Goal: Task Accomplishment & Management: Manage account settings

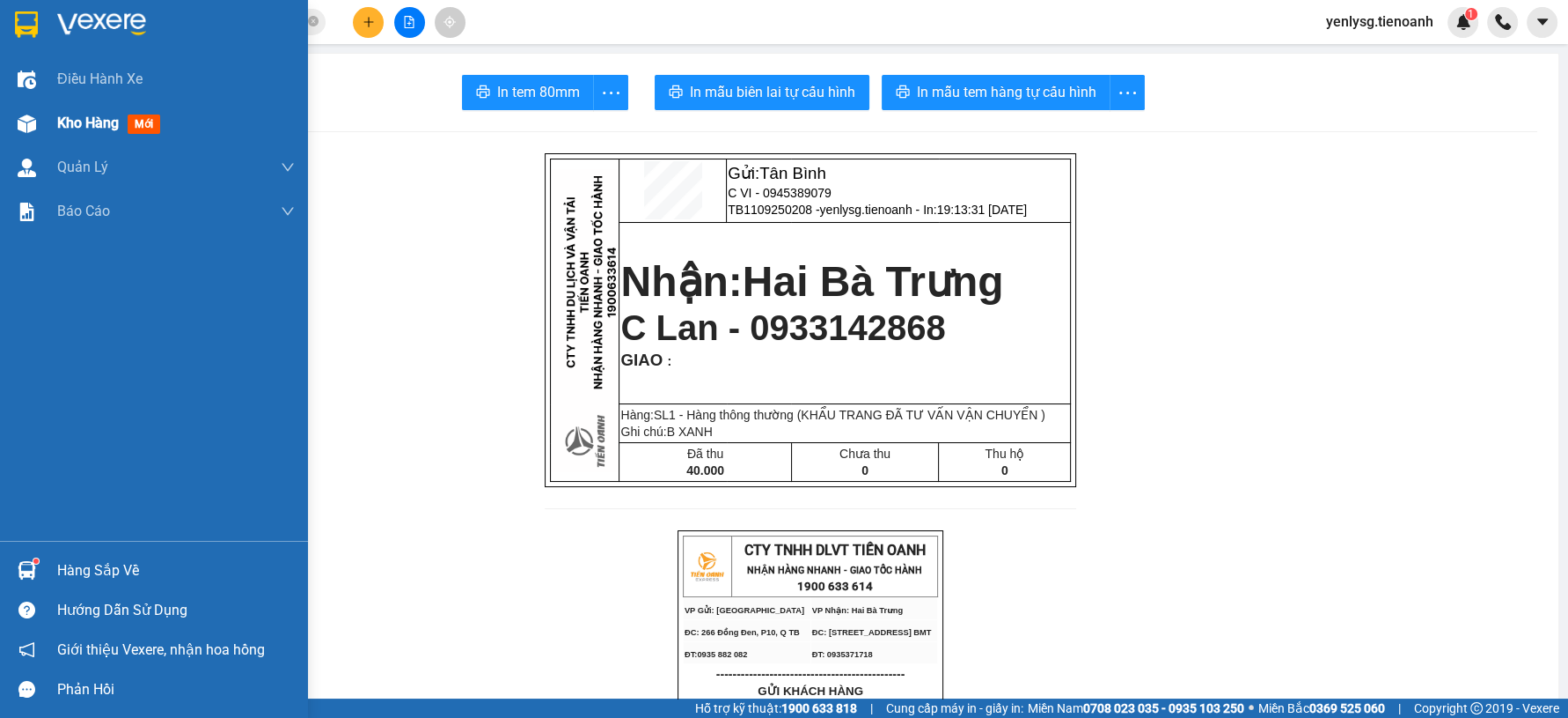
click at [30, 130] on img at bounding box center [26, 124] width 18 height 18
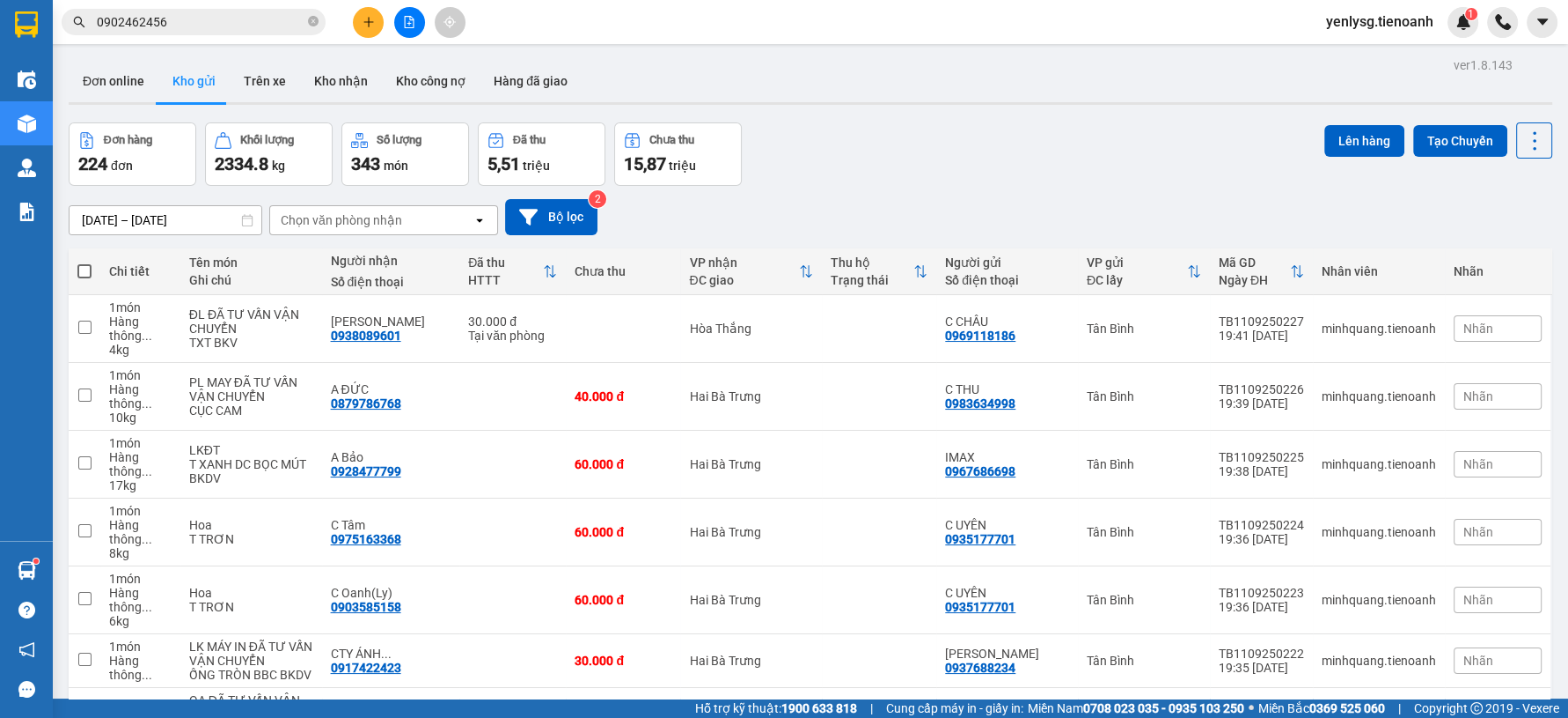
click at [270, 30] on div "Kết quả tìm kiếm ( 1 ) Bộ lọc Mã ĐH Trạng thái Món hàng Thu hộ Tổng cước Chưa c…" at bounding box center [784, 22] width 1568 height 44
click at [270, 13] on input "0902462456" at bounding box center [201, 22] width 208 height 19
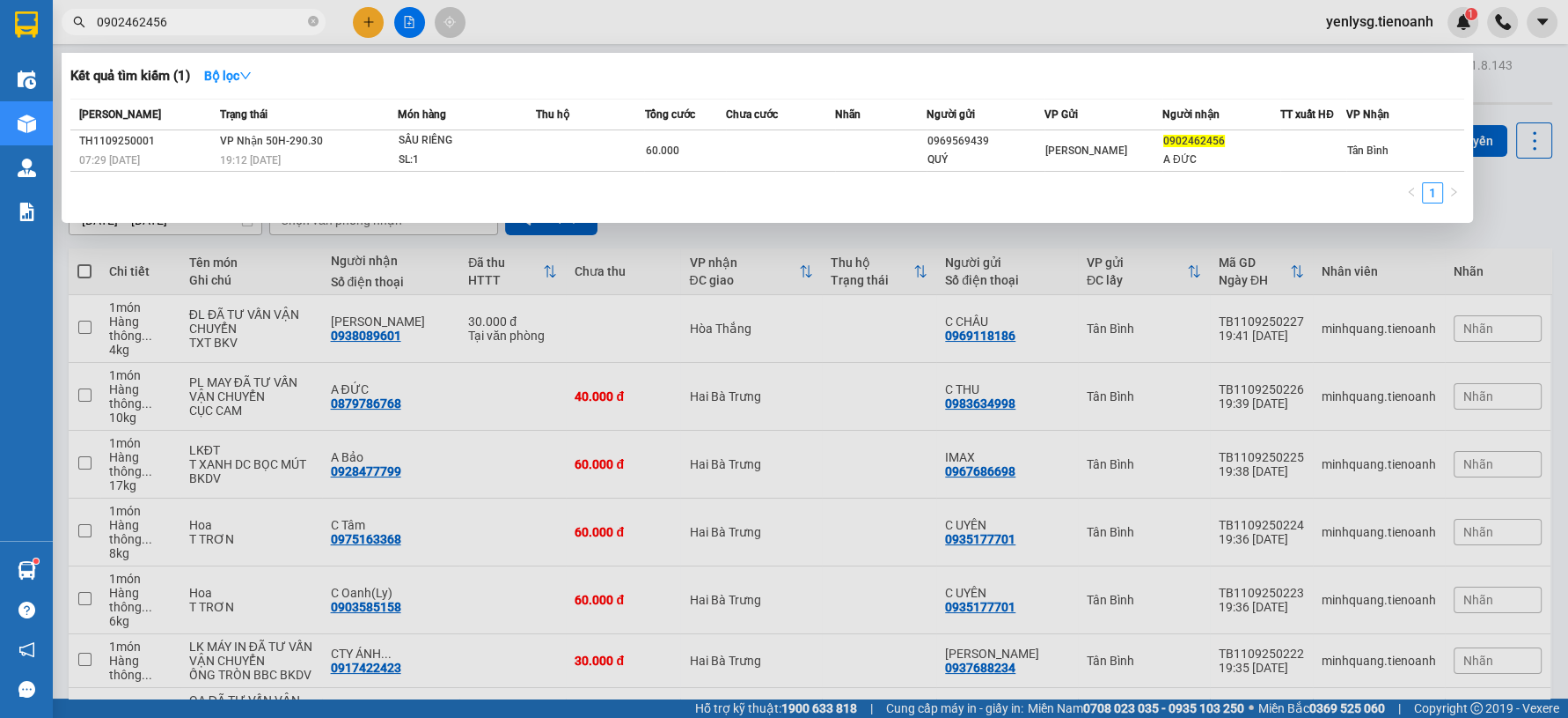
click at [270, 13] on input "0902462456" at bounding box center [201, 22] width 208 height 19
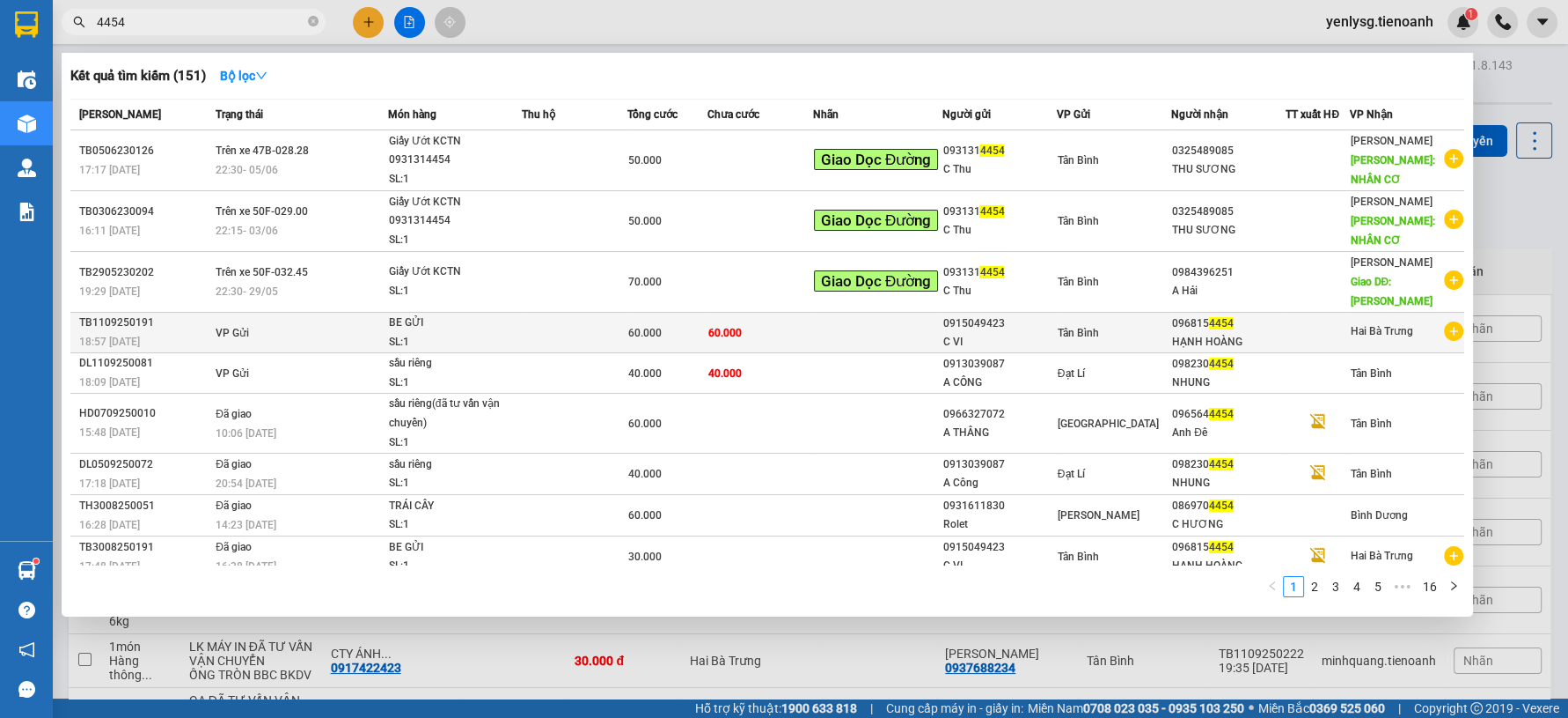
type input "4454"
click at [909, 317] on td at bounding box center [878, 333] width 129 height 41
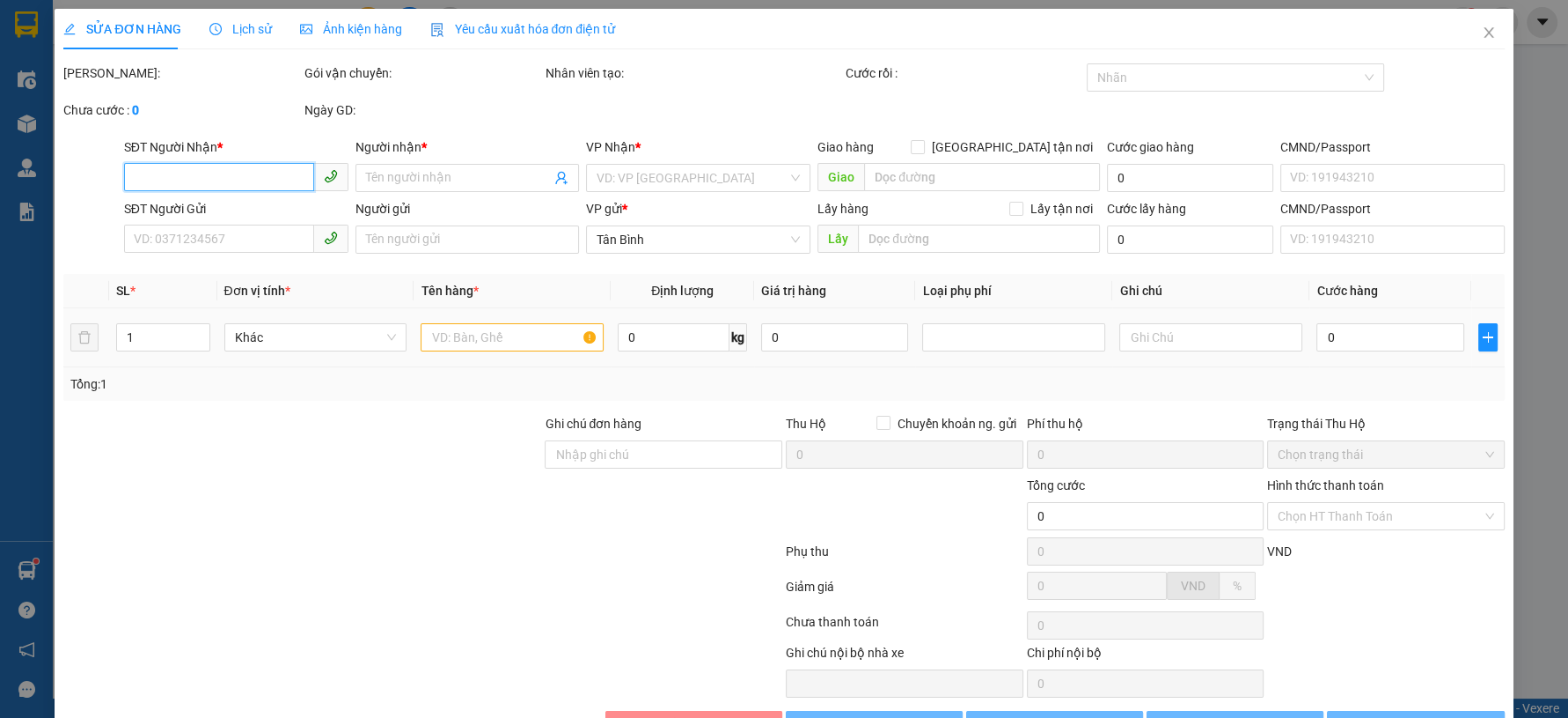
type input "0968154454"
type input "HẠNH HOÀNG"
type input "0915049423"
type input "C VI"
type input "60.000"
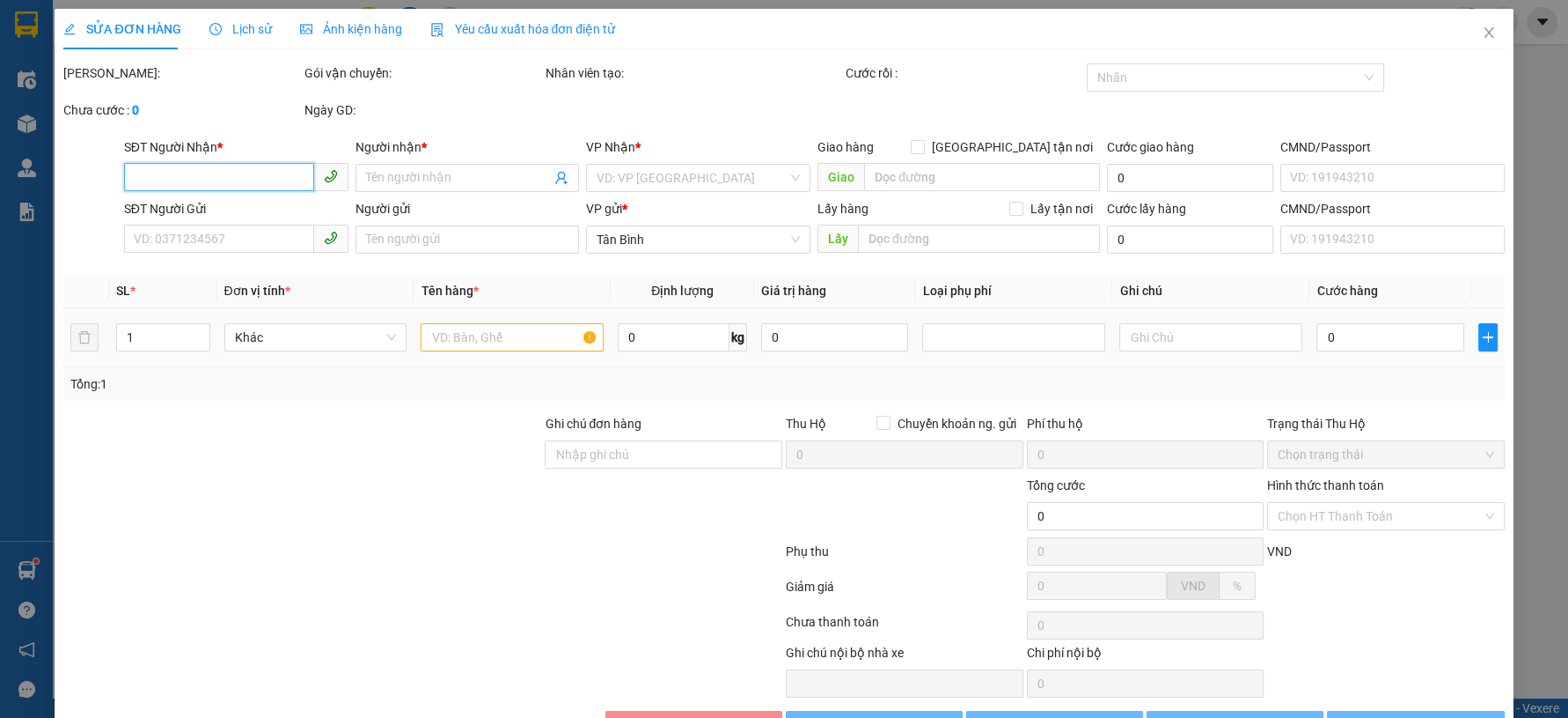
type input "60.000"
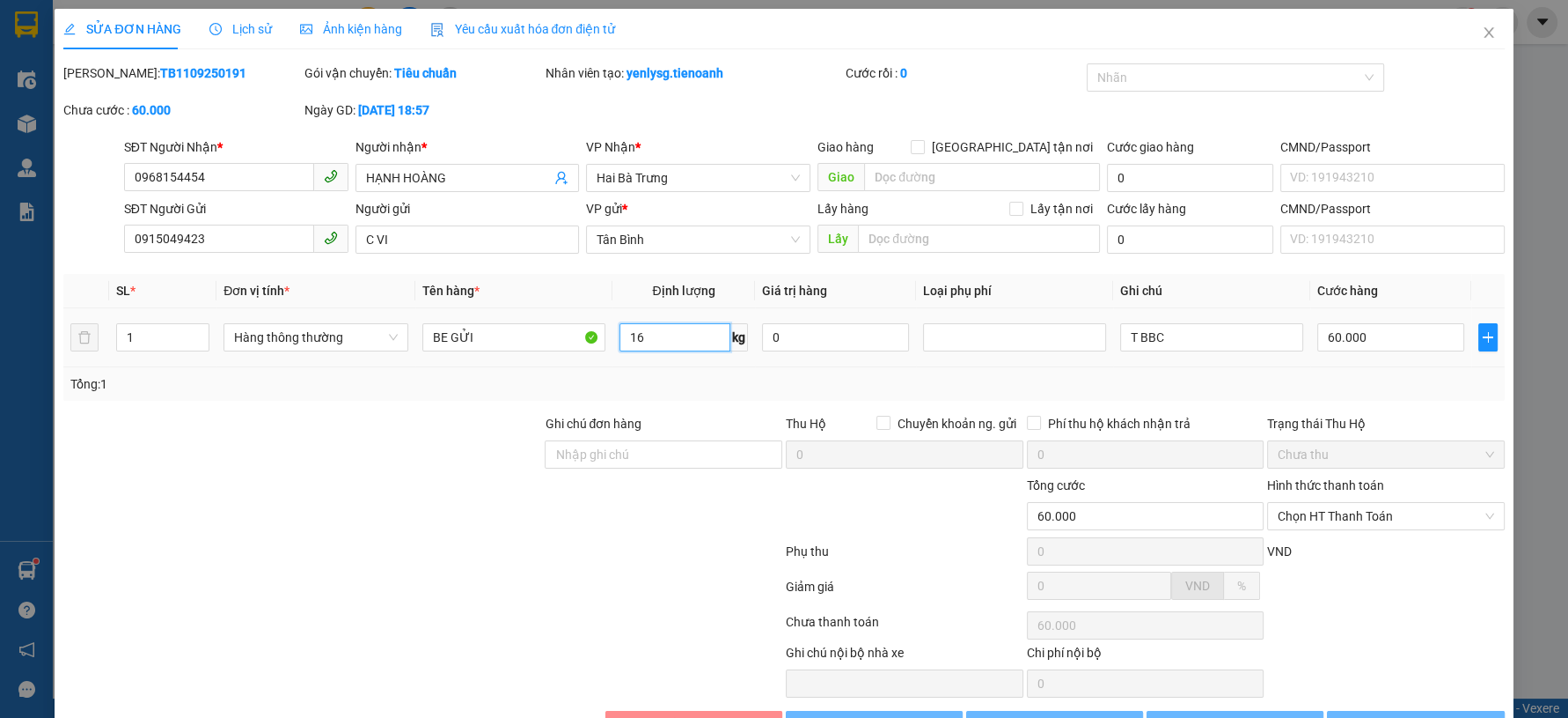
click at [669, 328] on input "16" at bounding box center [675, 336] width 112 height 28
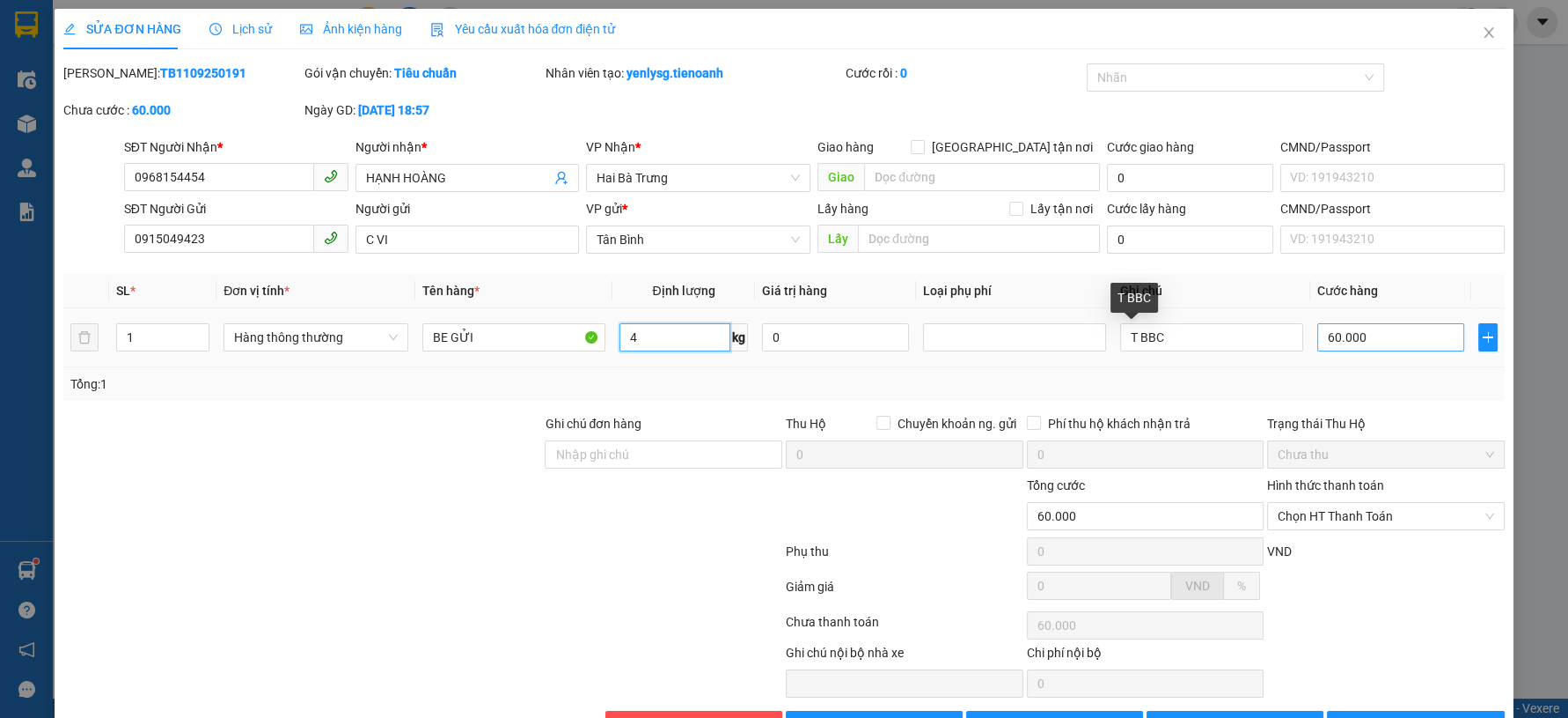
type input "4"
click at [1318, 349] on input "60.000" at bounding box center [1391, 336] width 147 height 28
type input "3"
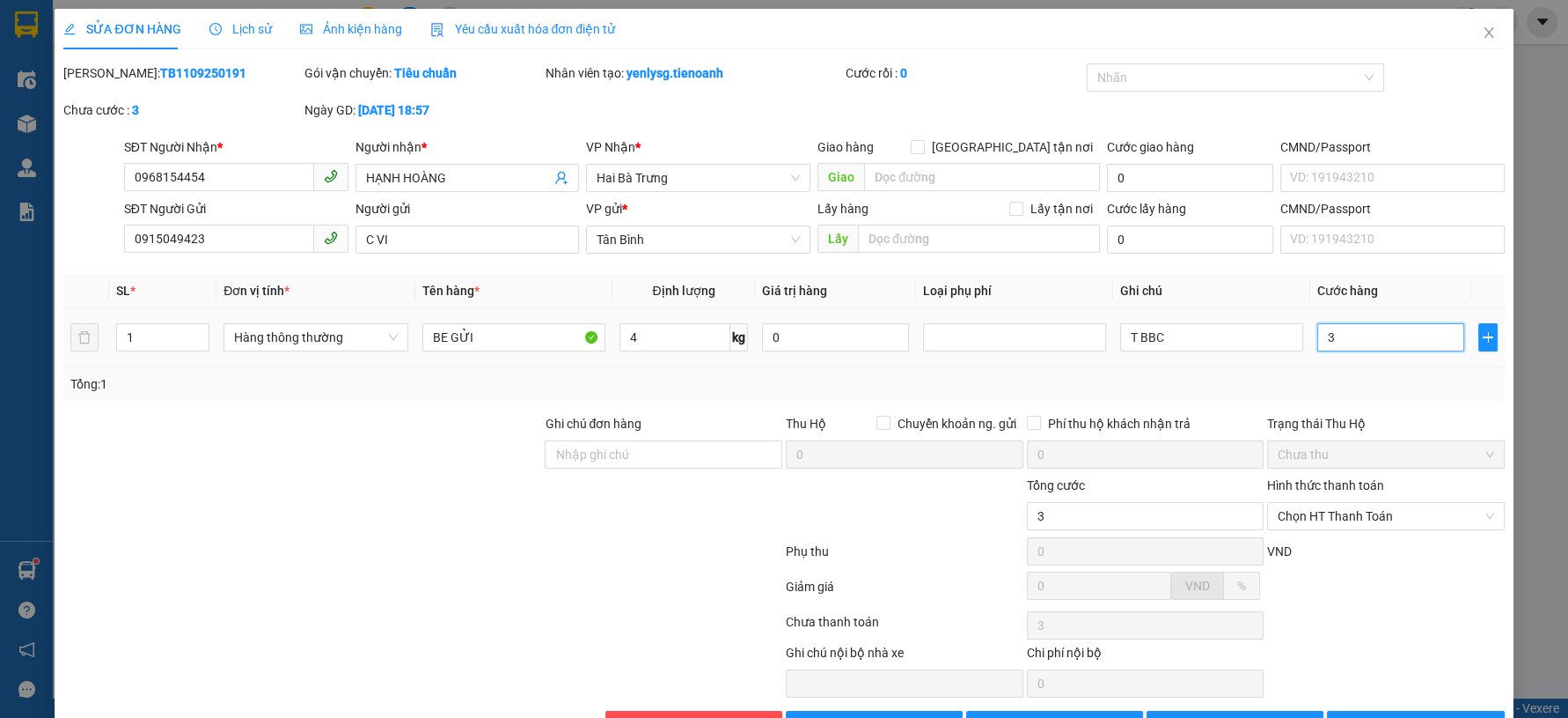
type input "30"
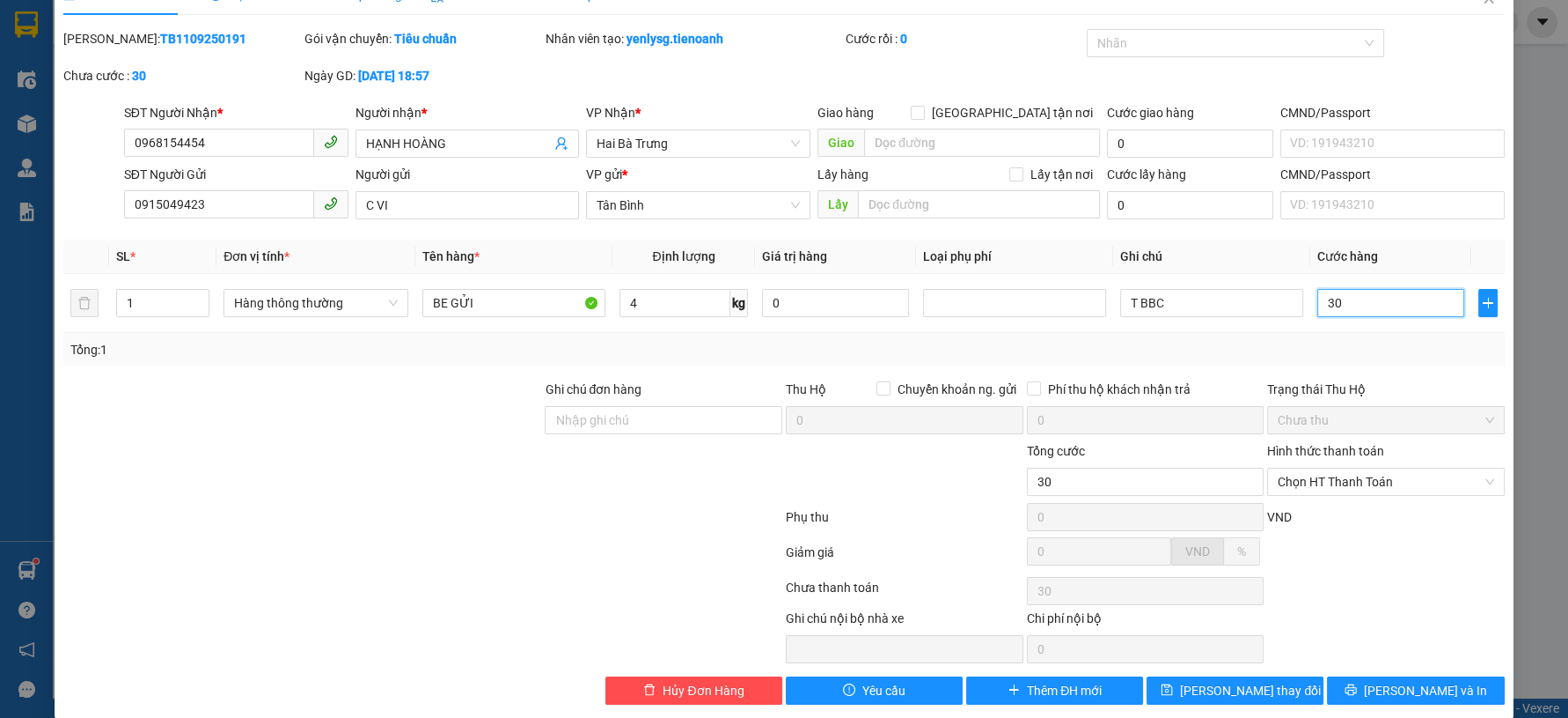
scroll to position [53, 0]
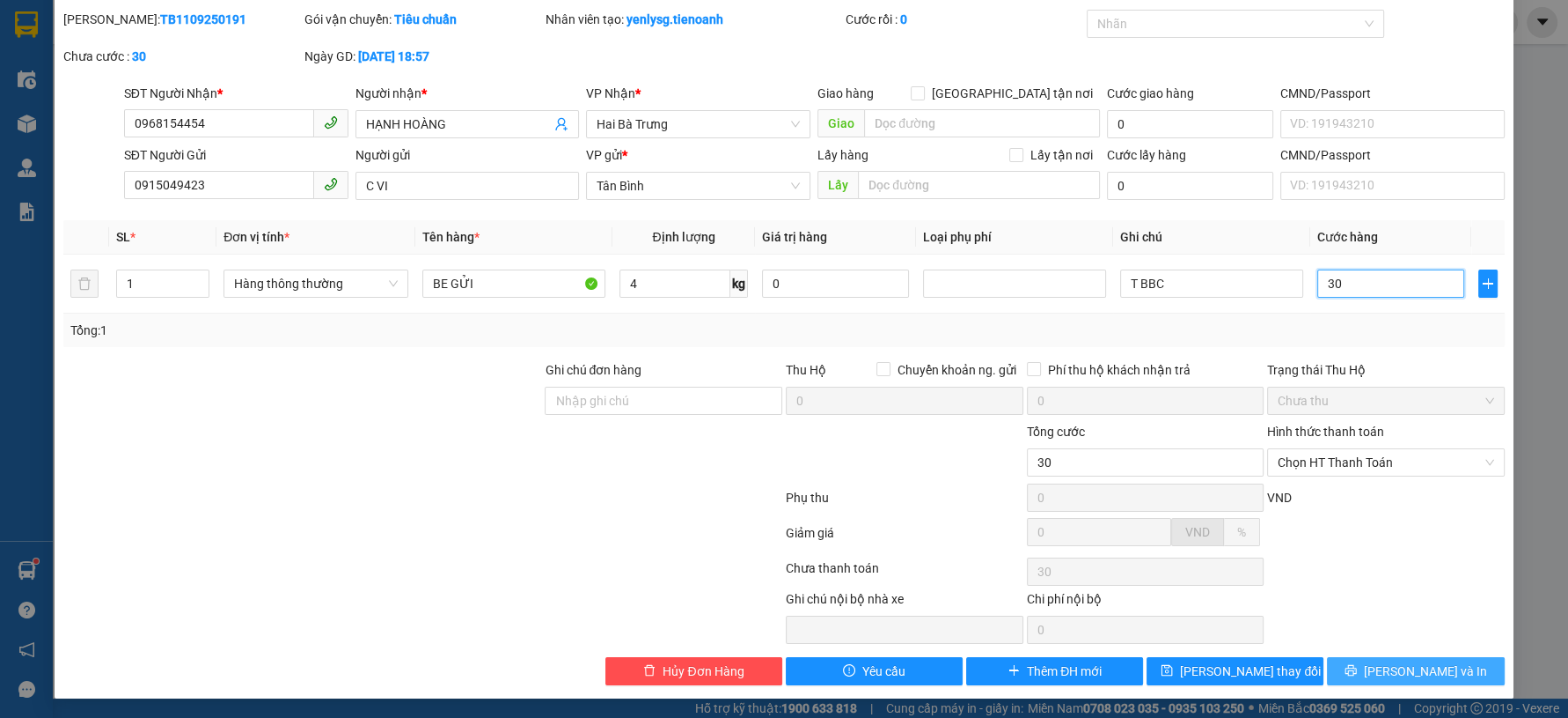
type input "30"
type input "30.000"
click at [1365, 664] on button "[PERSON_NAME] và In" at bounding box center [1415, 670] width 177 height 28
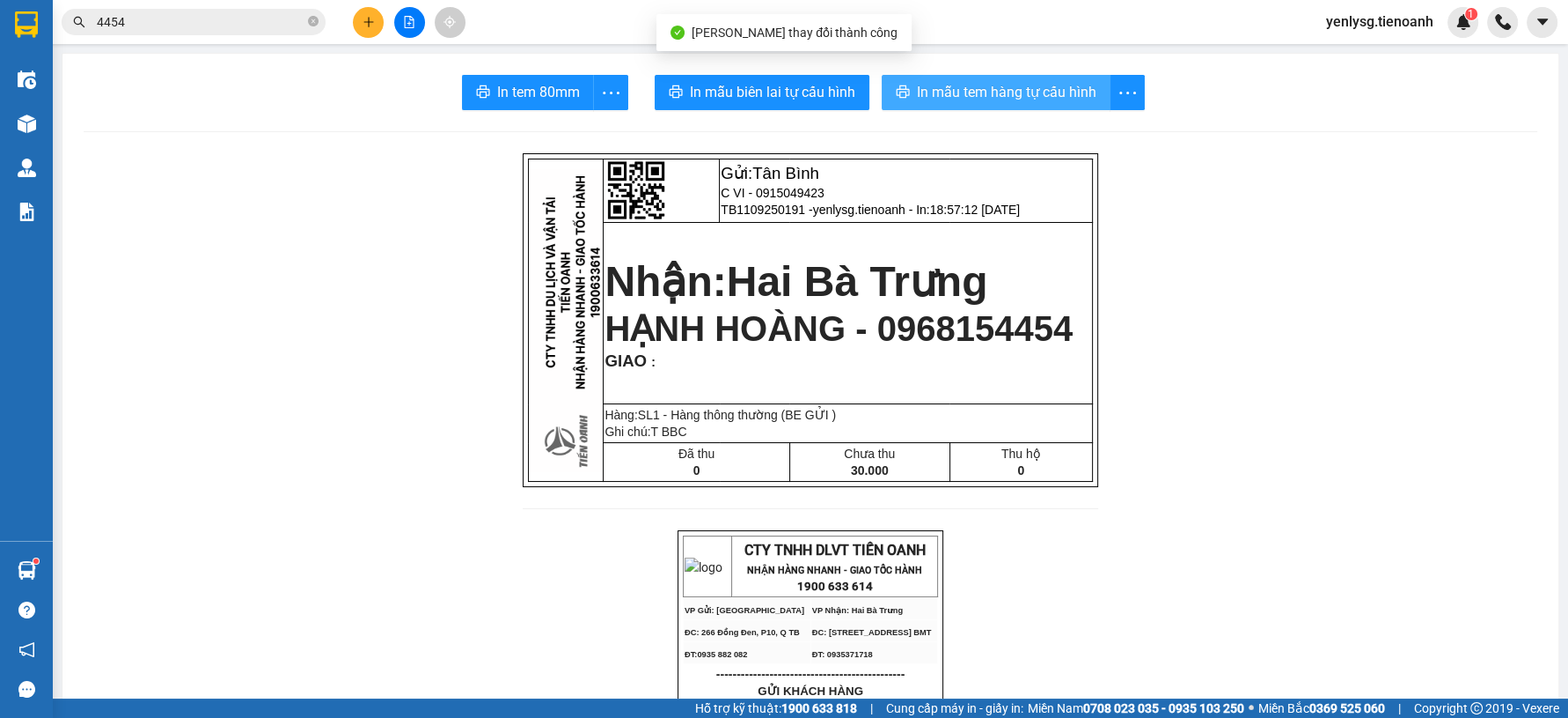
click at [1079, 104] on button "In mẫu tem hàng tự cấu hình" at bounding box center [996, 92] width 229 height 35
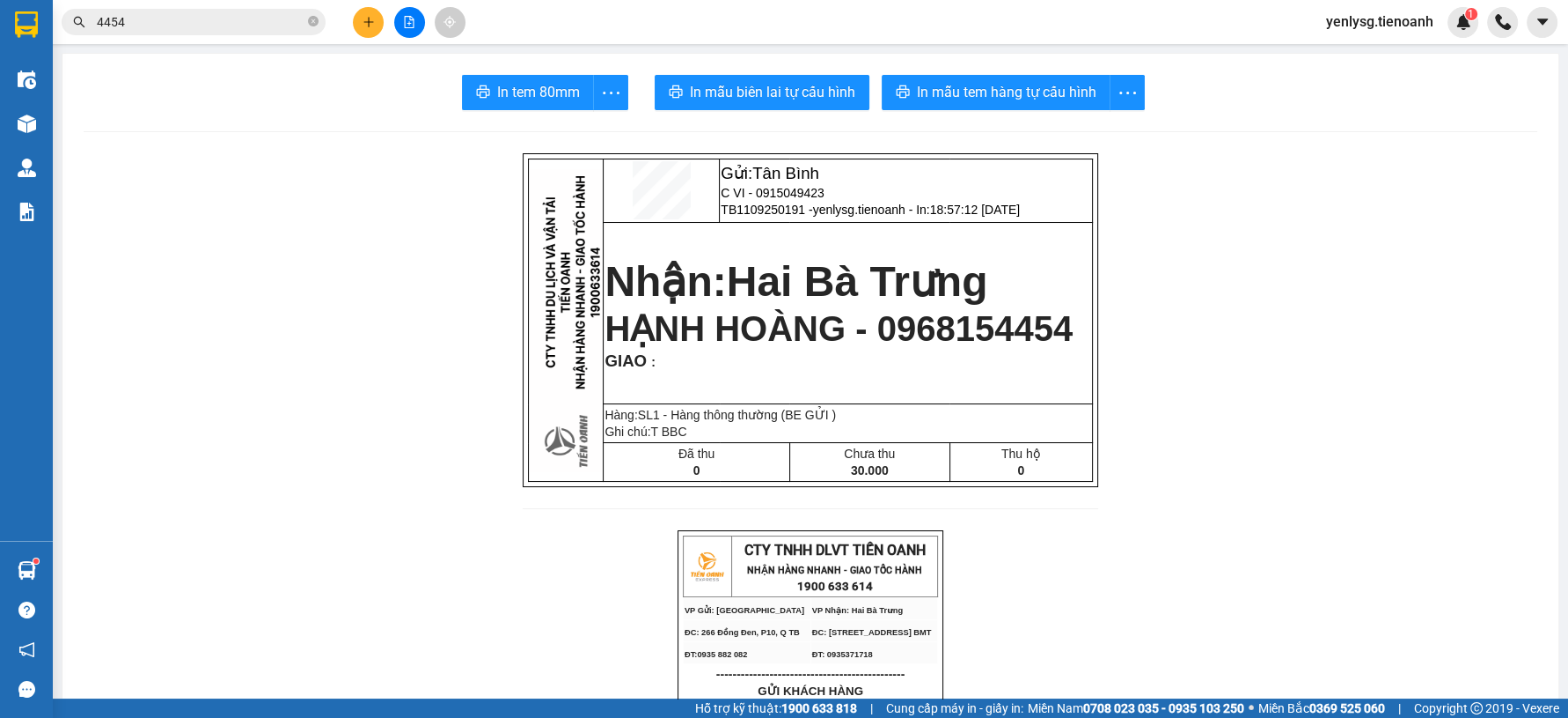
click at [360, 19] on button at bounding box center [368, 23] width 31 height 31
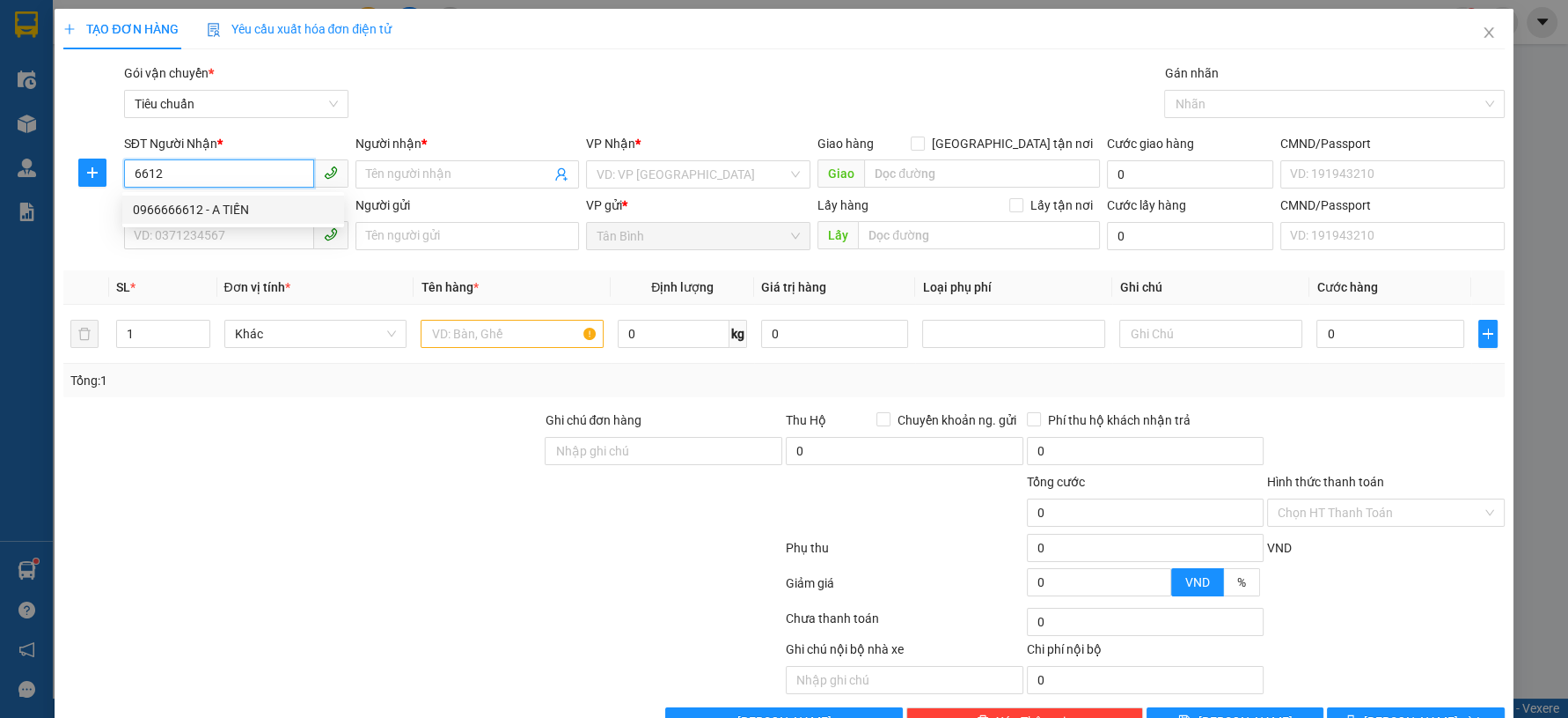
click at [284, 214] on div "0966666612 - A TIẾN" at bounding box center [233, 209] width 201 height 19
type input "0966666612"
type input "A TIẾN"
type input "0966666612"
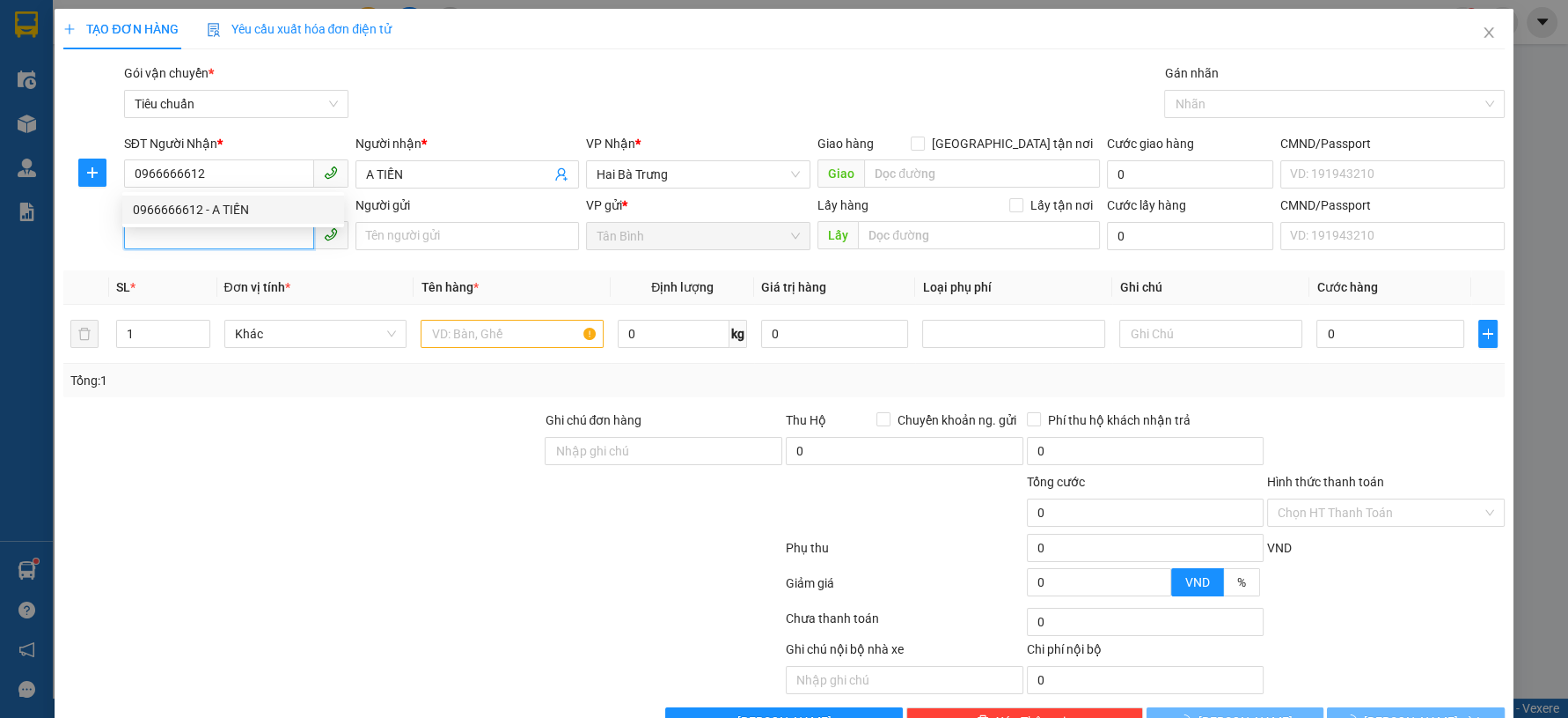
type input "40.000"
click at [261, 249] on input "SĐT Người Gửi" at bounding box center [219, 234] width 190 height 28
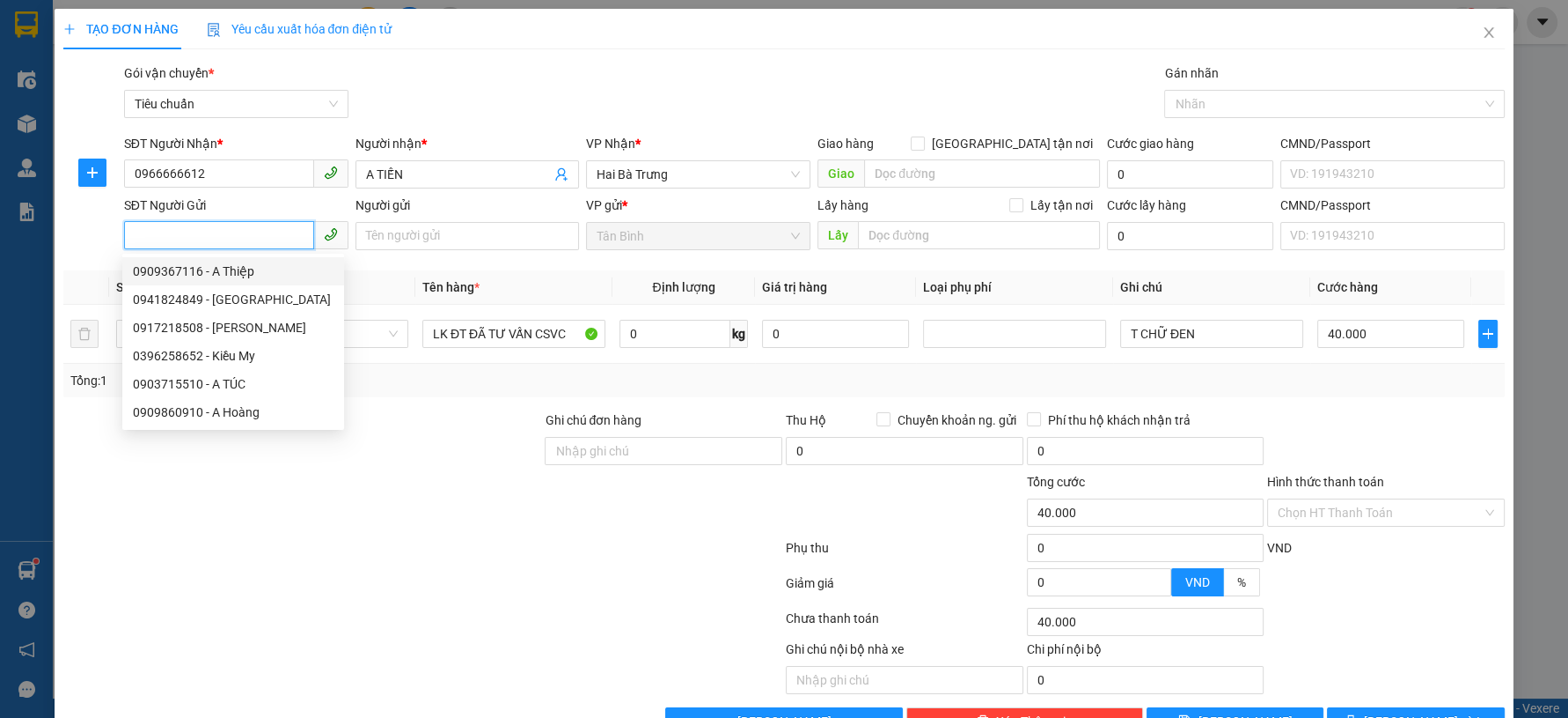
click at [233, 270] on div "0909367116 - A Thiệp" at bounding box center [233, 270] width 201 height 19
type input "0909367116"
type input "A Thiệp"
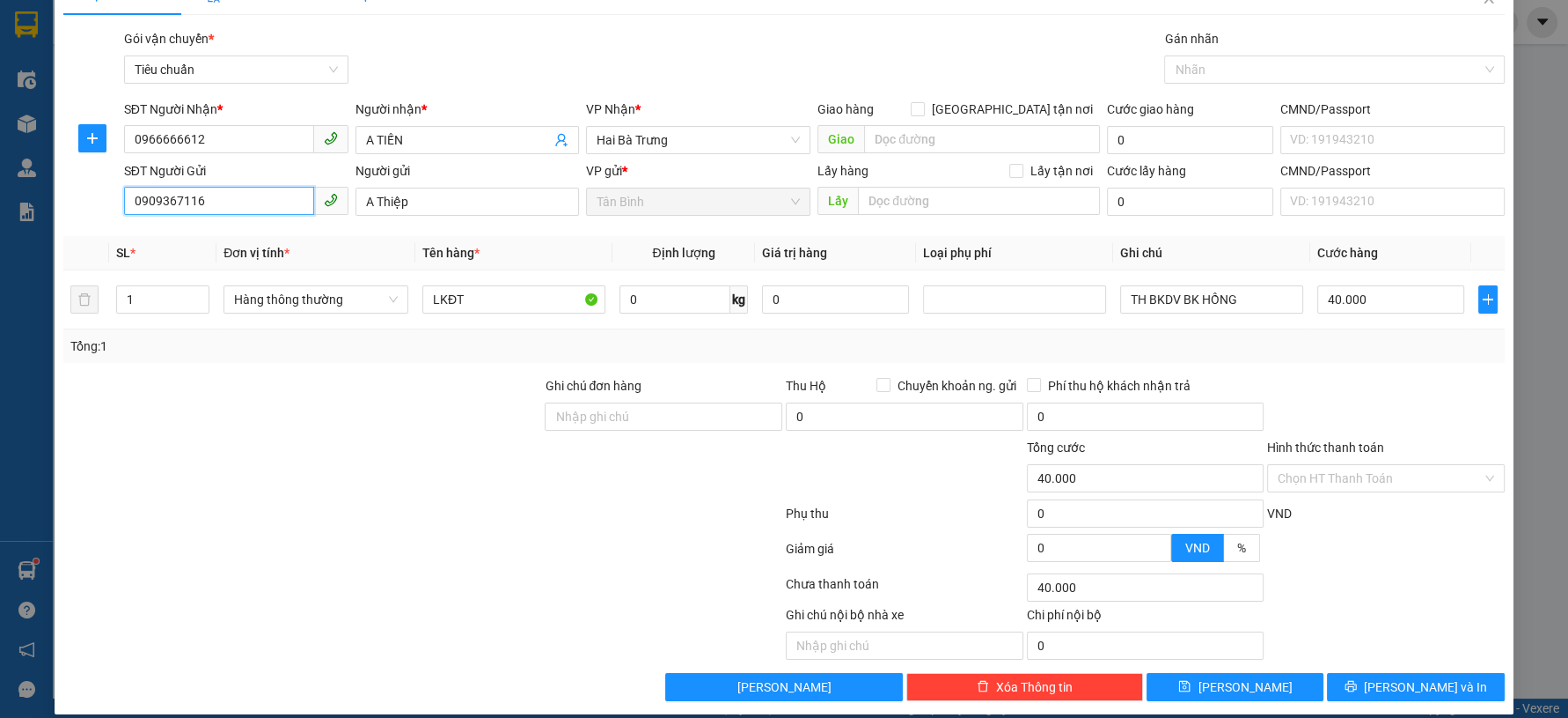
scroll to position [50, 0]
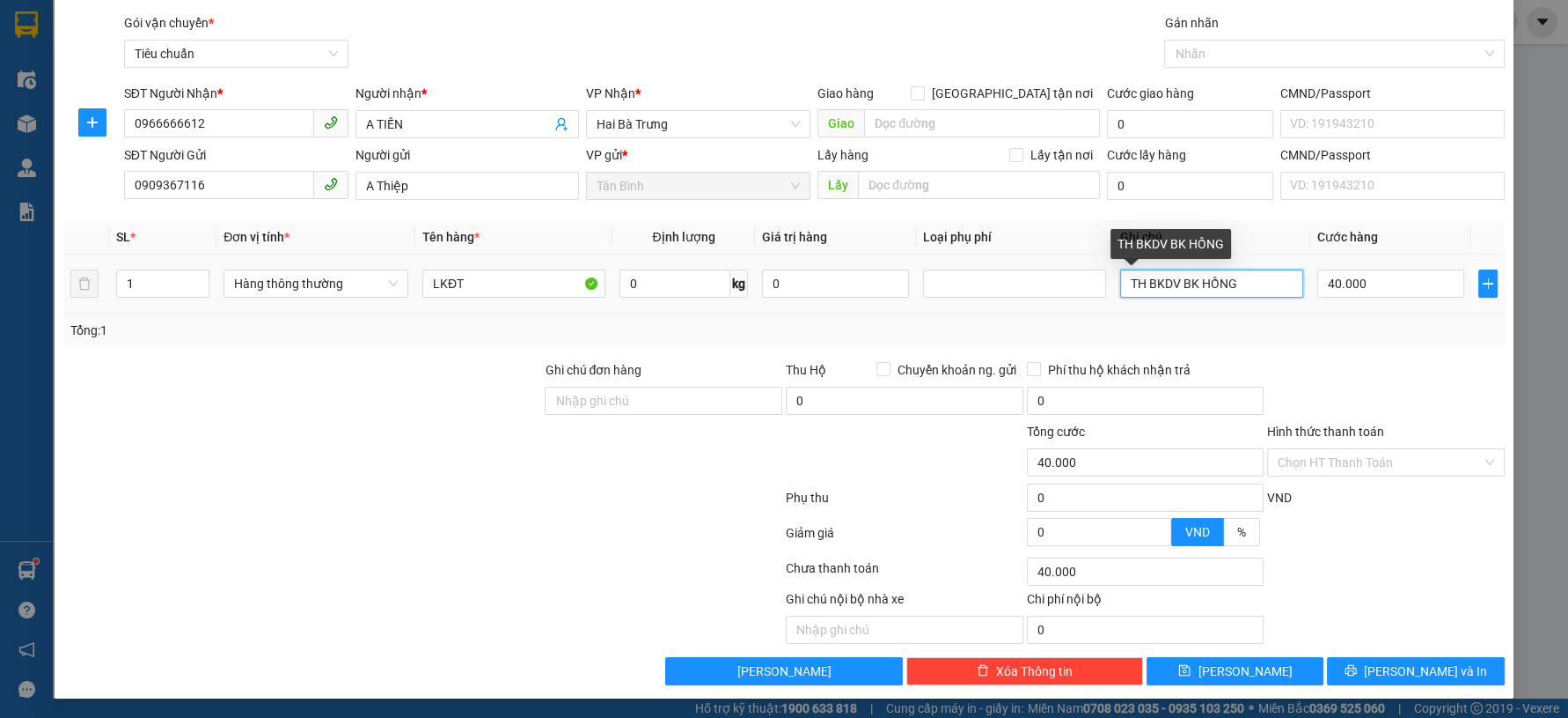
drag, startPoint x: 1139, startPoint y: 288, endPoint x: 1027, endPoint y: 296, distance: 112.3
click at [1027, 296] on tr "1 Hàng thông thường LKĐT 0 kg 0 TH BKDV BK HỒNG 40.000" at bounding box center [784, 283] width 1441 height 59
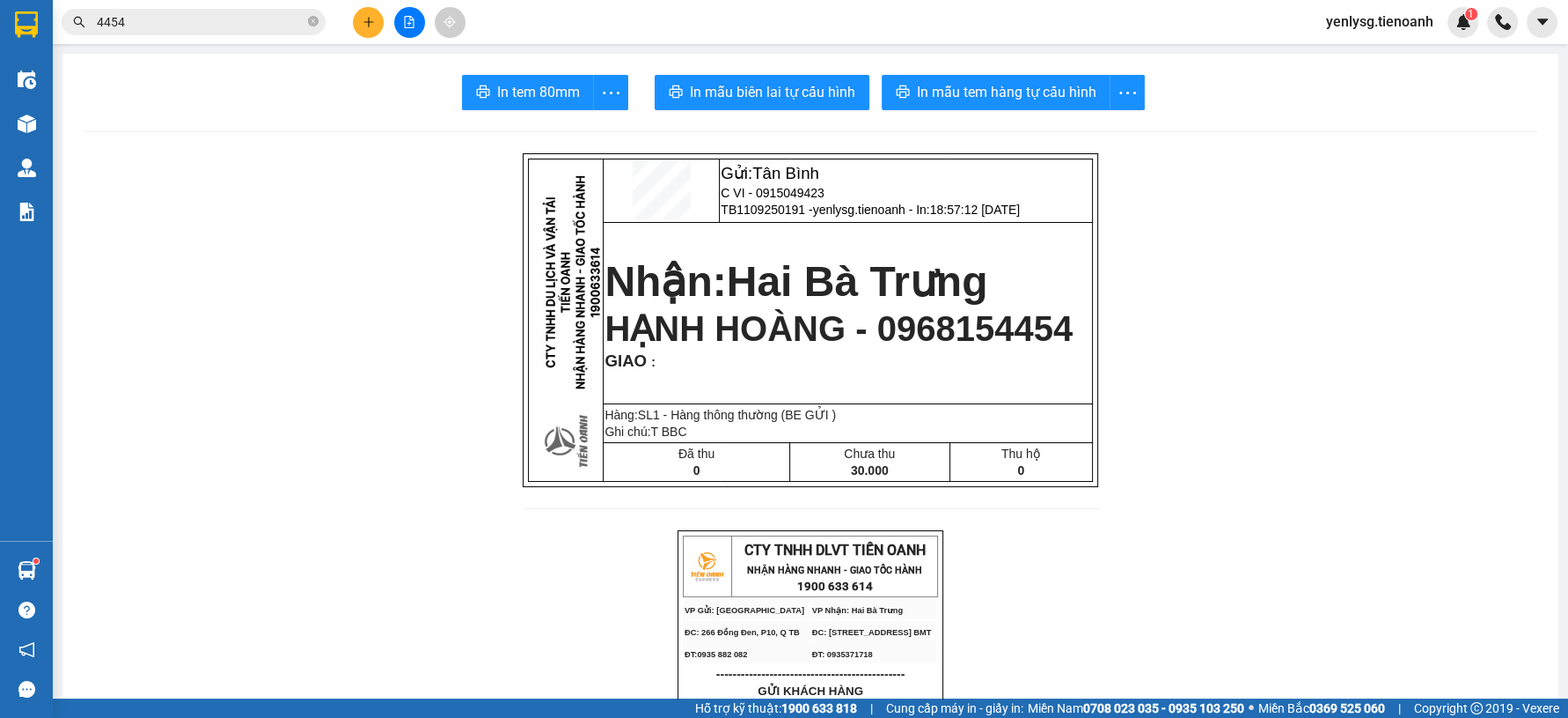
click at [184, 23] on input "4454" at bounding box center [201, 22] width 208 height 19
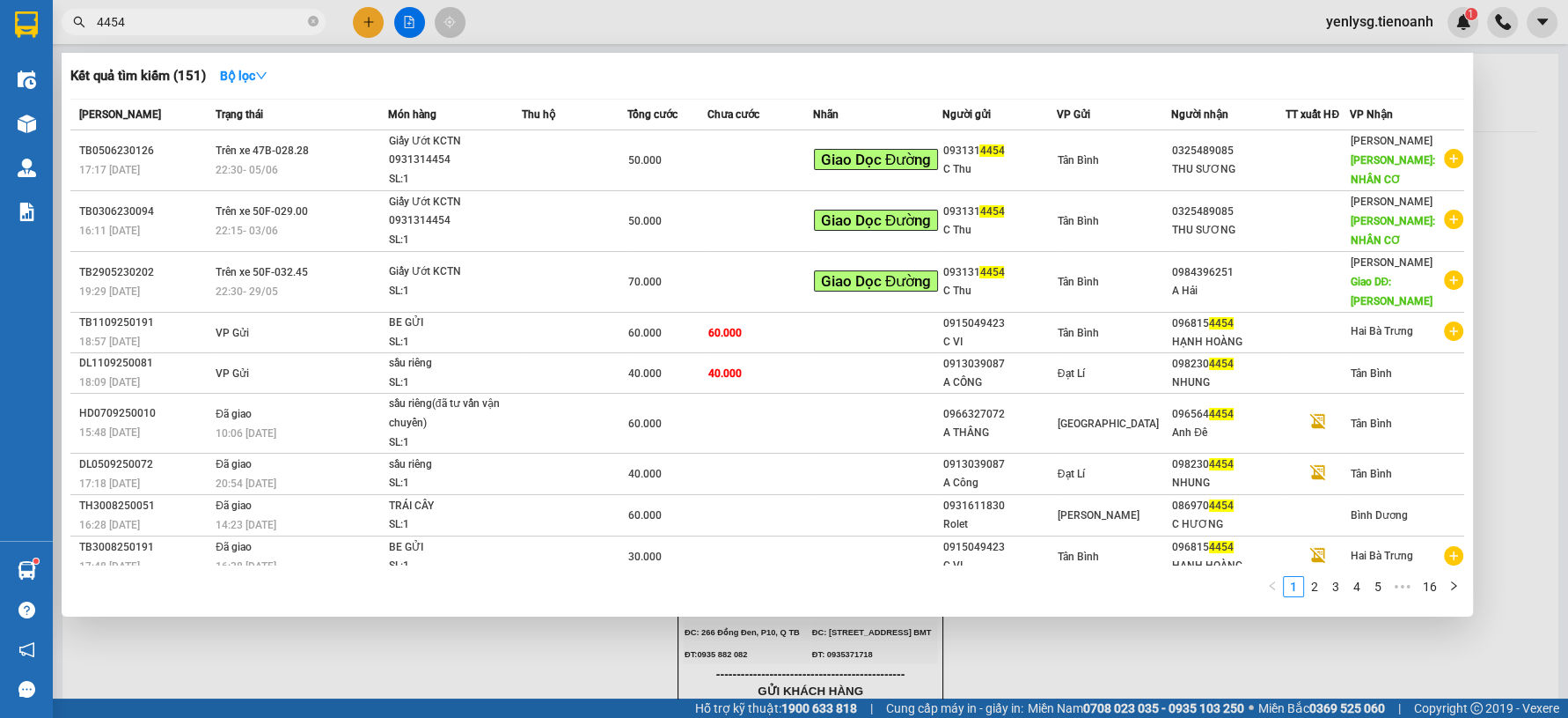
click at [184, 23] on input "4454" at bounding box center [201, 22] width 208 height 19
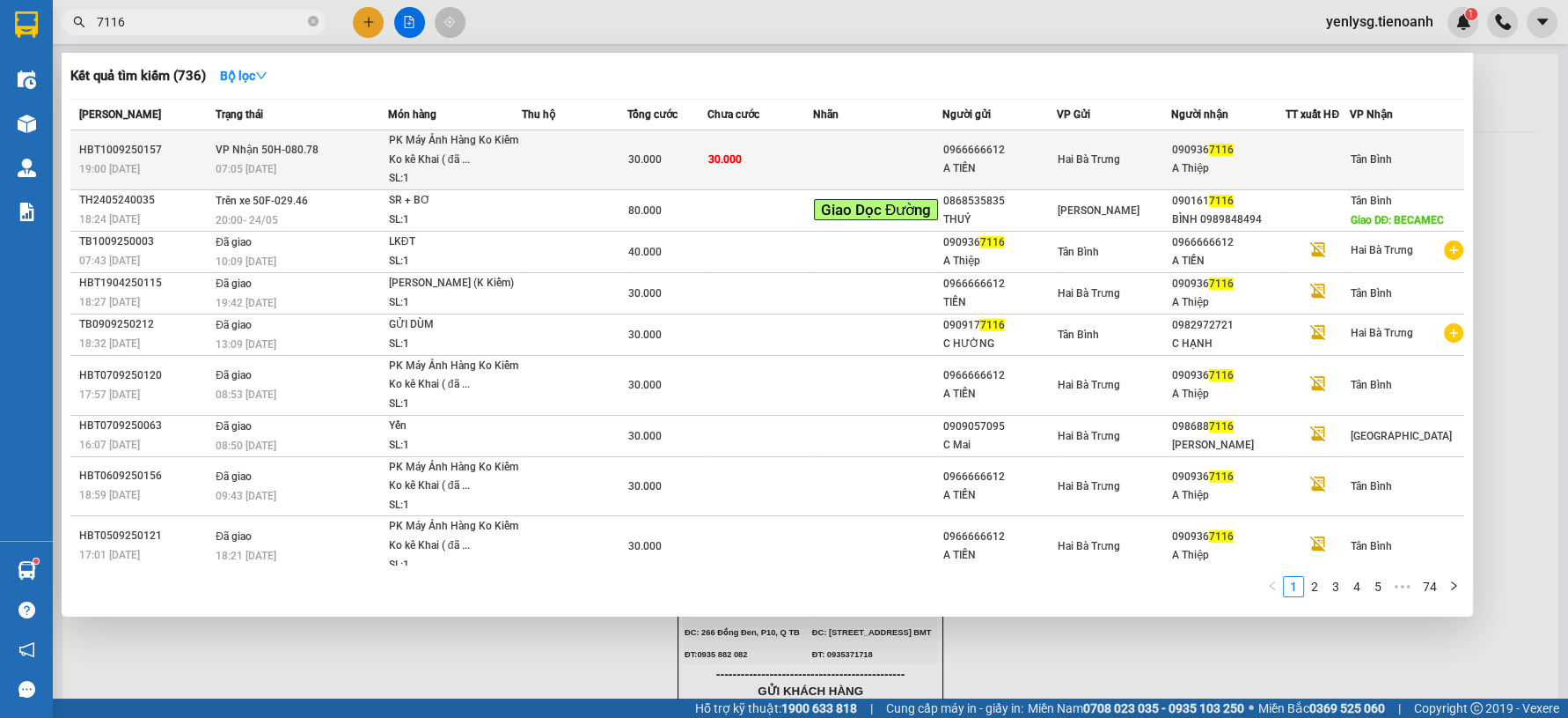
type input "7116"
click at [399, 155] on div "PK Máy Ảnh Hàng Ko Kiểm Ko kê Khai ( đã ..." at bounding box center [455, 150] width 132 height 38
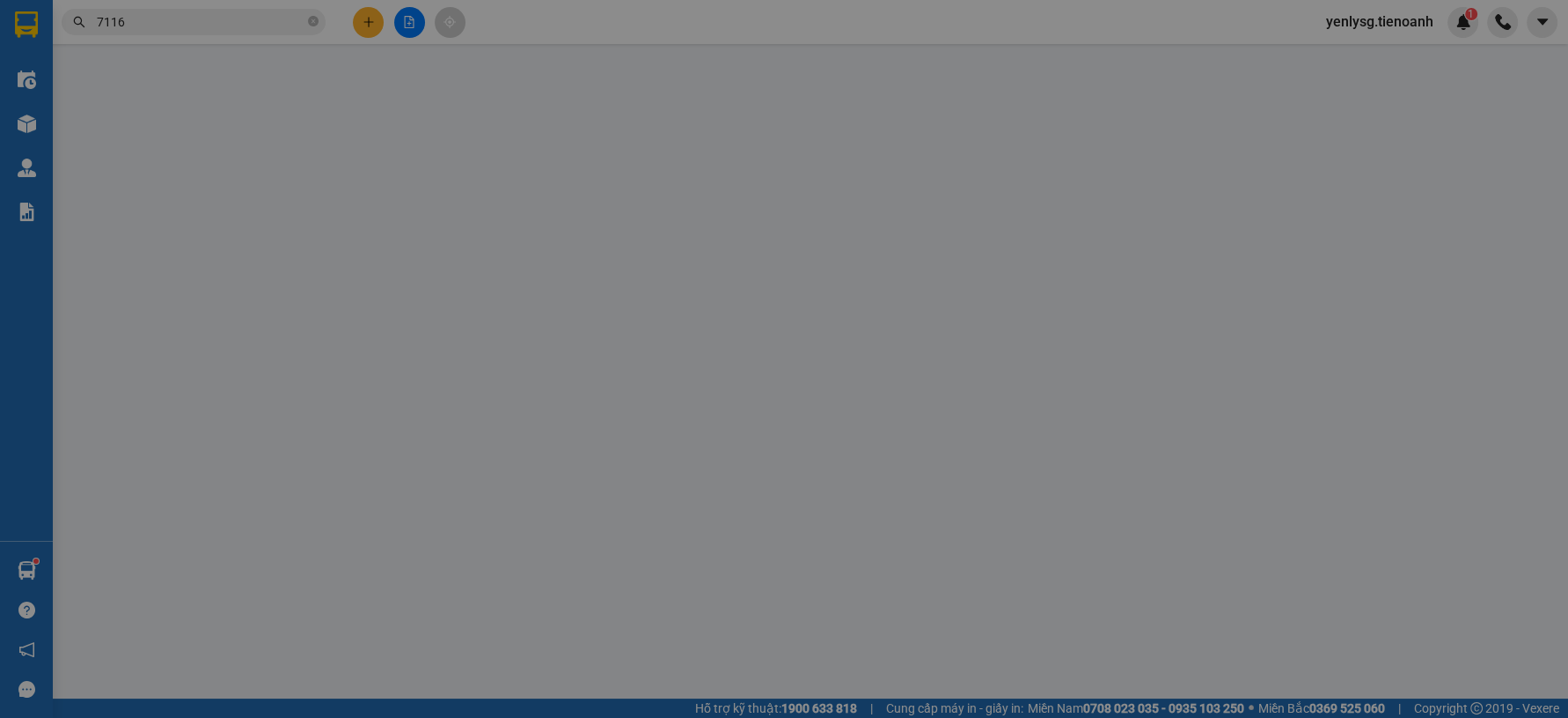
type input "0909367116"
type input "A Thiệp"
type input "0966666612"
type input "A TIẾN"
type input "30.000"
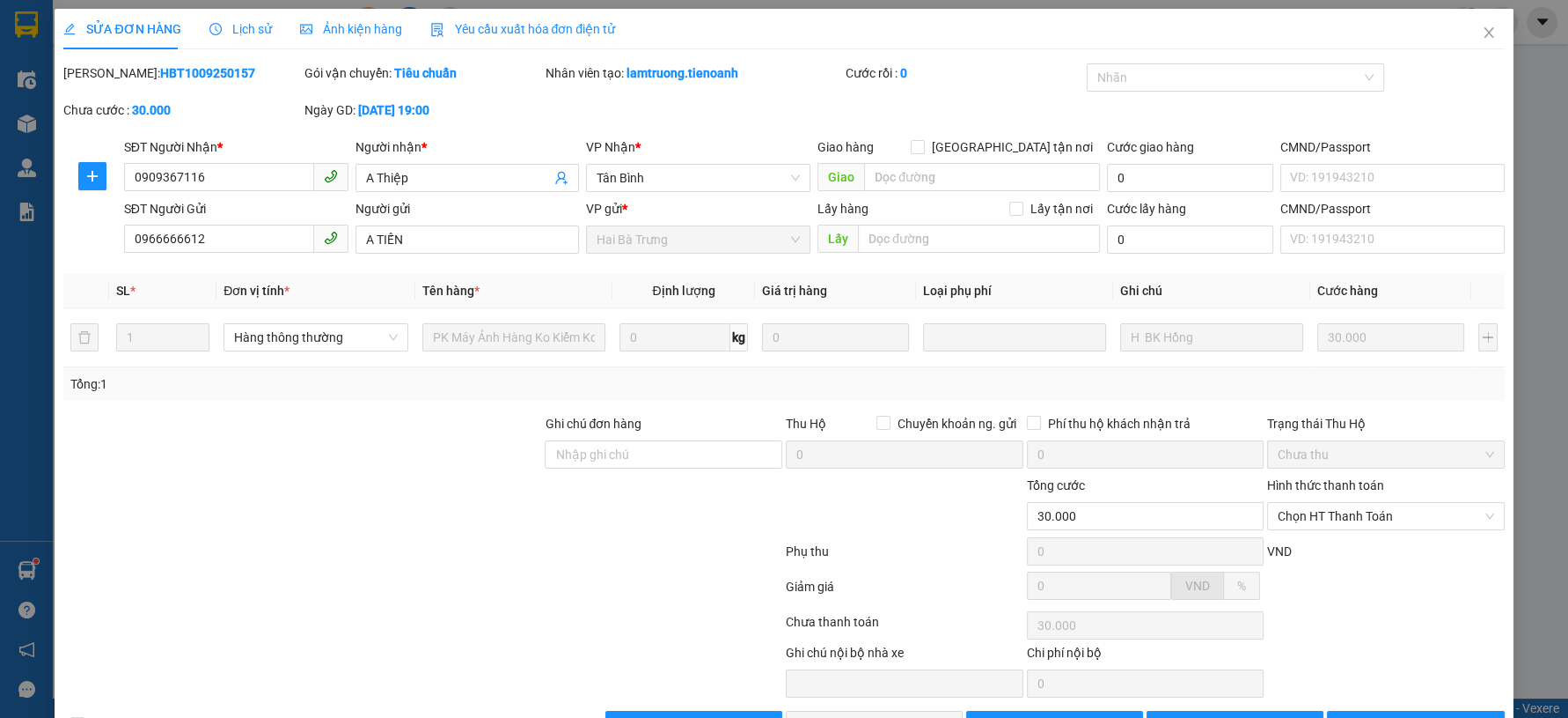
drag, startPoint x: 1304, startPoint y: 498, endPoint x: 1305, endPoint y: 543, distance: 45.0
click at [1305, 505] on div "Hình thức thanh toán Chọn HT Thanh Toán" at bounding box center [1385, 506] width 238 height 61
click at [1306, 523] on span "Chọn HT Thanh Toán" at bounding box center [1386, 515] width 217 height 26
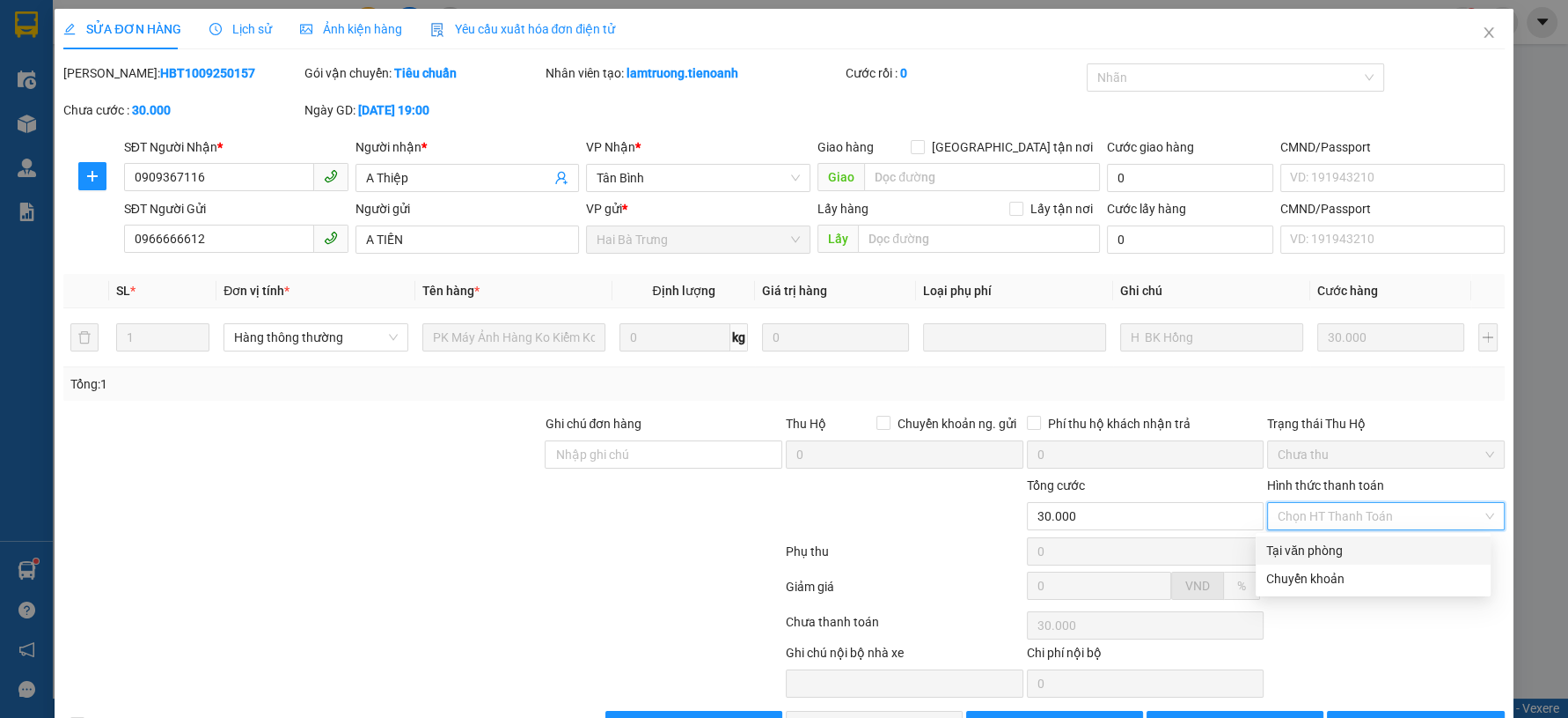
click at [1305, 552] on div "Tại văn phòng" at bounding box center [1373, 550] width 214 height 19
type input "0"
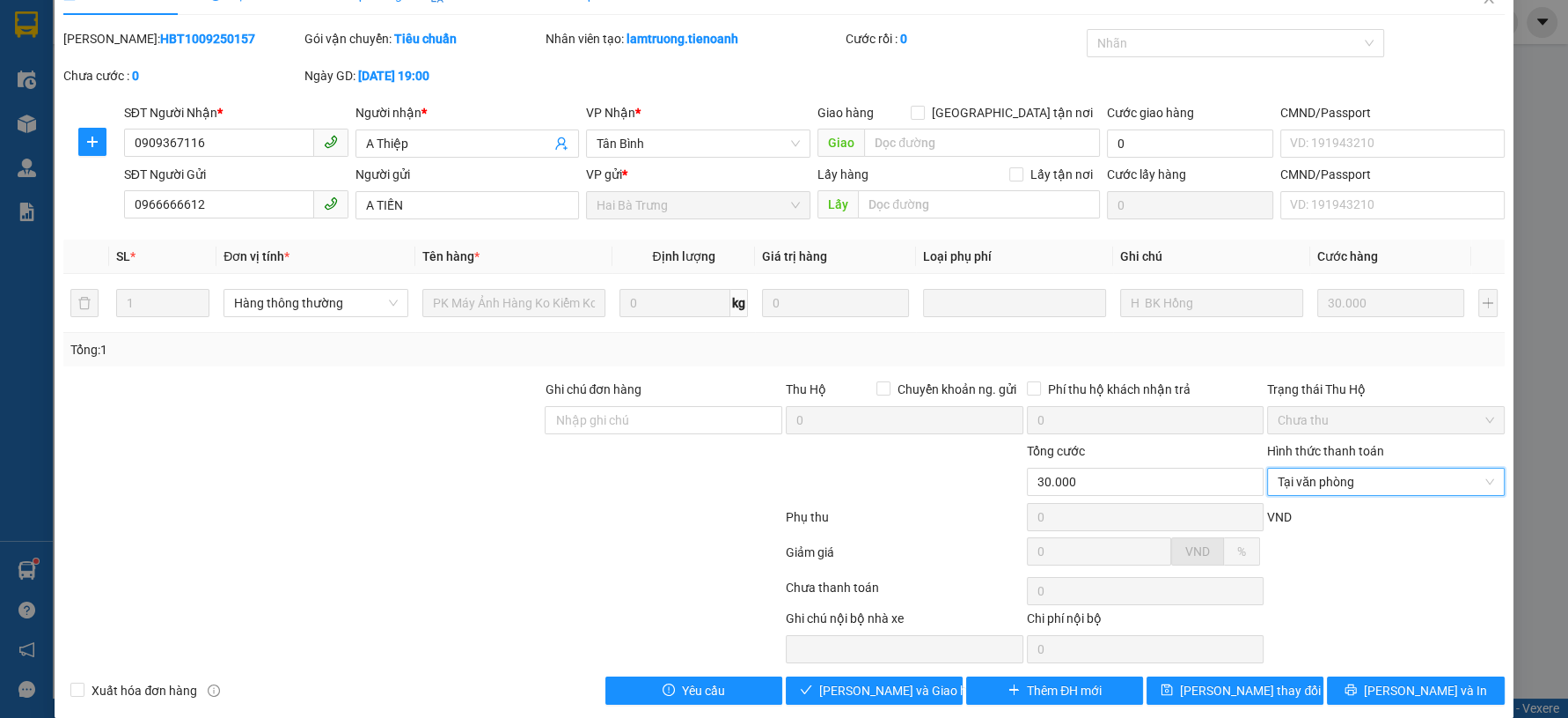
scroll to position [53, 0]
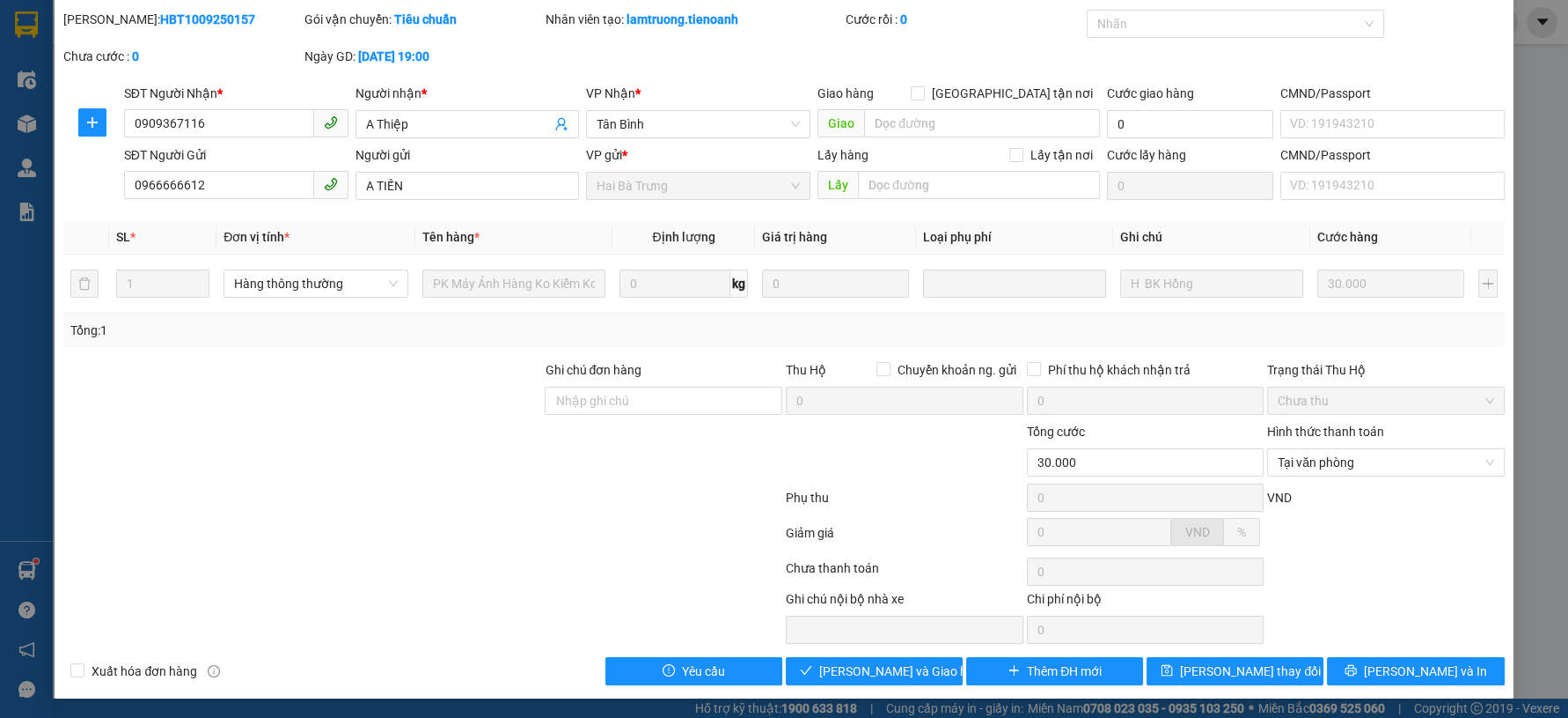
click at [845, 686] on div "SỬA ĐƠN HÀNG Lịch sử Ảnh kiện hàng Yêu cầu xuất hóa đơn điện tử Total Paid Fee …" at bounding box center [783, 326] width 1458 height 743
click at [868, 661] on span "Lưu và Giao hàng" at bounding box center [903, 670] width 169 height 19
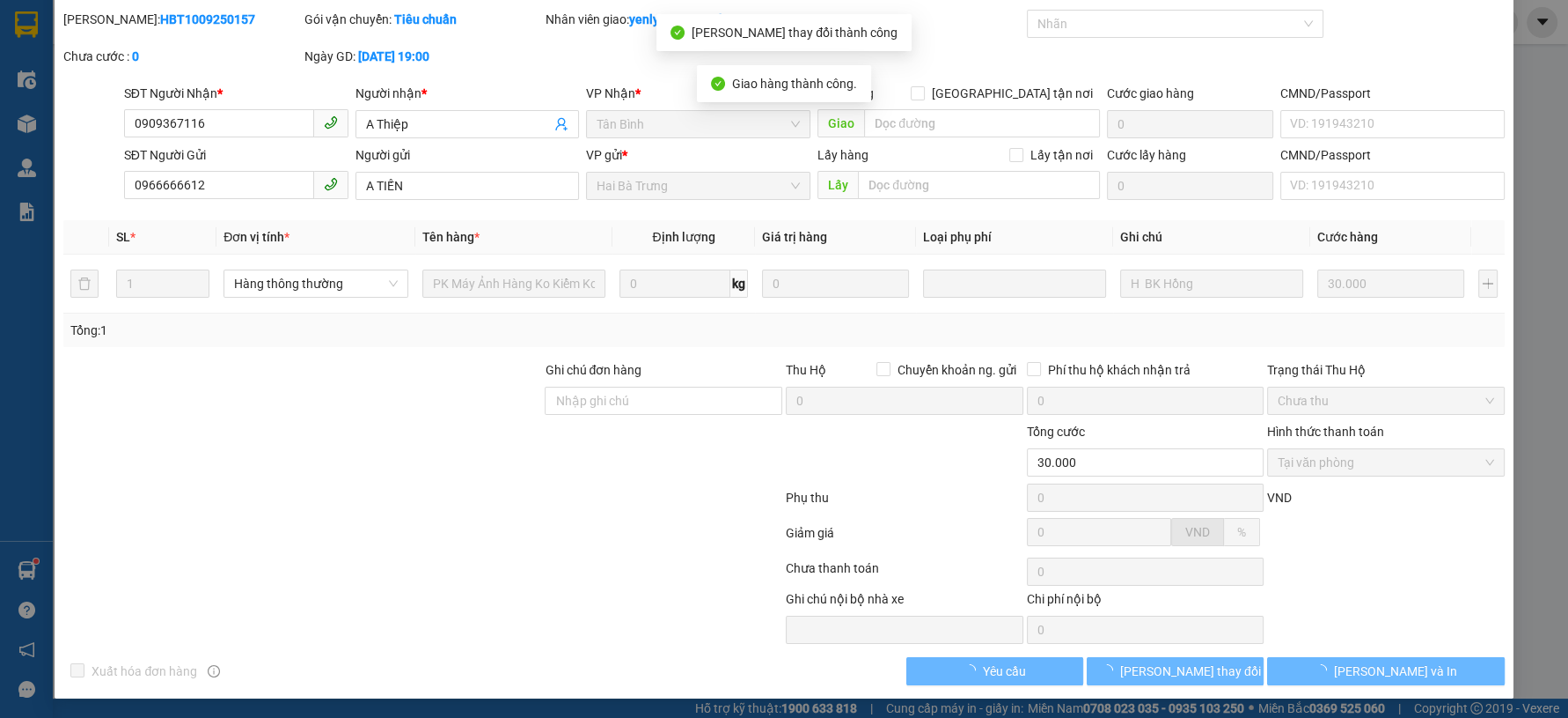
scroll to position [0, 0]
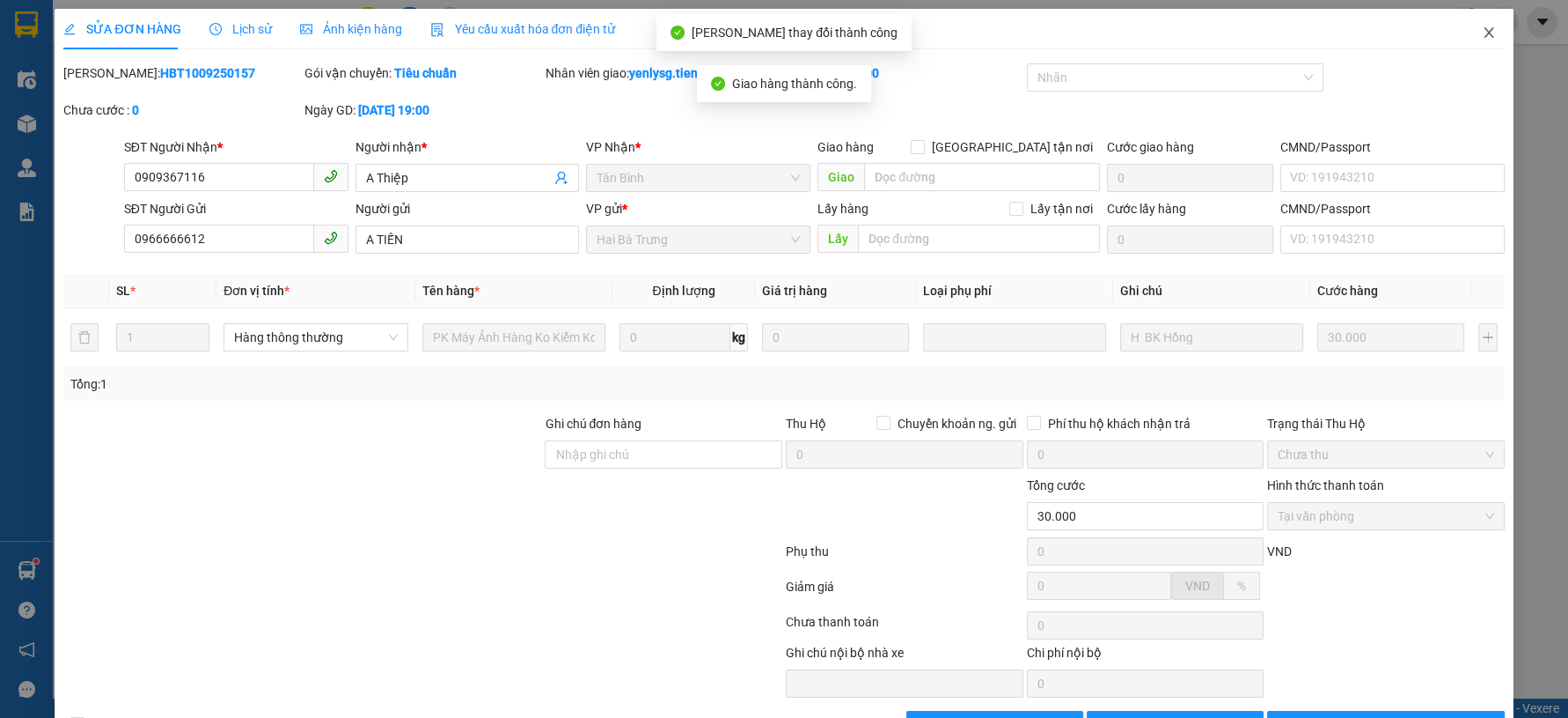
click at [1487, 40] on span "Close" at bounding box center [1488, 33] width 50 height 50
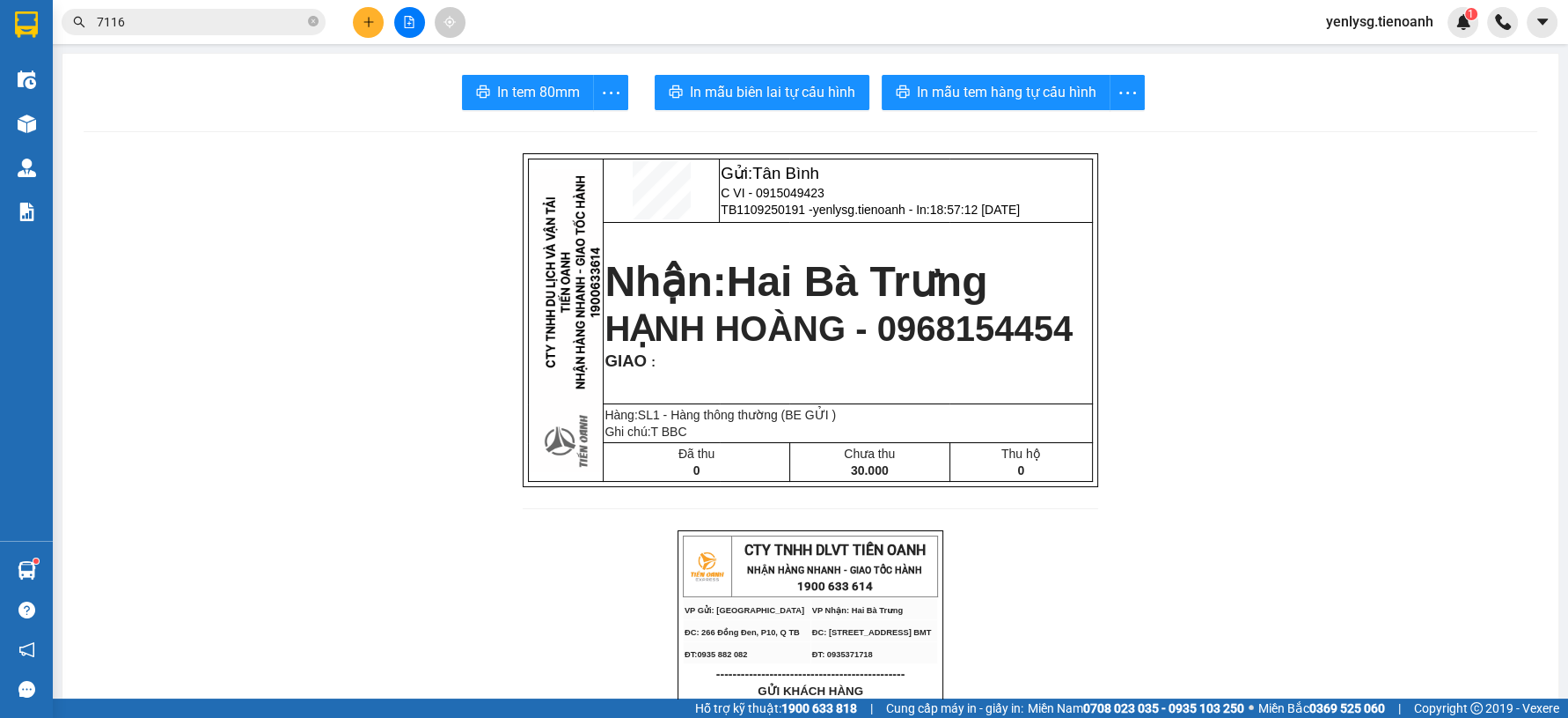
click at [293, 15] on input "7116" at bounding box center [201, 22] width 208 height 19
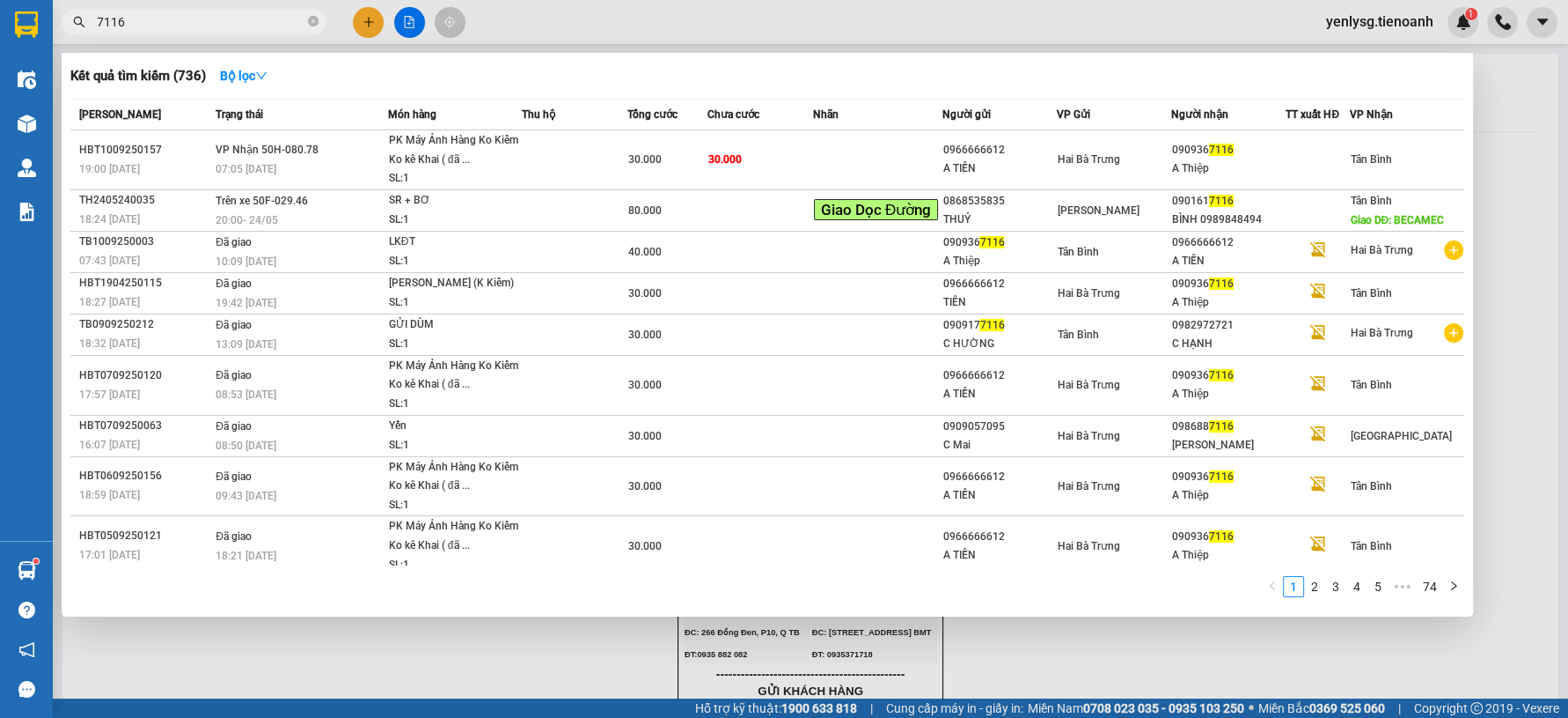
click at [1543, 427] on div at bounding box center [784, 359] width 1568 height 718
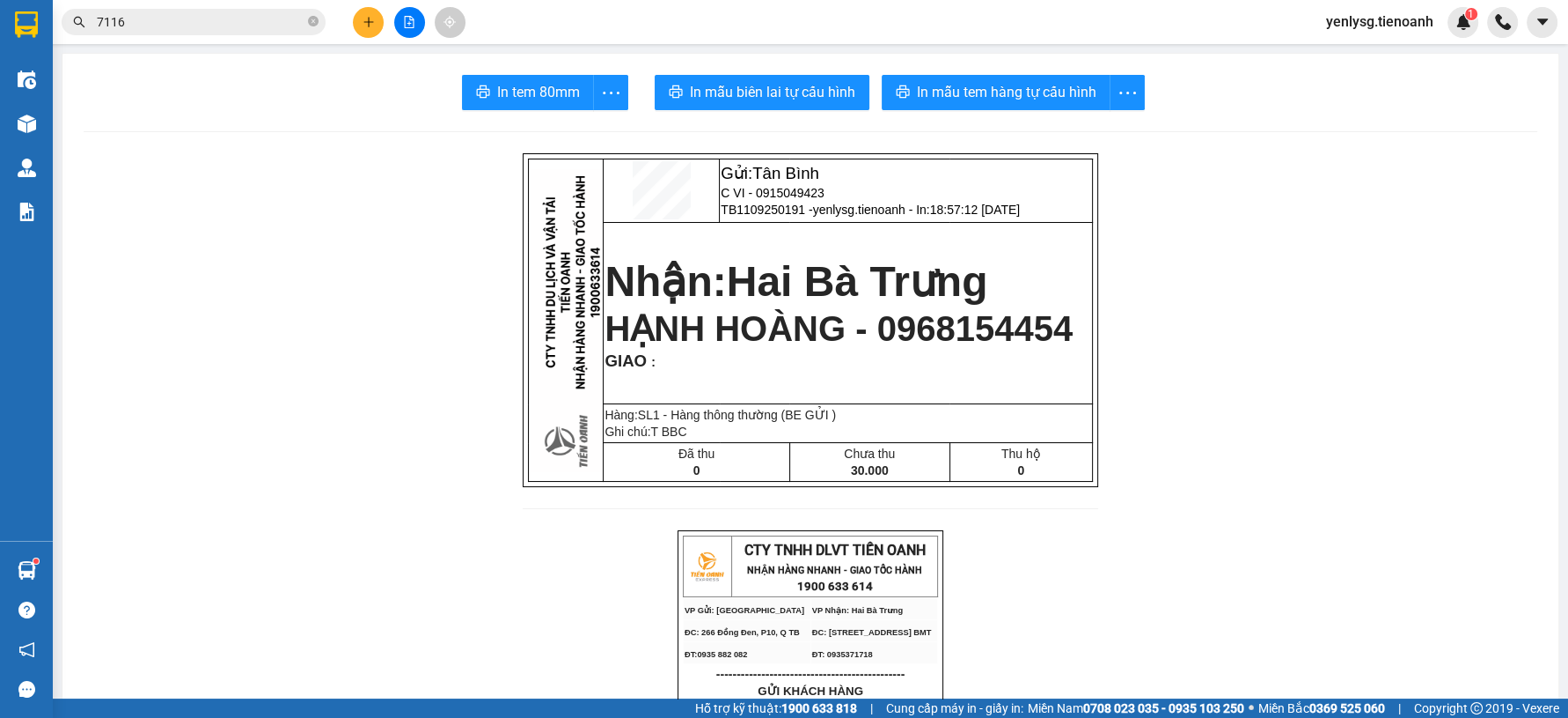
click at [945, 316] on span "HẠNH HOÀNG - 0968154454" at bounding box center [839, 328] width 468 height 39
click at [950, 324] on span "HẠNH HOÀNG - 0968154454" at bounding box center [839, 328] width 468 height 39
click at [951, 324] on span "HẠNH HOÀNG - 0968154454" at bounding box center [839, 328] width 468 height 39
copy span "0968154454"
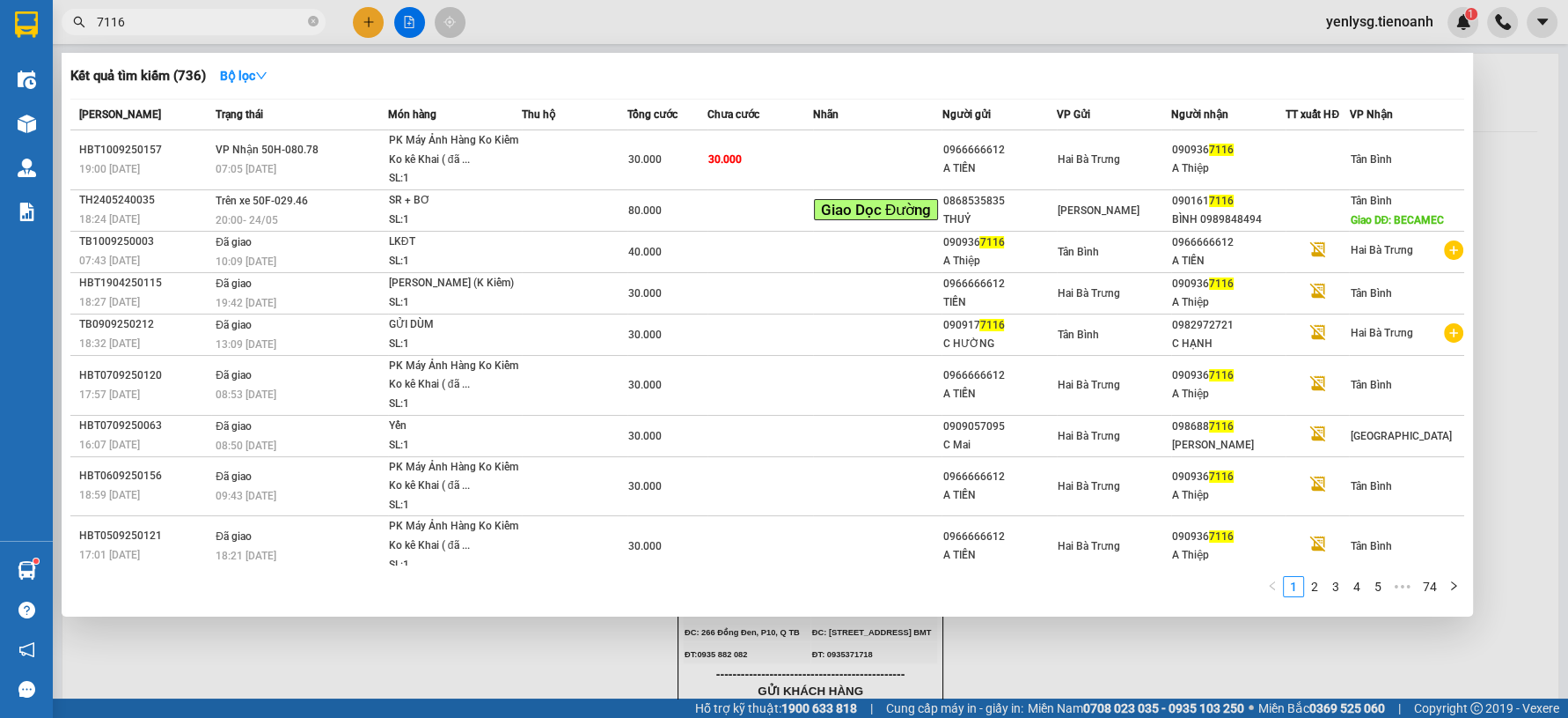
click at [183, 23] on input "7116" at bounding box center [201, 22] width 208 height 19
click at [183, 24] on input "7116" at bounding box center [201, 22] width 208 height 19
paste input "0968154454"
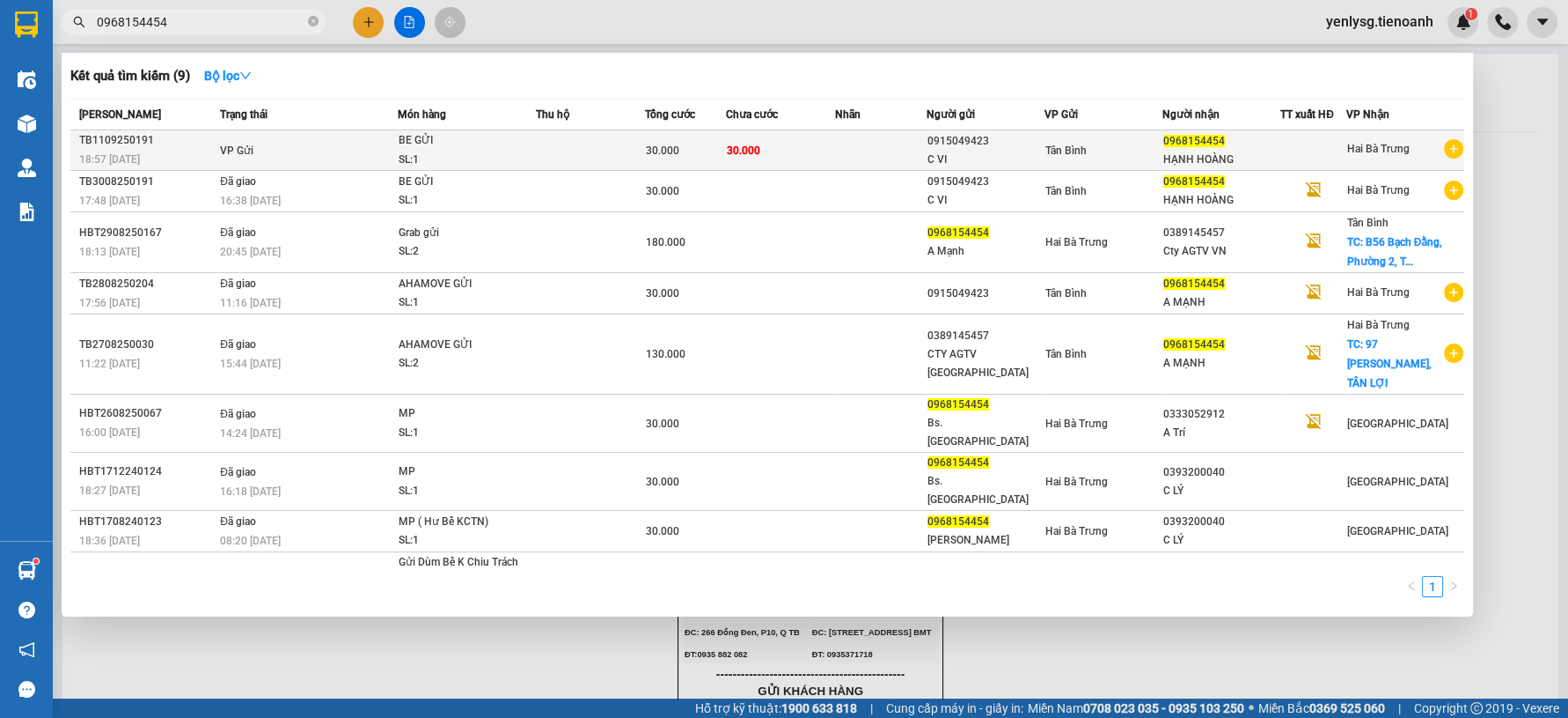
type input "0968154454"
click at [889, 163] on td at bounding box center [880, 150] width 90 height 41
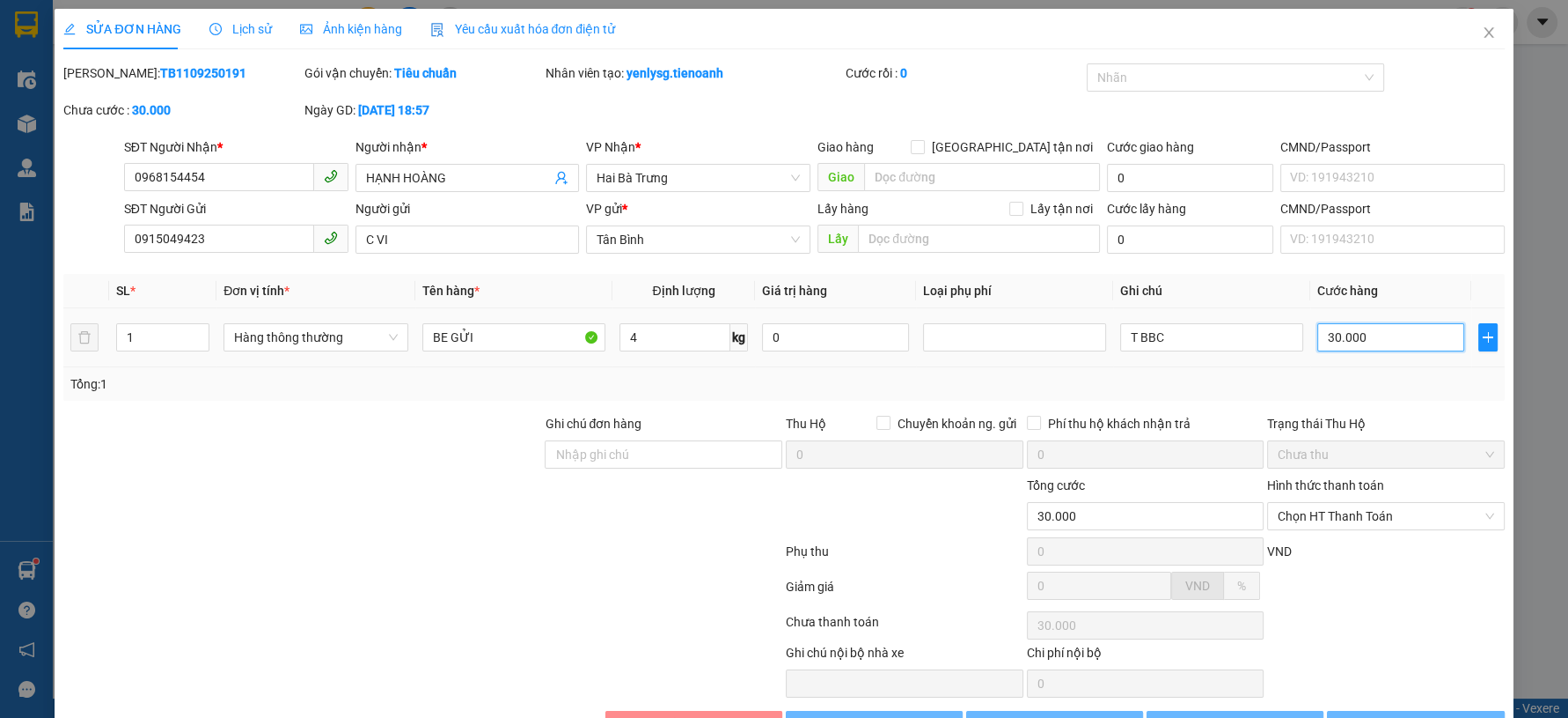
click at [1350, 338] on input "30.000" at bounding box center [1391, 336] width 147 height 28
type input "4"
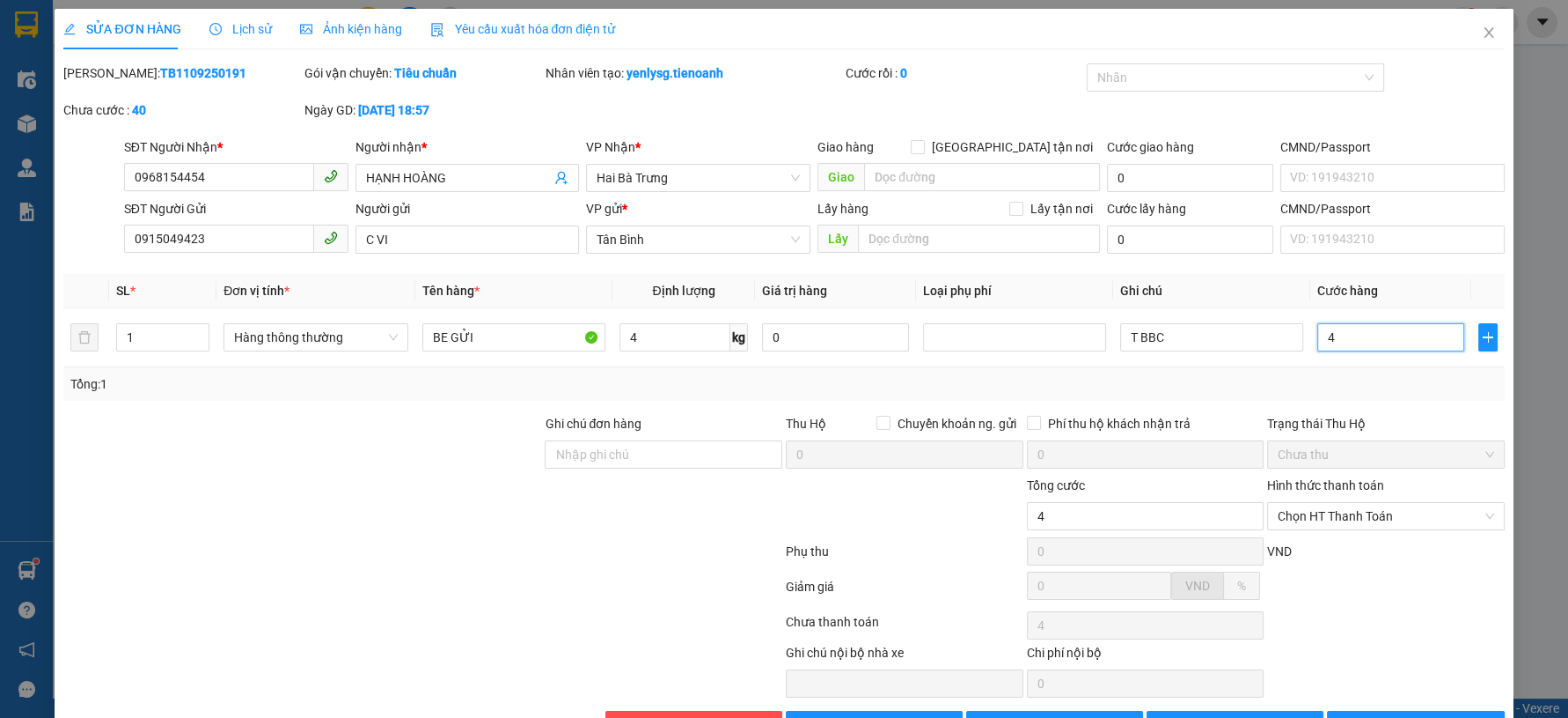
type input "40"
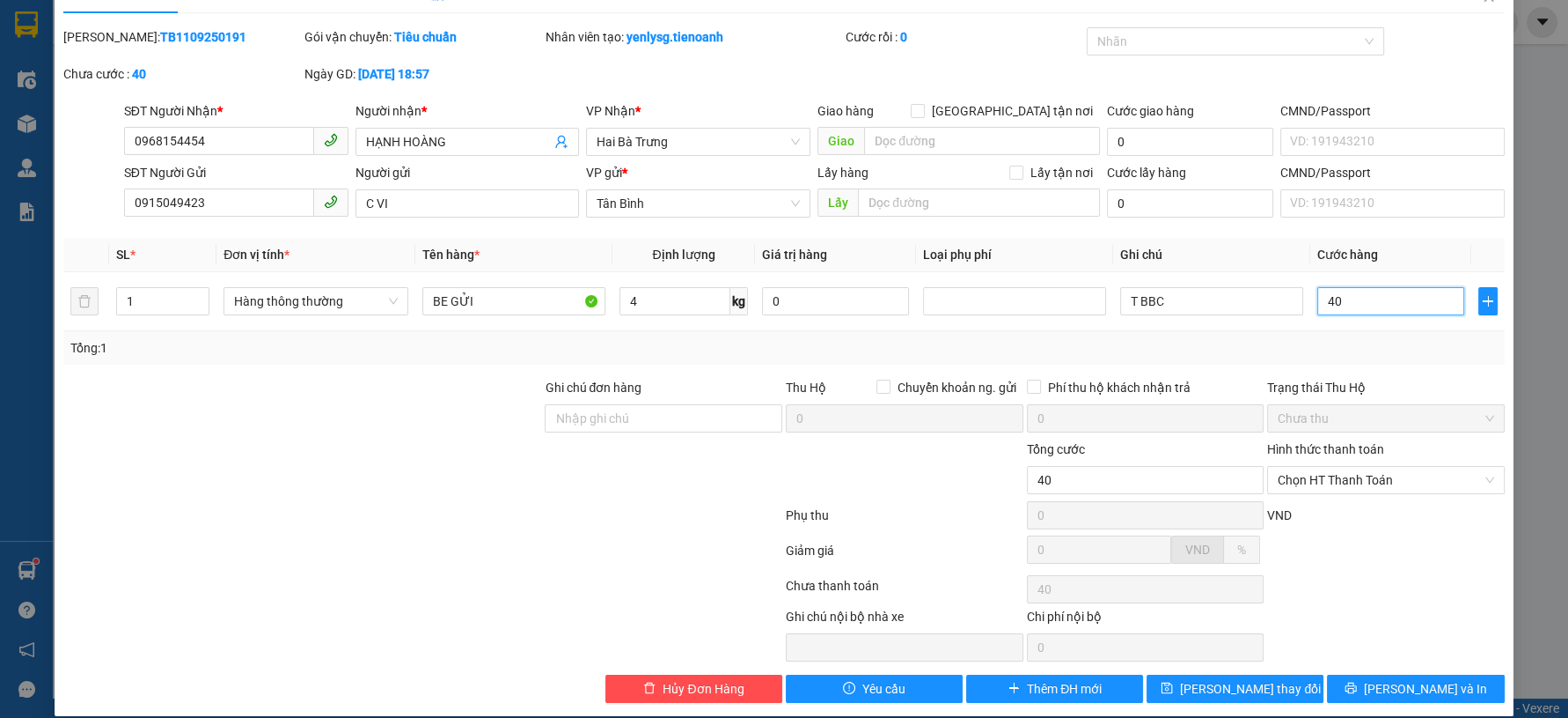
scroll to position [53, 0]
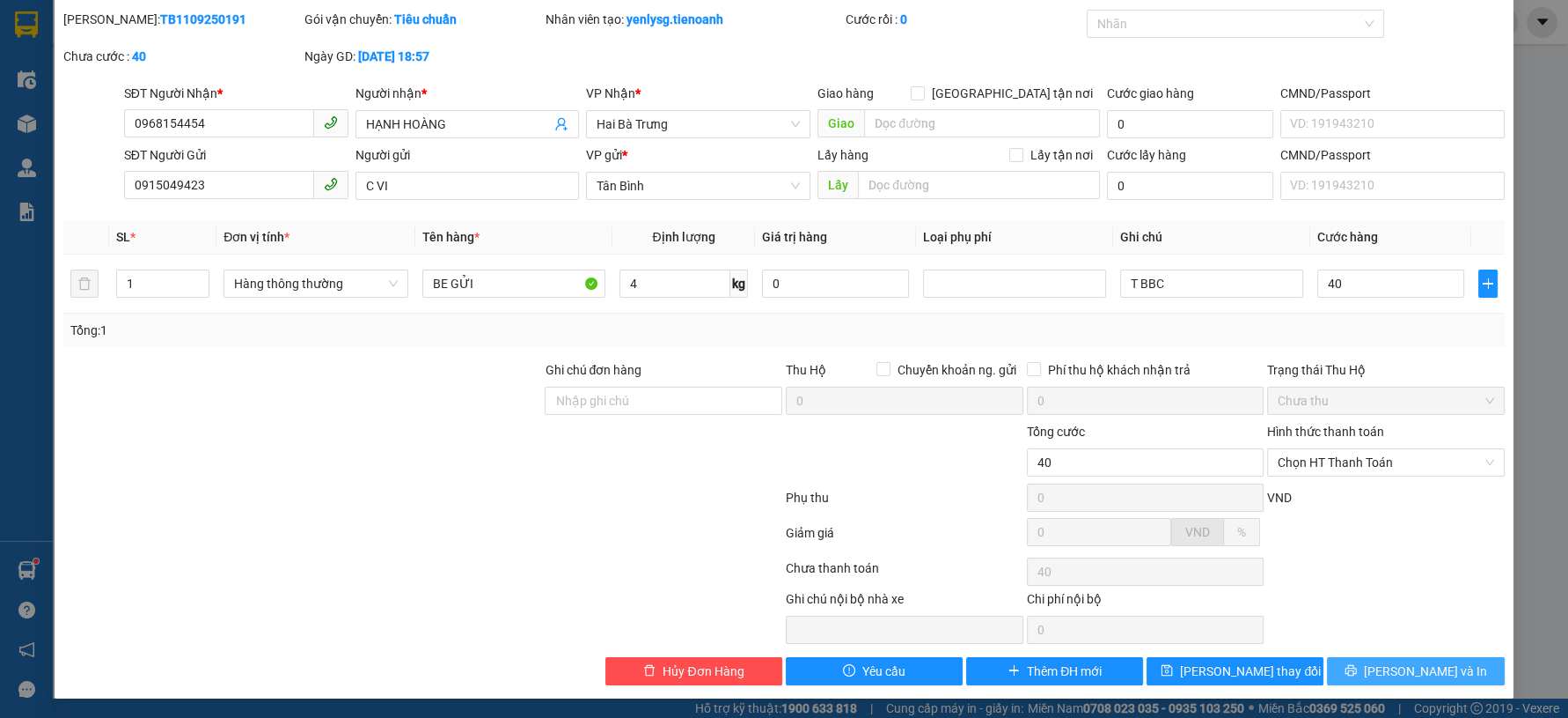
type input "40.000"
click at [1357, 668] on icon "printer" at bounding box center [1351, 670] width 13 height 13
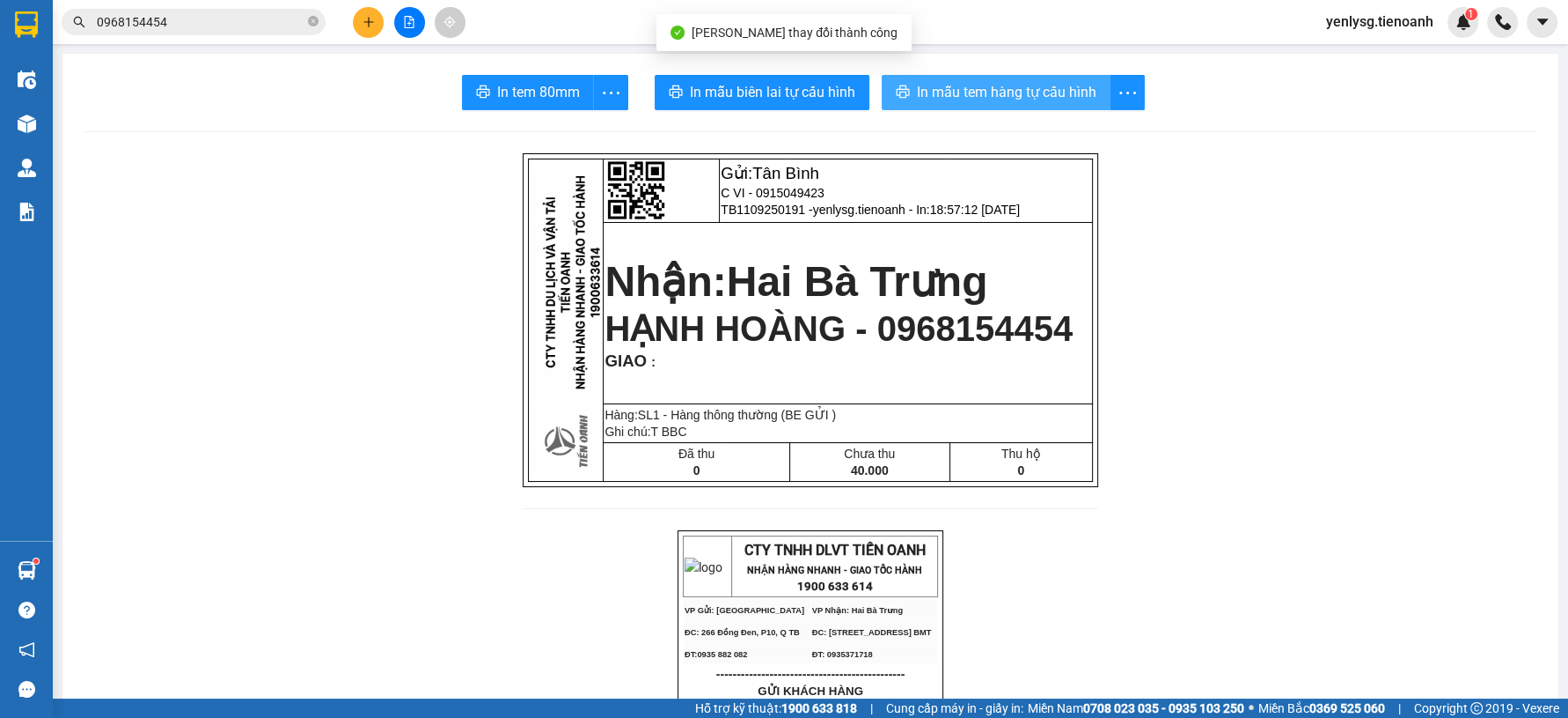
click at [979, 94] on span "In mẫu tem hàng tự cấu hình" at bounding box center [1007, 92] width 180 height 22
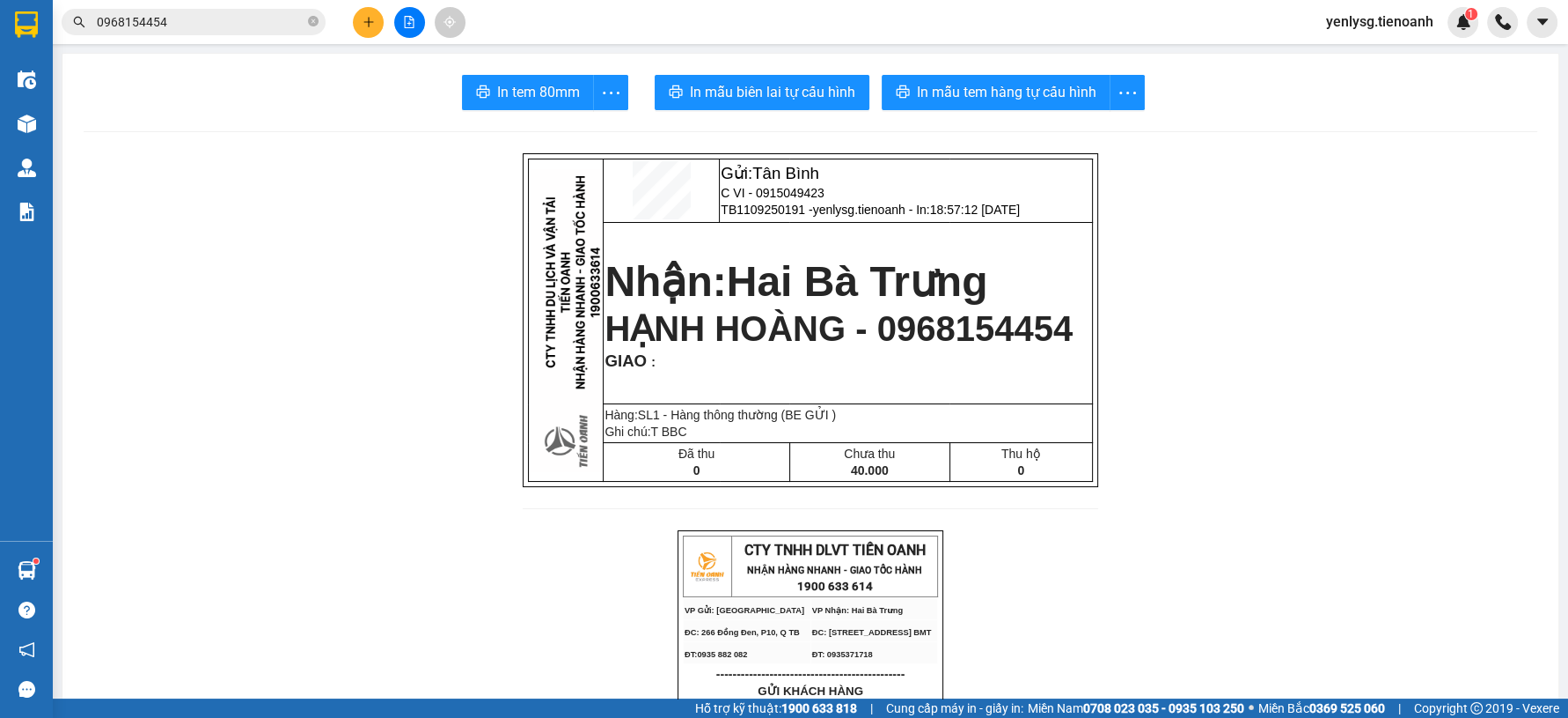
click at [370, 23] on icon "plus" at bounding box center [369, 23] width 13 height 13
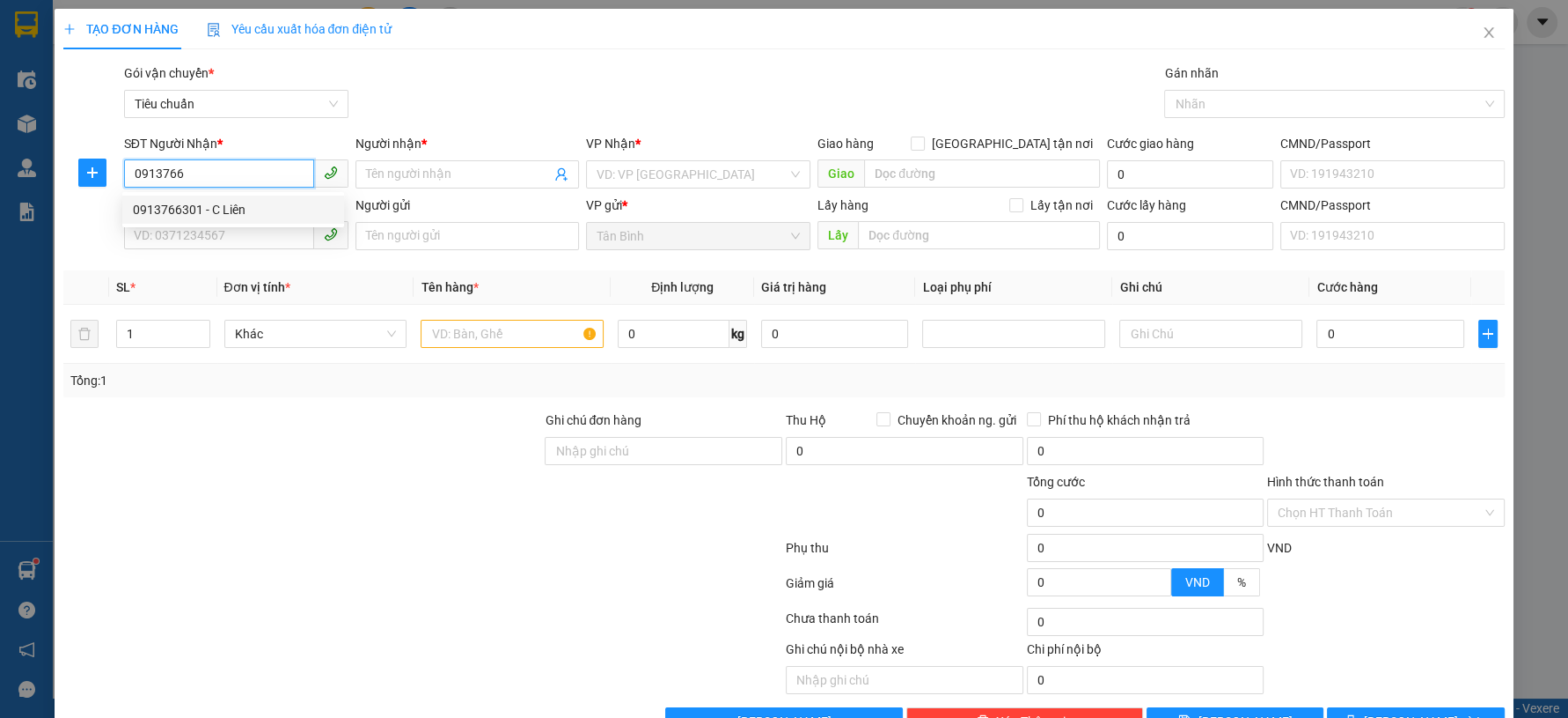
click at [229, 213] on div "0913766301 - C Liên" at bounding box center [233, 209] width 201 height 19
type input "0913766301"
type input "C Liên"
checkbox input "true"
type input "74 Nguyễn Đình Chiểu, Tân Lợi, Thành phố Buôn Ma Thuột, Đắk Lắk"
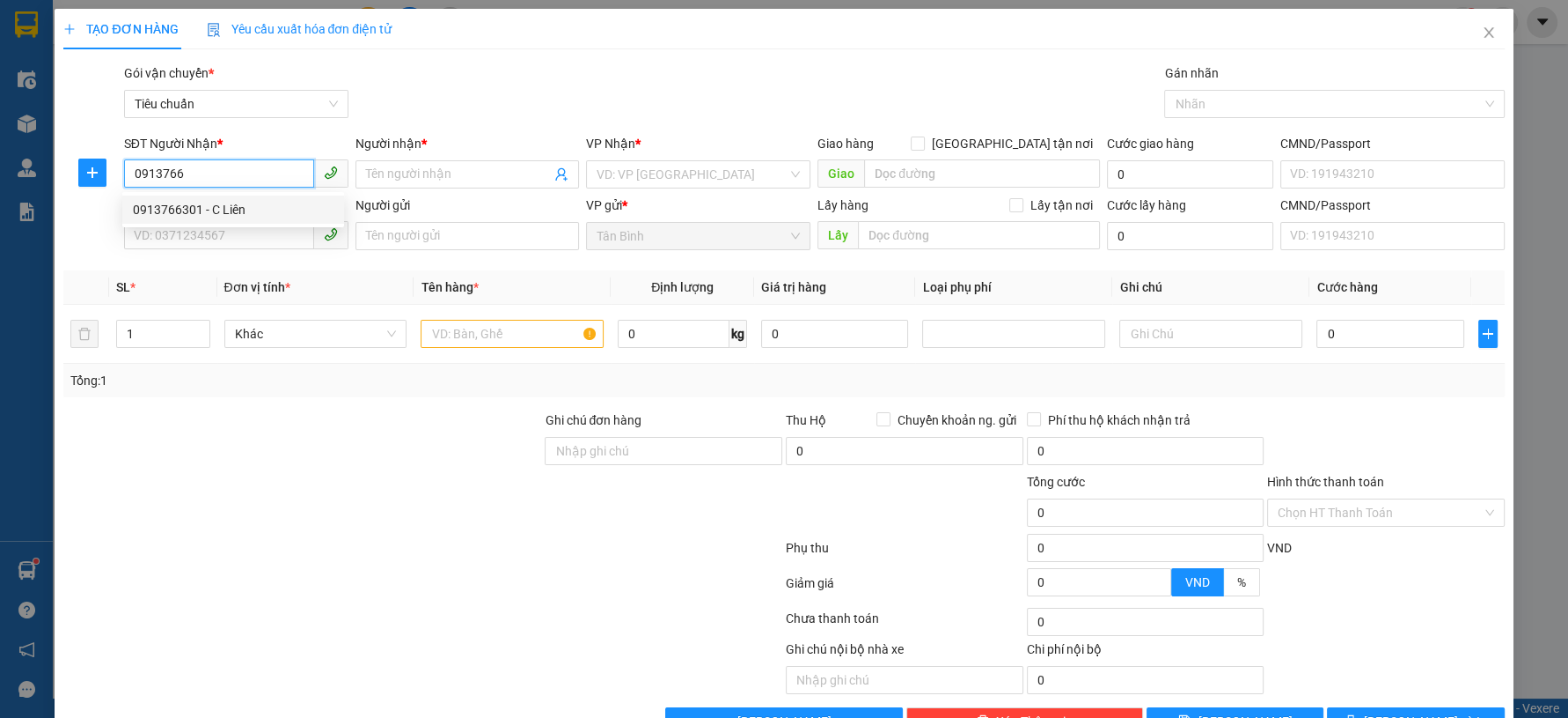
type input "80.000"
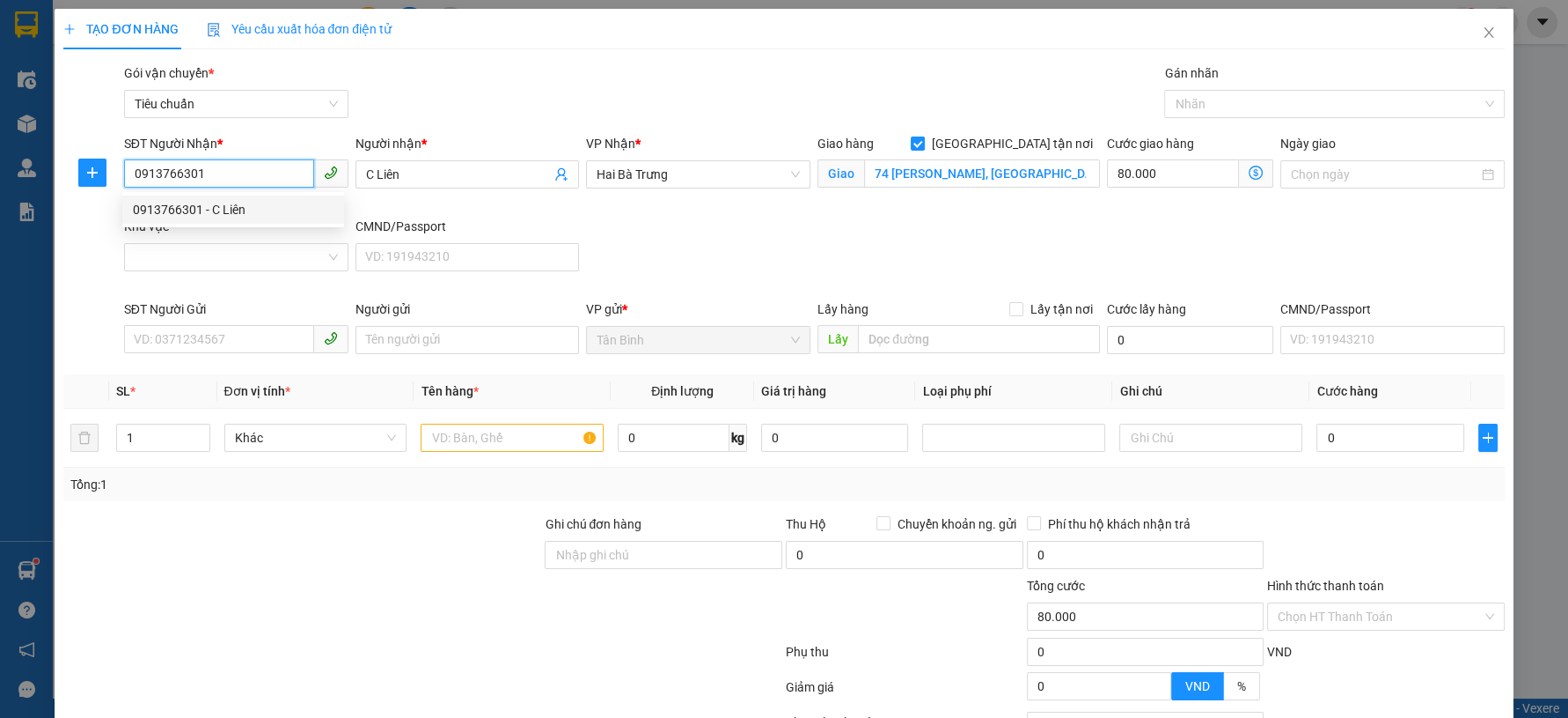
type input "0913766301"
type input "200.000"
click at [225, 237] on div "Khu vực" at bounding box center [236, 230] width 224 height 26
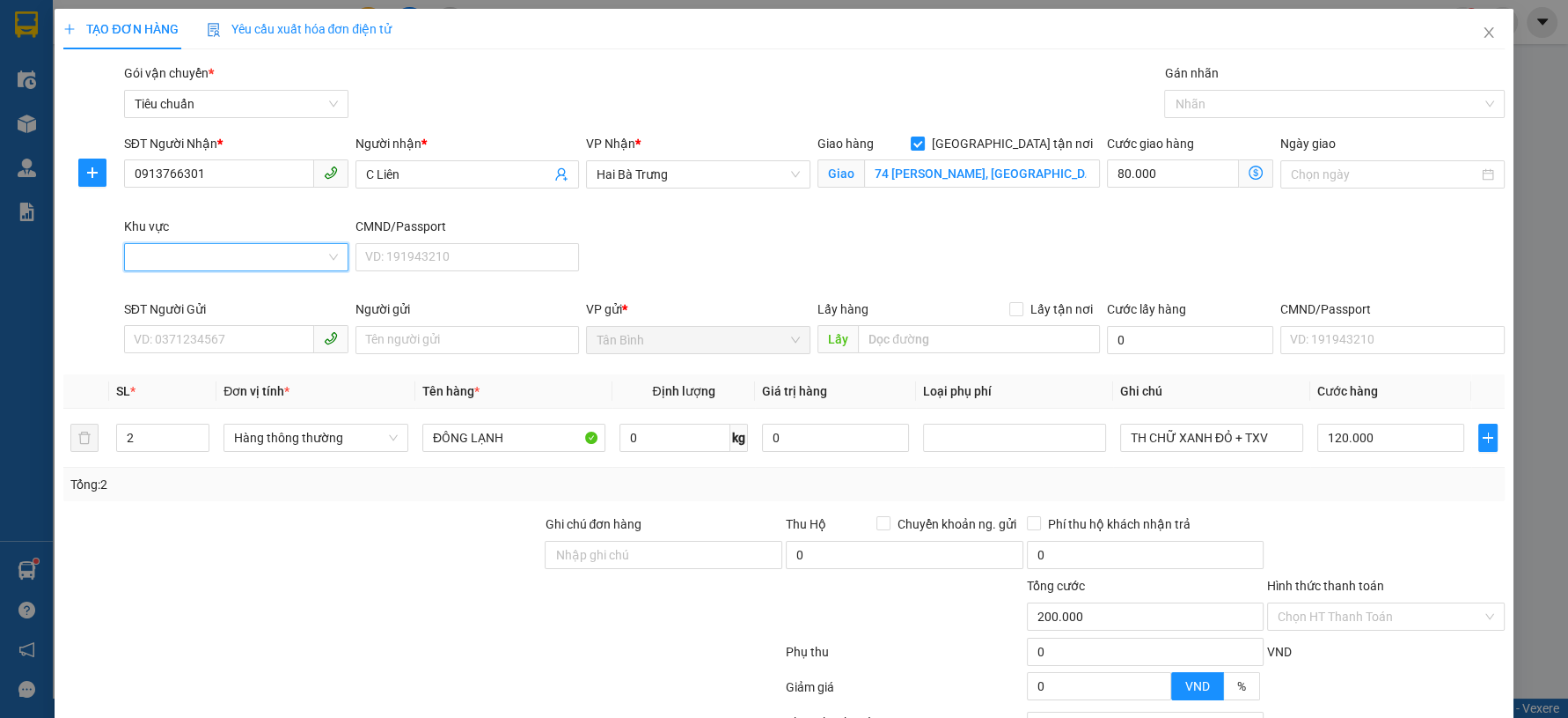
click at [249, 250] on input "Khu vực" at bounding box center [230, 257] width 191 height 26
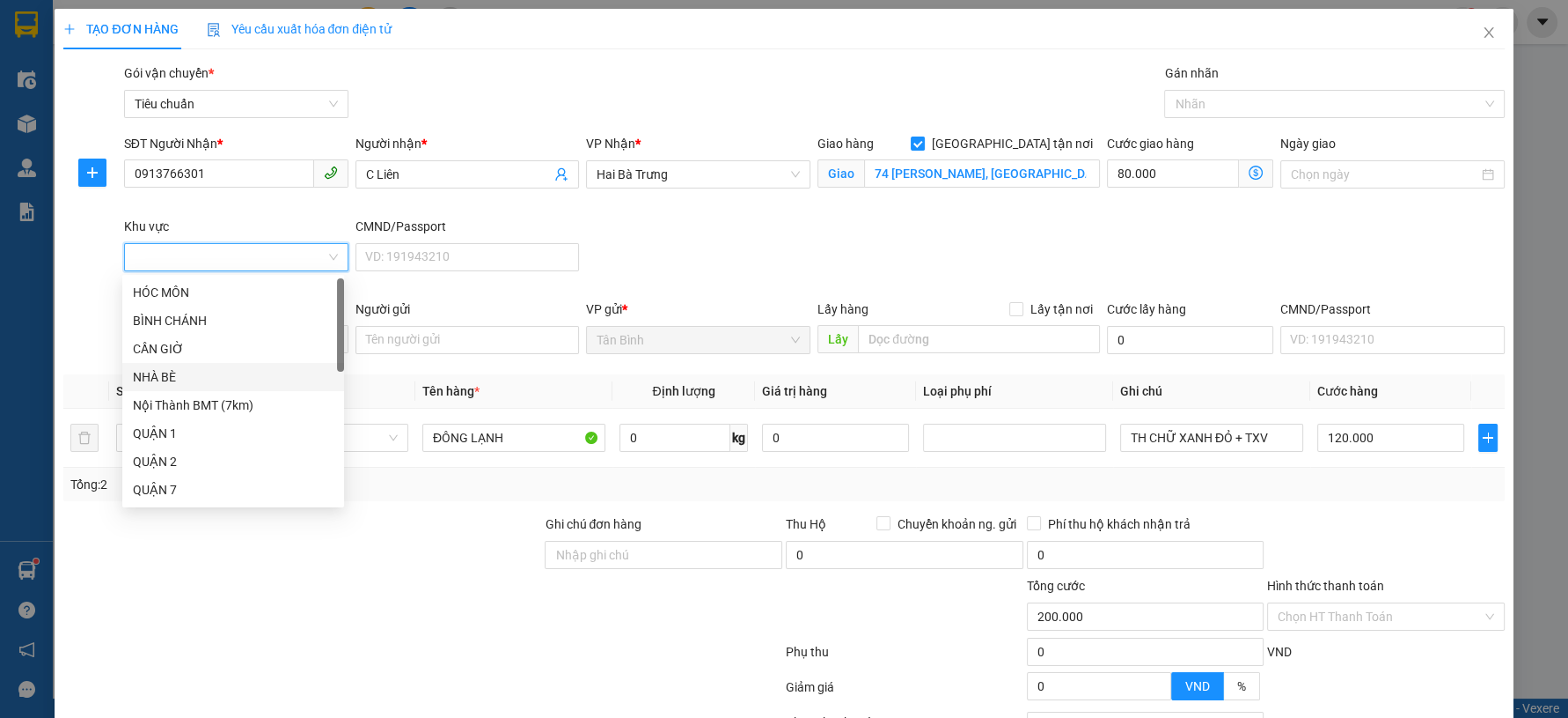
click at [235, 400] on div "Nội Thành BMT (7km)" at bounding box center [233, 404] width 201 height 19
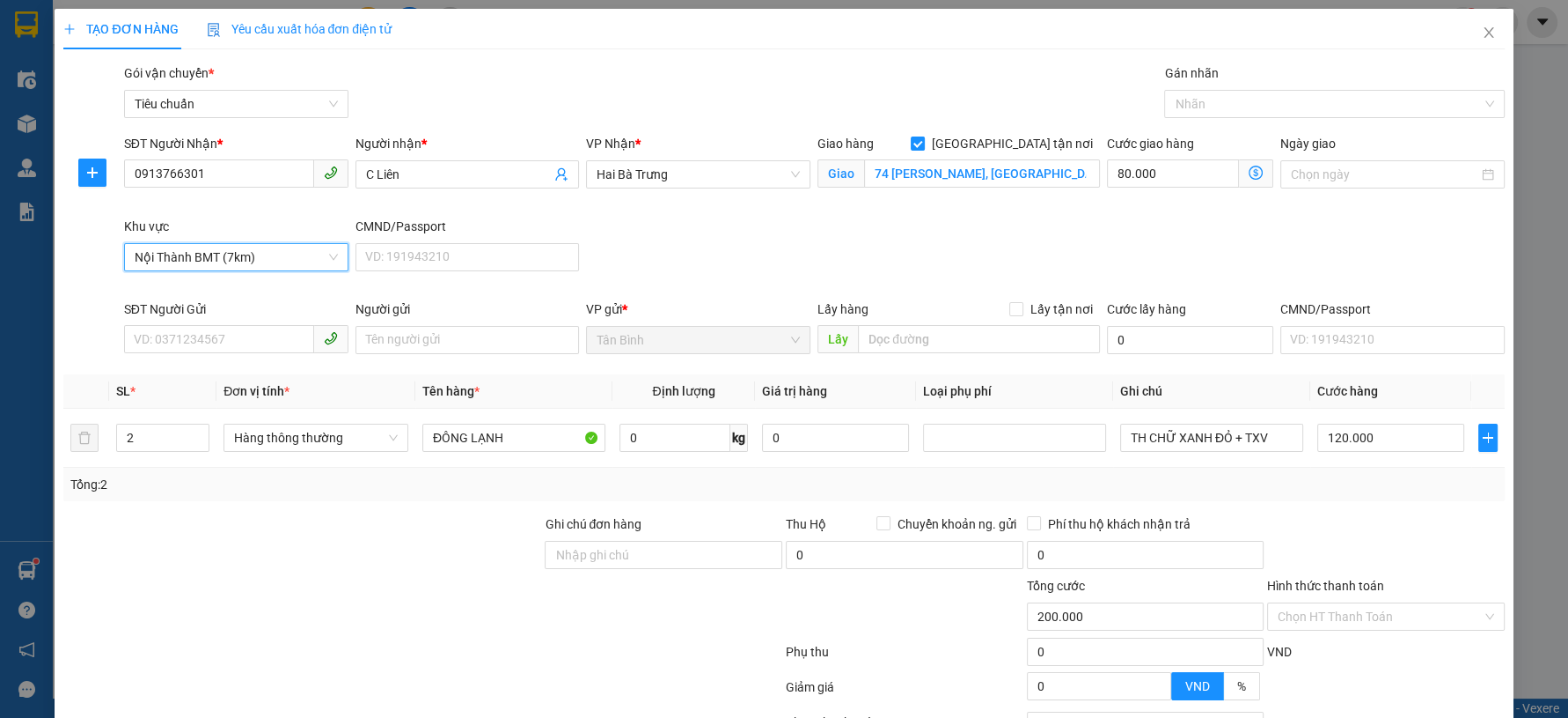
click at [239, 356] on div "SĐT Người Gửi VD: 0371234567" at bounding box center [236, 330] width 224 height 61
click at [238, 343] on input "SĐT Người Gửi" at bounding box center [219, 338] width 190 height 28
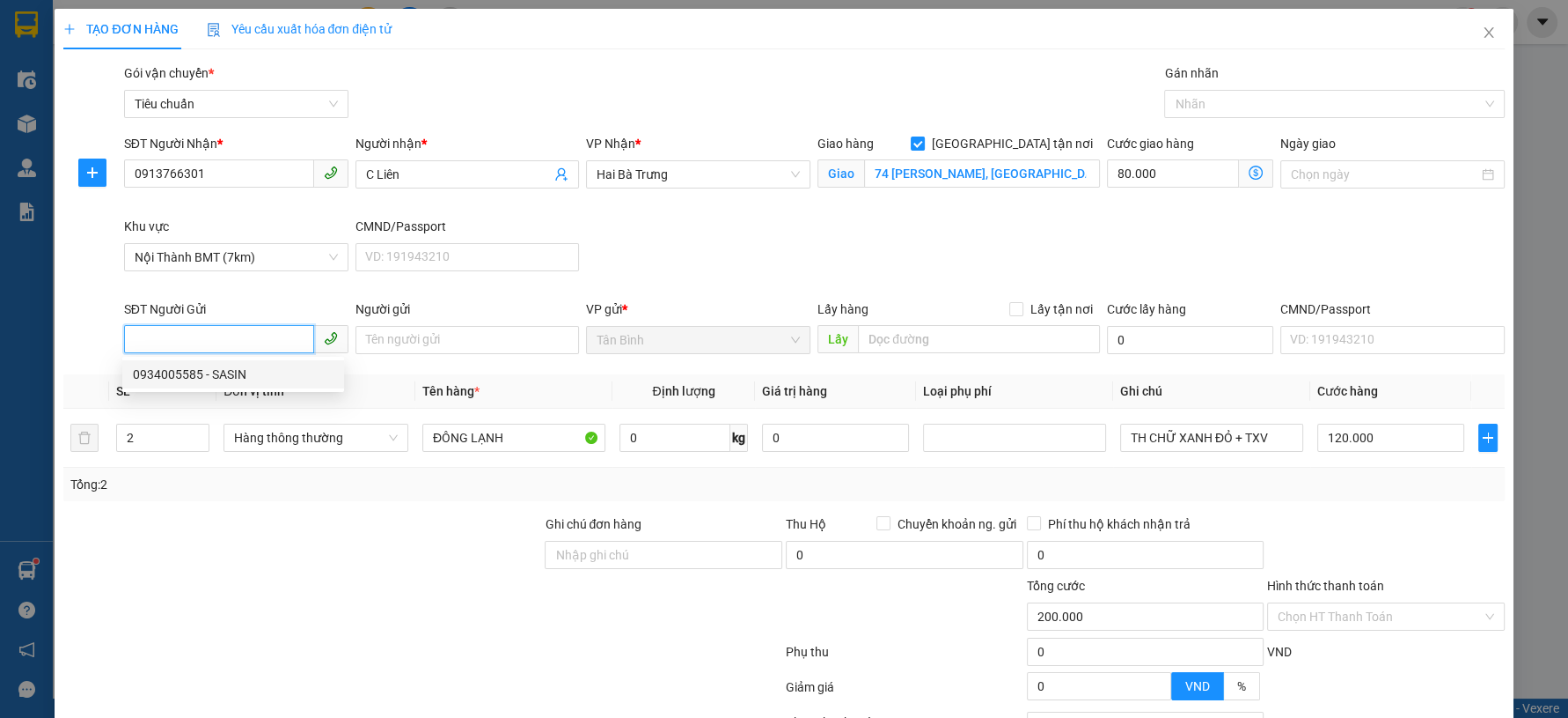
click at [220, 373] on div "0934005585 - SASIN" at bounding box center [233, 373] width 201 height 19
type input "0934005585"
type input "SASIN"
click at [180, 439] on input "2" at bounding box center [162, 437] width 91 height 26
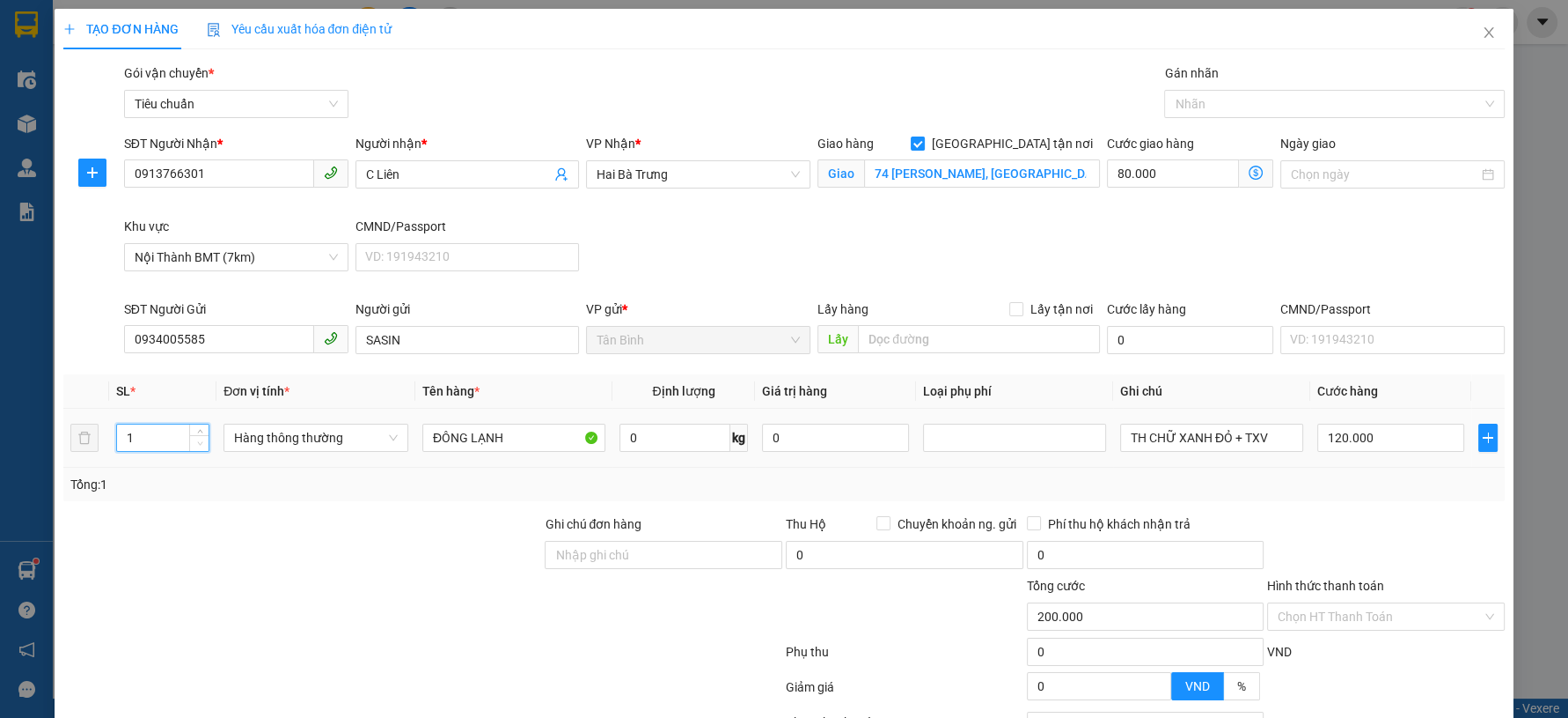
click at [200, 445] on icon "down" at bounding box center [200, 443] width 6 height 6
type input "2"
click at [202, 430] on span "up" at bounding box center [200, 433] width 11 height 11
click at [1160, 180] on input "80.000" at bounding box center [1173, 173] width 132 height 28
type input "80.000"
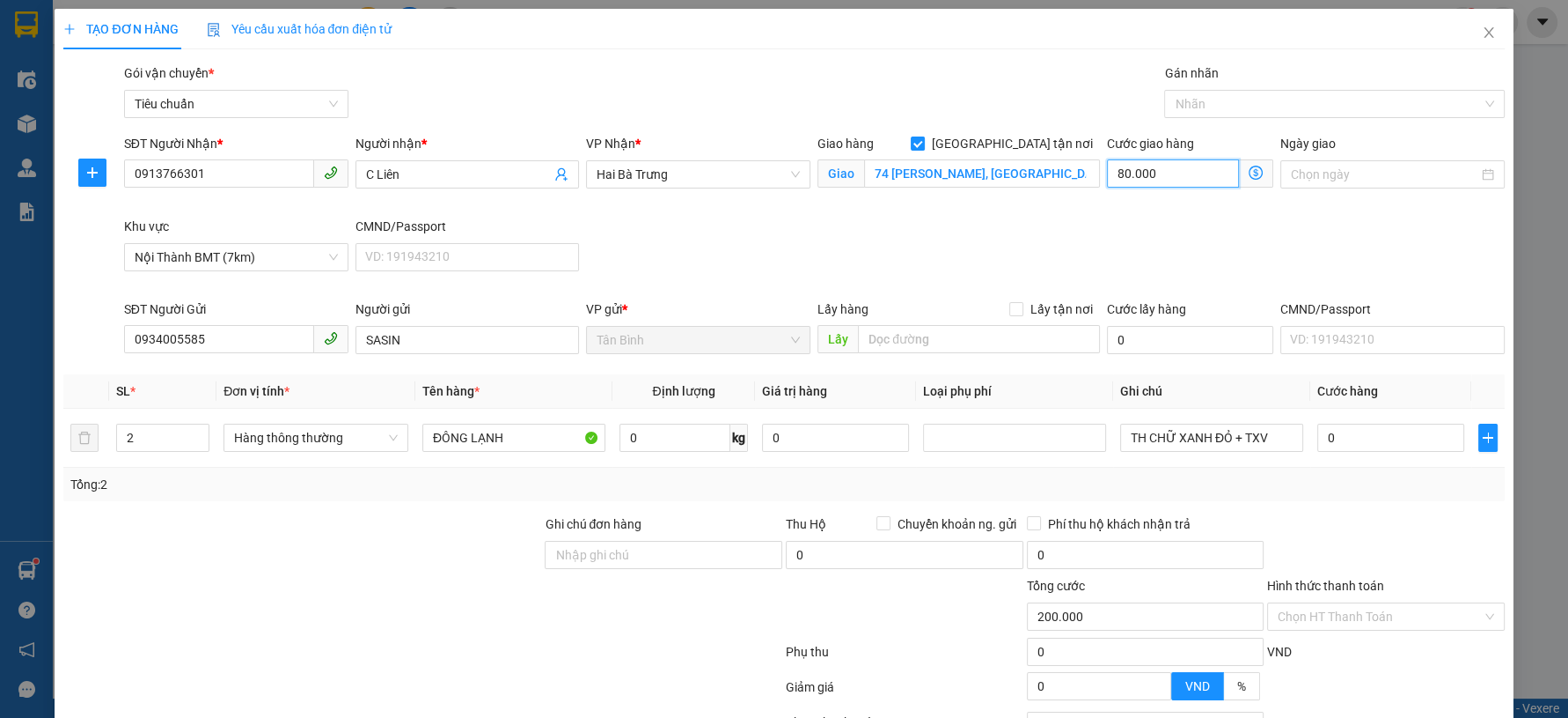
type input "80.000"
type input "0"
click at [679, 430] on input "0" at bounding box center [675, 437] width 112 height 28
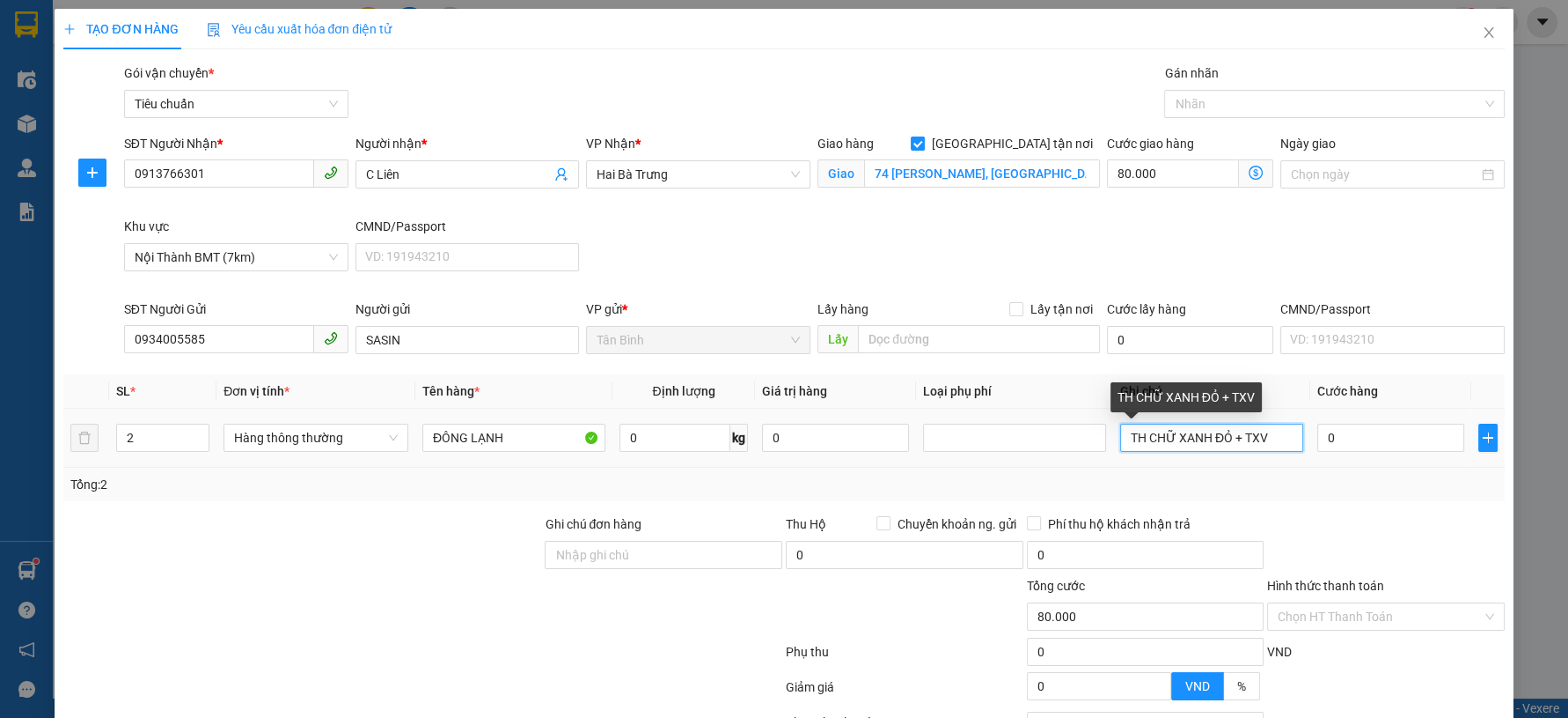
drag, startPoint x: 1234, startPoint y: 439, endPoint x: 1118, endPoint y: 441, distance: 116.0
click at [1120, 441] on input "TH CHỮ XANH ĐỎ + TXV" at bounding box center [1211, 437] width 183 height 28
type input "T CHỮ ĐEN + TXV"
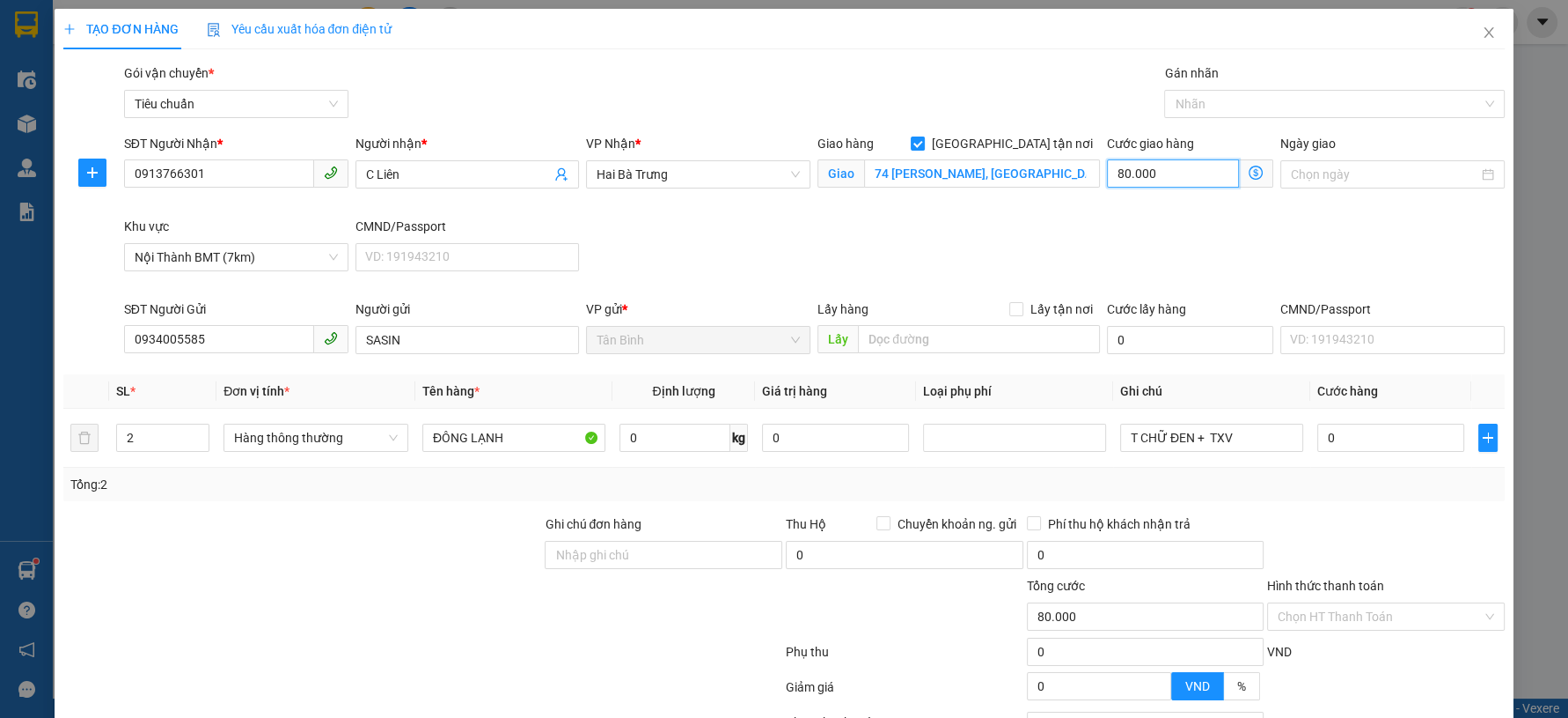
click at [1148, 169] on input "80.000" at bounding box center [1173, 173] width 132 height 28
type input "6"
type input "60"
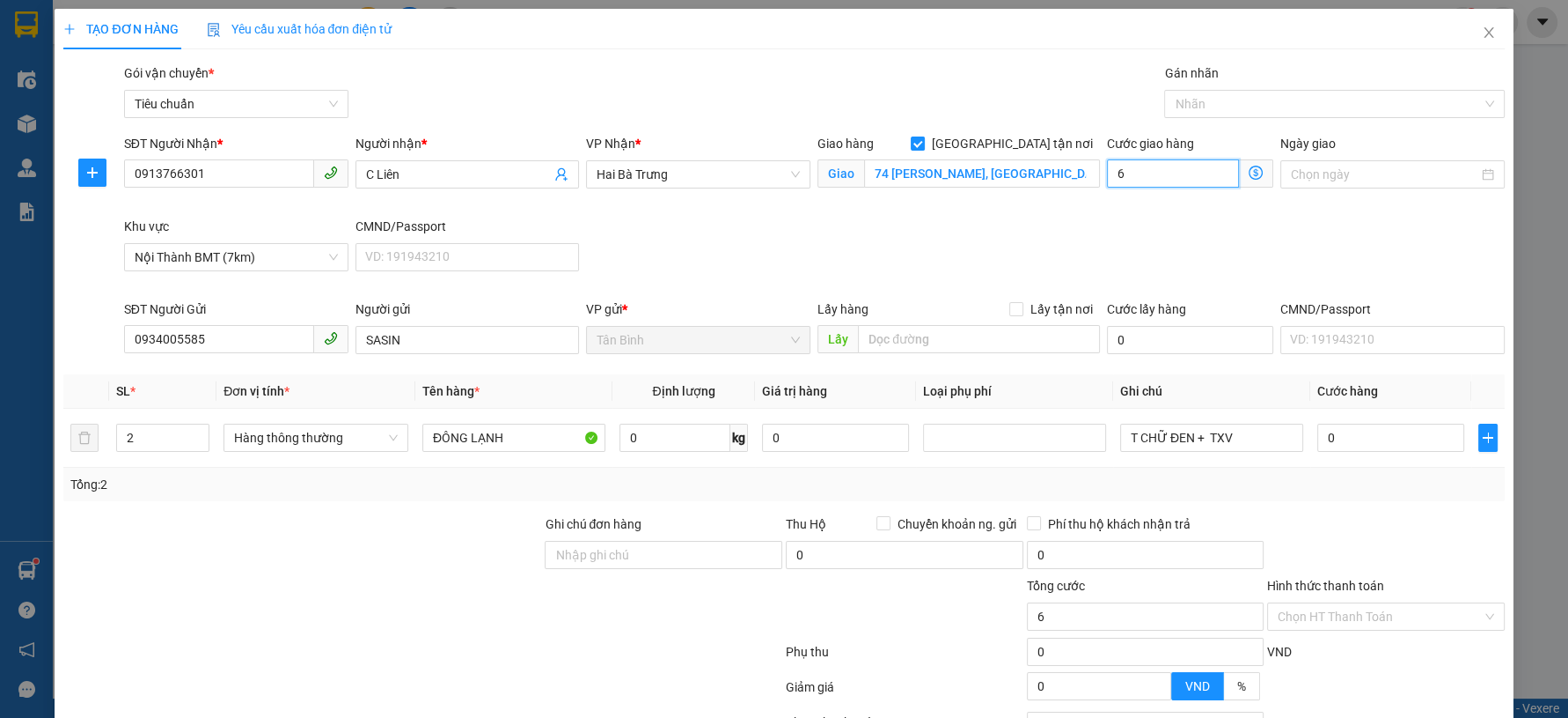
type input "60"
type input "60.000"
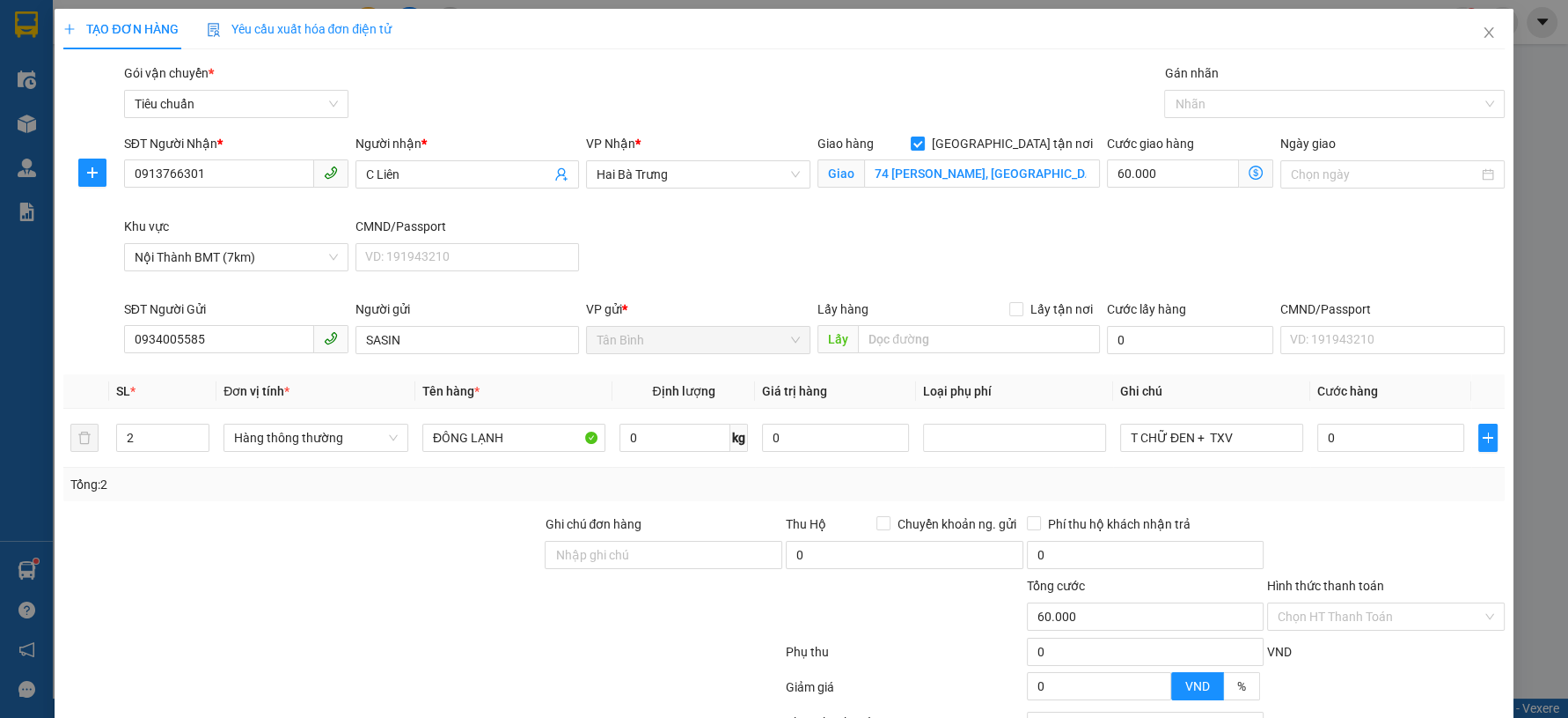
click at [1020, 241] on div "SĐT Người Nhận * 0913766301 Người nhận * C Liên VP Nhận * Hai Bà Trưng Giao hàn…" at bounding box center [813, 216] width 1387 height 165
click at [703, 429] on input "0" at bounding box center [675, 437] width 112 height 28
click at [676, 454] on td "0 kg" at bounding box center [684, 438] width 144 height 59
click at [675, 429] on input "0" at bounding box center [675, 437] width 112 height 28
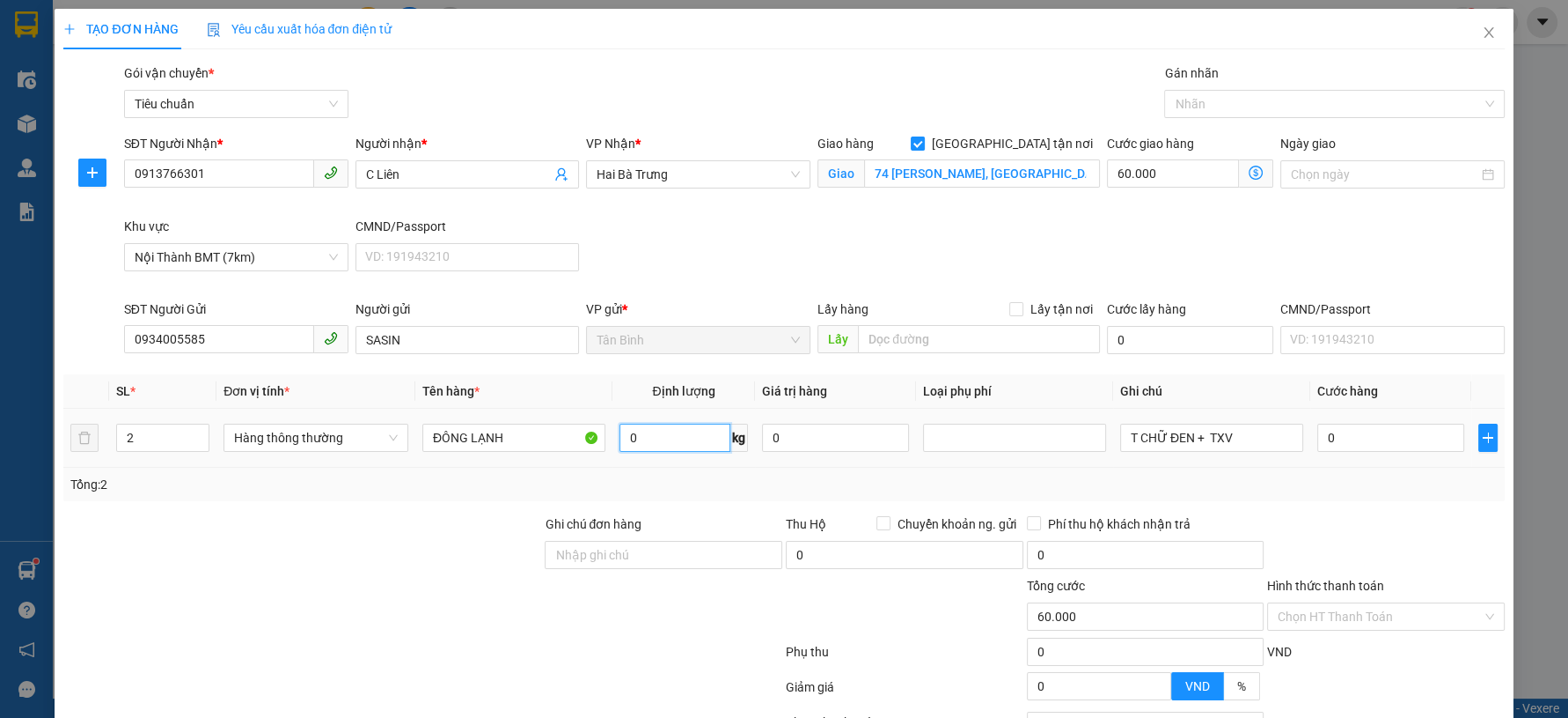
type input "80.000"
type input "33"
drag, startPoint x: 196, startPoint y: 571, endPoint x: 861, endPoint y: 460, distance: 674.2
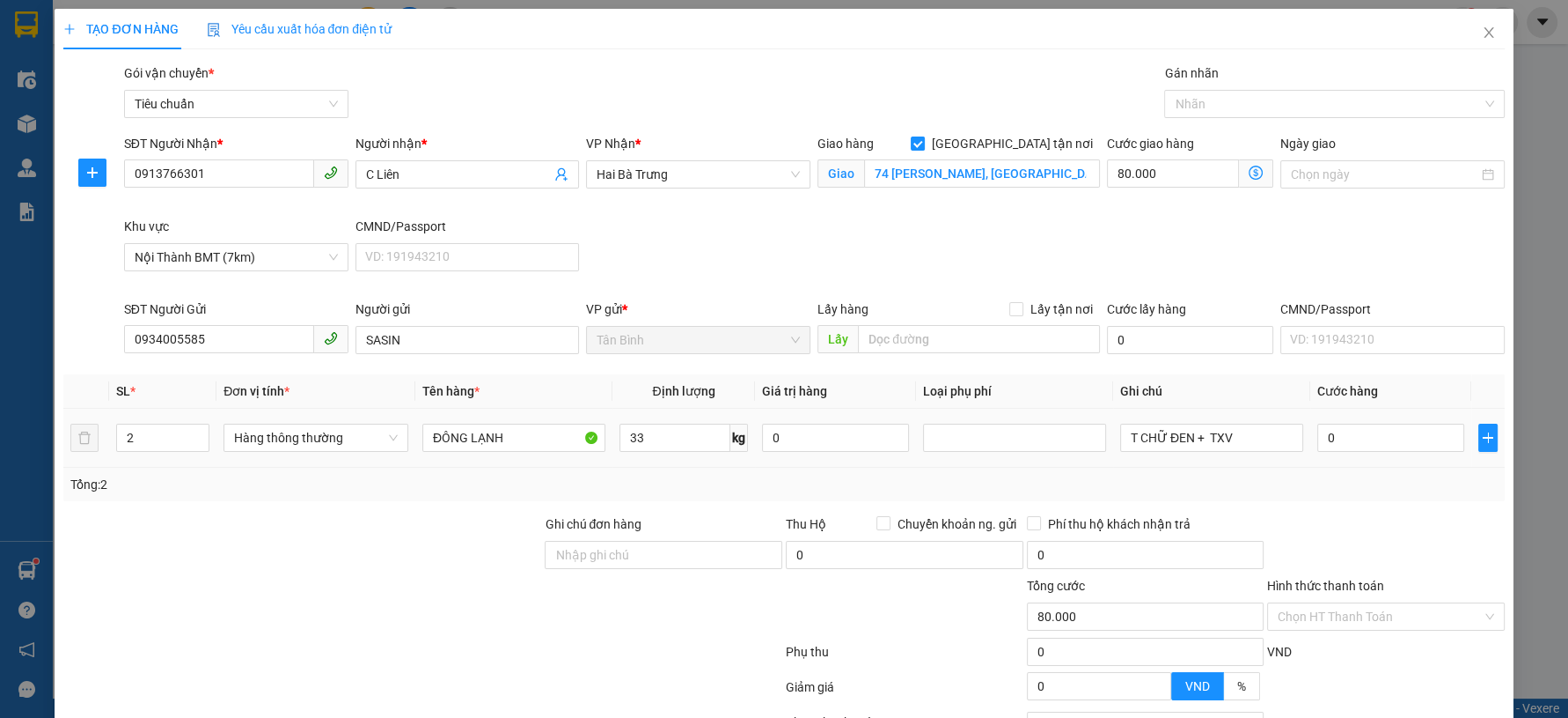
click at [197, 571] on div at bounding box center [302, 545] width 482 height 61
type input "150.000"
type input "70.000"
click at [1123, 169] on input "80.000" at bounding box center [1173, 173] width 132 height 28
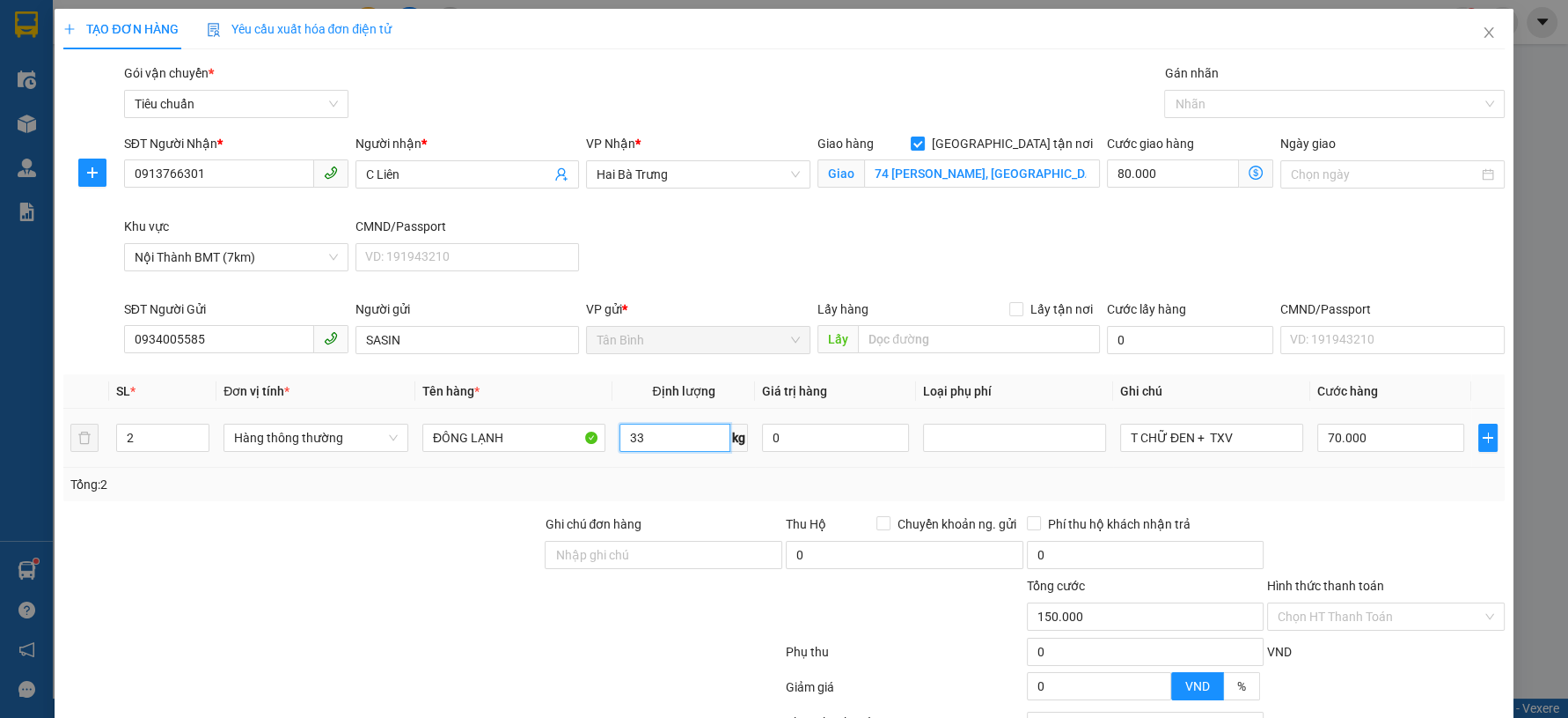
click at [676, 435] on input "33" at bounding box center [675, 437] width 112 height 28
type input "34"
click at [690, 459] on td "34 kg" at bounding box center [684, 438] width 144 height 59
click at [1394, 445] on input "70.000" at bounding box center [1391, 437] width 147 height 28
type input "80.001"
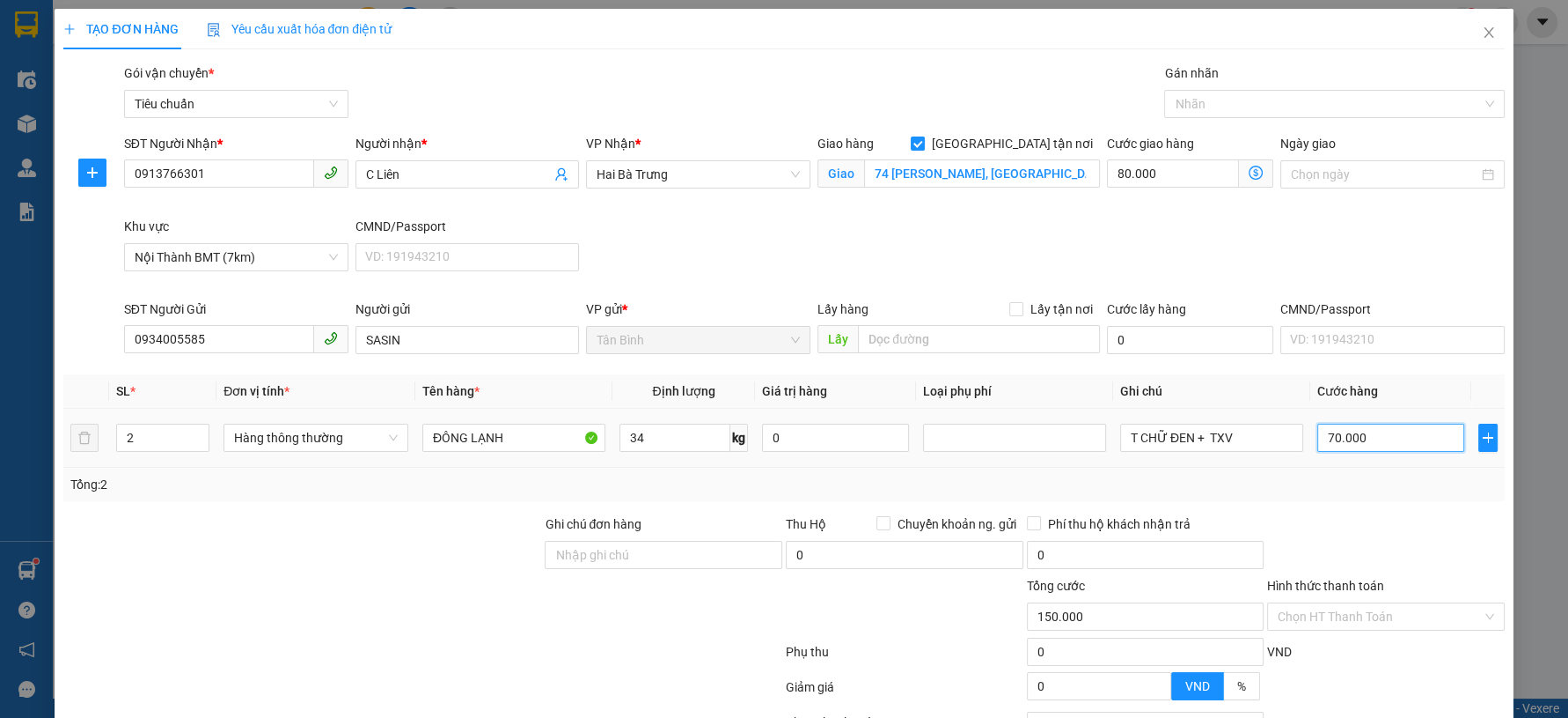
type input "80.001"
type input "1"
type input "80.014"
type input "14"
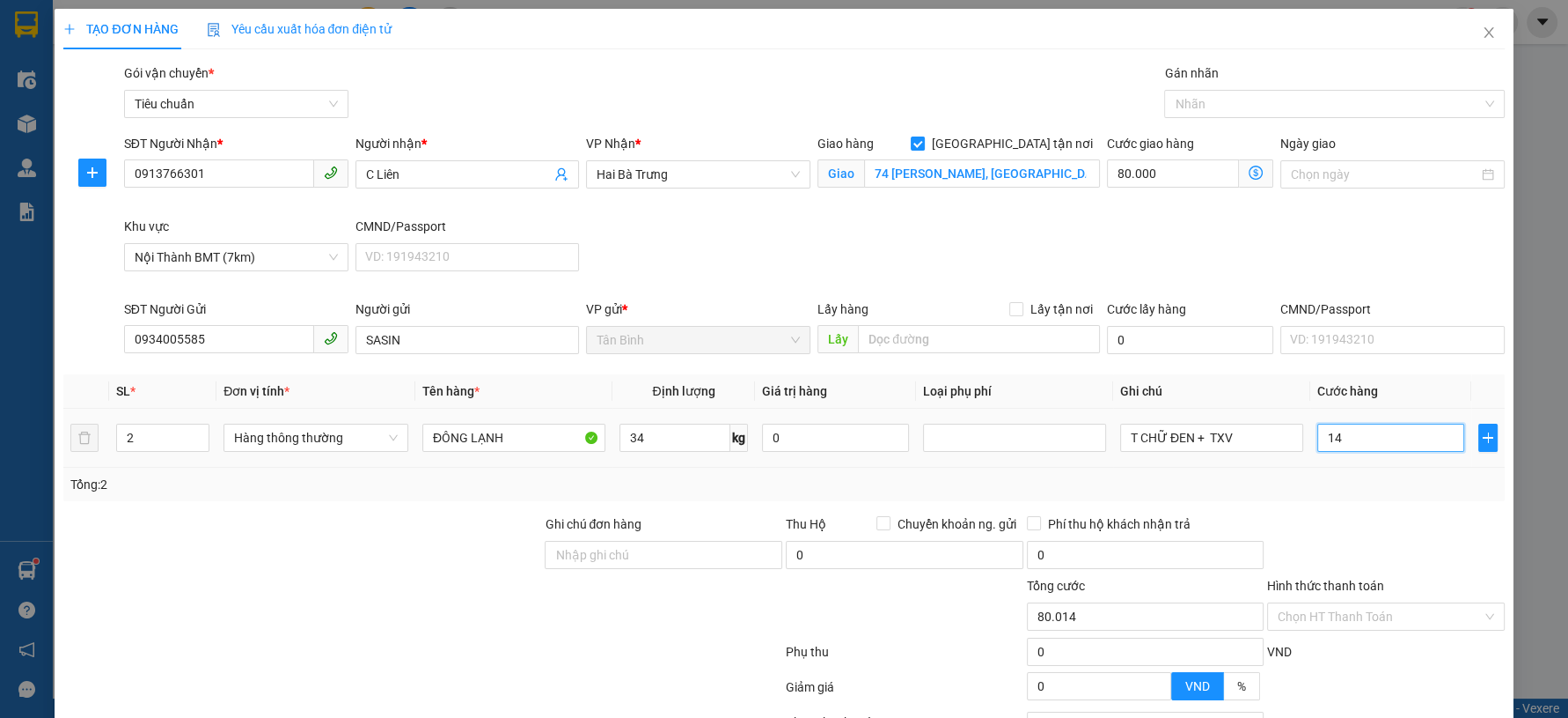
type input "80.140"
type input "140"
type input "220.000"
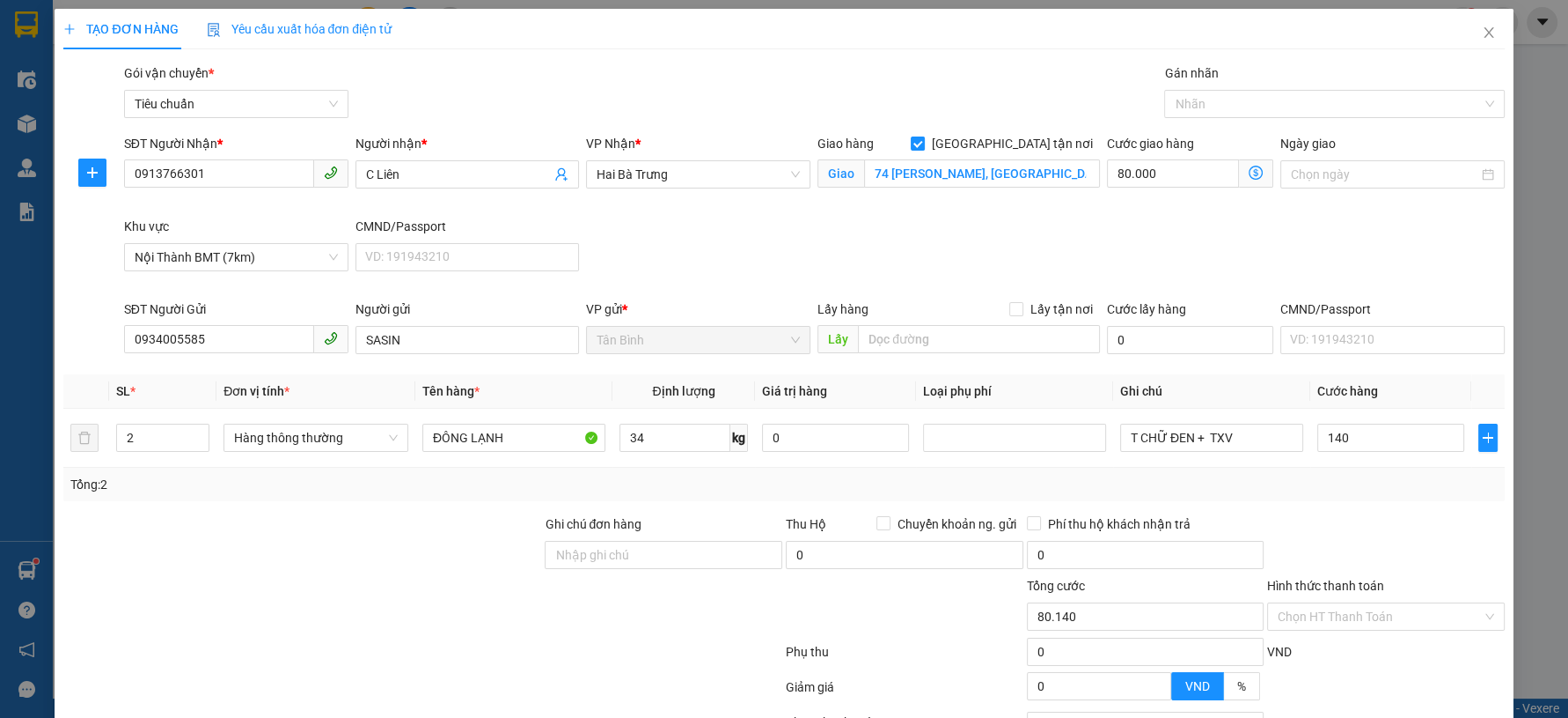
type input "140.000"
click at [1334, 520] on div at bounding box center [1385, 545] width 241 height 61
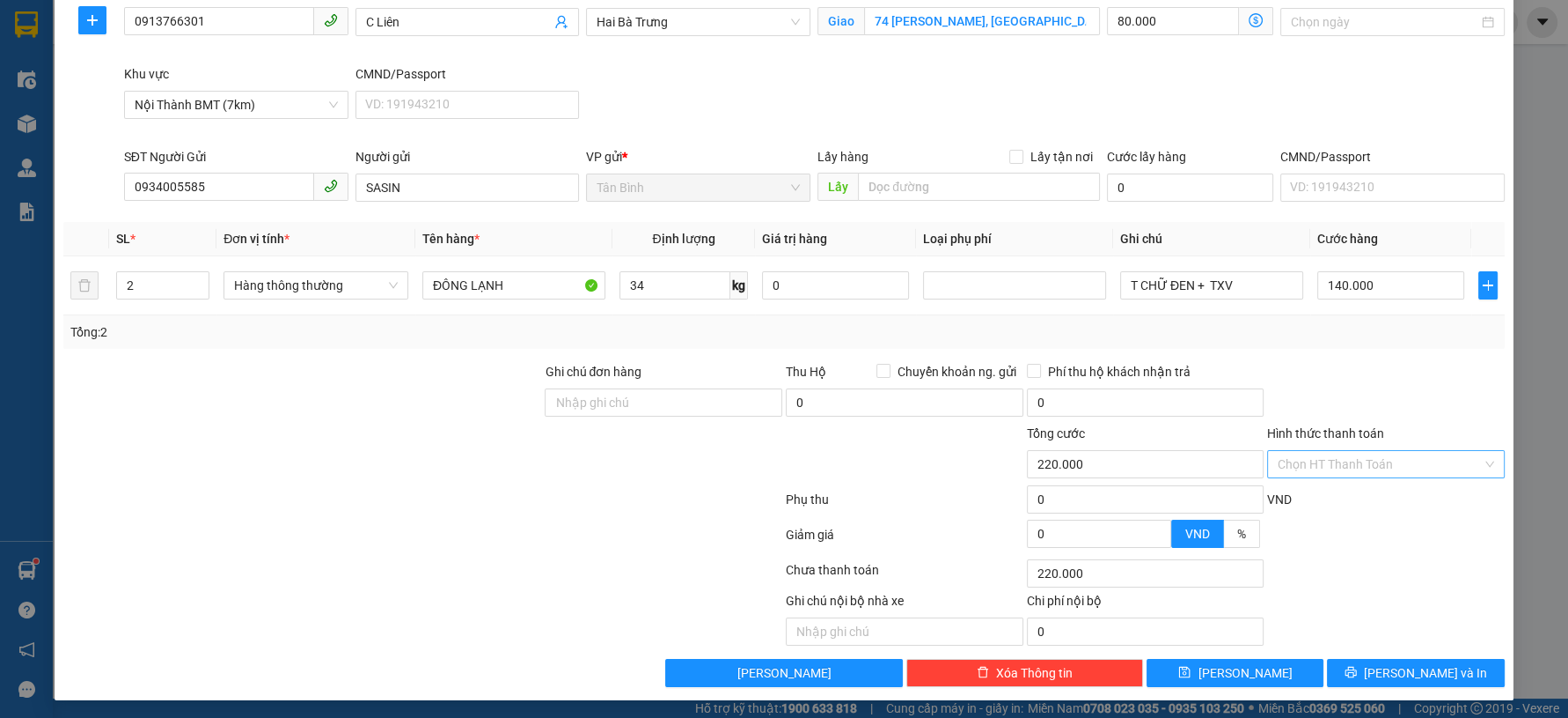
scroll to position [154, 0]
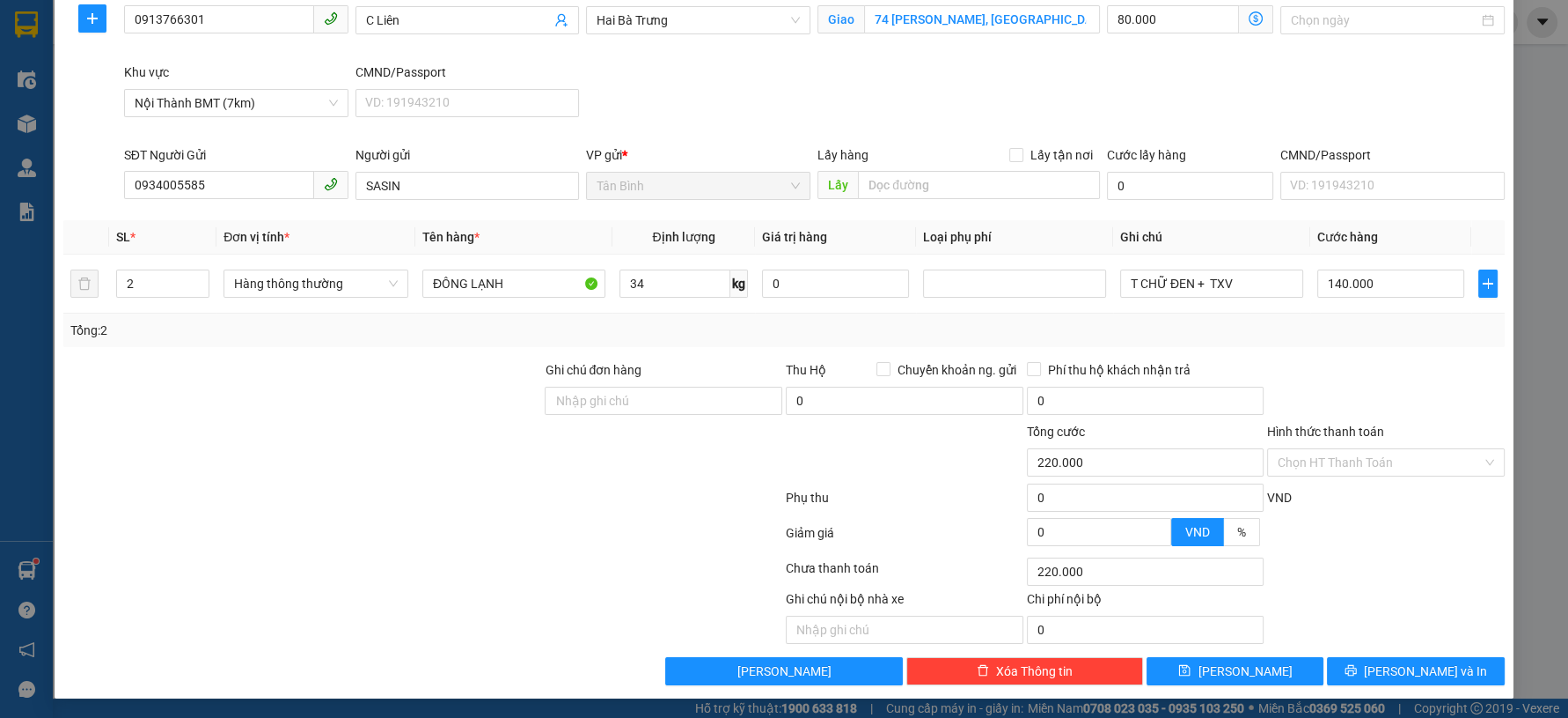
click at [1385, 482] on div "Hình thức thanh toán Chọn HT Thanh Toán" at bounding box center [1385, 452] width 238 height 61
drag, startPoint x: 1385, startPoint y: 461, endPoint x: 1389, endPoint y: 473, distance: 12.6
click at [1389, 473] on input "Hình thức thanh toán" at bounding box center [1380, 462] width 204 height 26
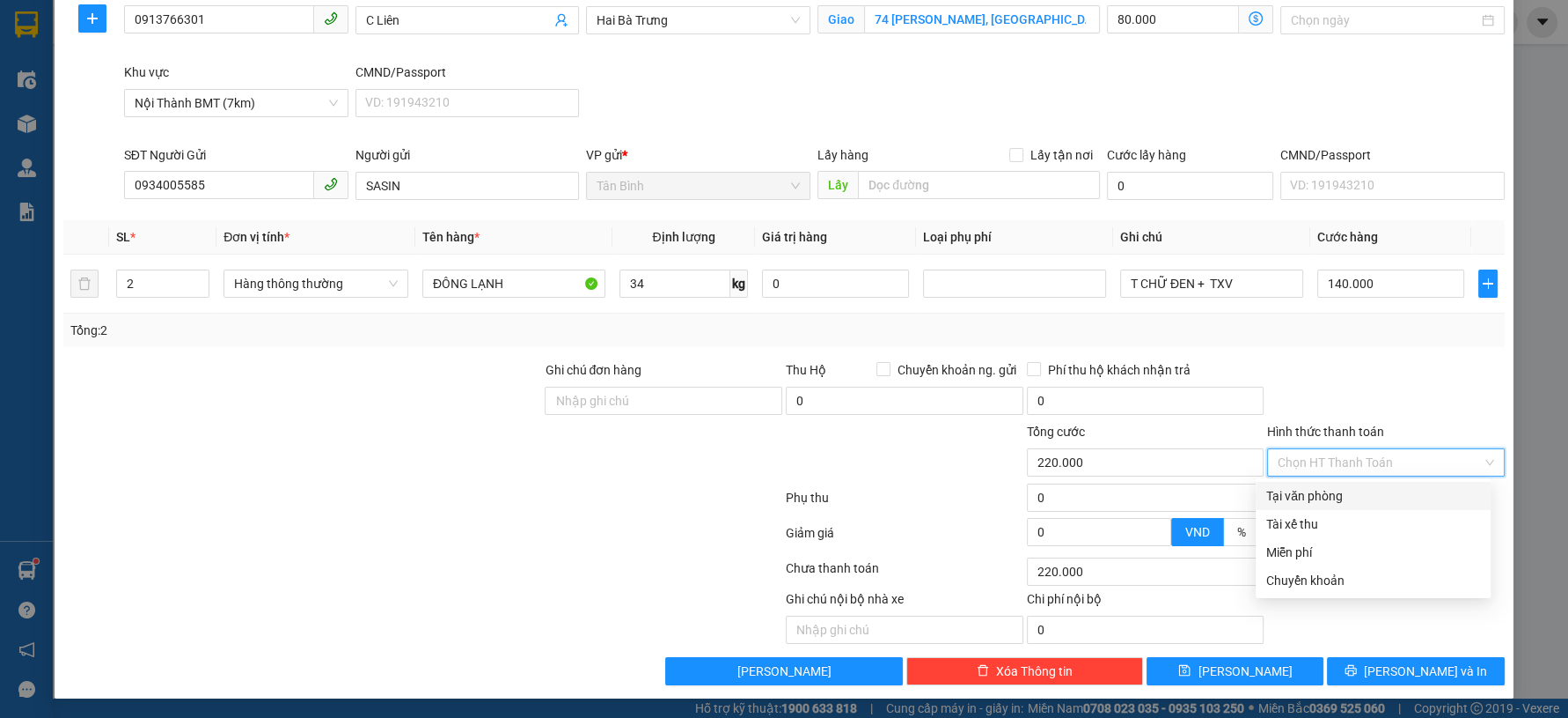
click at [1401, 496] on div "Tại văn phòng" at bounding box center [1373, 495] width 214 height 19
type input "0"
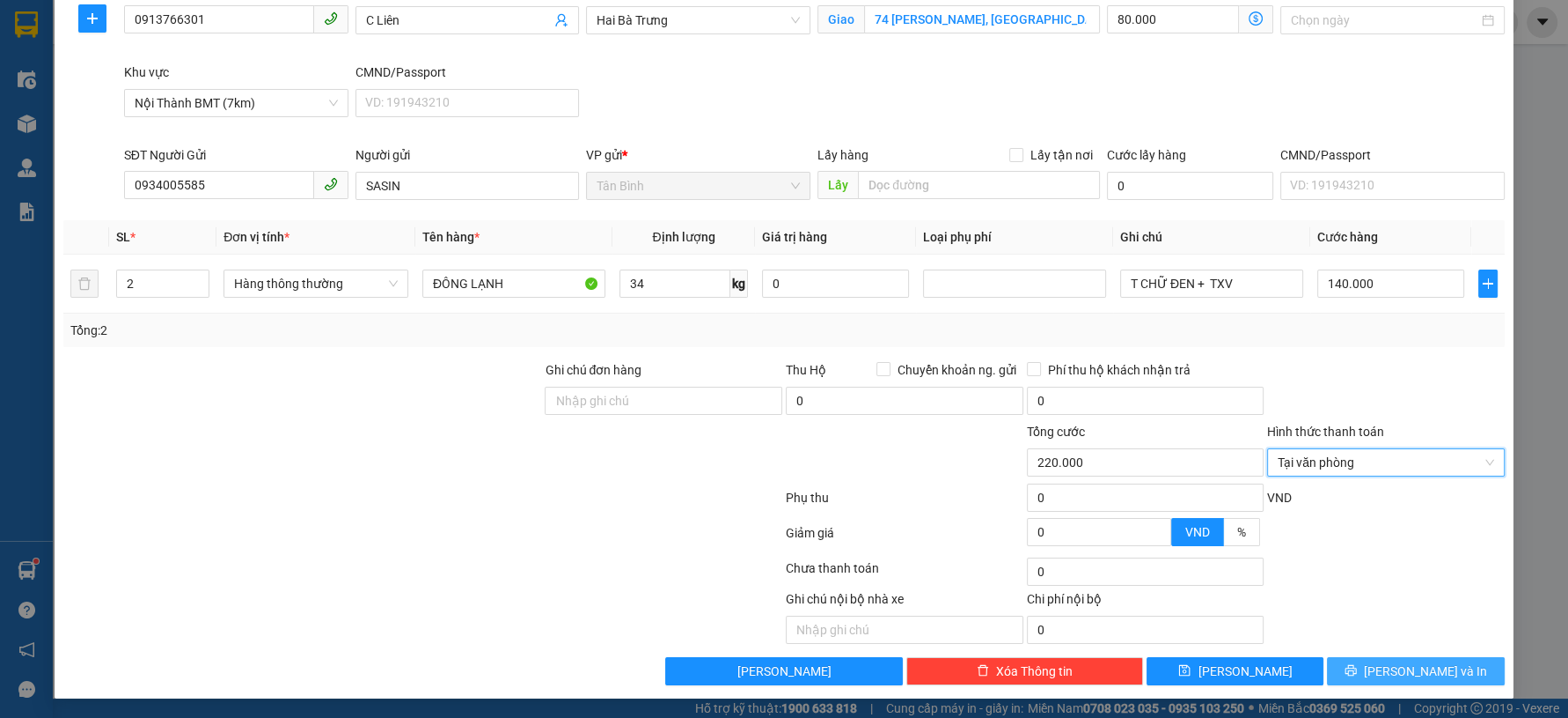
click at [1407, 672] on span "[PERSON_NAME] và In" at bounding box center [1425, 670] width 123 height 19
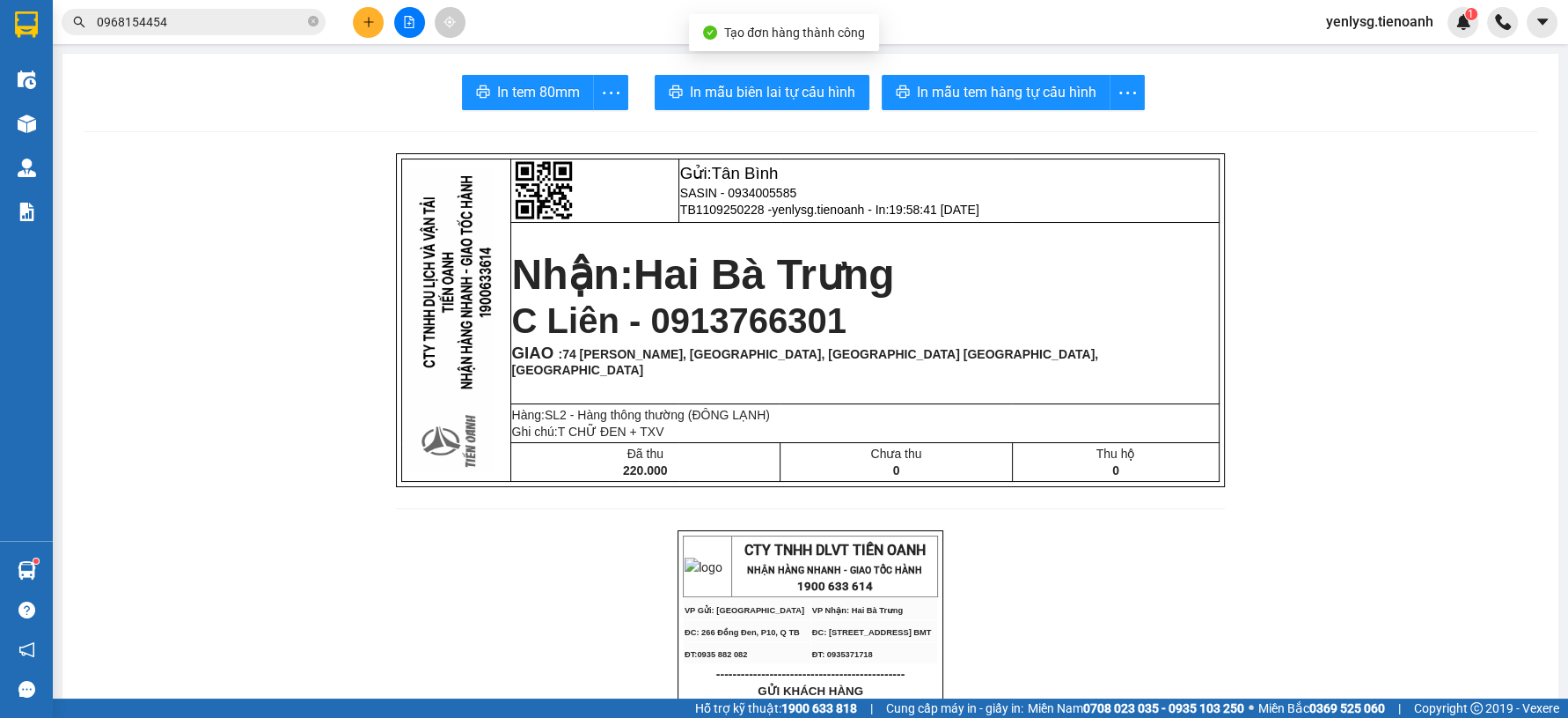
click at [726, 94] on span "In mẫu biên lai tự cấu hình" at bounding box center [772, 92] width 165 height 22
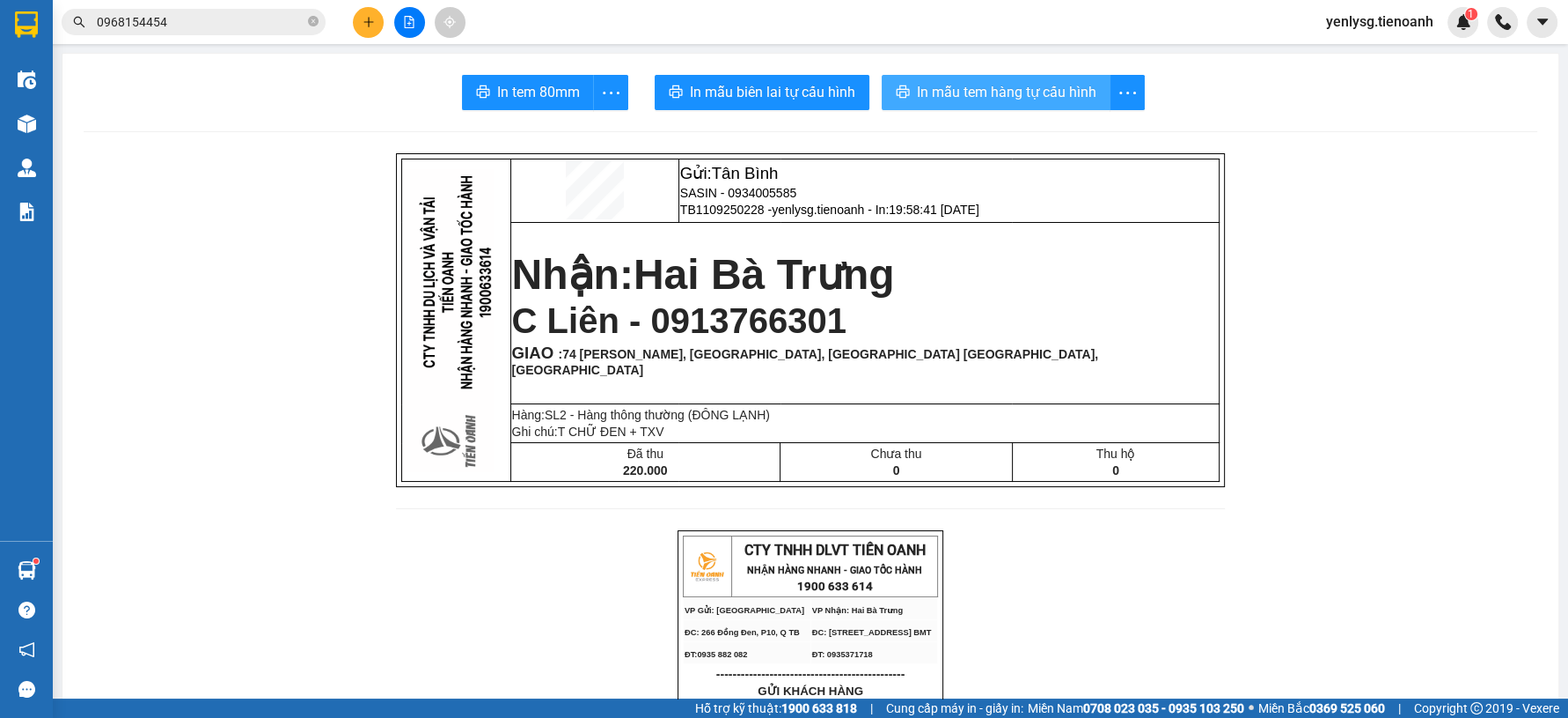
click at [1024, 81] on span "In mẫu tem hàng tự cấu hình" at bounding box center [1007, 92] width 180 height 22
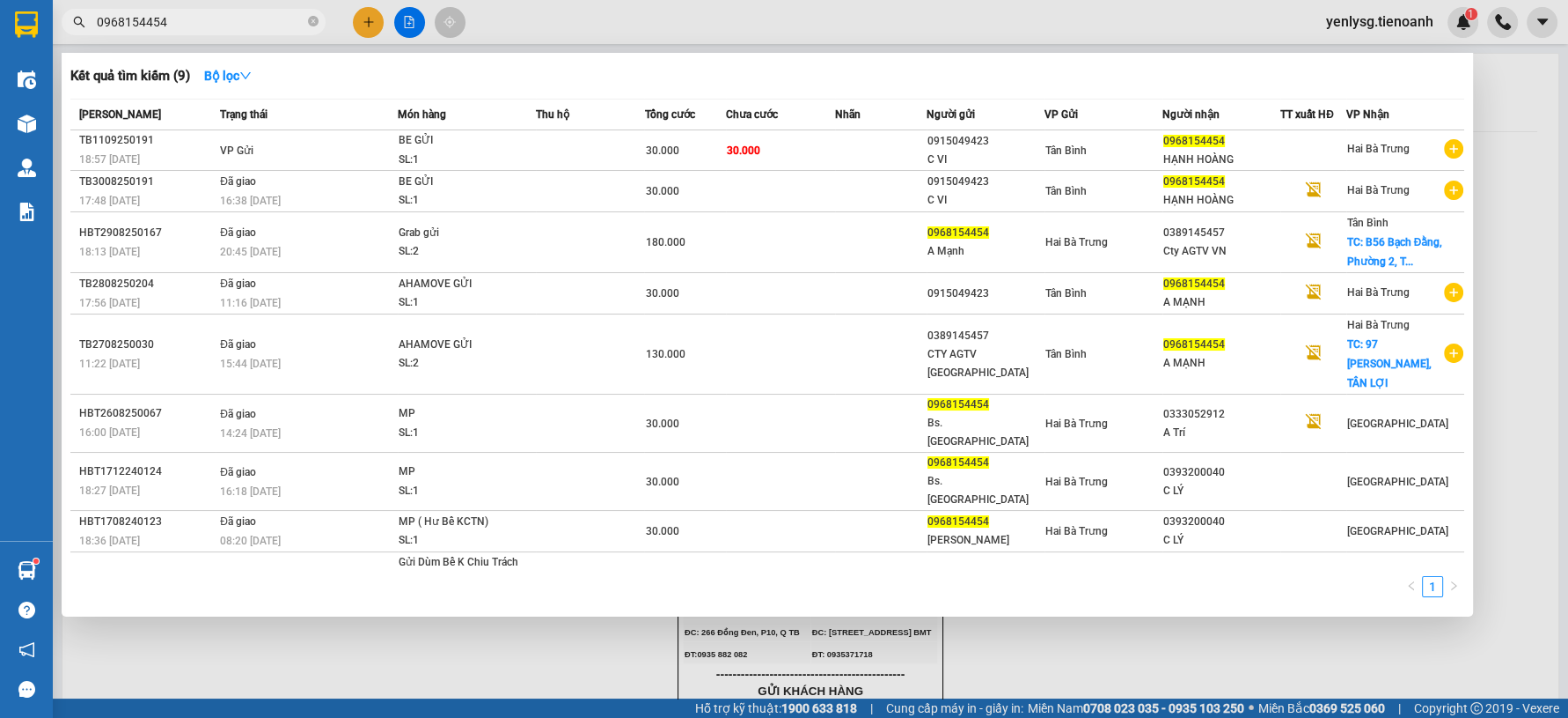
click at [272, 19] on input "0968154454" at bounding box center [201, 22] width 208 height 19
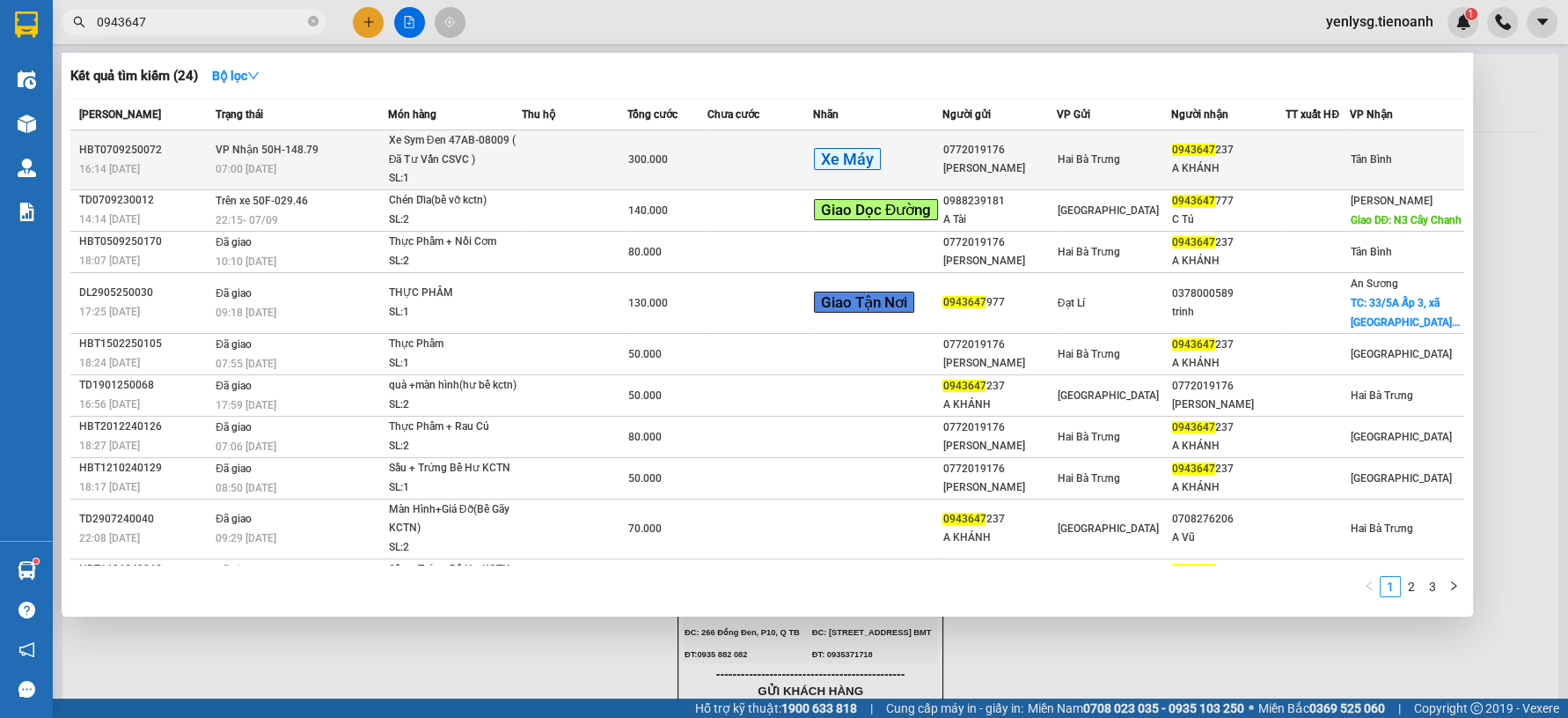
type input "0943647"
click at [844, 183] on td "Xe Máy" at bounding box center [878, 160] width 129 height 60
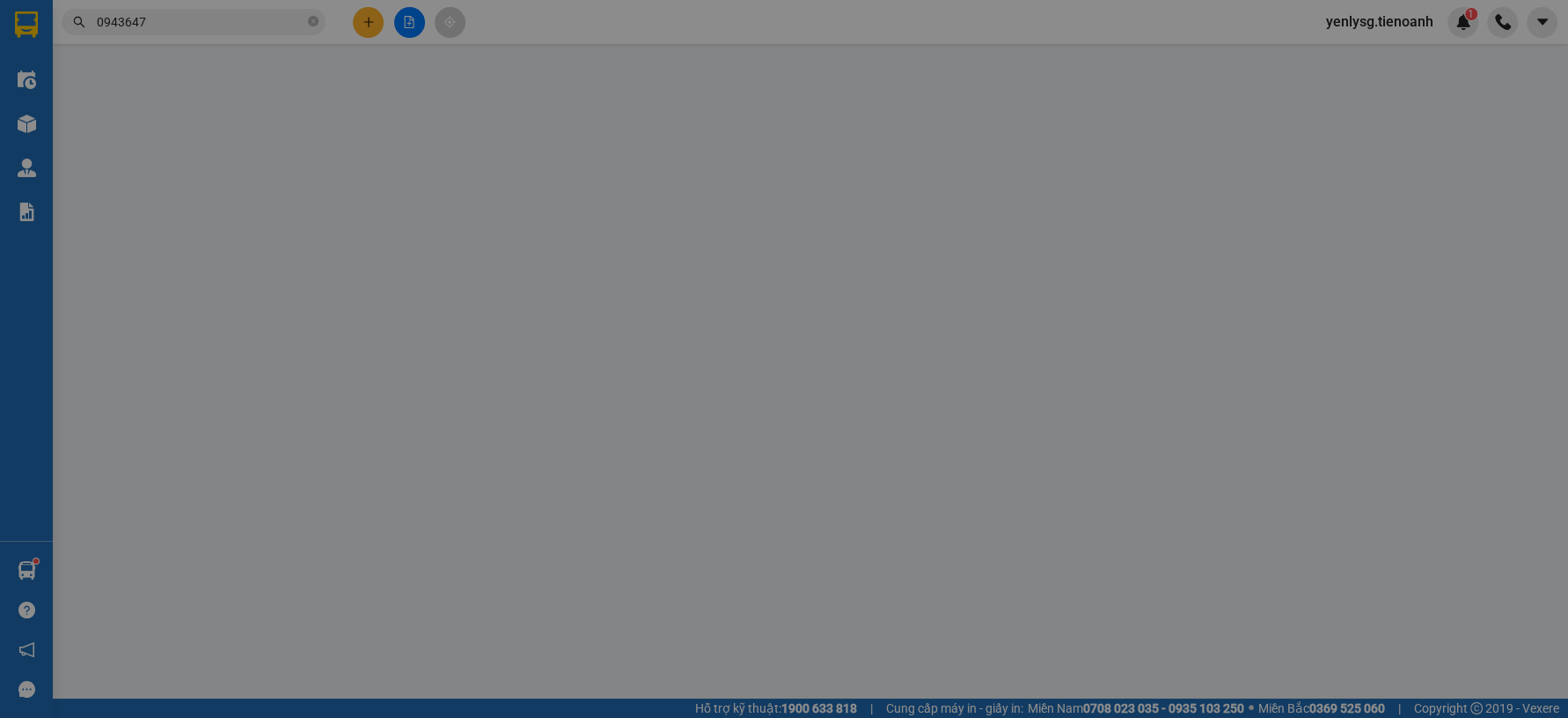
type input "0943647237"
type input "A KHÁNH"
type input "066201007579"
type input "0772019176"
type input "C XUÂN"
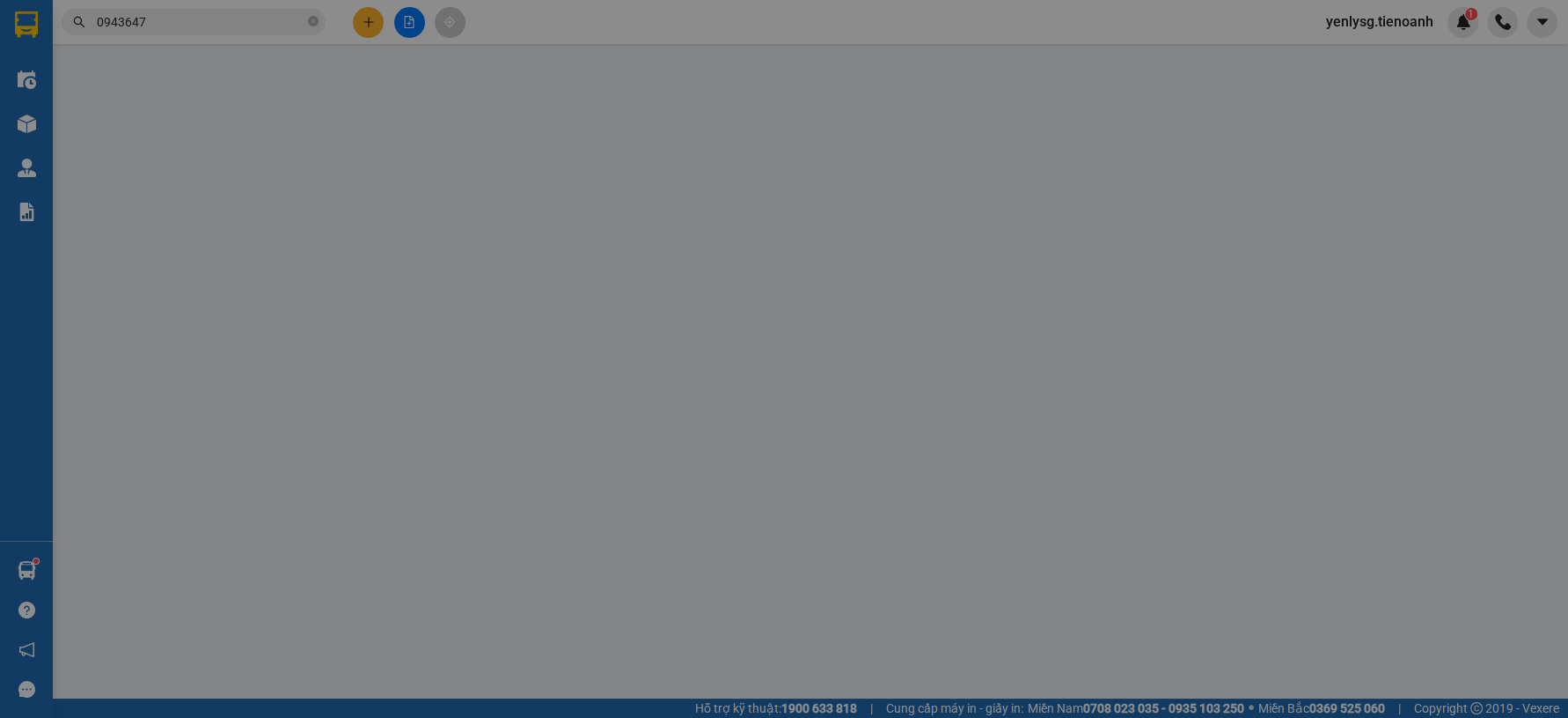
type input "240678695"
type input "300.000"
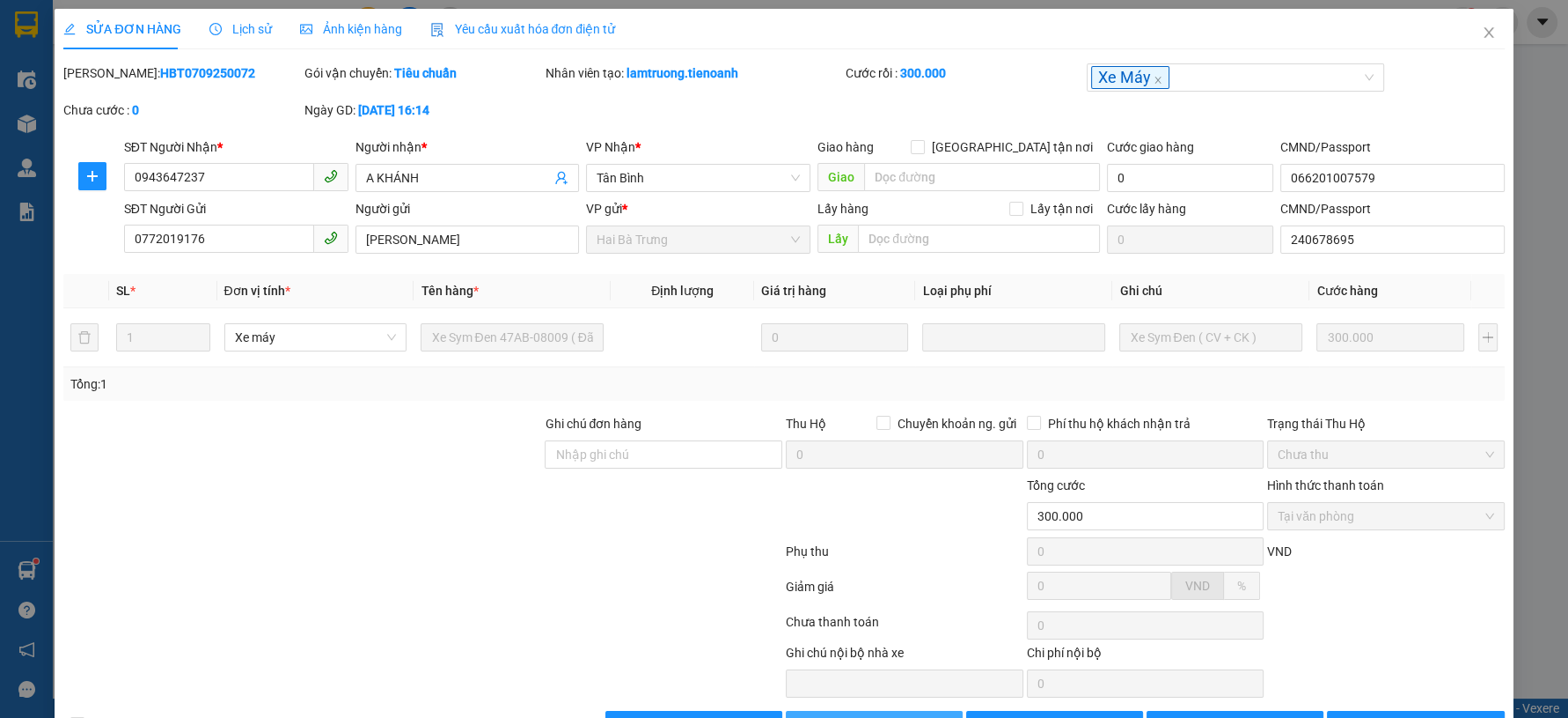
click at [910, 711] on button "Lưu và Giao hàng" at bounding box center [874, 724] width 177 height 28
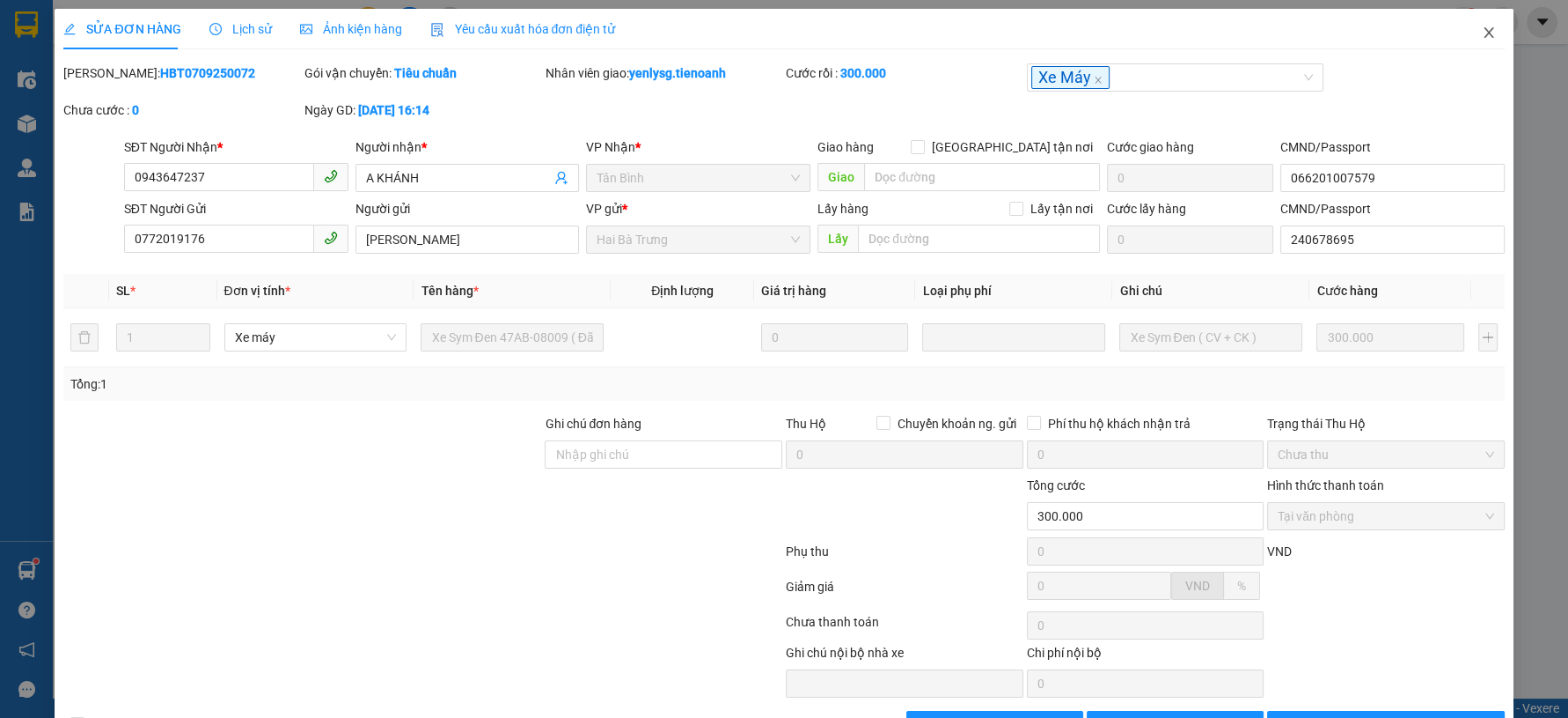
click at [1467, 24] on span "Close" at bounding box center [1488, 33] width 50 height 50
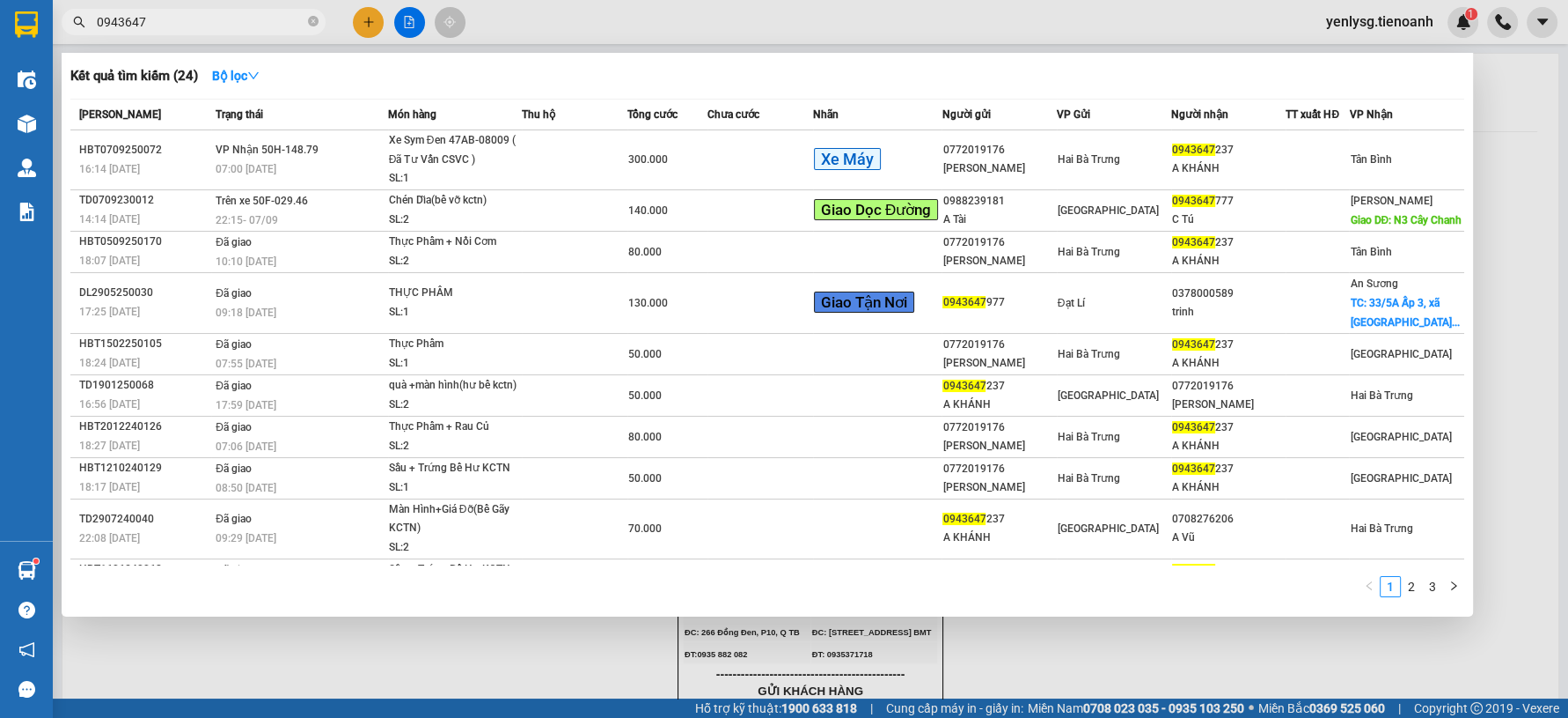
click at [221, 32] on span "0943647" at bounding box center [193, 22] width 264 height 26
click at [221, 16] on input "0943647" at bounding box center [201, 22] width 208 height 19
click at [221, 13] on input "0943647" at bounding box center [201, 22] width 208 height 19
click at [221, 12] on span "0943647" at bounding box center [193, 22] width 264 height 26
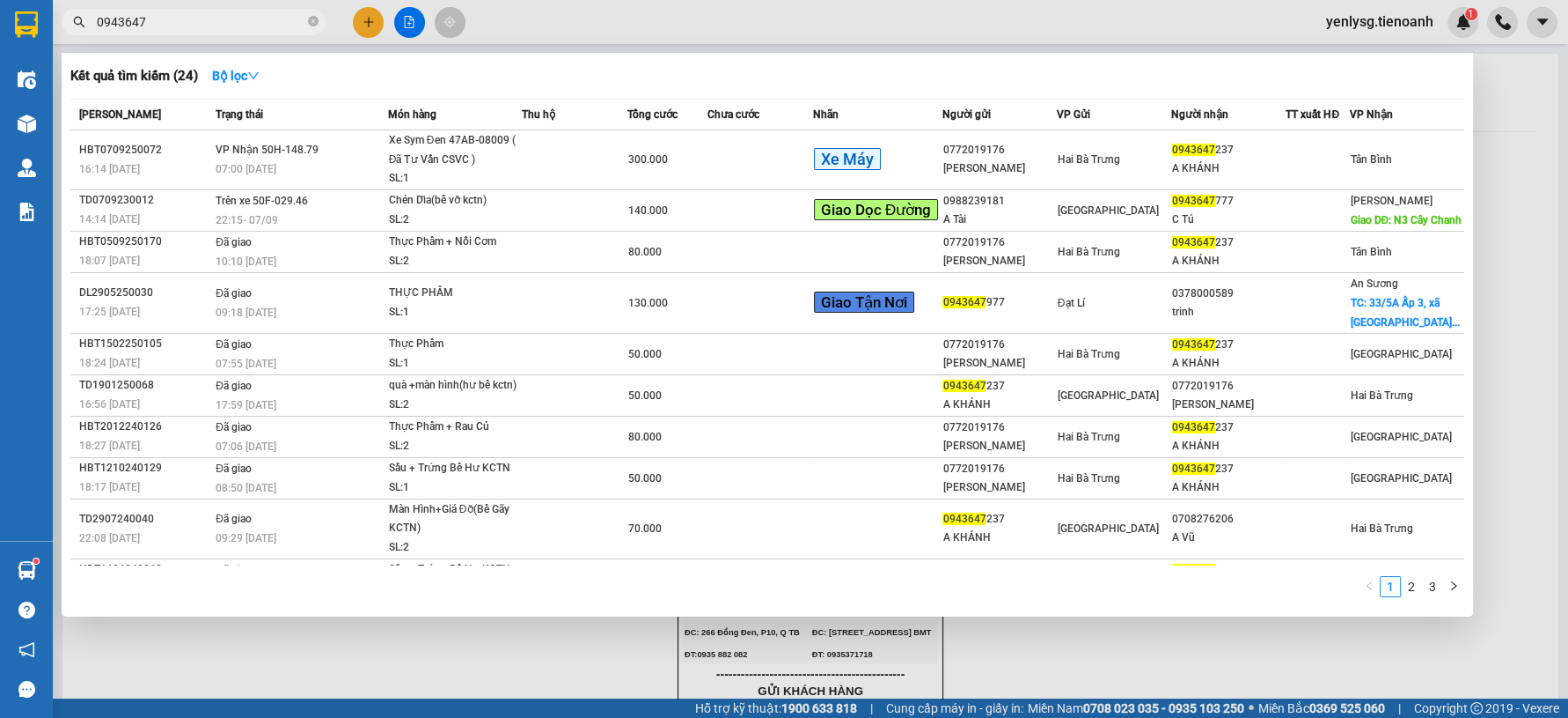
click at [221, 12] on span "0943647" at bounding box center [193, 22] width 264 height 26
click at [244, 24] on input "0943647" at bounding box center [201, 22] width 208 height 19
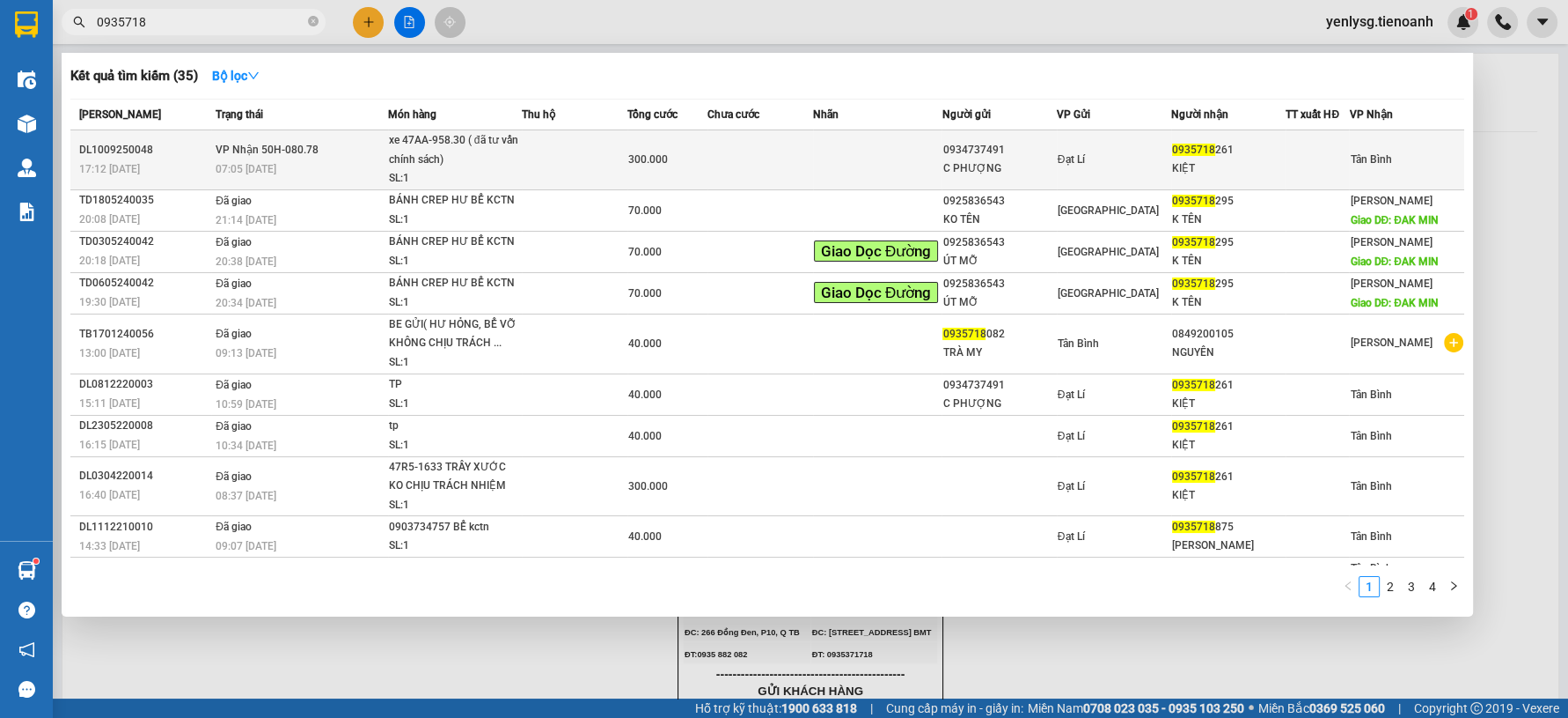
type input "0935718"
click at [564, 158] on td at bounding box center [574, 160] width 106 height 60
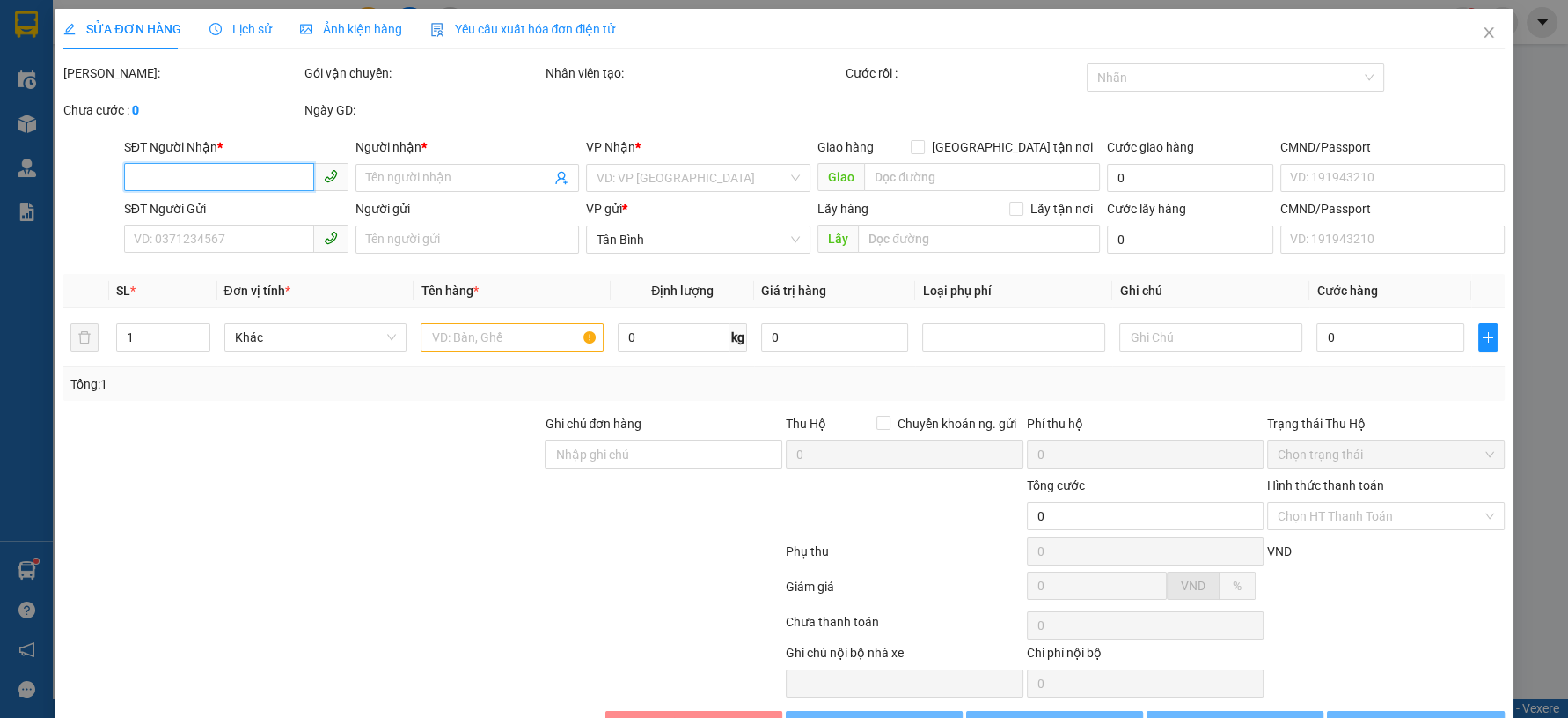
type input "0935718261"
type input "KIỆT"
type input "0934737491"
type input "C PHƯỢNG"
type input "049178010919"
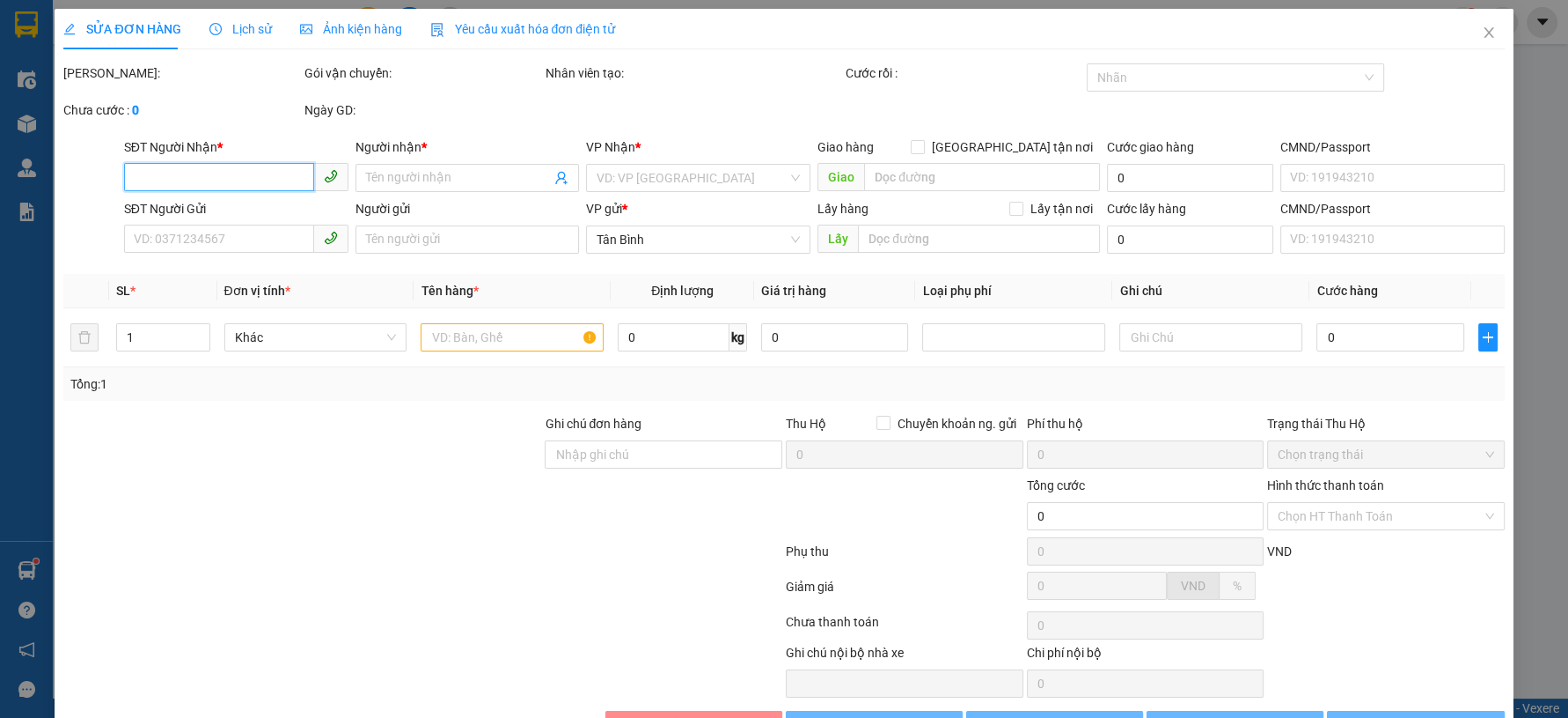
type input "300.000"
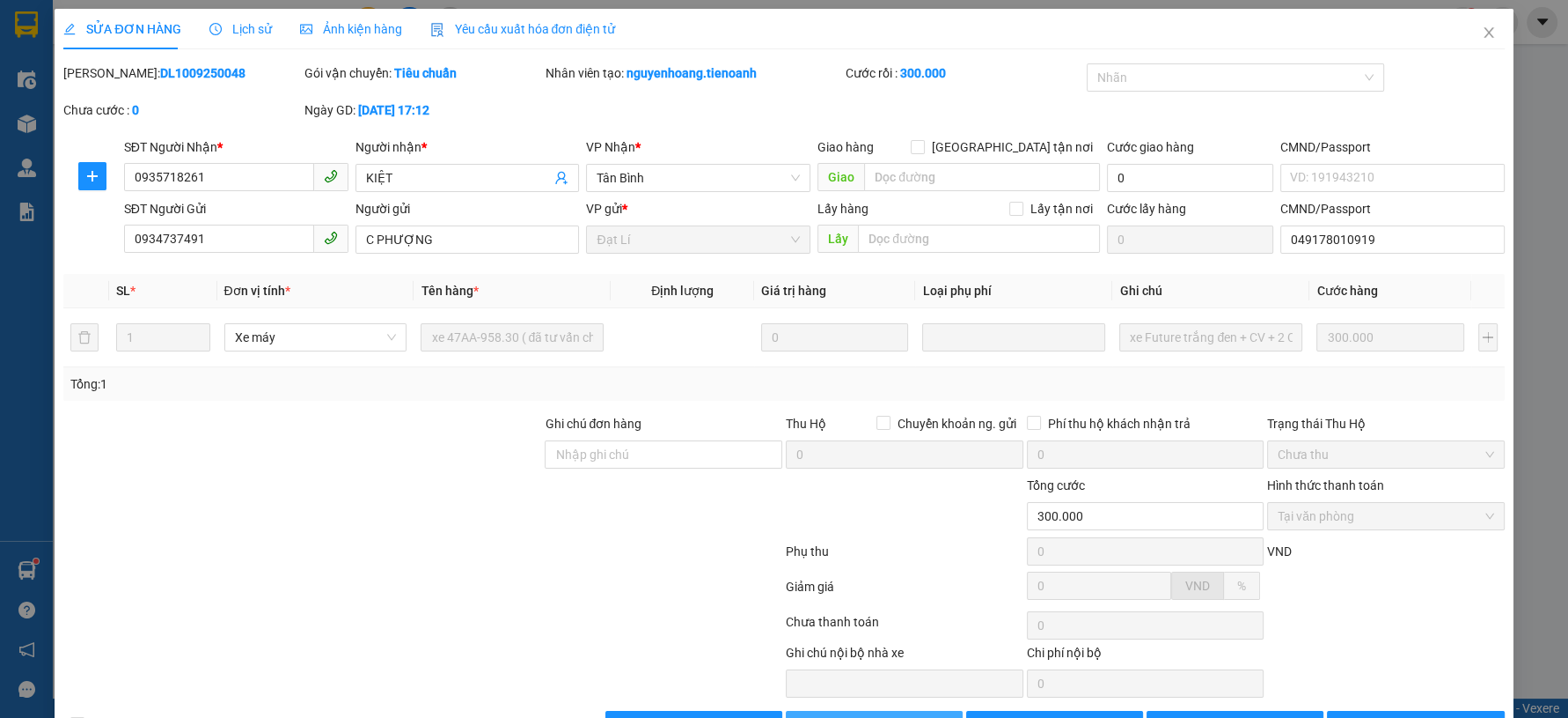
click at [894, 715] on span "Lưu và Giao hàng" at bounding box center [903, 724] width 169 height 19
click at [237, 190] on input "0935718261" at bounding box center [219, 176] width 190 height 28
click at [239, 181] on input "0935718261" at bounding box center [219, 176] width 190 height 28
click at [261, 219] on div "SĐT Người Gửi" at bounding box center [236, 212] width 224 height 26
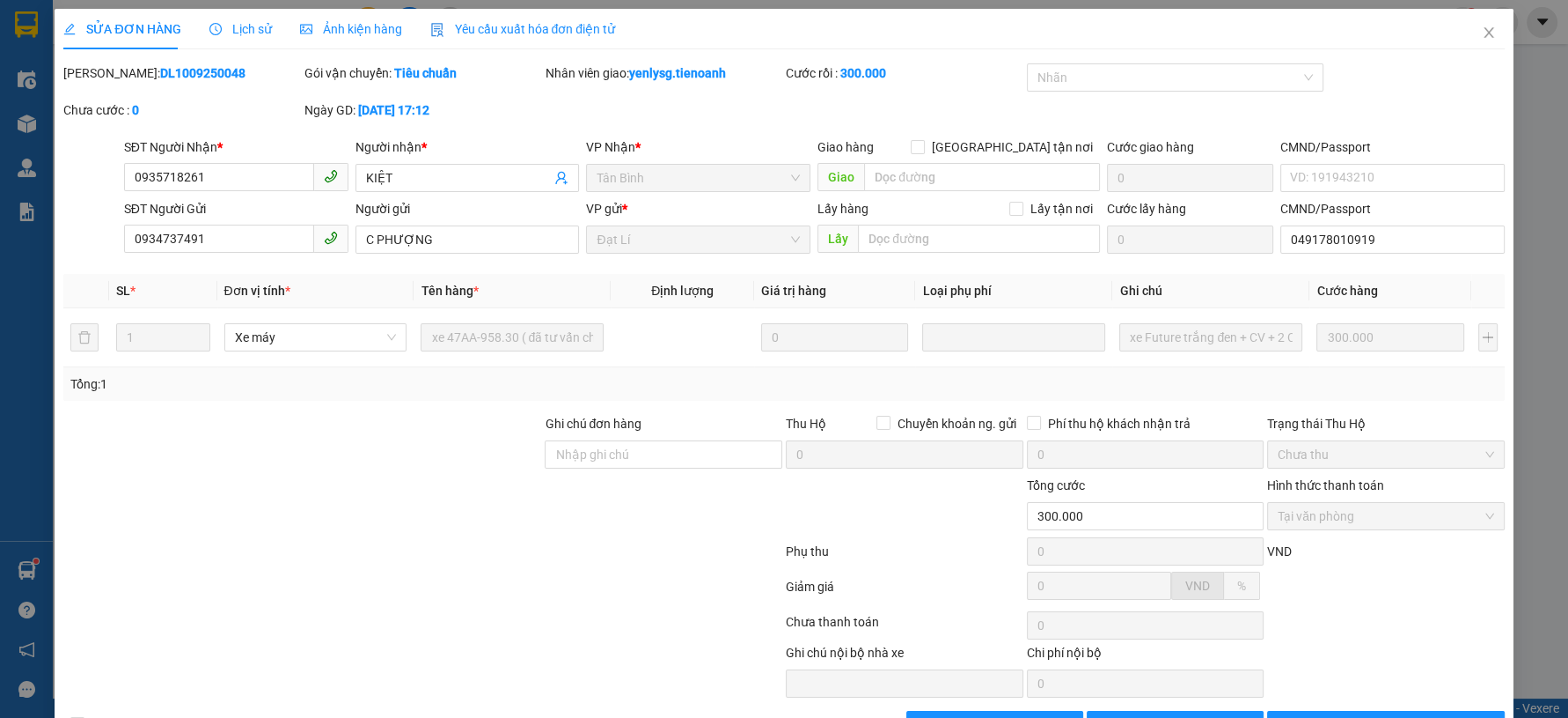
click at [261, 220] on div "SĐT Người Gửi" at bounding box center [236, 212] width 224 height 26
click at [258, 226] on input "0934737491" at bounding box center [219, 238] width 190 height 28
click at [258, 226] on input "0934737491" at bounding box center [219, 238] width 190 height 28
click at [283, 163] on input "0935718261" at bounding box center [219, 176] width 190 height 28
click at [277, 165] on input "0935718261" at bounding box center [219, 176] width 190 height 28
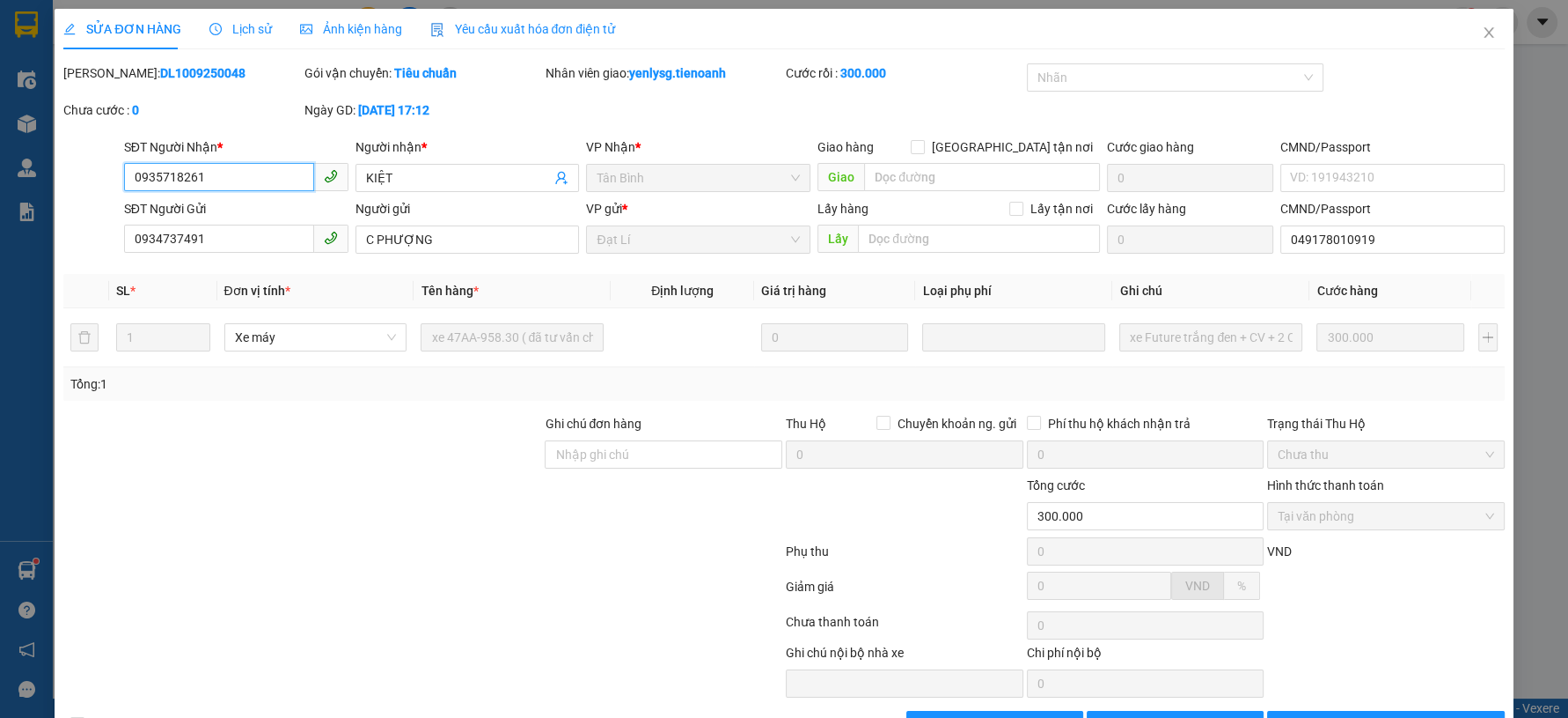
click at [277, 165] on input "0935718261" at bounding box center [219, 176] width 190 height 28
click at [1478, 45] on span "Close" at bounding box center [1488, 33] width 50 height 50
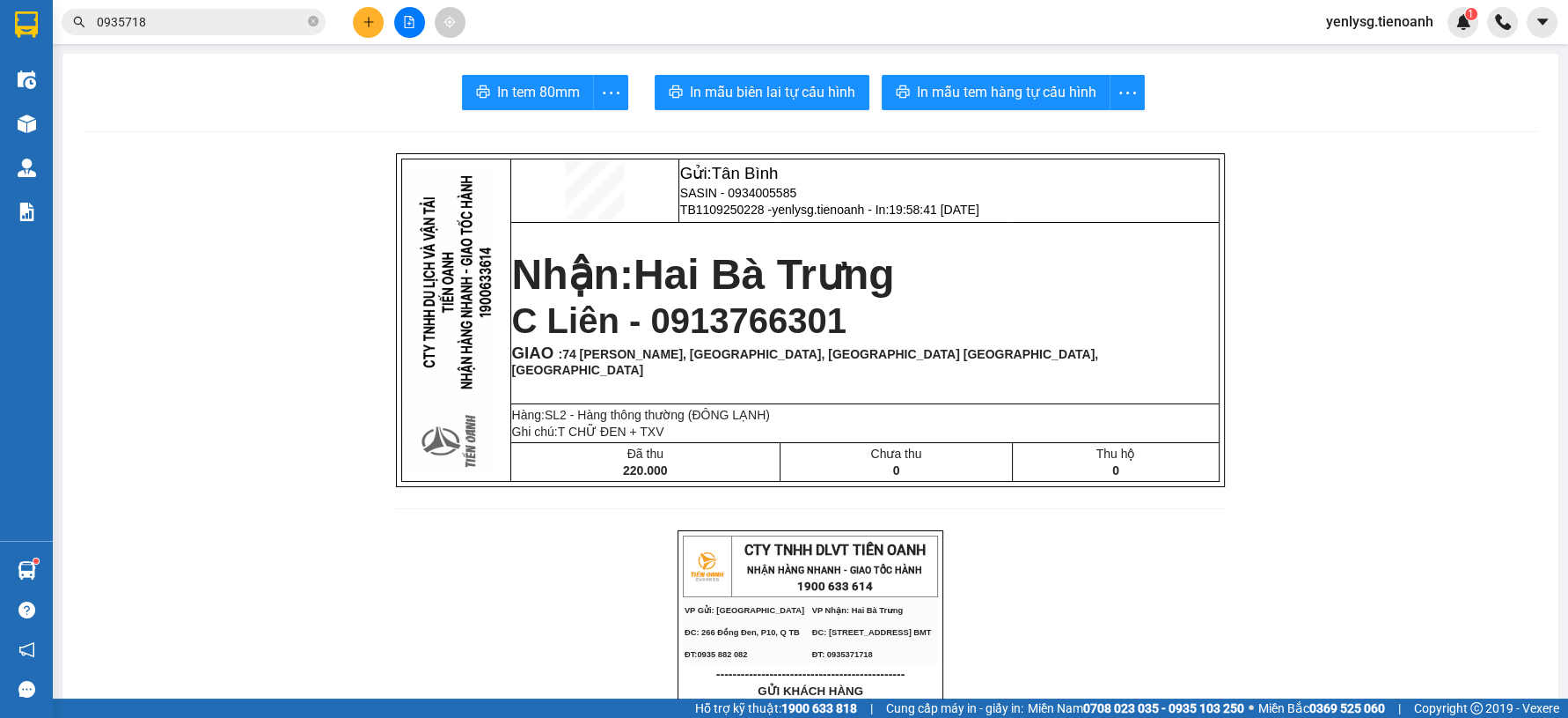
click at [53, 128] on main "In tem 80mm In mẫu biên lai tự cấu hình In mẫu tem hàng tự cấu hình Gửi: Tân Bì…" at bounding box center [784, 349] width 1568 height 698
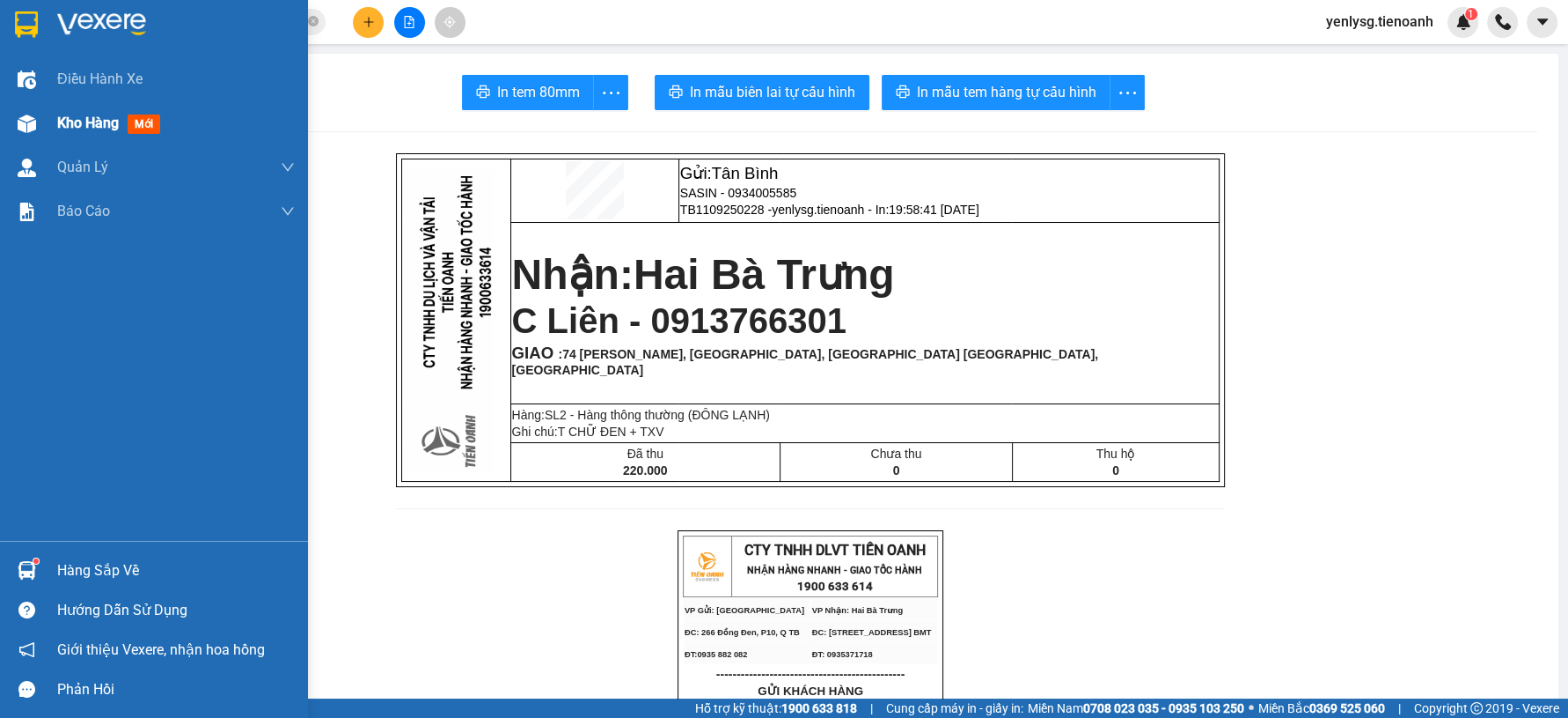
click at [45, 124] on div "Kho hàng mới" at bounding box center [154, 123] width 308 height 44
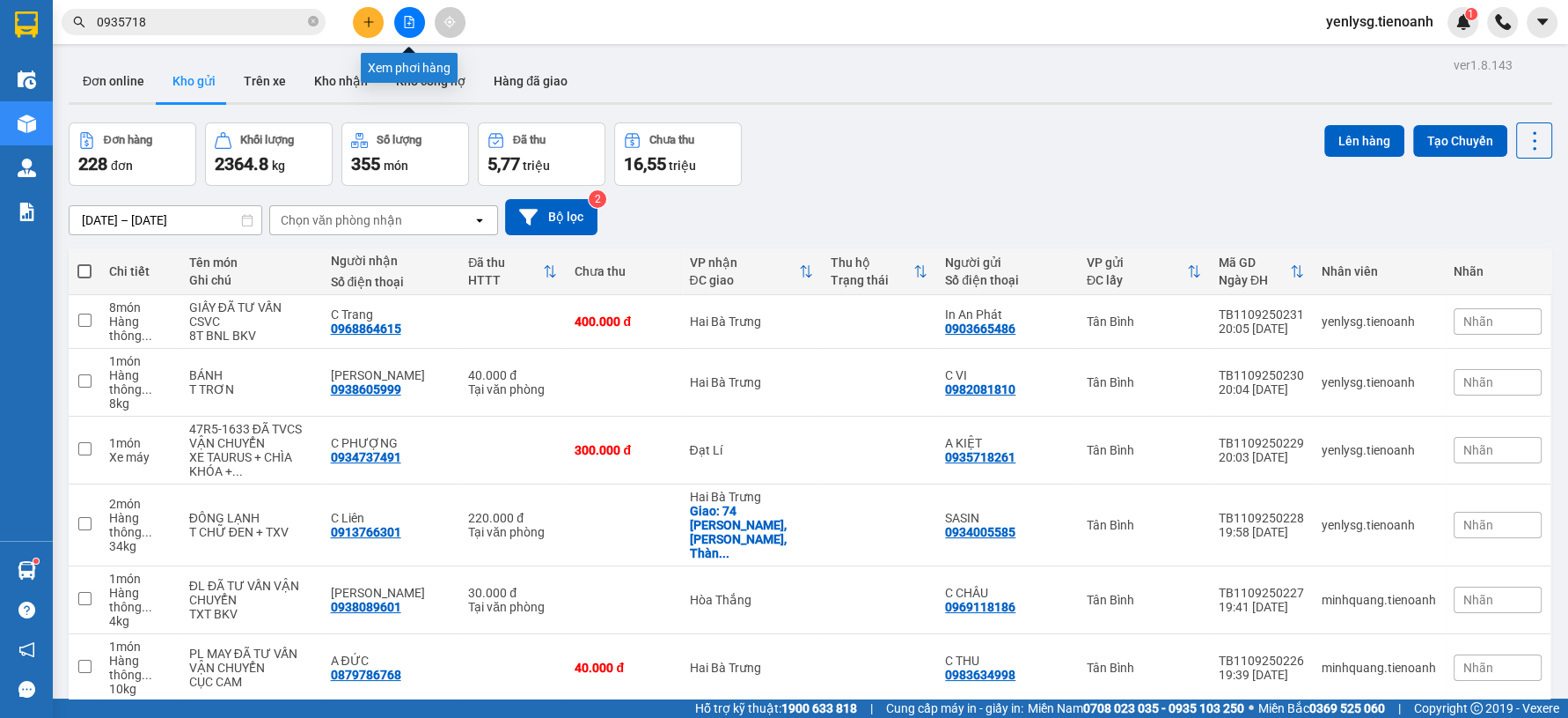
click at [412, 14] on button at bounding box center [409, 23] width 31 height 31
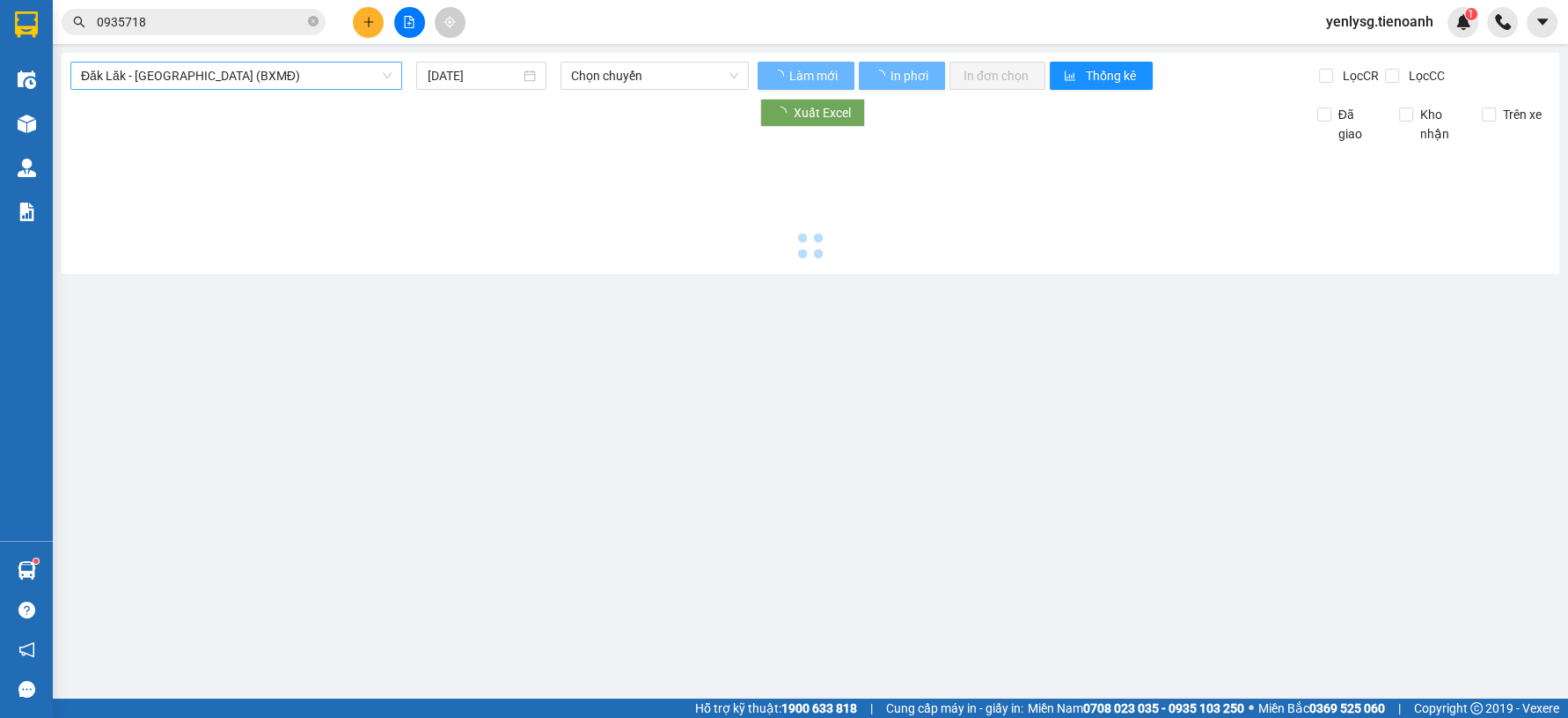
click at [334, 81] on span "Đăk Lăk - Sài Gòn (BXMĐ)" at bounding box center [237, 75] width 311 height 26
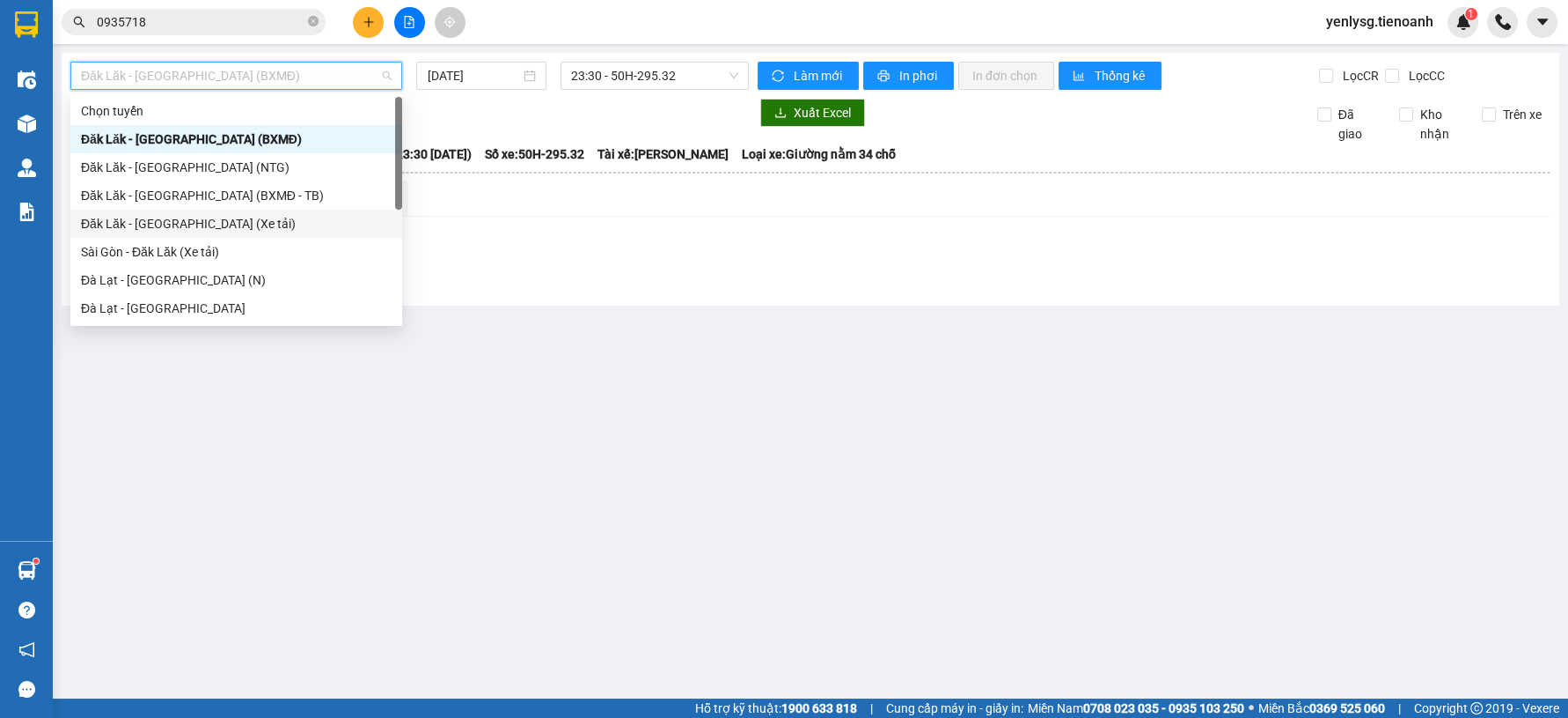
click at [256, 227] on div "Đăk Lăk - Sài Gòn (Xe tải)" at bounding box center [237, 223] width 311 height 19
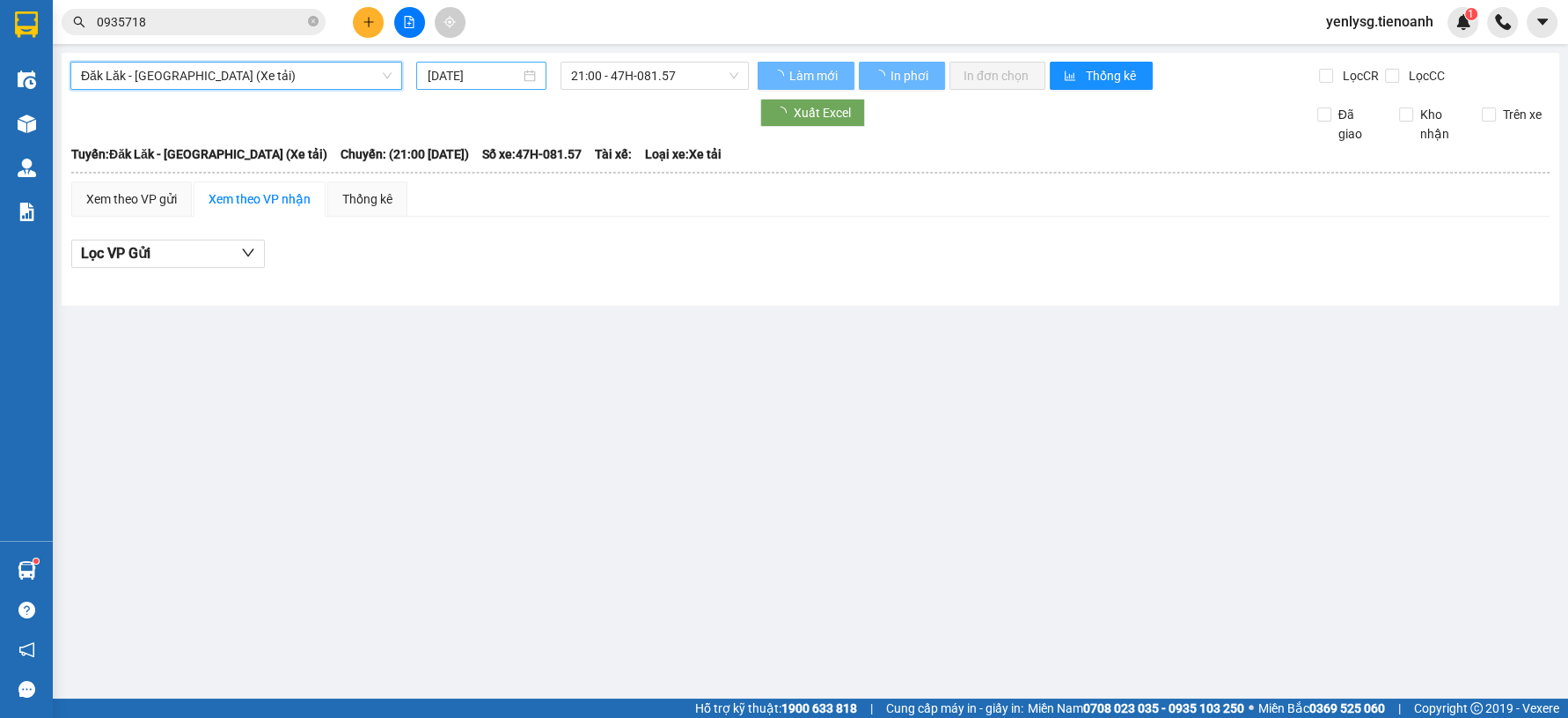
click at [463, 74] on input "11/09/2025" at bounding box center [473, 75] width 93 height 19
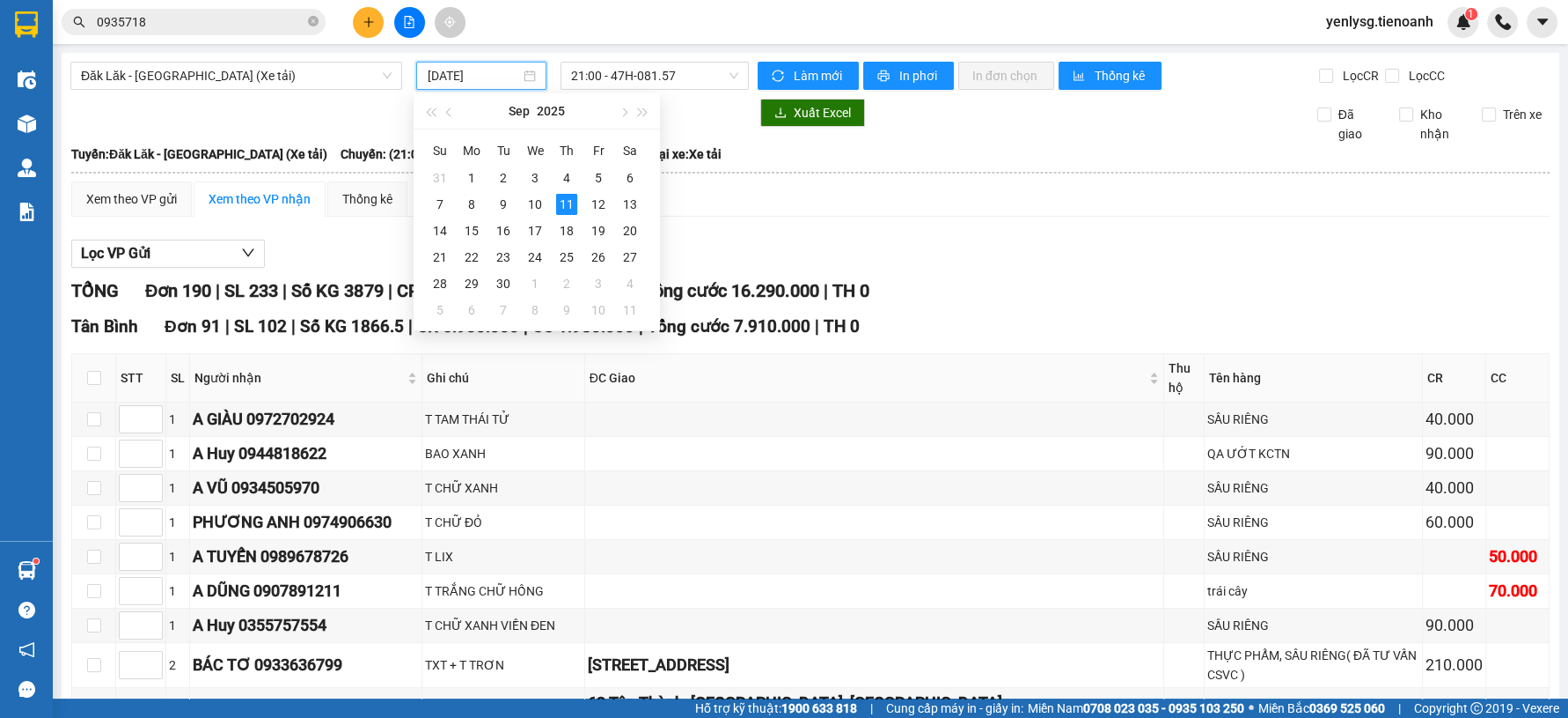
click at [1047, 240] on div "Lọc VP Gửi" at bounding box center [811, 254] width 1479 height 29
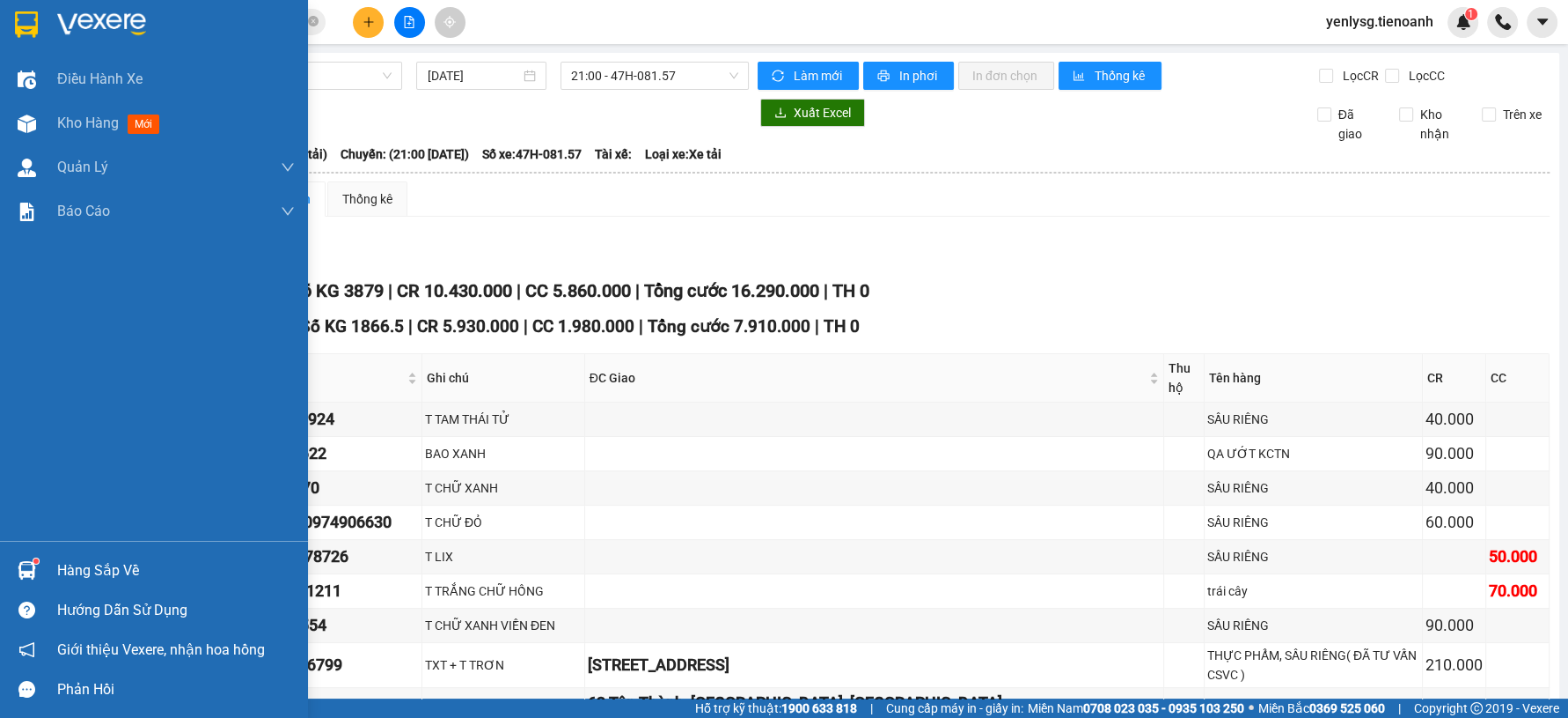
drag, startPoint x: 8, startPoint y: 137, endPoint x: 261, endPoint y: 5, distance: 285.4
click at [10, 137] on div "Kho hàng mới" at bounding box center [154, 123] width 308 height 44
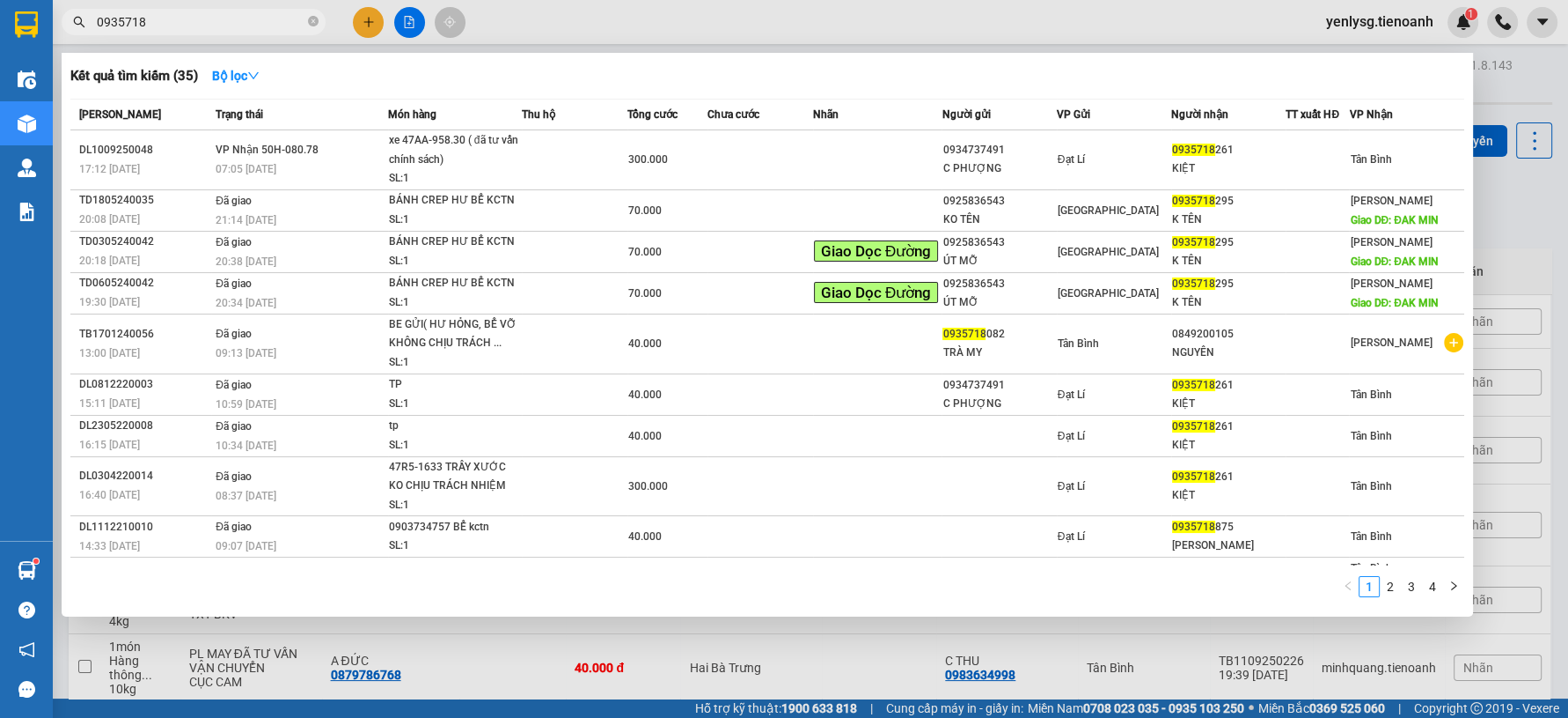
click at [291, 16] on input "0935718" at bounding box center [201, 22] width 208 height 19
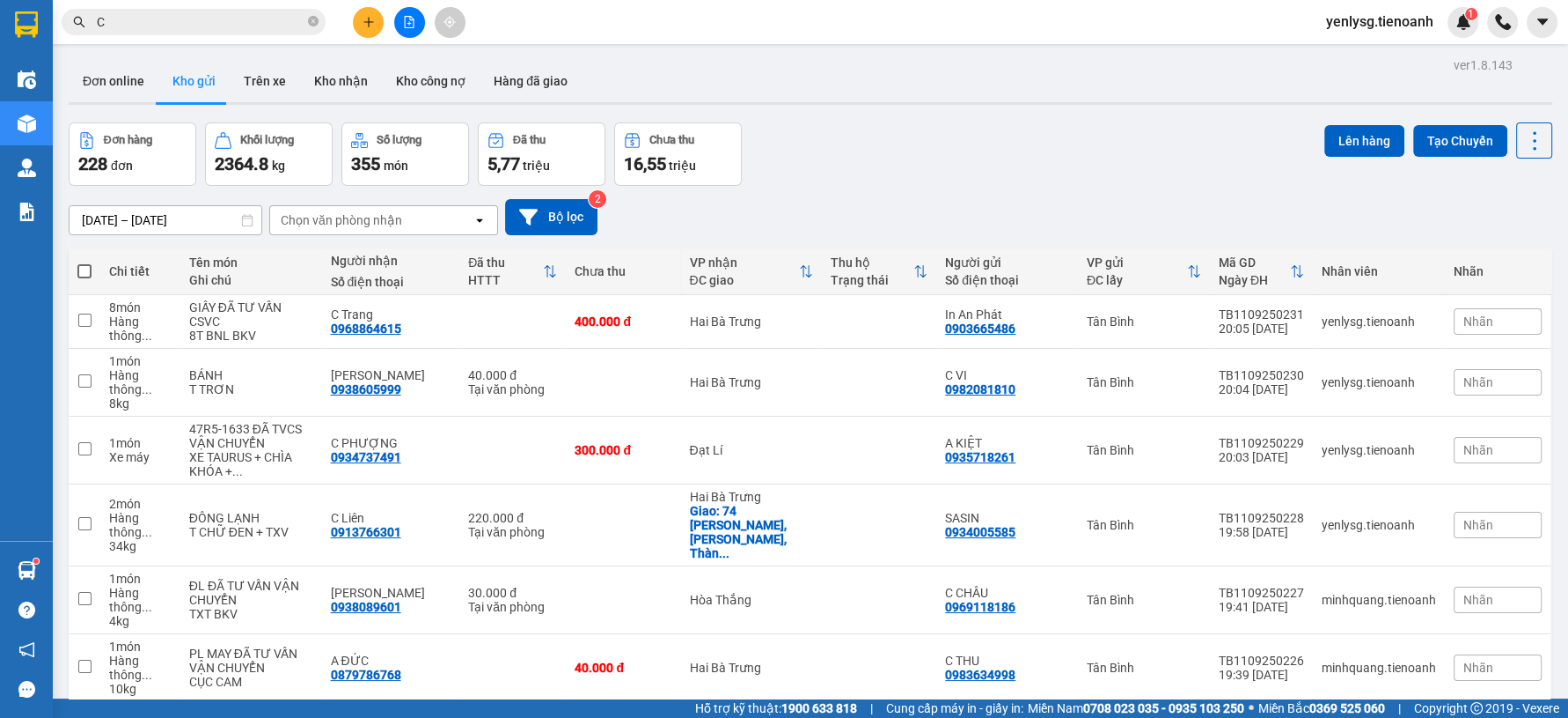
drag, startPoint x: 286, startPoint y: 17, endPoint x: 282, endPoint y: 29, distance: 12.6
click at [286, 20] on input "C" at bounding box center [201, 22] width 208 height 19
click at [282, 30] on input "C" at bounding box center [201, 22] width 208 height 19
paste input "0943841901"
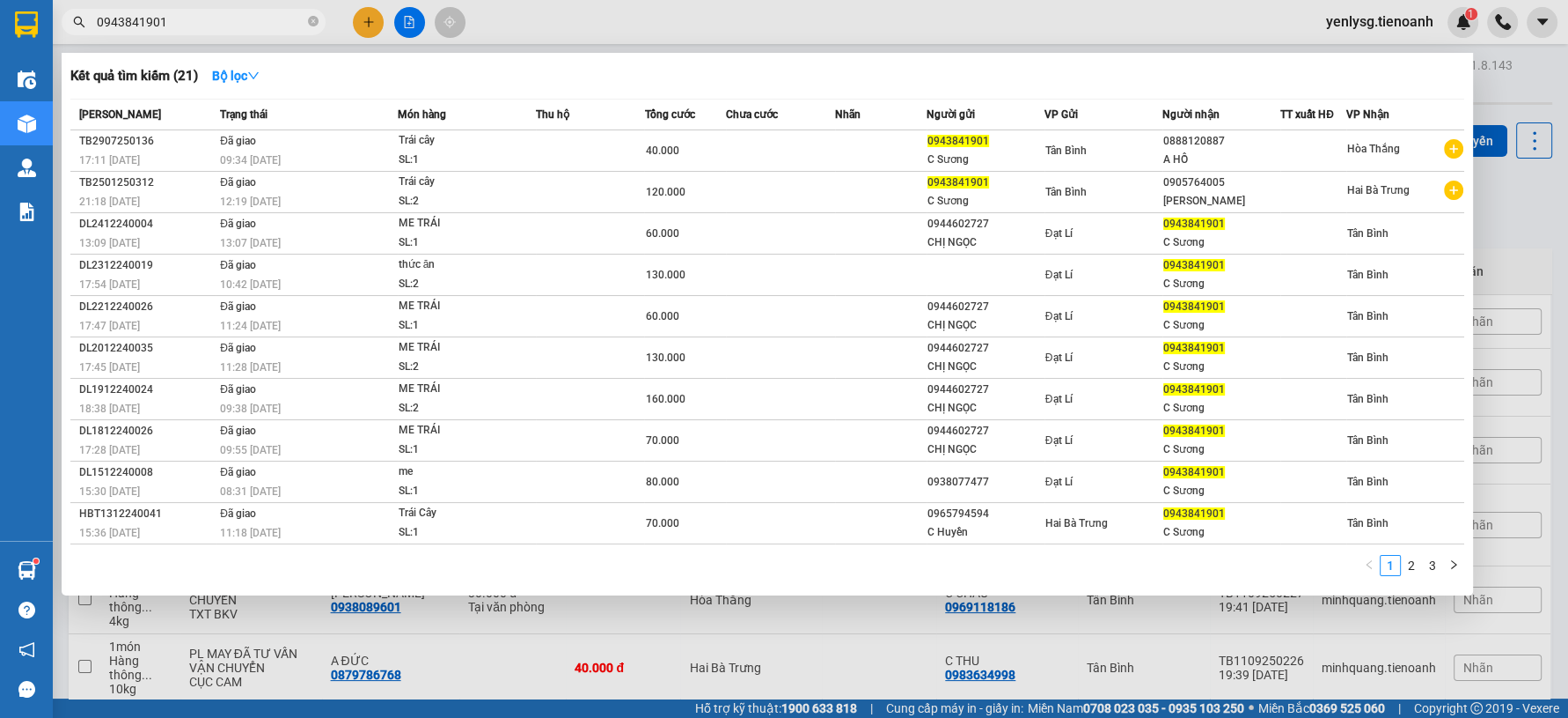
type input "0943841901"
click at [355, 23] on div at bounding box center [784, 359] width 1568 height 718
click at [358, 21] on button at bounding box center [368, 23] width 31 height 31
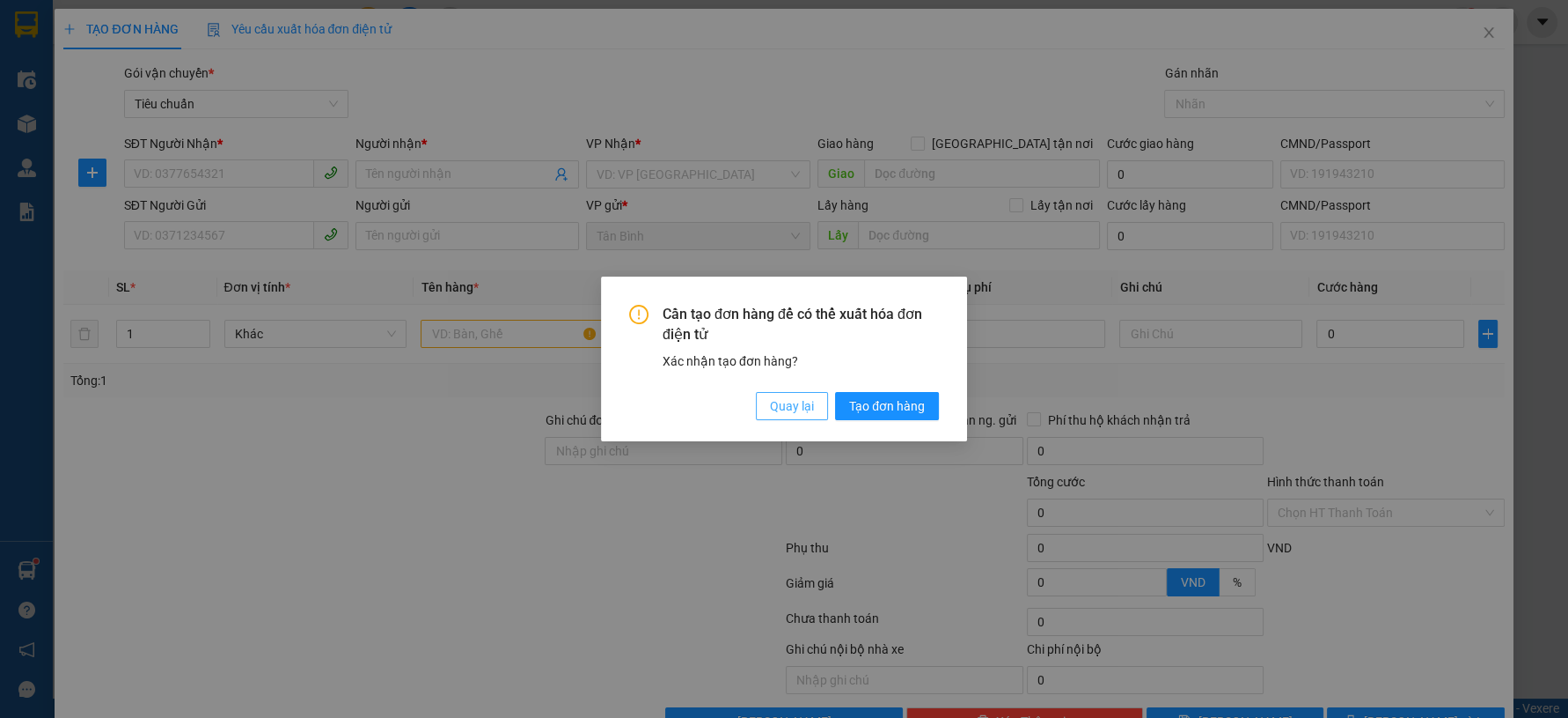
click at [793, 406] on span "Quay lại" at bounding box center [792, 405] width 44 height 19
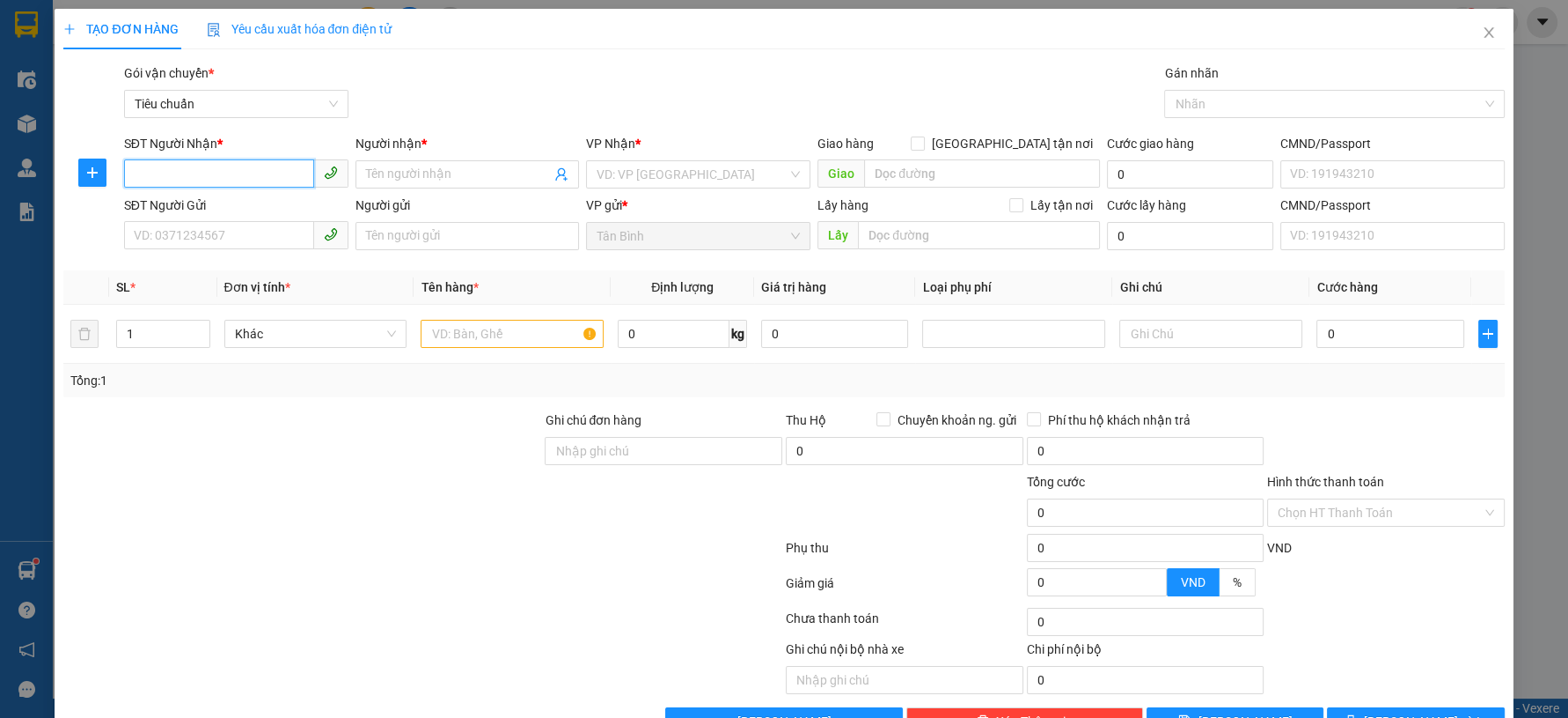
click at [246, 182] on input "SĐT Người Nhận *" at bounding box center [219, 173] width 190 height 28
click at [209, 225] on div "0973441603 0973441603 - C Thuyết" at bounding box center [232, 209] width 221 height 35
click at [214, 239] on input "SĐT Người Gửi" at bounding box center [219, 234] width 190 height 28
click at [221, 178] on input "1603" at bounding box center [219, 173] width 190 height 28
click at [227, 209] on div "0973441603 - C Thuyết" at bounding box center [233, 209] width 201 height 19
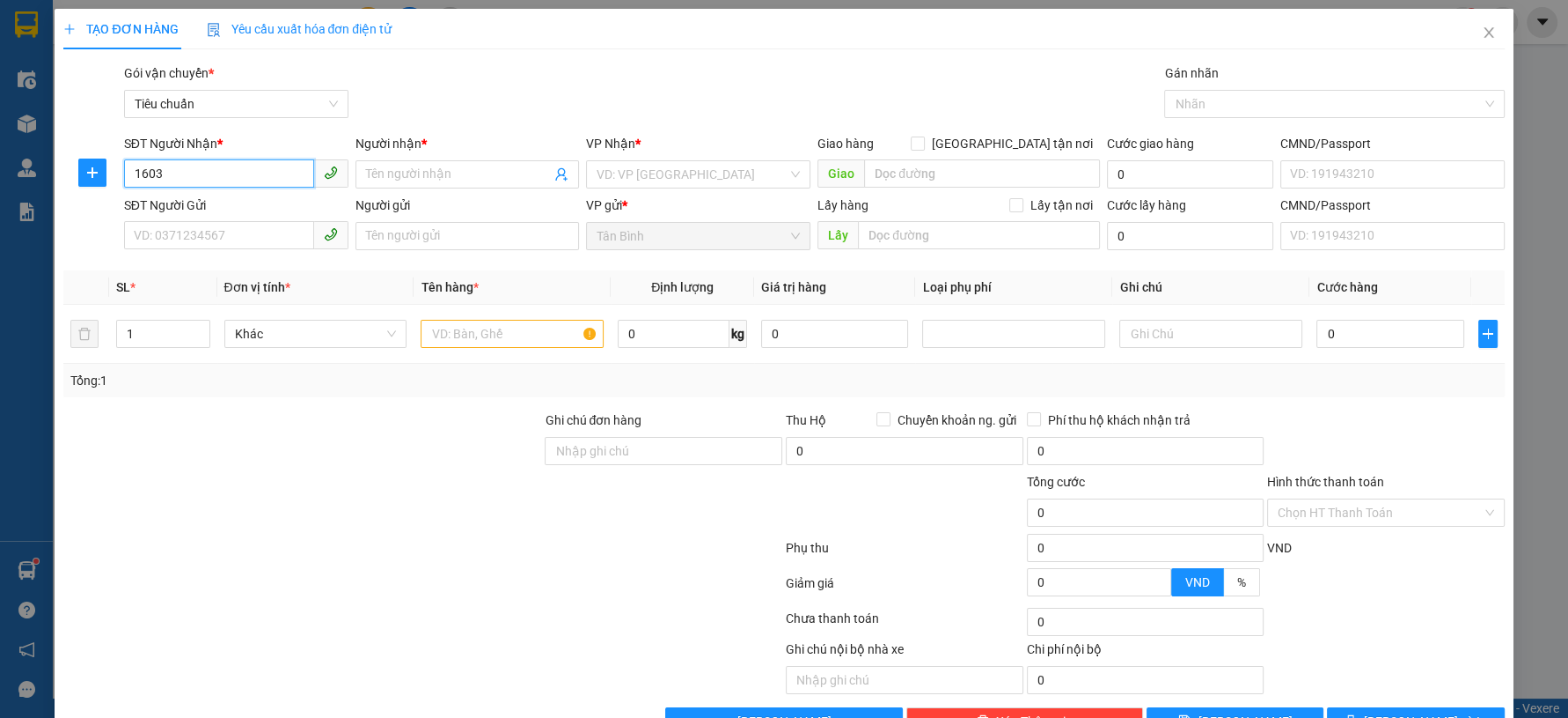
type input "0973441603"
type input "C Thuyết"
type input "30.000"
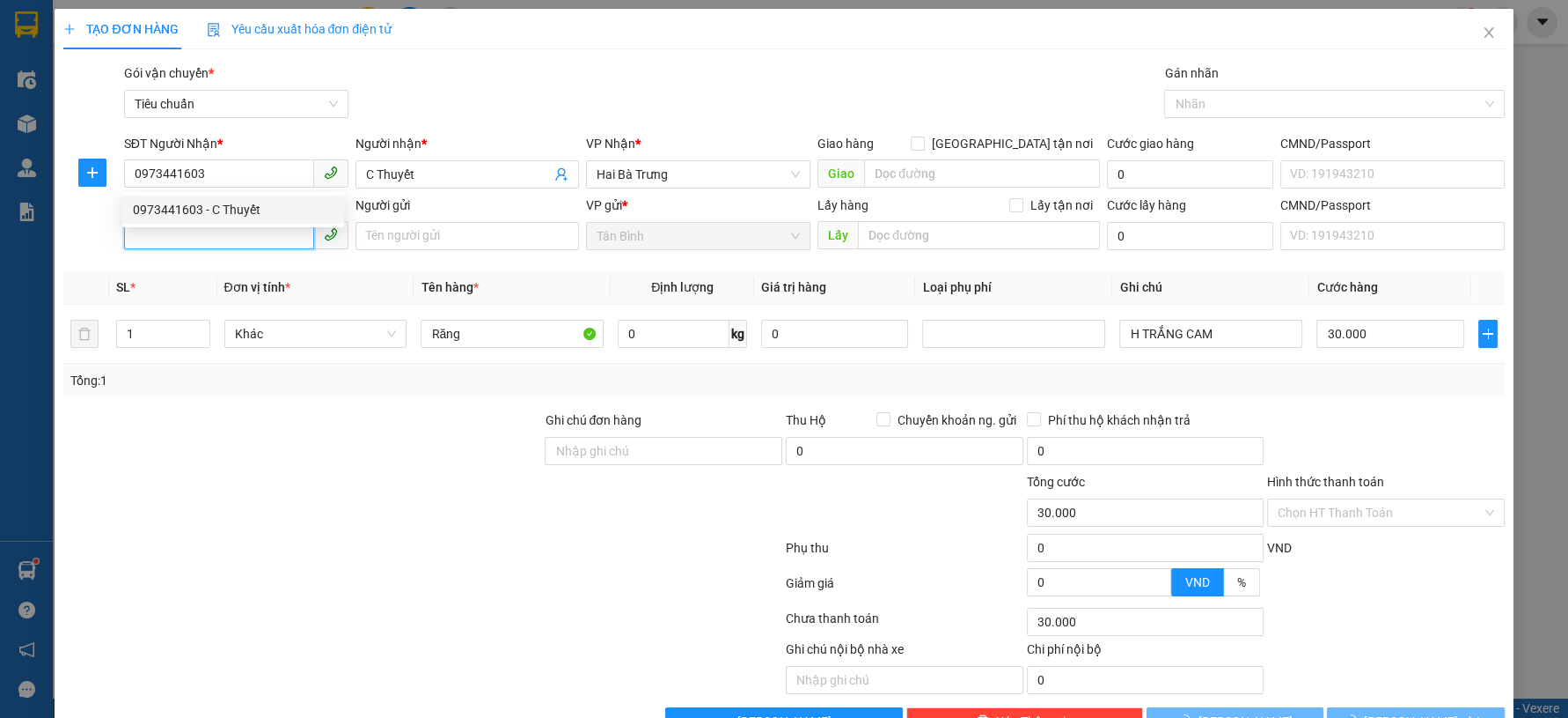
click at [227, 241] on input "SĐT Người Gửi" at bounding box center [219, 234] width 190 height 28
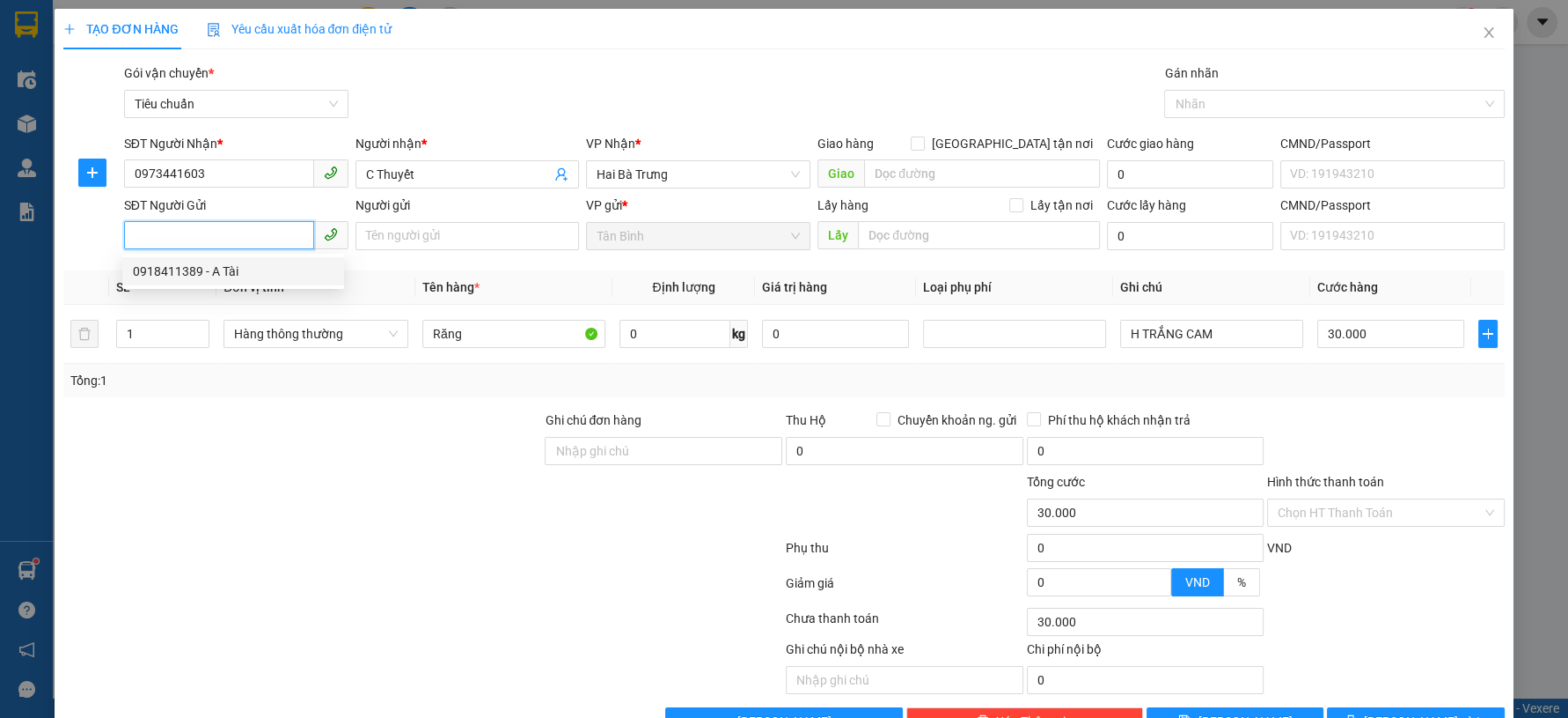
click at [274, 260] on div "0918411389 - A Tài" at bounding box center [232, 270] width 221 height 28
type input "0918411389"
type input "A Tài"
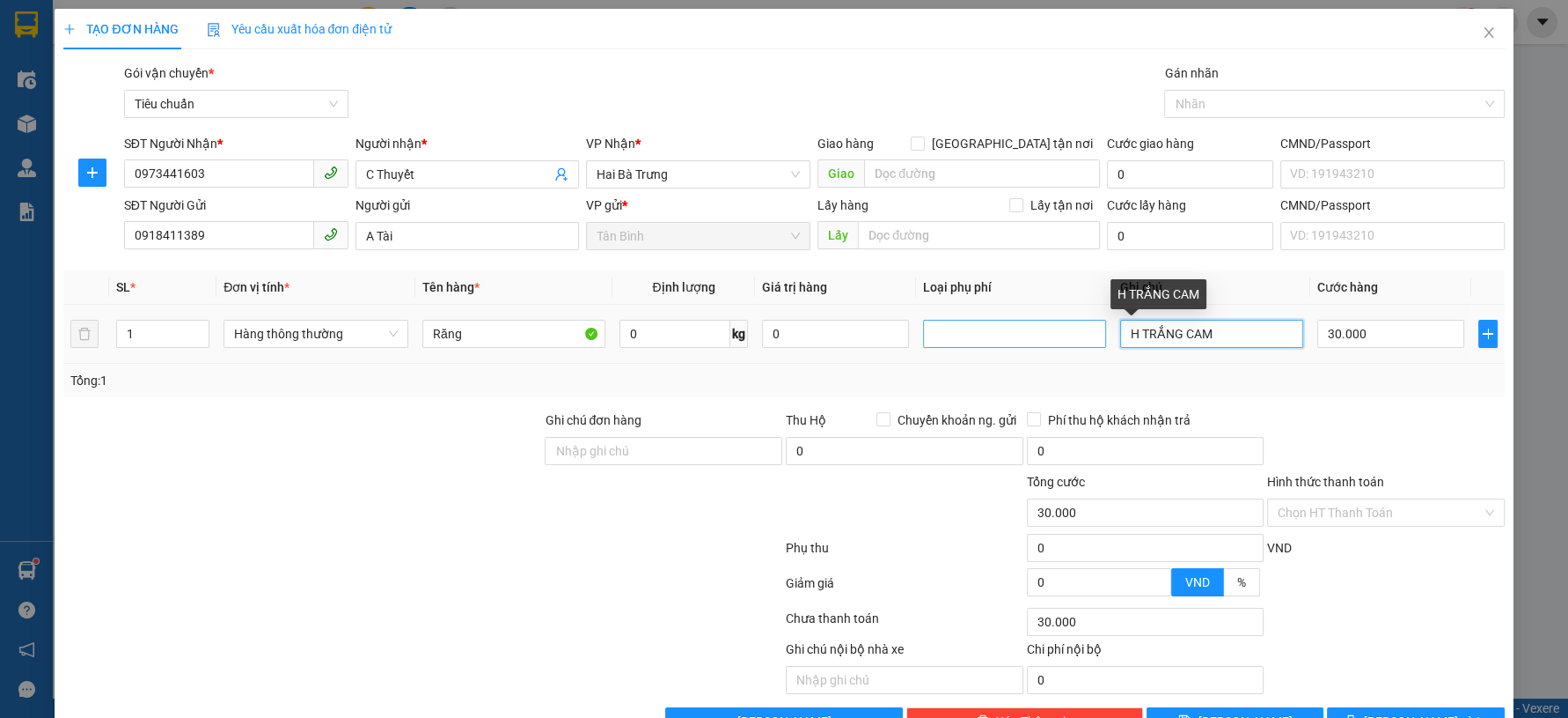
drag, startPoint x: 1212, startPoint y: 334, endPoint x: 1028, endPoint y: 336, distance: 184.0
click at [1038, 335] on tr "1 Hàng thông thường Răng 0 kg 0 H TRẮNG CAM 30.000" at bounding box center [784, 334] width 1441 height 59
type input "H TRƠN"
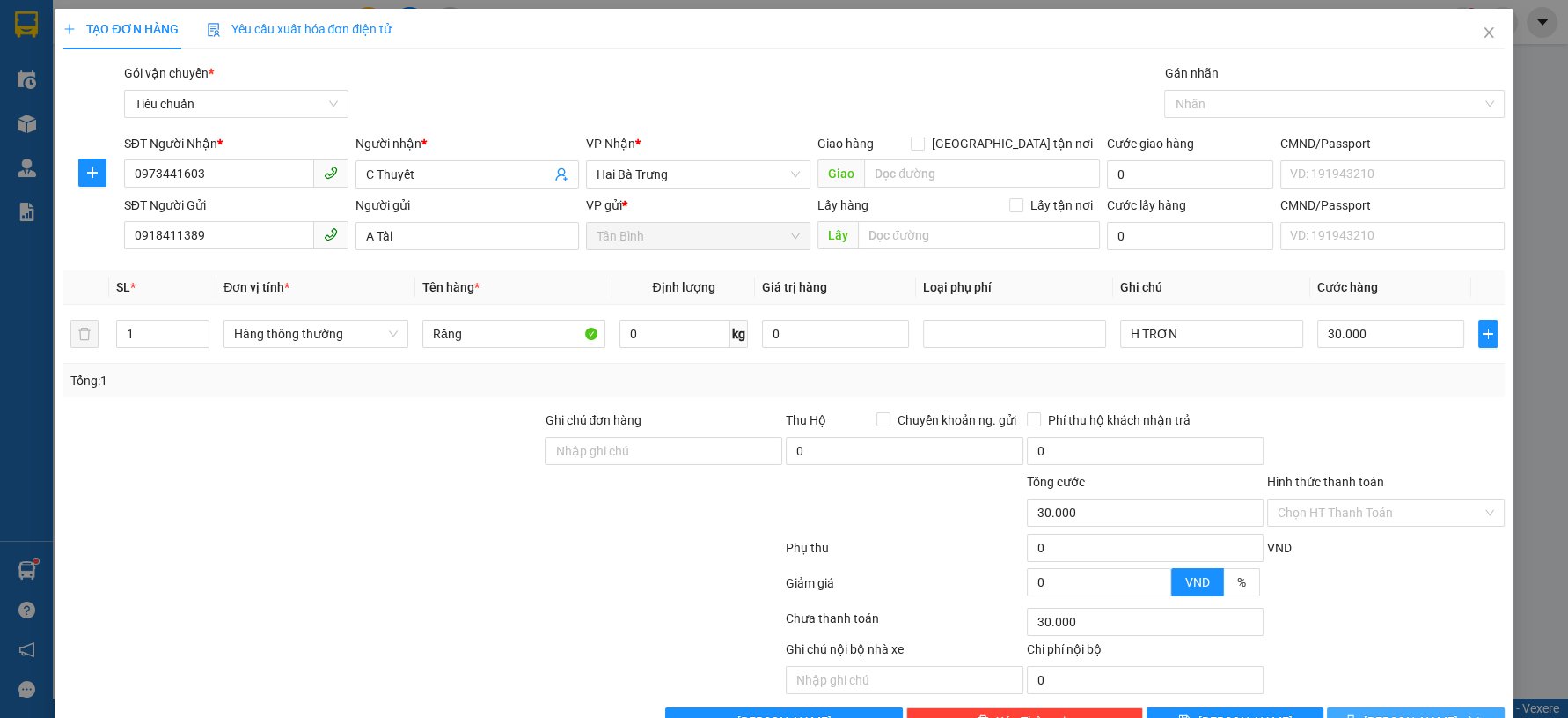
drag, startPoint x: 1429, startPoint y: 659, endPoint x: 1392, endPoint y: 662, distance: 37.1
click at [1429, 712] on span "[PERSON_NAME] và In" at bounding box center [1425, 721] width 123 height 19
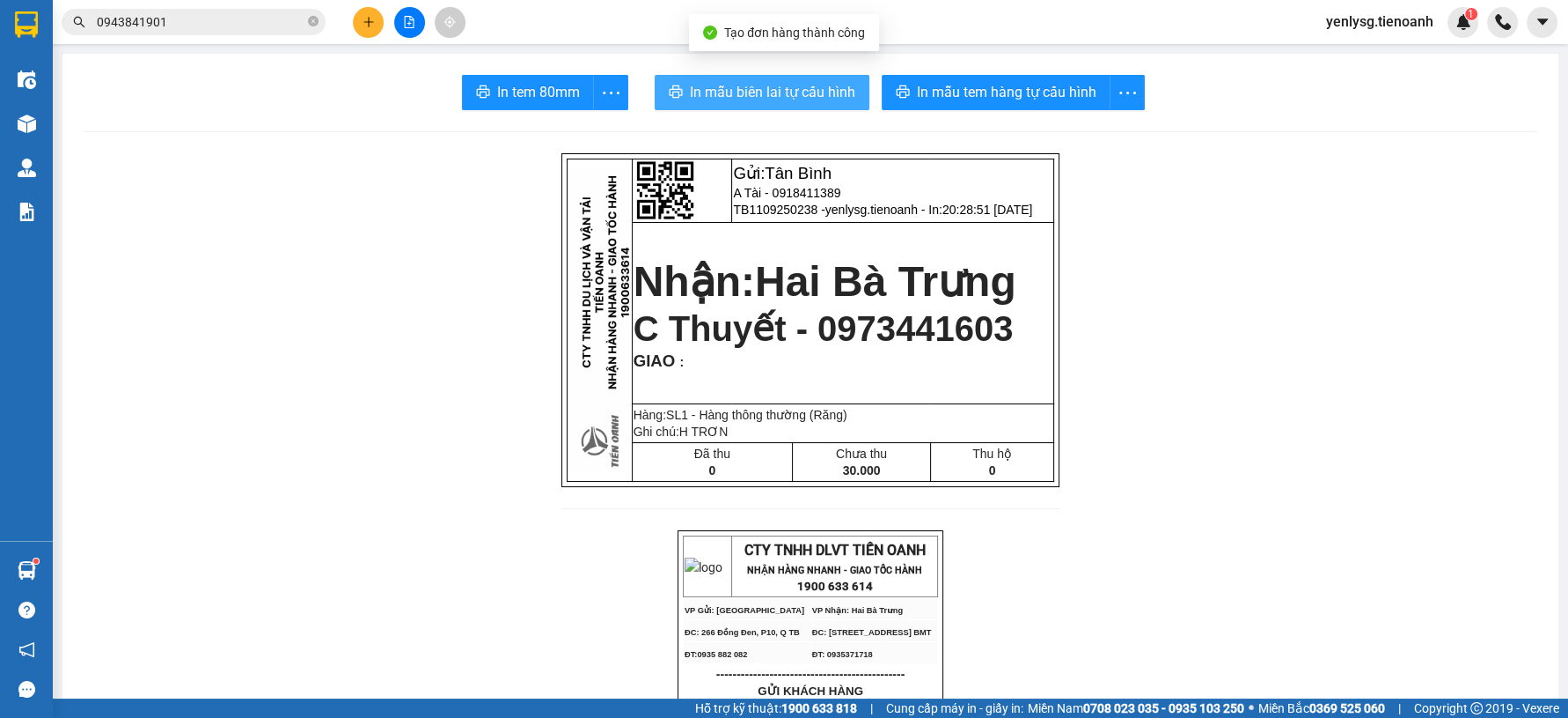
click at [826, 91] on span "In mẫu biên lai tự cấu hình" at bounding box center [772, 92] width 165 height 22
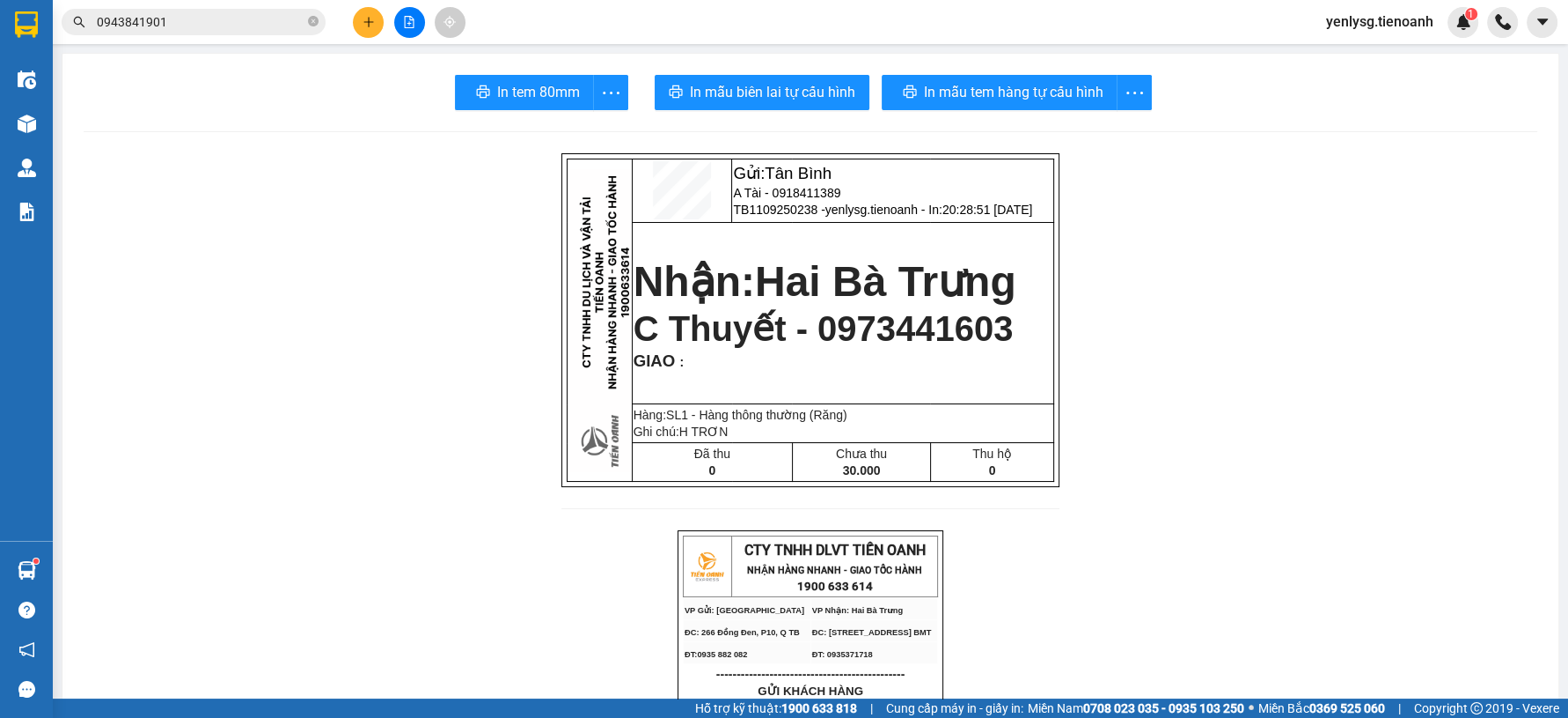
click at [1009, 92] on span "In mẫu tem hàng tự cấu hình" at bounding box center [1007, 92] width 180 height 22
click at [377, 27] on button at bounding box center [368, 23] width 31 height 31
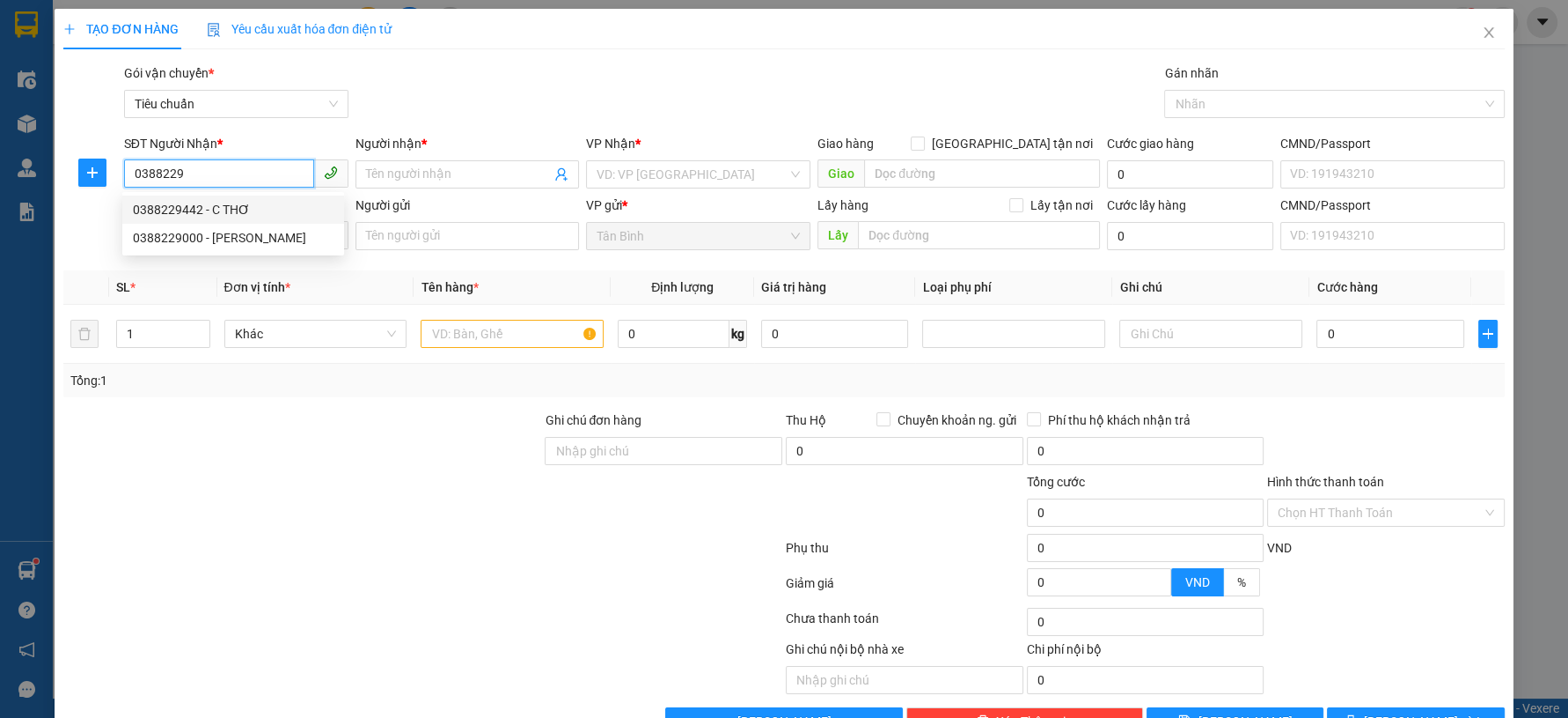
click at [303, 204] on div "0388229442 - C THƠ" at bounding box center [233, 209] width 201 height 19
type input "0388229442"
type input "C THƠ"
type input "0388229442"
type input "30.000"
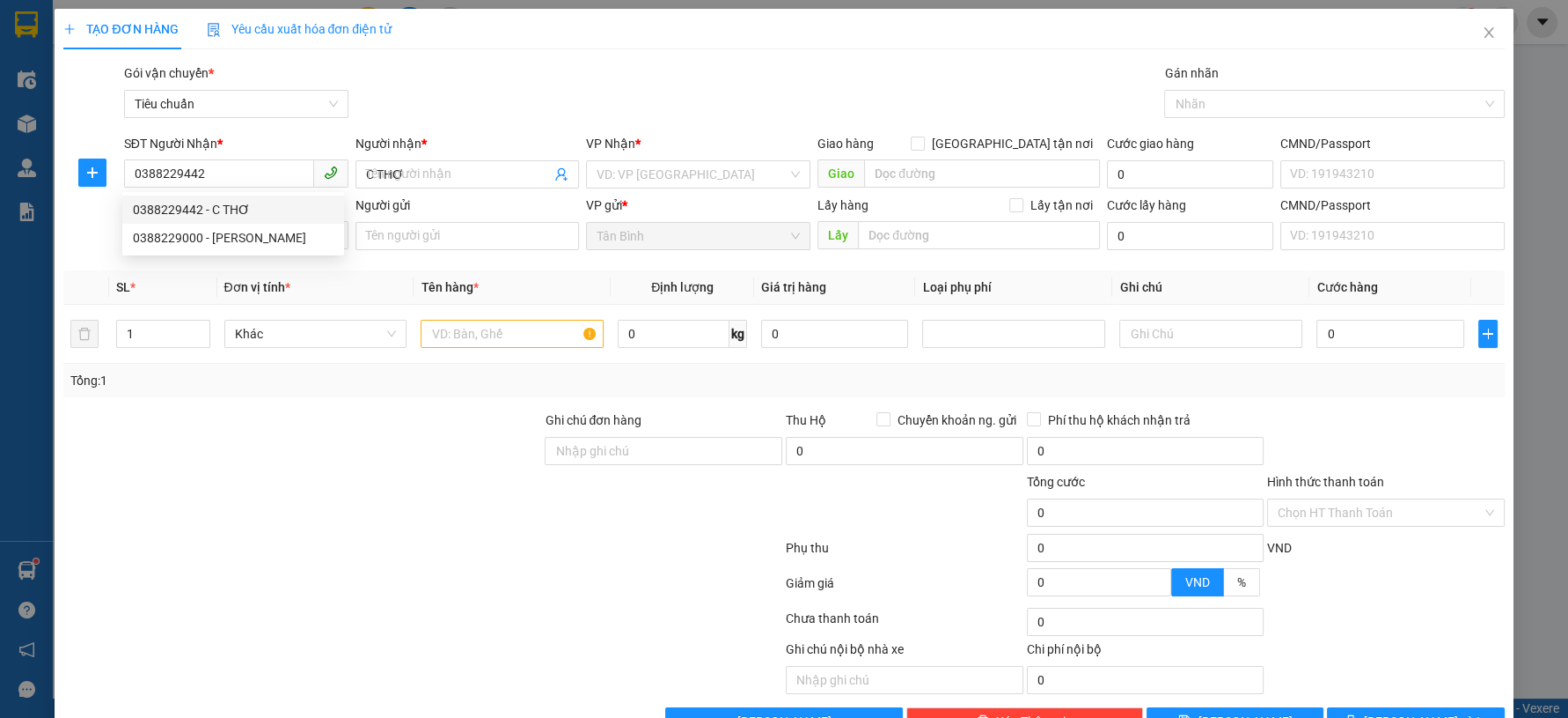
type input "30.000"
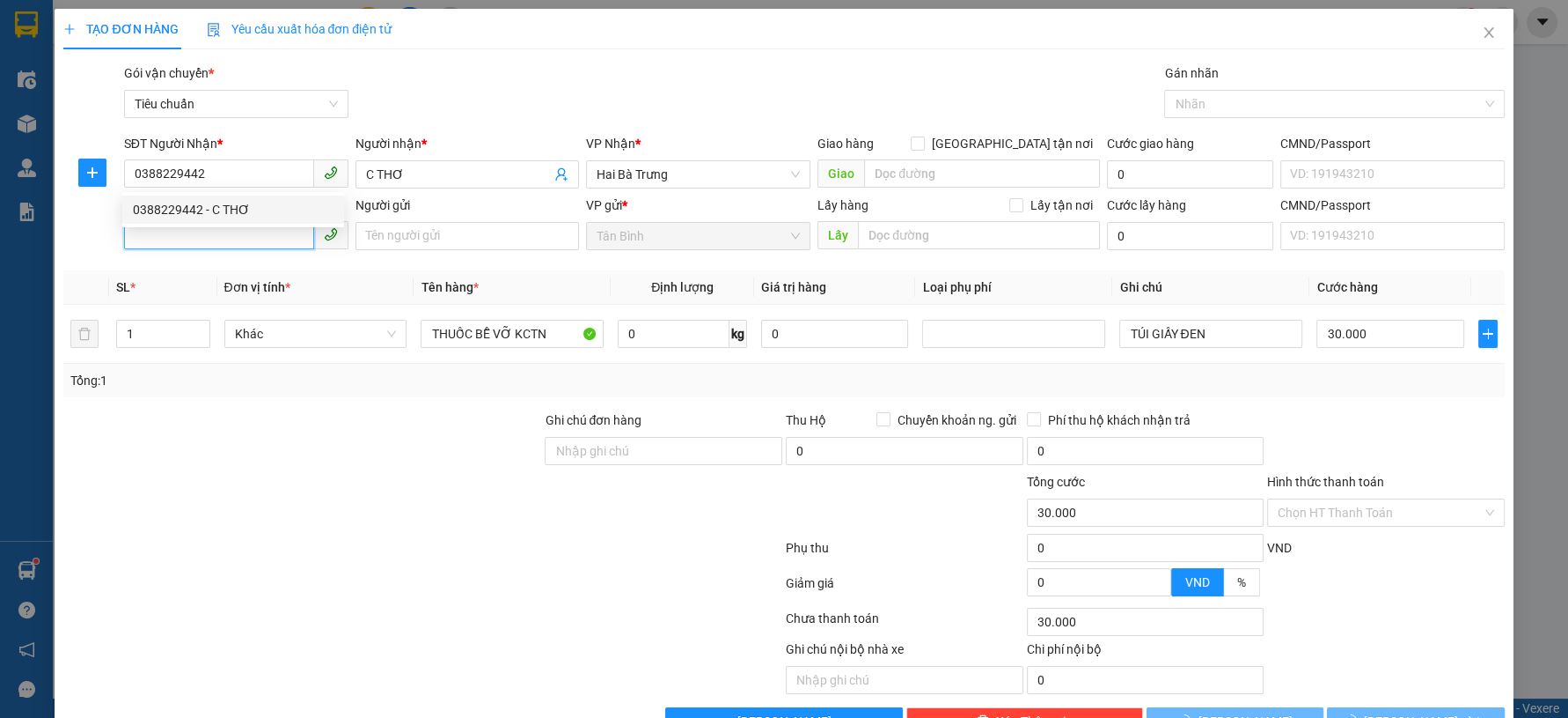
click at [285, 228] on input "SĐT Người Gửi" at bounding box center [219, 234] width 190 height 28
click at [209, 246] on input "SĐT Người Gửi" at bounding box center [219, 234] width 190 height 28
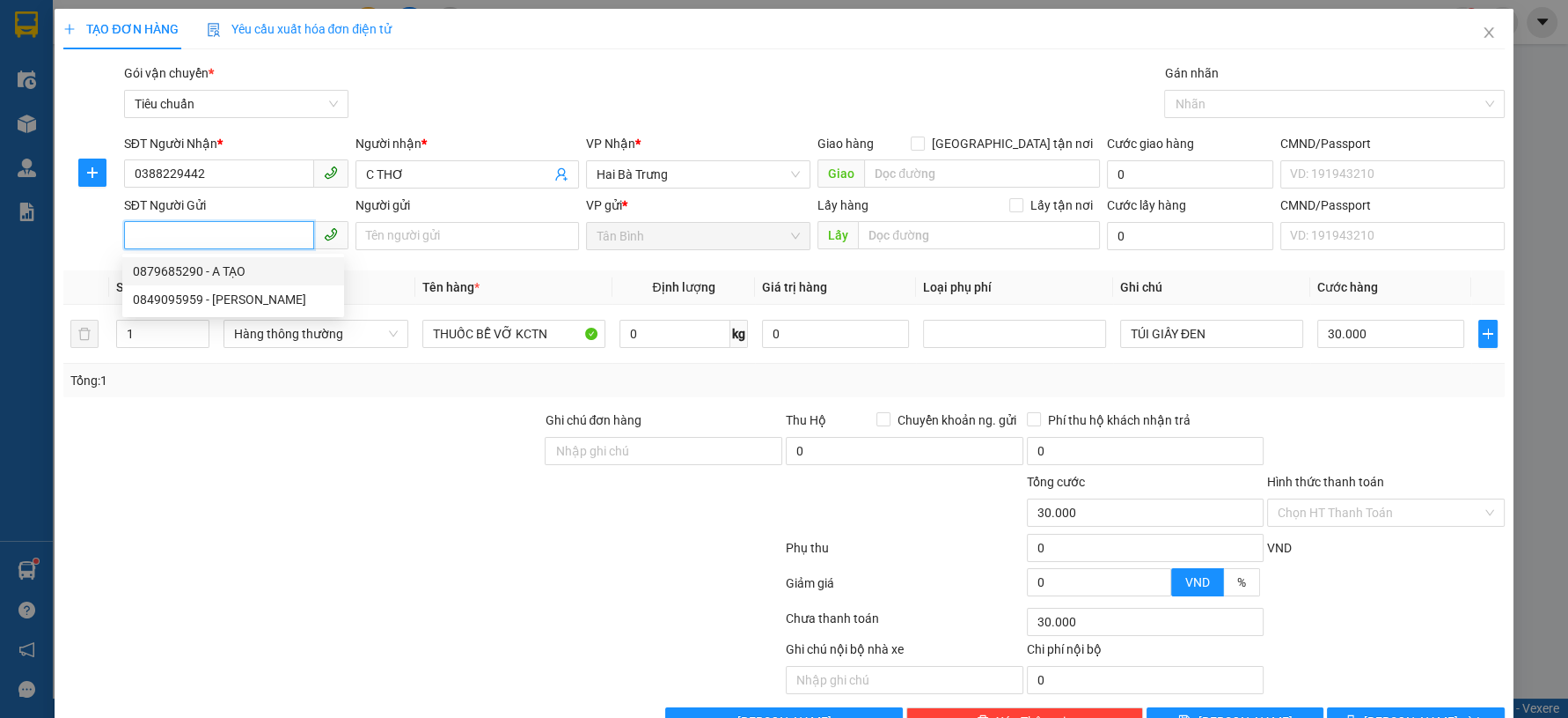
click at [250, 237] on input "SĐT Người Gửi" at bounding box center [219, 234] width 190 height 28
type input "0984399057"
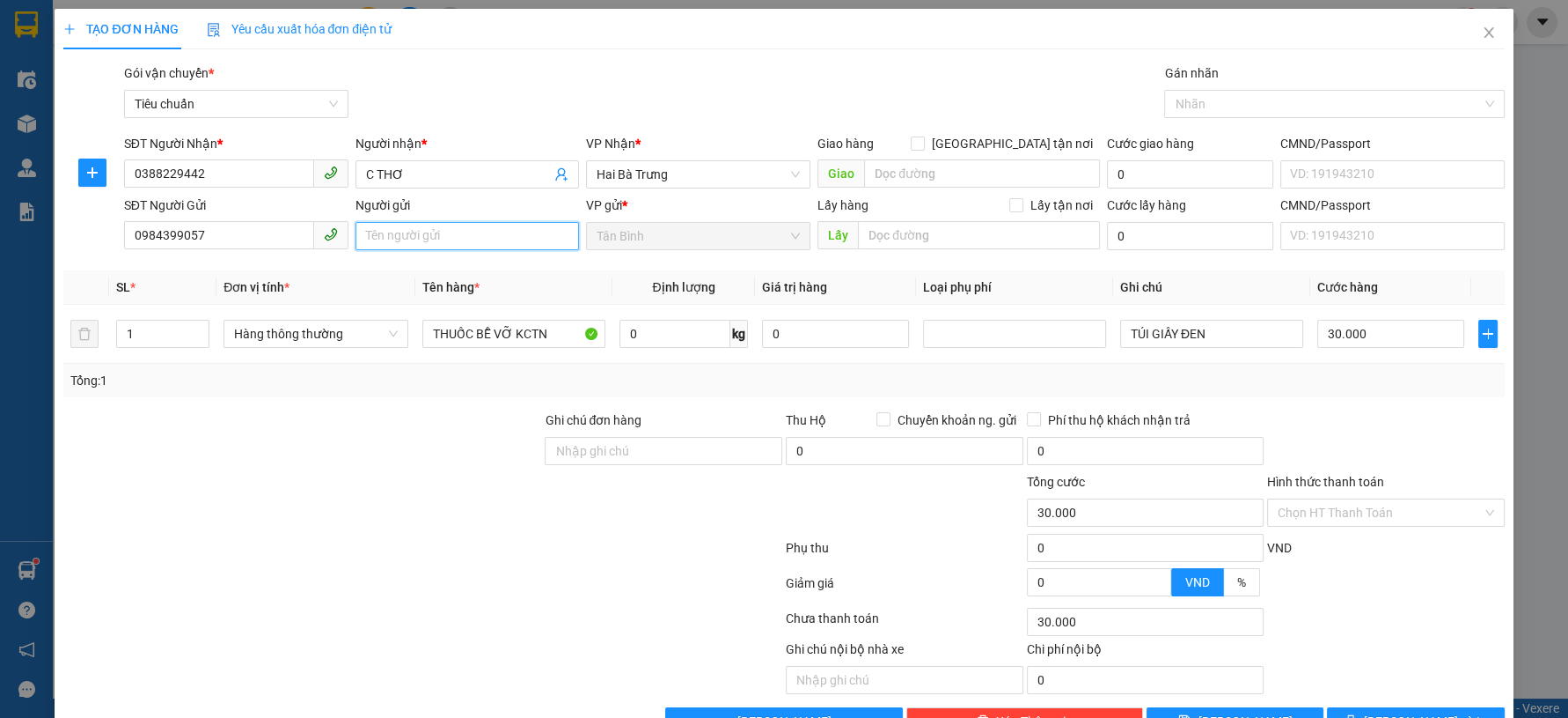
click at [384, 245] on input "Người gửi" at bounding box center [467, 235] width 224 height 28
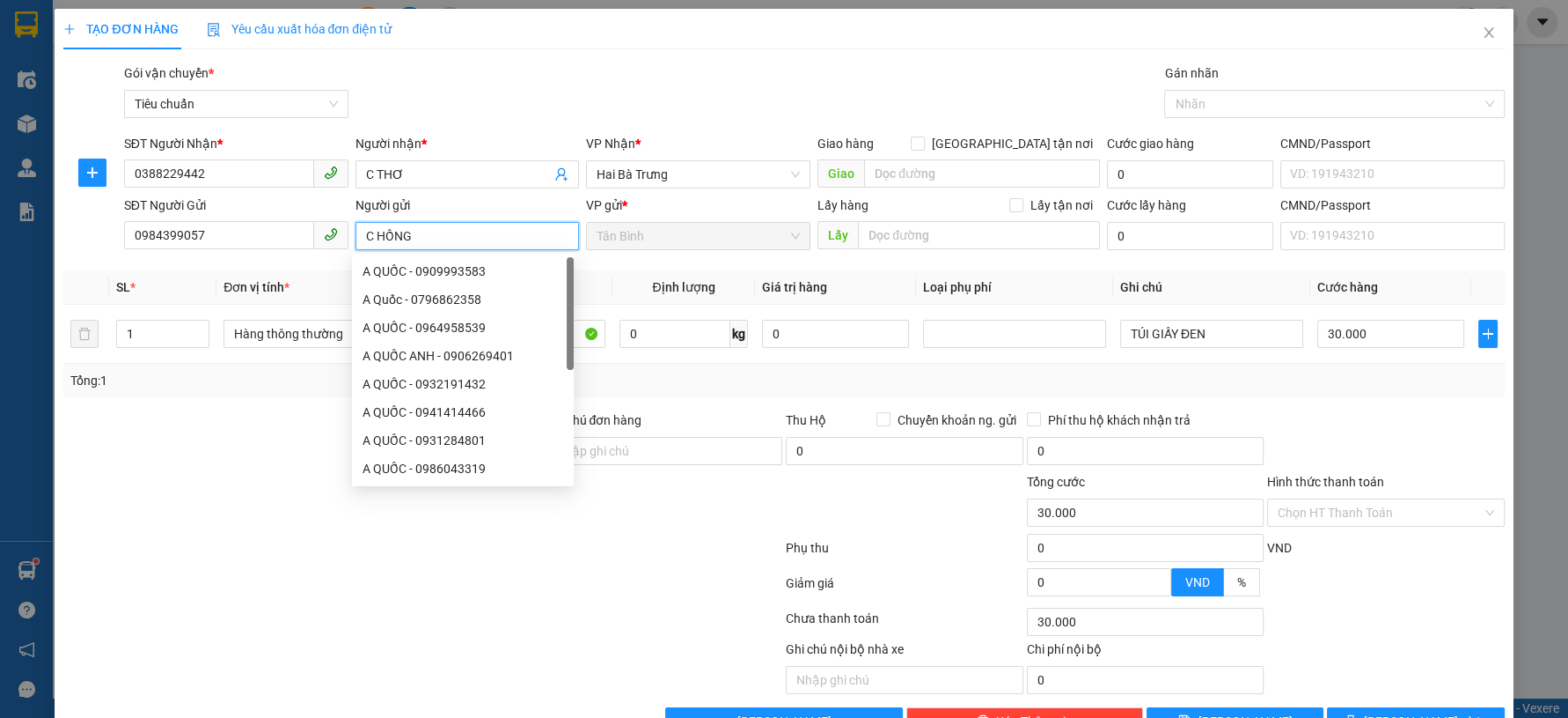
type input "C HỒNG"
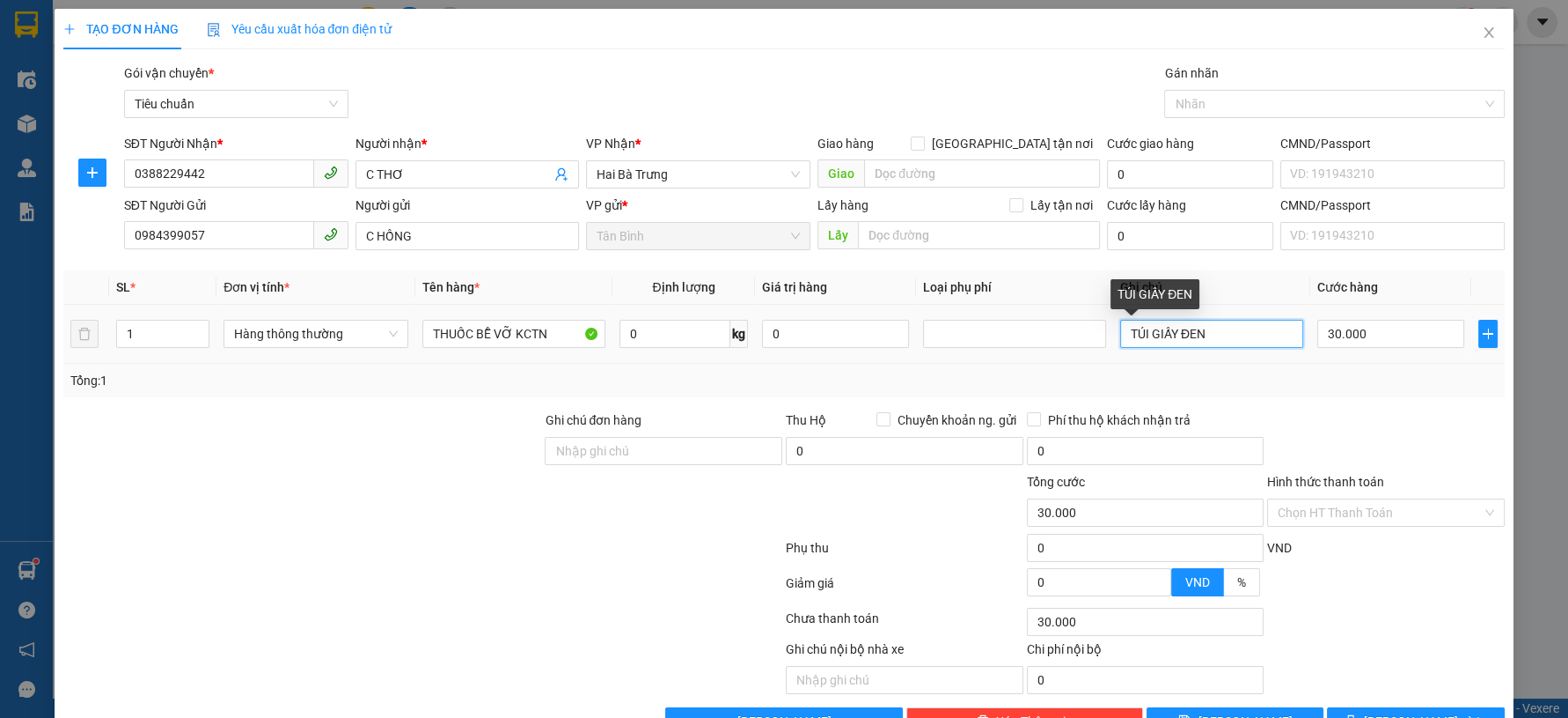
drag, startPoint x: 1230, startPoint y: 335, endPoint x: 1019, endPoint y: 350, distance: 211.5
click at [1097, 339] on tr "1 Hàng thông thường THUỐC BỄ VỠ KCTN 0 kg 0 TÚI GIẤY ĐEN 30.000" at bounding box center [784, 334] width 1441 height 59
type input "TXV BNL"
click at [551, 357] on td "THUỐC BỄ VỠ KCTN" at bounding box center [514, 334] width 197 height 59
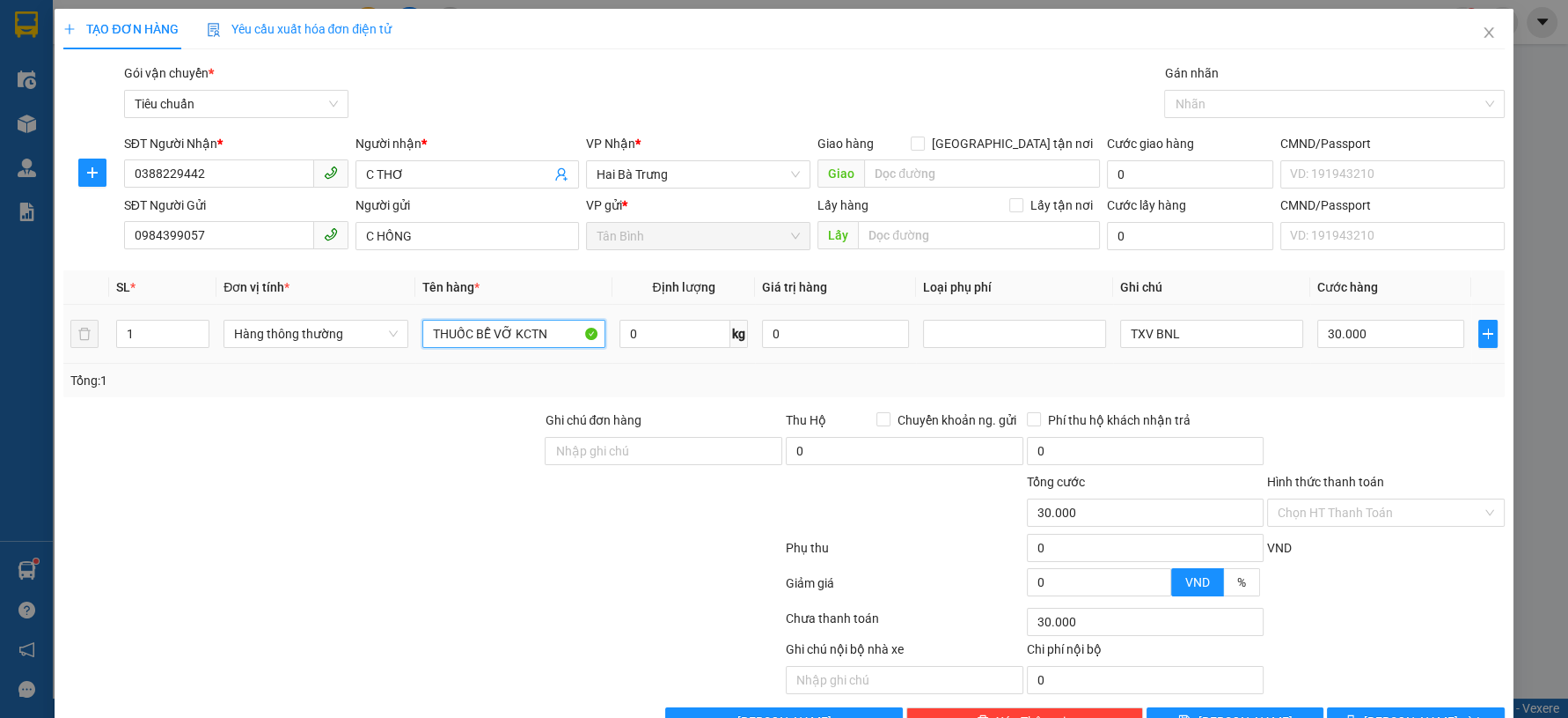
click at [563, 338] on input "THUỐC BỄ VỠ KCTN" at bounding box center [513, 333] width 183 height 28
click at [569, 326] on input "THUỐC BỄ VỠ KCTN" at bounding box center [513, 333] width 183 height 28
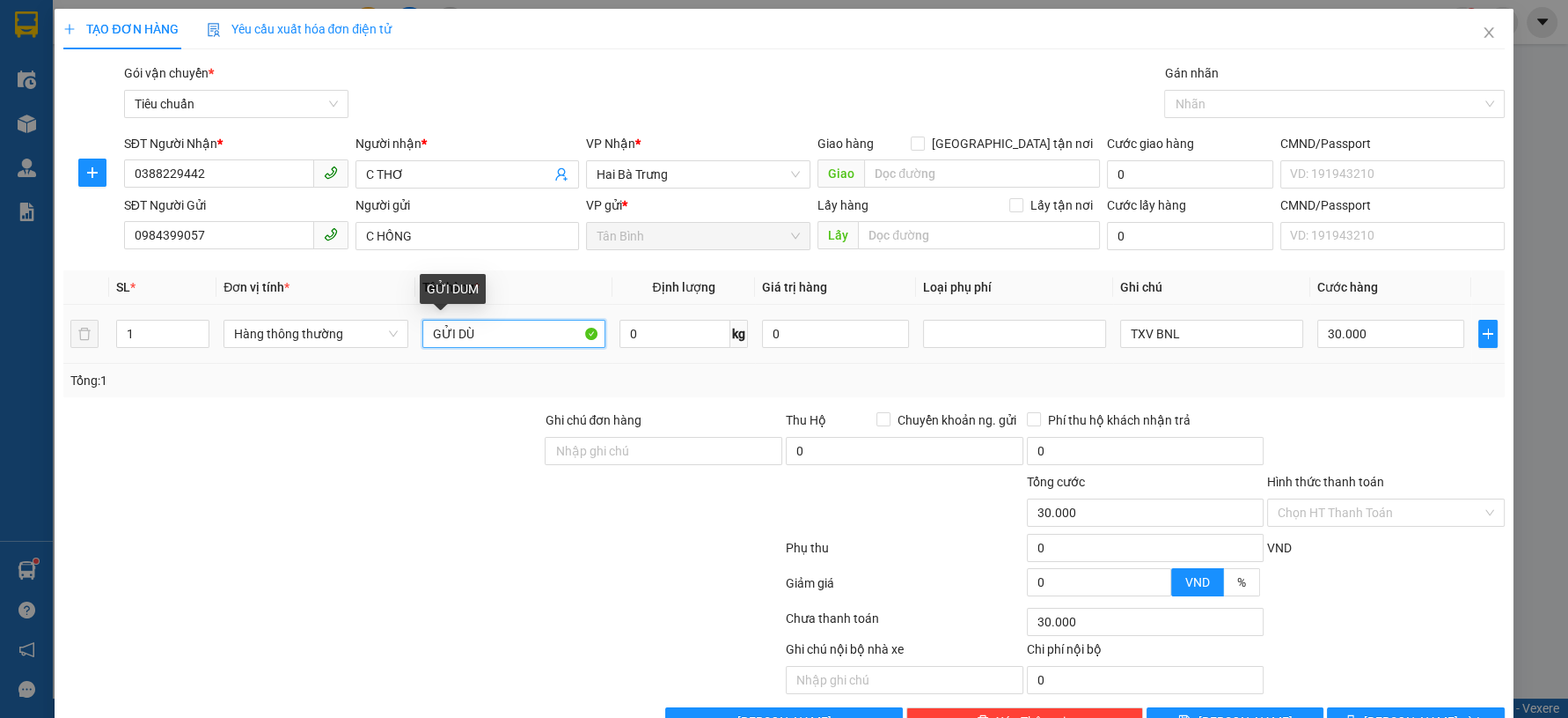
type input "GỬI DÙM"
click at [1401, 707] on button "[PERSON_NAME] và In" at bounding box center [1415, 721] width 177 height 28
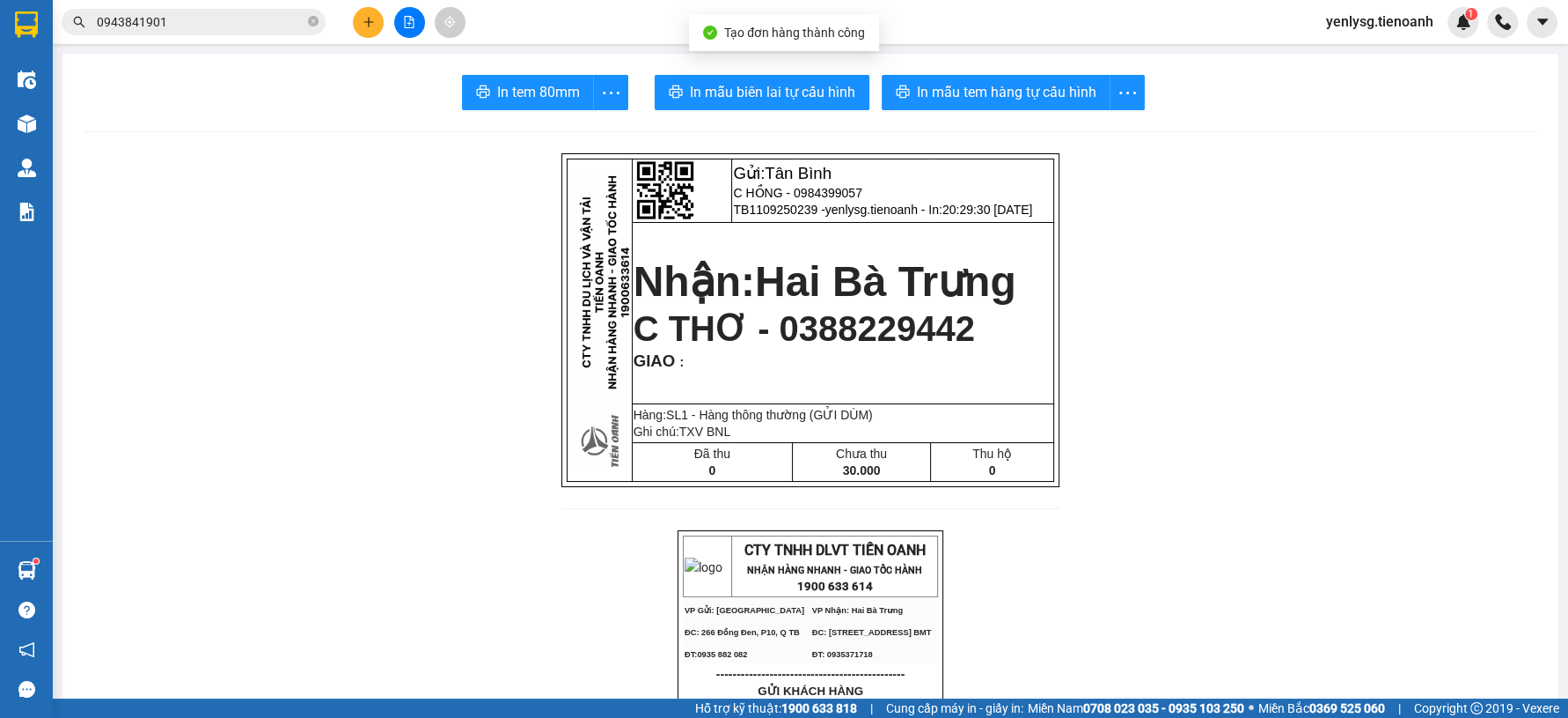
click at [800, 92] on span "In mẫu biên lai tự cấu hình" at bounding box center [772, 92] width 165 height 22
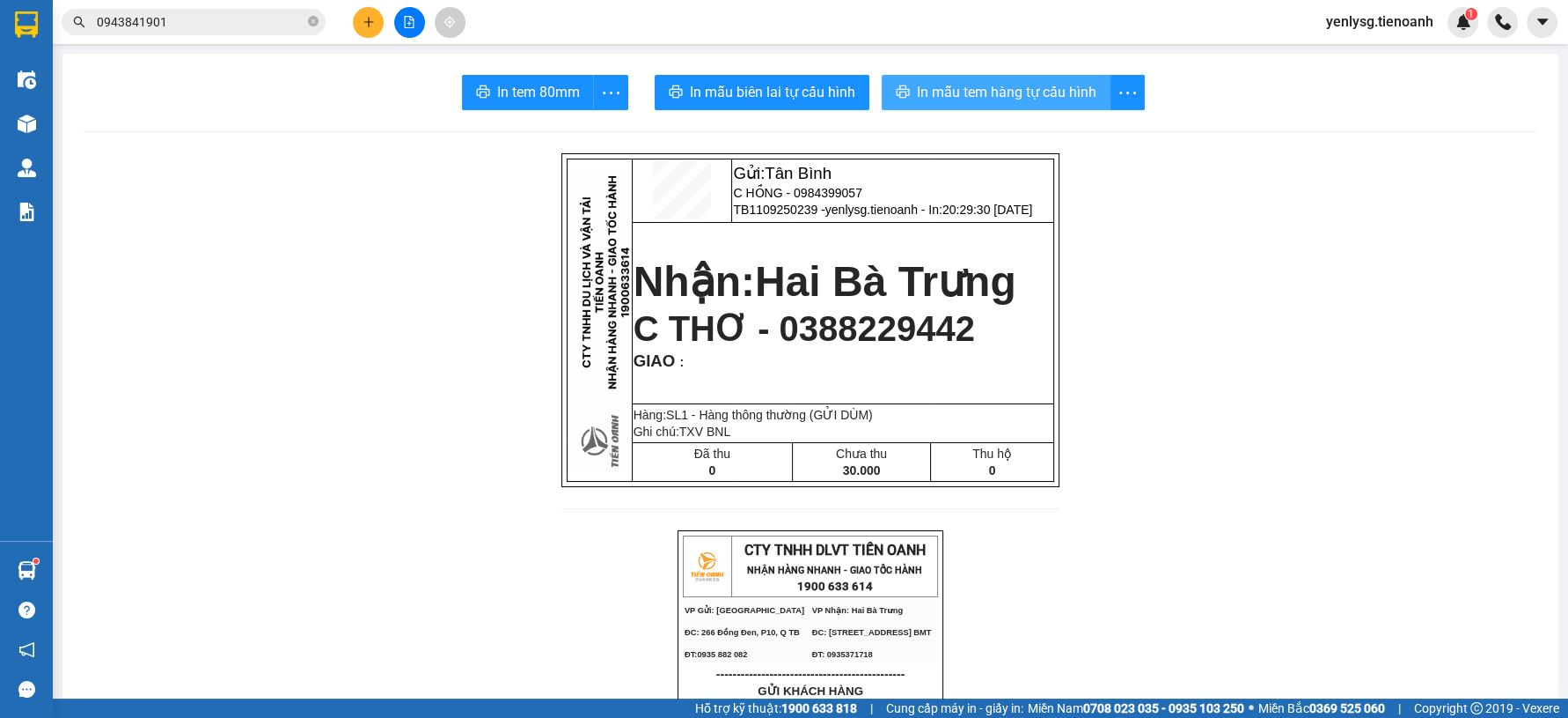
drag, startPoint x: 975, startPoint y: 73, endPoint x: 973, endPoint y: 83, distance: 10.2
click at [1069, 97] on span "In mẫu tem hàng tự cấu hình" at bounding box center [1007, 92] width 180 height 22
click at [362, 31] on button at bounding box center [368, 23] width 31 height 31
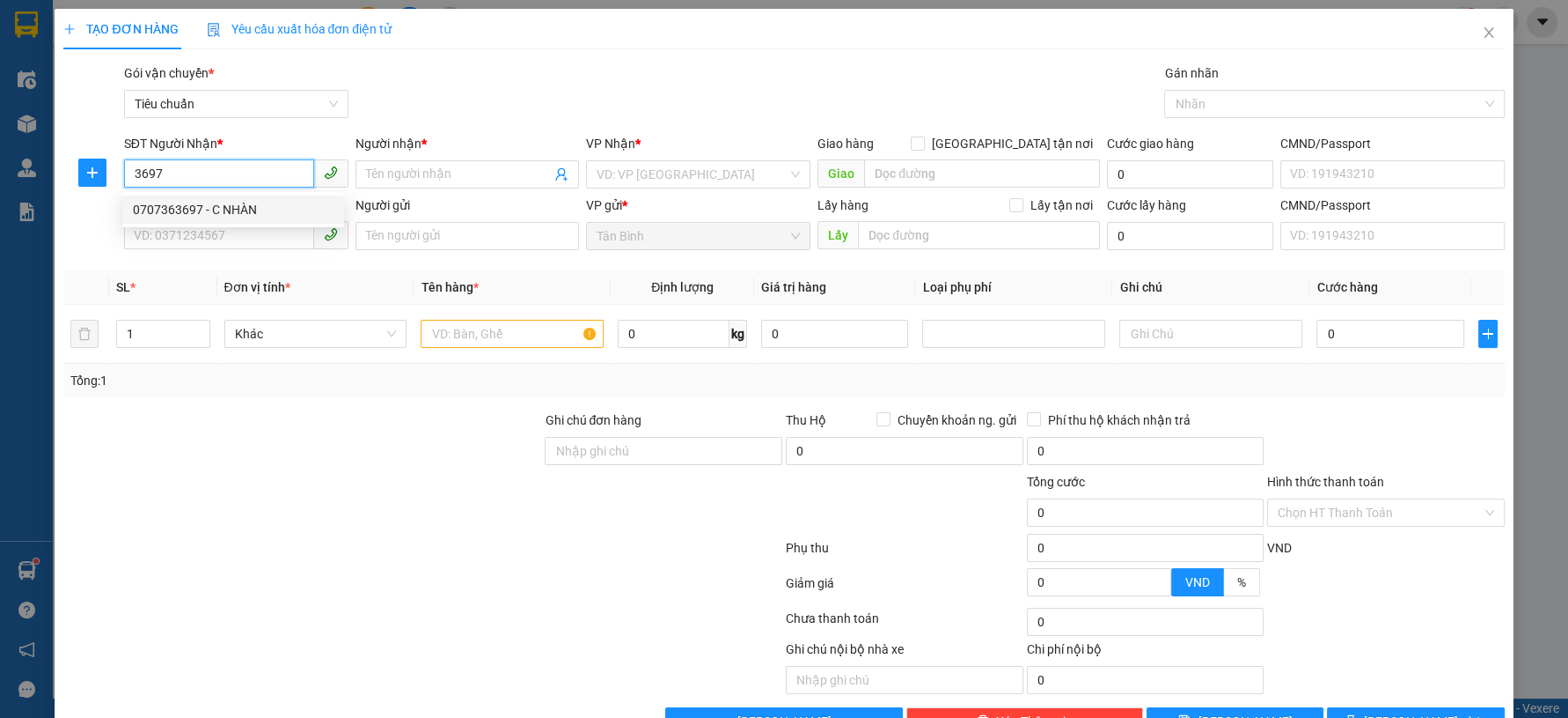
drag, startPoint x: 152, startPoint y: 207, endPoint x: 165, endPoint y: 225, distance: 22.2
click at [154, 208] on div "0707363697 - C NHÀN" at bounding box center [233, 209] width 201 height 19
type input "0707363697"
type input "C NHÀN"
type input "0707363697"
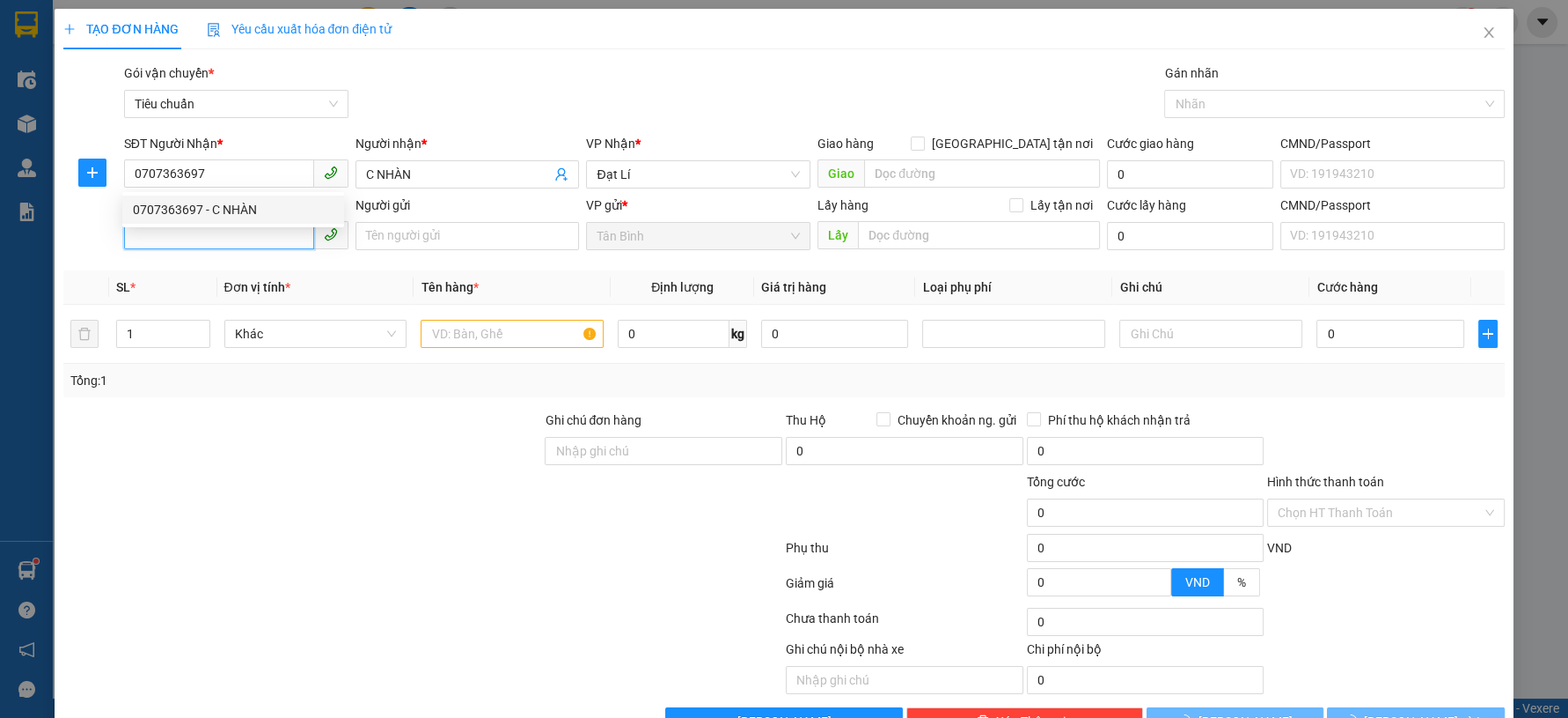
click at [174, 237] on input "SĐT Người Gửi" at bounding box center [219, 234] width 190 height 28
type input "30.000"
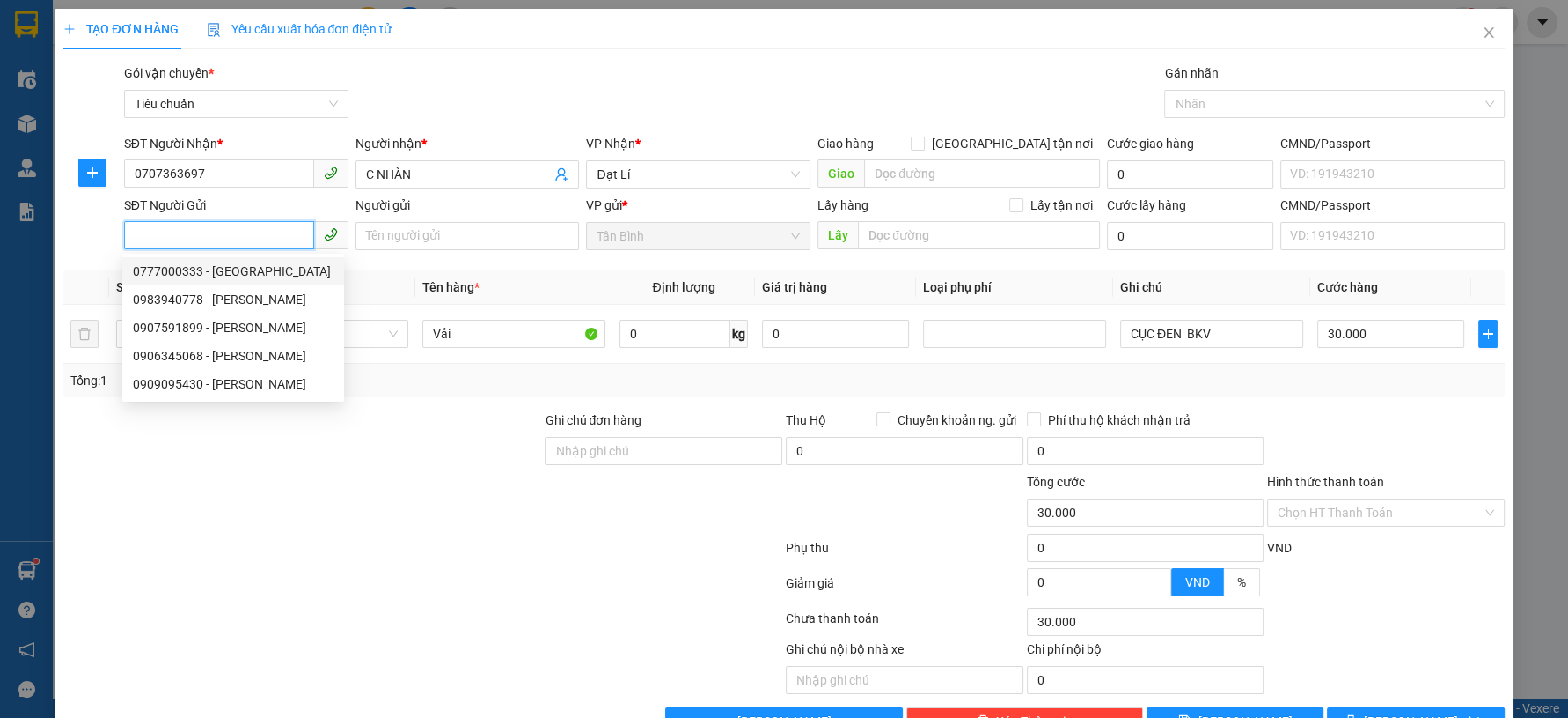
click at [266, 225] on input "SĐT Người Gửi" at bounding box center [219, 234] width 190 height 28
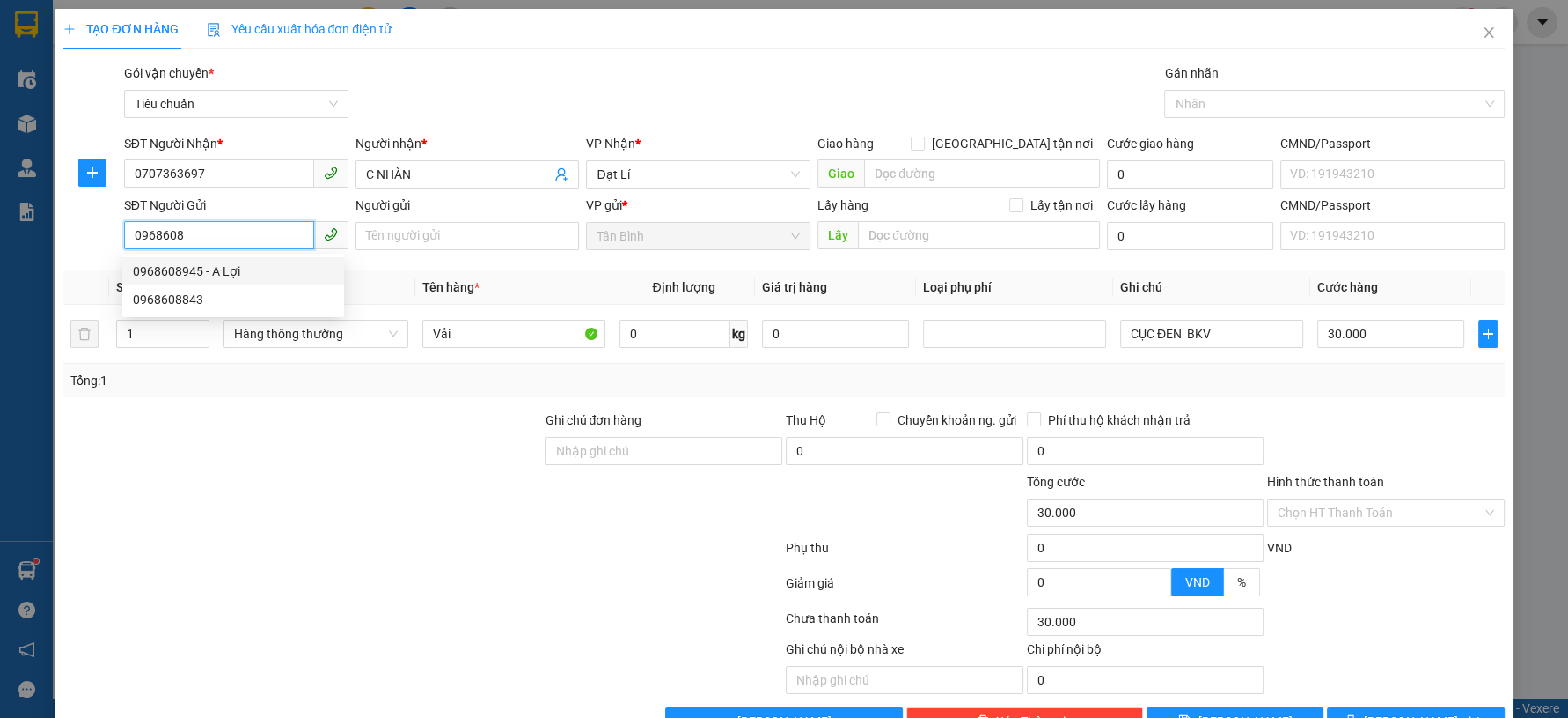
click at [282, 265] on div "0968608945 - A Lợi" at bounding box center [233, 270] width 201 height 19
type input "0968608945"
type input "A Lợi"
type input "034083028032"
type input "60.000"
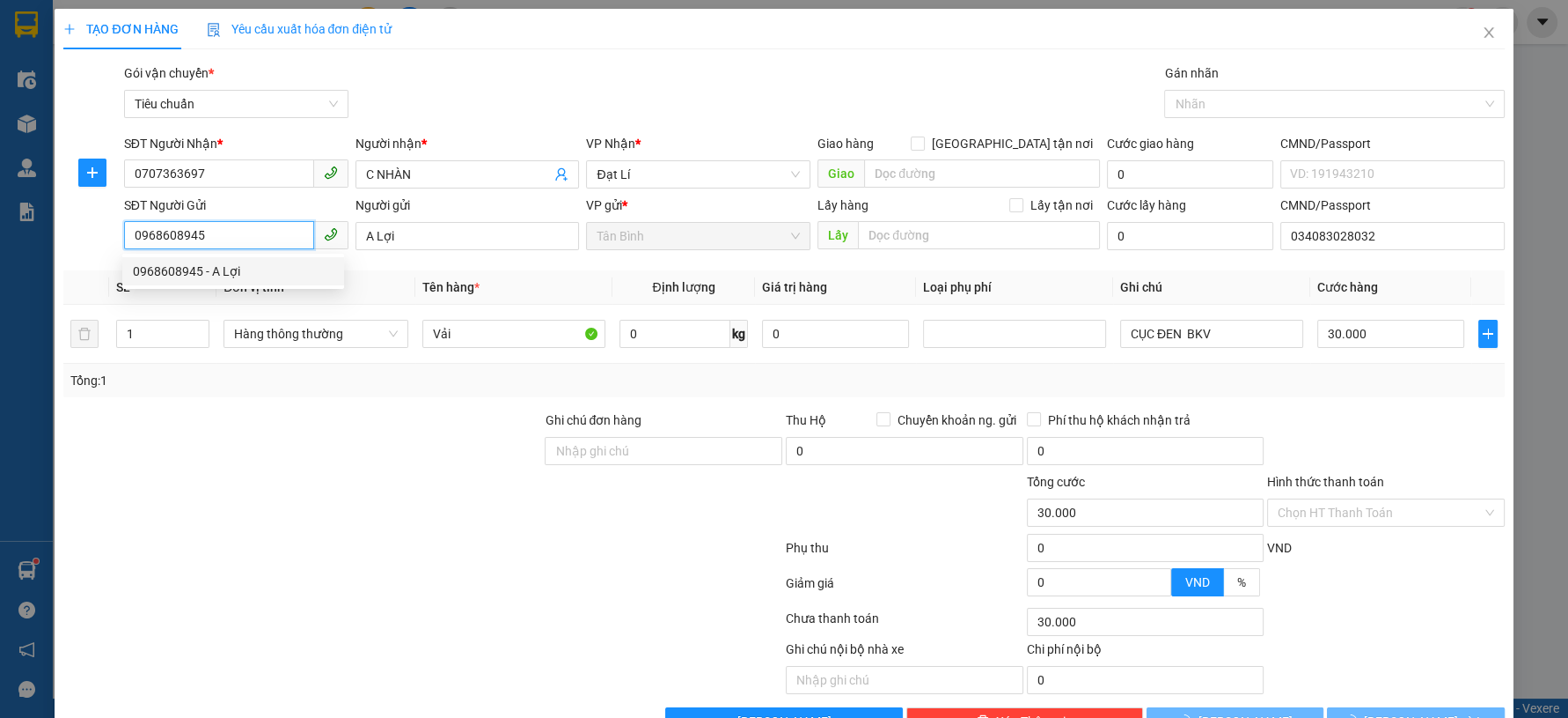
type input "60.000"
type input "0968608945"
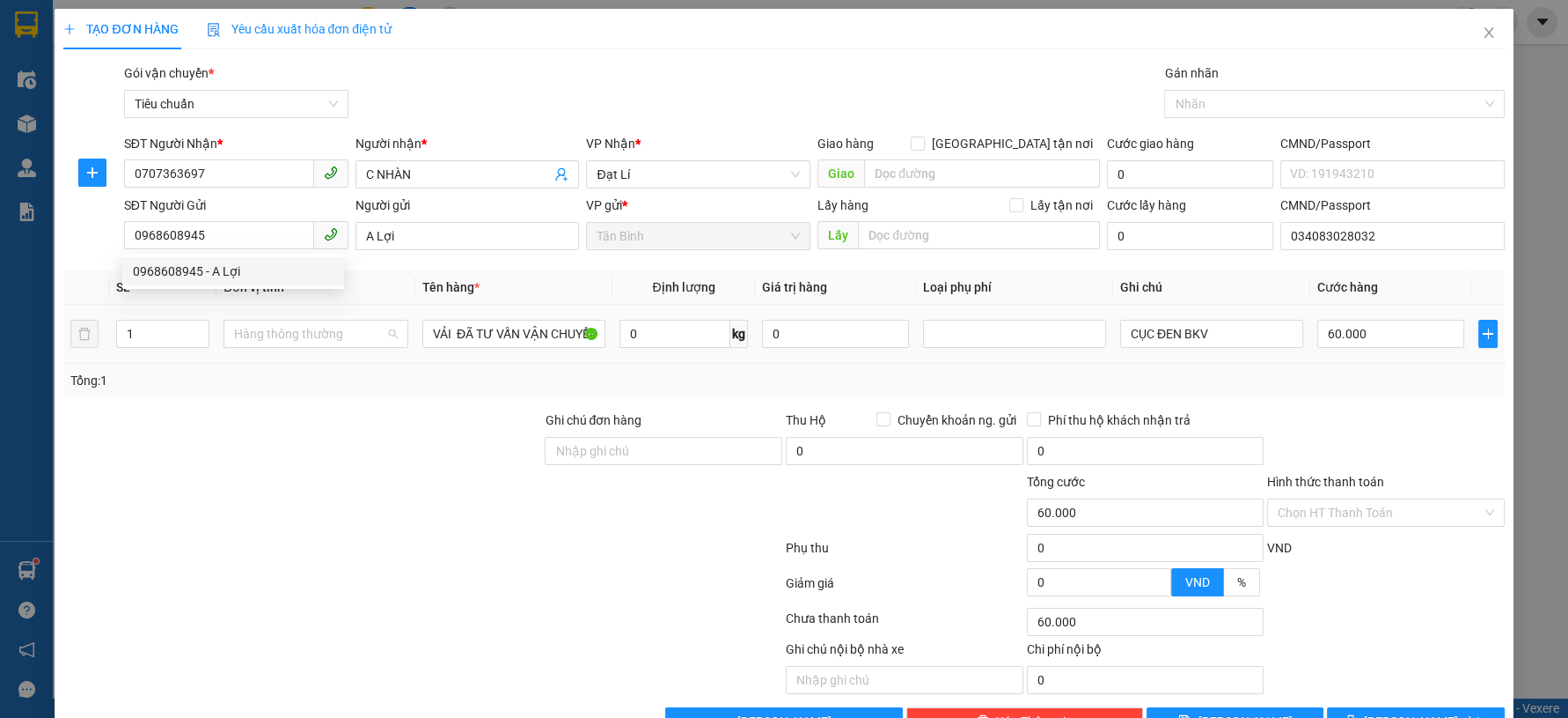
click at [345, 315] on td "Hàng thông thường" at bounding box center [316, 334] width 199 height 59
type input "0"
click at [294, 332] on span "Hàng thông thường" at bounding box center [315, 333] width 164 height 26
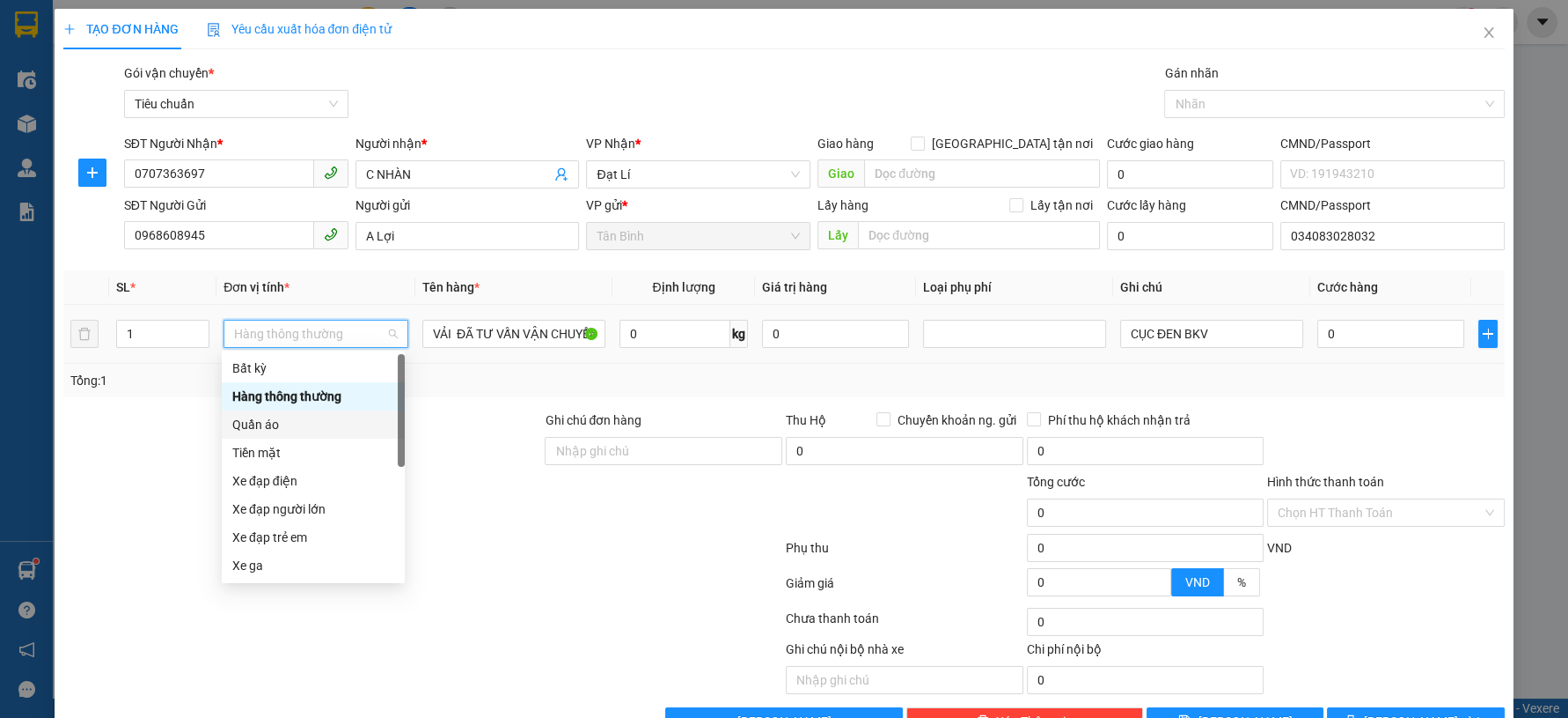
click at [264, 418] on div "Quần áo" at bounding box center [313, 424] width 162 height 19
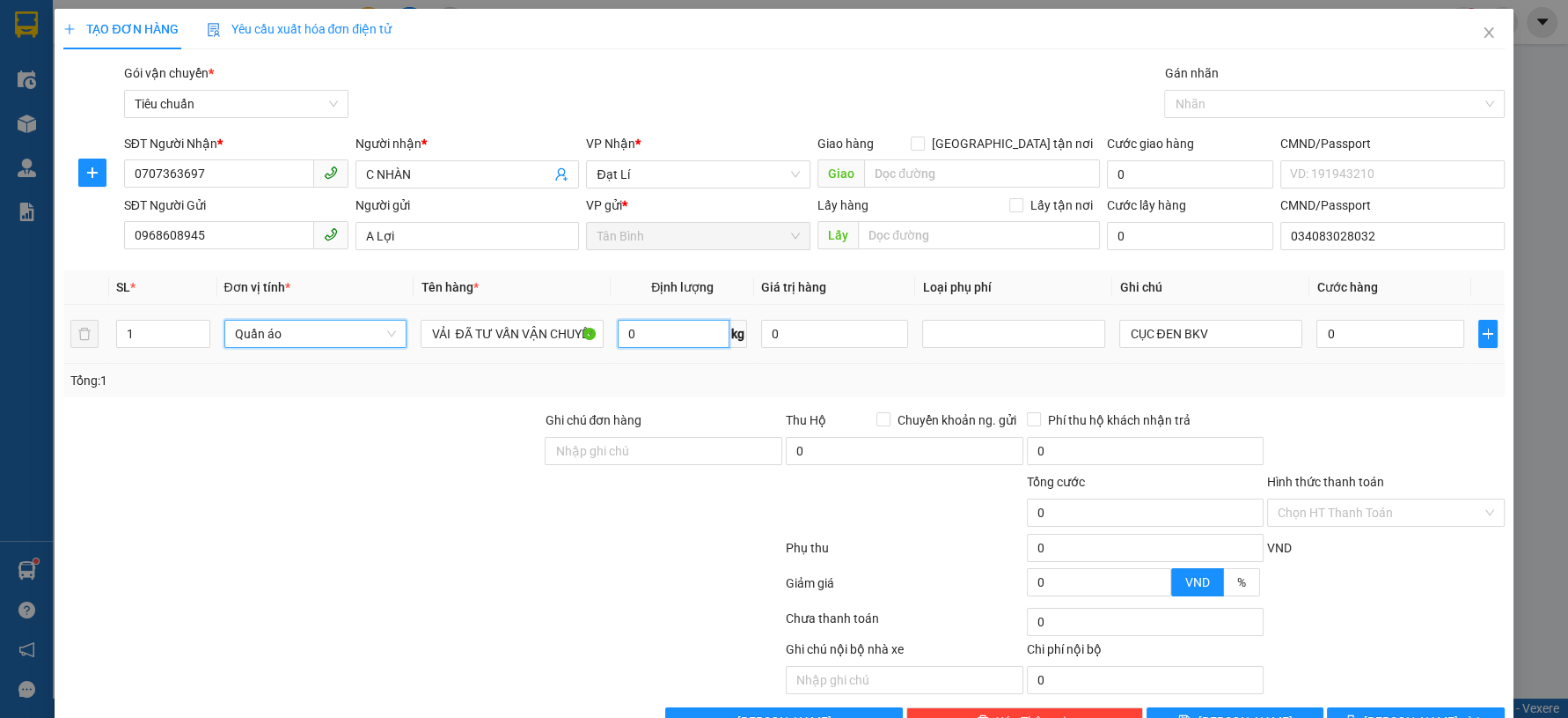
click at [631, 333] on input "0" at bounding box center [674, 333] width 112 height 28
type input "18"
click at [663, 379] on div "Tổng: 1" at bounding box center [784, 380] width 1426 height 19
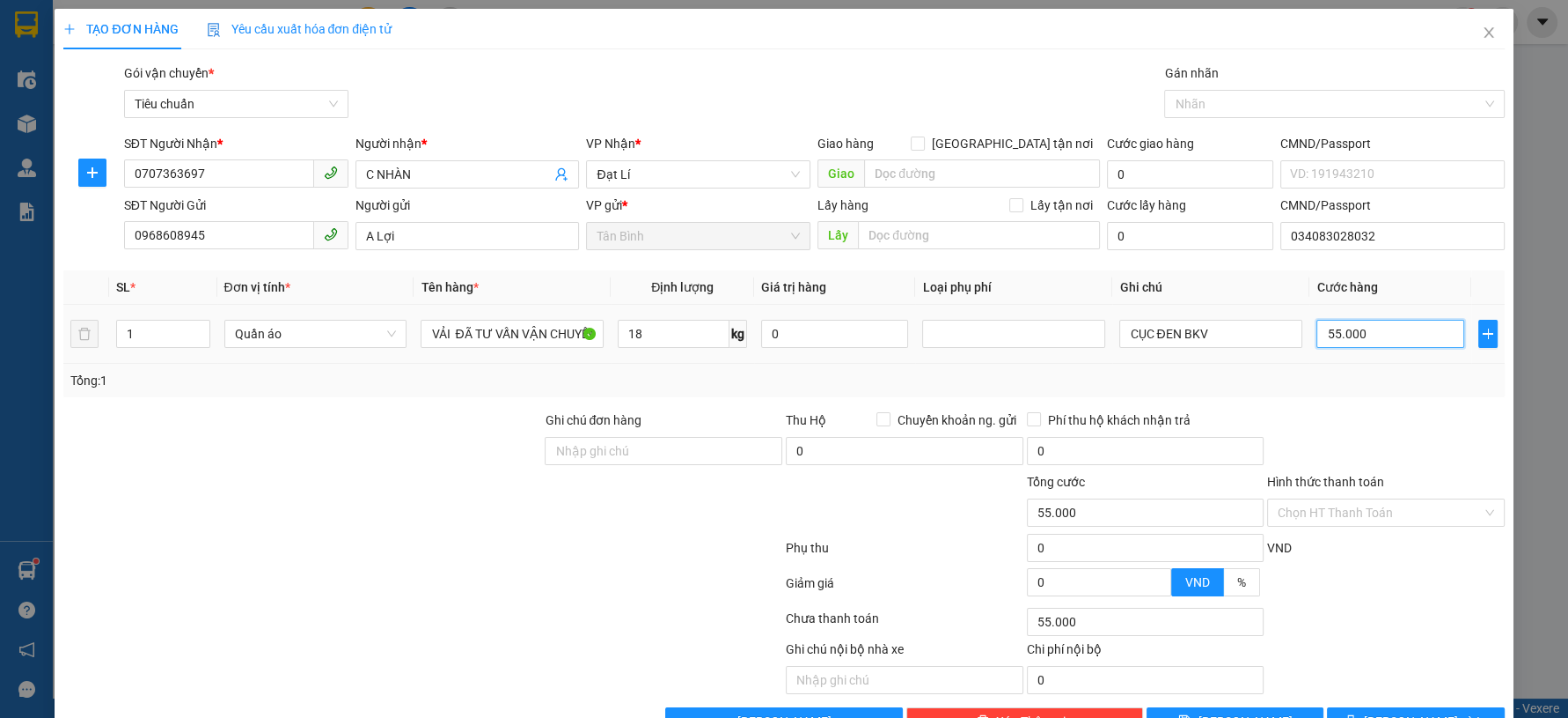
click at [1359, 347] on input "55.000" at bounding box center [1390, 333] width 147 height 28
click at [1371, 707] on button "[PERSON_NAME] và In" at bounding box center [1415, 721] width 177 height 28
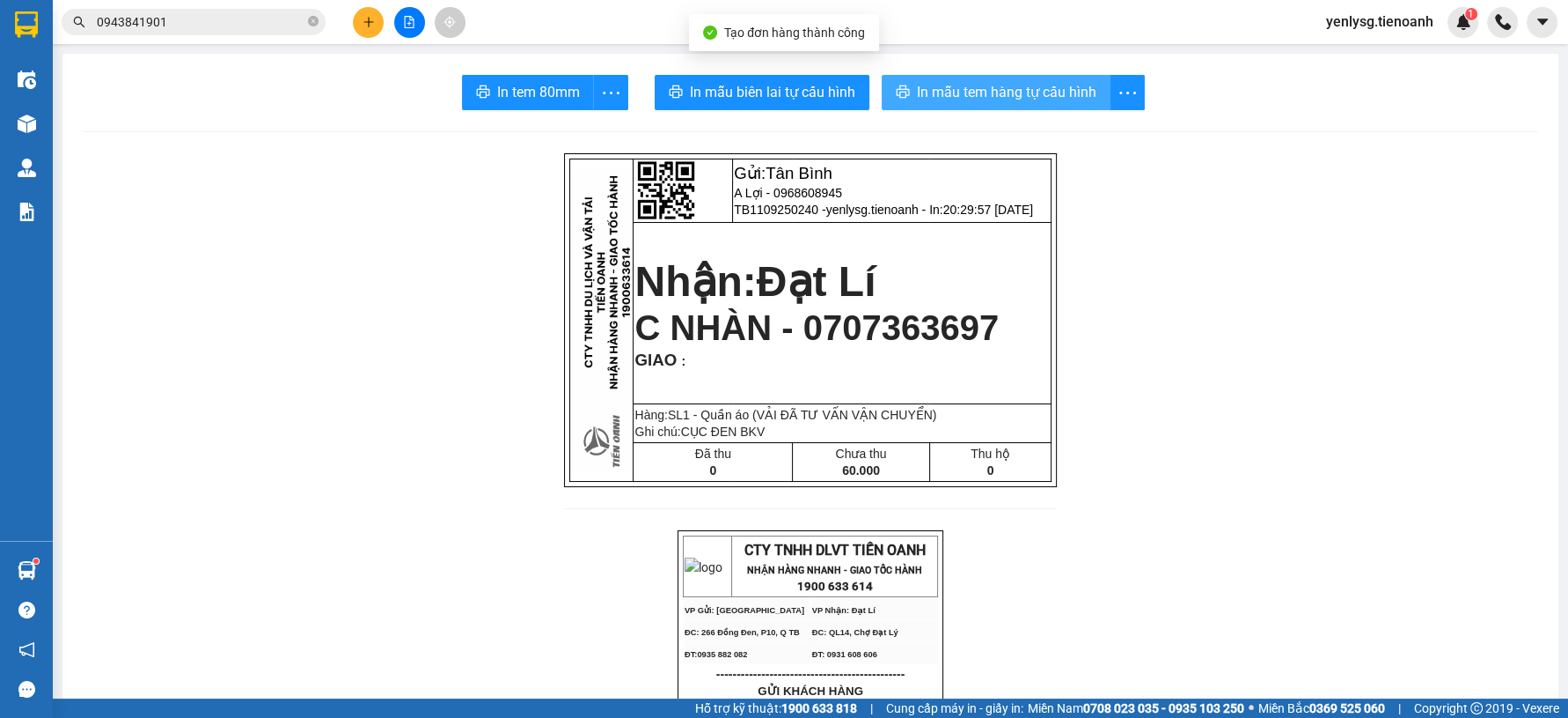
click at [1030, 85] on span "In mẫu tem hàng tự cấu hình" at bounding box center [1007, 92] width 180 height 22
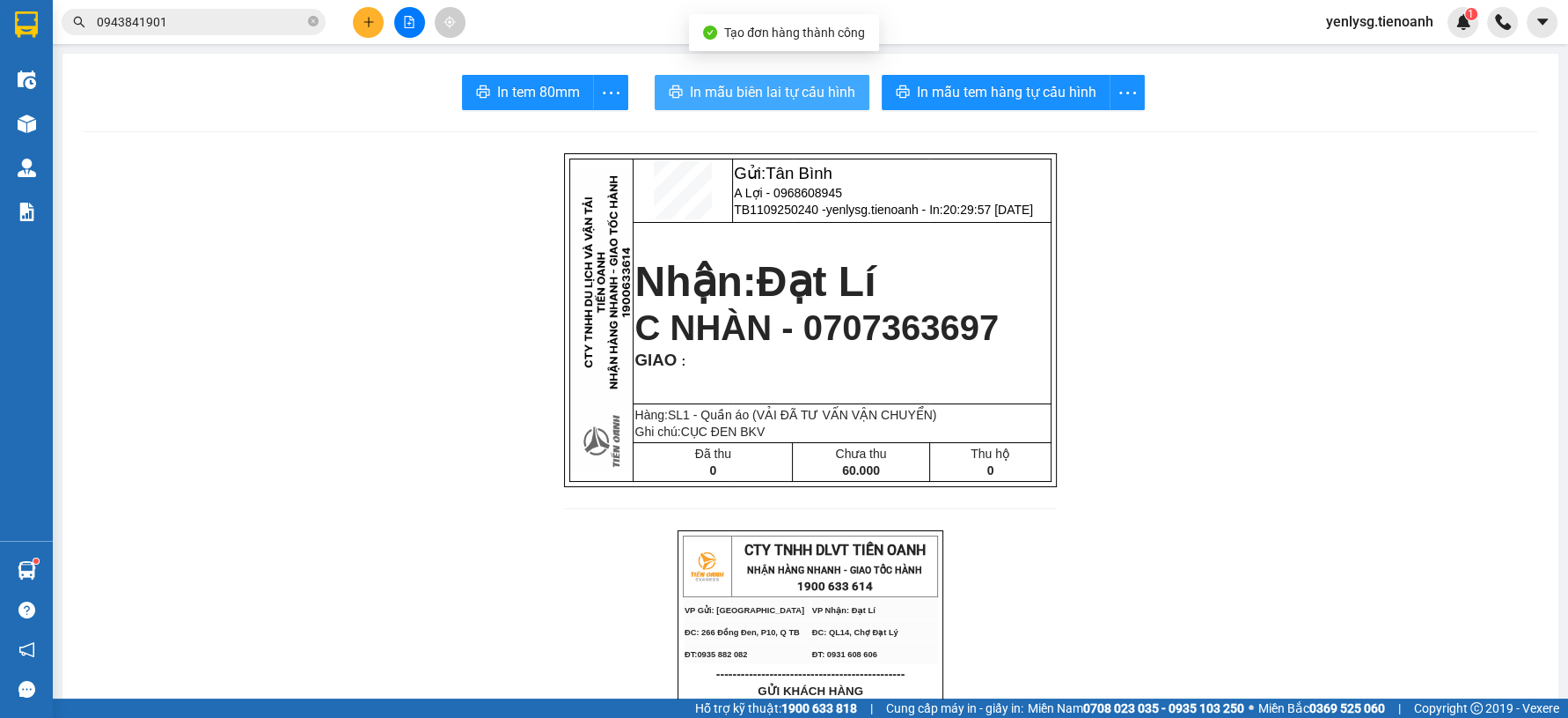
click at [831, 88] on span "In mẫu biên lai tự cấu hình" at bounding box center [772, 92] width 165 height 22
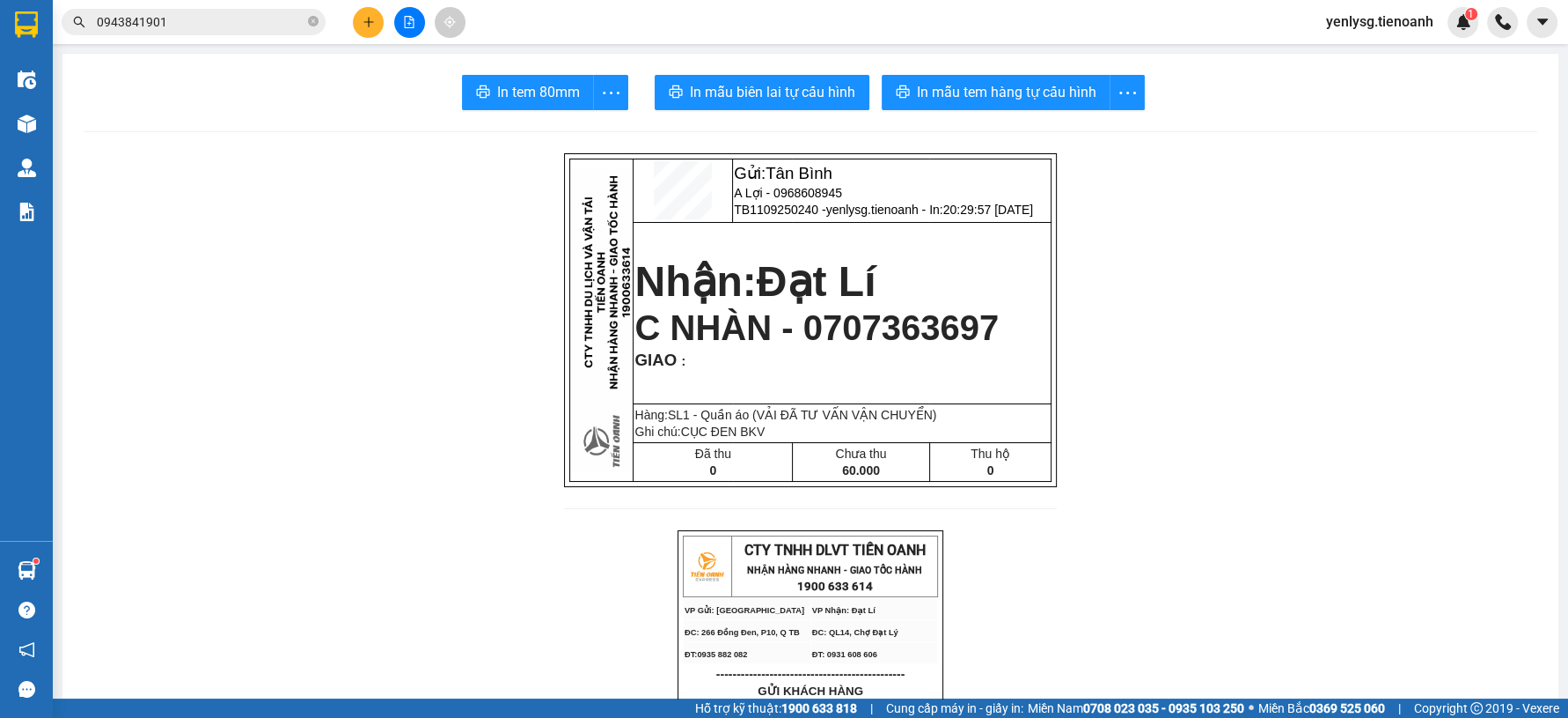
click at [371, 31] on button at bounding box center [368, 23] width 31 height 31
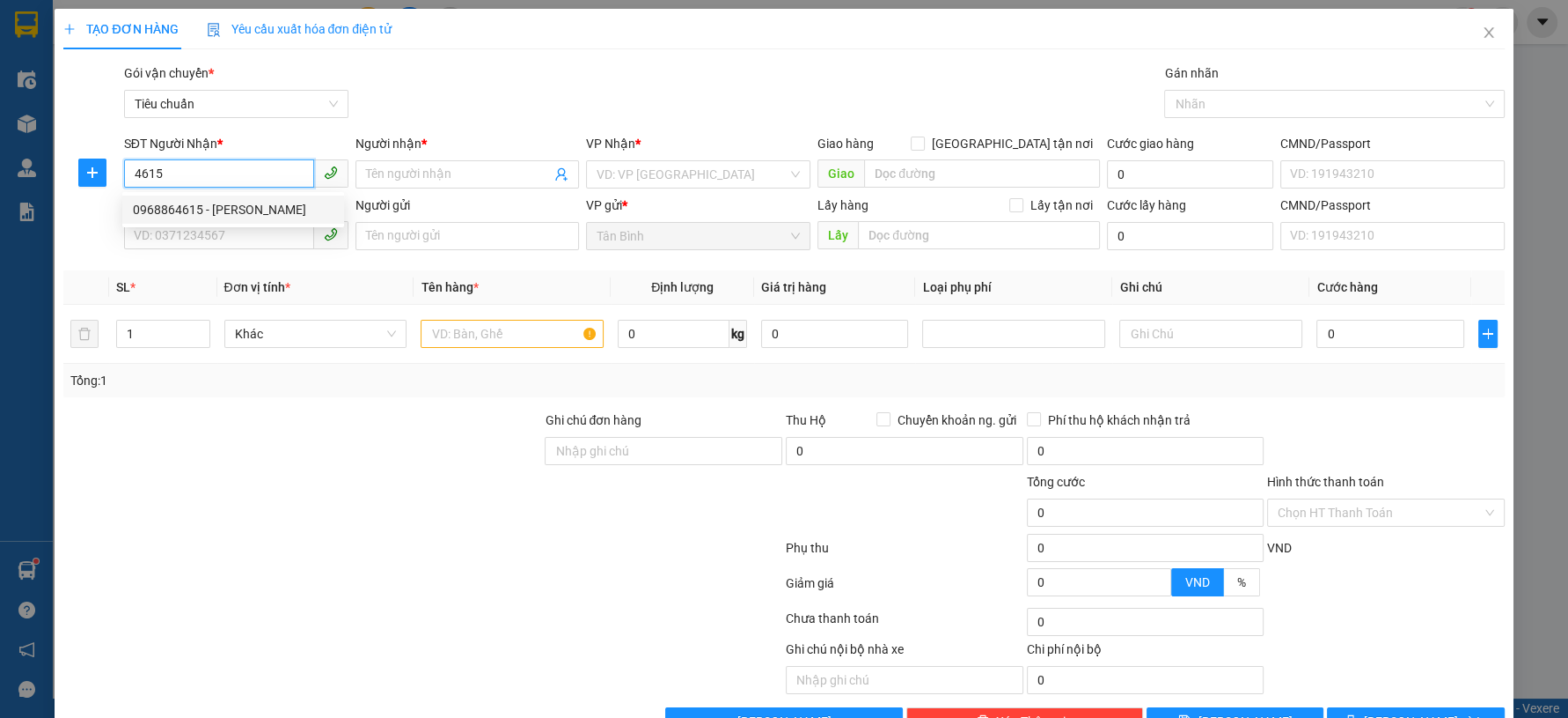
click at [232, 212] on div "0968864615 - C Trang" at bounding box center [233, 209] width 201 height 19
type input "0968864615"
type input "C Trang"
type input "400.000"
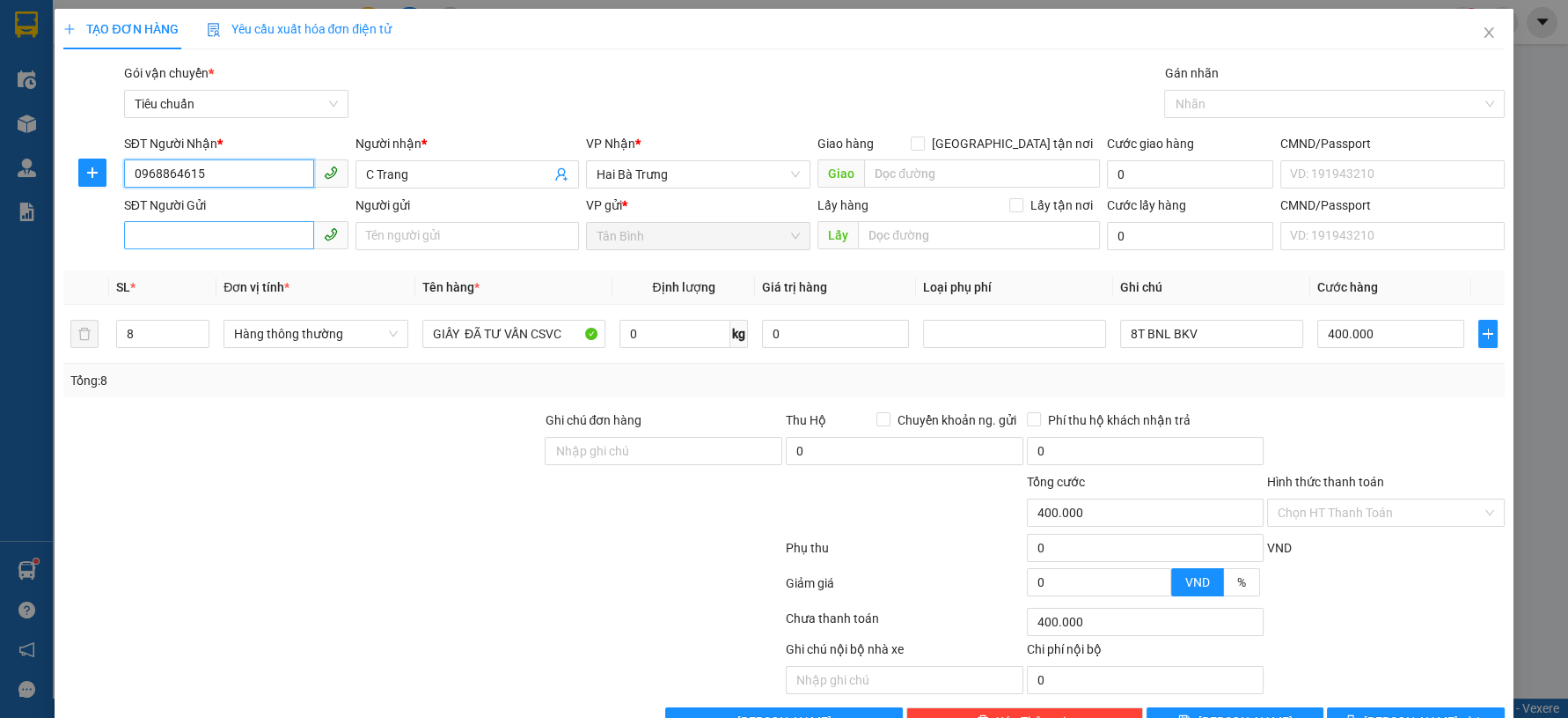
type input "0968864615"
click at [237, 229] on input "SĐT Người Gửi" at bounding box center [219, 234] width 190 height 28
click at [247, 270] on div "0903665486 - In An Phát" at bounding box center [233, 270] width 201 height 19
type input "0903665486"
type input "In An Phát"
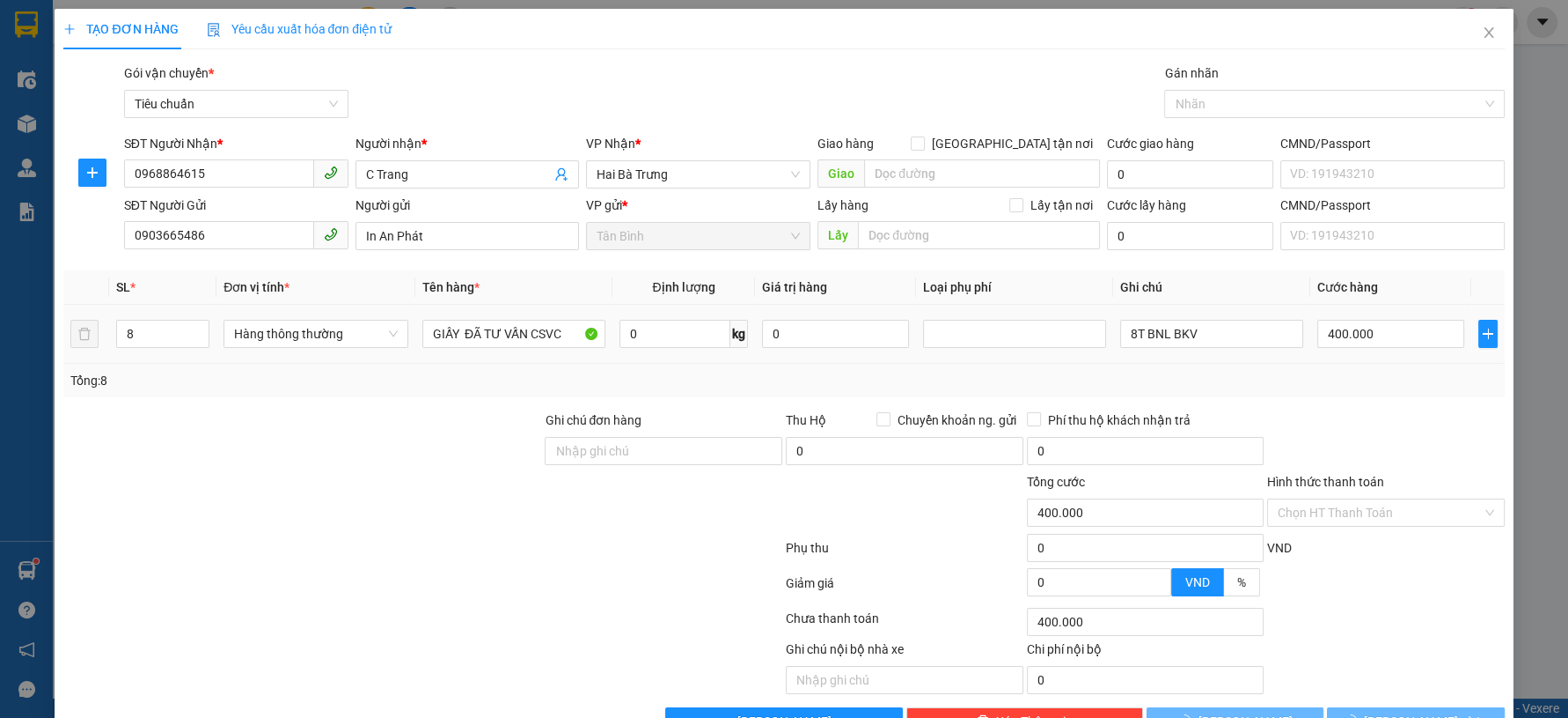
drag, startPoint x: 99, startPoint y: 340, endPoint x: 74, endPoint y: 351, distance: 27.3
click at [68, 351] on tr "8 Hàng thông thường GIẤY ĐÃ TƯ VẤN CSVC 0 kg 0 8T BNL BKV 400.000" at bounding box center [784, 334] width 1441 height 59
type input "1"
click at [297, 501] on div at bounding box center [302, 503] width 482 height 61
type input "0"
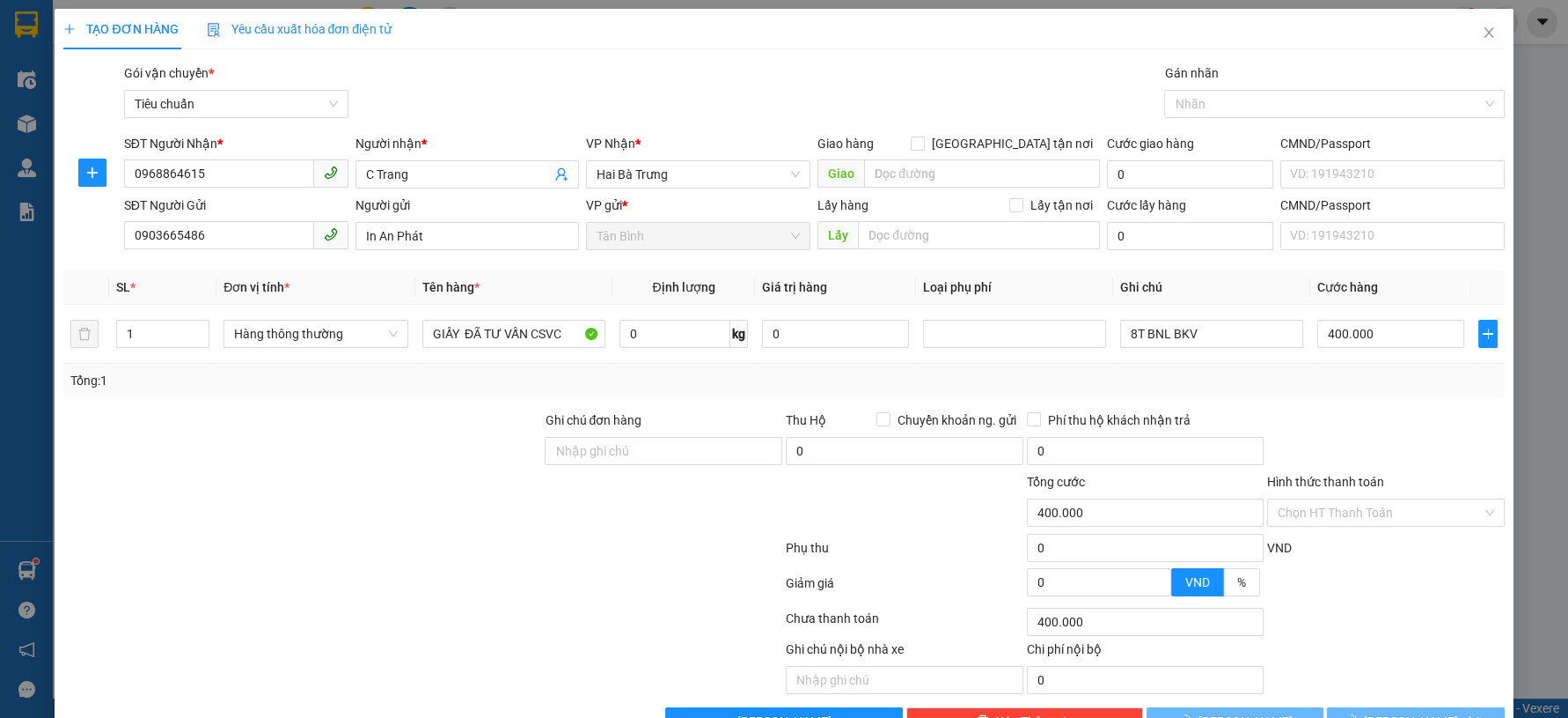
type input "0"
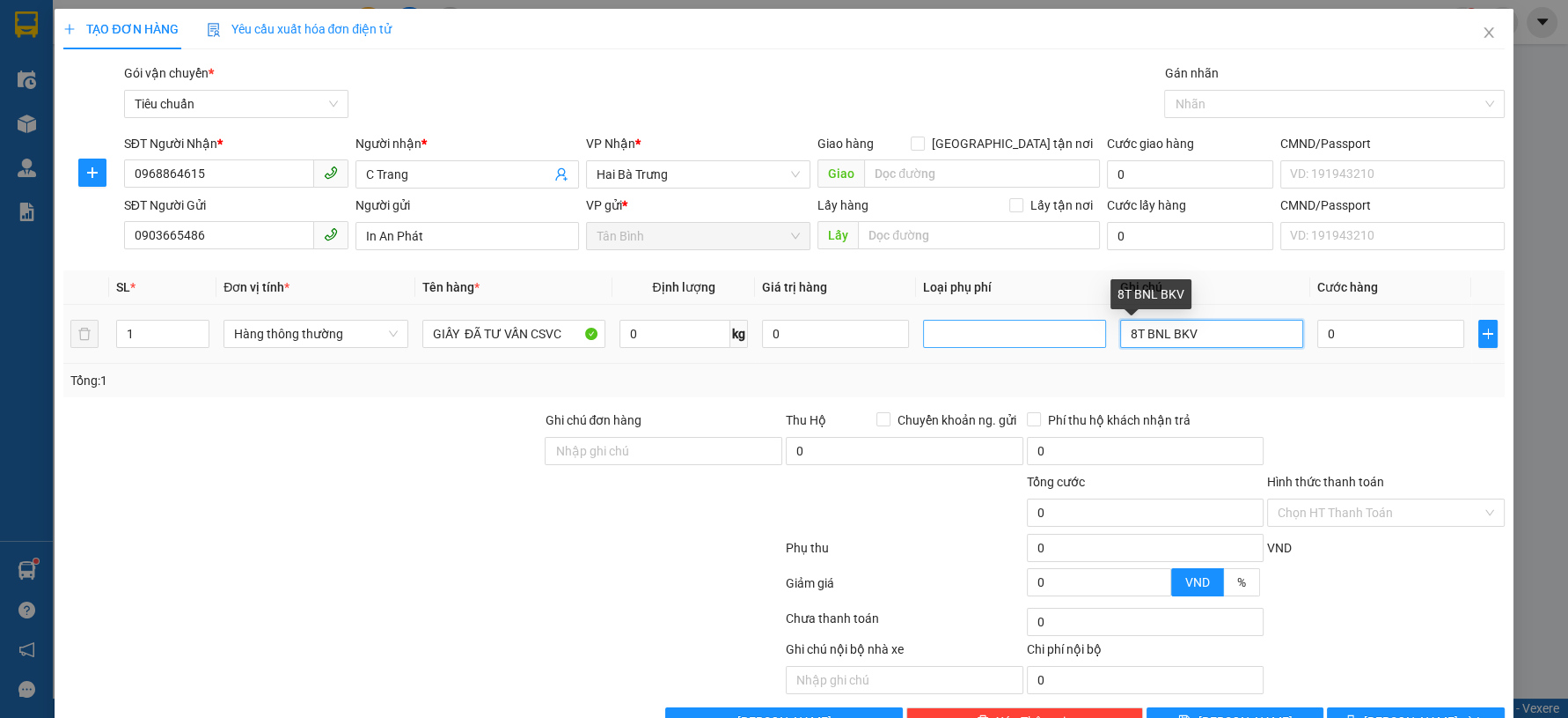
drag, startPoint x: 1240, startPoint y: 340, endPoint x: 1054, endPoint y: 324, distance: 186.7
click at [1062, 324] on tr "1 Hàng thông thường GIẤY ĐÃ TƯ VẤN CSVC 0 kg 0 8T BNL BKV 0" at bounding box center [784, 334] width 1441 height 59
type input "CỤC BBC"
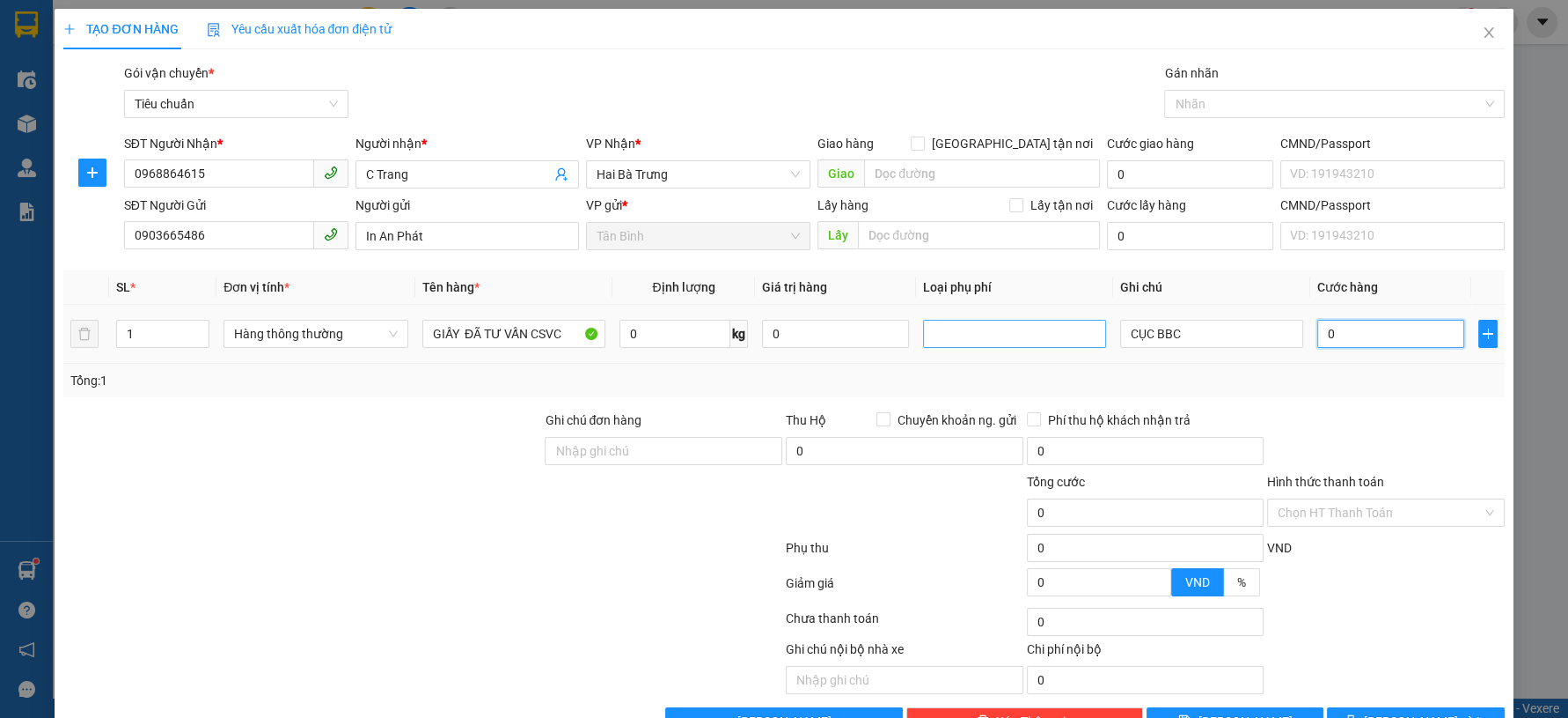
type input "3"
type input "30"
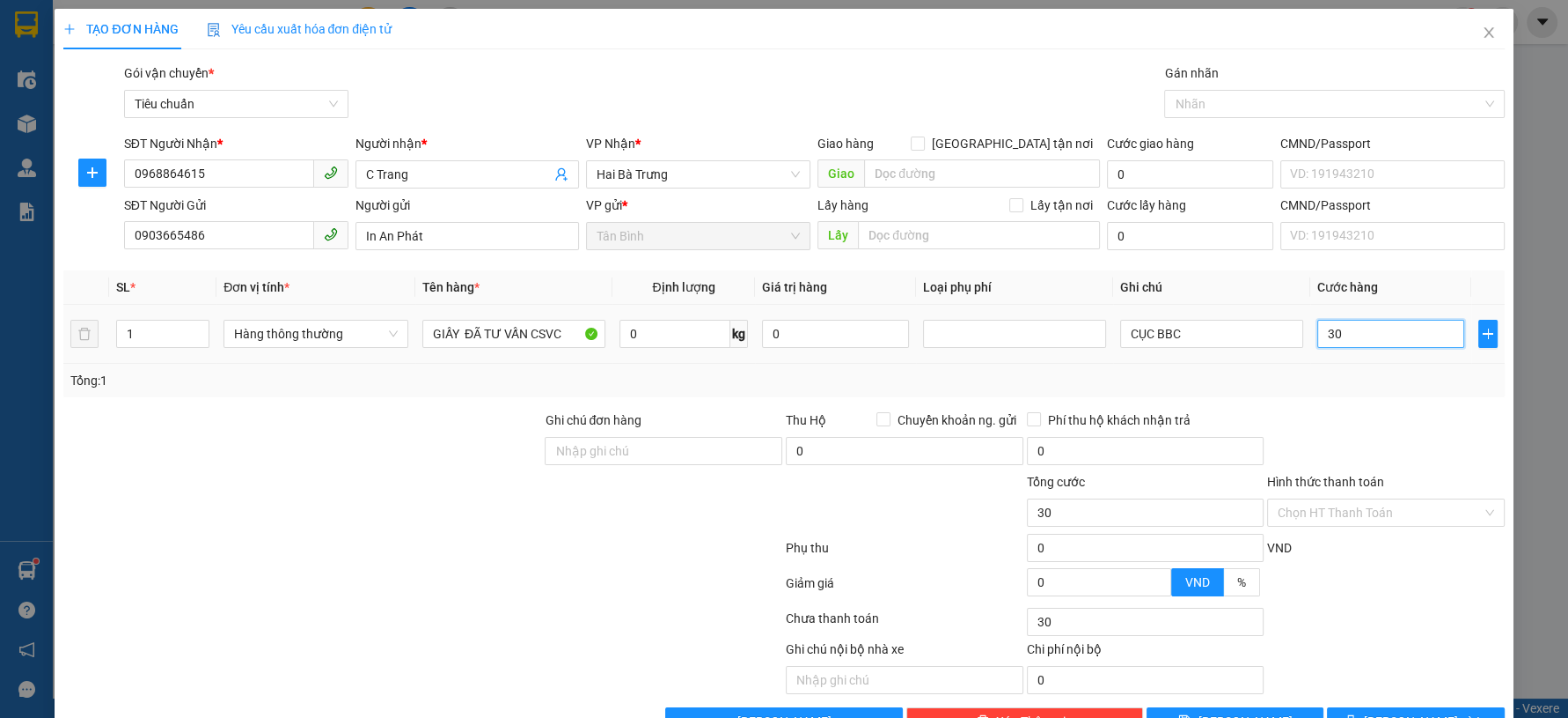
type input "30"
type input "30.000"
click at [1251, 373] on div "Tổng: 1" at bounding box center [784, 380] width 1426 height 19
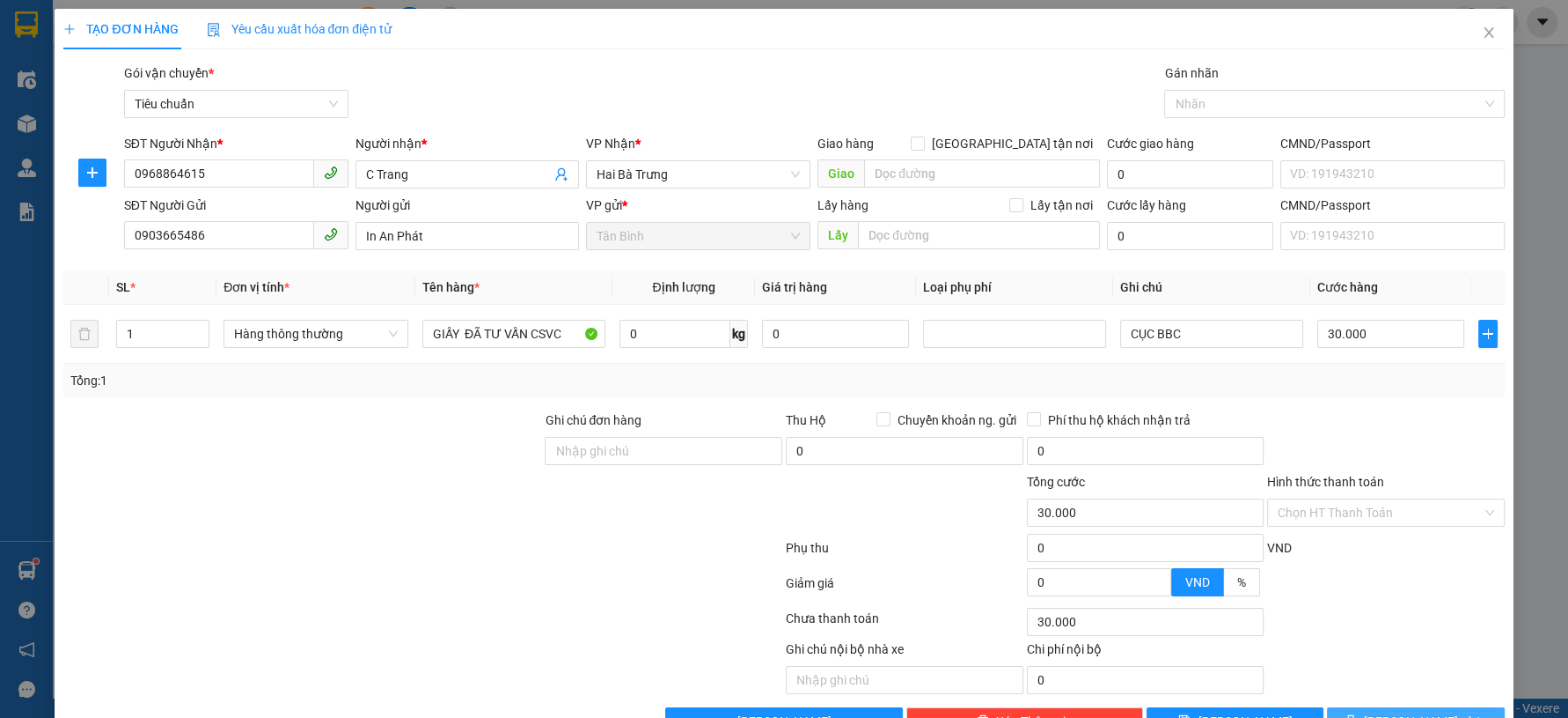
click at [1353, 707] on button "[PERSON_NAME] và In" at bounding box center [1415, 721] width 177 height 28
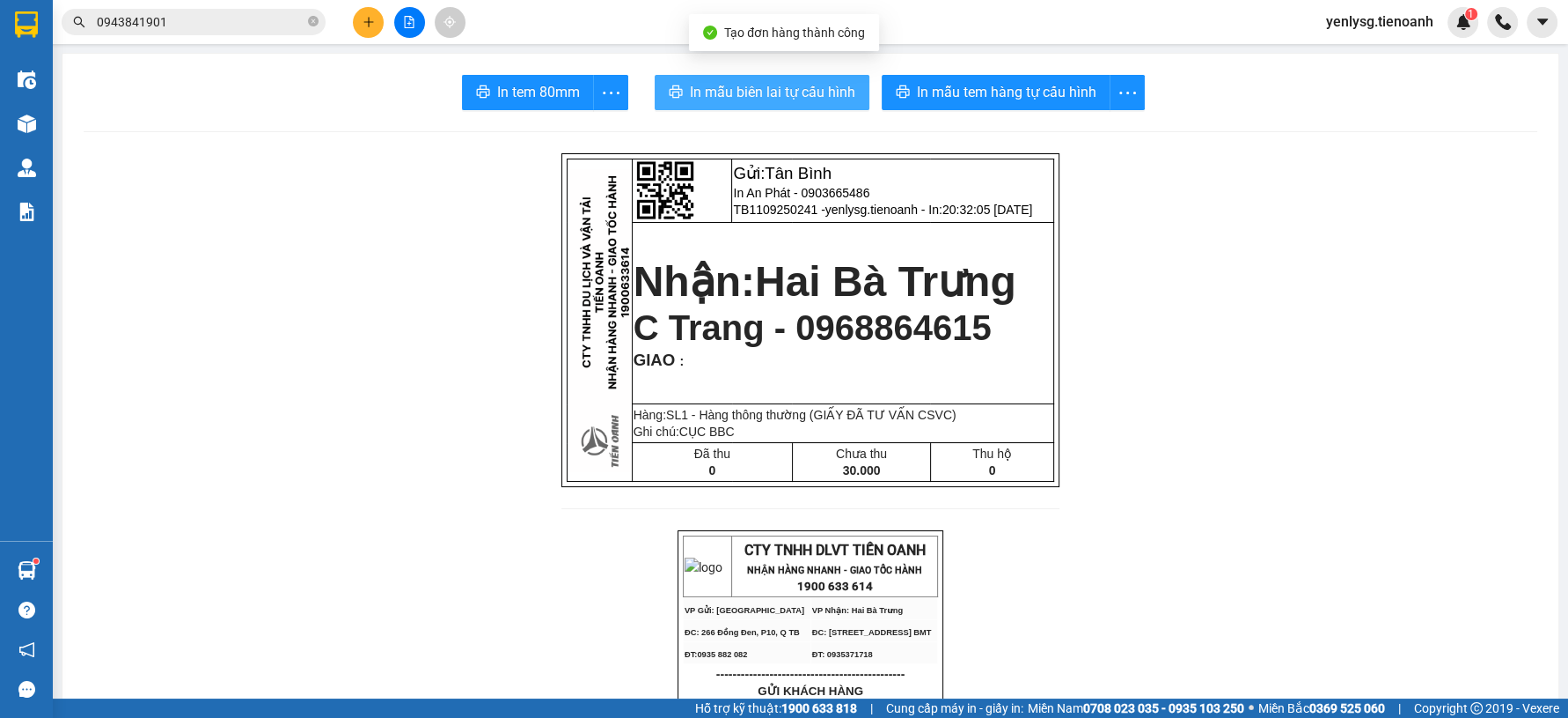
click at [799, 92] on span "In mẫu biên lai tự cấu hình" at bounding box center [772, 92] width 165 height 22
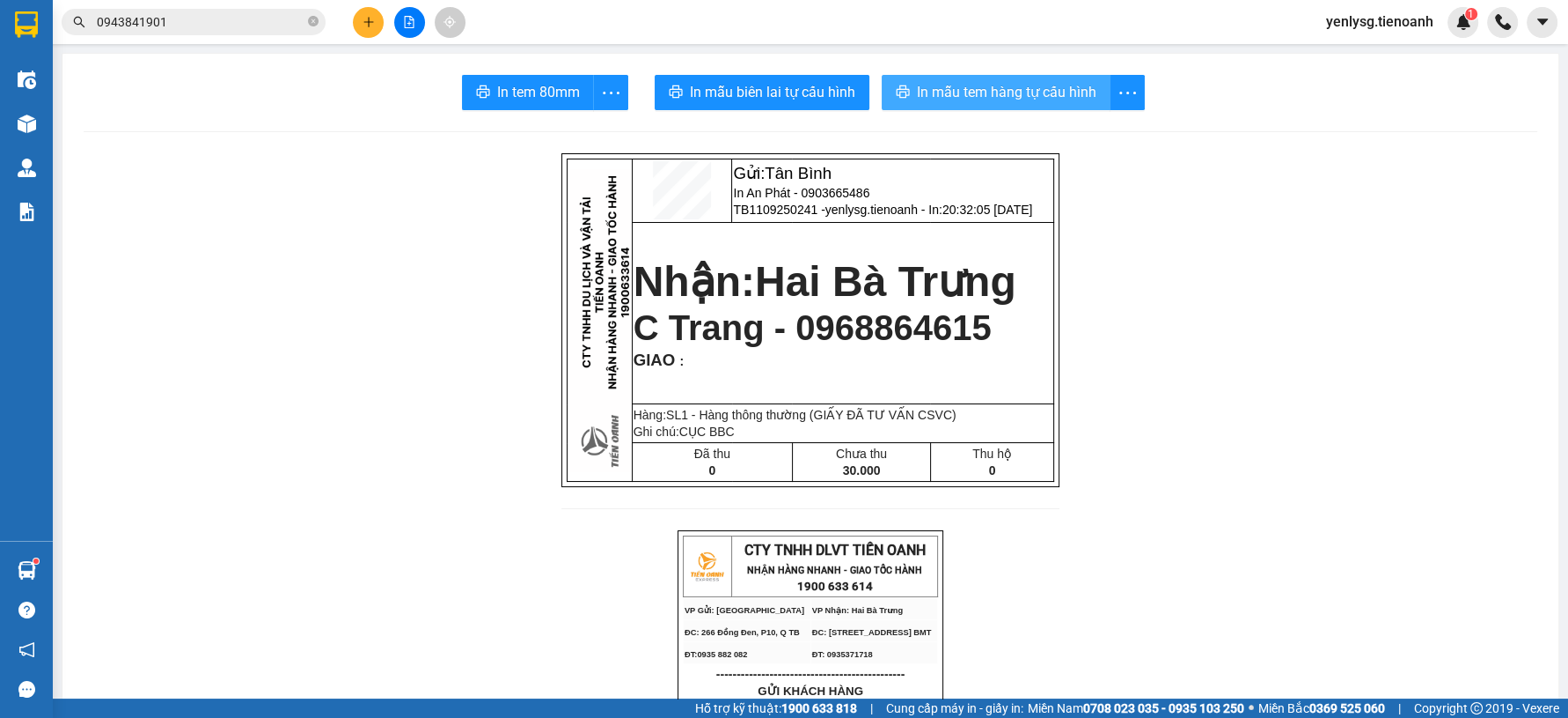
click at [1083, 89] on span "In mẫu tem hàng tự cấu hình" at bounding box center [1007, 92] width 180 height 22
click at [376, 22] on button at bounding box center [368, 23] width 31 height 31
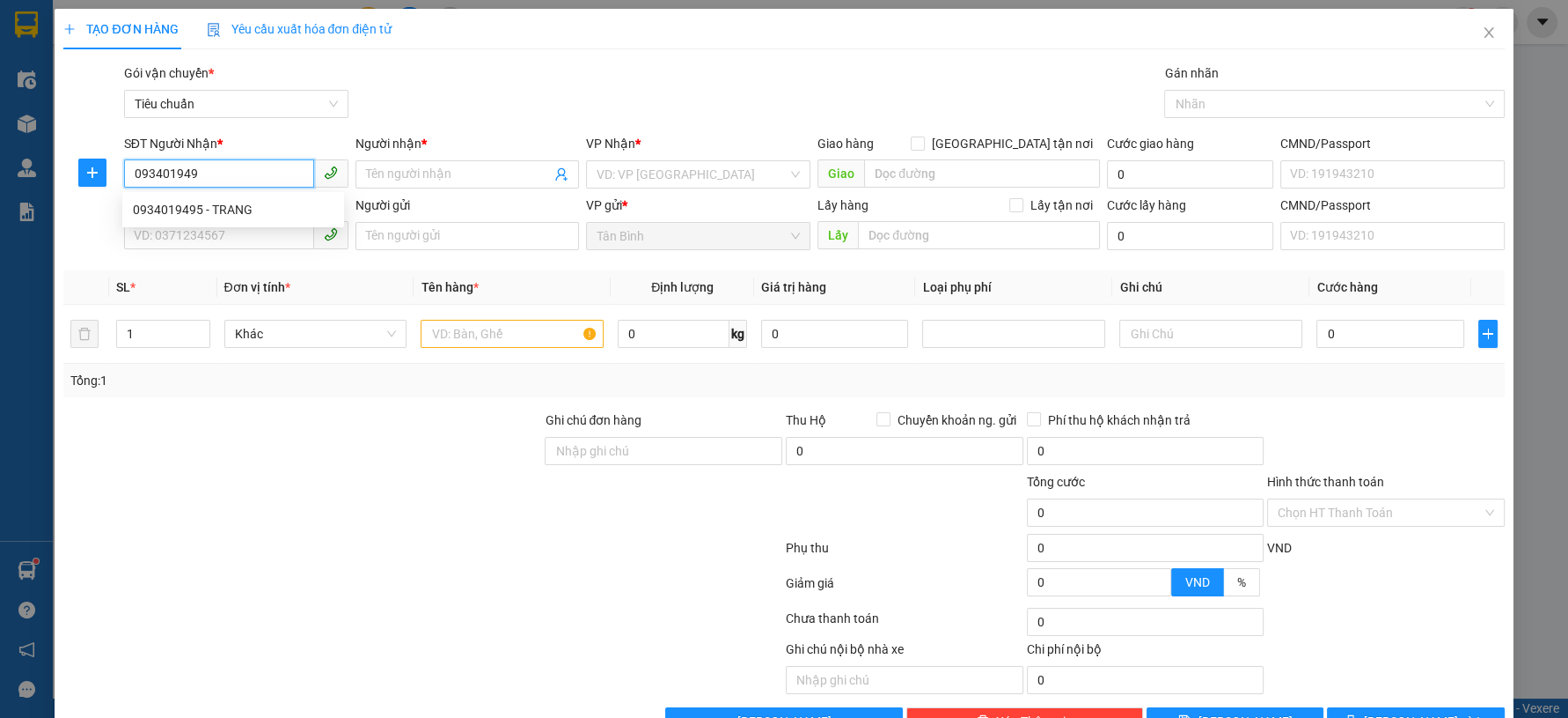
type input "0934019495"
click at [239, 204] on div "0934019495 - TRANG" at bounding box center [233, 209] width 201 height 19
type input "TRANG"
type input "60.000"
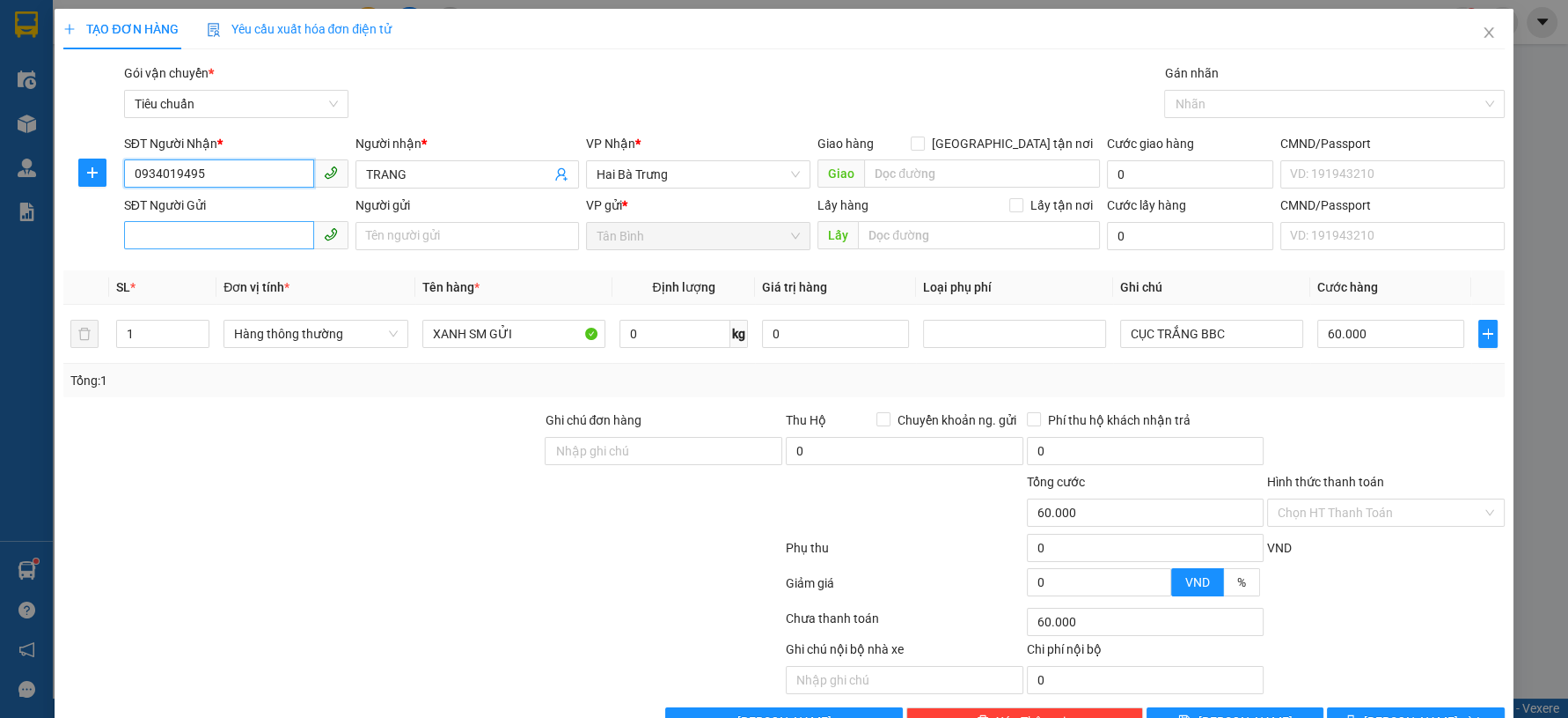
type input "0934019495"
click at [221, 225] on input "SĐT Người Gửi" at bounding box center [219, 234] width 190 height 28
type input "0973387009"
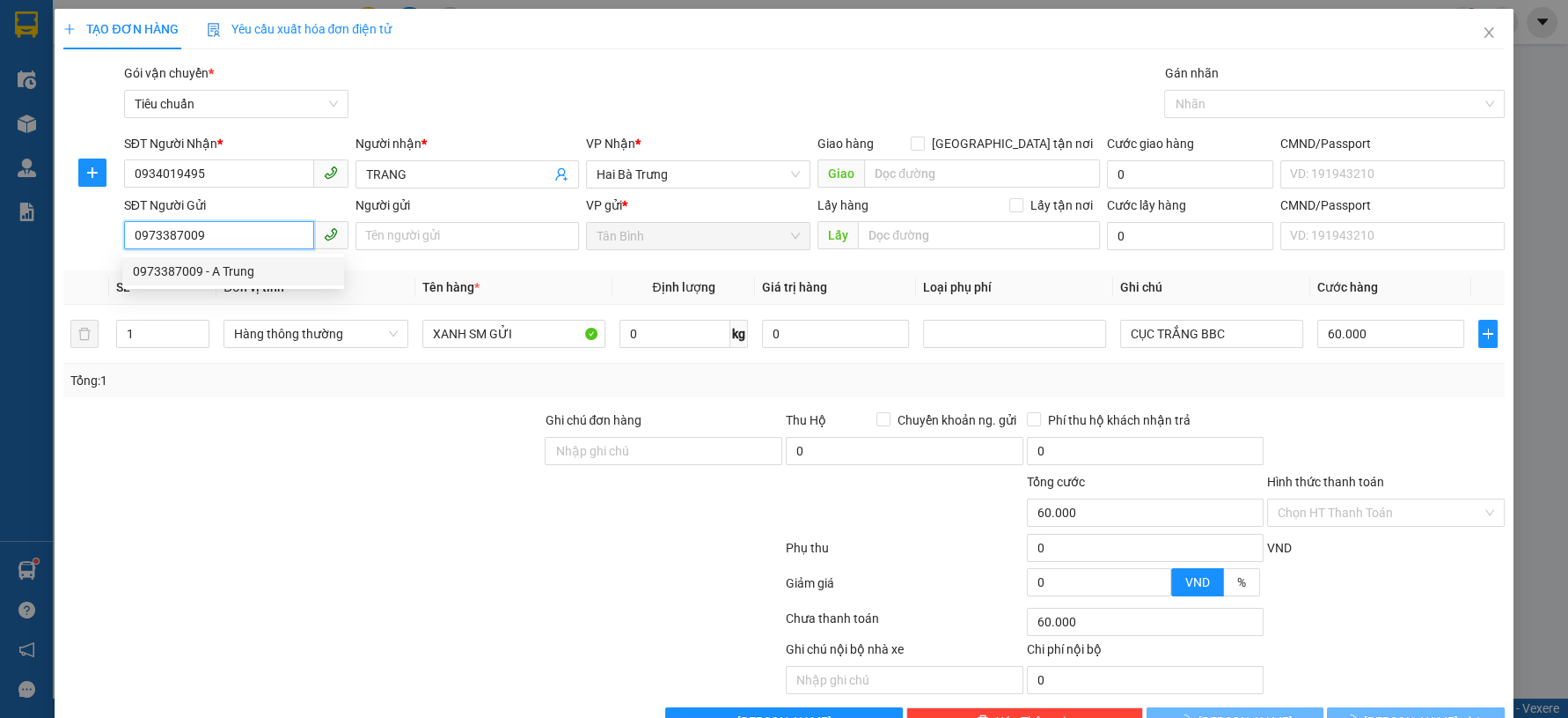
click at [268, 270] on div "0973387009 - A Trung" at bounding box center [233, 270] width 201 height 19
type input "A Trung"
type input "0973387009"
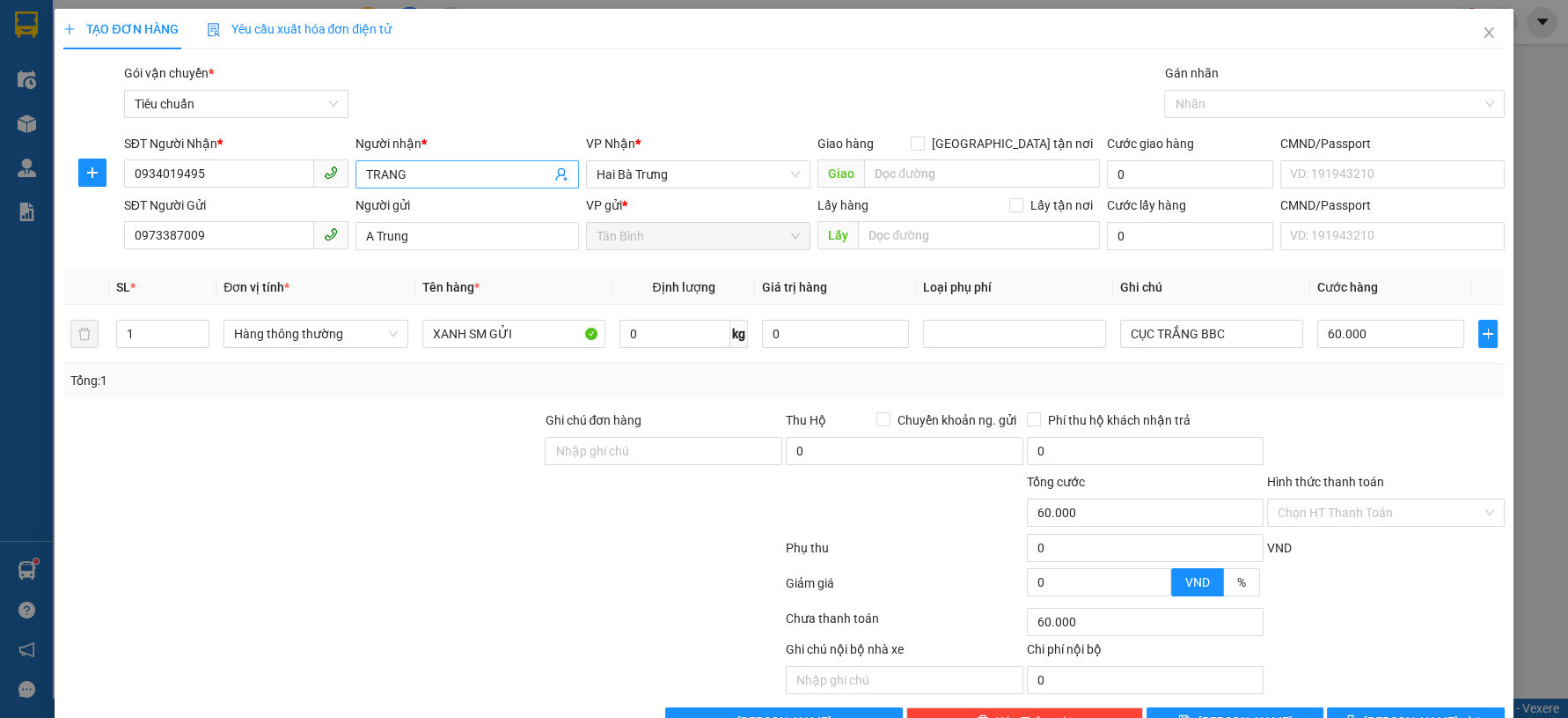
click at [358, 181] on span "TRANG" at bounding box center [467, 174] width 224 height 28
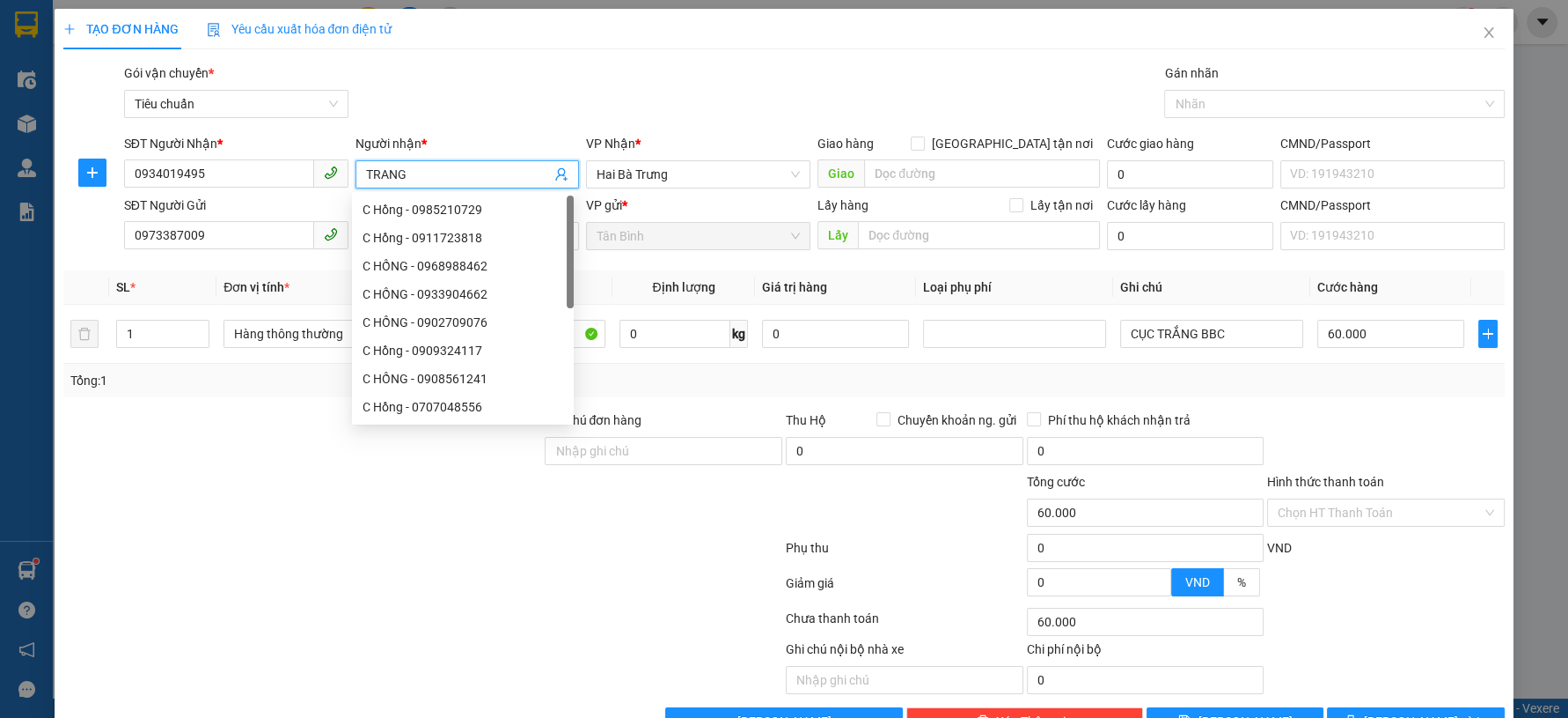
click at [360, 176] on span "TRANG" at bounding box center [467, 174] width 224 height 28
click at [366, 171] on input "TRANG" at bounding box center [458, 174] width 185 height 19
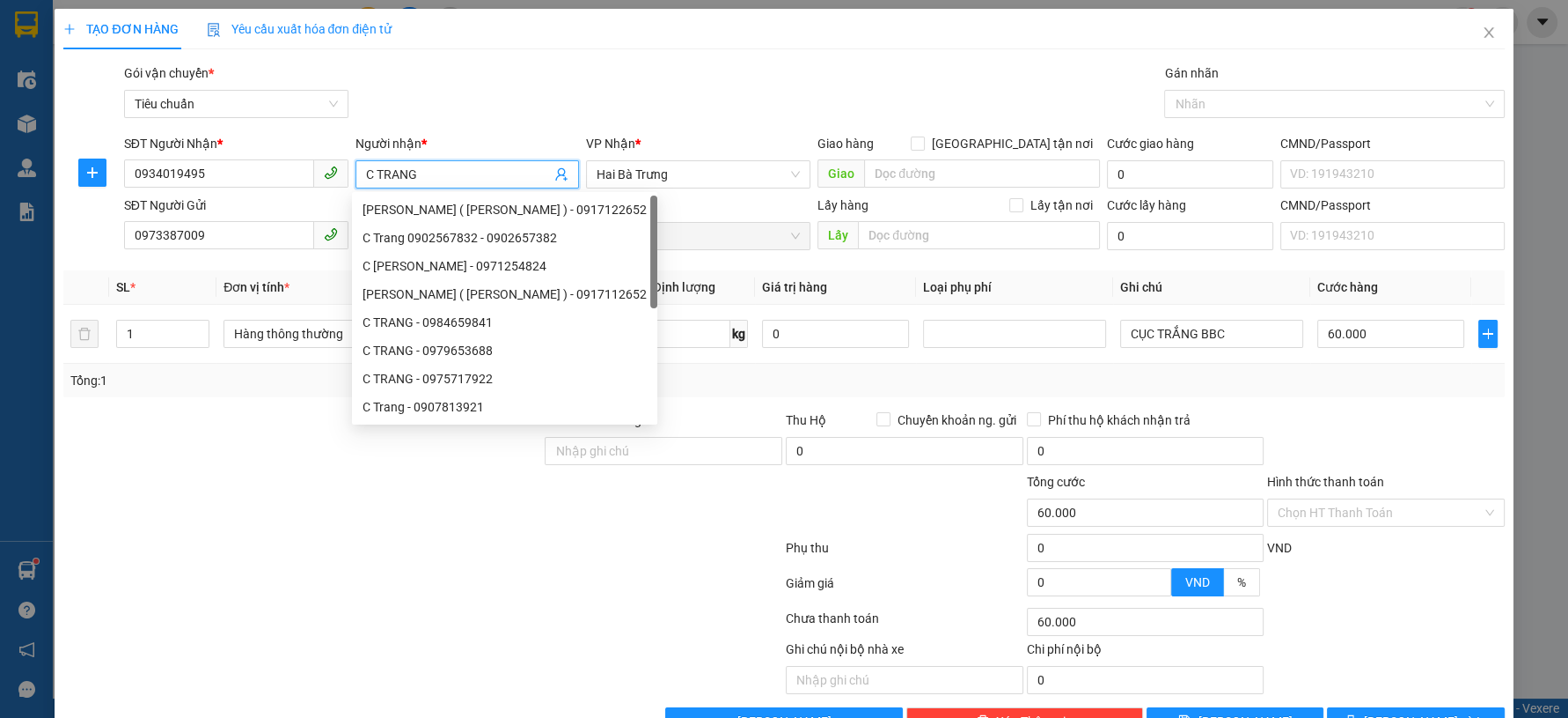
type input "C TRANG"
click at [774, 112] on div "Gói vận chuyển * Tiêu chuẩn Gán nhãn Nhãn" at bounding box center [813, 94] width 1387 height 61
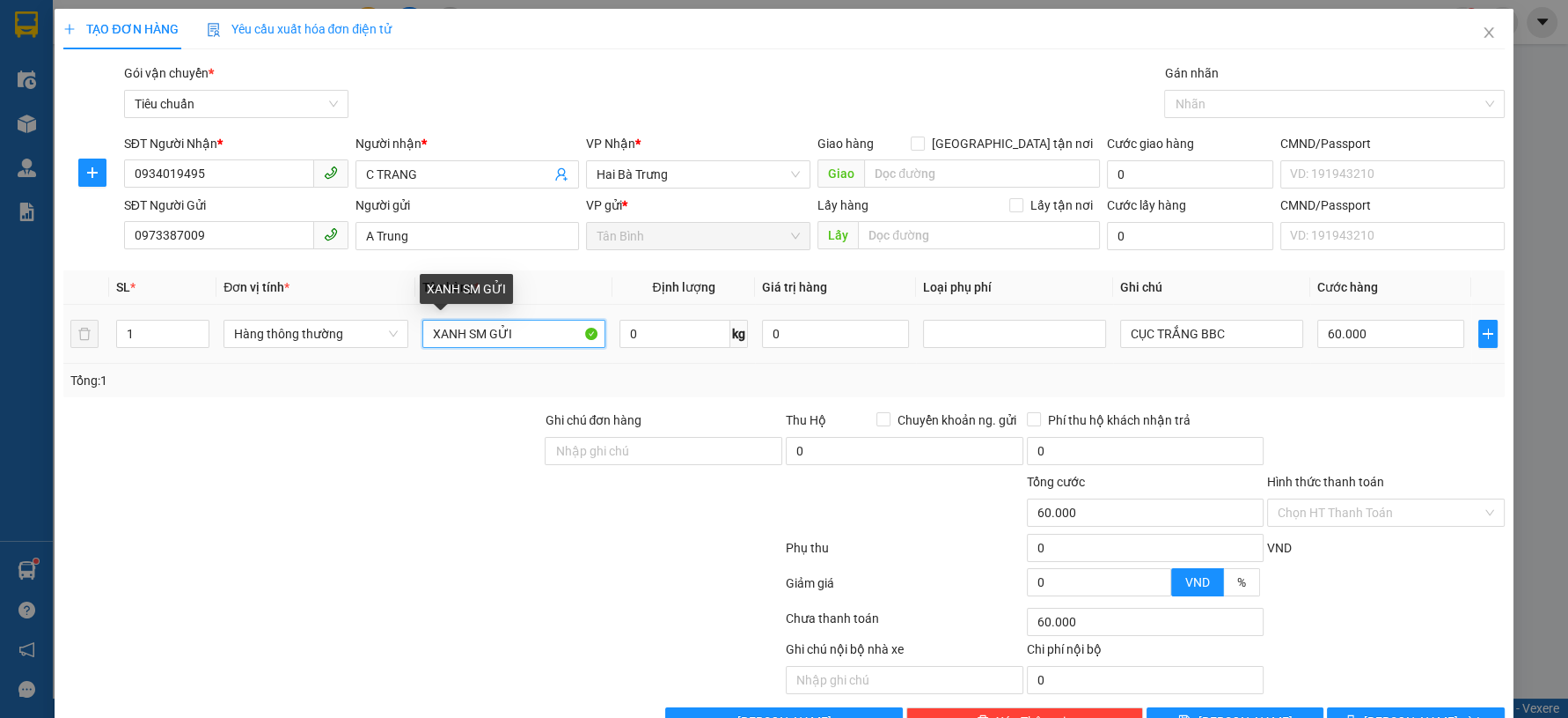
drag, startPoint x: 540, startPoint y: 335, endPoint x: 358, endPoint y: 349, distance: 182.5
click at [358, 349] on tr "1 Hàng thông thường XANH SM GỬI 0 kg 0 CỤC TRẮNG BBC 60.000" at bounding box center [784, 334] width 1441 height 59
type input "GIẤY"
click at [170, 341] on input "1" at bounding box center [162, 333] width 91 height 26
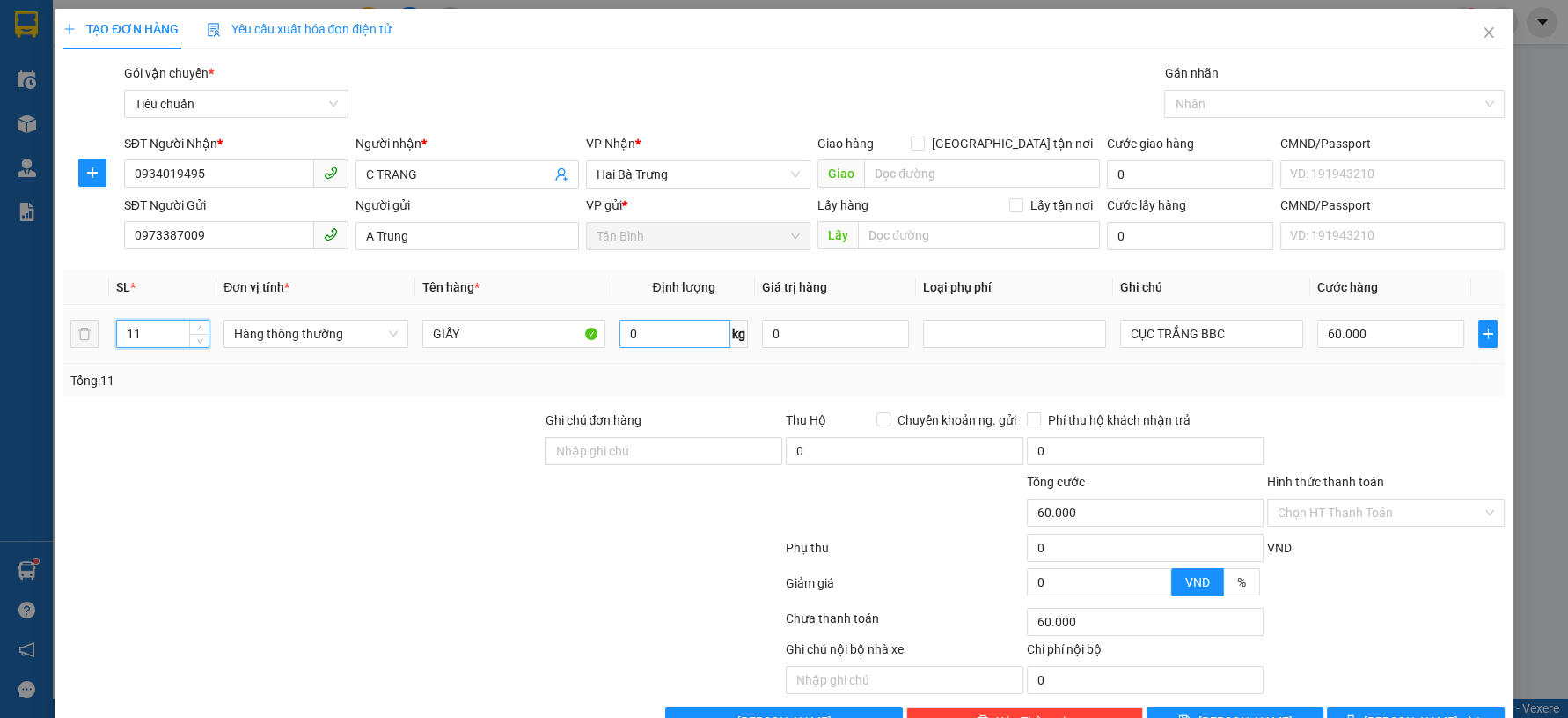
type input "11"
click at [707, 326] on input "0" at bounding box center [675, 333] width 112 height 28
type input "0"
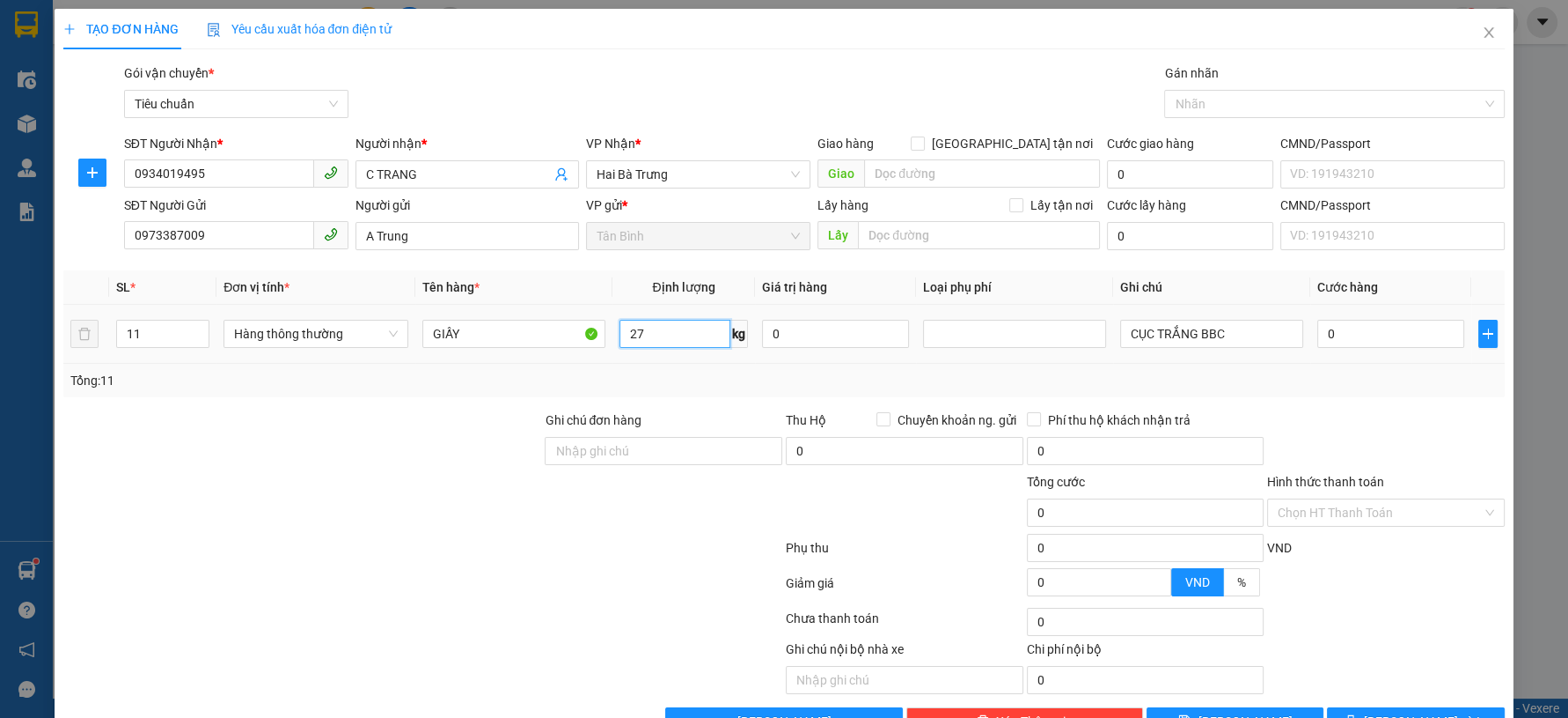
type input "27"
drag, startPoint x: 728, startPoint y: 360, endPoint x: 1225, endPoint y: 331, distance: 497.8
click at [730, 361] on td "27 kg" at bounding box center [684, 334] width 144 height 59
type input "65.000"
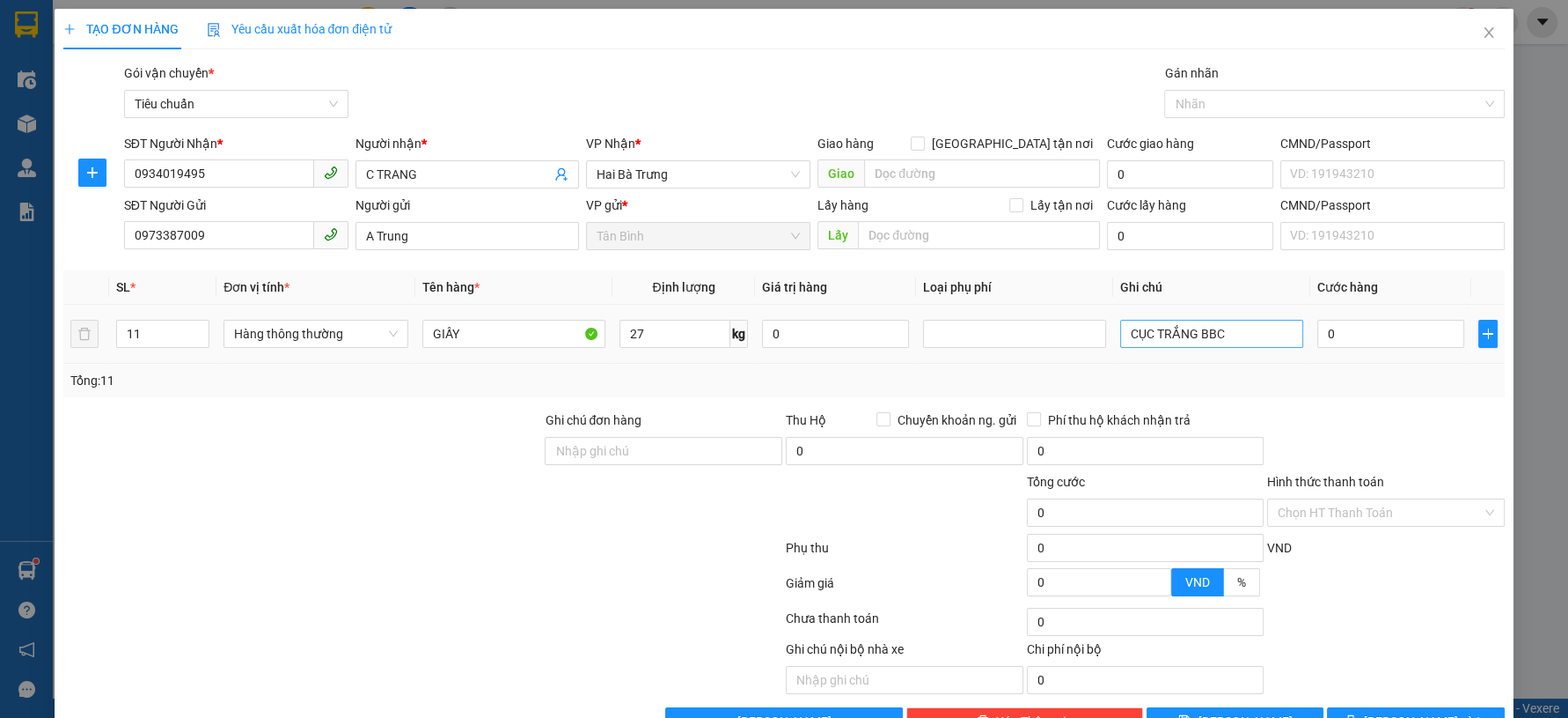
type input "65.000"
drag, startPoint x: 914, startPoint y: 353, endPoint x: 905, endPoint y: 354, distance: 9.1
click at [905, 354] on tr "11 Hàng thông thường GIẤY 27 kg 0 CỤC TRẮNG BBC 65.000" at bounding box center [784, 334] width 1441 height 59
type input "11 CỤC TRẮNG BBC"
type input "6"
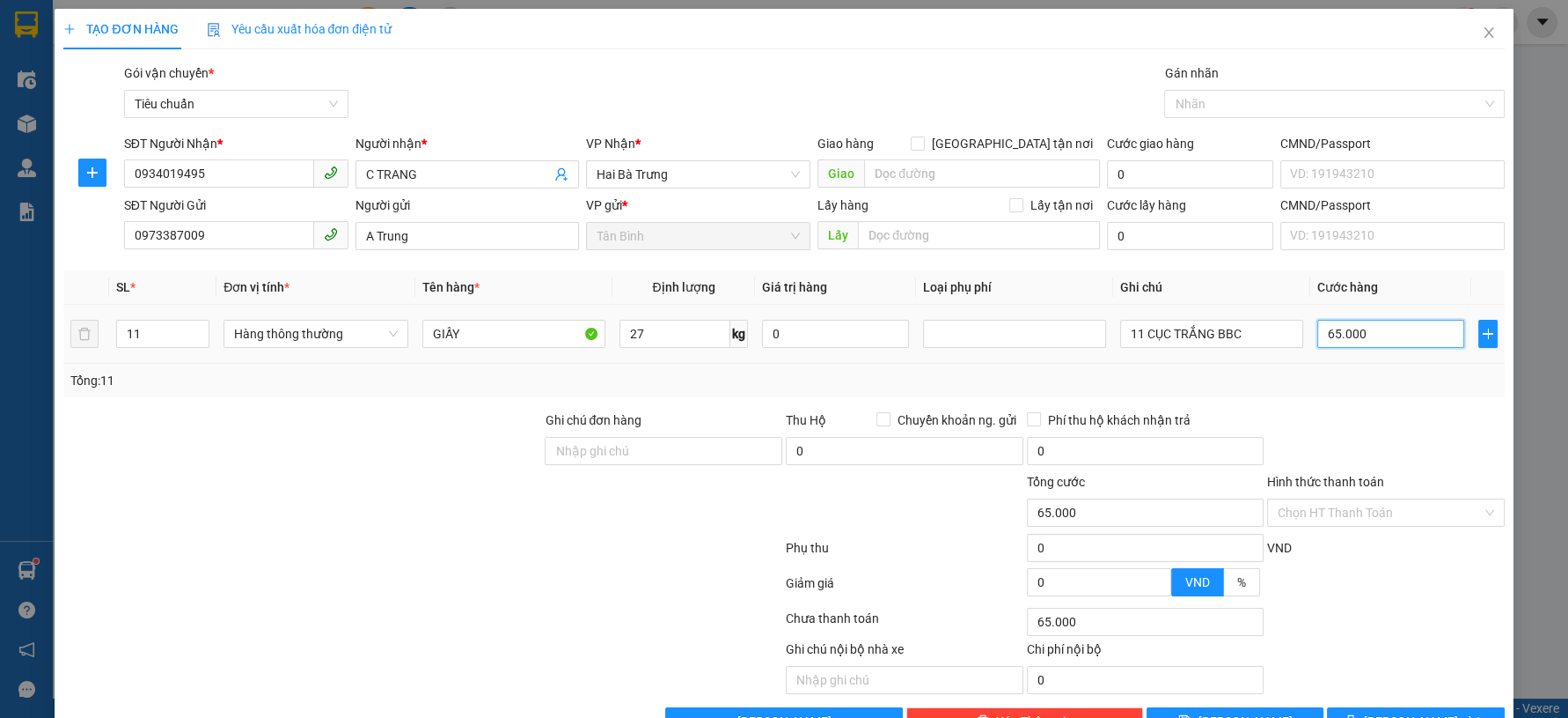
type input "6"
type input "60"
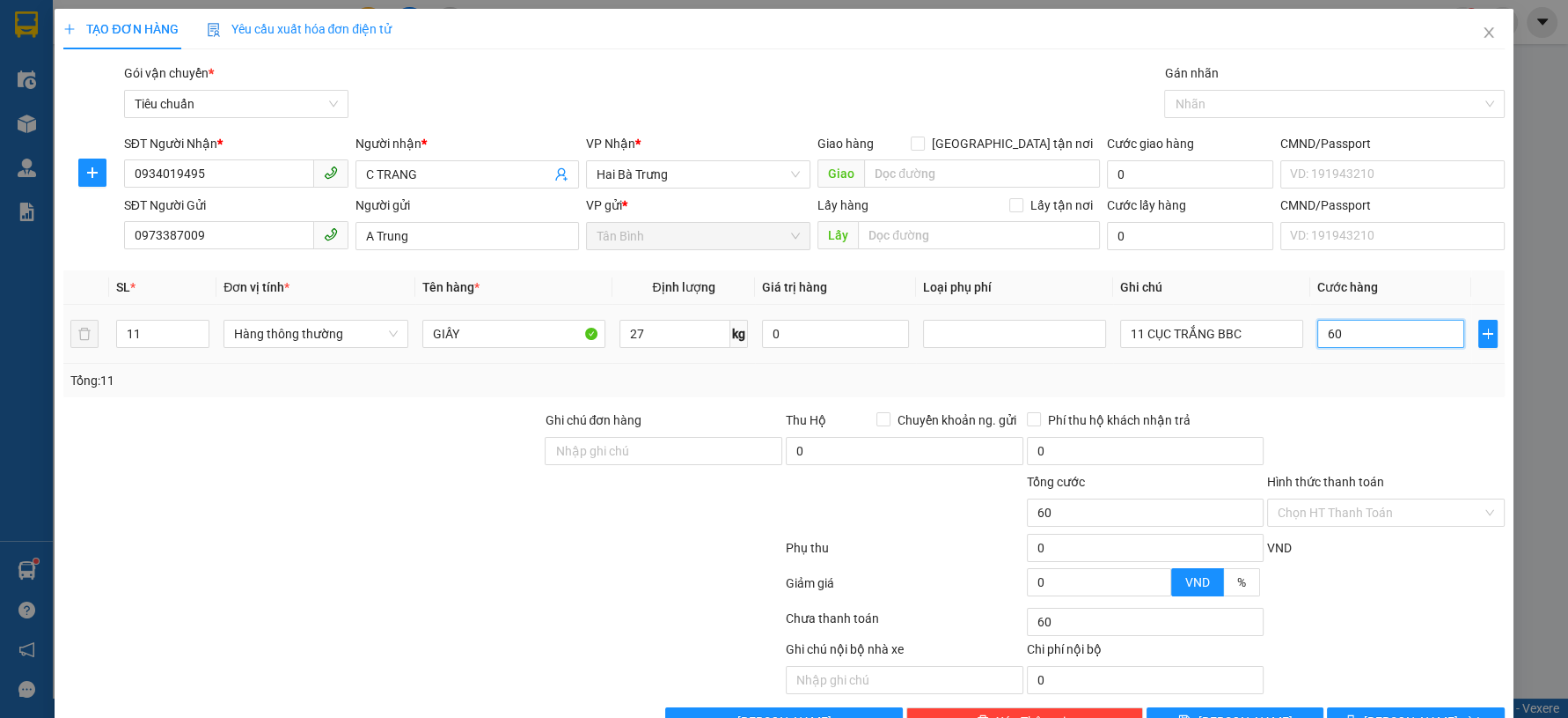
type input "0"
type input "60*11"
type input "660.000"
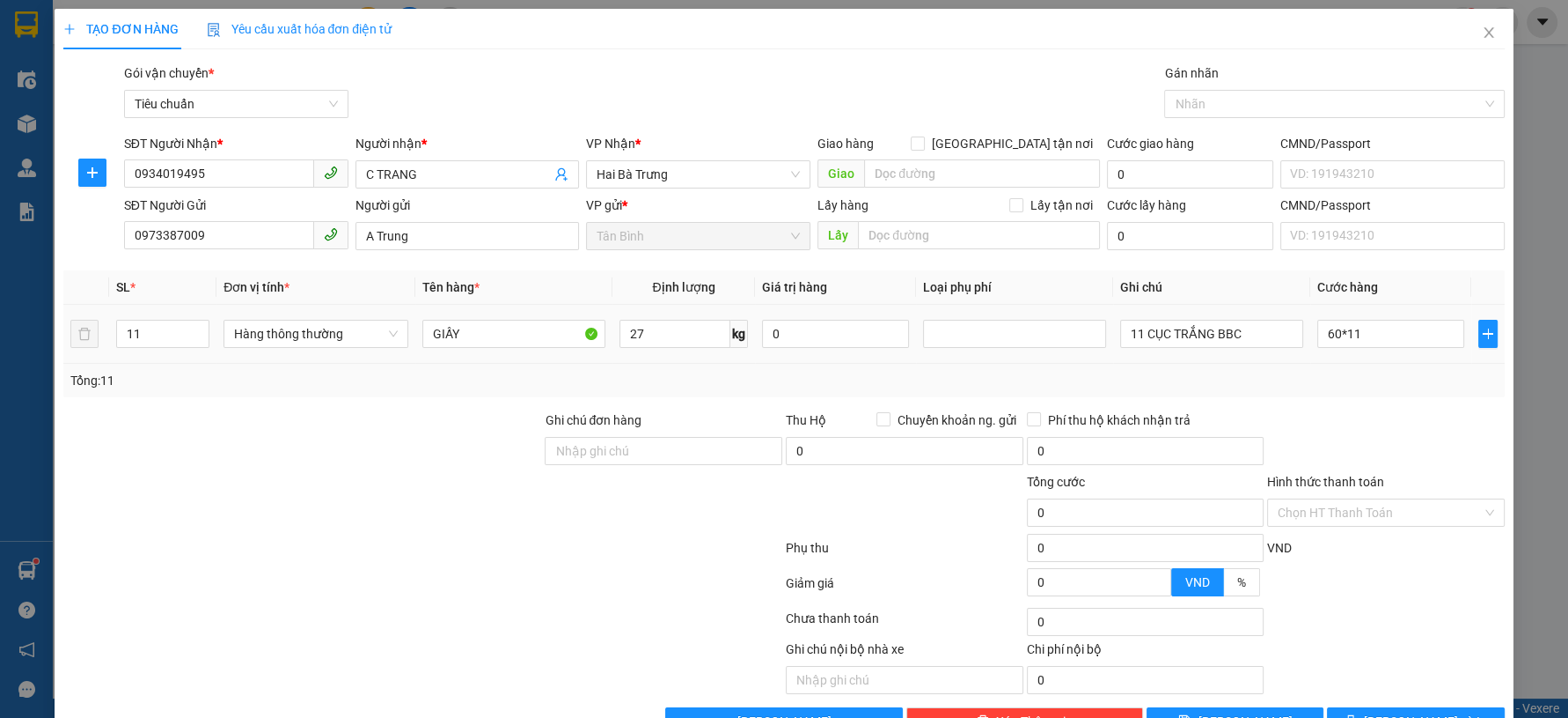
type input "660.000"
click at [905, 354] on td "0" at bounding box center [835, 334] width 161 height 59
click at [1419, 712] on span "[PERSON_NAME] và In" at bounding box center [1425, 721] width 123 height 19
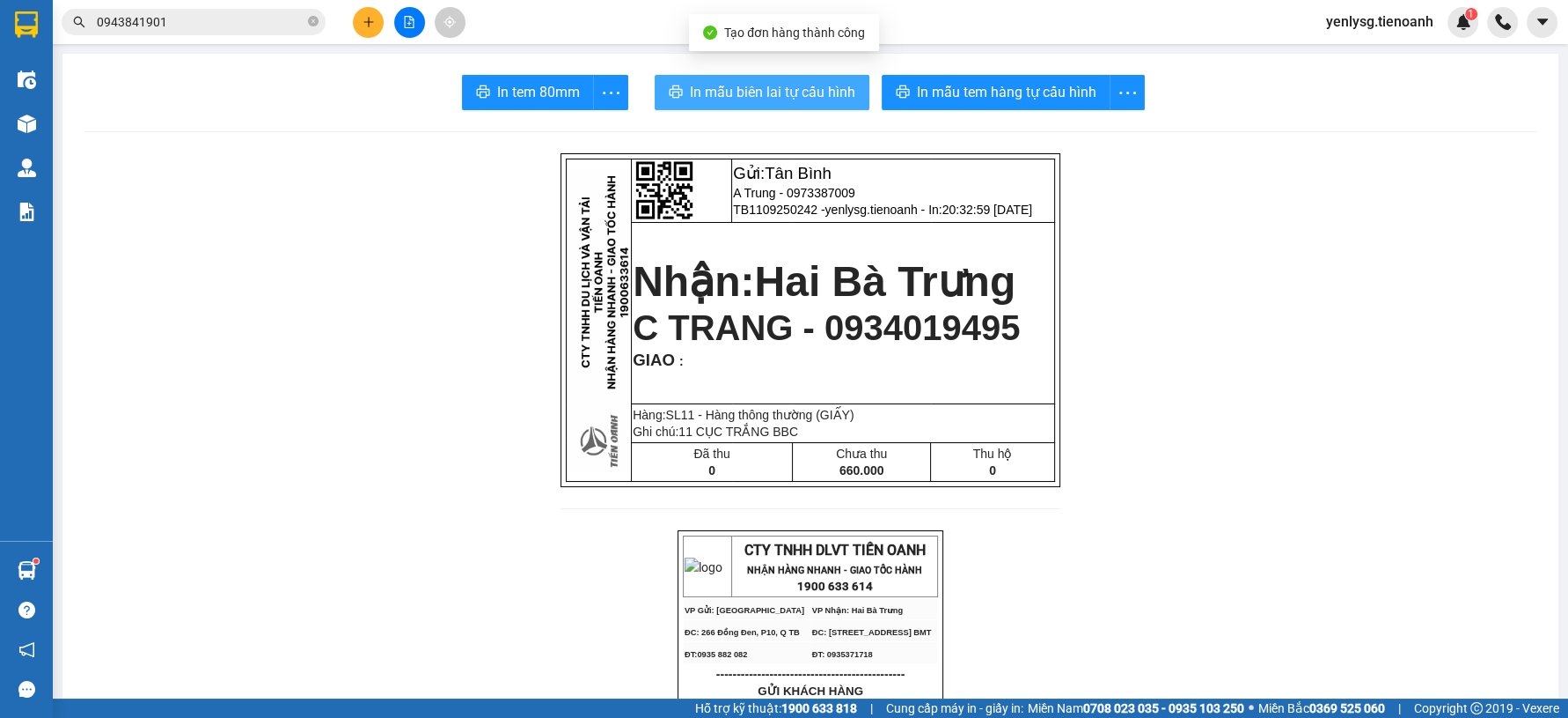
click at [786, 88] on span "In mẫu biên lai tự cấu hình" at bounding box center [772, 92] width 165 height 22
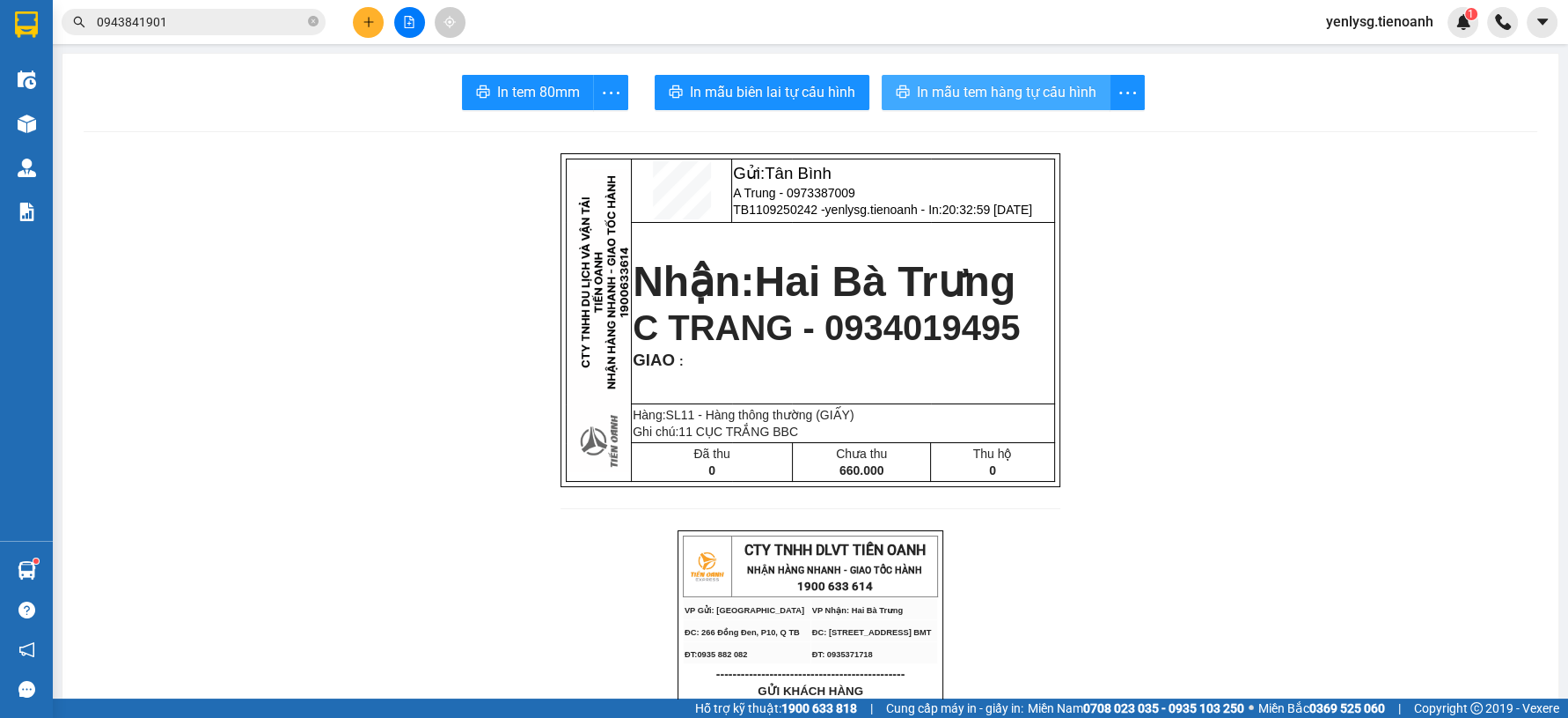
click at [1009, 106] on button "In mẫu tem hàng tự cấu hình" at bounding box center [996, 92] width 229 height 35
click at [362, 29] on button at bounding box center [368, 23] width 31 height 31
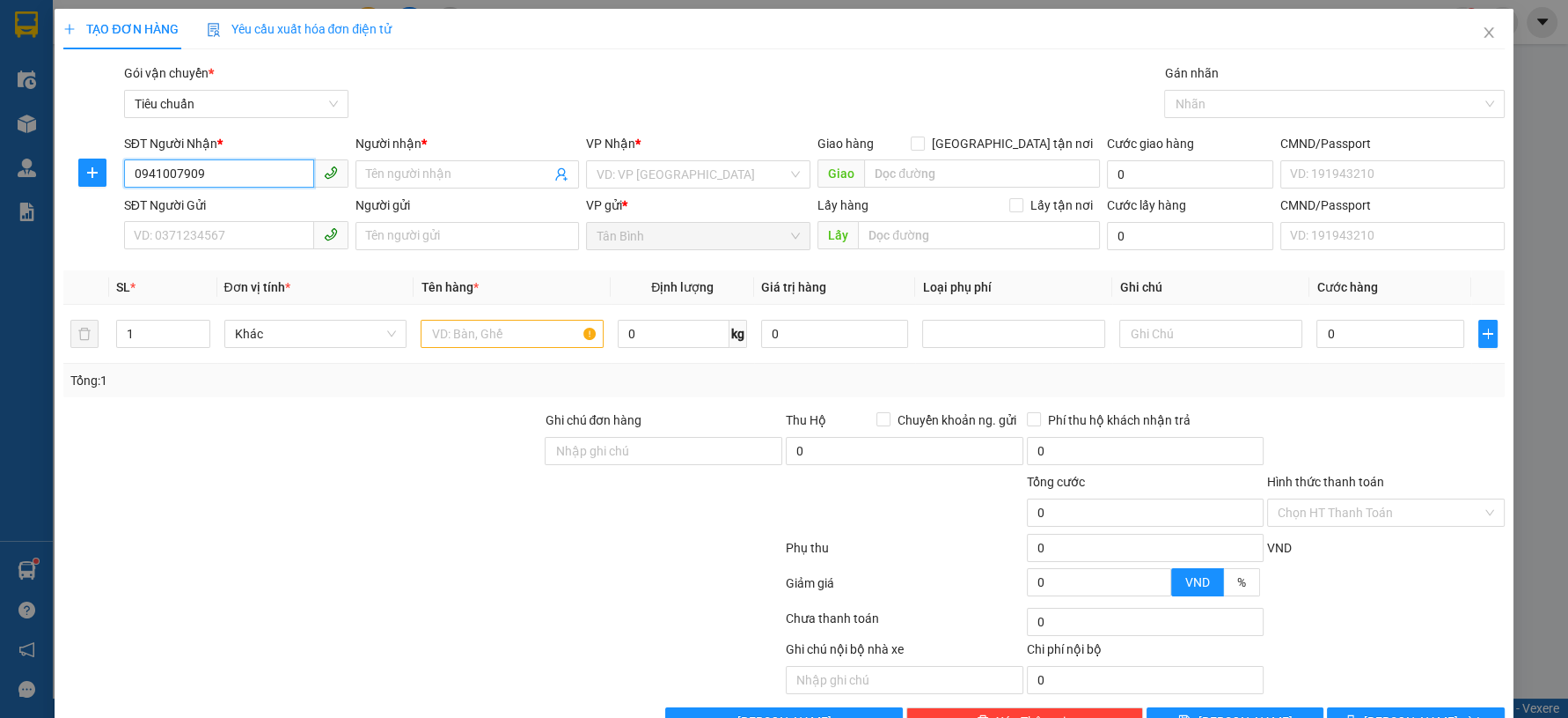
type input "0941007909"
type input "A SANG"
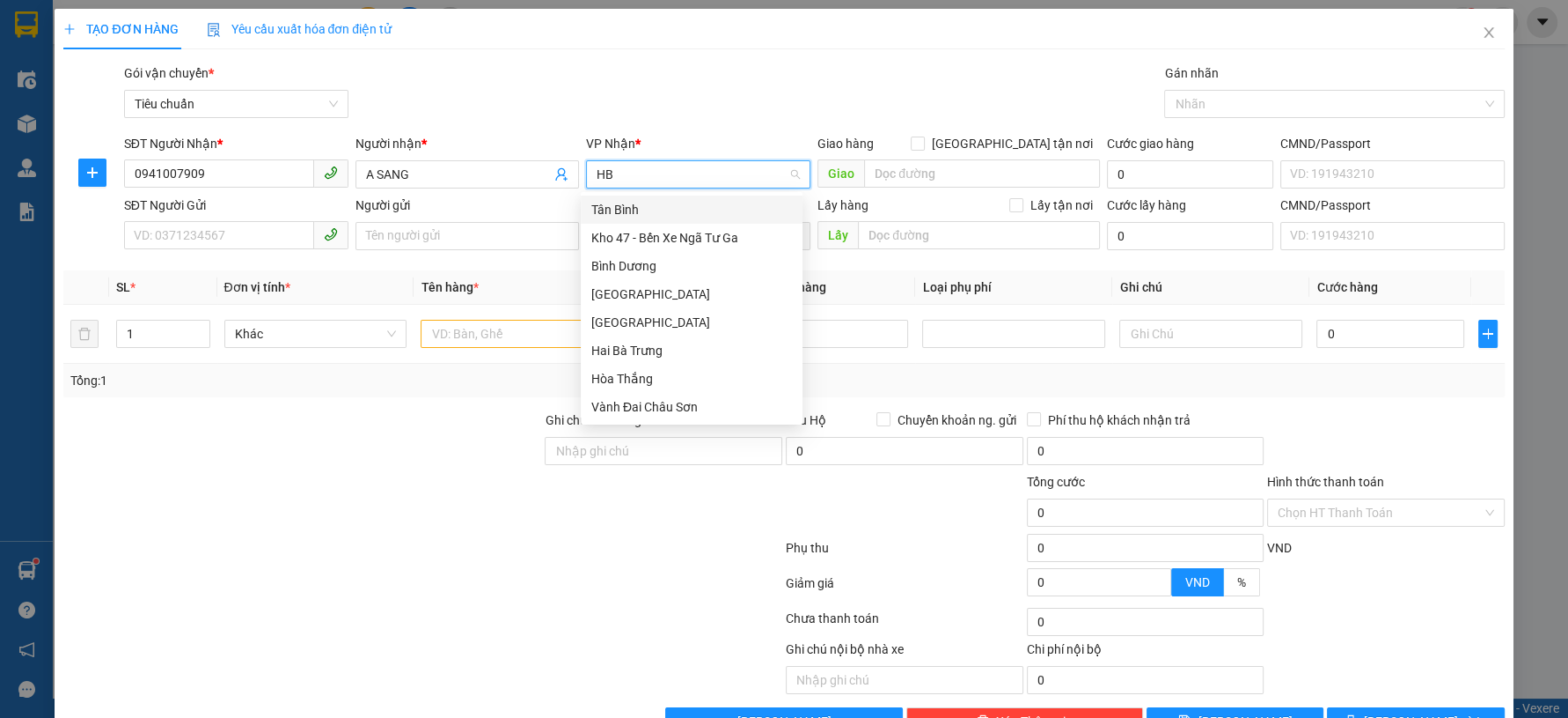
type input "HBT"
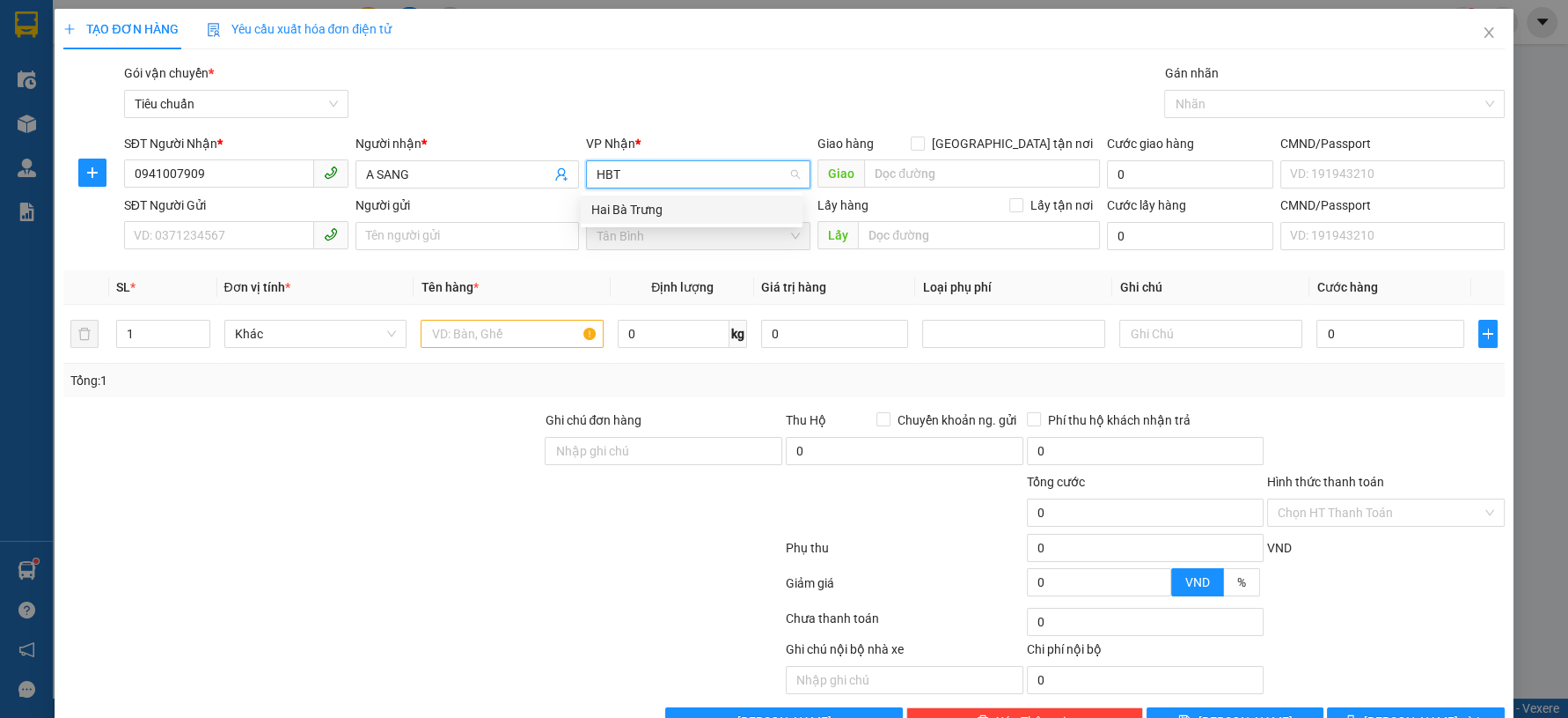
click at [604, 217] on div "Hai Bà Trưng" at bounding box center [691, 209] width 201 height 19
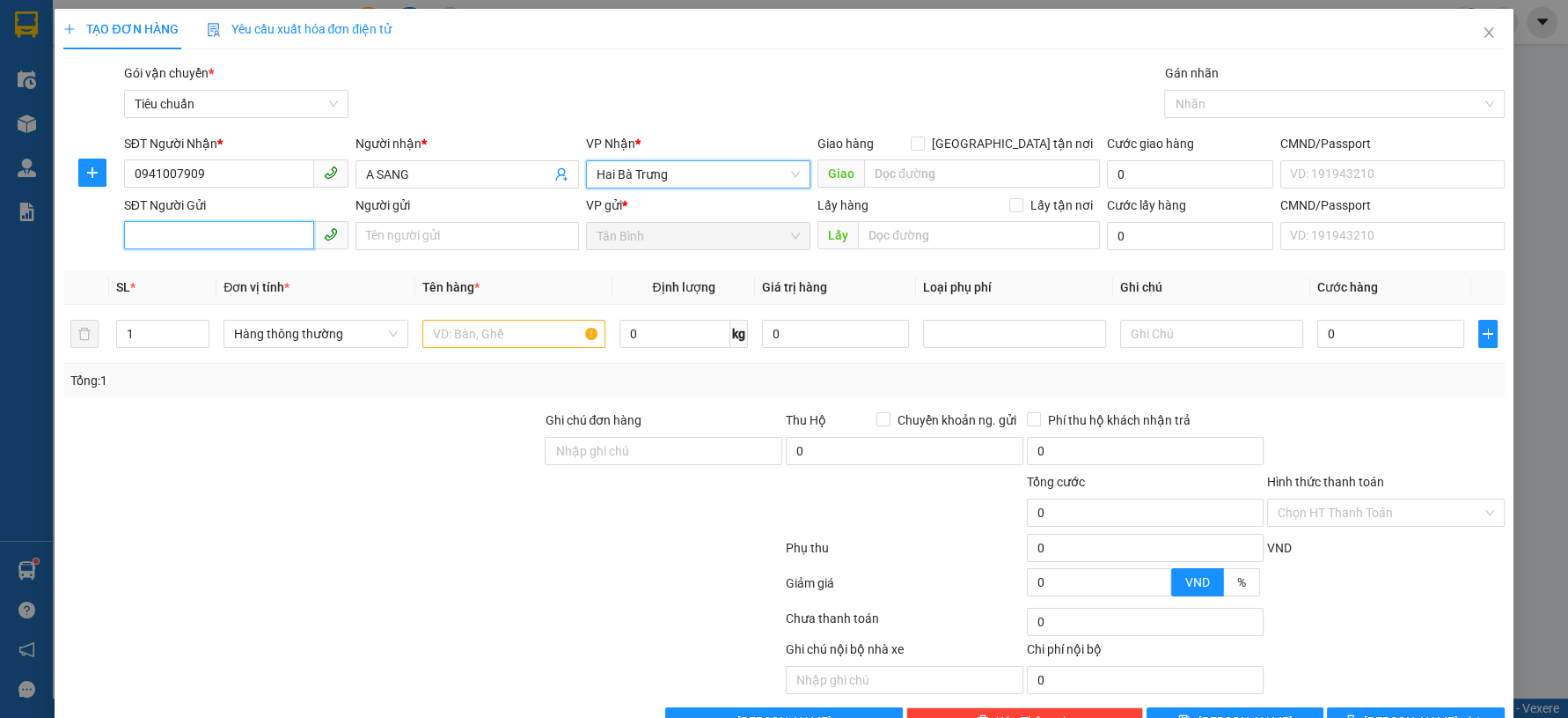
click at [199, 244] on input "SĐT Người Gửi" at bounding box center [219, 234] width 190 height 28
click at [230, 169] on input "0941007909" at bounding box center [219, 173] width 190 height 28
click at [229, 170] on input "0941007909" at bounding box center [219, 173] width 190 height 28
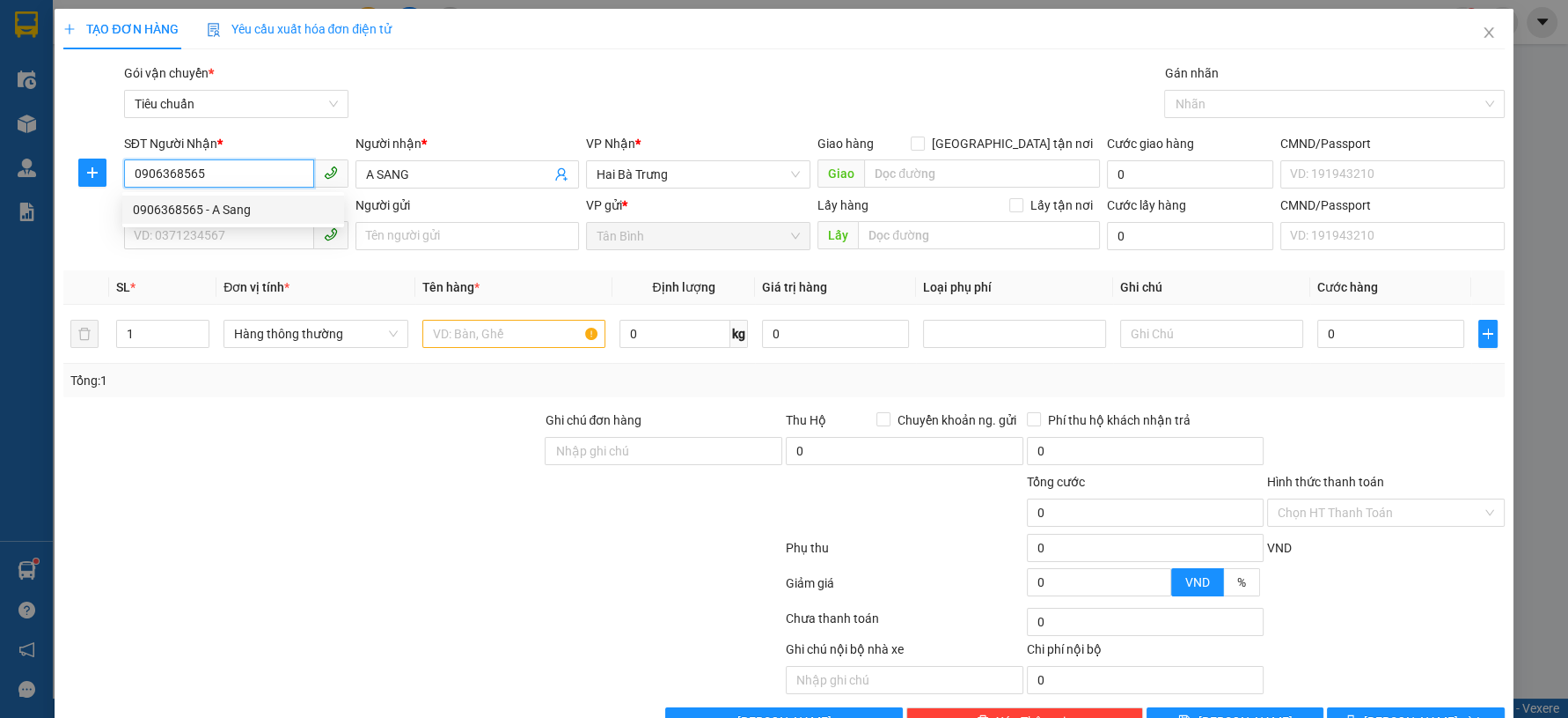
type input "0906368565"
click at [238, 194] on div "0906368565 0906368565 - A Sang" at bounding box center [232, 209] width 221 height 35
click at [242, 234] on input "SĐT Người Gửi" at bounding box center [219, 234] width 190 height 28
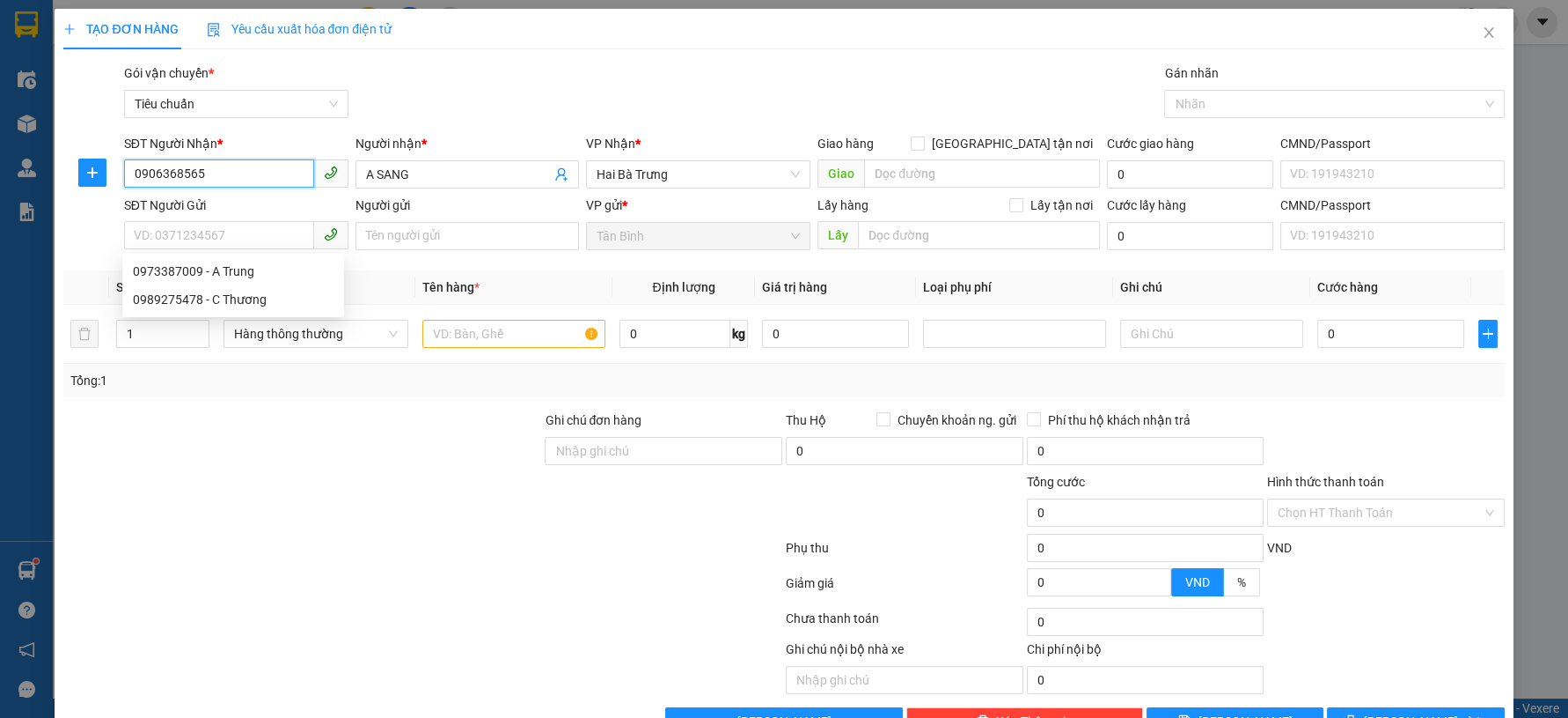
click at [248, 184] on input "0906368565" at bounding box center [219, 173] width 190 height 28
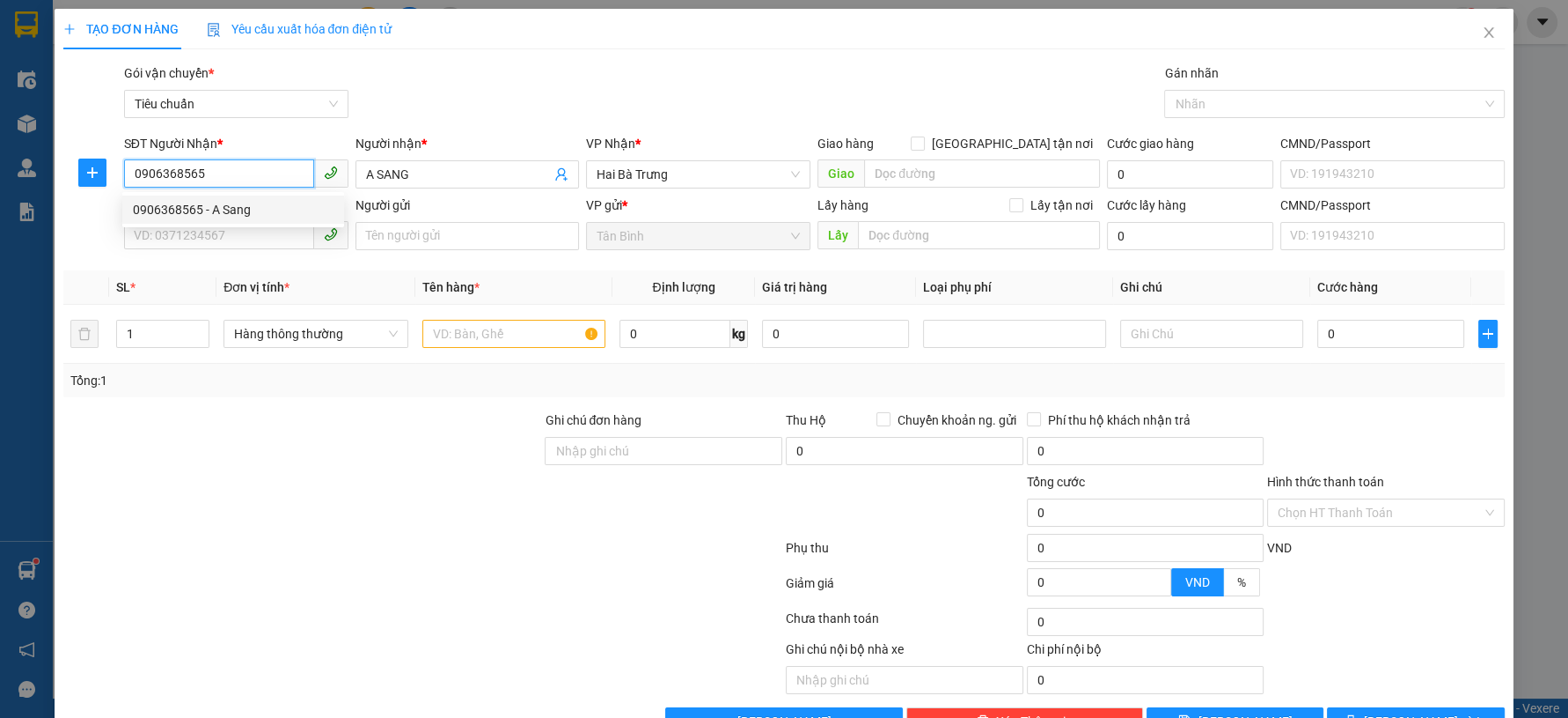
click at [247, 214] on div "0906368565 - A Sang" at bounding box center [233, 209] width 201 height 19
click at [248, 249] on input "SĐT Người Gửi" at bounding box center [219, 234] width 190 height 28
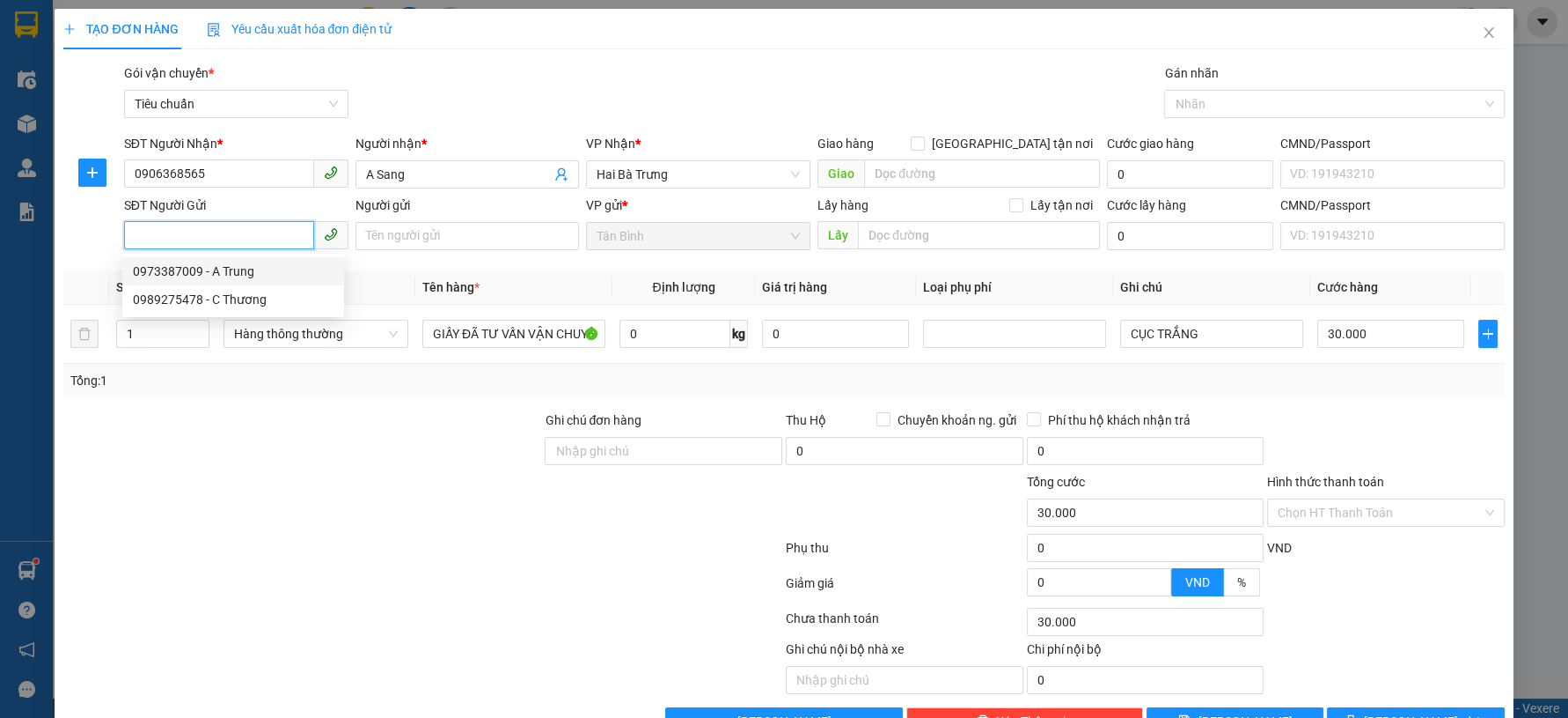
click at [263, 266] on div "0973387009 - A Trung" at bounding box center [233, 270] width 201 height 19
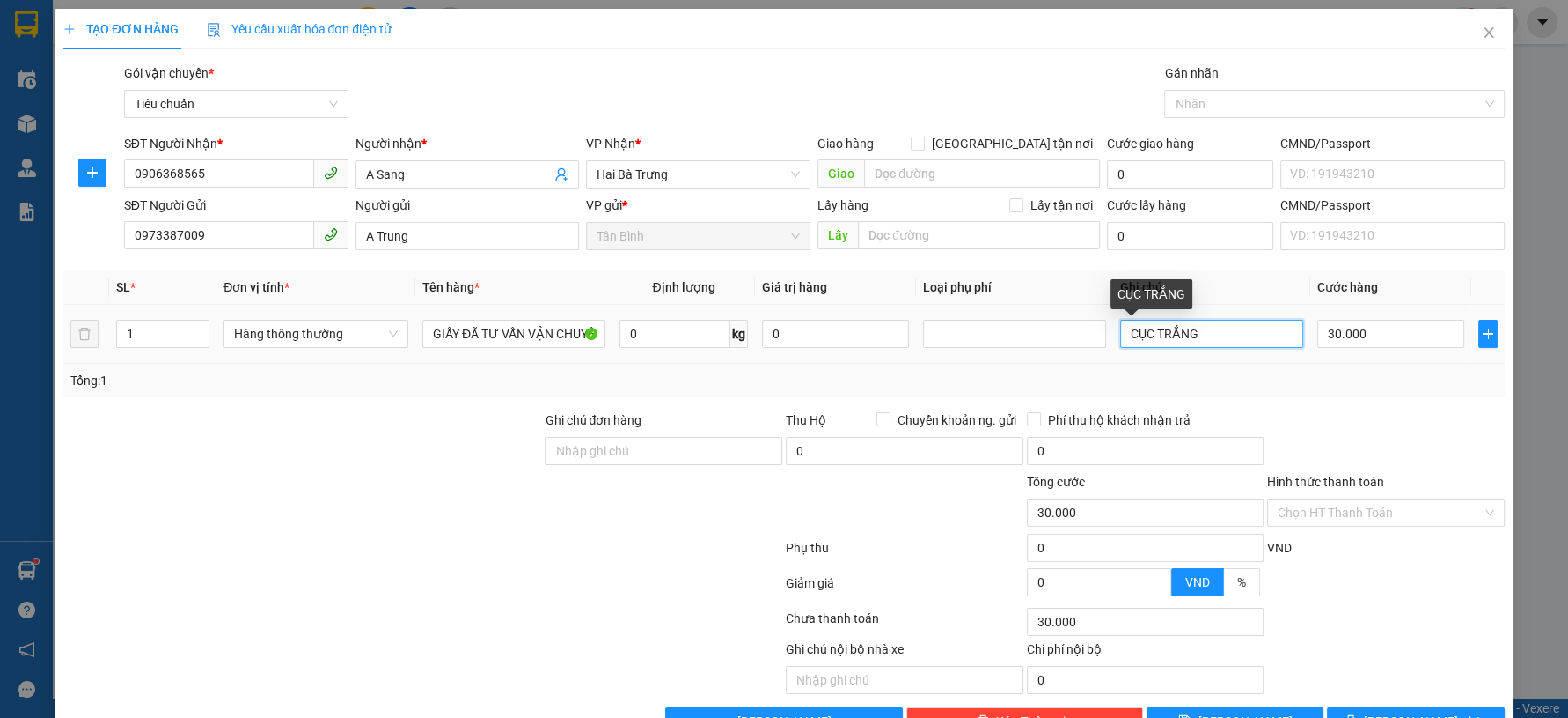
click at [1214, 345] on input "CỤC TRẮNG" at bounding box center [1211, 333] width 183 height 28
click at [1347, 707] on button "[PERSON_NAME] và In" at bounding box center [1415, 721] width 177 height 28
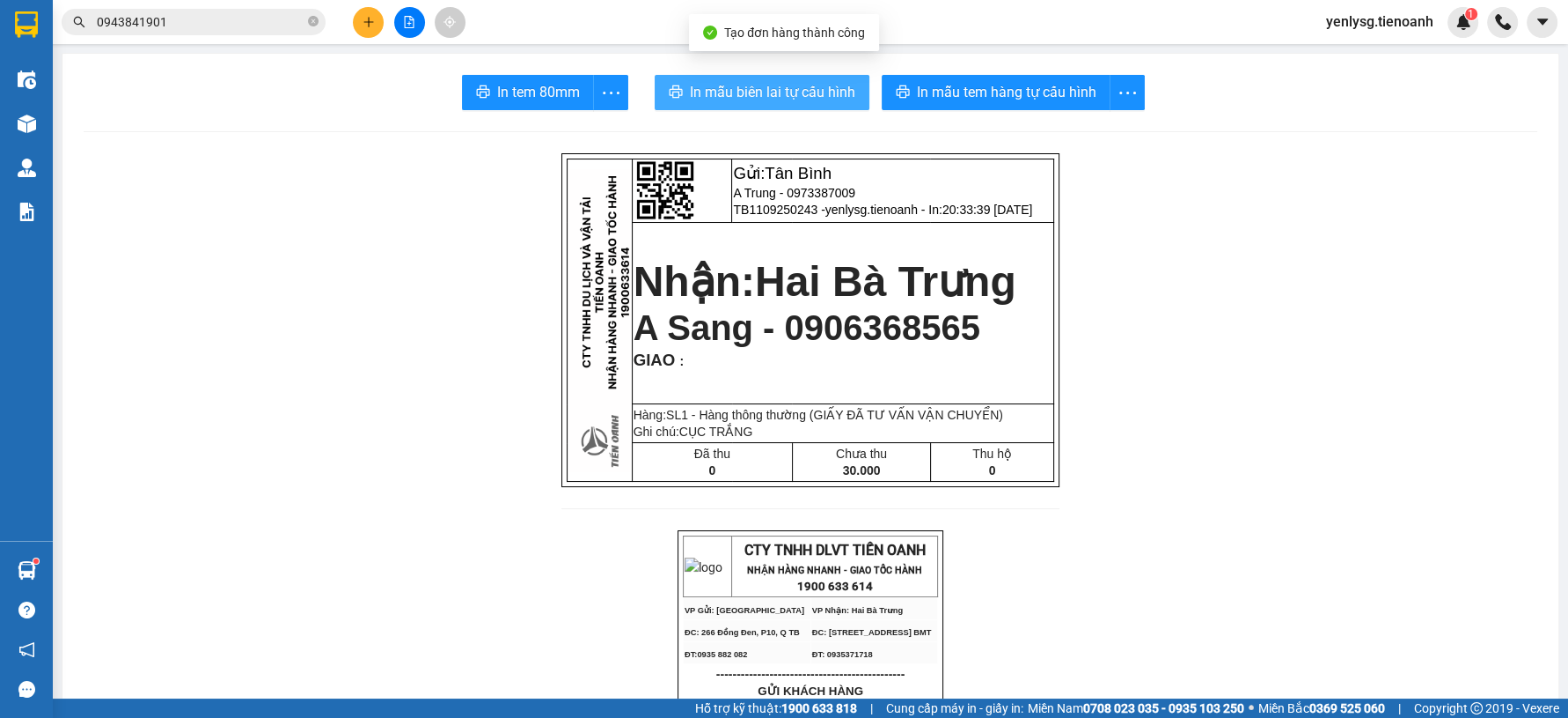
click at [841, 85] on span "In mẫu biên lai tự cấu hình" at bounding box center [772, 92] width 165 height 22
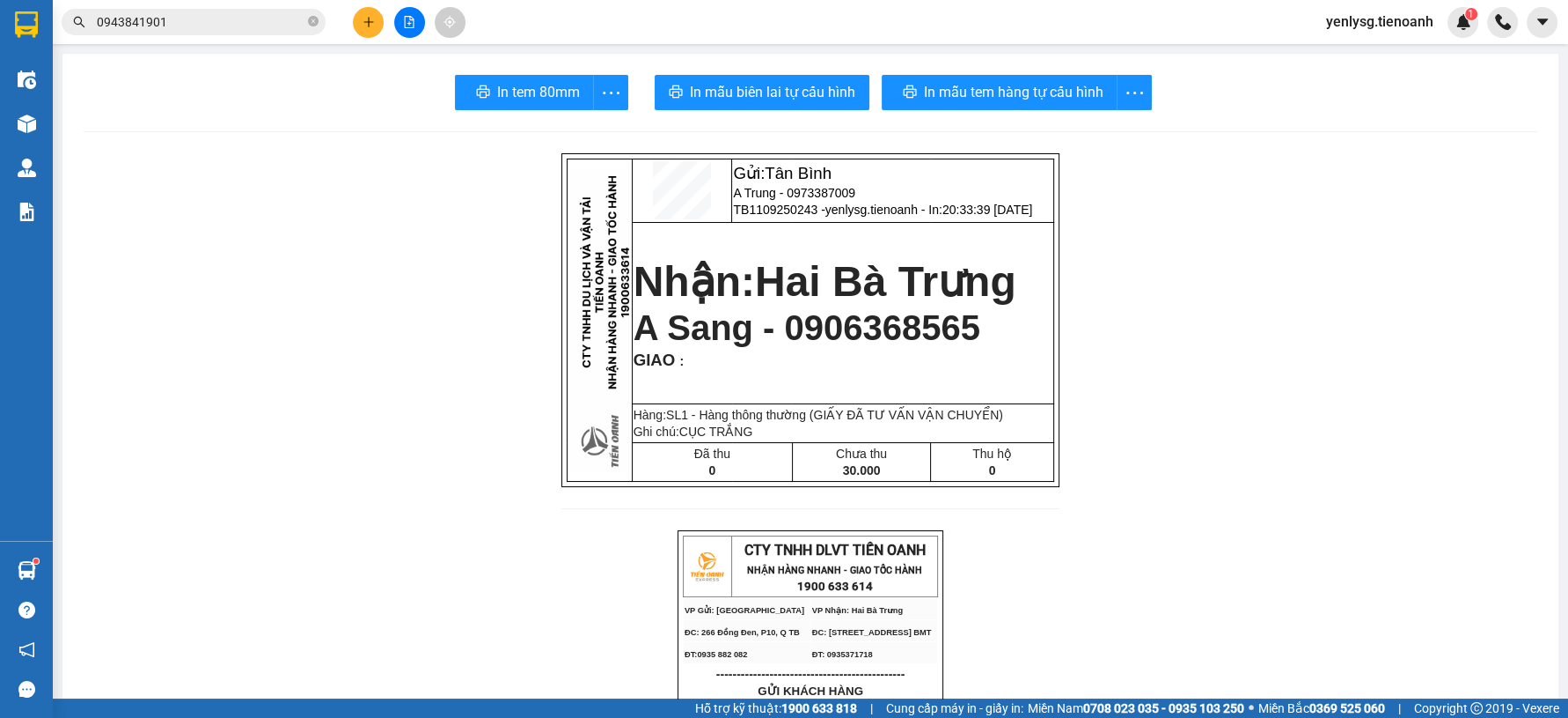
click at [934, 93] on span "In mẫu tem hàng tự cấu hình" at bounding box center [1007, 92] width 180 height 22
click at [373, 21] on icon "plus" at bounding box center [369, 23] width 13 height 13
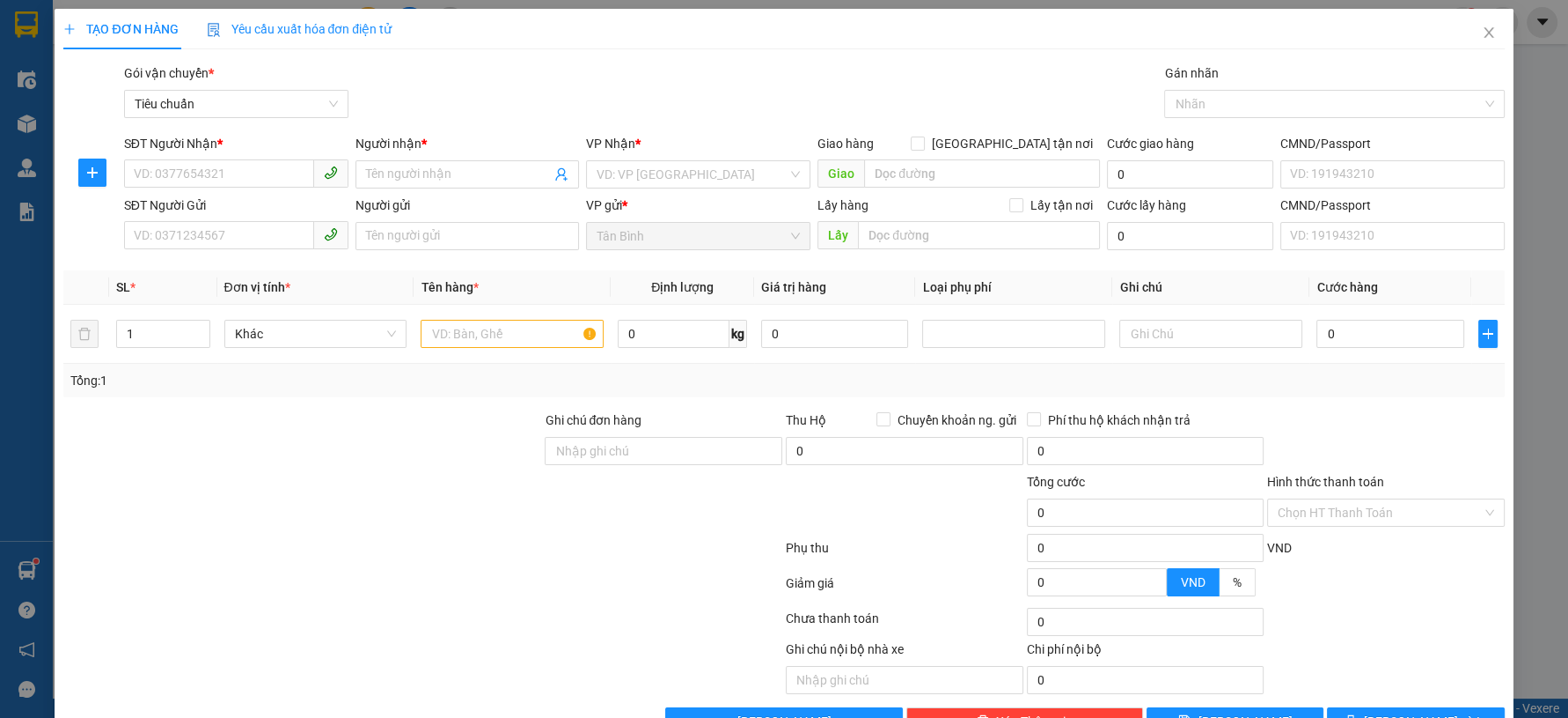
click at [211, 154] on div "SĐT Người Nhận *" at bounding box center [236, 146] width 224 height 26
click at [213, 168] on input "SĐT Người Nhận *" at bounding box center [219, 173] width 190 height 28
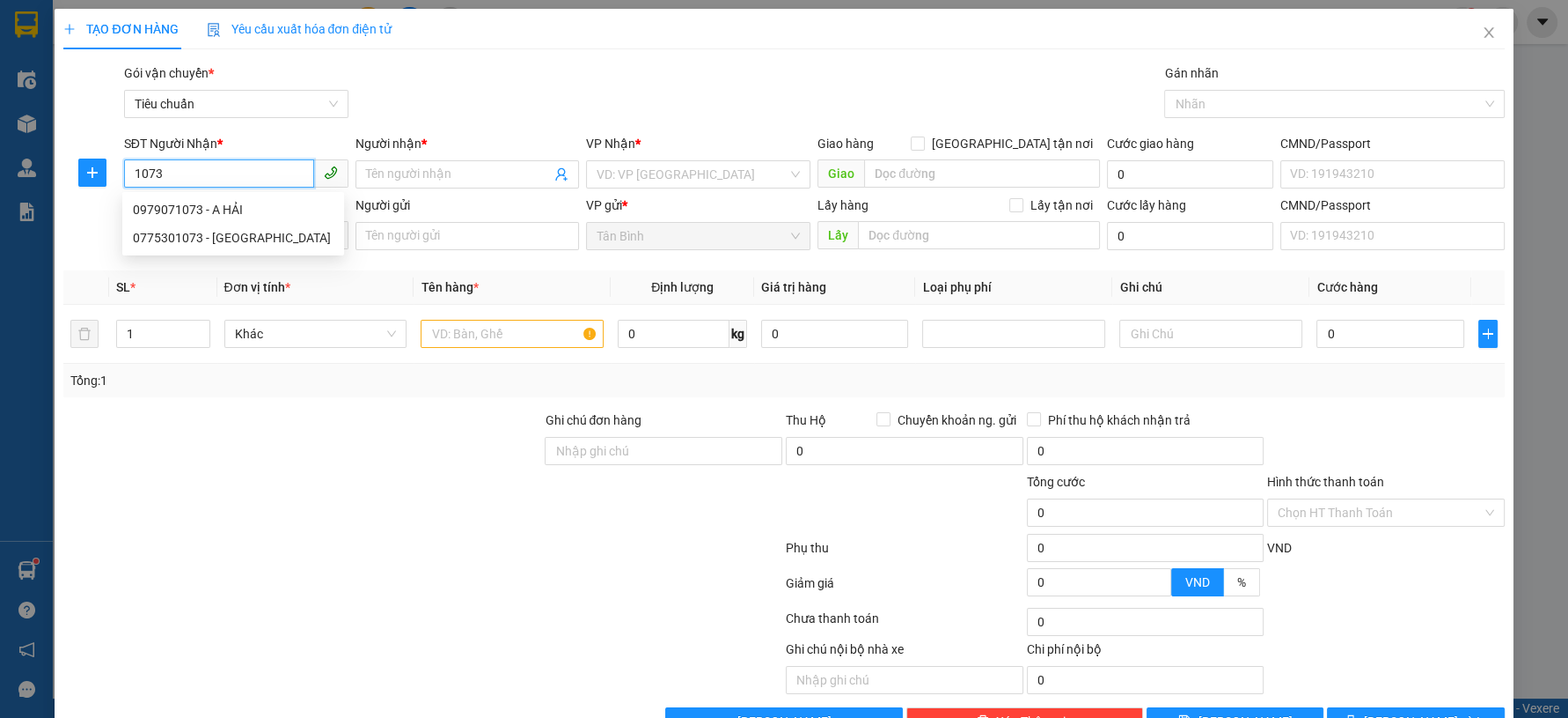
click at [236, 203] on div "0979071073 - A HẢI" at bounding box center [233, 209] width 201 height 19
type input "0979071073"
type input "A HẢI"
type input "123456789"
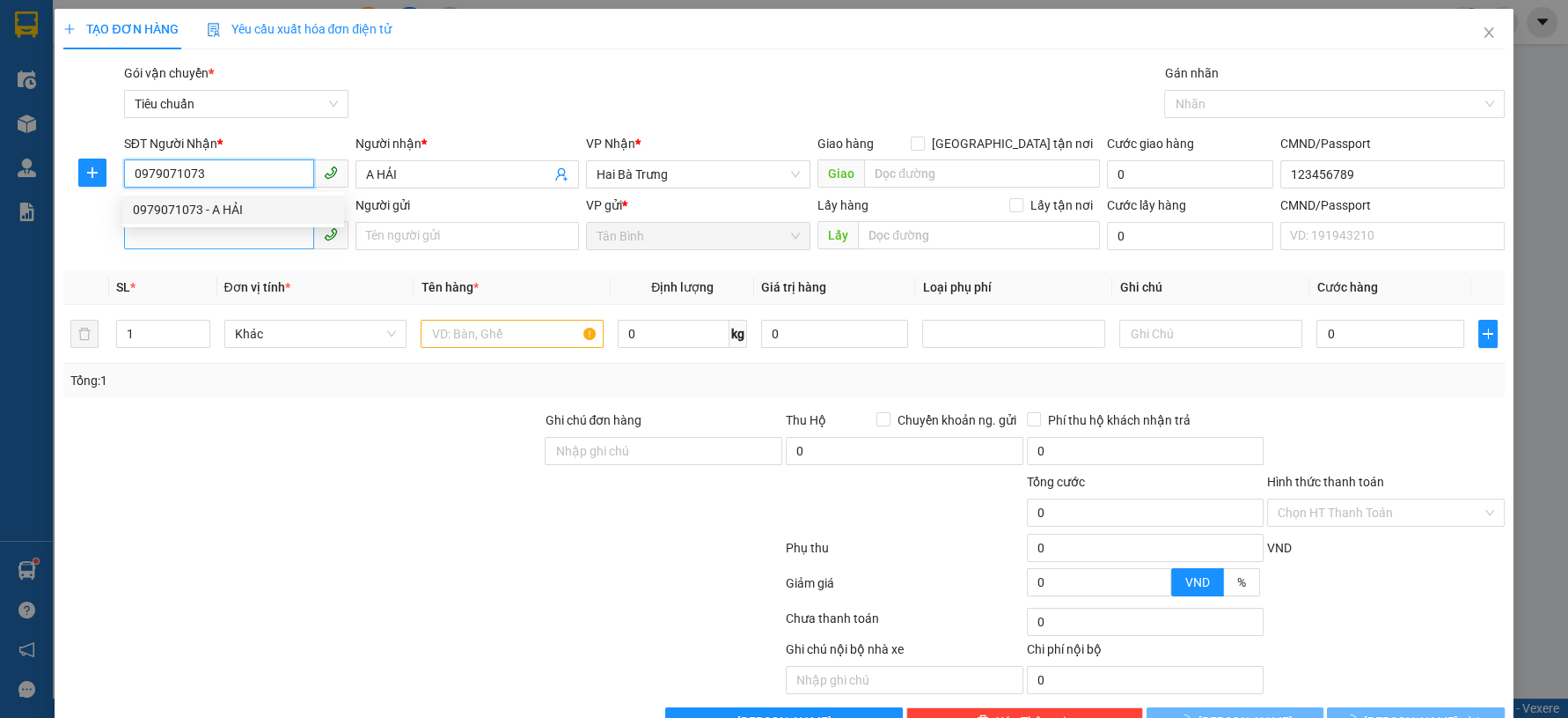
type input "0979071073"
click at [254, 228] on input "SĐT Người Gửi" at bounding box center [219, 234] width 190 height 28
type input "50.000"
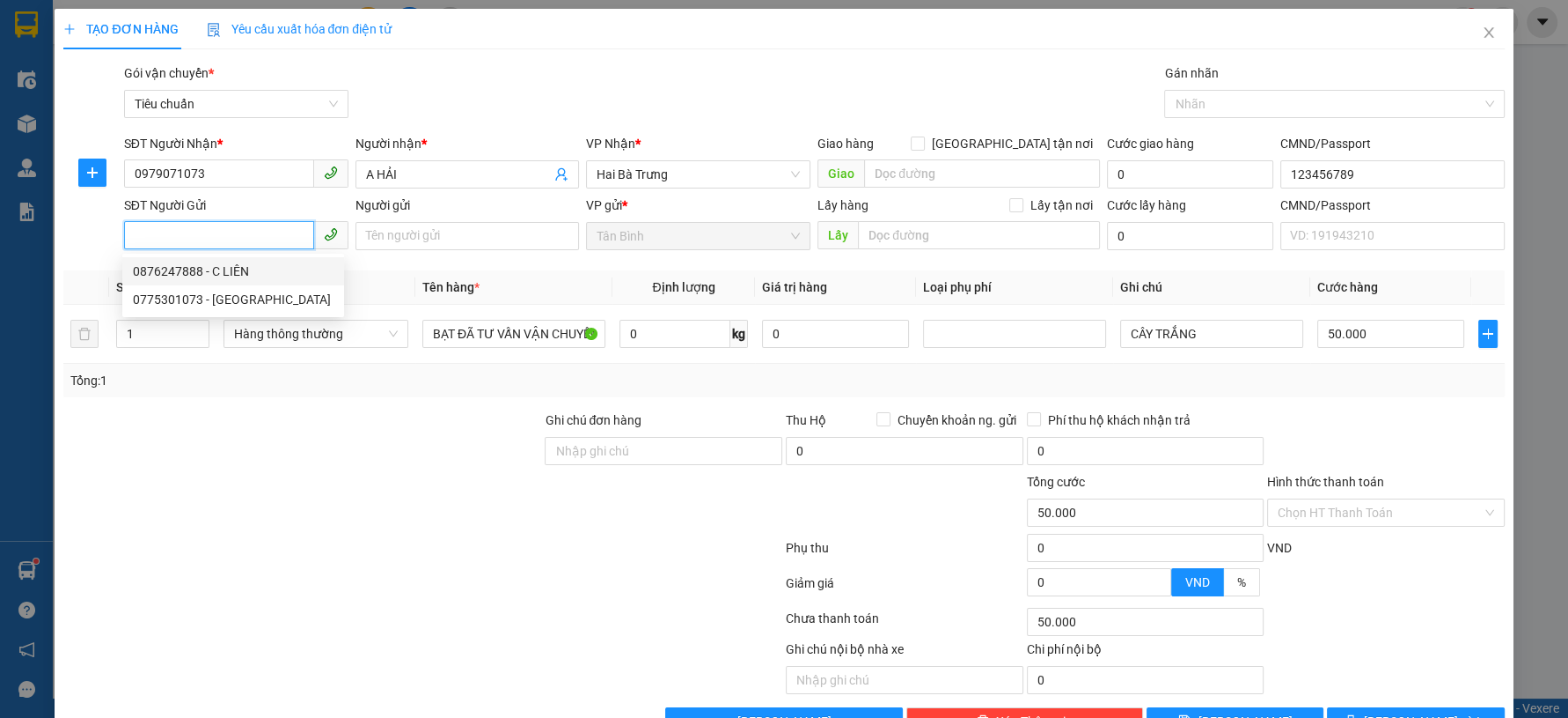
click at [268, 268] on div "0876247888 - C LIÊN" at bounding box center [233, 270] width 201 height 19
type input "0876247888"
type input "C LIÊN"
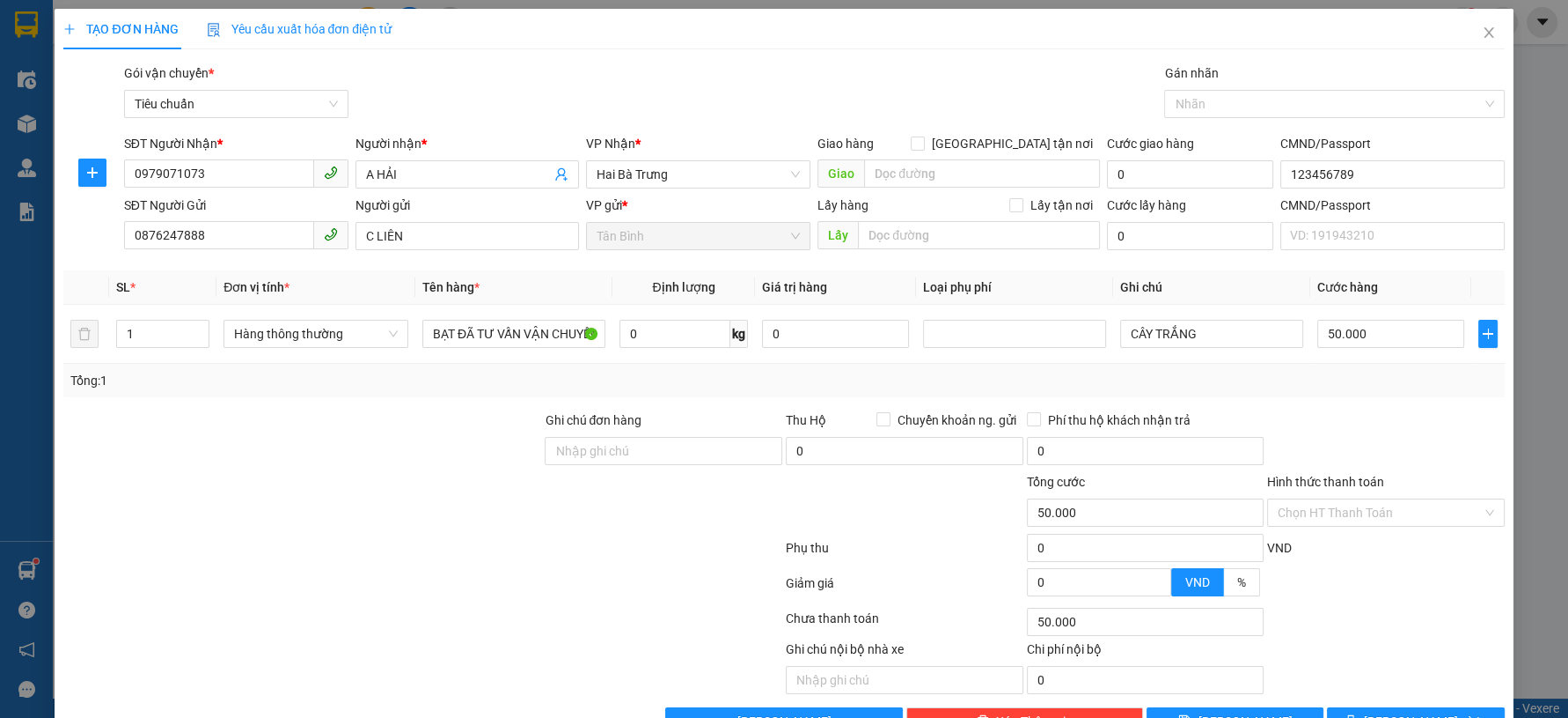
click at [262, 398] on div "Transit Pickup Surcharge Ids Transit Deliver Surcharge Ids Transit Deliver Surc…" at bounding box center [784, 399] width 1441 height 672
type input "2"
click at [198, 324] on span "up" at bounding box center [200, 329] width 11 height 11
click at [693, 334] on input "0" at bounding box center [675, 333] width 112 height 28
click at [693, 334] on input "50/2" at bounding box center [675, 333] width 112 height 28
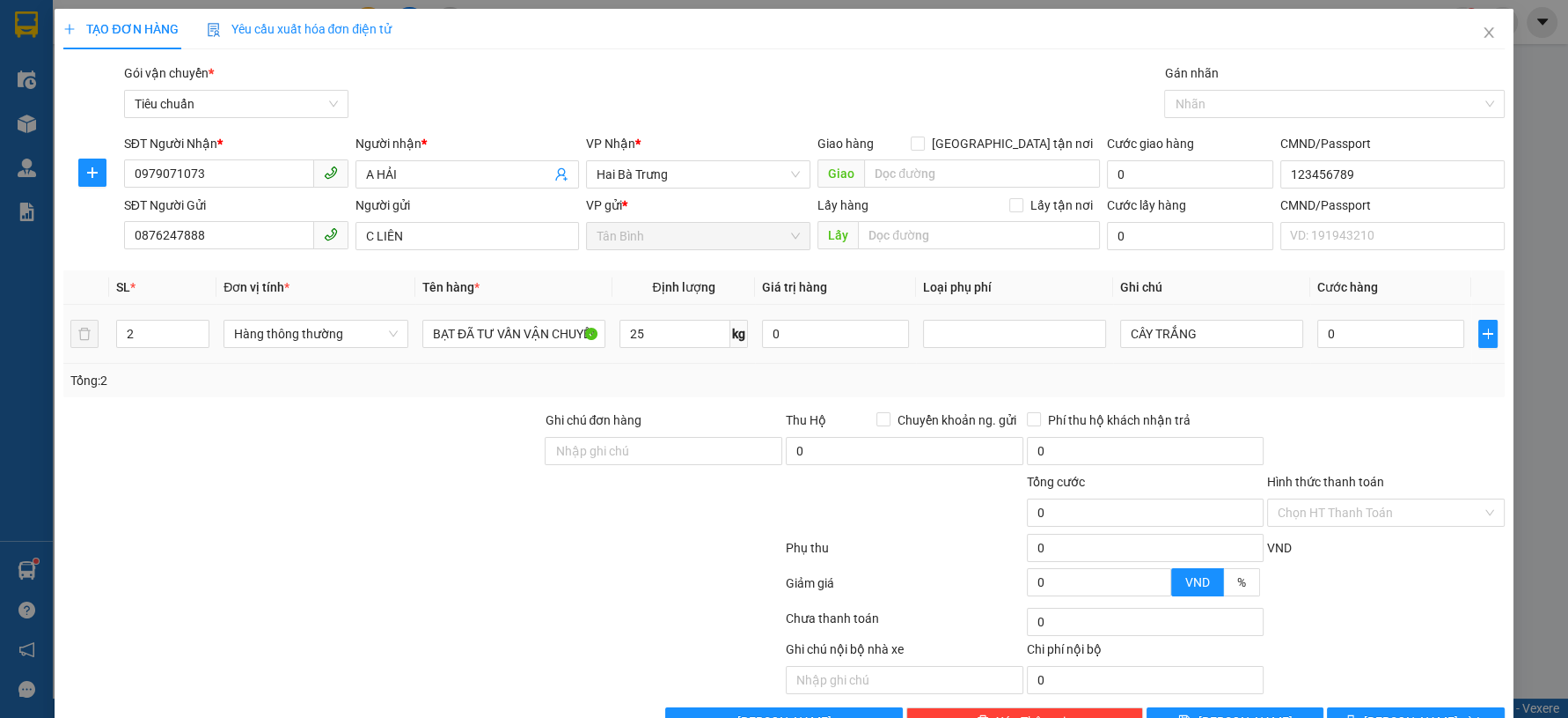
click at [699, 370] on div "Tổng: 2" at bounding box center [784, 380] width 1441 height 33
click at [1122, 344] on input "CÂY TRẮNG" at bounding box center [1211, 333] width 183 height 28
click at [1391, 712] on span "[PERSON_NAME] và In" at bounding box center [1425, 721] width 123 height 19
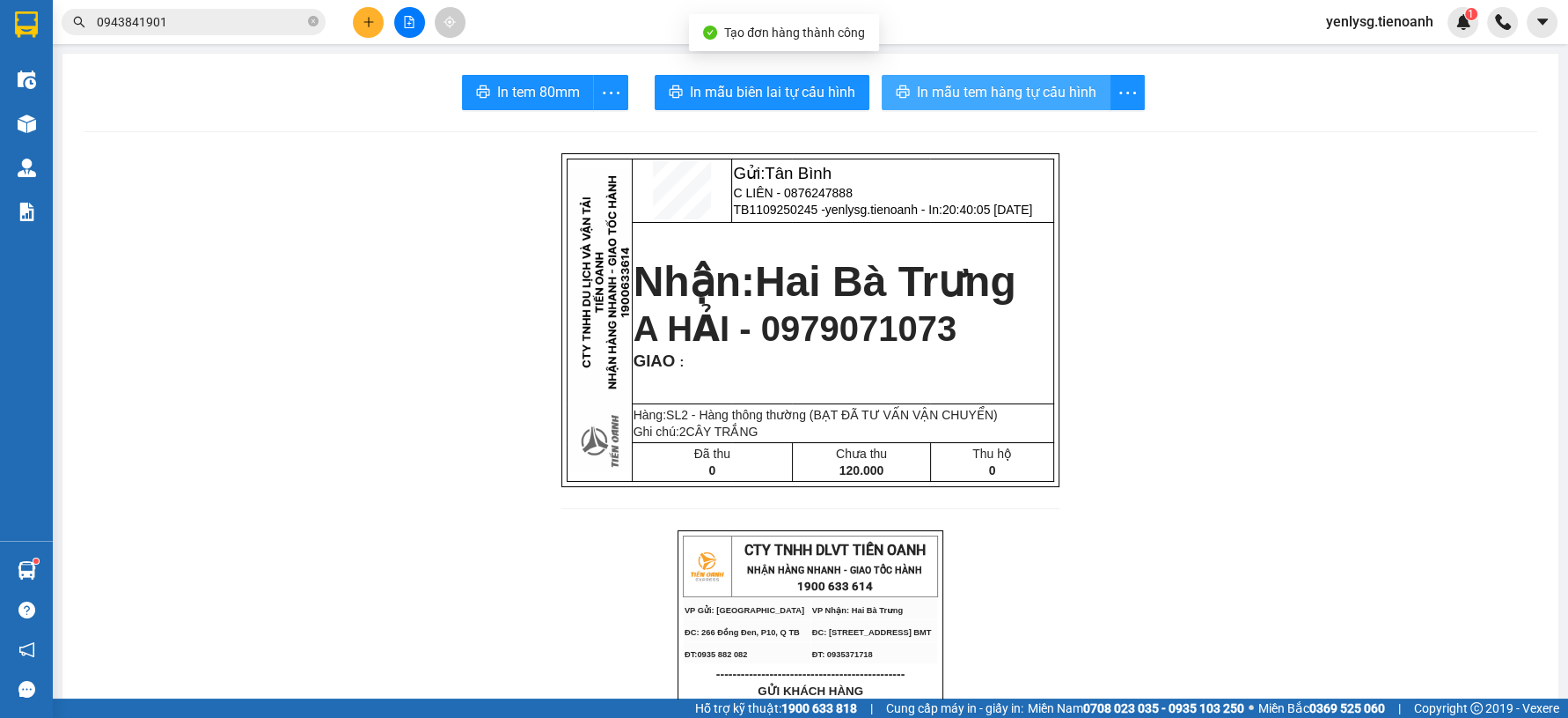
click at [1034, 84] on span "In mẫu tem hàng tự cấu hình" at bounding box center [1007, 92] width 180 height 22
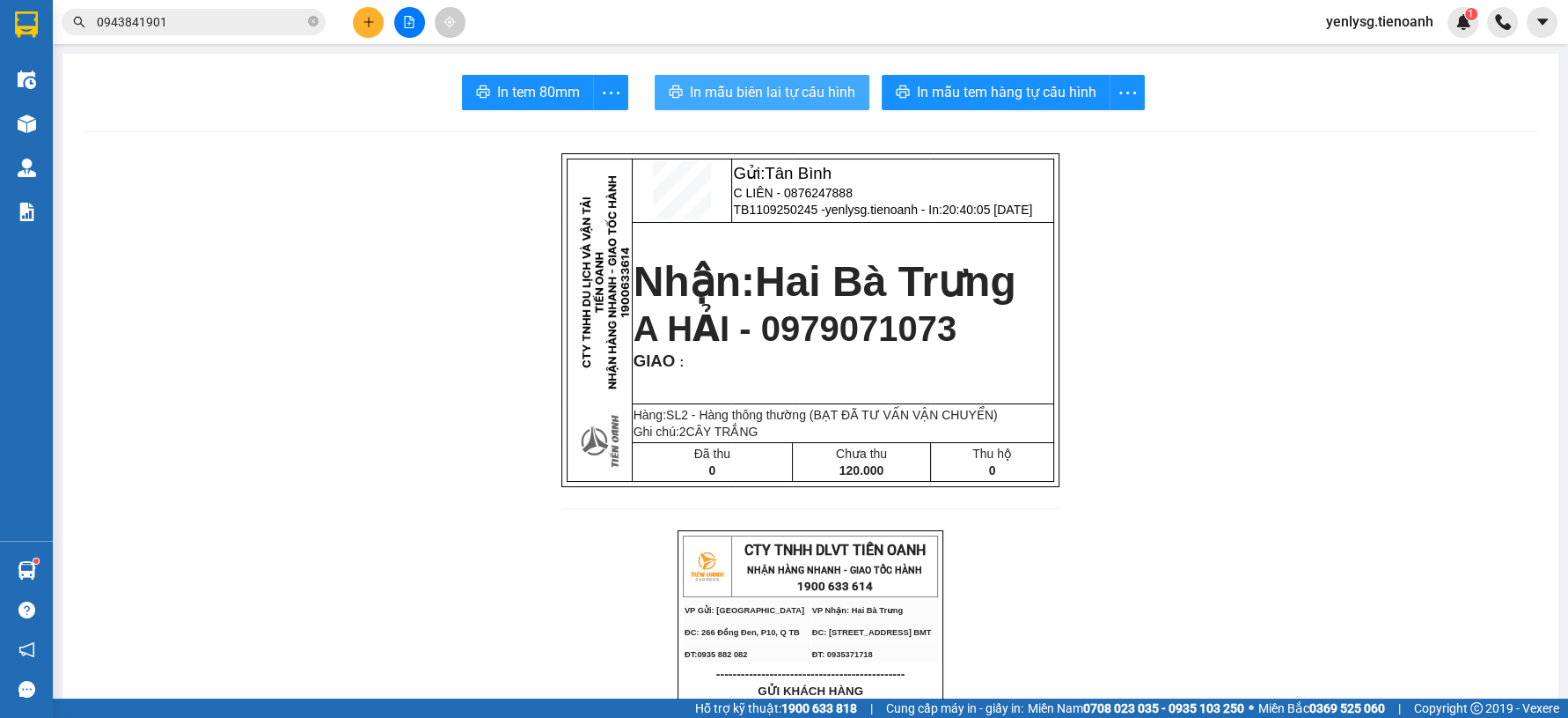
click at [761, 107] on button "In mẫu biên lai tự cấu hình" at bounding box center [762, 92] width 215 height 35
click at [211, 43] on div "Kết quả tìm kiếm ( 21 ) Bộ lọc Mã ĐH Trạng thái Món hàng Thu hộ Tổng cước Chưa …" at bounding box center [784, 22] width 1568 height 44
click at [219, 19] on input "0943841901" at bounding box center [201, 22] width 208 height 19
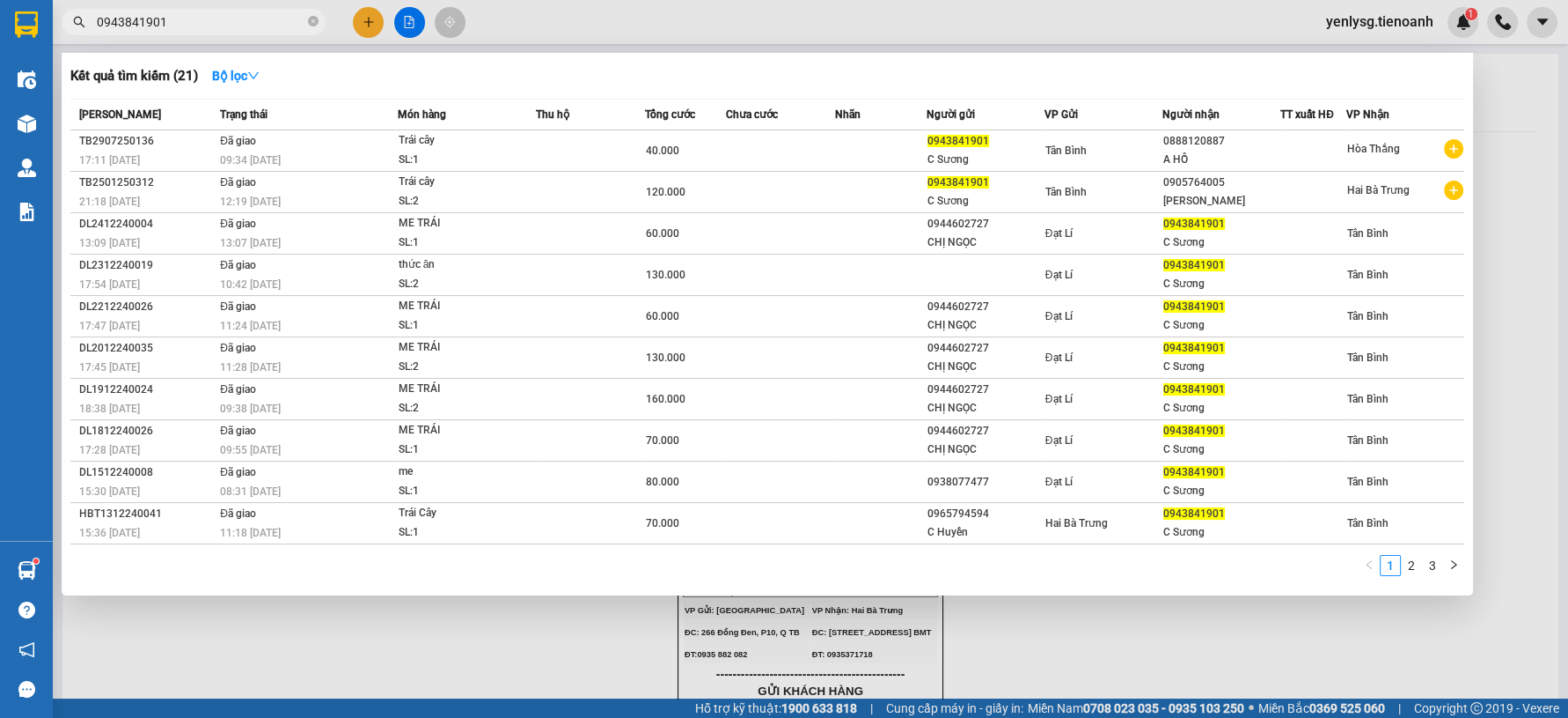
click at [219, 19] on input "0943841901" at bounding box center [201, 22] width 208 height 19
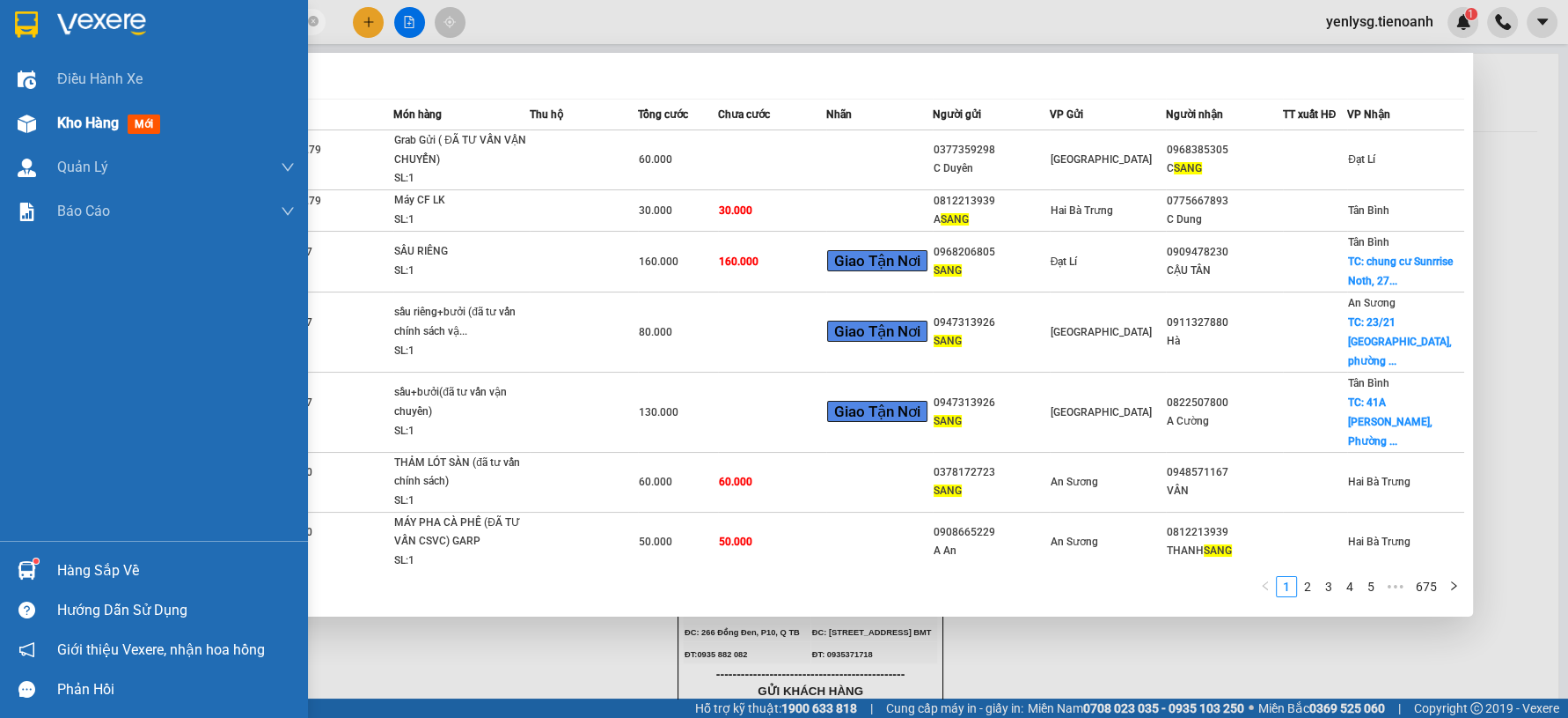
click at [45, 133] on div "Kho hàng mới" at bounding box center [154, 123] width 308 height 44
click at [1306, 585] on link "2" at bounding box center [1307, 586] width 19 height 19
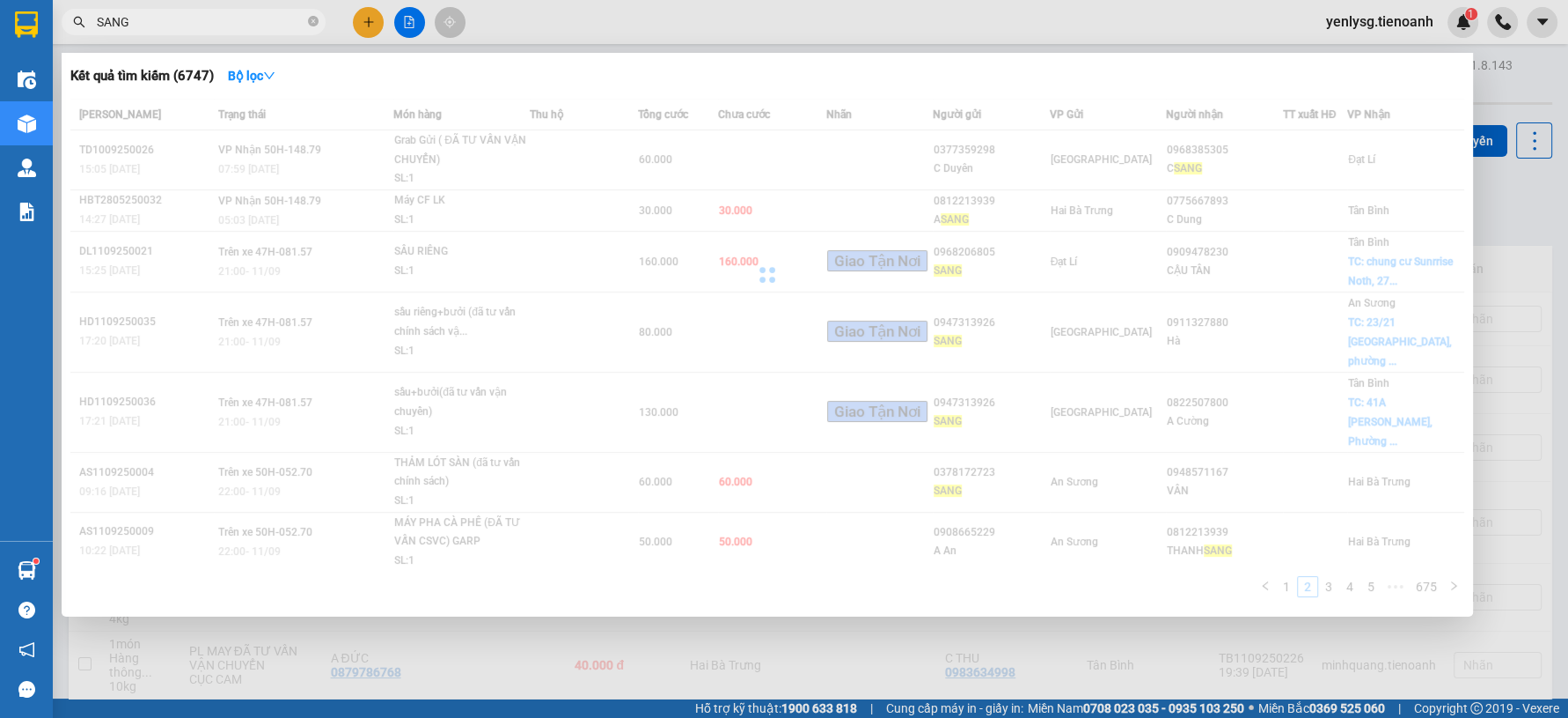
click at [593, 635] on div at bounding box center [784, 359] width 1568 height 718
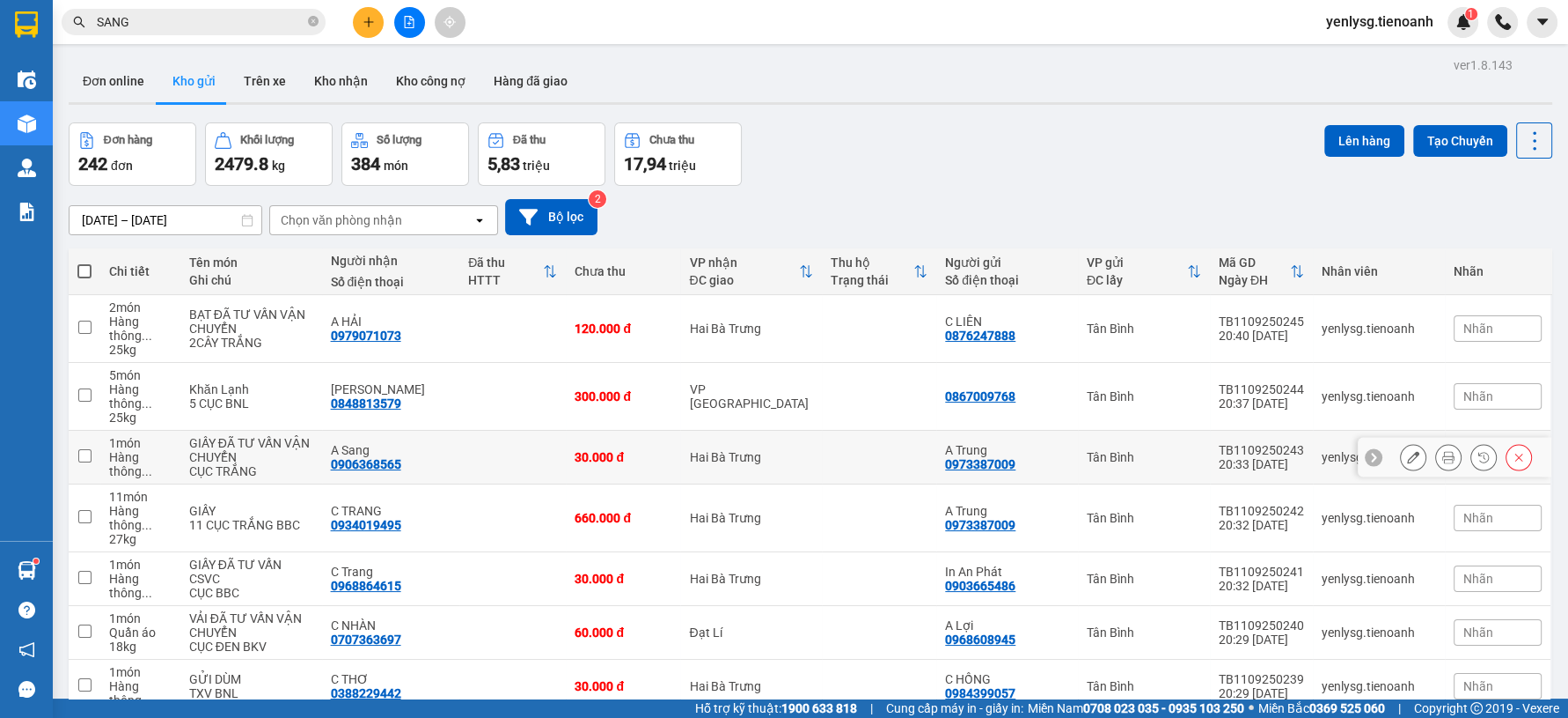
click at [517, 443] on td at bounding box center [512, 457] width 107 height 53
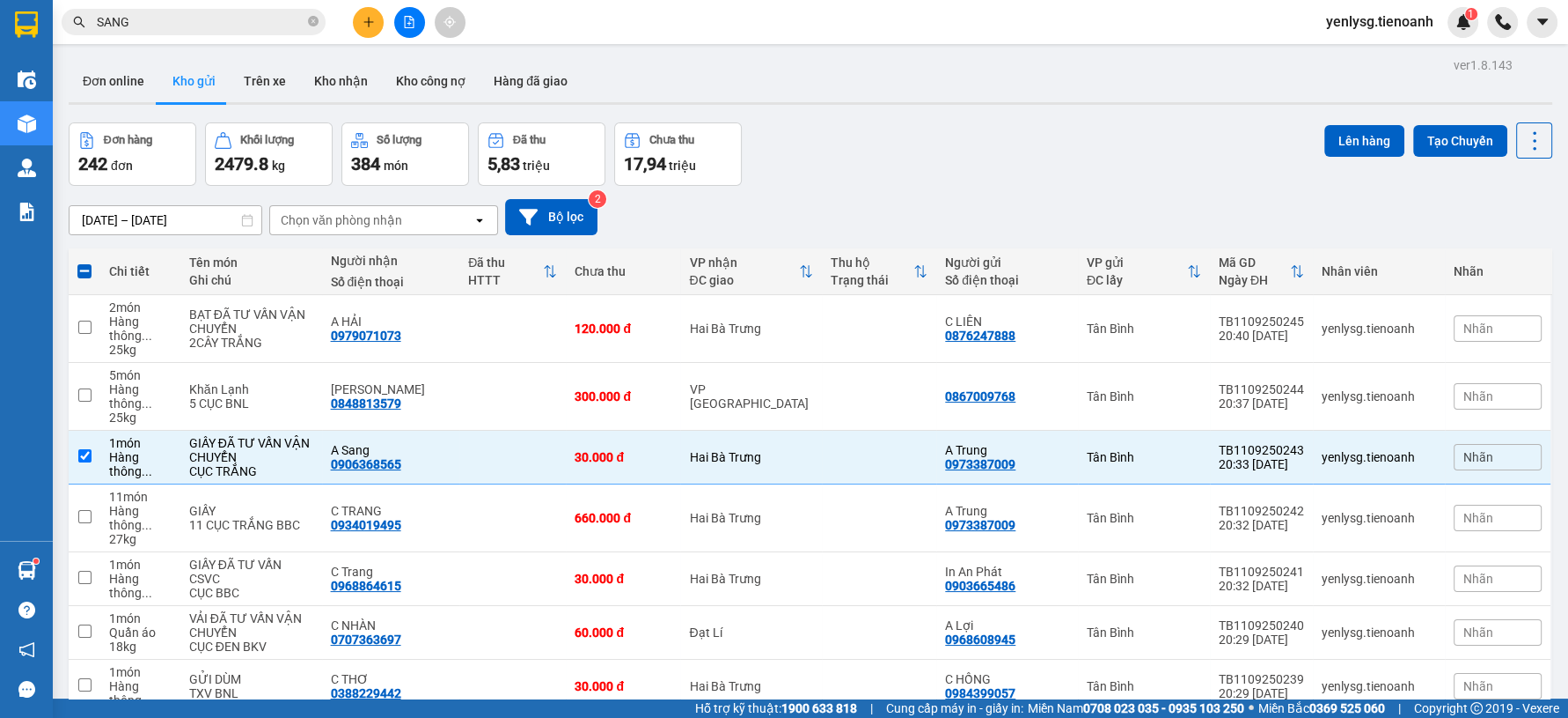
click at [255, 24] on input "SANG" at bounding box center [201, 22] width 208 height 19
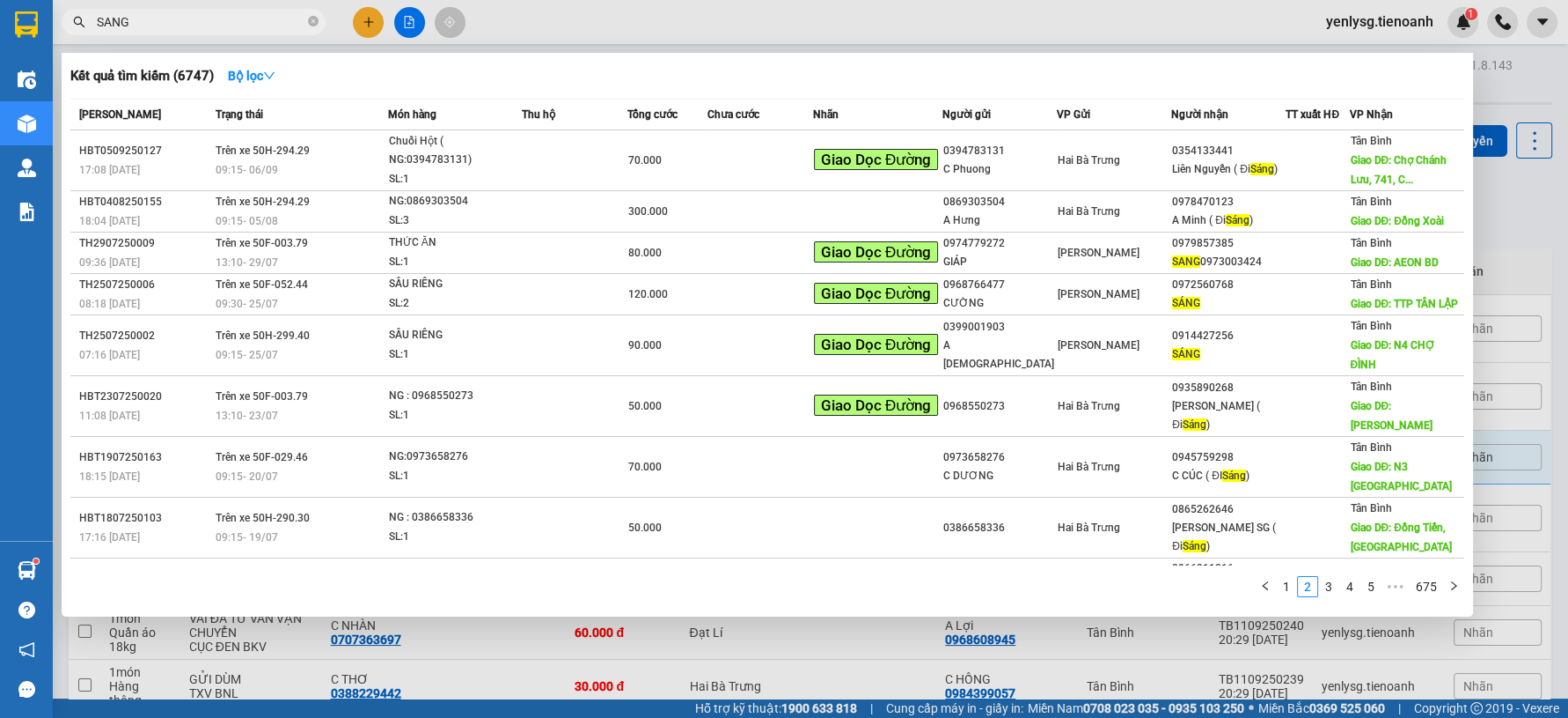
click at [255, 24] on input "SANG" at bounding box center [201, 22] width 208 height 19
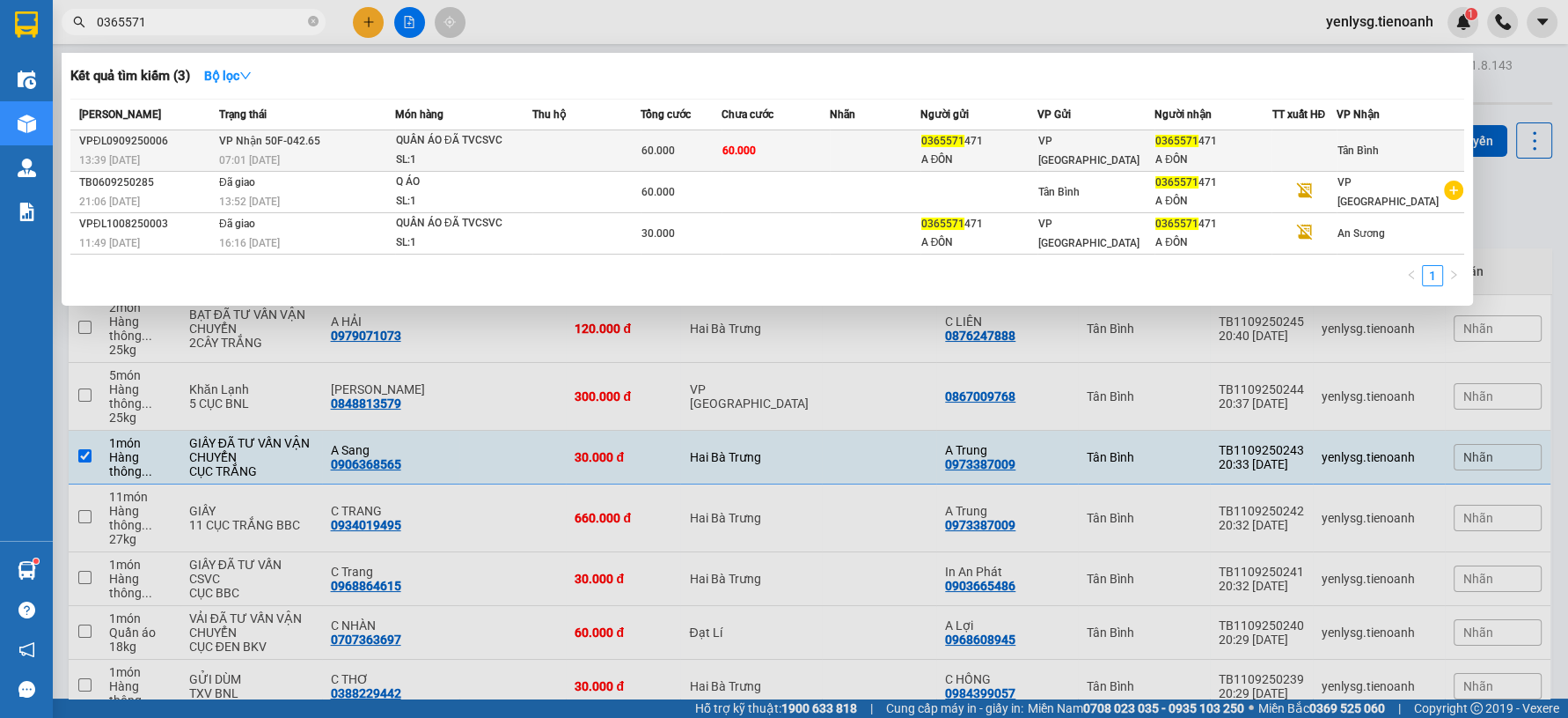
click at [540, 150] on td at bounding box center [587, 151] width 108 height 42
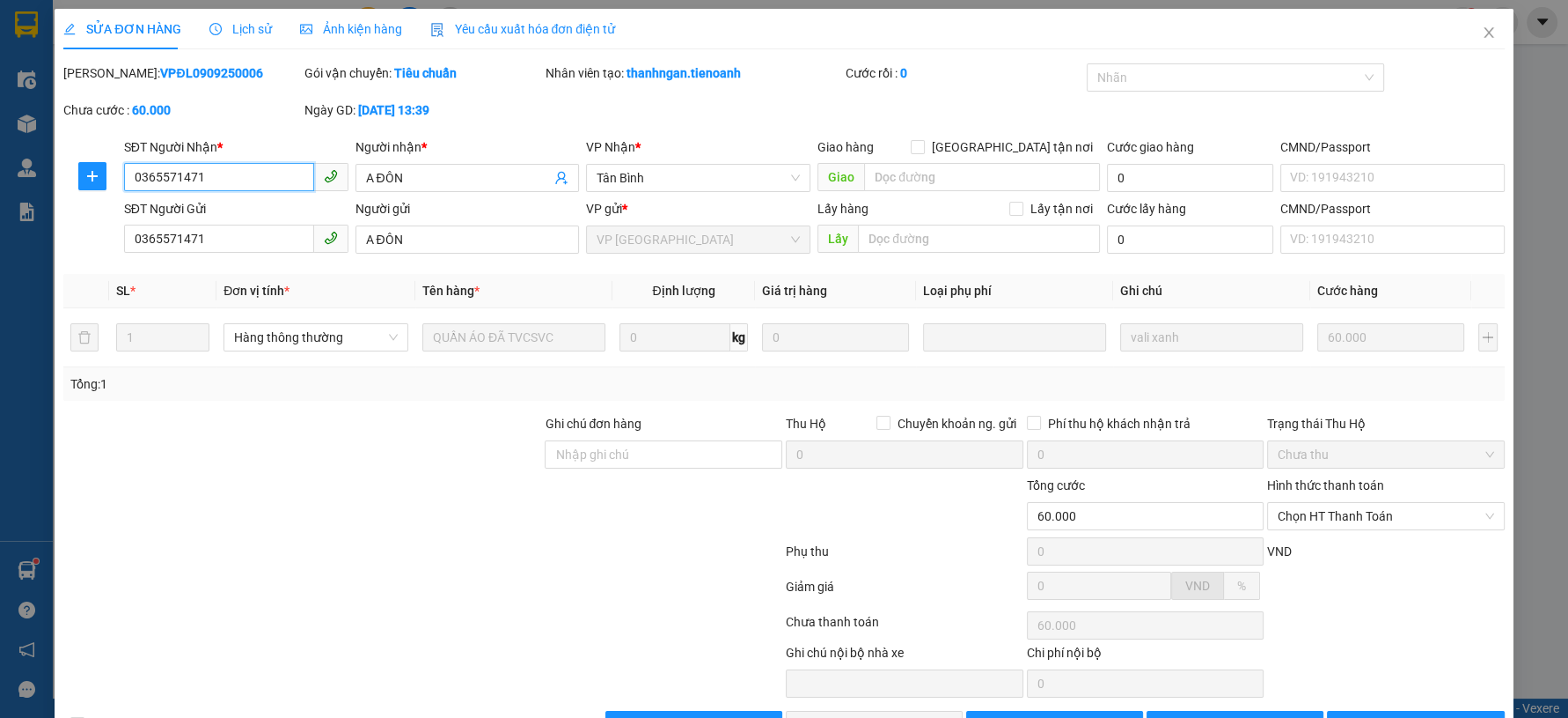
drag, startPoint x: 1373, startPoint y: 512, endPoint x: 1360, endPoint y: 538, distance: 29.1
click at [1368, 521] on span "Chọn HT Thanh Toán" at bounding box center [1386, 515] width 217 height 26
click at [1356, 543] on div "Tại văn phòng" at bounding box center [1373, 550] width 214 height 19
click at [855, 715] on span "Lưu và Giao hàng" at bounding box center [903, 724] width 169 height 19
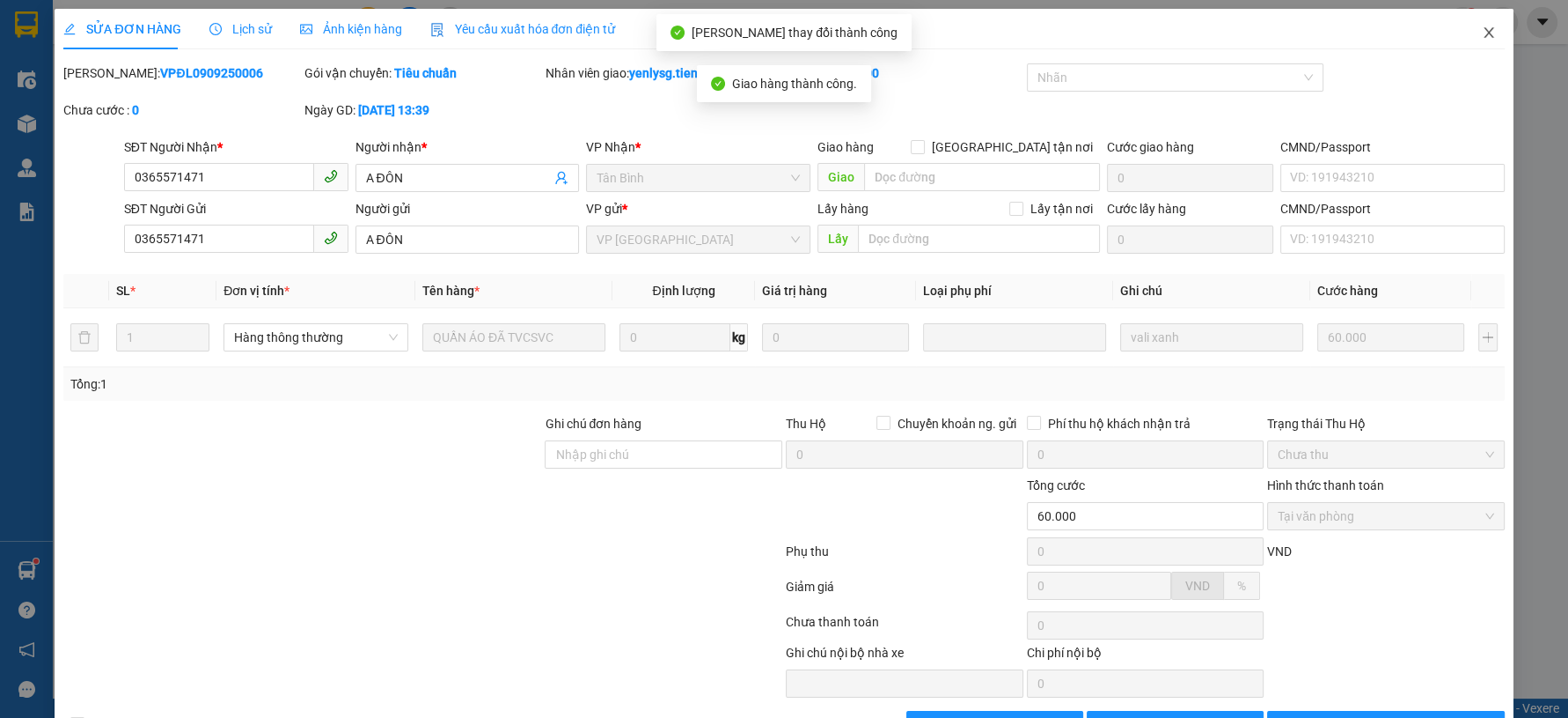
click at [1469, 43] on span "Close" at bounding box center [1488, 33] width 50 height 50
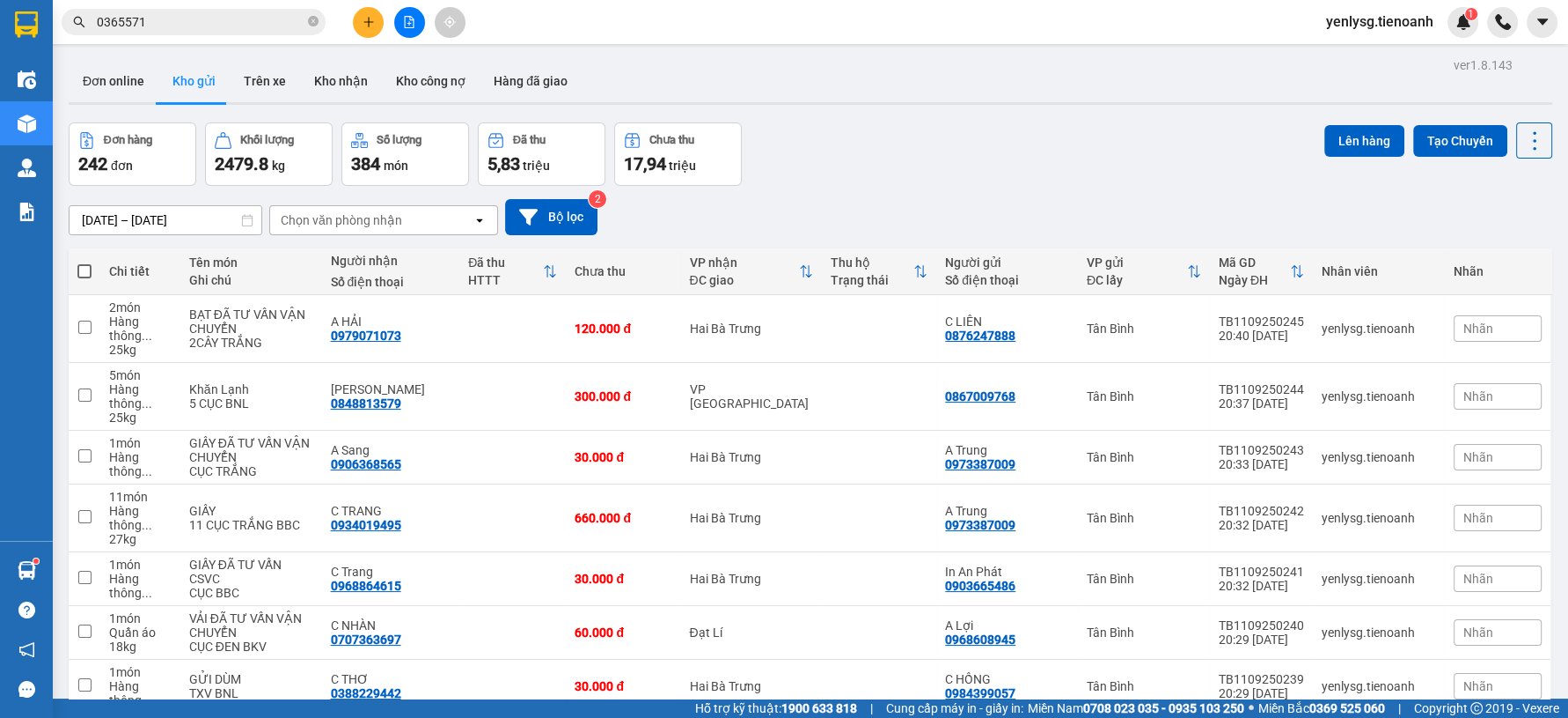
click at [343, 23] on div at bounding box center [409, 23] width 132 height 31
click at [361, 23] on button at bounding box center [368, 23] width 31 height 31
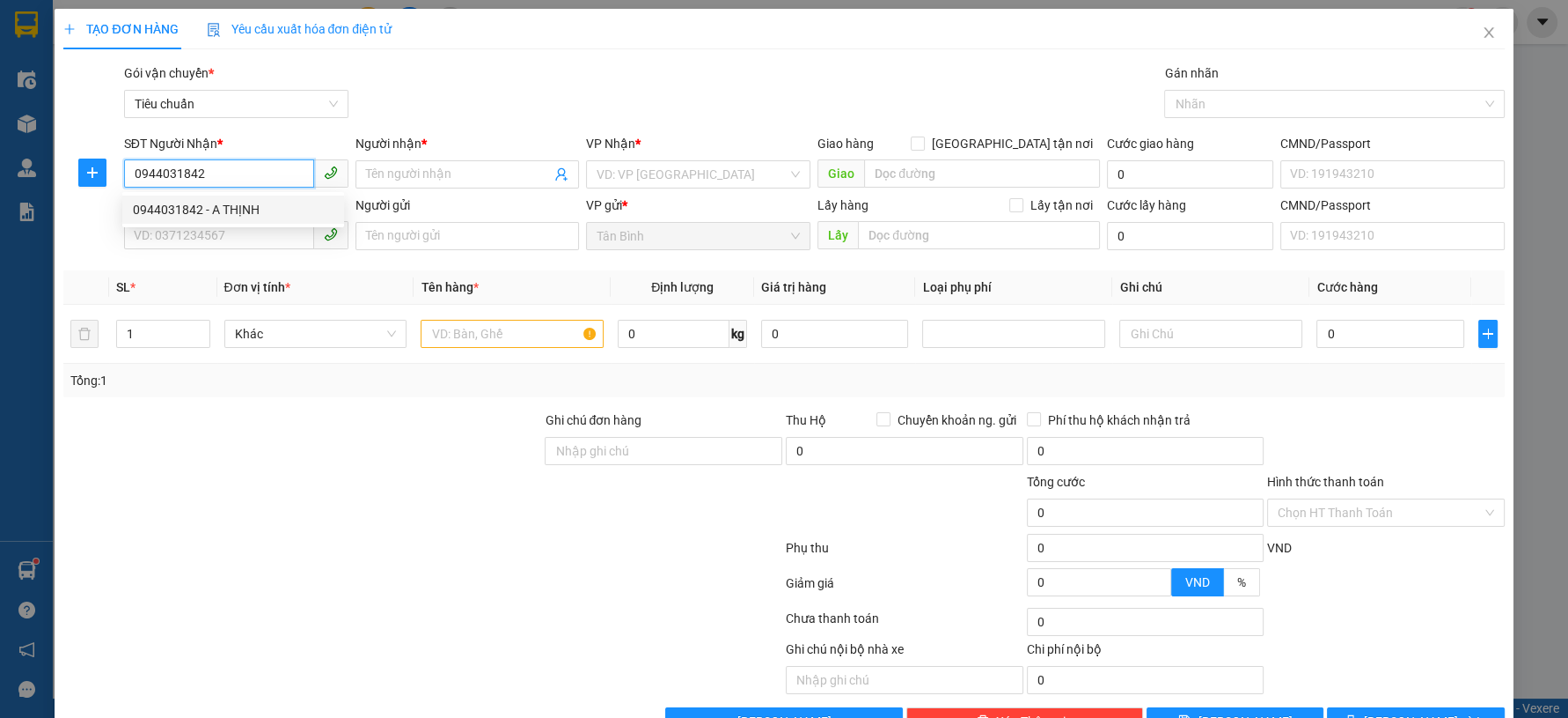
click at [323, 203] on div "0944031842 - A THỊNH" at bounding box center [233, 209] width 201 height 19
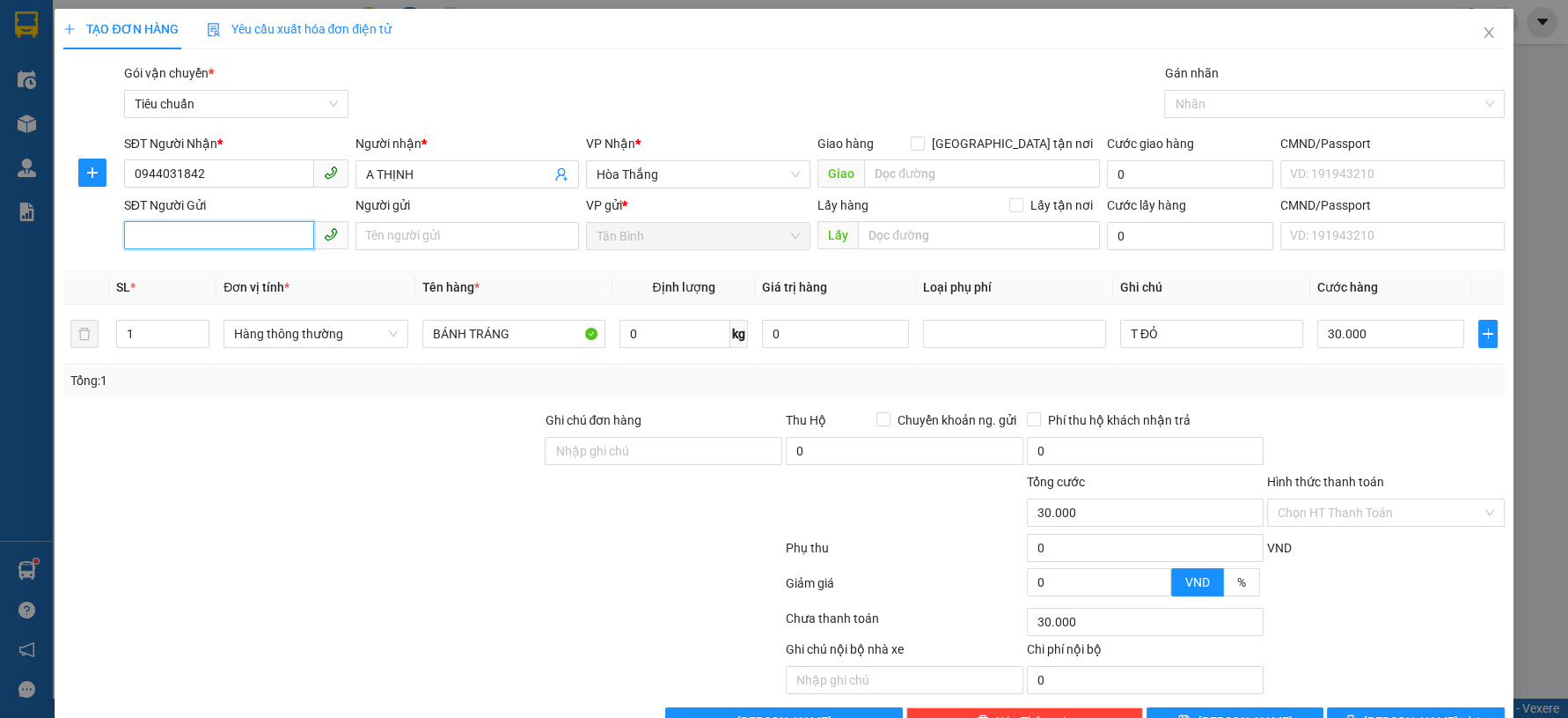
click at [213, 240] on input "SĐT Người Gửi" at bounding box center [219, 234] width 190 height 28
click at [227, 269] on div "0909177127 - A Bảo" at bounding box center [233, 270] width 201 height 19
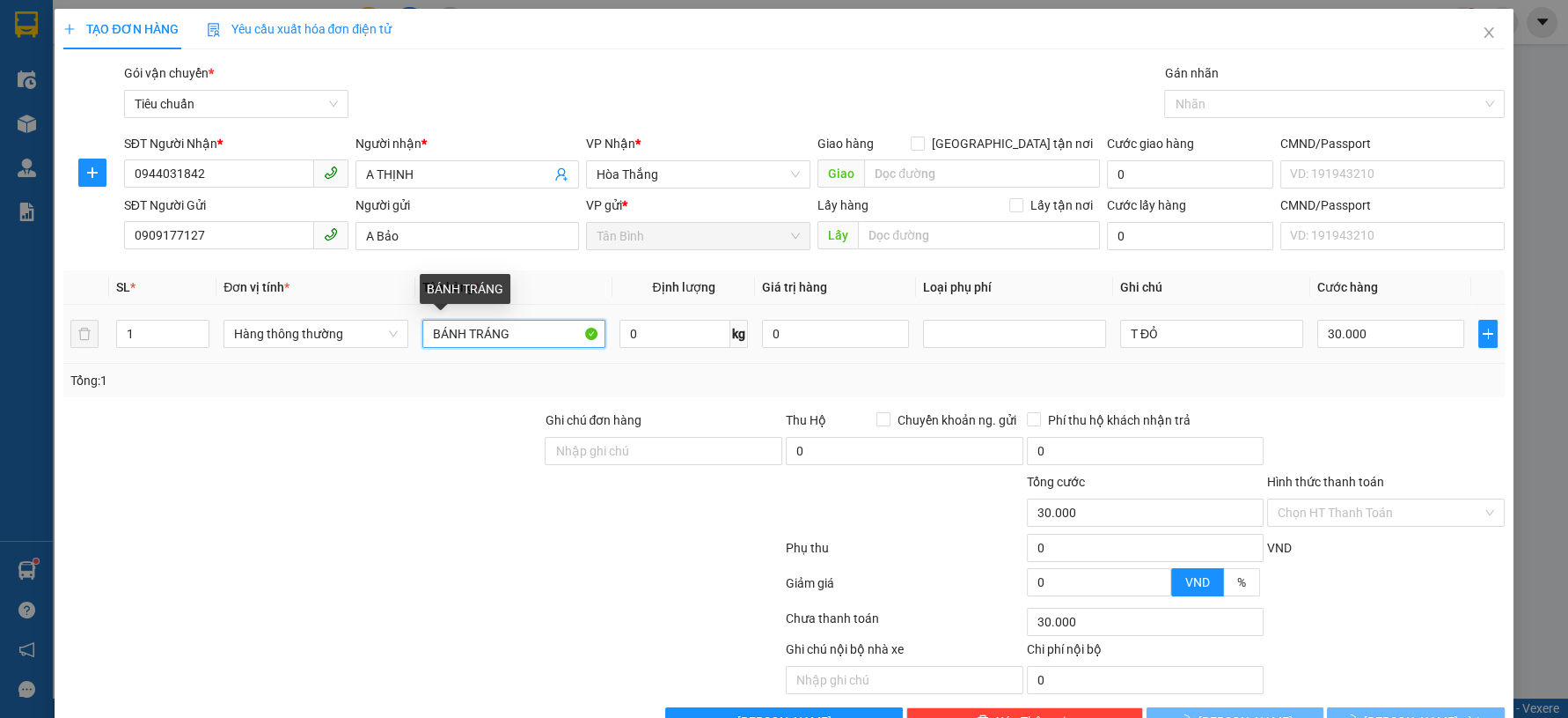
click at [518, 342] on input "BÁNH TRÁNG" at bounding box center [513, 333] width 183 height 28
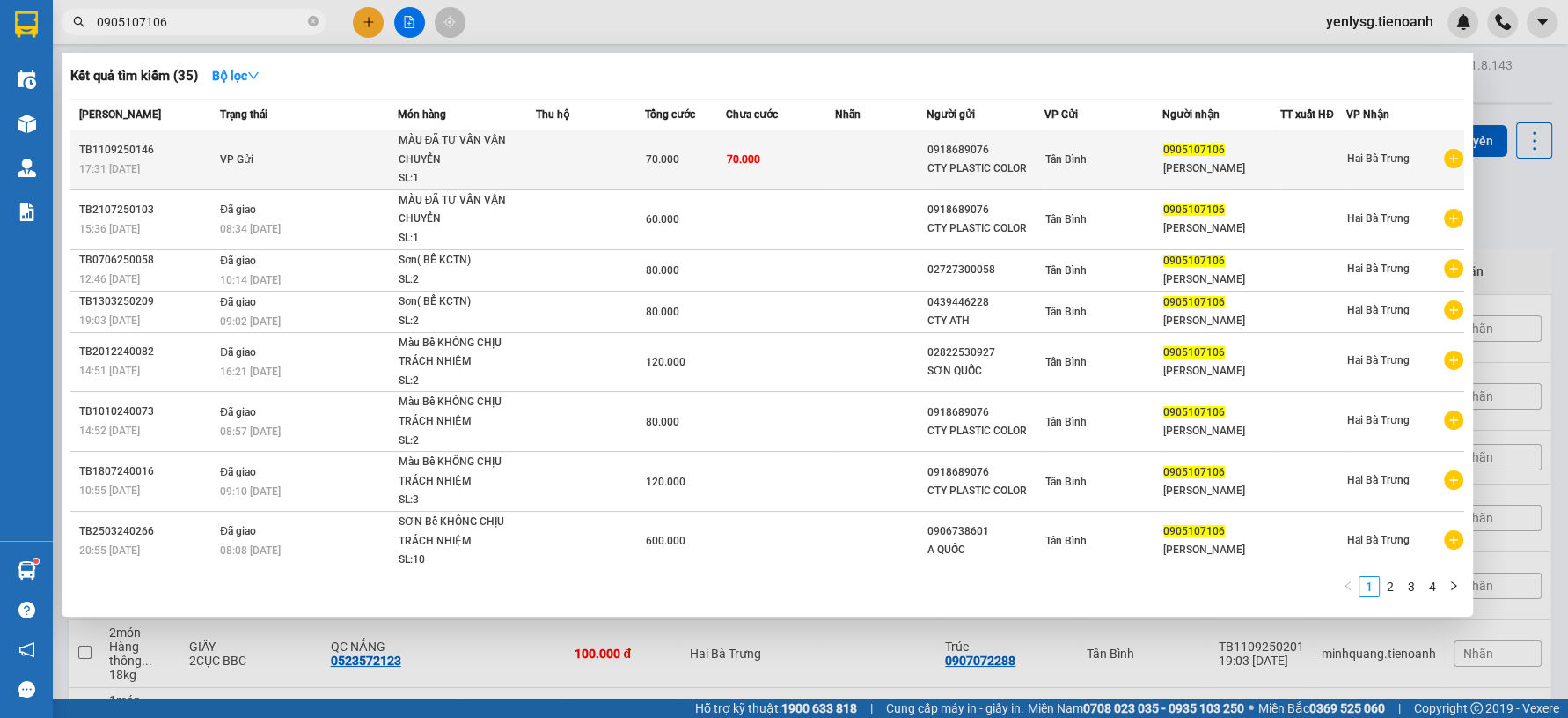
click at [370, 161] on td "VP Gửi" at bounding box center [306, 160] width 182 height 60
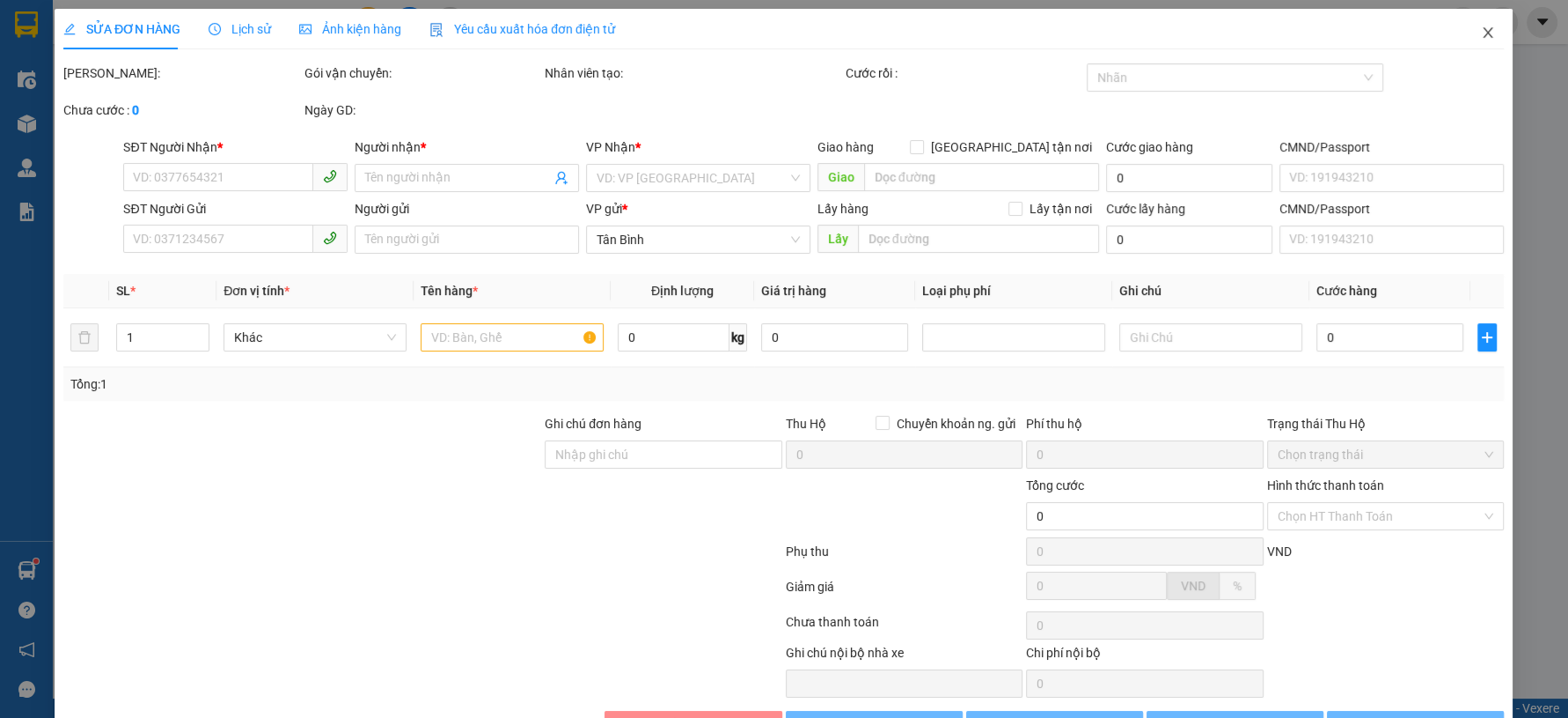
type input "0905107106"
type input "Anh Hải"
type input "0918689076"
type input "CTY PLASTIC COLOR"
type input "HÀNG BỂ GỌI RA LÀM VIỆC LẠI KNM"
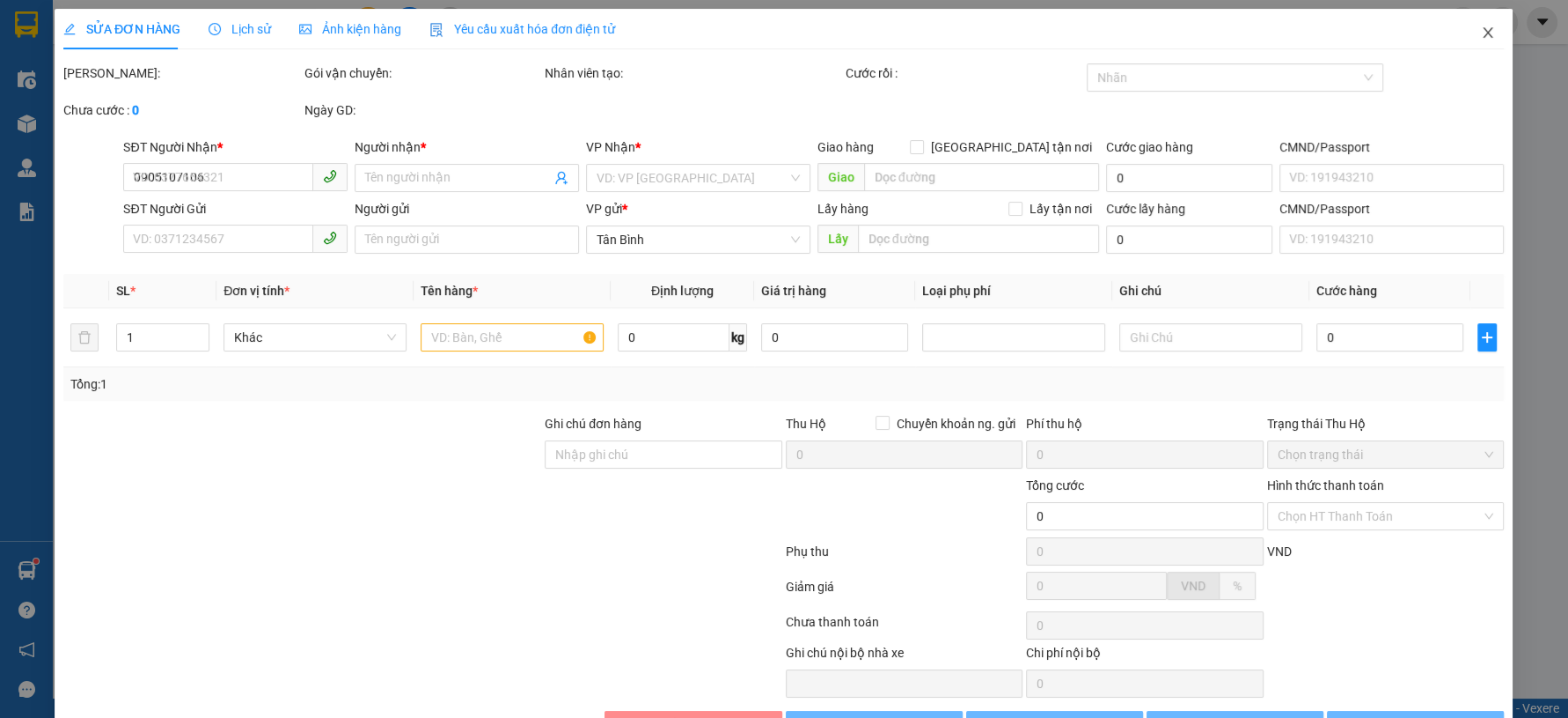
type input "70.000"
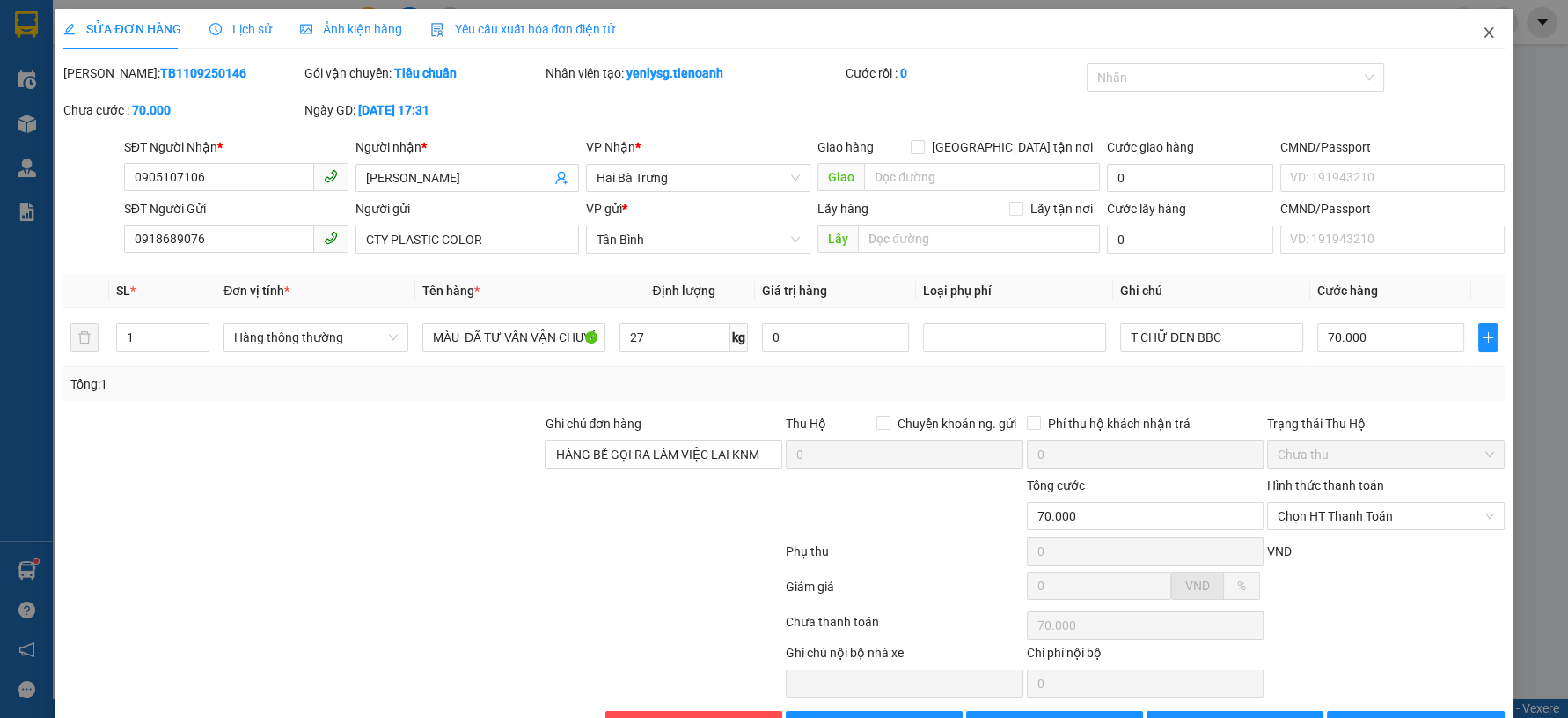
click at [1487, 48] on span "Close" at bounding box center [1488, 33] width 50 height 50
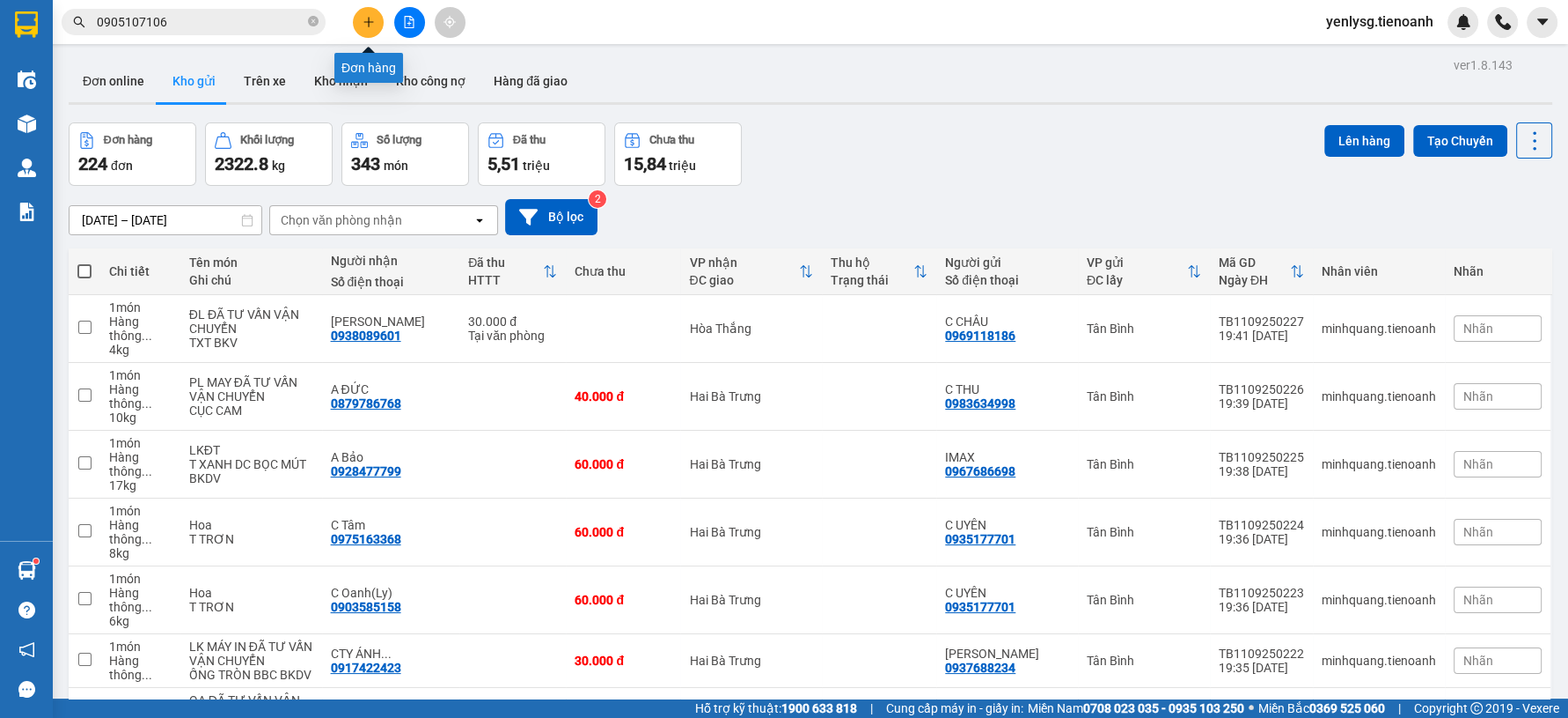
click at [371, 21] on icon "plus" at bounding box center [369, 23] width 13 height 13
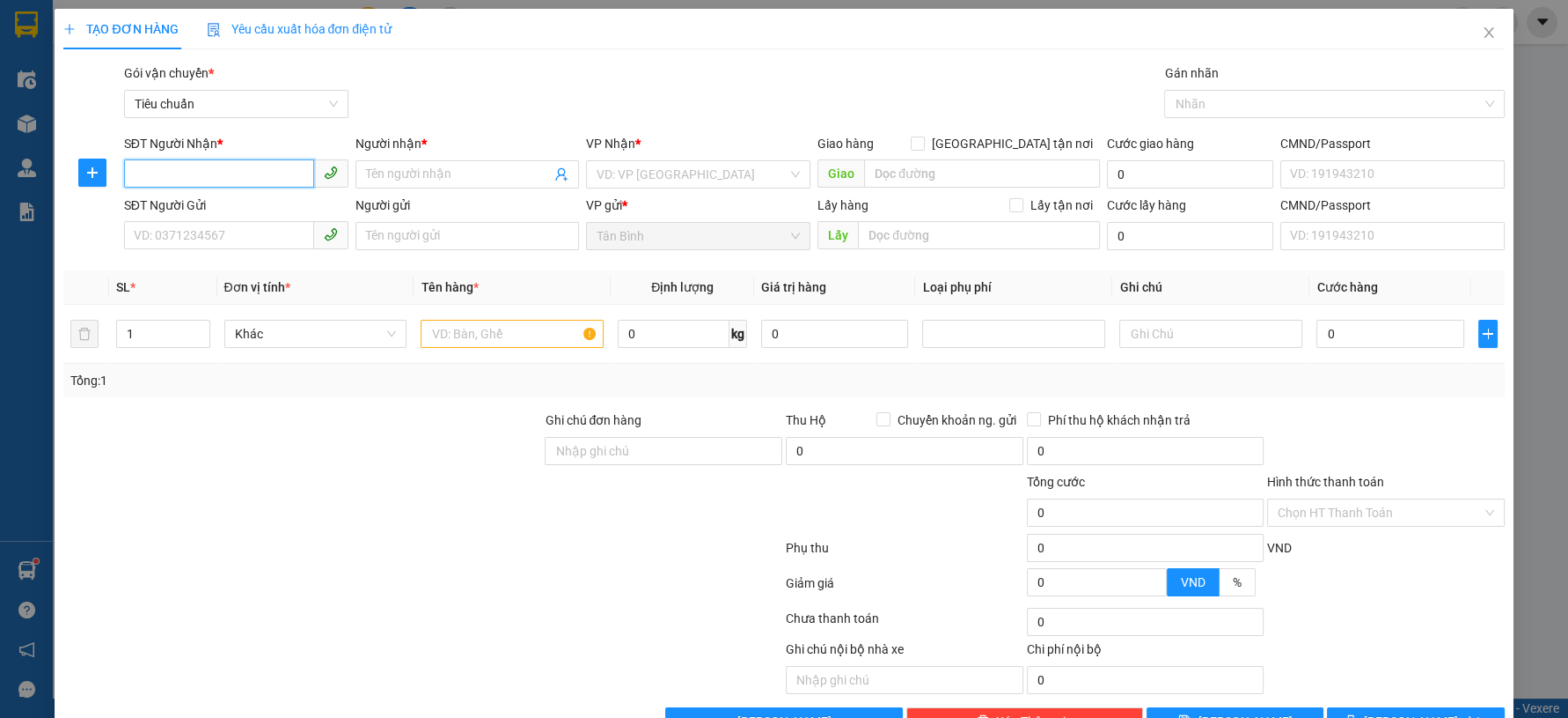
click at [226, 171] on input "SĐT Người Nhận *" at bounding box center [219, 173] width 190 height 28
paste input "0934737491"
type input "0934737491"
click at [355, 174] on span at bounding box center [467, 174] width 224 height 28
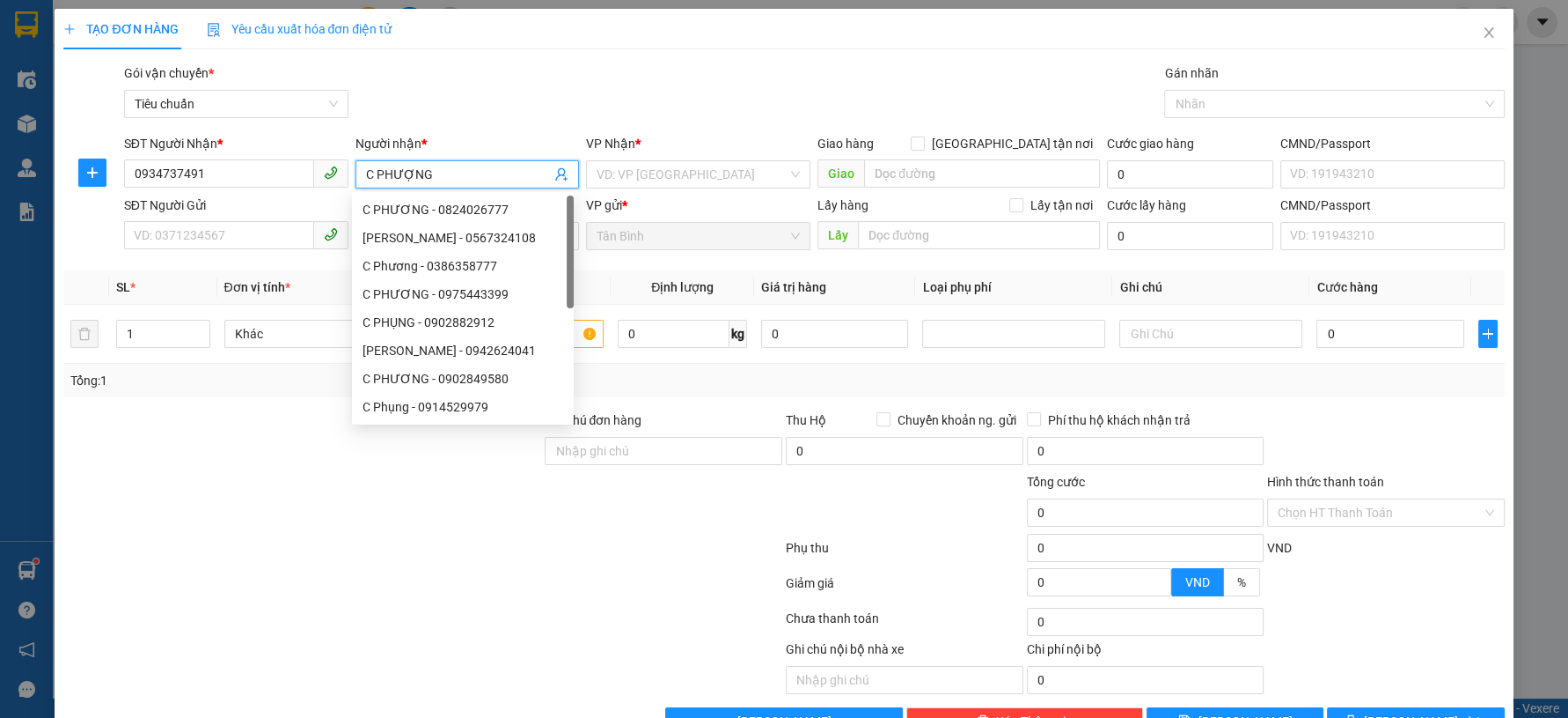
type input "C PHƯỢNG"
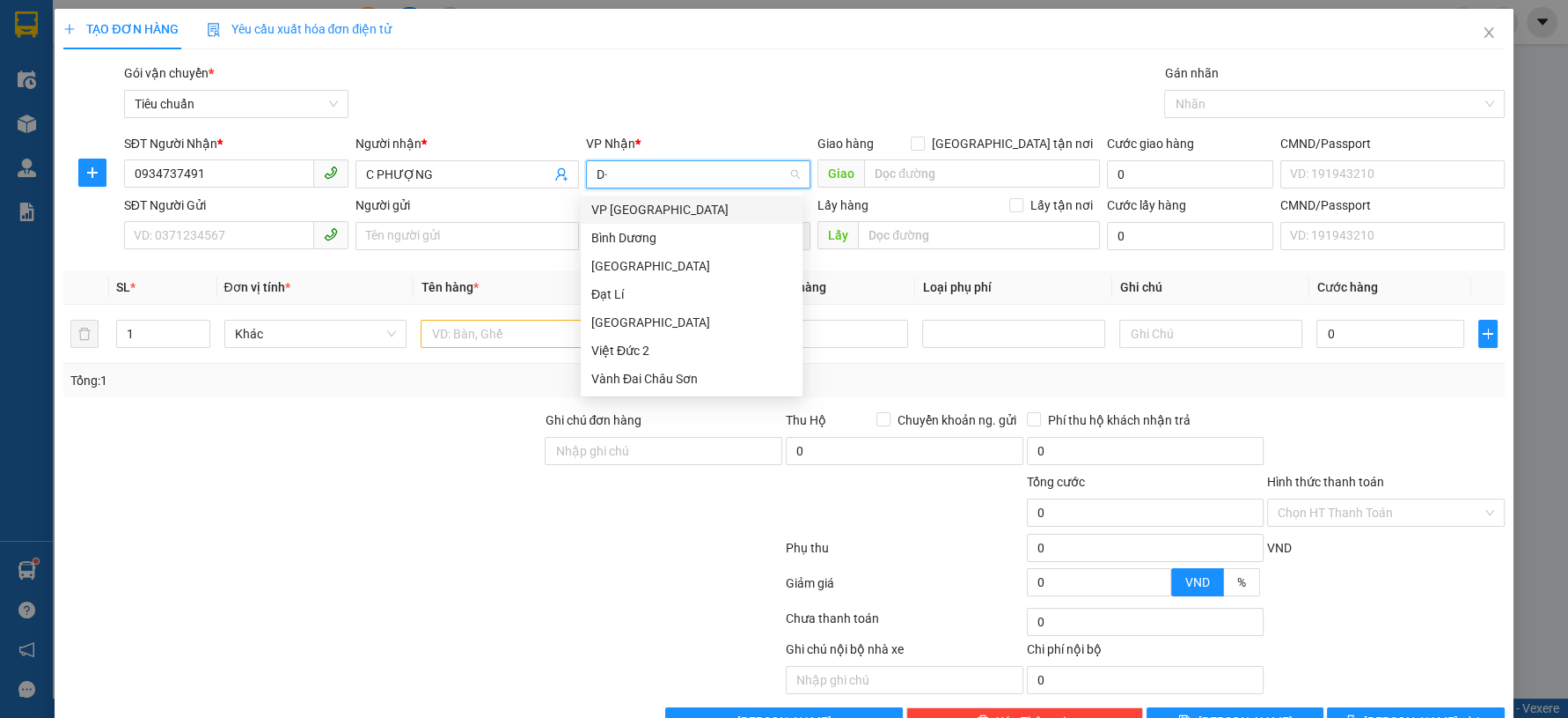
type input "D"
type input "Đ"
click at [630, 293] on div "Đạt Lí" at bounding box center [691, 293] width 201 height 19
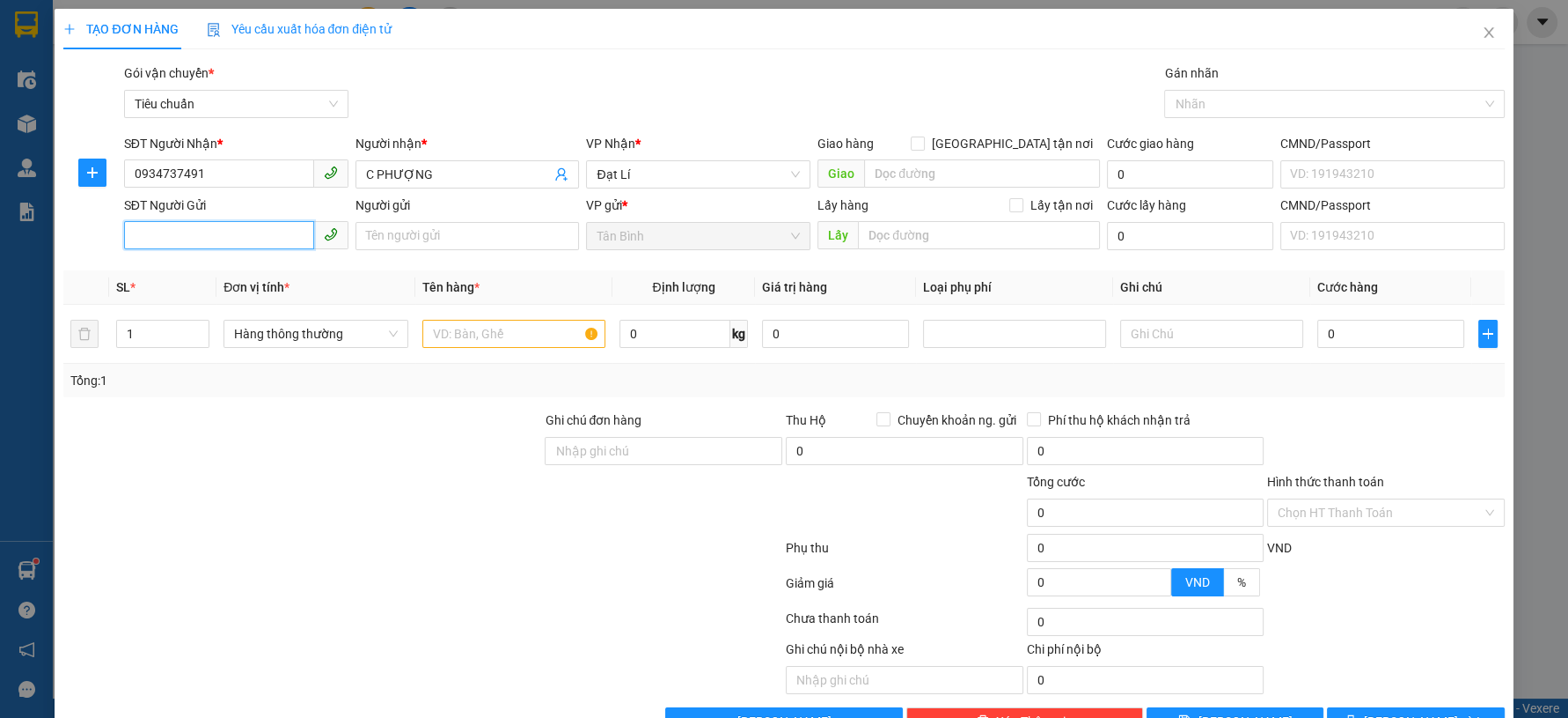
click at [275, 237] on input "SĐT Người Gửi" at bounding box center [219, 234] width 190 height 28
paste input "0935718261"
type input "0935718261"
click at [391, 241] on input "Người gửi" at bounding box center [467, 235] width 224 height 28
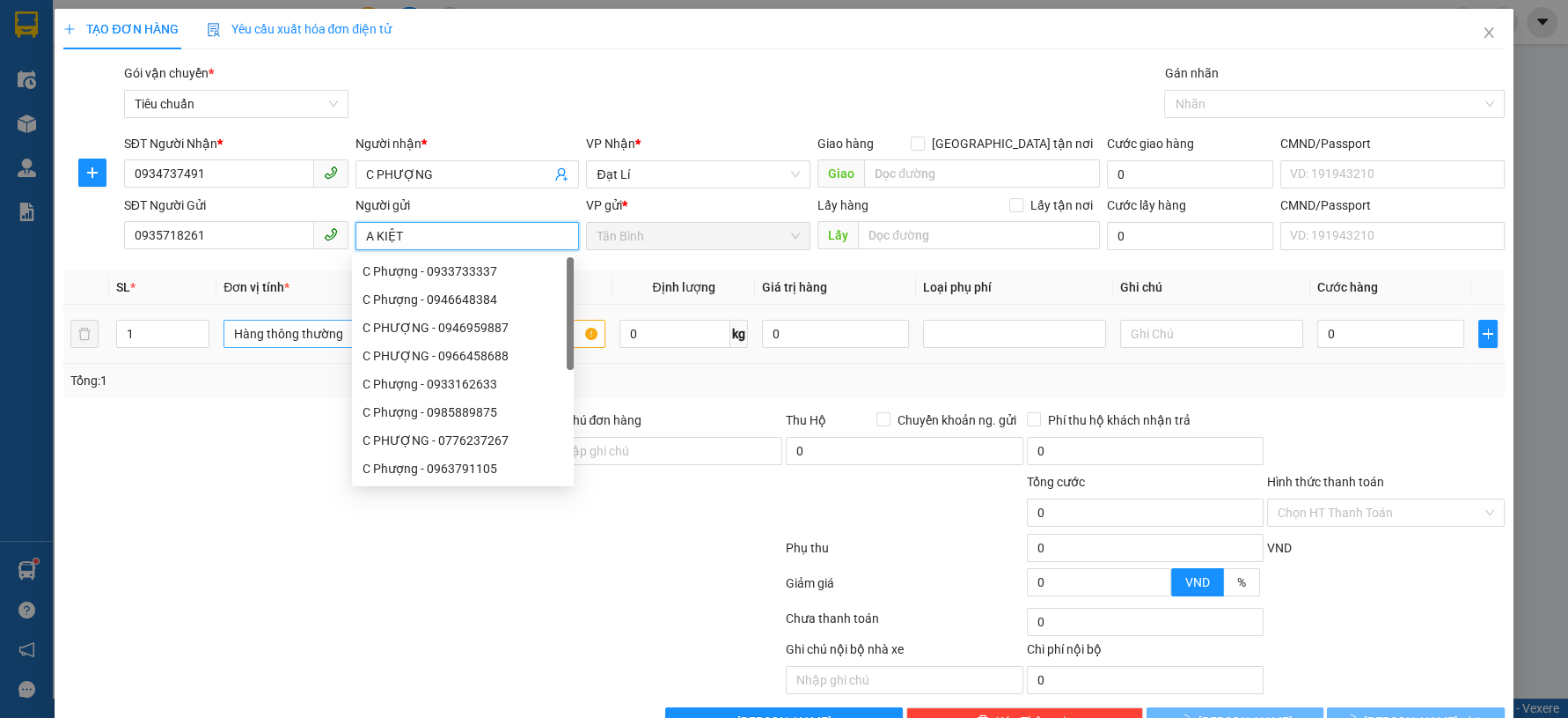
click at [262, 336] on span "Hàng thông thường" at bounding box center [315, 333] width 164 height 26
type input "A KIỆT"
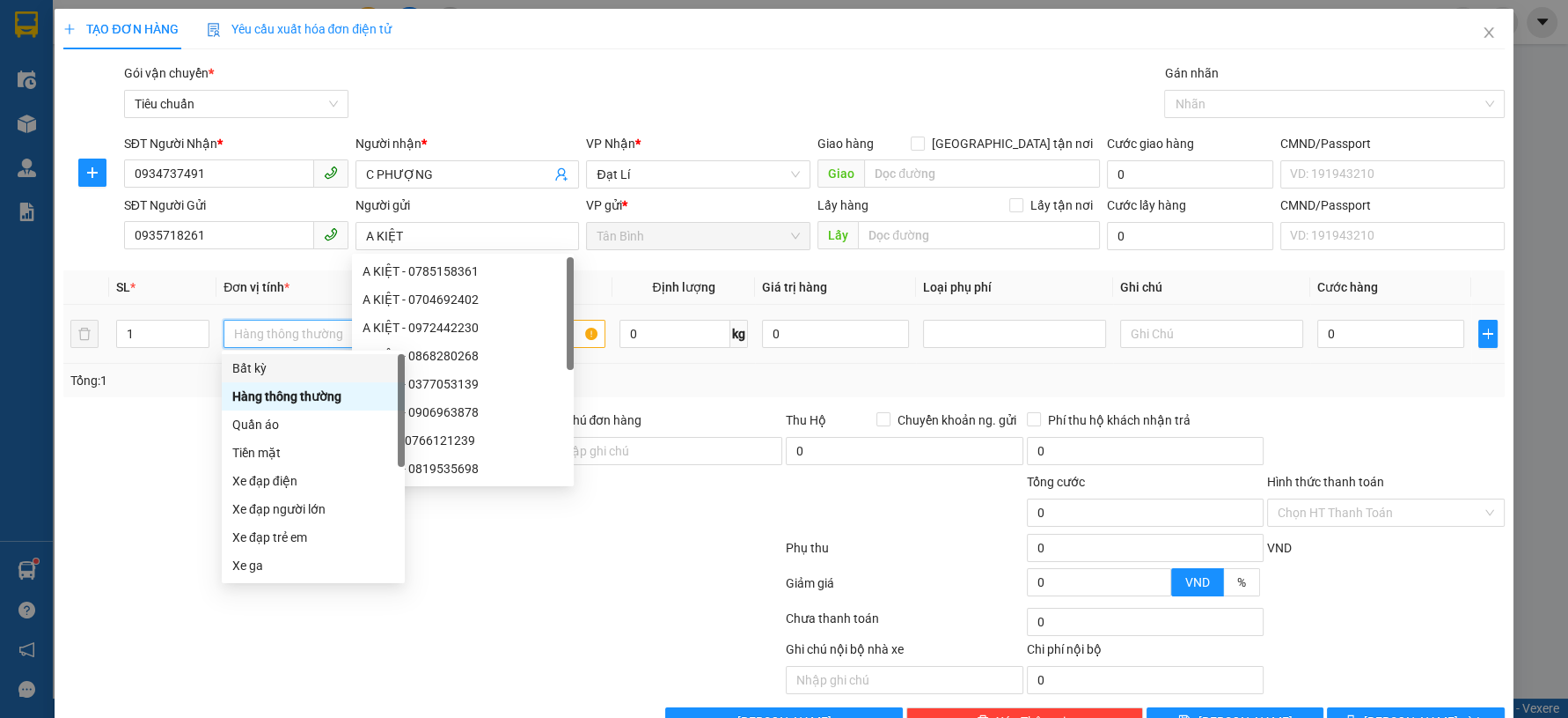
scroll to position [83, 0]
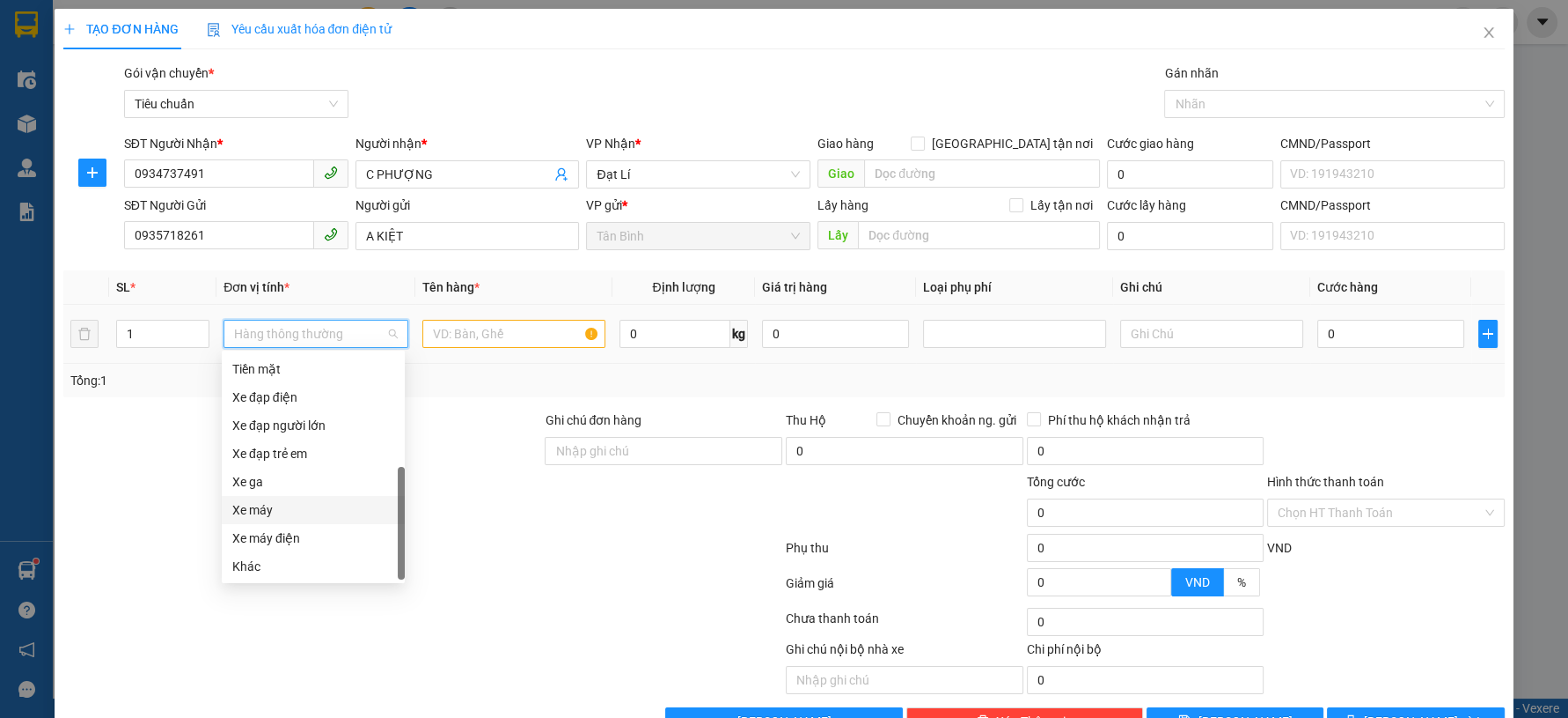
click at [277, 515] on div "Xe máy" at bounding box center [313, 509] width 162 height 19
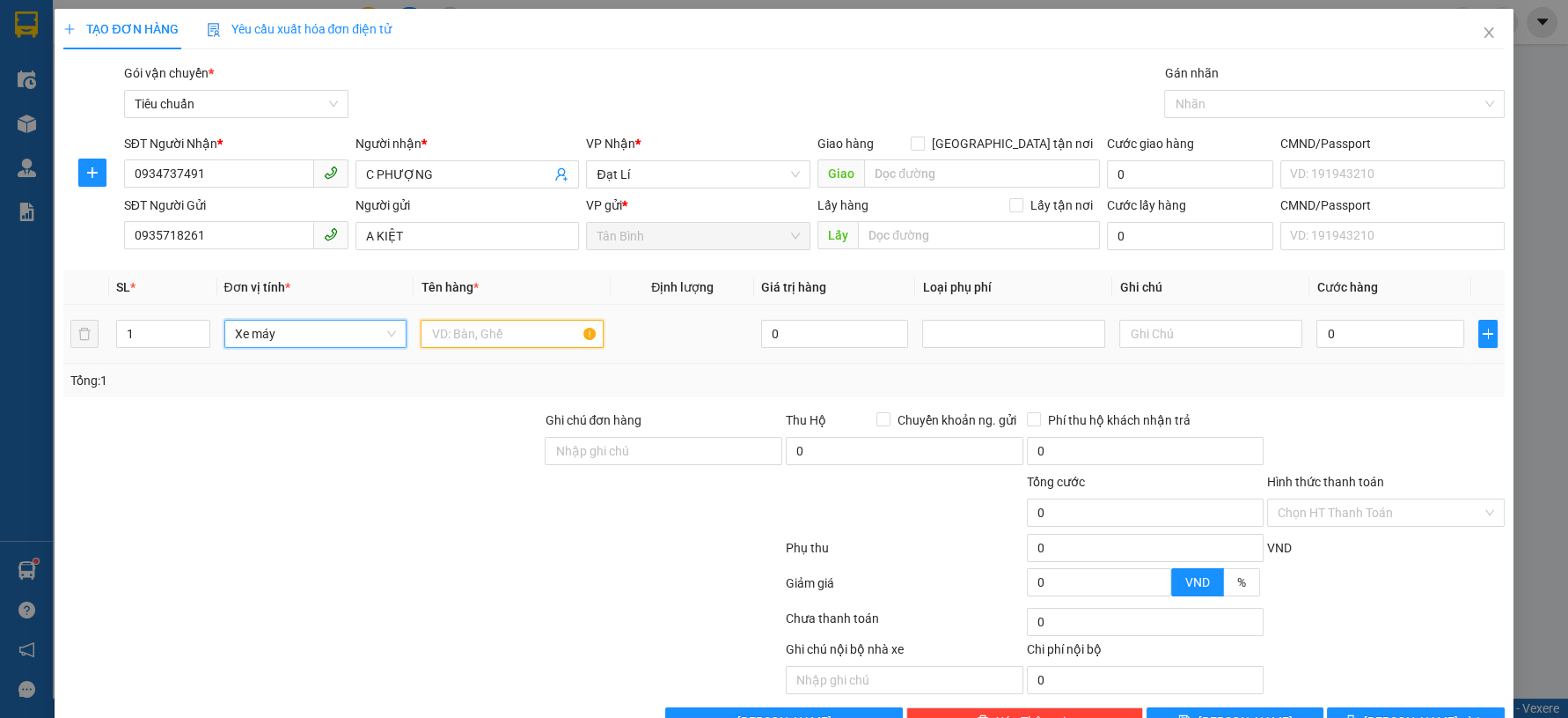
click at [466, 327] on input "text" at bounding box center [512, 333] width 183 height 28
type input "300.000"
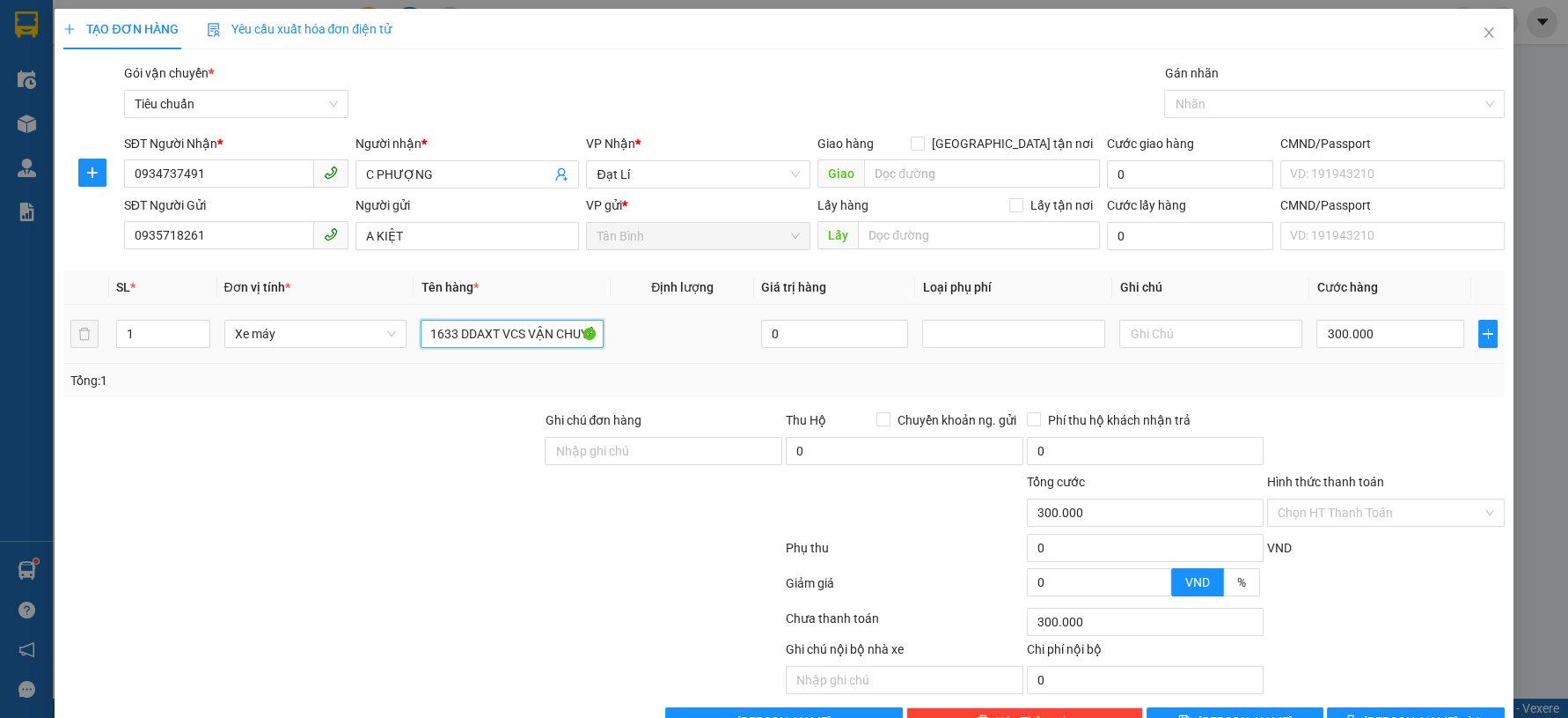
scroll to position [0, 45]
drag, startPoint x: 451, startPoint y: 345, endPoint x: 483, endPoint y: 341, distance: 32.2
click at [483, 341] on input "47R5-1633 DDAXT VCS VẬN CHUYỂN" at bounding box center [512, 333] width 183 height 28
click at [503, 335] on input "47R5-1633 ĐÃ VCS VẬN CHUYỂN" at bounding box center [512, 333] width 183 height 28
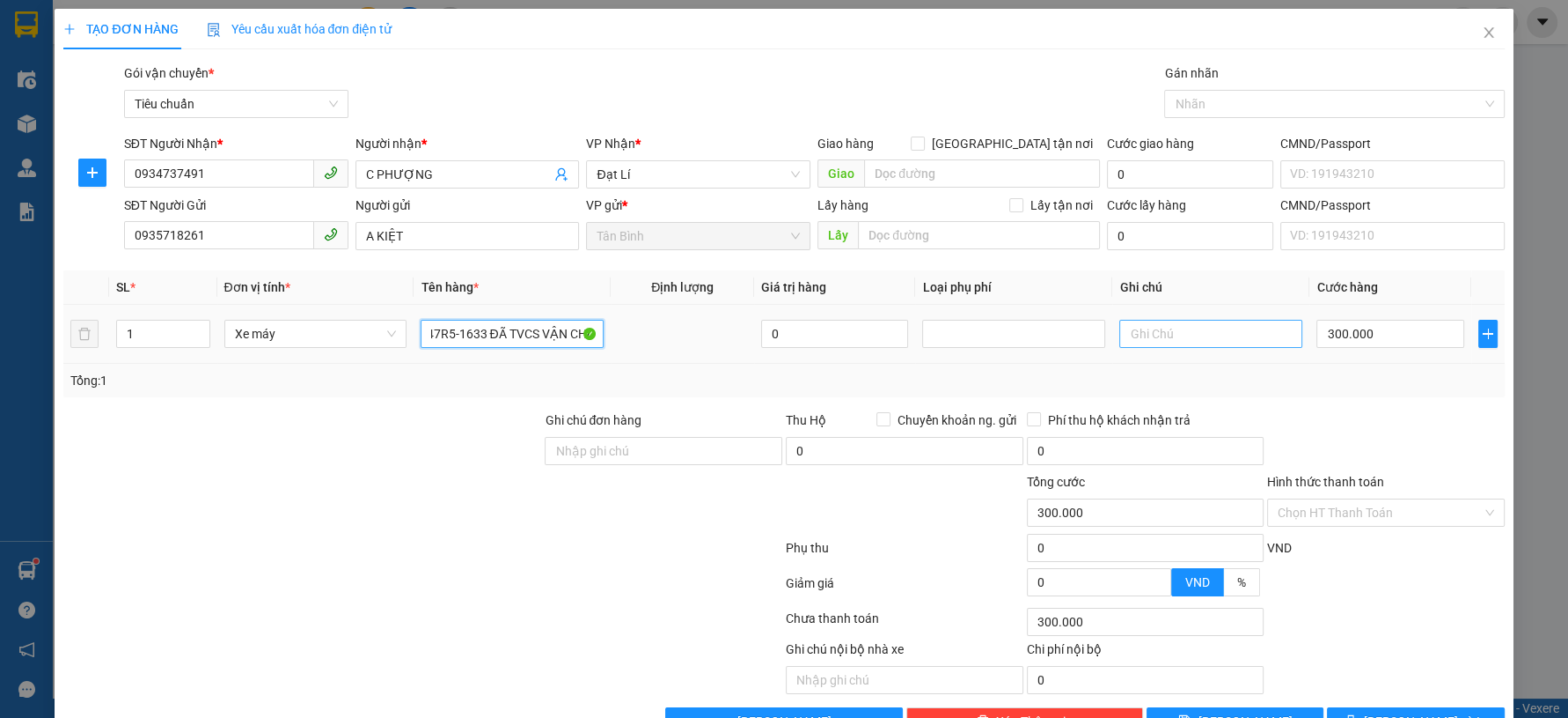
type input "47R5-1633 ĐÃ TVCS VẬN CHUYỂN"
click at [1131, 339] on input "text" at bounding box center [1210, 333] width 183 height 28
type input "XE TAURUS + CHÌA KHÓA + CÀ VẸT"
click at [1407, 707] on button "[PERSON_NAME] và In" at bounding box center [1415, 721] width 177 height 28
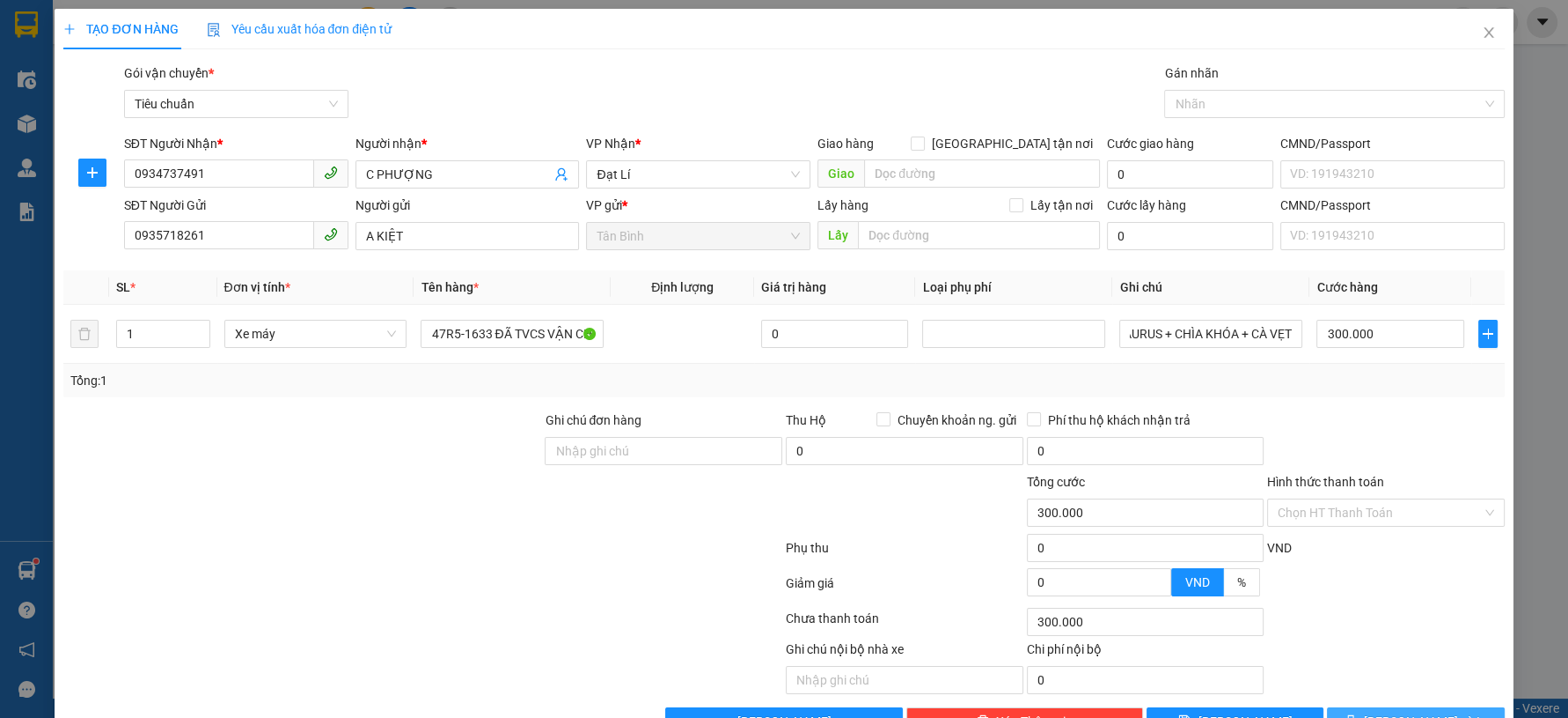
scroll to position [0, 0]
click at [1386, 711] on div "Hỗ trợ kỹ thuật: 1900 633 818 | Cung cấp máy in - giấy in: Miền Nam 0708 023 03…" at bounding box center [779, 707] width 1559 height 19
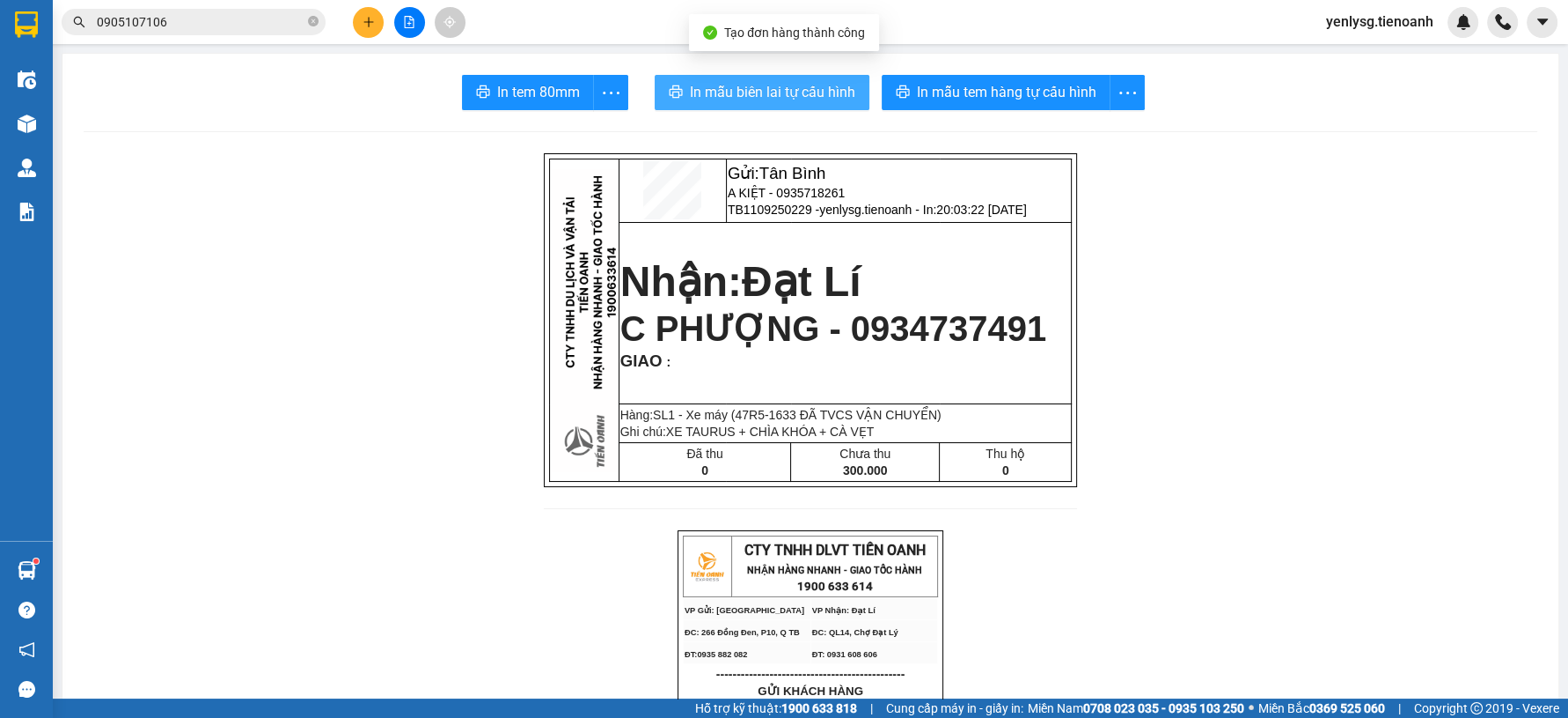
click at [811, 89] on span "In mẫu biên lai tự cấu hình" at bounding box center [772, 92] width 165 height 22
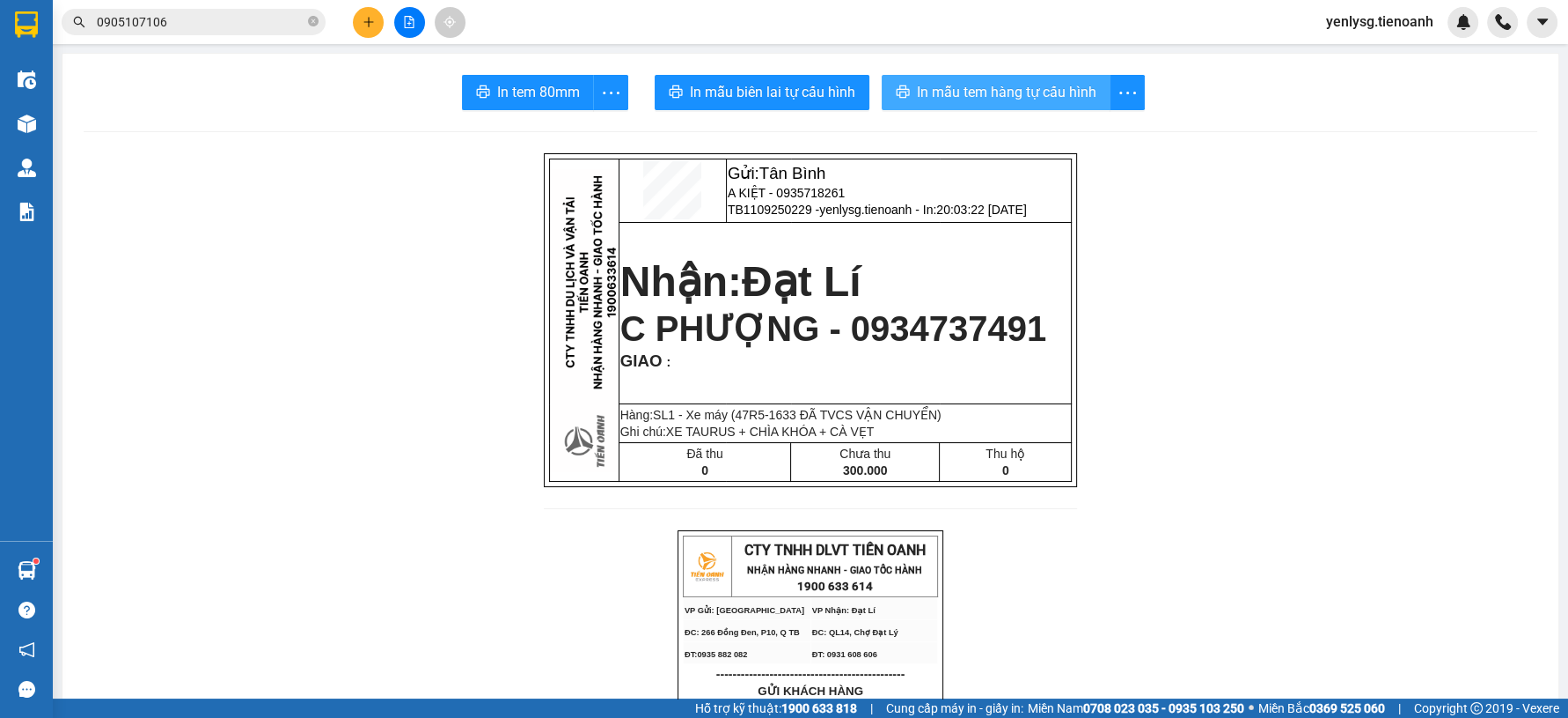
click at [1070, 104] on button "In mẫu tem hàng tự cấu hình" at bounding box center [996, 92] width 229 height 35
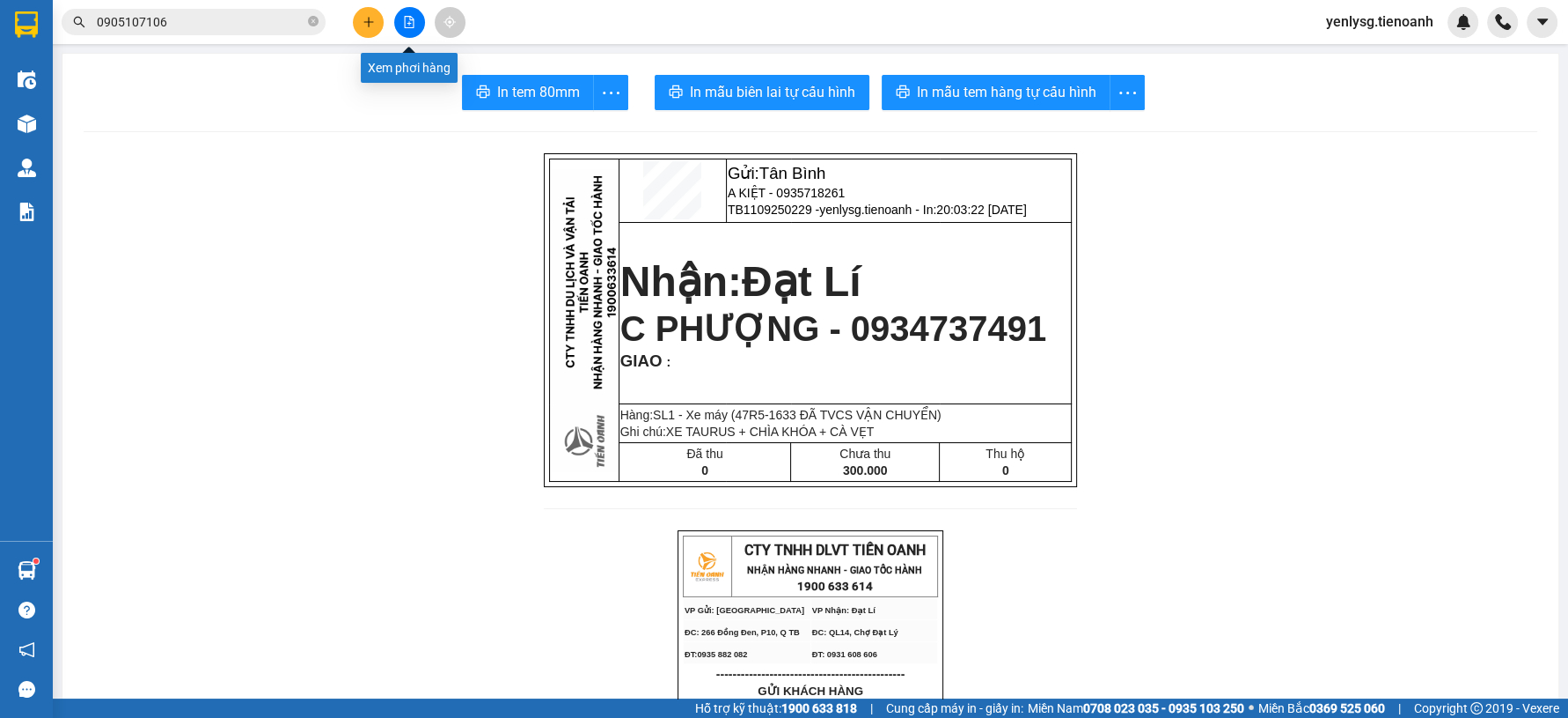
click at [384, 16] on div at bounding box center [409, 23] width 132 height 31
click at [379, 16] on button at bounding box center [368, 23] width 31 height 31
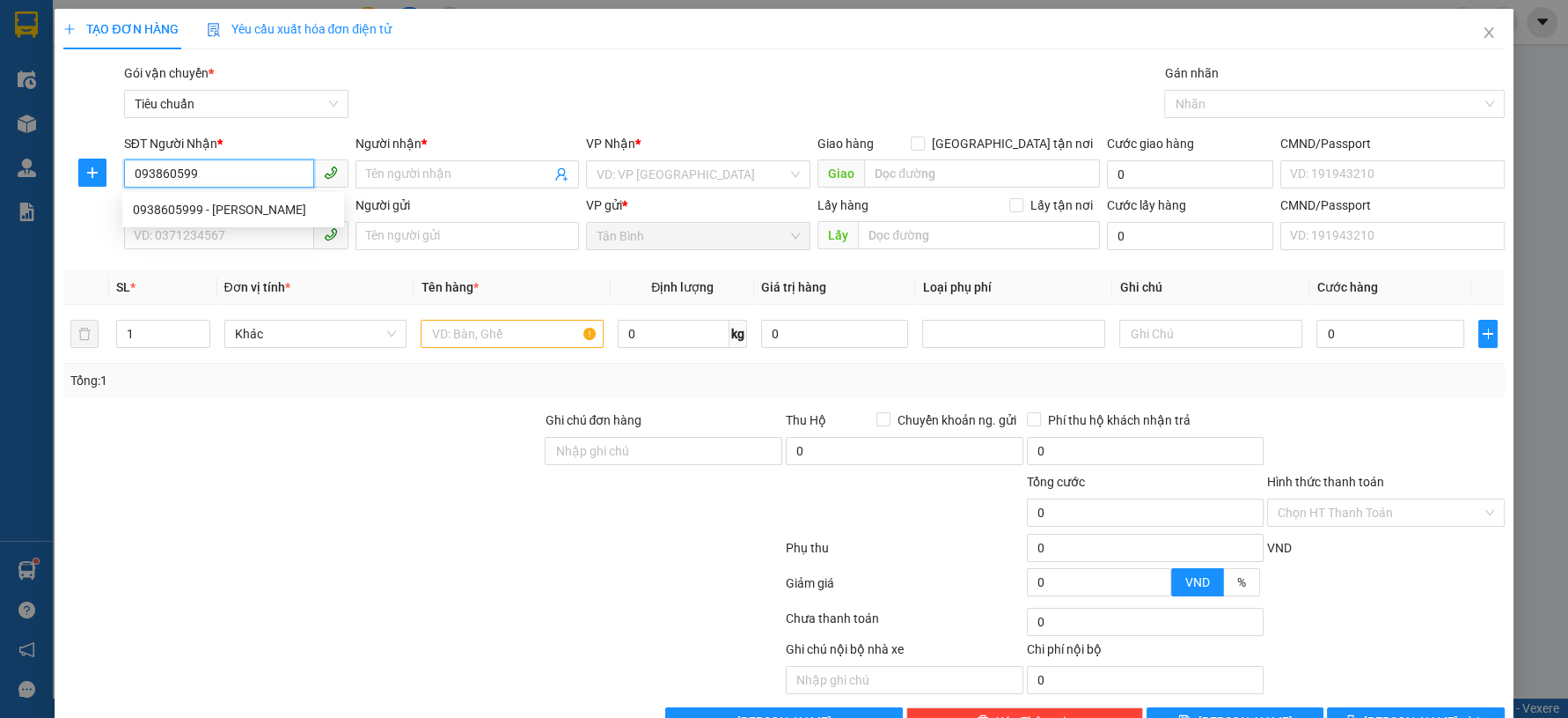
type input "0938605999"
click at [277, 221] on div "0938605999 - C Phương" at bounding box center [232, 209] width 221 height 28
type input "C Phương"
type input "40.000"
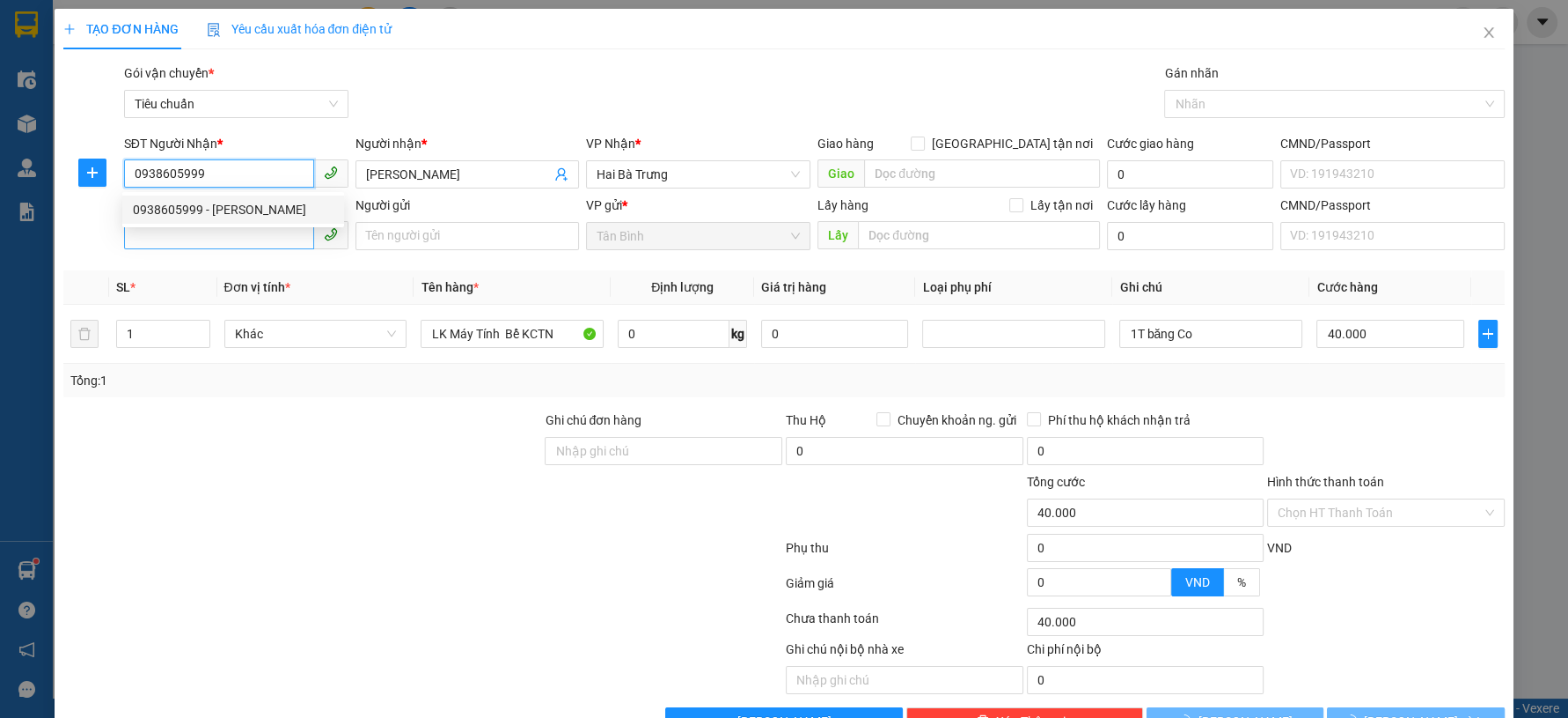
type input "0938605999"
click at [272, 241] on input "SĐT Người Gửi" at bounding box center [219, 234] width 190 height 28
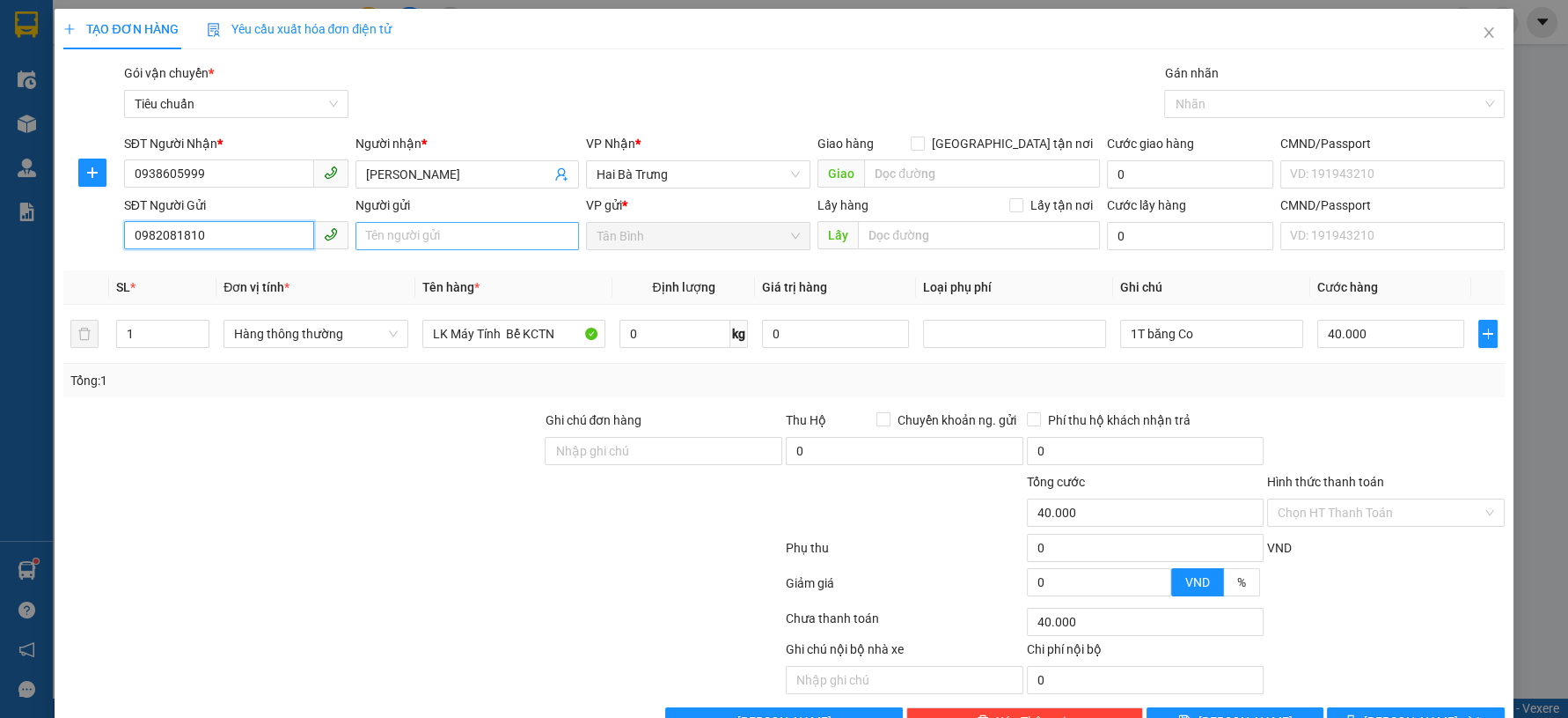
type input "0982081810"
click at [389, 248] on input "Người gửi" at bounding box center [467, 235] width 224 height 28
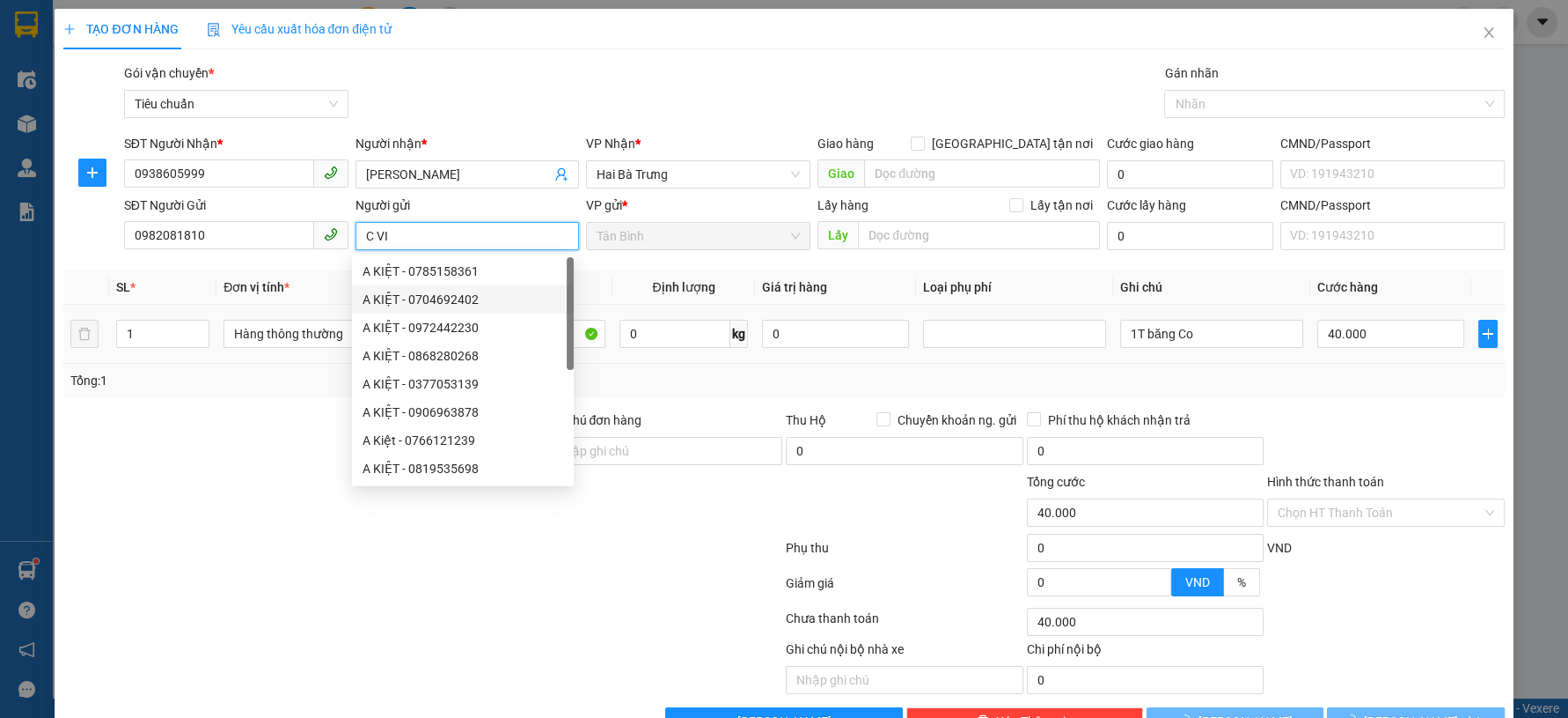
type input "C VI"
click at [215, 391] on div "Tổng: 1" at bounding box center [784, 380] width 1441 height 33
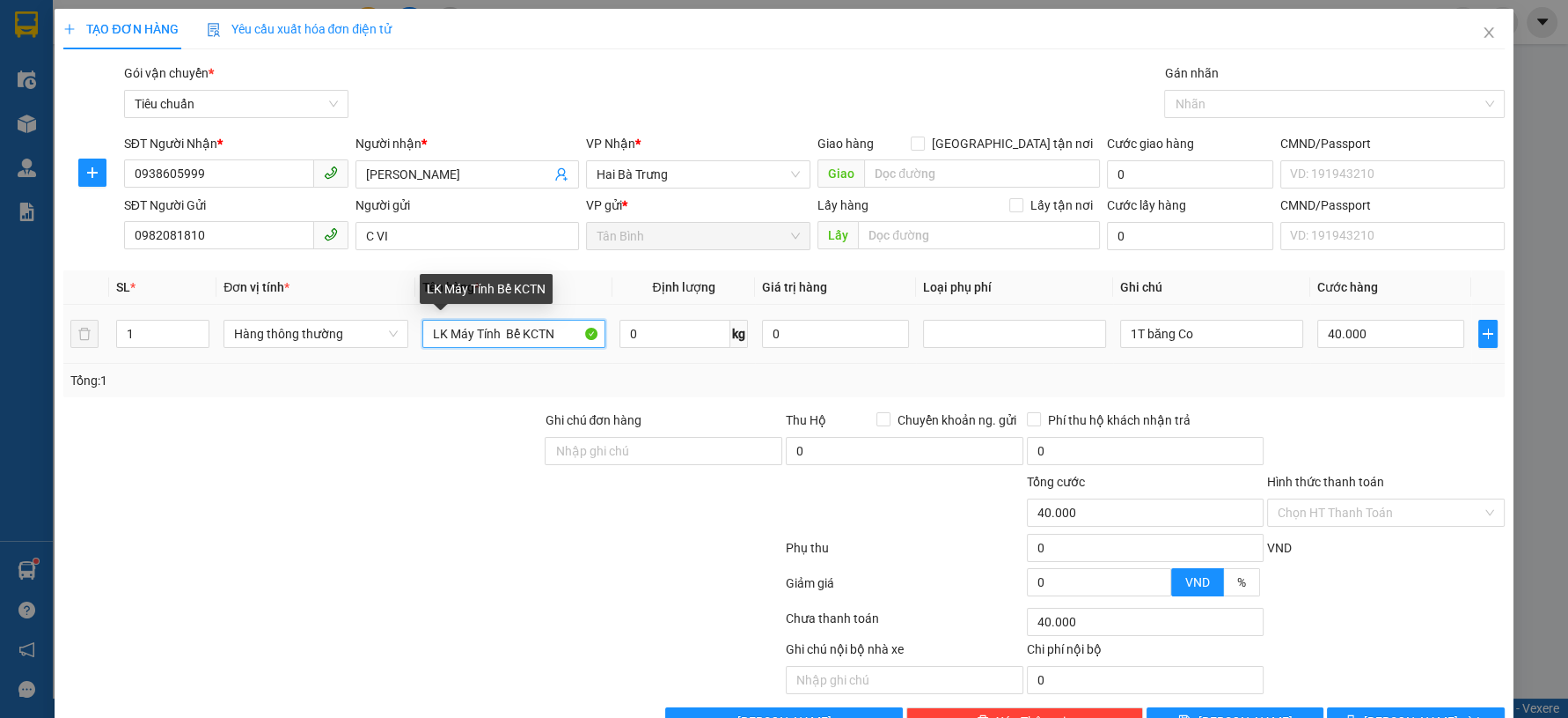
click at [491, 342] on input "LK Máy Tính Bể KCTN" at bounding box center [513, 333] width 183 height 28
type input "BÁNH"
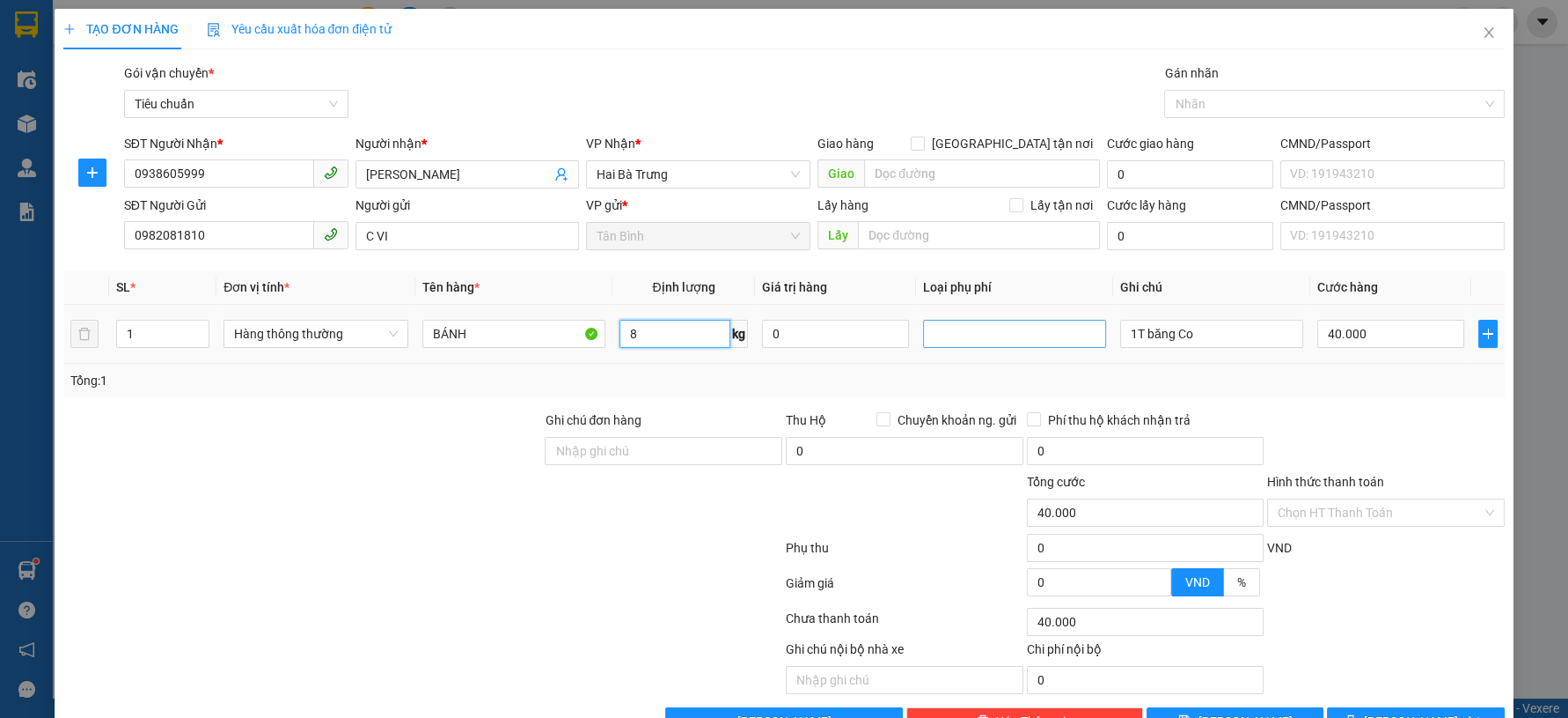
type input "8"
click at [923, 344] on tr "1 Hàng thông thường BÁNH 8 kg 0 1T băng Co 40.000" at bounding box center [784, 334] width 1441 height 59
type input "T TRƠN"
click at [1321, 515] on input "Hình thức thanh toán" at bounding box center [1380, 512] width 204 height 26
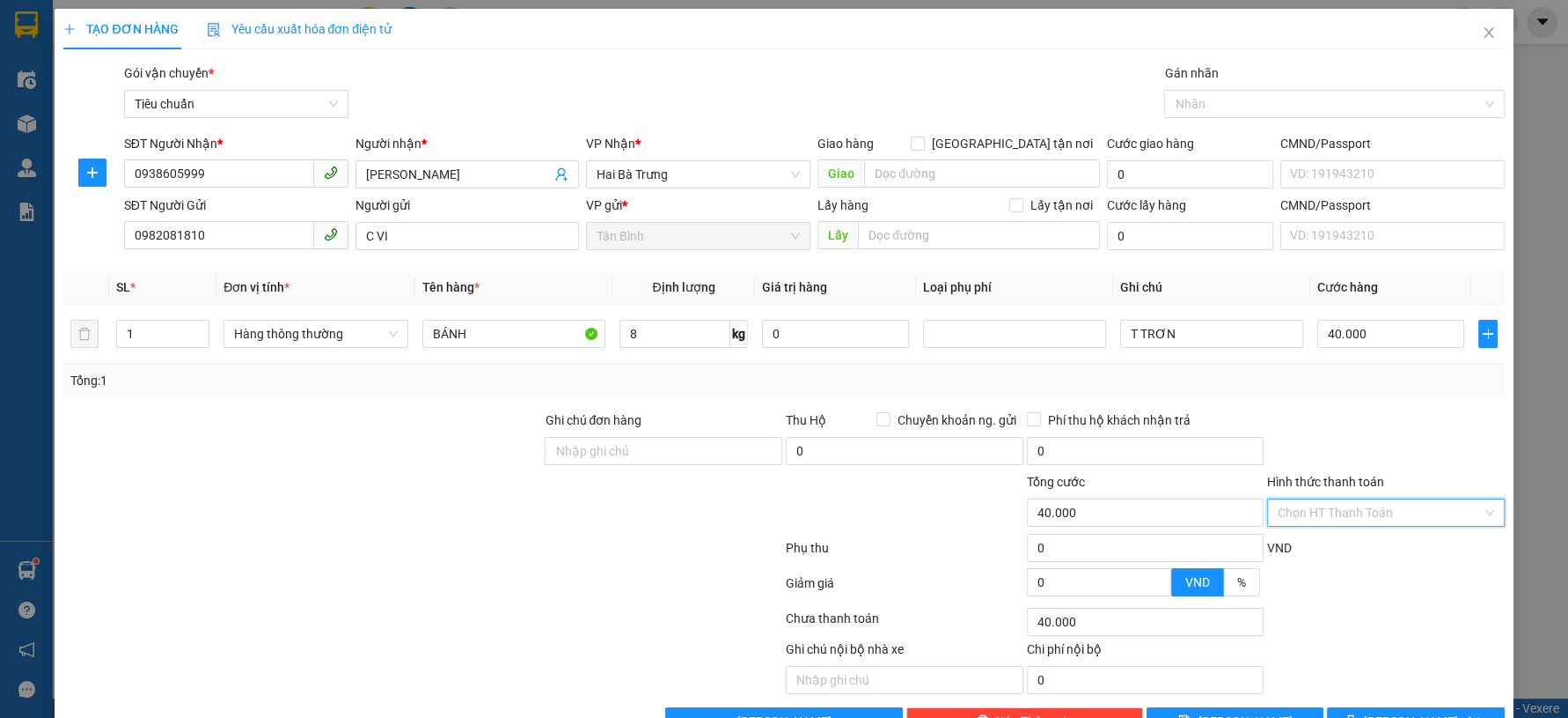
click at [1322, 537] on div "Tại văn phòng" at bounding box center [1373, 546] width 214 height 19
type input "0"
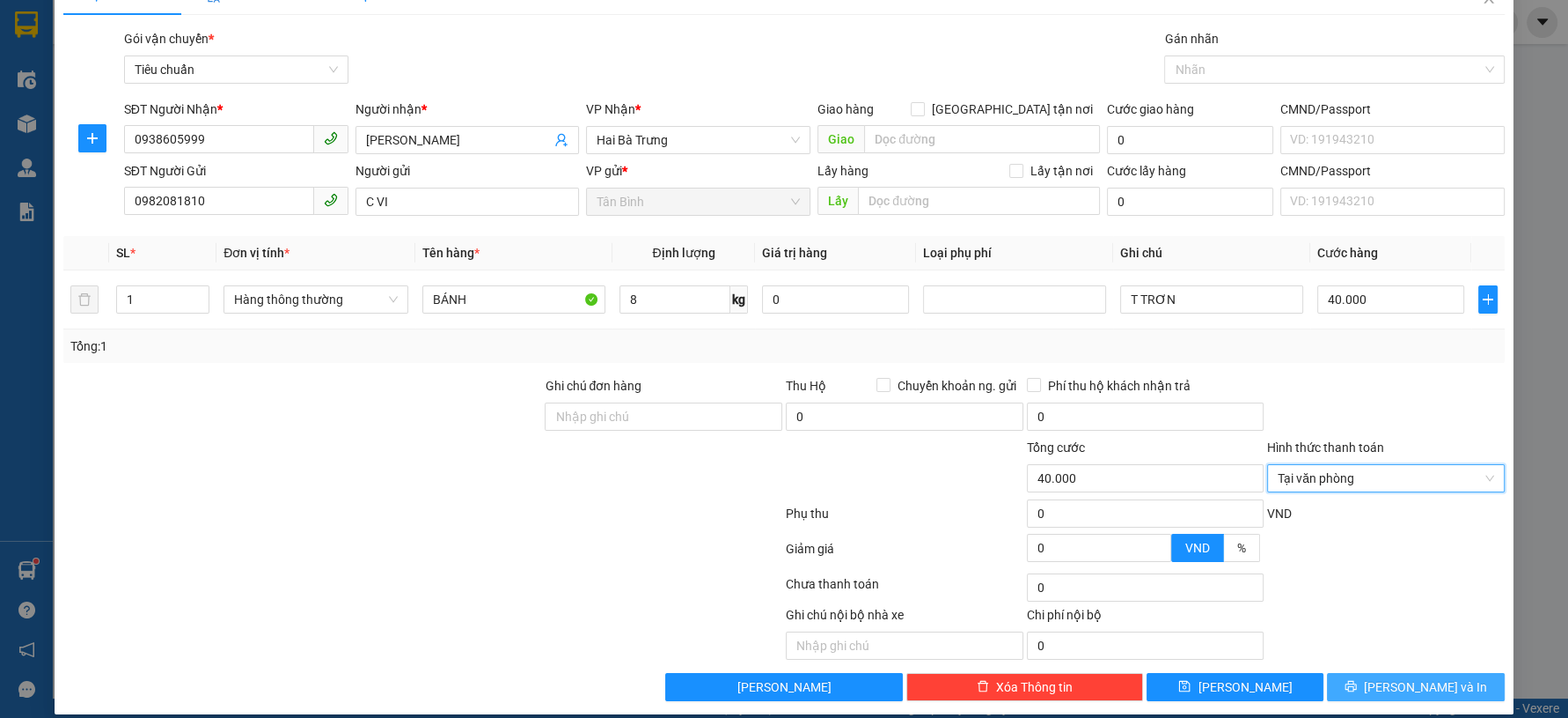
scroll to position [50, 0]
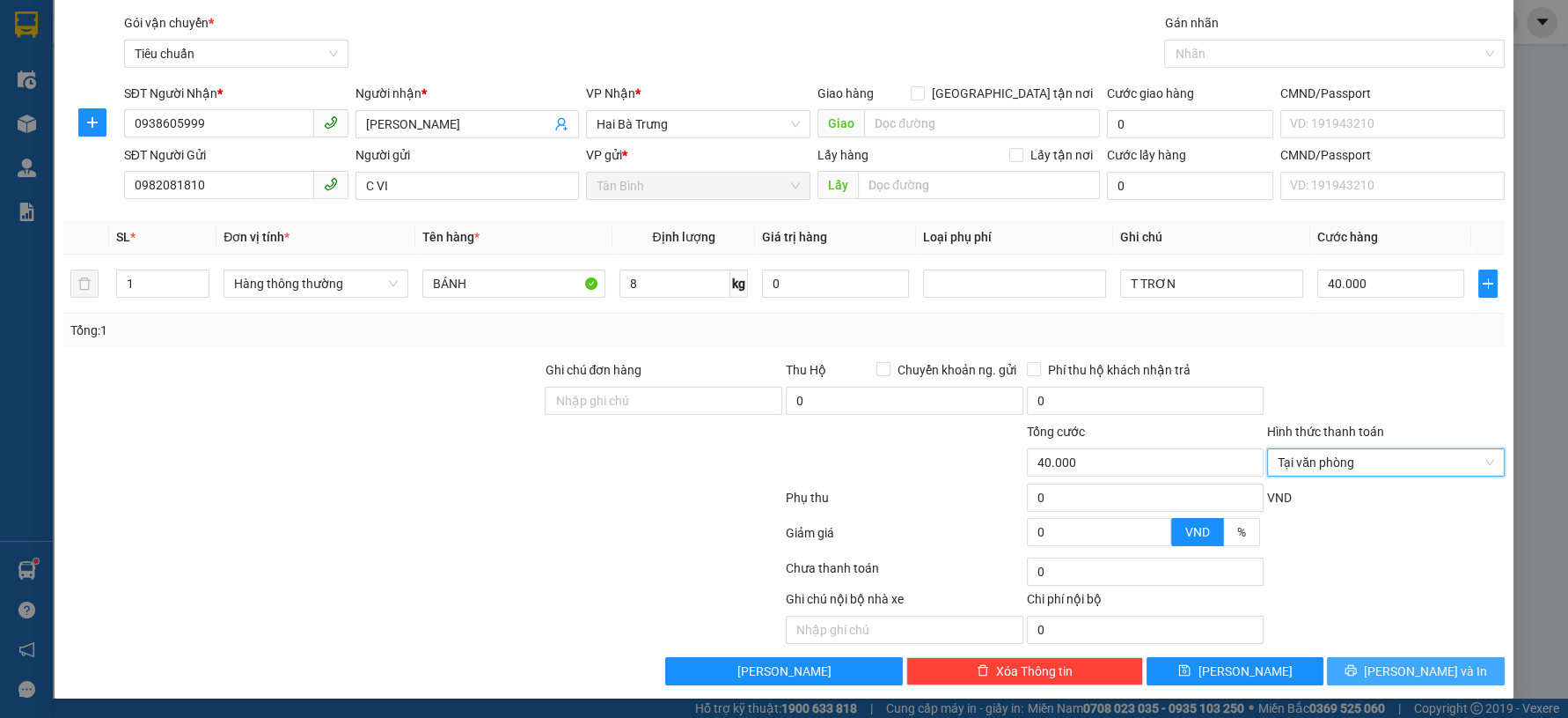
click at [1357, 664] on icon "printer" at bounding box center [1351, 670] width 13 height 13
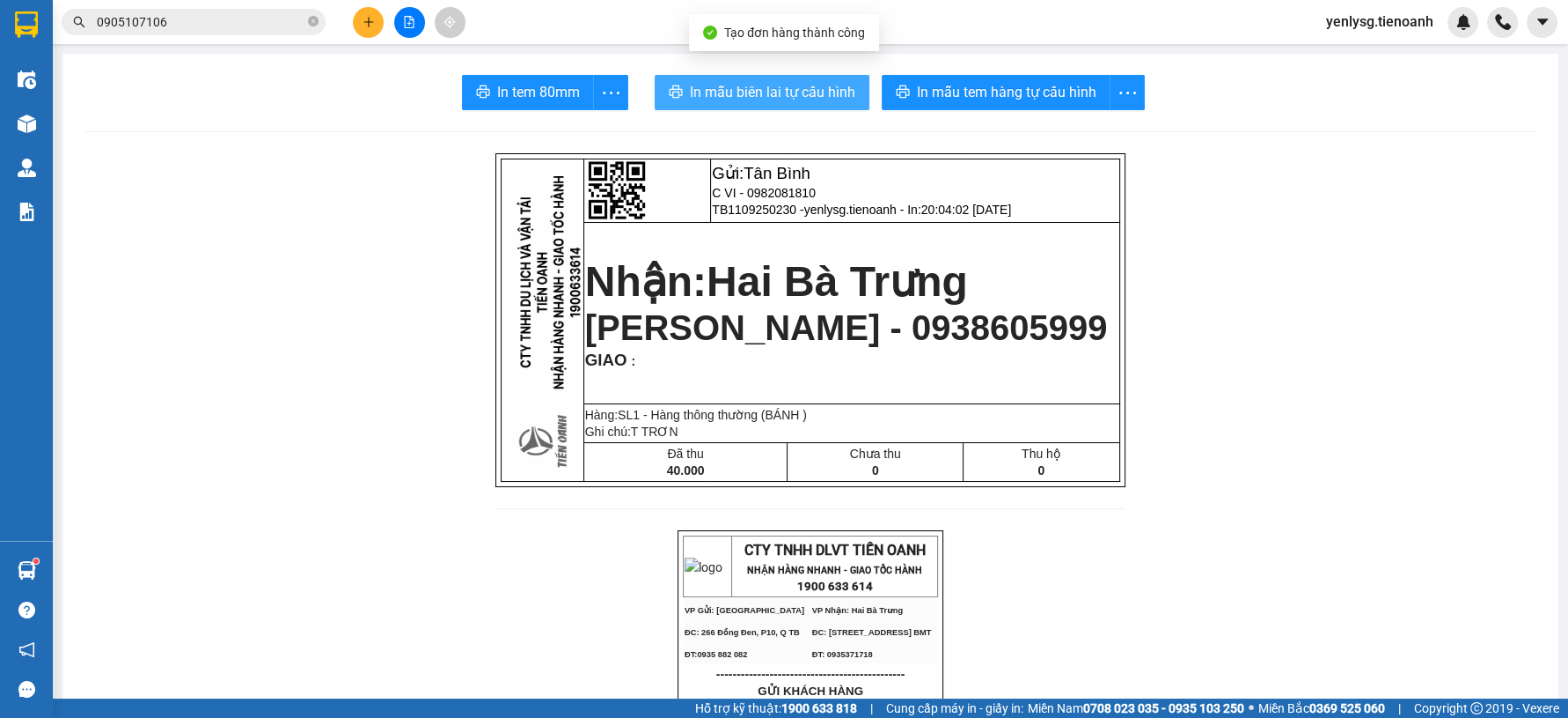
click at [778, 82] on span "In mẫu biên lai tự cấu hình" at bounding box center [772, 92] width 165 height 22
click at [778, 84] on span "In mẫu biên lai tự cấu hình" at bounding box center [772, 92] width 165 height 22
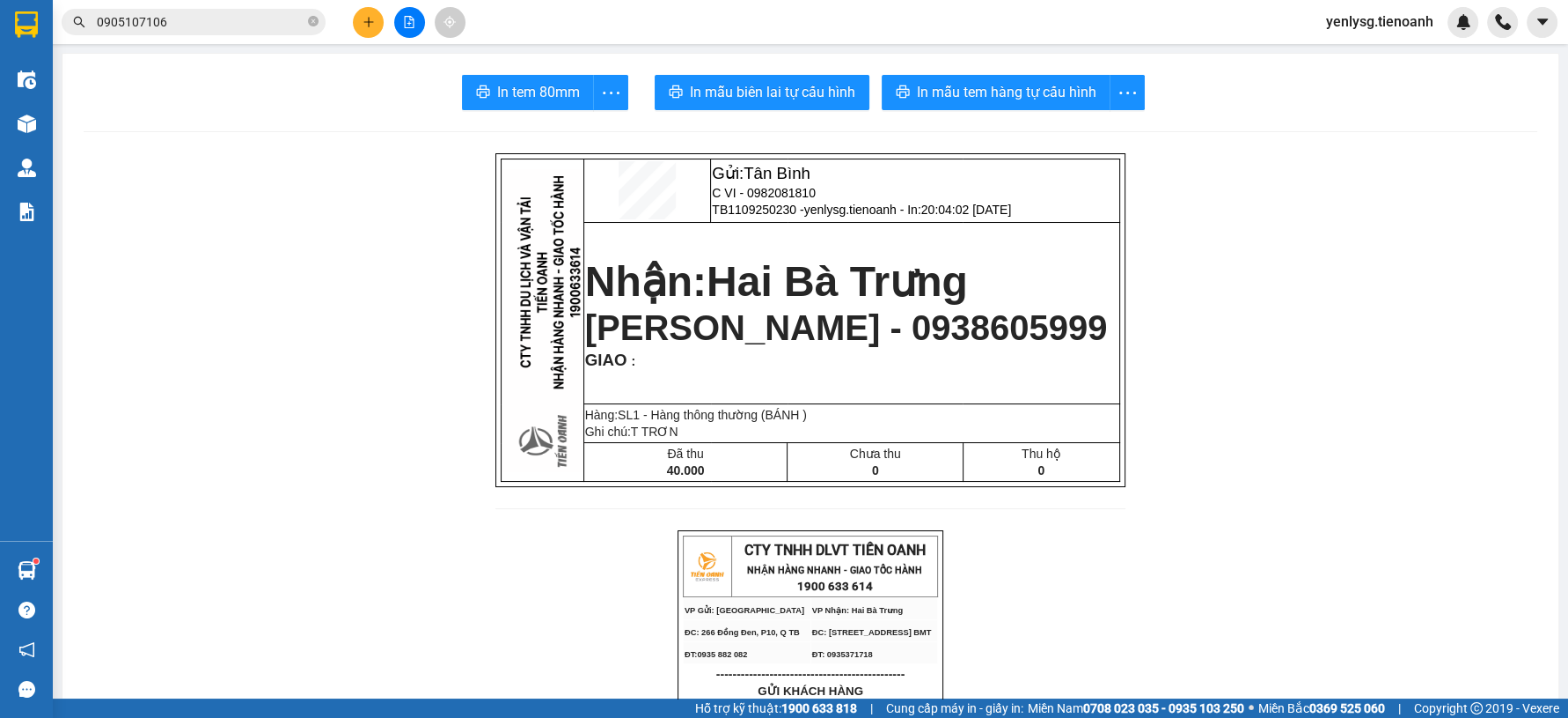
click at [959, 92] on span "In mẫu tem hàng tự cấu hình" at bounding box center [1007, 92] width 180 height 22
click at [380, 24] on button at bounding box center [368, 23] width 31 height 31
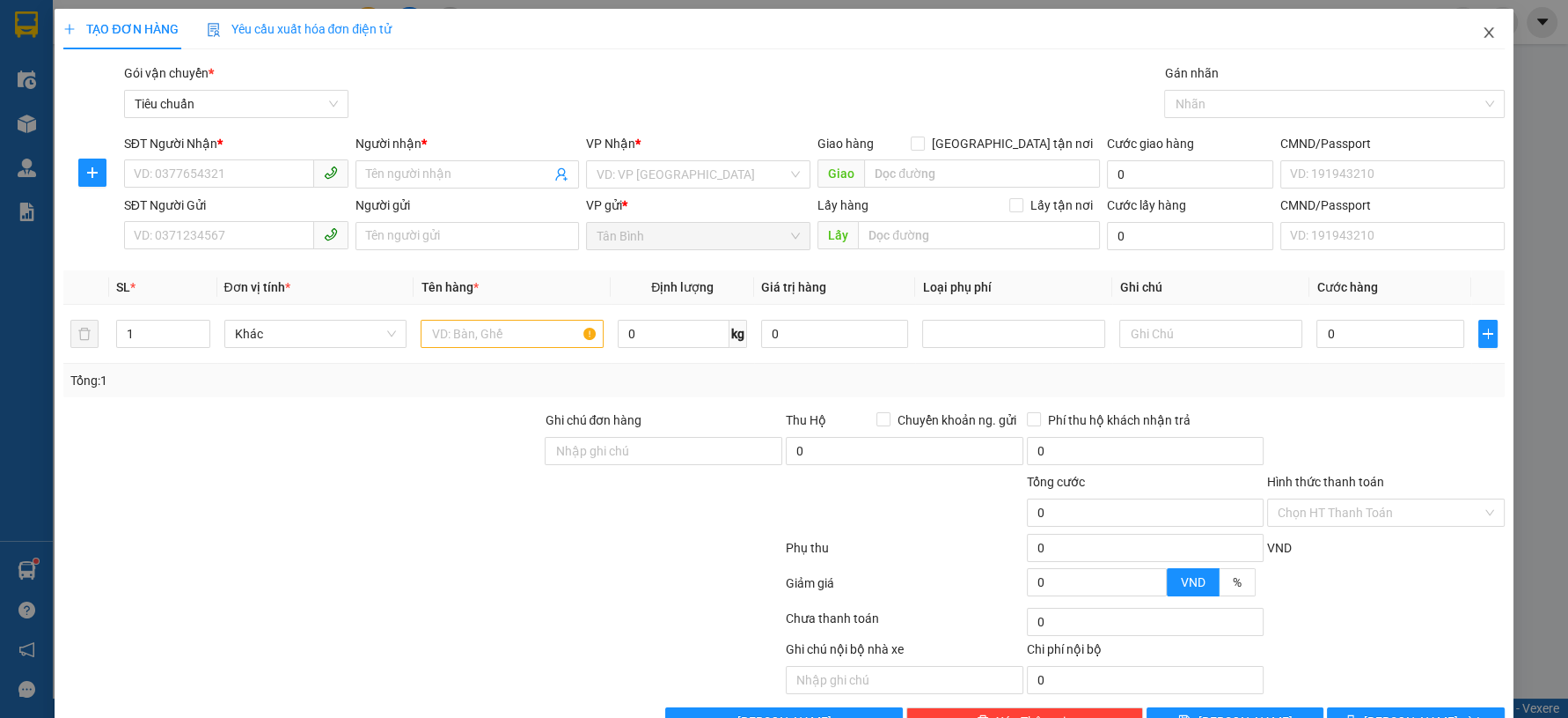
click at [1482, 37] on span "Close" at bounding box center [1488, 33] width 50 height 50
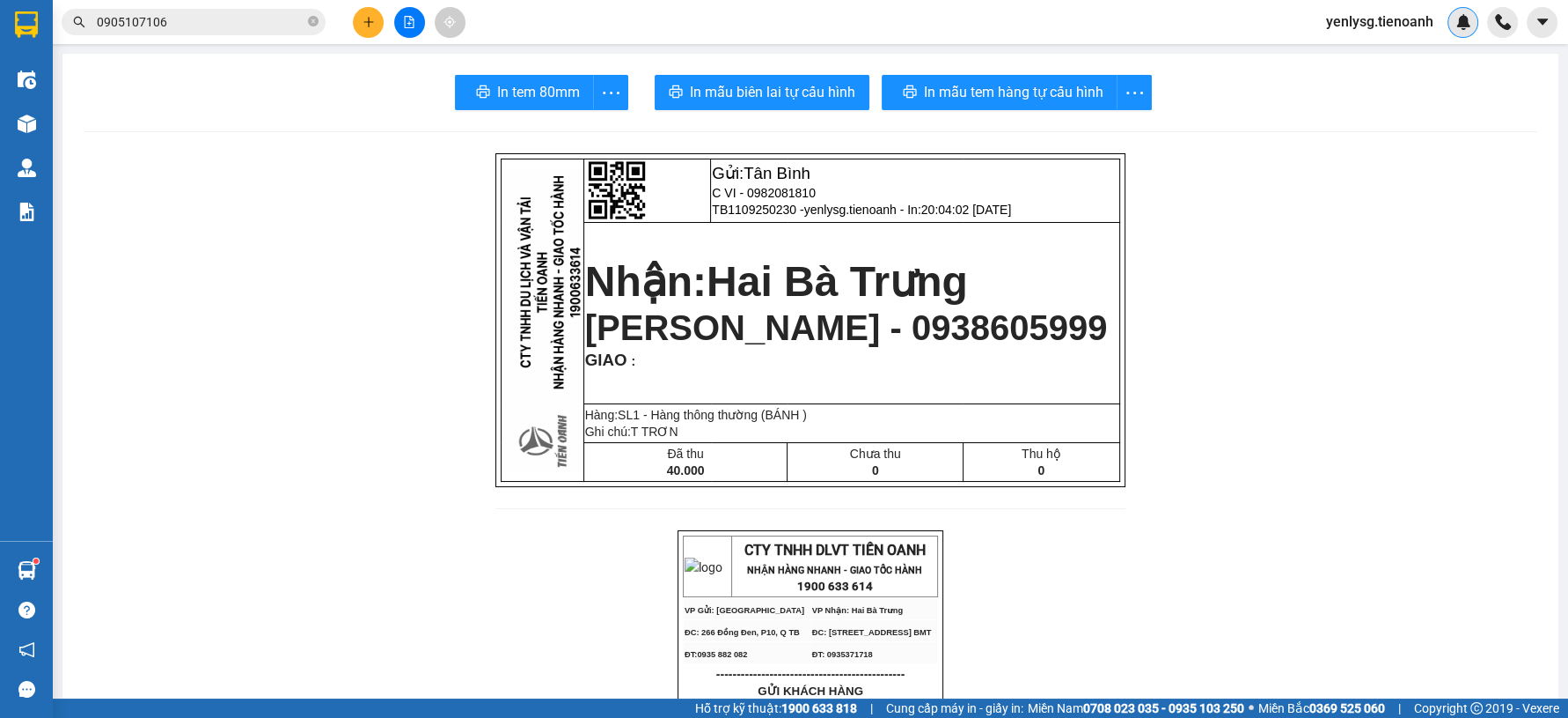
click at [1472, 32] on div at bounding box center [1463, 23] width 31 height 31
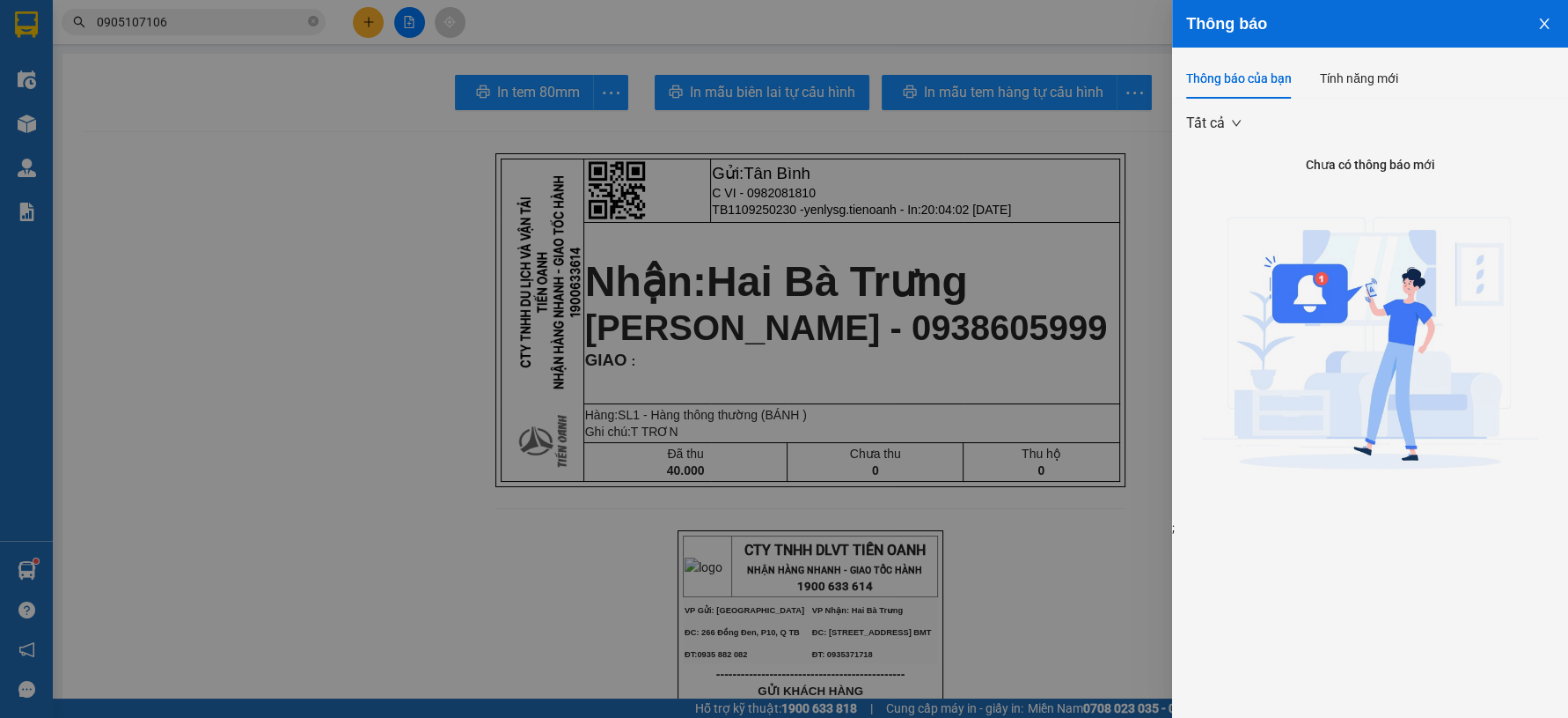
click at [949, 207] on div at bounding box center [784, 359] width 1568 height 718
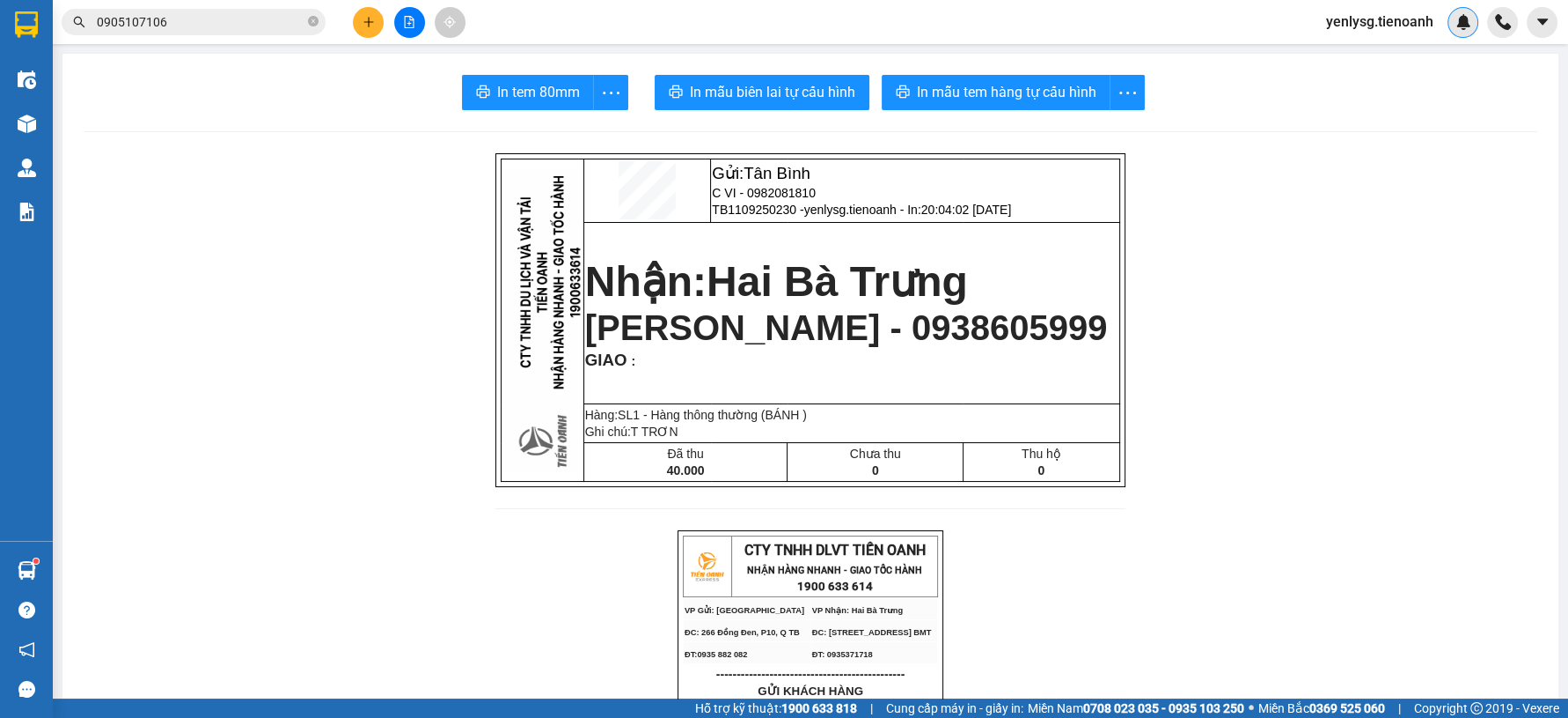
click at [1452, 14] on div at bounding box center [1463, 23] width 31 height 31
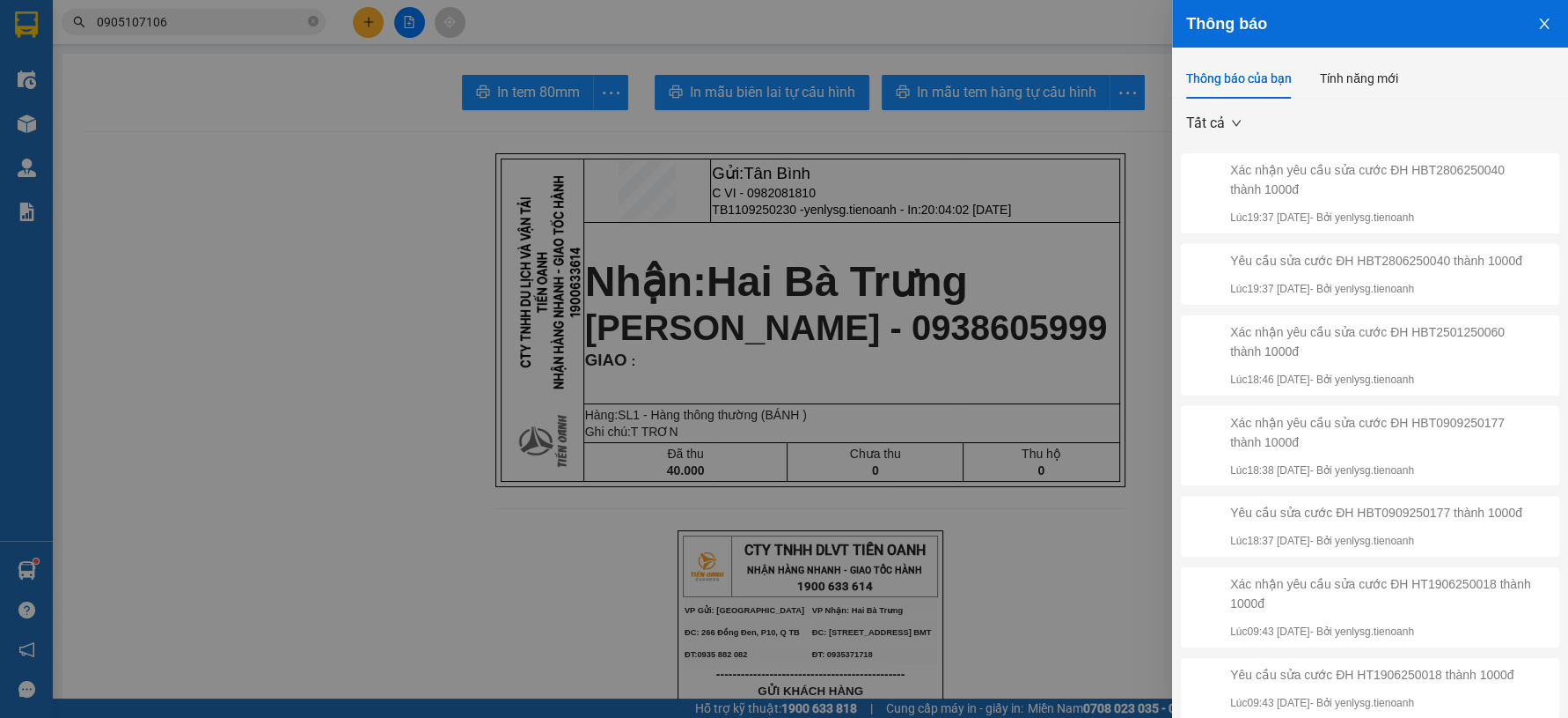
click at [897, 234] on div at bounding box center [784, 359] width 1568 height 718
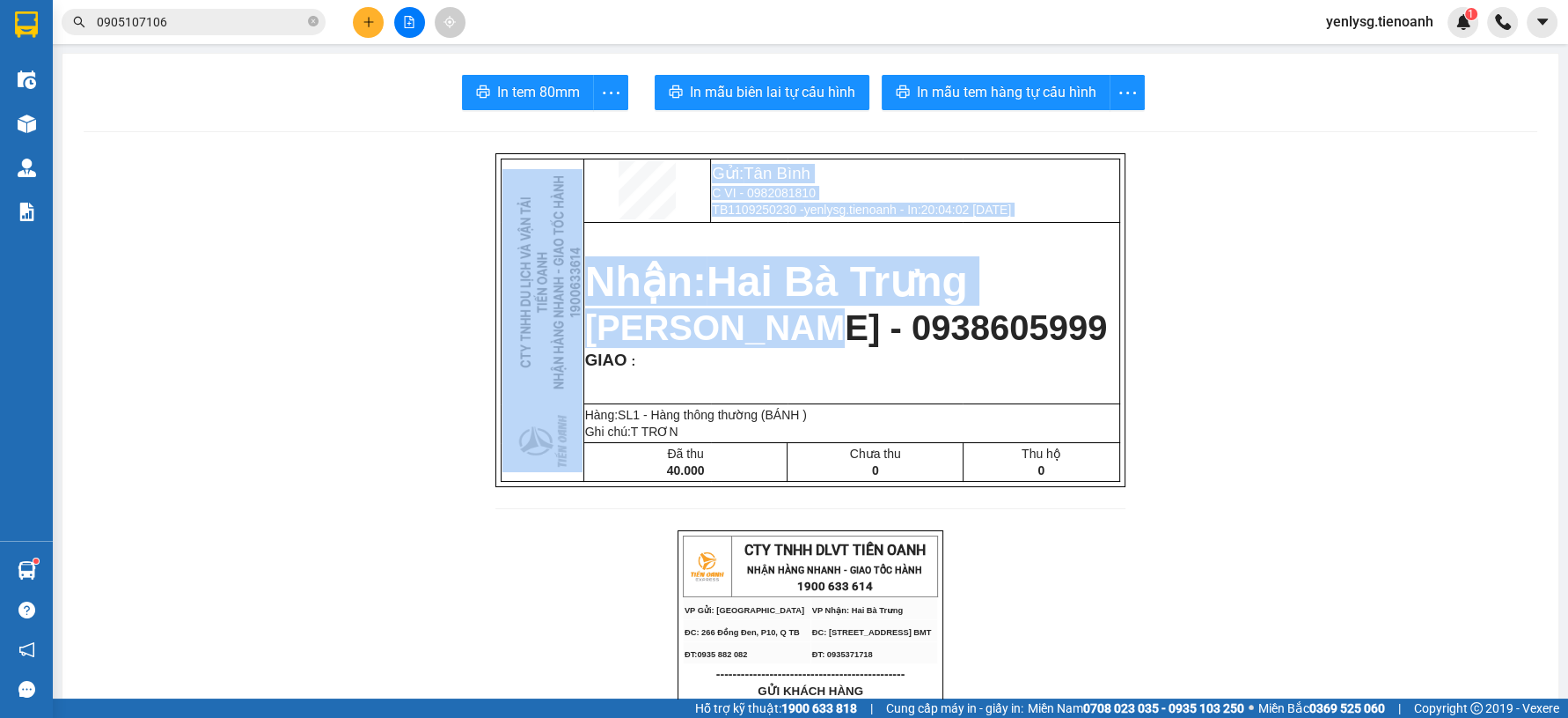
drag, startPoint x: 818, startPoint y: 342, endPoint x: 1089, endPoint y: 341, distance: 271.0
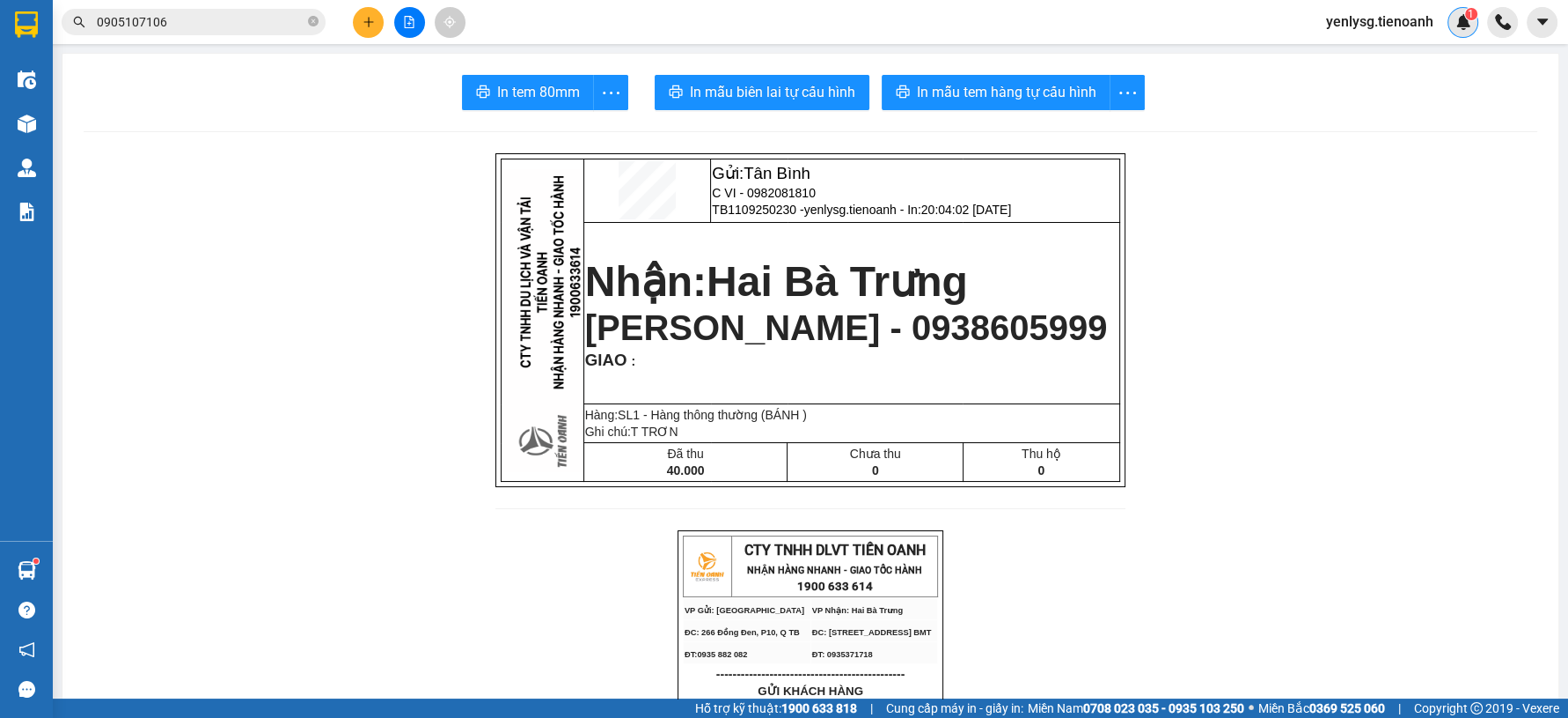
click at [1455, 28] on img at bounding box center [1463, 23] width 16 height 16
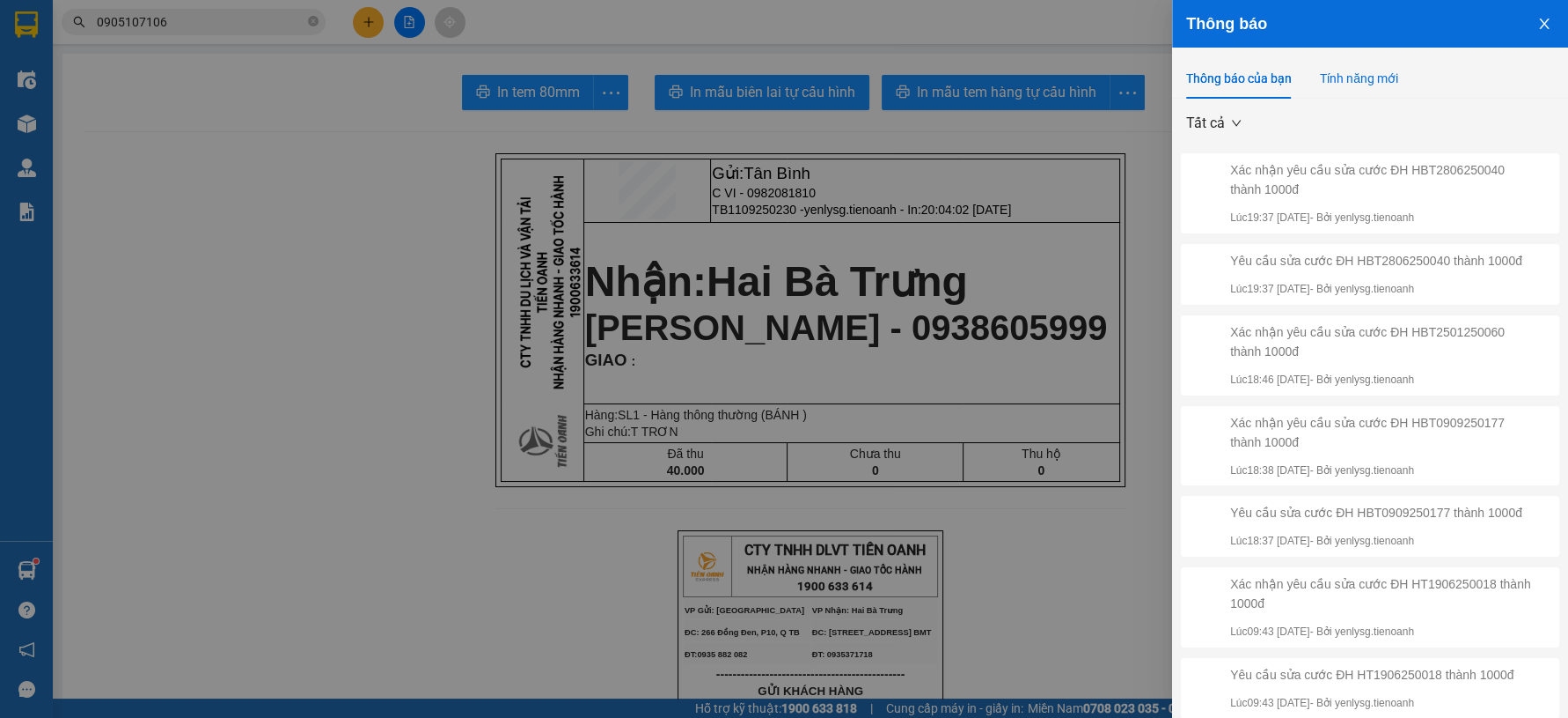
click at [1323, 84] on div "Tính năng mới" at bounding box center [1358, 78] width 79 height 19
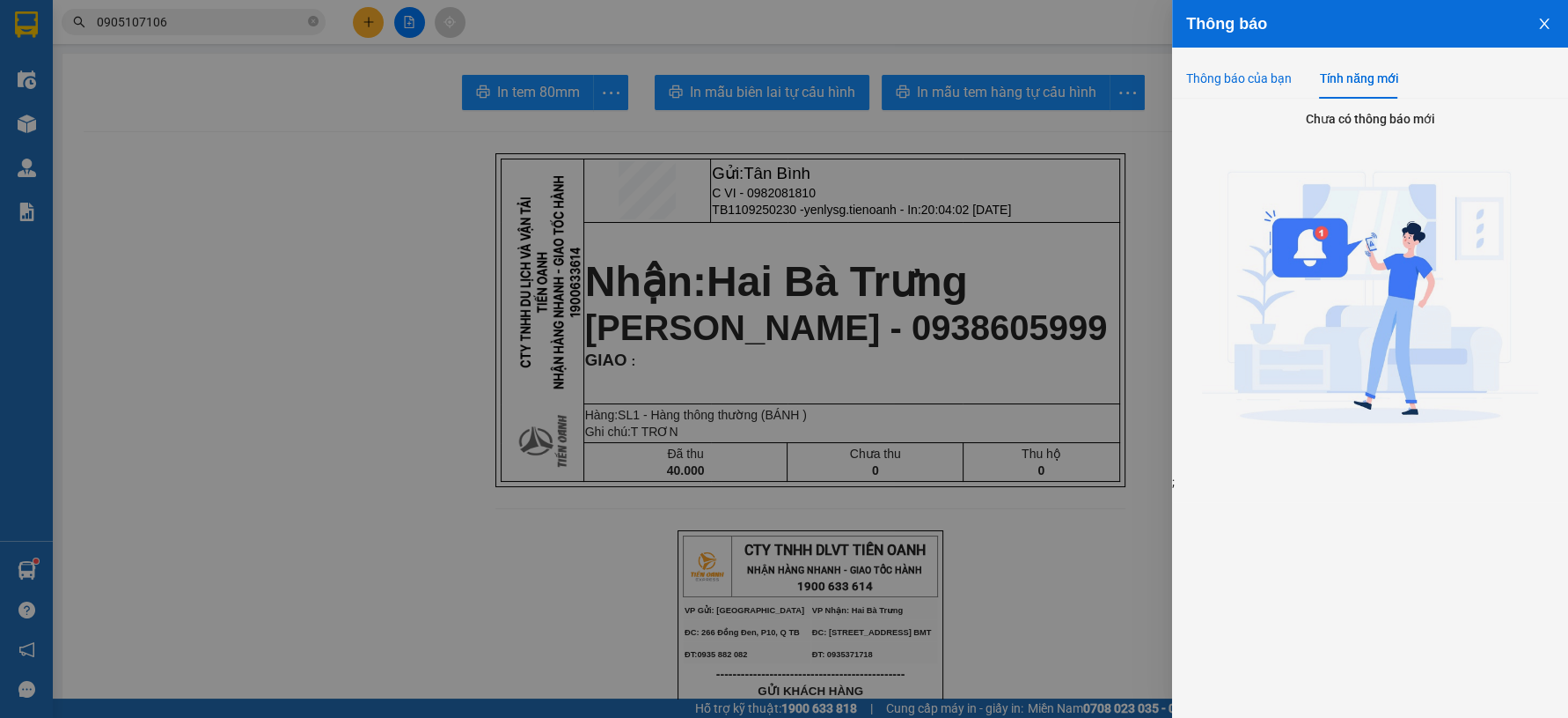
click at [1254, 86] on div "Thông báo của bạn" at bounding box center [1238, 78] width 106 height 19
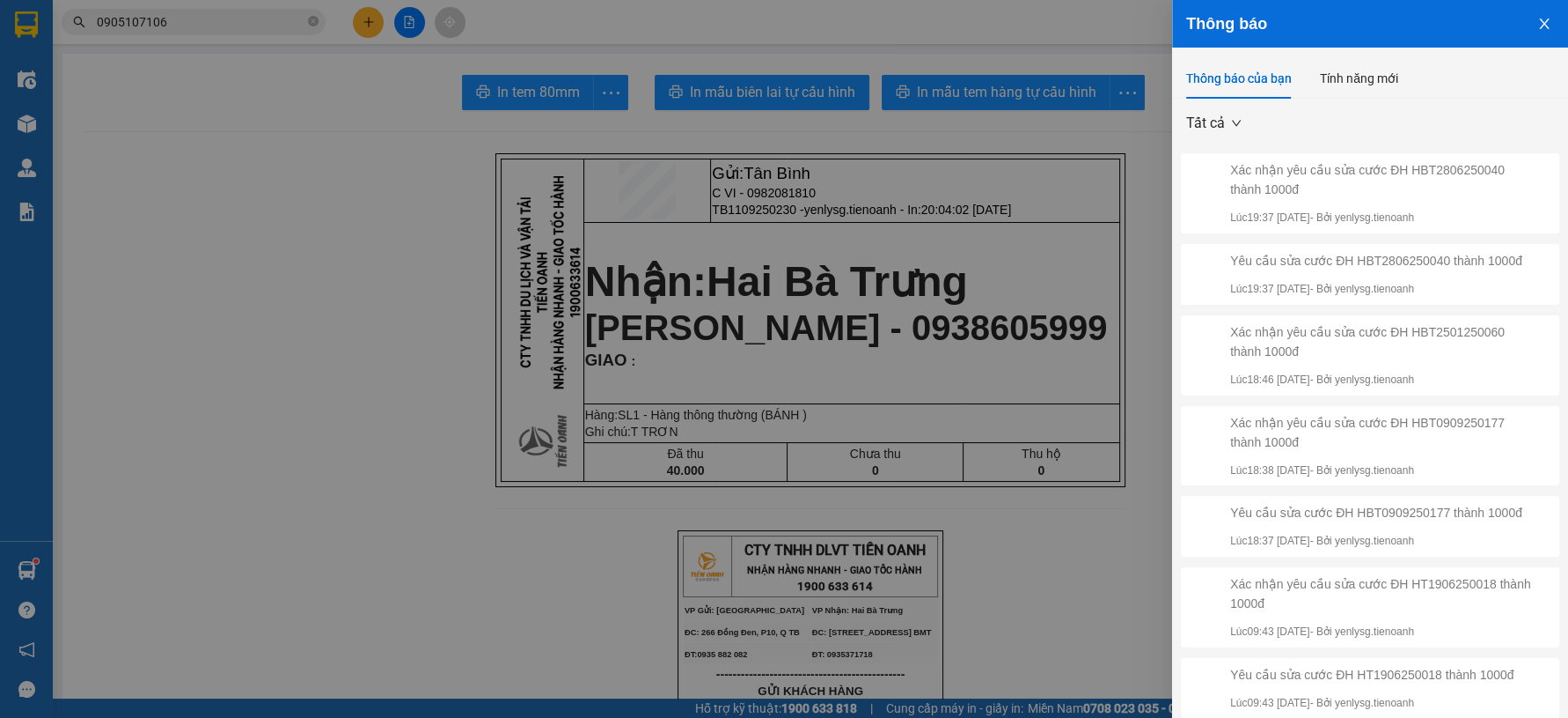
click at [1090, 188] on div at bounding box center [784, 359] width 1568 height 718
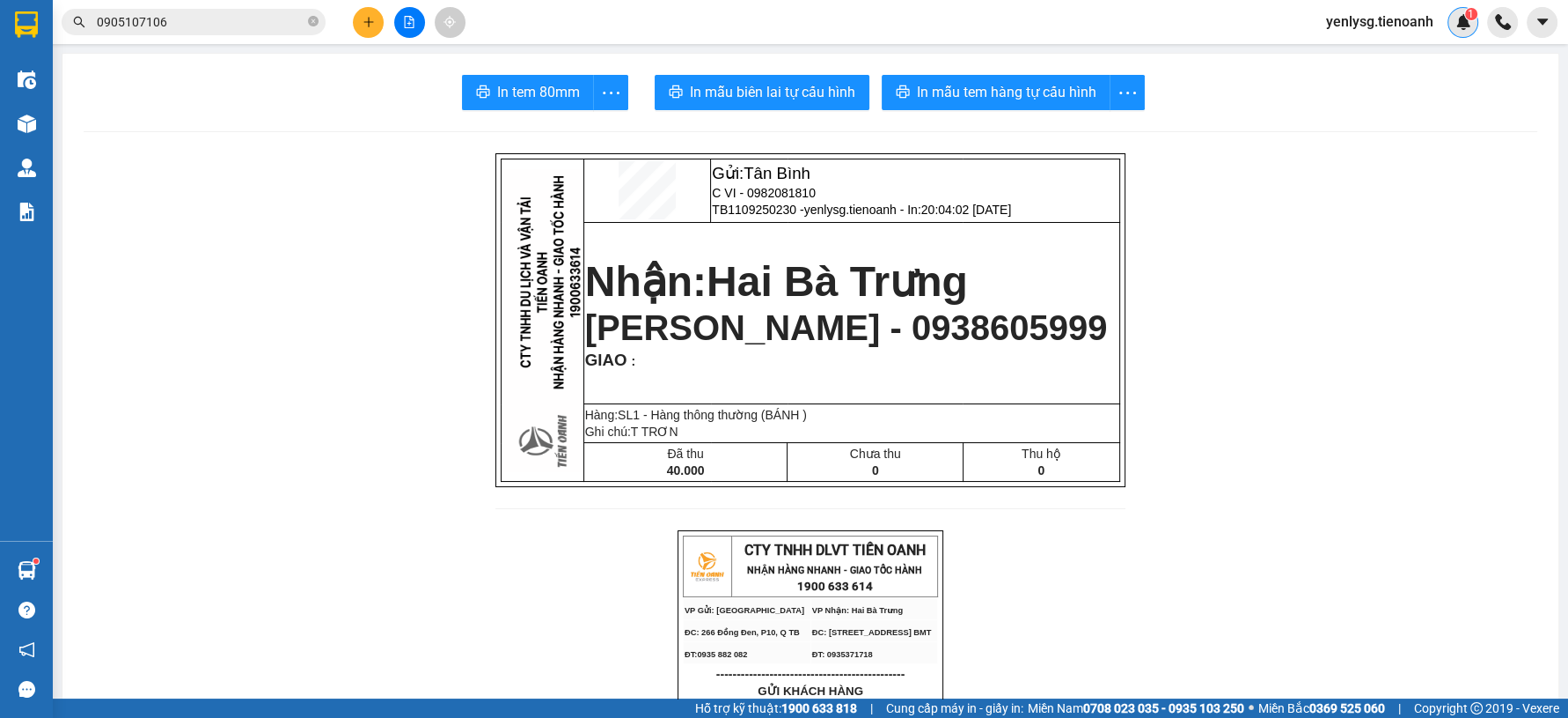
click at [1458, 23] on img at bounding box center [1463, 23] width 16 height 16
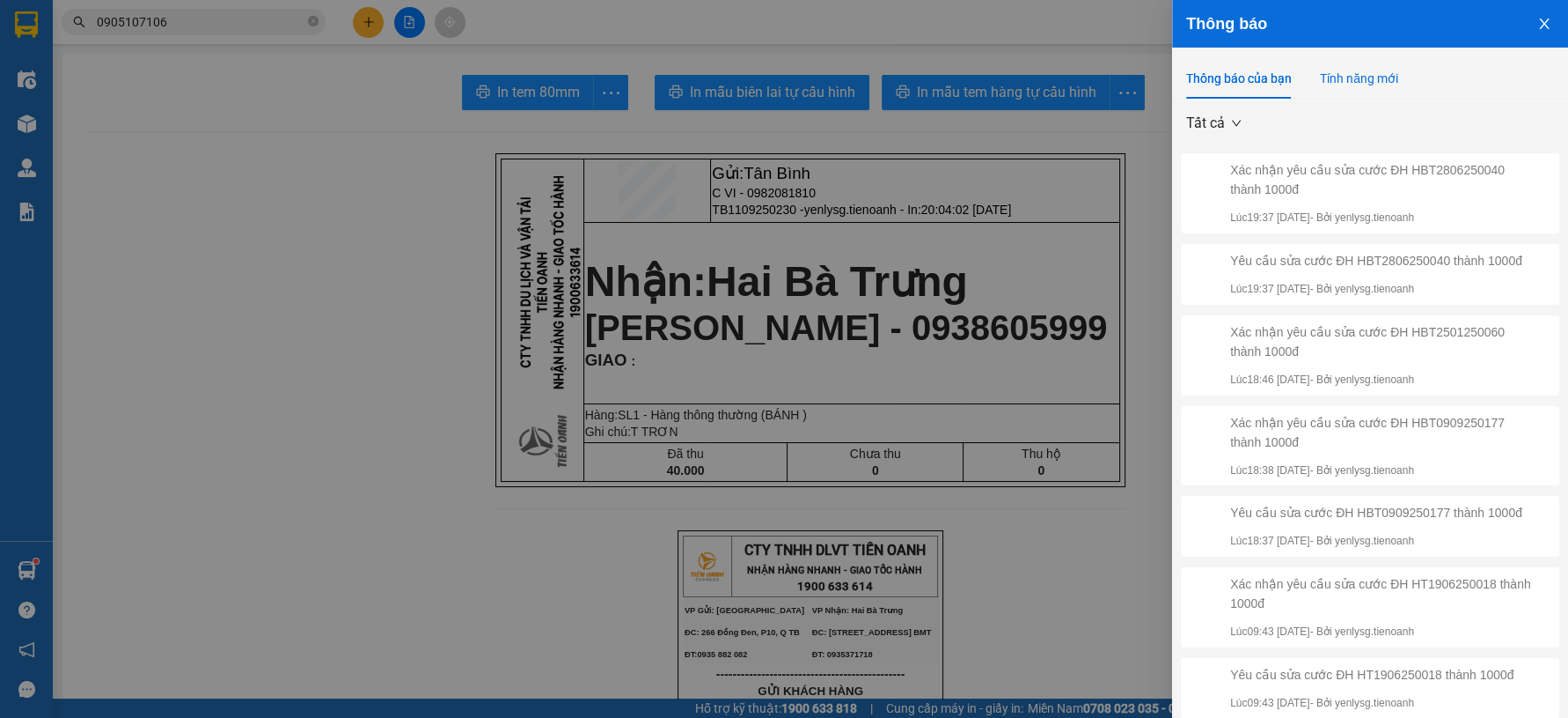
click at [1347, 74] on div "Tính năng mới" at bounding box center [1358, 78] width 79 height 19
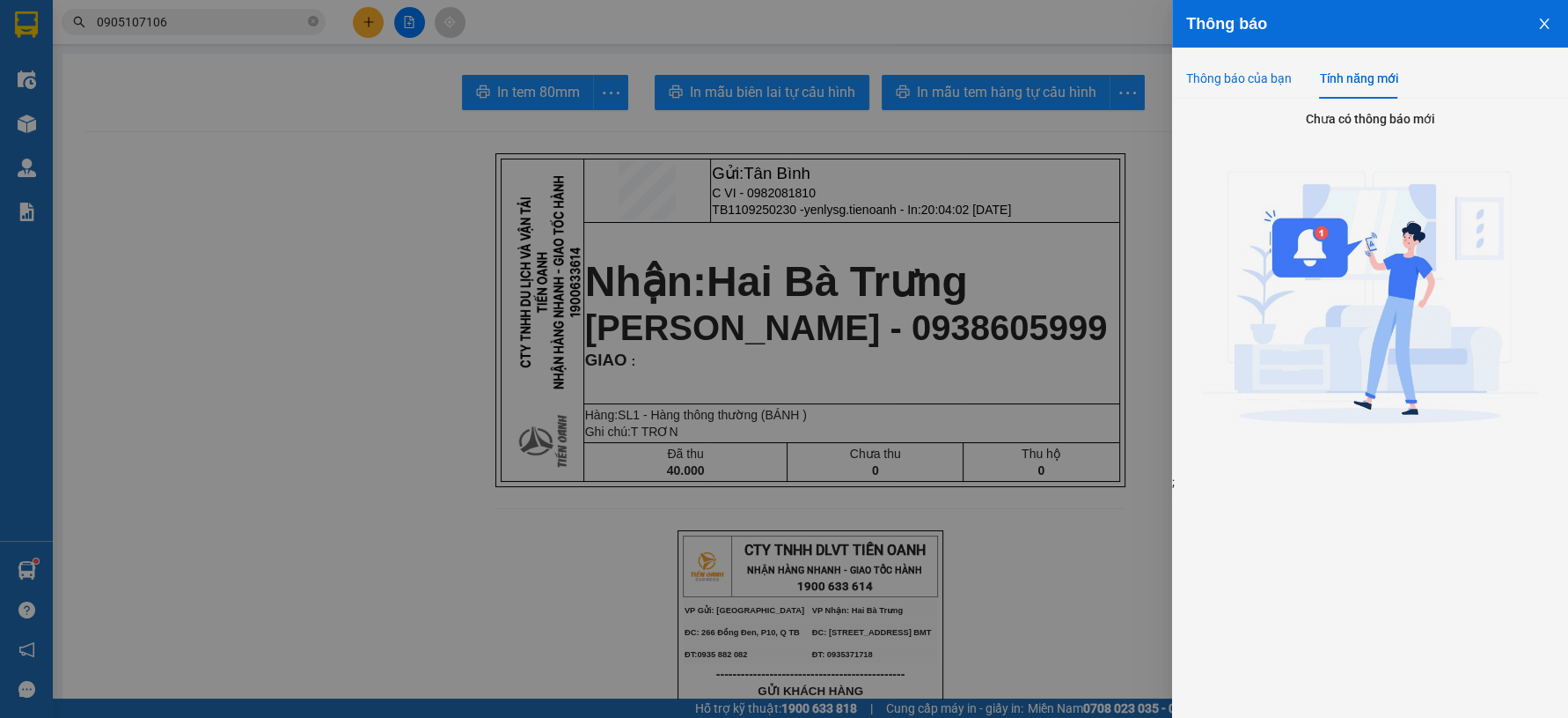
click at [1263, 81] on div "Thông báo của bạn" at bounding box center [1238, 78] width 106 height 19
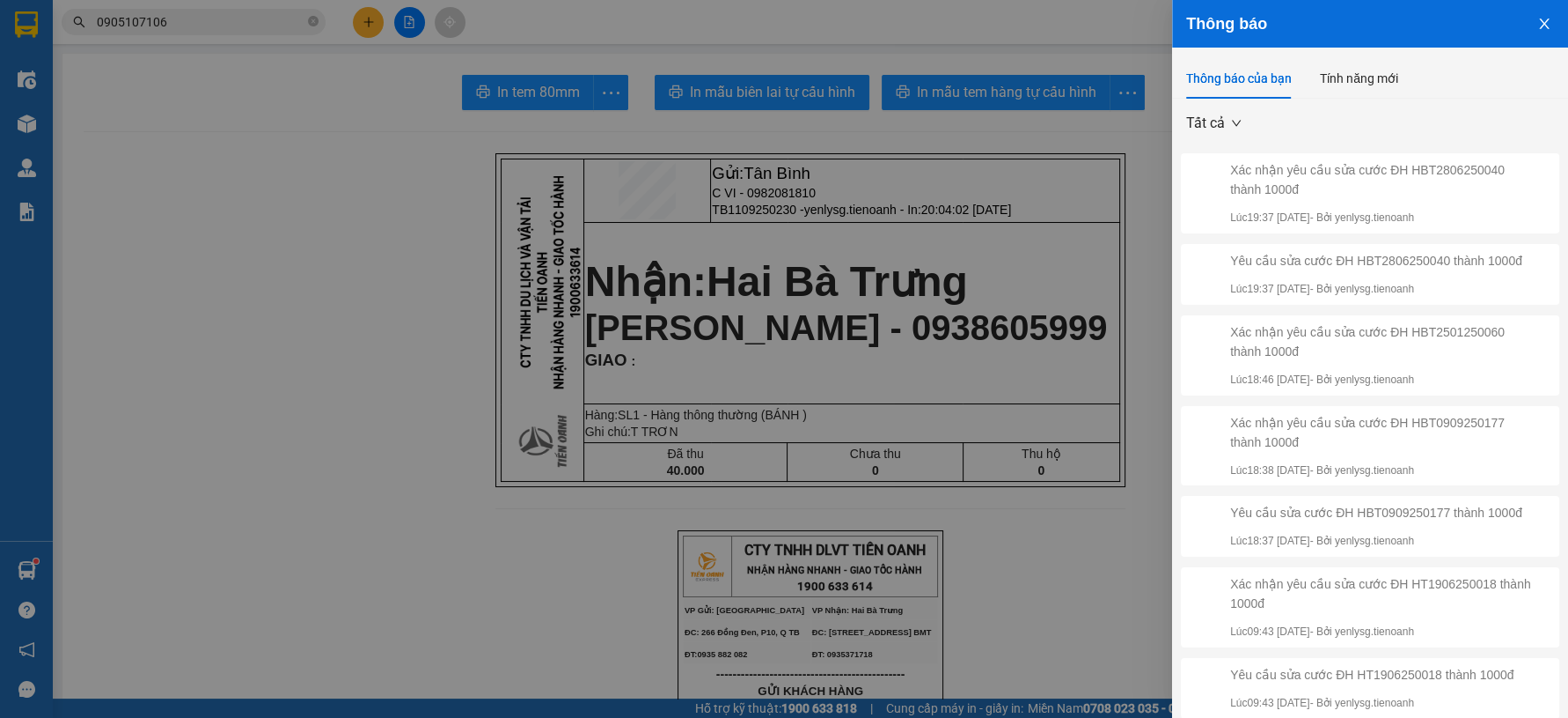
click at [1062, 184] on div at bounding box center [784, 359] width 1568 height 718
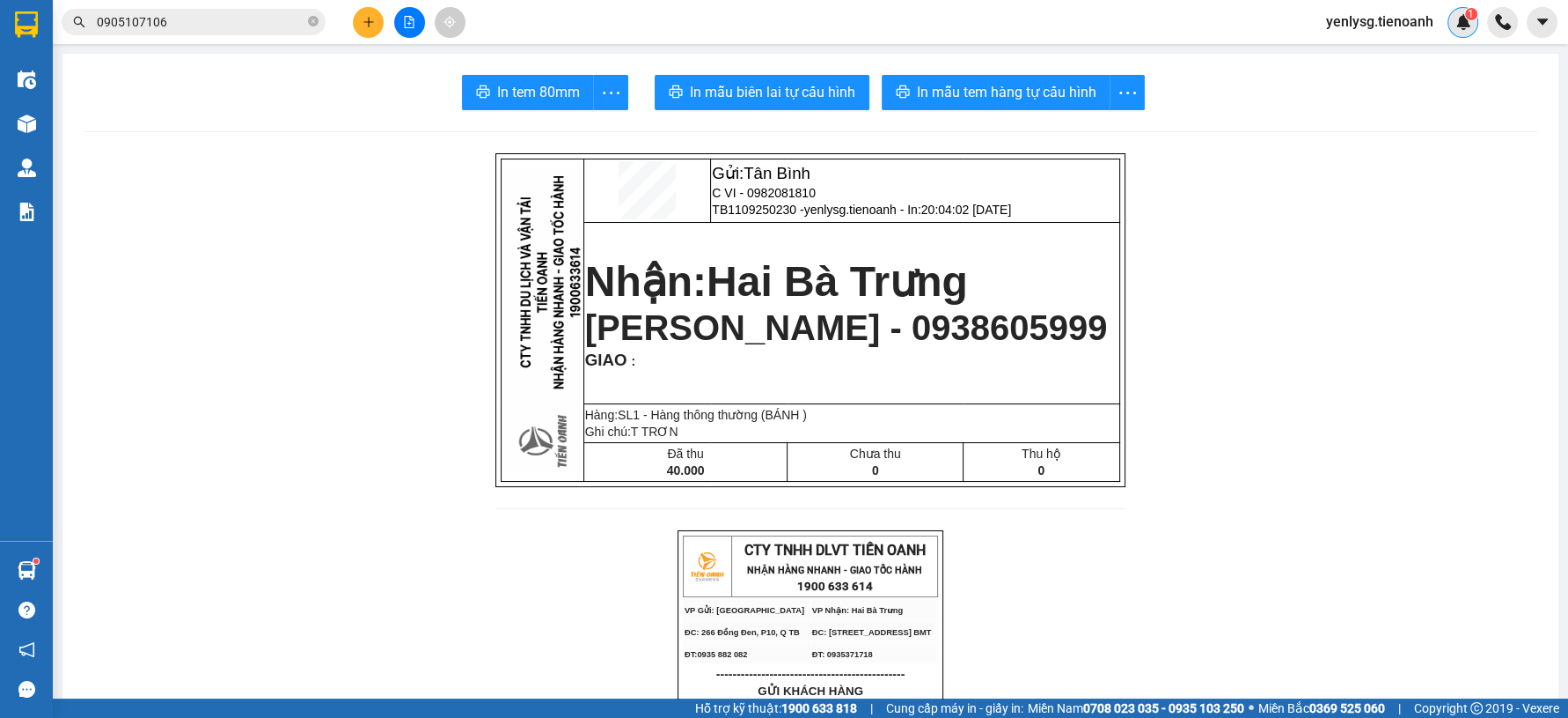
click at [1467, 29] on img at bounding box center [1463, 23] width 16 height 16
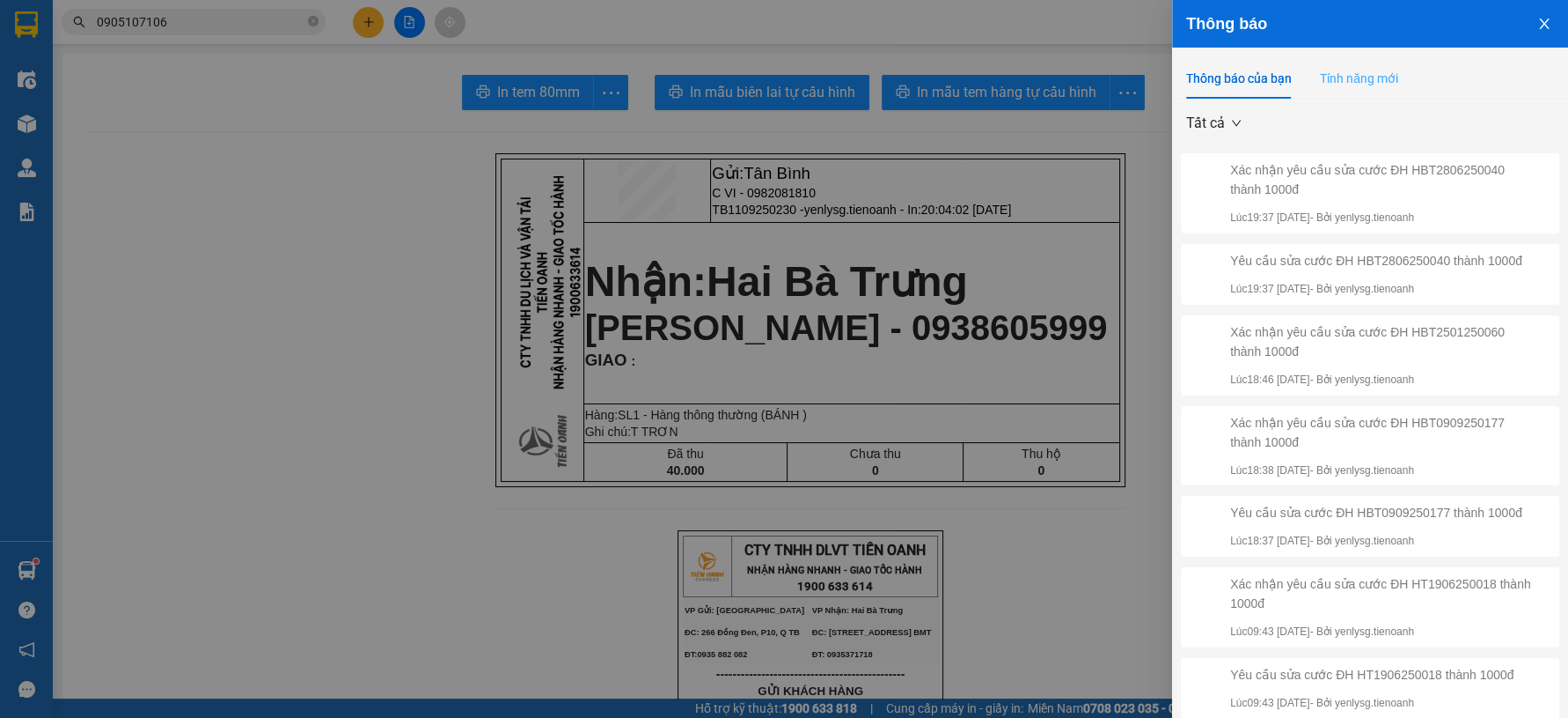
click at [1376, 89] on div "Tính năng mới" at bounding box center [1358, 78] width 79 height 41
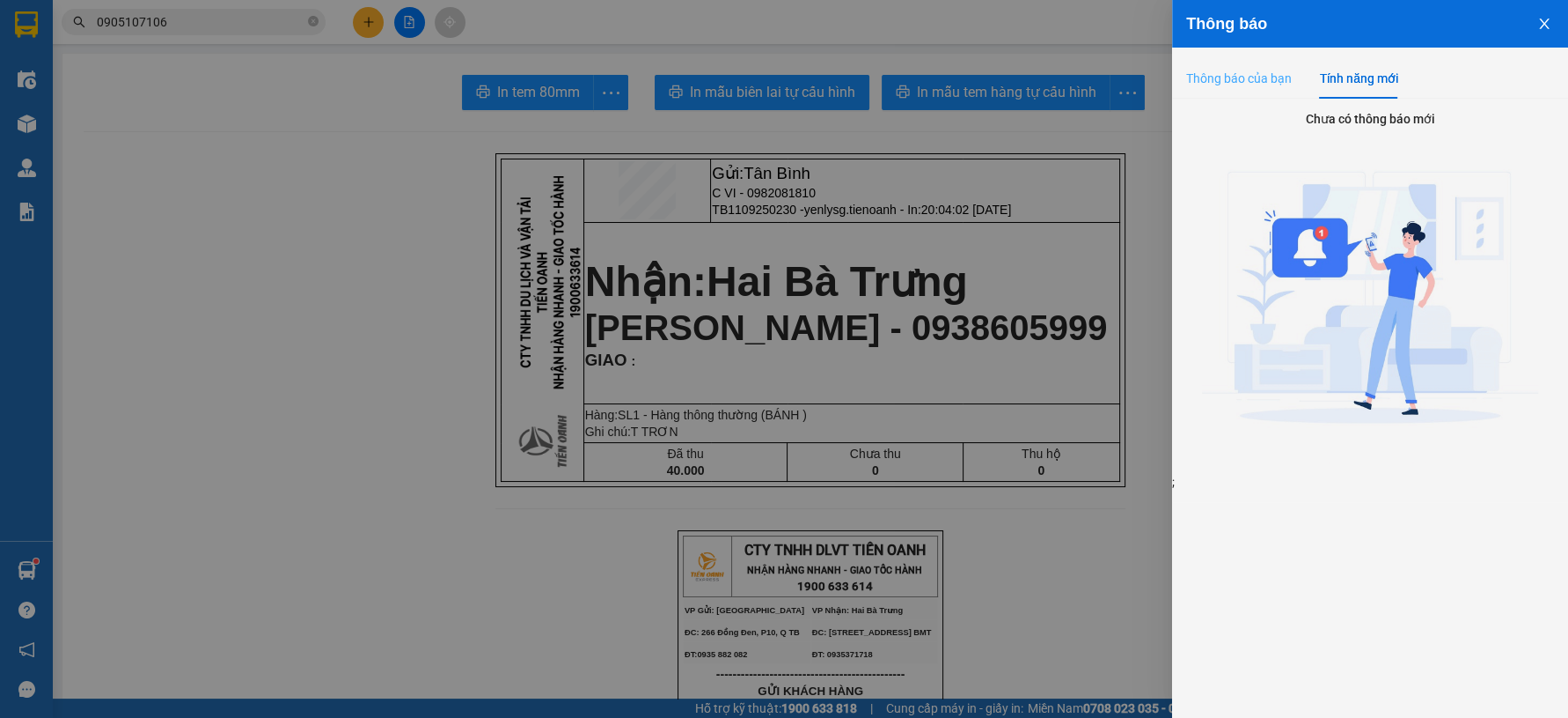
click at [1247, 95] on div "Thông báo của bạn" at bounding box center [1238, 78] width 106 height 41
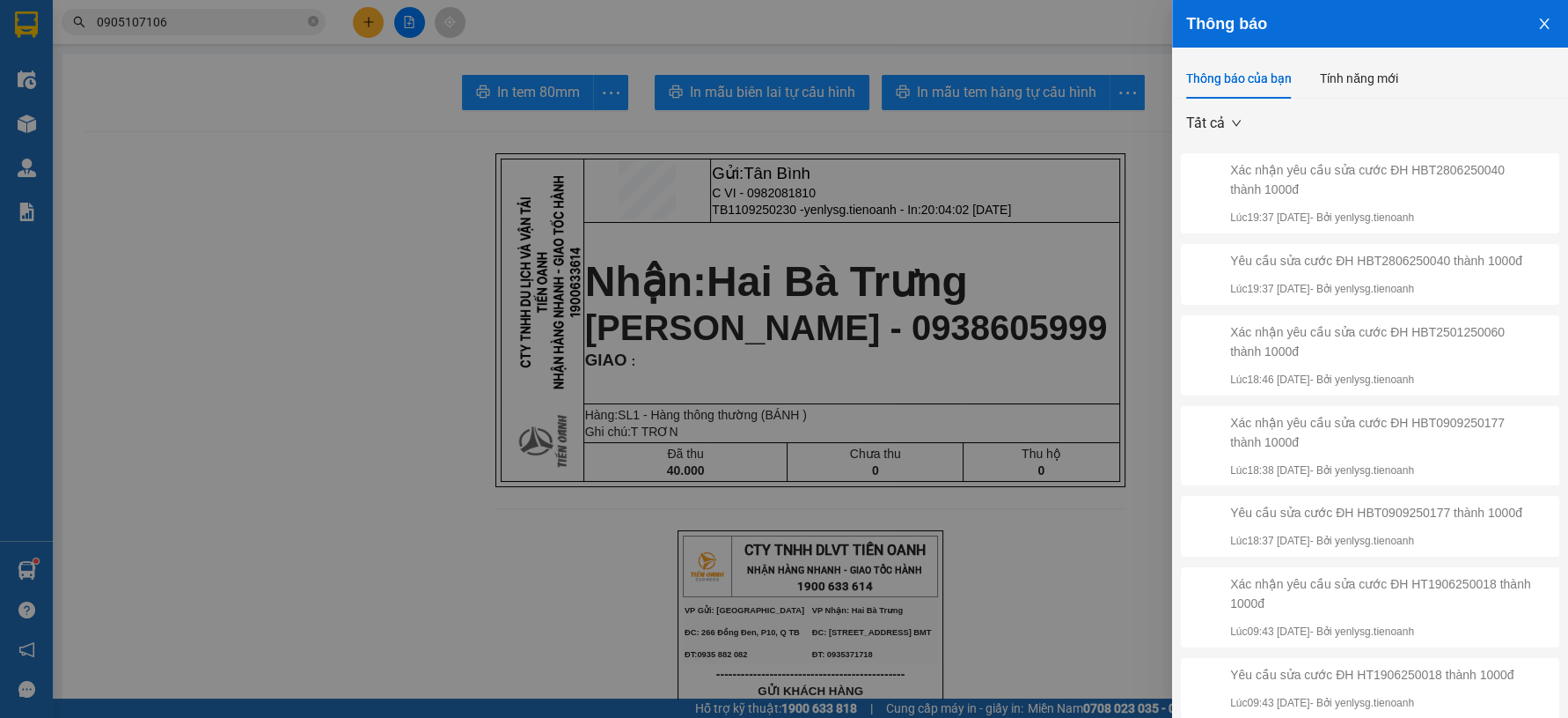
click at [1071, 191] on div at bounding box center [784, 359] width 1568 height 718
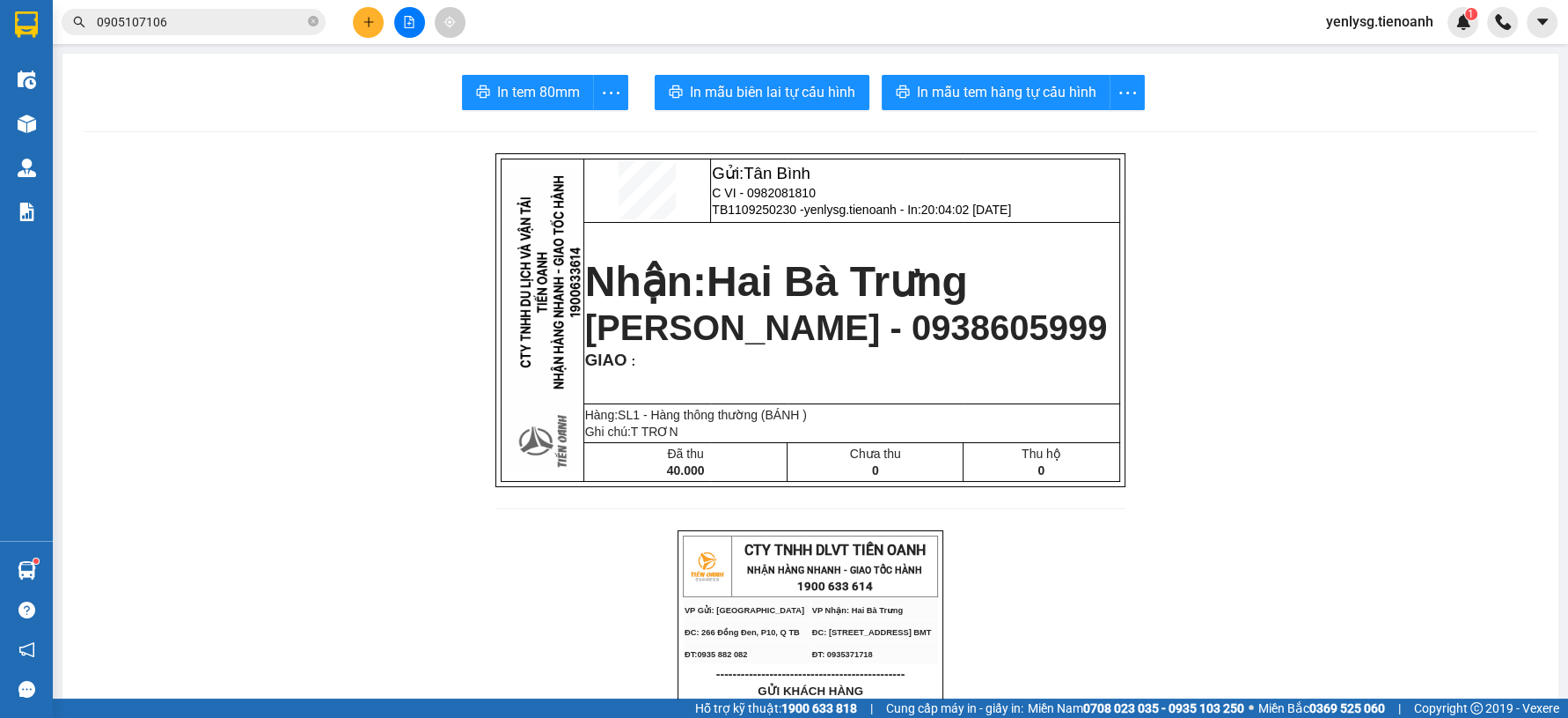
click at [1480, 23] on div "yenlysg.tienoanh 1" at bounding box center [1440, 23] width 256 height 31
click at [1477, 24] on div "1" at bounding box center [1463, 23] width 31 height 31
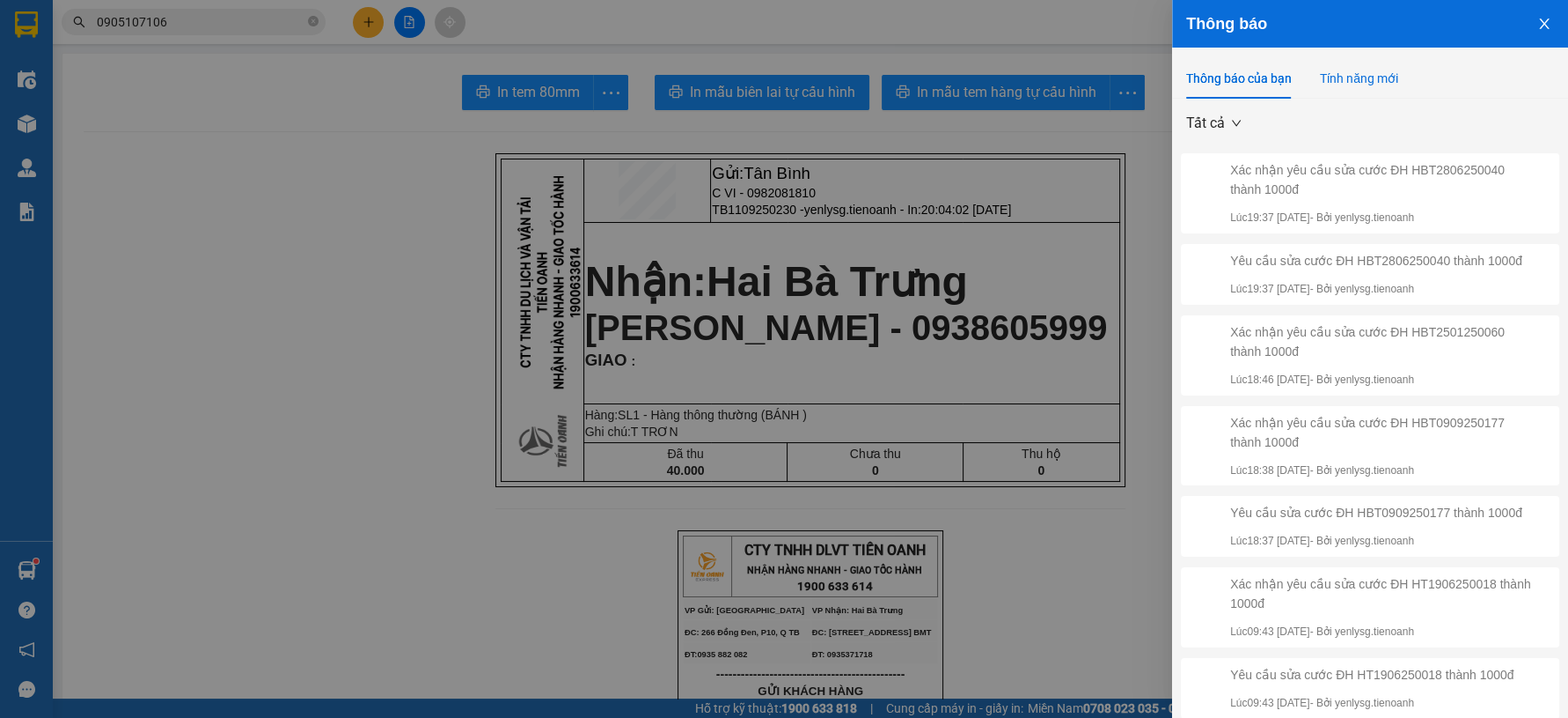
click at [1344, 85] on div "Tính năng mới" at bounding box center [1358, 78] width 79 height 19
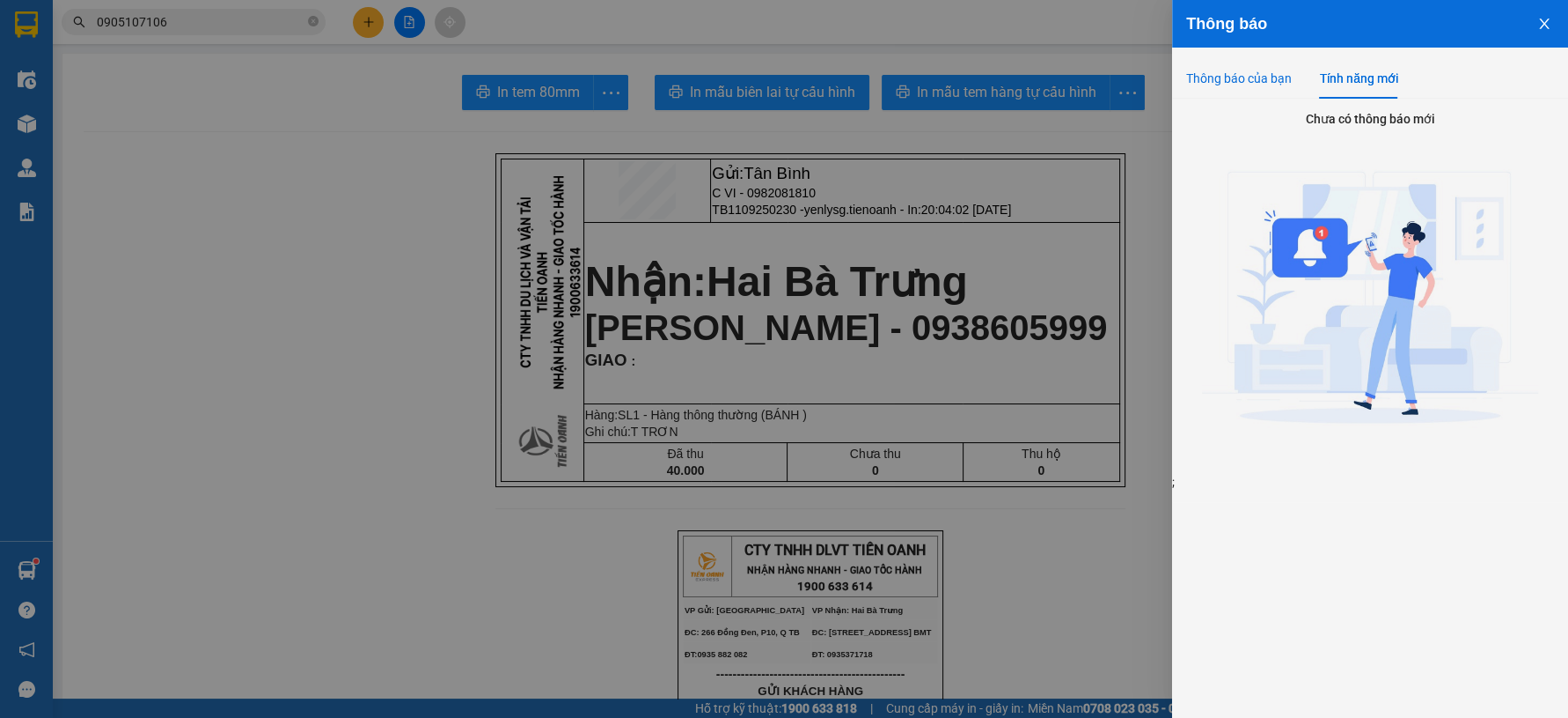
click at [1239, 85] on div "Thông báo của bạn" at bounding box center [1238, 78] width 106 height 19
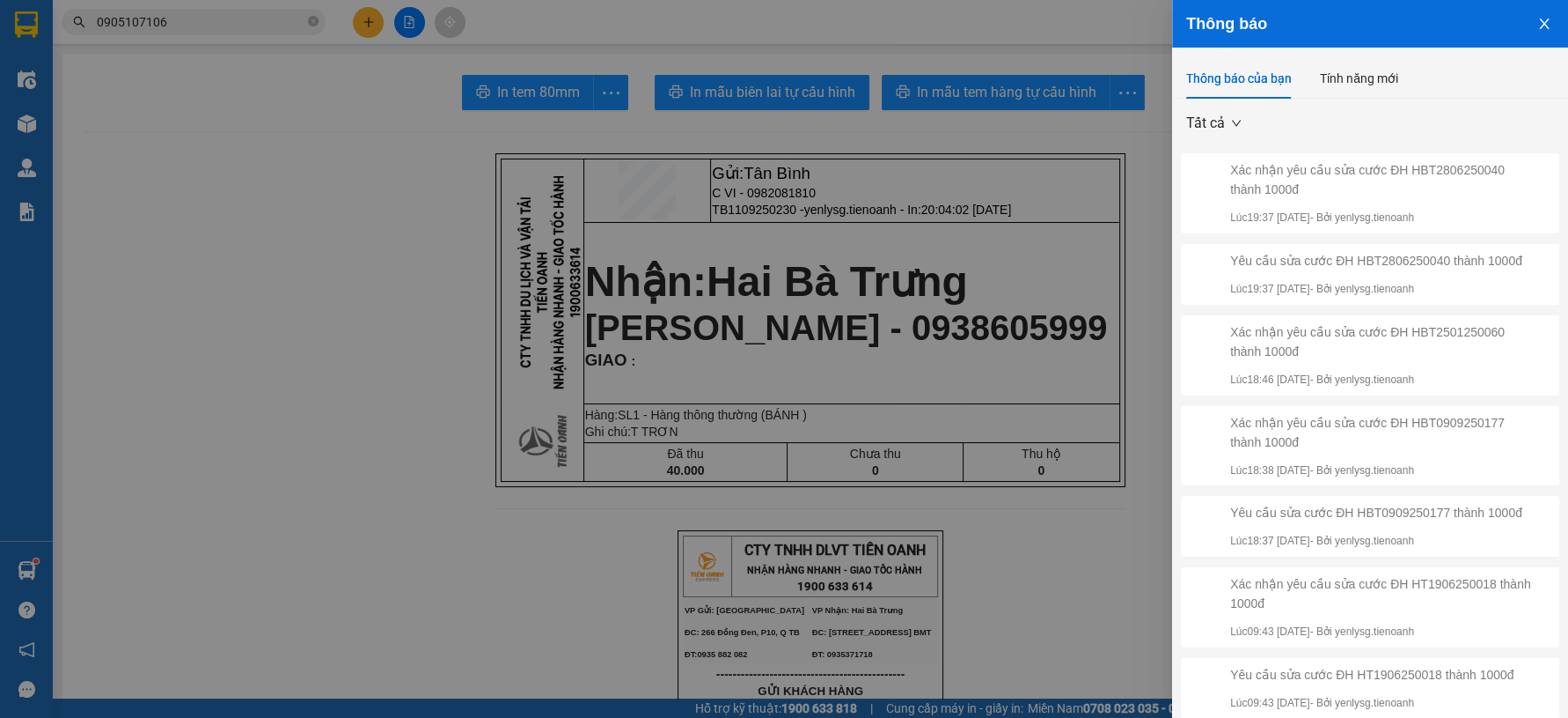
click at [992, 269] on div at bounding box center [784, 359] width 1568 height 718
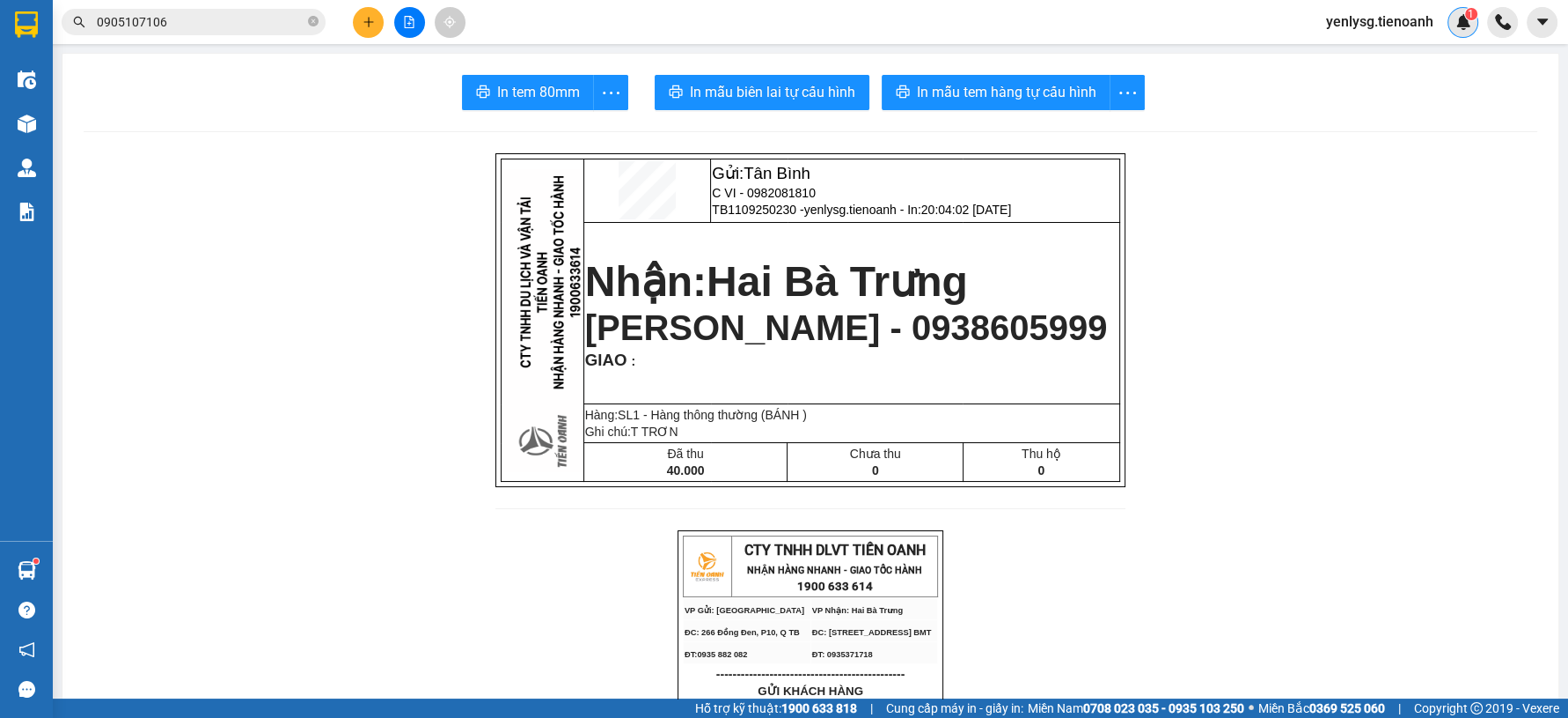
click at [1464, 21] on img at bounding box center [1463, 23] width 16 height 16
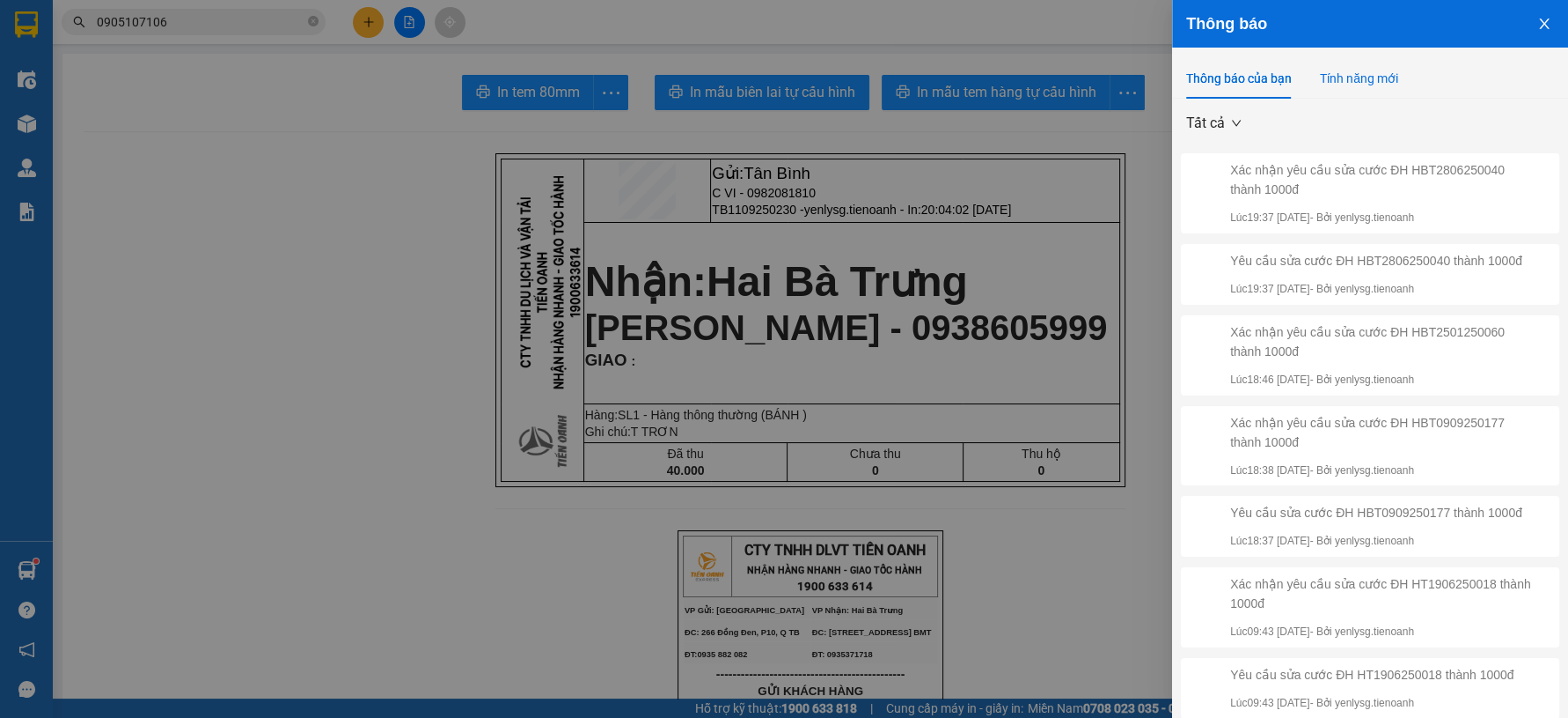
click at [1346, 74] on div "Tính năng mới" at bounding box center [1358, 78] width 79 height 19
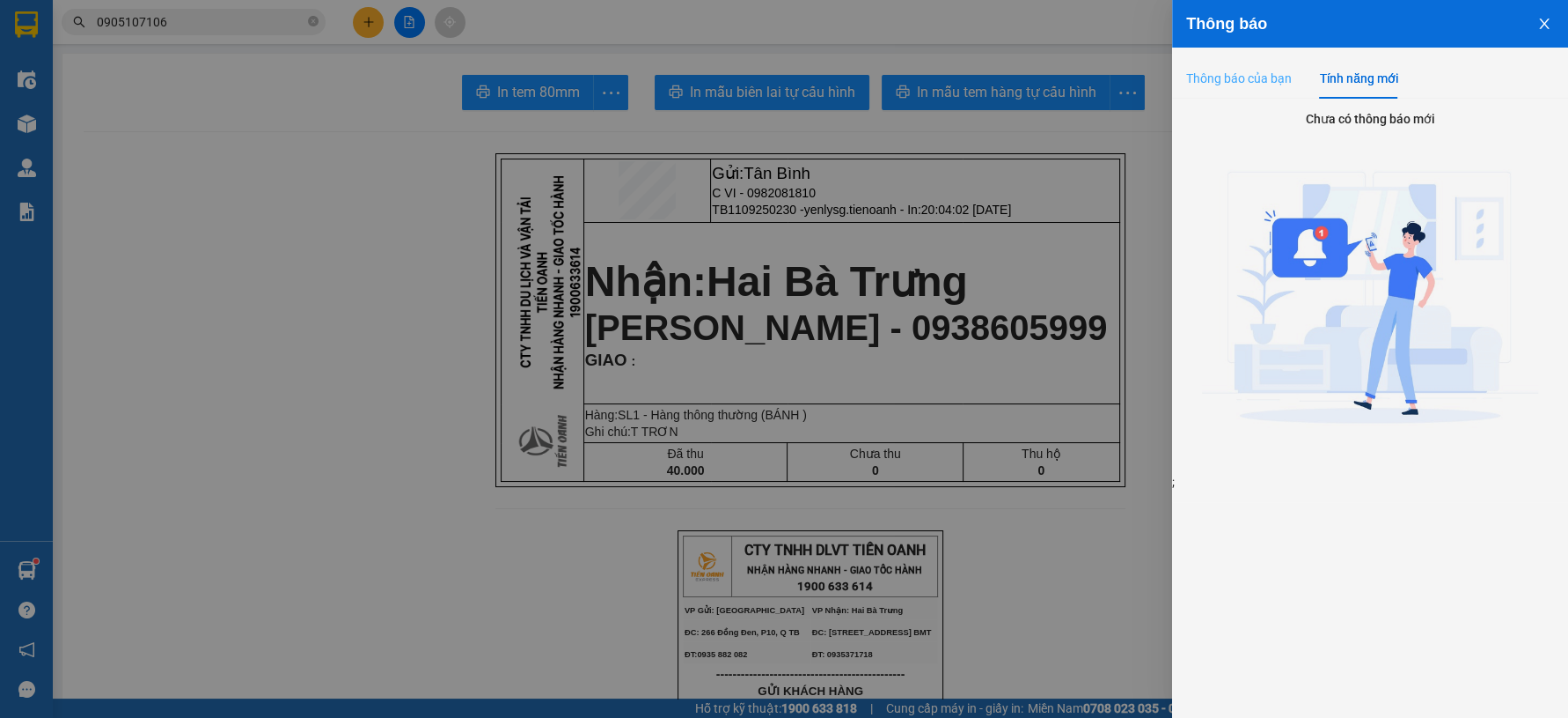
click at [1283, 88] on div "Thông báo của bạn" at bounding box center [1238, 78] width 106 height 41
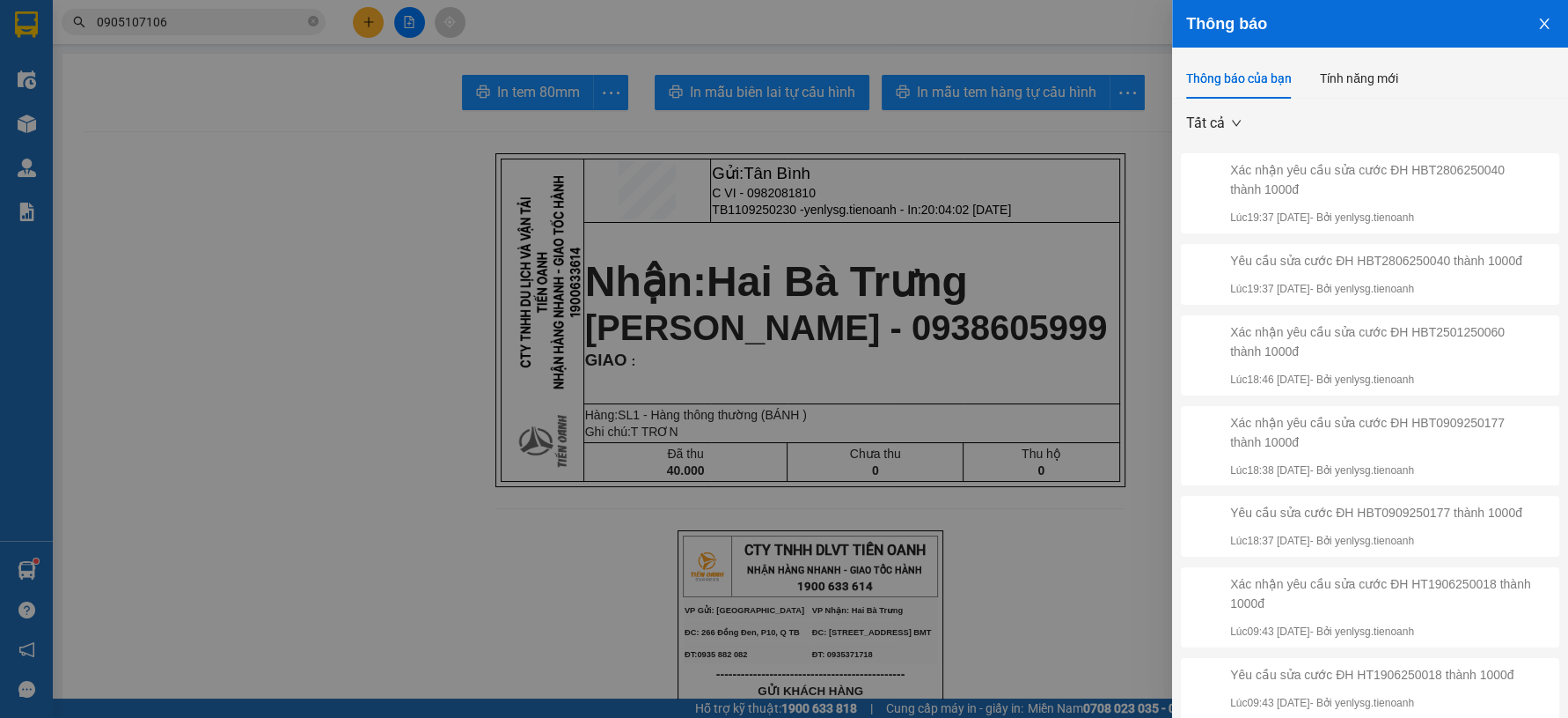
click at [1086, 249] on div at bounding box center [784, 359] width 1568 height 718
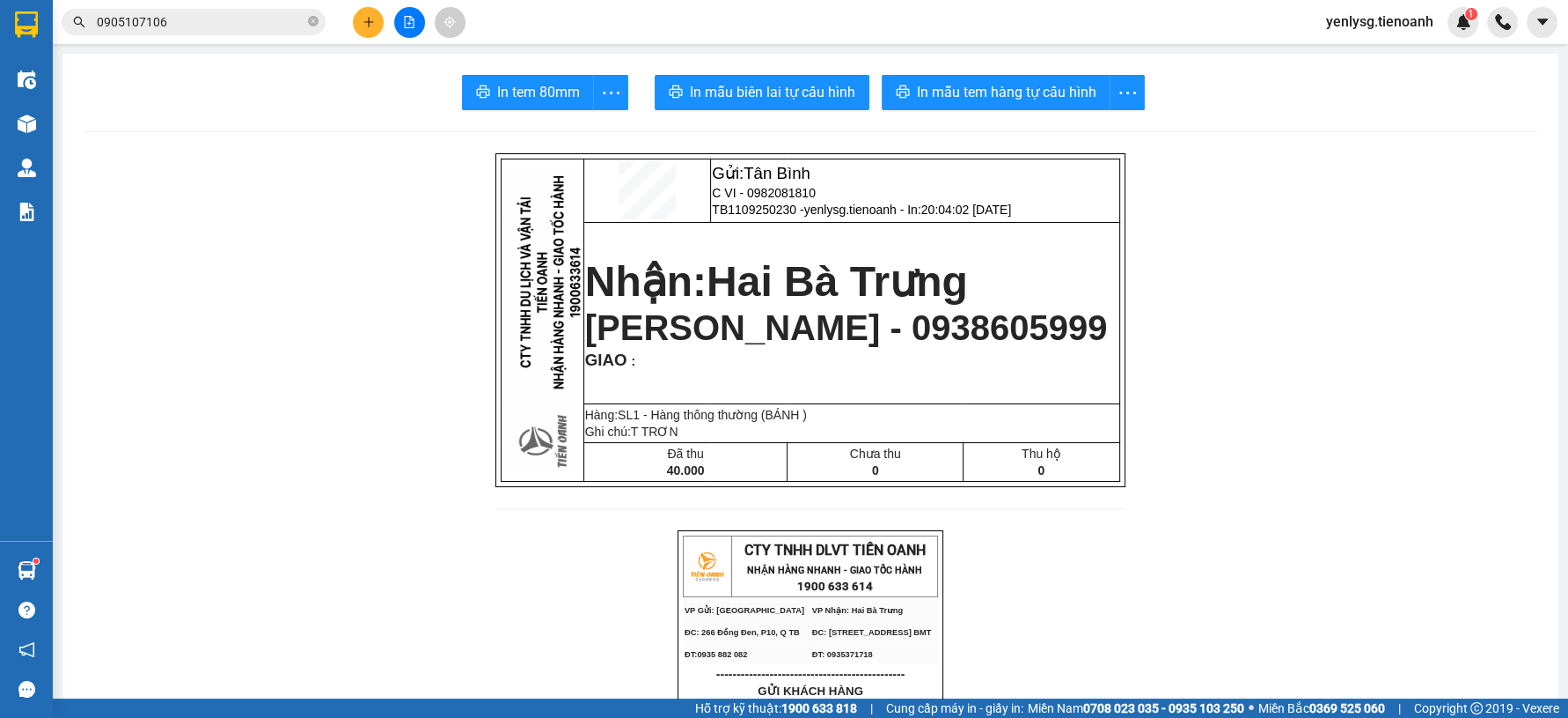
click at [1001, 327] on span "C Phương - 0938605999" at bounding box center [846, 327] width 522 height 39
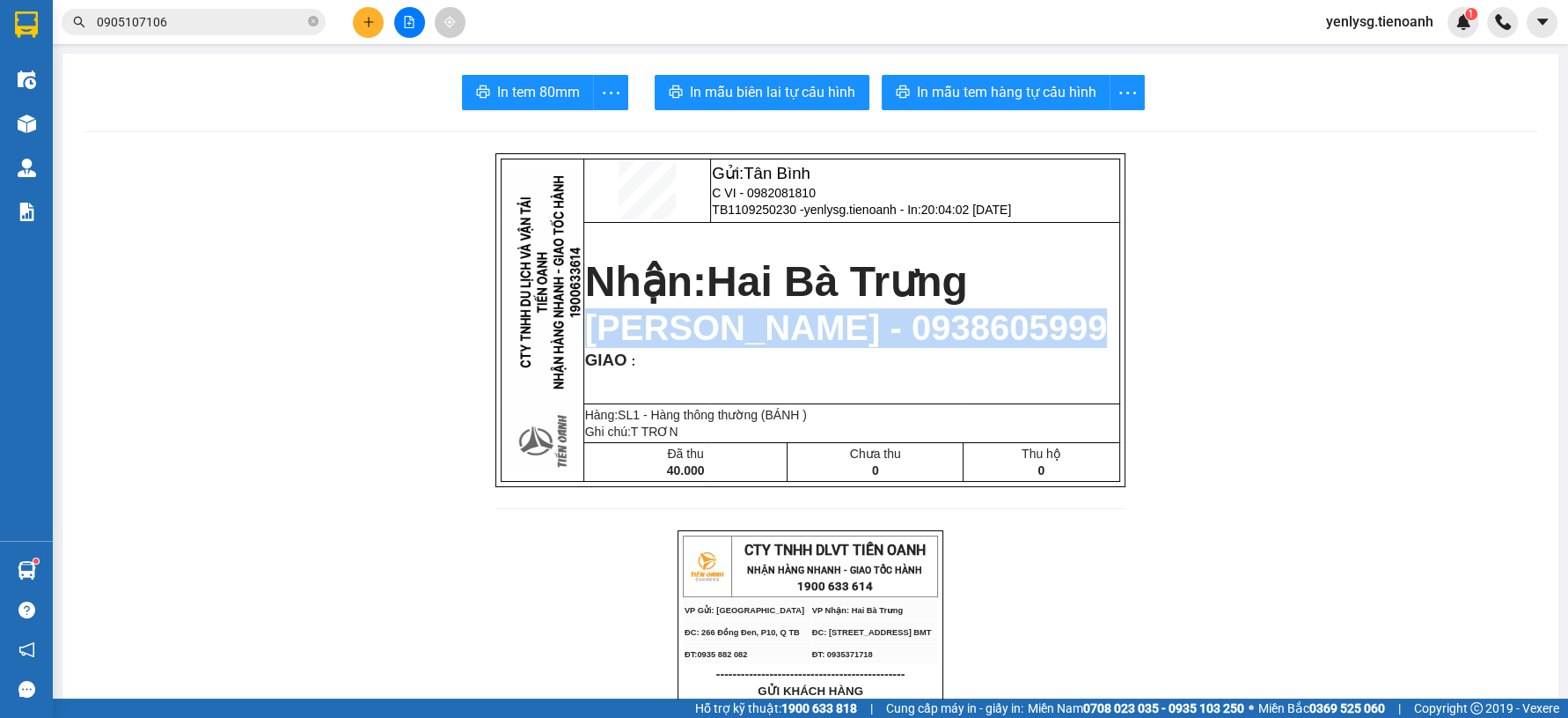
click at [1001, 327] on span "C Phương - 0938605999" at bounding box center [846, 327] width 522 height 39
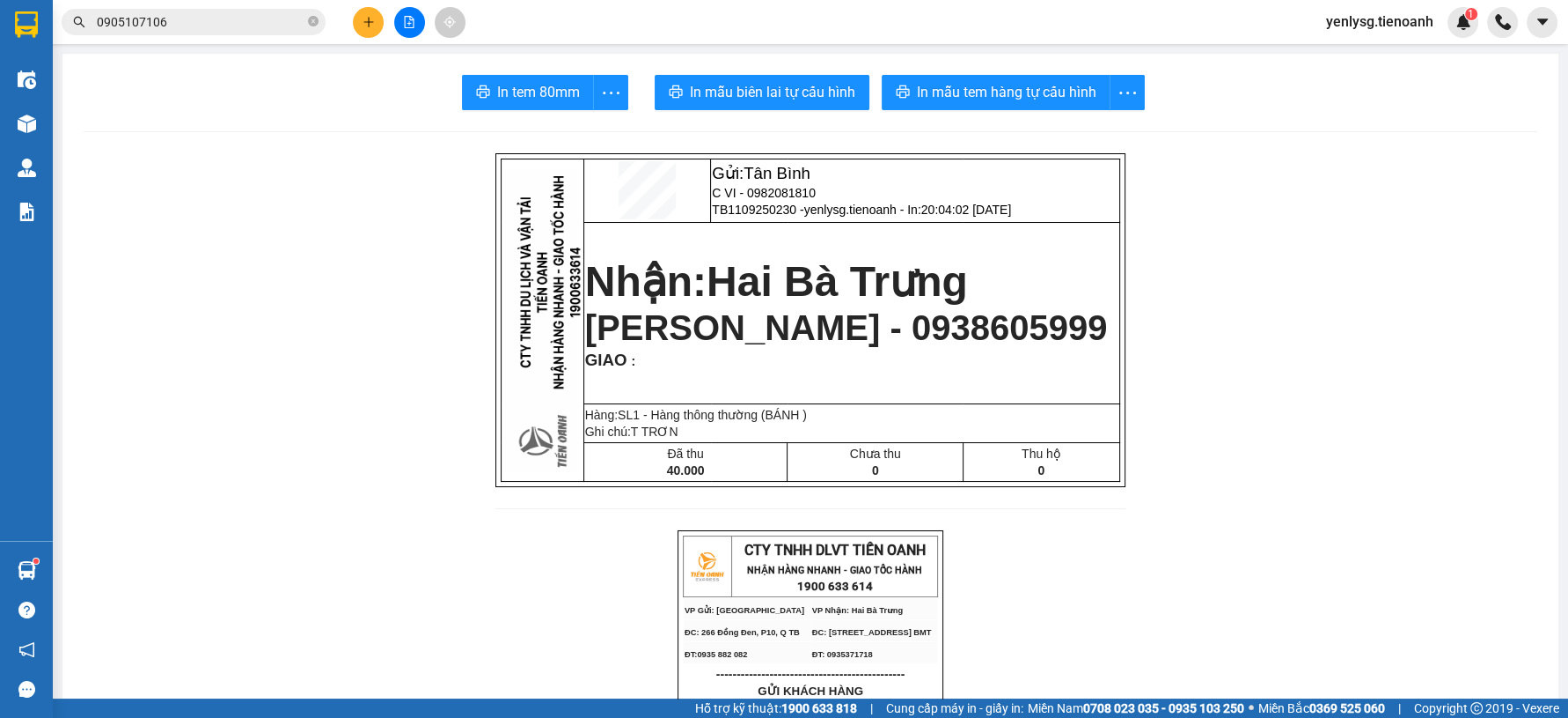
click at [352, 33] on div at bounding box center [409, 23] width 132 height 31
click at [362, 32] on button at bounding box center [368, 23] width 31 height 31
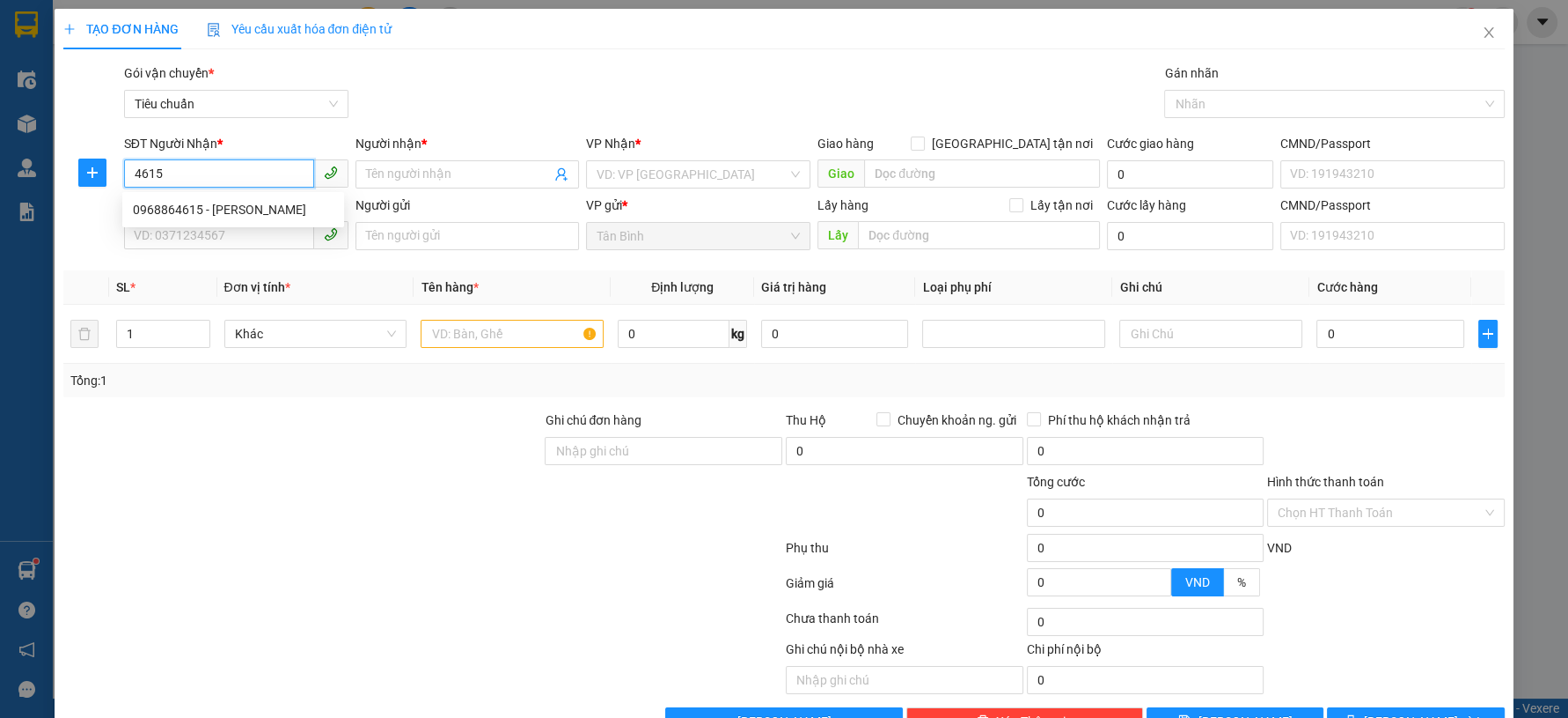
click at [207, 205] on div "0968864615 - C Trang" at bounding box center [233, 209] width 201 height 19
type input "0968864615"
type input "C Trang"
type input "100.000"
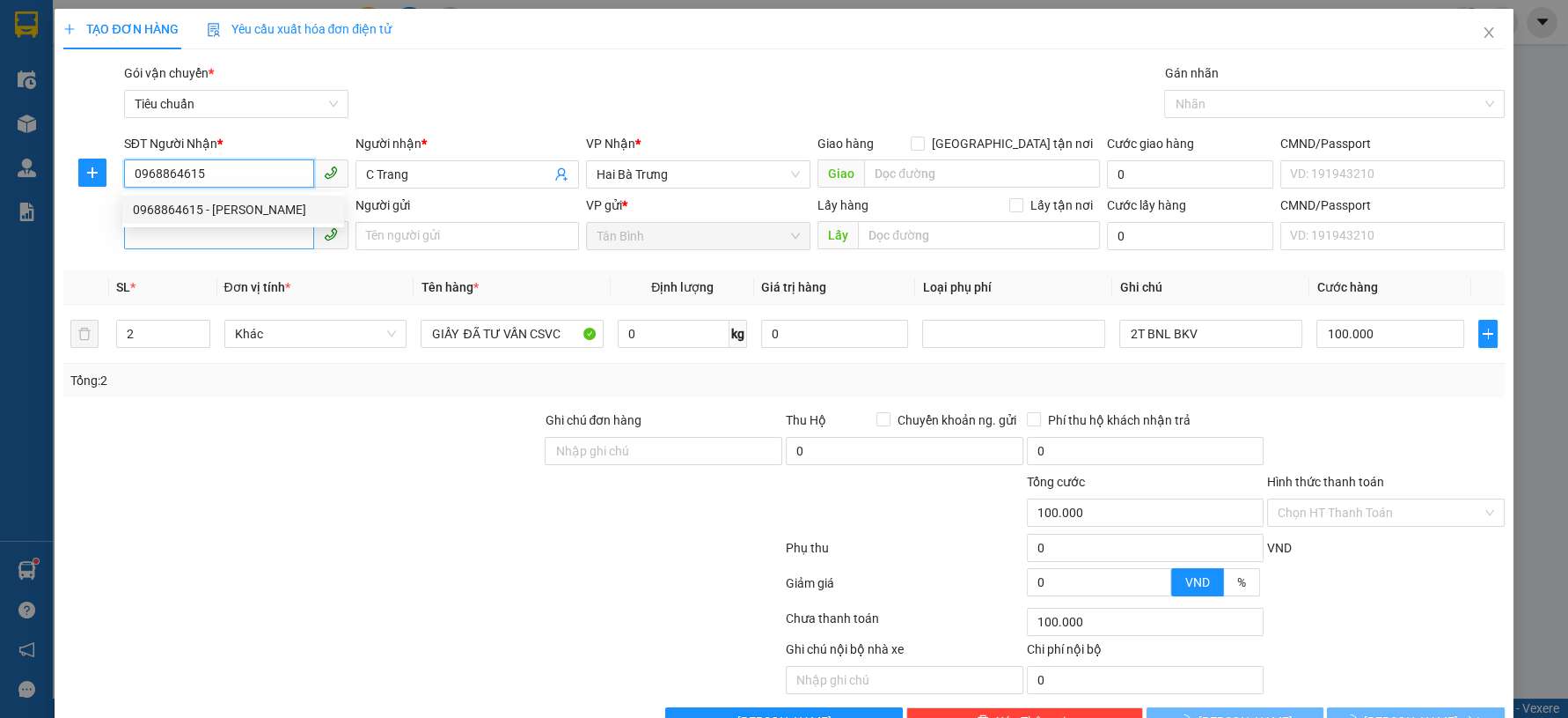
type input "0968864615"
click at [213, 225] on input "SĐT Người Gửi" at bounding box center [219, 234] width 190 height 28
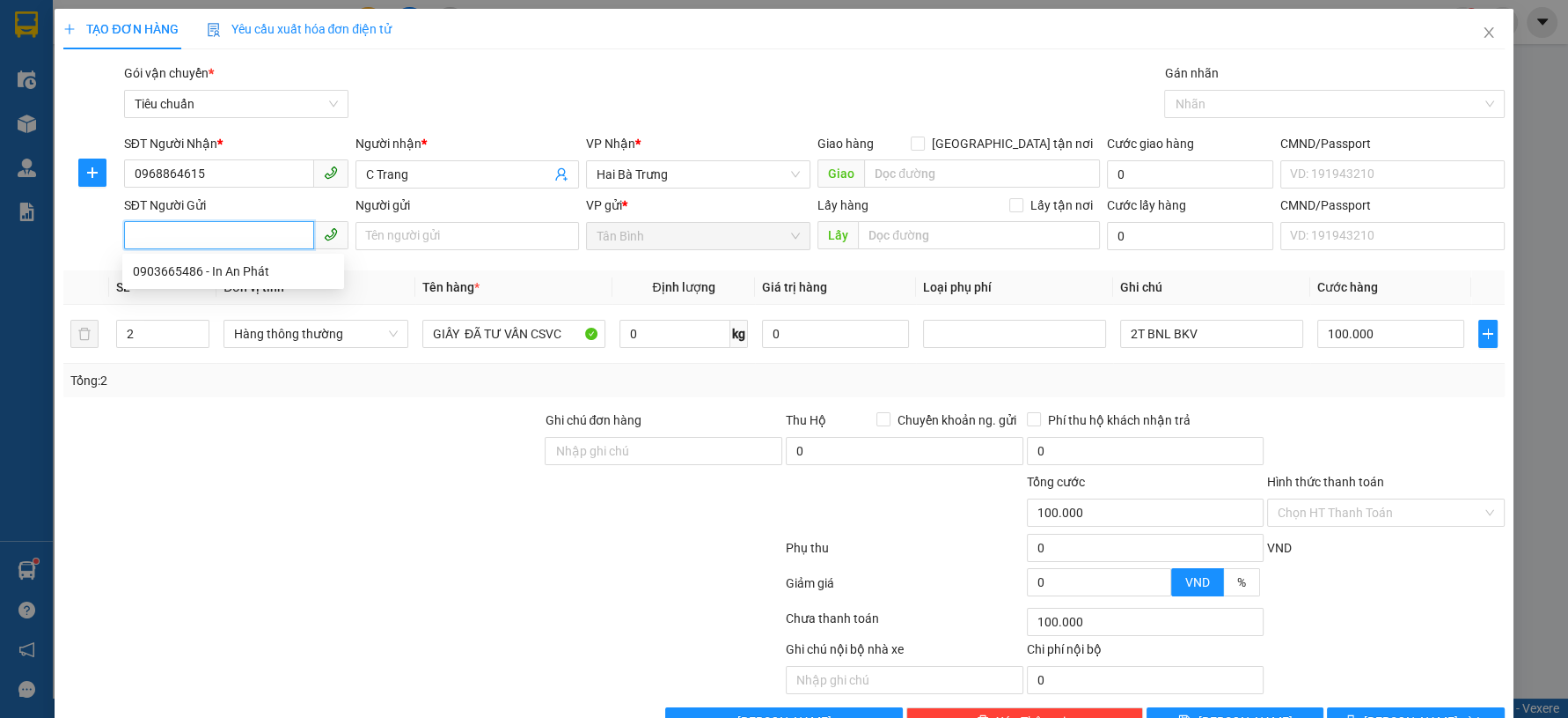
click at [242, 266] on div "0903665486 - In An Phát" at bounding box center [233, 270] width 201 height 19
type input "0903665486"
type input "In An Phát"
click at [194, 325] on span "up" at bounding box center [200, 329] width 11 height 11
click at [165, 330] on input "3" at bounding box center [162, 333] width 91 height 26
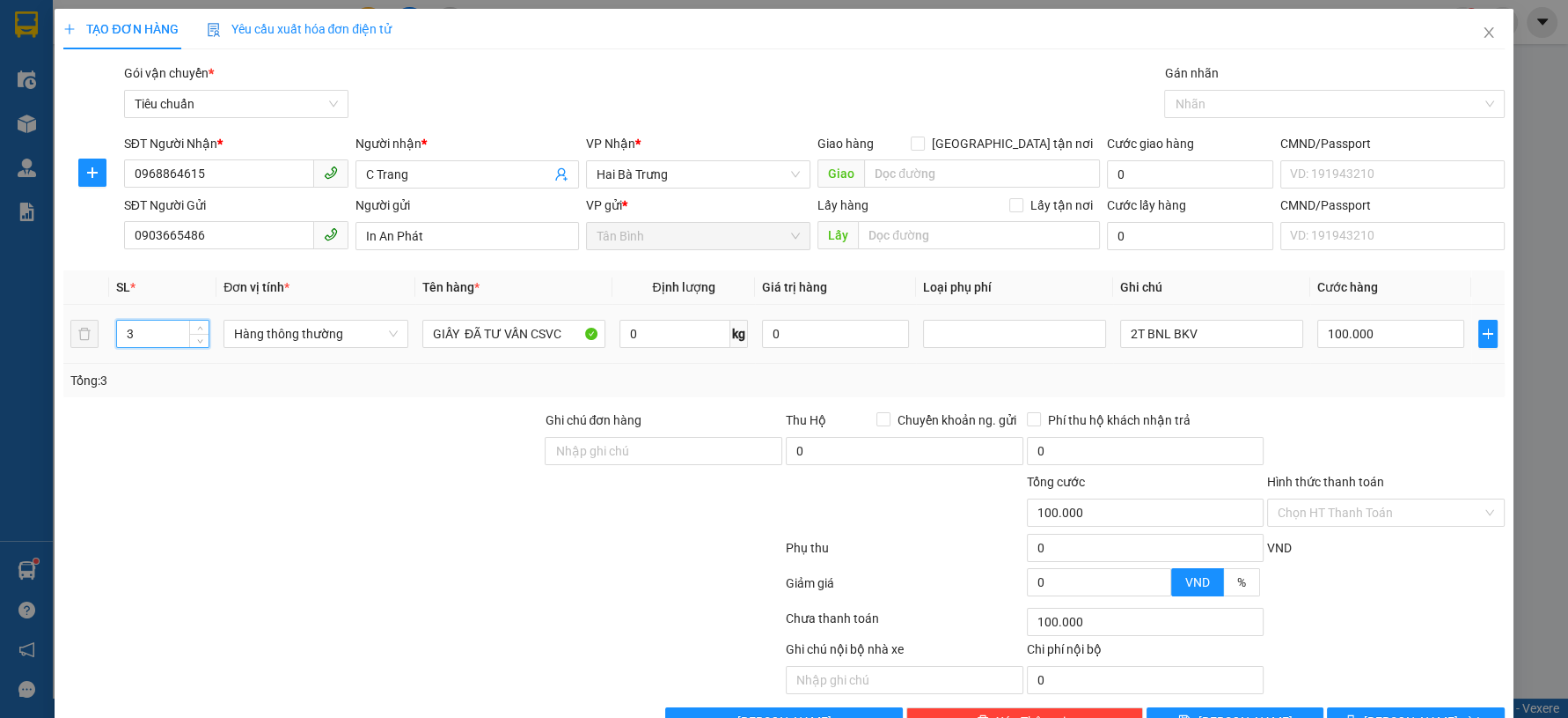
click at [163, 330] on input "3" at bounding box center [162, 333] width 91 height 26
click at [160, 330] on input "3" at bounding box center [162, 333] width 91 height 26
type input "7"
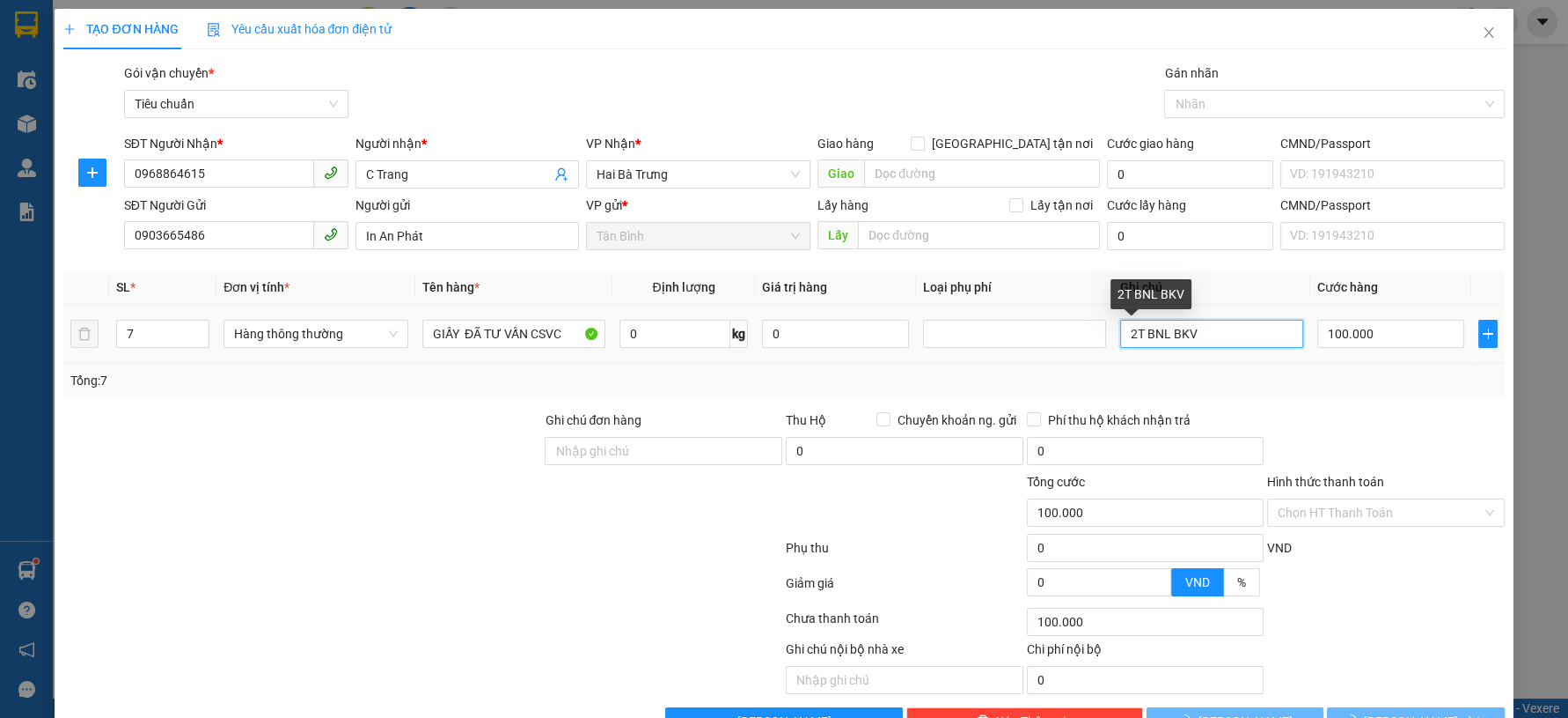
drag, startPoint x: 1127, startPoint y: 343, endPoint x: 1038, endPoint y: 363, distance: 91.2
click at [1056, 360] on tr "7 Hàng thông thường GIẤY ĐÃ TƯ VẤN CSVC 0 kg 0 2T BNL BKV 100.000" at bounding box center [784, 334] width 1441 height 59
type input "0"
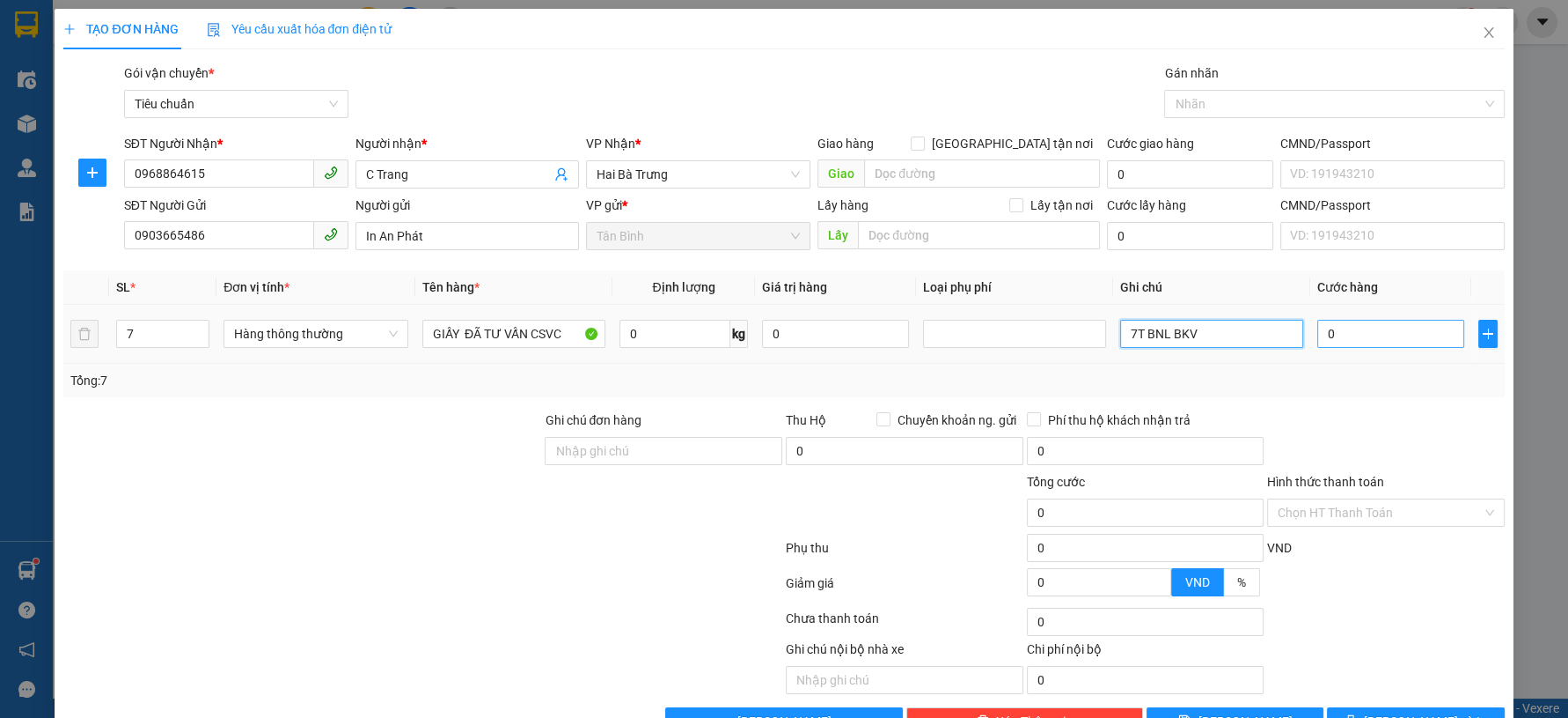
type input "7T BNL BKV"
click at [1363, 340] on input "0" at bounding box center [1391, 333] width 147 height 28
type input "7"
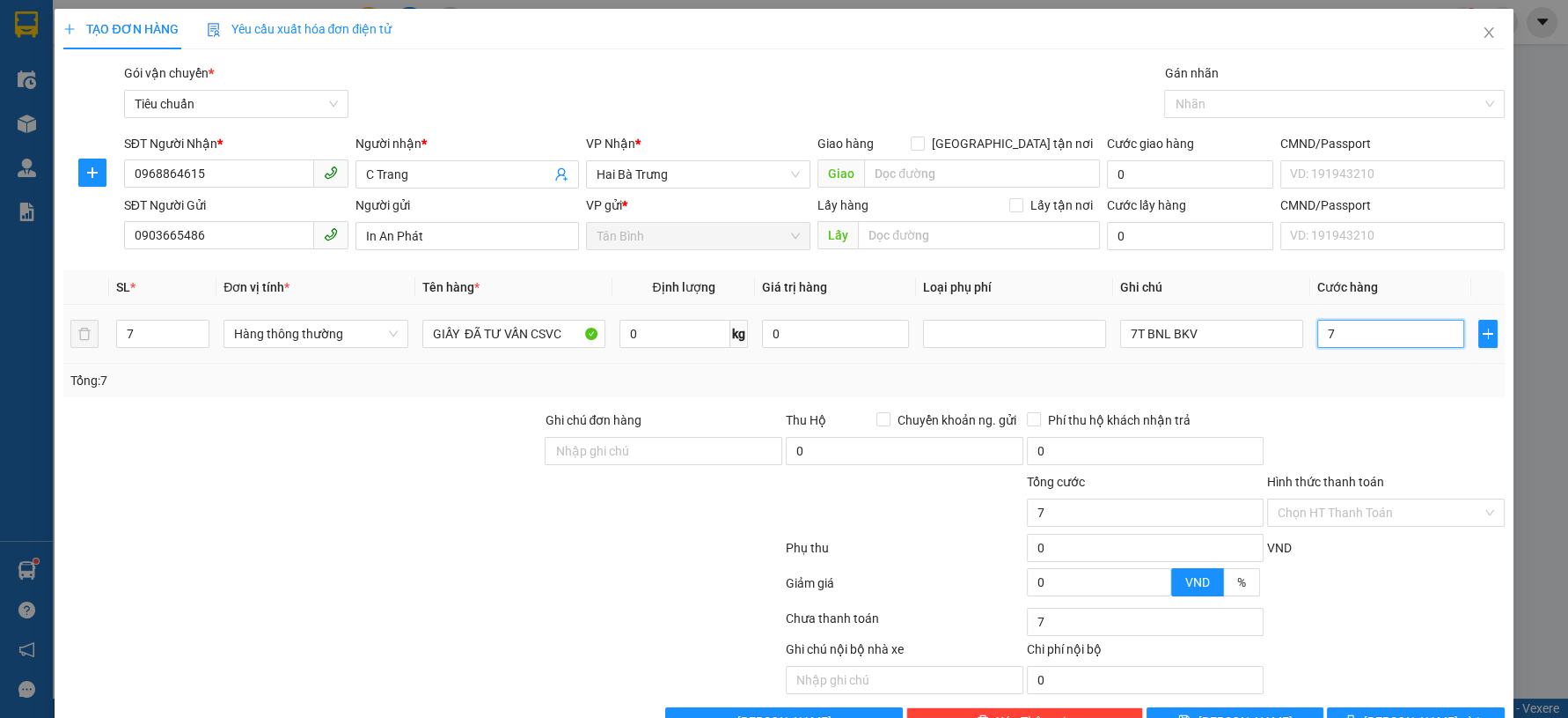
type input "70"
type input "7"
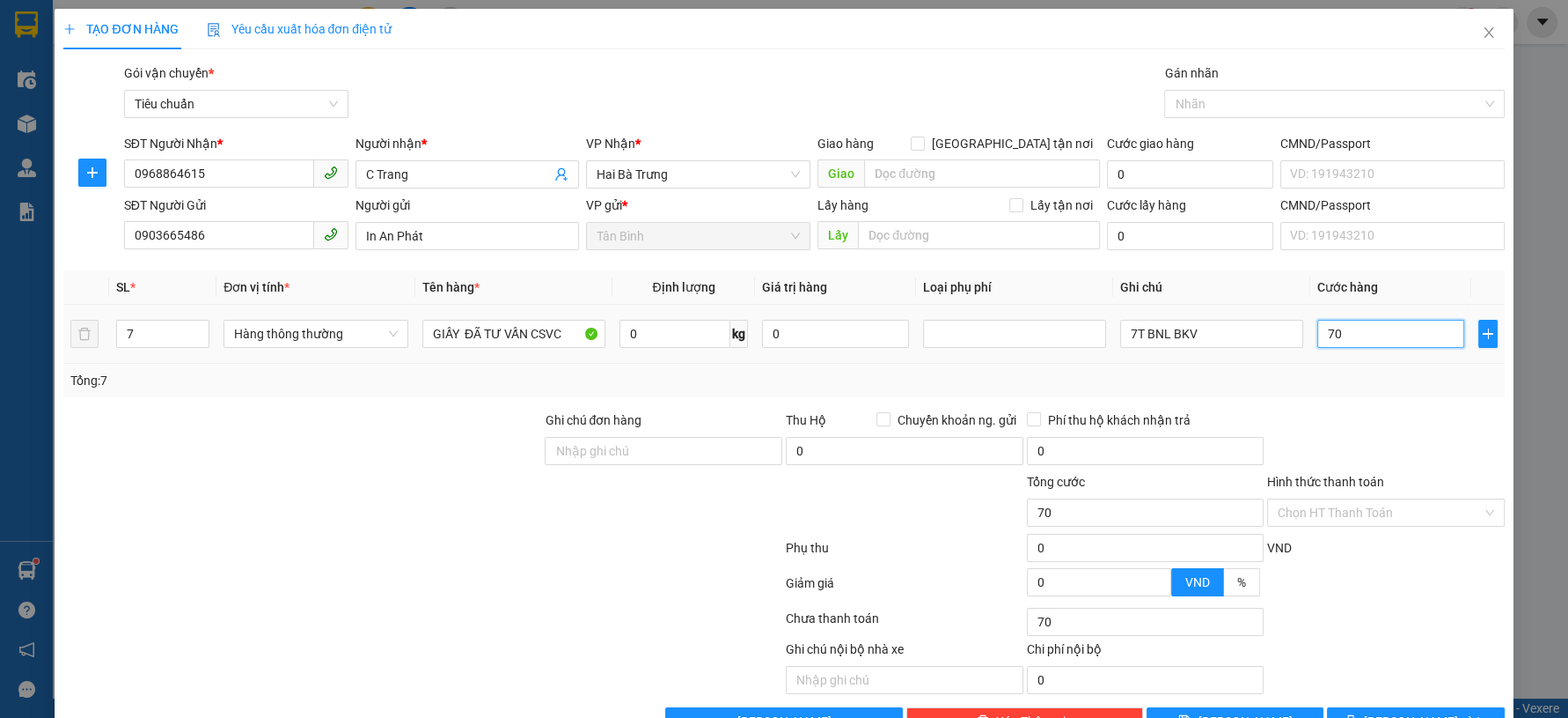
type input "7"
type input "0"
type input "8"
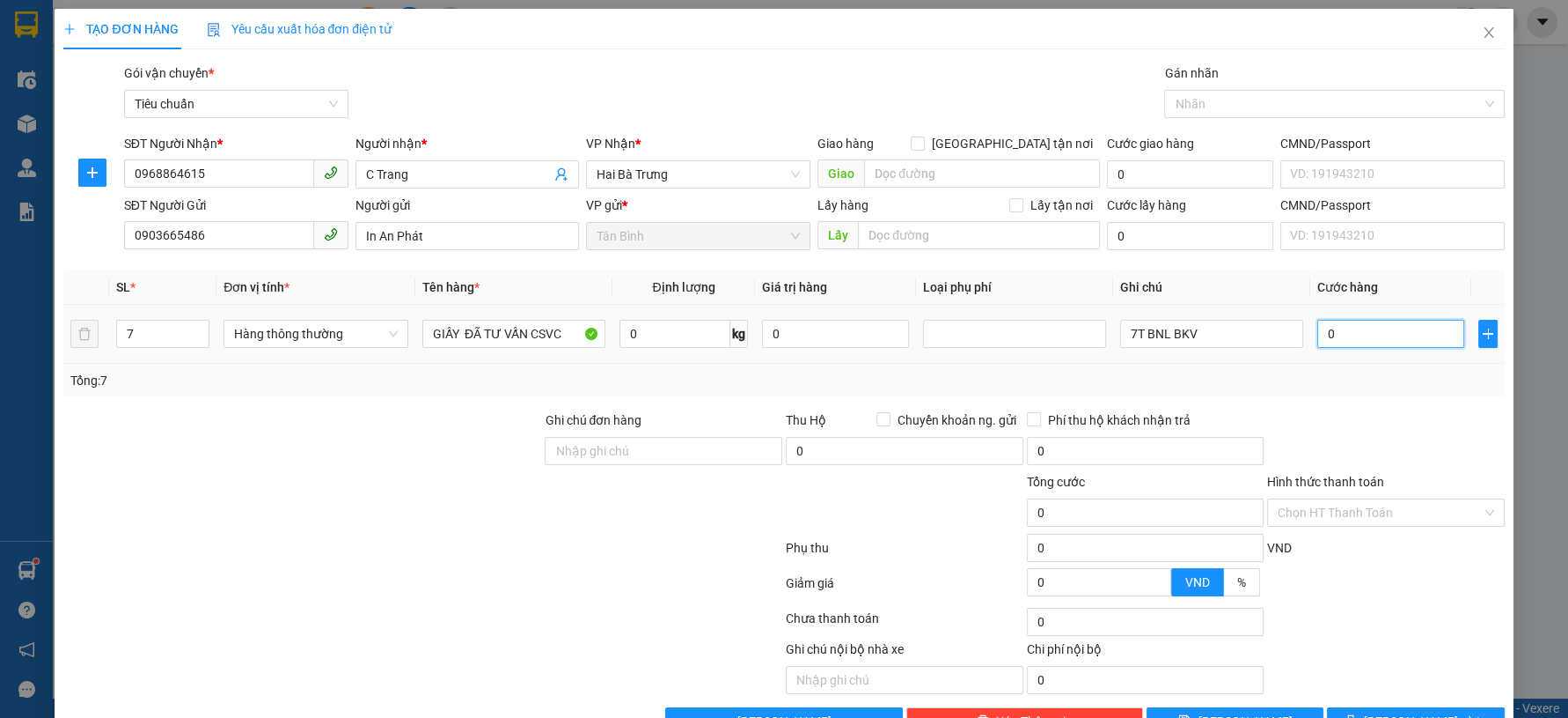
type input "8"
type input "08"
type input "0"
click at [1363, 345] on input "08*50" at bounding box center [1391, 333] width 147 height 28
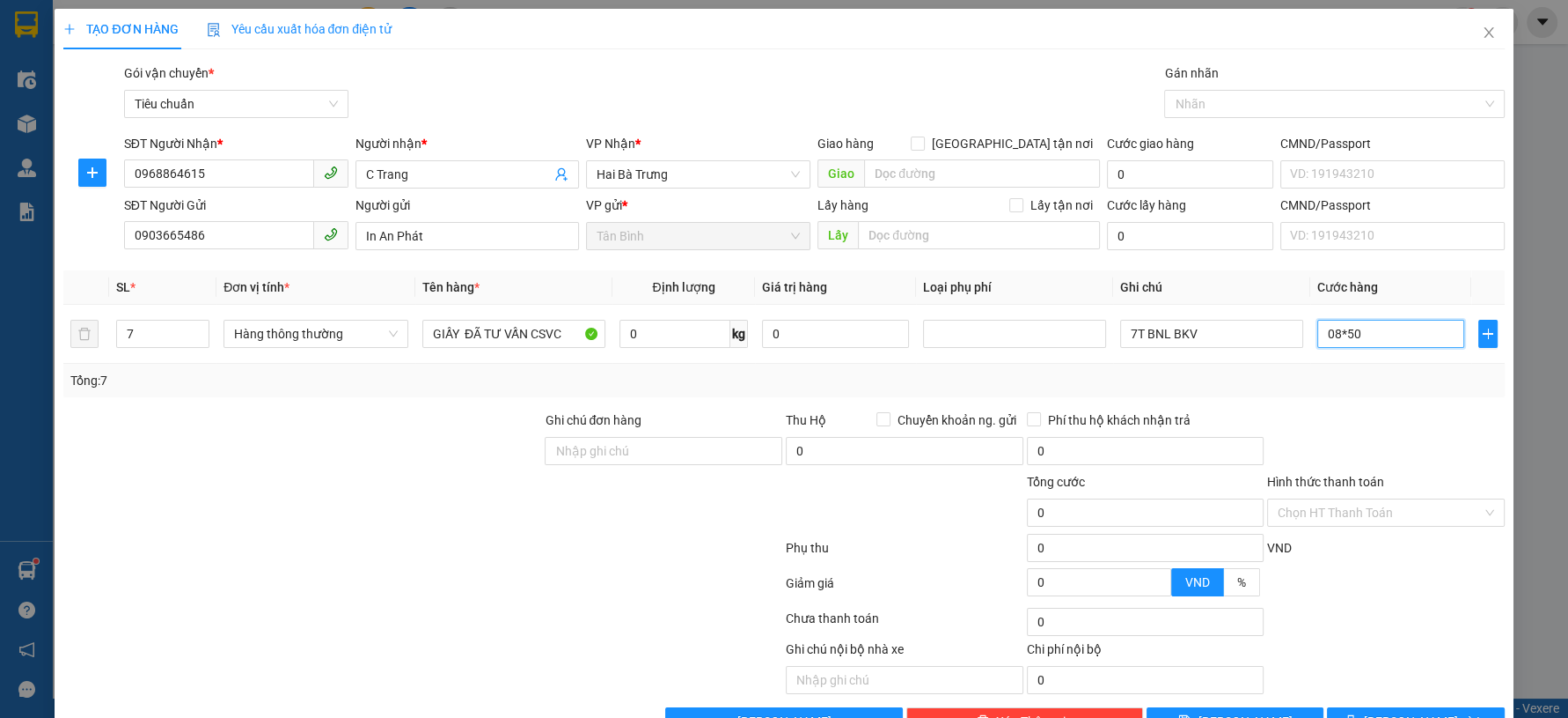
type input "08*50"
type input "400.000"
click at [1204, 364] on div "Tổng: 7" at bounding box center [784, 380] width 1441 height 33
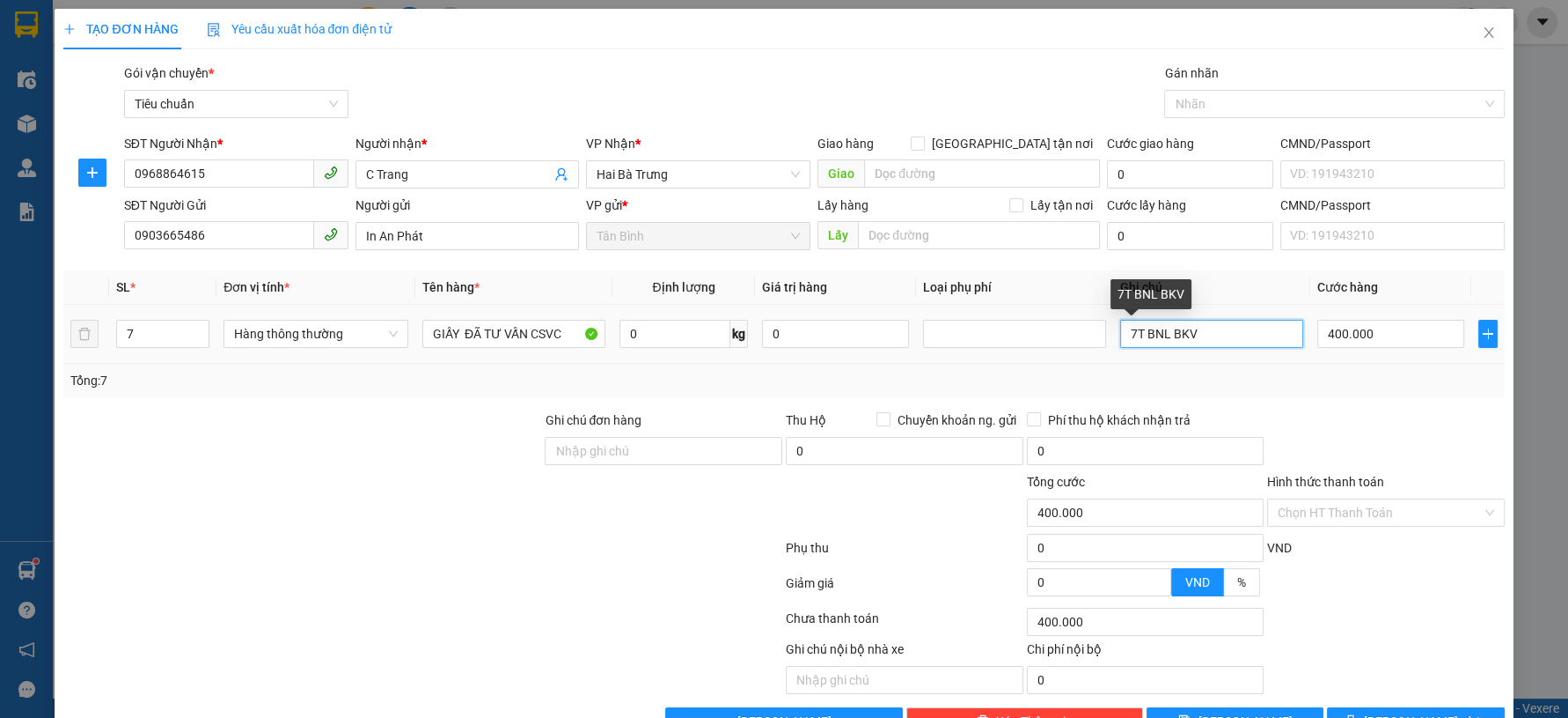
click at [1120, 339] on input "7T BNL BKV" at bounding box center [1211, 333] width 183 height 28
type input "8T BNL BKV"
type input "8"
click at [202, 324] on span "up" at bounding box center [200, 329] width 11 height 11
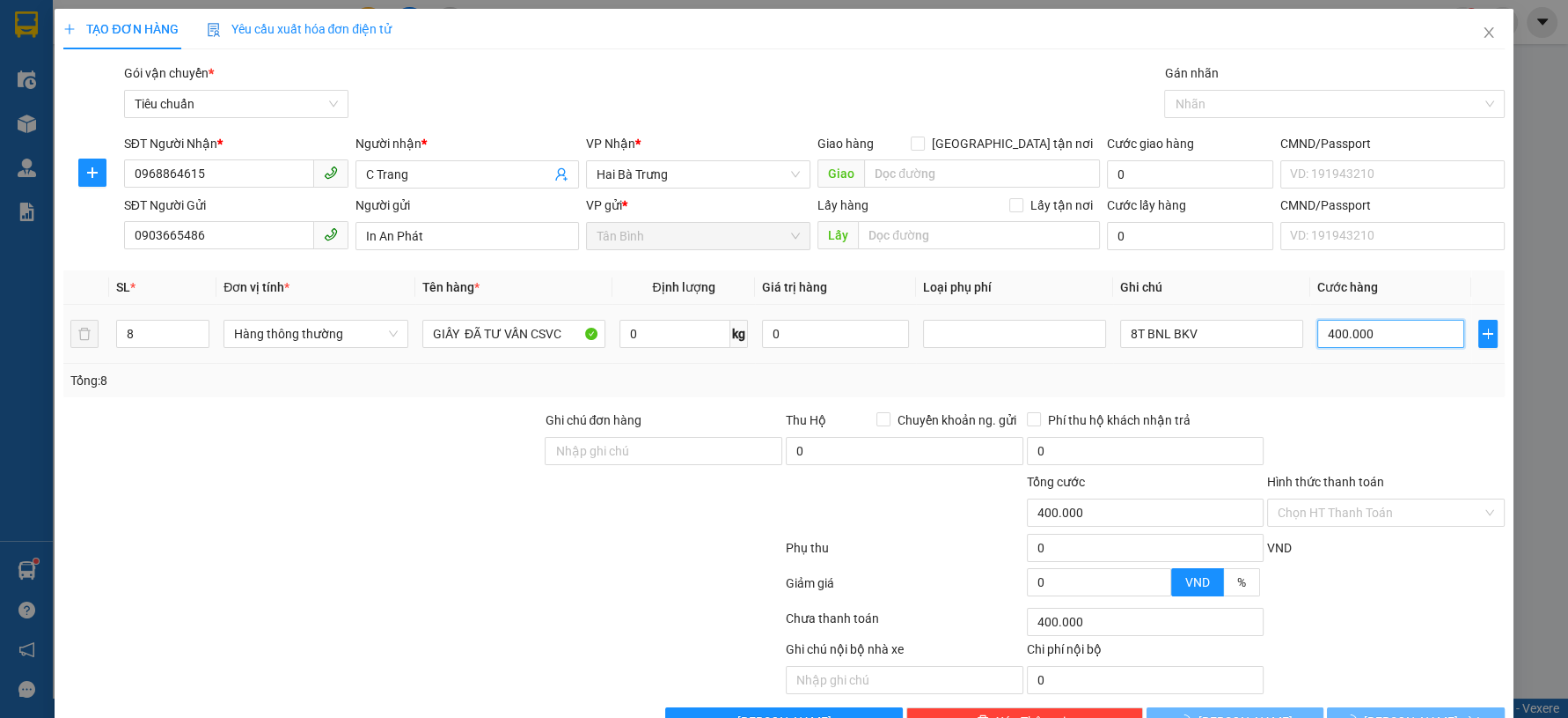
click at [1338, 333] on input "400.000" at bounding box center [1391, 333] width 147 height 28
type input "0"
type input "4"
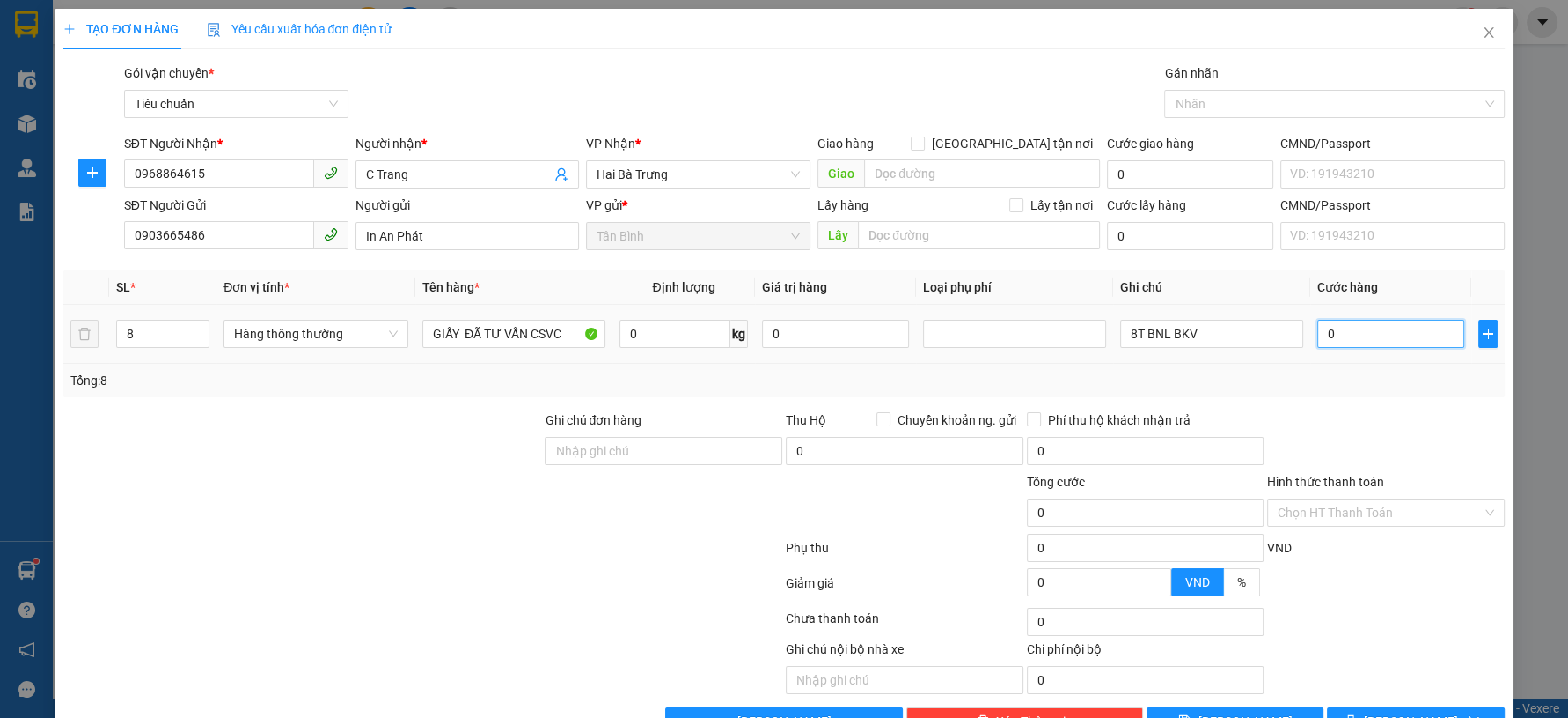
type input "4"
type input "04"
type input "40"
type input "040"
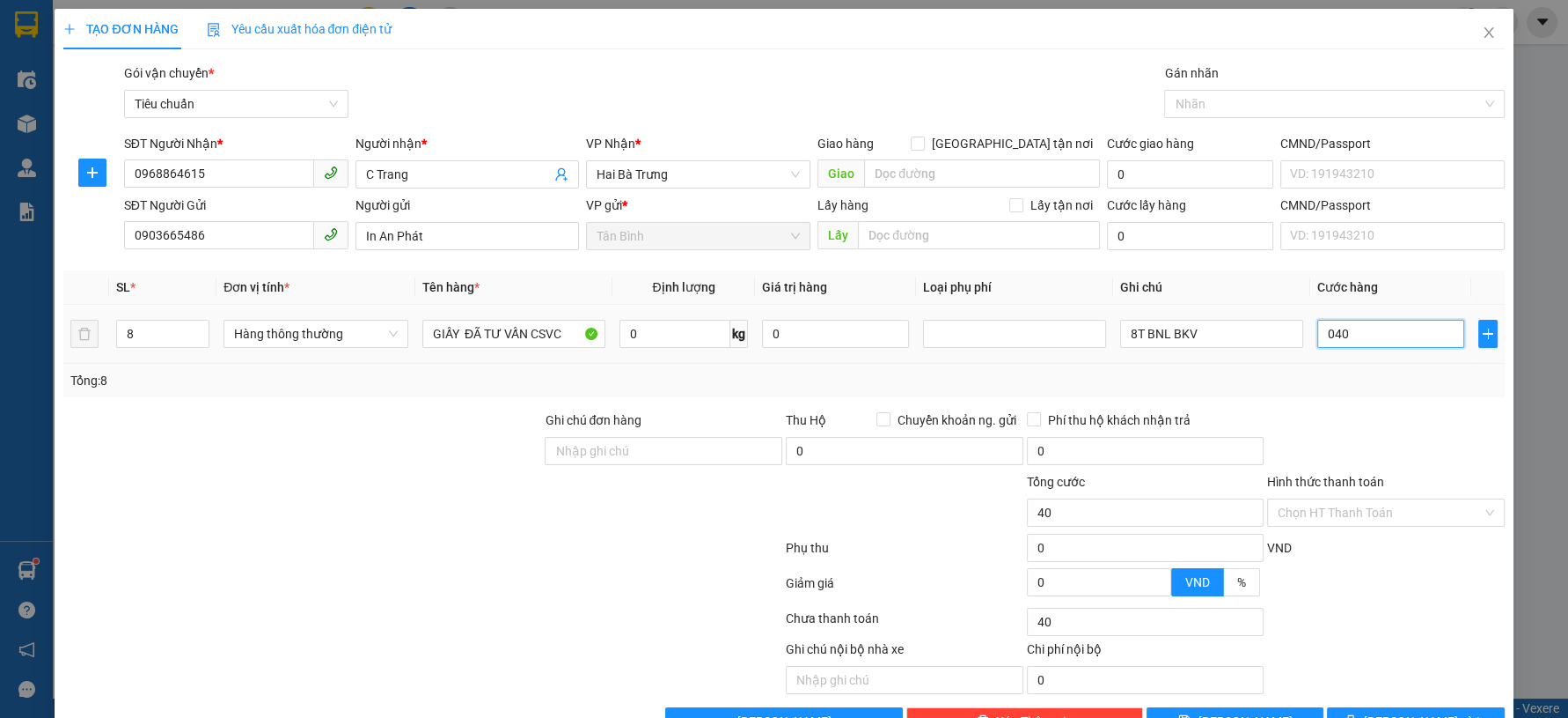
type input "400"
type input "0.400"
type input "400.000"
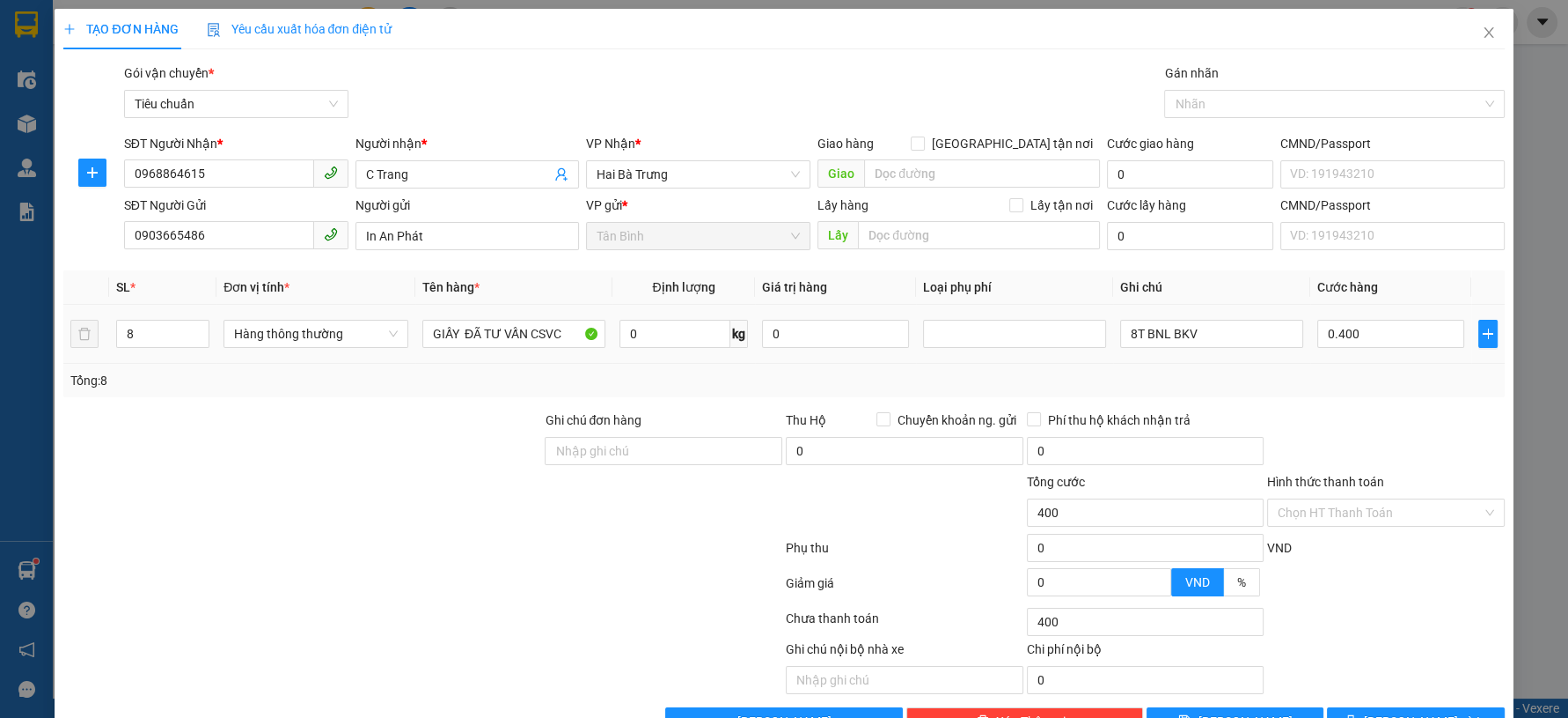
type input "400.000"
click at [1422, 392] on div "Tổng: 8" at bounding box center [784, 380] width 1441 height 33
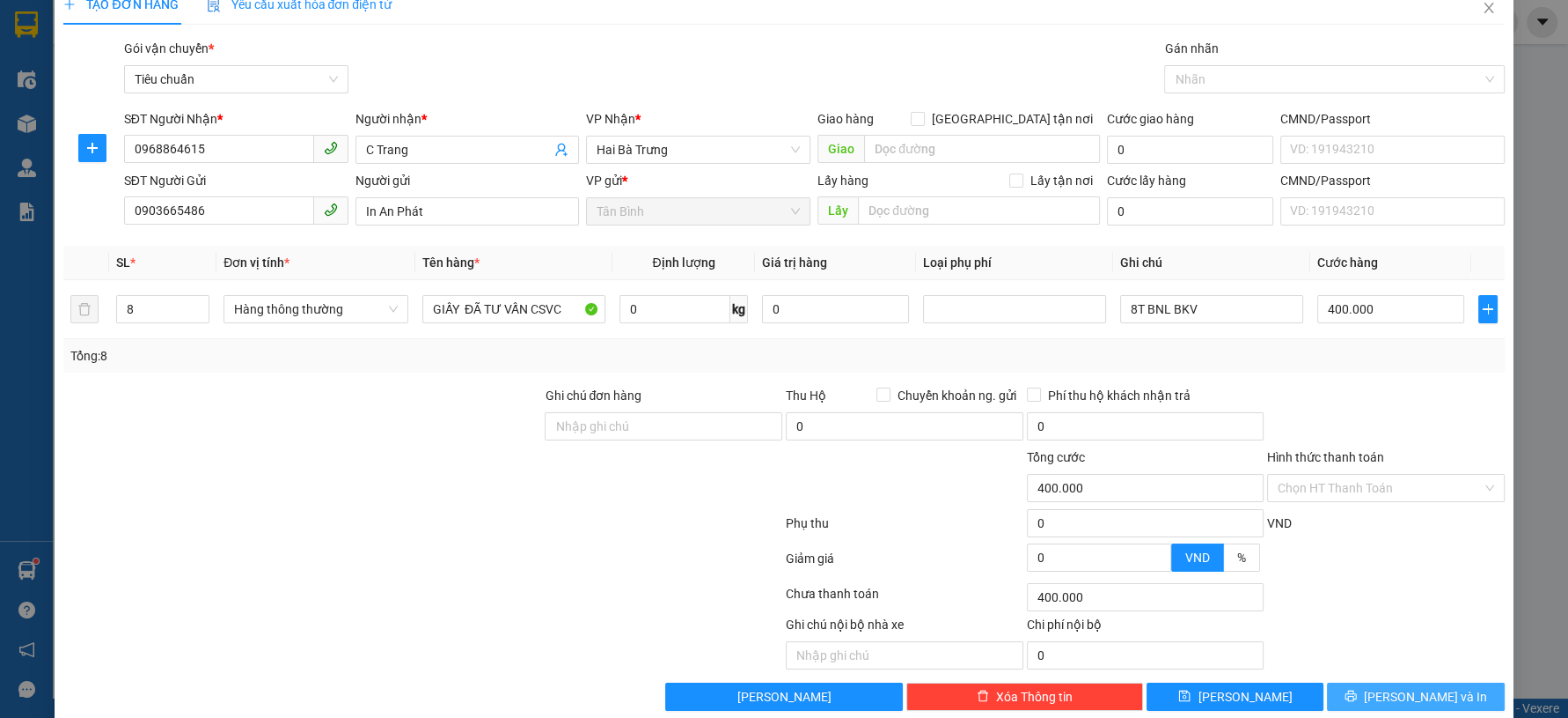
scroll to position [50, 0]
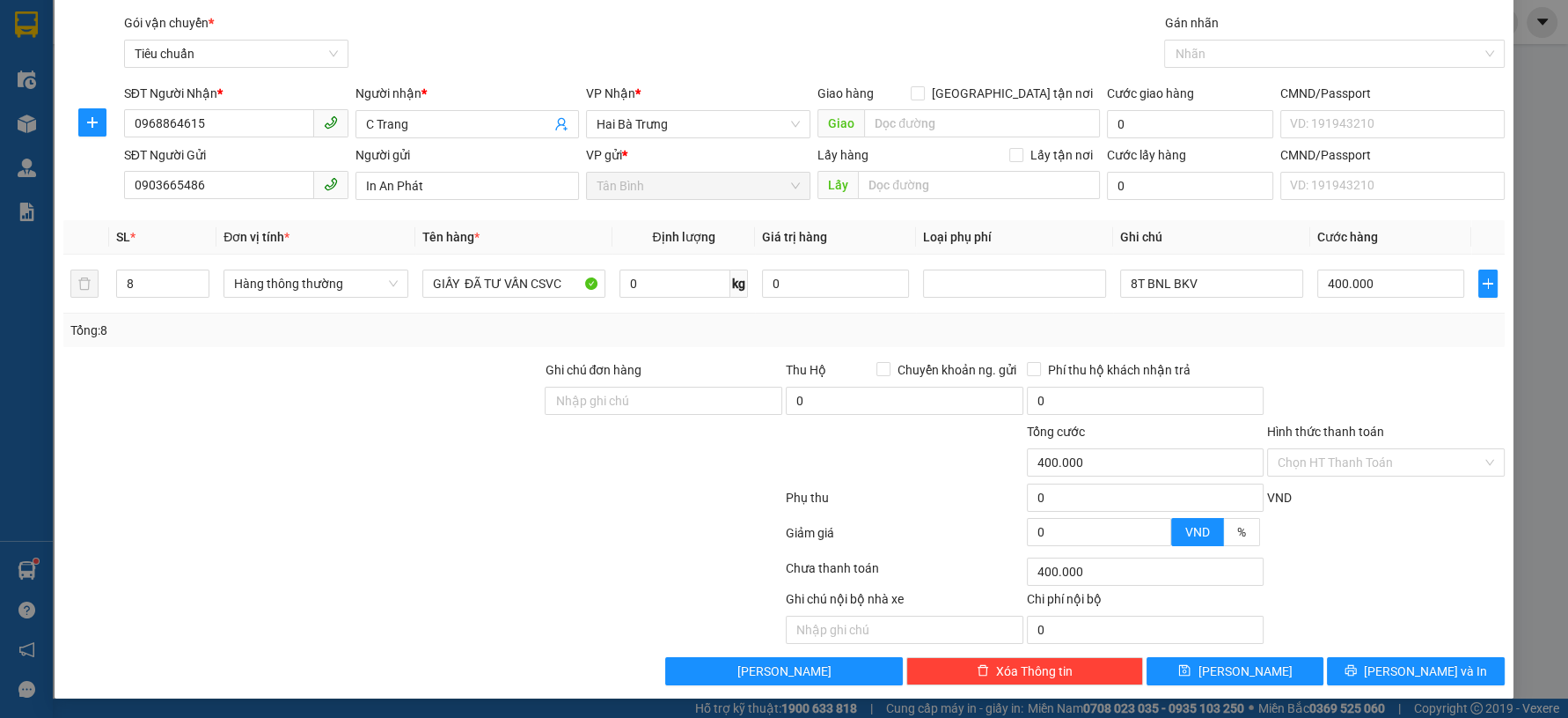
click at [1399, 691] on div "TẠO ĐƠN HÀNG Yêu cầu xuất hóa đơn điện tử Transit Pickup Surcharge Ids Transit …" at bounding box center [783, 328] width 1458 height 740
click at [1400, 670] on span "[PERSON_NAME] và In" at bounding box center [1425, 670] width 123 height 19
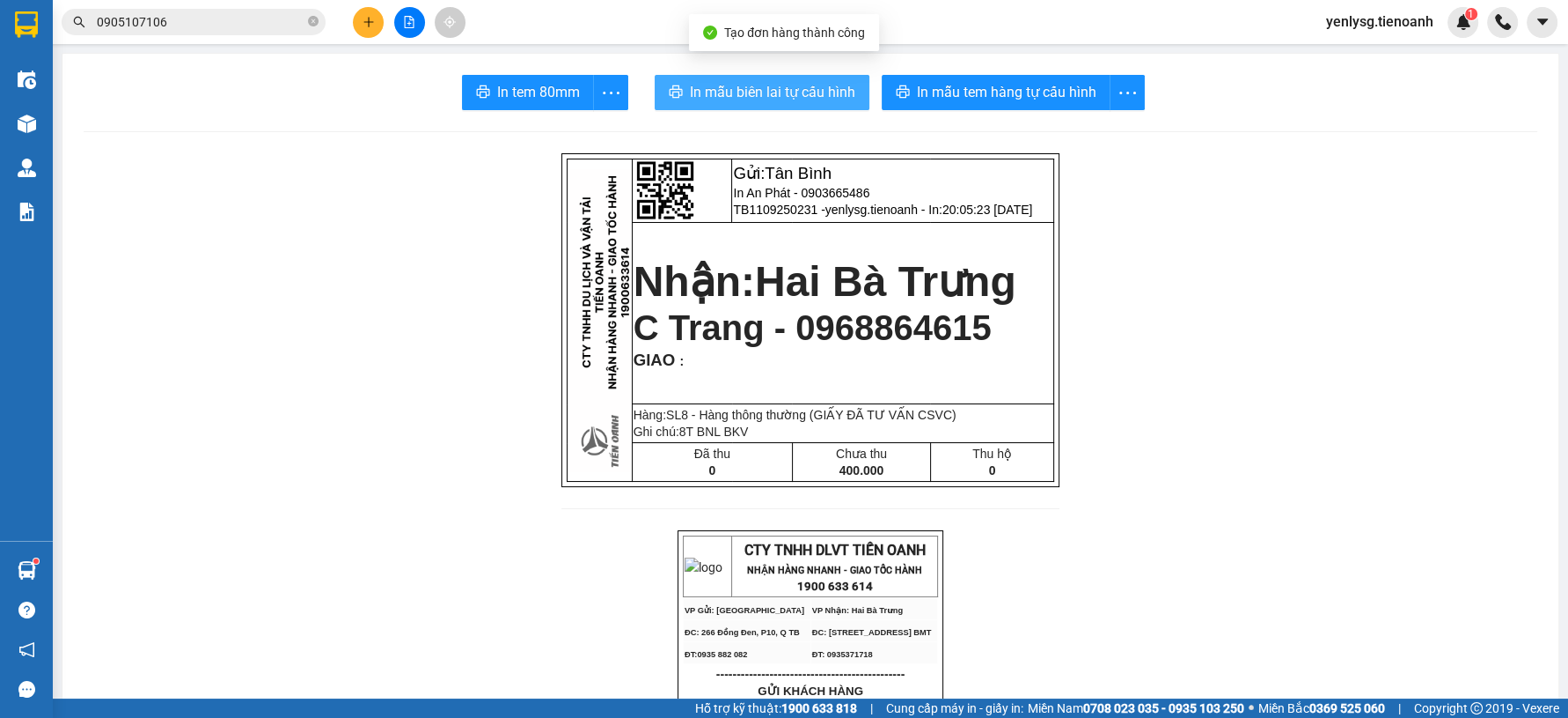
click at [806, 83] on span "In mẫu biên lai tự cấu hình" at bounding box center [772, 92] width 165 height 22
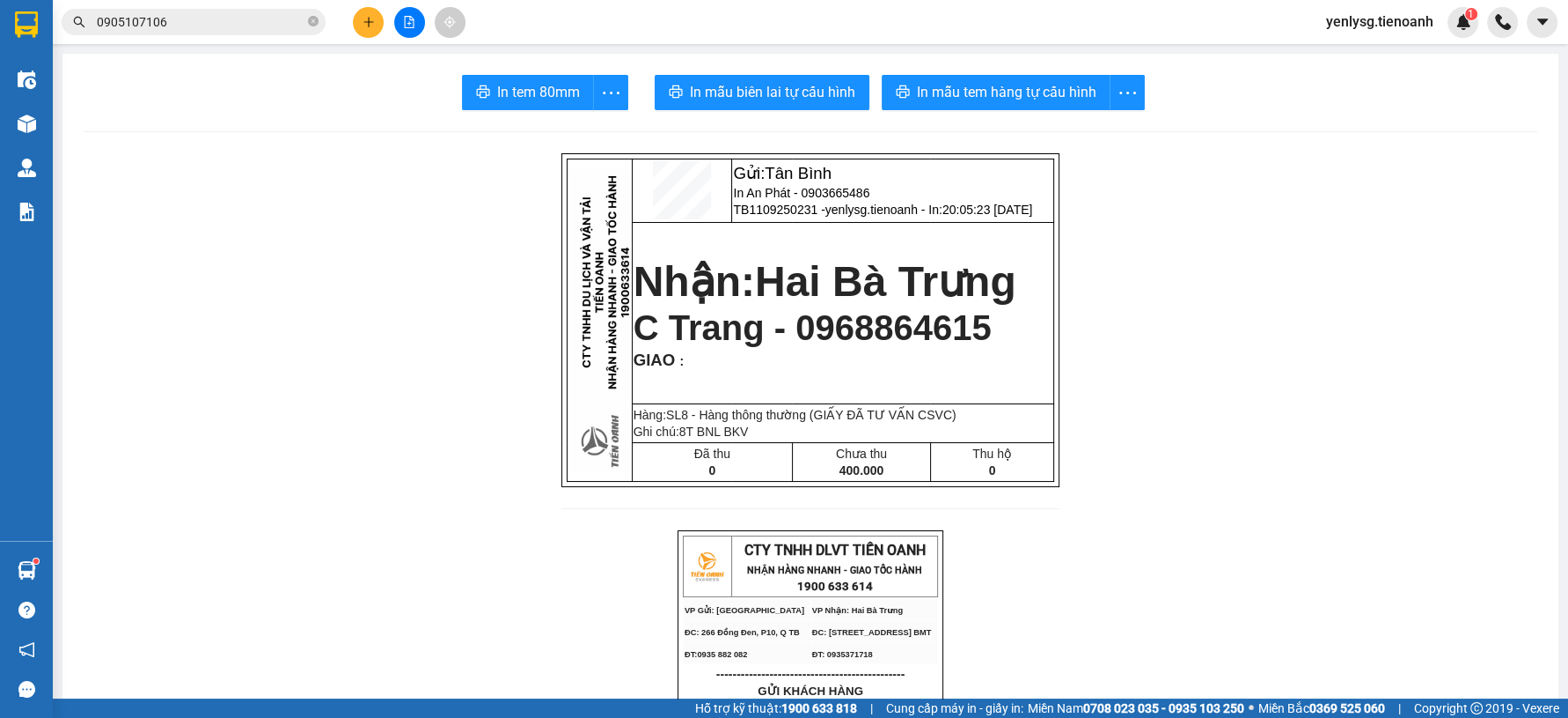
click at [1066, 91] on span "In mẫu tem hàng tự cấu hình" at bounding box center [1007, 92] width 180 height 22
click at [1056, 89] on span "In mẫu tem hàng tự cấu hình" at bounding box center [1007, 92] width 180 height 22
click at [299, 25] on input "0905107106" at bounding box center [201, 22] width 208 height 19
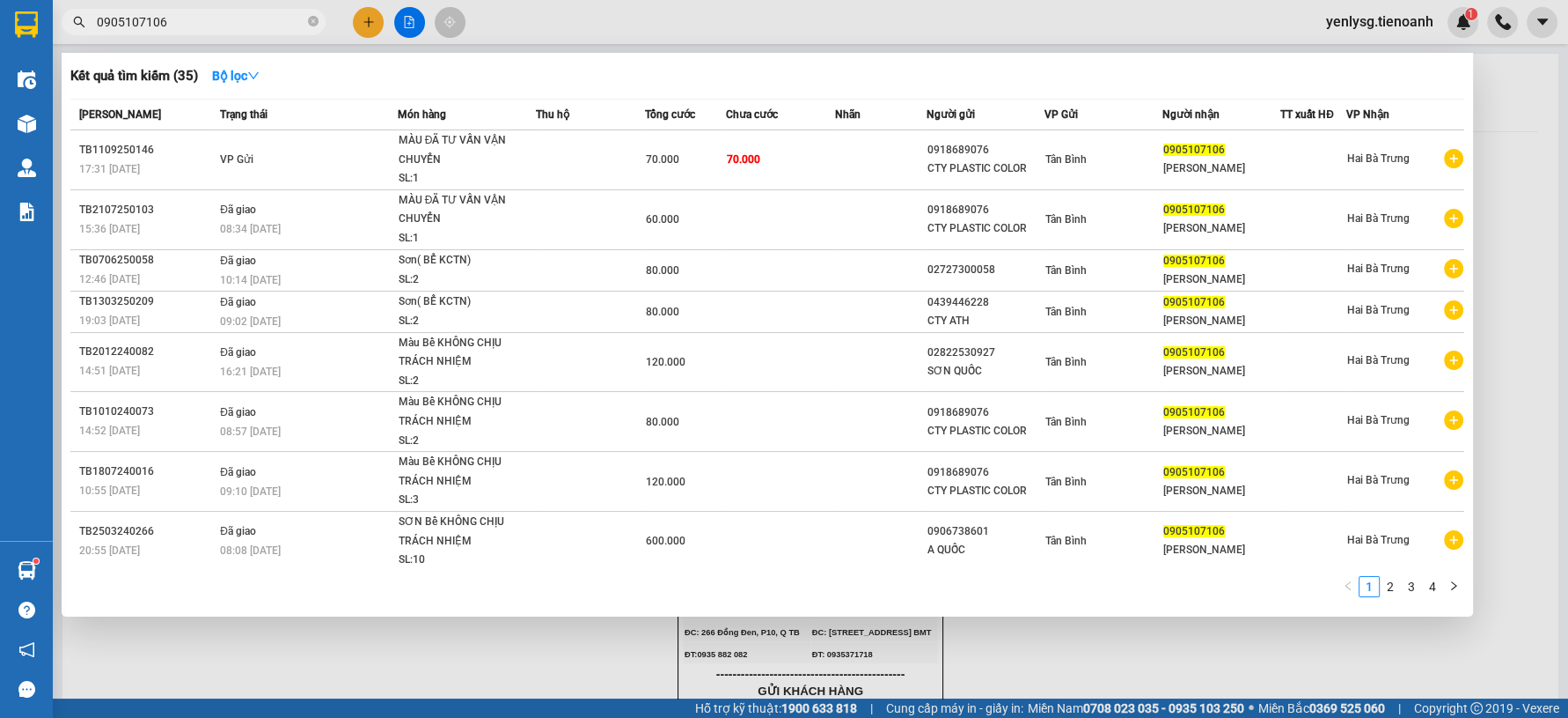
click at [297, 25] on input "0905107106" at bounding box center [201, 22] width 208 height 19
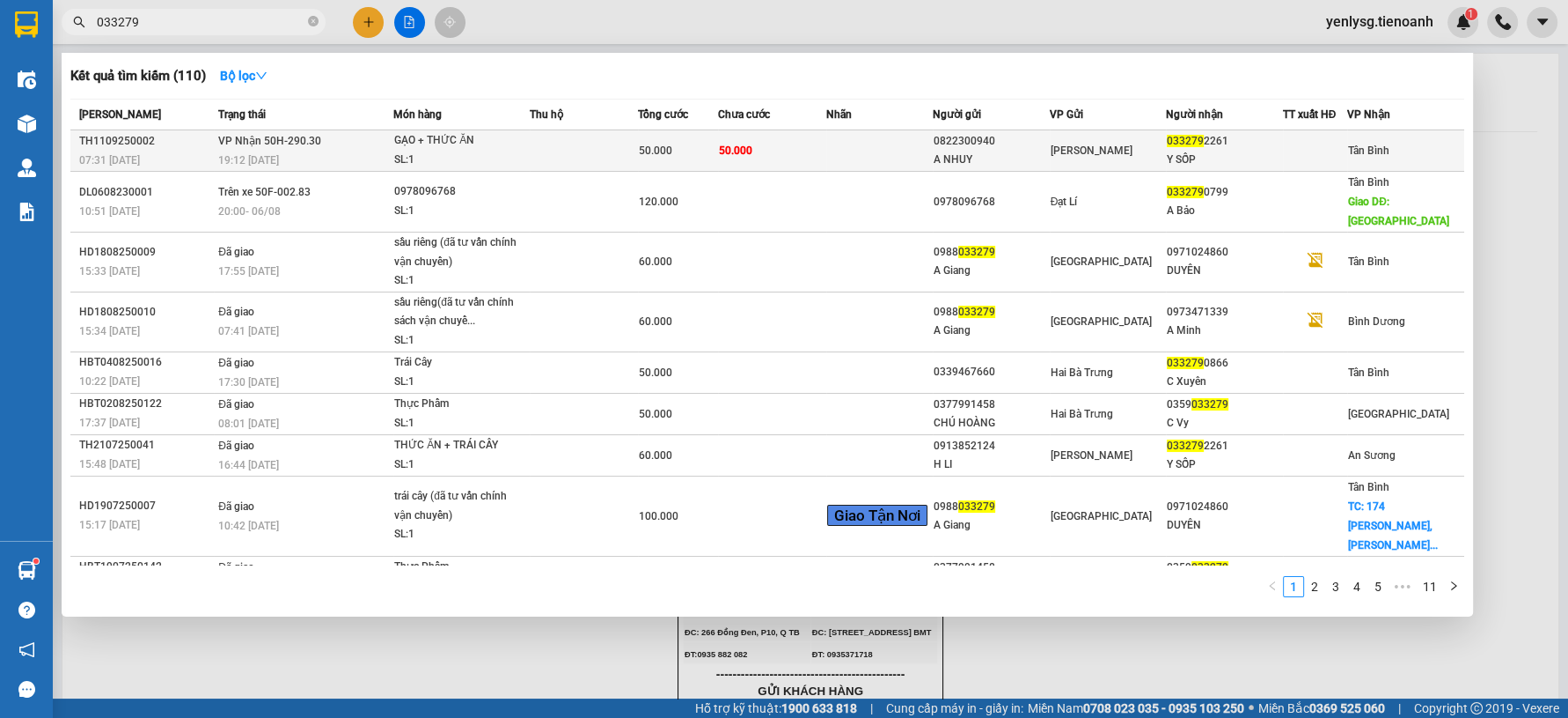
type input "033279"
click at [611, 137] on td at bounding box center [583, 151] width 108 height 42
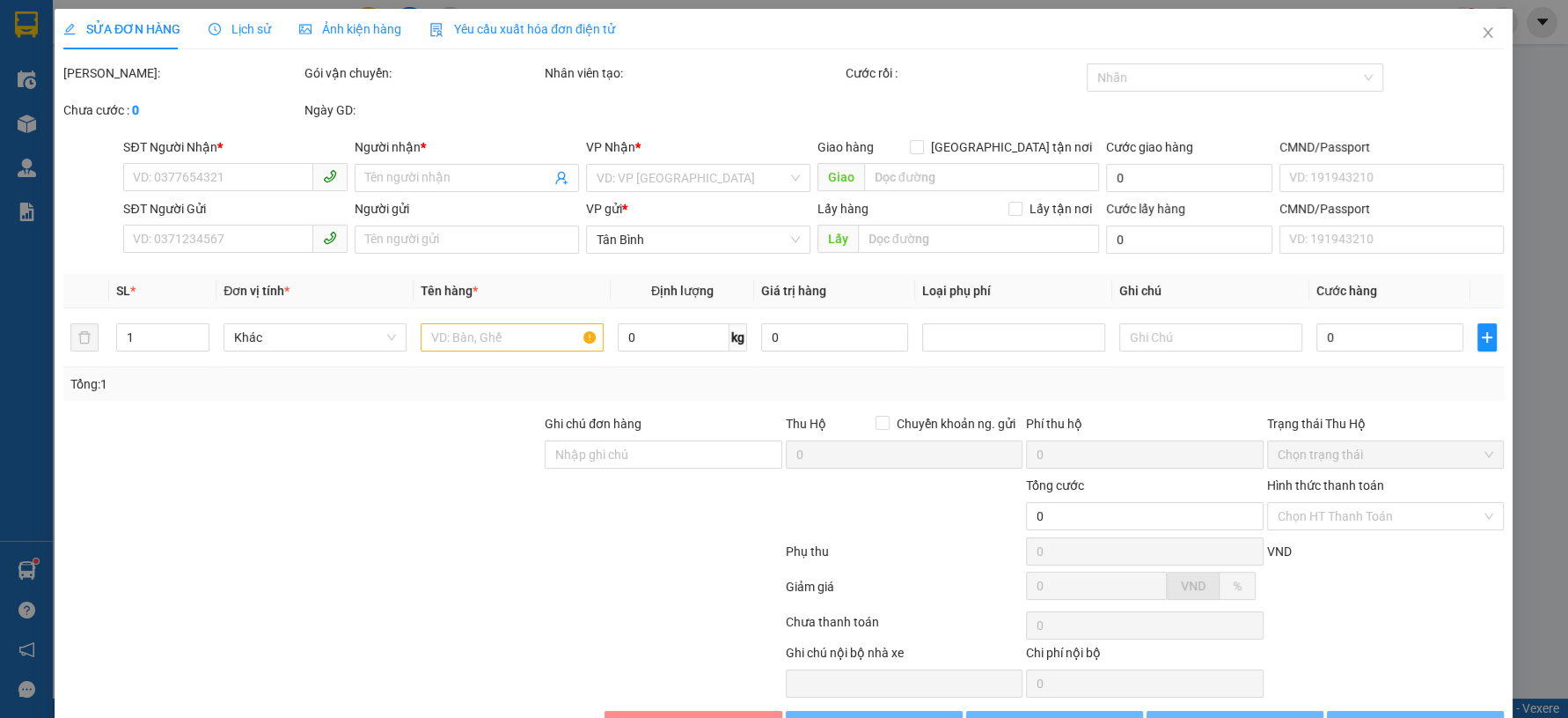
type input "0332792261"
type input "Y SỐP"
type input "0822300940"
type input "A NHUY"
type input "50.000"
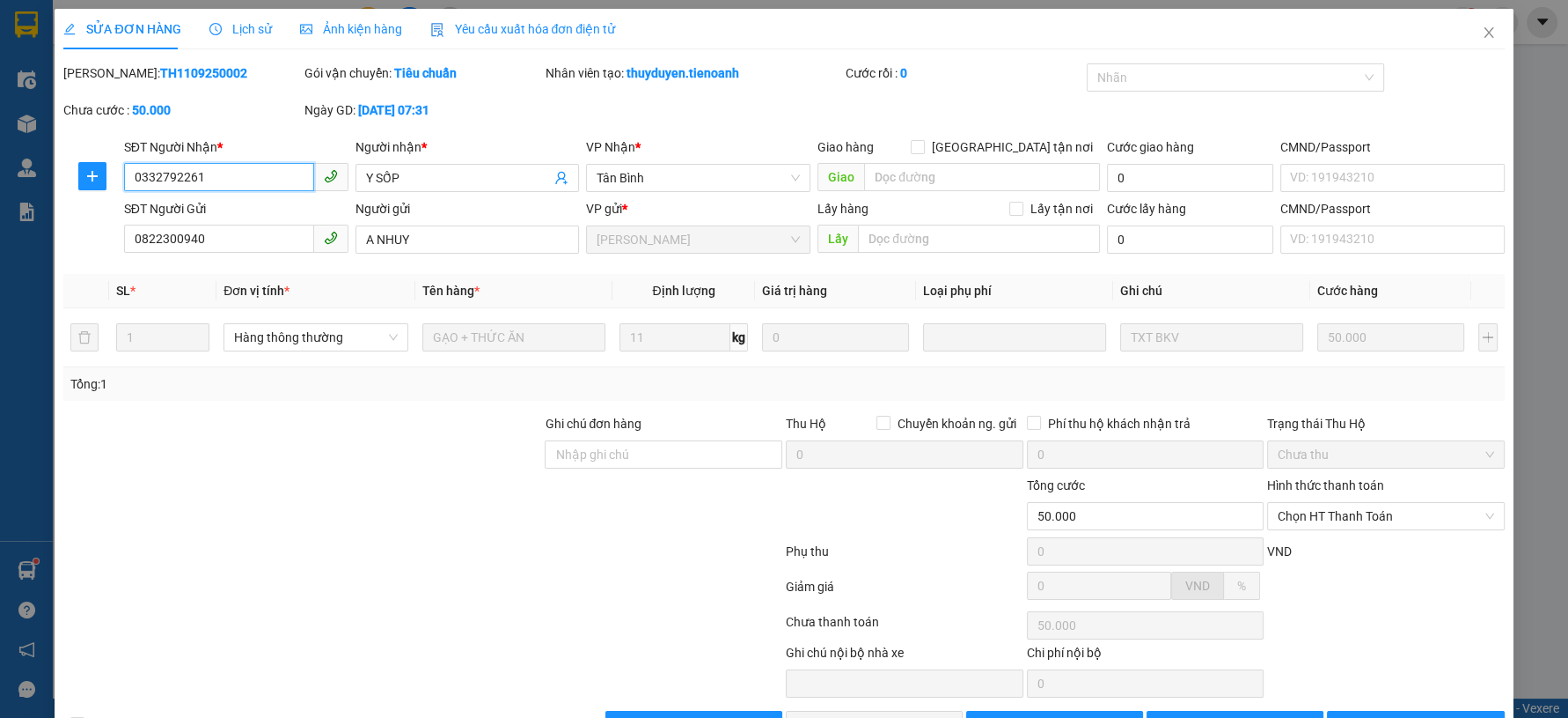
drag, startPoint x: 1273, startPoint y: 511, endPoint x: 1304, endPoint y: 540, distance: 42.4
click at [1282, 518] on span "Chọn HT Thanh Toán" at bounding box center [1386, 515] width 217 height 26
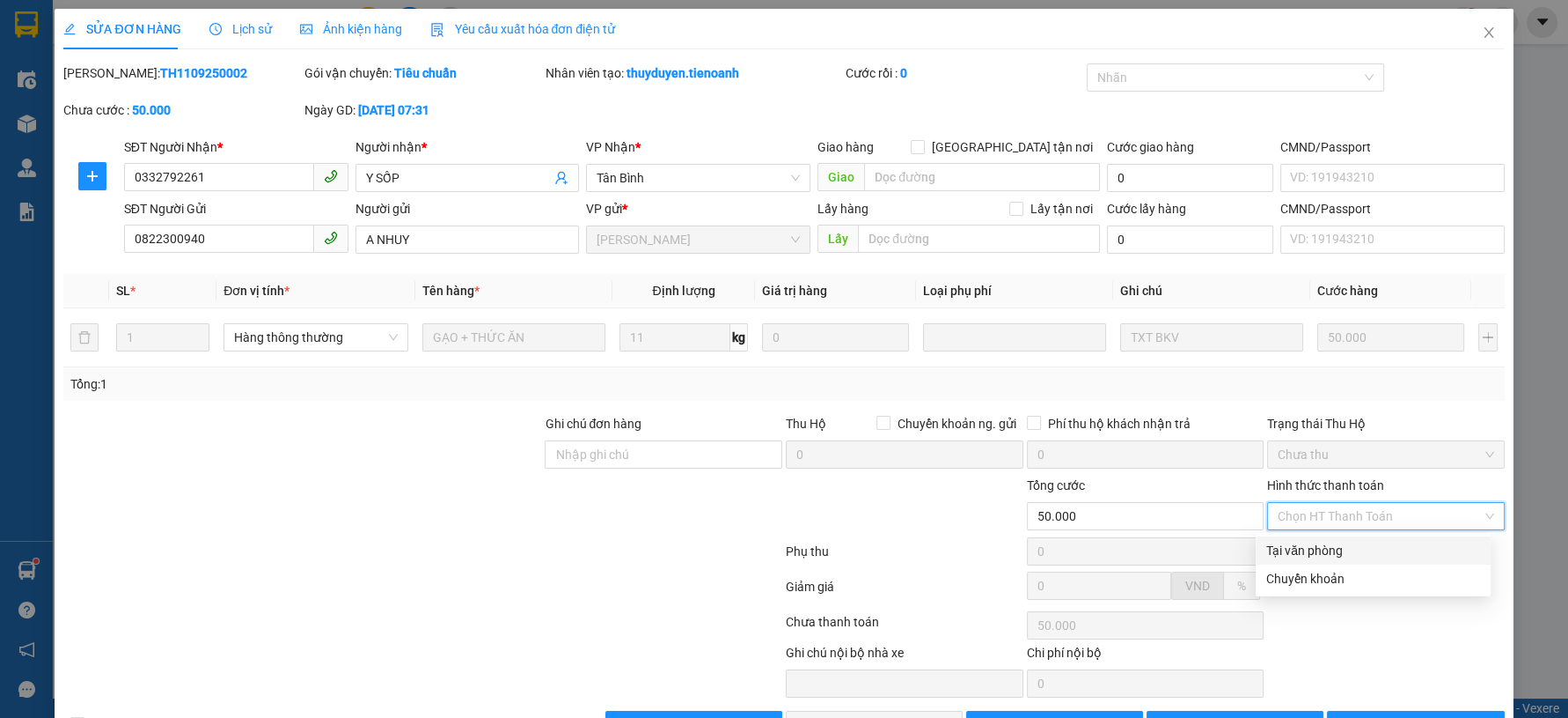
click at [1313, 544] on div "Tại văn phòng" at bounding box center [1373, 550] width 214 height 19
type input "0"
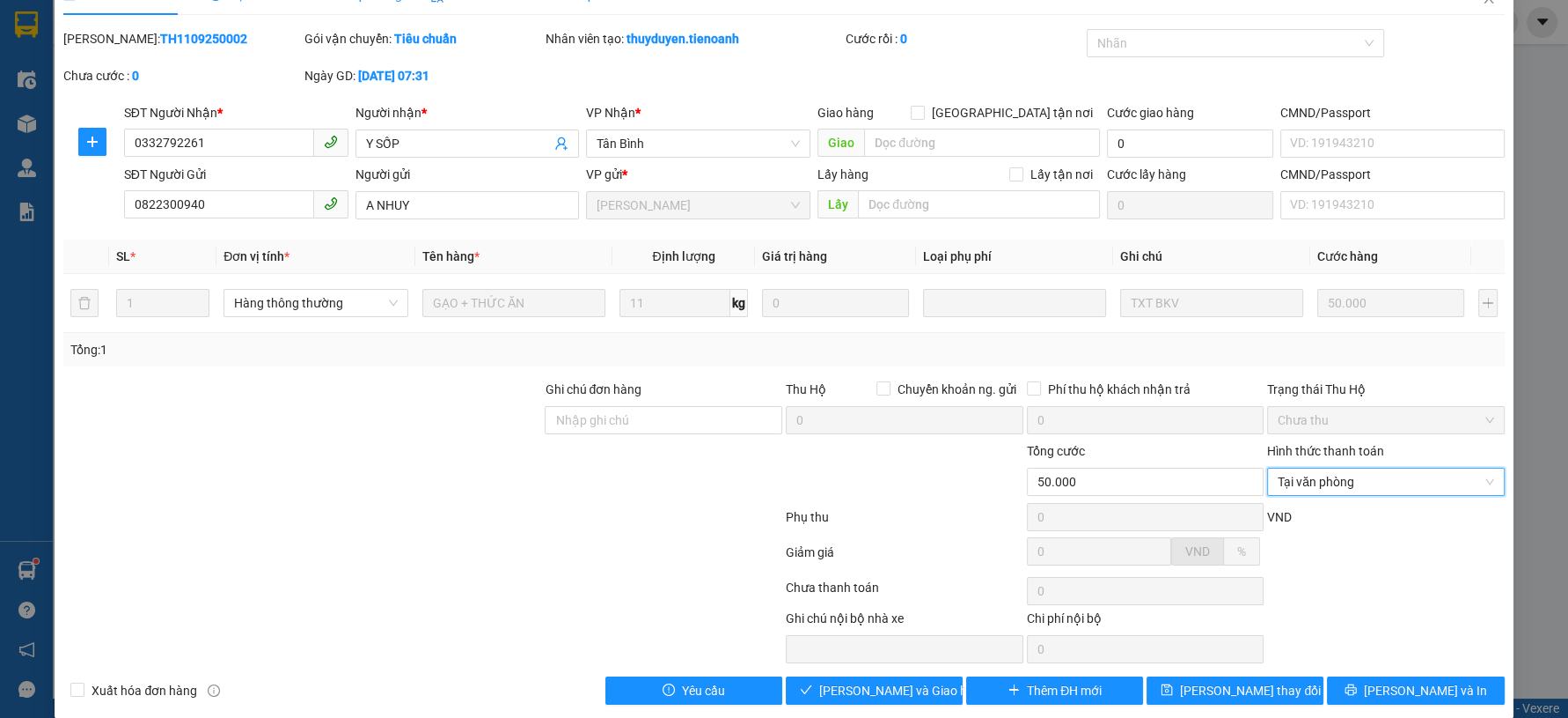
scroll to position [53, 0]
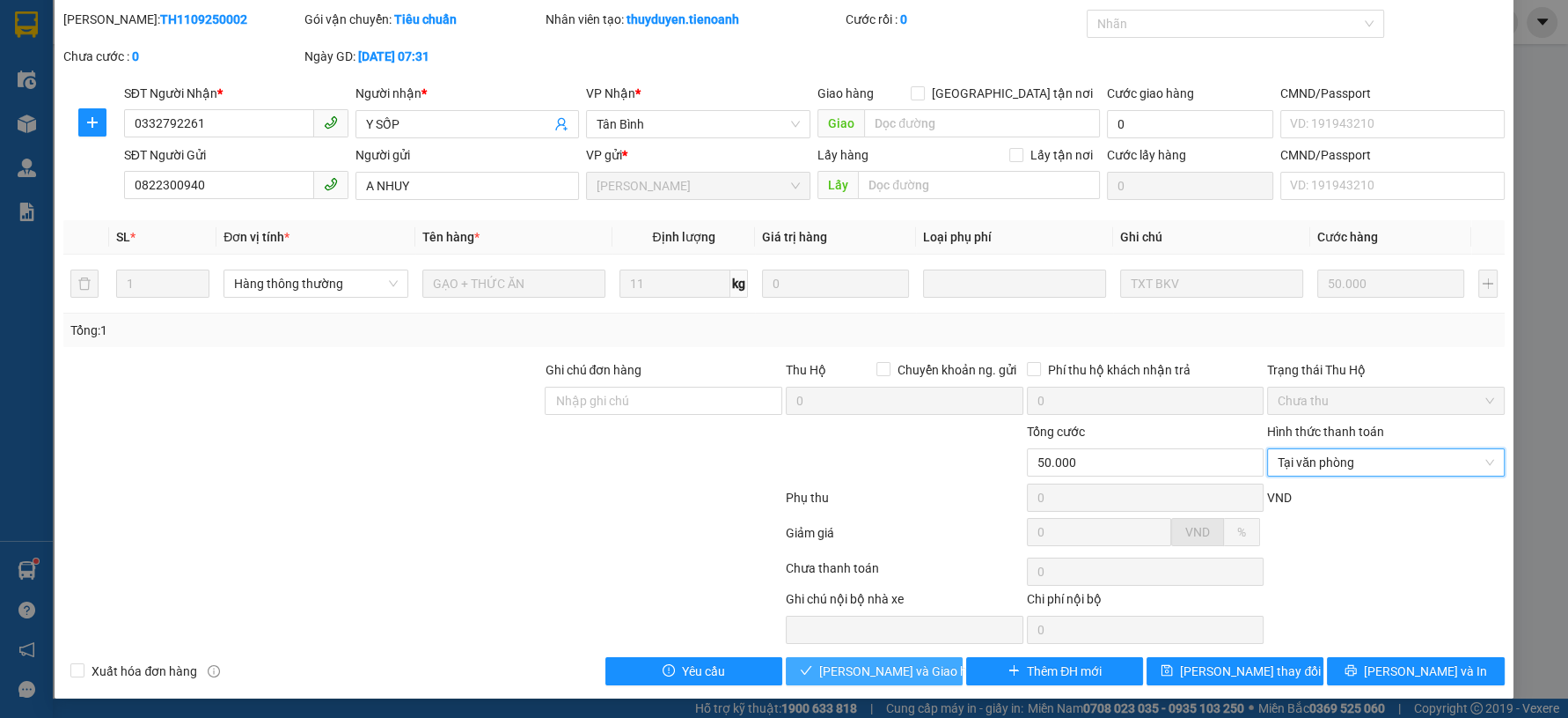
click at [911, 672] on span "Lưu và Giao hàng" at bounding box center [903, 670] width 169 height 19
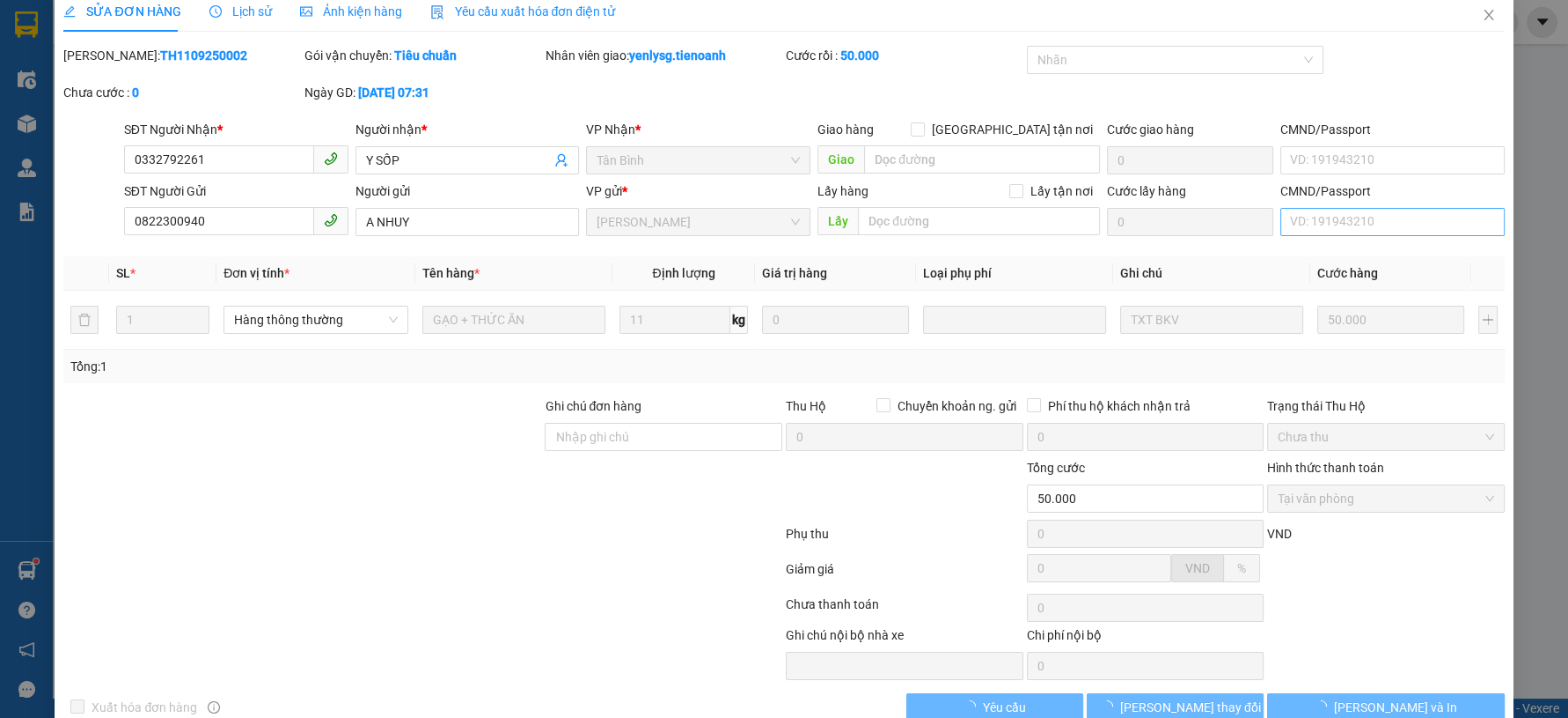
scroll to position [0, 0]
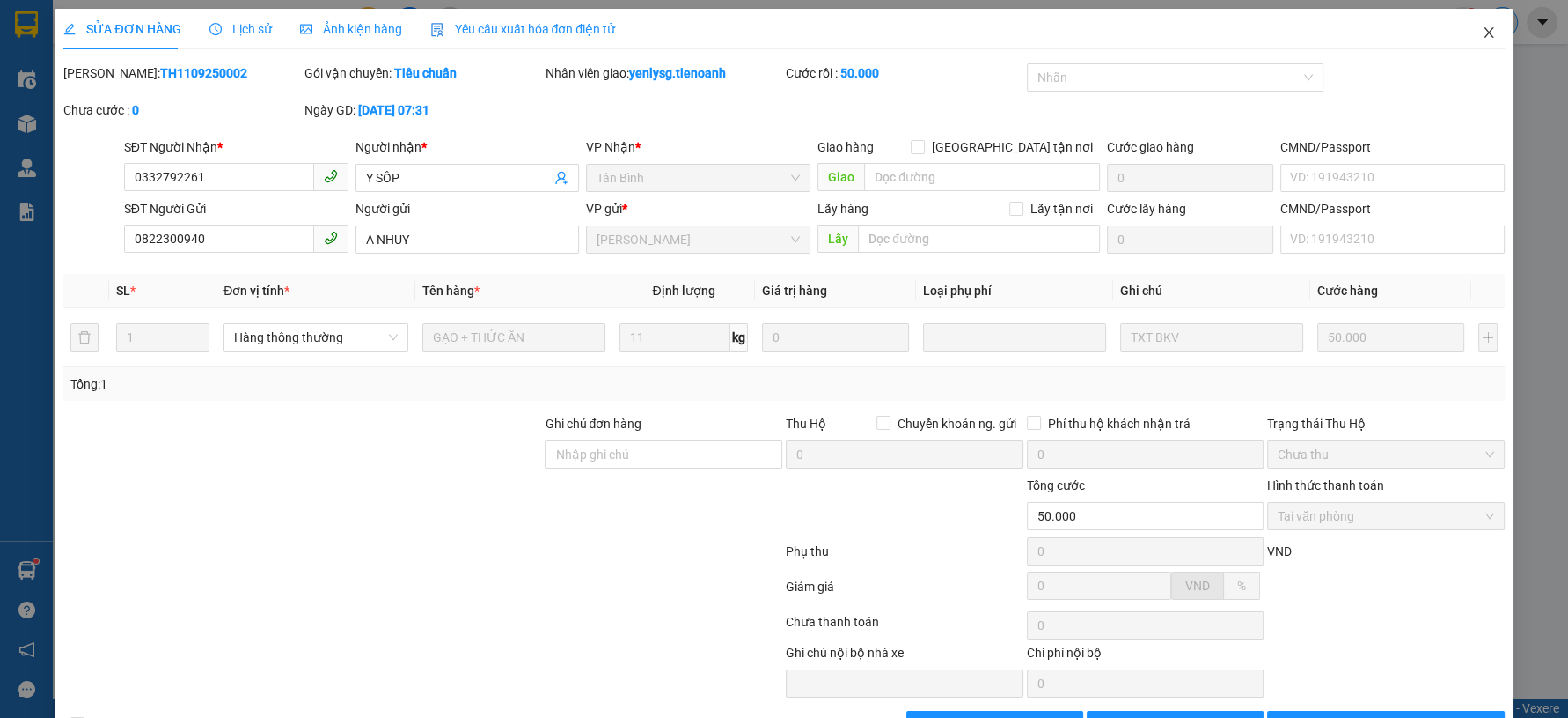
drag, startPoint x: 1455, startPoint y: 56, endPoint x: 1492, endPoint y: 23, distance: 49.6
click at [1464, 52] on span "Close" at bounding box center [1488, 33] width 50 height 50
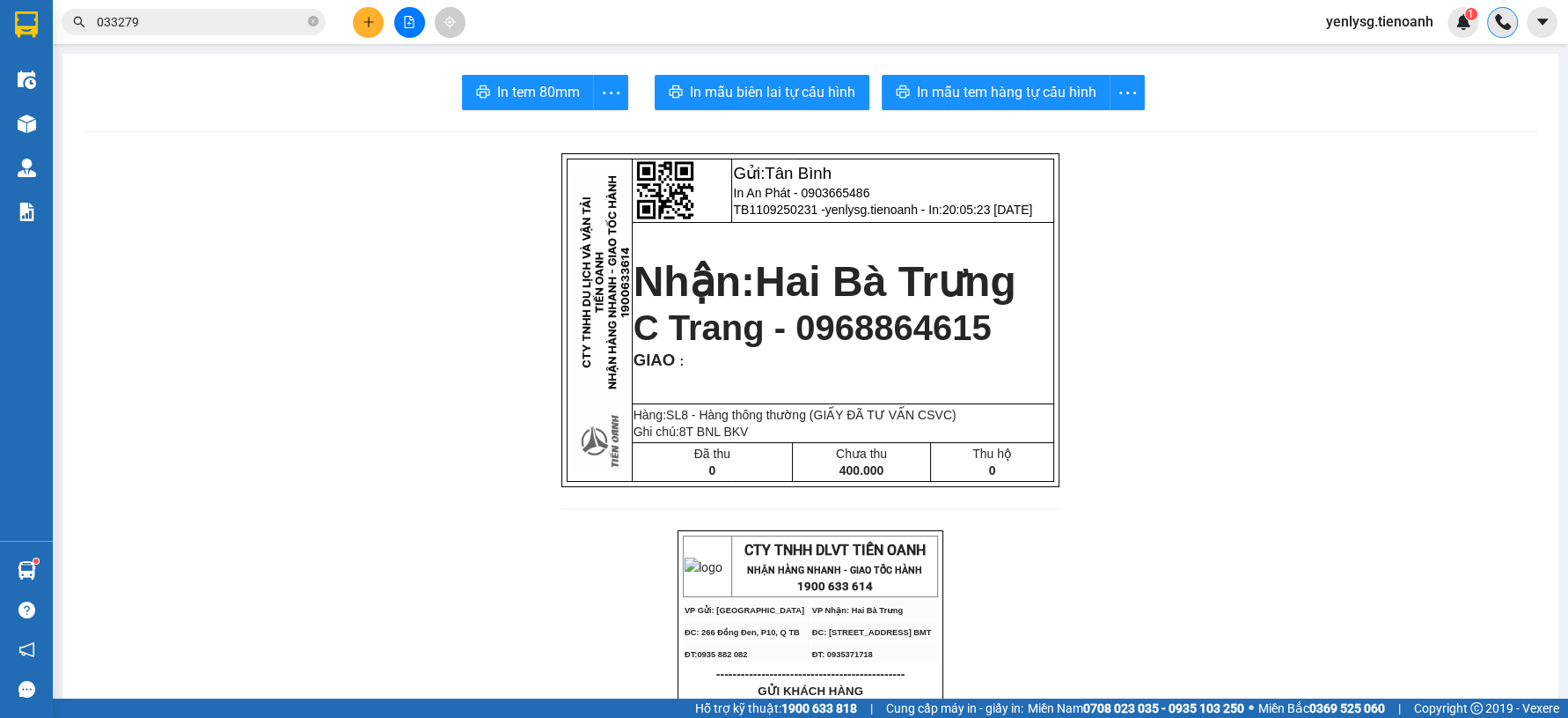
click at [1492, 23] on div at bounding box center [1502, 23] width 31 height 31
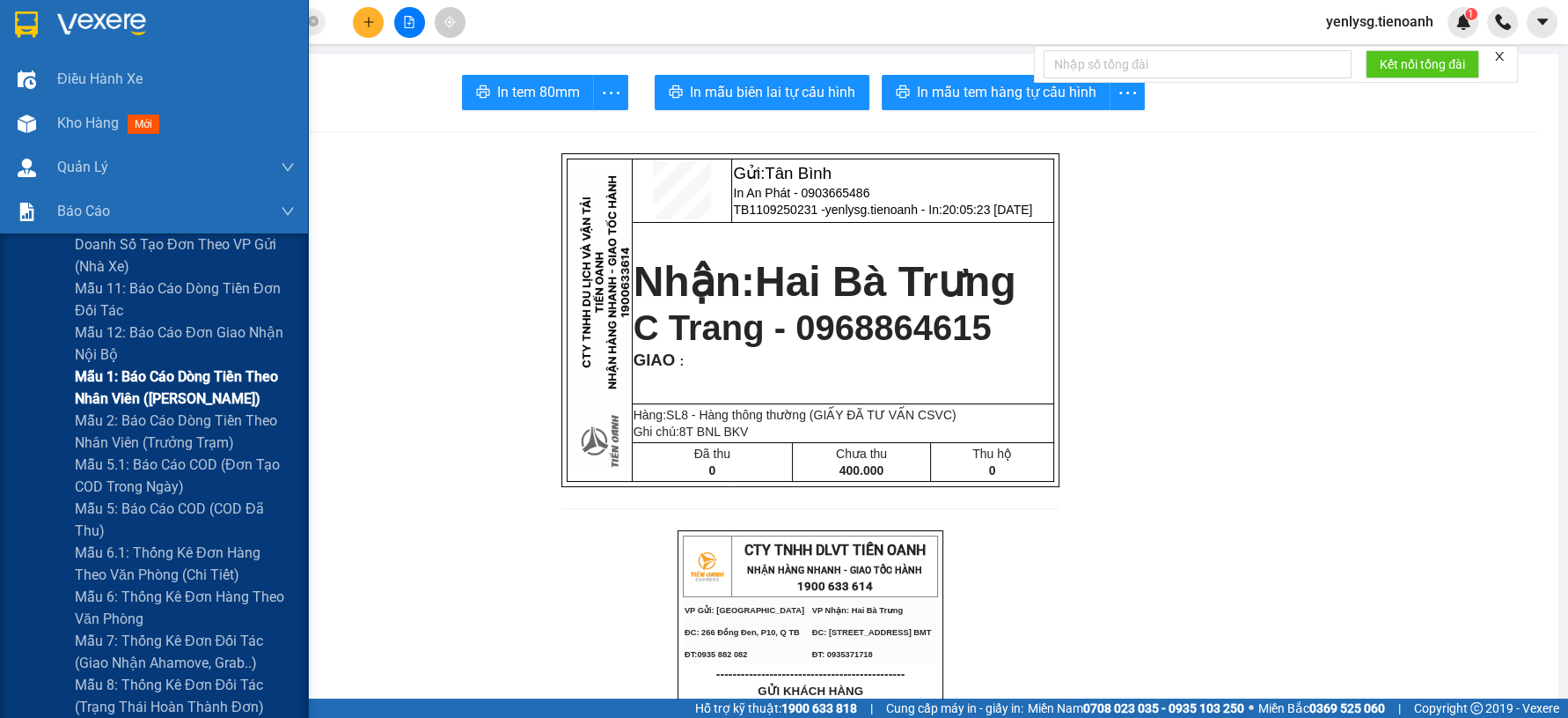
click at [132, 402] on span "Mẫu 1: Báo cáo dòng tiền theo nhân viên ([PERSON_NAME])" at bounding box center [184, 387] width 220 height 44
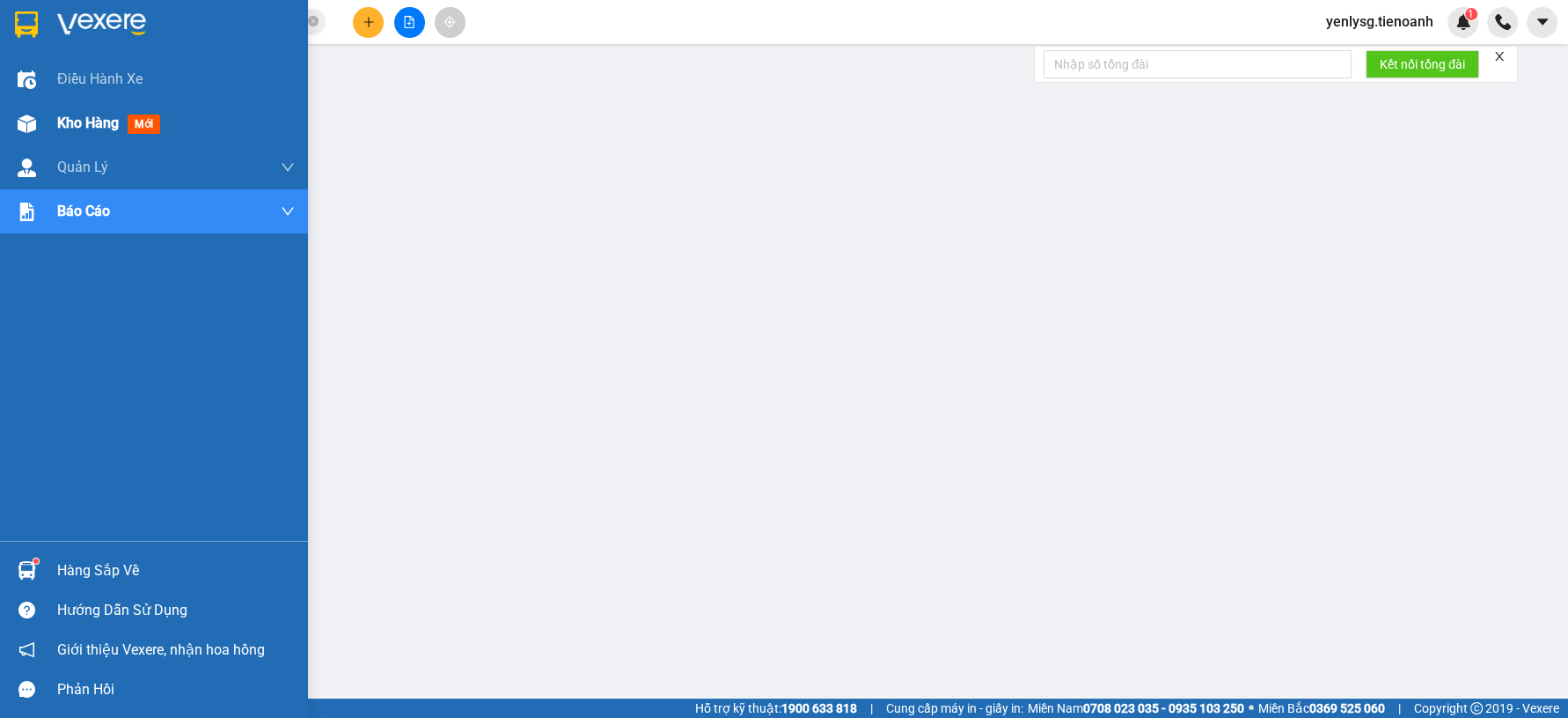
click at [35, 136] on div at bounding box center [27, 124] width 31 height 31
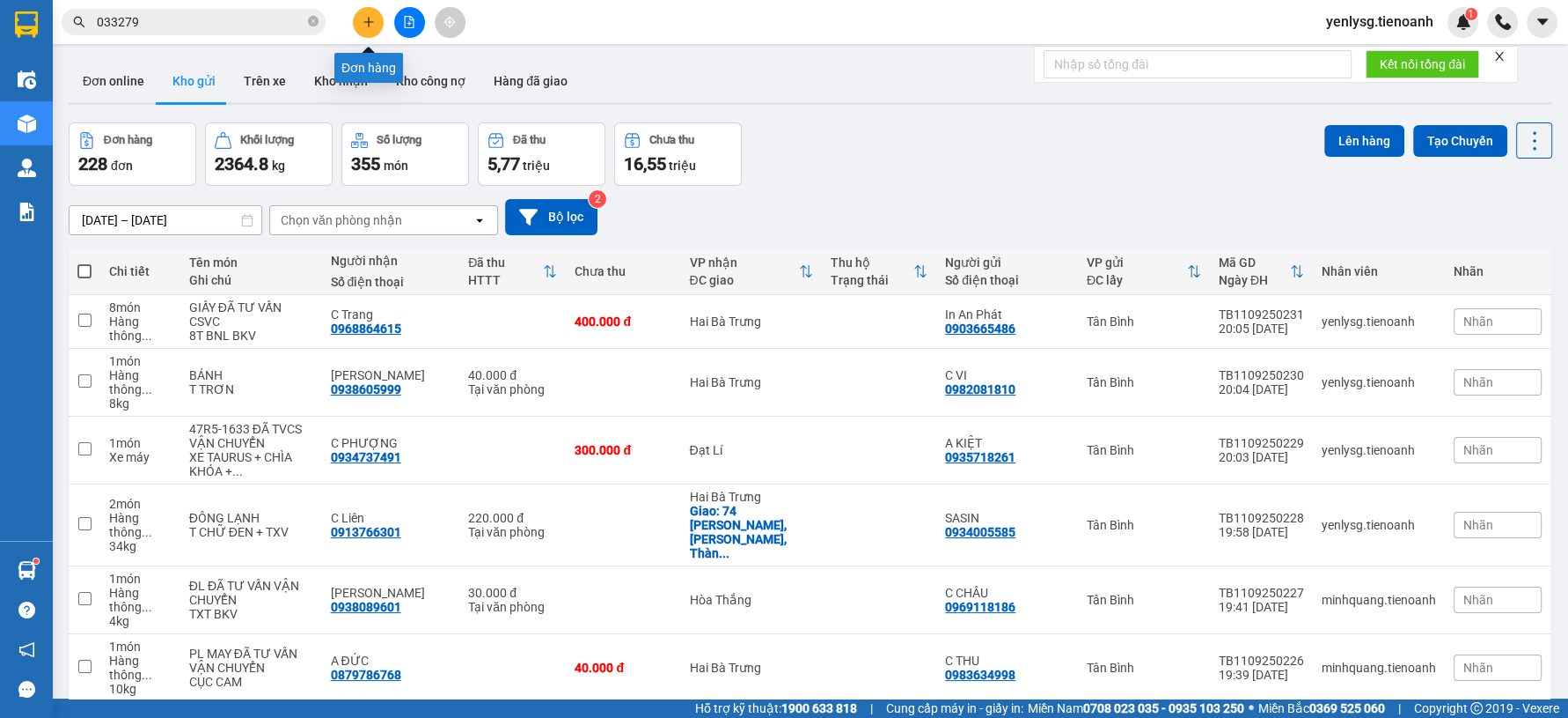
click at [374, 30] on button at bounding box center [368, 23] width 31 height 31
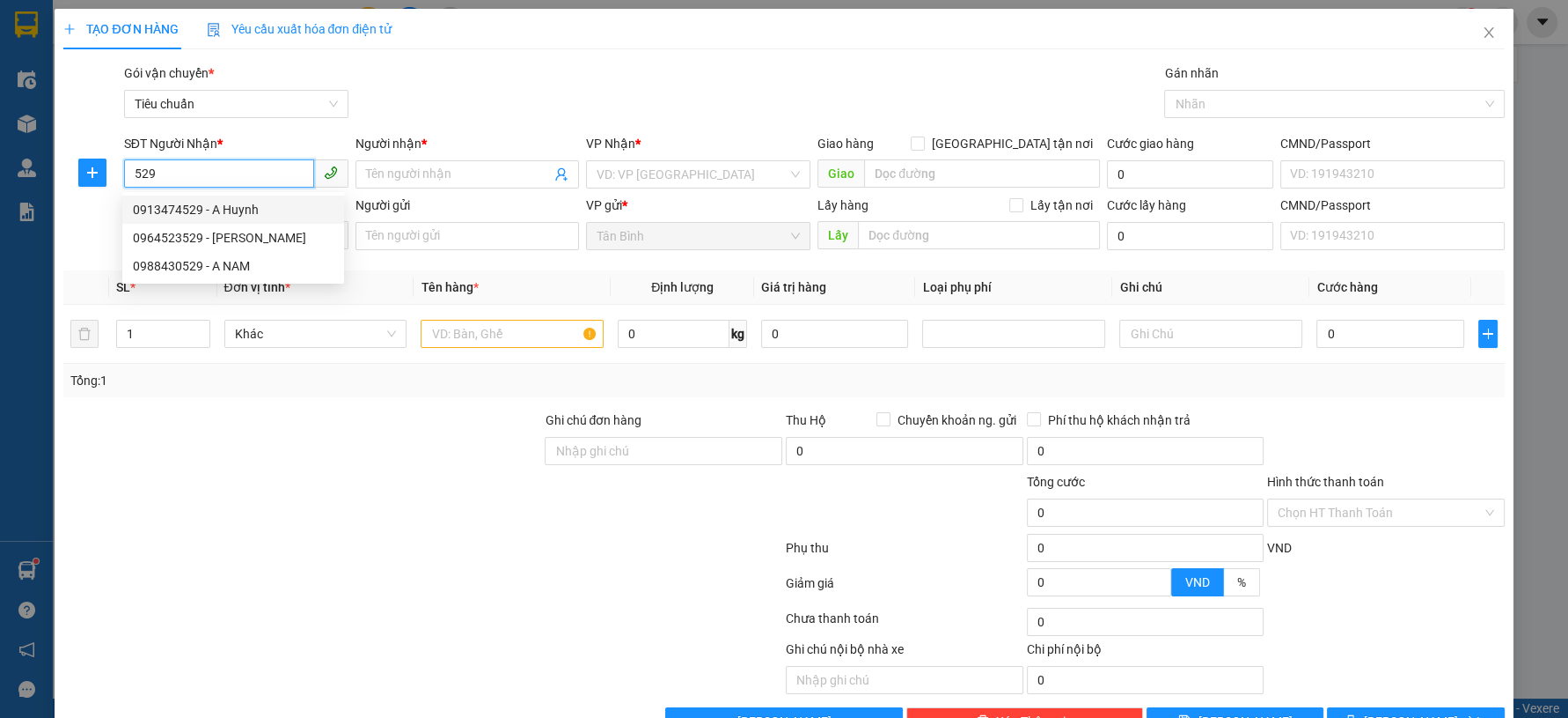
click at [245, 234] on div "0964523529 - LƯƠNG MAI" at bounding box center [233, 237] width 201 height 19
type input "0964523529"
type input "LƯƠNG MAI"
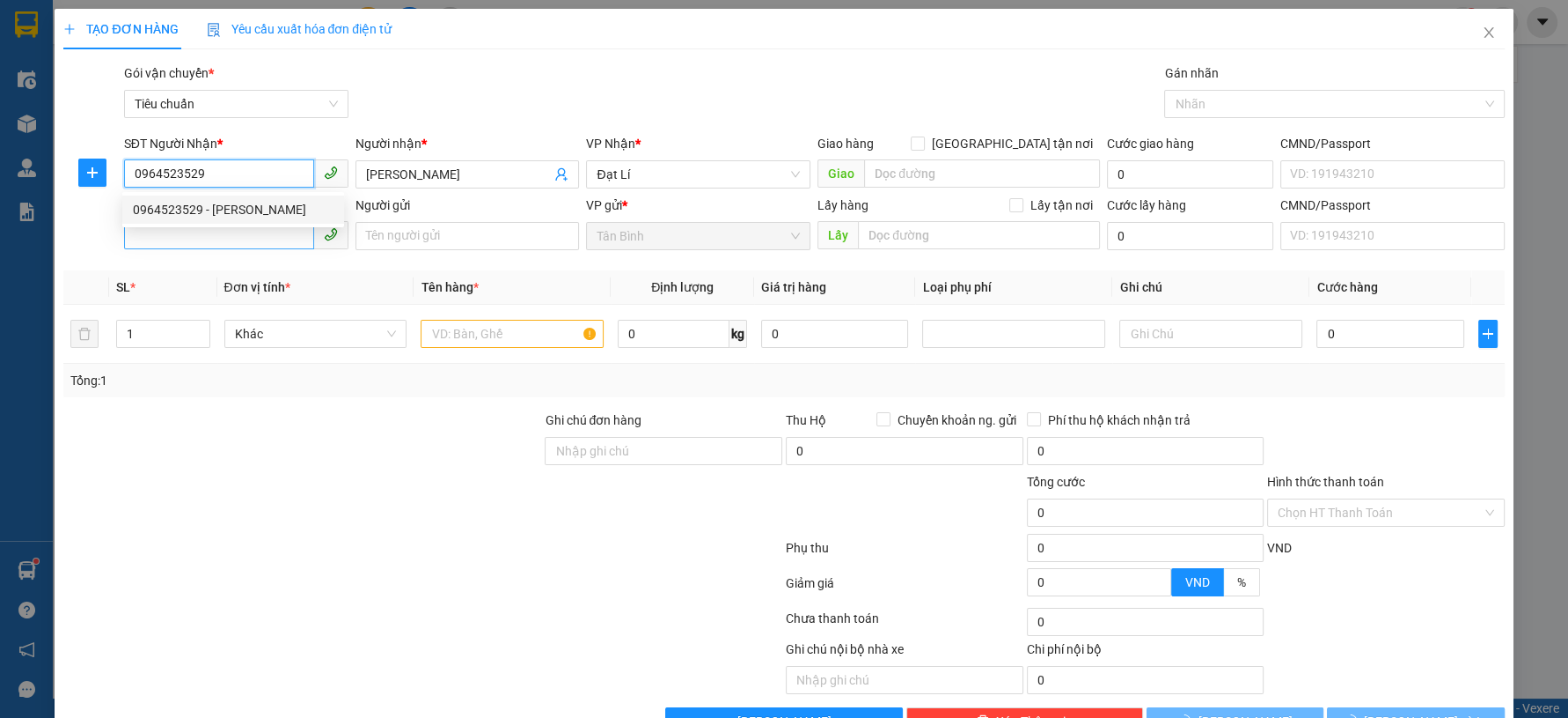
type input "0964523529"
click at [247, 237] on input "SĐT Người Gửi" at bounding box center [219, 234] width 190 height 28
type input "120.000"
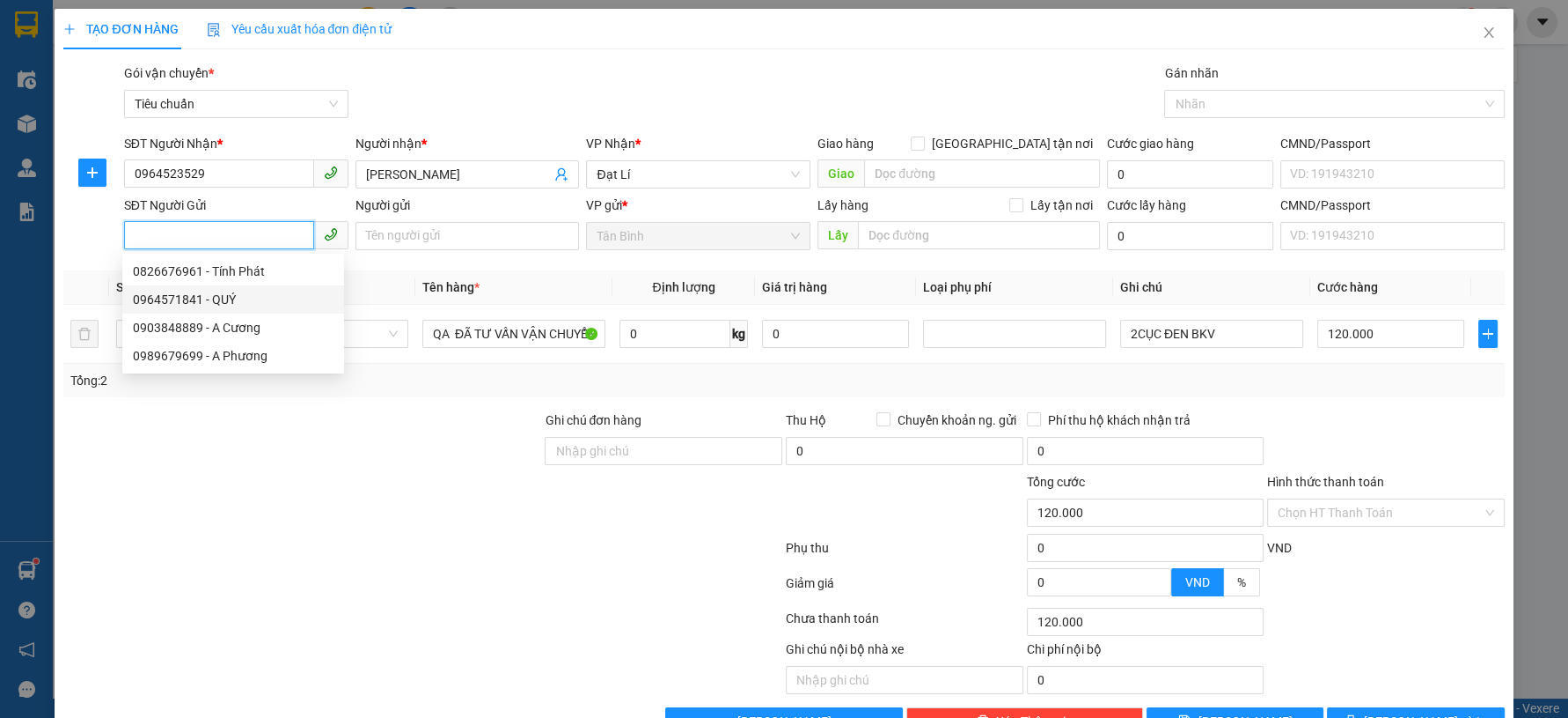
click at [218, 300] on div "0964571841 - QUÝ" at bounding box center [233, 298] width 201 height 19
type input "0964571841"
type input "QUÝ"
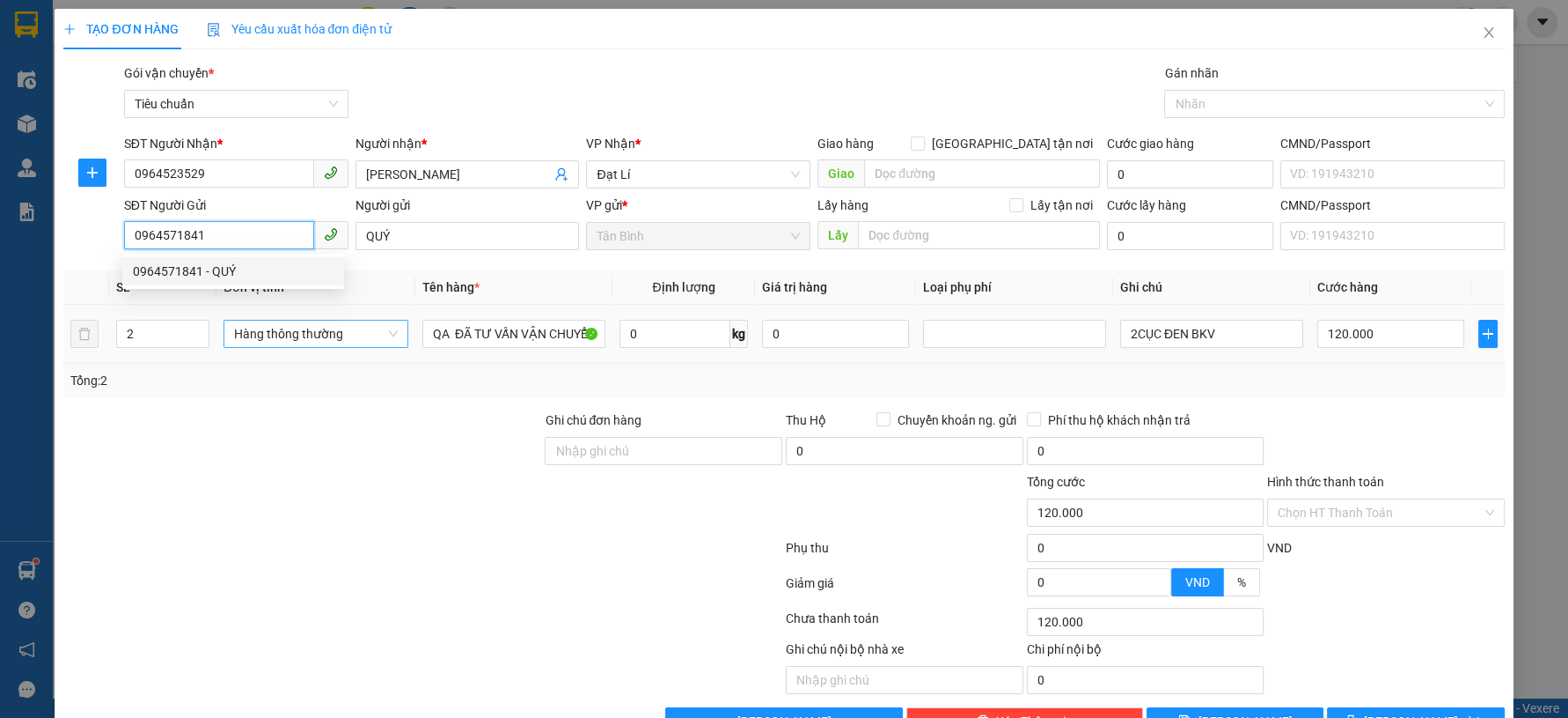
click at [286, 341] on span "Hàng thông thường" at bounding box center [315, 333] width 164 height 26
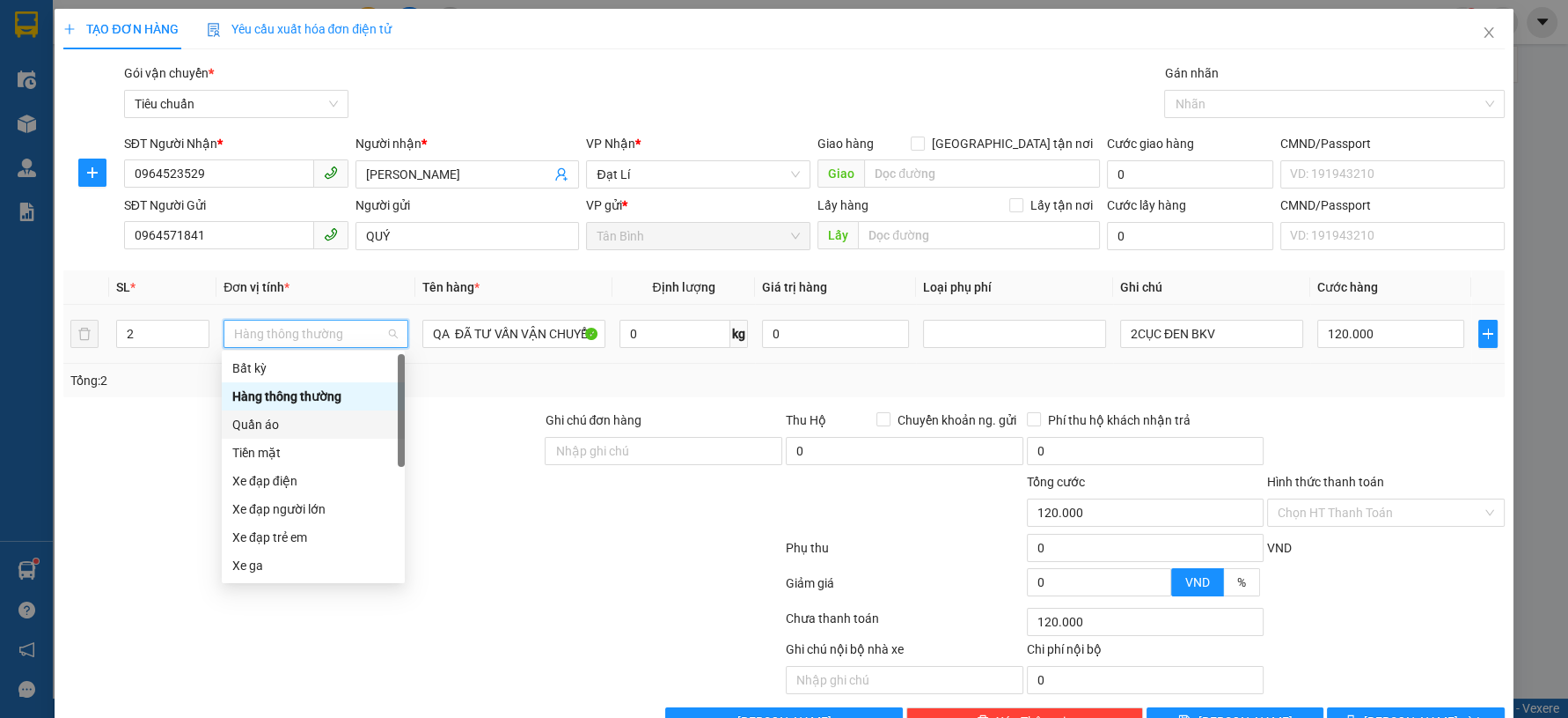
click at [280, 430] on div "Quần áo" at bounding box center [313, 424] width 162 height 19
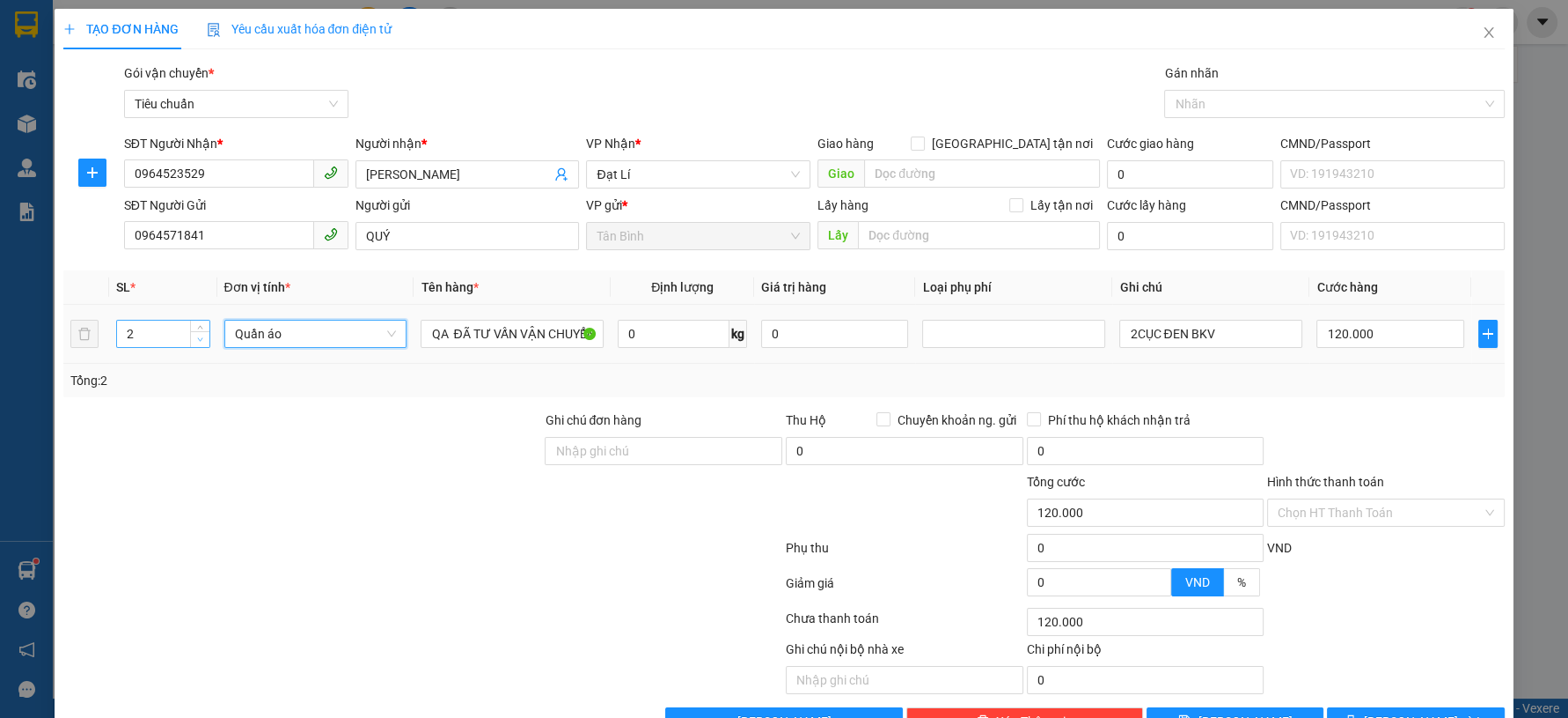
click at [202, 339] on span "Decrease Value" at bounding box center [199, 339] width 19 height 16
type input "1"
click at [201, 339] on icon "down" at bounding box center [200, 339] width 6 height 6
type input "0"
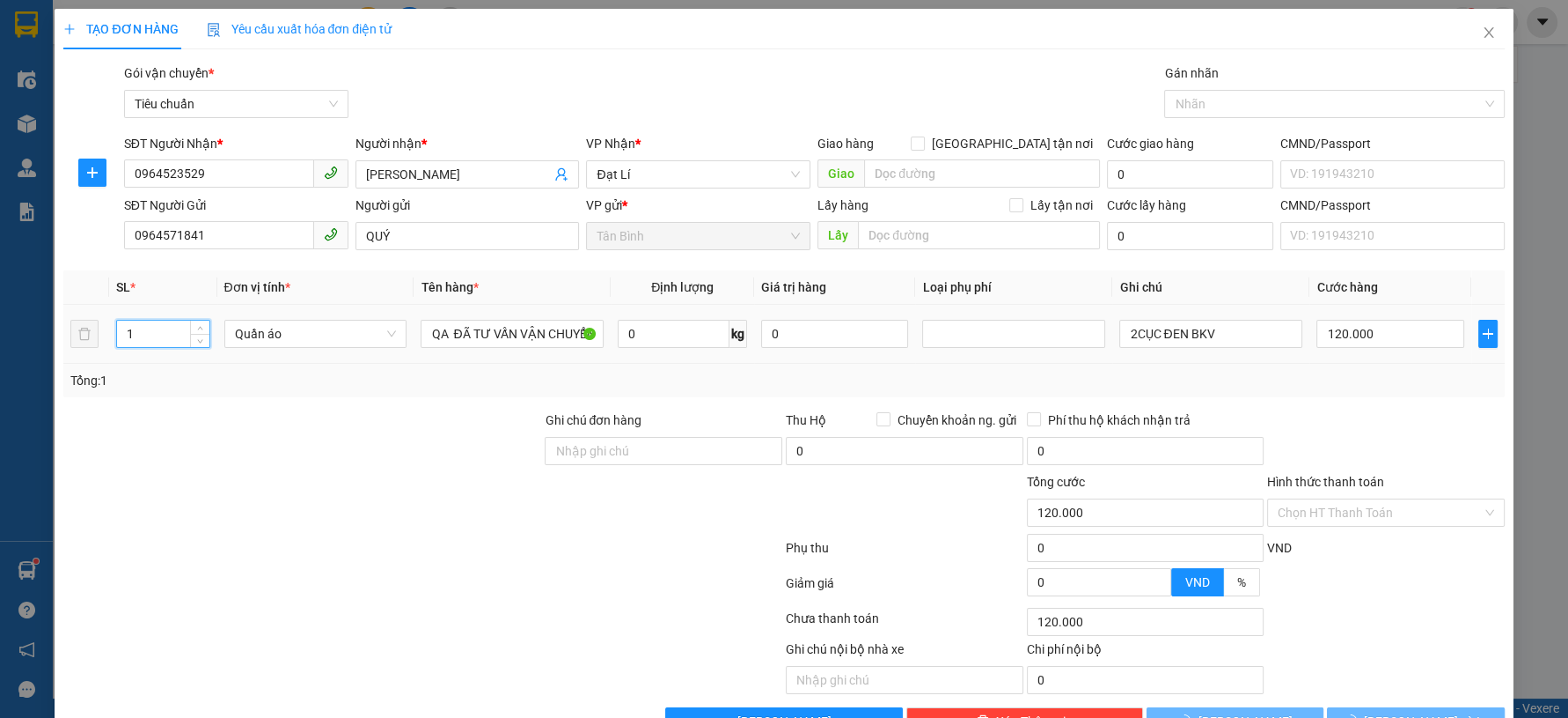
type input "0"
click at [626, 330] on input "0" at bounding box center [674, 333] width 112 height 28
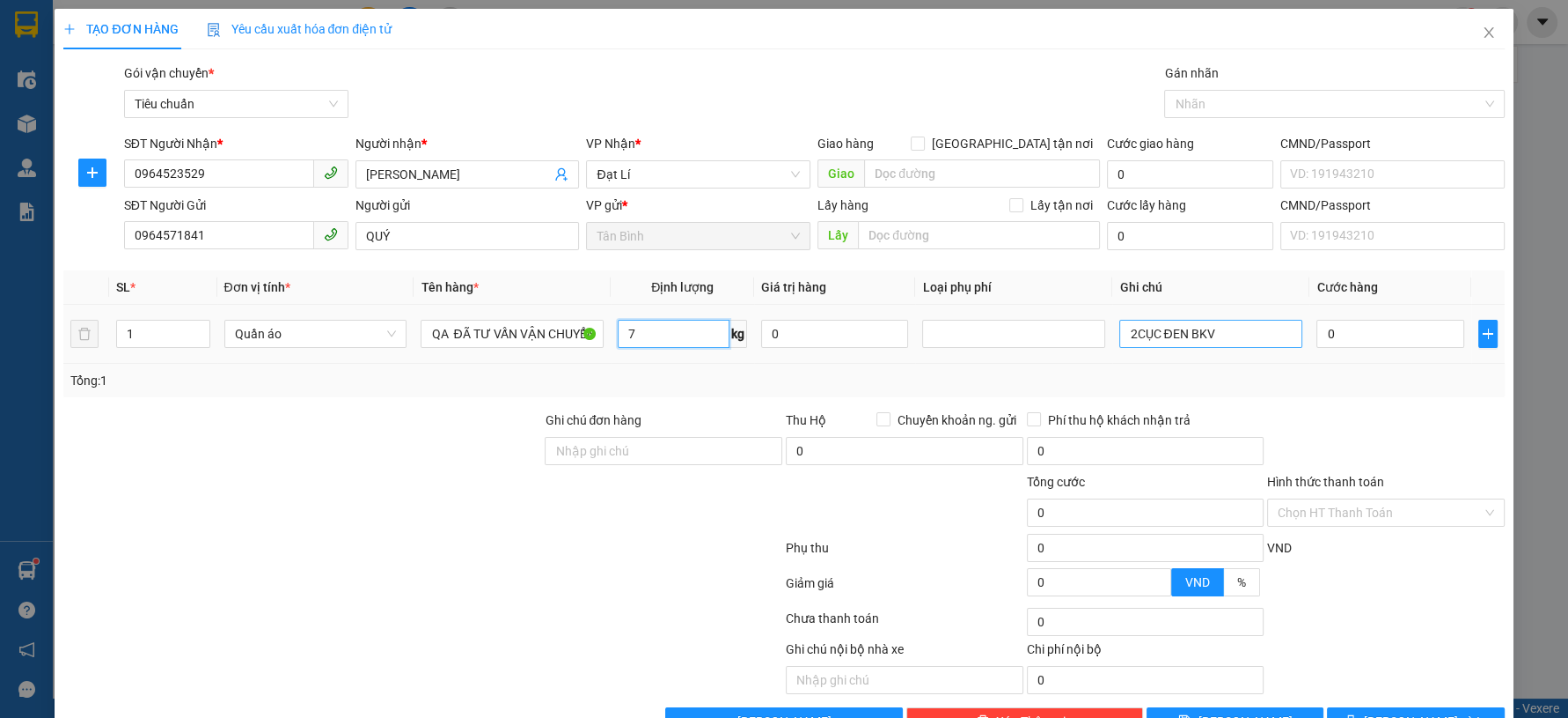
type input "7"
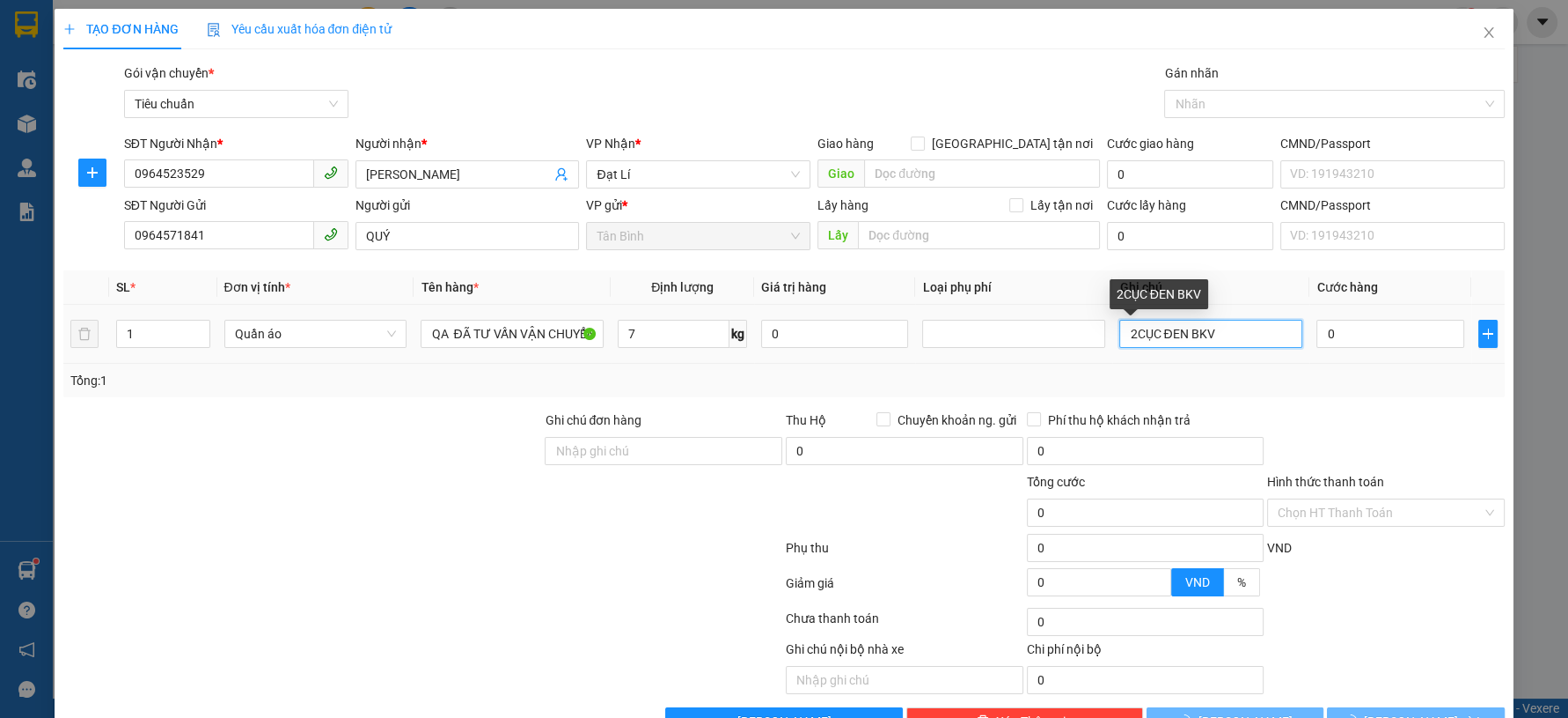
drag, startPoint x: 1126, startPoint y: 344, endPoint x: 992, endPoint y: 359, distance: 134.8
click at [1078, 347] on tr "1 Quần áo QA ĐÃ TƯ VẤN VẬN CHUYỂN 7 kg 0 2CỤC ĐEN BKV 0" at bounding box center [784, 334] width 1441 height 59
type input "40.000"
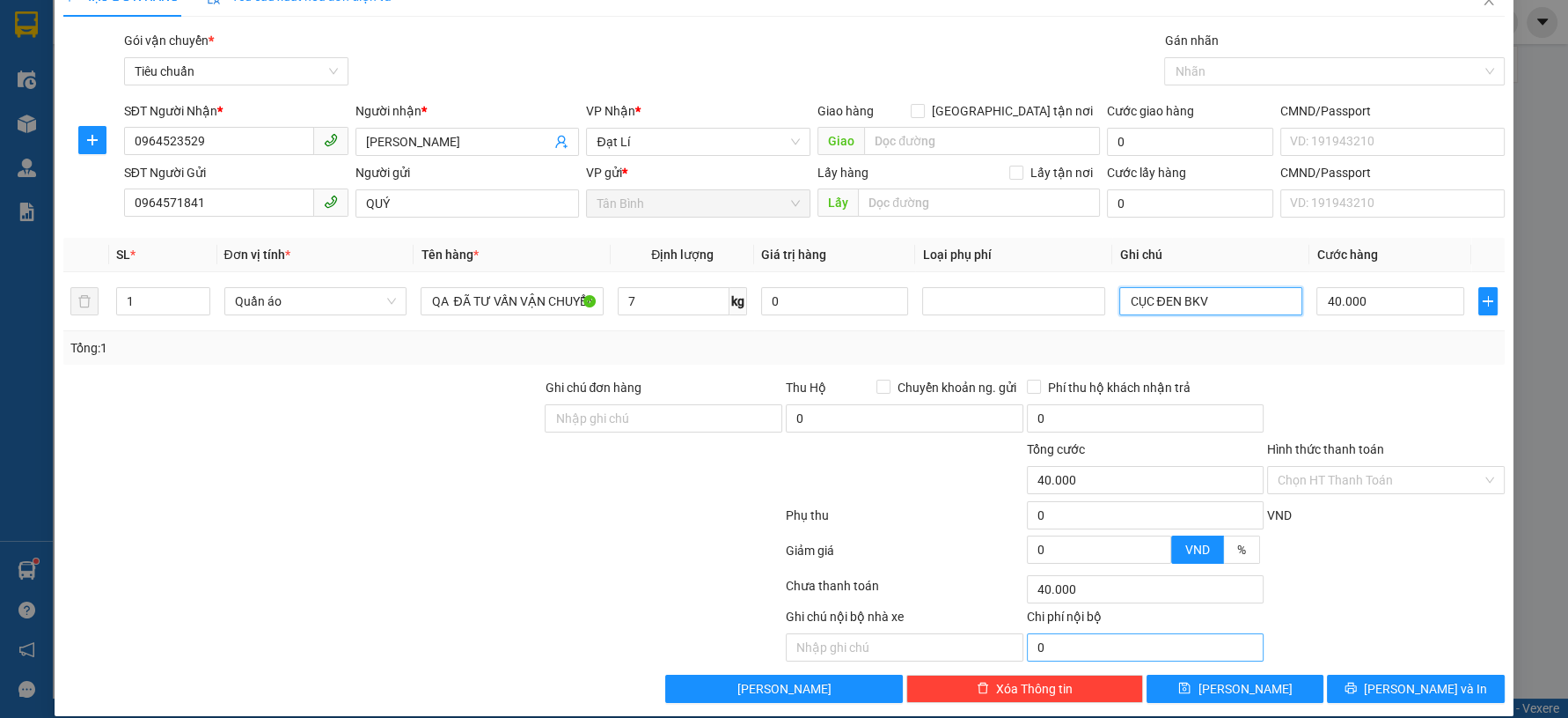
scroll to position [50, 0]
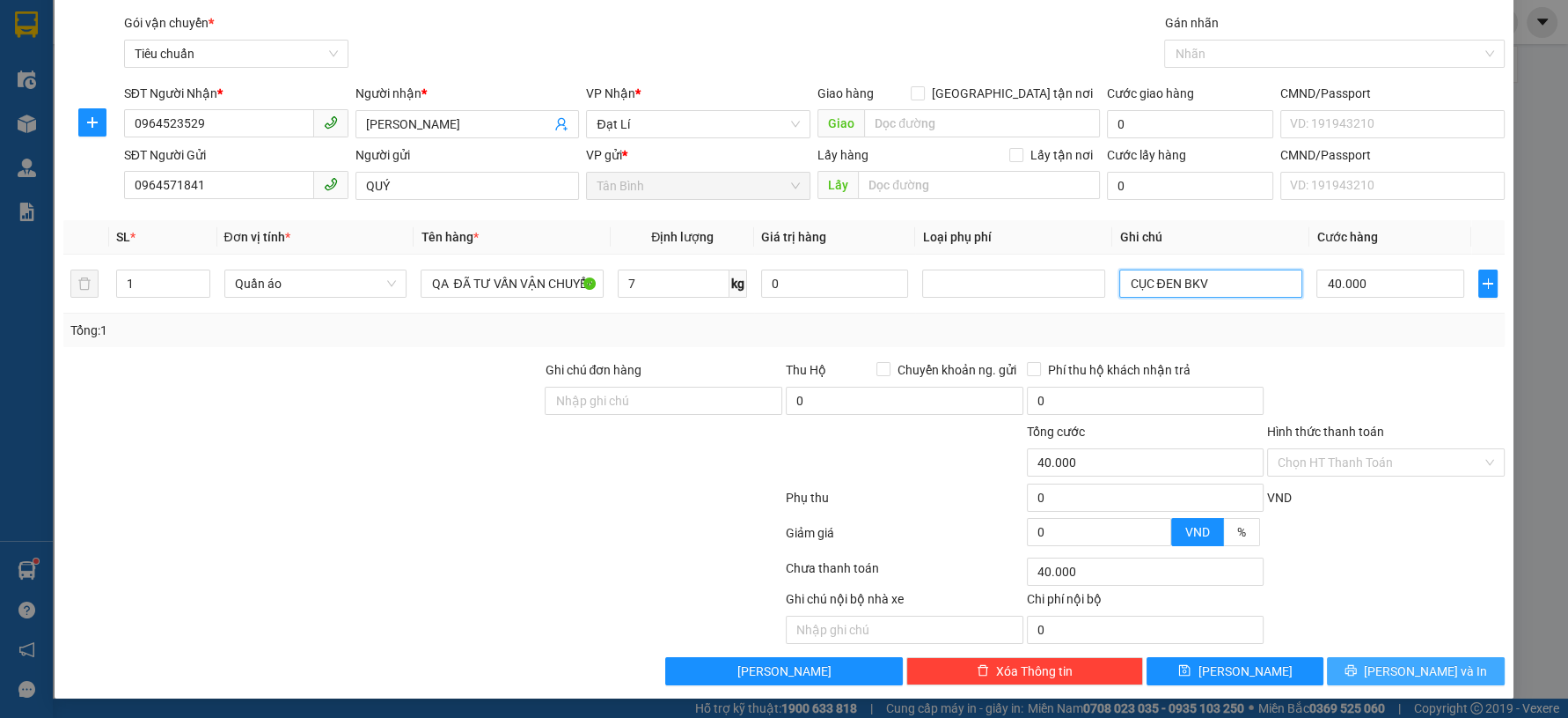
type input "CỤC ĐEN BKV"
click at [1347, 668] on button "[PERSON_NAME] và In" at bounding box center [1415, 670] width 177 height 28
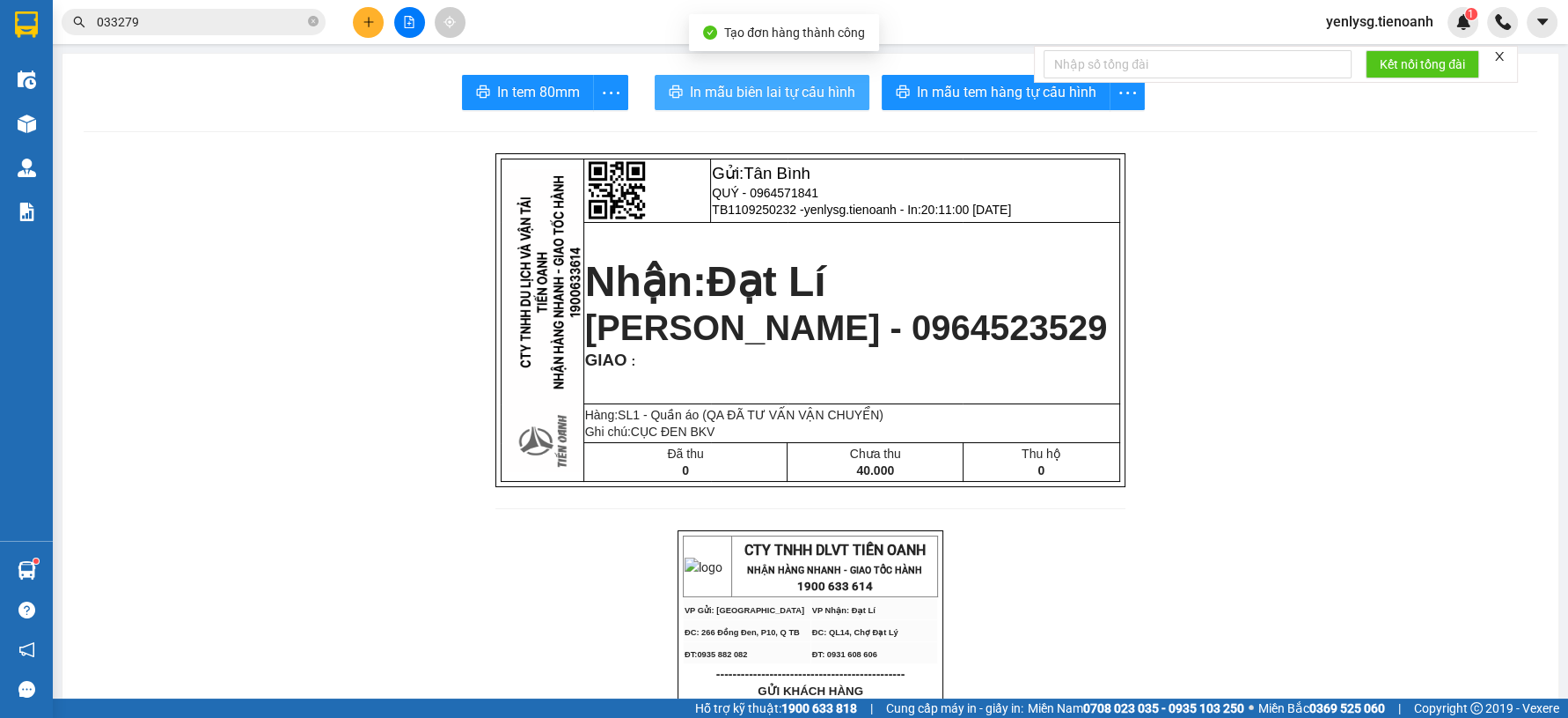
click at [728, 99] on span "In mẫu biên lai tự cấu hình" at bounding box center [772, 92] width 165 height 22
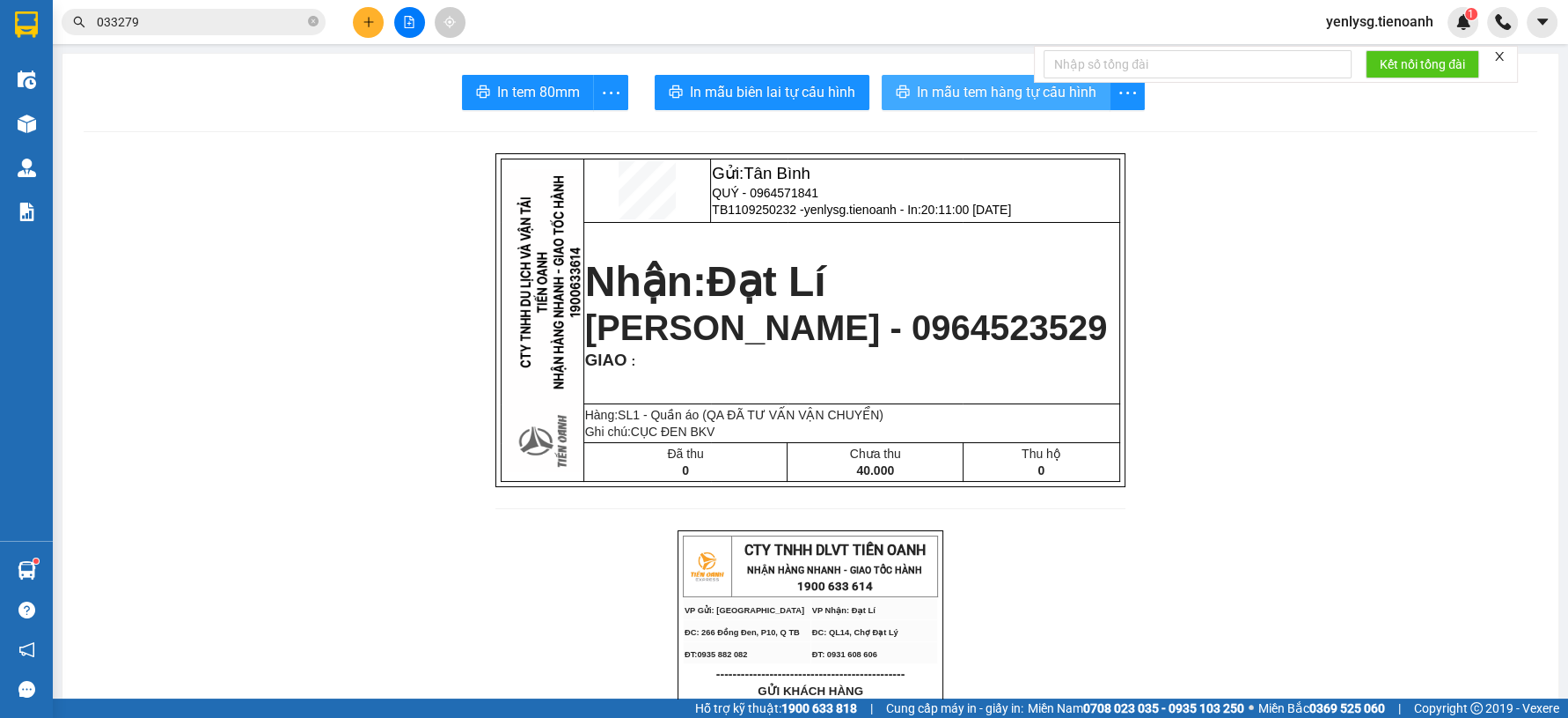
click at [1000, 78] on button "In mẫu tem hàng tự cấu hình" at bounding box center [996, 92] width 229 height 35
click at [369, 14] on button at bounding box center [368, 23] width 31 height 31
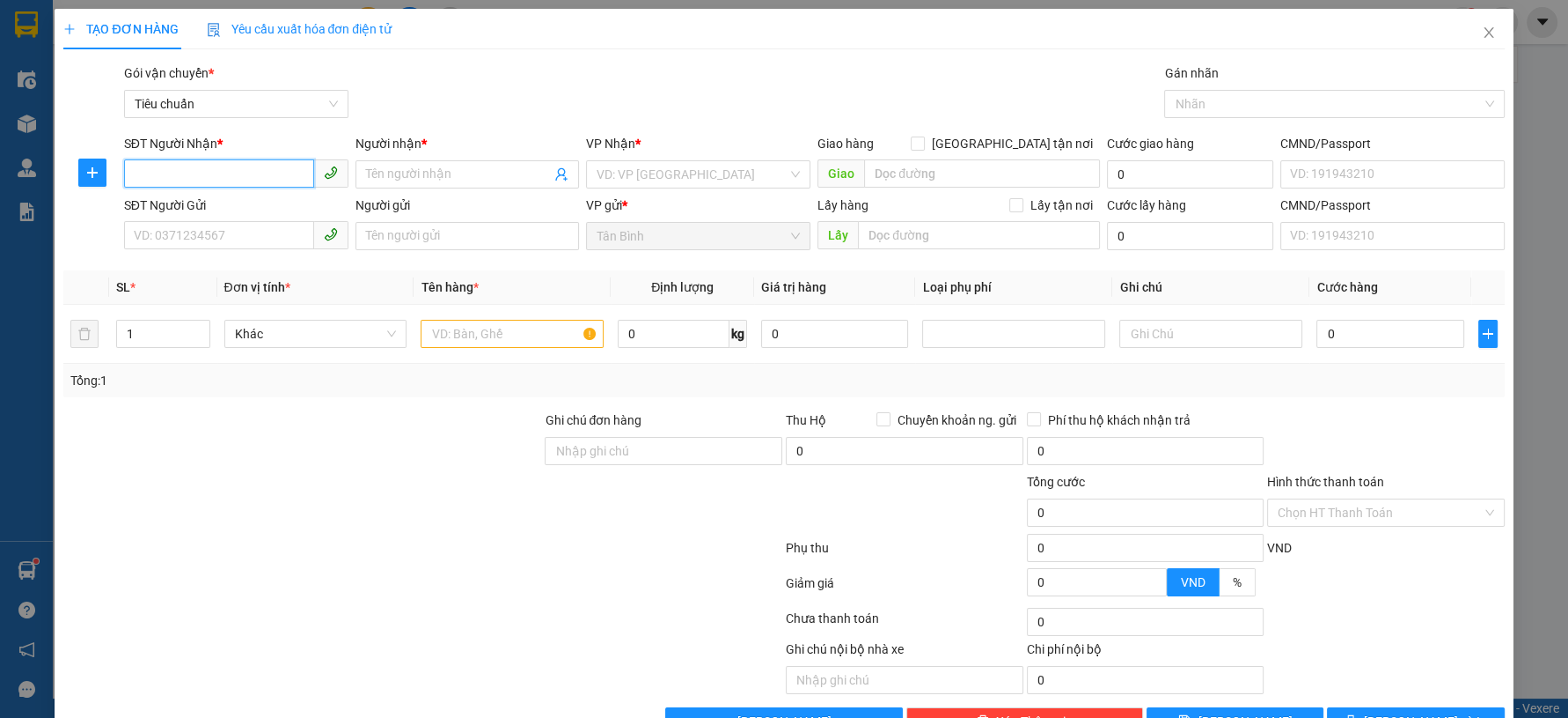
type input "1"
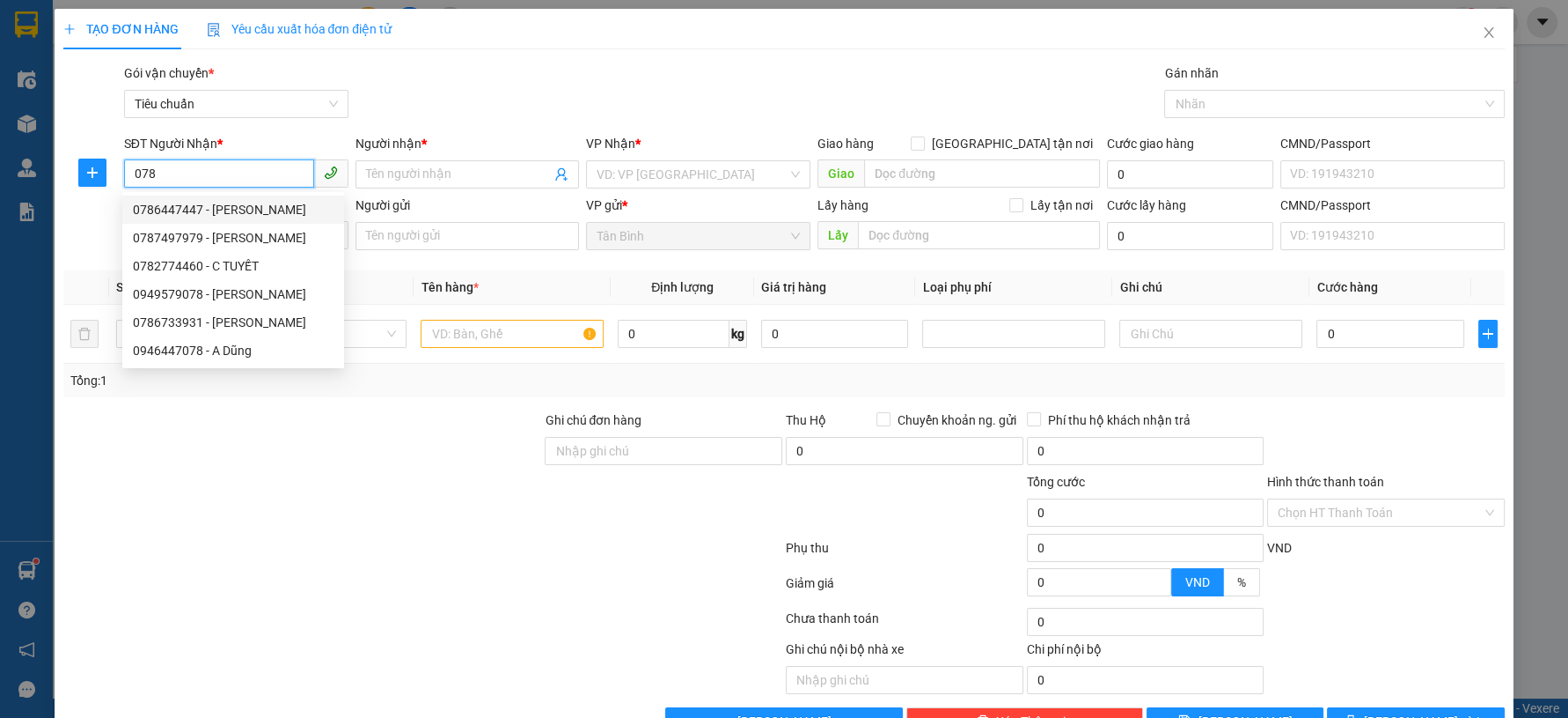
click at [125, 173] on input "078" at bounding box center [219, 173] width 190 height 28
click at [202, 178] on input "1078" at bounding box center [219, 173] width 190 height 28
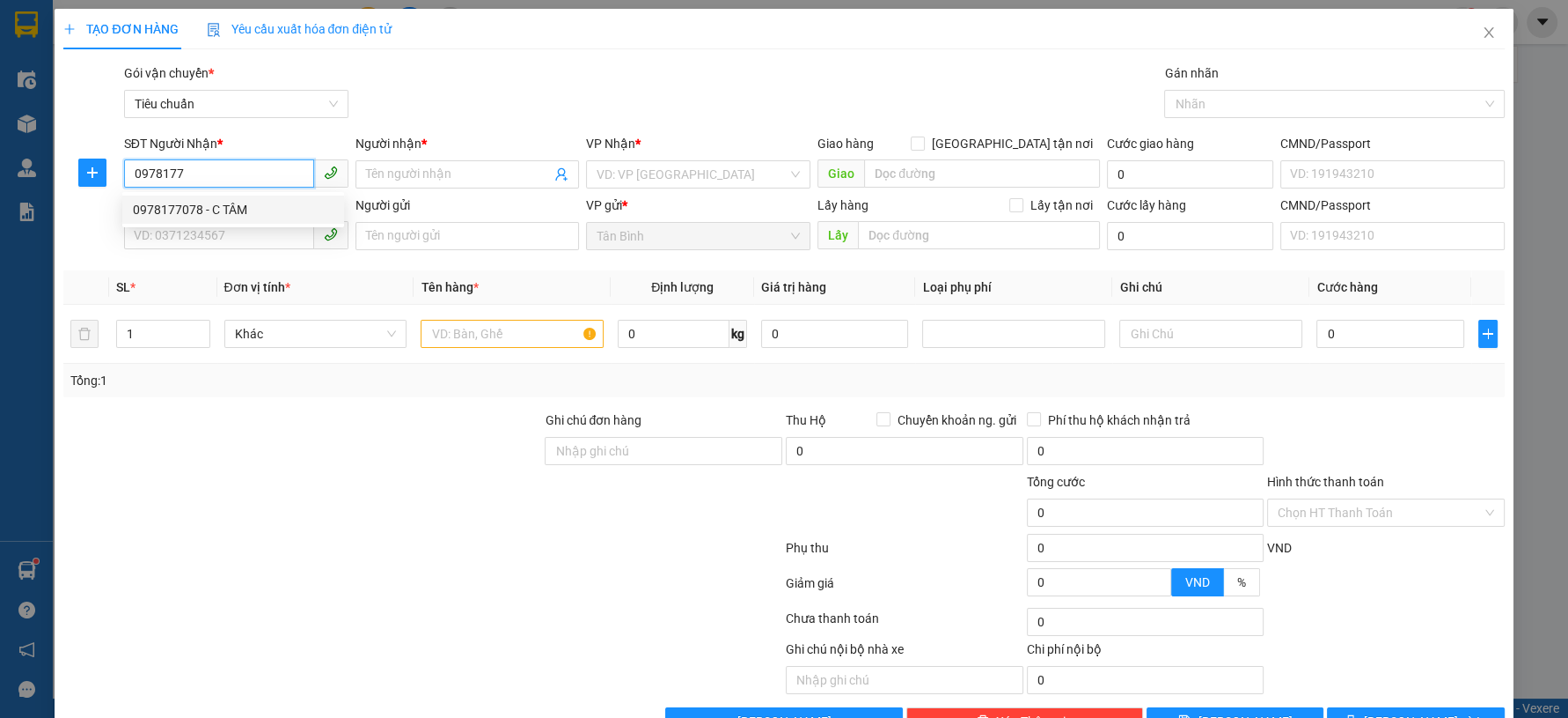
click at [205, 203] on div "0978177078 - C TÂM" at bounding box center [233, 209] width 201 height 19
type input "0978177078"
type input "C TÂM"
type input "0978177078"
type input "40.000"
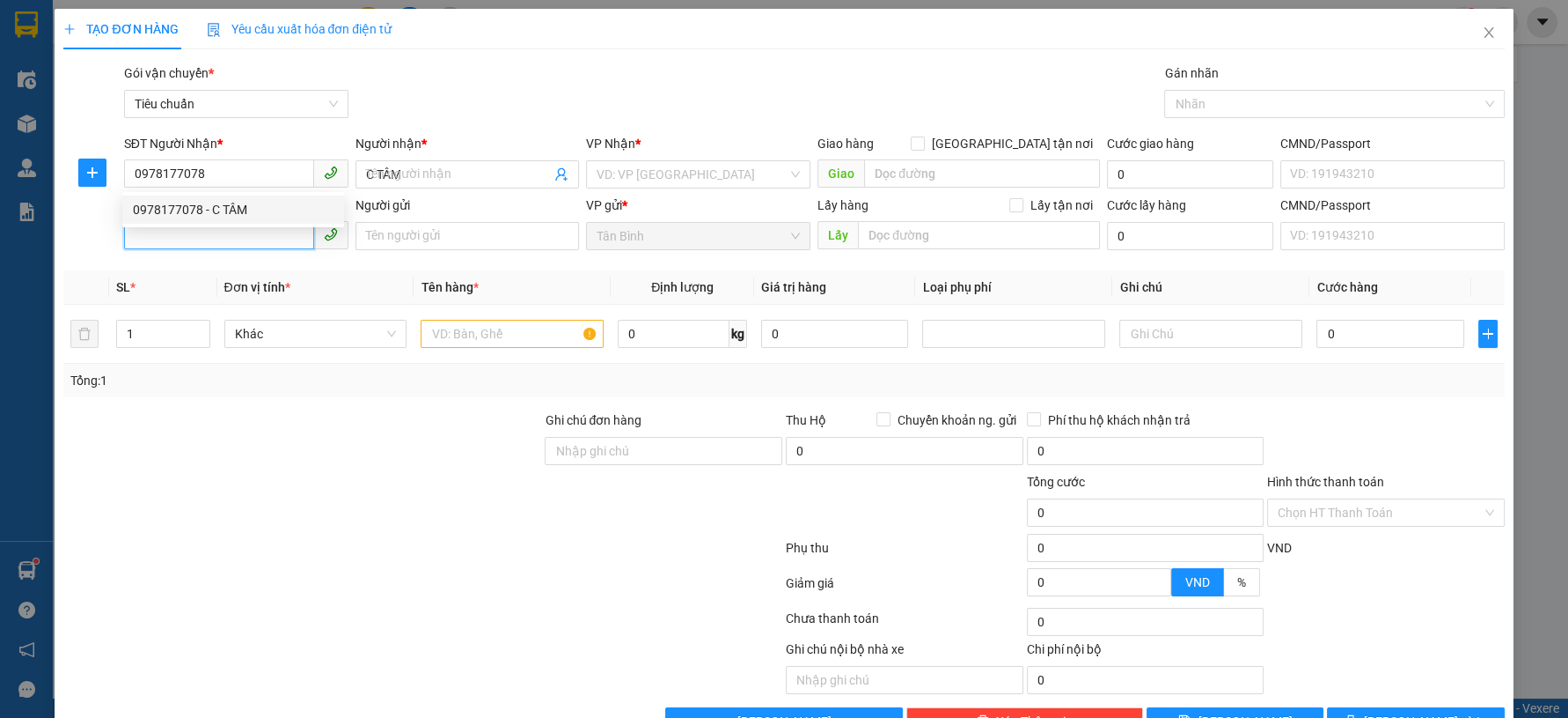
type input "40.000"
click at [213, 237] on input "SĐT Người Gửi" at bounding box center [219, 234] width 190 height 28
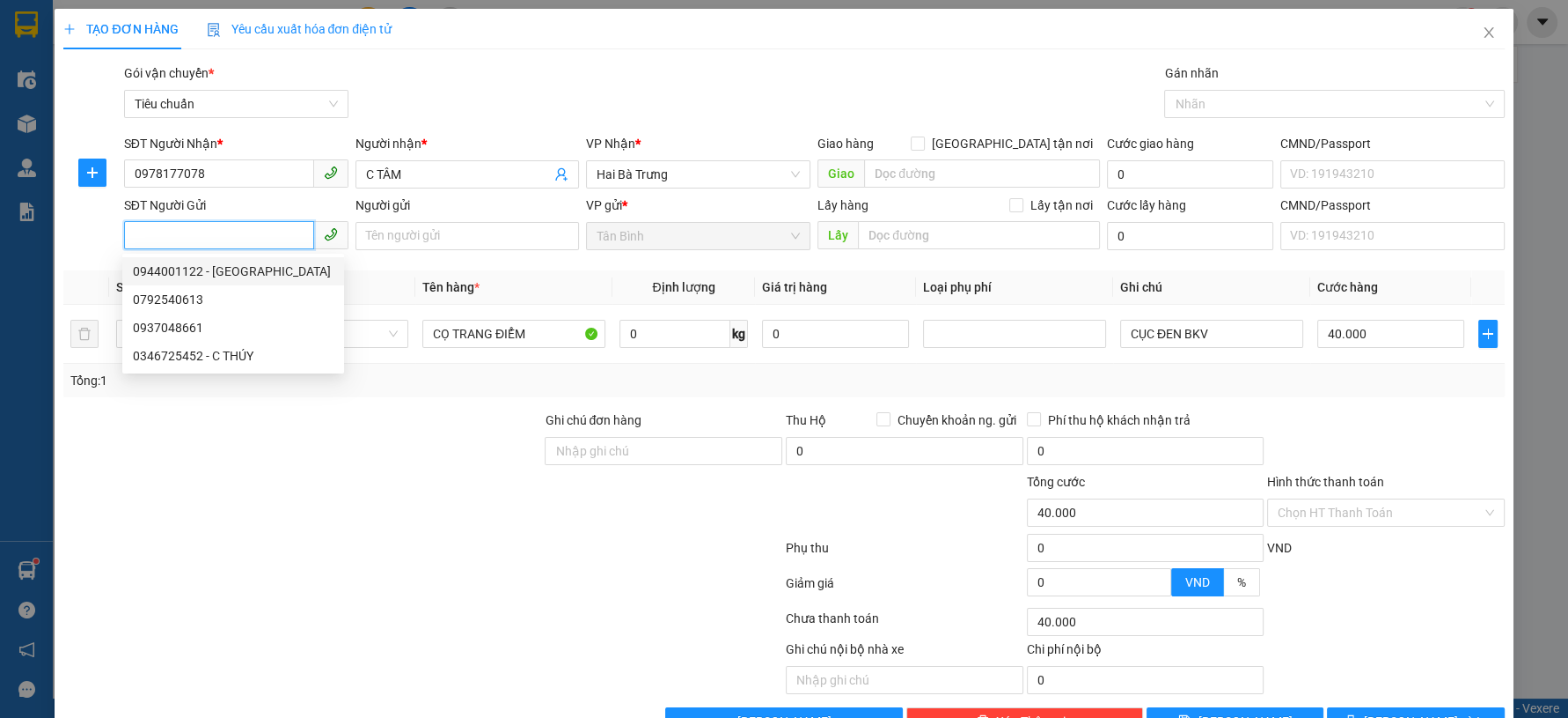
click at [239, 272] on div "0944001122 - Thanh Hằng" at bounding box center [233, 270] width 201 height 19
type input "0944001122"
type input "Thanh Hằng"
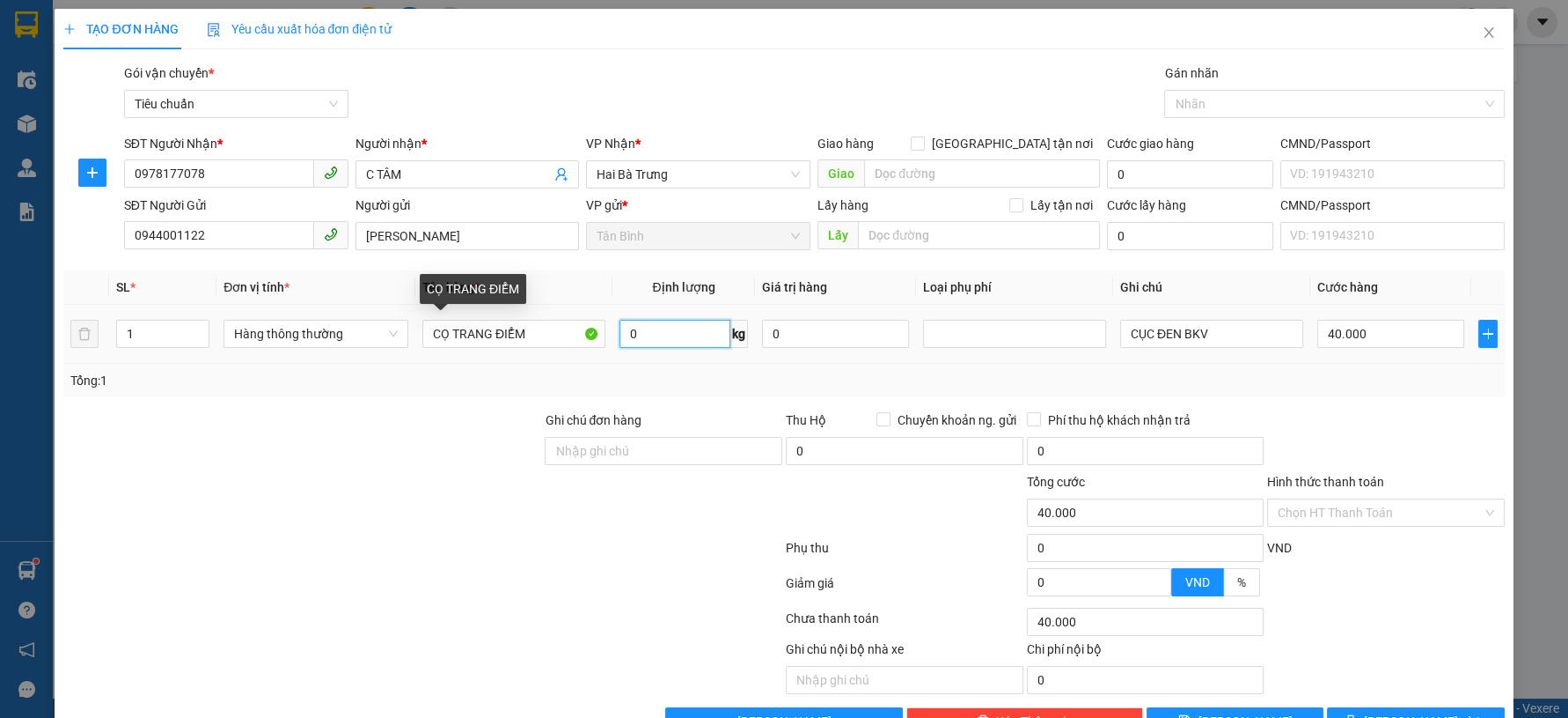
drag, startPoint x: 658, startPoint y: 330, endPoint x: 536, endPoint y: 335, distance: 122.1
click at [659, 330] on input "0" at bounding box center [675, 333] width 112 height 28
click at [558, 335] on input "CỌ TRANG ĐIỂM" at bounding box center [513, 333] width 183 height 28
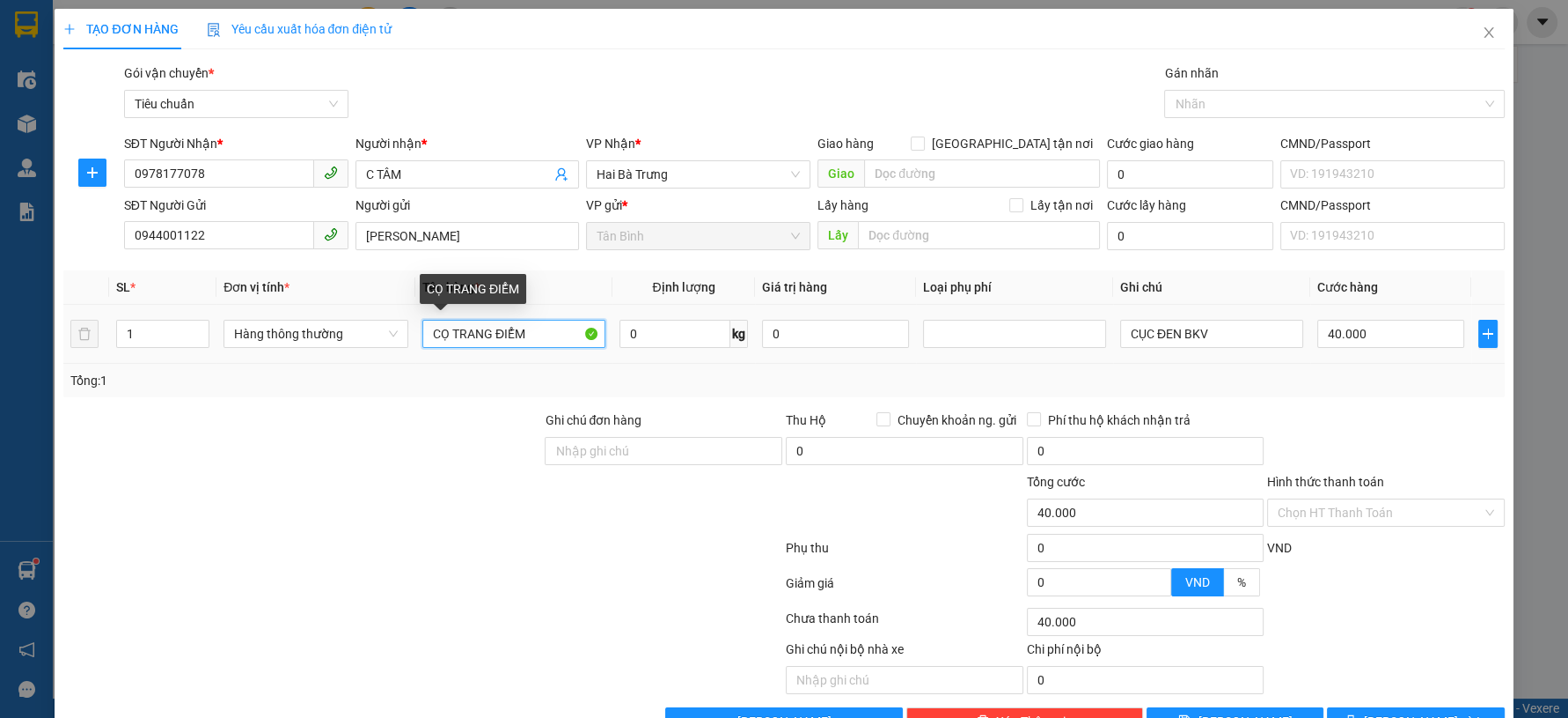
type input "0"
click at [558, 335] on input "CỌ TRANG ĐIỂM" at bounding box center [513, 333] width 183 height 28
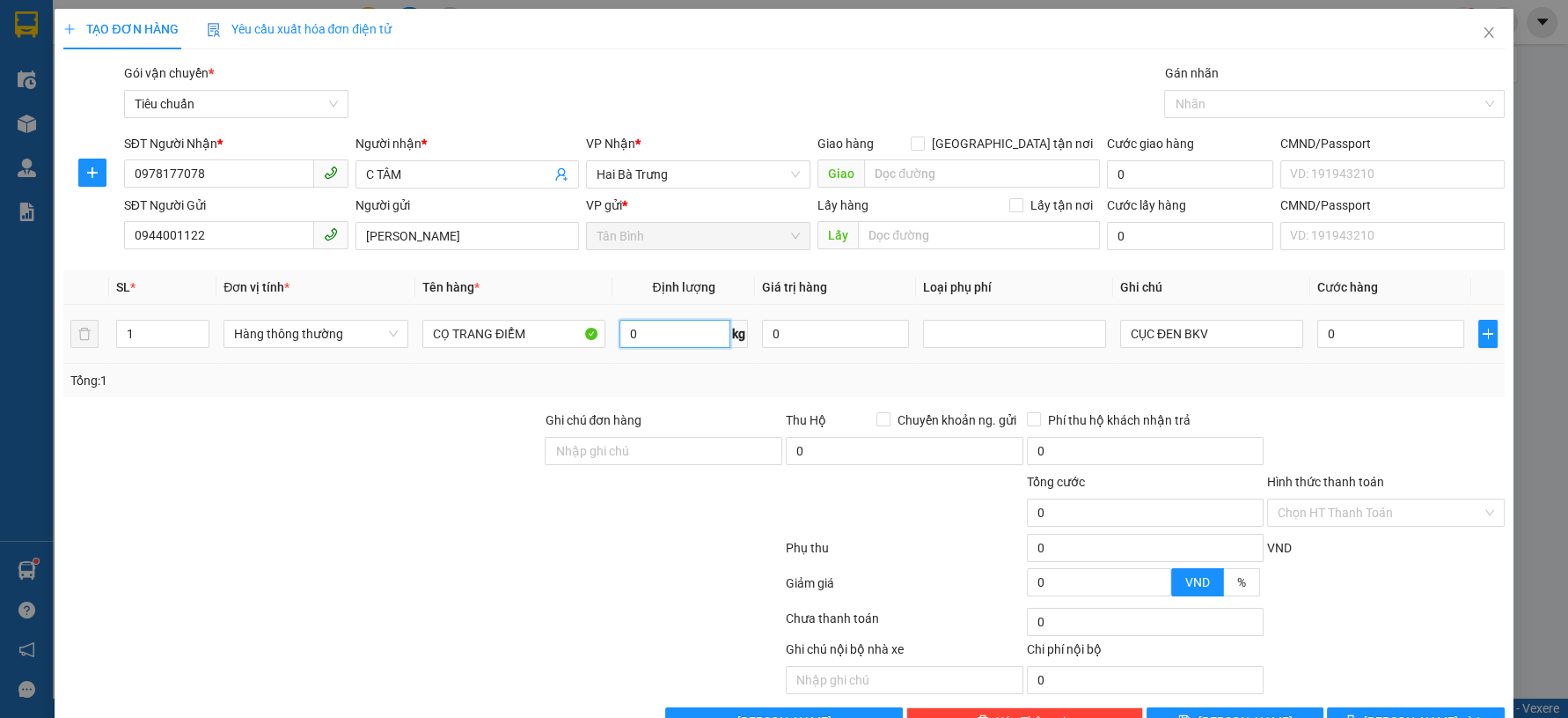
click at [662, 326] on input "0" at bounding box center [675, 333] width 112 height 28
type input "4"
drag, startPoint x: 563, startPoint y: 330, endPoint x: 427, endPoint y: 344, distance: 136.7
click at [427, 344] on input "CỌ TRANG ĐIỂM" at bounding box center [513, 333] width 183 height 28
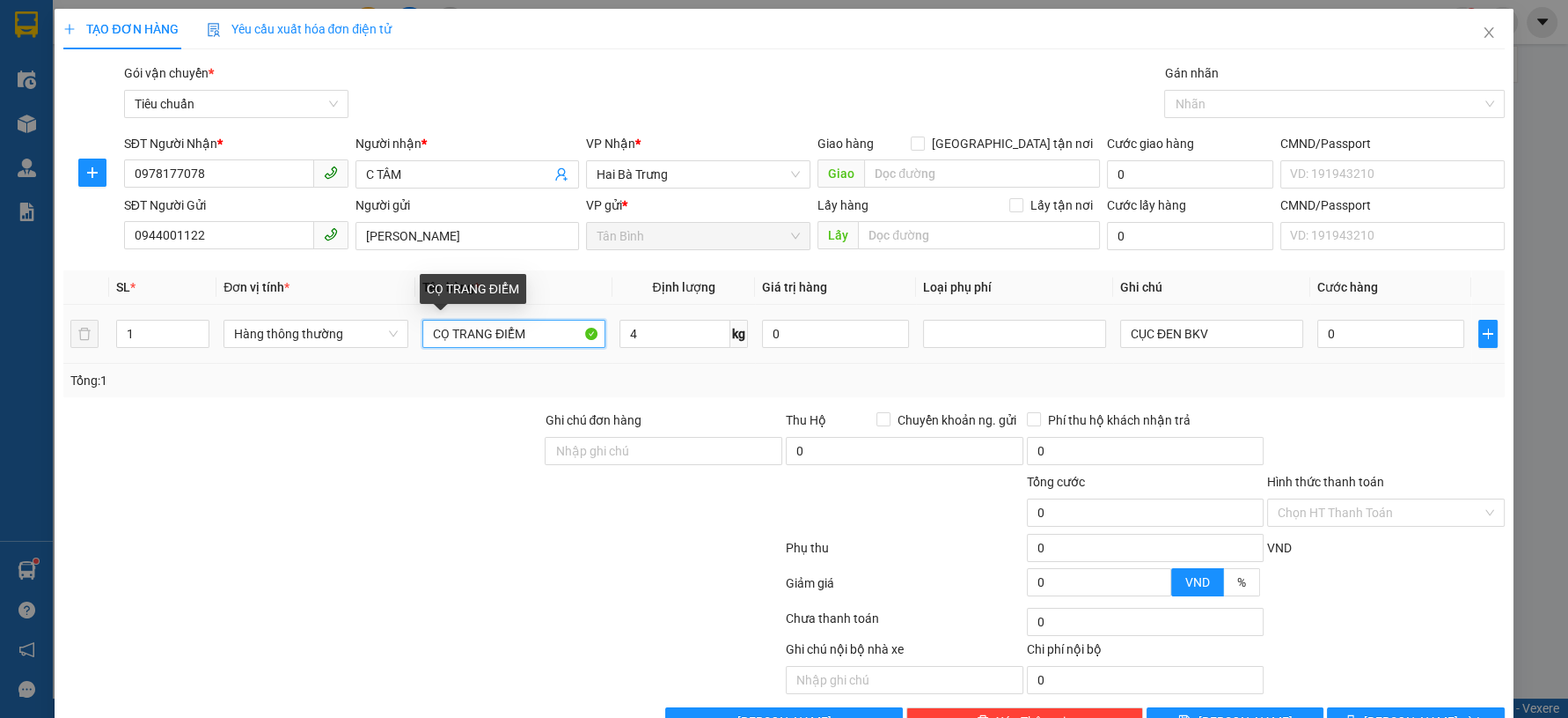
type input "30.000"
type input "CỌ TRANG ĐIỂM"
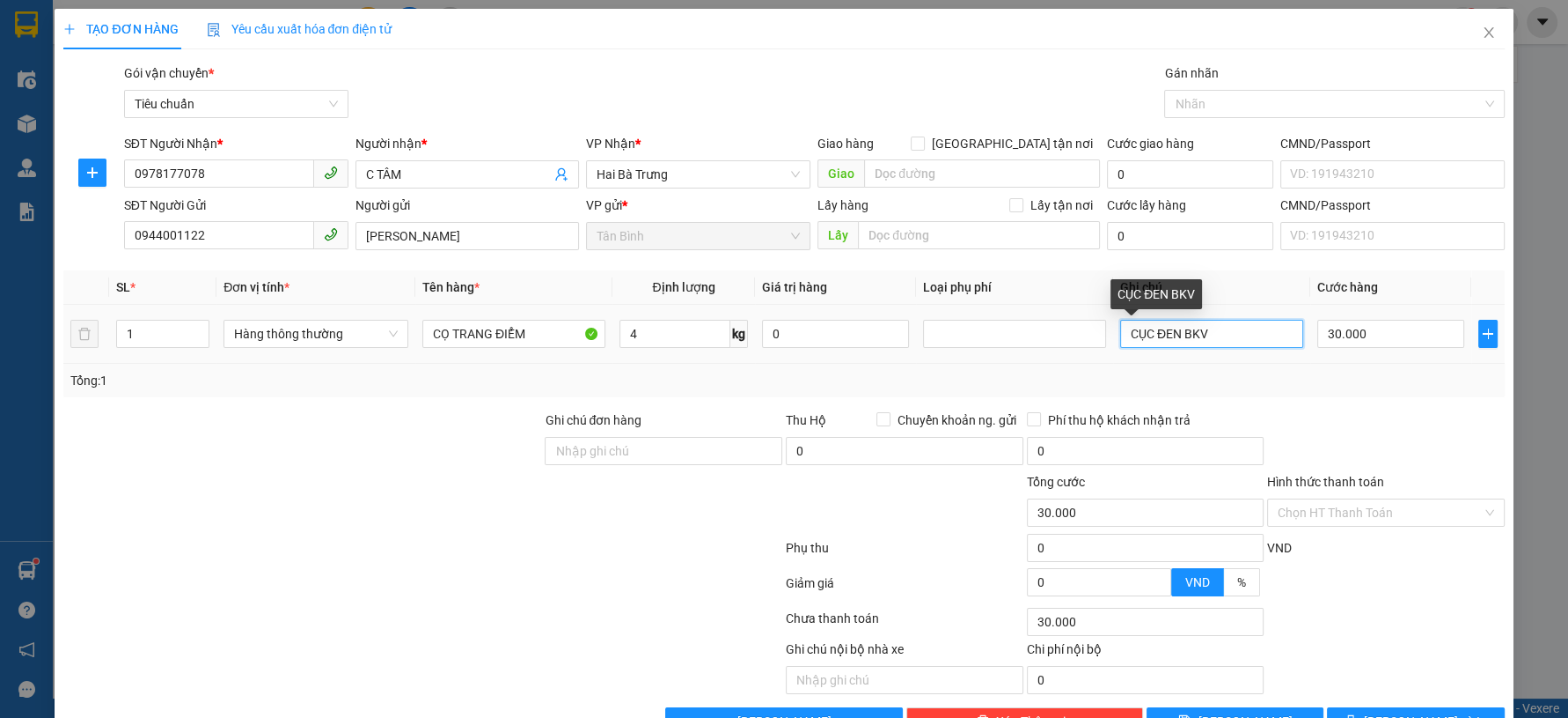
drag, startPoint x: 1215, startPoint y: 345, endPoint x: 1017, endPoint y: 352, distance: 198.1
click at [1017, 352] on tr "1 Hàng thông thường CỌ TRANG ĐIỂM 4 kg 0 CỤC ĐEN BKV 30.000" at bounding box center [784, 334] width 1441 height 59
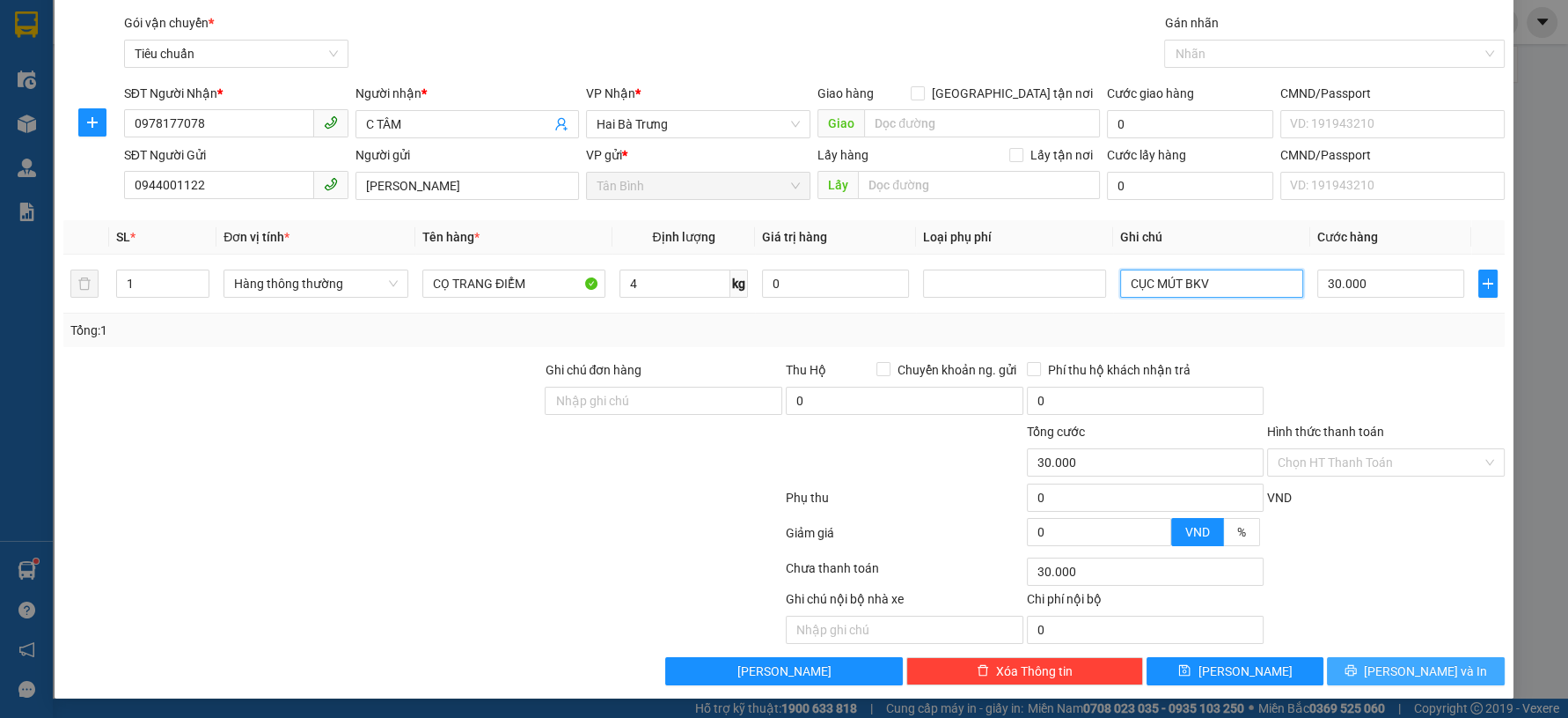
type input "CỤC MÚT BKV"
click at [1410, 657] on button "[PERSON_NAME] và In" at bounding box center [1415, 670] width 177 height 28
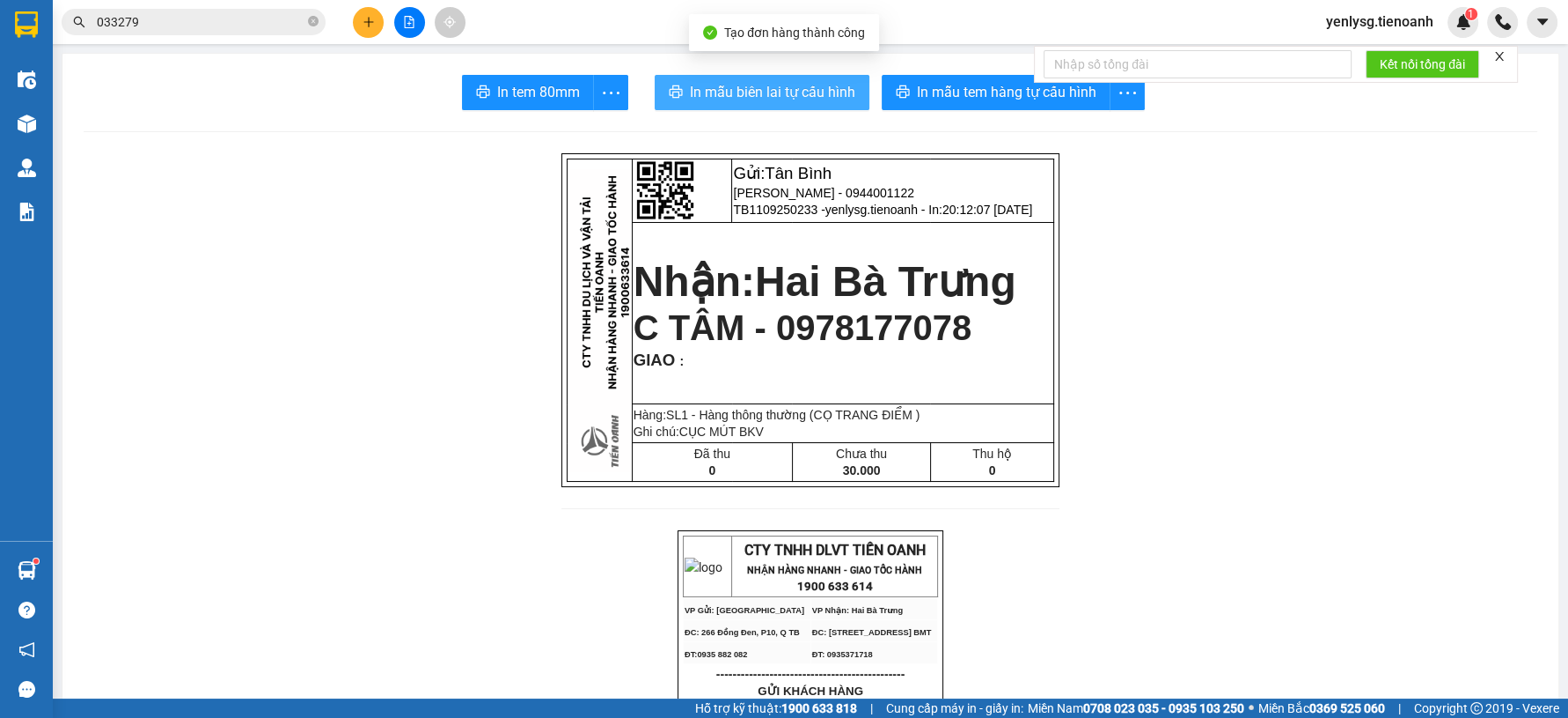
click at [780, 83] on span "In mẫu biên lai tự cấu hình" at bounding box center [772, 92] width 165 height 22
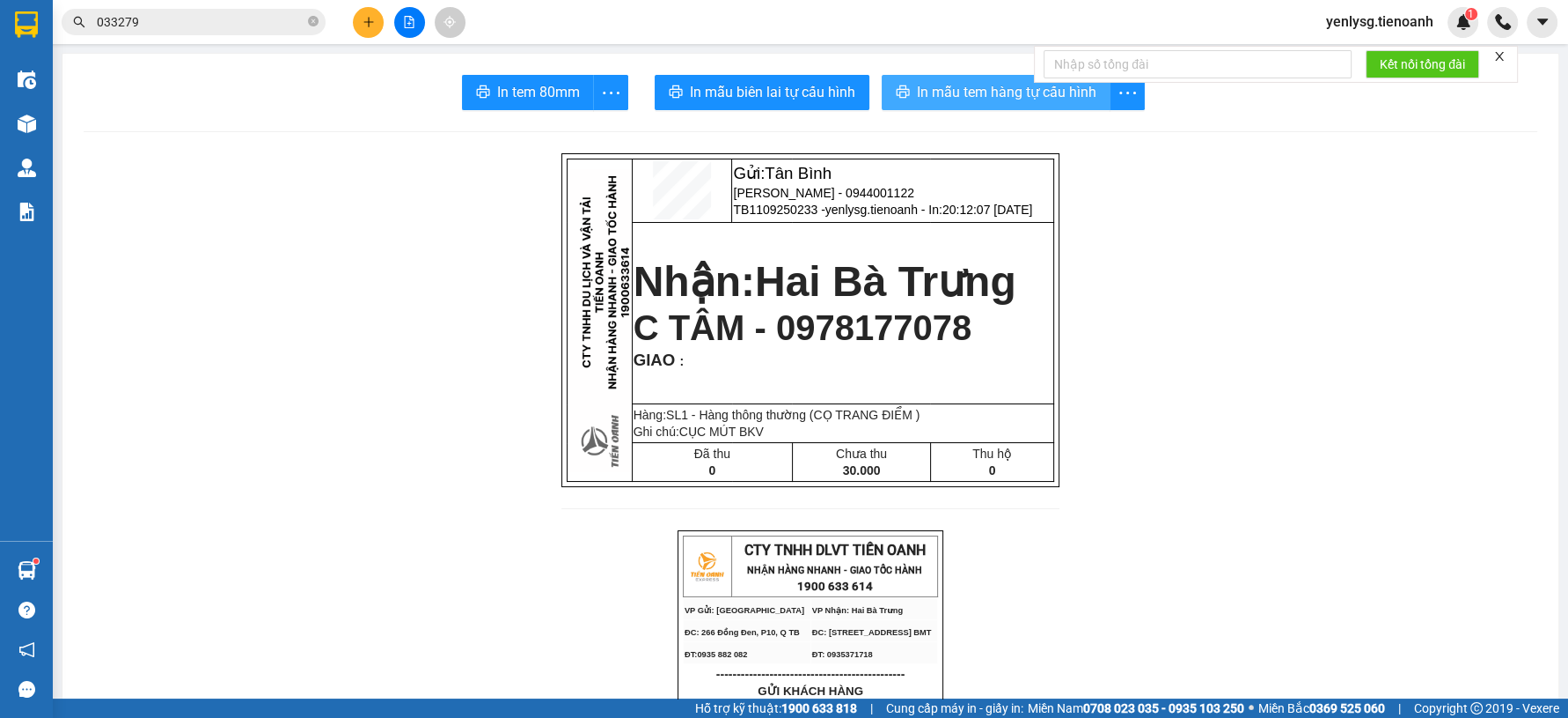
click at [978, 109] on button "In mẫu tem hàng tự cấu hình" at bounding box center [996, 92] width 229 height 35
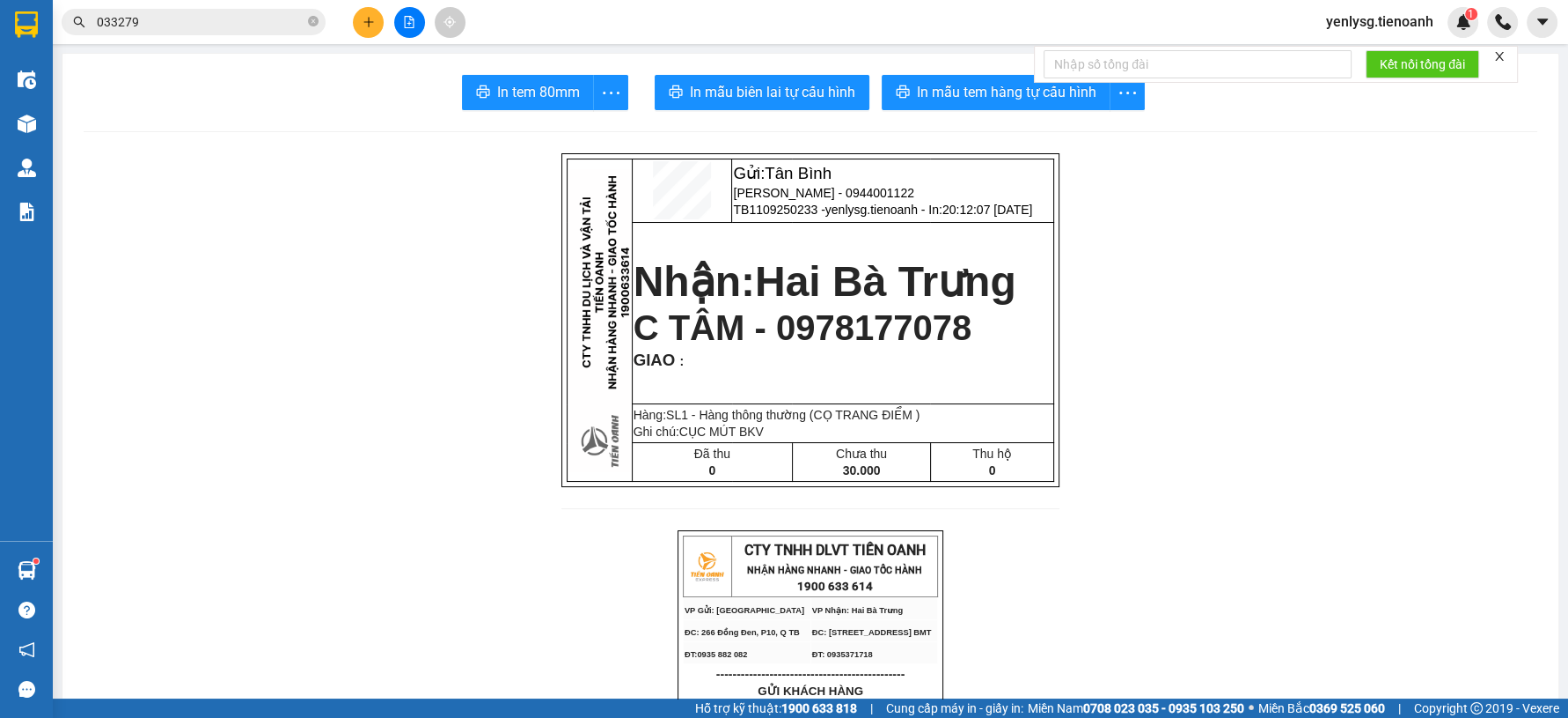
click at [157, 33] on span "033279" at bounding box center [193, 22] width 264 height 26
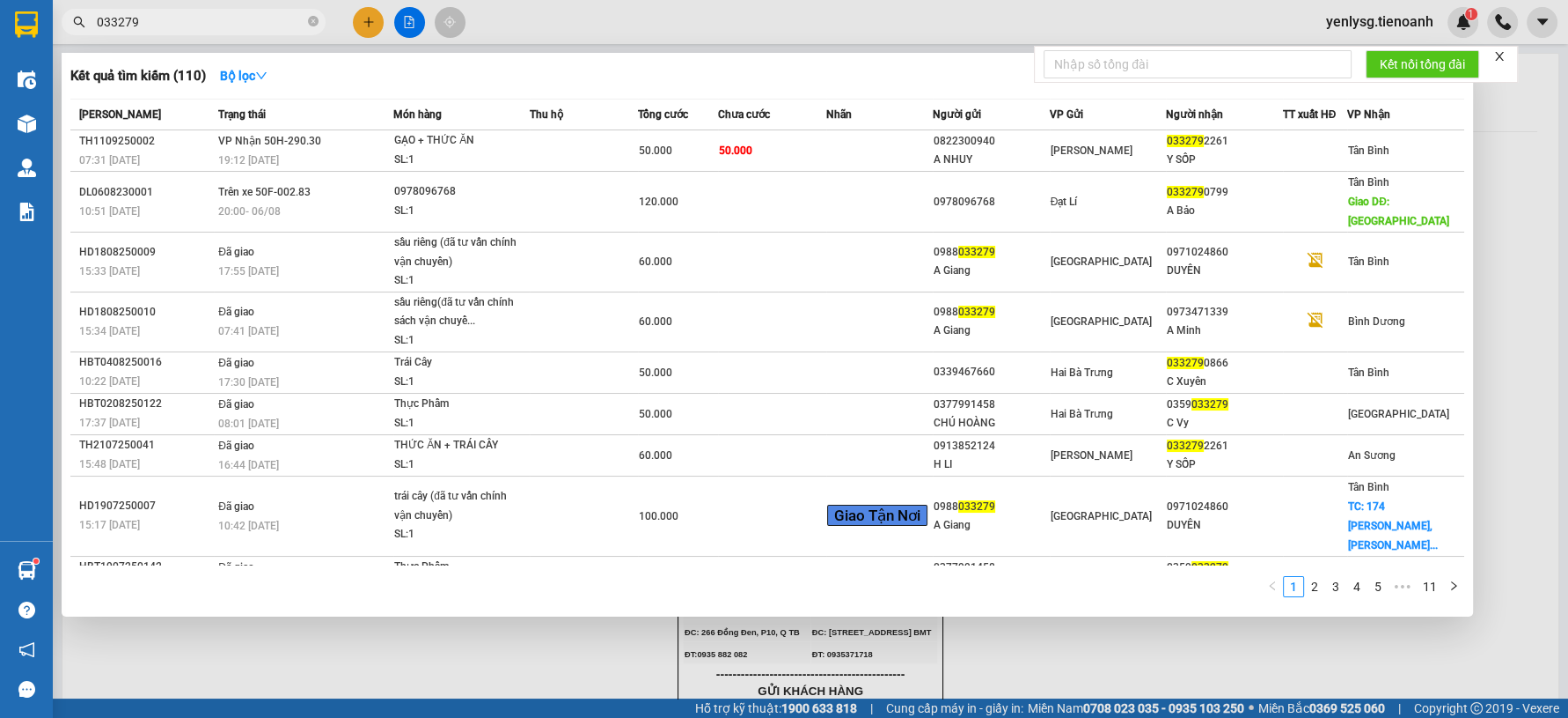
click at [157, 29] on input "033279" at bounding box center [201, 22] width 208 height 19
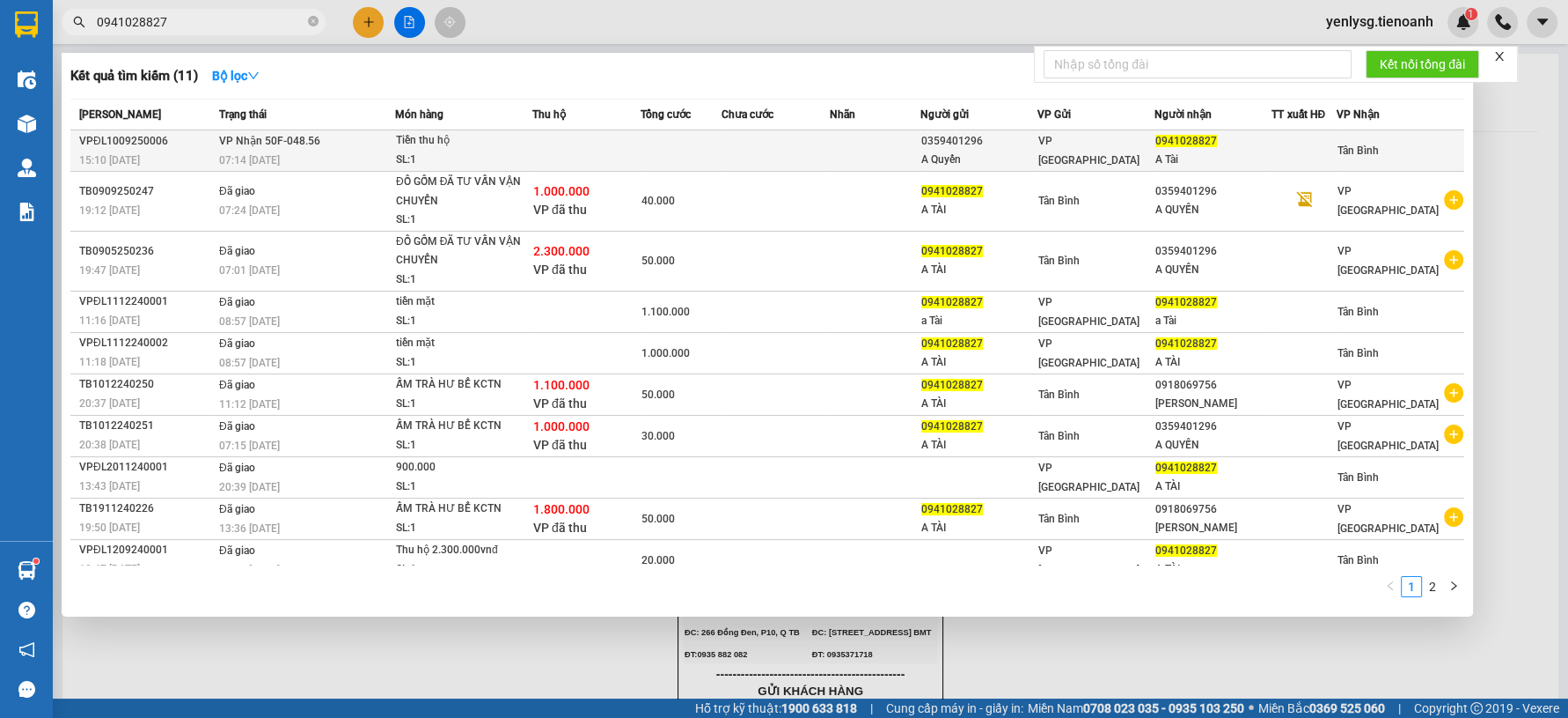
type input "0941028827"
click at [845, 157] on td at bounding box center [875, 151] width 90 height 42
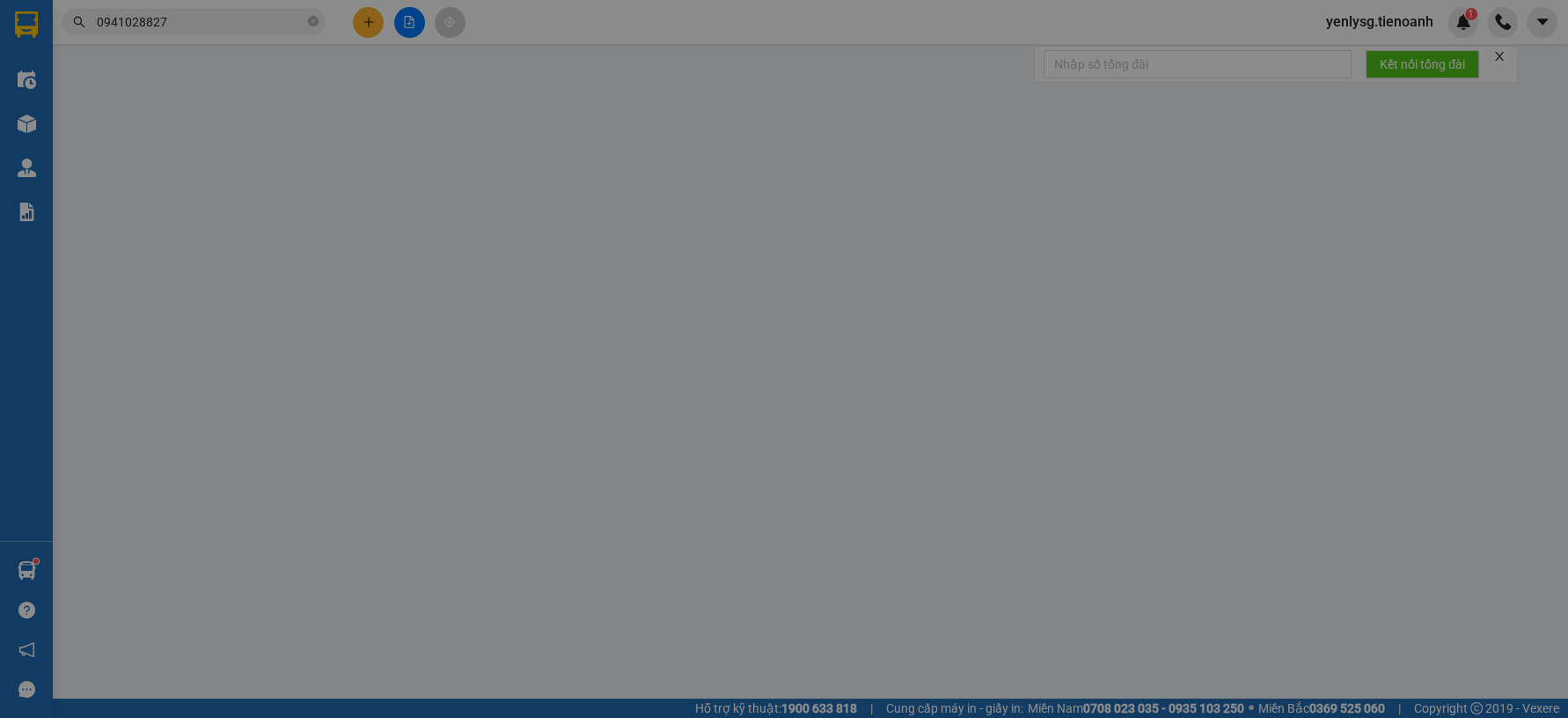
type input "0941028827"
type input "A Tài"
type input "0359401296"
type input "A Quyến"
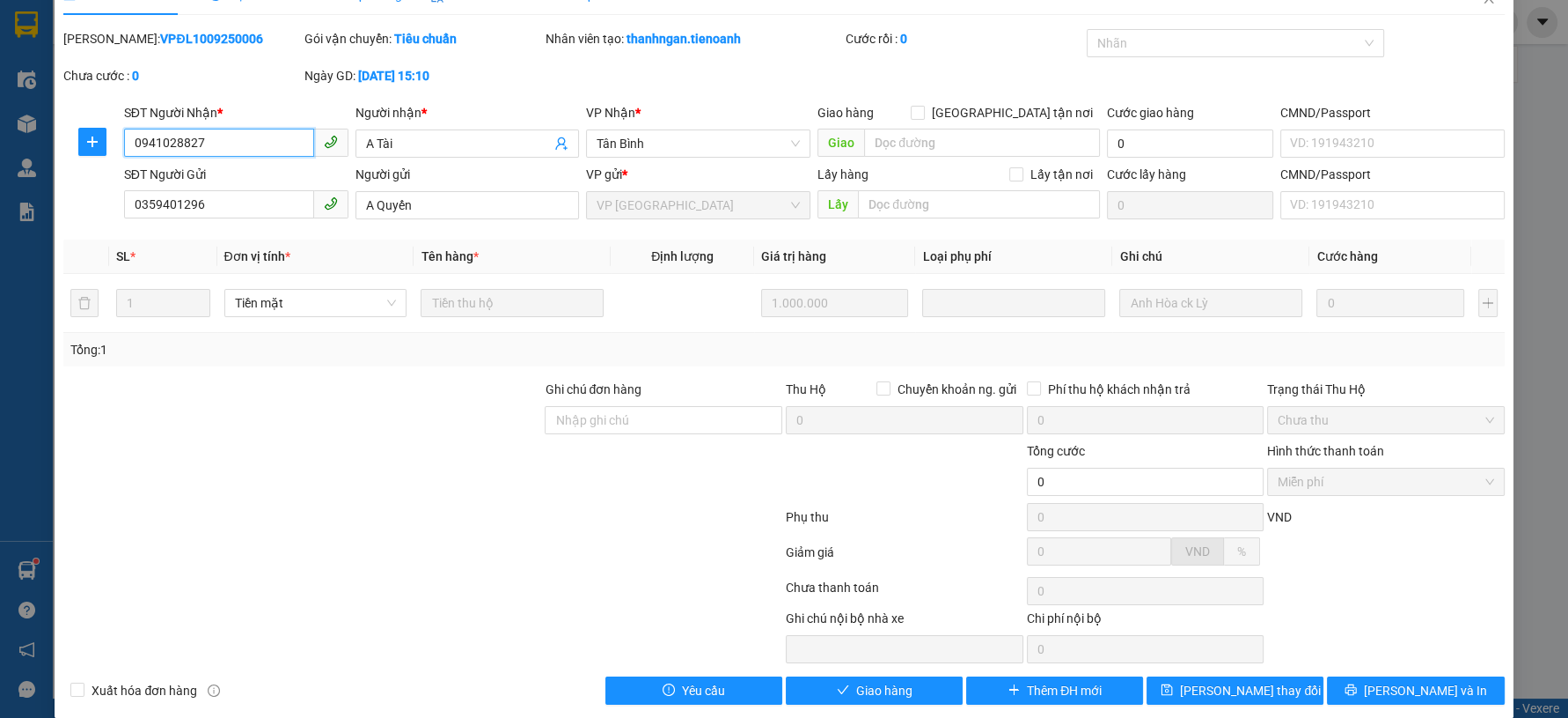
scroll to position [53, 0]
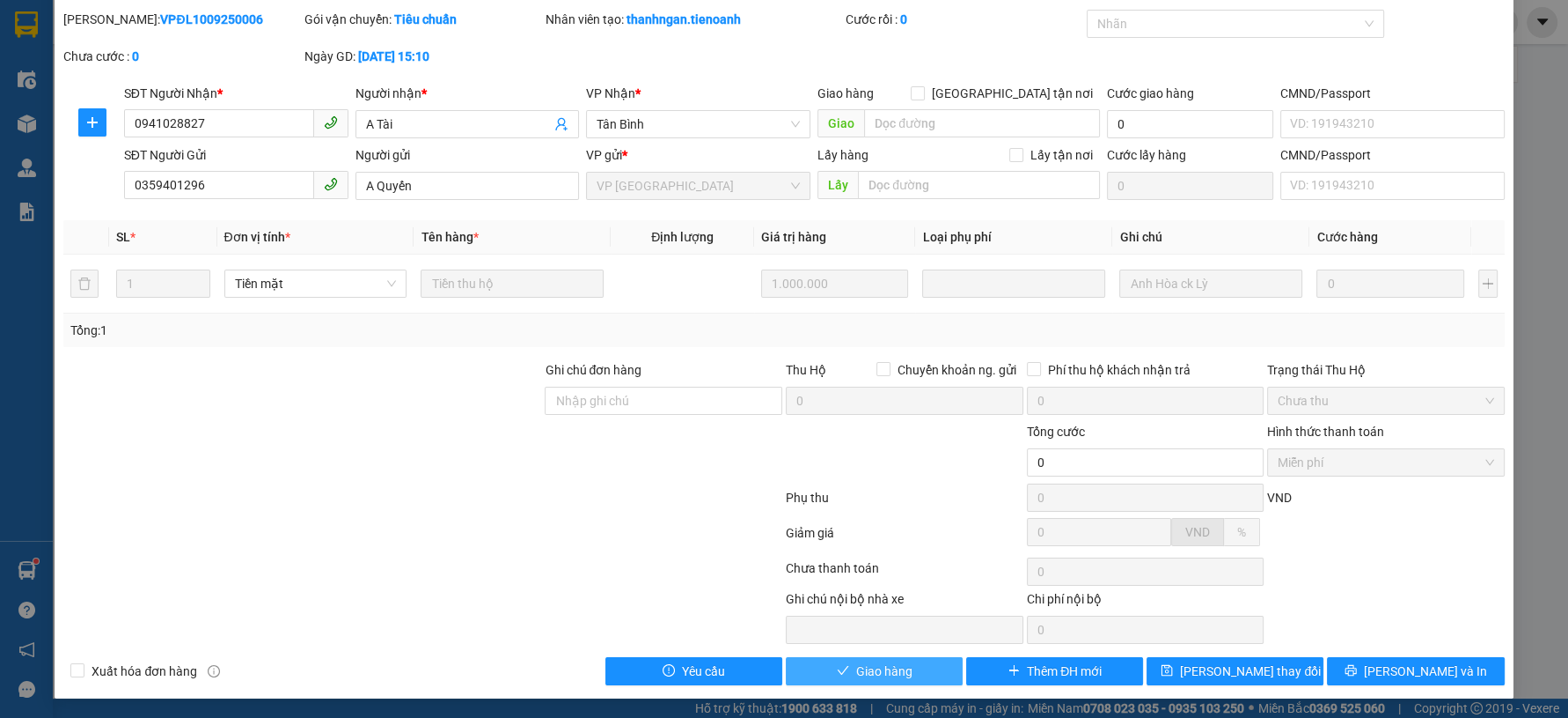
click at [857, 665] on span "Giao hàng" at bounding box center [884, 670] width 56 height 19
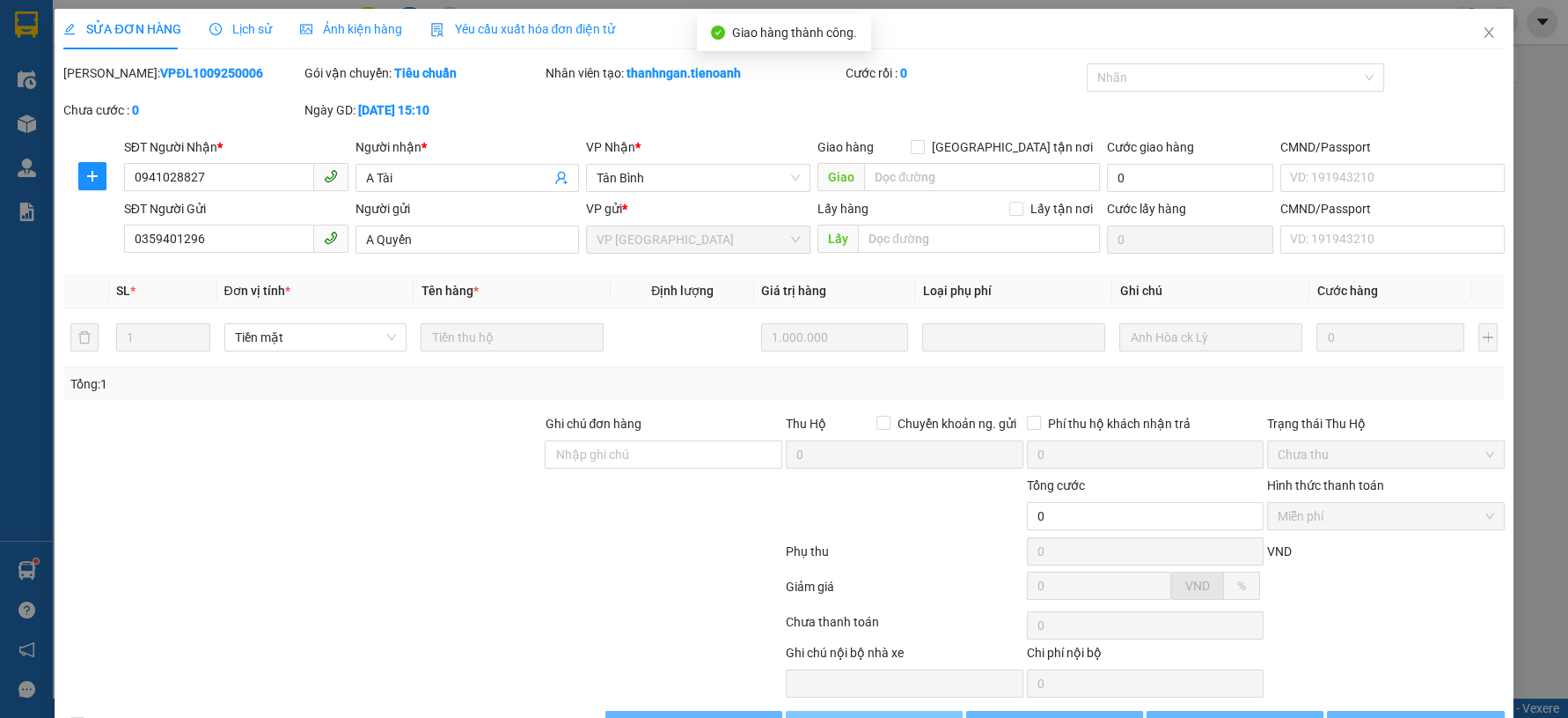
scroll to position [0, 0]
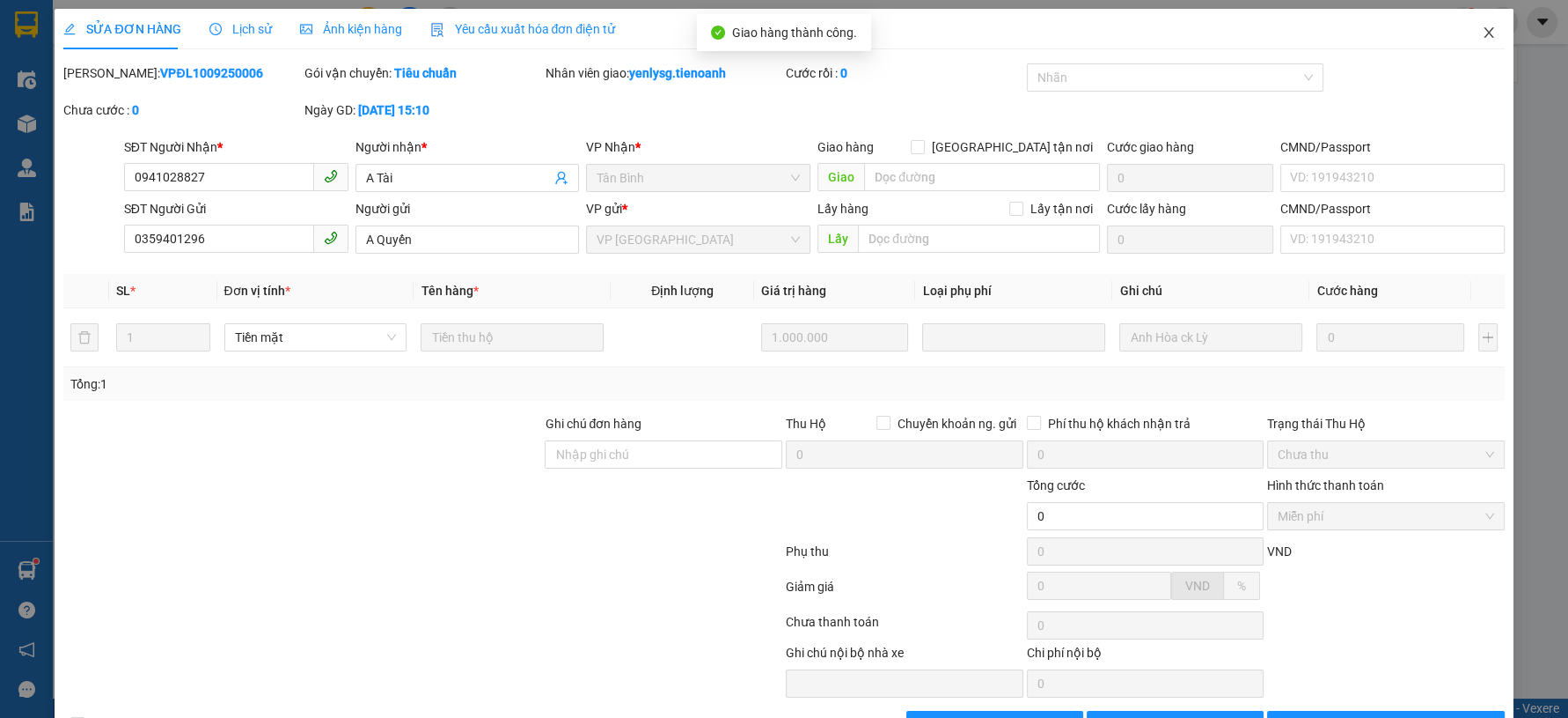
click at [1481, 29] on span "Close" at bounding box center [1488, 33] width 50 height 50
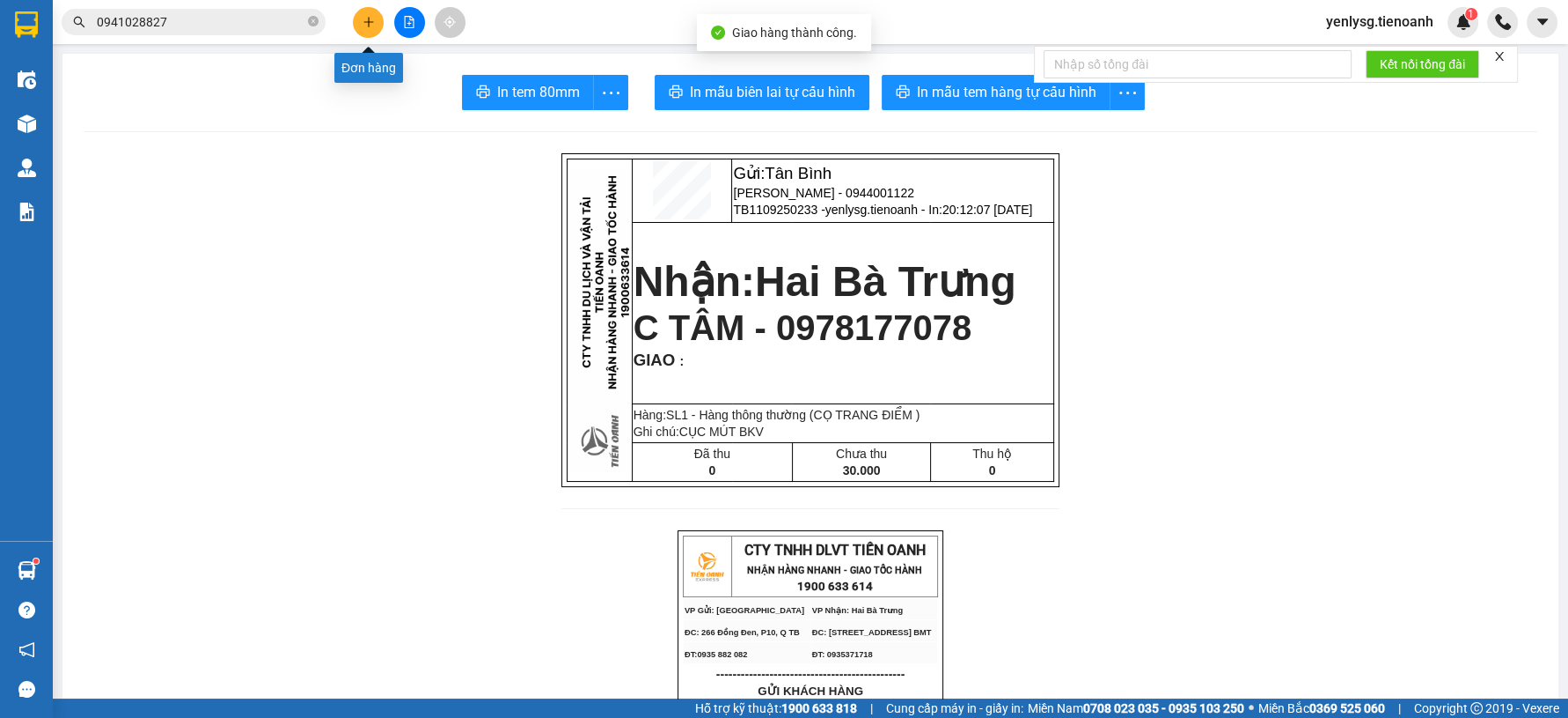
click at [362, 24] on icon "plus" at bounding box center [369, 23] width 13 height 13
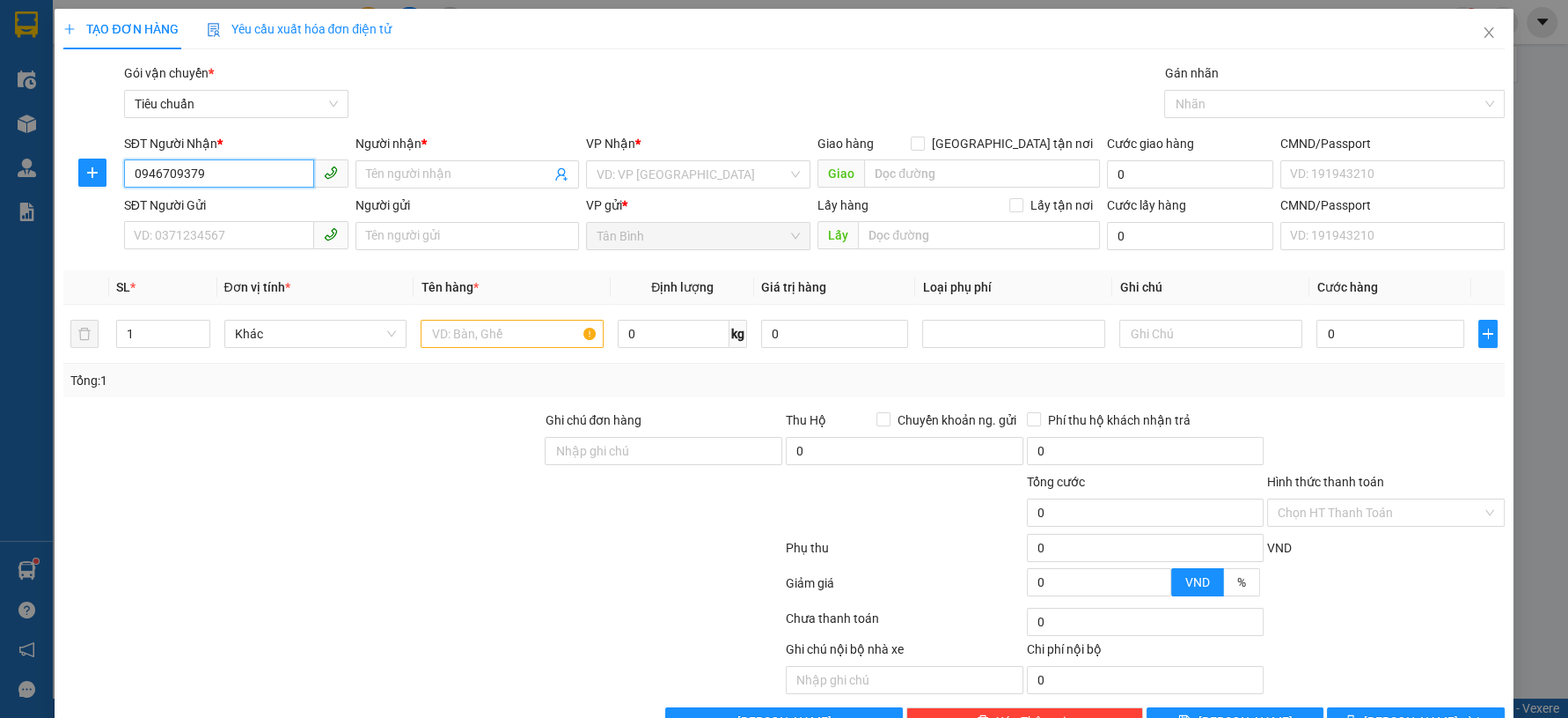
type input "0946709379"
click at [423, 149] on b "*" at bounding box center [424, 144] width 5 height 14
click at [423, 165] on input "Người nhận *" at bounding box center [458, 174] width 185 height 19
click at [429, 175] on input "Người nhận *" at bounding box center [458, 174] width 185 height 19
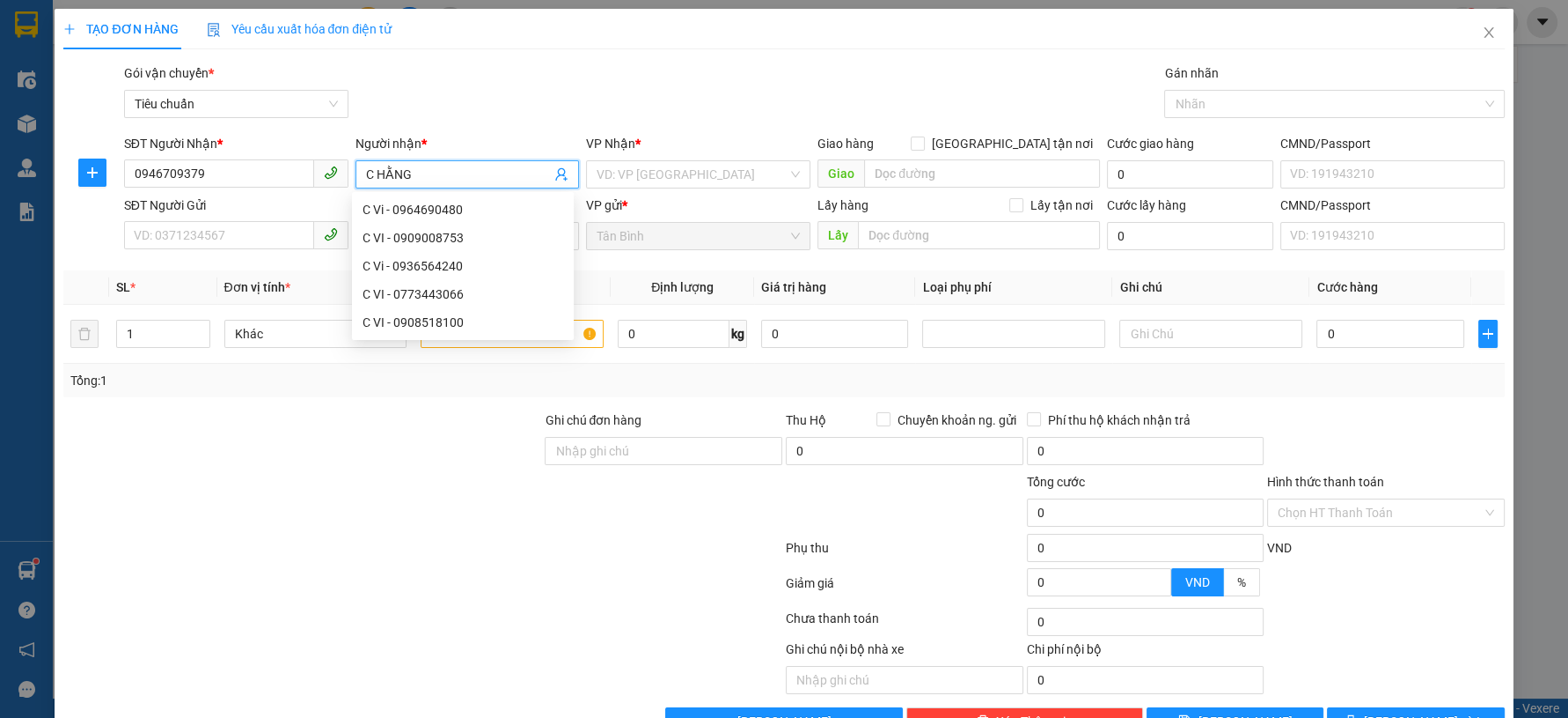
type input "C HẰNG"
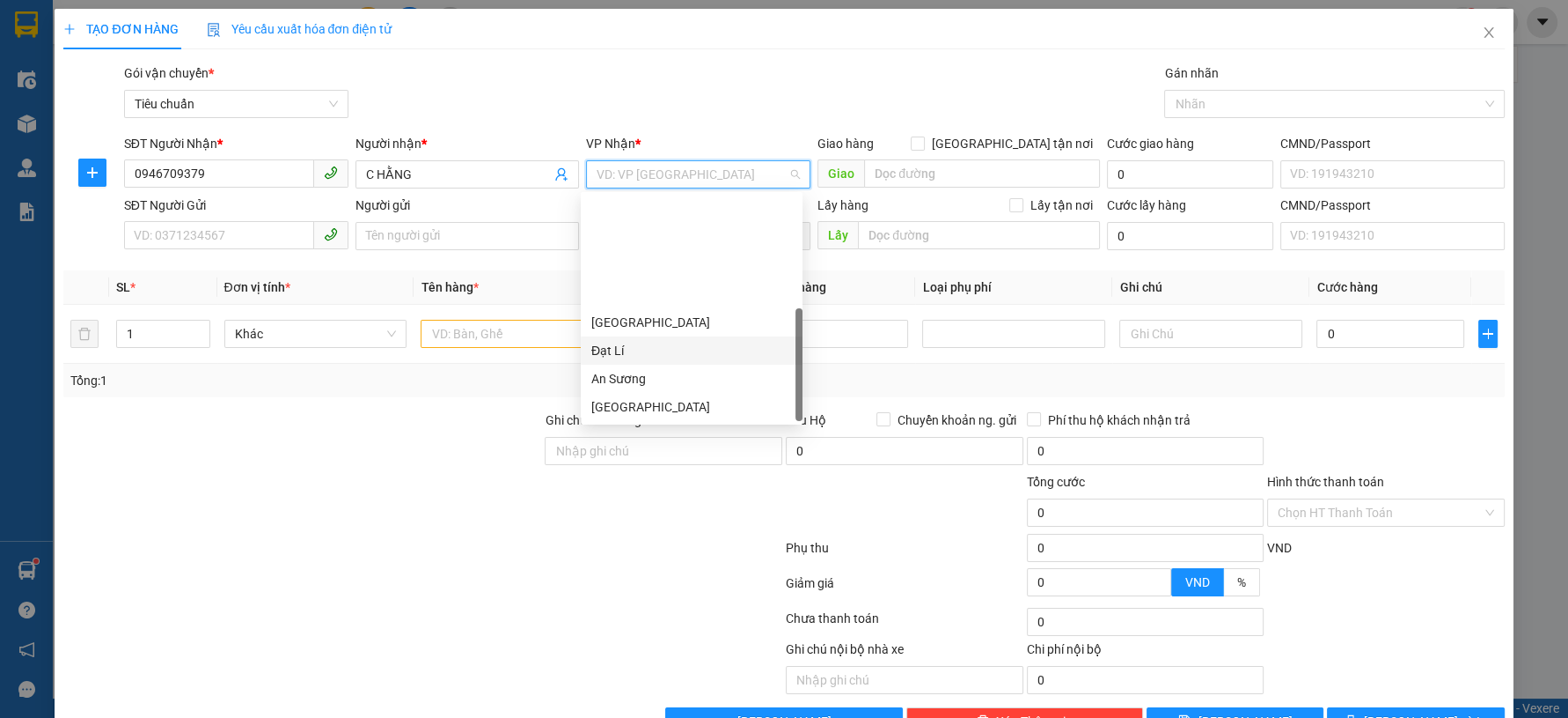
scroll to position [140, 0]
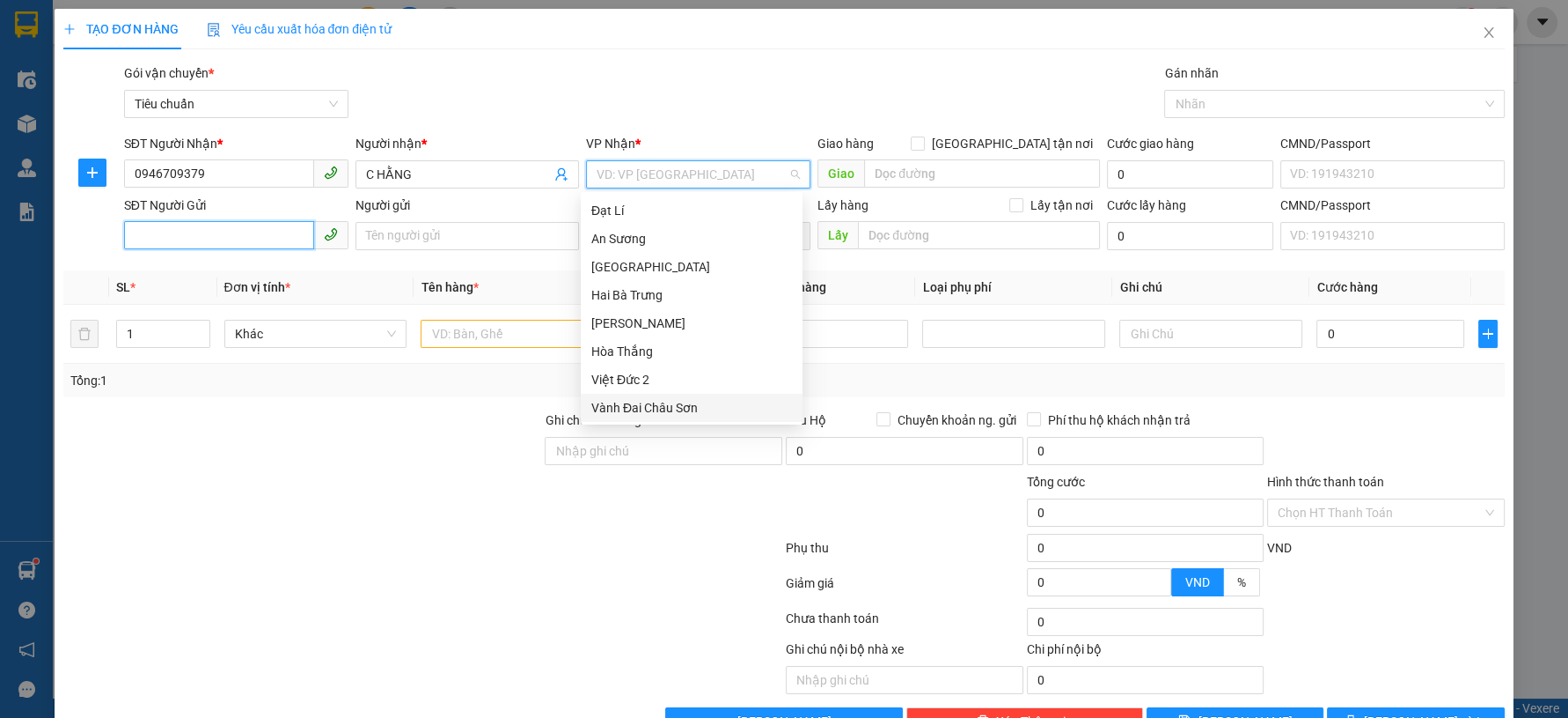
click at [247, 236] on input "SĐT Người Gửi" at bounding box center [219, 234] width 190 height 28
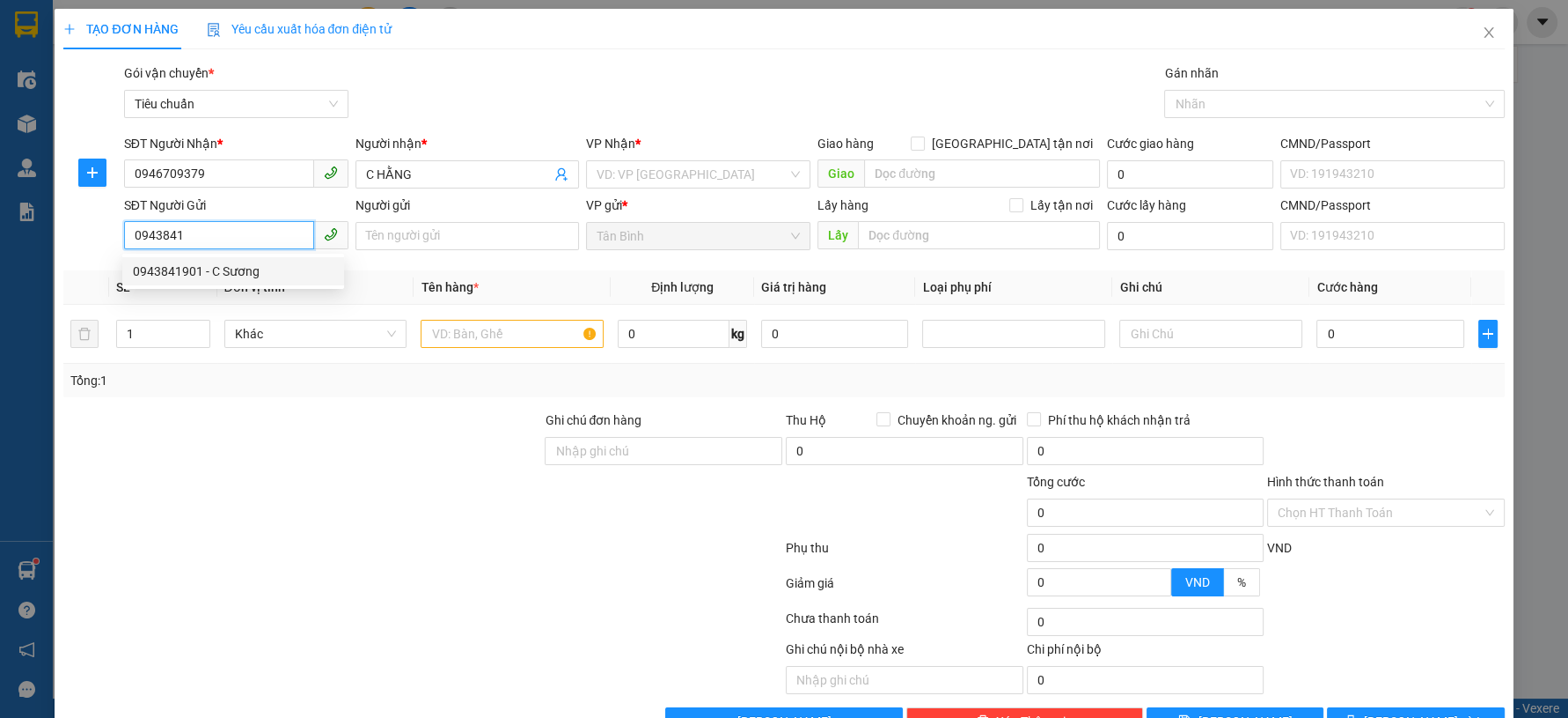
click at [268, 281] on div "0943841901 - C Sương" at bounding box center [232, 270] width 221 height 28
type input "0943841901"
type input "C Sương"
type input "40.000"
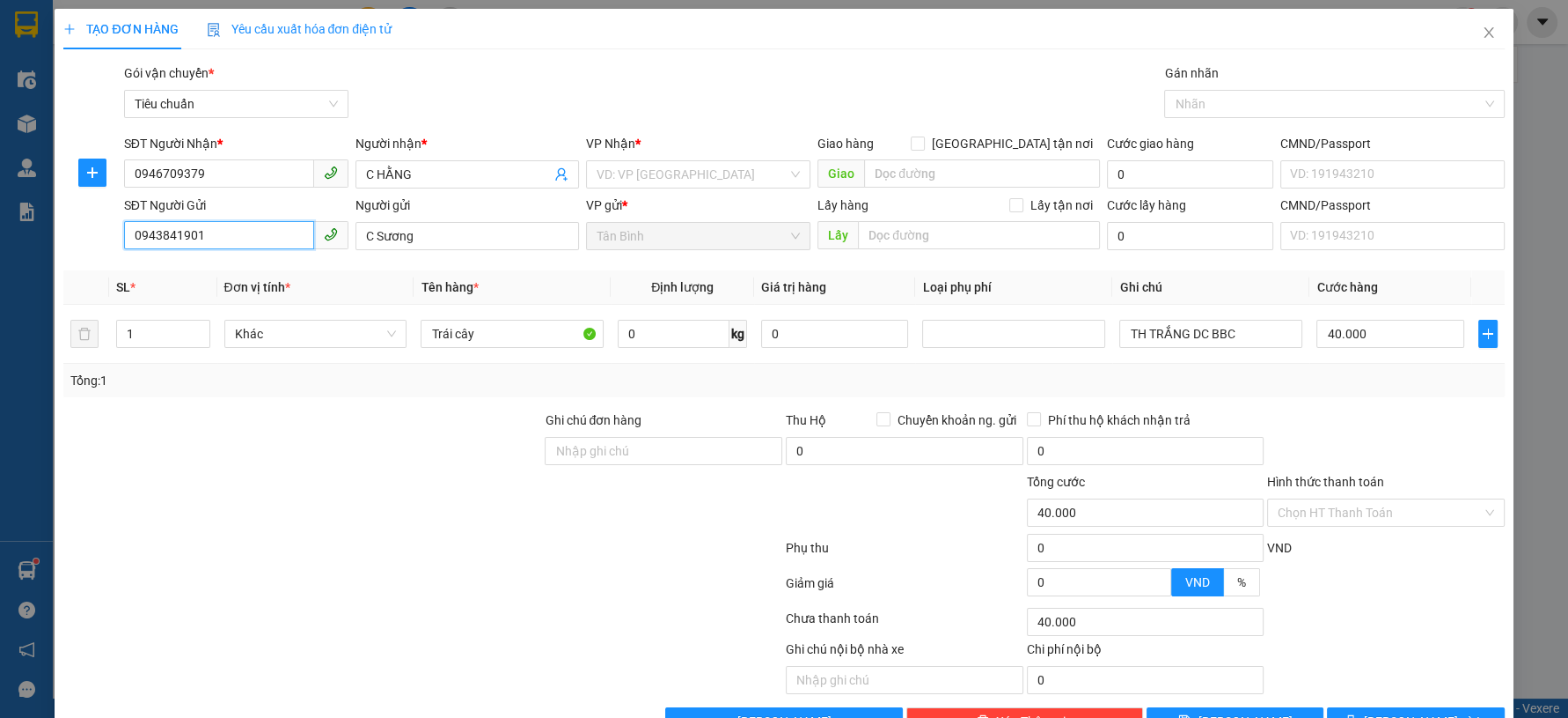
type input "0943841901"
click at [260, 236] on input "0943841901" at bounding box center [219, 234] width 190 height 28
click at [628, 169] on input "search" at bounding box center [691, 174] width 191 height 26
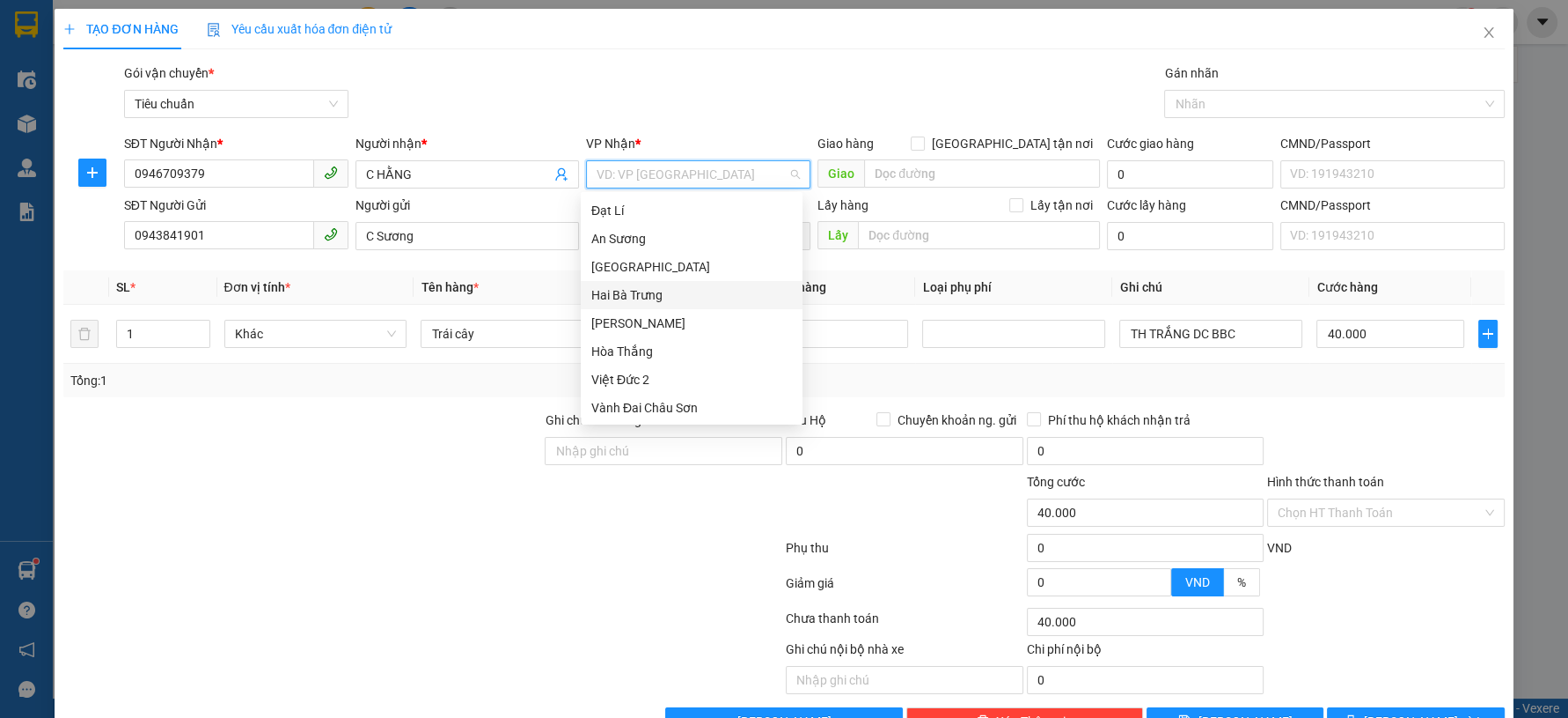
click at [672, 292] on div "Hai Bà Trưng" at bounding box center [691, 294] width 201 height 19
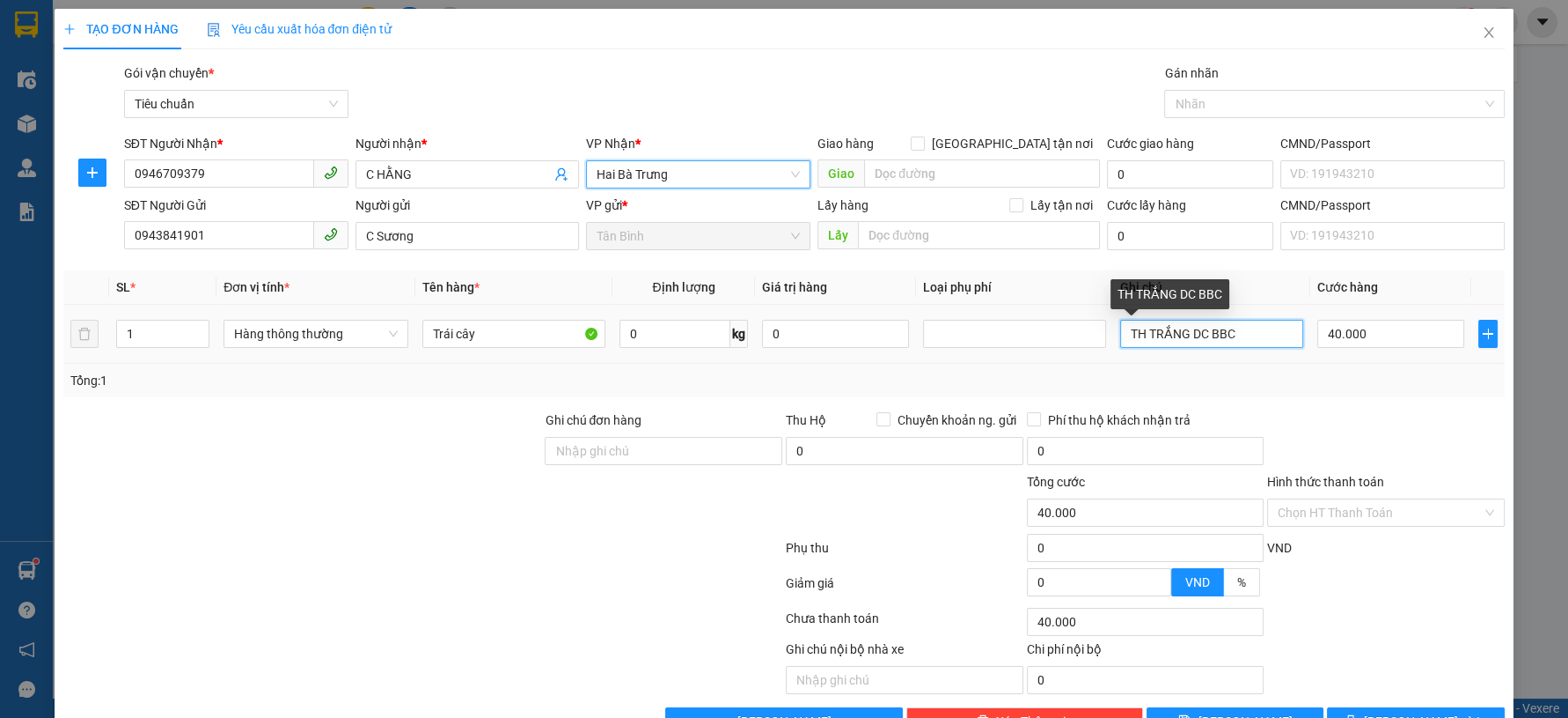
drag, startPoint x: 1239, startPoint y: 339, endPoint x: 1102, endPoint y: 345, distance: 137.1
click at [1113, 345] on td "TH TRẮNG DC BBC" at bounding box center [1212, 334] width 197 height 59
type input "T ĐỎ BBC"
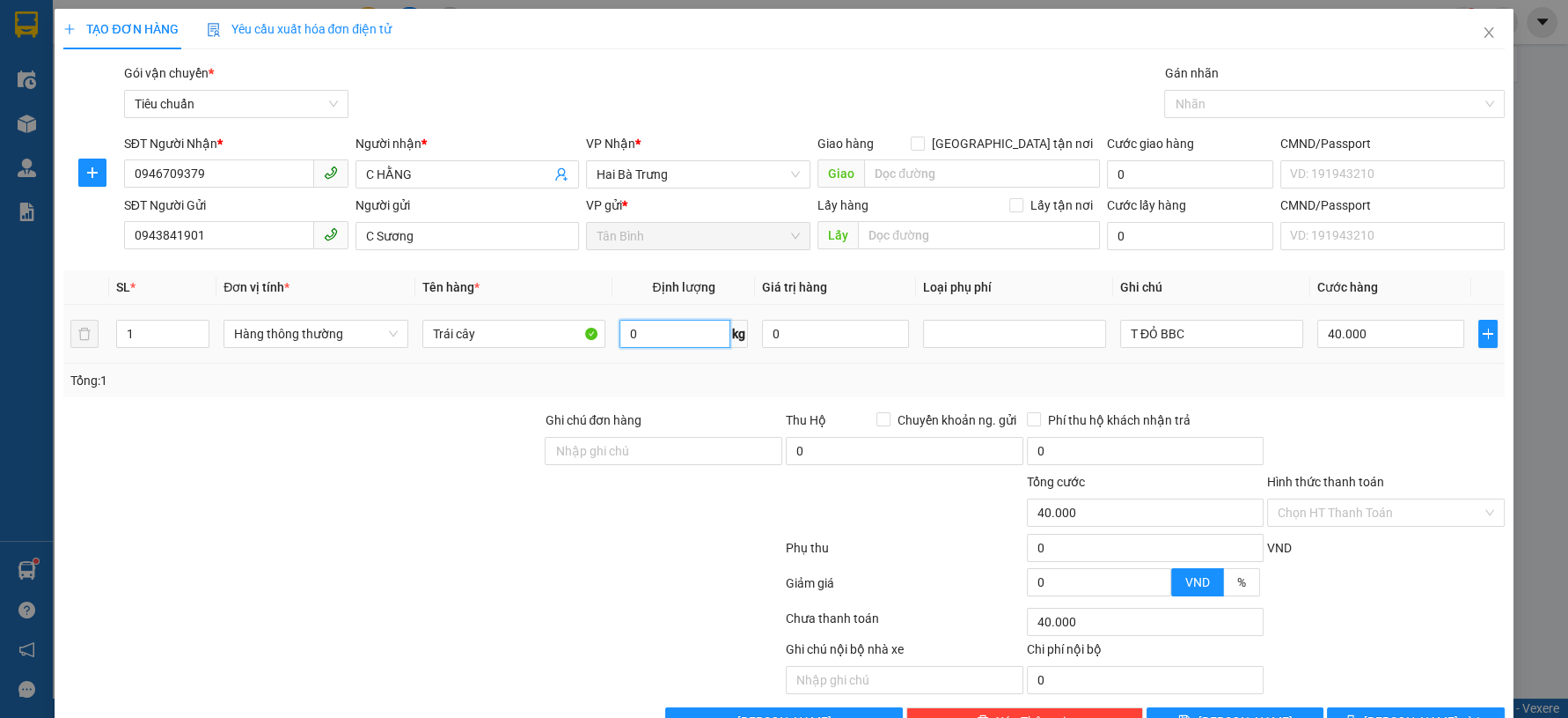
click at [698, 342] on input "0" at bounding box center [675, 333] width 112 height 28
type input "4"
click at [699, 352] on td "4 kg" at bounding box center [684, 334] width 144 height 59
type input "30.000"
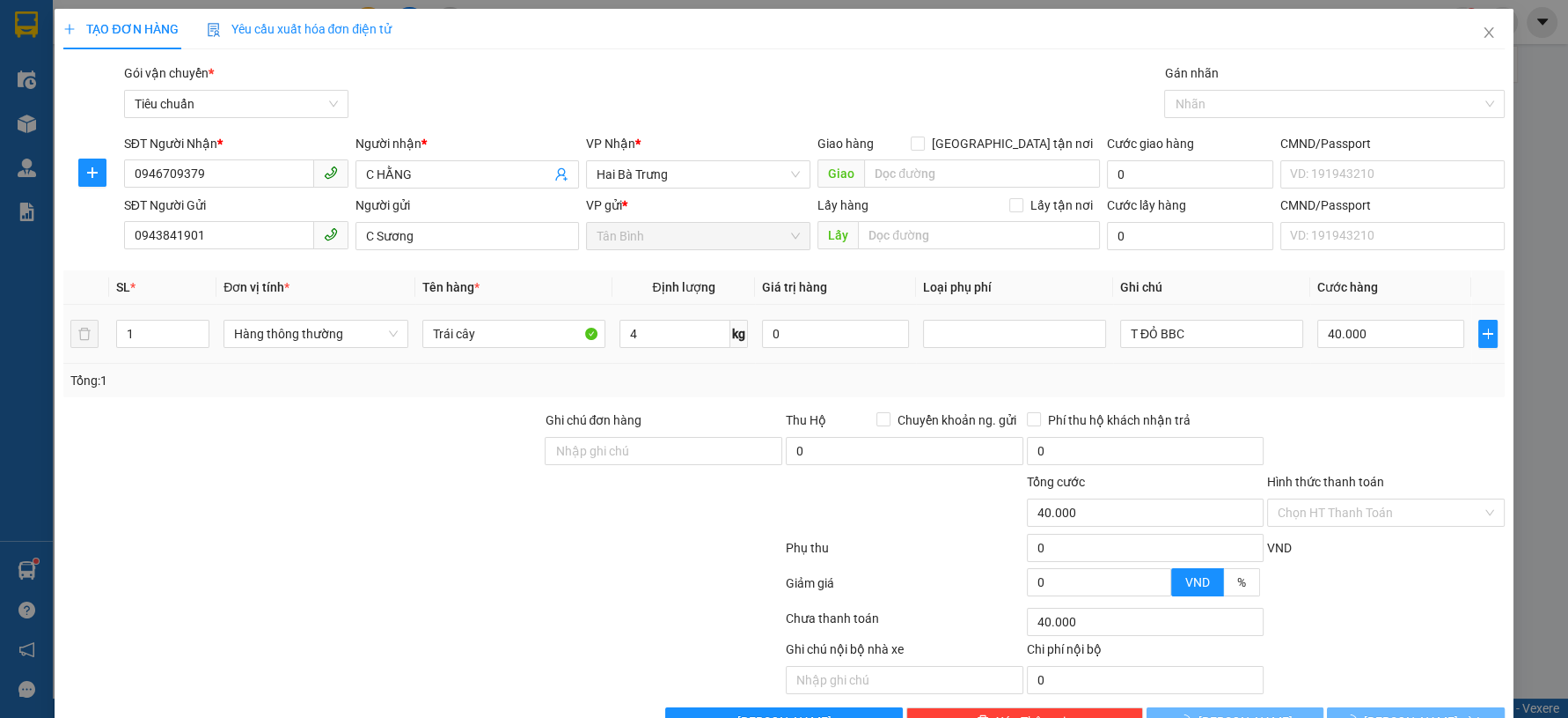
type input "30.000"
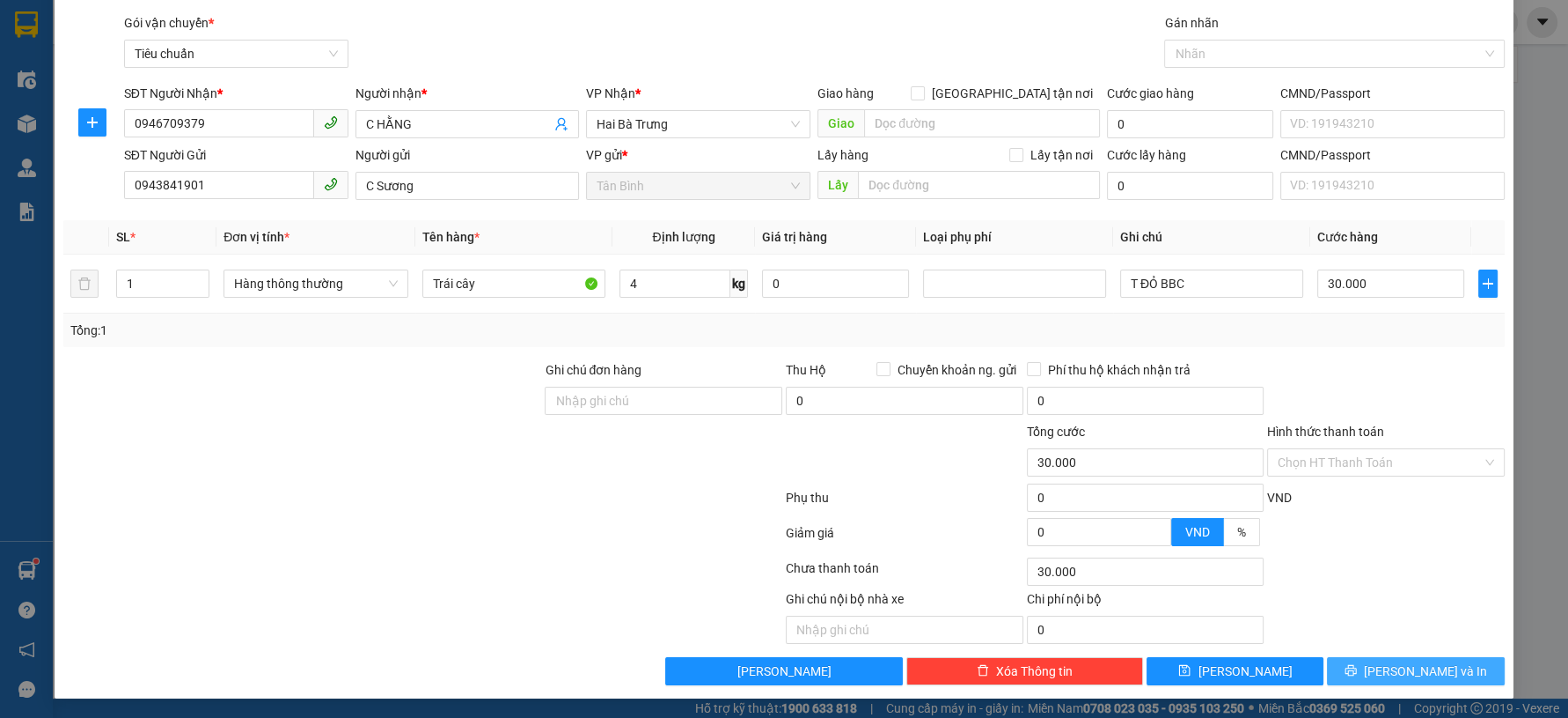
click at [1423, 679] on button "[PERSON_NAME] và In" at bounding box center [1415, 670] width 177 height 28
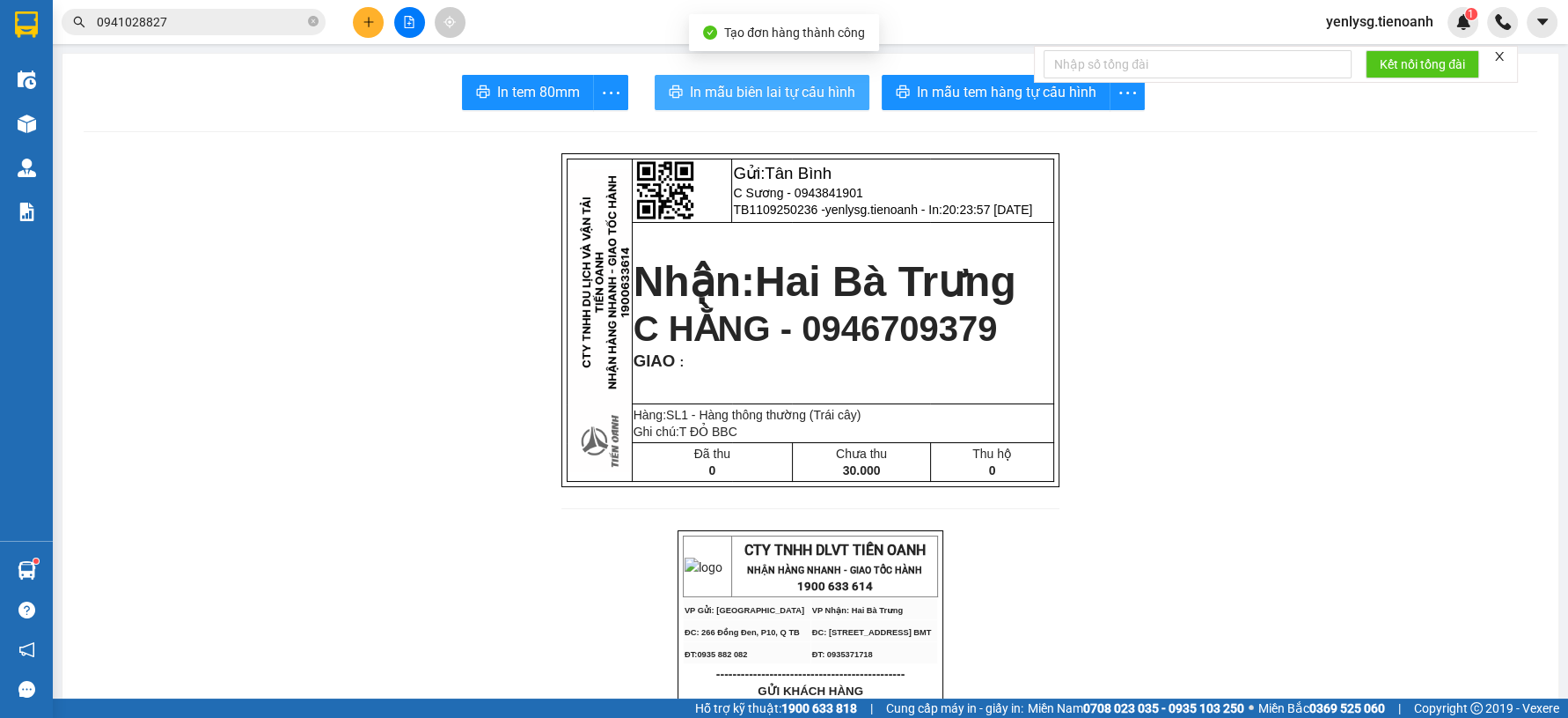
click at [801, 97] on span "In mẫu biên lai tự cấu hình" at bounding box center [772, 92] width 165 height 22
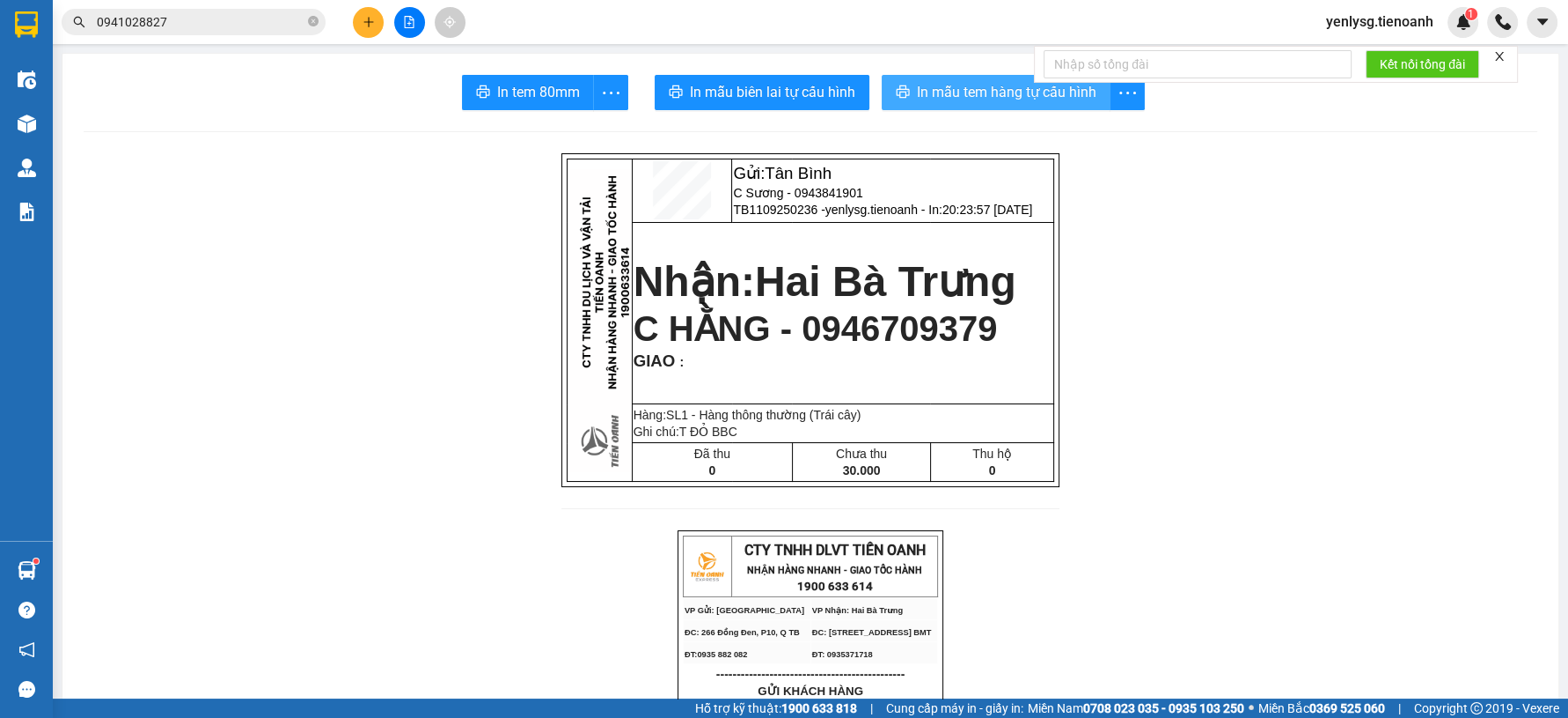
click at [1043, 99] on span "In mẫu tem hàng tự cấu hình" at bounding box center [1007, 92] width 180 height 22
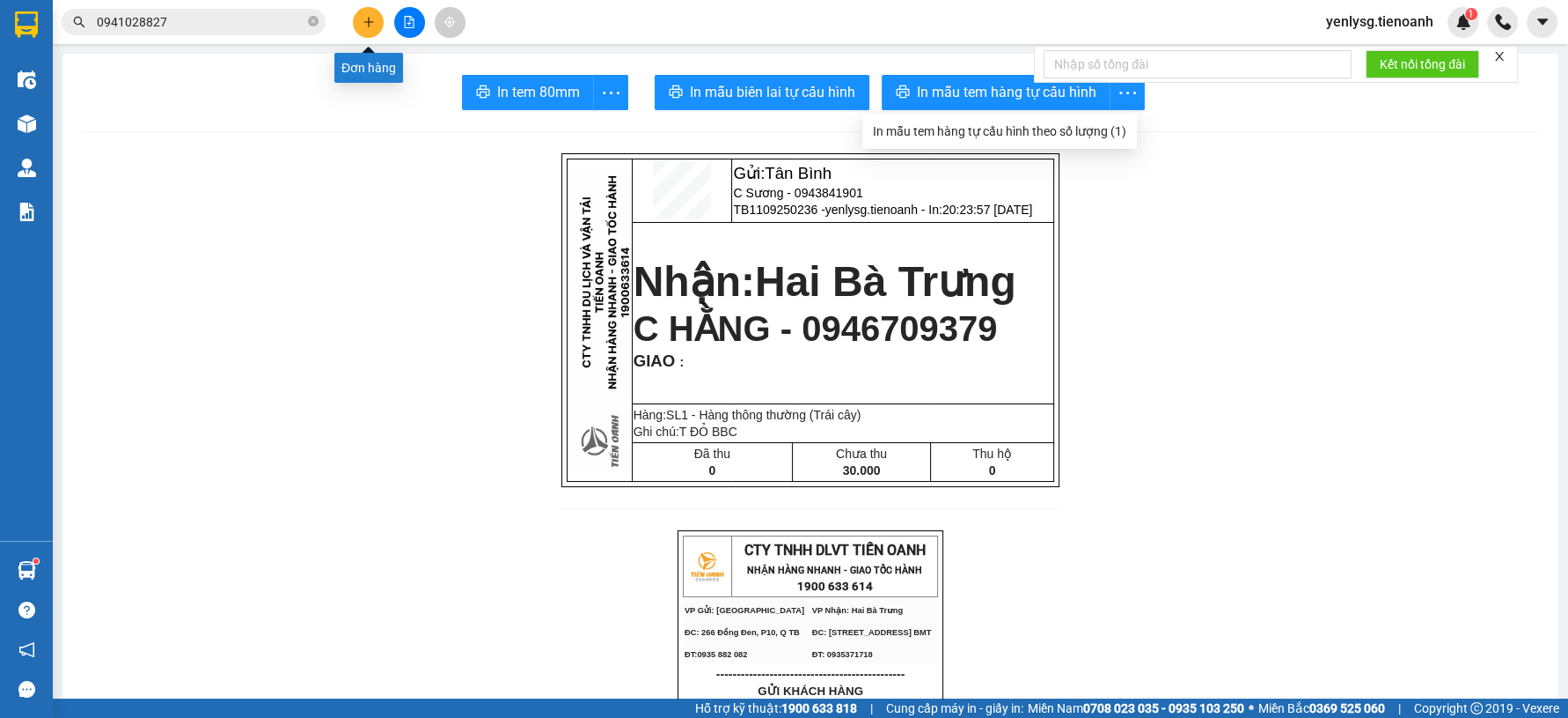
click at [359, 16] on button at bounding box center [368, 23] width 31 height 31
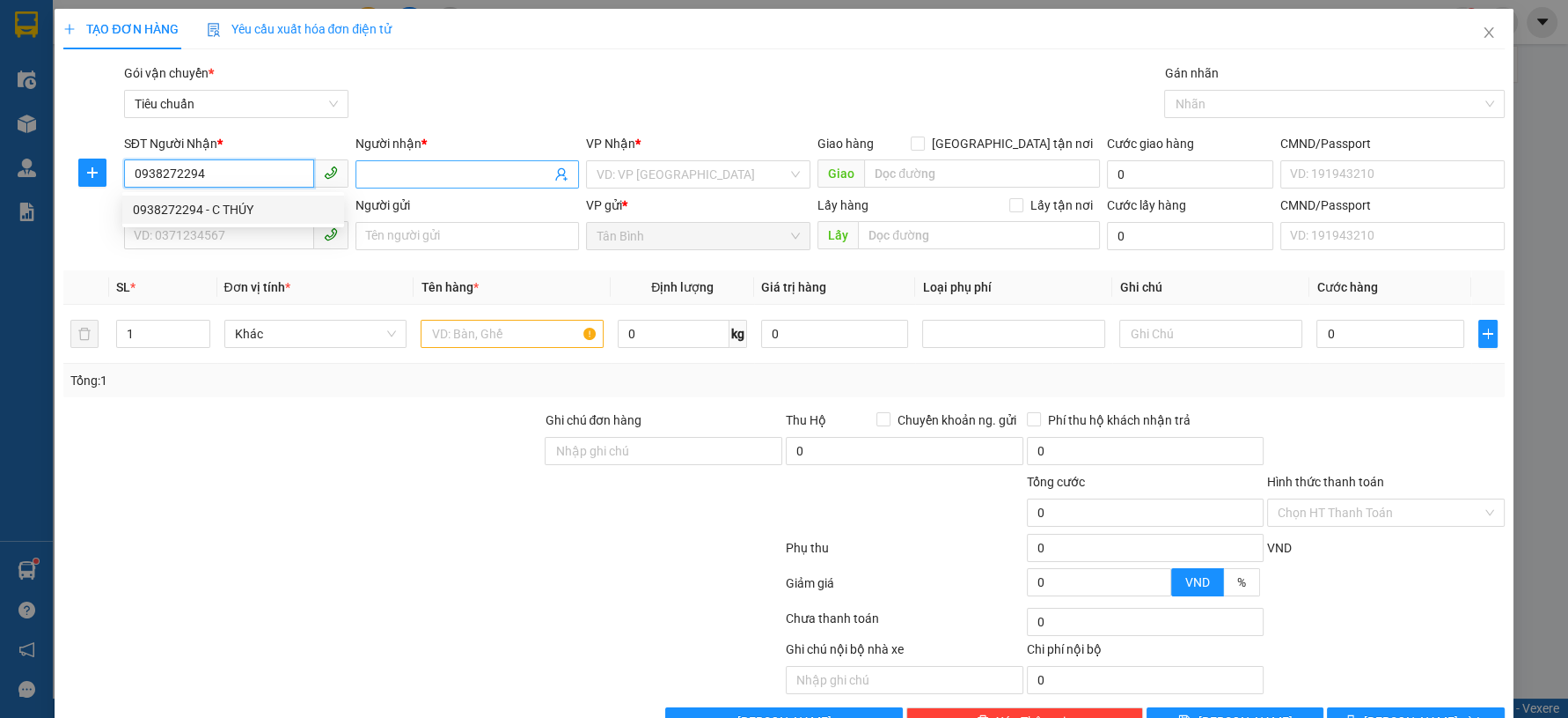
type input "0938272294"
click at [444, 175] on input "Người nhận *" at bounding box center [458, 174] width 185 height 19
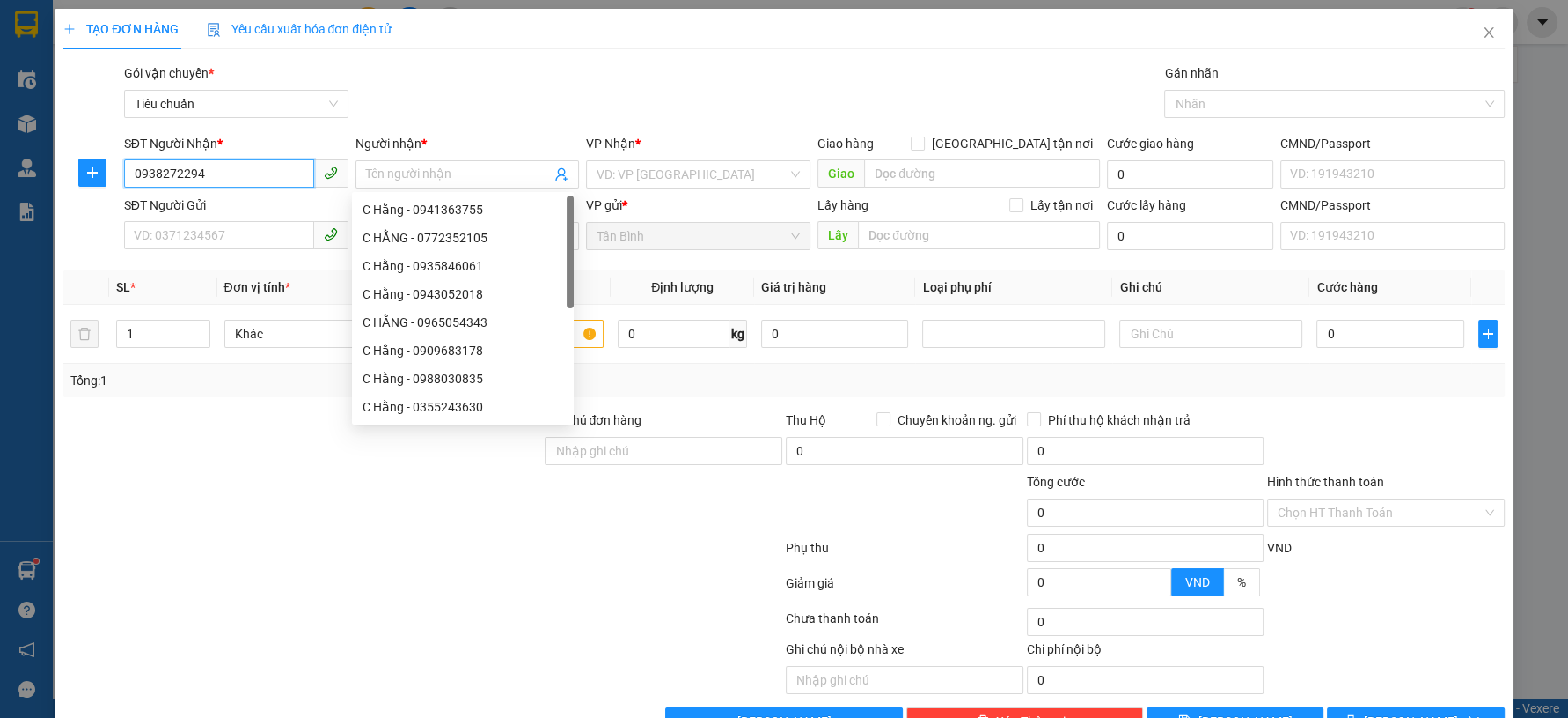
click at [274, 169] on input "0938272294" at bounding box center [219, 173] width 190 height 28
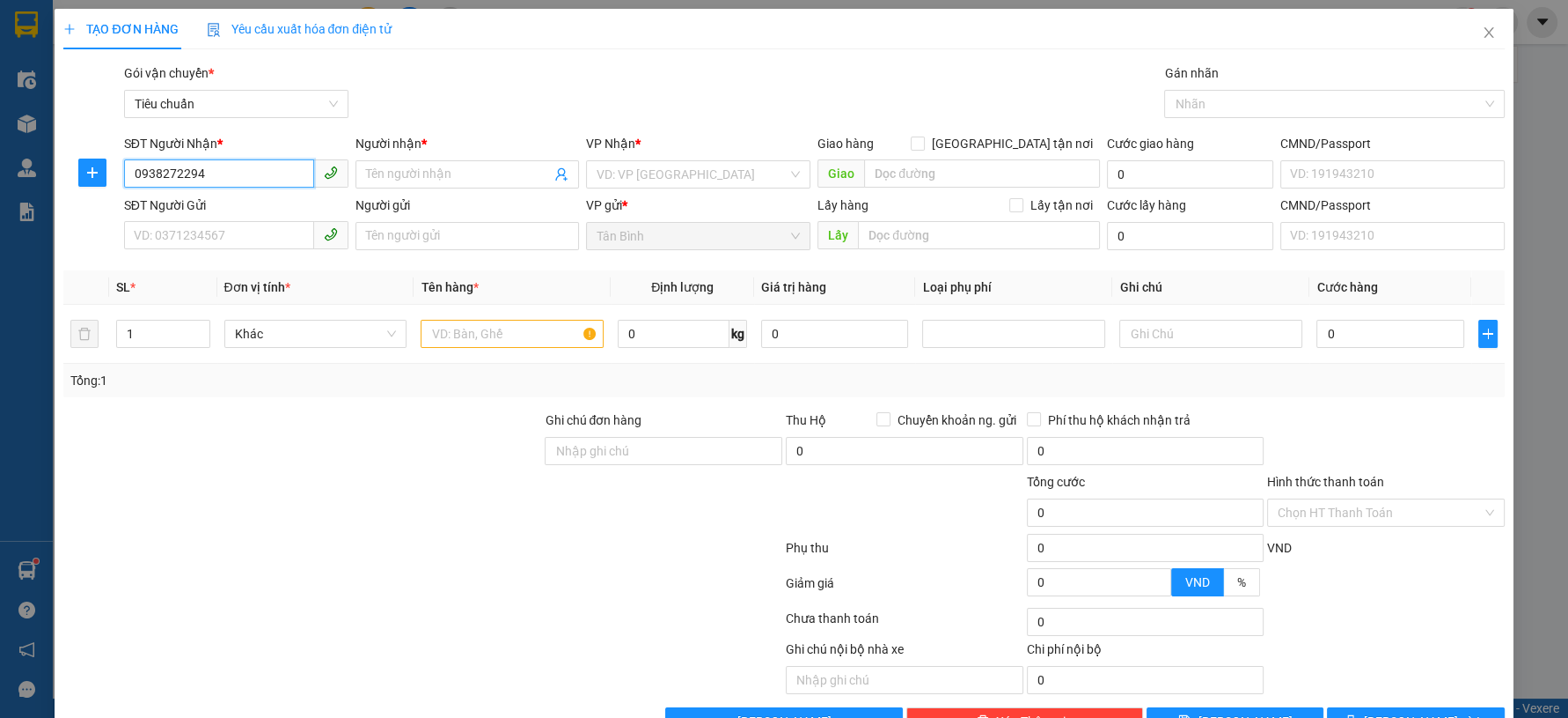
click at [236, 209] on div "0938272294 - C THÚY" at bounding box center [233, 209] width 201 height 19
type input "C THÚY"
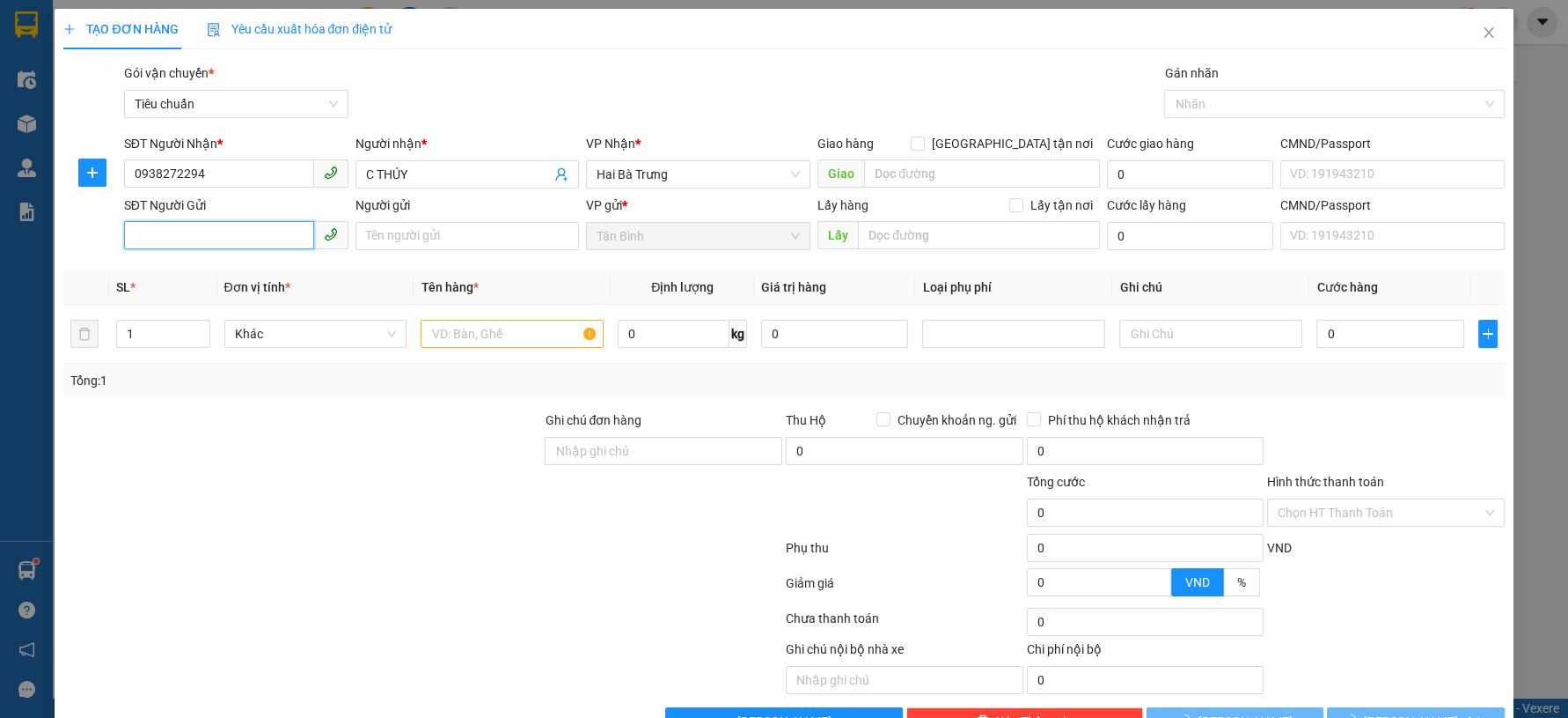
click at [239, 237] on input "SĐT Người Gửi" at bounding box center [219, 234] width 190 height 28
type input "50.000"
type input "0778914589"
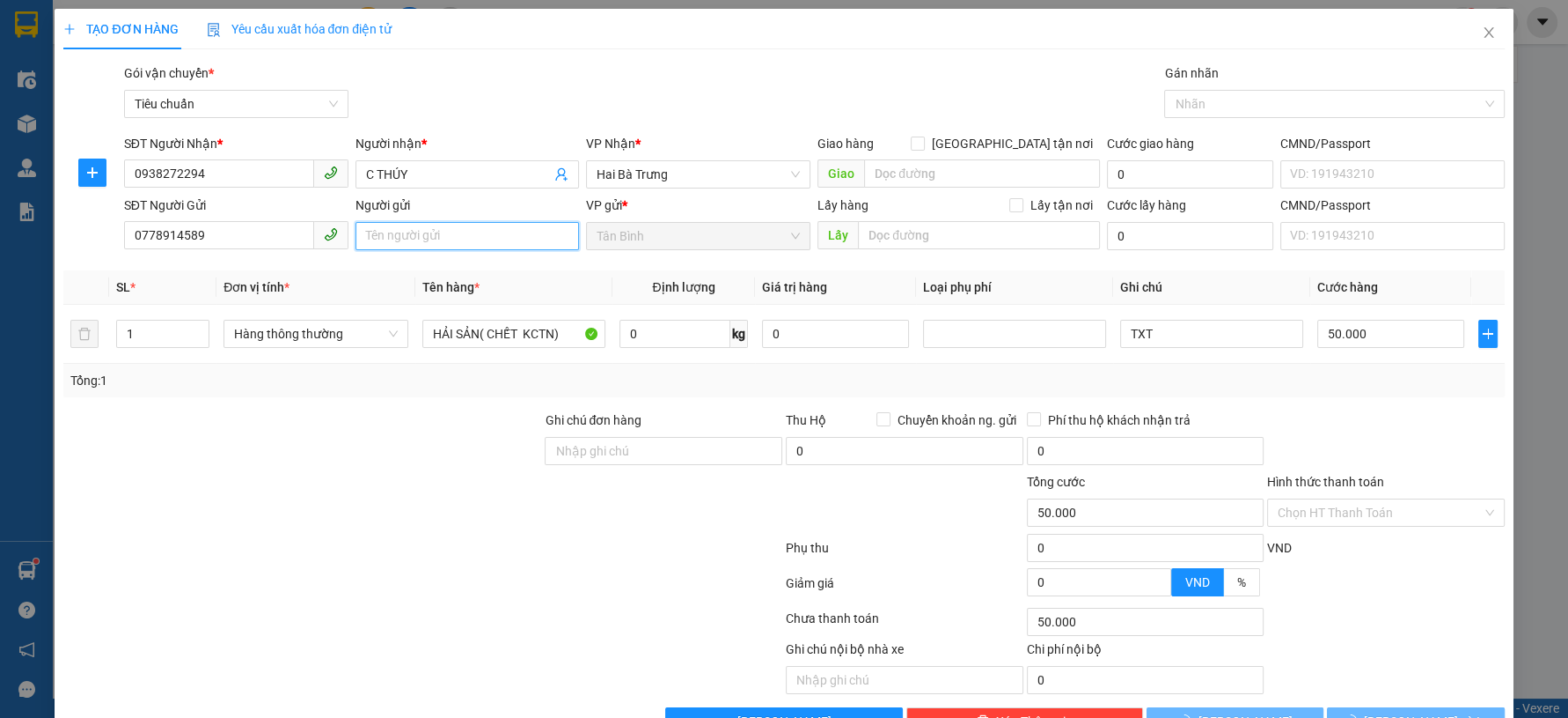
click at [489, 247] on input "Người gửi" at bounding box center [467, 235] width 224 height 28
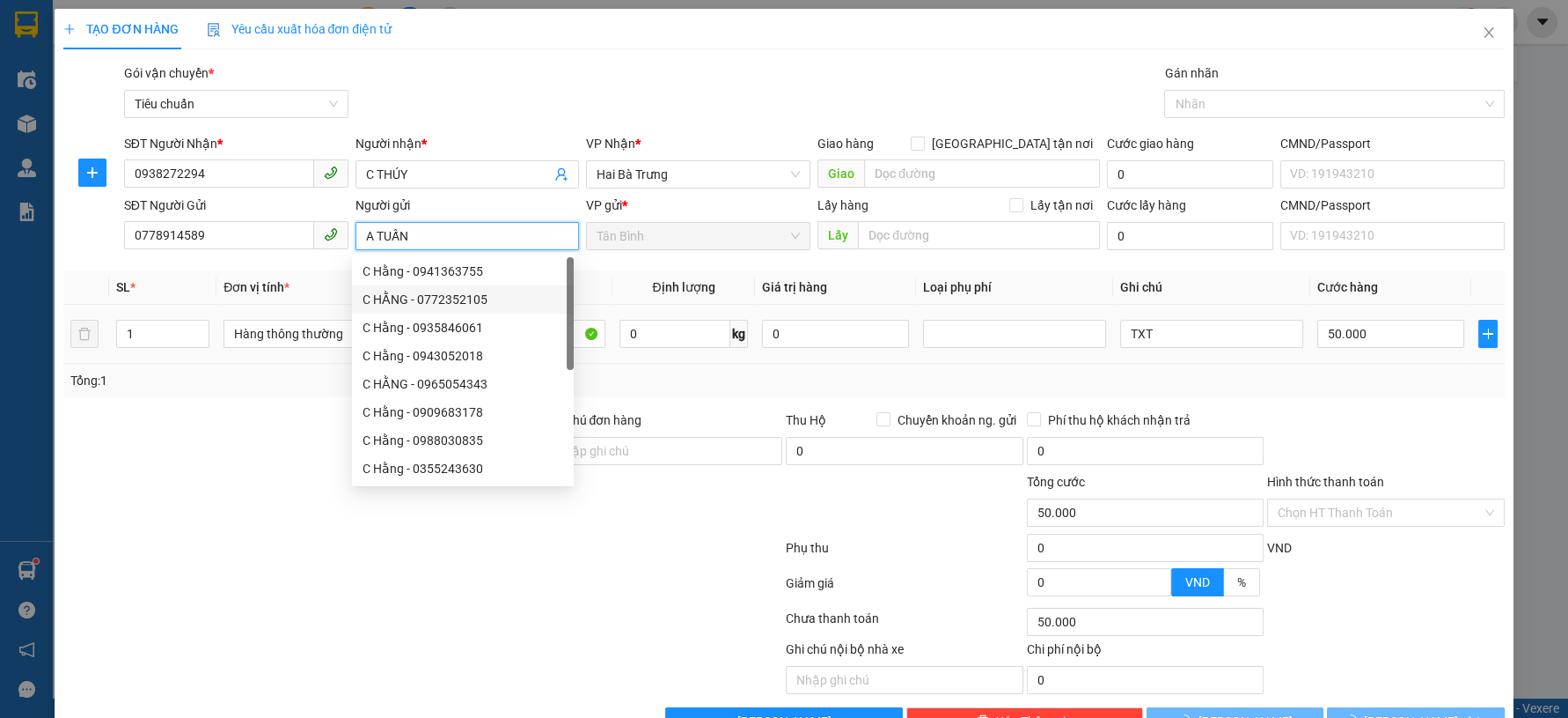
type input "A TUẤN"
click at [150, 439] on div at bounding box center [302, 441] width 482 height 61
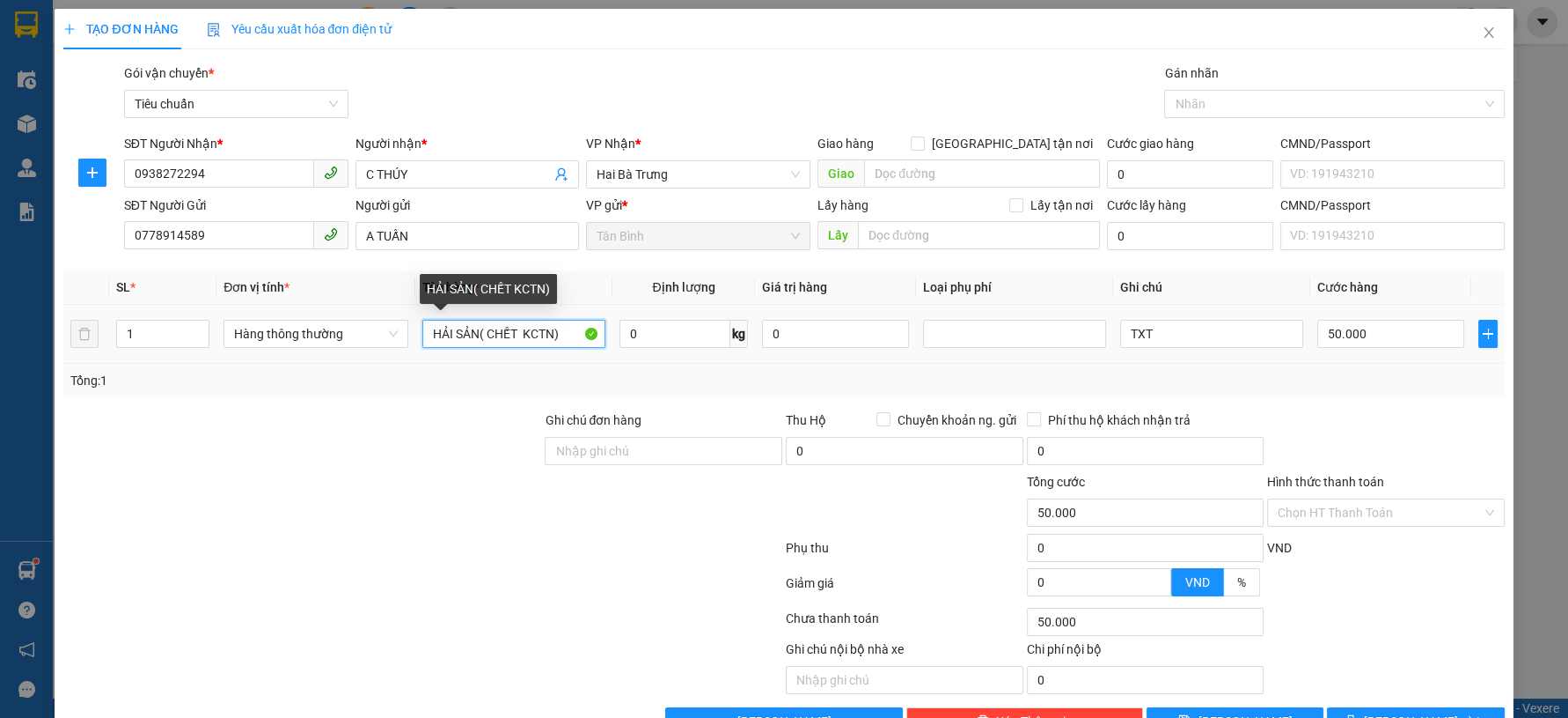
click at [483, 337] on input "HẢI SẢN( CHẾT KCTN)" at bounding box center [513, 333] width 183 height 28
click at [483, 338] on input "HẢI SẢN( CHẾT KCTN)" at bounding box center [513, 333] width 183 height 28
type input "DẦU"
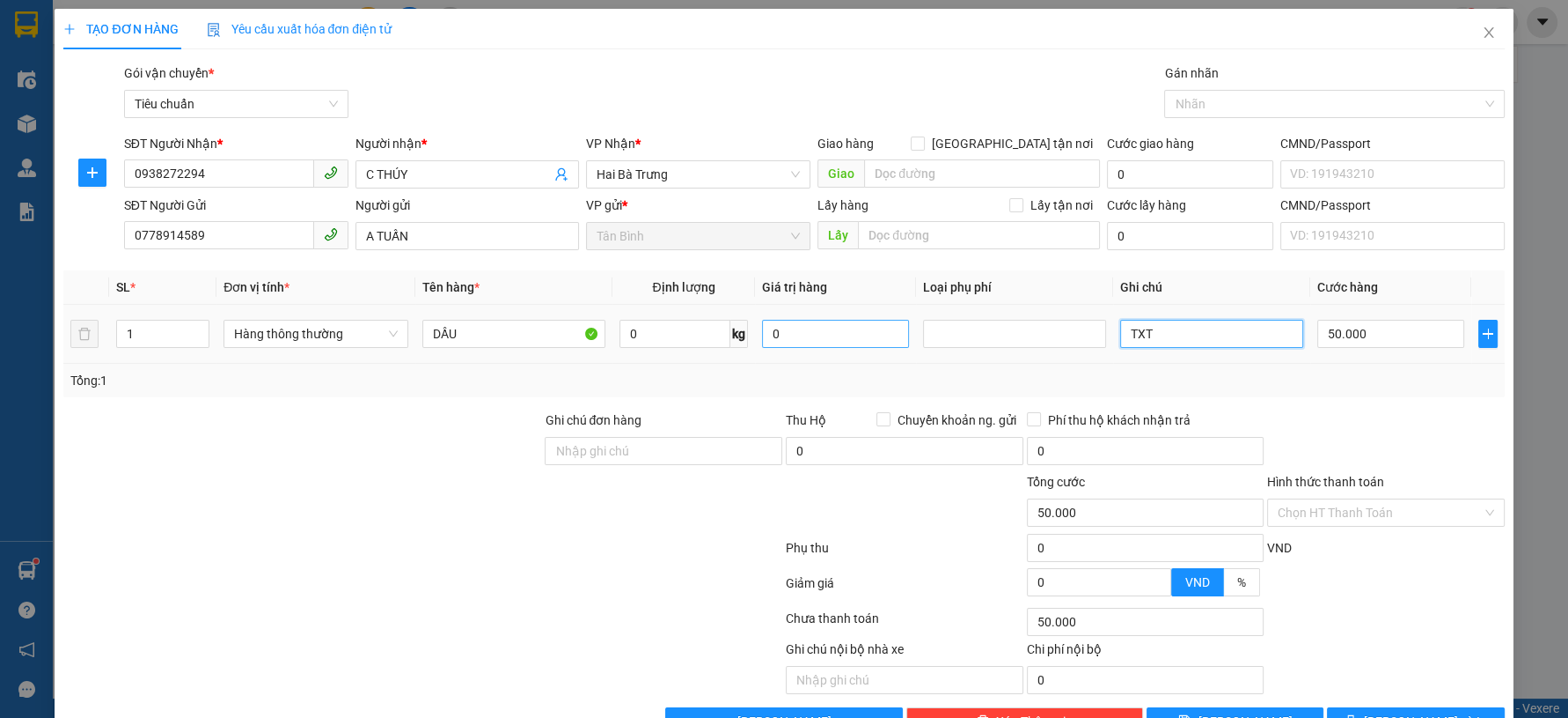
drag, startPoint x: 1150, startPoint y: 330, endPoint x: 881, endPoint y: 328, distance: 269.0
click at [885, 330] on tr "1 Hàng thông thường DẦU 0 kg 0 TXT 50.000" at bounding box center [784, 334] width 1441 height 59
type input "0"
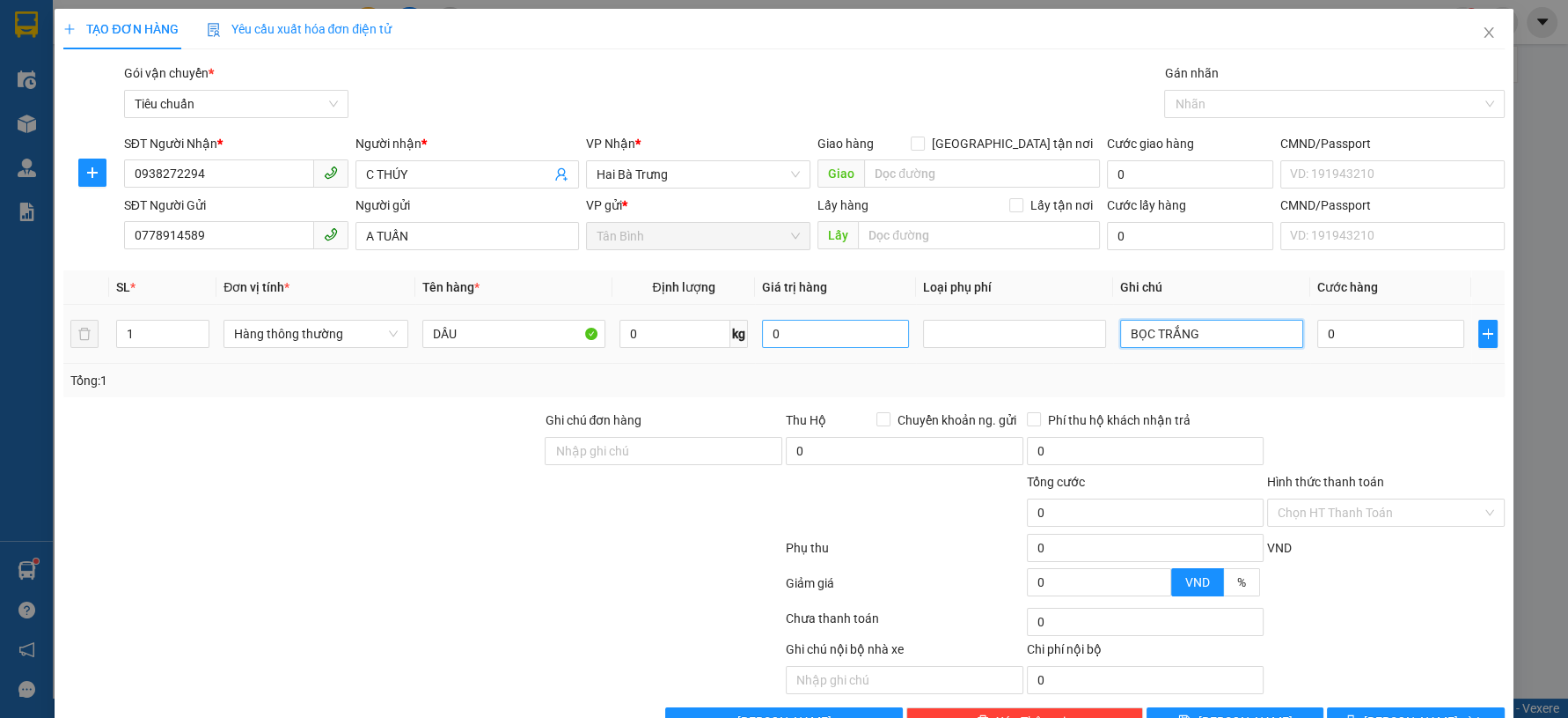
type input "BỌC TRẮNG"
type input "3"
type input "30"
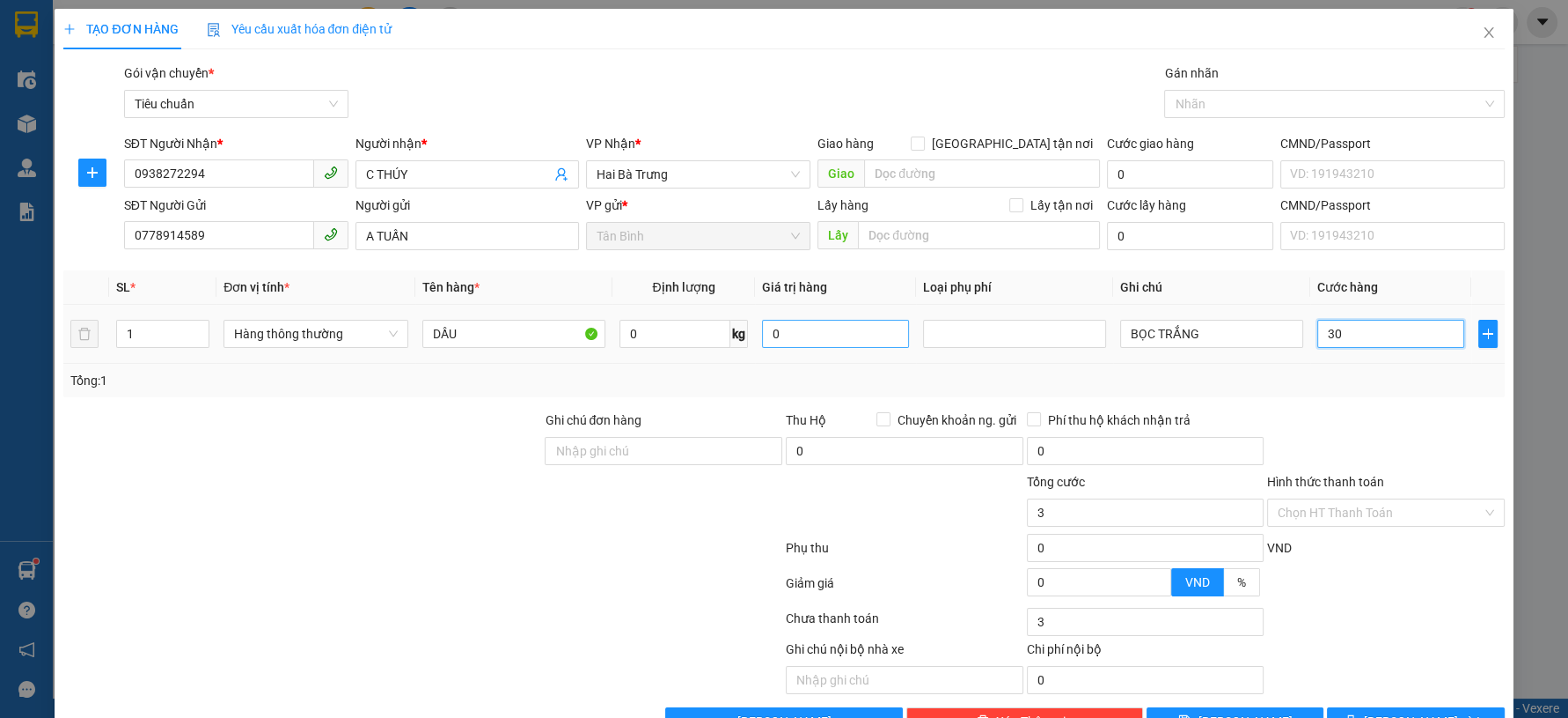
type input "30"
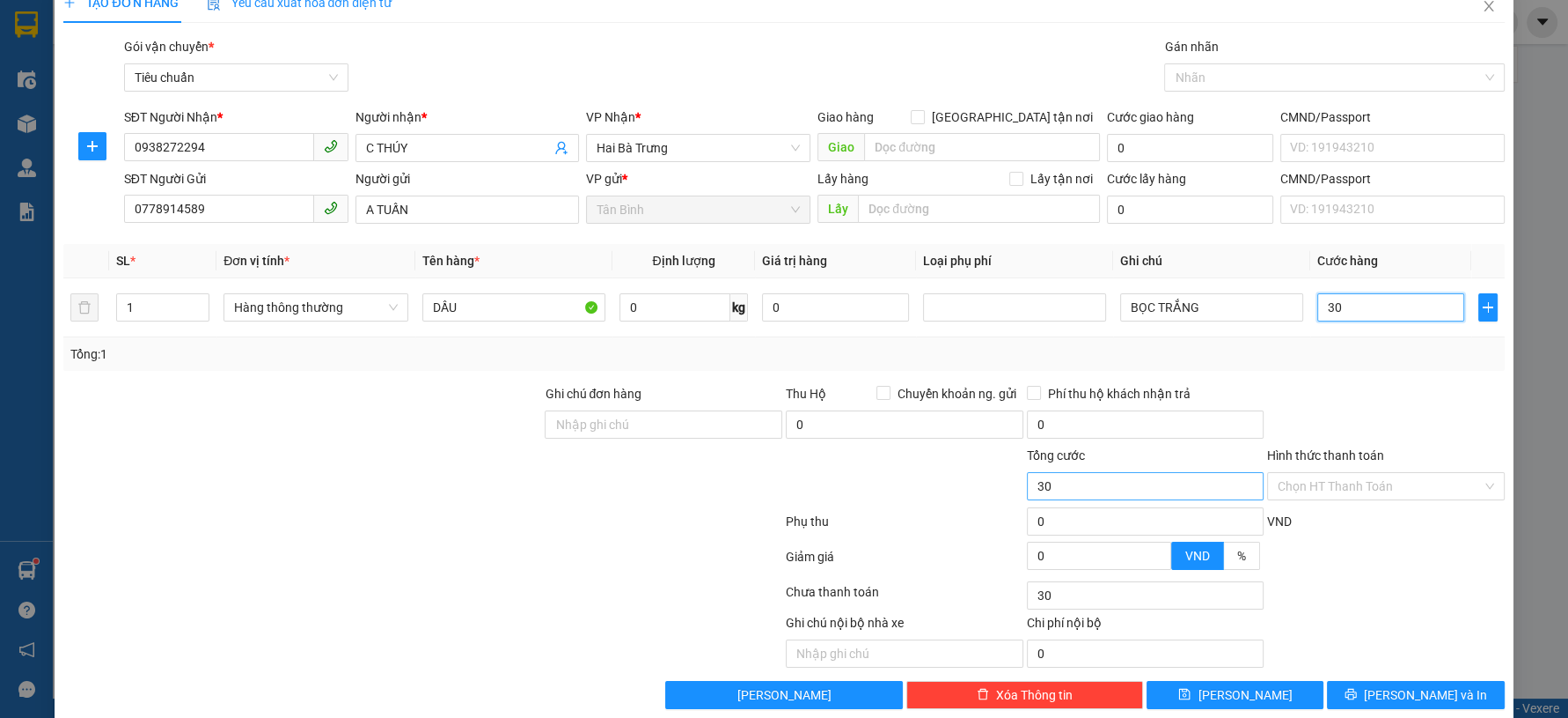
scroll to position [50, 0]
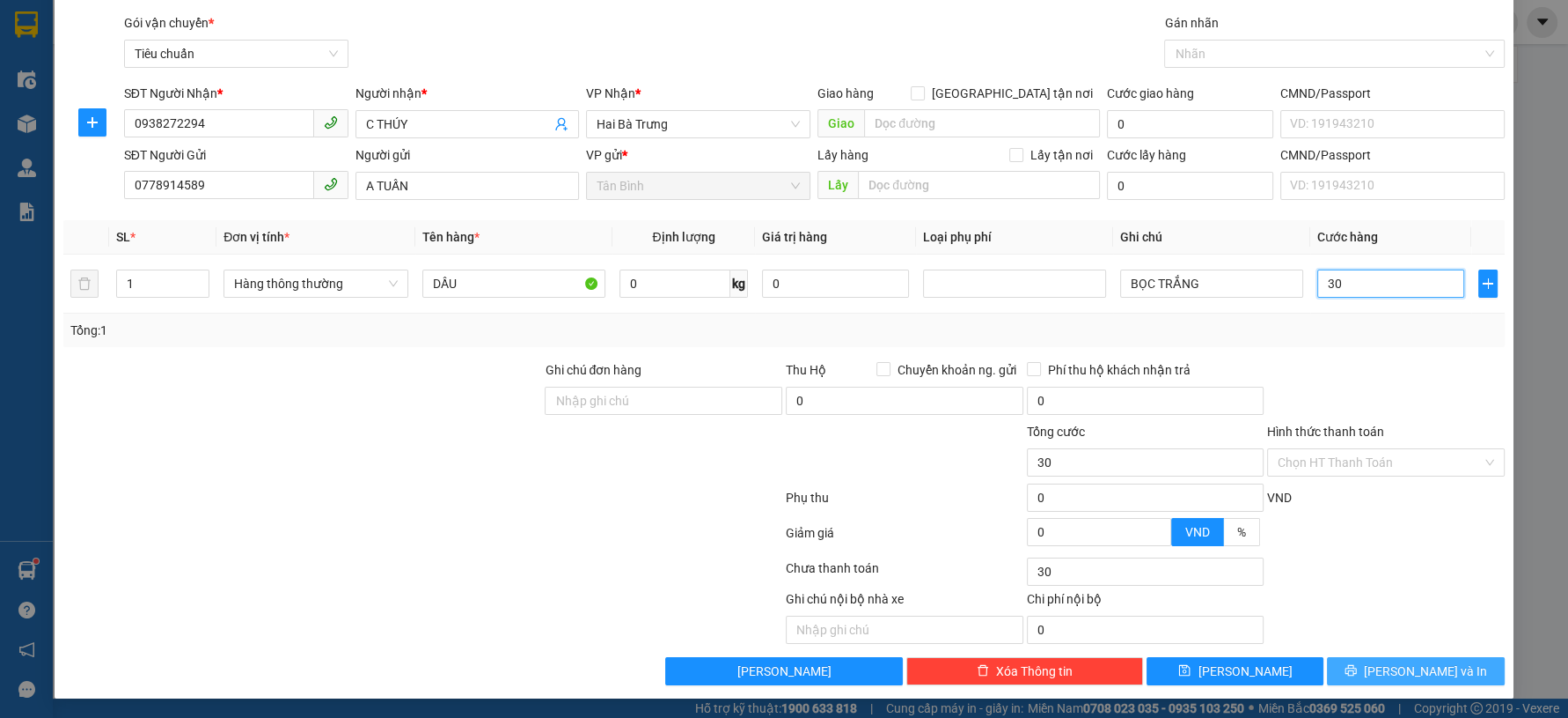
type input "30"
type input "30.000"
drag, startPoint x: 1353, startPoint y: 671, endPoint x: 1336, endPoint y: 675, distance: 17.5
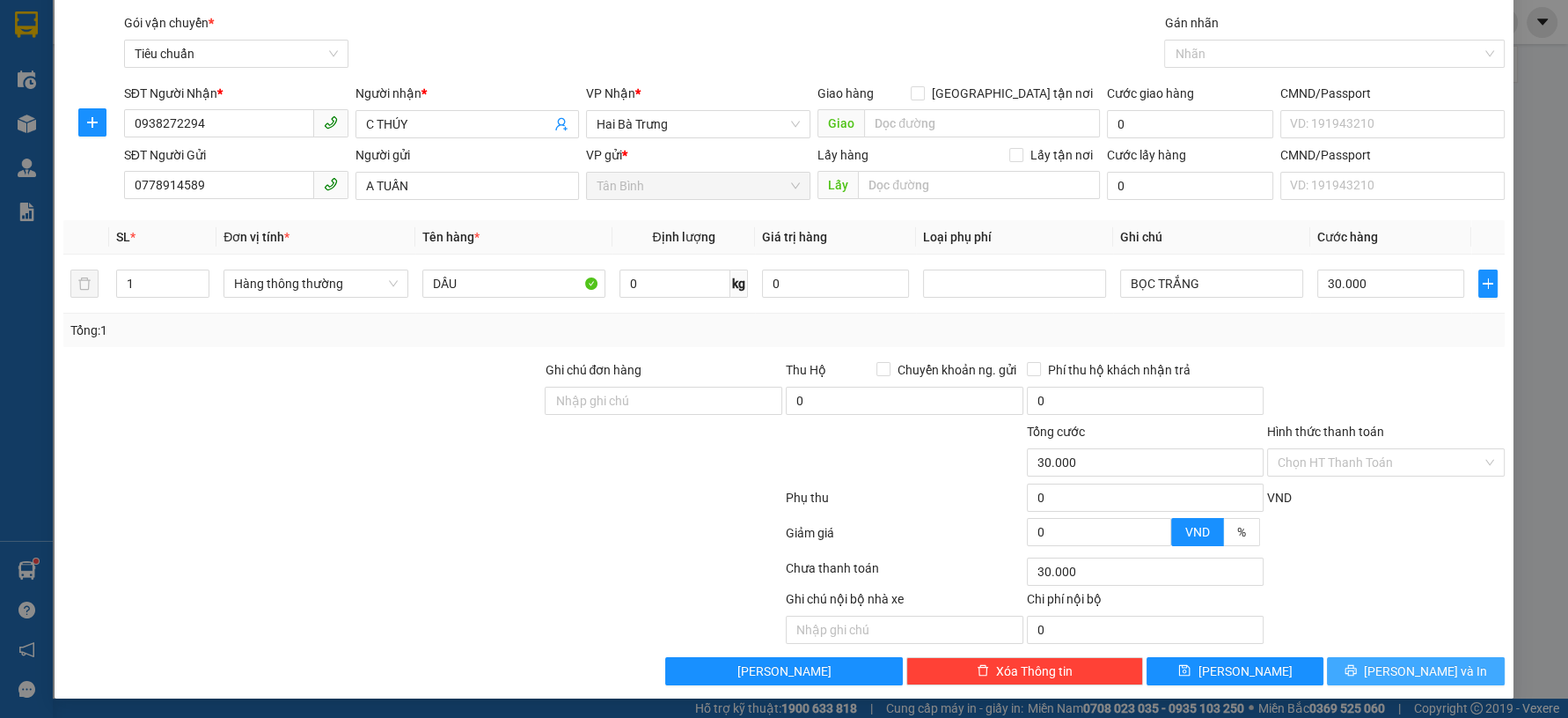
click at [1353, 672] on button "[PERSON_NAME] và In" at bounding box center [1415, 670] width 177 height 28
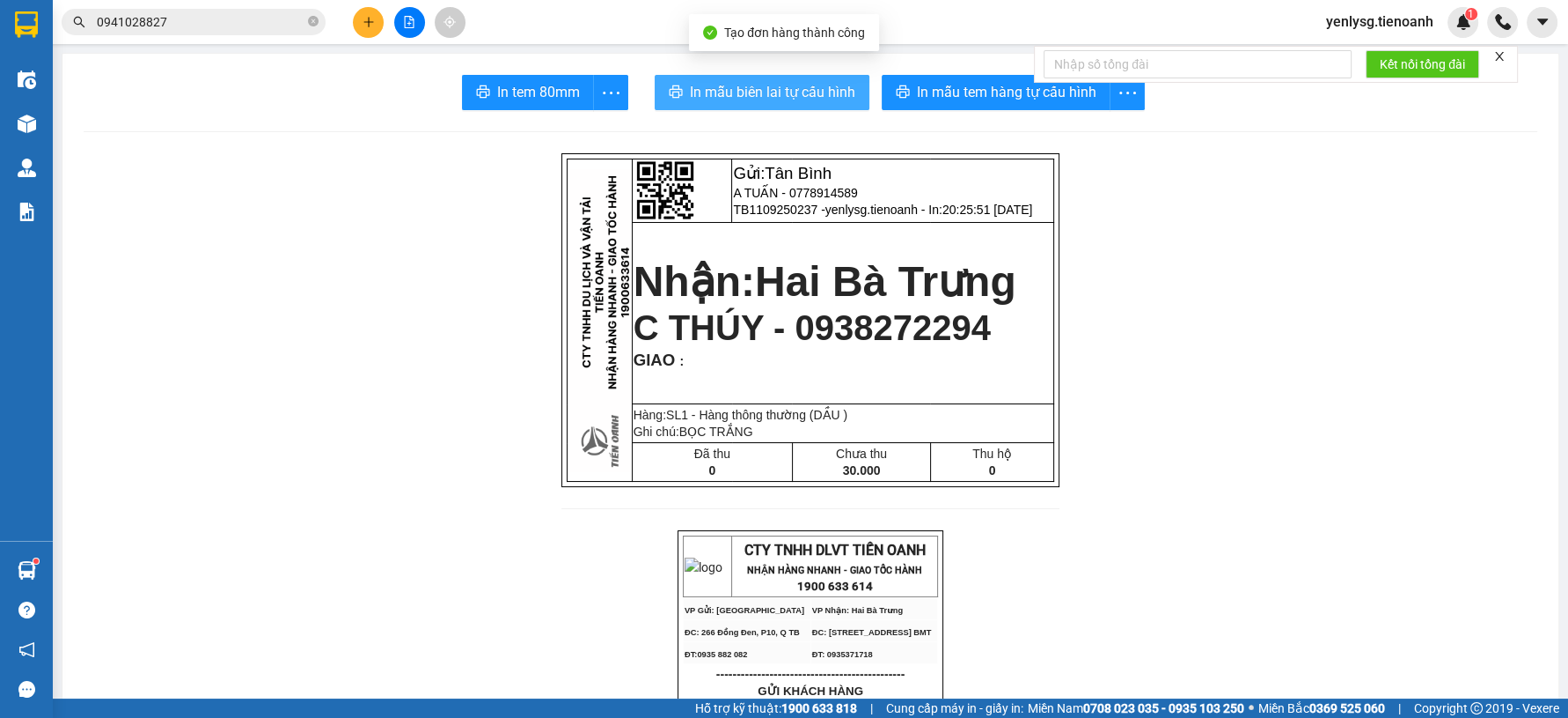
click at [727, 83] on span "In mẫu biên lai tự cấu hình" at bounding box center [772, 92] width 165 height 22
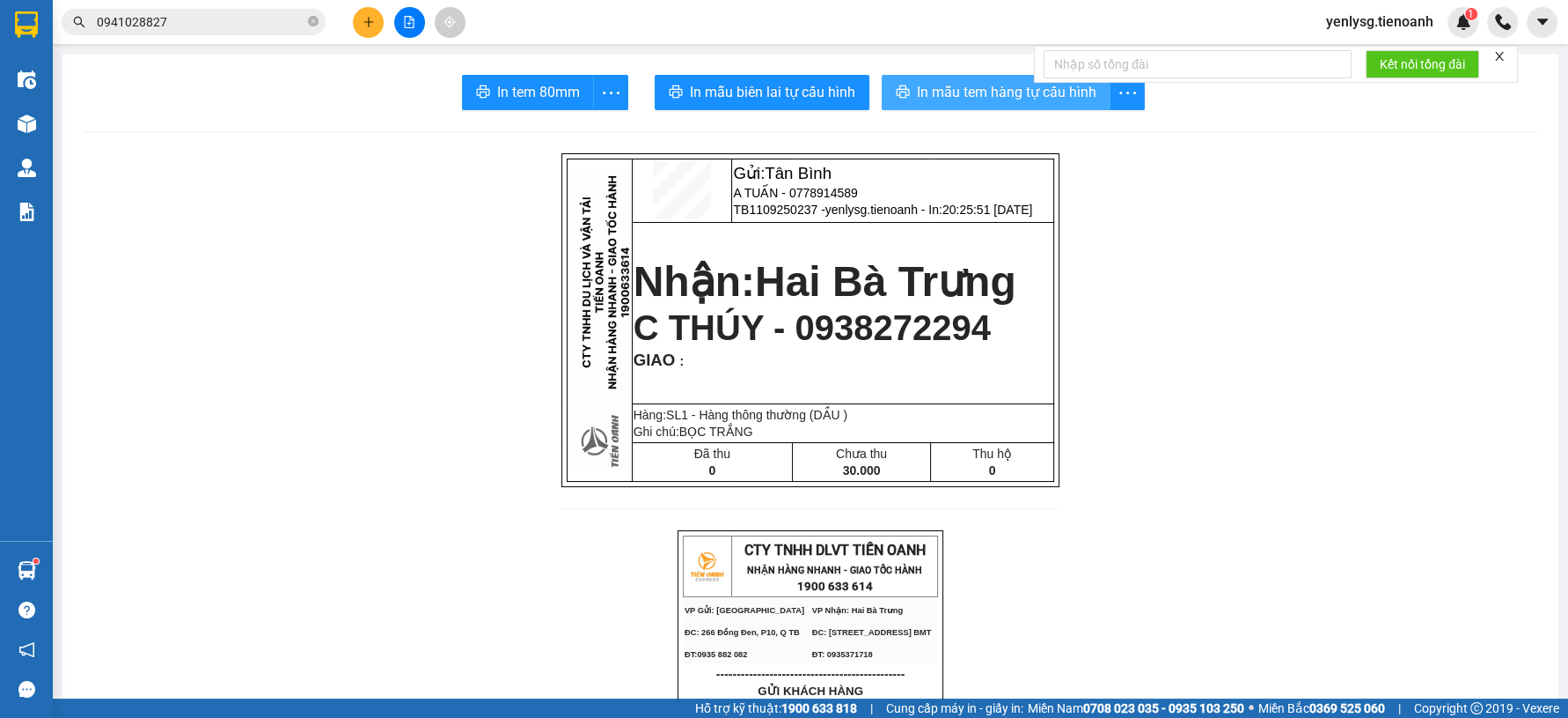
click at [1016, 101] on span "In mẫu tem hàng tự cấu hình" at bounding box center [1007, 92] width 180 height 22
click at [364, 18] on icon "plus" at bounding box center [369, 23] width 13 height 13
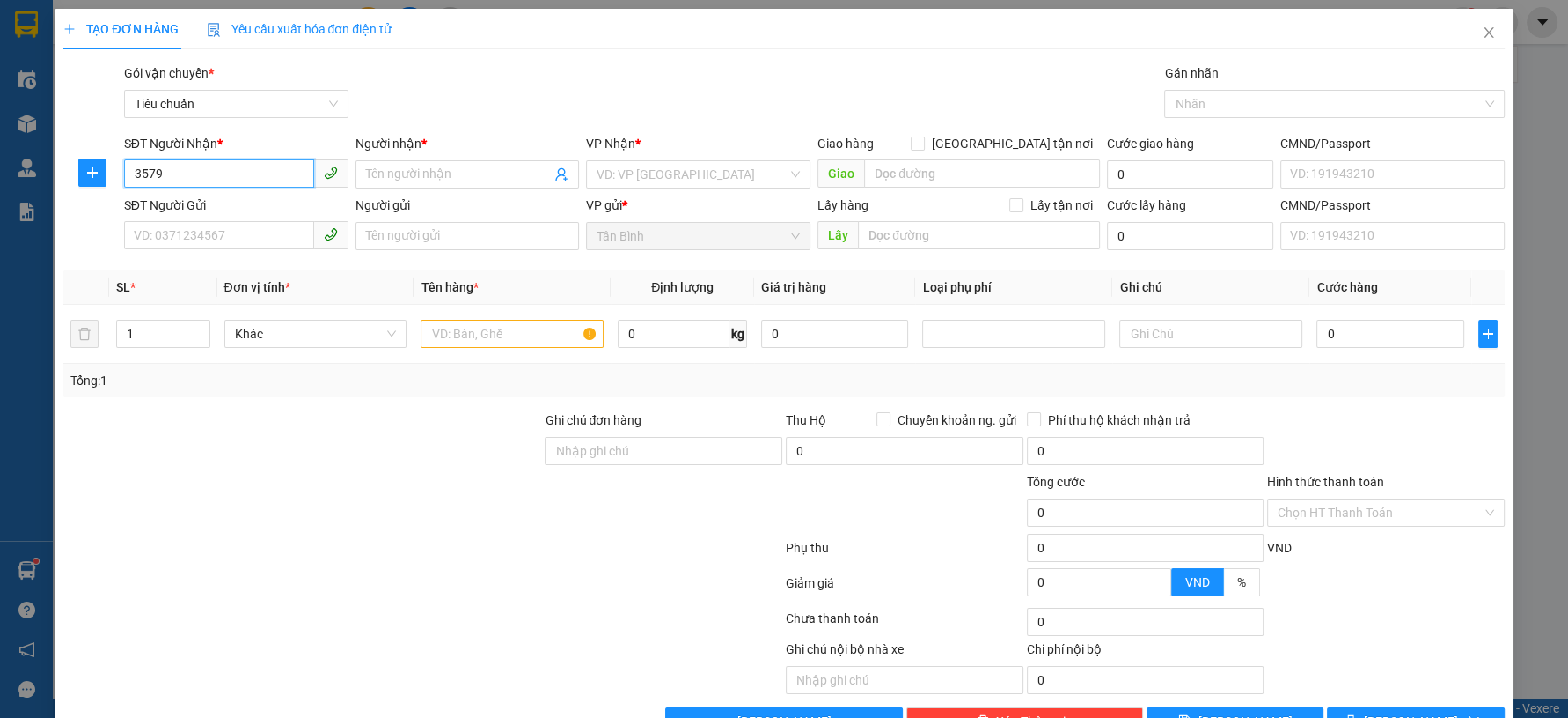
click at [260, 181] on input "3579" at bounding box center [219, 173] width 190 height 28
type input "0848813579"
click at [266, 200] on div "0848813579 - Anh Bảo" at bounding box center [233, 209] width 201 height 19
type input "Anh Bảo"
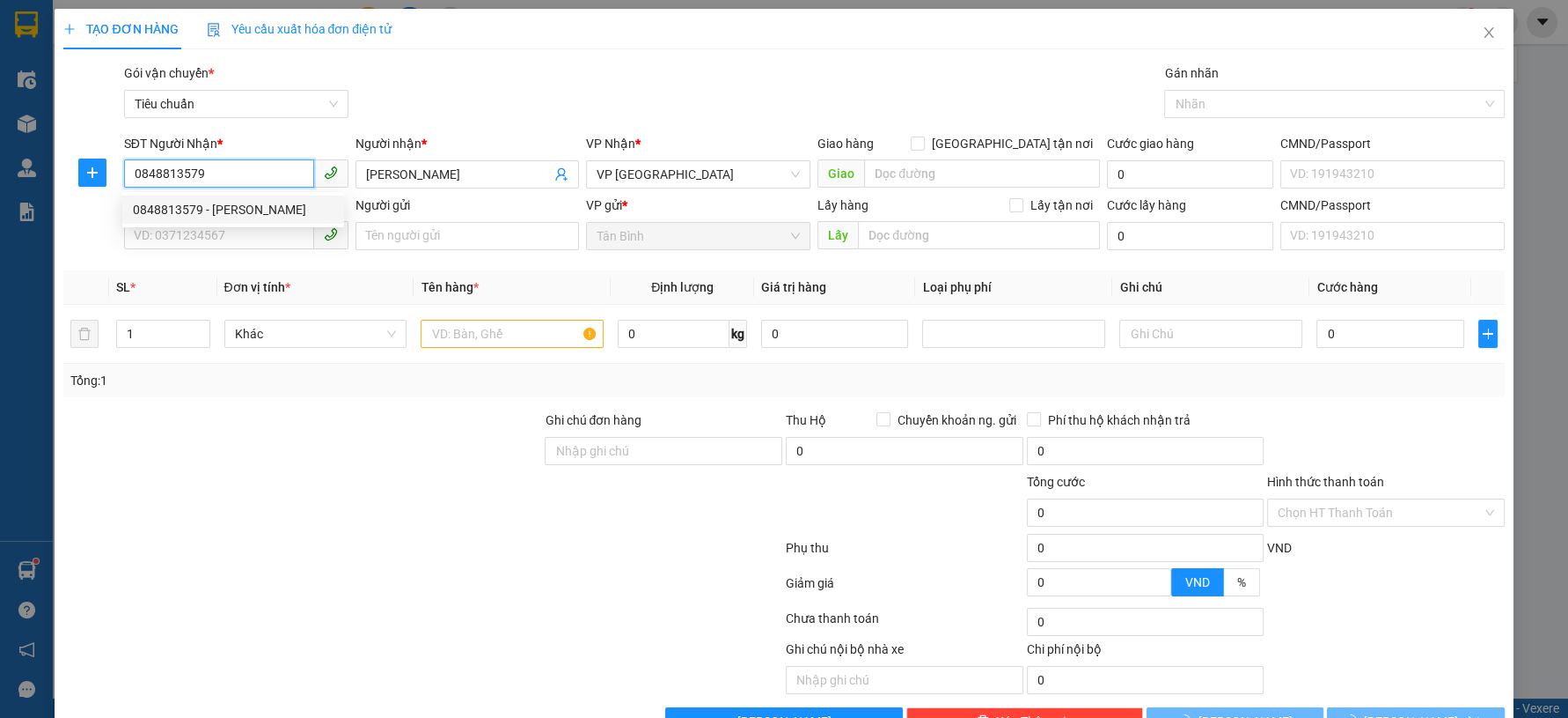
type input "60.000"
type input "0848813579"
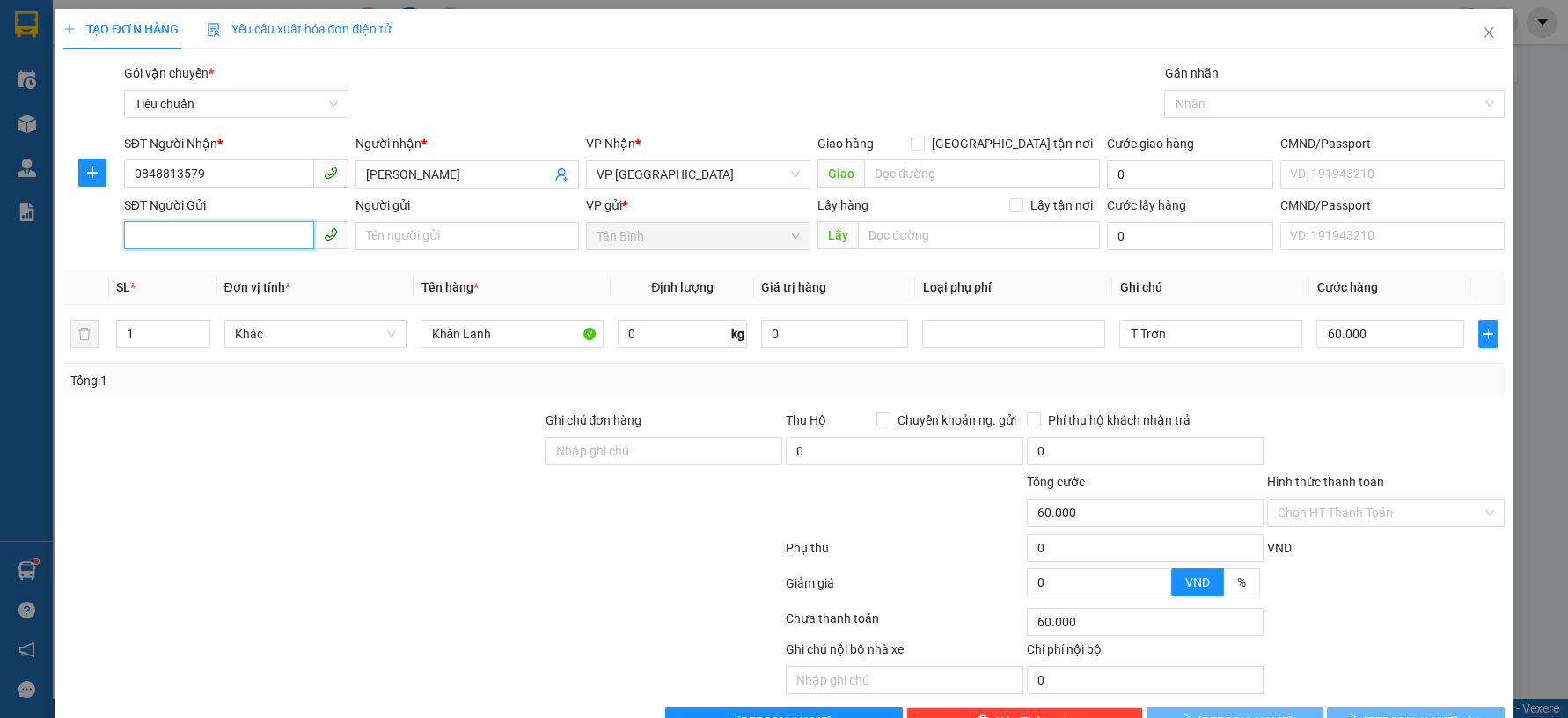
click at [270, 229] on input "SĐT Người Gửi" at bounding box center [219, 234] width 190 height 28
click at [296, 267] on div "0867009768" at bounding box center [233, 270] width 201 height 19
type input "0867009768"
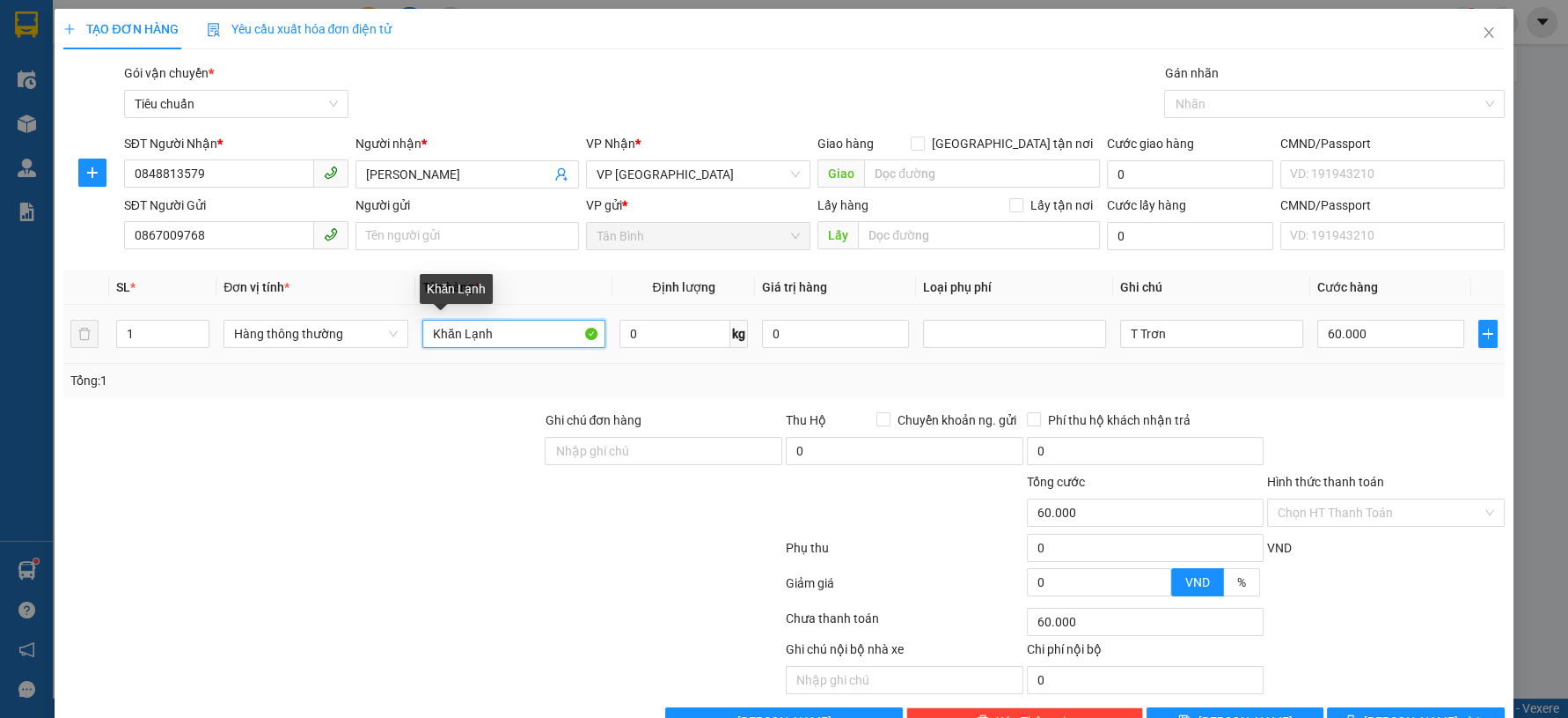
click at [500, 335] on input "Khăn Lạnh" at bounding box center [513, 333] width 183 height 28
click at [189, 333] on span "Increase Value" at bounding box center [198, 328] width 19 height 16
click at [194, 326] on span "up" at bounding box center [200, 329] width 11 height 11
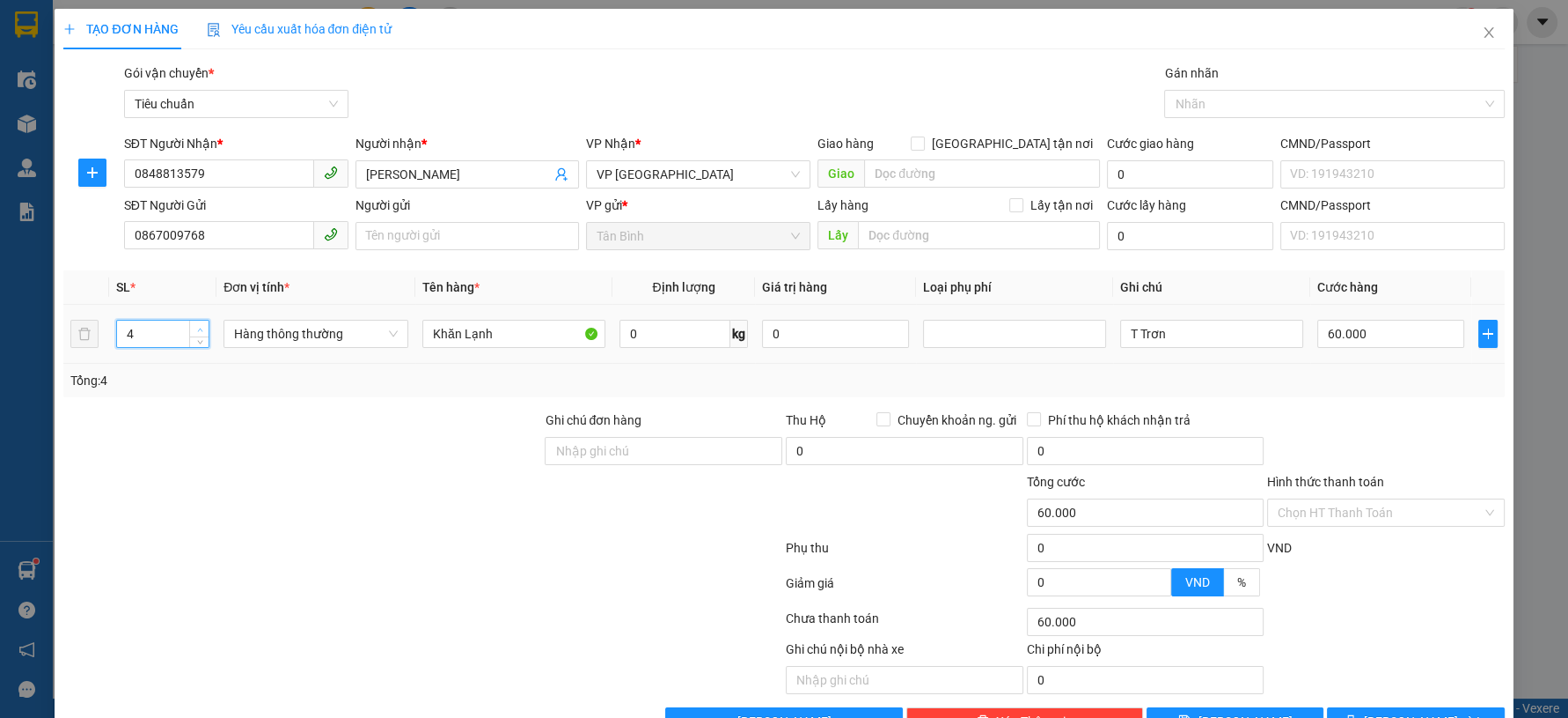
type input "5"
click at [194, 326] on span "up" at bounding box center [200, 329] width 11 height 11
click at [643, 347] on span "0 kg" at bounding box center [683, 333] width 129 height 28
click at [642, 335] on input "0" at bounding box center [675, 333] width 112 height 28
type input "0"
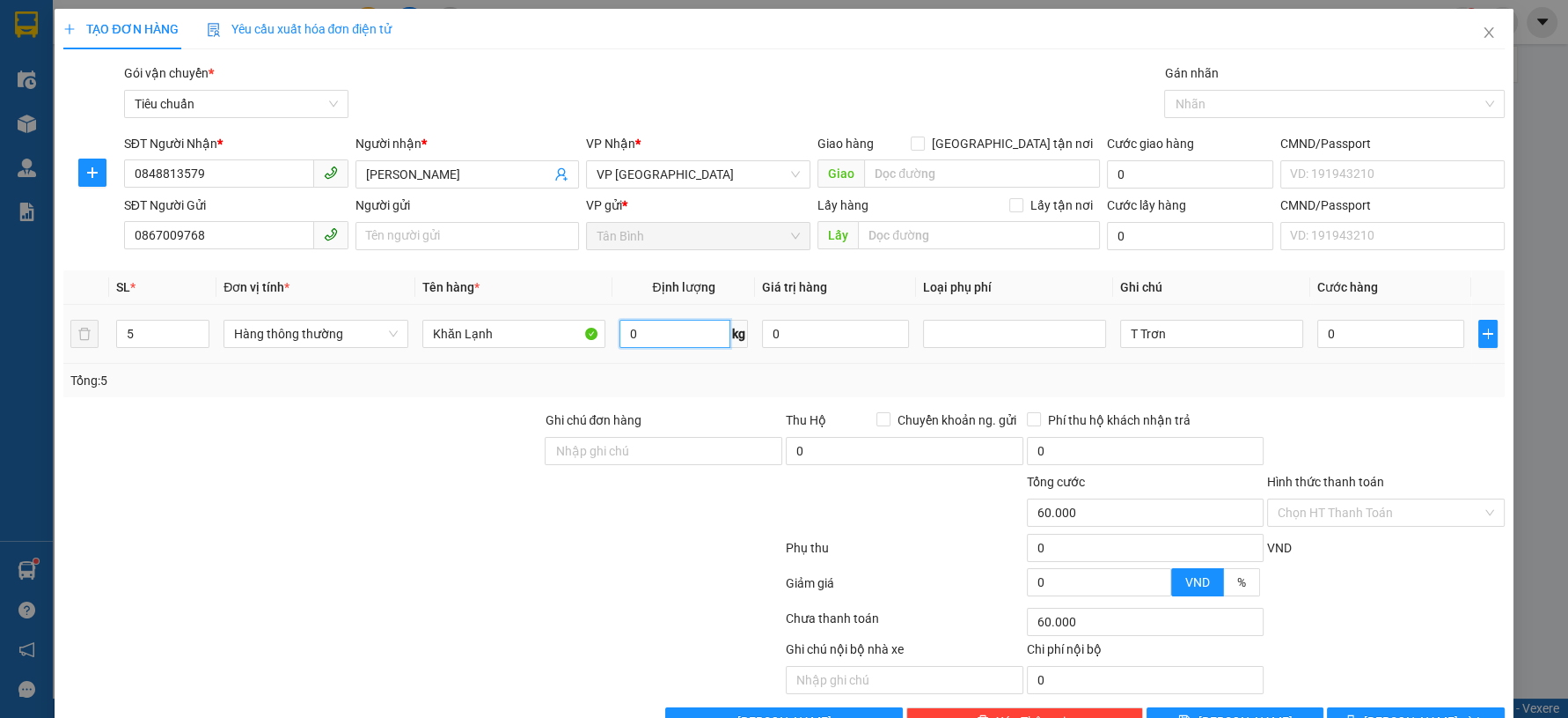
type input "0"
type input "25"
click at [669, 383] on div "Tổng: 5" at bounding box center [784, 380] width 1426 height 19
type input "60.000"
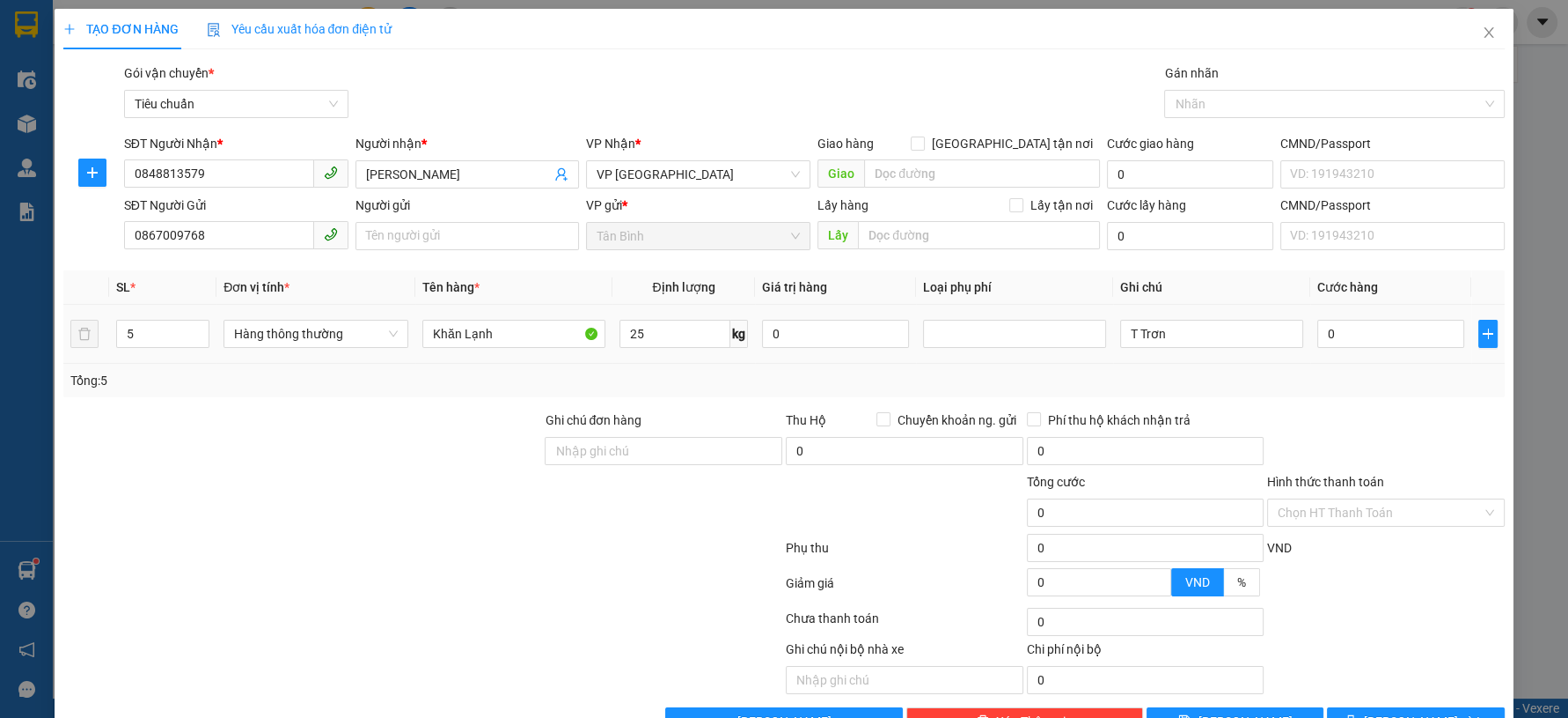
type input "60.000"
drag, startPoint x: 1232, startPoint y: 323, endPoint x: 1082, endPoint y: 325, distance: 150.0
click at [1082, 325] on tr "5 Hàng thông thường Khăn Lạnh 25 kg 0 T Trơn 60.000" at bounding box center [784, 334] width 1441 height 59
type input "5 CỤC BNL"
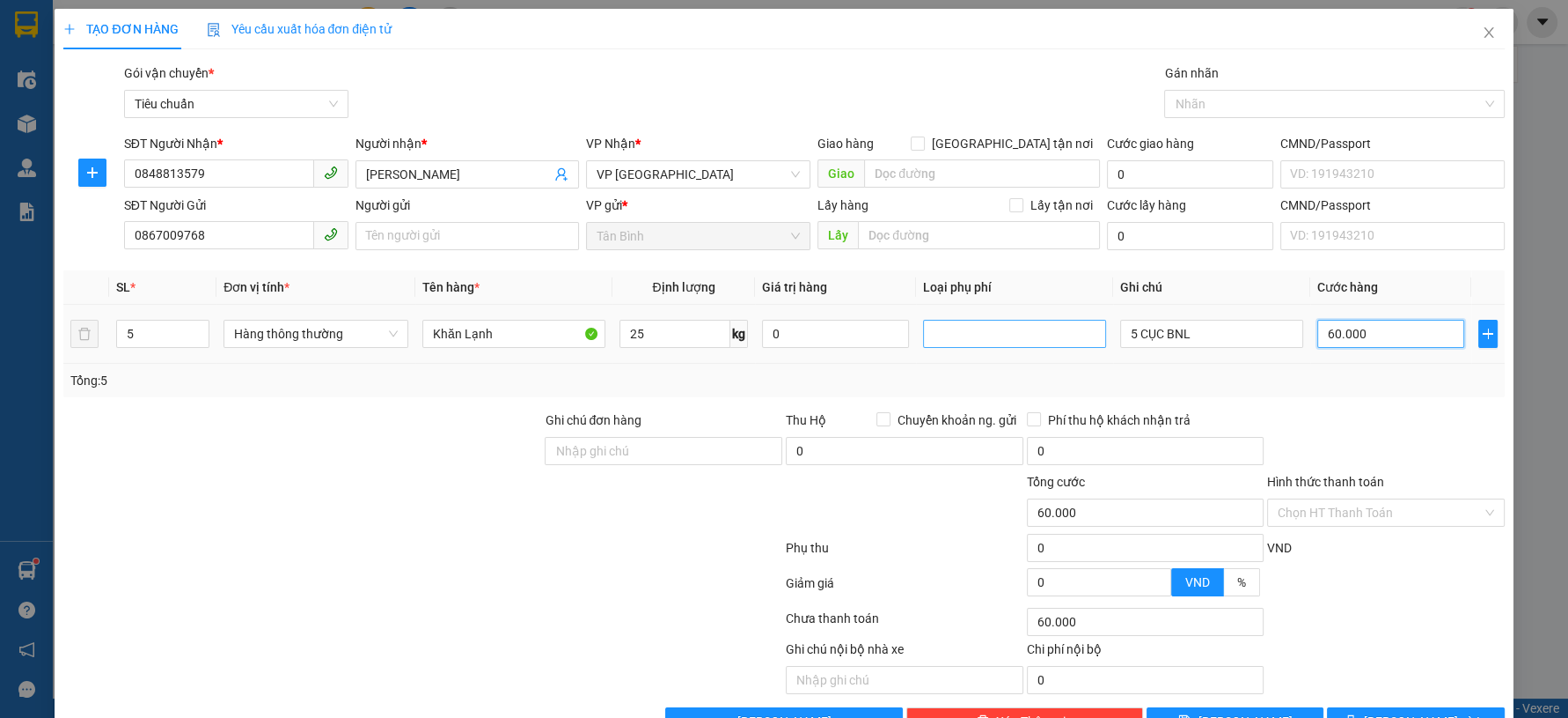
type input "5"
type input "0"
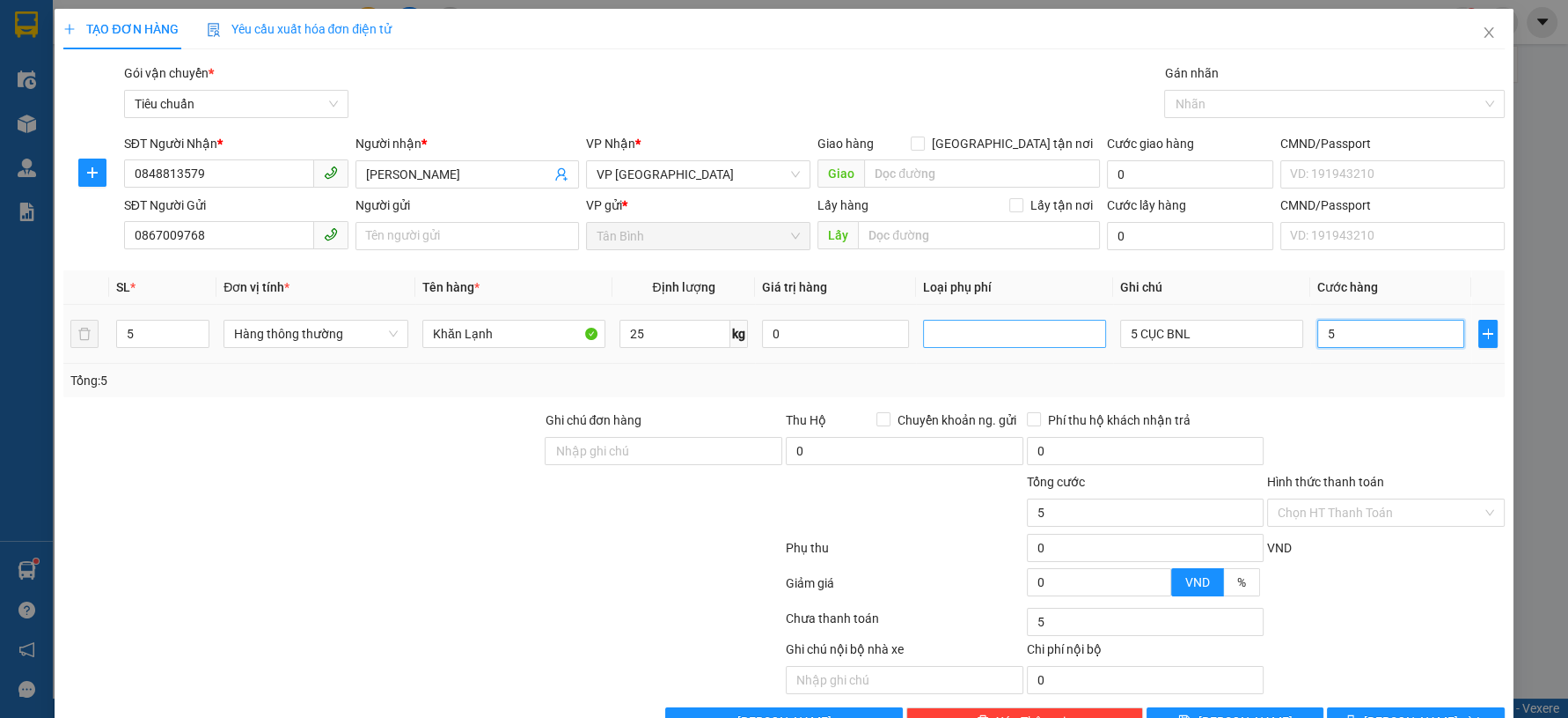
type input "0"
type input "6"
type input "06"
type input "60"
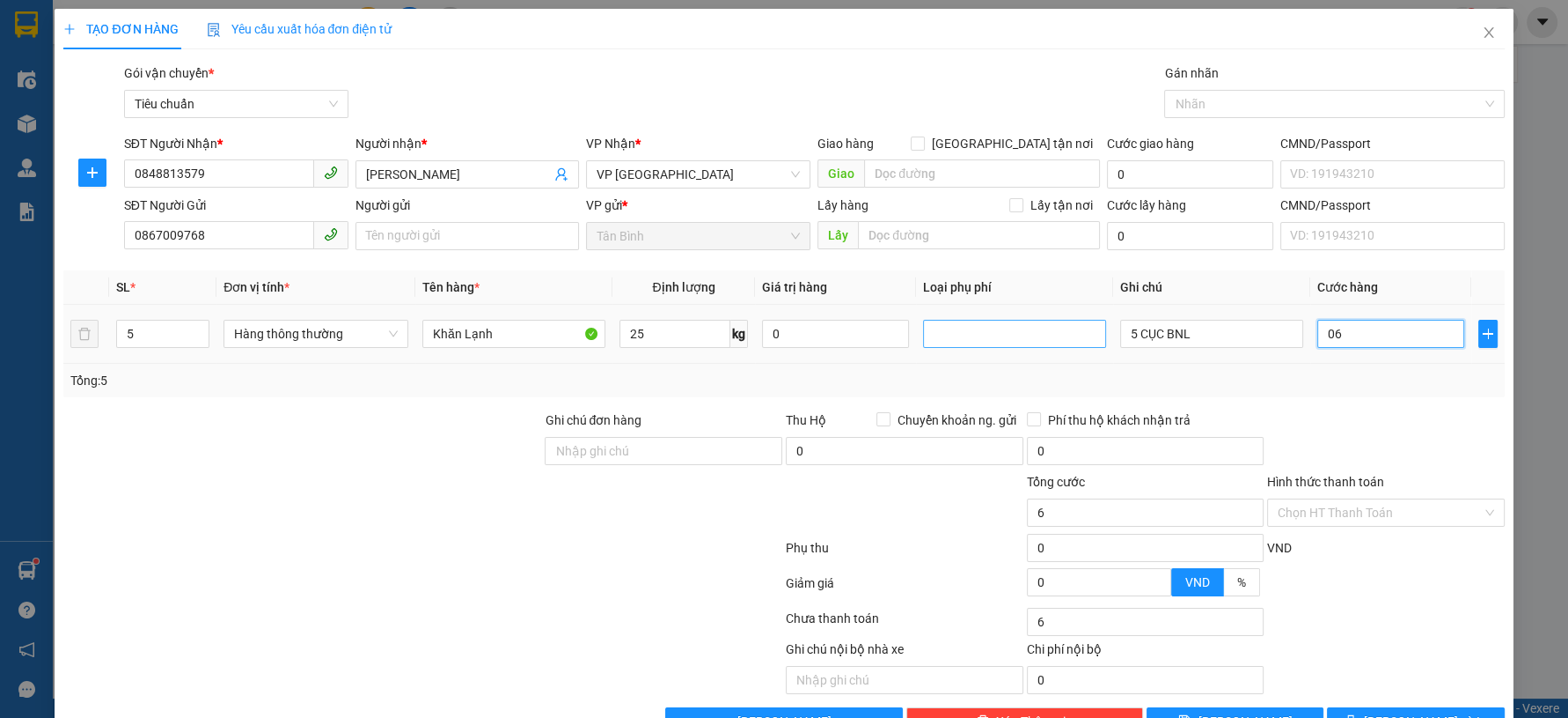
type input "60"
type input "060"
type input "0"
type input "060*5"
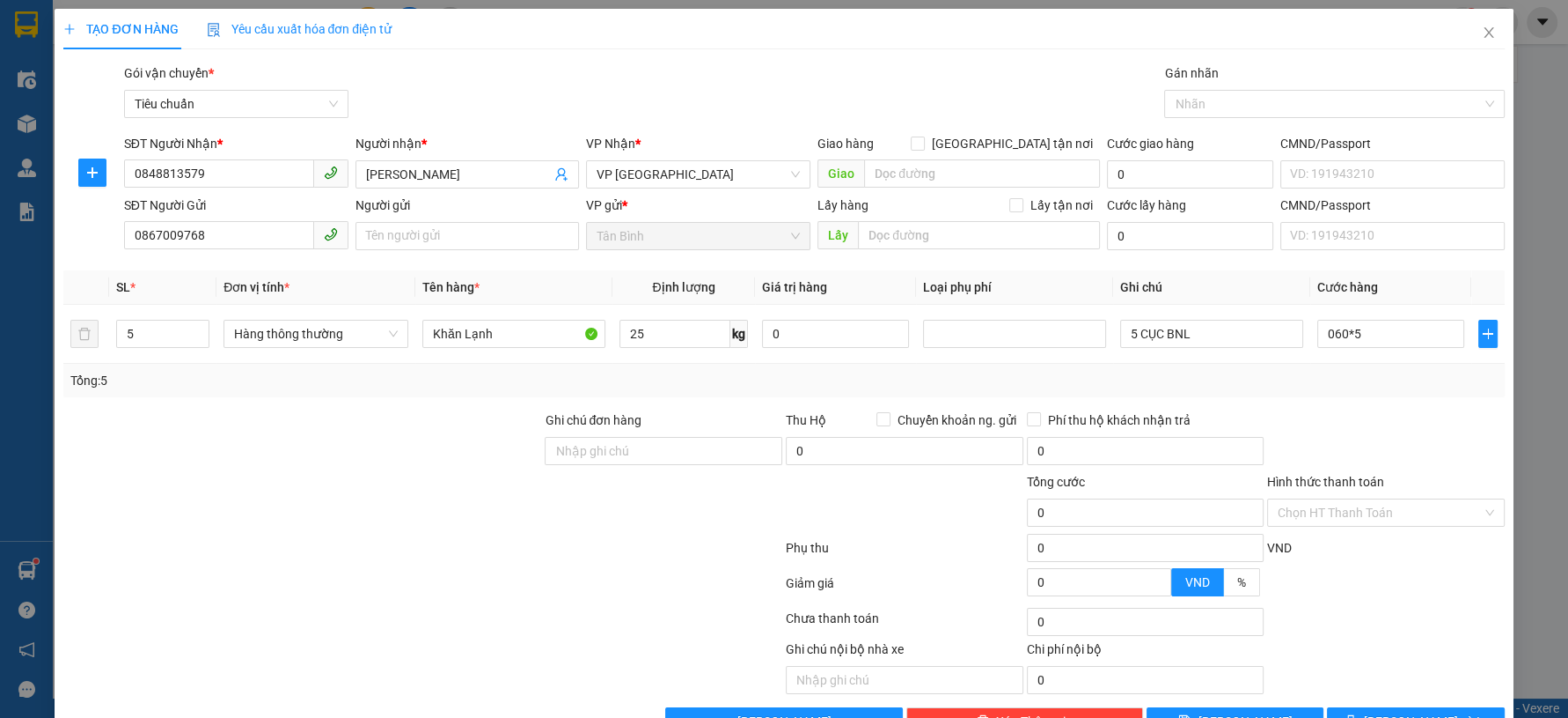
type input "300.000"
click at [1193, 401] on div "Transit Pickup Surcharge Ids Transit Deliver Surcharge Ids Transit Deliver Surc…" at bounding box center [784, 399] width 1441 height 672
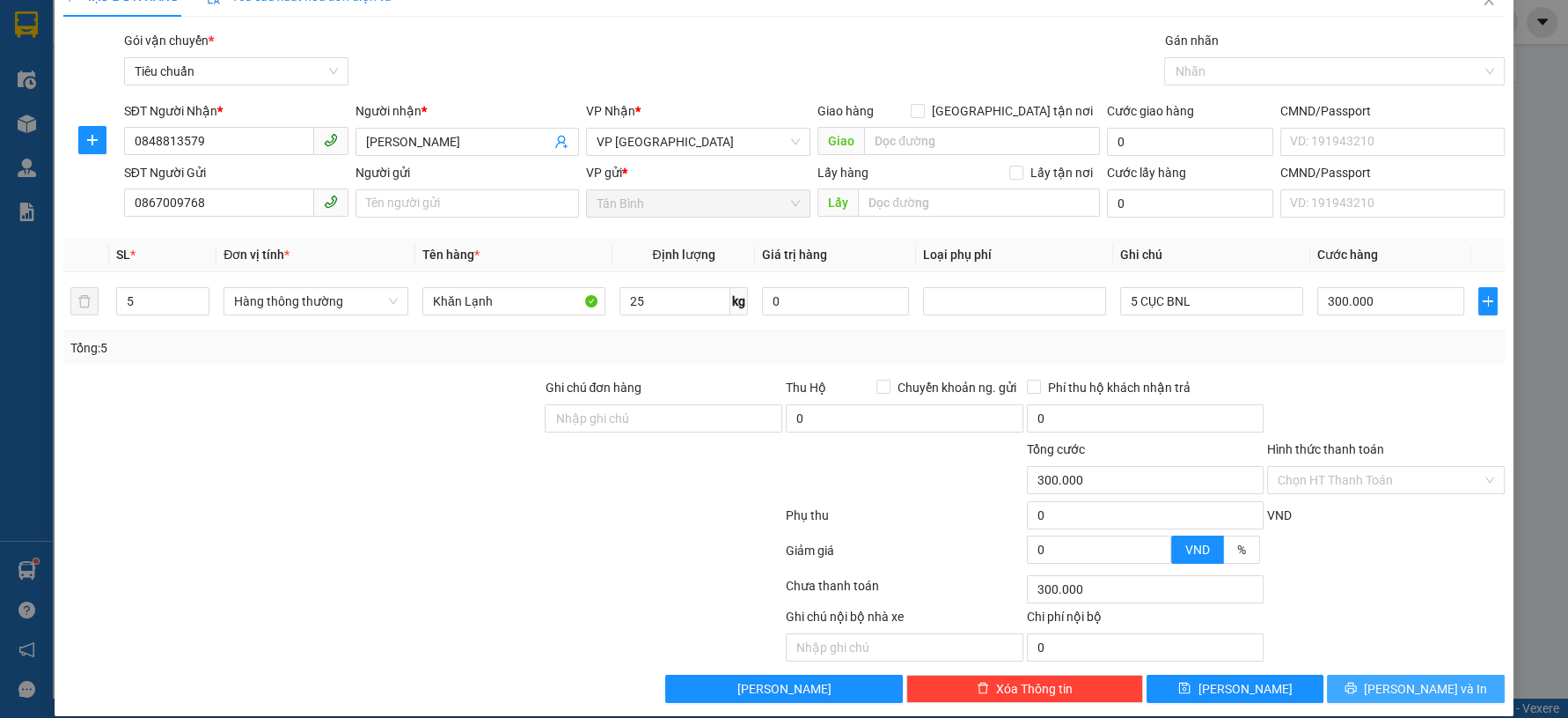
scroll to position [50, 0]
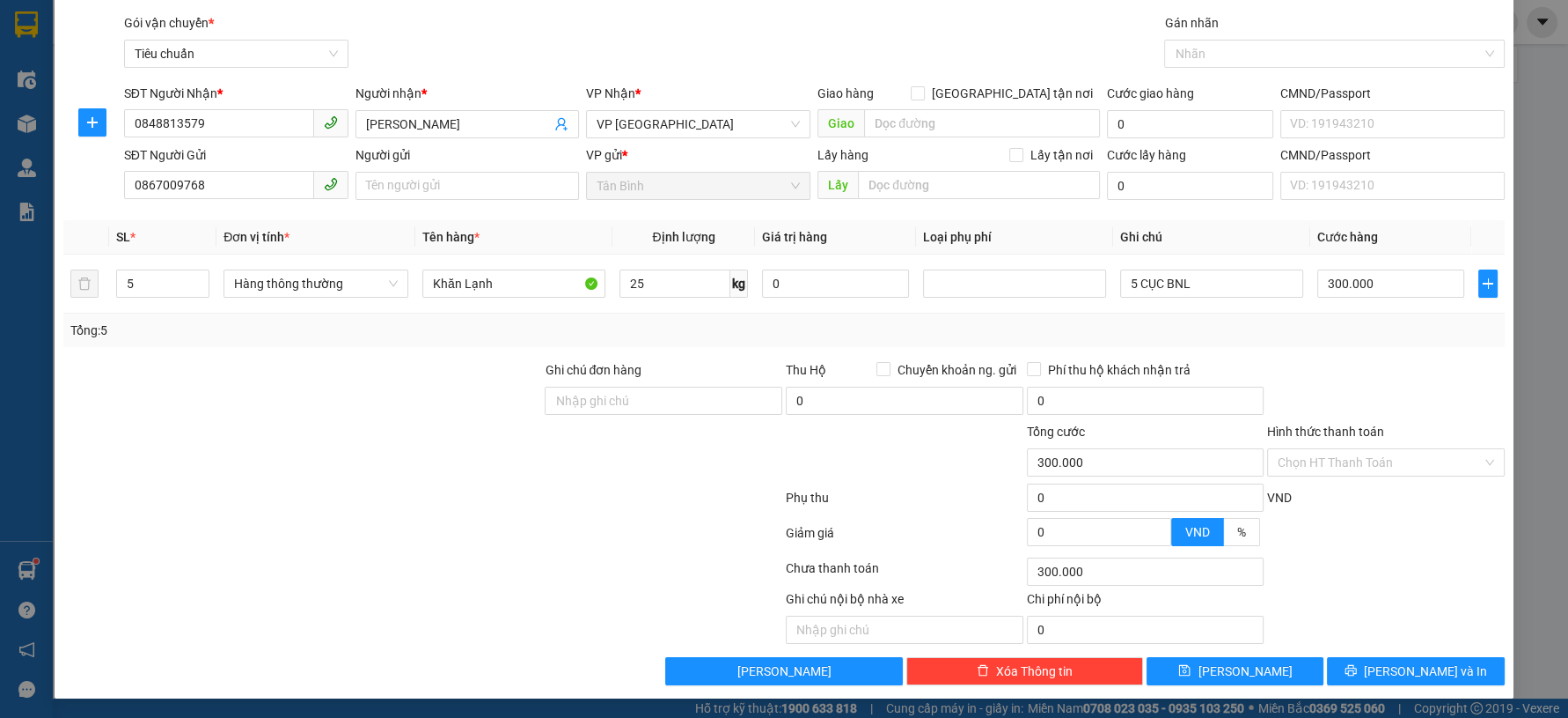
click at [1453, 686] on div "TẠO ĐƠN HÀNG Yêu cầu xuất hóa đơn điện tử Transit Pickup Surcharge Ids Transit …" at bounding box center [783, 328] width 1458 height 740
click at [1454, 669] on button "[PERSON_NAME] và In" at bounding box center [1415, 670] width 177 height 28
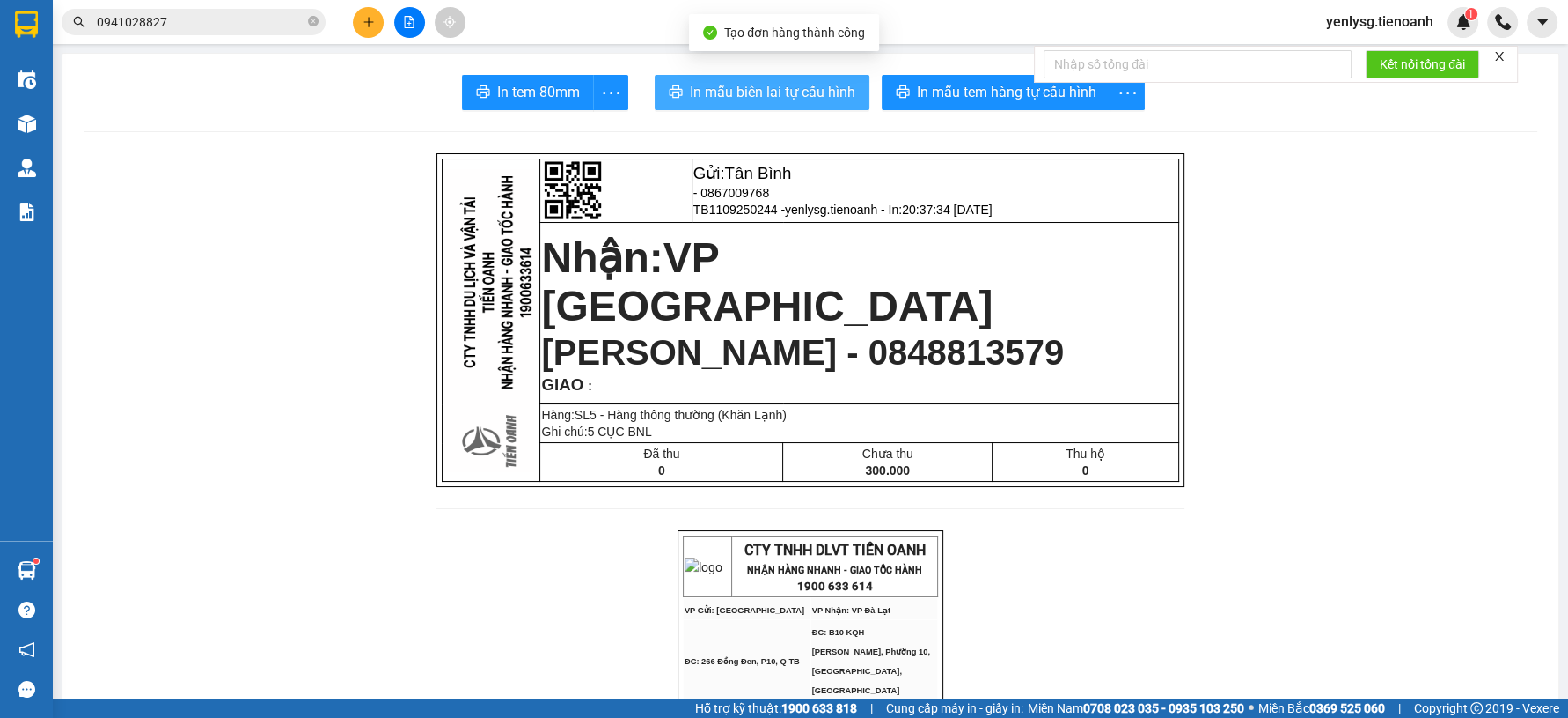
click at [756, 100] on span "In mẫu biên lai tự cấu hình" at bounding box center [772, 92] width 165 height 22
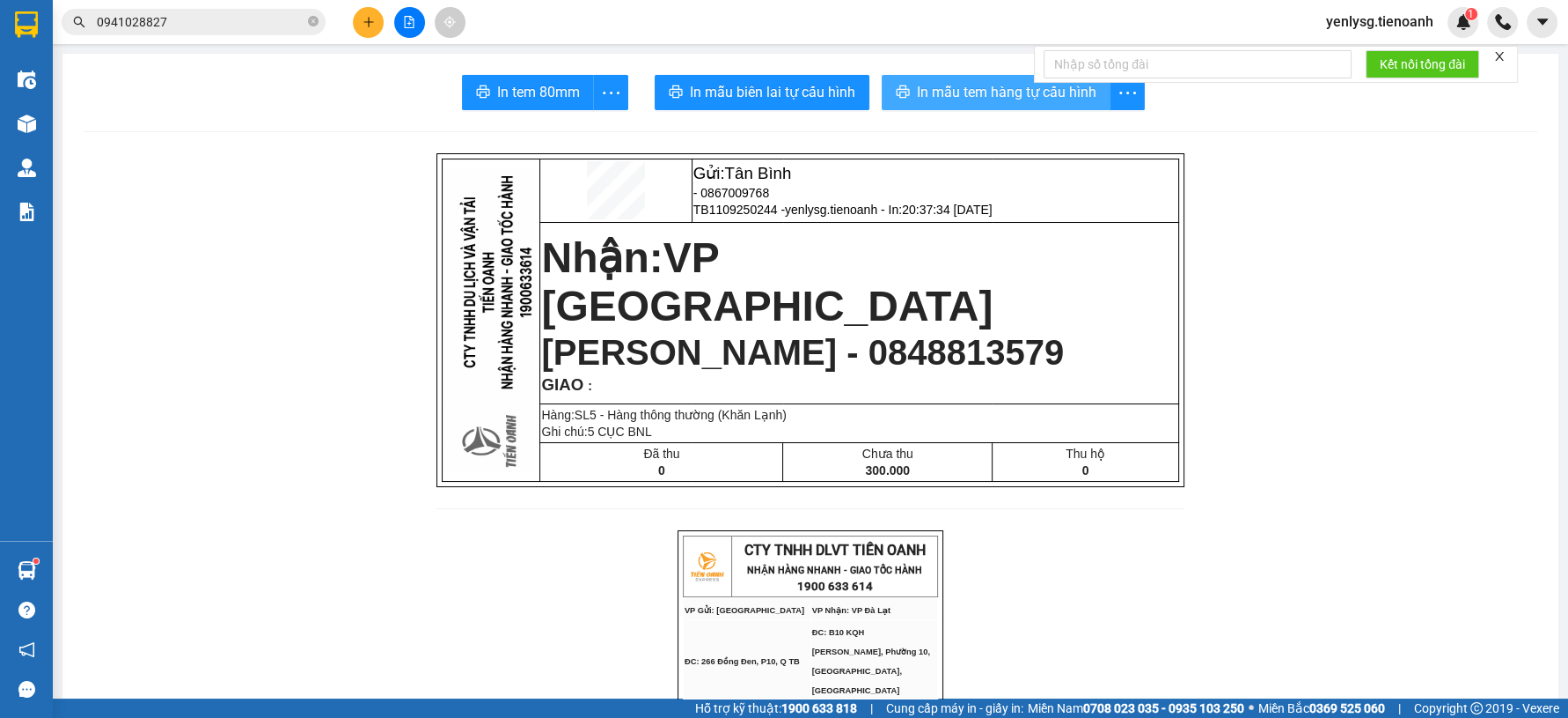
click at [917, 83] on span "In mẫu tem hàng tự cấu hình" at bounding box center [1007, 92] width 180 height 22
click at [369, 12] on button at bounding box center [368, 23] width 31 height 31
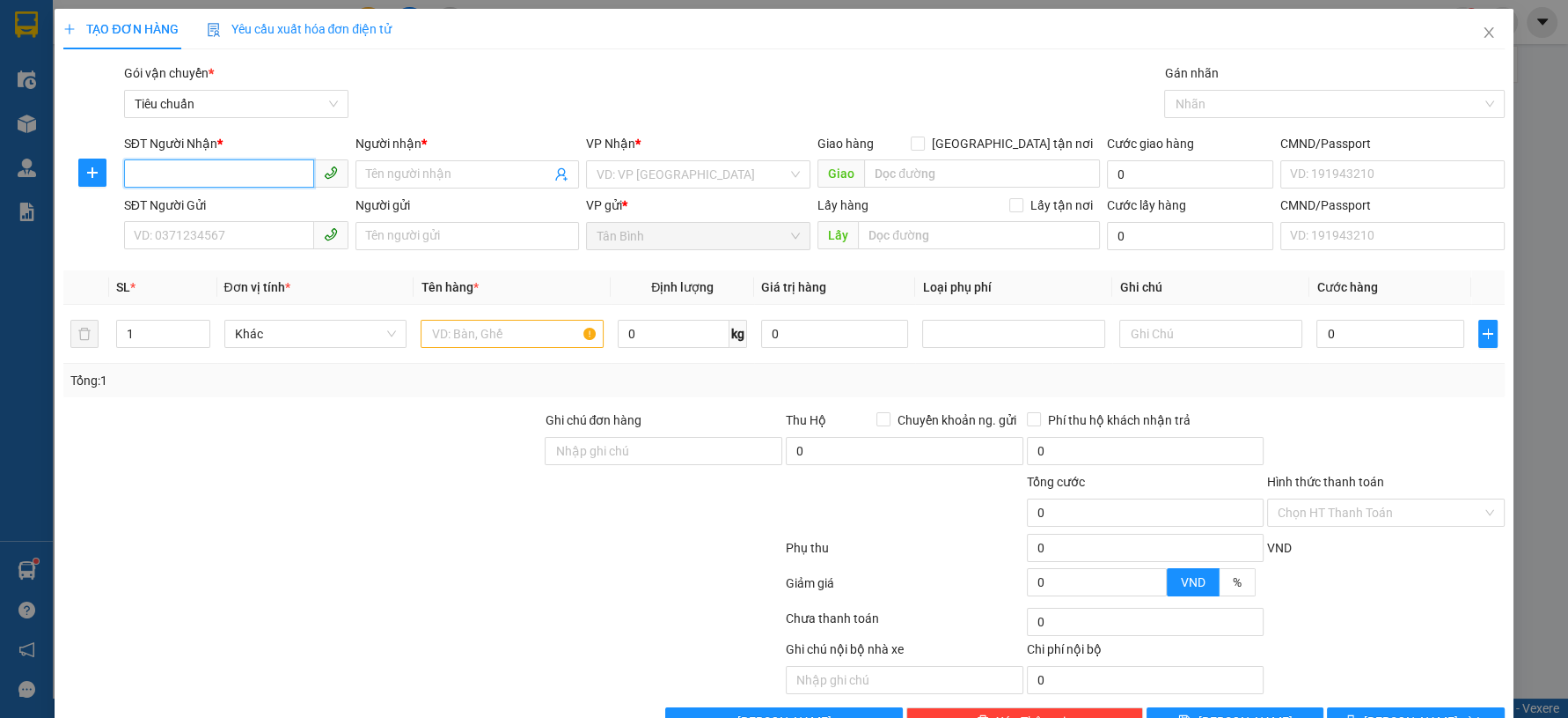
click at [224, 159] on input "SĐT Người Nhận *" at bounding box center [219, 173] width 190 height 28
click at [212, 197] on div "0363628292 - A Tài" at bounding box center [232, 209] width 221 height 28
type input "0363628292"
type input "A Tài"
type input "840.000"
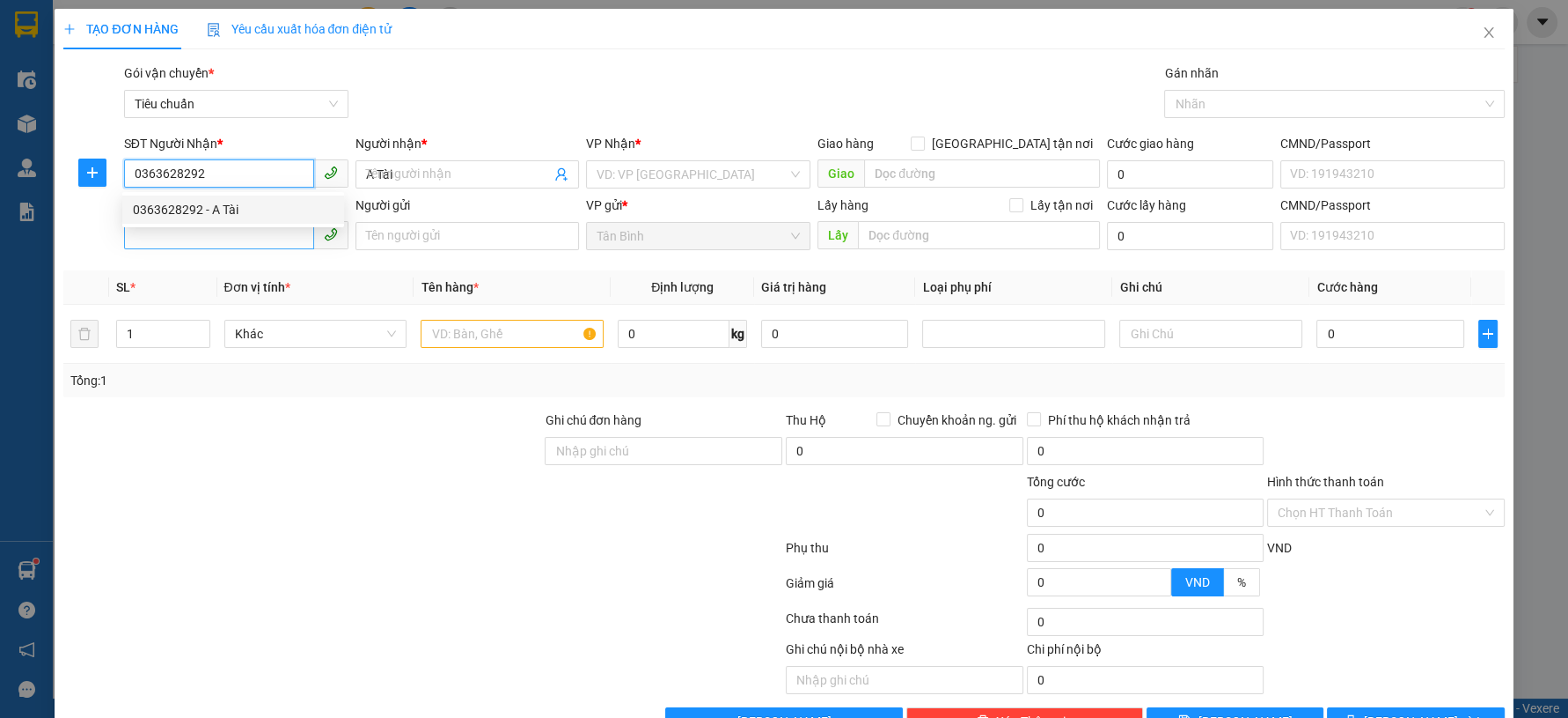
type input "840.000"
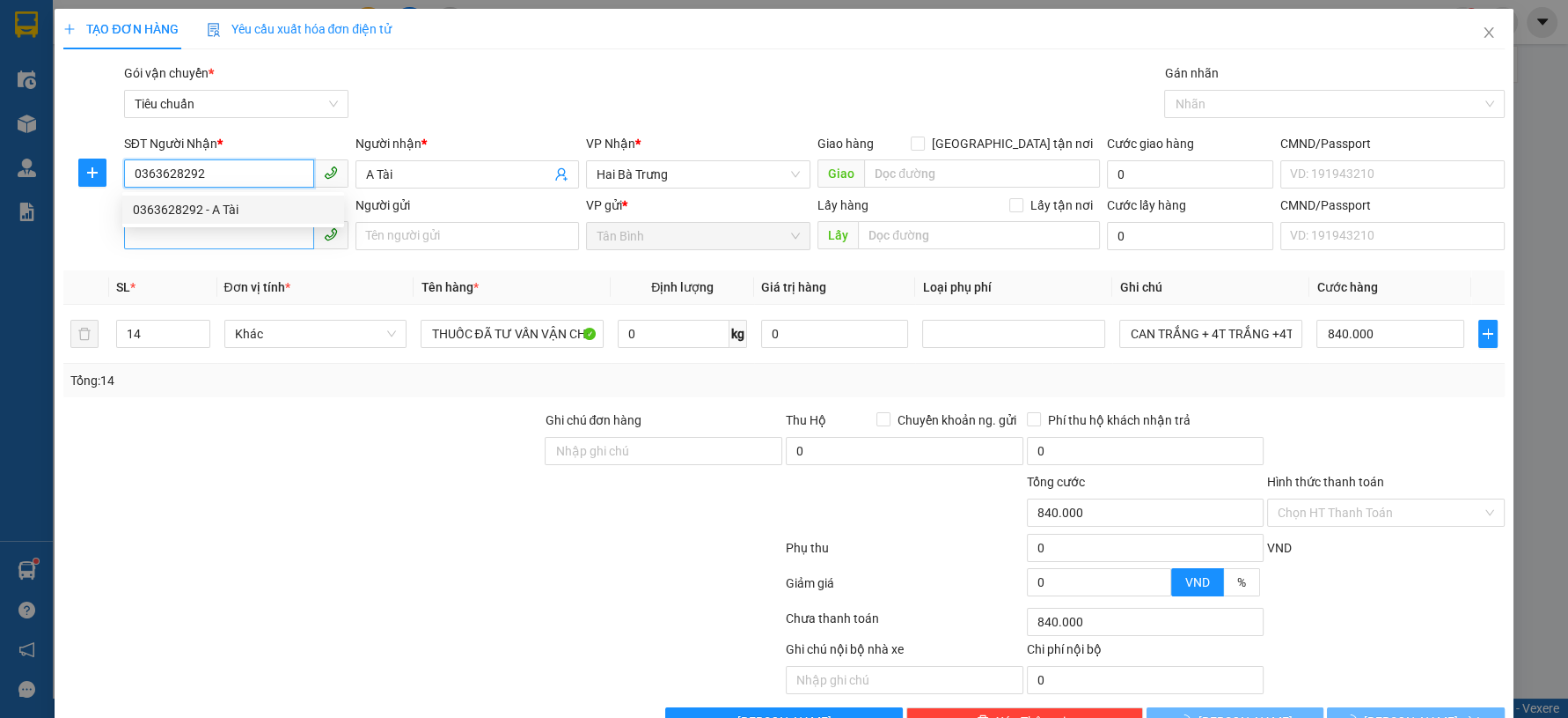
type input "0363628292"
click at [233, 237] on input "SĐT Người Gửi" at bounding box center [219, 234] width 190 height 28
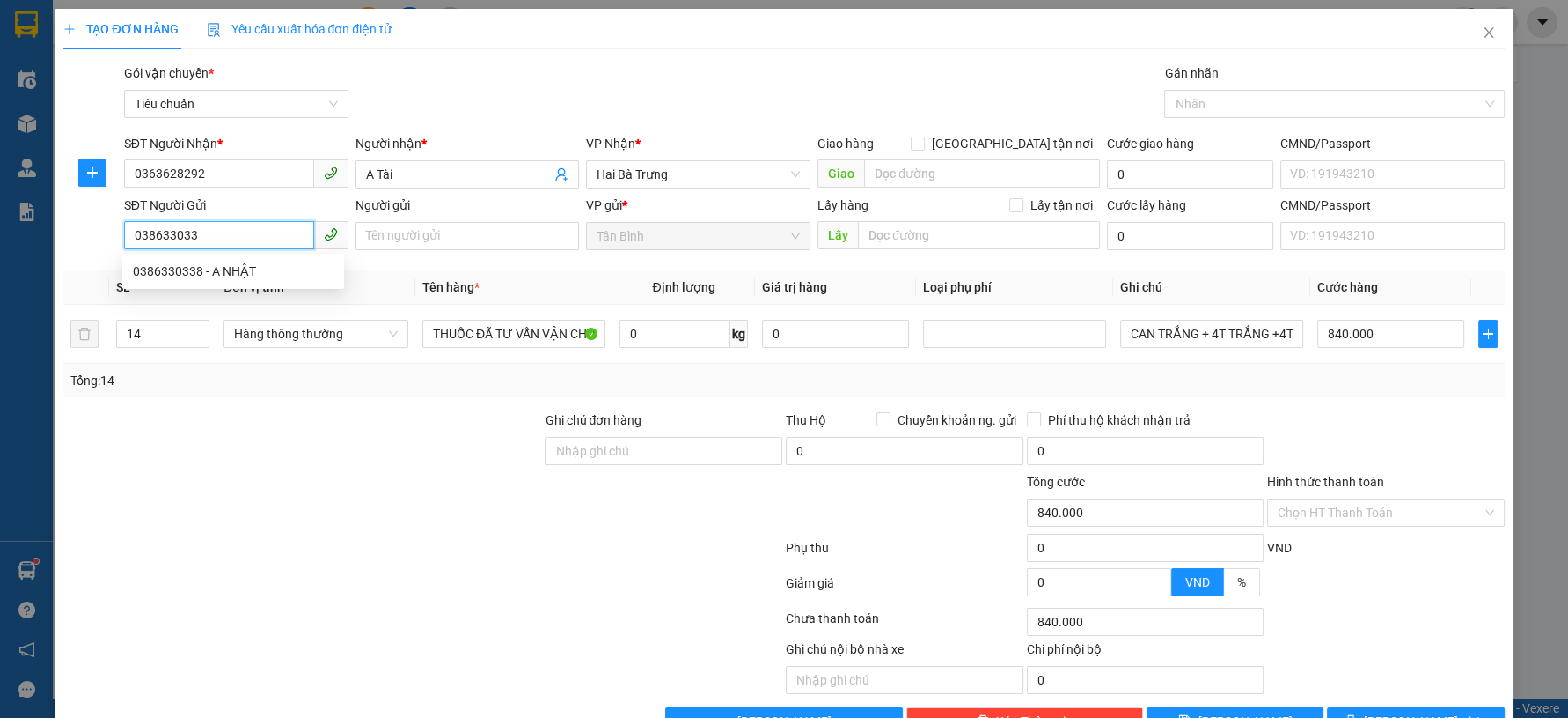
type input "0386330338"
click at [268, 284] on div "0386330338 - A NHẬT" at bounding box center [232, 270] width 221 height 28
type input "A NHẬT"
type input "0386330338"
click at [86, 340] on tr "14 Hàng thông thường THUỐC ĐÃ TƯ VẤN VẬN CHUYỂN 0 kg 0 CAN TRẮNG + 4T TRẮNG +4T…" at bounding box center [784, 334] width 1441 height 59
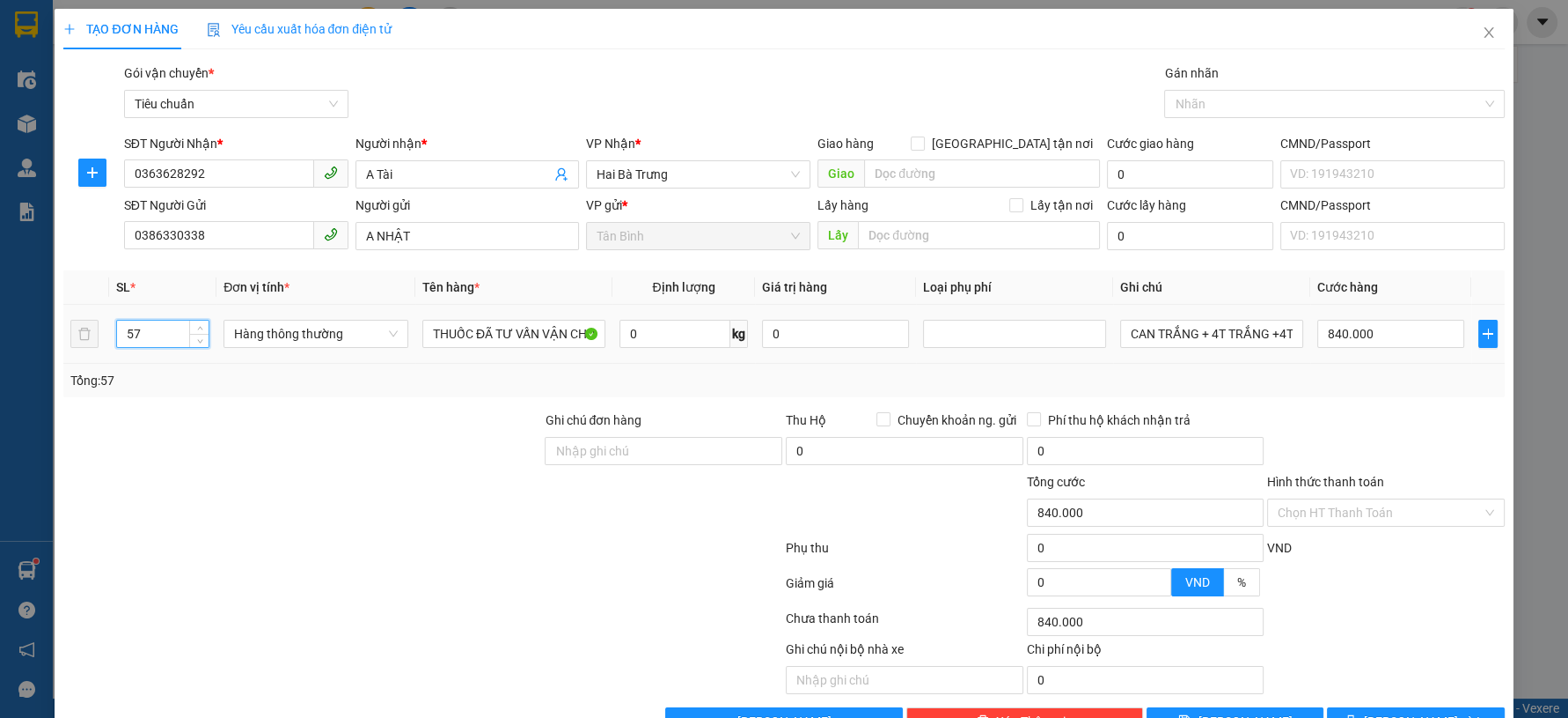
type input "57"
click at [258, 472] on div at bounding box center [302, 503] width 482 height 61
type input "0"
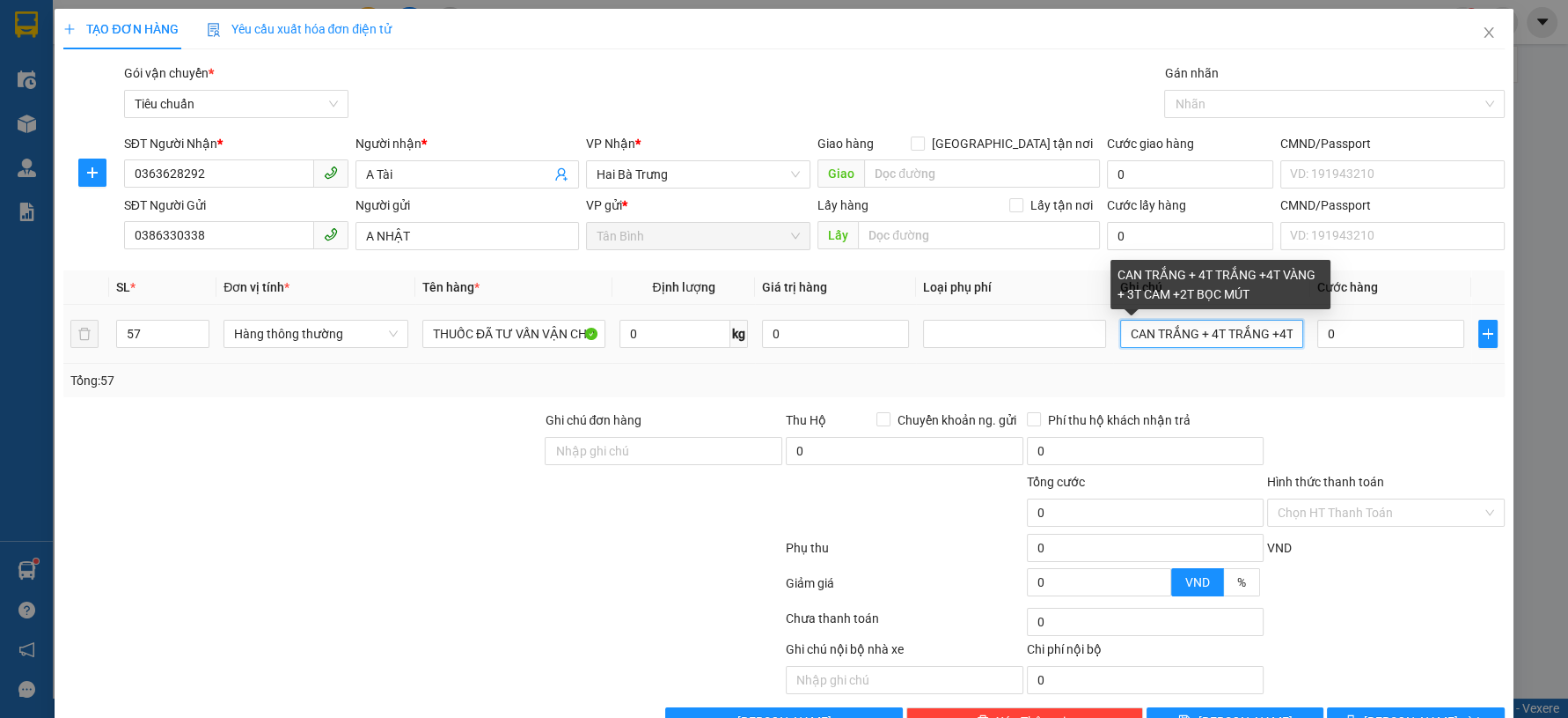
click at [1166, 333] on input "CAN TRẮNG + 4T TRẮNG +4T VÀNG + 3T CAM +2T BỌC MÚT" at bounding box center [1211, 333] width 183 height 28
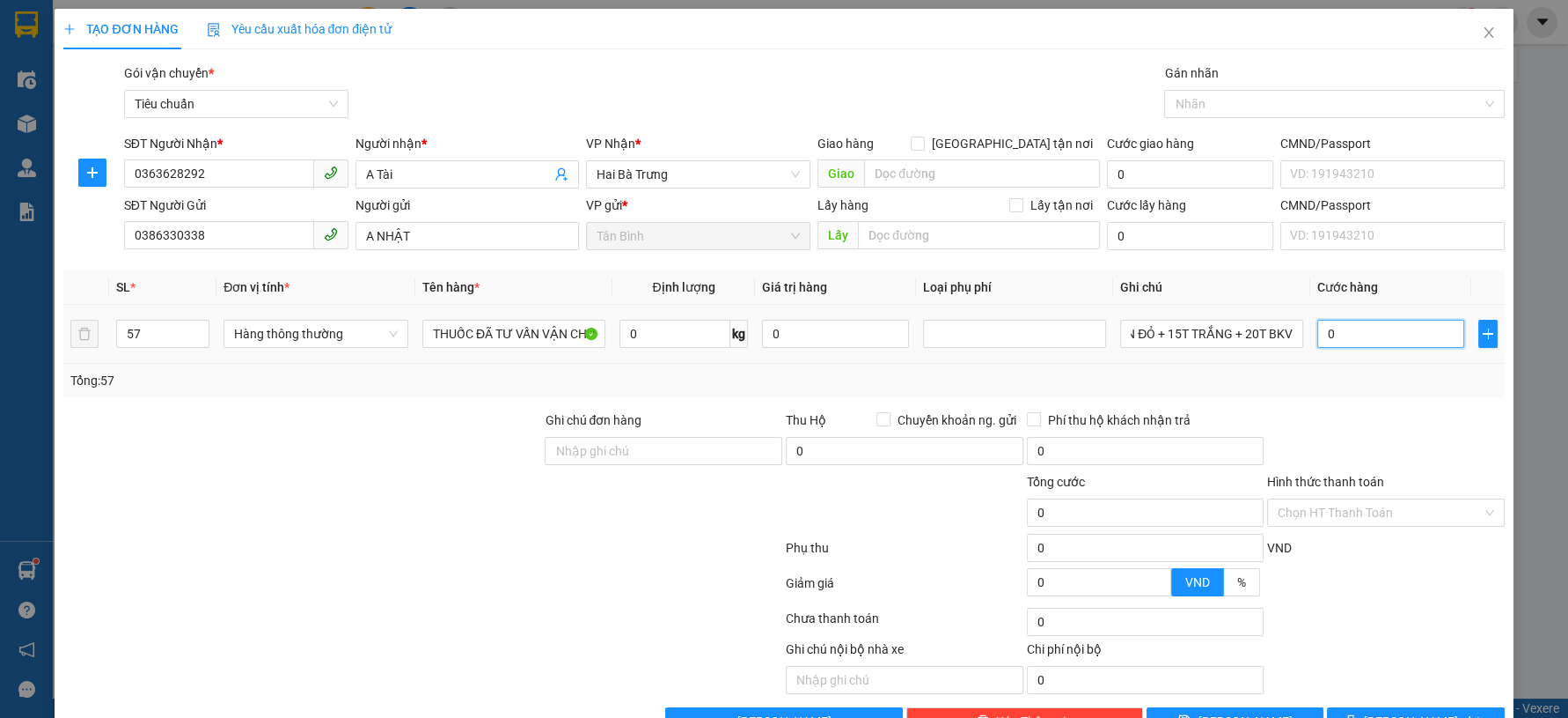
click at [1318, 339] on input "0" at bounding box center [1391, 333] width 147 height 28
click at [1318, 339] on input "3.420.000" at bounding box center [1391, 333] width 147 height 28
click at [1318, 339] on input "3.400.000" at bounding box center [1391, 333] width 147 height 28
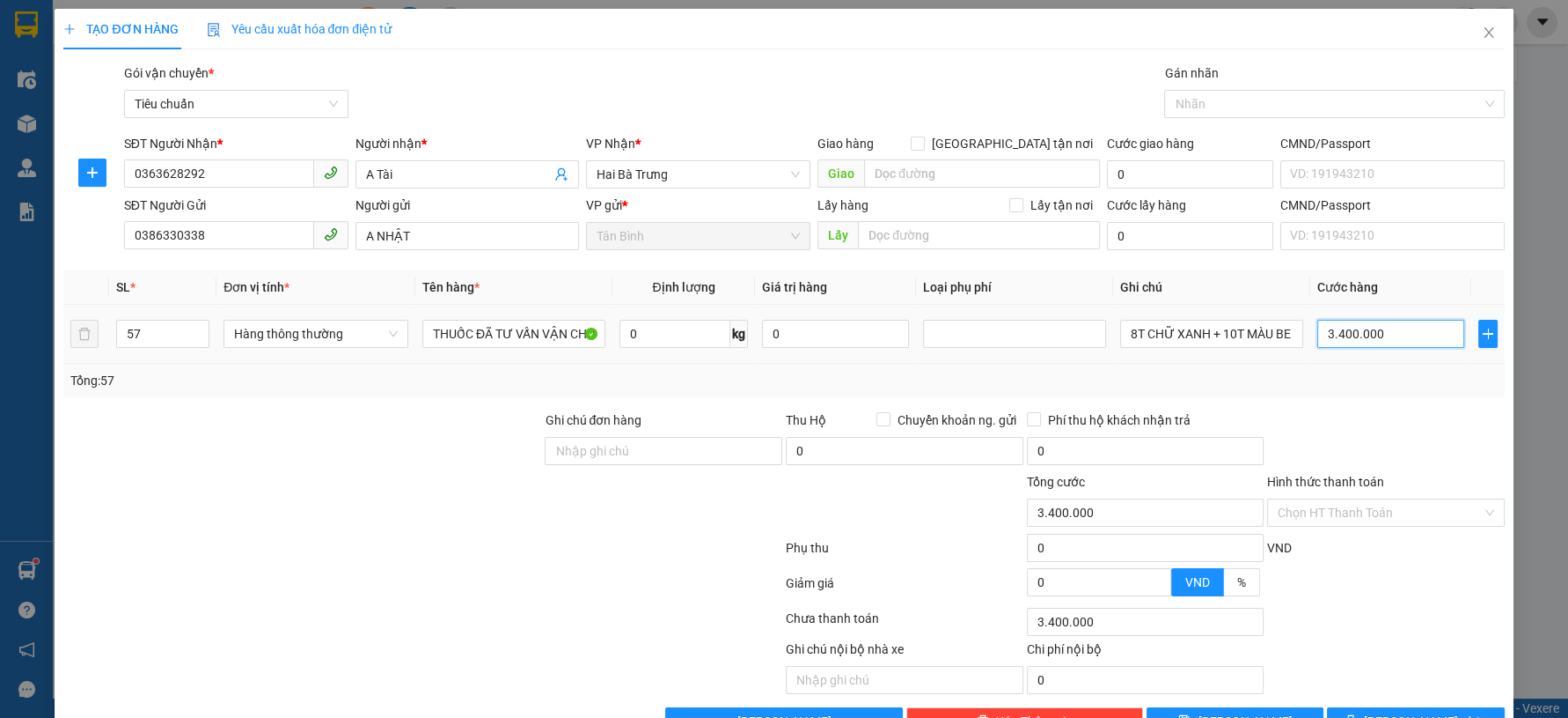
click at [1318, 339] on input "3.400.000" at bounding box center [1391, 333] width 147 height 28
click at [1366, 384] on div "Tổng: 57" at bounding box center [784, 380] width 1426 height 19
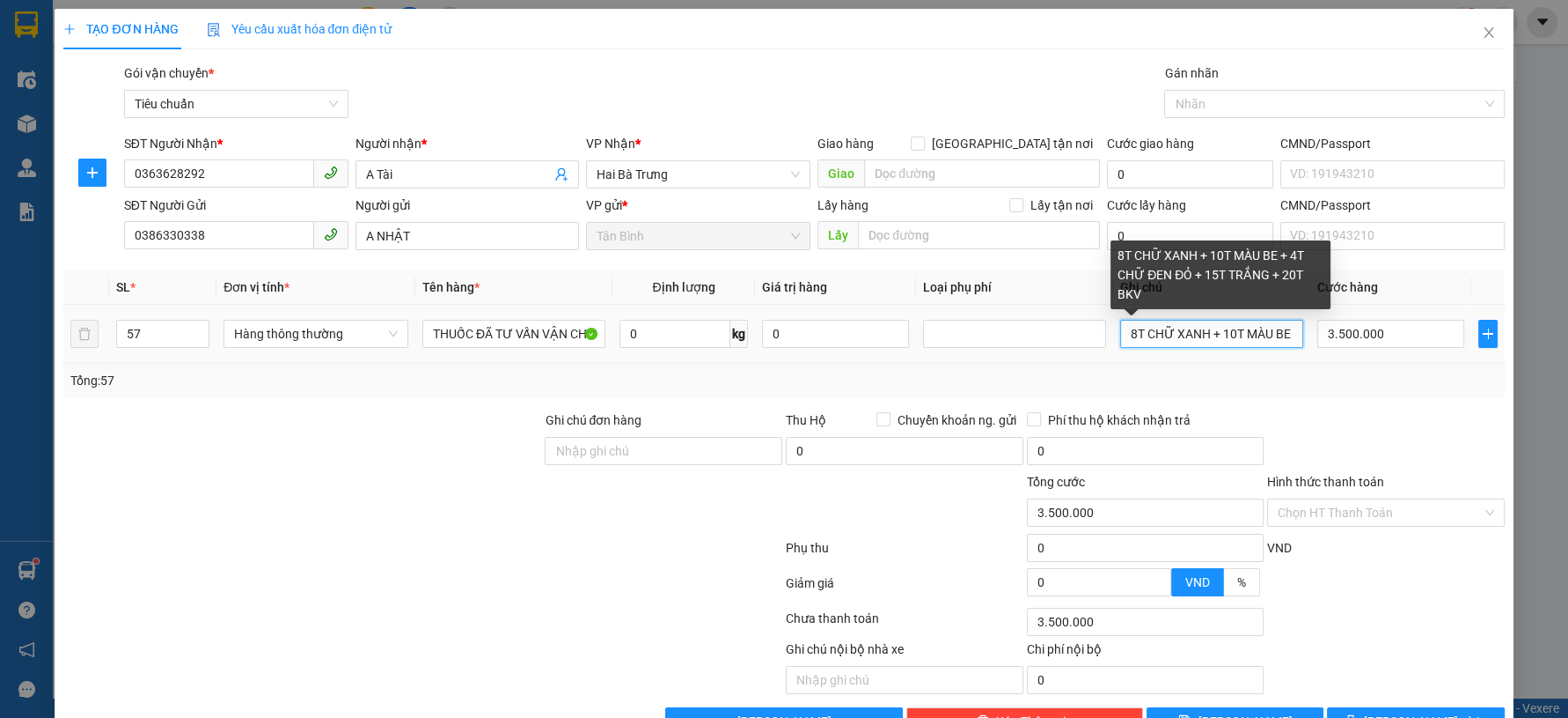
click at [1200, 339] on input "8T CHỮ XANH + 10T MÀU BE + 4T CHỮ ĐEN ĐỎ + 15T TRẮNG + 20T BKV" at bounding box center [1211, 333] width 183 height 28
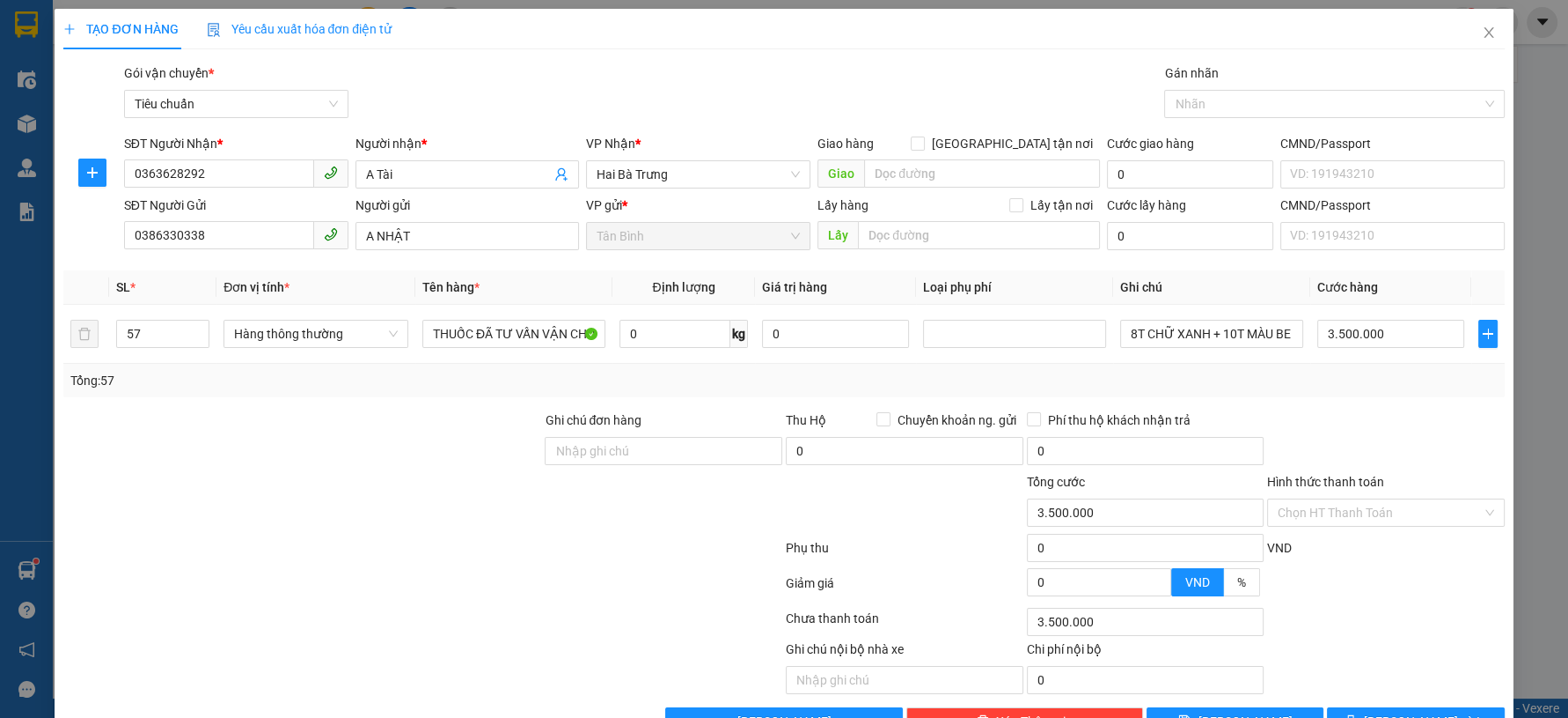
click at [388, 472] on div at bounding box center [302, 503] width 482 height 61
click at [1347, 513] on input "Hình thức thanh toán" at bounding box center [1380, 512] width 204 height 26
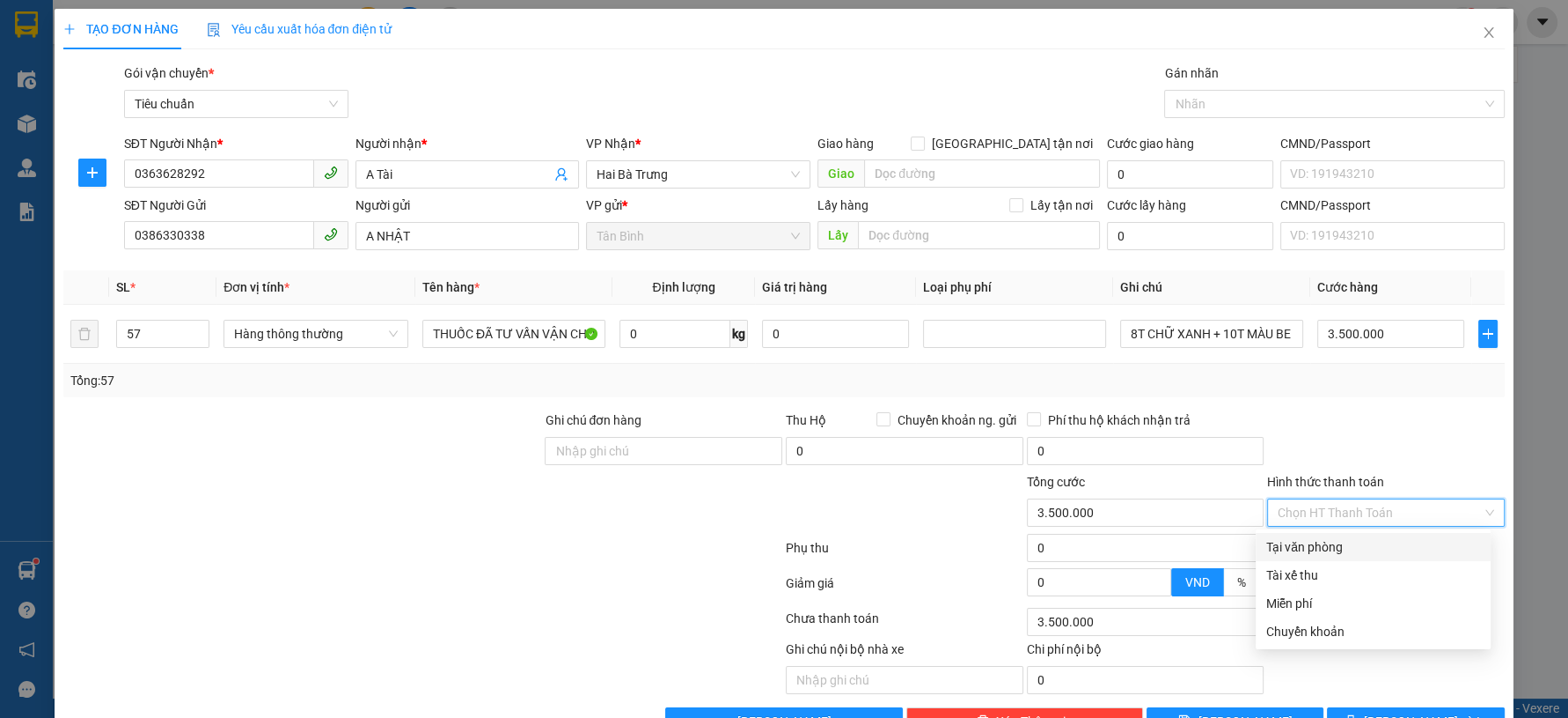
click at [1345, 538] on div "Tại văn phòng" at bounding box center [1373, 546] width 214 height 19
click at [1342, 424] on div at bounding box center [1385, 441] width 241 height 61
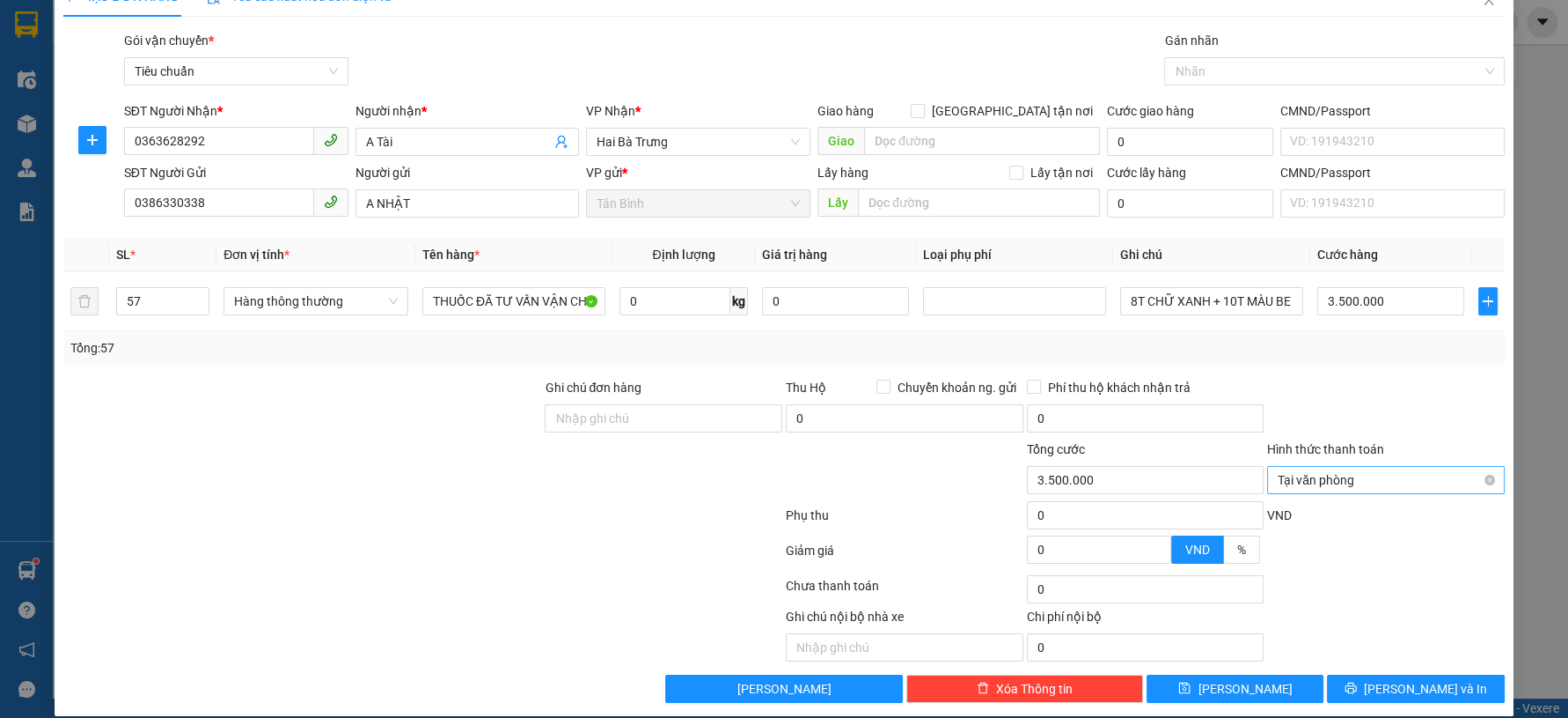
scroll to position [50, 0]
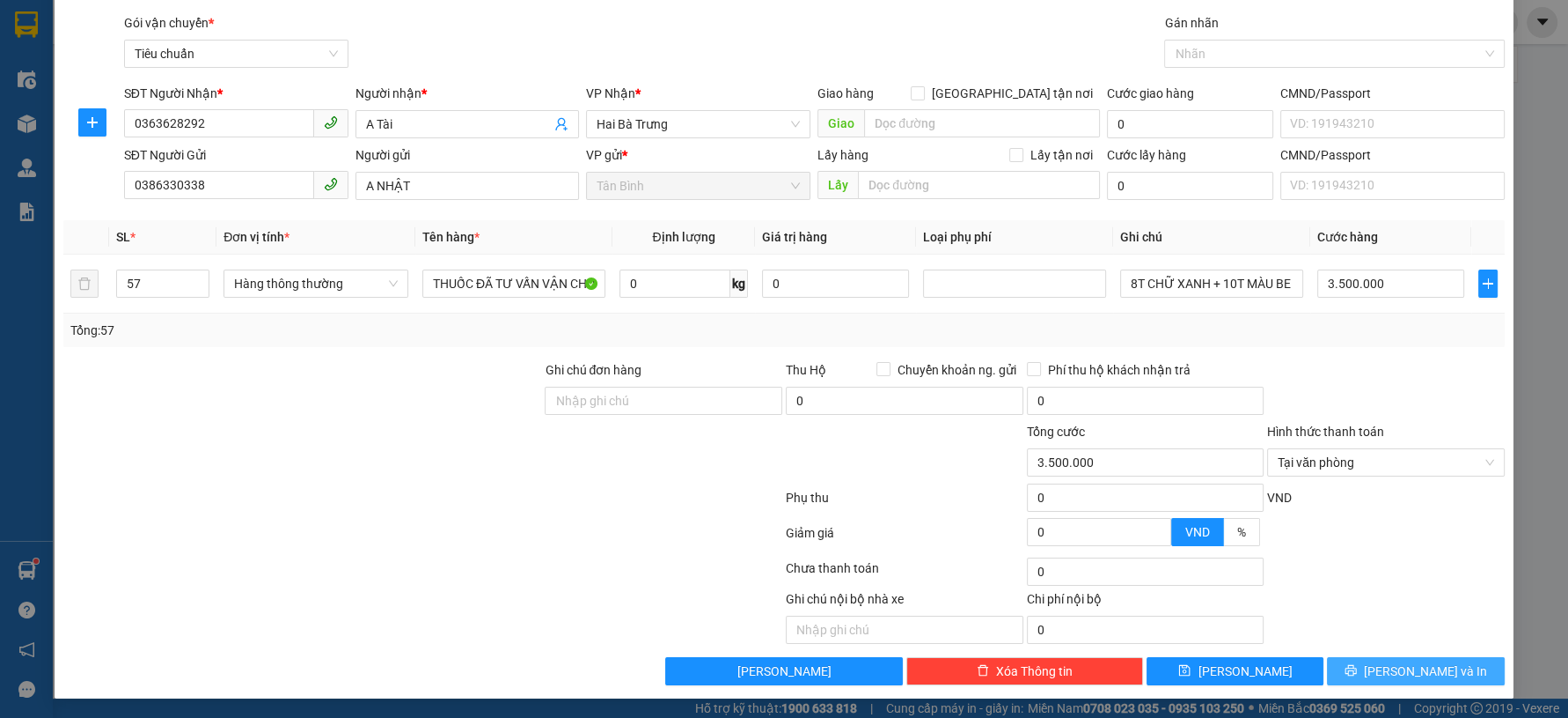
click at [1356, 666] on icon "printer" at bounding box center [1350, 670] width 12 height 12
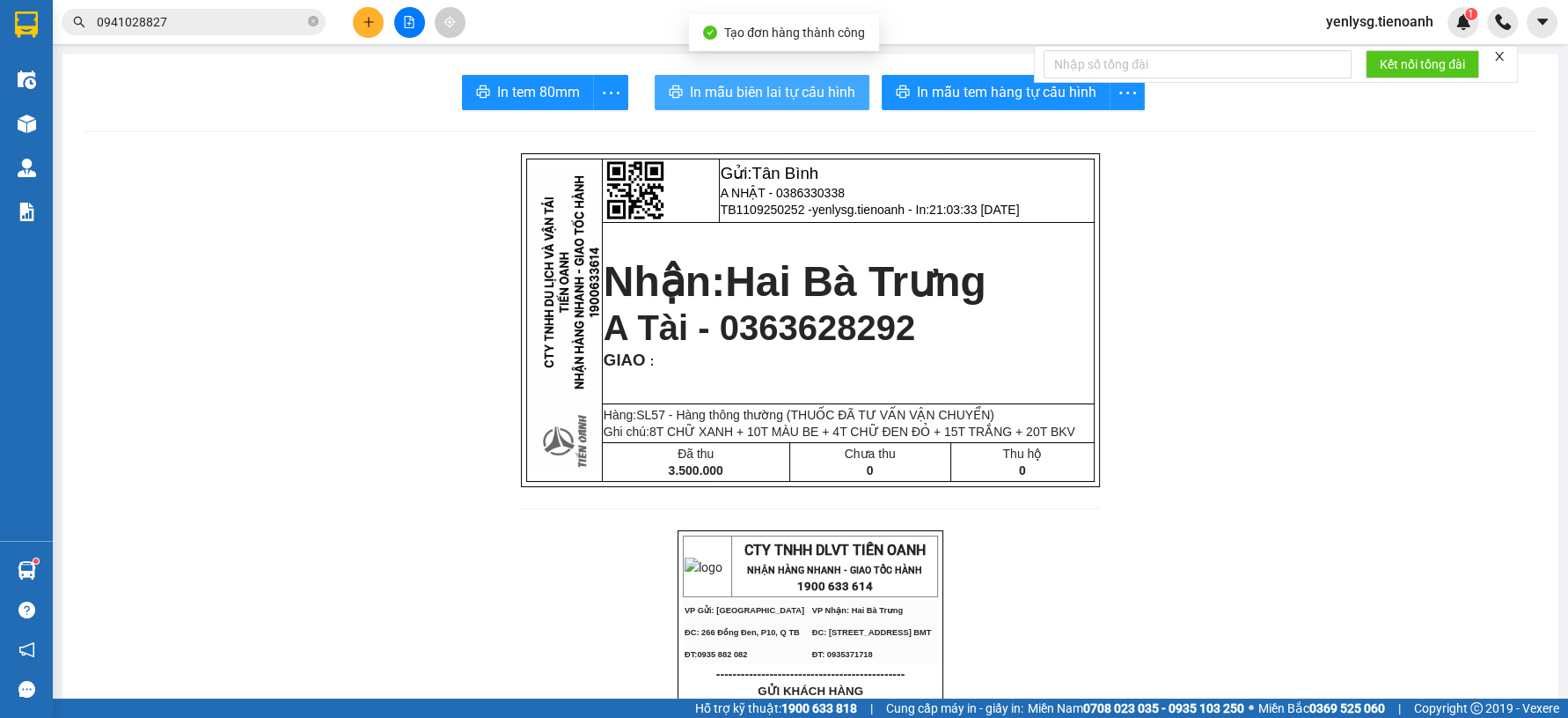
click at [752, 96] on span "In mẫu biên lai tự cấu hình" at bounding box center [772, 92] width 165 height 22
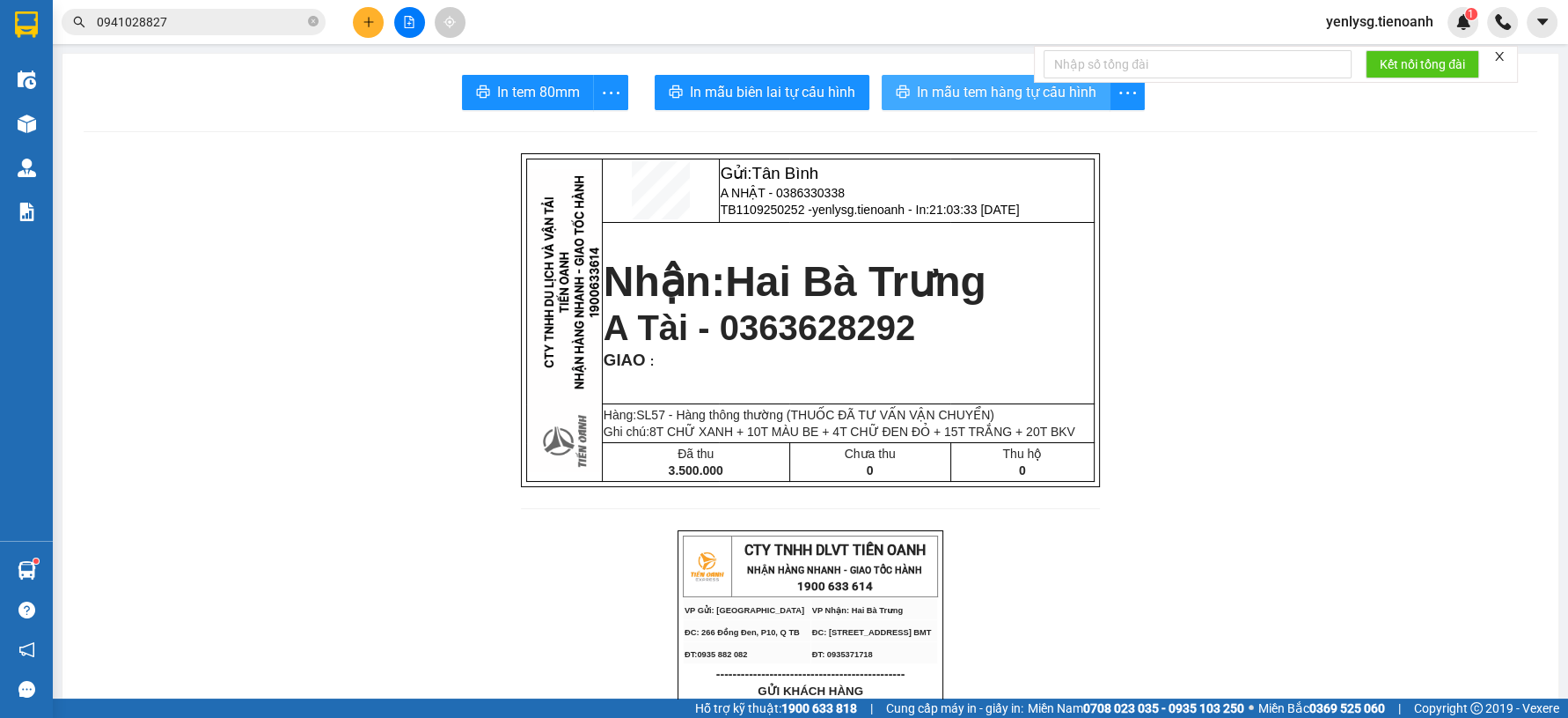
click at [1021, 90] on span "In mẫu tem hàng tự cấu hình" at bounding box center [1007, 92] width 180 height 22
click at [414, 34] on button at bounding box center [409, 23] width 31 height 31
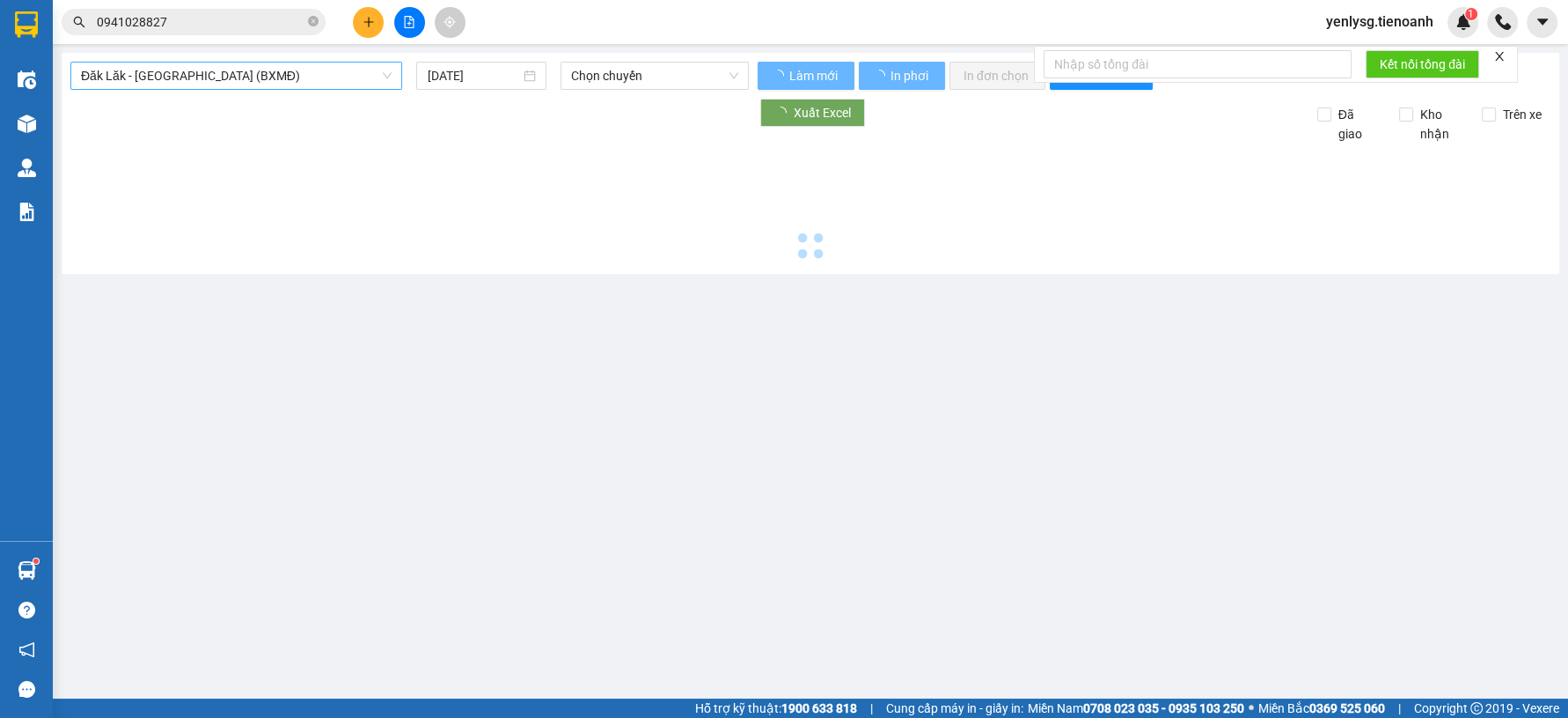
click at [338, 80] on span "Đăk Lăk - Sài Gòn (BXMĐ)" at bounding box center [237, 75] width 311 height 26
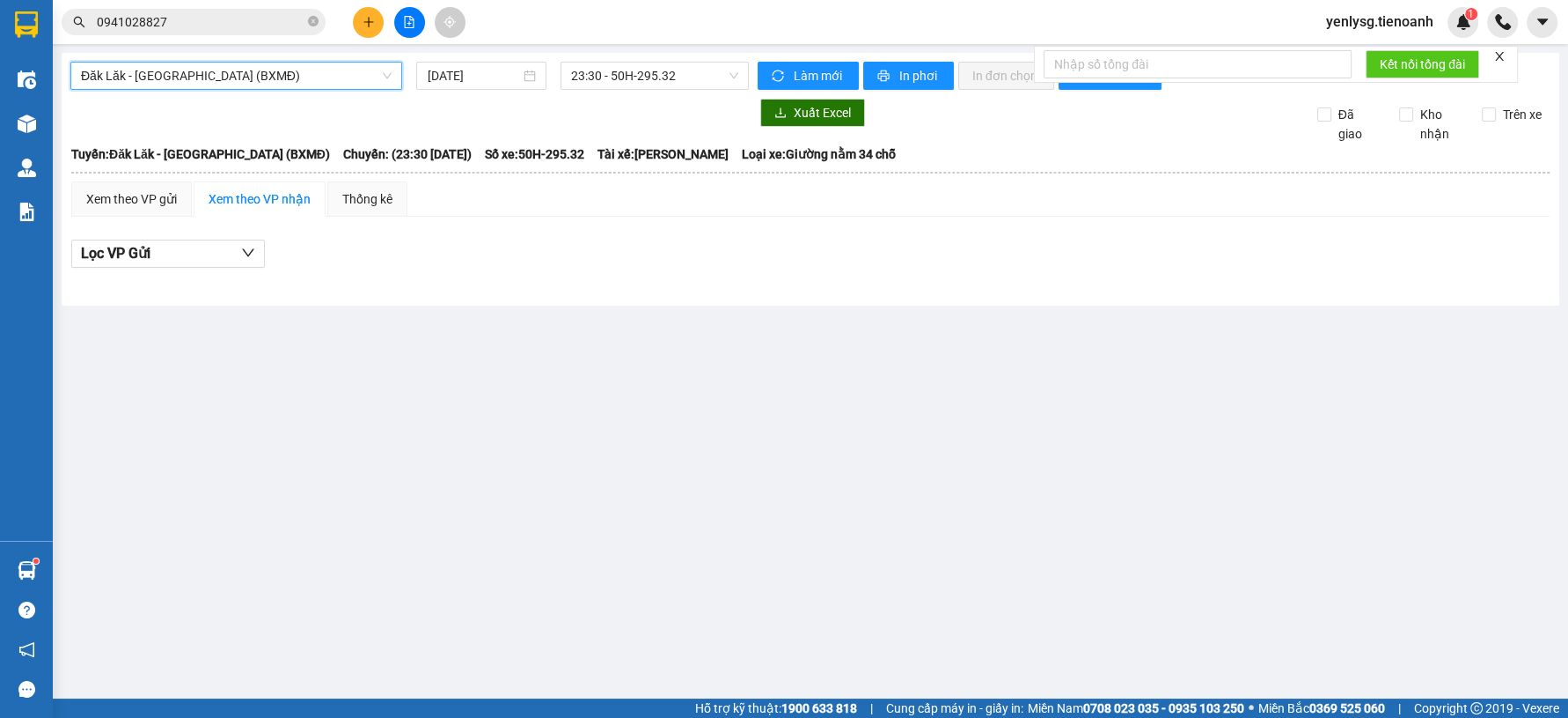
click at [274, 78] on span "Đăk Lăk - Sài Gòn (BXMĐ)" at bounding box center [237, 75] width 311 height 26
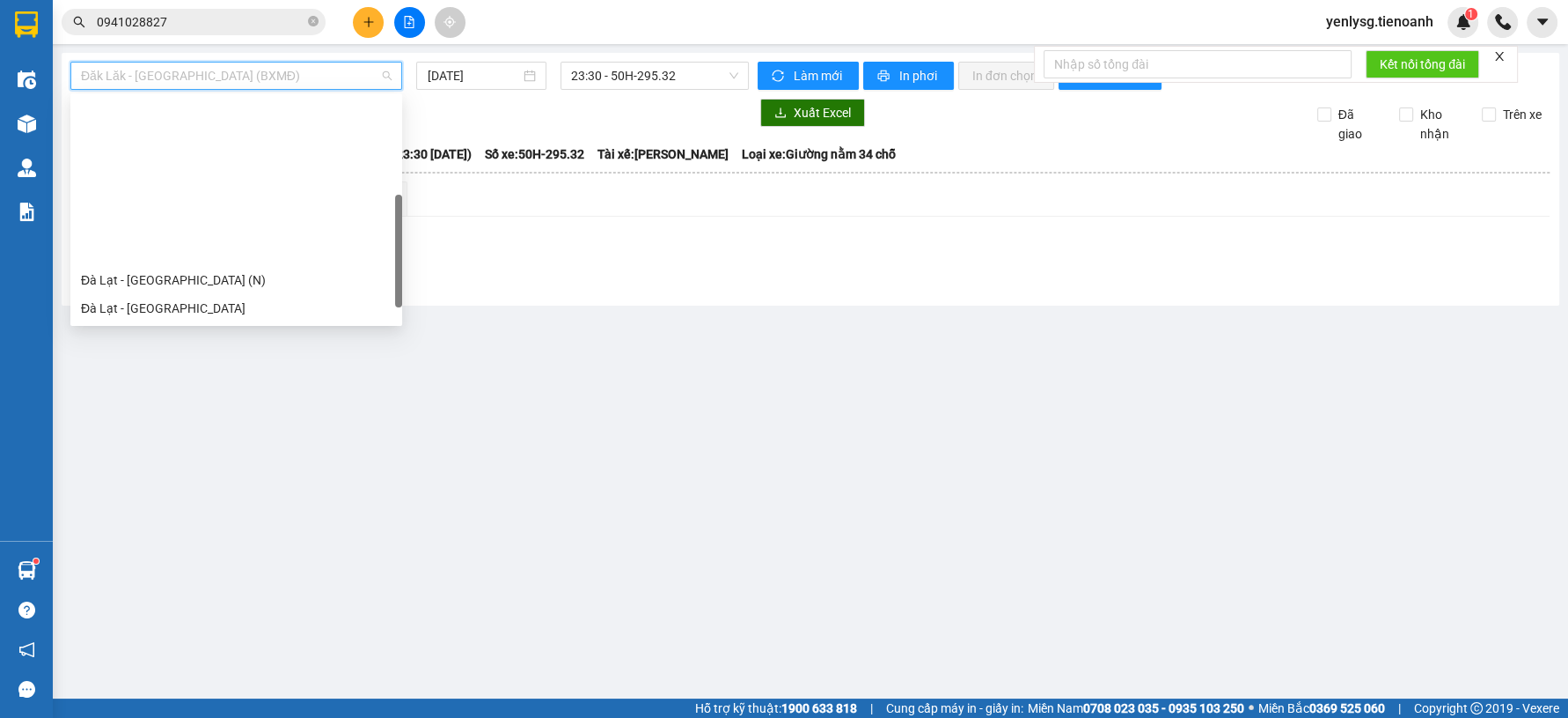
click at [234, 411] on div "Sài Gòn - Đăk Lăk (TB - NTG)" at bounding box center [237, 420] width 311 height 19
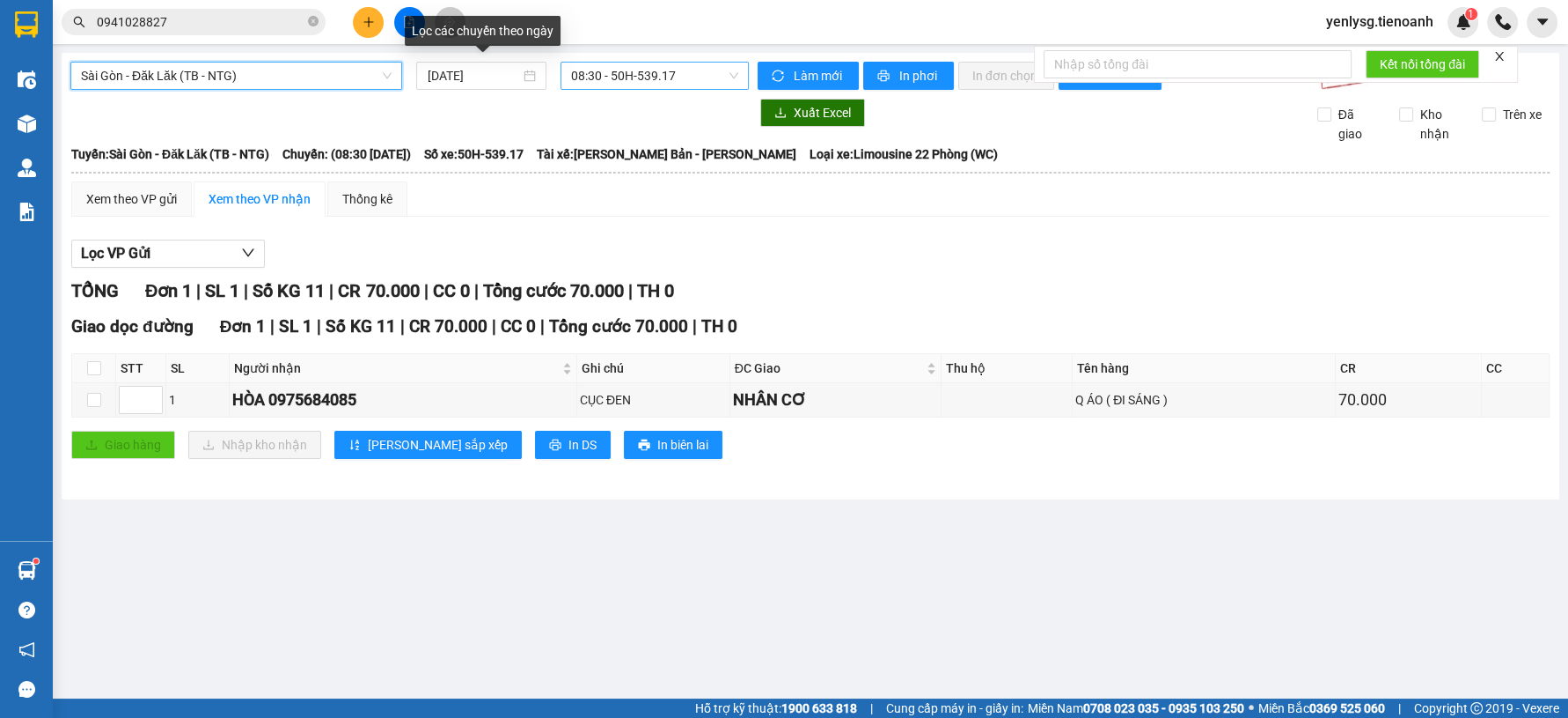
click at [679, 85] on span "08:30 - 50H-539.17" at bounding box center [654, 75] width 167 height 26
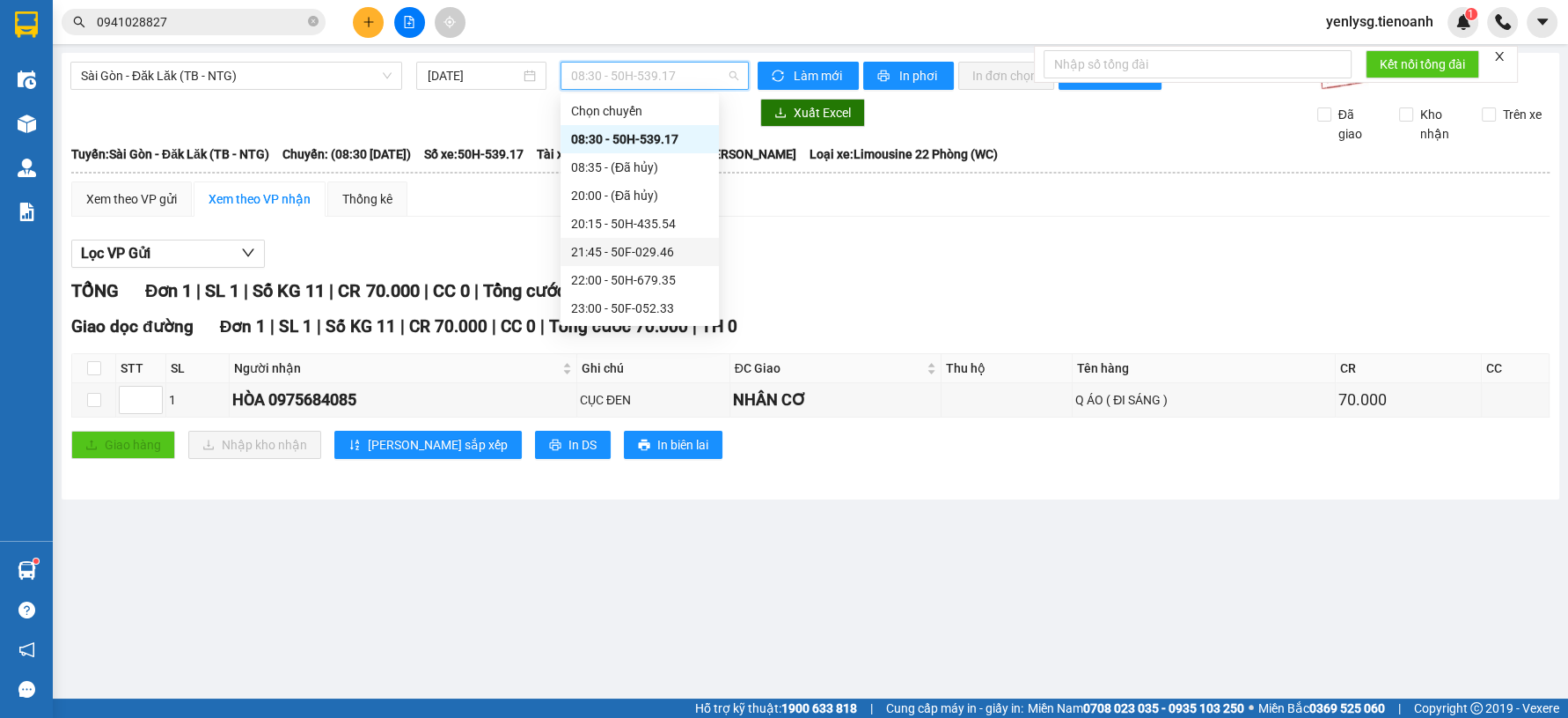
click at [615, 242] on div "21:45 - 50F-029.46" at bounding box center [640, 251] width 137 height 19
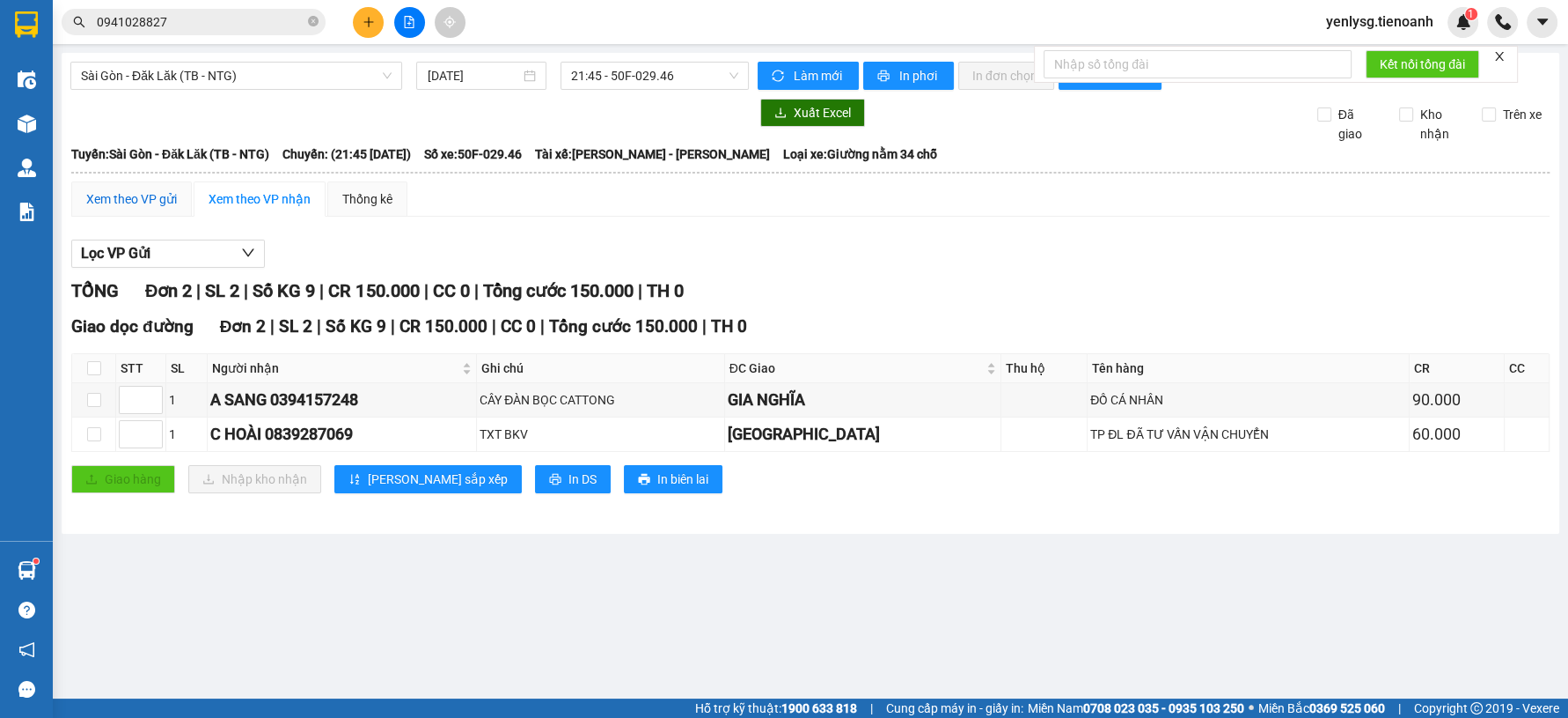
click at [141, 198] on div "Xem theo VP gửi" at bounding box center [131, 198] width 90 height 19
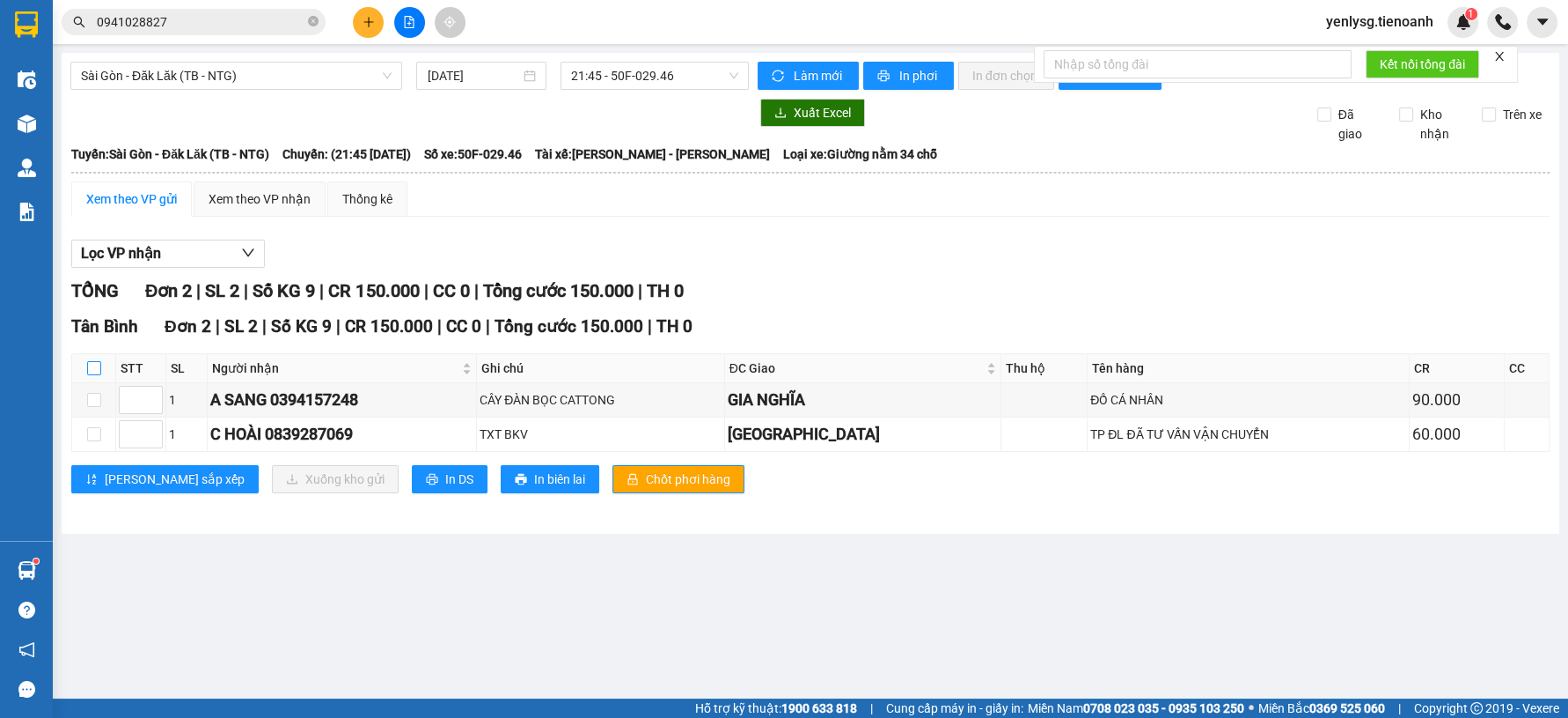
click at [99, 373] on input "checkbox" at bounding box center [94, 368] width 14 height 14
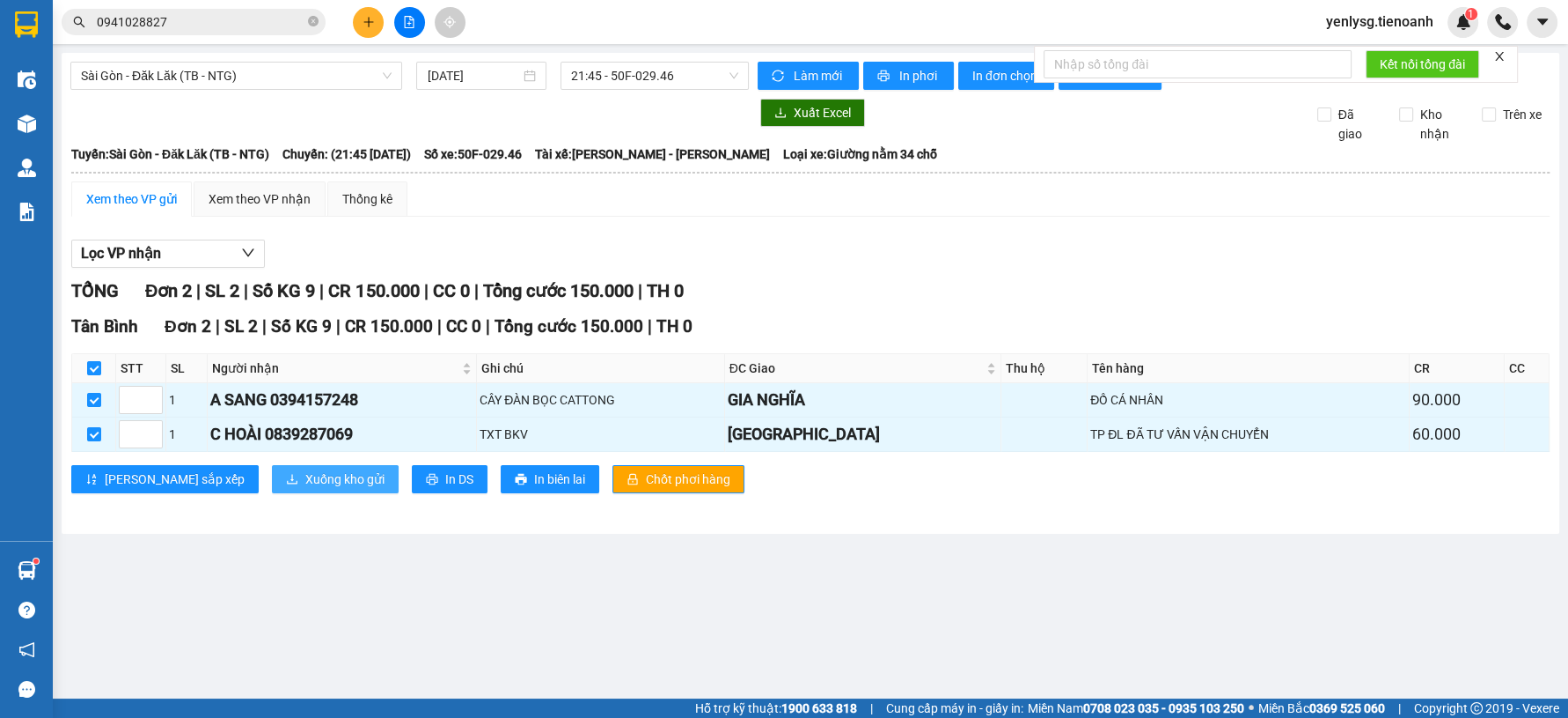
click at [305, 475] on span "Xuống kho gửi" at bounding box center [345, 478] width 80 height 19
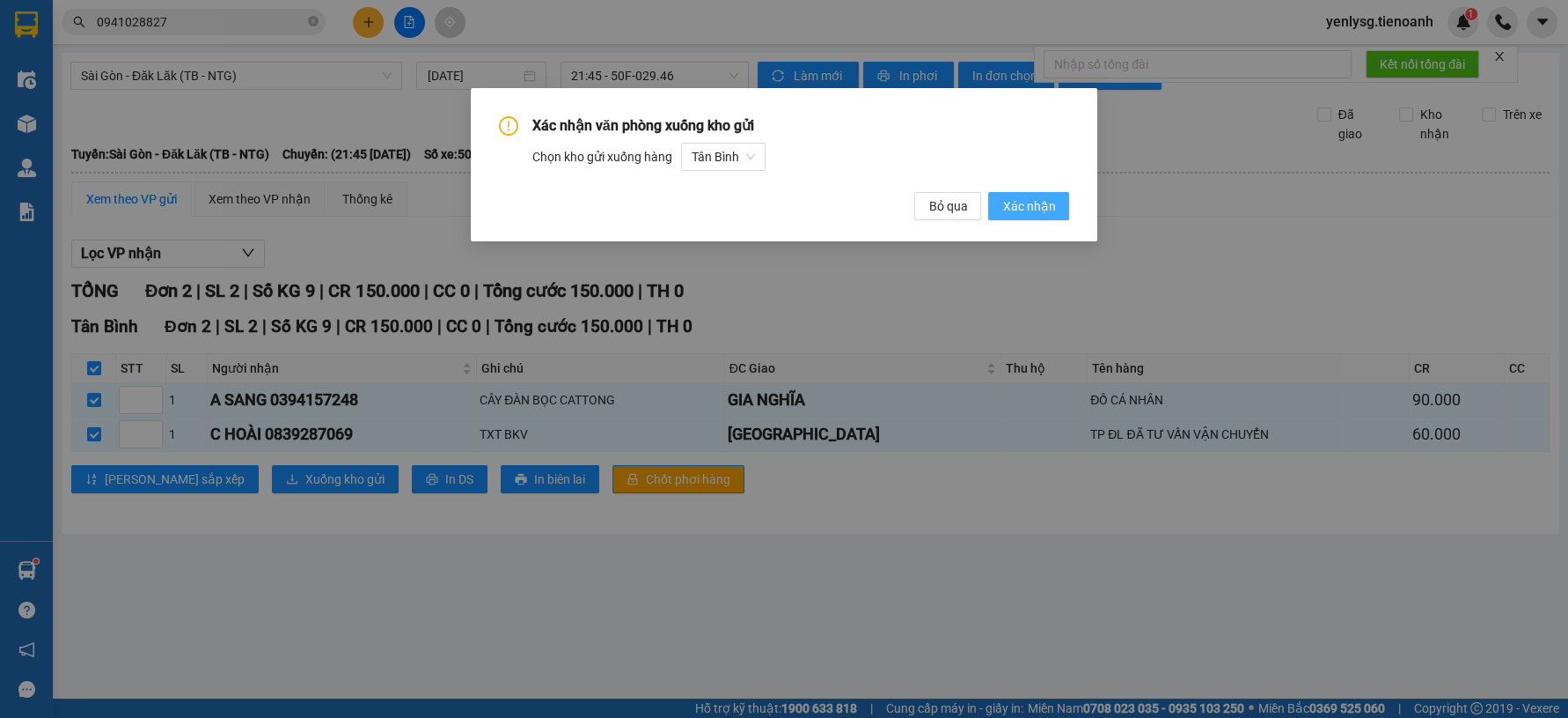
click at [1015, 201] on span "Xác nhận" at bounding box center [1028, 205] width 52 height 19
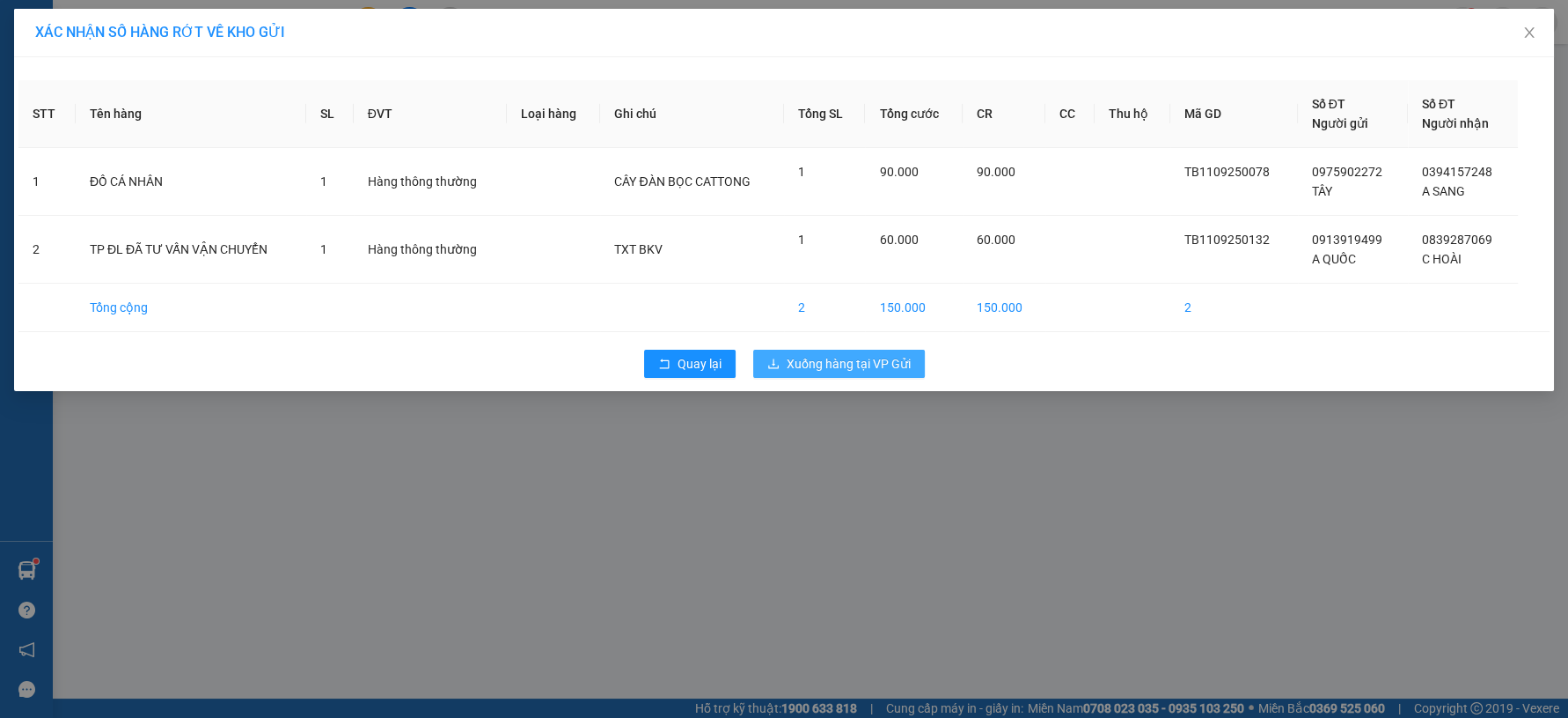
click at [917, 353] on button "Xuống hàng tại VP Gửi" at bounding box center [839, 364] width 172 height 28
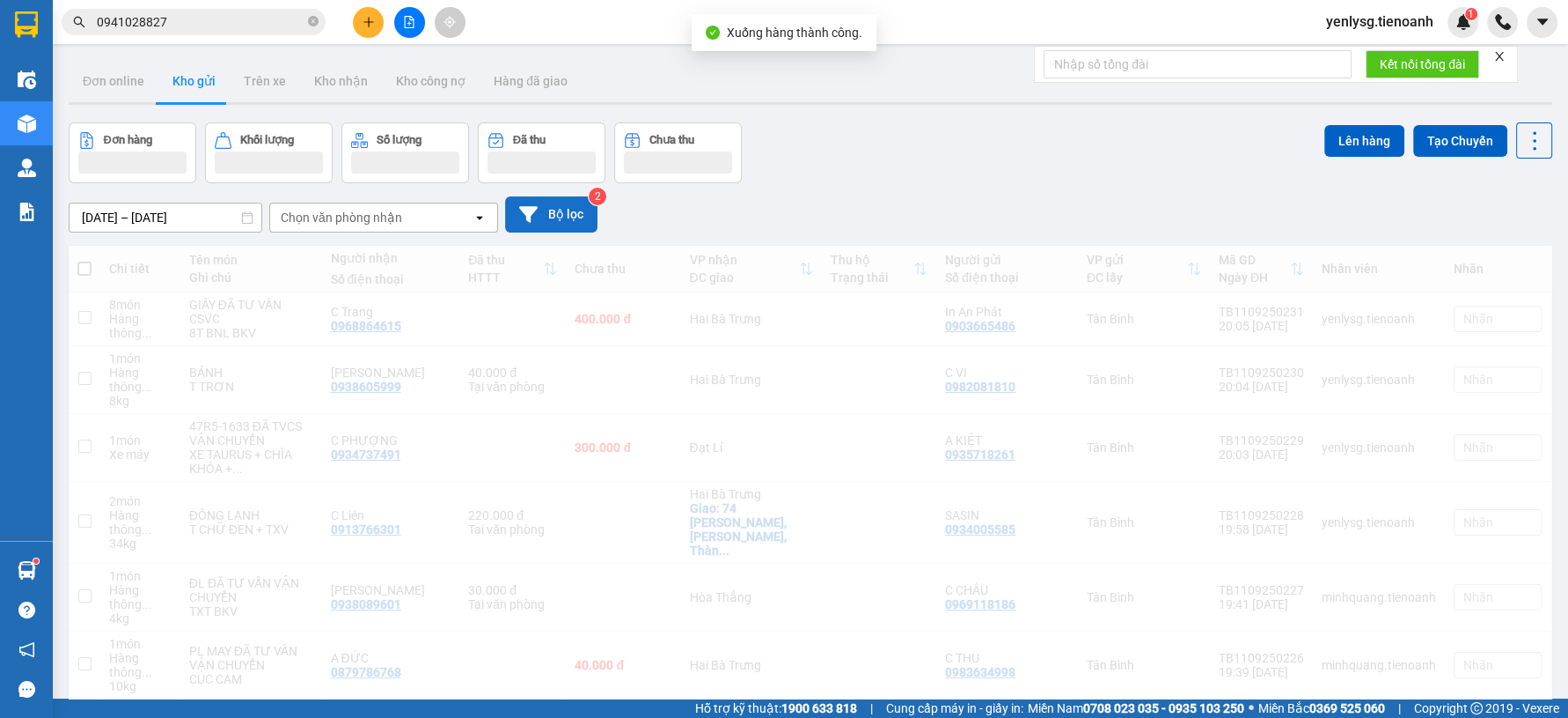
click at [559, 217] on button "Bộ lọc" at bounding box center [551, 214] width 92 height 36
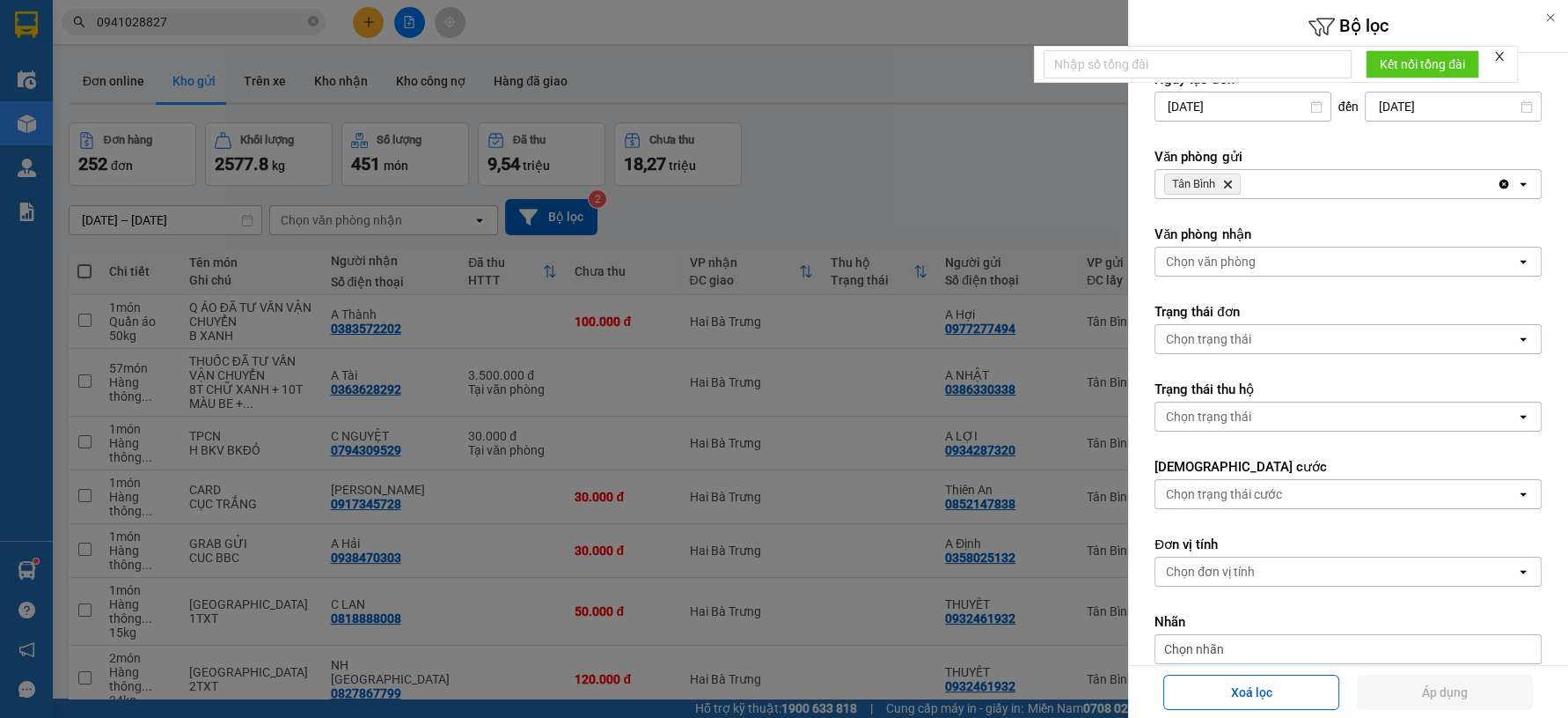
click at [1360, 335] on div "Chọn trạng thái" at bounding box center [1335, 338] width 361 height 28
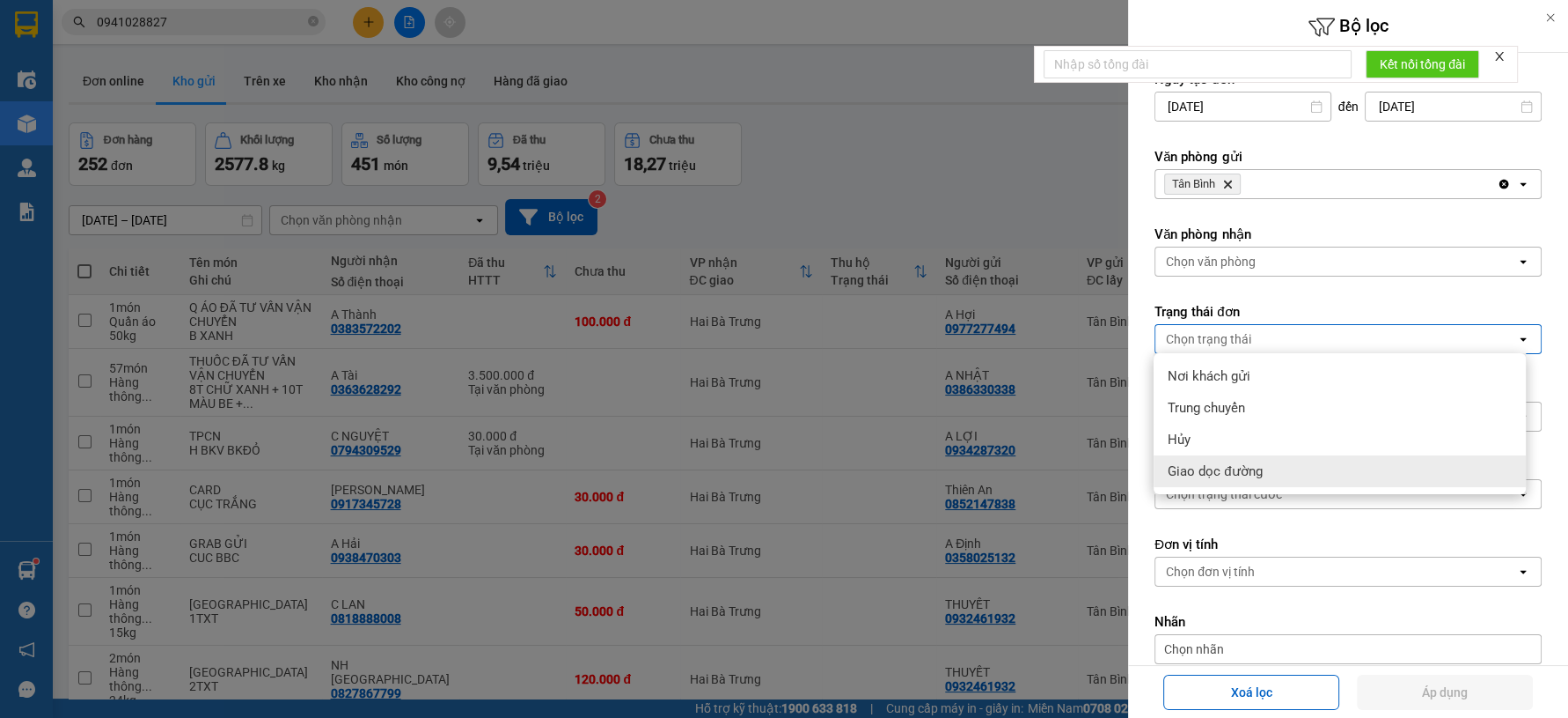
click at [1301, 469] on div "Giao dọc đường" at bounding box center [1339, 470] width 372 height 32
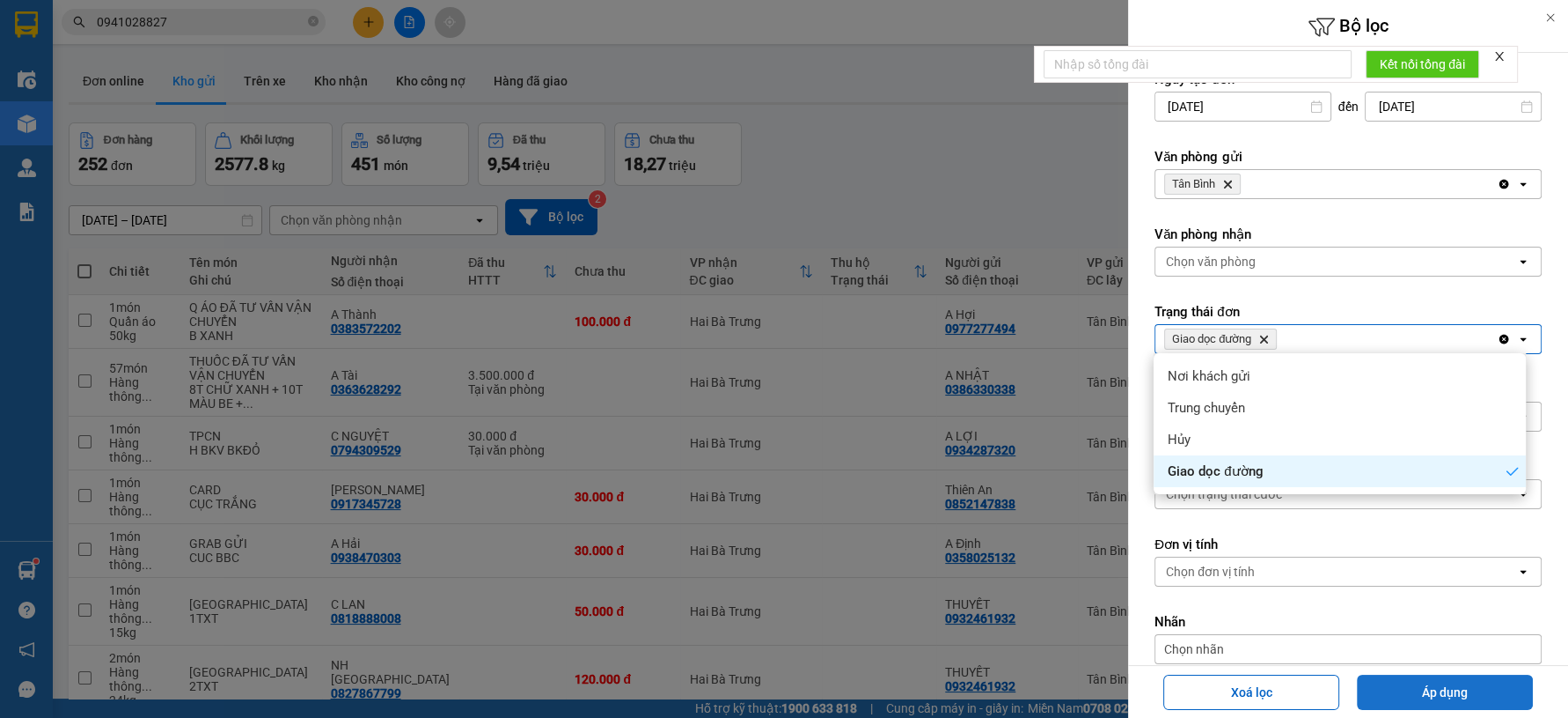
click at [1459, 680] on button "Áp dụng" at bounding box center [1444, 692] width 176 height 35
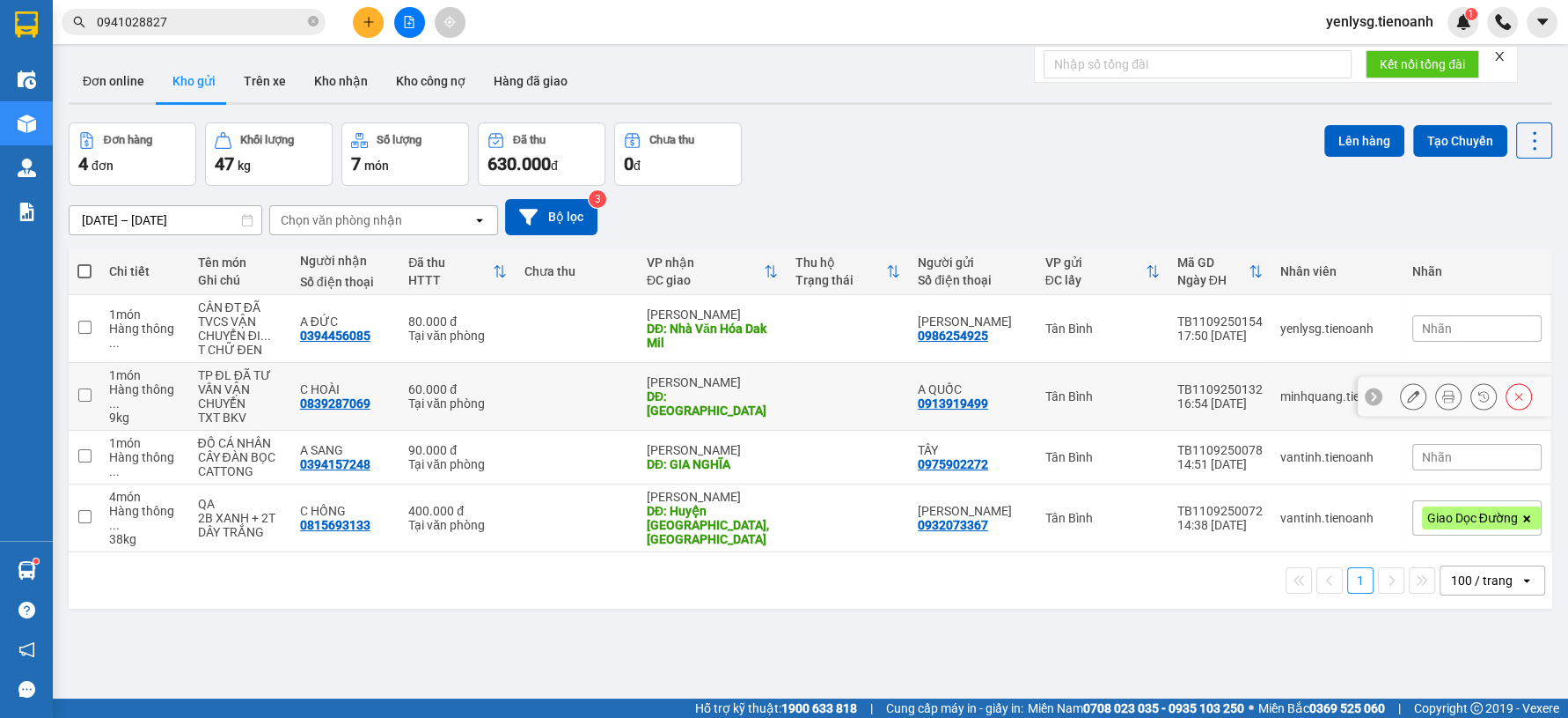
click at [534, 404] on td at bounding box center [577, 396] width 122 height 68
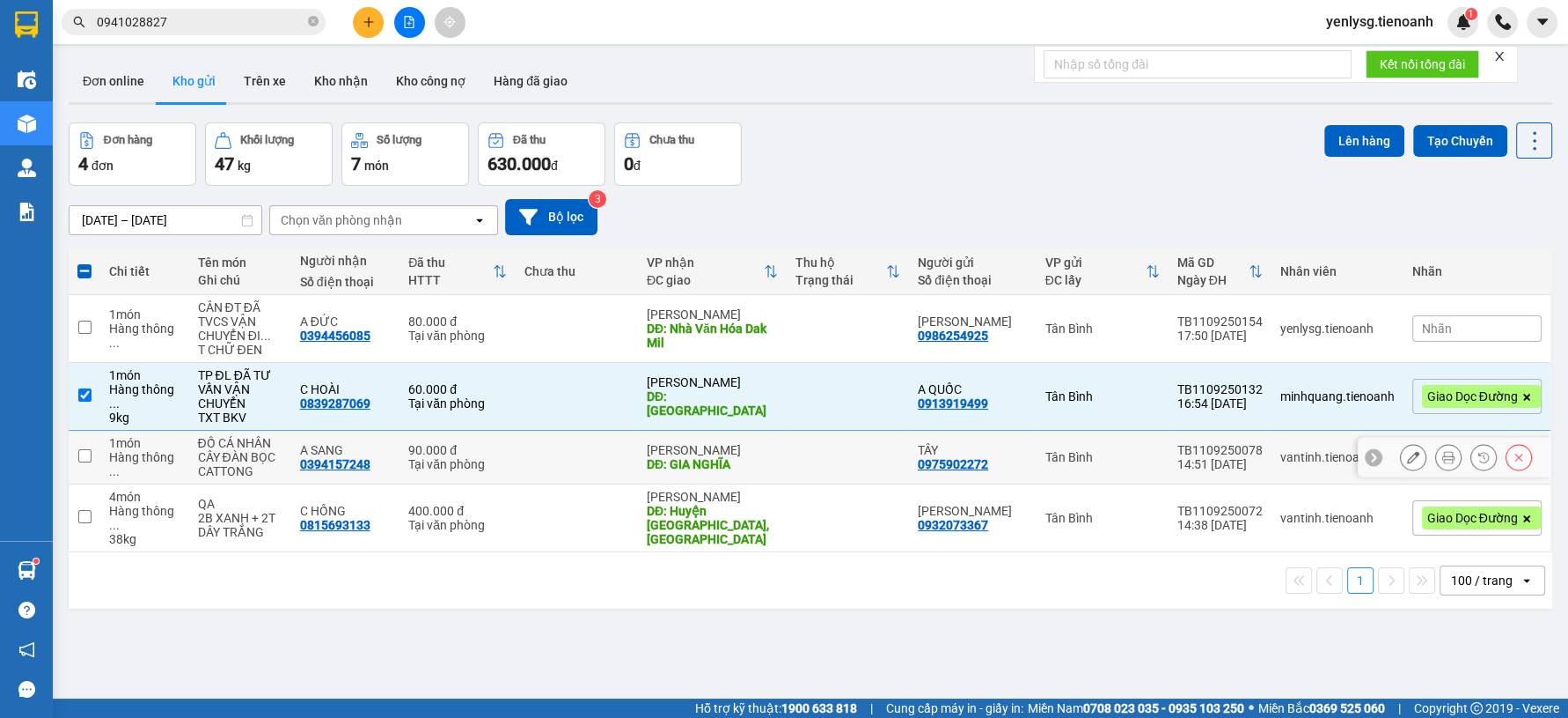
click at [540, 463] on td at bounding box center [577, 457] width 122 height 53
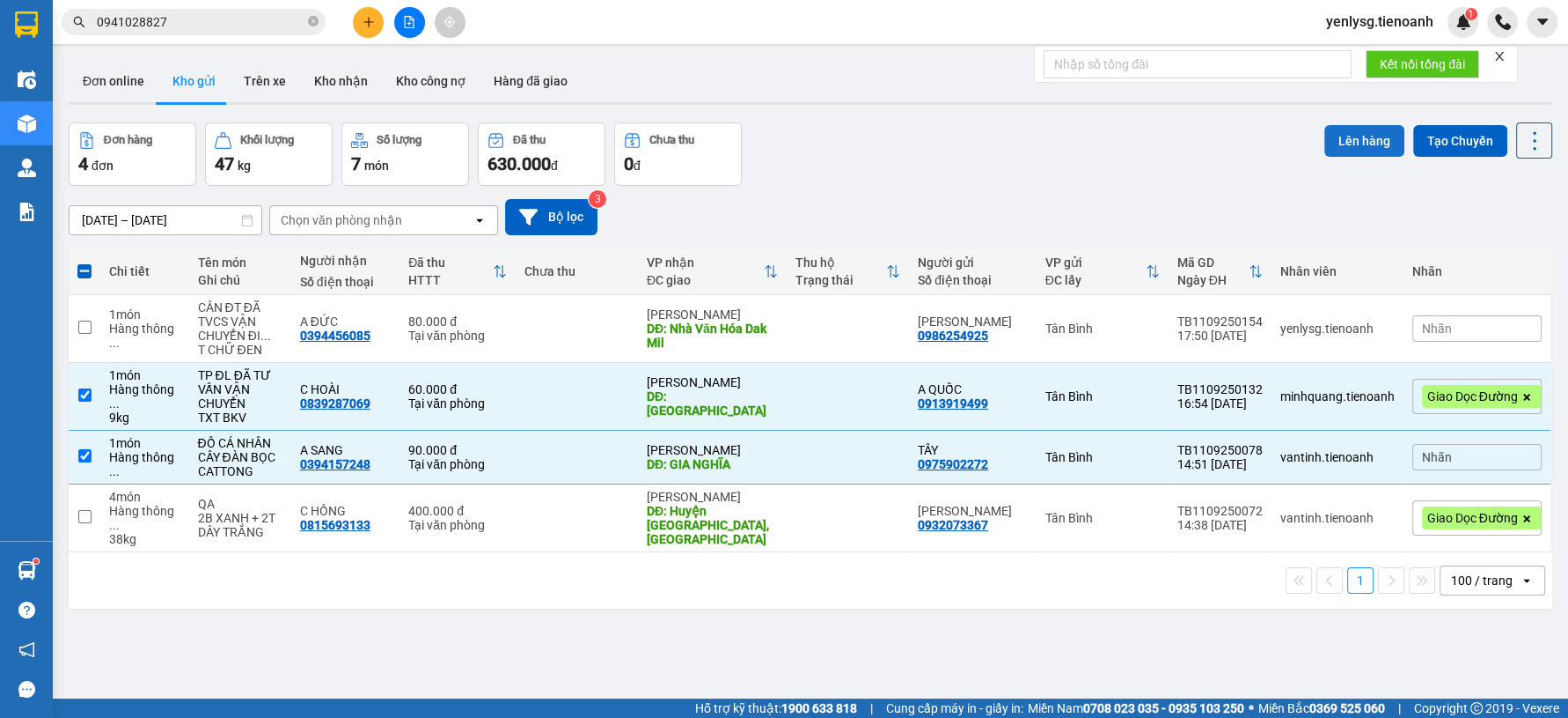
click at [1363, 142] on button "Lên hàng" at bounding box center [1364, 140] width 80 height 32
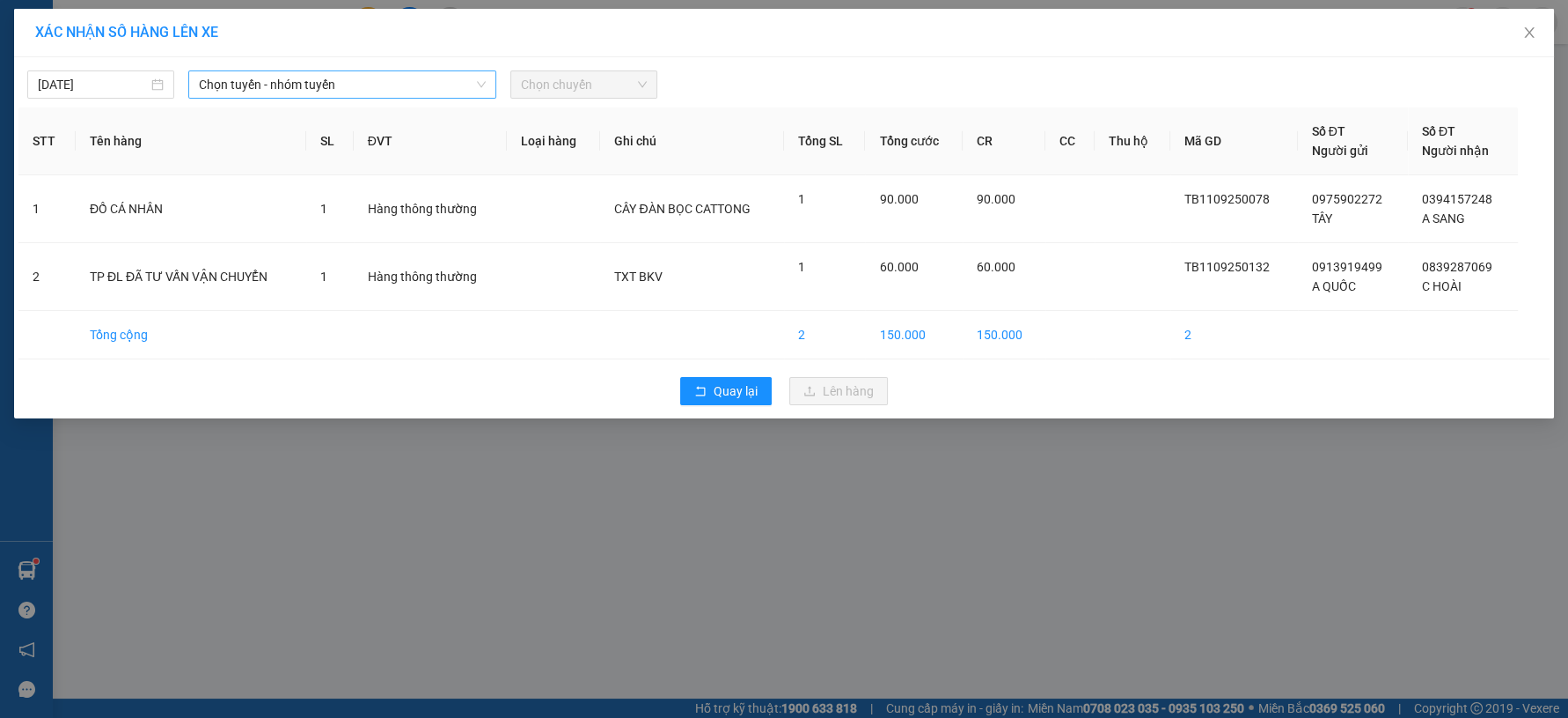
click at [450, 87] on span "Chọn tuyến - nhóm tuyến" at bounding box center [342, 84] width 286 height 26
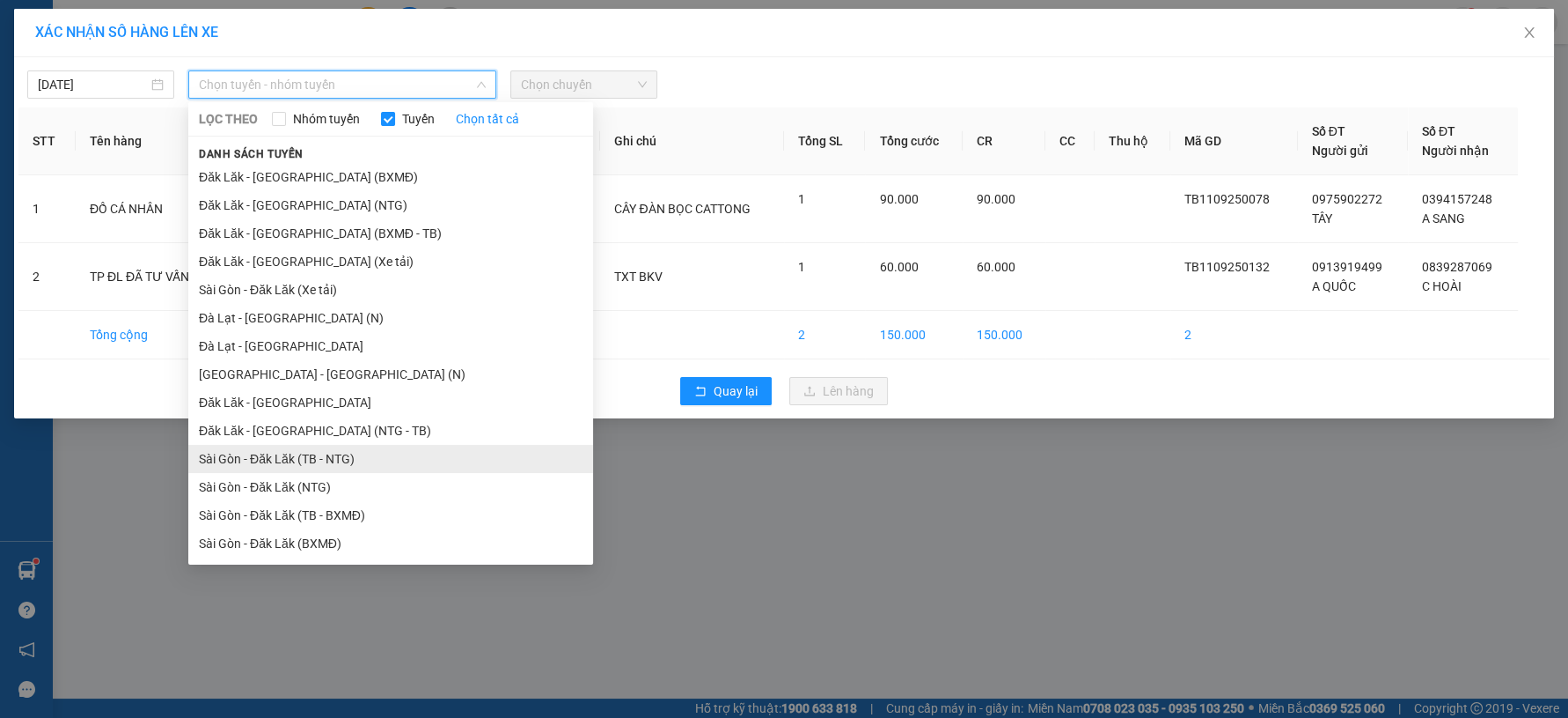
click at [258, 445] on li "Sài Gòn - Đăk Lăk (TB - NTG)" at bounding box center [390, 458] width 405 height 28
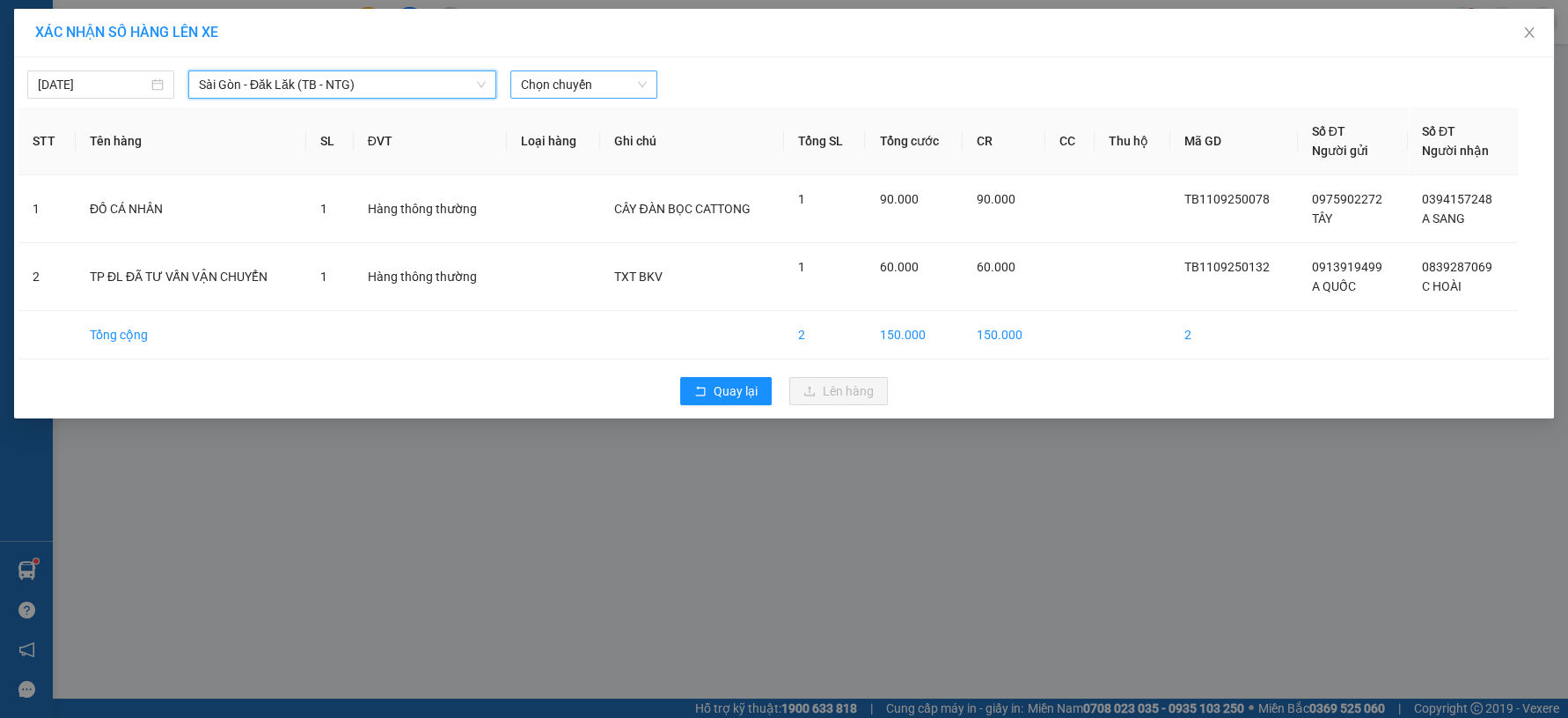
click at [551, 99] on div "11/09/2025 Sài Gòn - Đăk Lăk (TB - NTG) Sài Gòn - Đăk Lăk (TB - NTG) LỌC THEO N…" at bounding box center [784, 237] width 1540 height 361
click at [561, 90] on span "Chọn chuyến" at bounding box center [583, 84] width 126 height 26
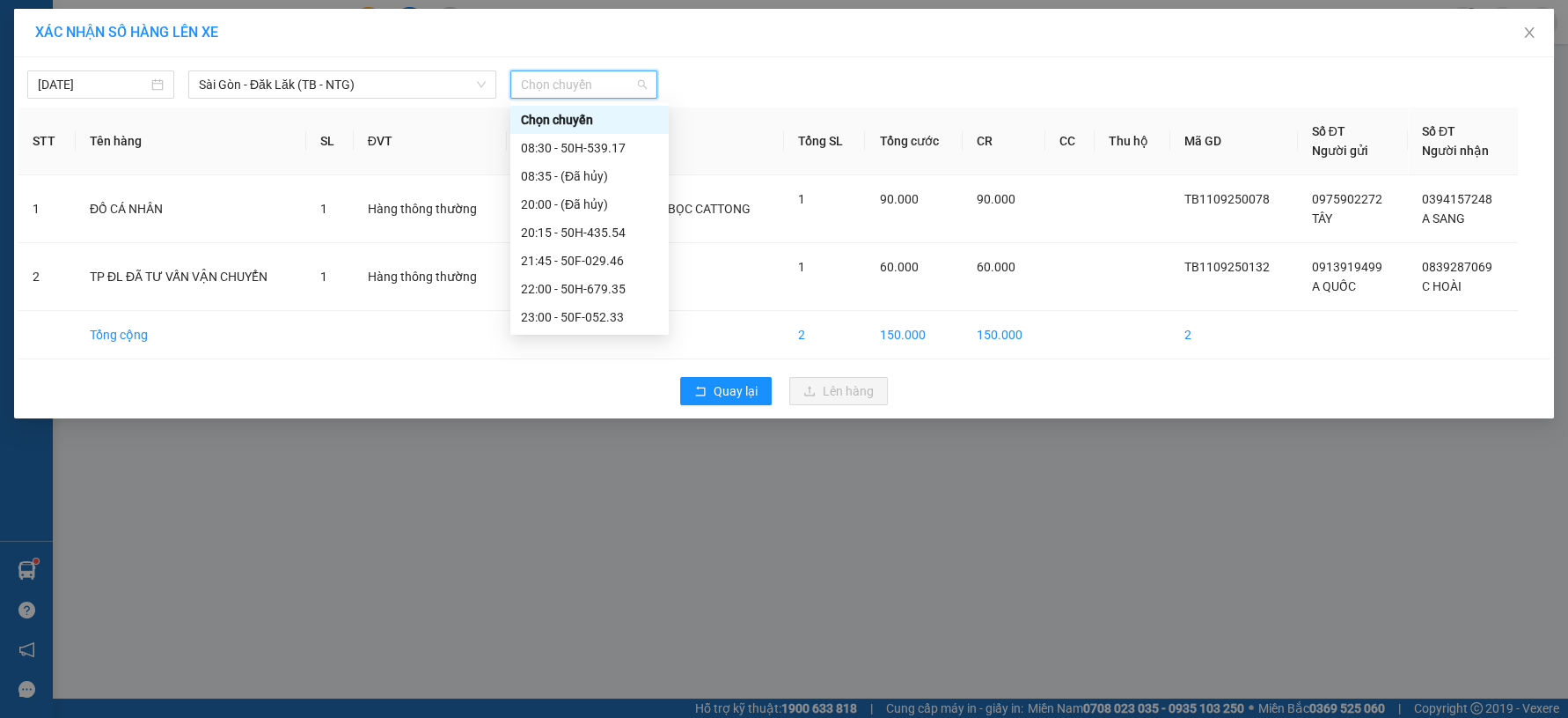
click at [577, 335] on div "23:10 - 50F-004.16" at bounding box center [589, 345] width 137 height 19
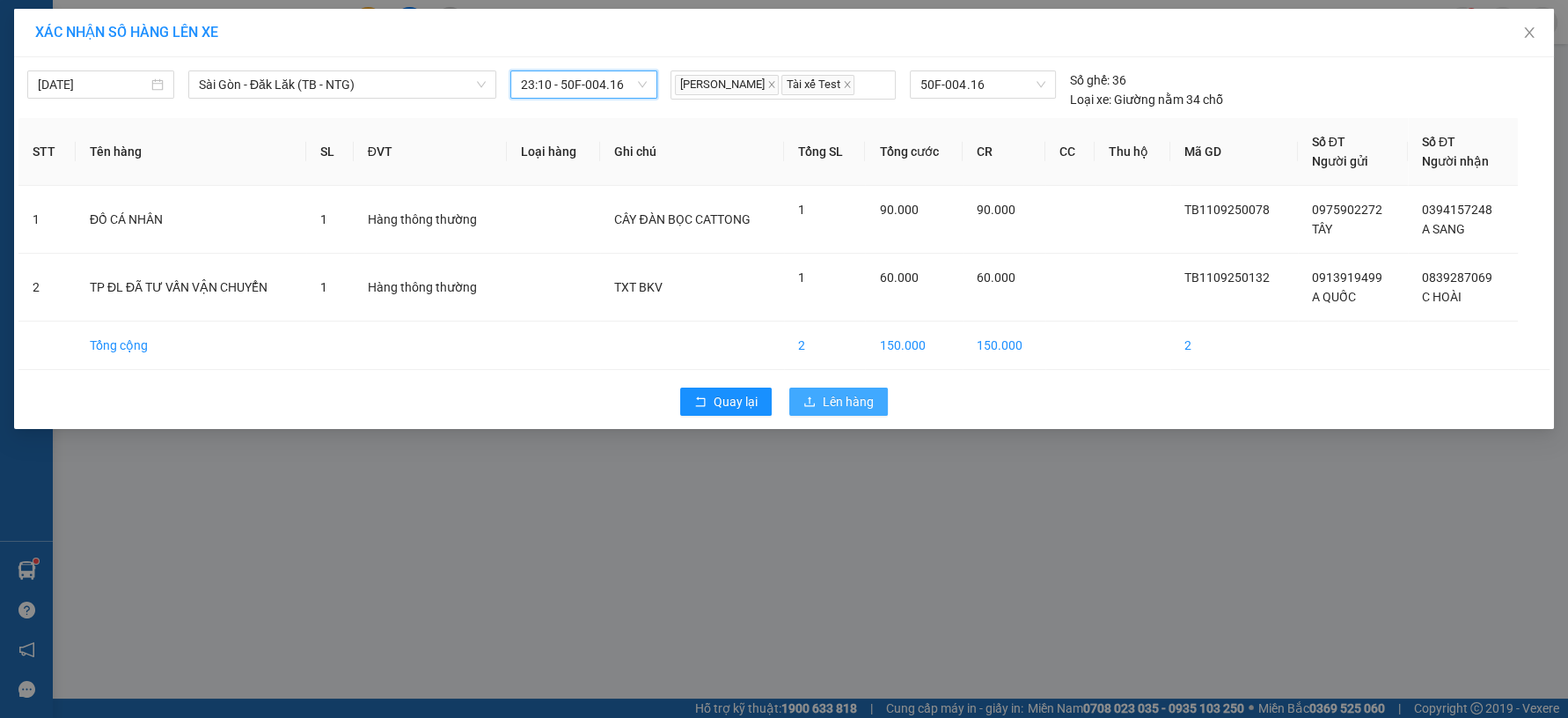
click at [792, 398] on button "Lên hàng" at bounding box center [838, 401] width 99 height 28
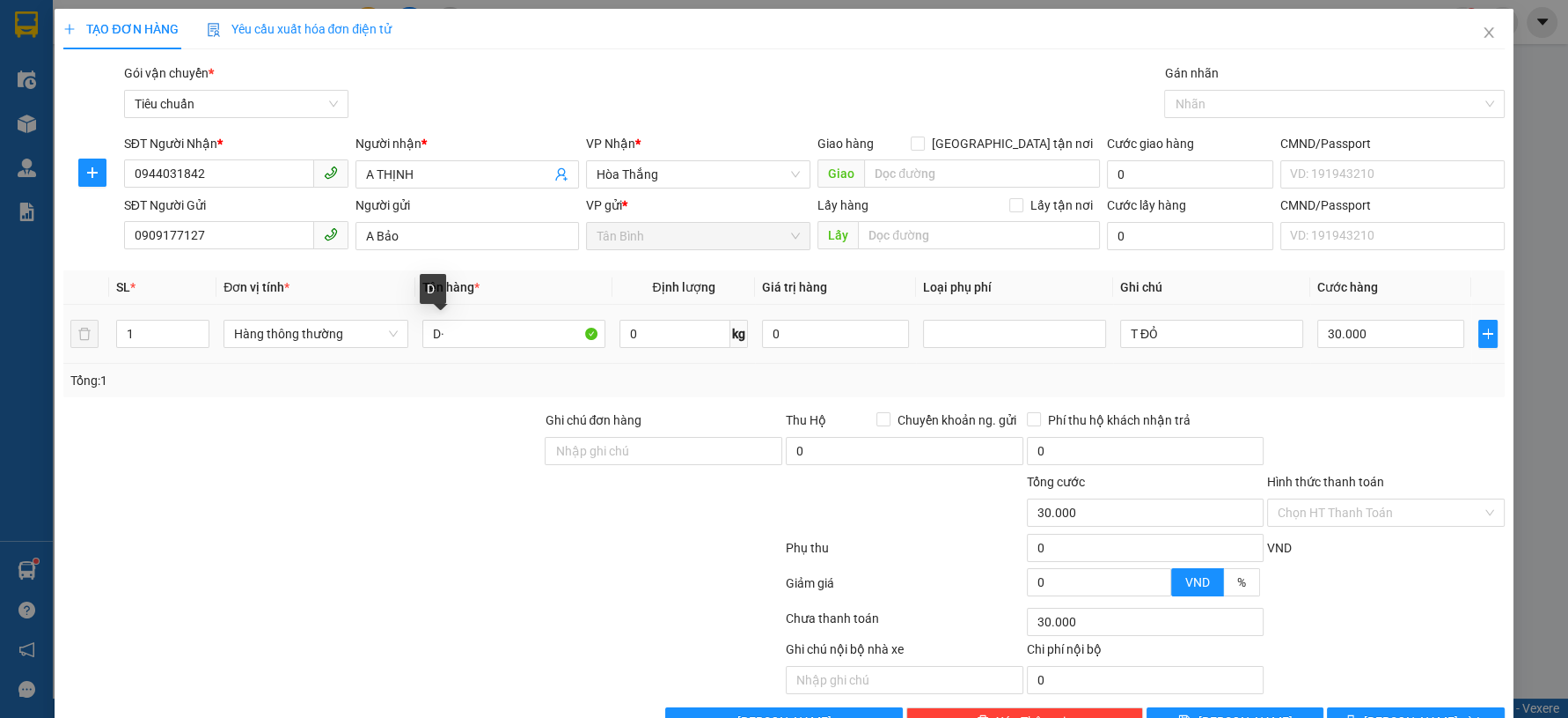
type input "D"
type input "ĐỒ BẢO HÀNH"
drag, startPoint x: 1233, startPoint y: 333, endPoint x: 871, endPoint y: 339, distance: 362.0
click at [873, 338] on tr "1 Hàng thông thường ĐỒ BẢO HÀNH 0 kg 0 T ĐỎ 30.000" at bounding box center [784, 334] width 1441 height 59
type input "H XÁM BBC"
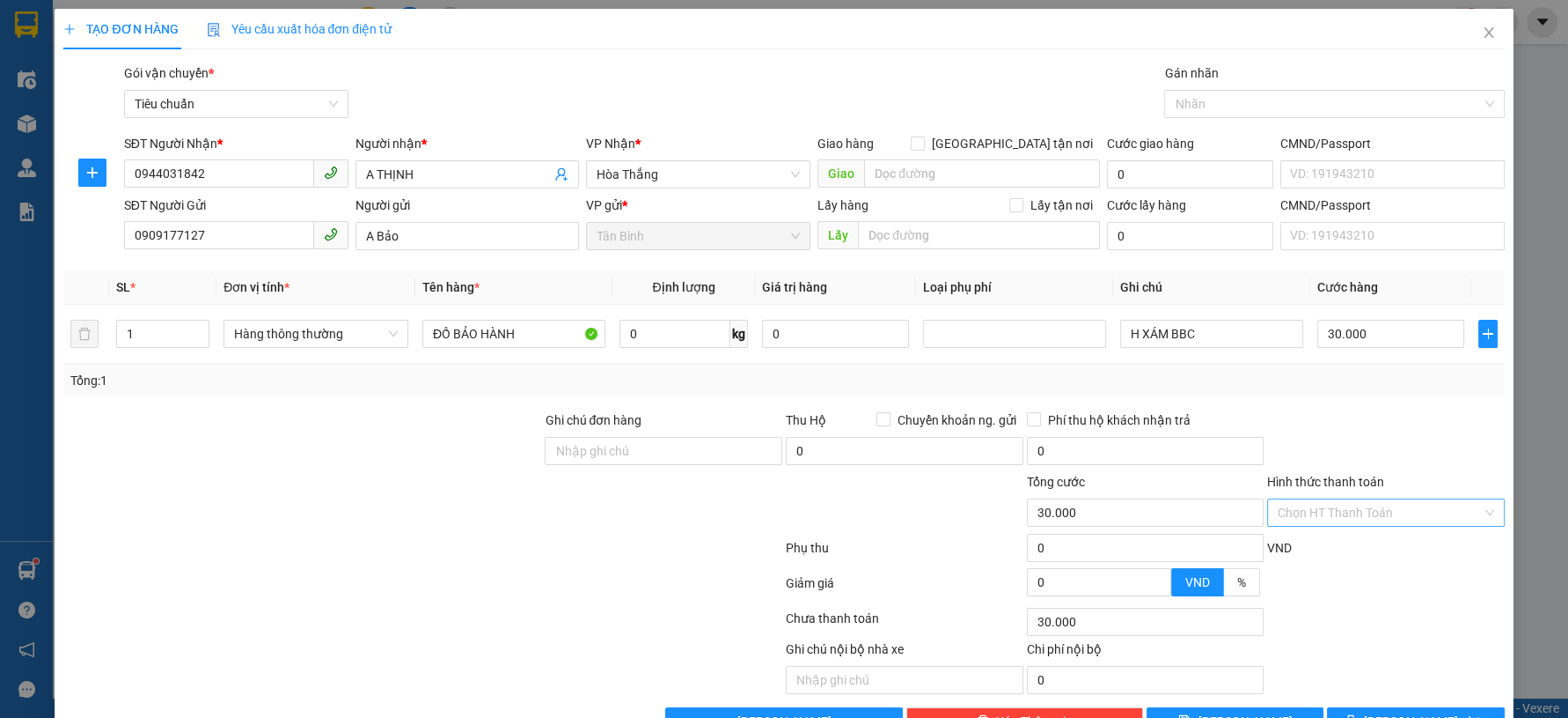
click at [1441, 515] on input "Hình thức thanh toán" at bounding box center [1380, 512] width 204 height 26
click at [1407, 538] on div "Tại văn phòng" at bounding box center [1373, 546] width 214 height 19
type input "0"
click at [1352, 711] on button "[PERSON_NAME] và In" at bounding box center [1415, 721] width 177 height 28
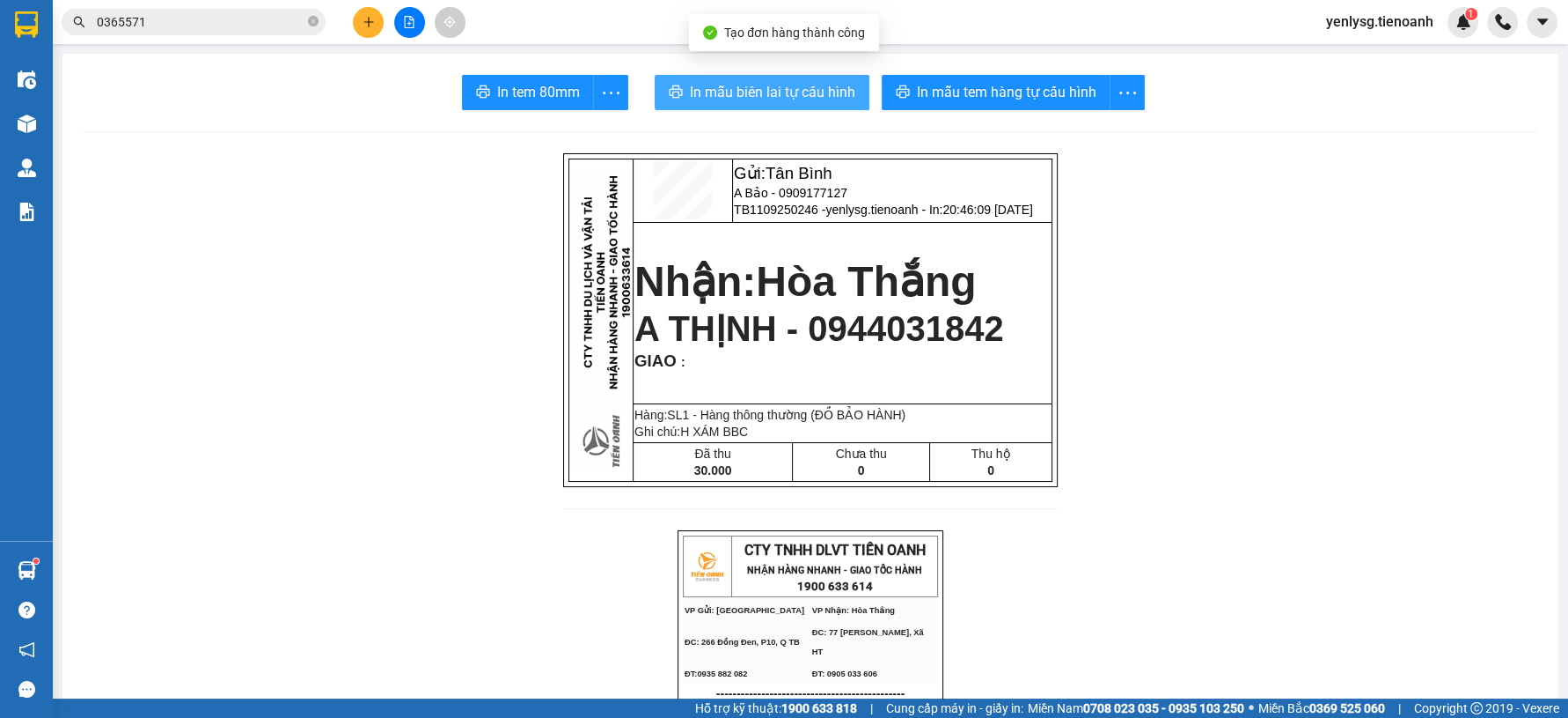
click at [807, 104] on button "In mẫu biên lai tự cấu hình" at bounding box center [762, 92] width 215 height 35
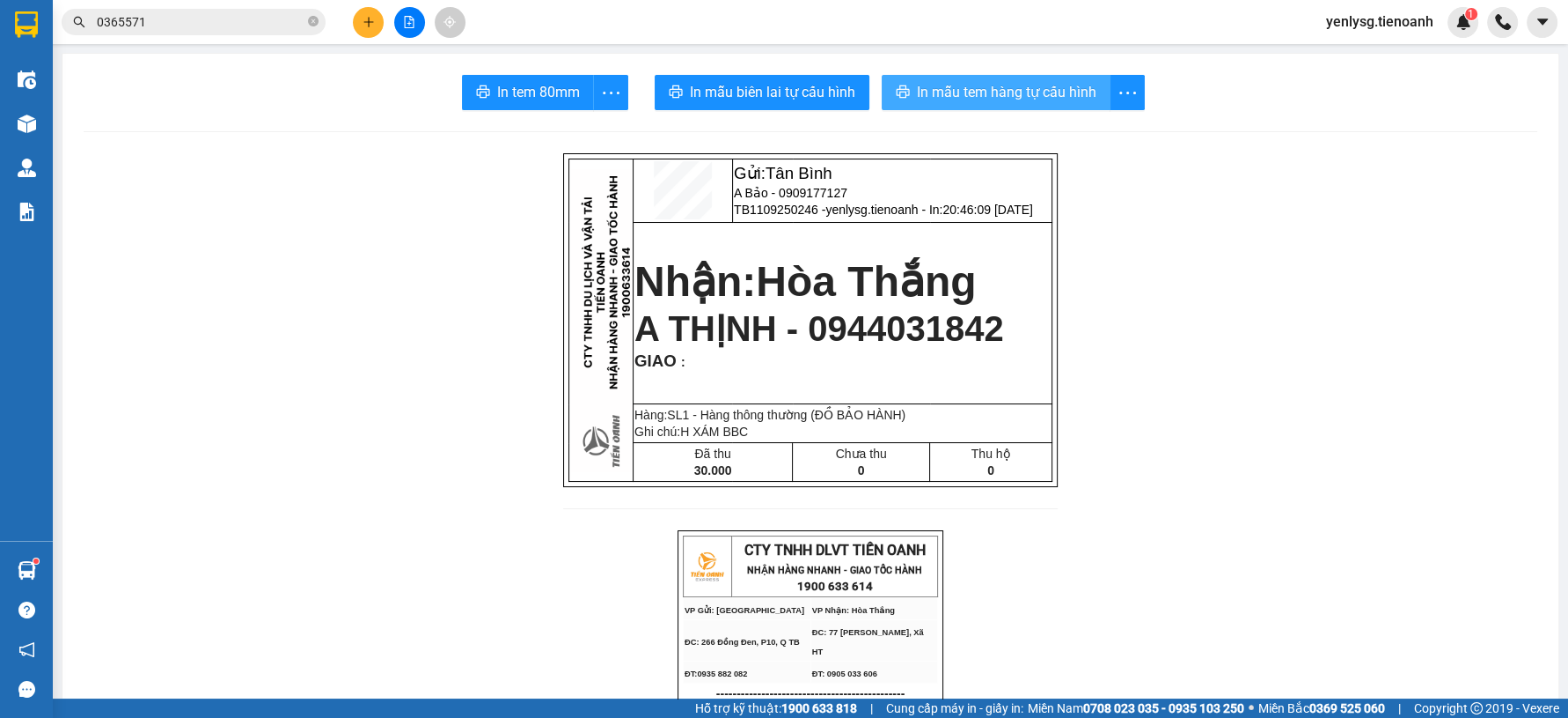
click at [1081, 103] on button "In mẫu tem hàng tự cấu hình" at bounding box center [996, 92] width 229 height 35
click at [363, 22] on icon "plus" at bounding box center [368, 21] width 10 height 1
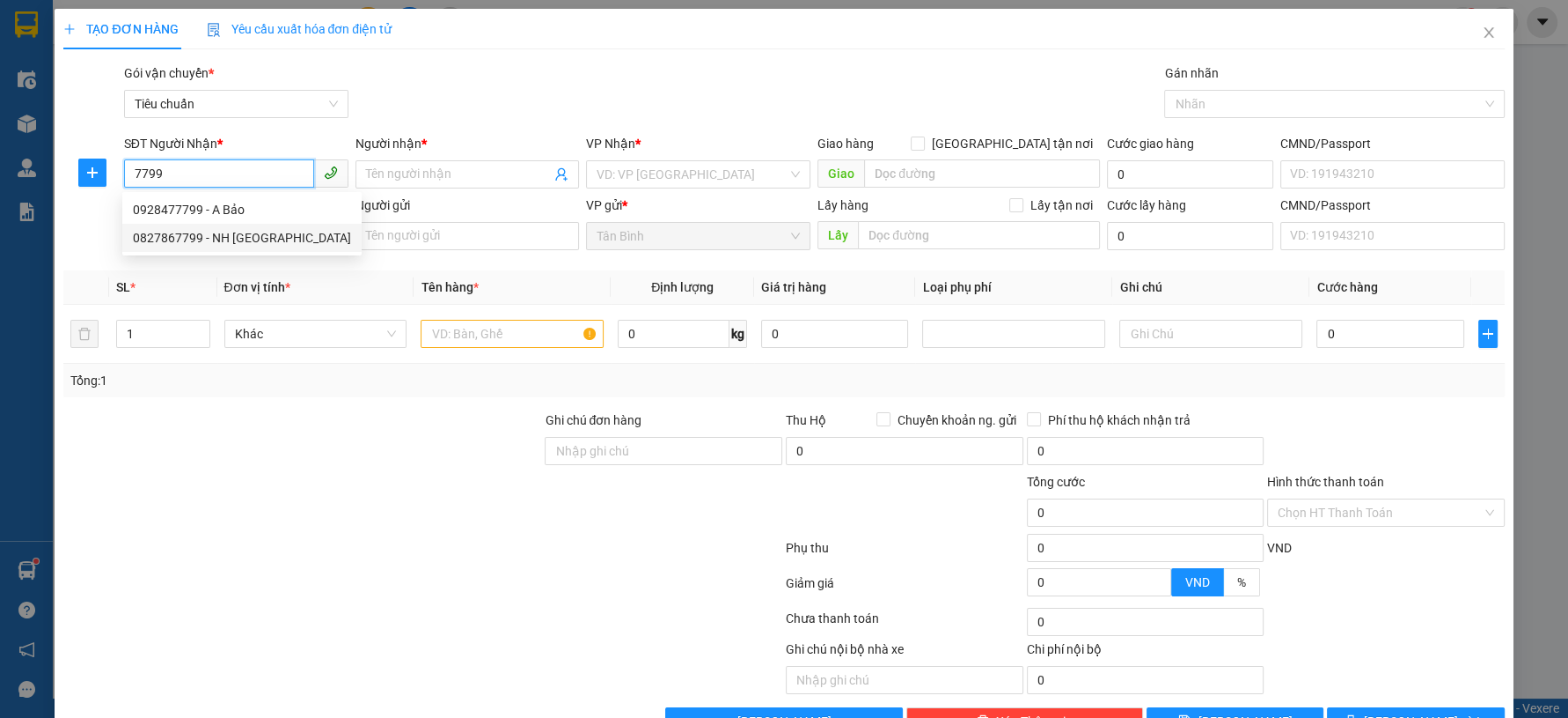
click at [239, 236] on div "0827867799 - NH [GEOGRAPHIC_DATA]" at bounding box center [241, 237] width 218 height 19
type input "0827867799"
type input "NH [GEOGRAPHIC_DATA]"
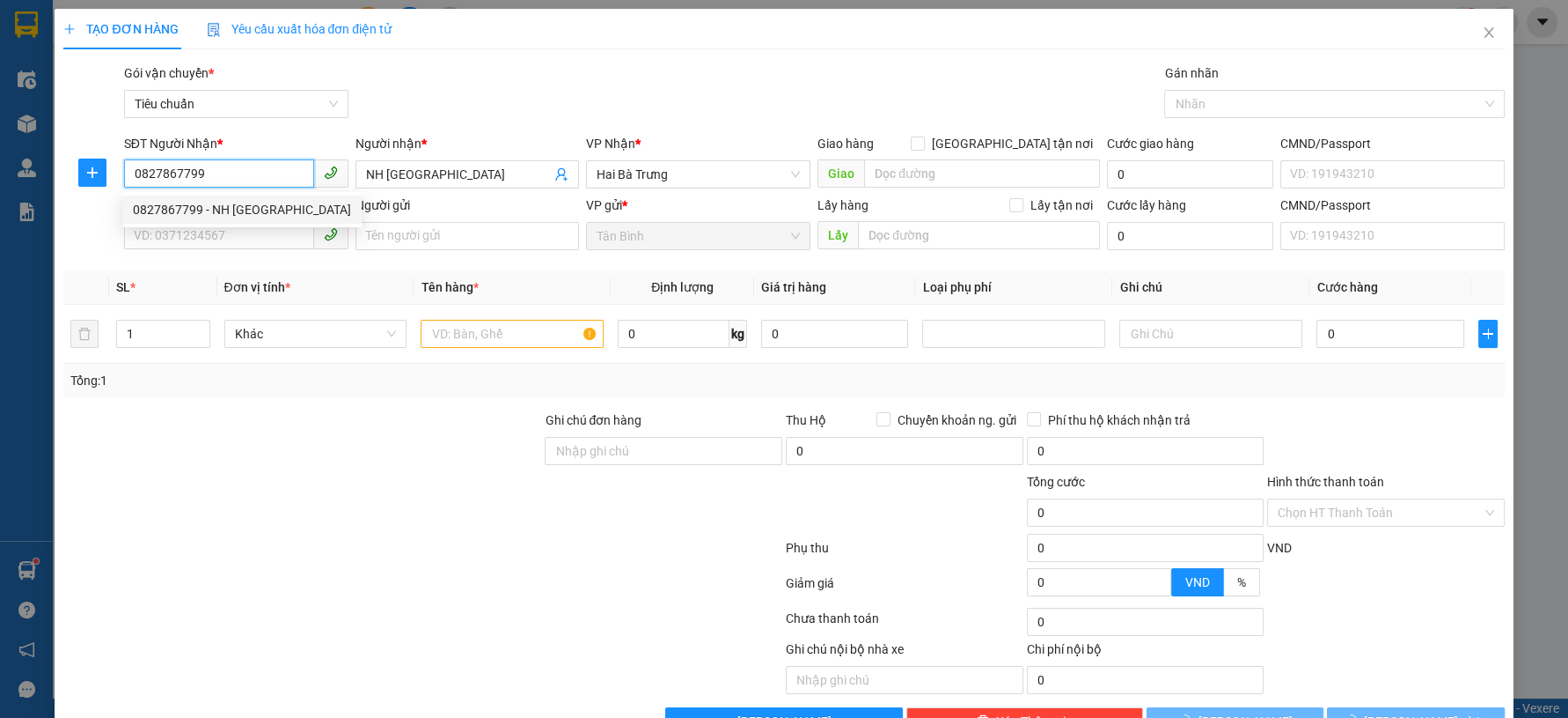
type input "0827867799"
click at [239, 236] on input "SĐT Người Gửi" at bounding box center [219, 234] width 190 height 28
type input "60.000"
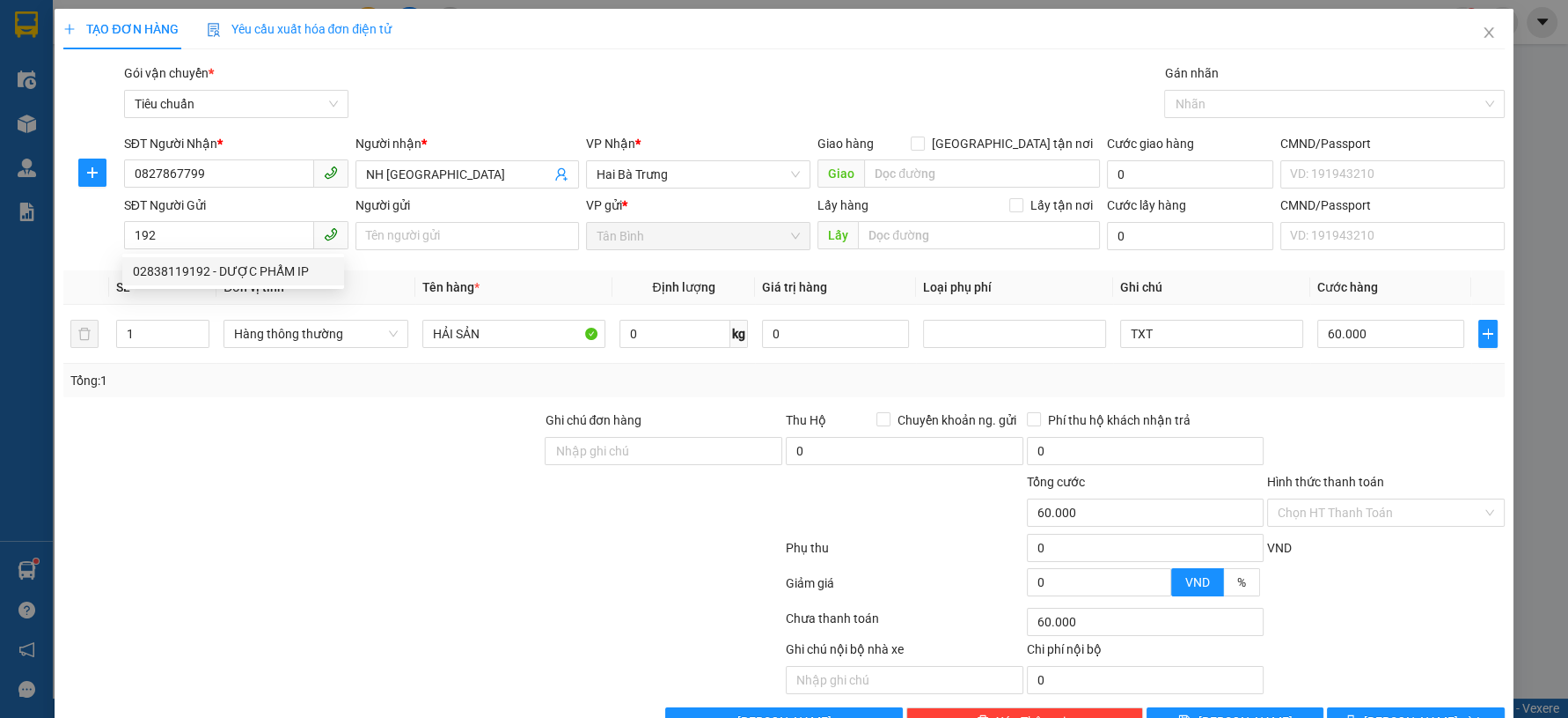
click at [230, 218] on div "SĐT Người Gửi" at bounding box center [236, 208] width 224 height 26
click at [235, 249] on span "192" at bounding box center [236, 235] width 224 height 28
click at [239, 230] on input "192" at bounding box center [219, 234] width 190 height 28
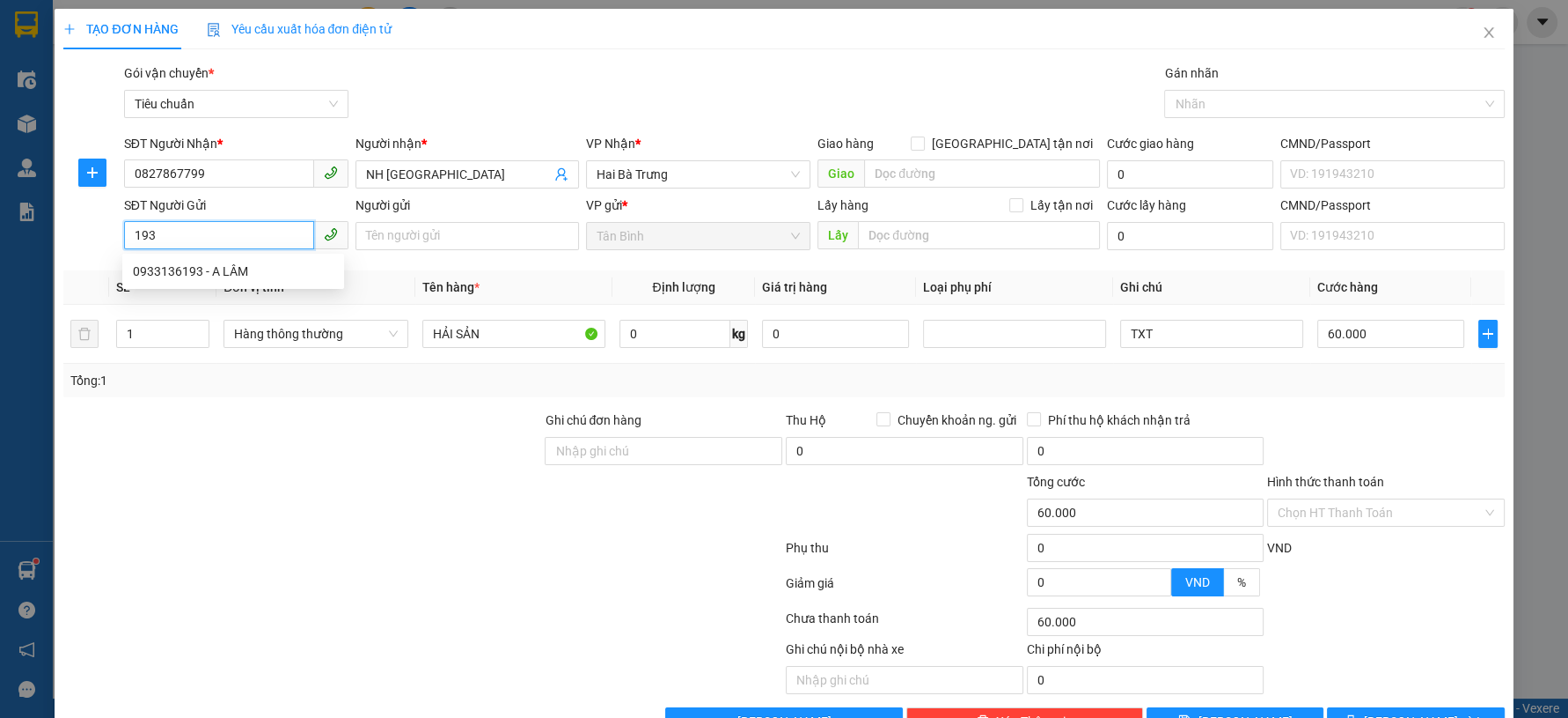
click at [239, 230] on input "193" at bounding box center [219, 234] width 190 height 28
type input "0"
click at [283, 273] on div "0932461932 - THUYẾT" at bounding box center [233, 270] width 201 height 19
type input "0932461932"
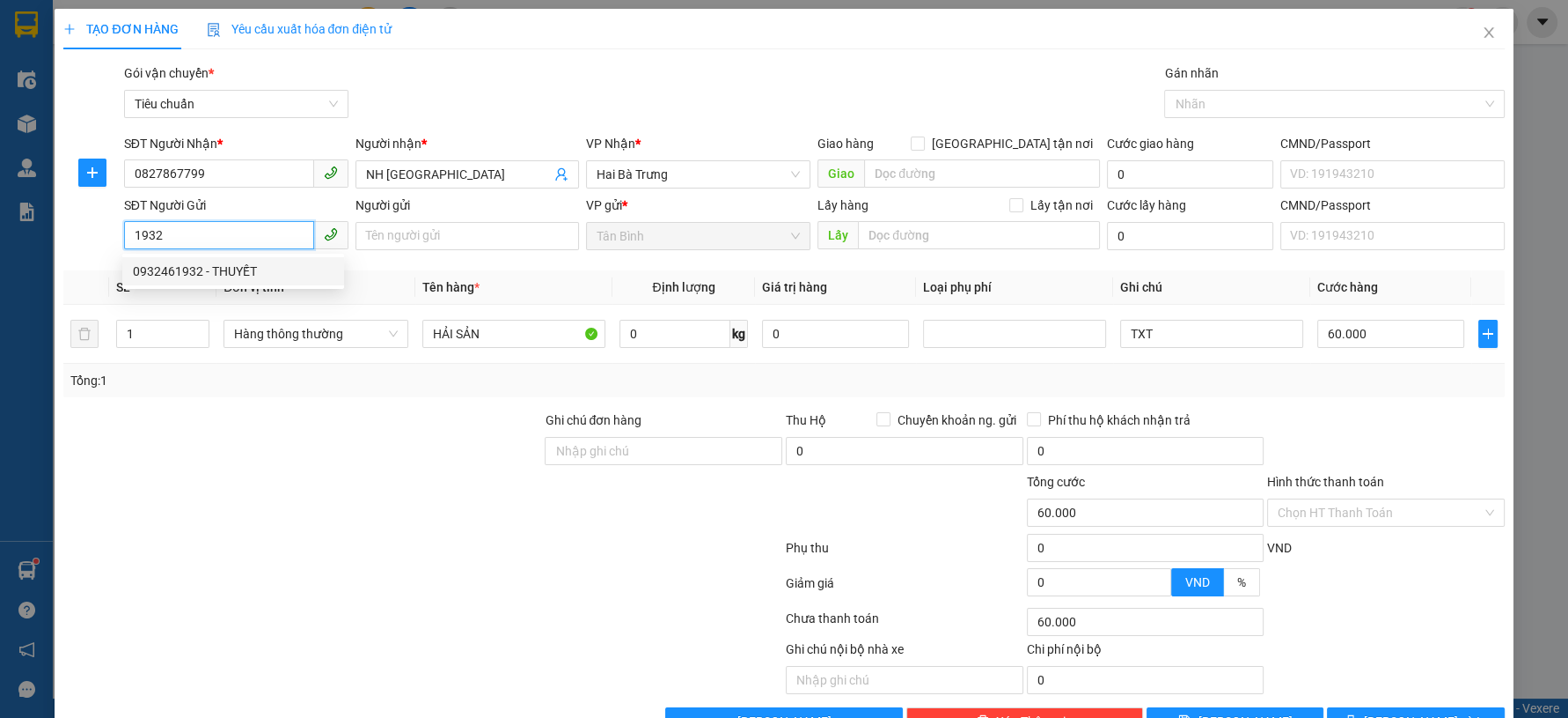
type input "THUYẾT"
type input "70.000"
type input "0932461932"
type input "2"
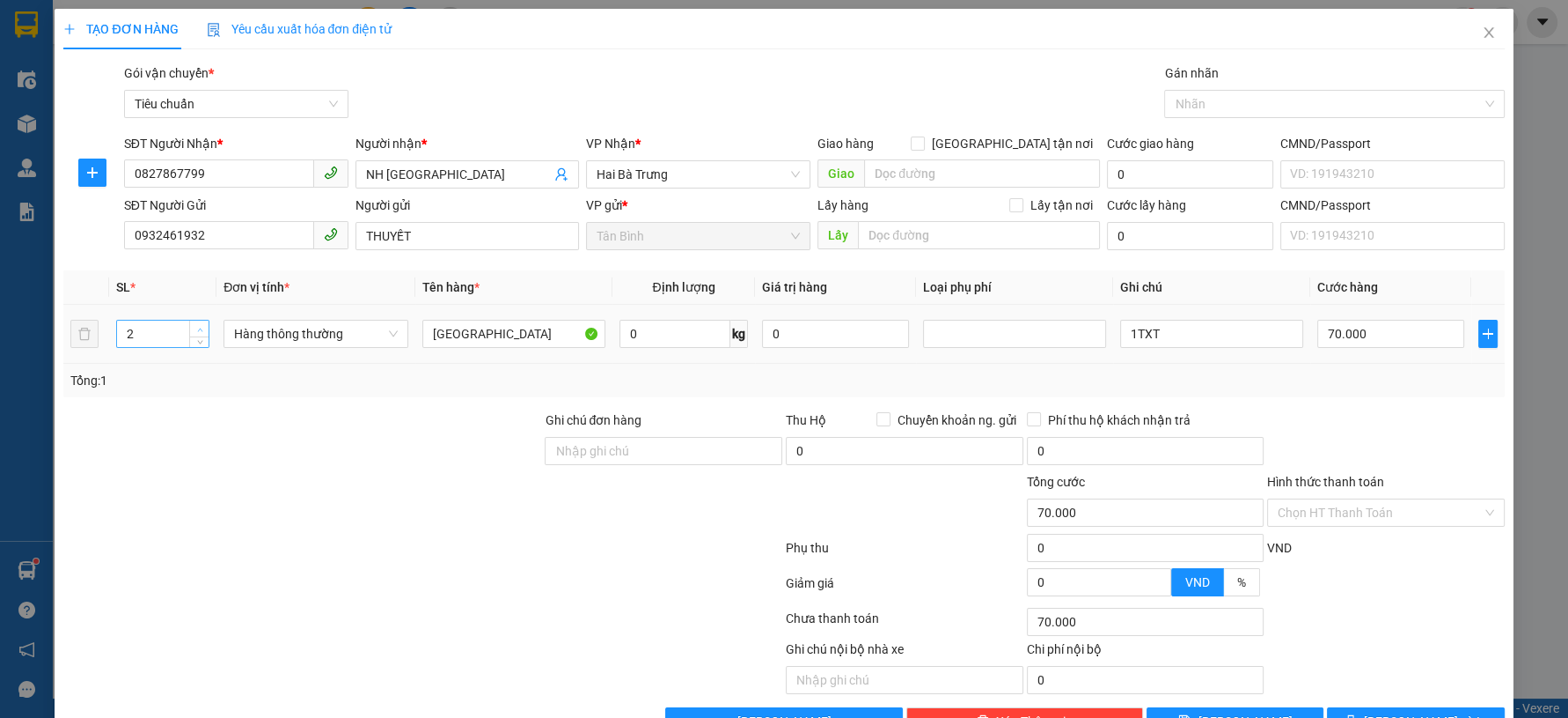
click at [203, 324] on span "Increase Value" at bounding box center [198, 328] width 19 height 16
click at [670, 348] on div "0 kg" at bounding box center [683, 334] width 129 height 35
click at [669, 336] on input "0" at bounding box center [675, 333] width 112 height 28
type input "0"
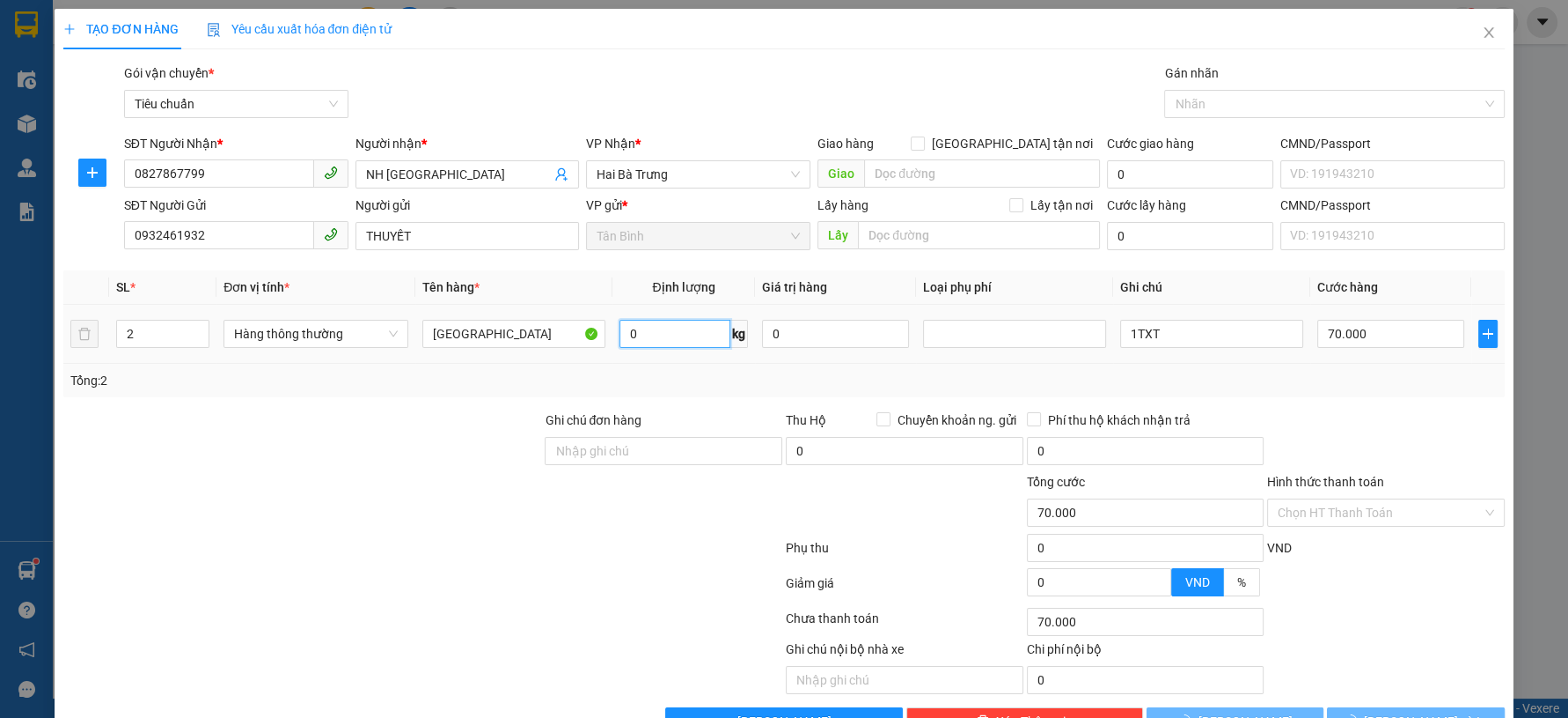
type input "0"
type input "24"
click at [624, 364] on div "Tổng: 2" at bounding box center [784, 380] width 1441 height 33
type input "60.000"
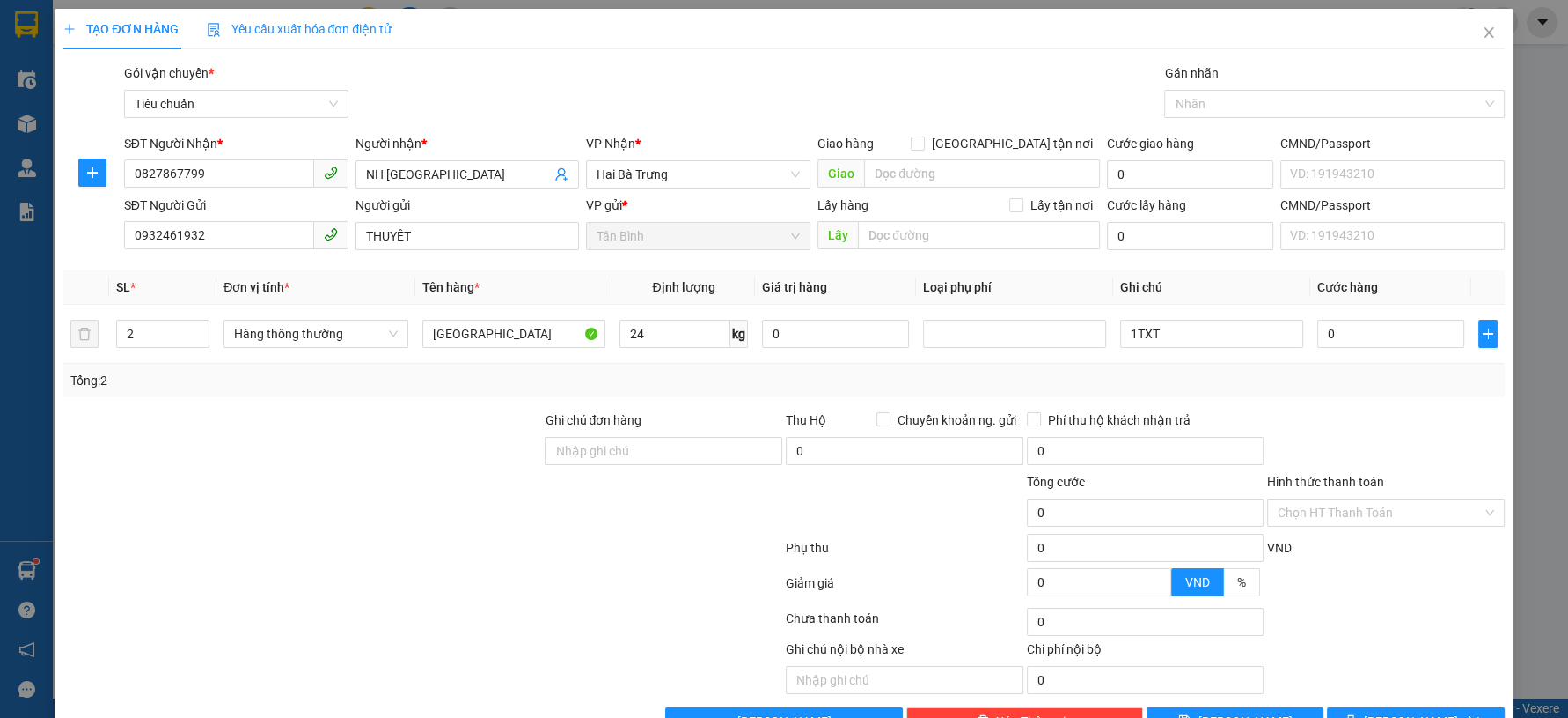
type input "60.000"
drag, startPoint x: 1129, startPoint y: 335, endPoint x: 1076, endPoint y: 338, distance: 53.1
click at [1076, 338] on tr "2 Hàng thông thường Đông Lạnh 24 kg 0 1TXT 60.000" at bounding box center [784, 334] width 1441 height 59
type input "2TXT"
click at [1336, 332] on input "60.000" at bounding box center [1391, 333] width 147 height 28
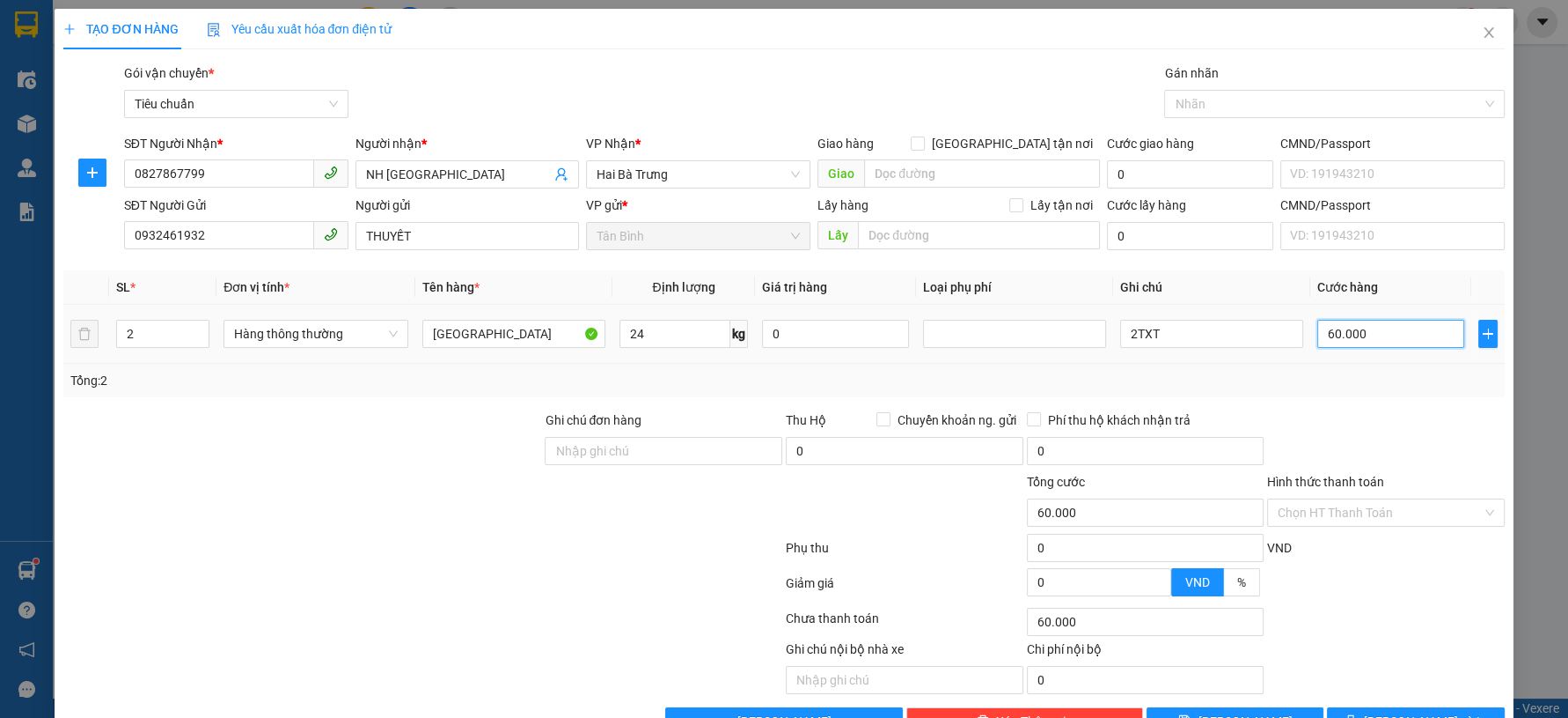
type input "1"
type input "12"
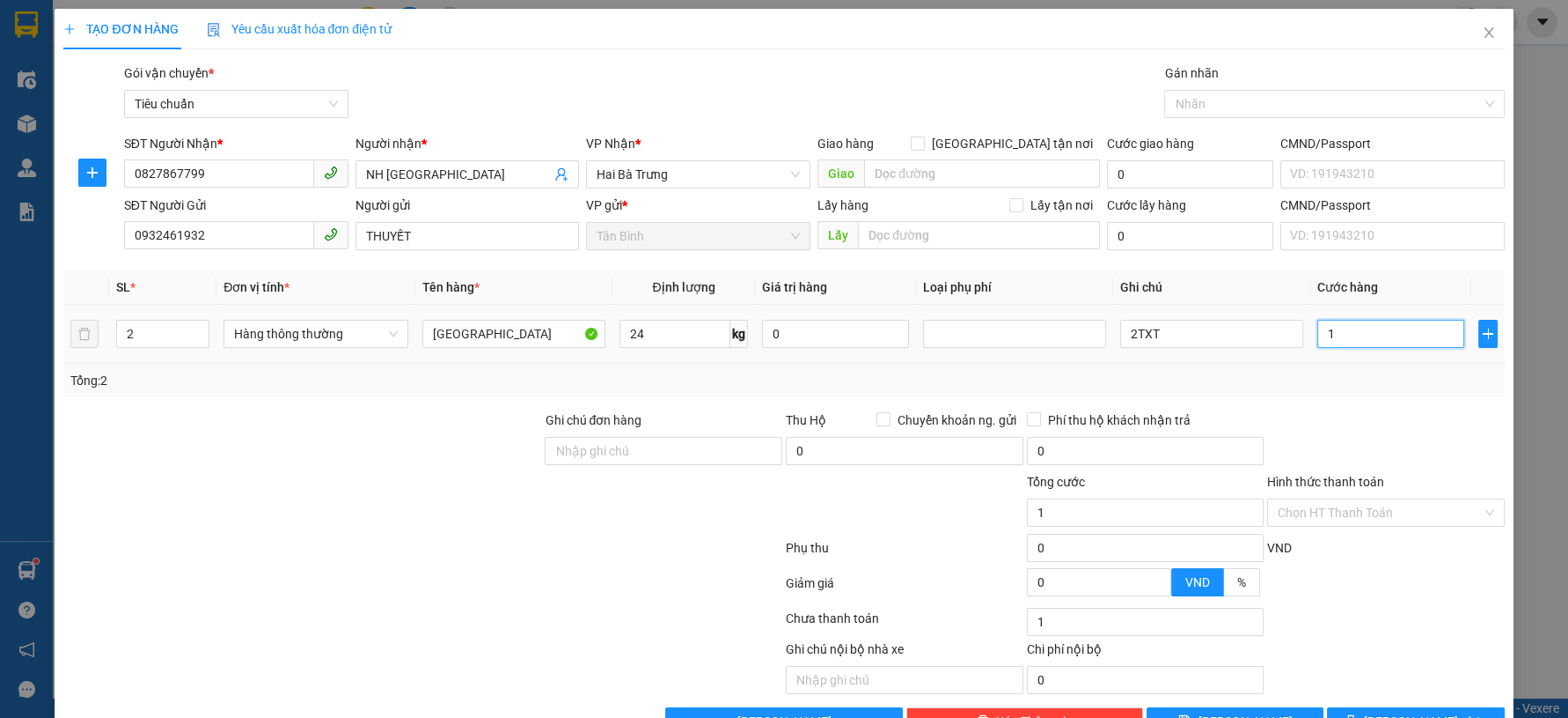
type input "12"
type input "120"
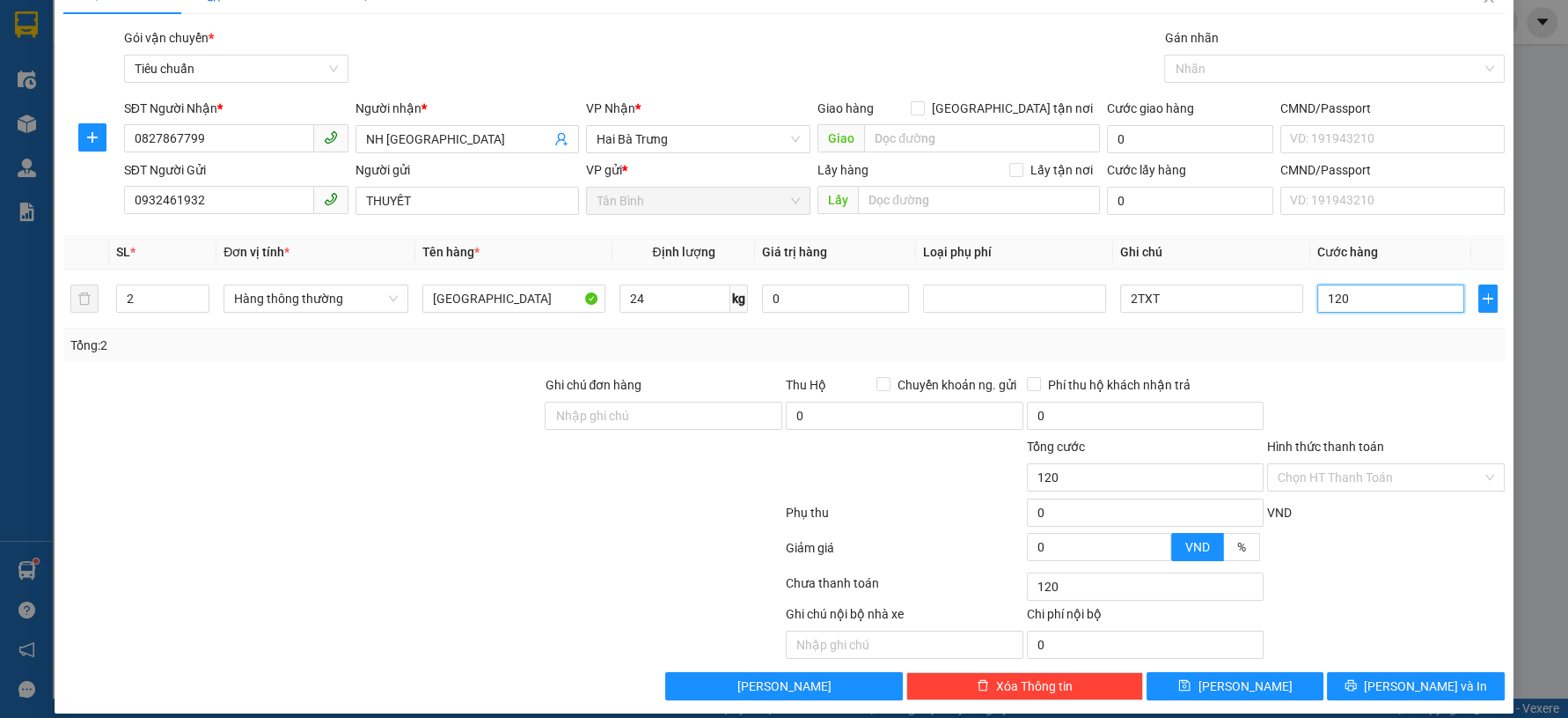
scroll to position [50, 0]
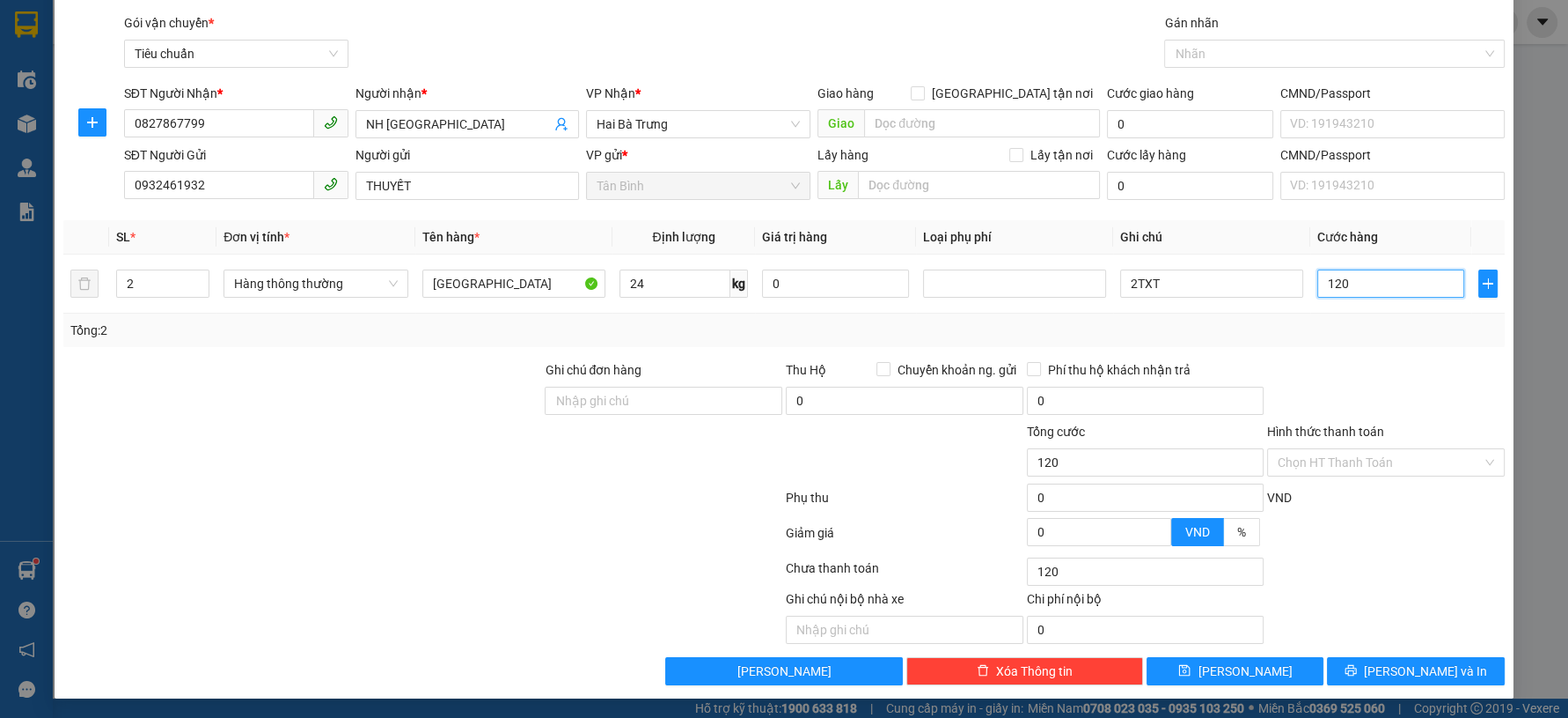
type input "120"
click at [1388, 636] on div "Ghi chú nội bộ nhà xe Chi phí nội bộ 0" at bounding box center [784, 616] width 1444 height 54
type input "120.000"
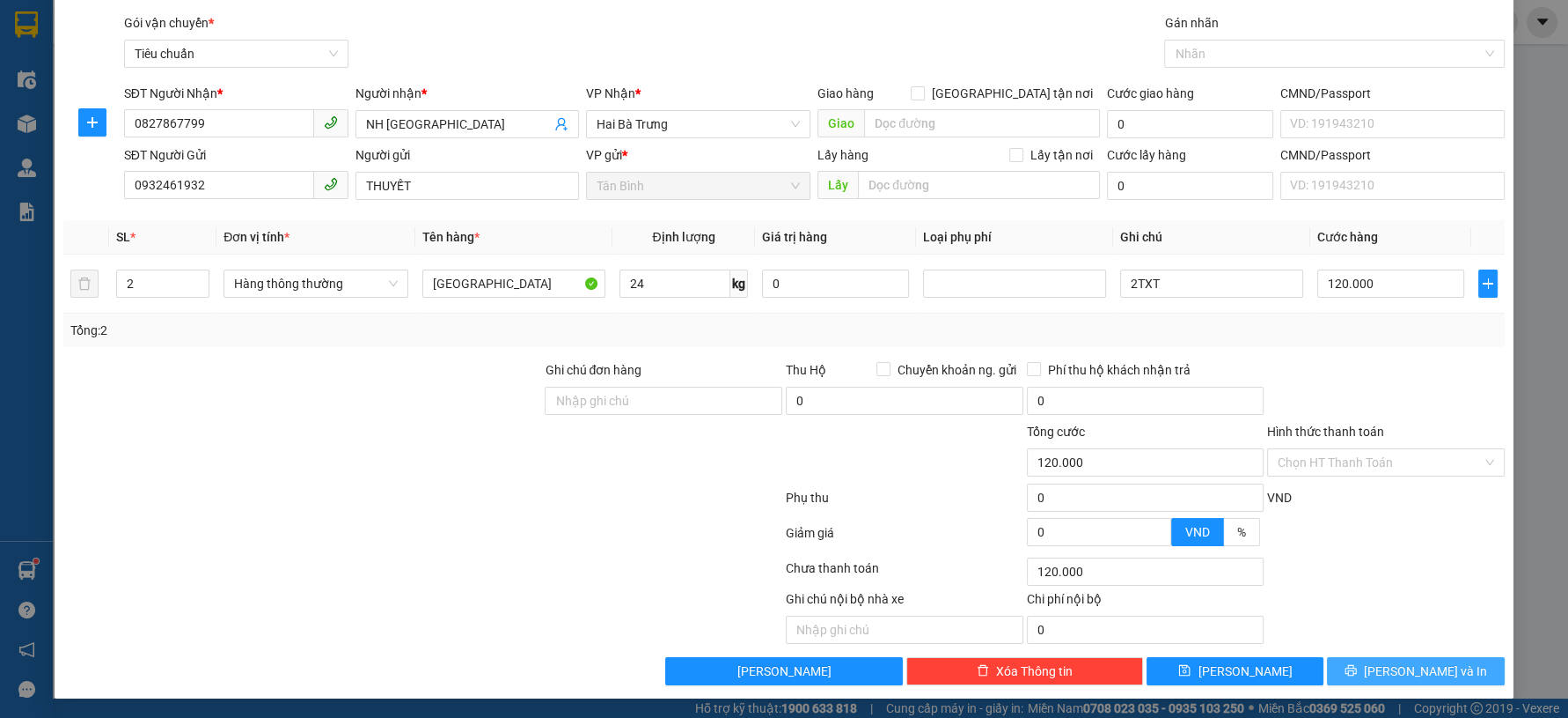
click at [1385, 665] on button "[PERSON_NAME] và In" at bounding box center [1415, 670] width 177 height 28
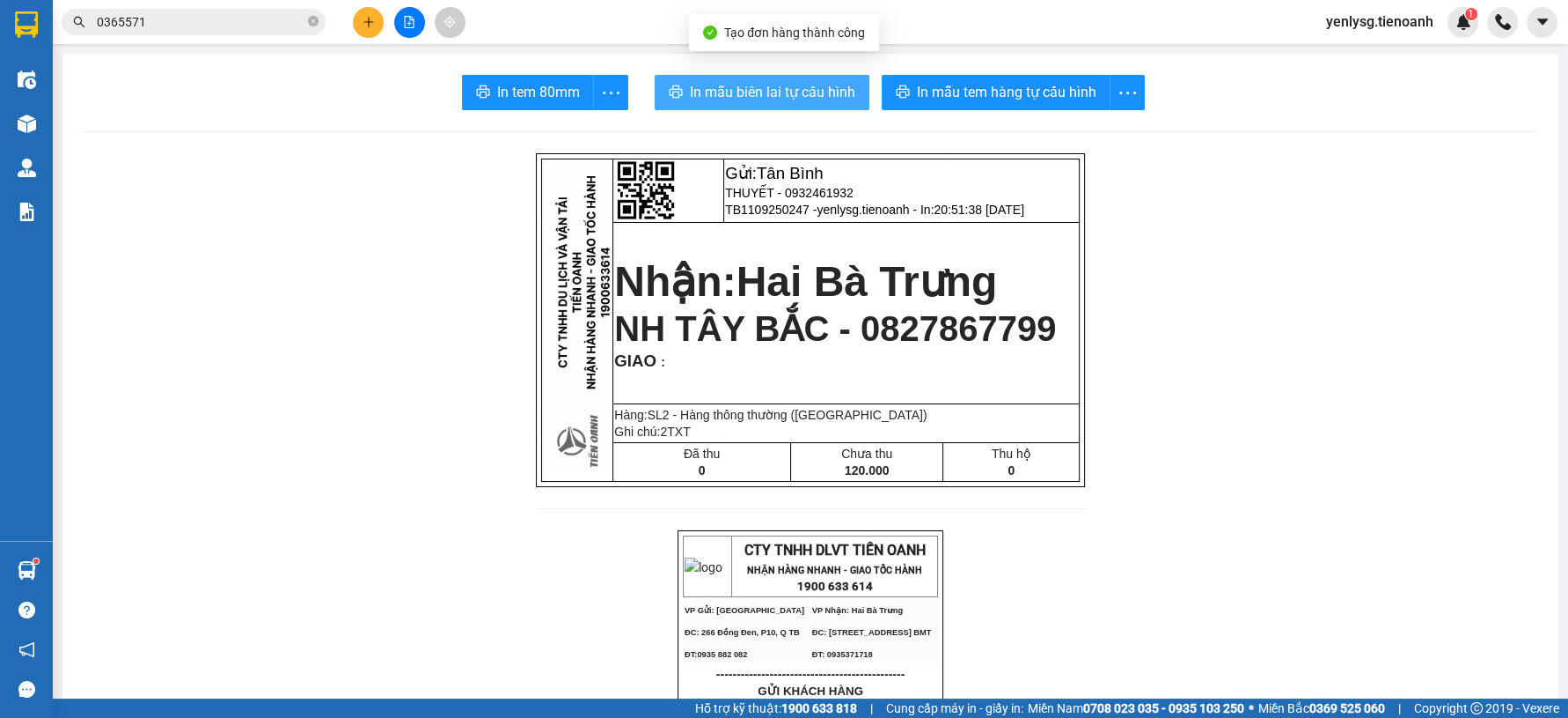
click at [815, 86] on span "In mẫu biên lai tự cấu hình" at bounding box center [772, 92] width 165 height 22
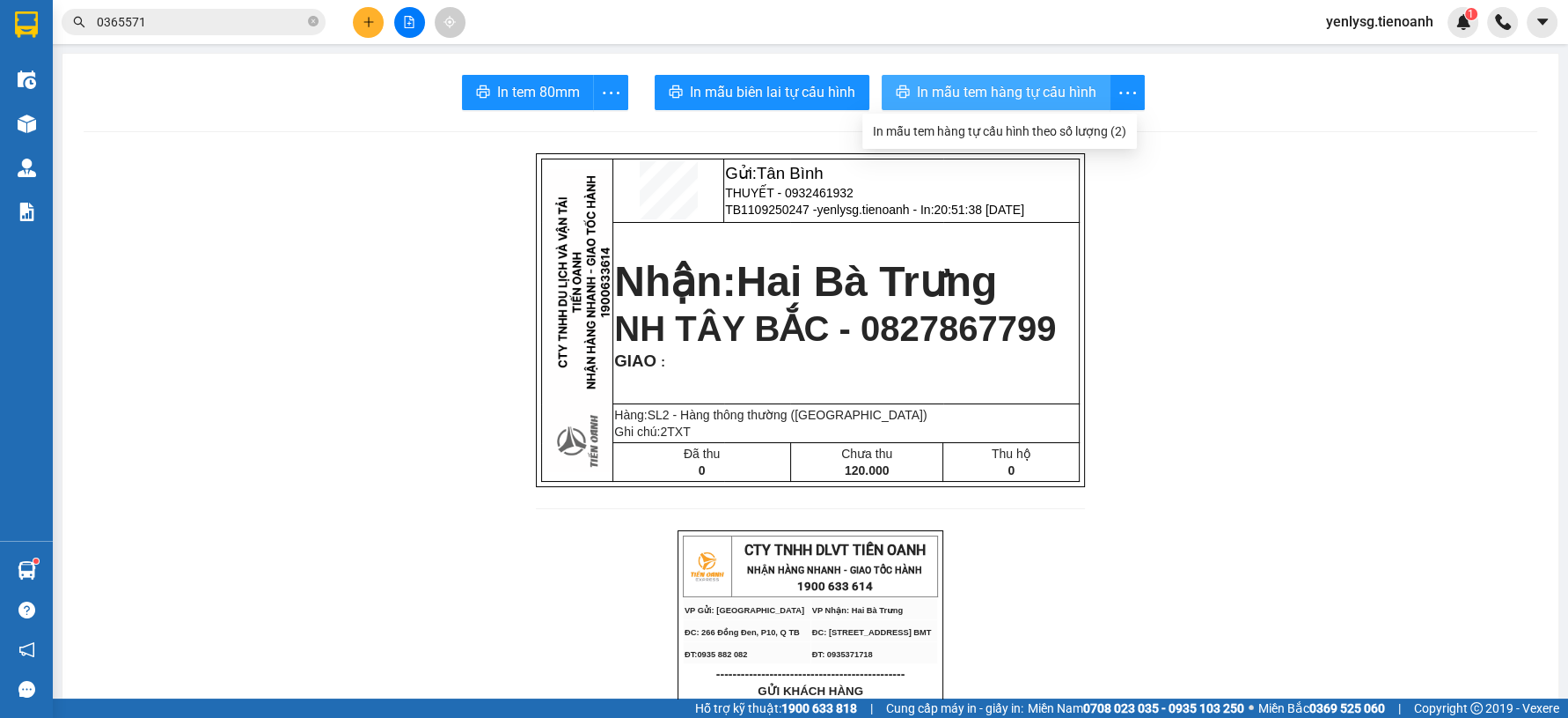
click at [1067, 89] on span "In mẫu tem hàng tự cấu hình" at bounding box center [1007, 92] width 180 height 22
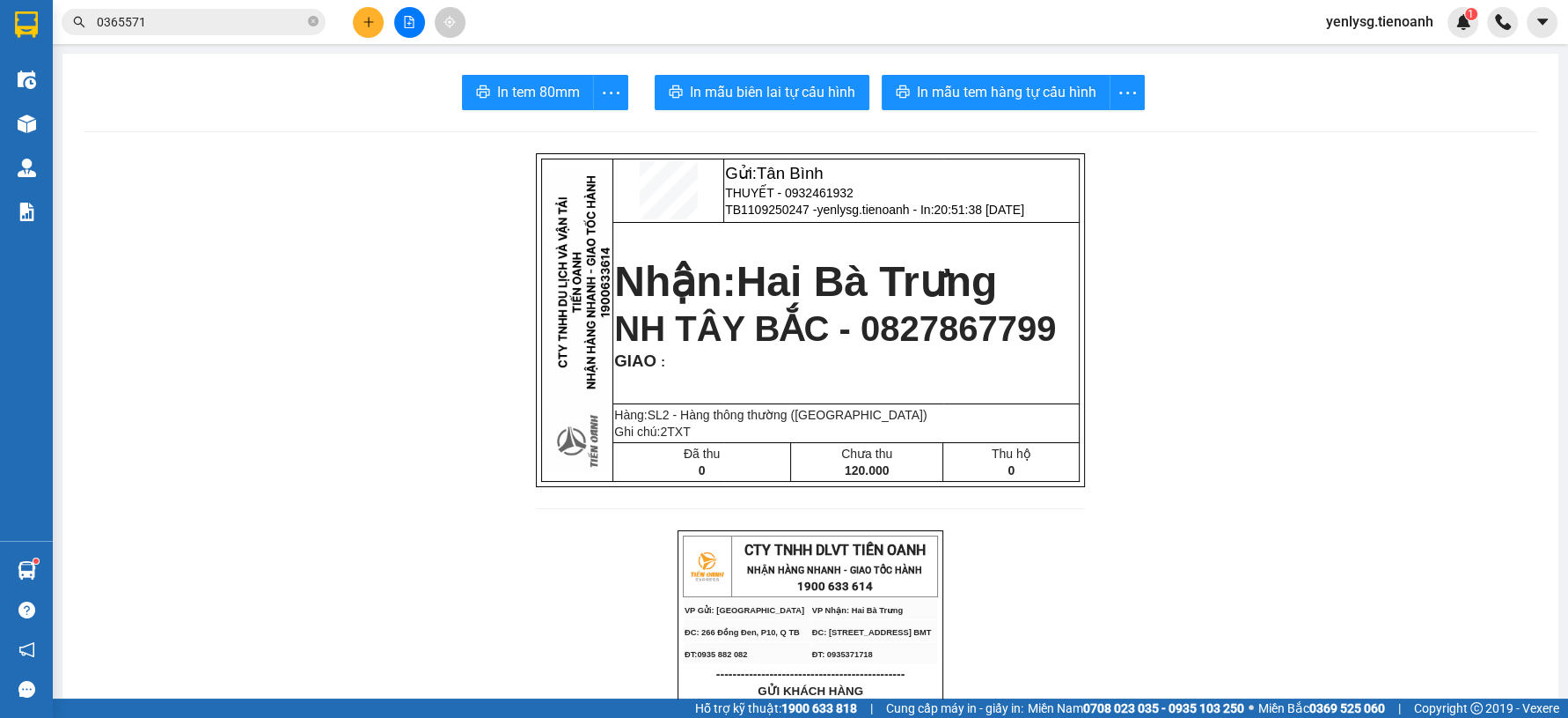
click at [356, 20] on button at bounding box center [368, 23] width 31 height 31
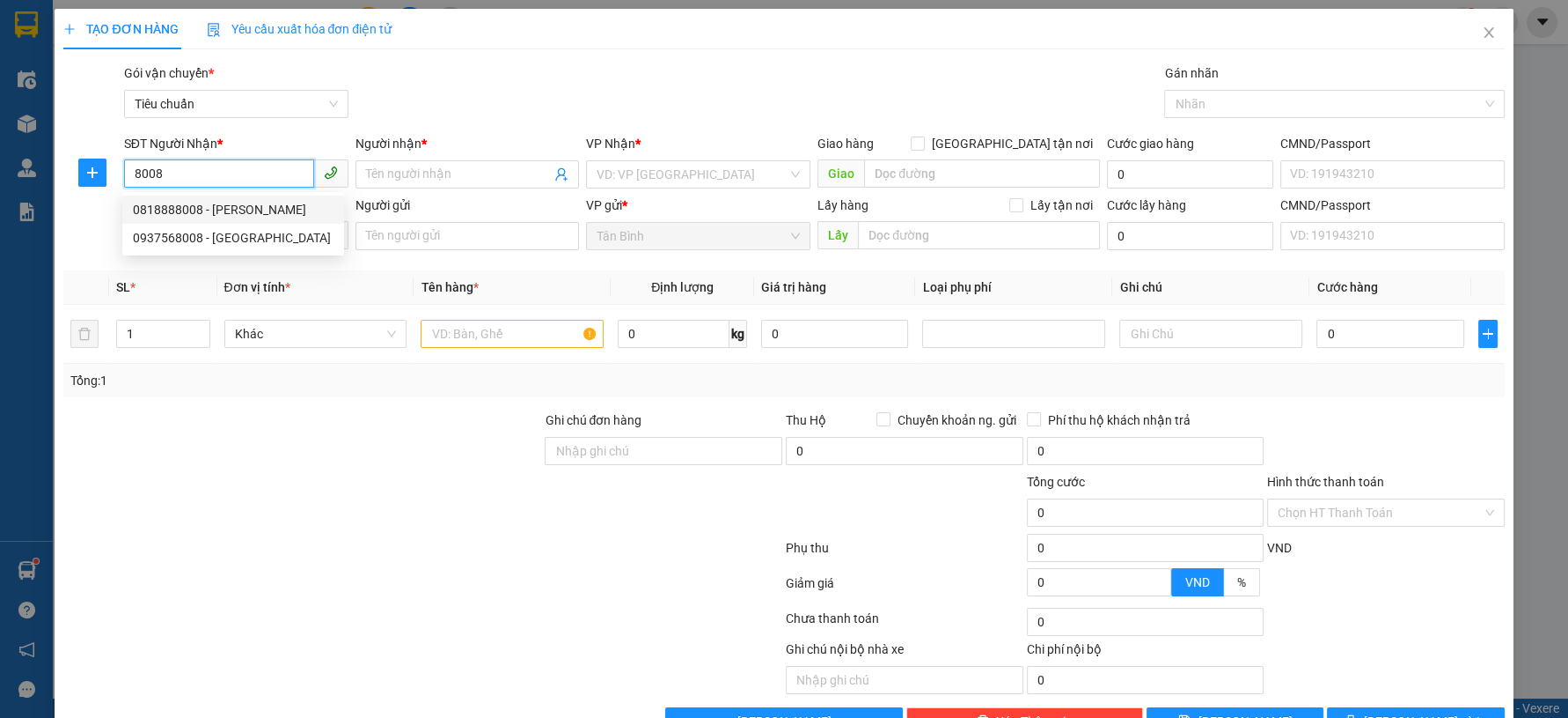
click at [238, 203] on div "0818888008 - [PERSON_NAME]" at bounding box center [233, 209] width 201 height 19
type input "0818888008"
type input "C LAN"
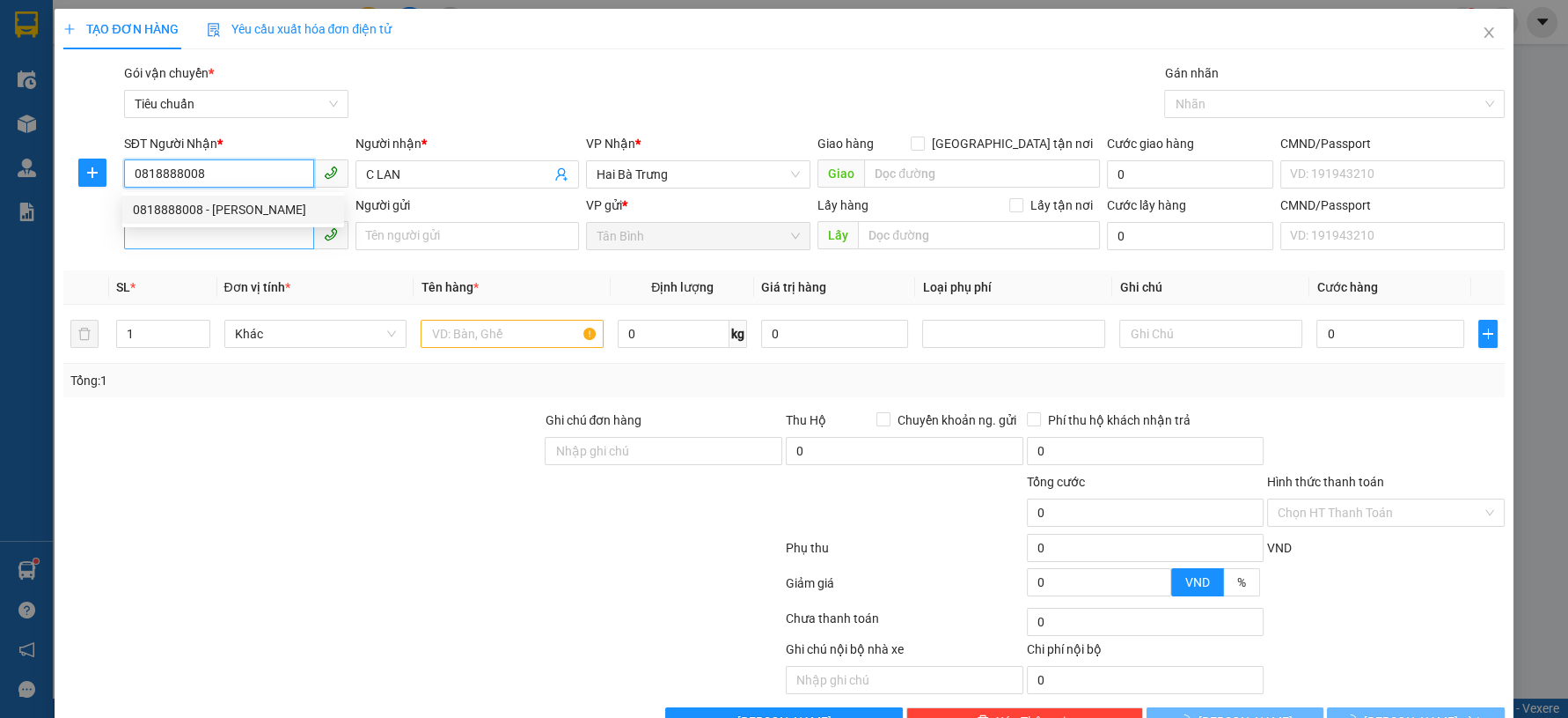
type input "0818888008"
click at [258, 239] on input "SĐT Người Gửi" at bounding box center [219, 234] width 190 height 28
type input "60.000"
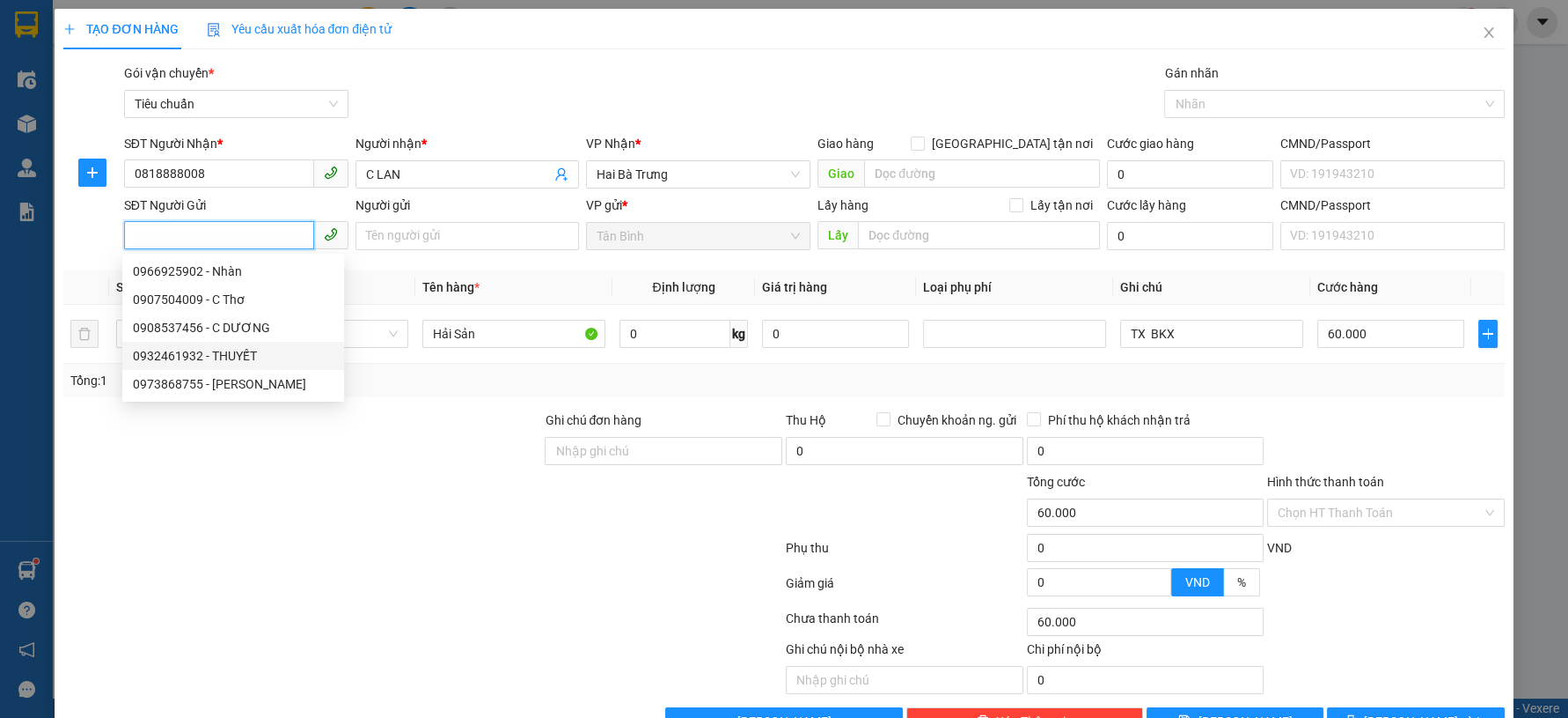
click at [282, 348] on div "0932461932 - THUYẾT" at bounding box center [233, 355] width 201 height 19
type input "0932461932"
type input "THUYẾT"
type input "70.000"
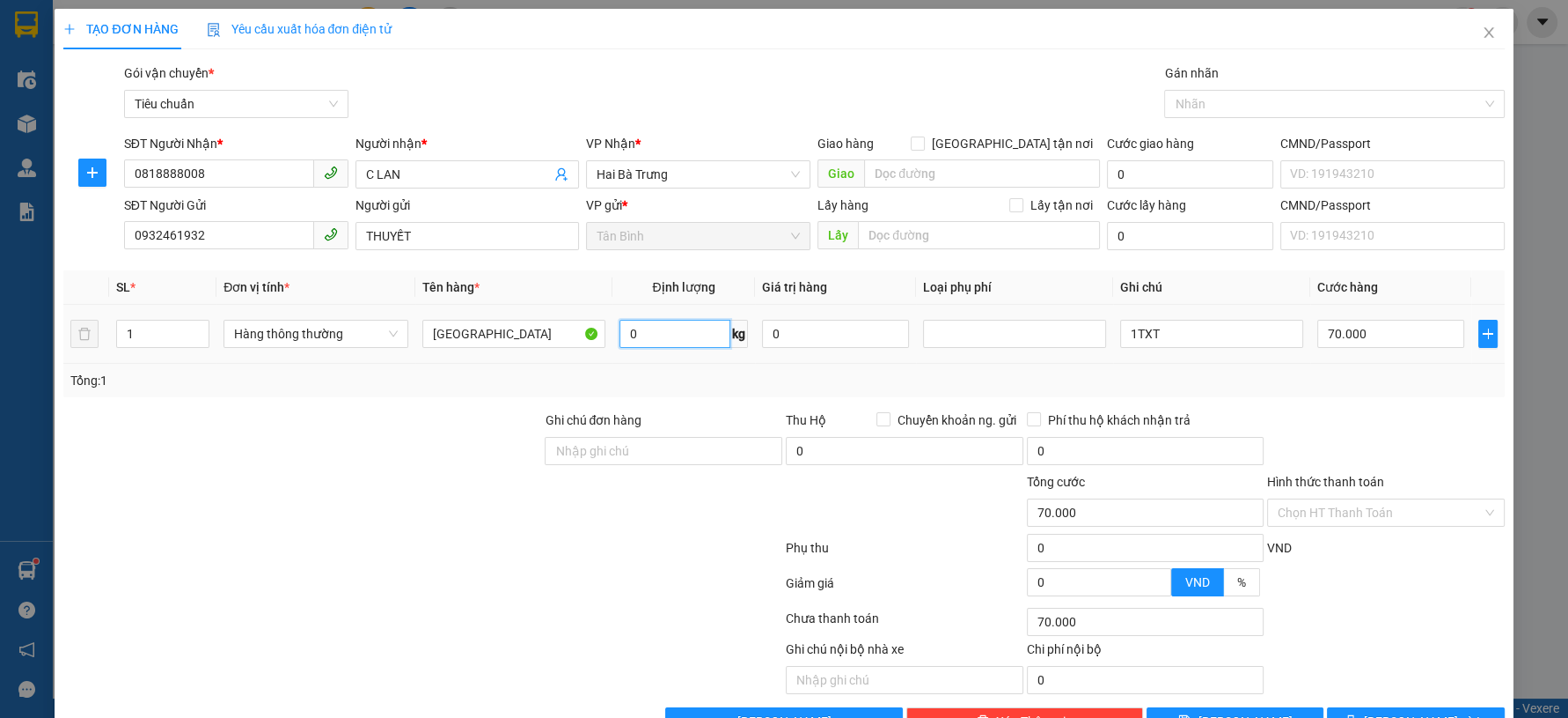
click at [619, 341] on input "0" at bounding box center [675, 333] width 112 height 28
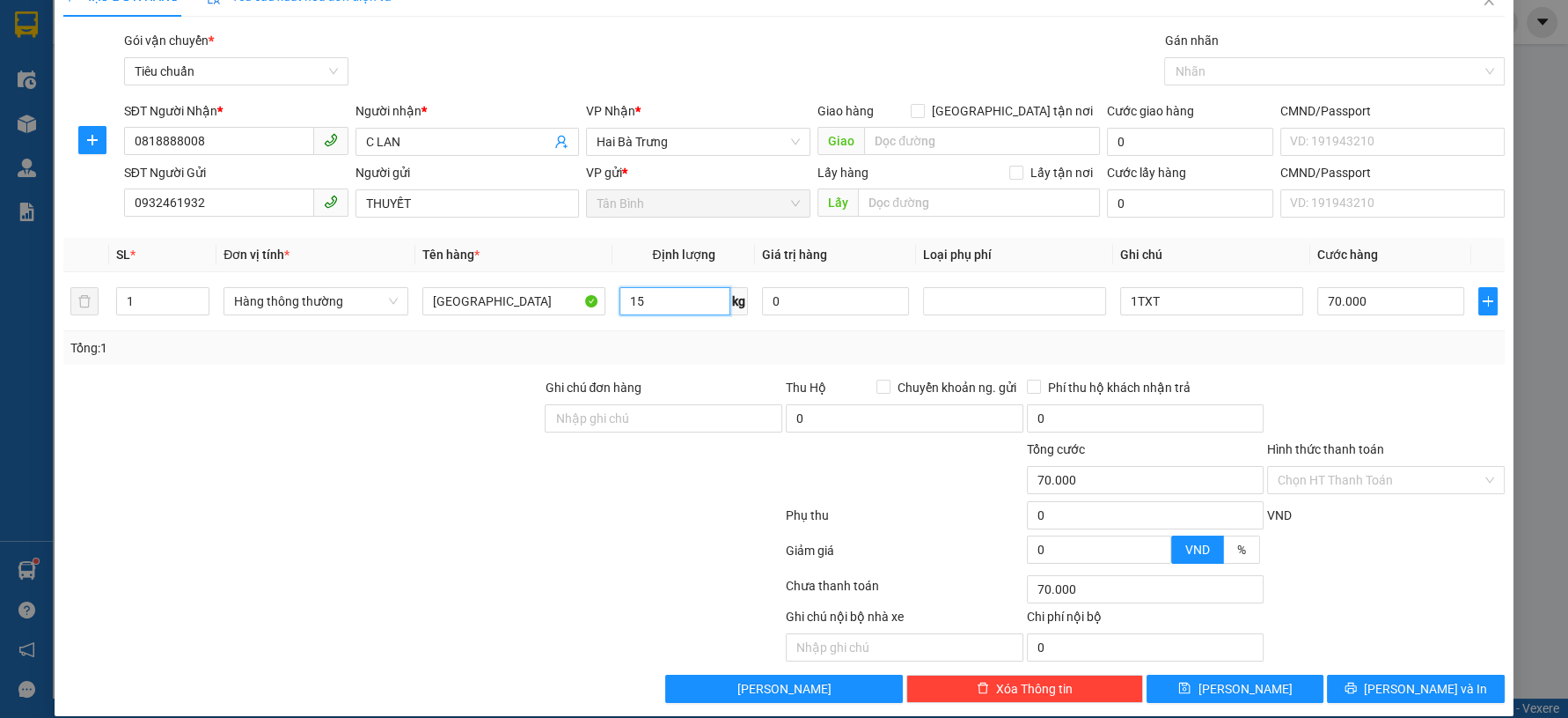
scroll to position [50, 0]
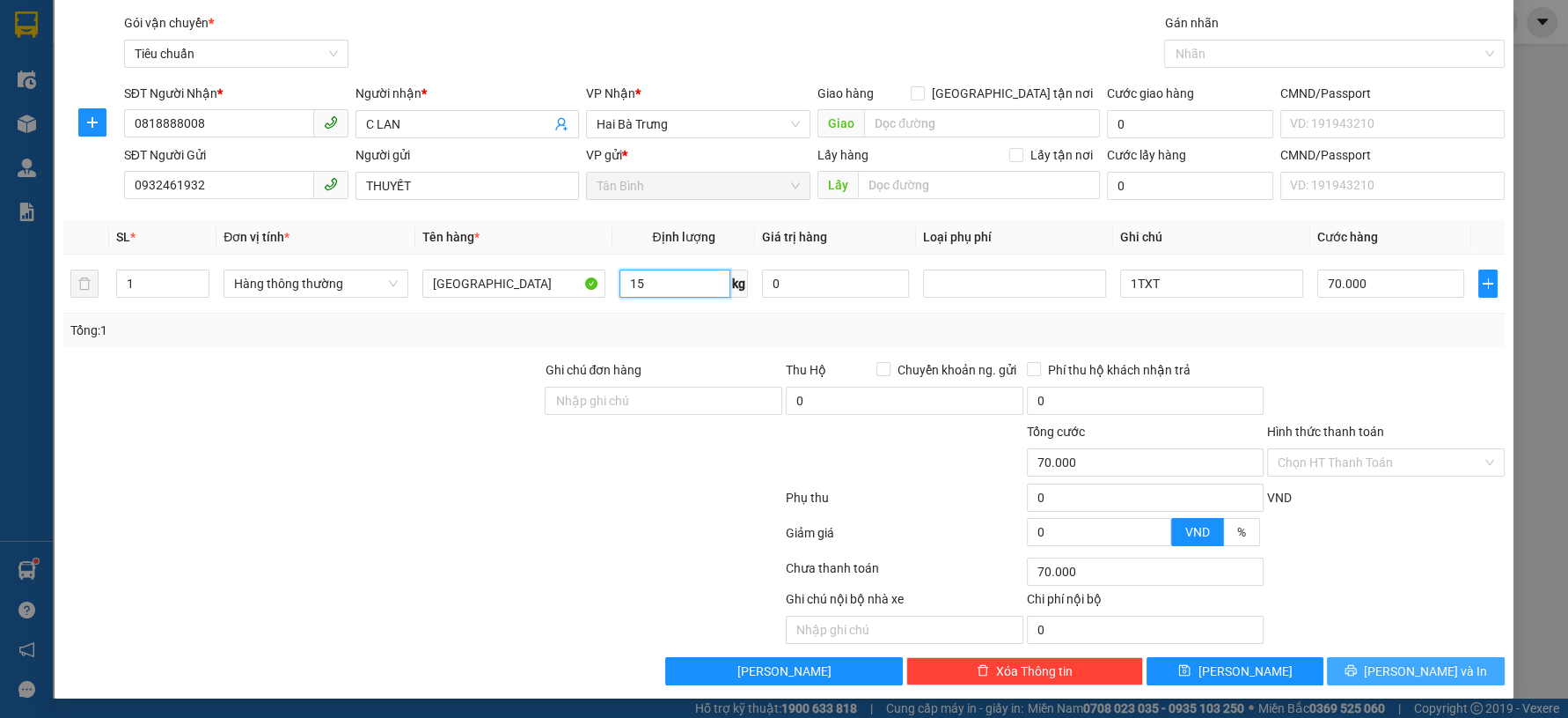
type input "15"
click at [1352, 657] on button "[PERSON_NAME] và In" at bounding box center [1415, 670] width 177 height 28
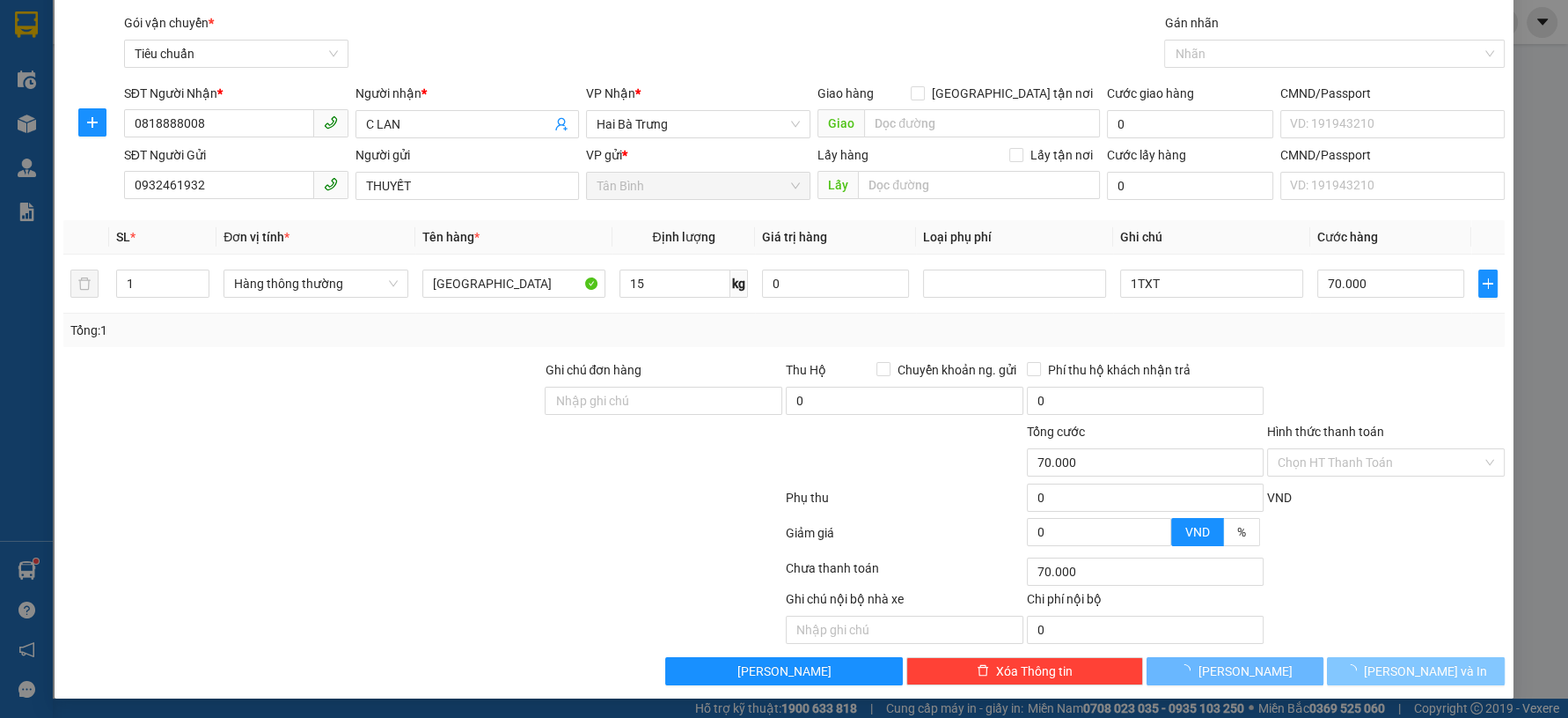
type input "50.000"
click at [1352, 657] on button "Lưu và In" at bounding box center [1415, 670] width 177 height 28
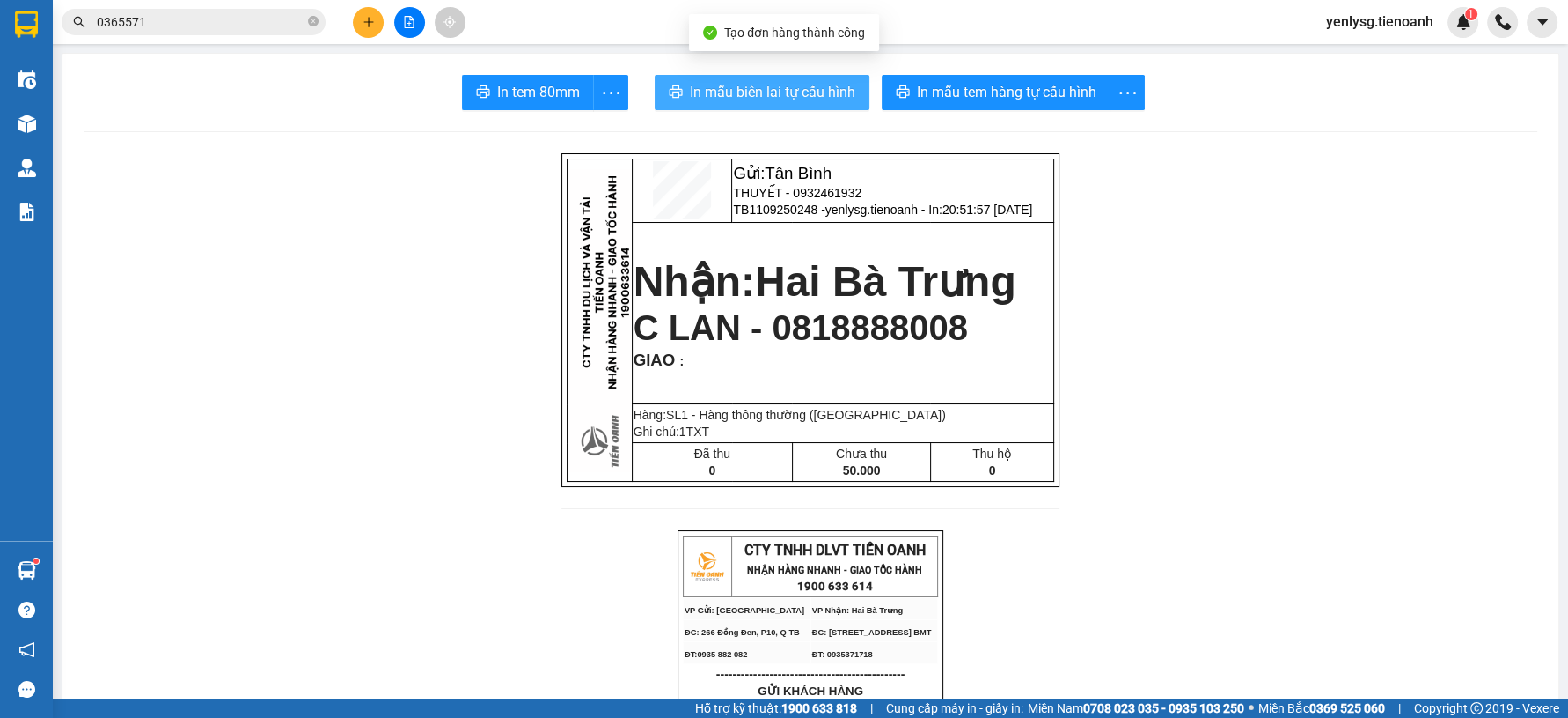
click at [733, 109] on button "In mẫu biên lai tự cấu hình" at bounding box center [762, 92] width 215 height 35
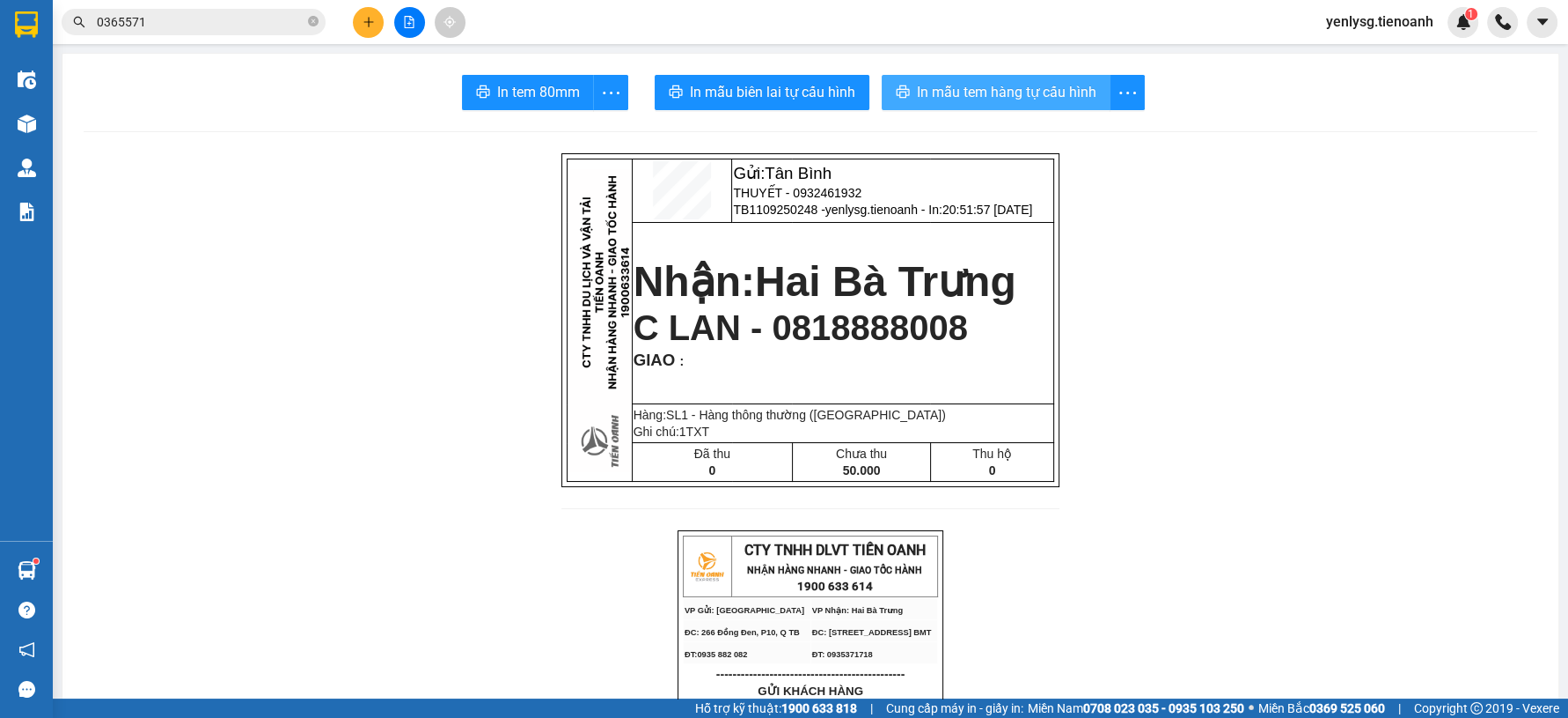
click at [1000, 88] on span "In mẫu tem hàng tự cấu hình" at bounding box center [1007, 92] width 180 height 22
click at [356, 11] on button at bounding box center [368, 23] width 31 height 31
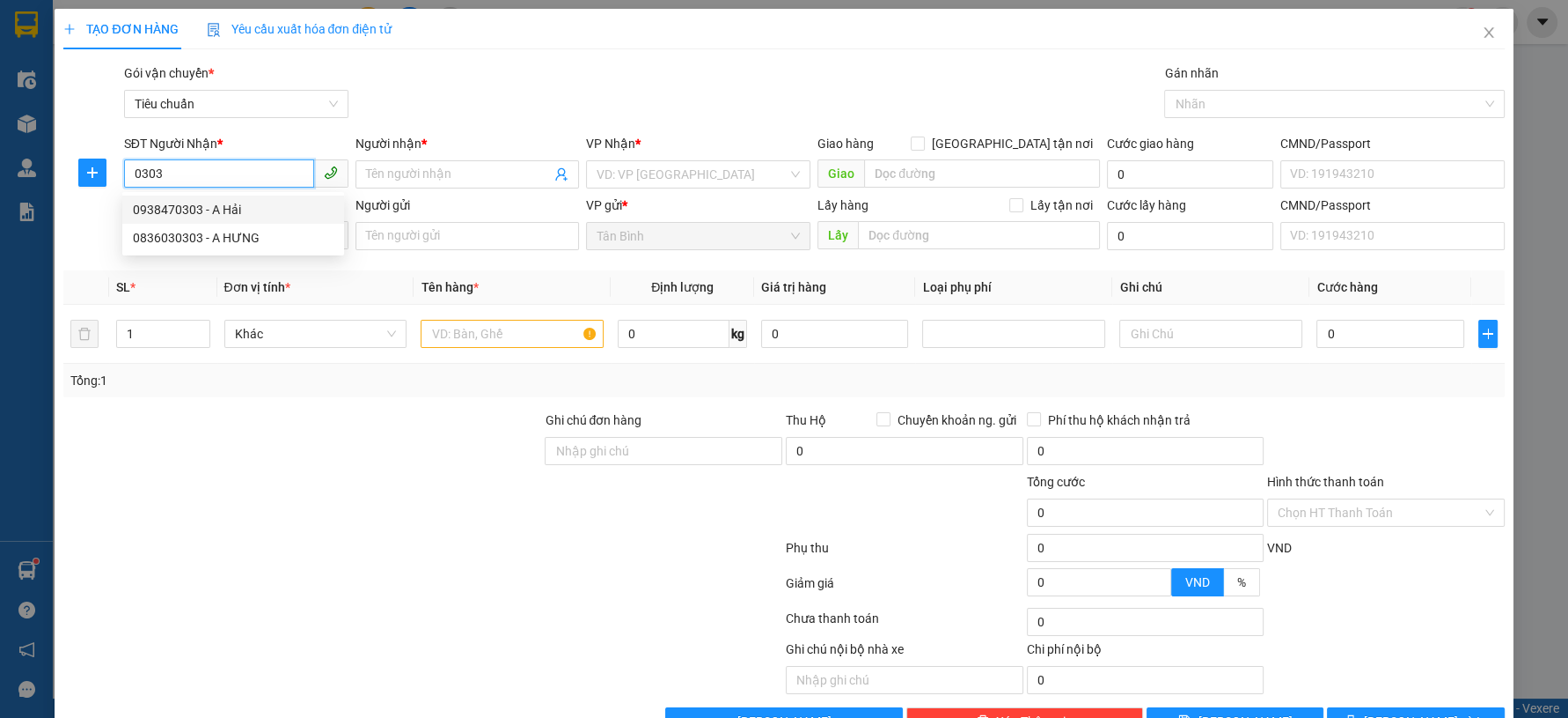
click at [192, 217] on div "0938470303 - A Hải" at bounding box center [233, 209] width 201 height 19
type input "0938470303"
type input "A Hải"
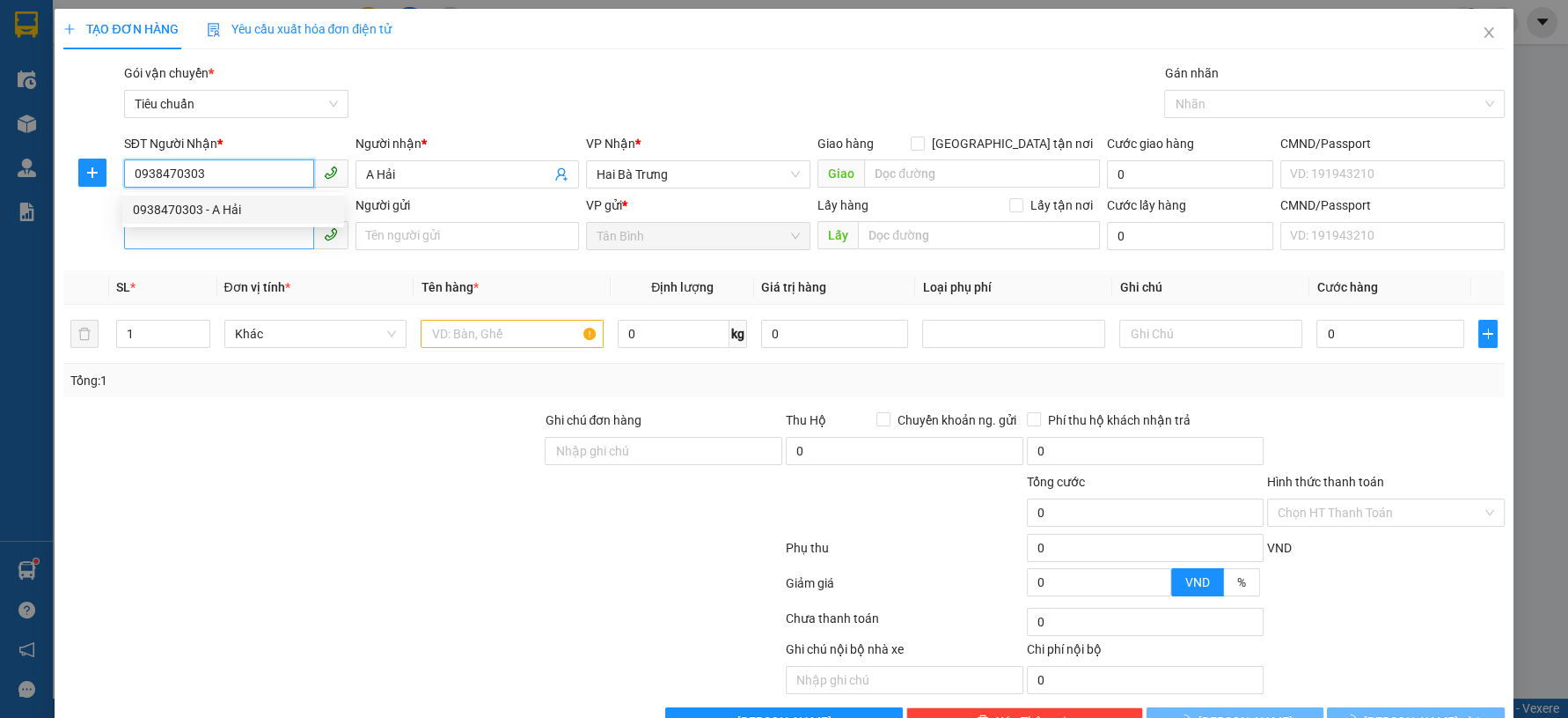
type input "0938470303"
type input "30.000"
click at [204, 237] on input "SĐT Người Gửi" at bounding box center [219, 234] width 190 height 28
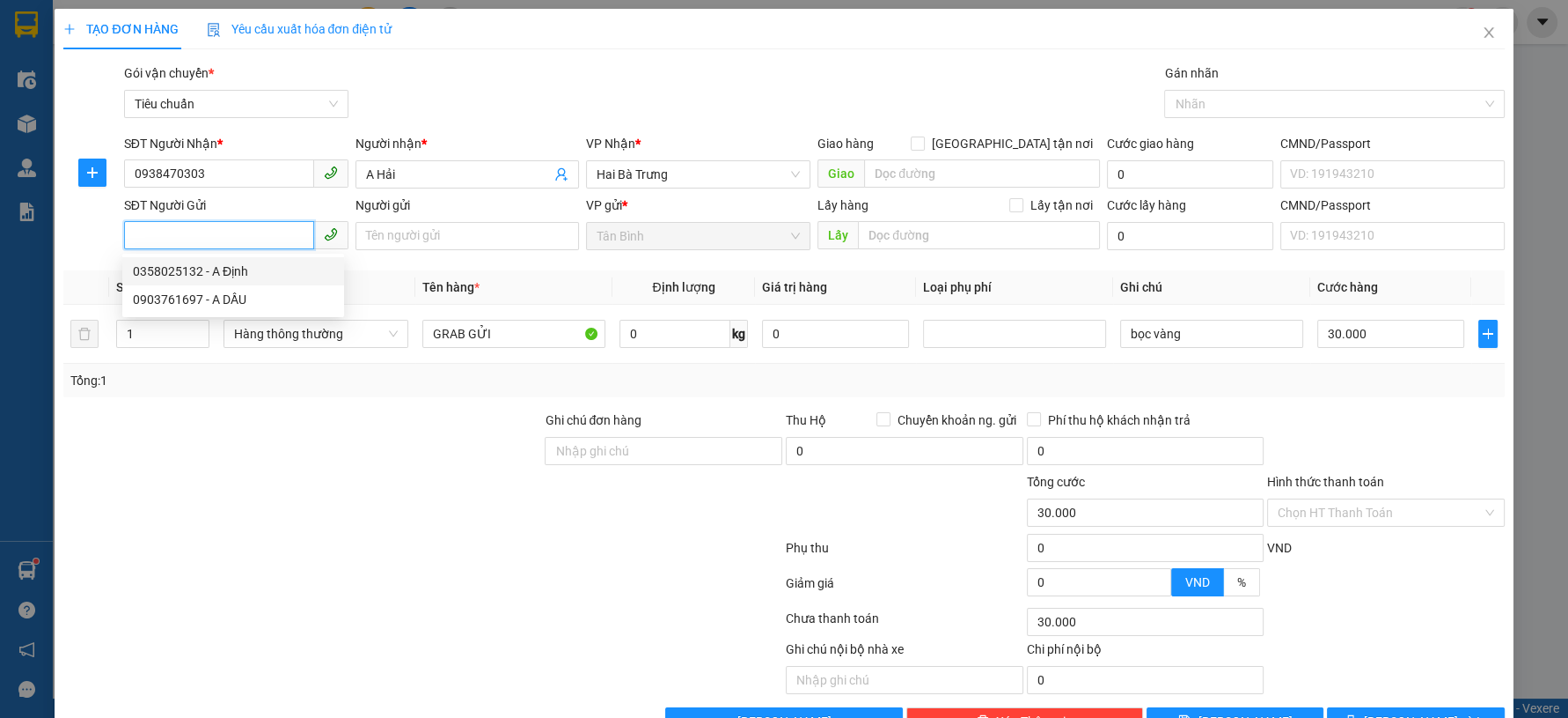
click at [240, 279] on div "0358025132 - A Định" at bounding box center [233, 270] width 201 height 19
type input "0358025132"
type input "A Định"
click at [1188, 305] on td "bọc vàng" at bounding box center [1212, 334] width 197 height 59
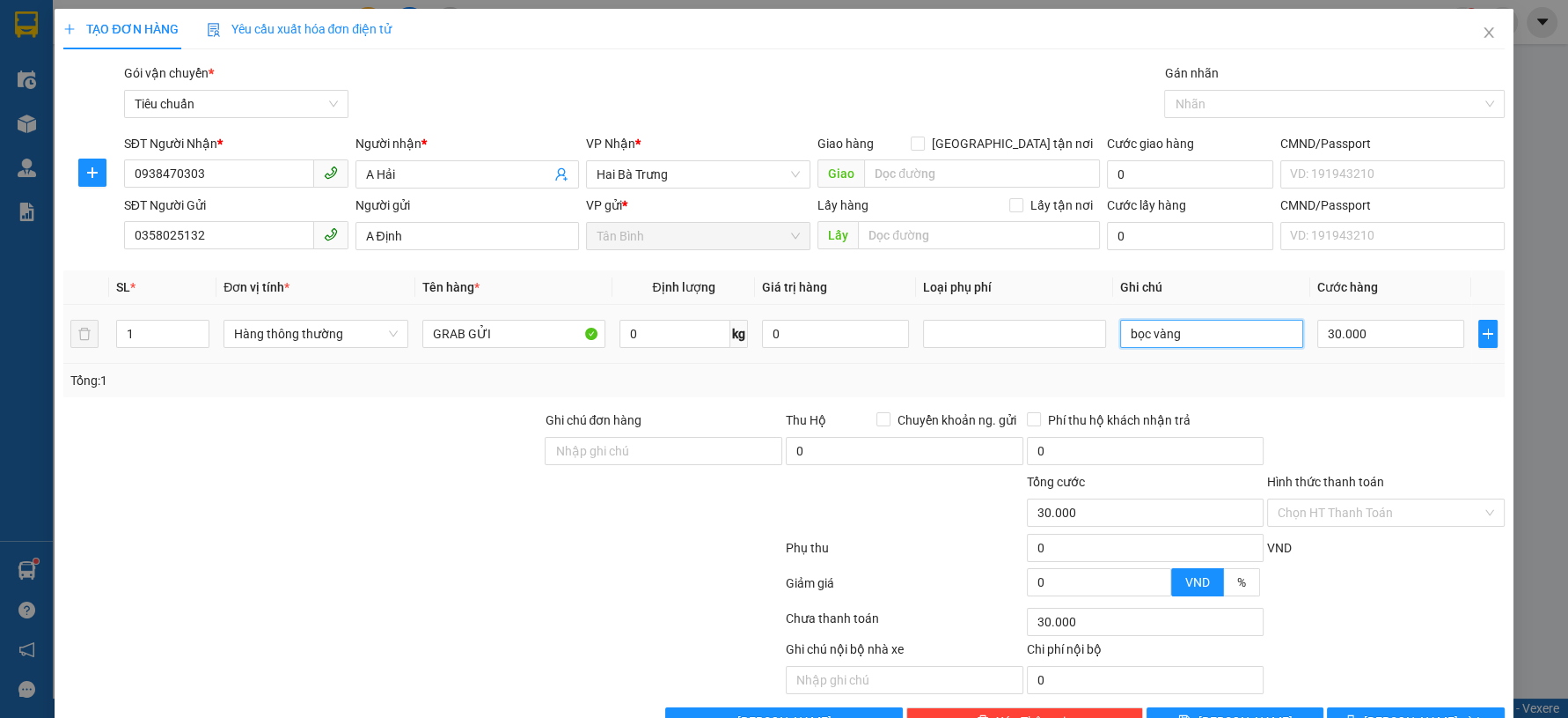
click at [1186, 319] on input "bọc vàng" at bounding box center [1211, 333] width 183 height 28
type input "CUC BBC"
click at [1446, 707] on button "Lưu và In" at bounding box center [1415, 721] width 177 height 28
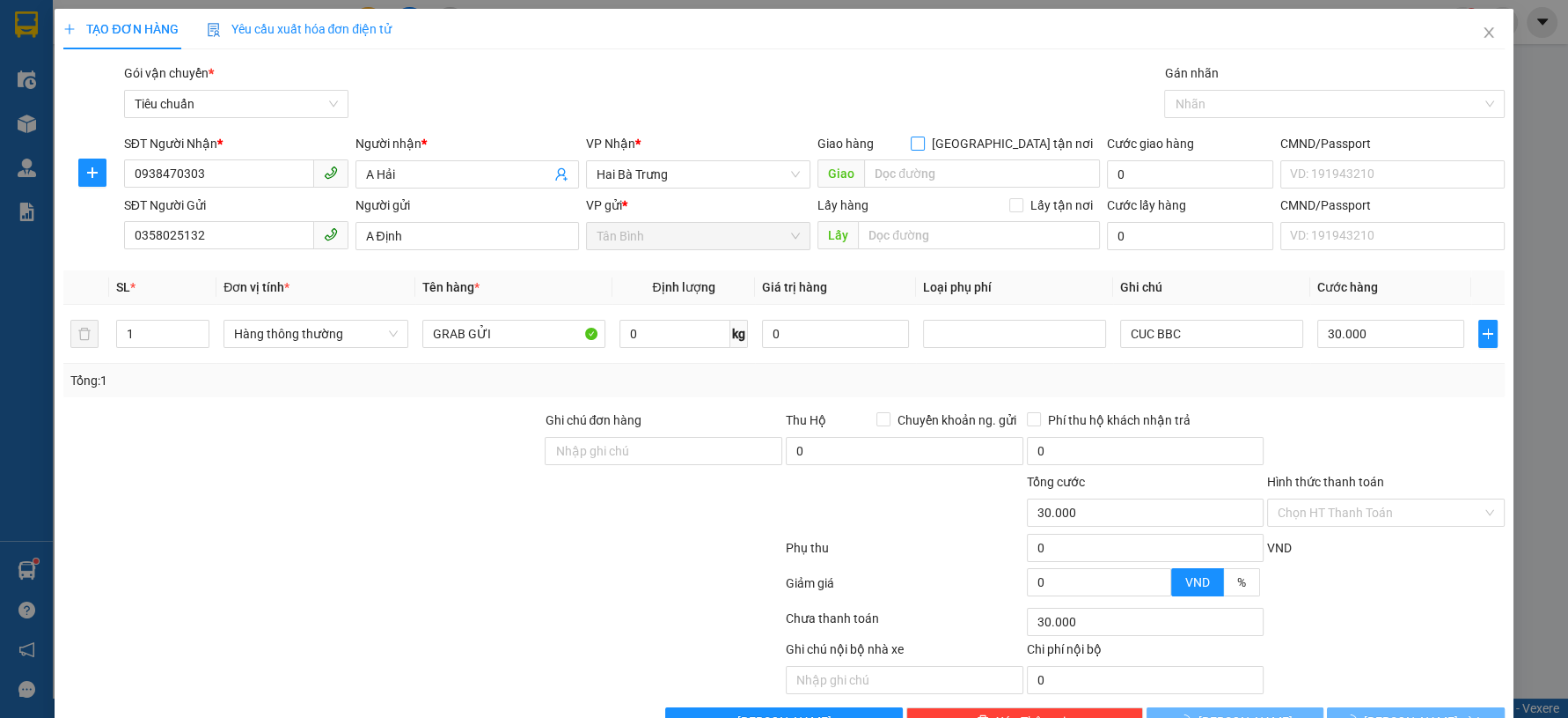
click at [1041, 134] on span "Giao tận nơi" at bounding box center [1012, 143] width 175 height 19
click at [923, 137] on input "Giao tận nơi" at bounding box center [917, 143] width 13 height 13
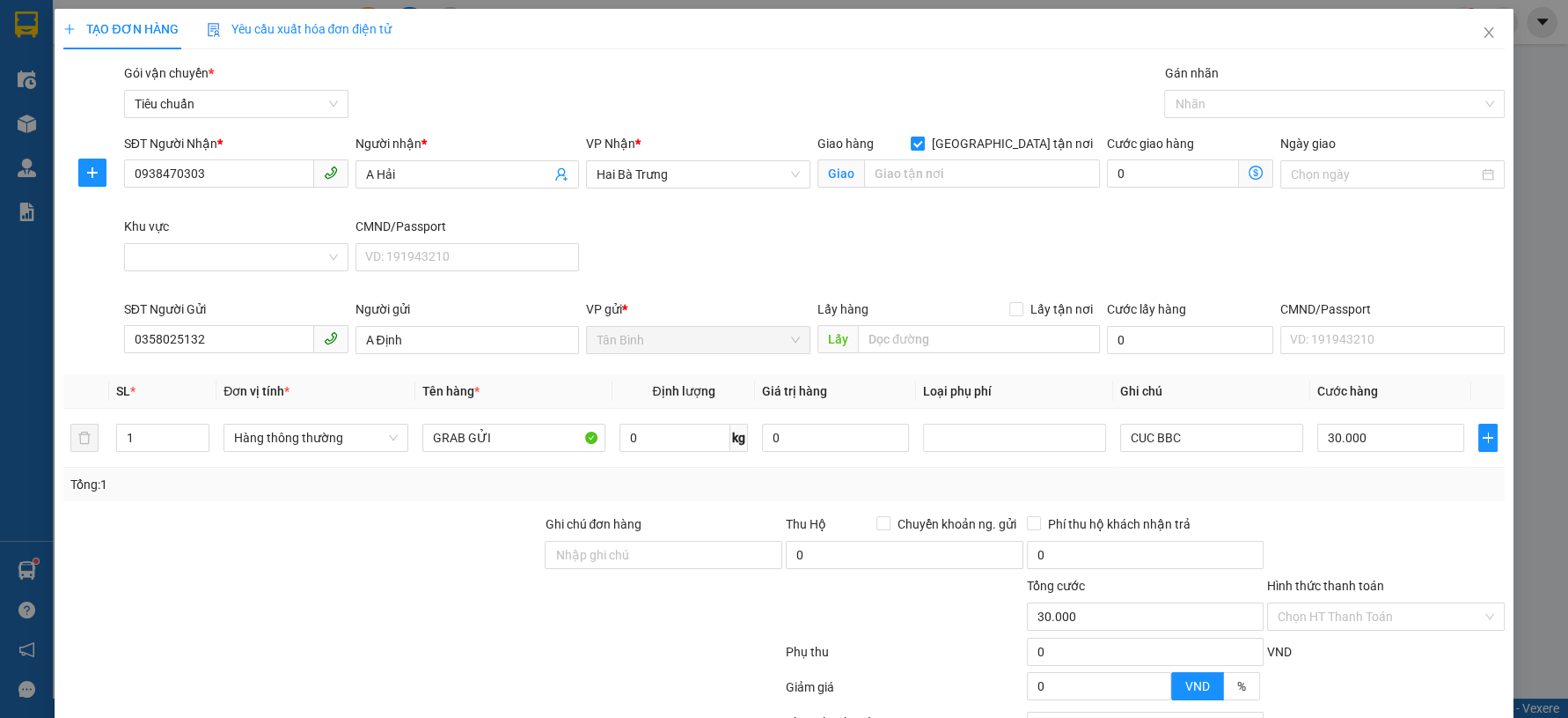
click at [1040, 78] on div "Transit Pickup Surcharge Ids Transit Deliver Surcharge Ids Transit Deliver Surc…" at bounding box center [784, 451] width 1441 height 776
click at [923, 137] on input "Giao tận nơi" at bounding box center [917, 143] width 13 height 13
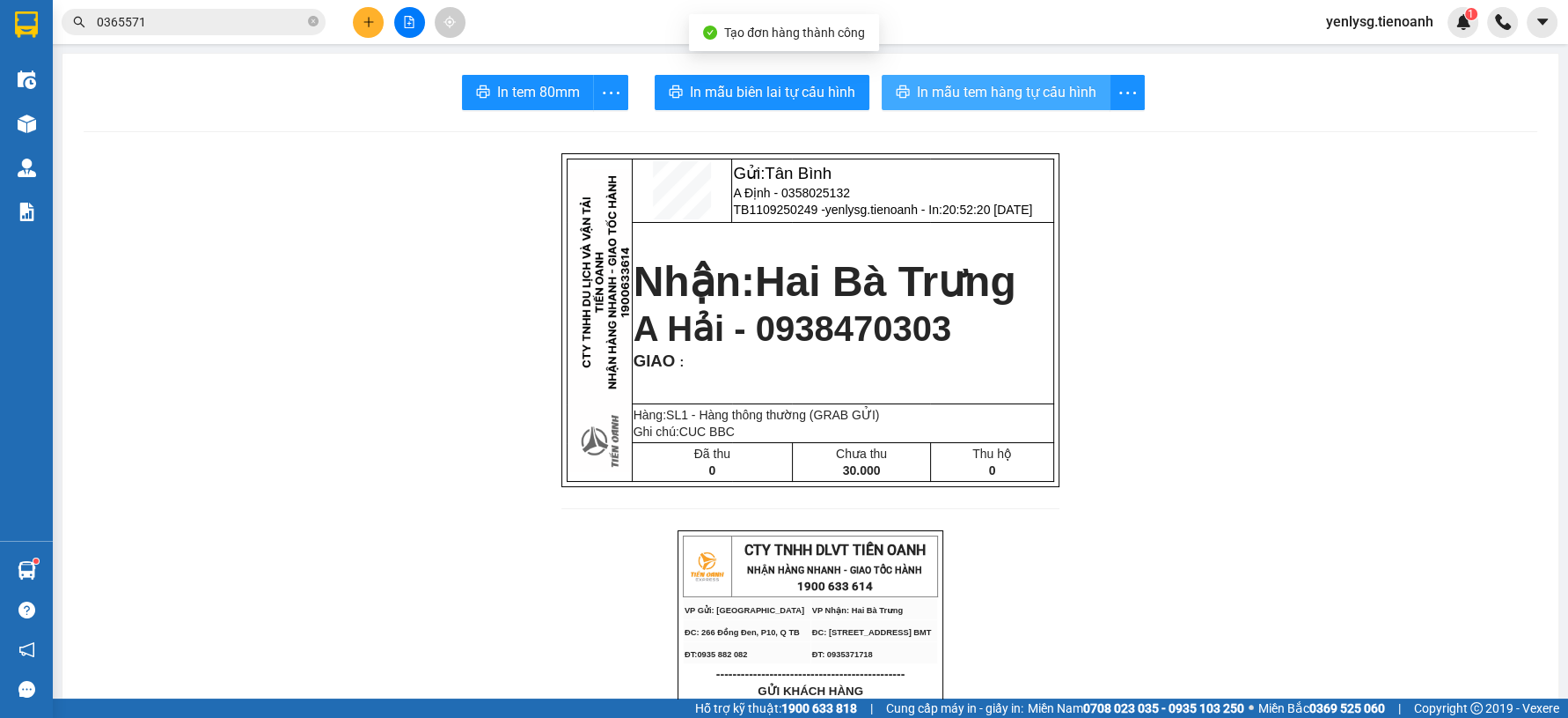
click at [904, 81] on button "In mẫu tem hàng tự cấu hình" at bounding box center [996, 92] width 229 height 35
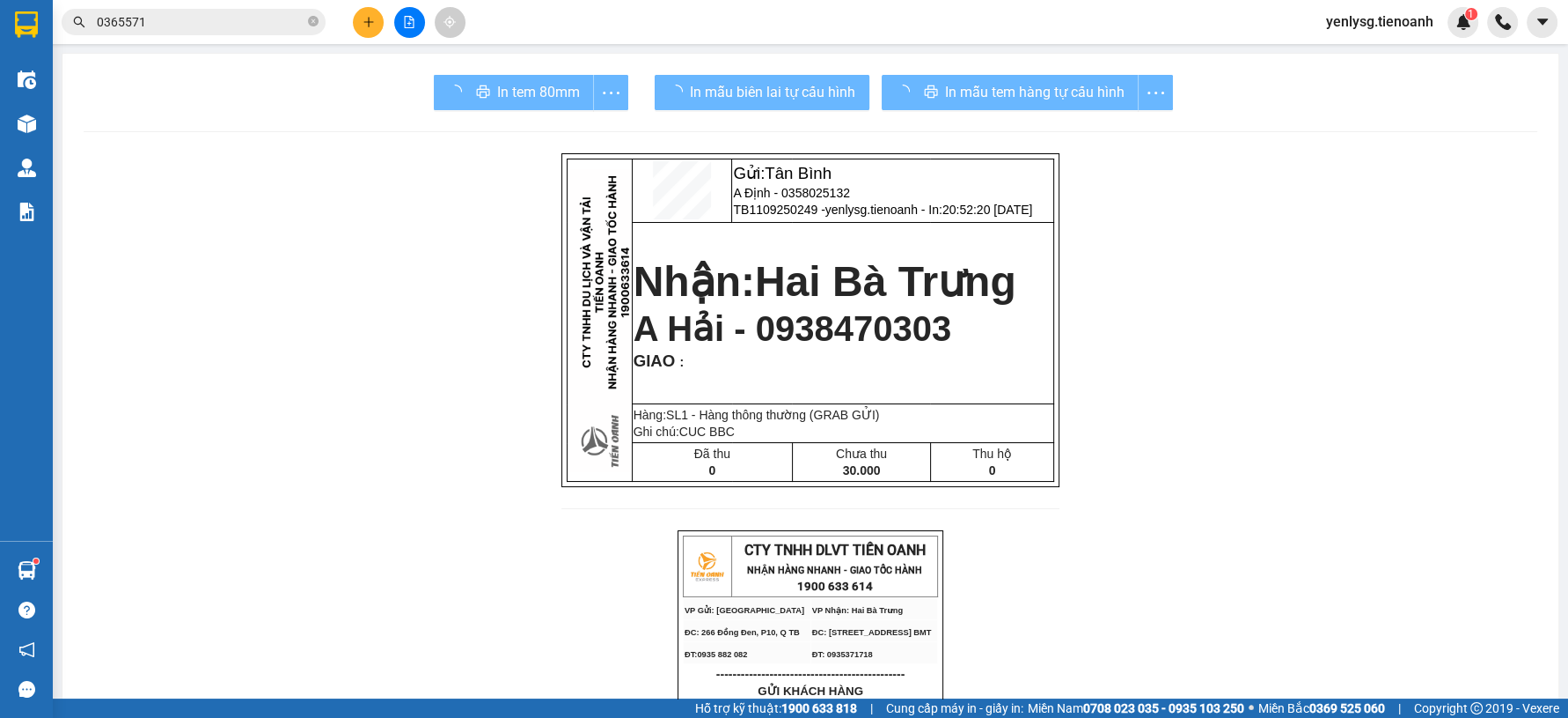
click at [824, 334] on span "A Hải - 0938470303" at bounding box center [793, 328] width 318 height 39
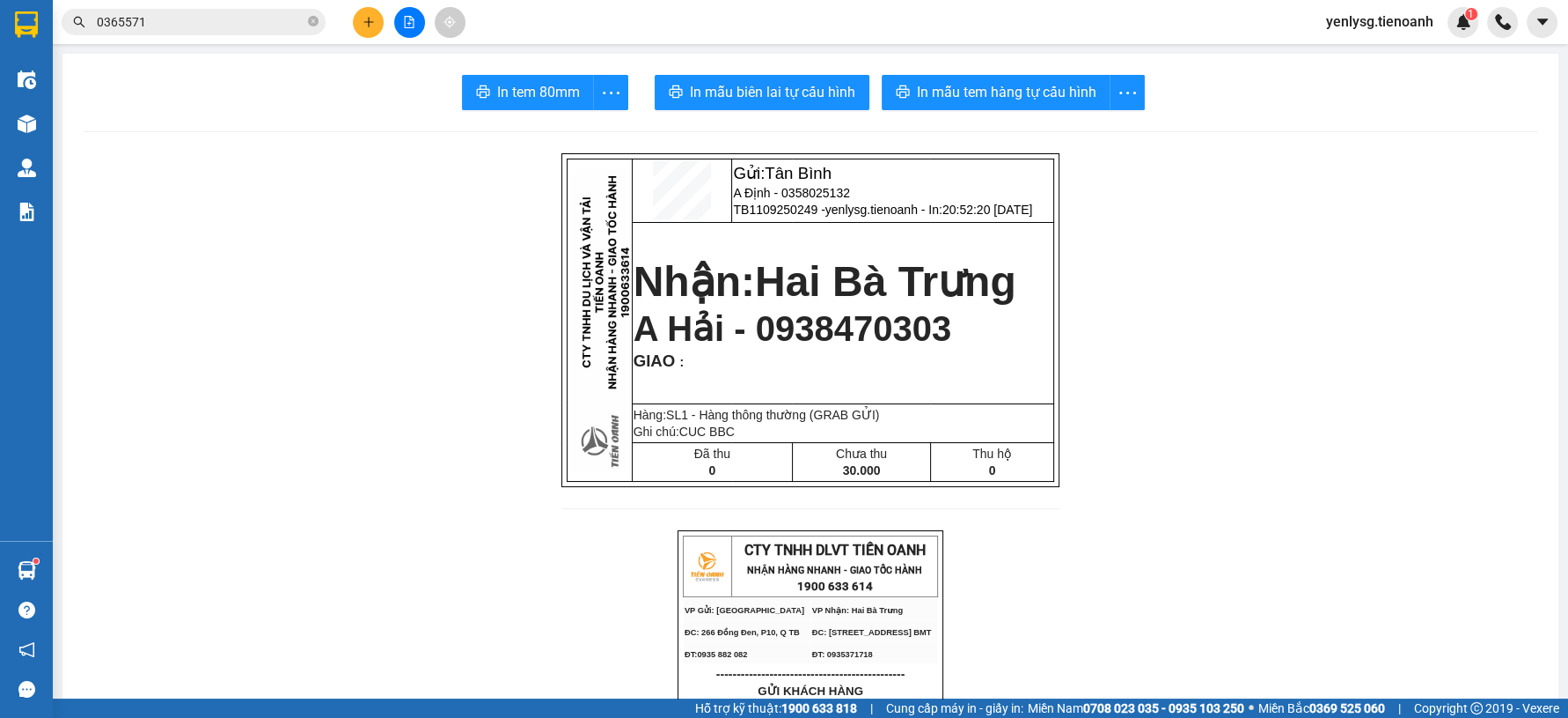
click at [176, 33] on span "0365571" at bounding box center [193, 22] width 264 height 26
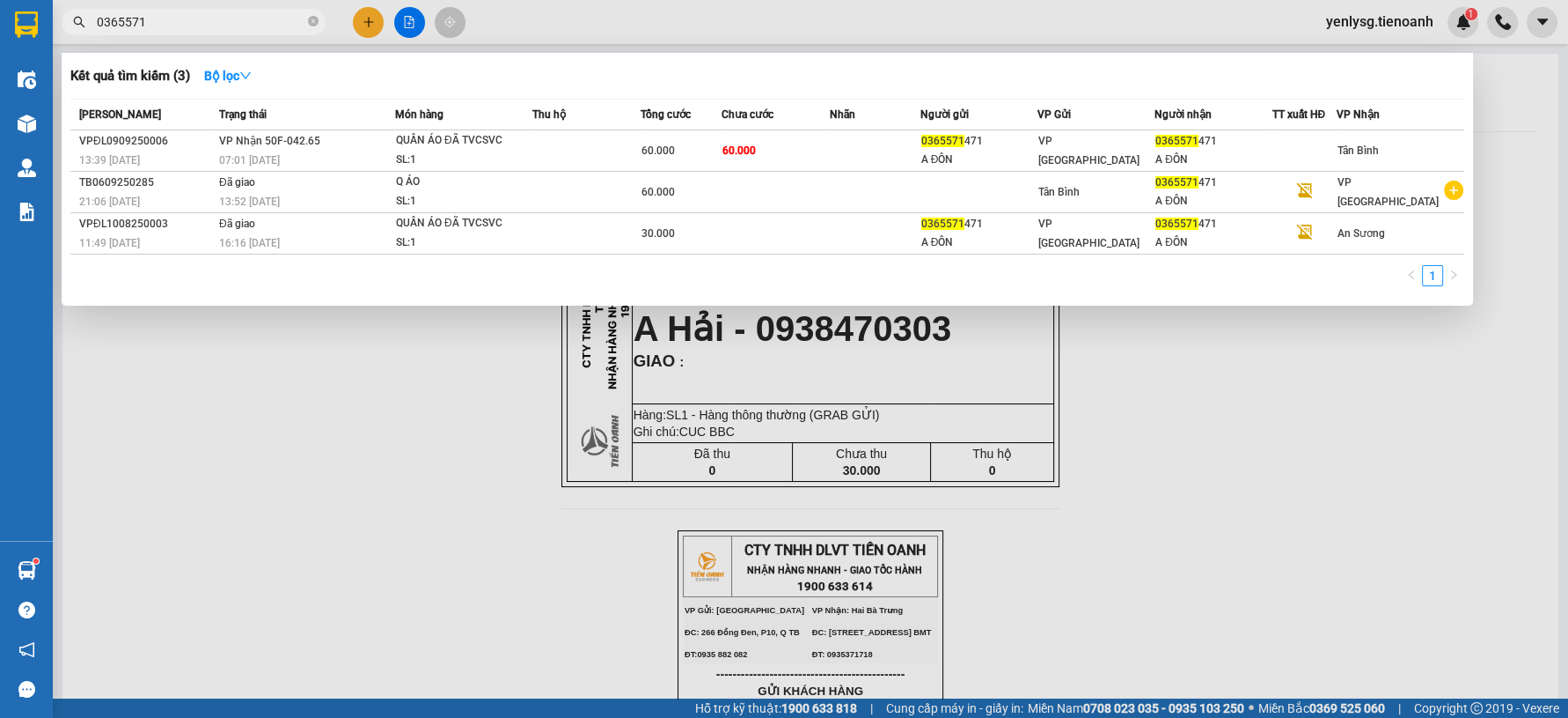
click at [179, 28] on input "0365571" at bounding box center [201, 22] width 208 height 19
paste input "938470303"
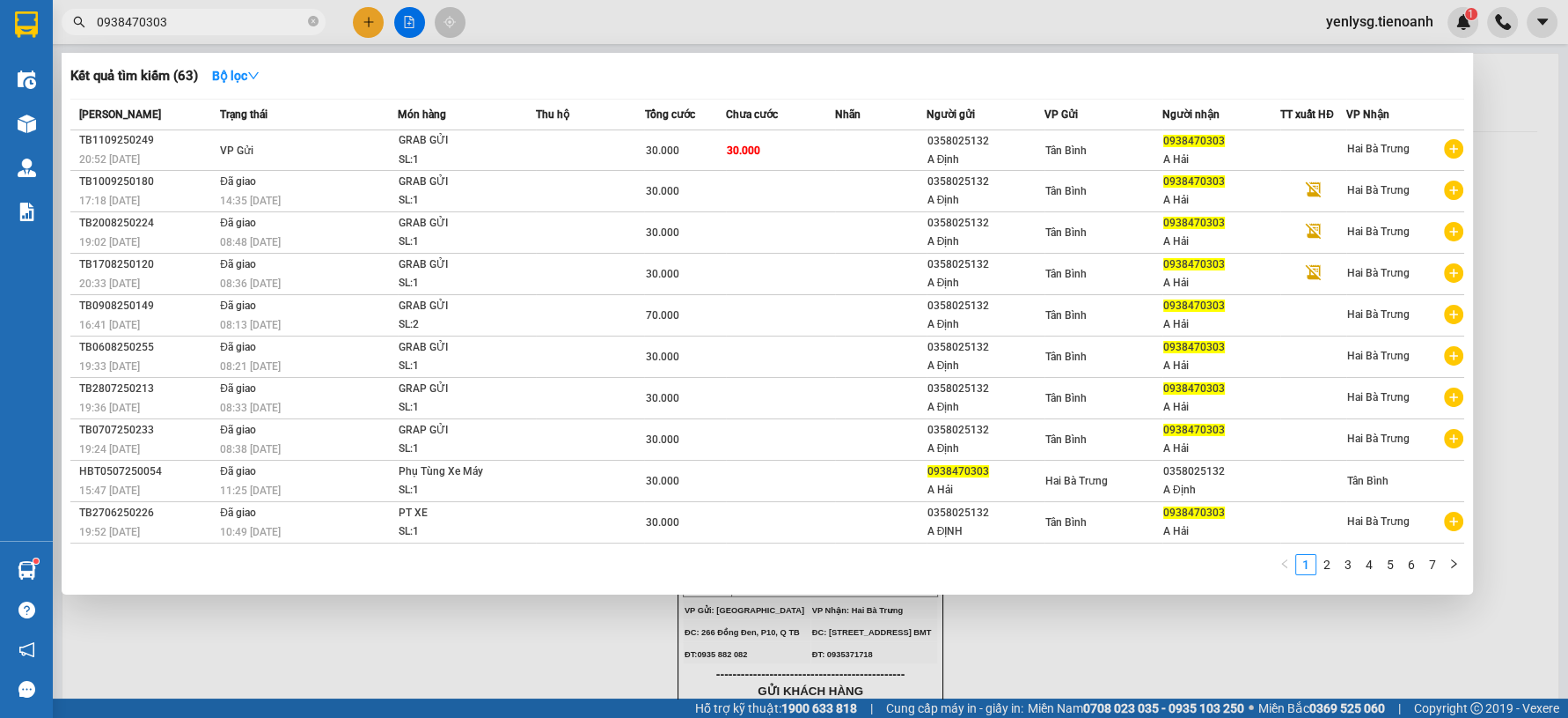
type input "0938470303"
click at [671, 156] on div "30.000" at bounding box center [685, 150] width 80 height 19
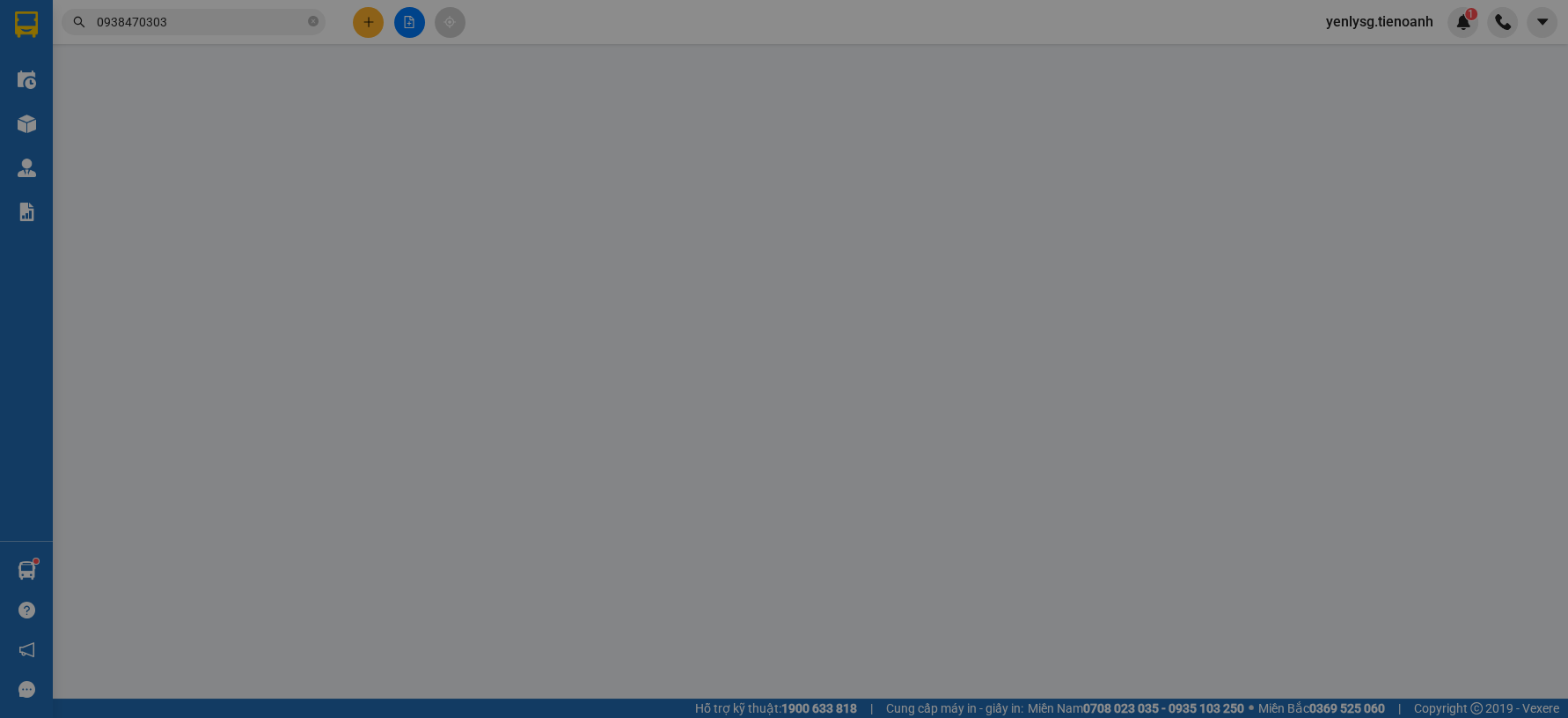
type input "0938470303"
type input "A Hải"
type input "0358025132"
type input "A Định"
type input "30.000"
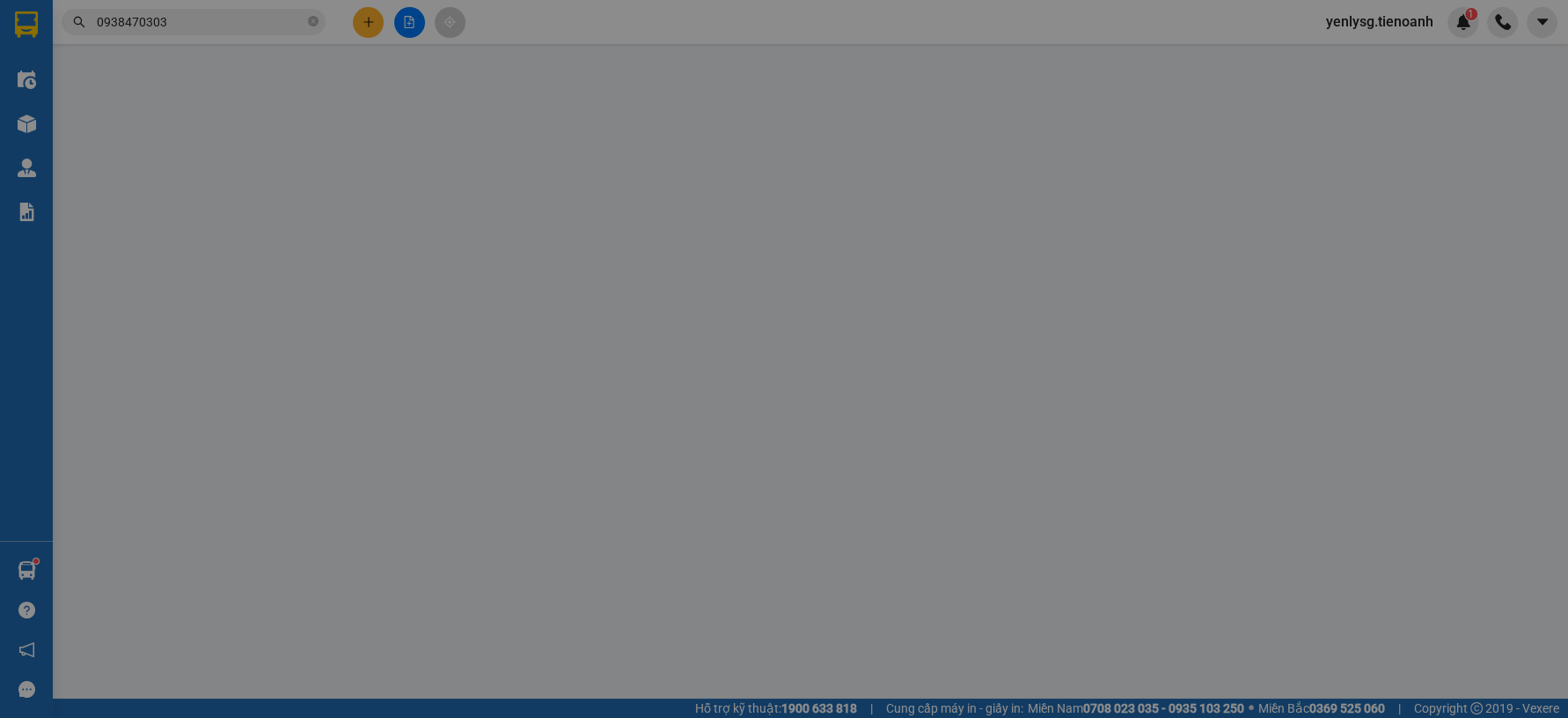
type input "30.000"
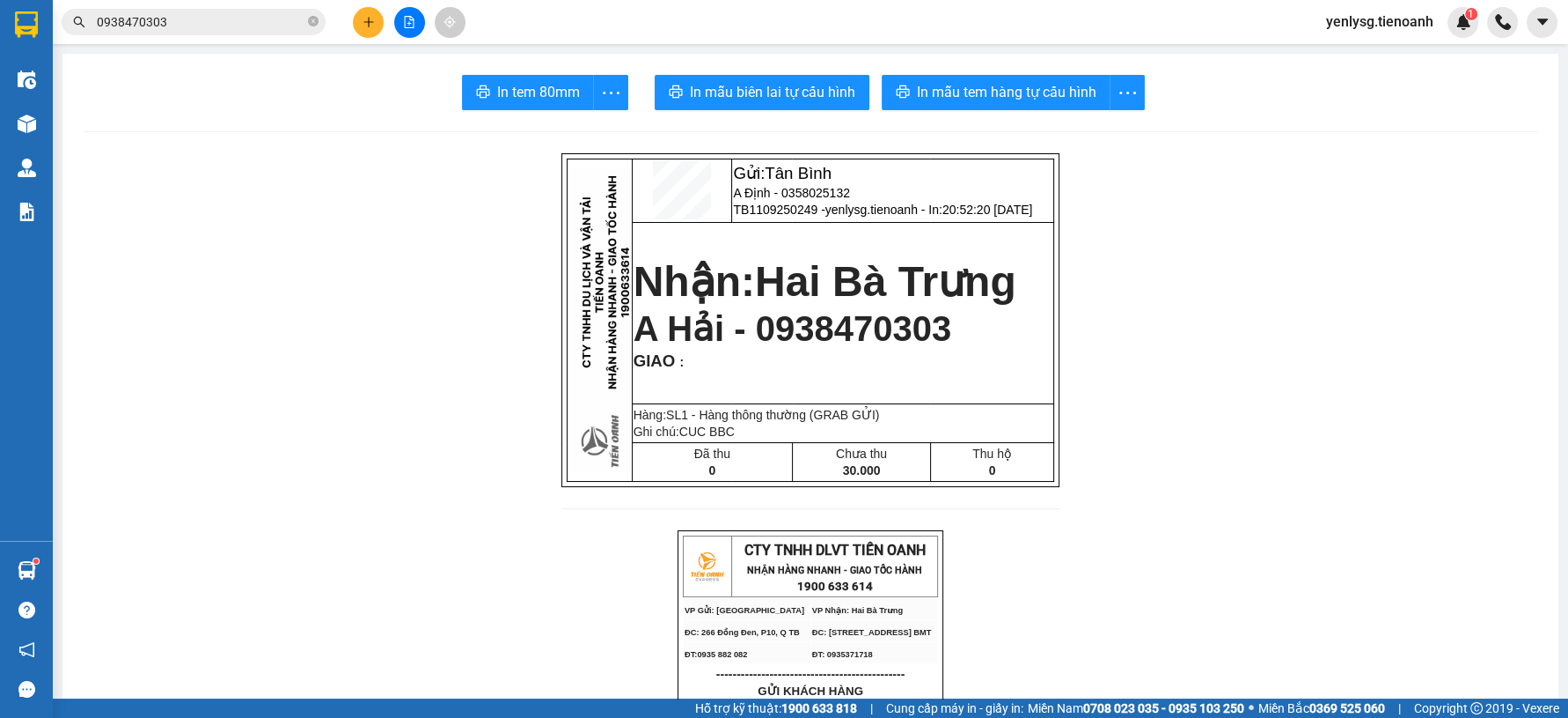
click at [366, 28] on button at bounding box center [368, 23] width 31 height 31
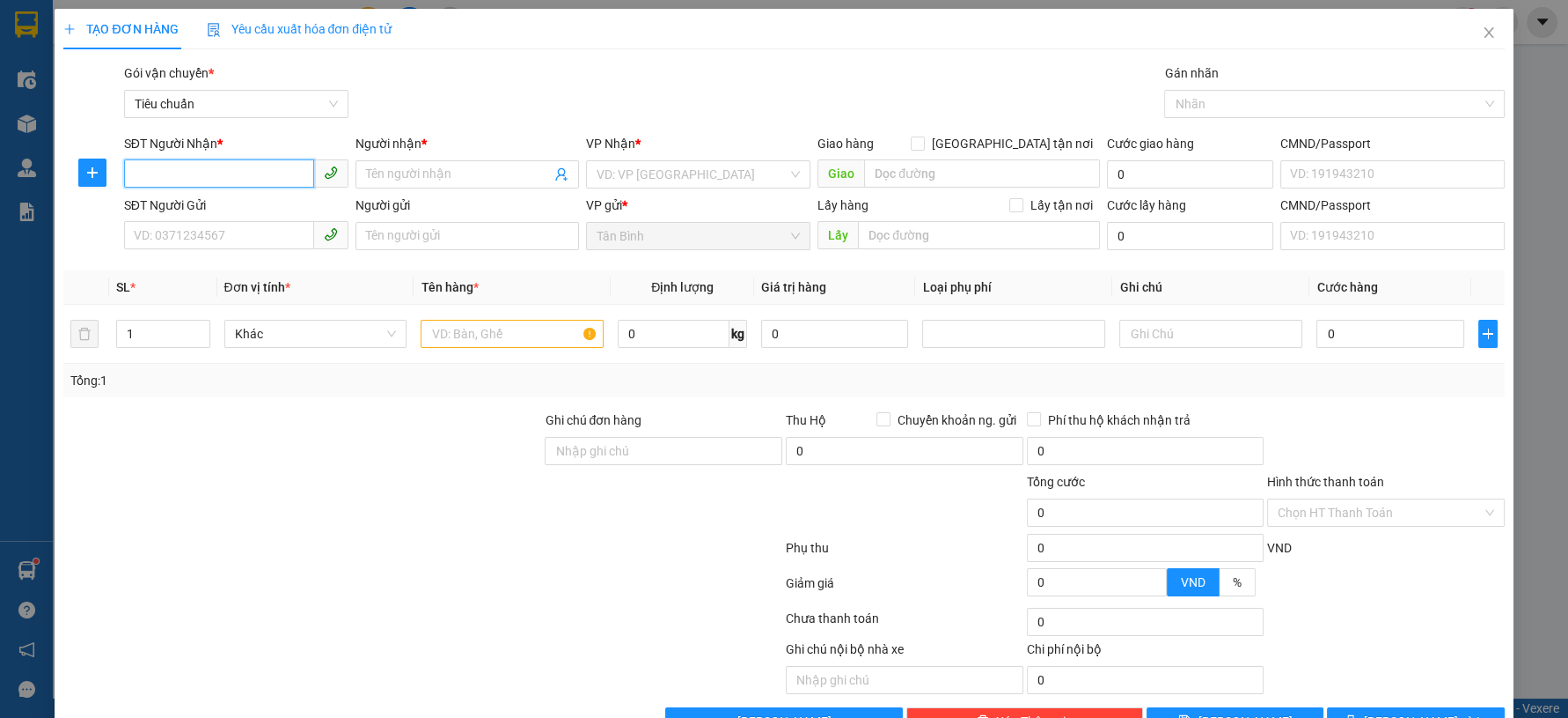
click at [232, 171] on input "SĐT Người Nhận *" at bounding box center [219, 173] width 190 height 28
type input "0794309529"
click at [446, 155] on div "Người nhận *" at bounding box center [467, 146] width 224 height 26
click at [460, 174] on input "Người nhận *" at bounding box center [458, 174] width 185 height 19
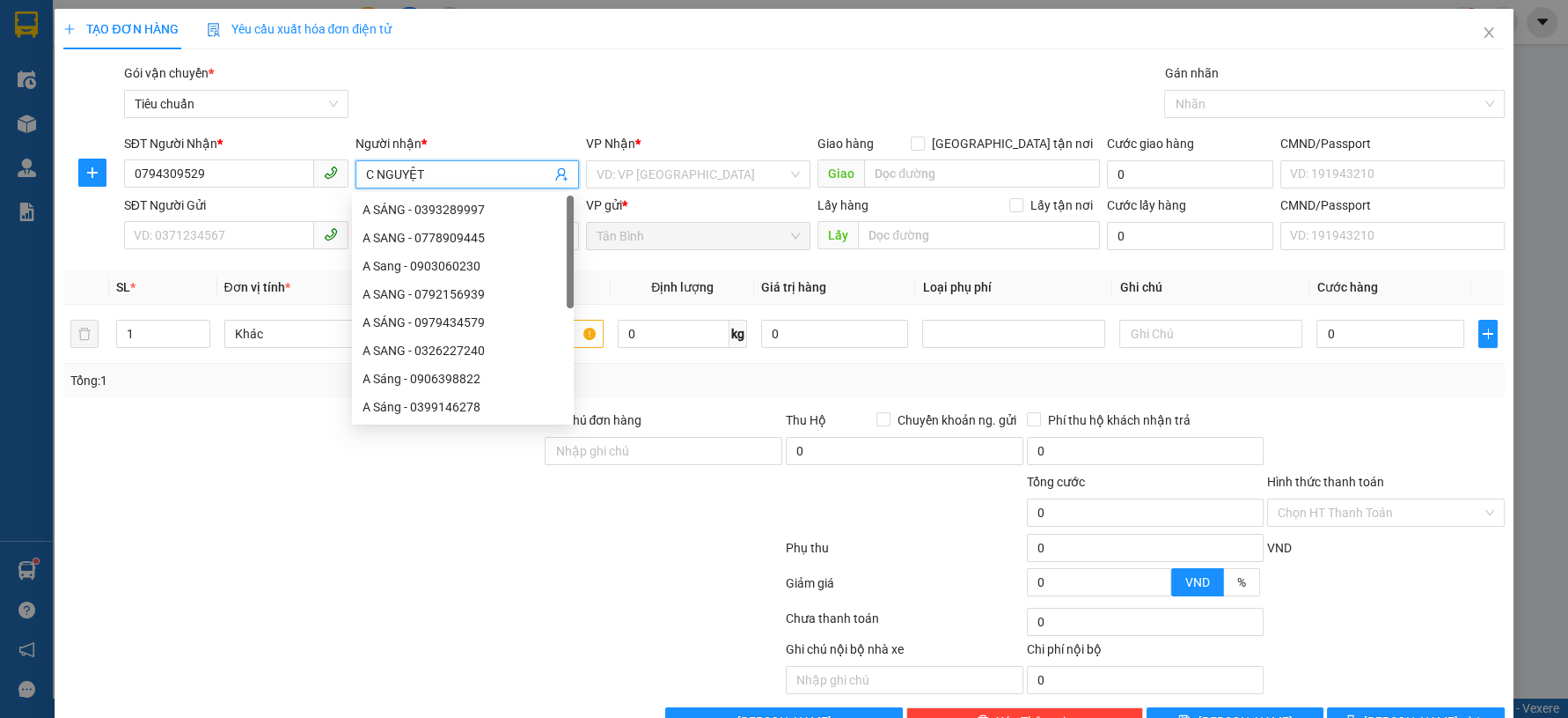
type input "C NGUYỆT"
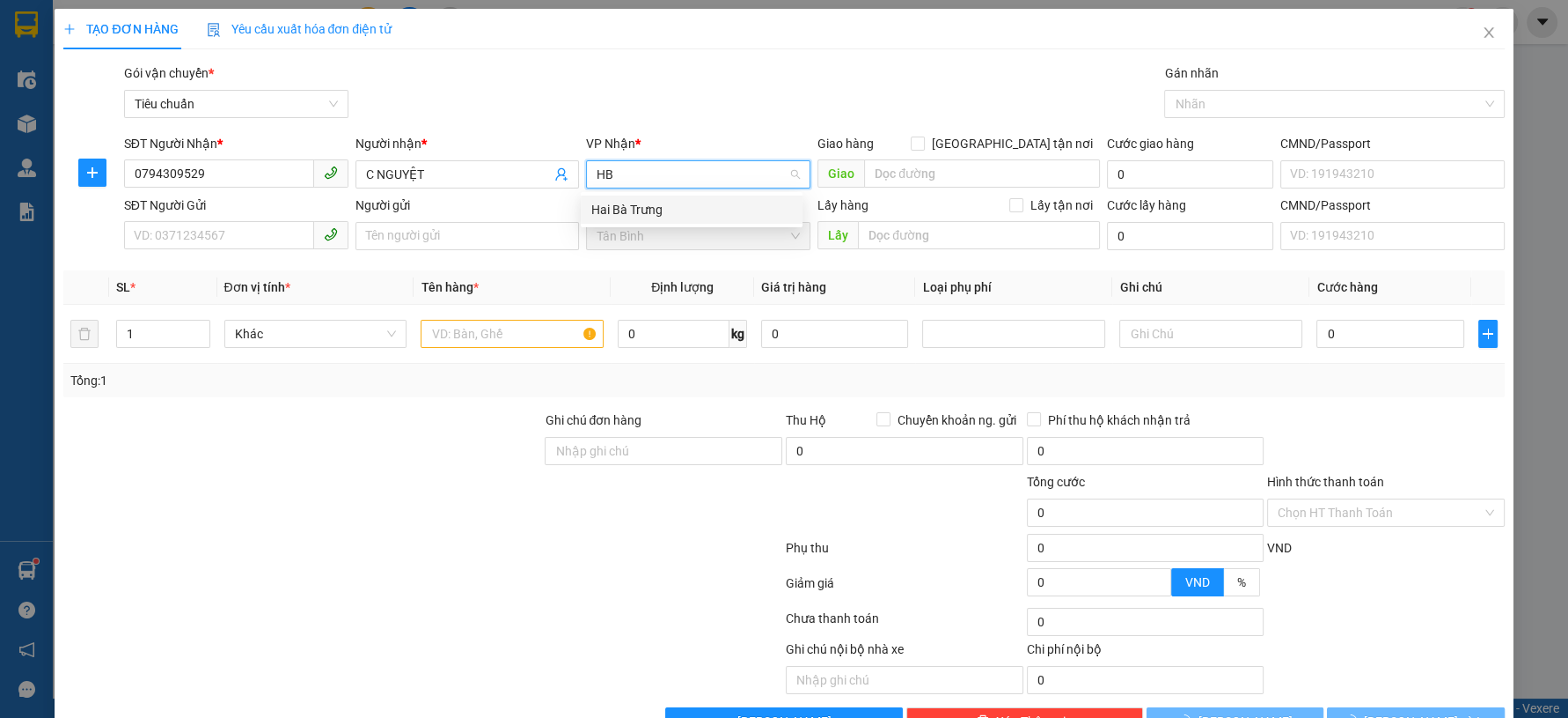
type input "HBT"
click at [653, 211] on div "Hai Bà Trưng" at bounding box center [691, 209] width 201 height 19
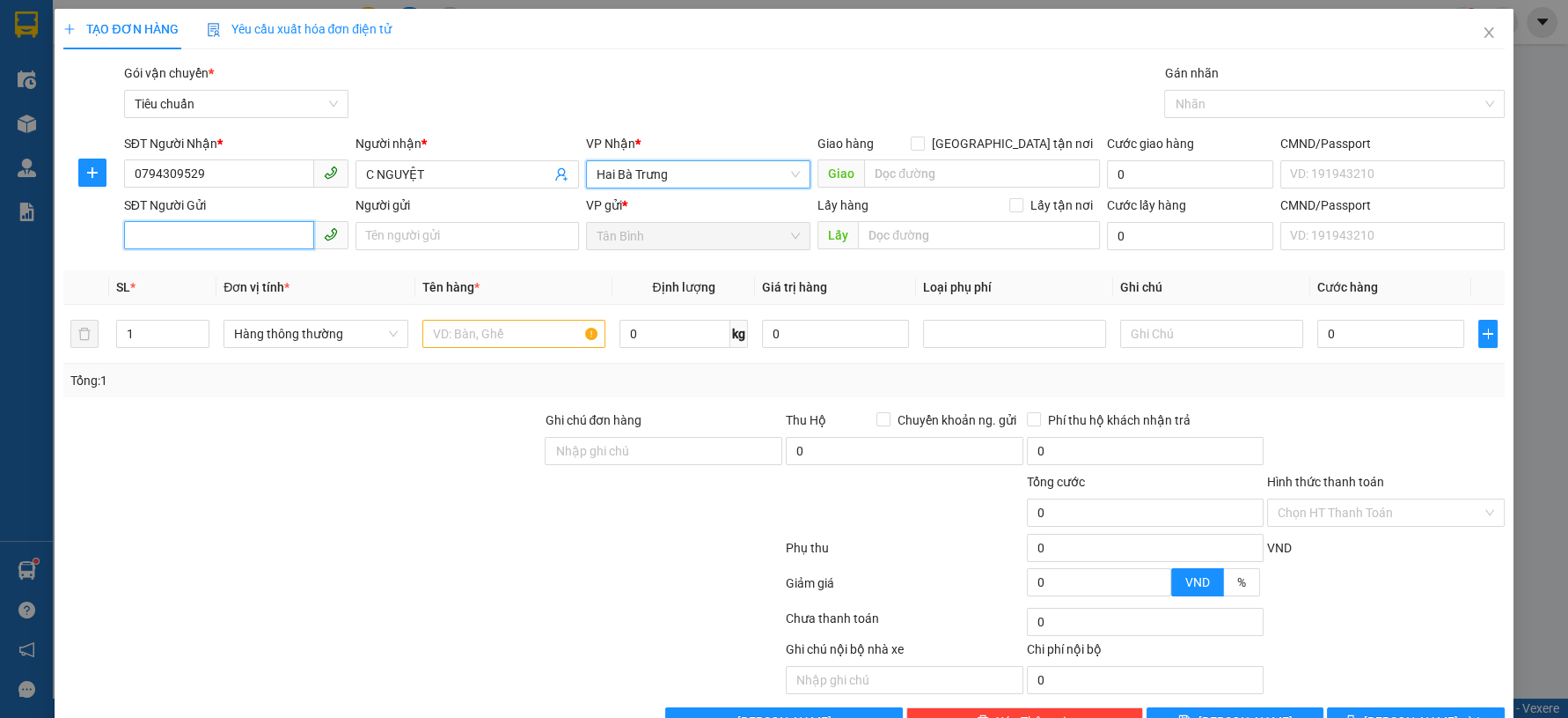
click at [270, 235] on input "SĐT Người Gửi" at bounding box center [219, 234] width 190 height 28
type input "0934287320"
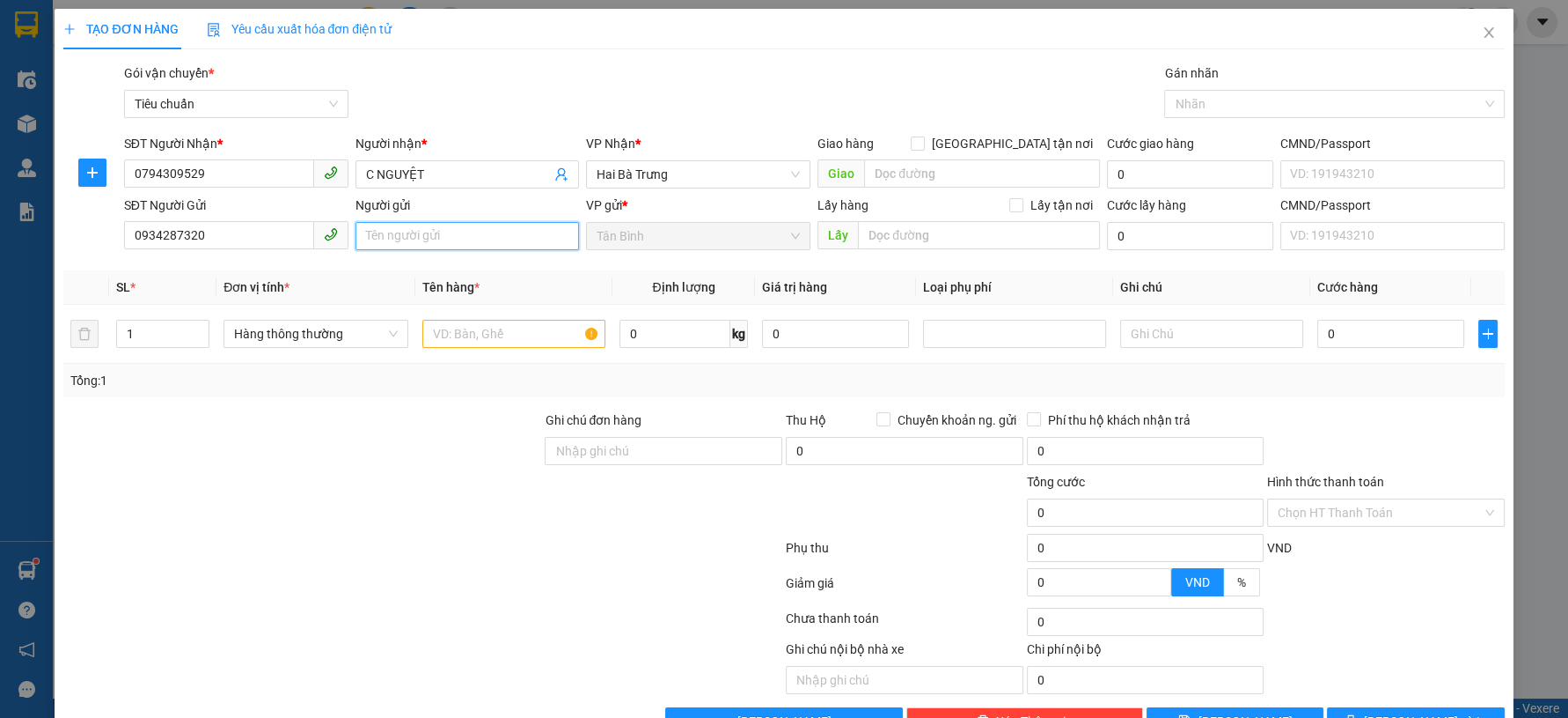
click at [451, 237] on input "Người gửi" at bounding box center [467, 235] width 224 height 28
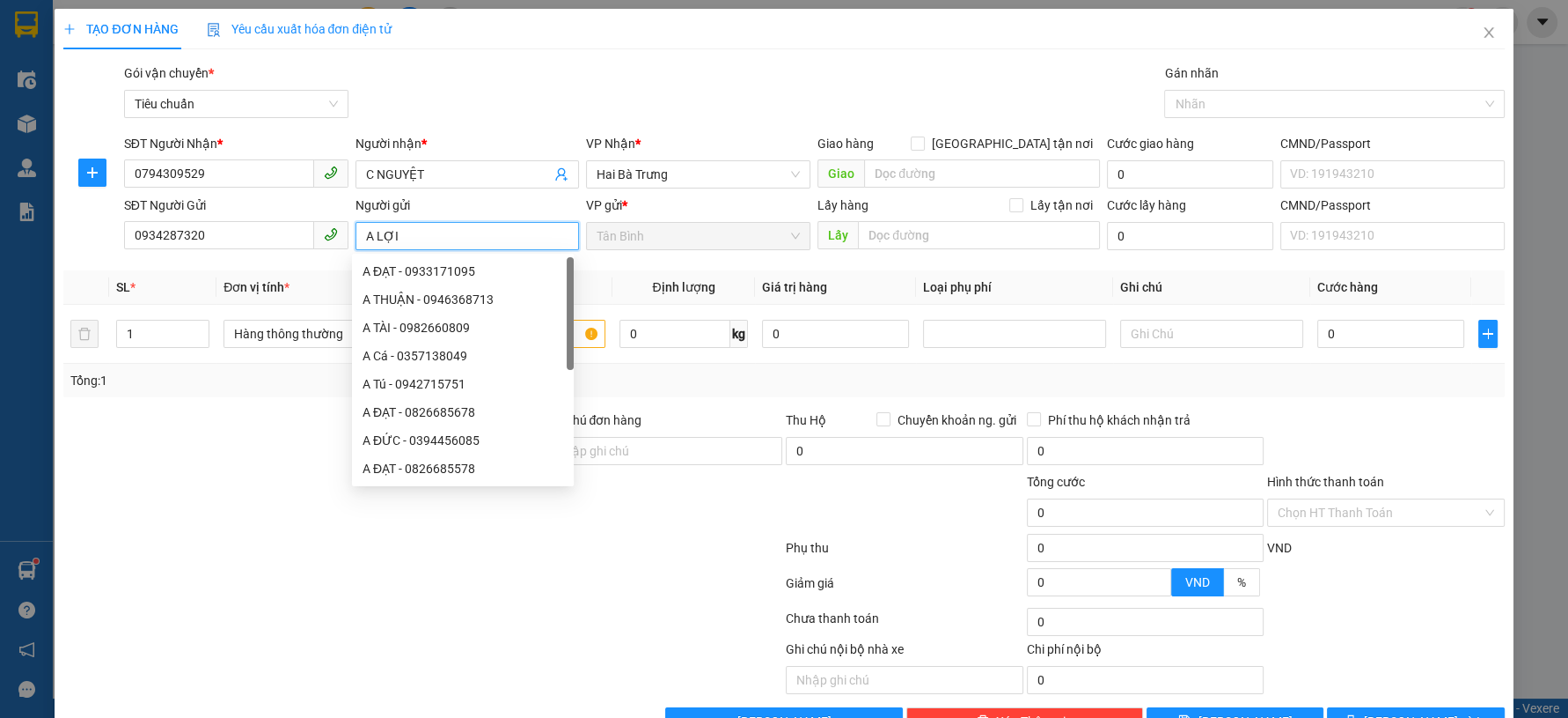
type input "A LỢI"
click at [167, 513] on div at bounding box center [302, 503] width 482 height 61
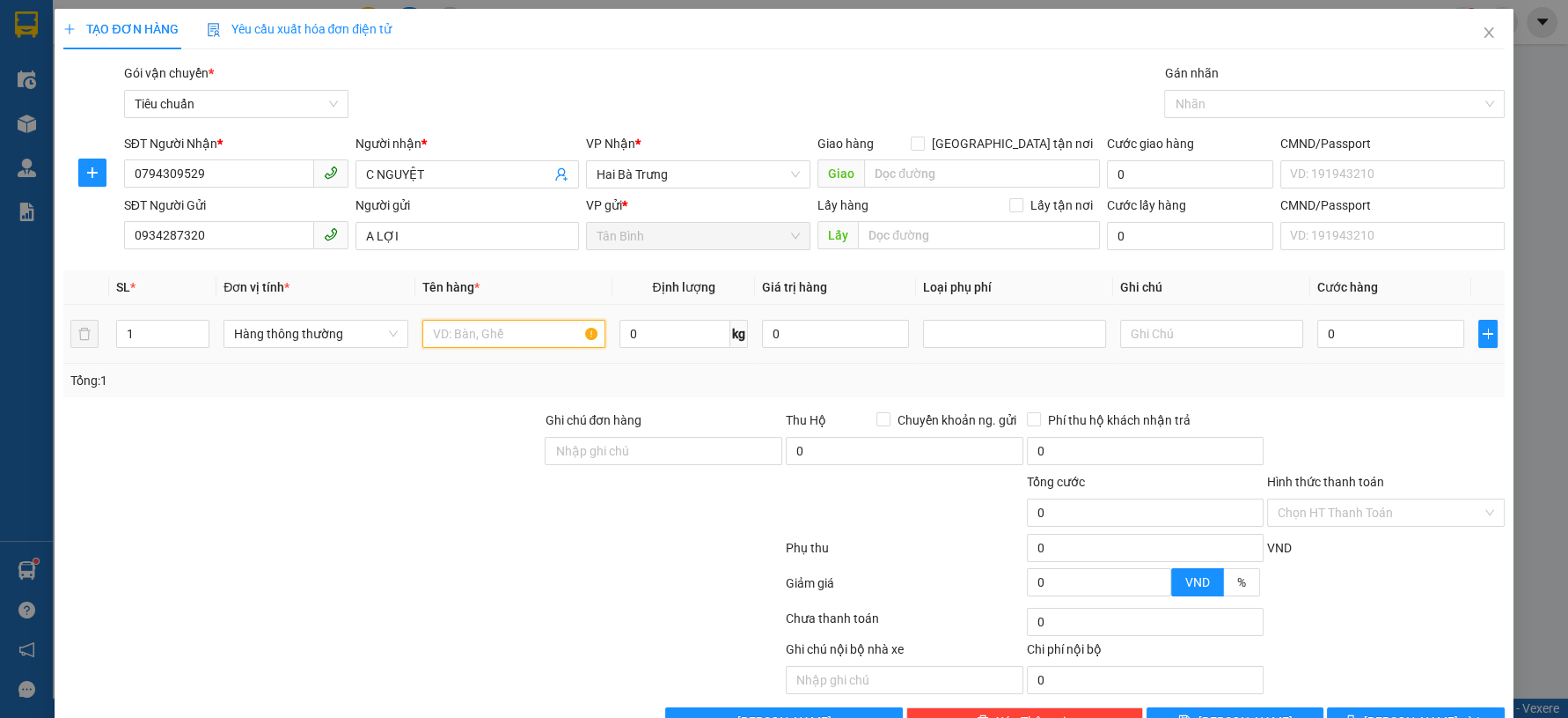
click at [521, 339] on input "text" at bounding box center [513, 333] width 183 height 28
type input "D"
type input "Đ"
type input "TPCN"
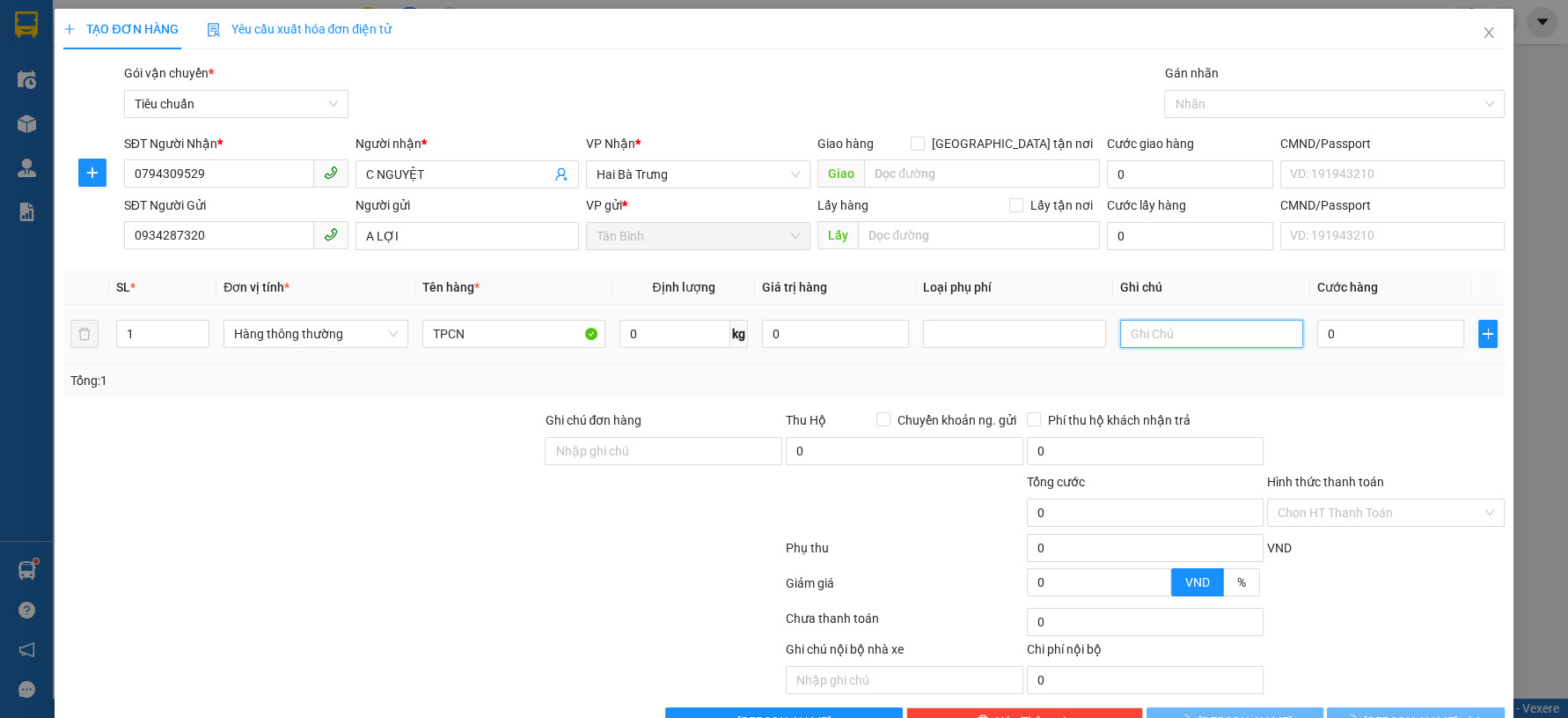
click at [1167, 335] on input "text" at bounding box center [1211, 333] width 183 height 28
type input "H BKV"
click at [1319, 499] on input "Hình thức thanh toán" at bounding box center [1380, 512] width 204 height 26
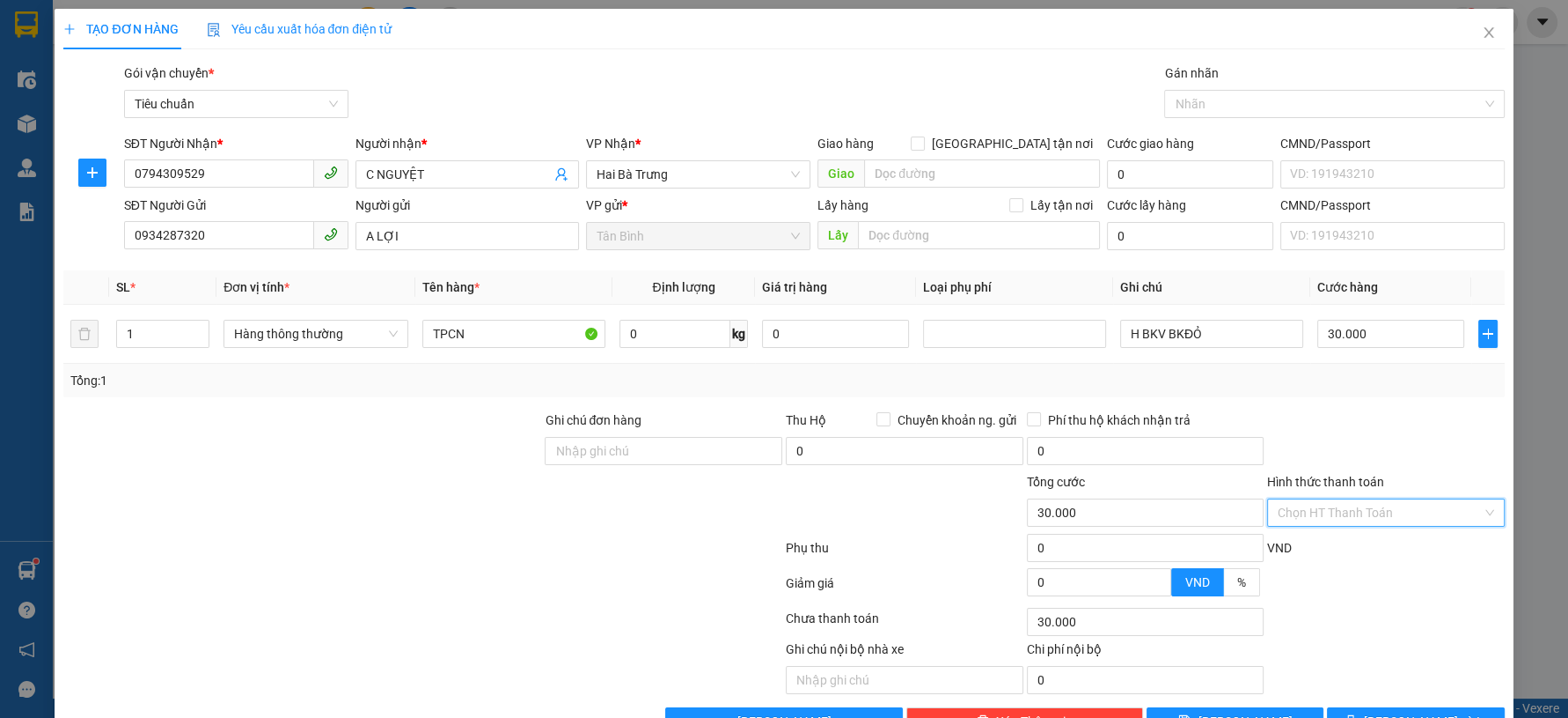
click at [1325, 538] on div "Tại văn phòng" at bounding box center [1373, 547] width 214 height 19
click at [1366, 707] on button "Lưu và In" at bounding box center [1415, 721] width 177 height 28
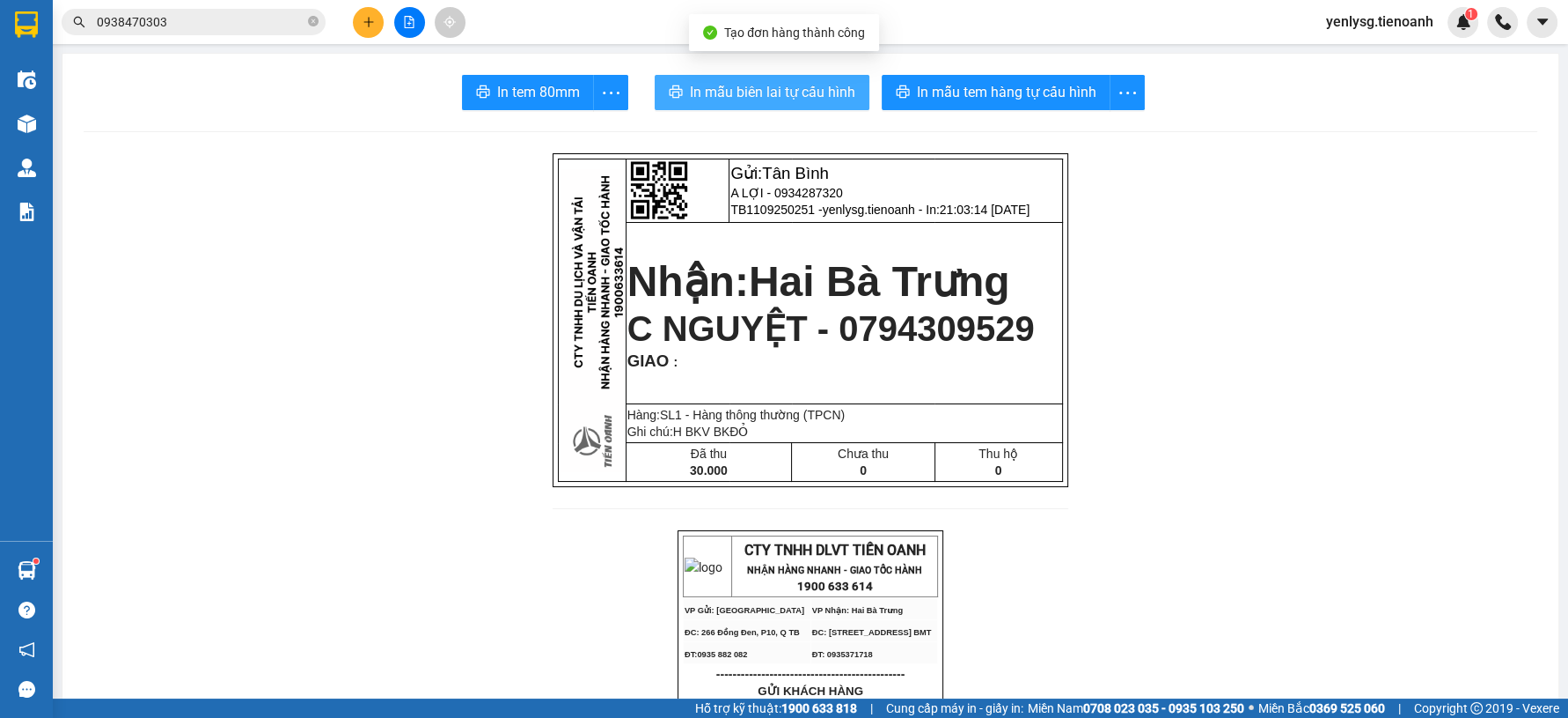
click at [783, 75] on button "In mẫu biên lai tự cấu hình" at bounding box center [762, 92] width 215 height 35
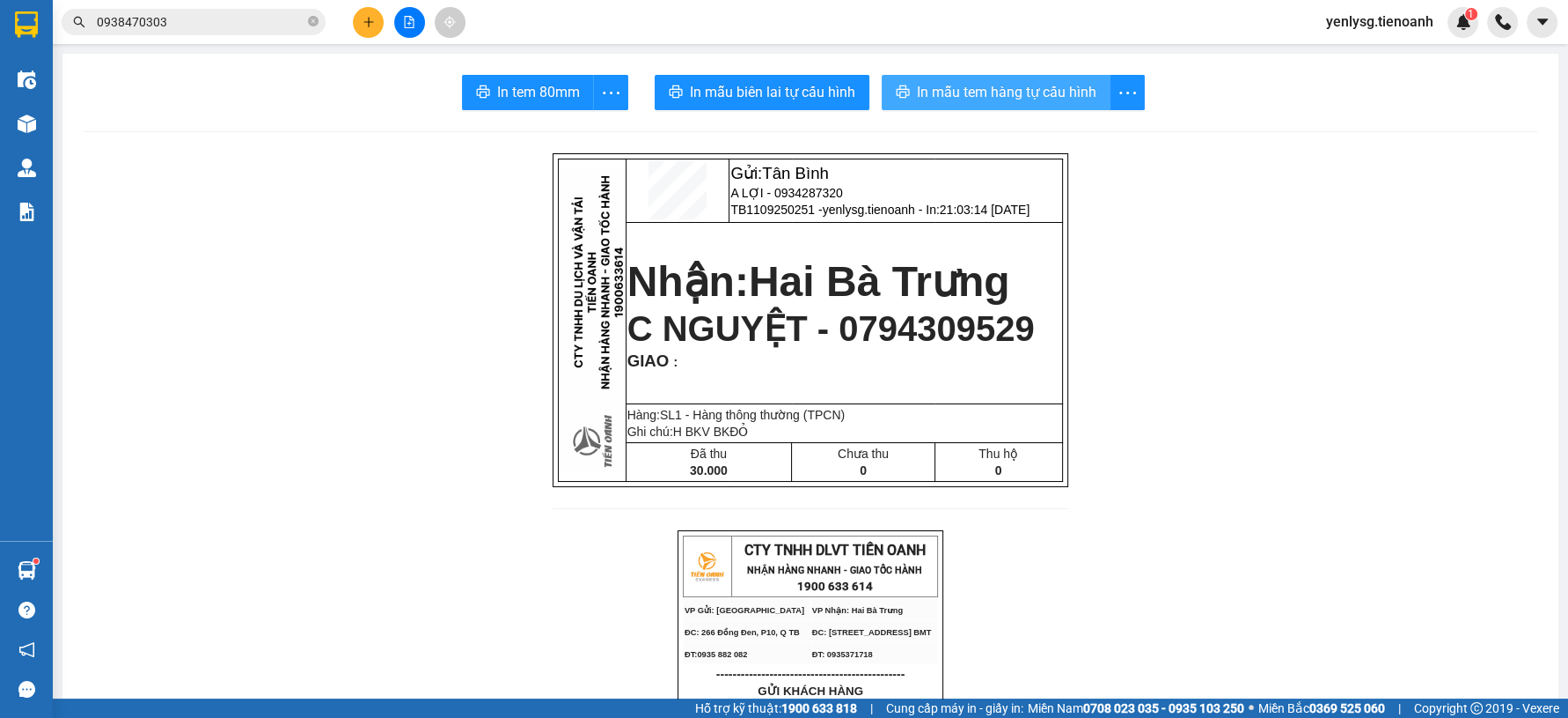
click at [991, 104] on button "In mẫu tem hàng tự cấu hình" at bounding box center [996, 92] width 229 height 35
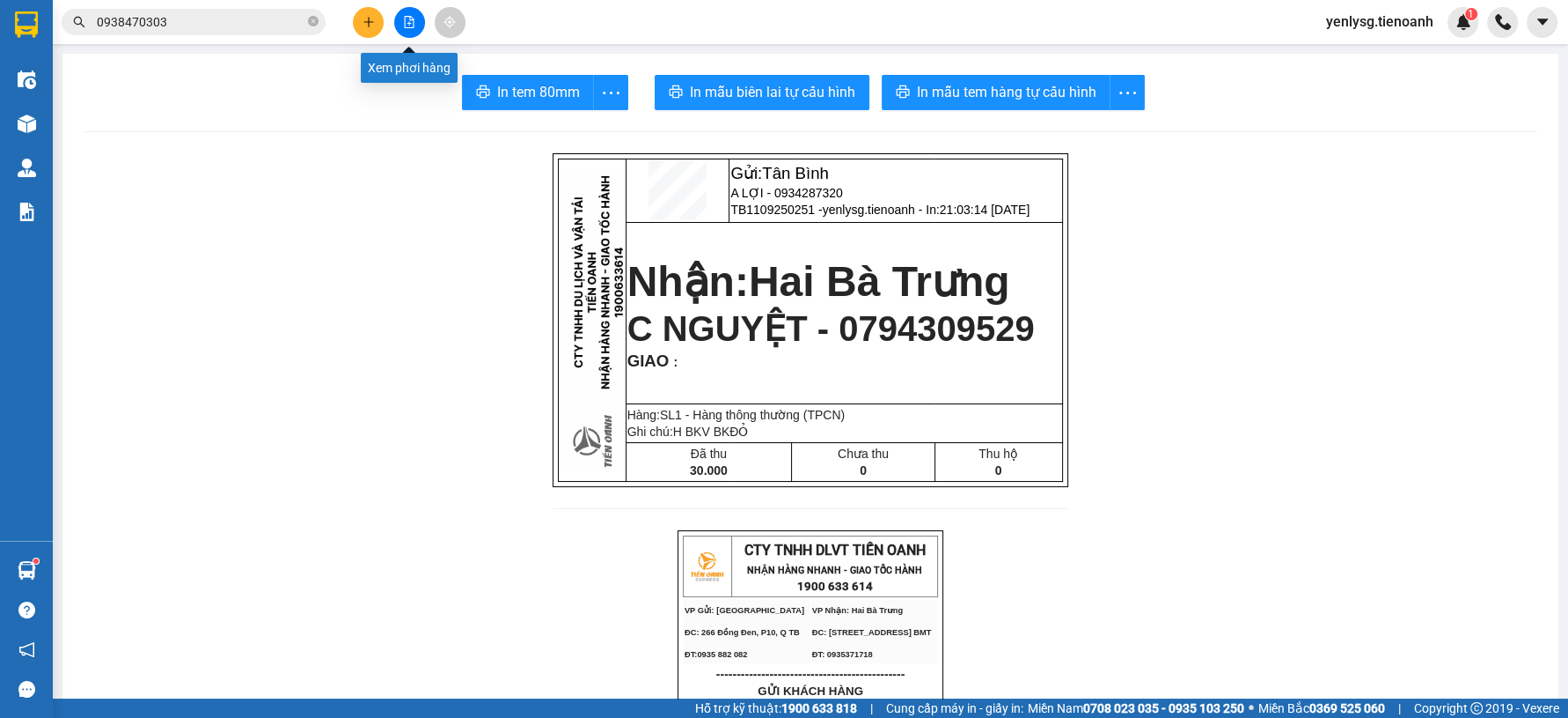
click at [369, 30] on button at bounding box center [368, 23] width 31 height 31
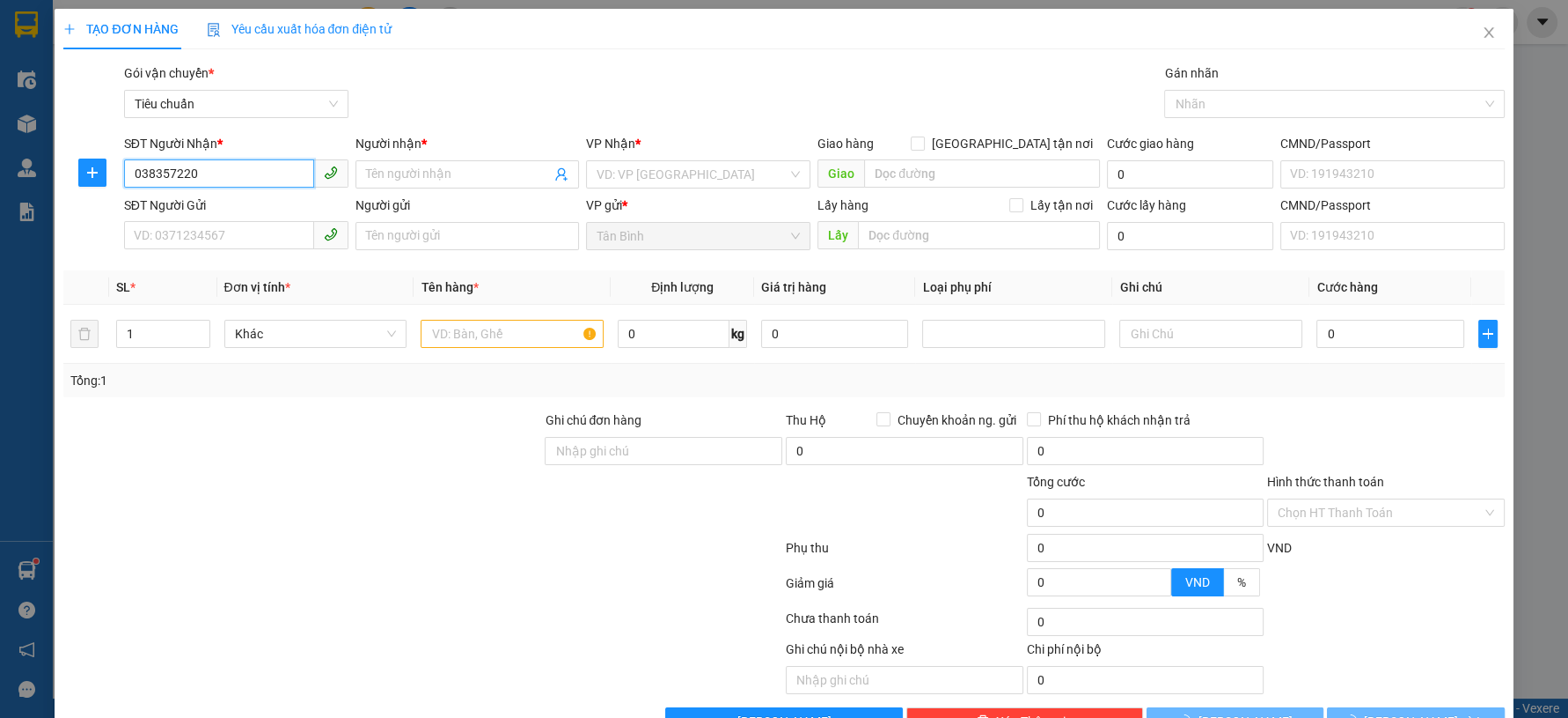
type input "0383572202"
click at [302, 203] on div "0383572202 - A Thành" at bounding box center [233, 209] width 201 height 19
type input "A Thành"
type input "0383572202"
click at [262, 231] on input "SĐT Người Gửi" at bounding box center [219, 234] width 190 height 28
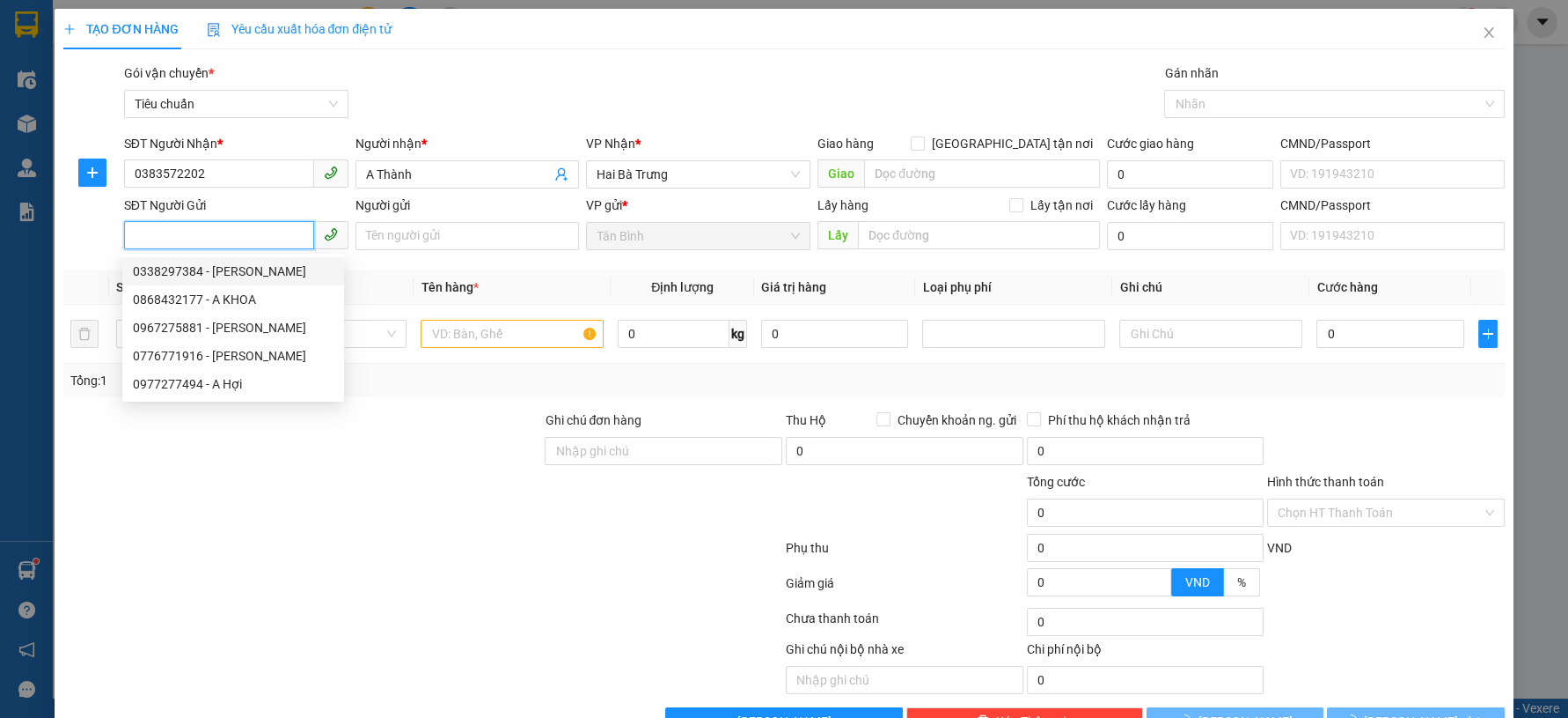
type input "60.000"
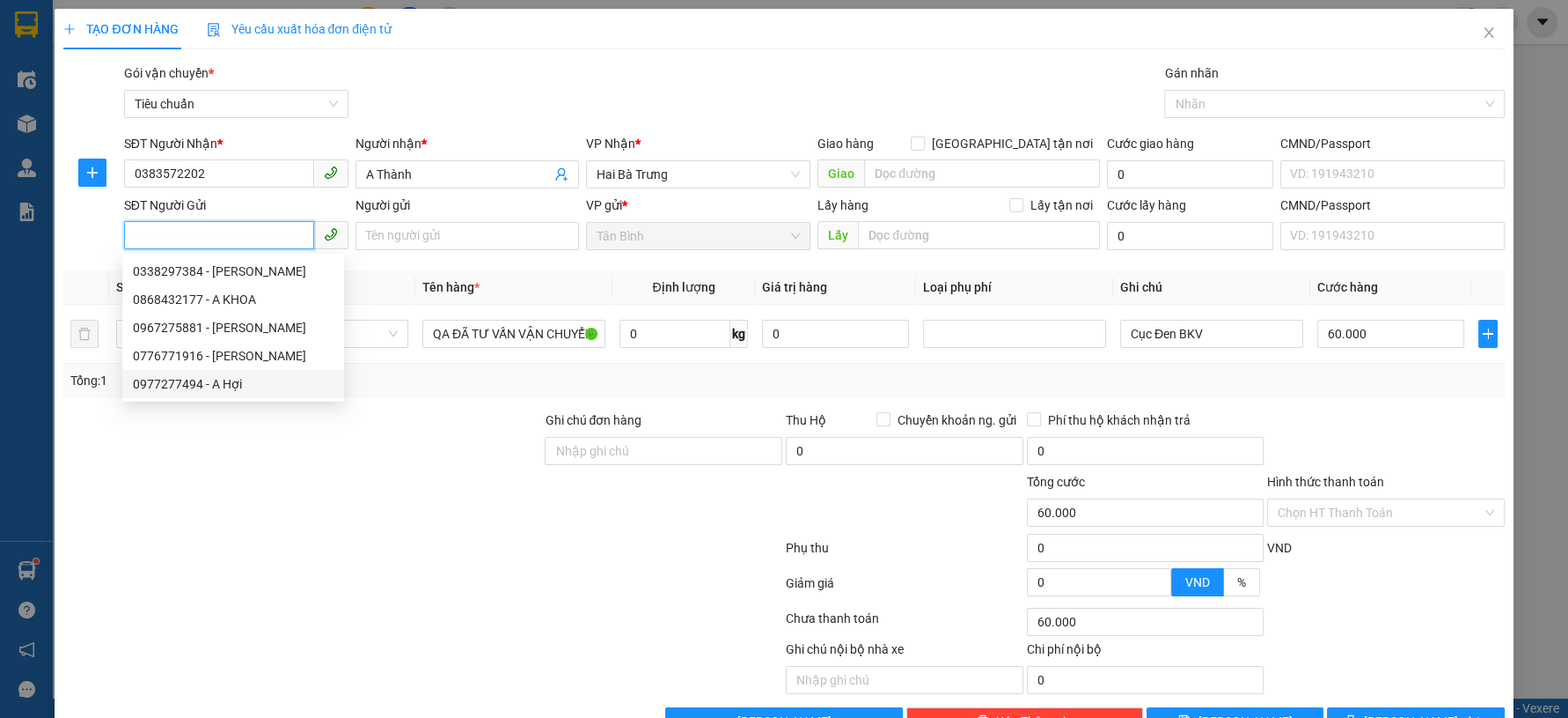
click at [251, 382] on div "0977277494 - A Hợi" at bounding box center [233, 383] width 201 height 19
type input "0977277494"
type input "A Hợi"
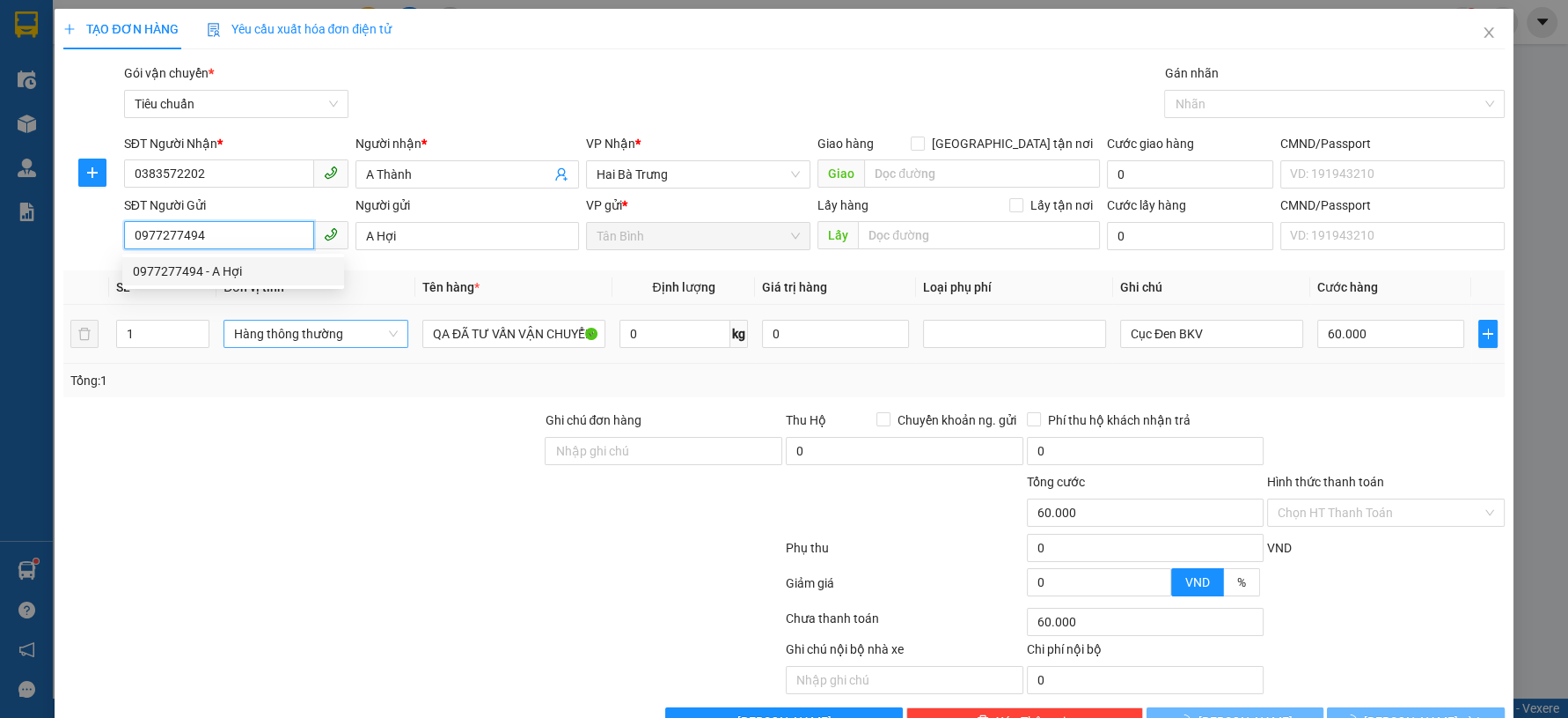
click at [308, 329] on span "Hàng thông thường" at bounding box center [315, 333] width 164 height 26
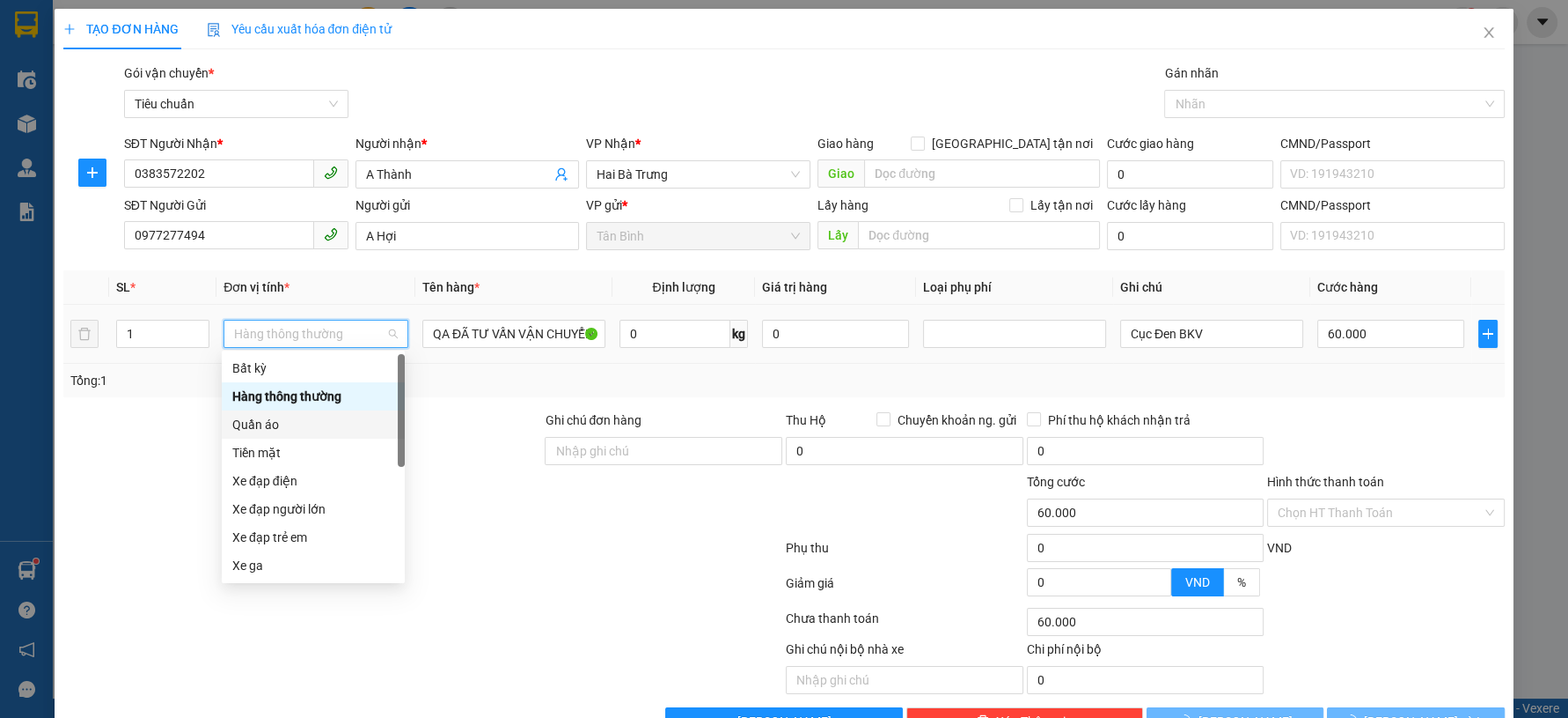
click at [282, 429] on div "Quần áo" at bounding box center [313, 424] width 162 height 19
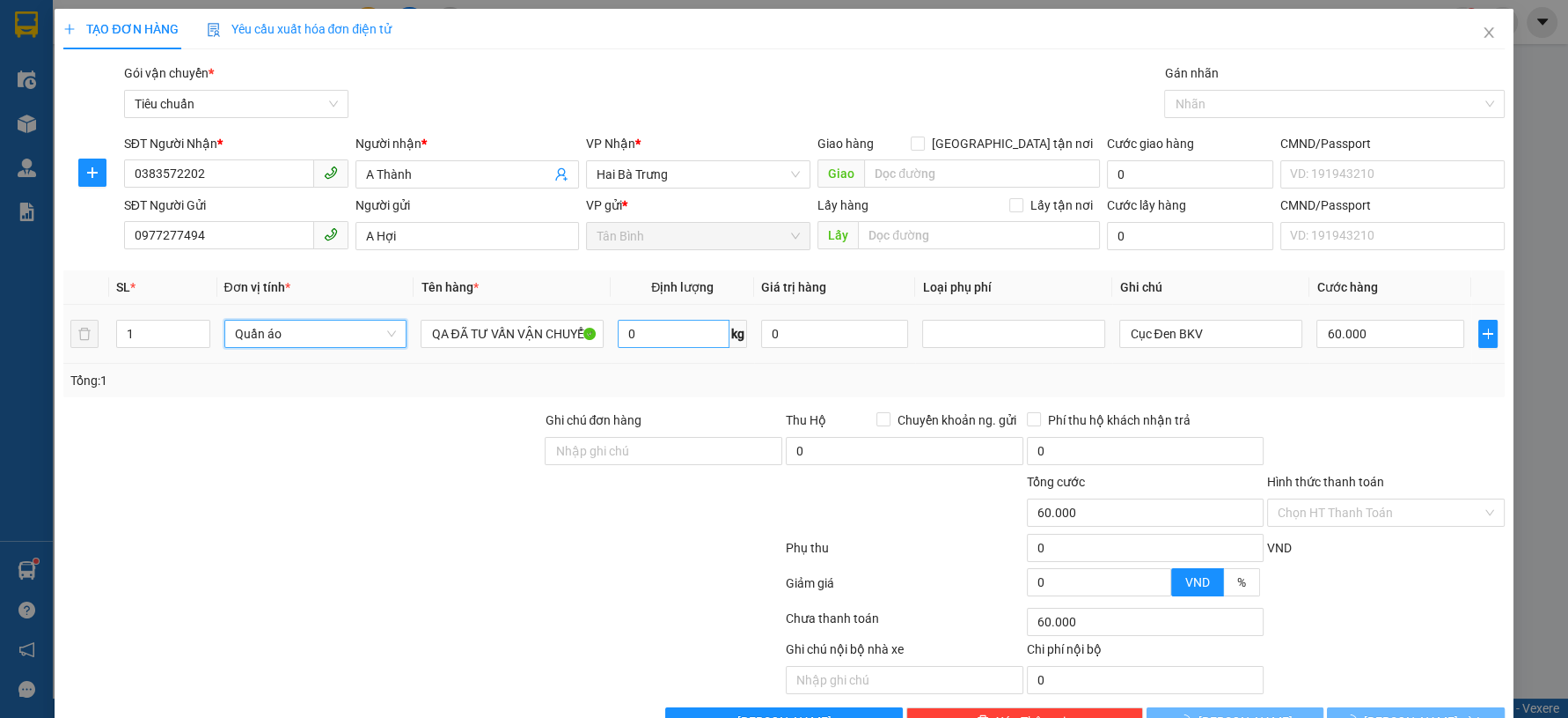
type input "110.000"
click at [323, 335] on span "Hàng thông thường" at bounding box center [315, 333] width 164 height 26
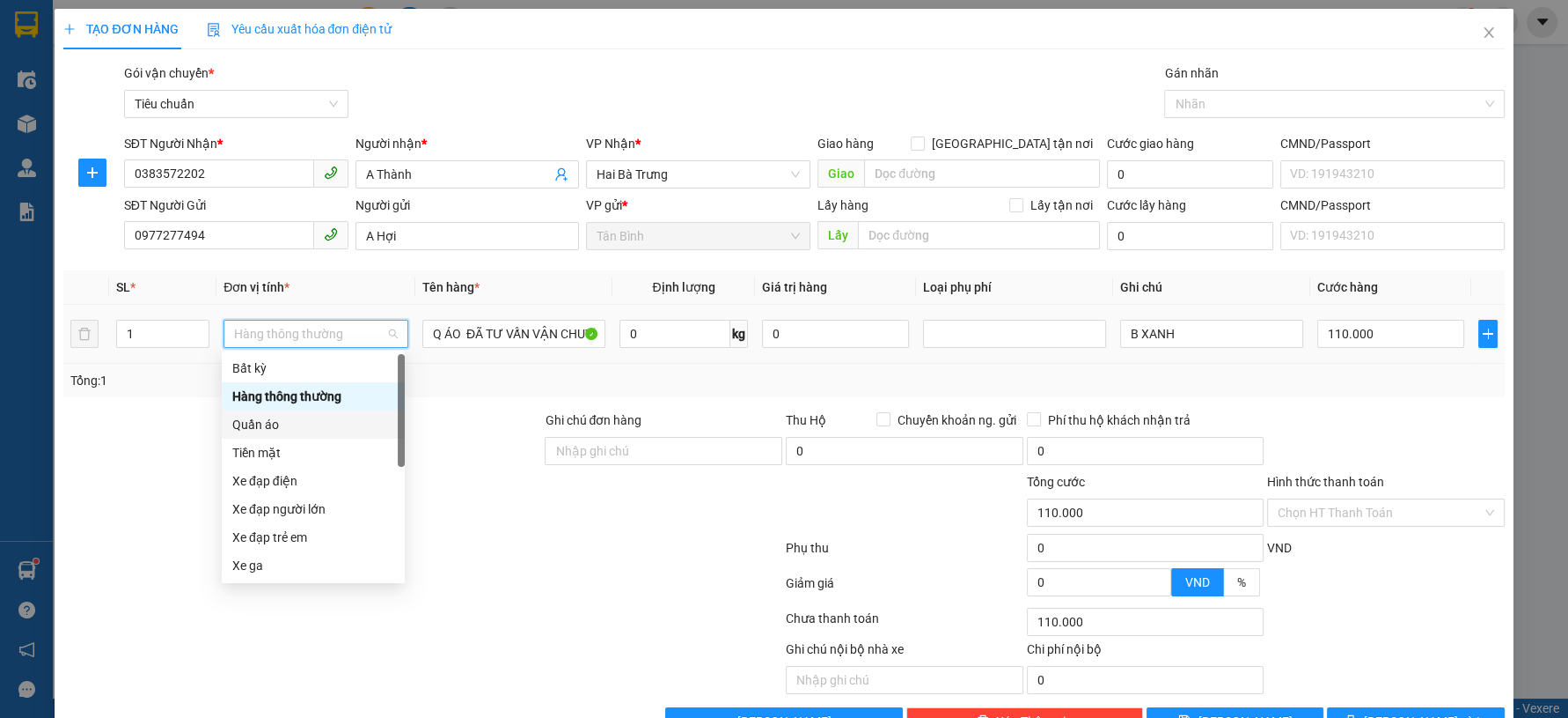
click at [258, 428] on div "Quần áo" at bounding box center [313, 424] width 162 height 19
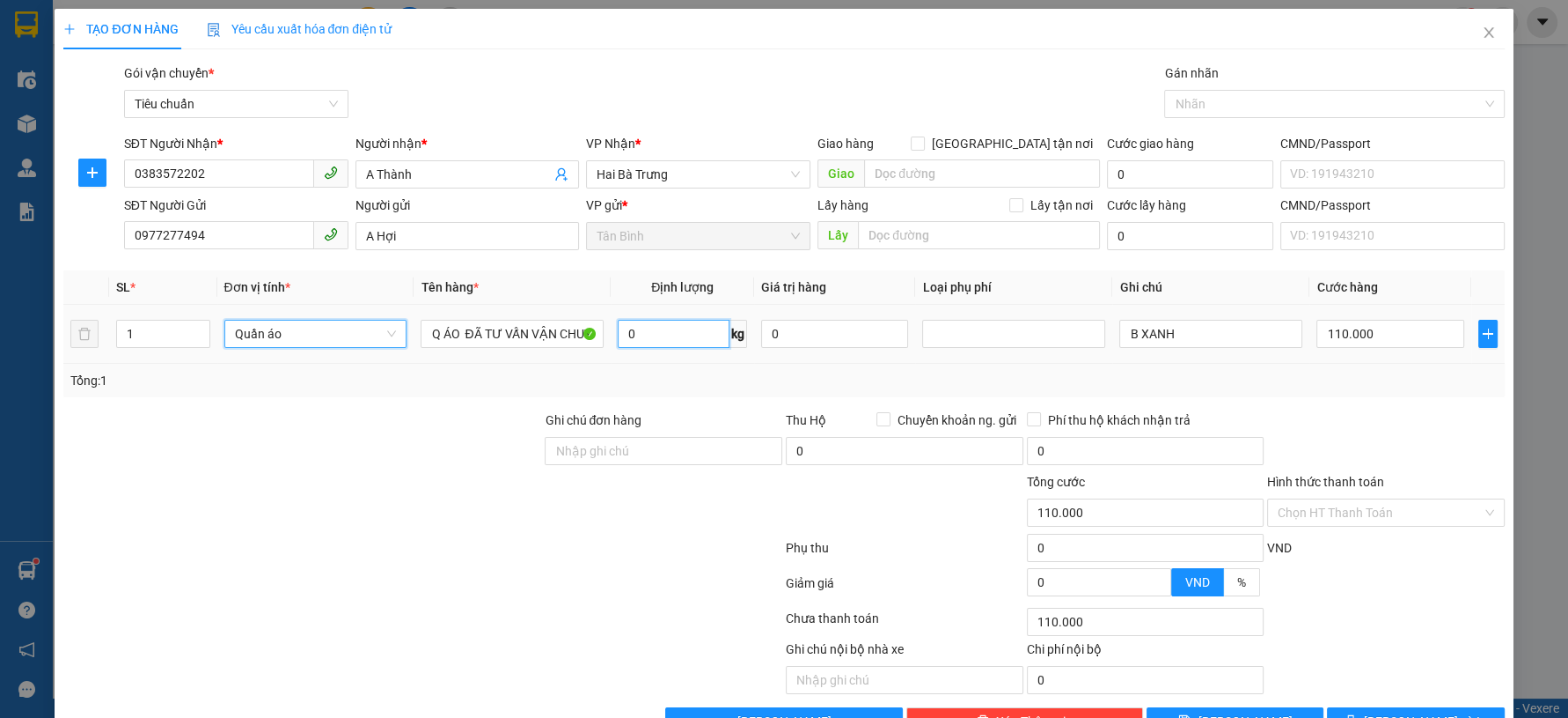
click at [681, 325] on input "0" at bounding box center [674, 333] width 112 height 28
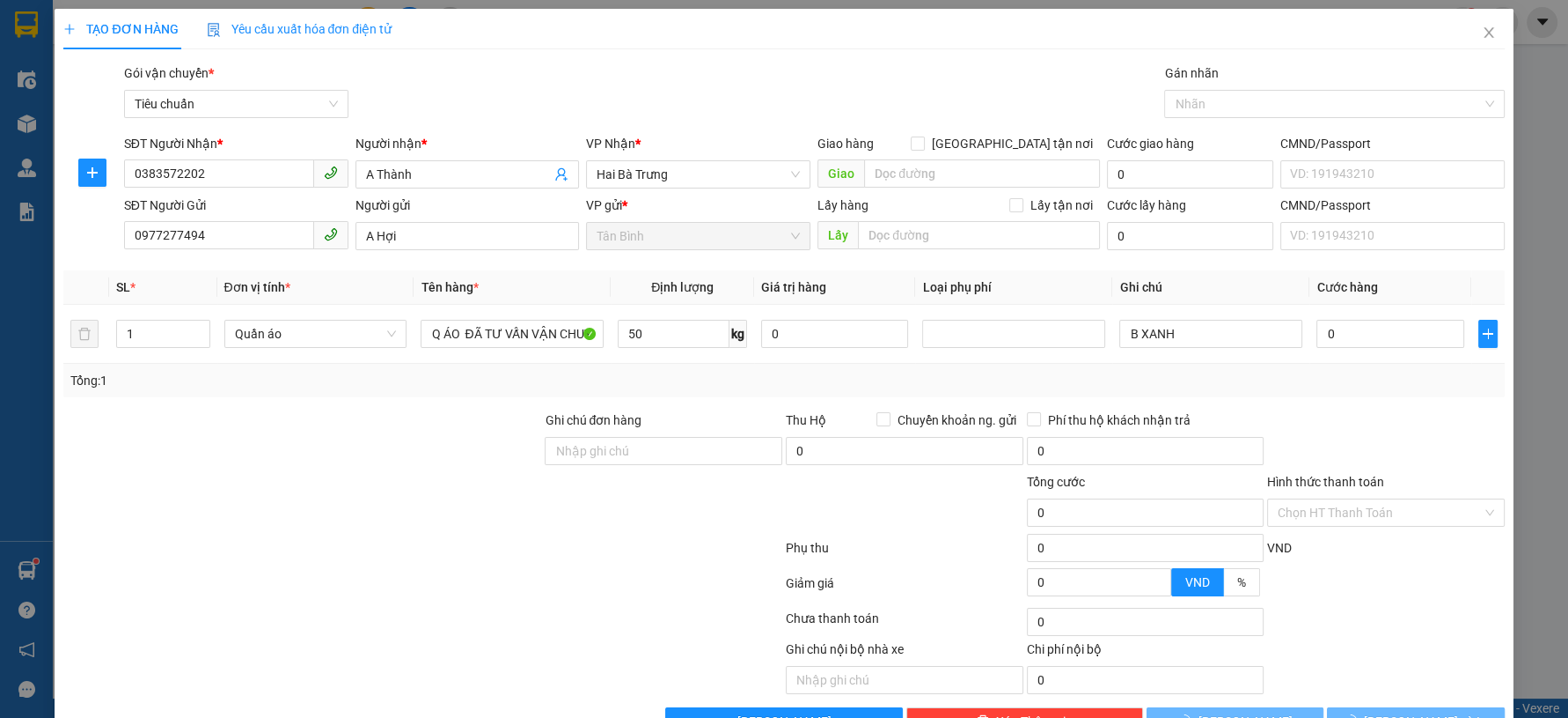
click at [650, 402] on div "Transit Pickup Surcharge Ids Transit Deliver Surcharge Ids Transit Deliver Surc…" at bounding box center [784, 399] width 1441 height 672
click at [1319, 341] on input "95.000" at bounding box center [1390, 333] width 147 height 28
click at [1447, 707] on button "Lưu và In" at bounding box center [1415, 721] width 177 height 28
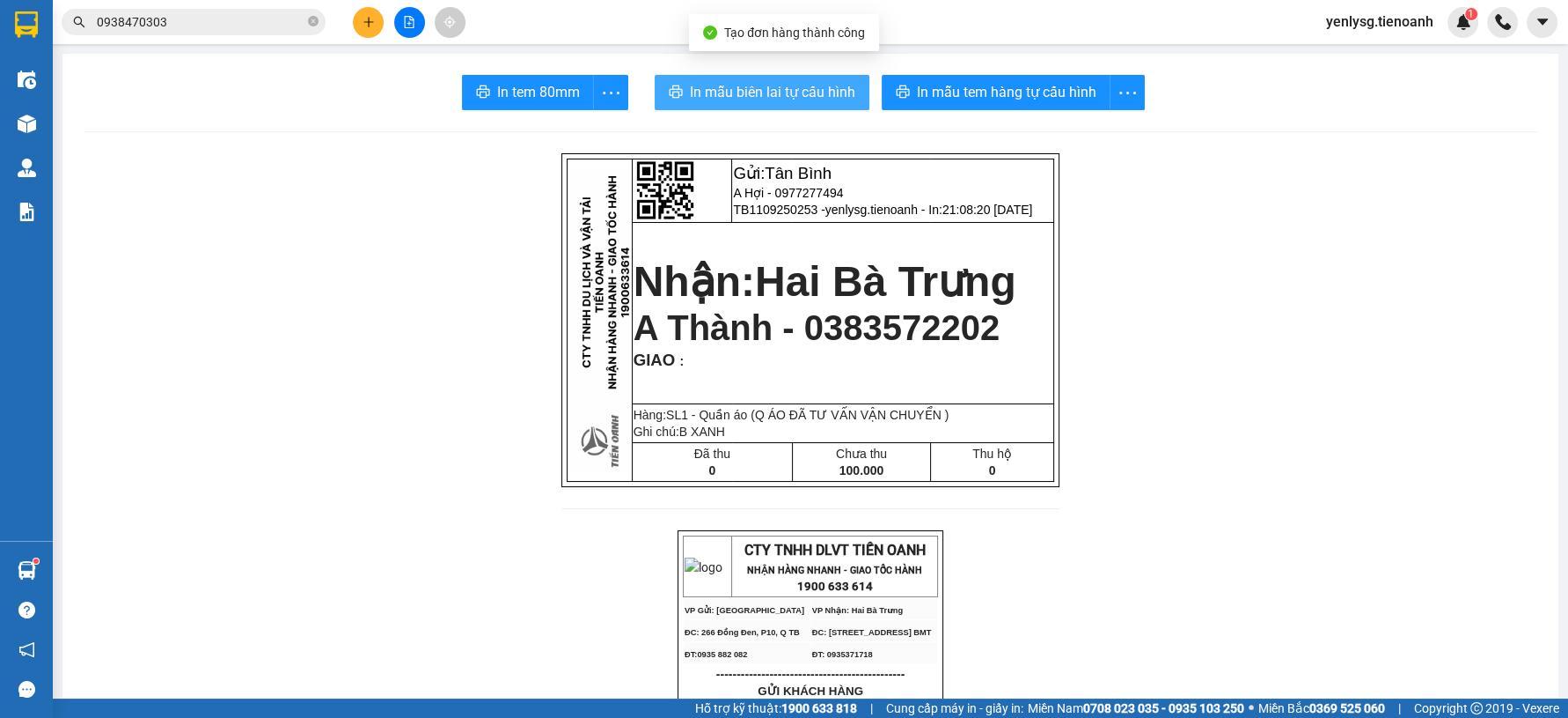
click at [706, 83] on span "In mẫu biên lai tự cấu hình" at bounding box center [772, 92] width 165 height 22
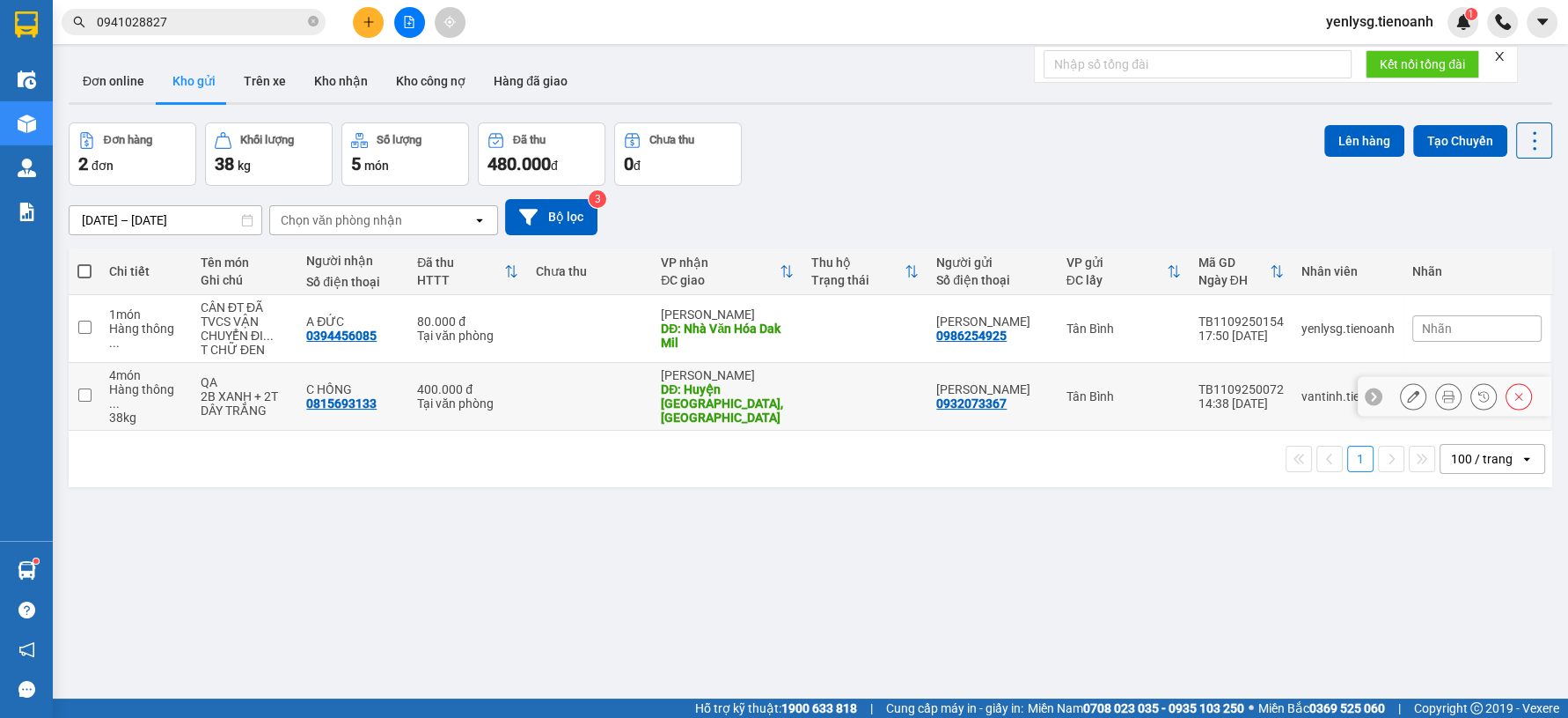
click at [695, 390] on div "DĐ: Huyện Cư Jút, Đắk Nông" at bounding box center [727, 403] width 133 height 43
checkbox input "true"
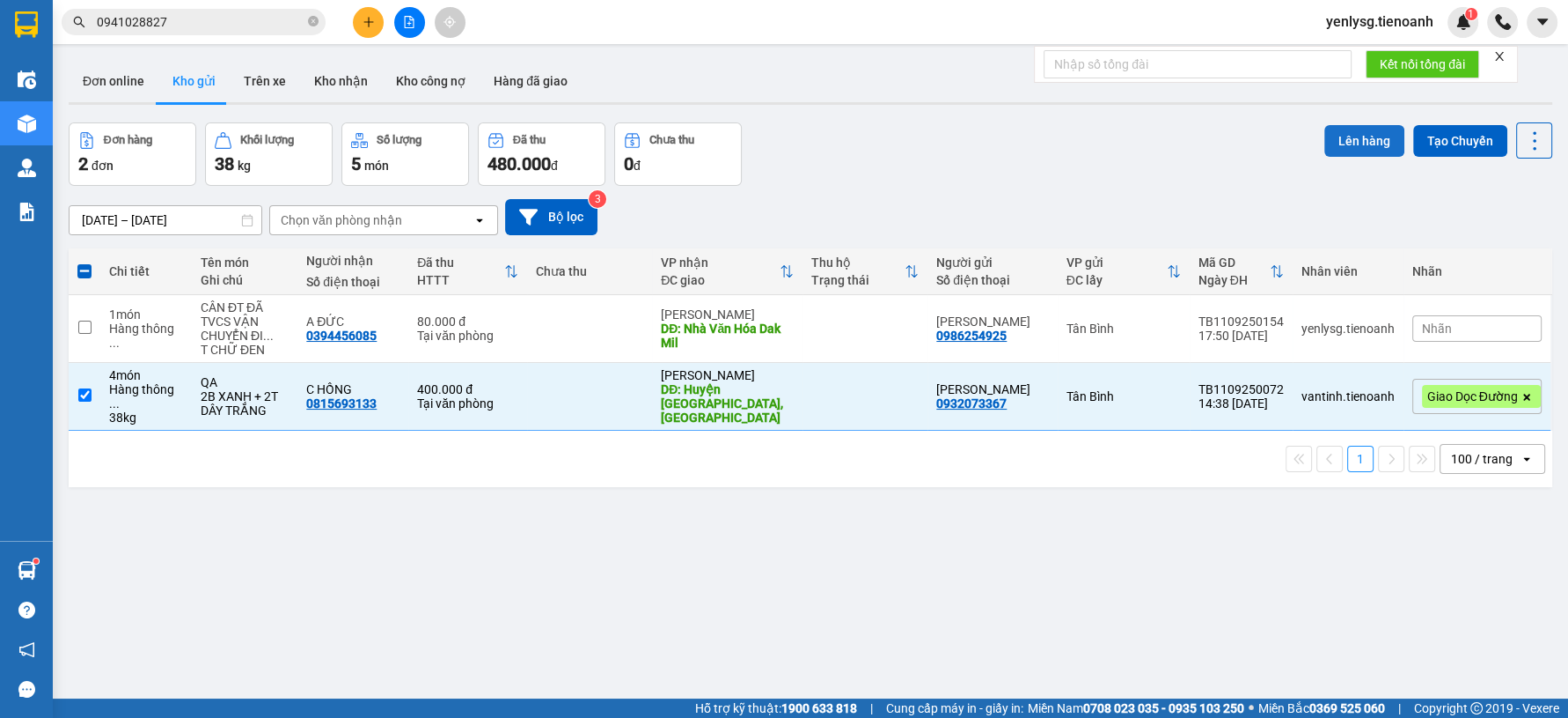
click at [1347, 134] on button "Lên hàng" at bounding box center [1364, 140] width 80 height 32
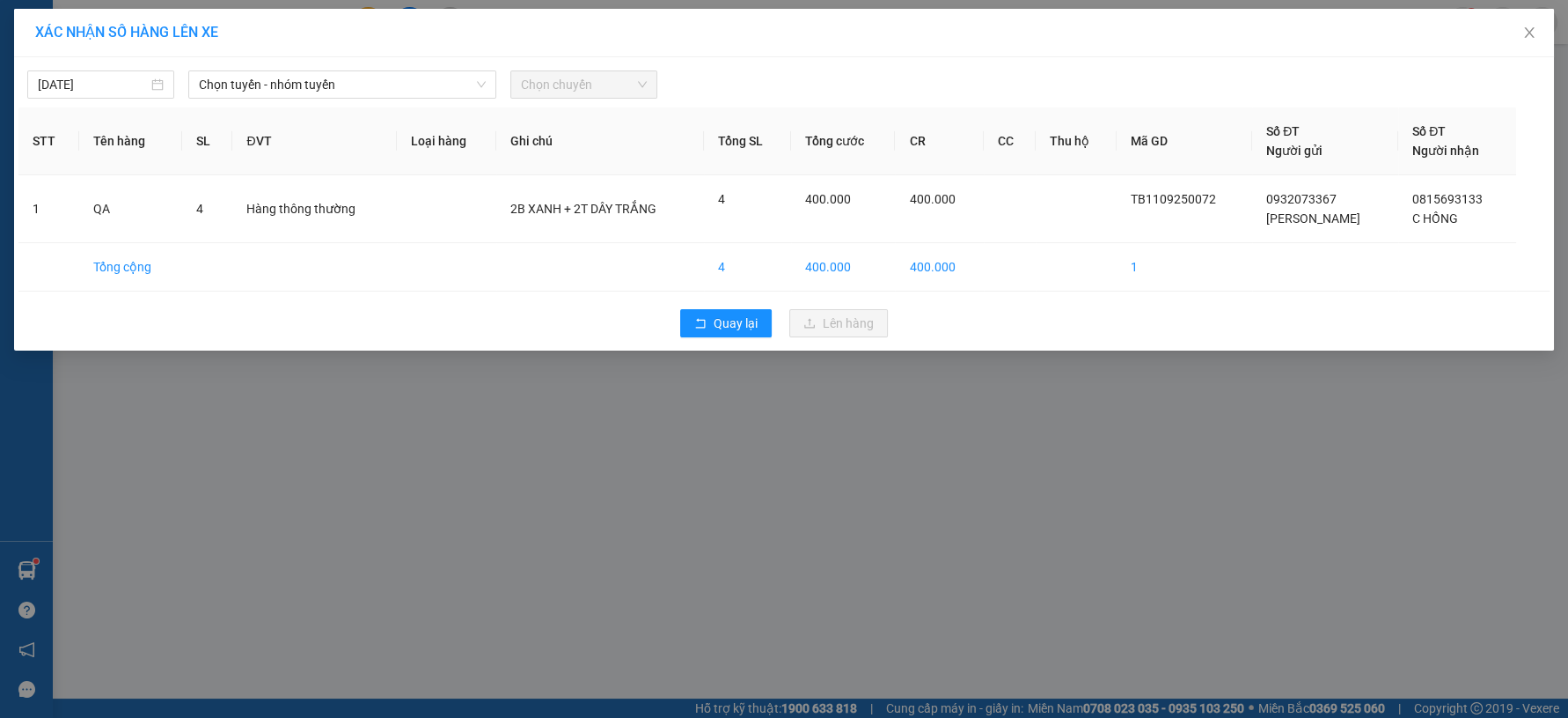
click at [435, 68] on div "11/09/2025 Chọn tuyến - nhóm tuyến Chọn chuyến" at bounding box center [784, 80] width 1531 height 37
click at [376, 78] on span "Chọn tuyến - nhóm tuyến" at bounding box center [342, 84] width 286 height 26
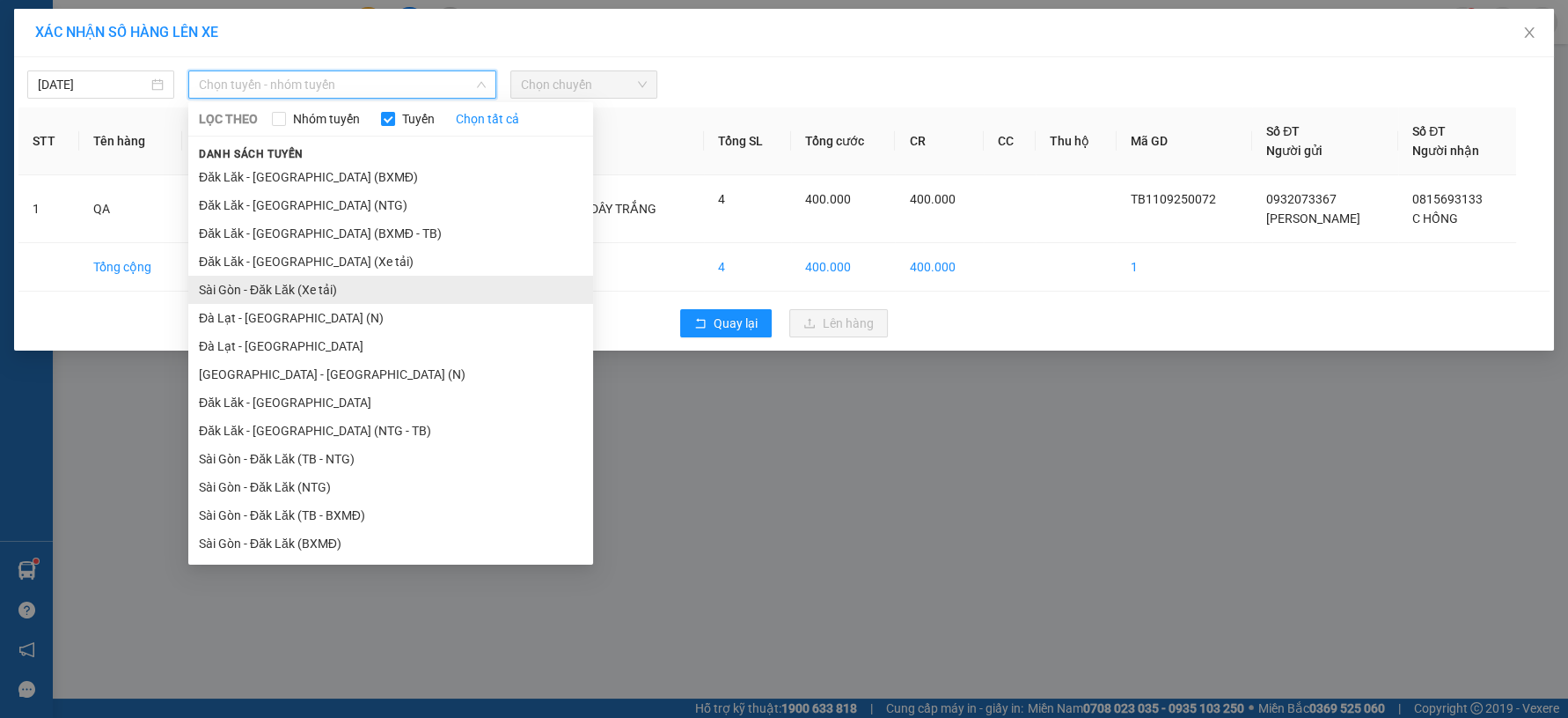
click at [326, 298] on li "Sài Gòn - Đăk Lăk (Xe tải)" at bounding box center [390, 289] width 405 height 28
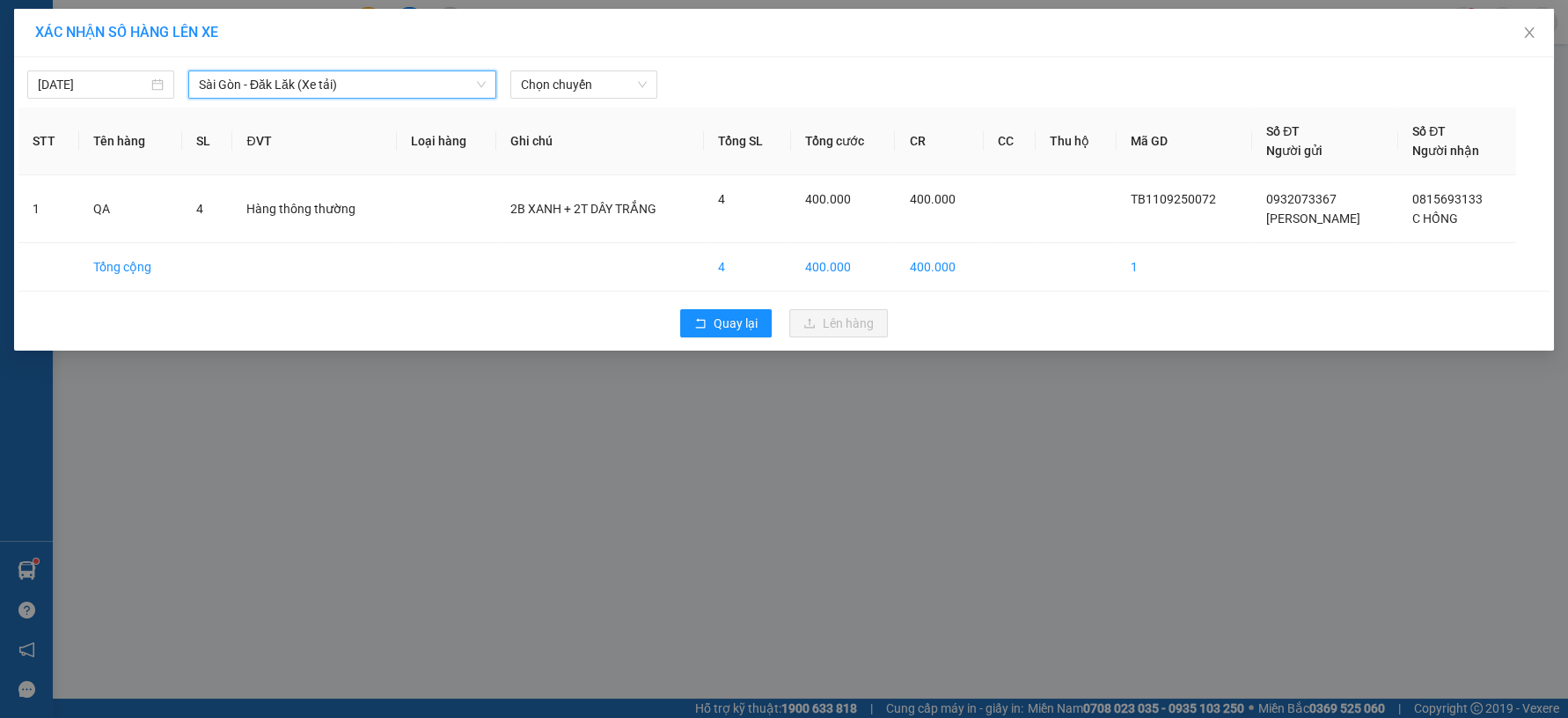
click at [614, 63] on div "11/09/2025 Sài Gòn - Đăk Lăk (Xe tải) Sài Gòn - Đăk Lăk (Xe tải) LỌC THEO Nhóm …" at bounding box center [784, 80] width 1531 height 37
click at [611, 83] on span "Chọn chuyến" at bounding box center [583, 84] width 126 height 26
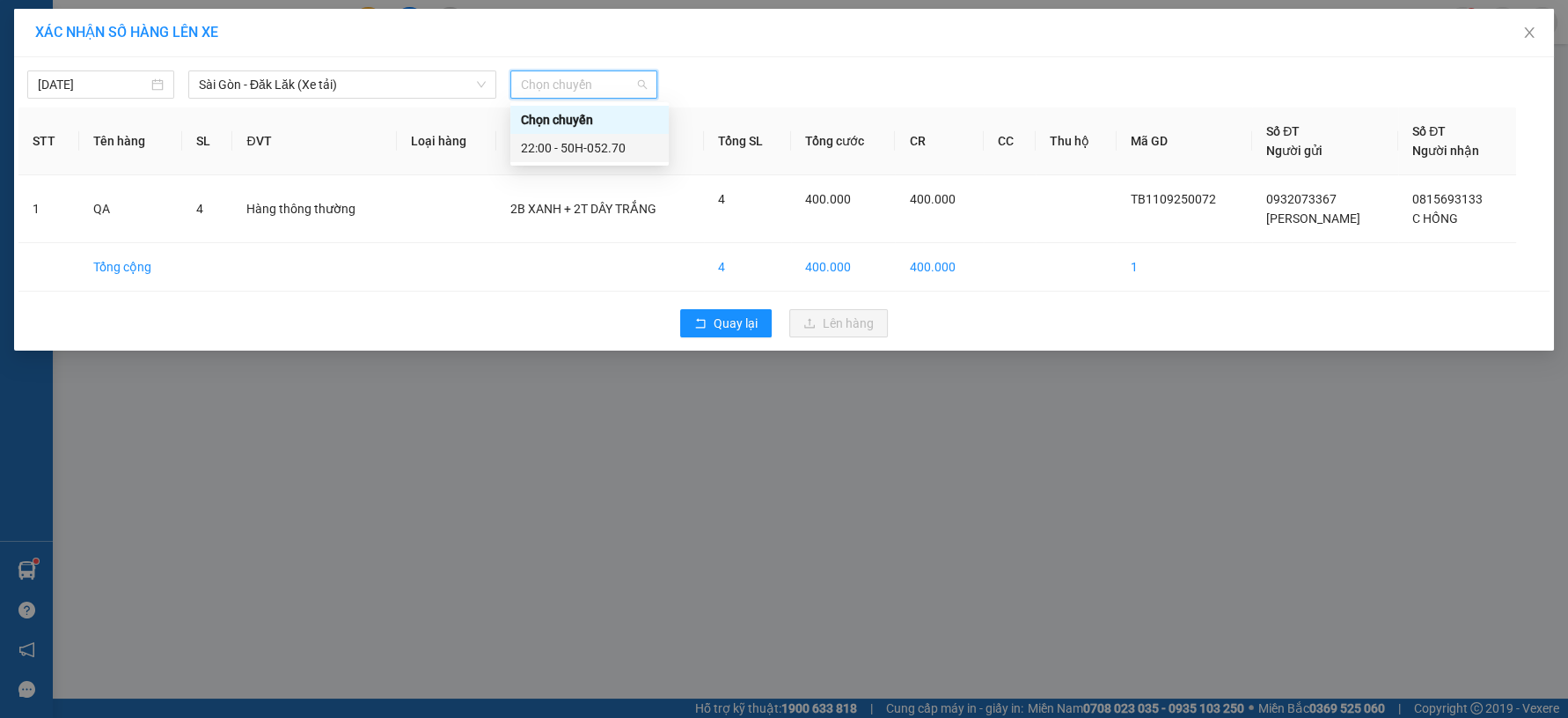
click at [611, 147] on div "22:00 - 50H-052.70" at bounding box center [589, 147] width 137 height 19
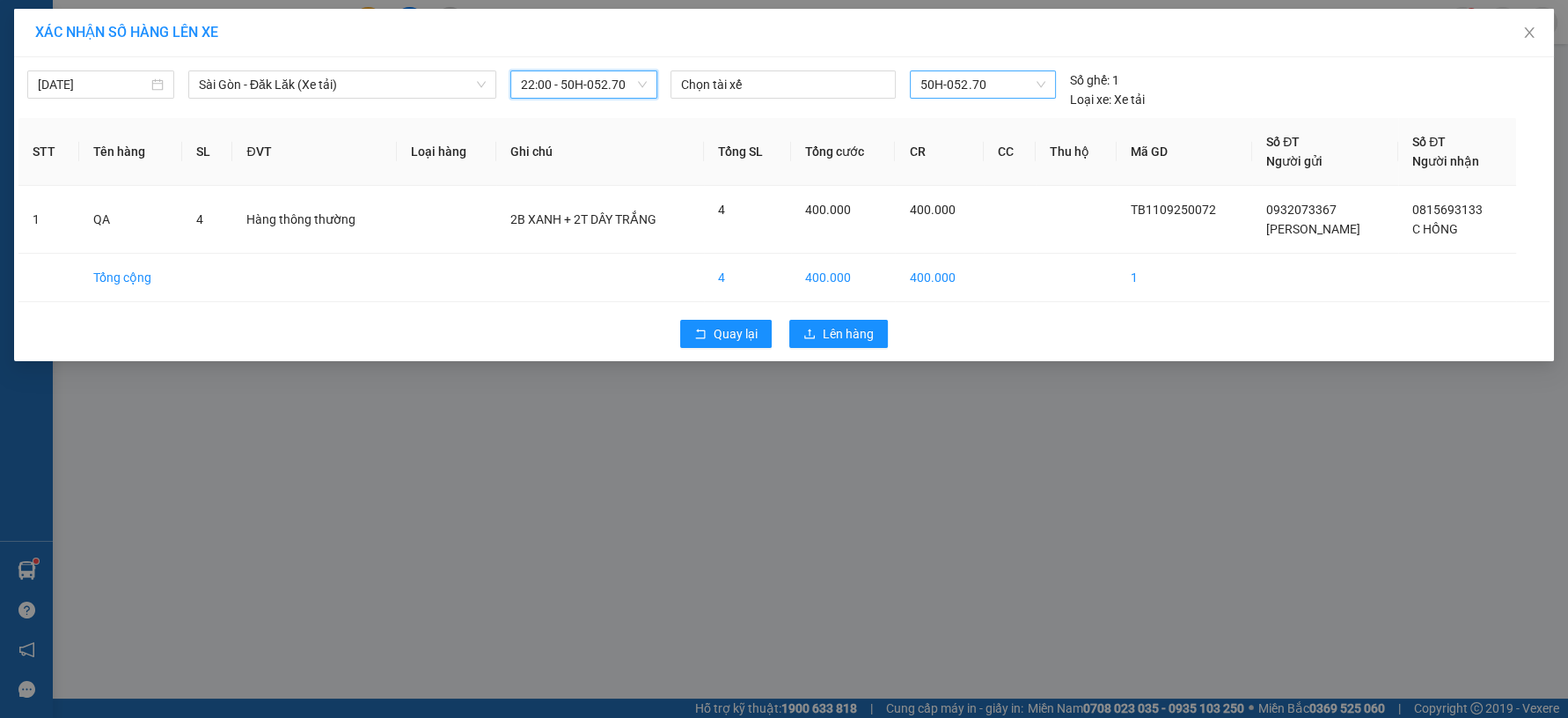
click at [992, 85] on span "50H-052.70" at bounding box center [982, 84] width 125 height 26
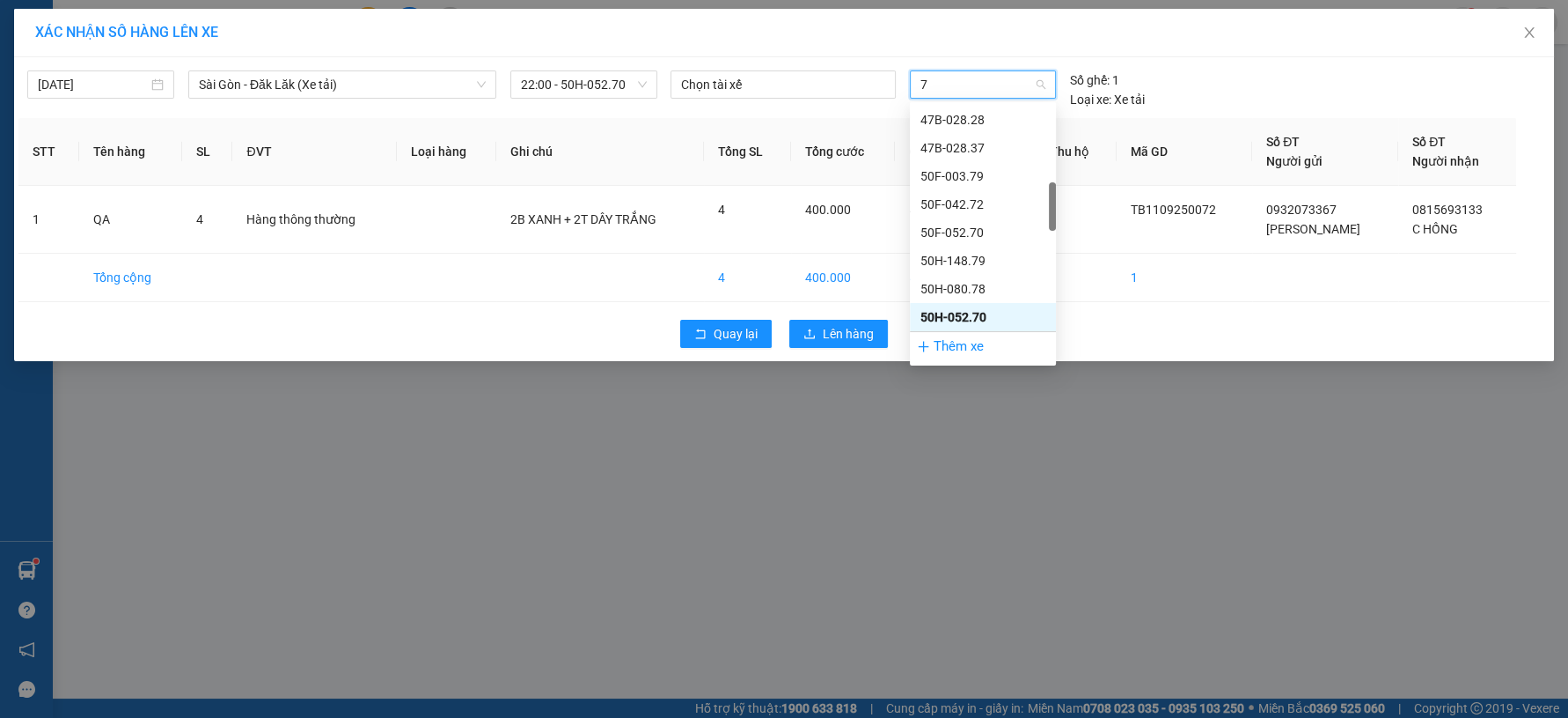
type input "78"
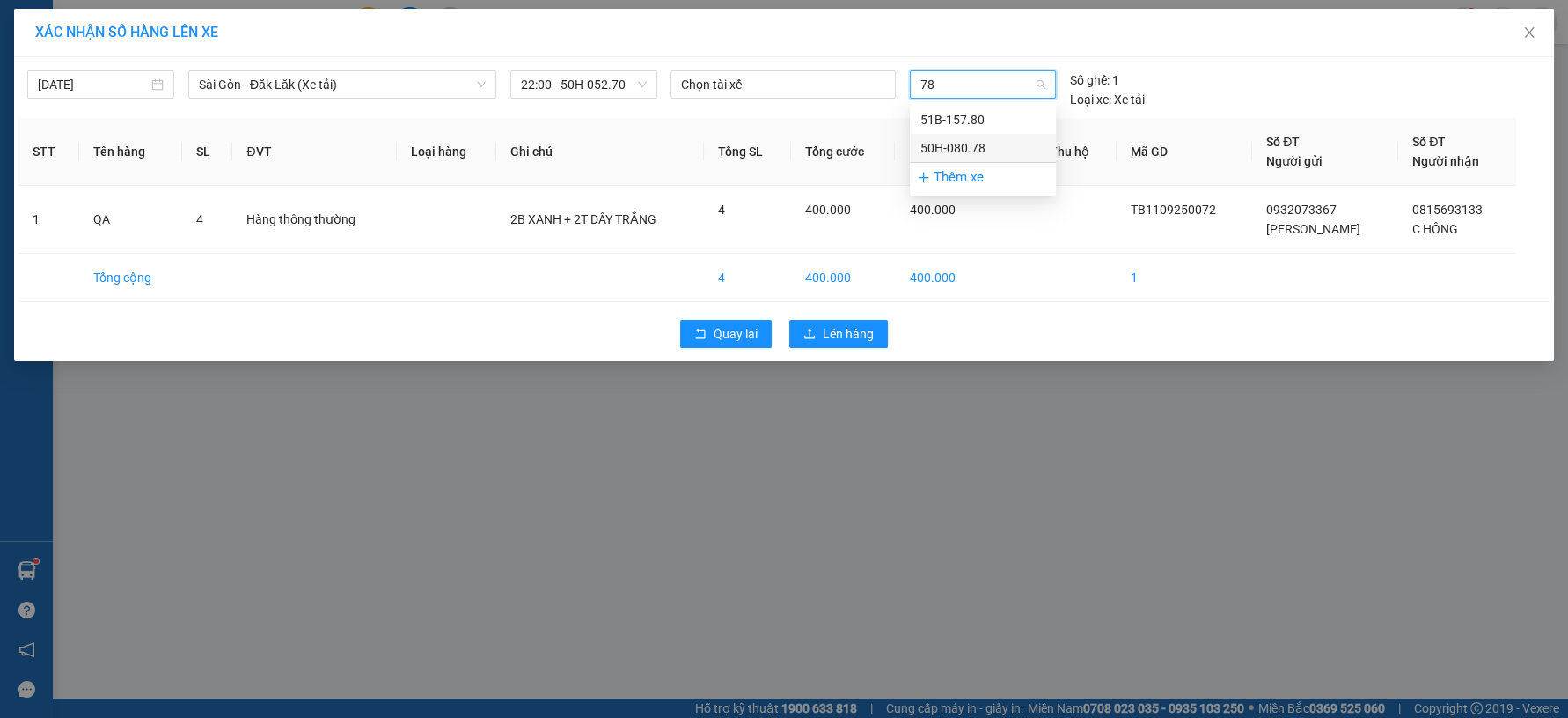
click at [972, 147] on div "50H-080.78" at bounding box center [982, 147] width 125 height 19
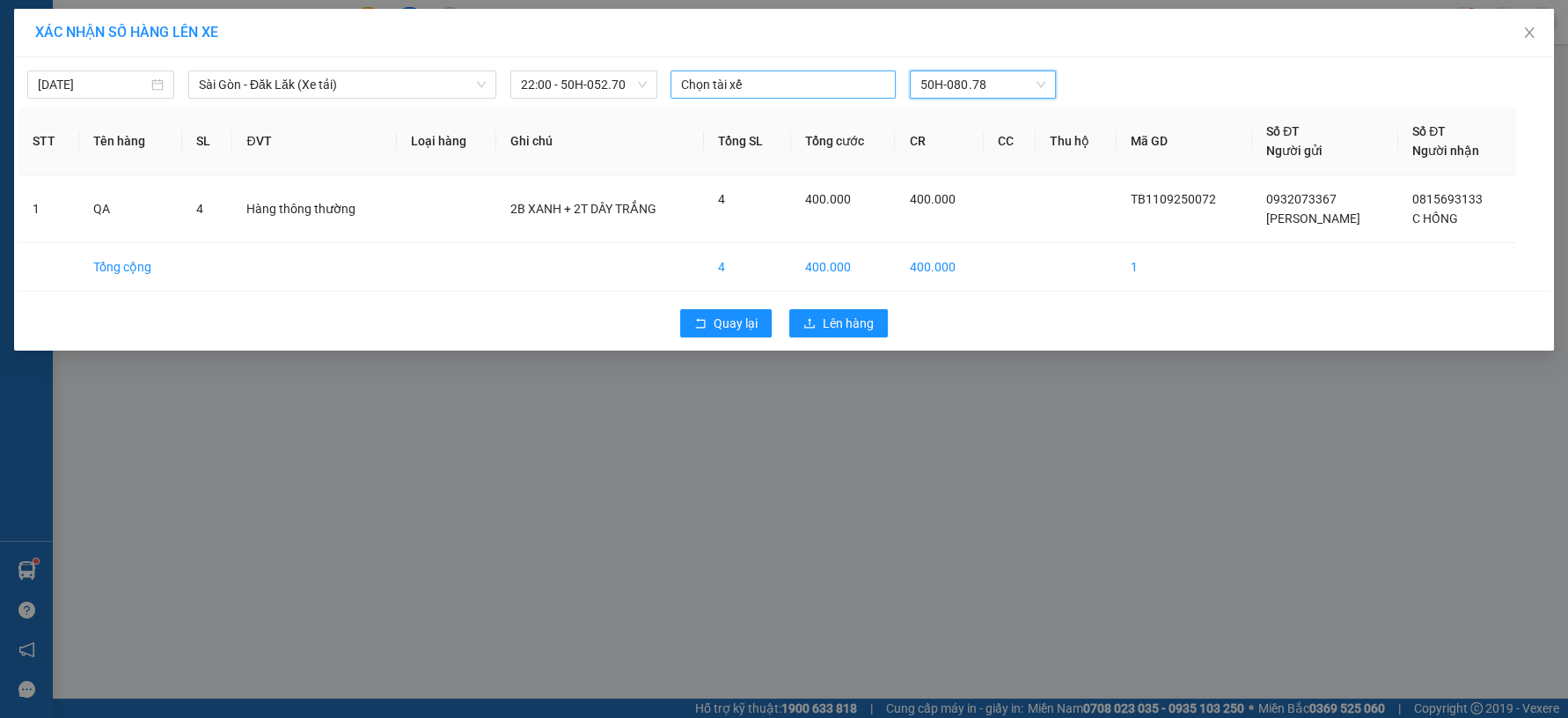
click at [826, 85] on div at bounding box center [784, 84] width 217 height 21
type input "LONG"
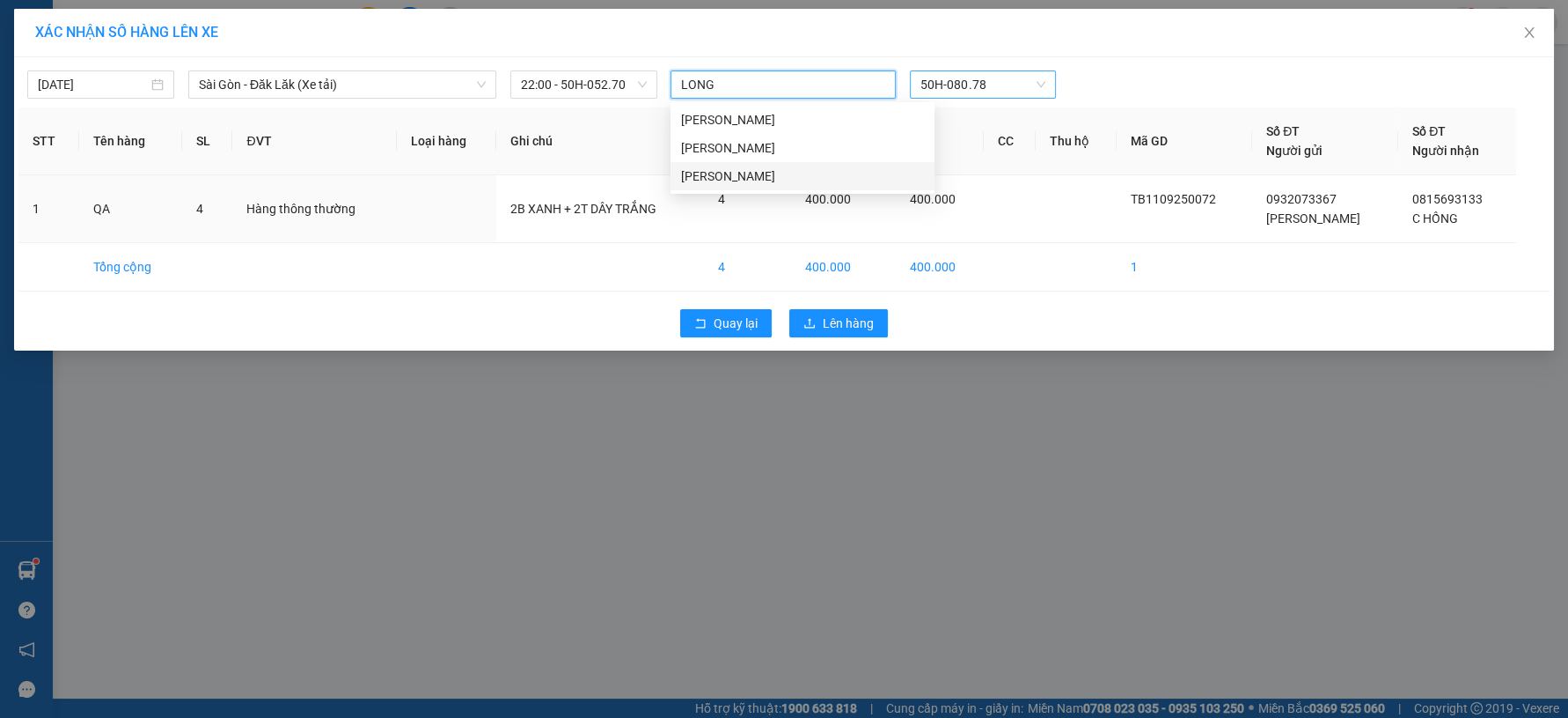
click at [826, 184] on div "Nguyễn Hoàng Long" at bounding box center [803, 175] width 264 height 28
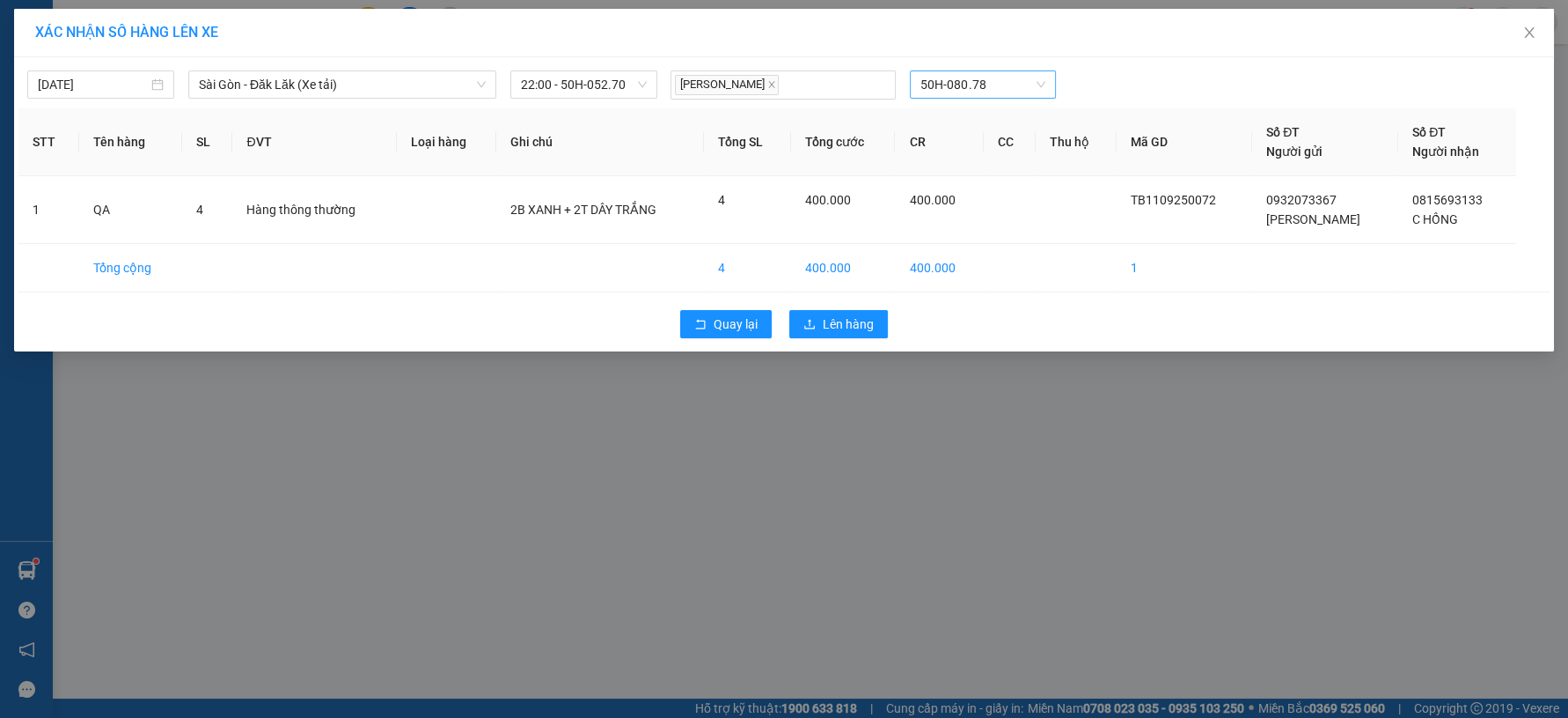
click at [871, 387] on div "XÁC NHẬN SỐ HÀNG LÊN XE 11/09/2025 Sài Gòn - Đăk Lăk (Xe tải) LỌC THEO Nhóm tuy…" at bounding box center [784, 359] width 1568 height 718
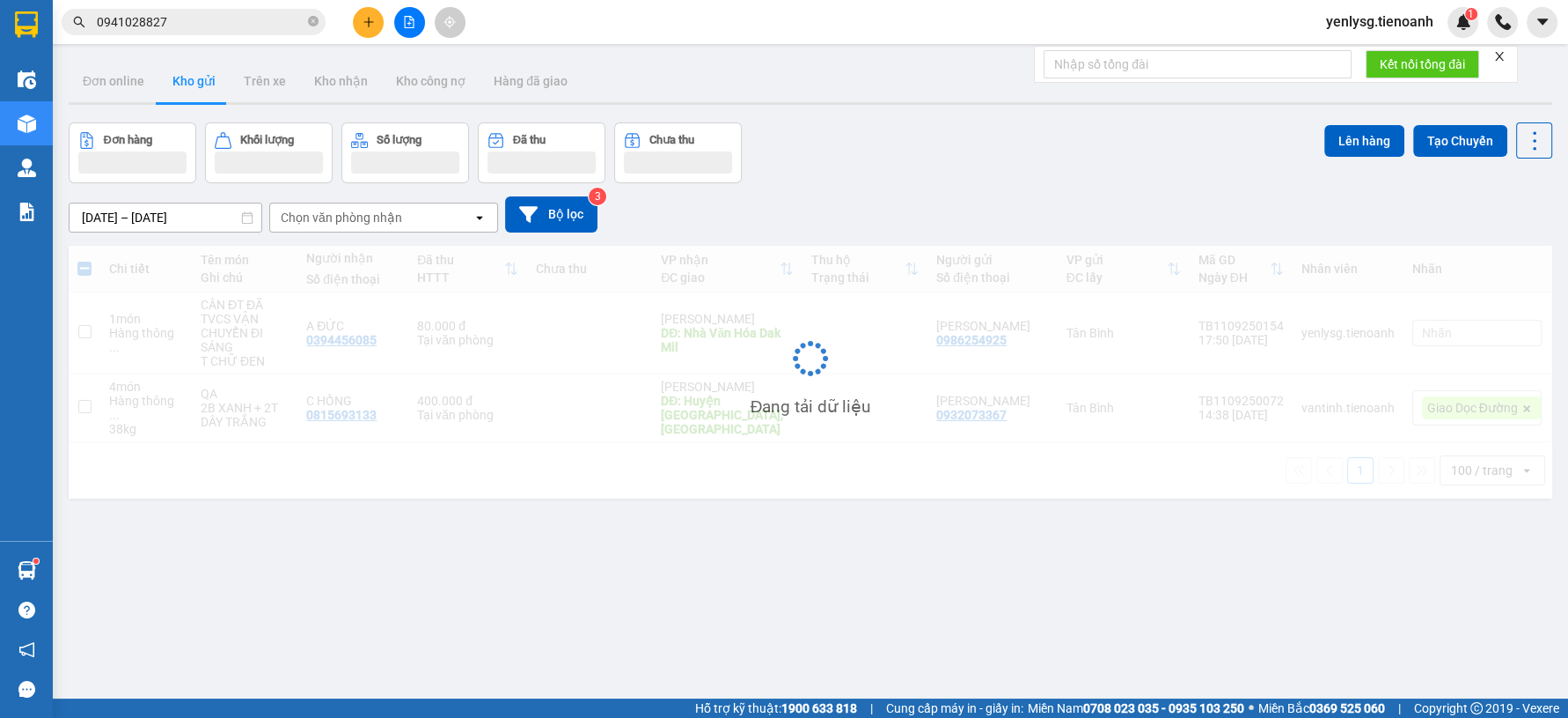
click at [847, 334] on div "Đang tải dữ liệu" at bounding box center [811, 372] width 1484 height 252
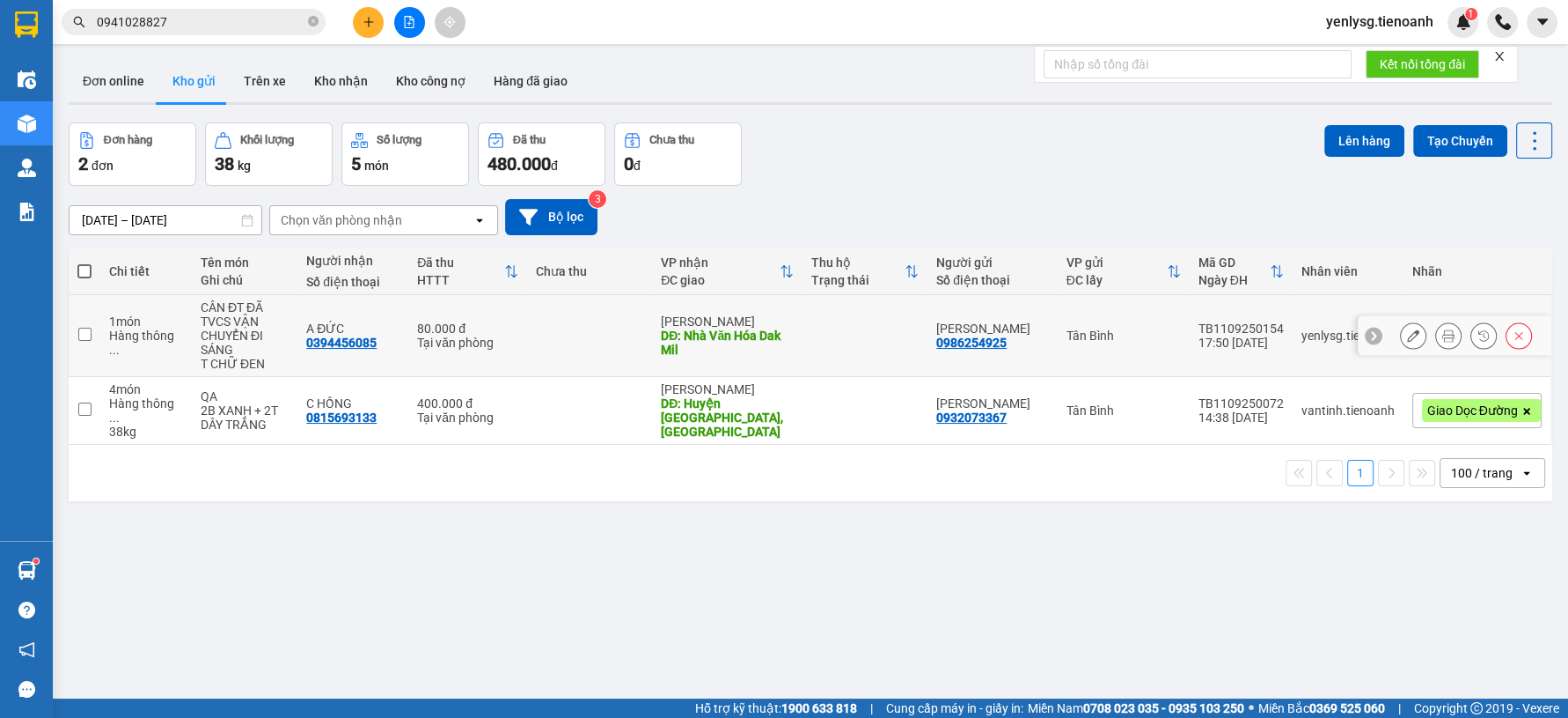
click at [718, 414] on div "DĐ: Huyện Cư Jút, Đắk Nông" at bounding box center [727, 417] width 133 height 43
checkbox input "true"
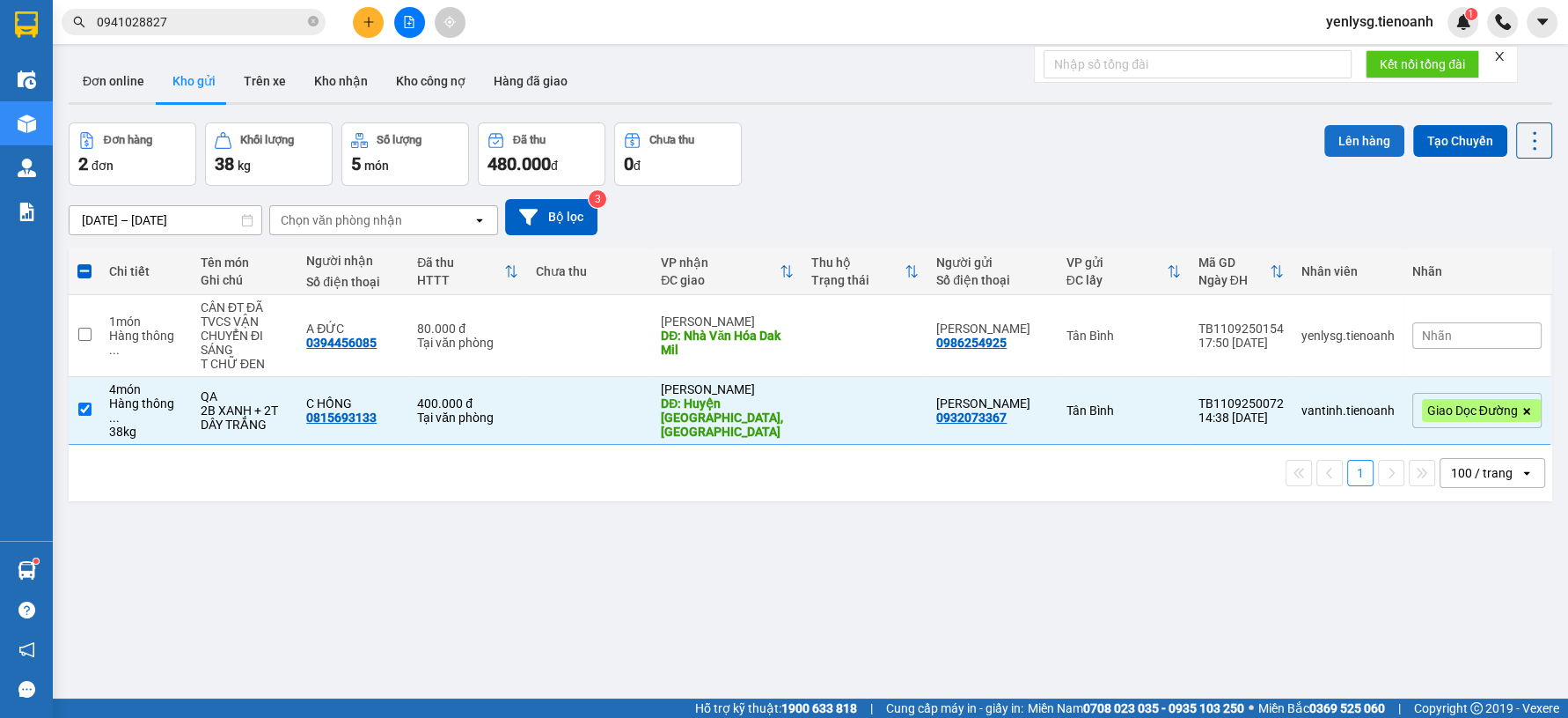
click at [1360, 146] on button "Lên hàng" at bounding box center [1364, 140] width 80 height 32
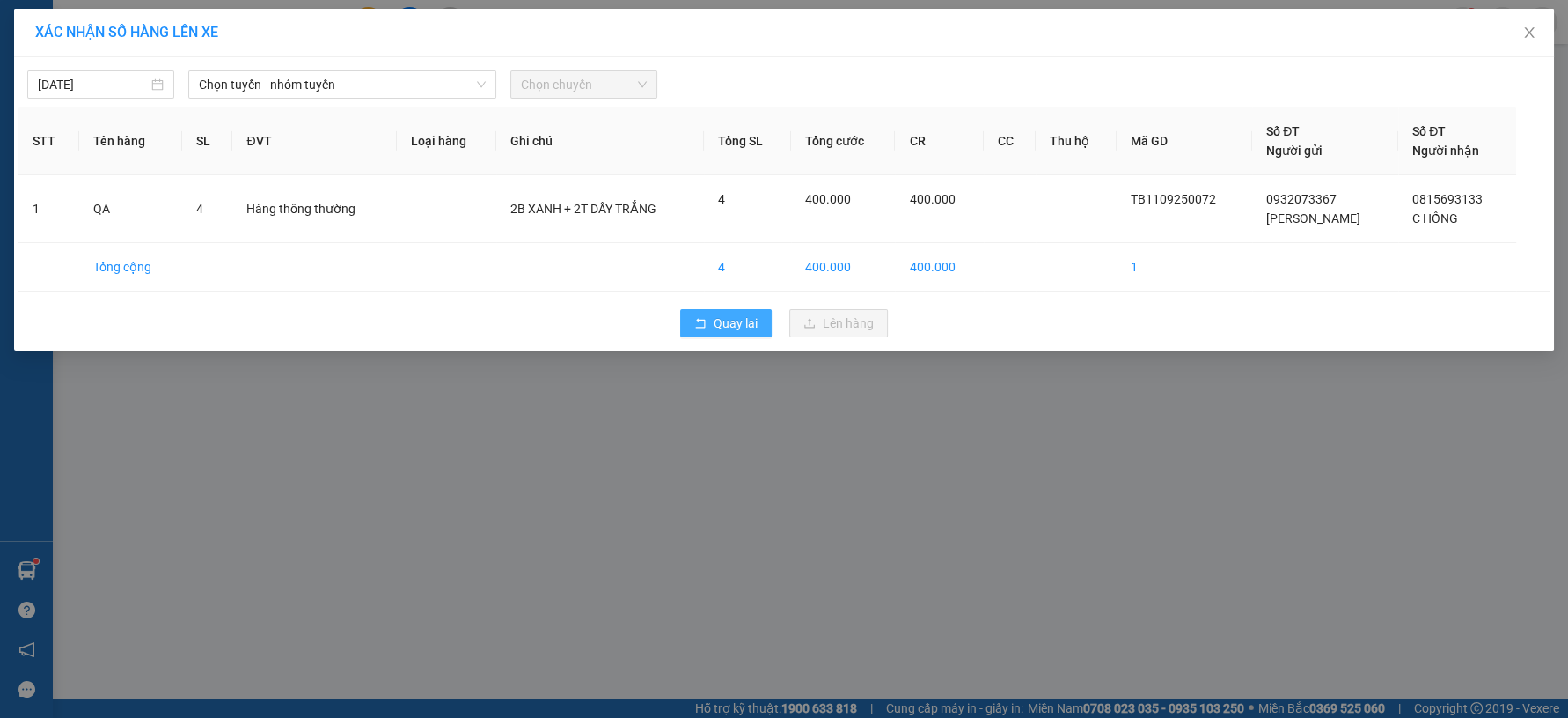
click at [726, 317] on span "Quay lại" at bounding box center [736, 323] width 44 height 19
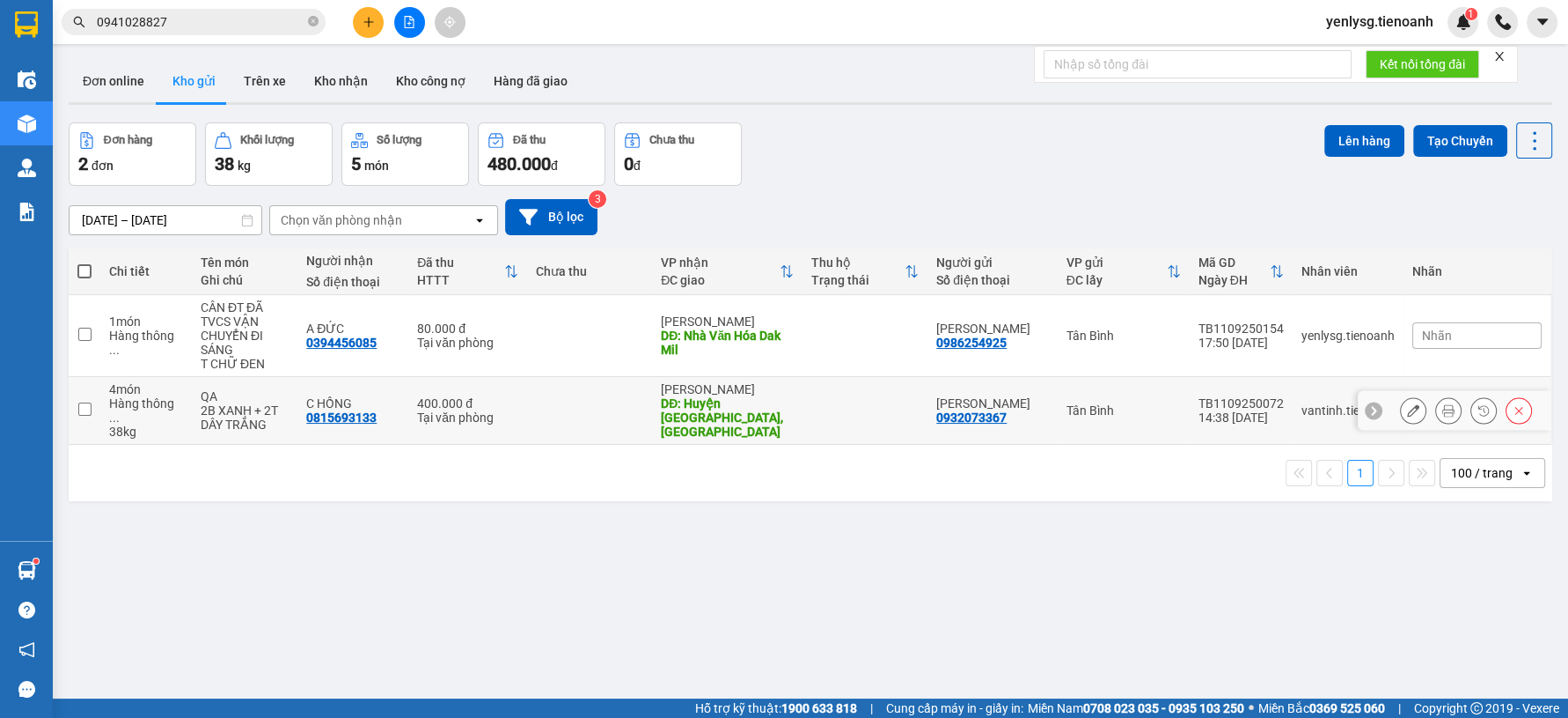
click at [399, 403] on div "C HỒNG 0815693133" at bounding box center [352, 410] width 93 height 28
checkbox input "true"
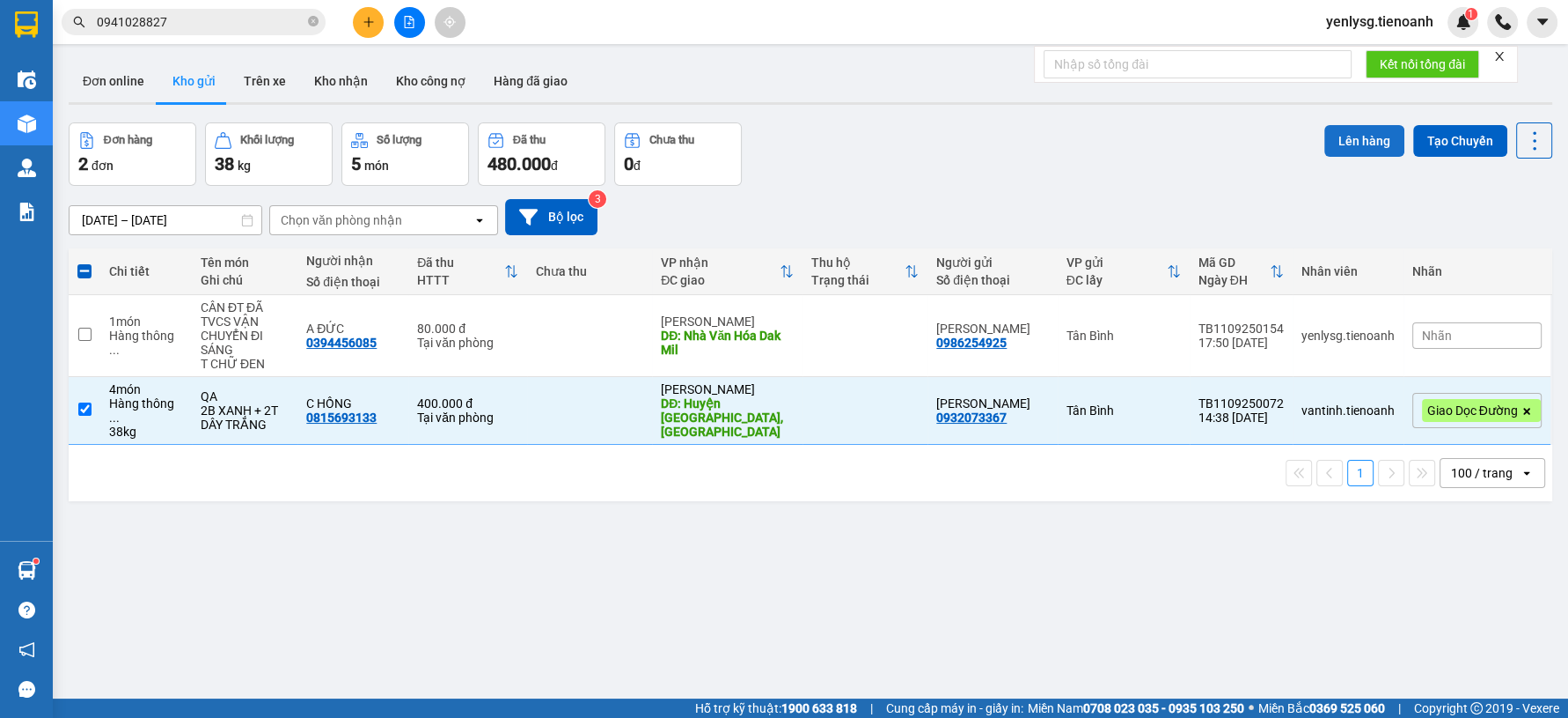
click at [1363, 131] on button "Lên hàng" at bounding box center [1364, 140] width 80 height 32
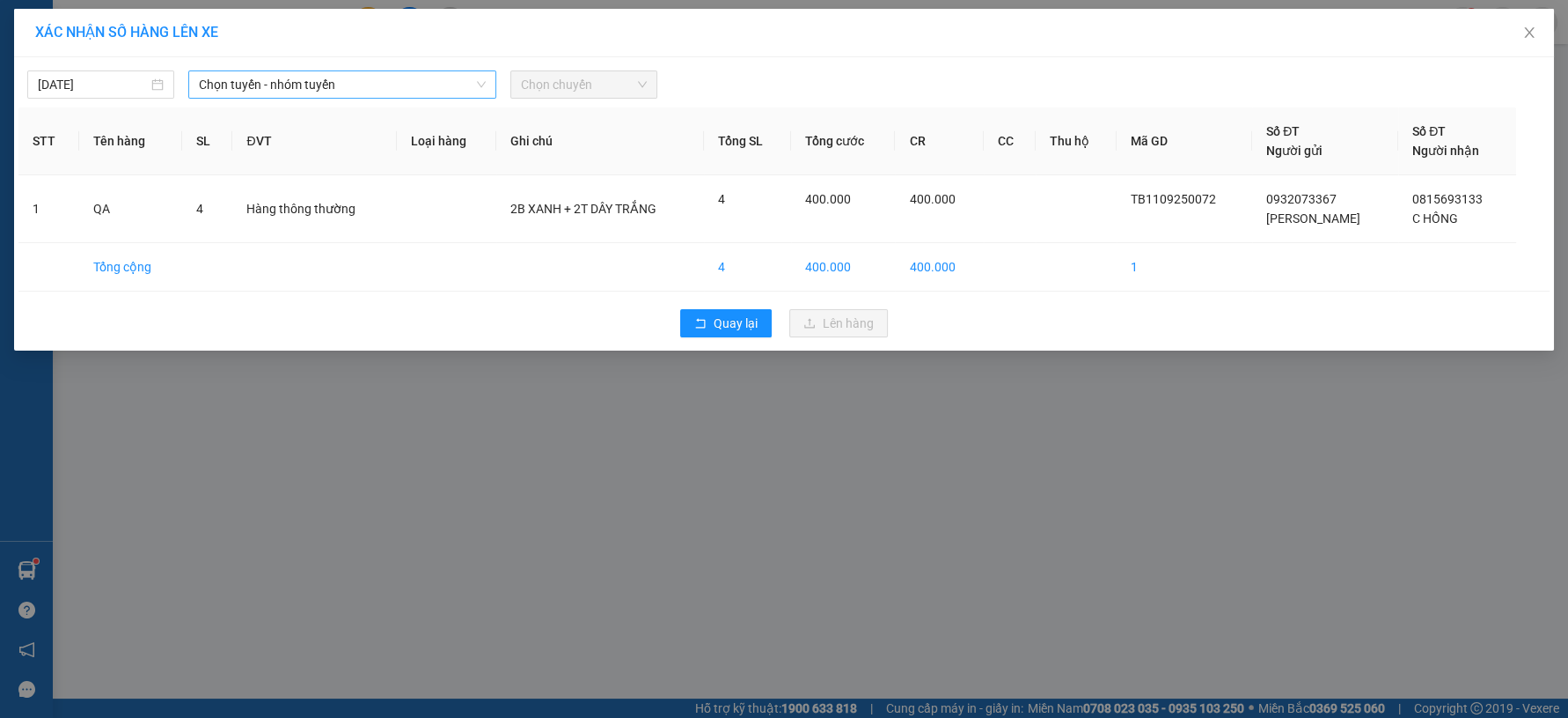
click at [434, 87] on span "Chọn tuyến - nhóm tuyến" at bounding box center [342, 84] width 286 height 26
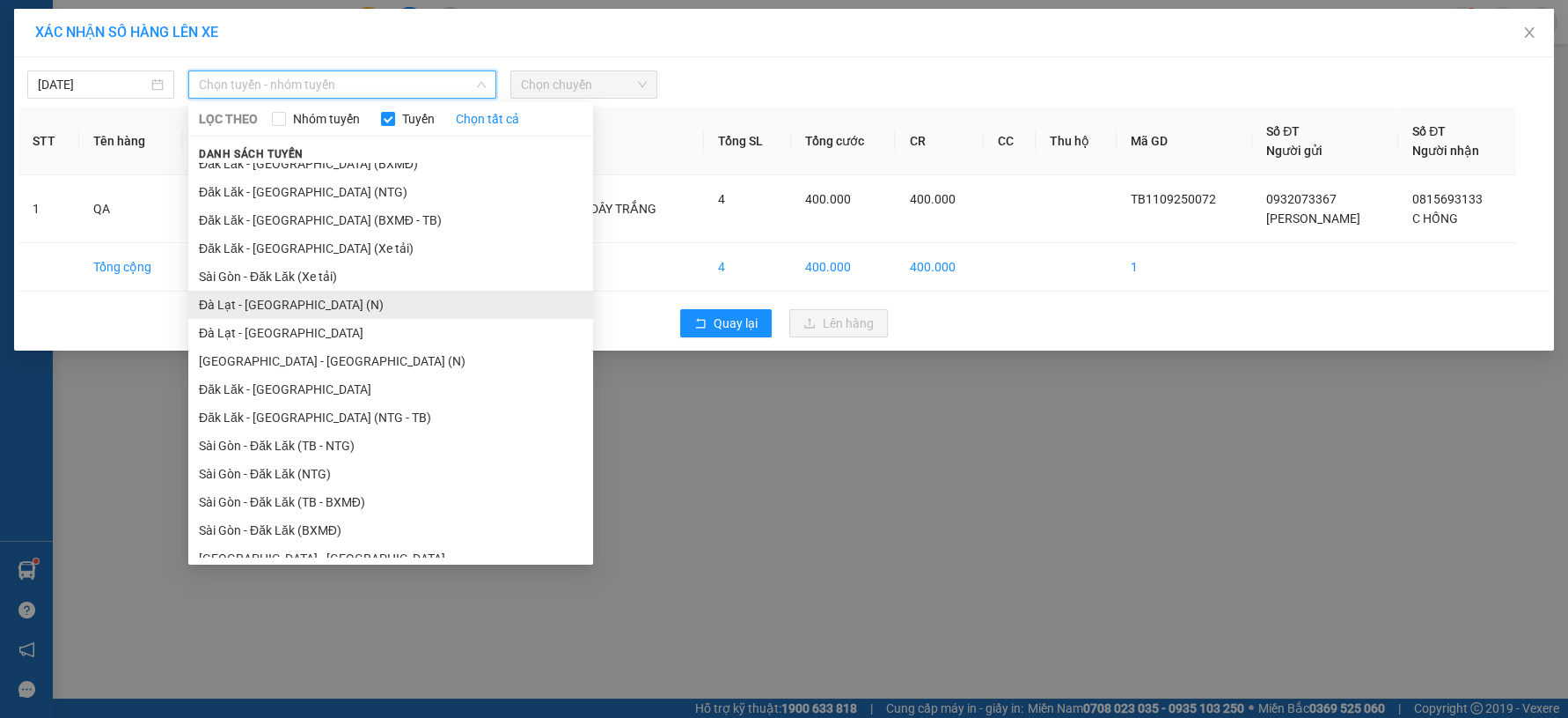
scroll to position [27, 0]
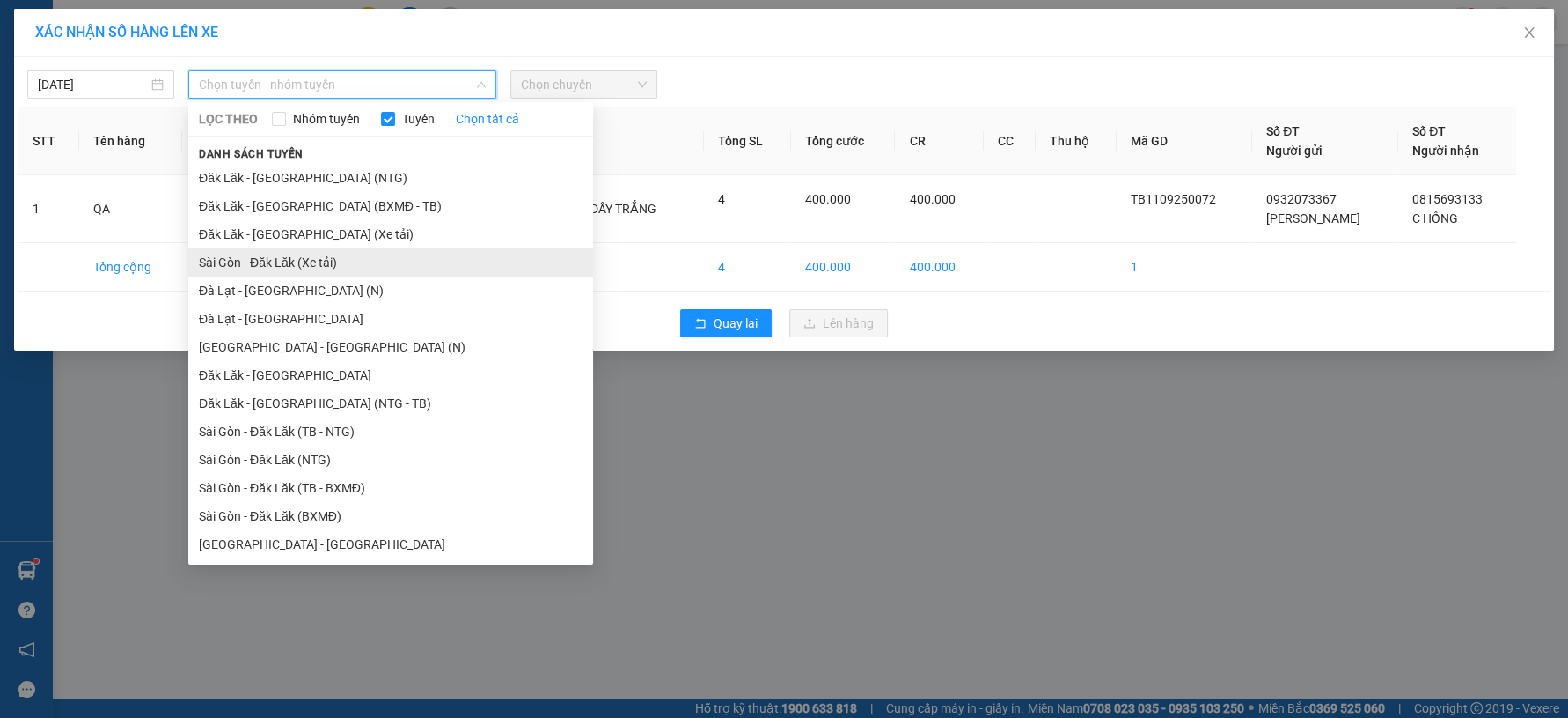
click at [275, 270] on li "Sài Gòn - Đăk Lăk (Xe tải)" at bounding box center [390, 262] width 405 height 28
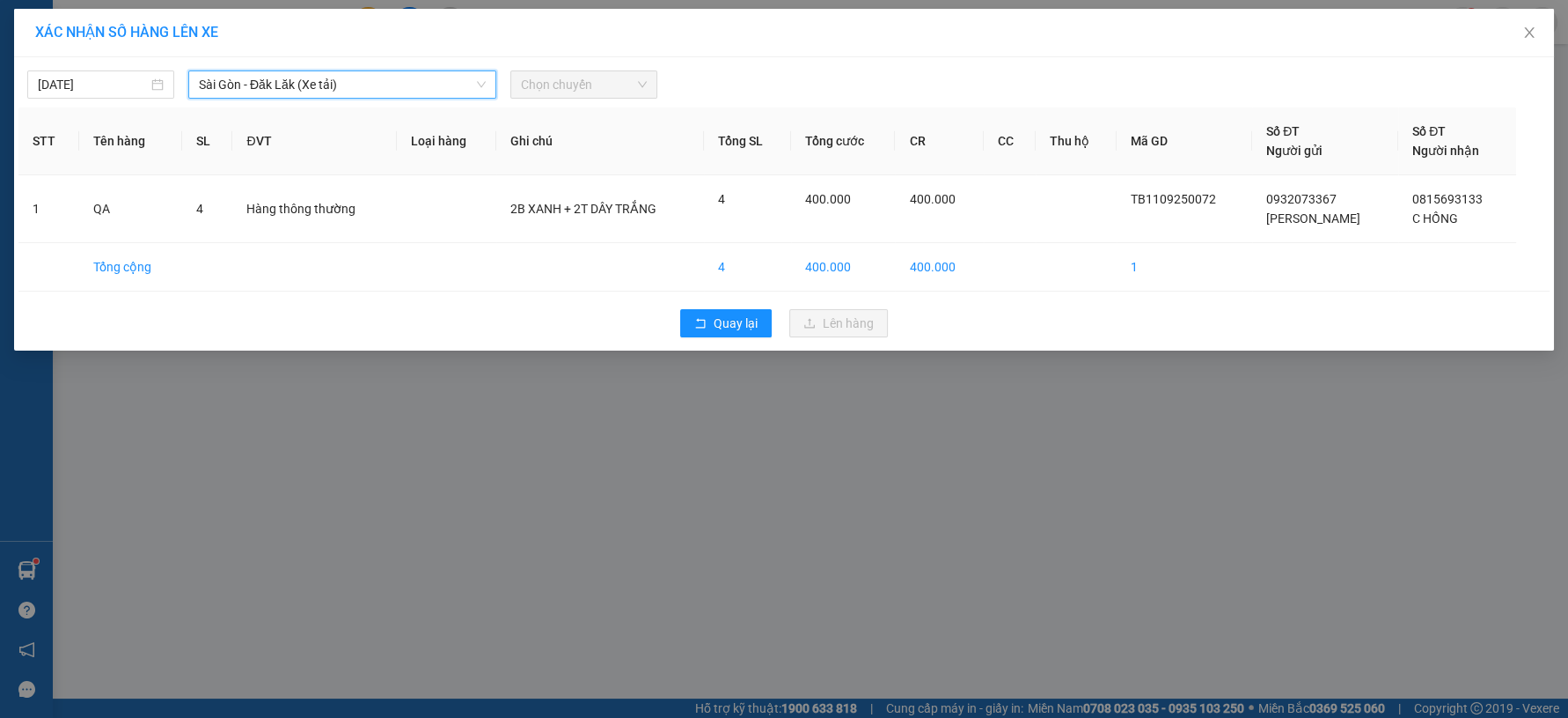
click at [596, 95] on span "Chọn chuyến" at bounding box center [583, 84] width 126 height 26
click at [620, 89] on span "Chọn chuyến" at bounding box center [583, 84] width 126 height 26
click at [639, 139] on div "22:00 - 50H-052.70" at bounding box center [589, 147] width 137 height 19
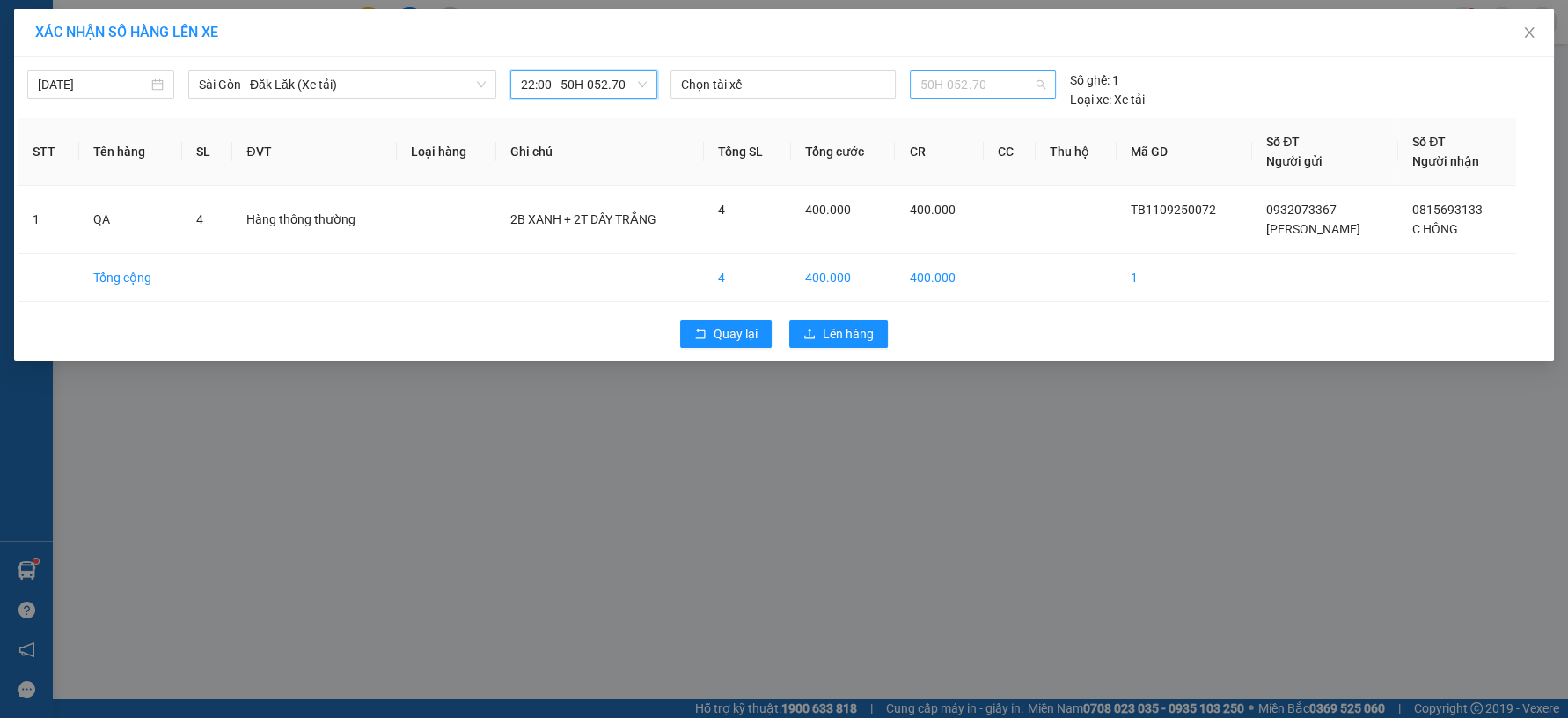
click at [992, 80] on span "50H-052.70" at bounding box center [982, 84] width 125 height 26
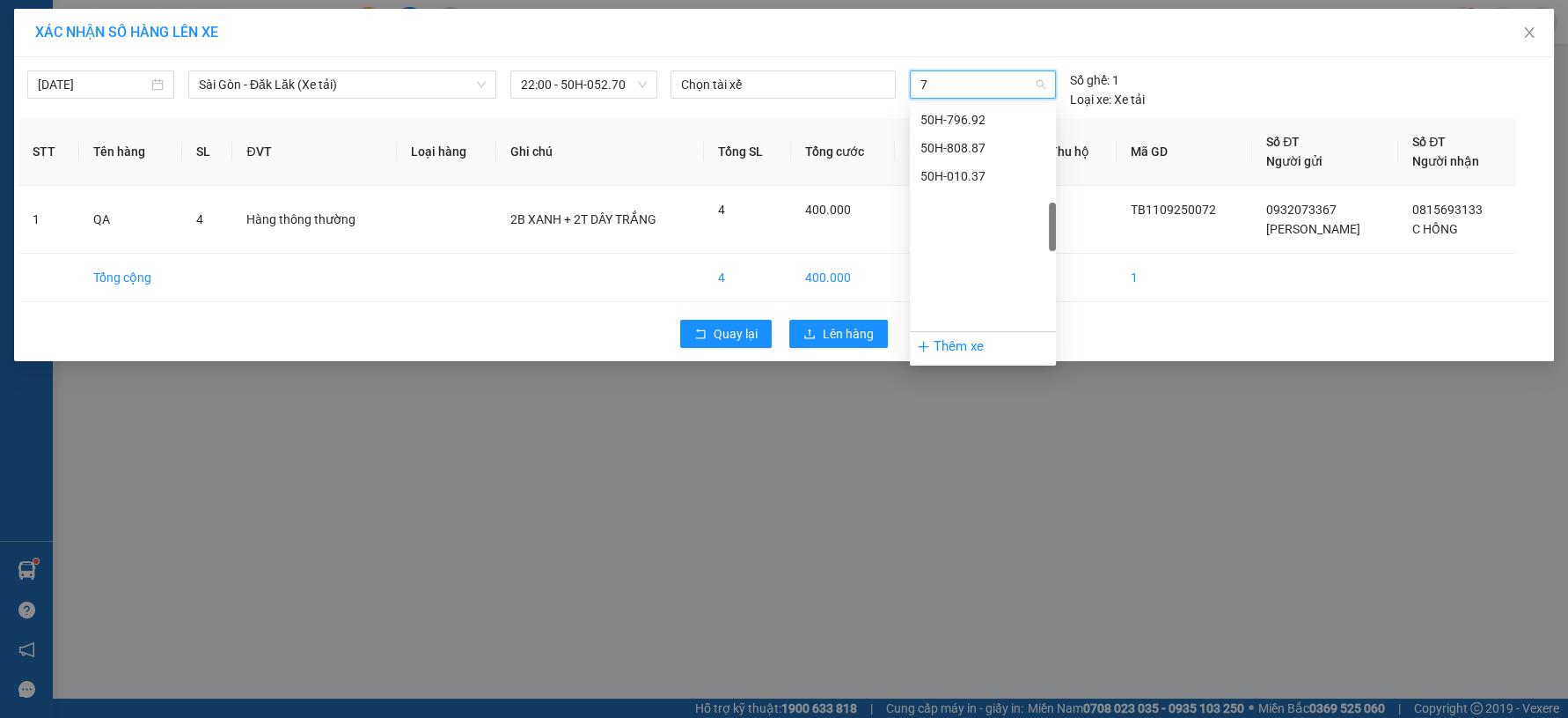
scroll to position [542, 0]
type input "78"
click at [967, 154] on div "50H-080.78" at bounding box center [982, 147] width 125 height 19
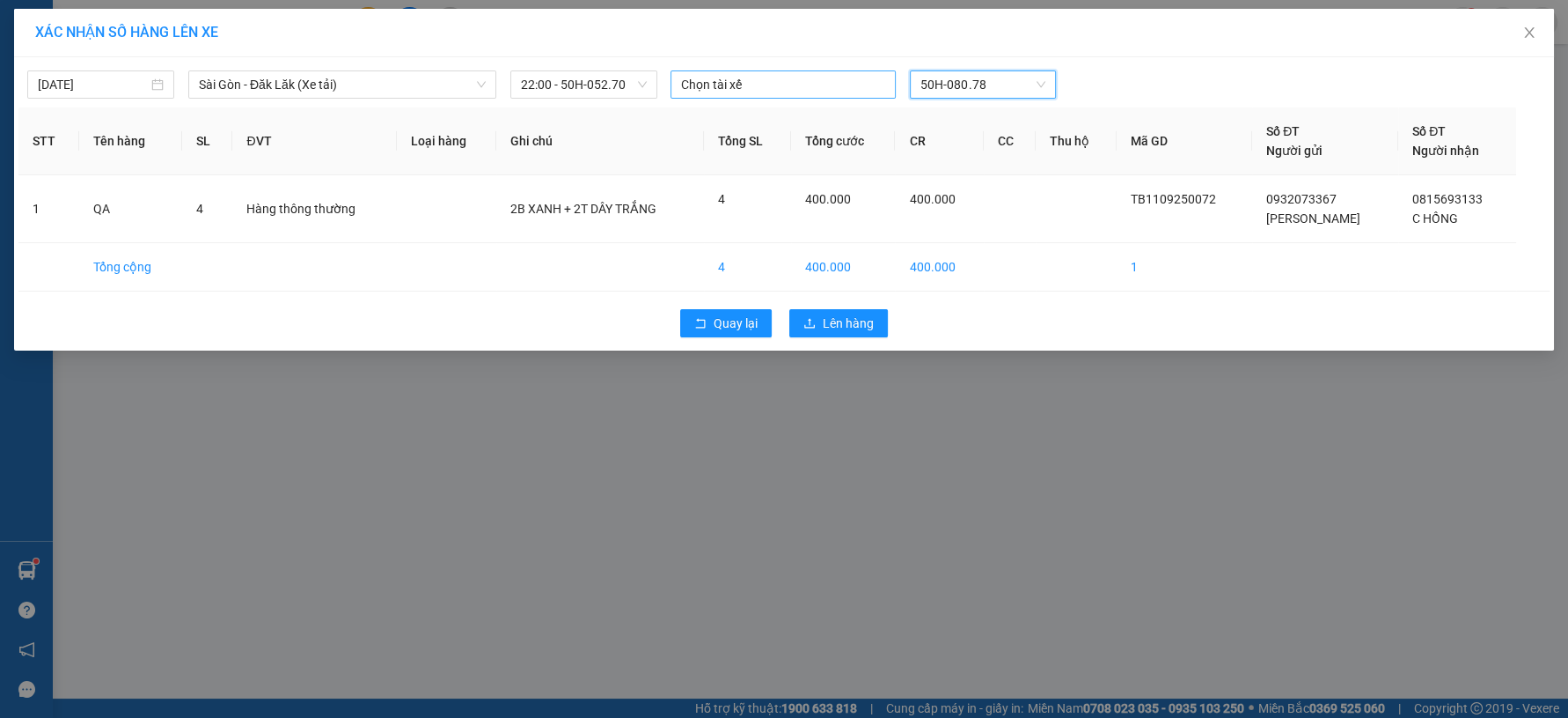
click at [739, 92] on div at bounding box center [784, 84] width 217 height 21
type input "LONG"
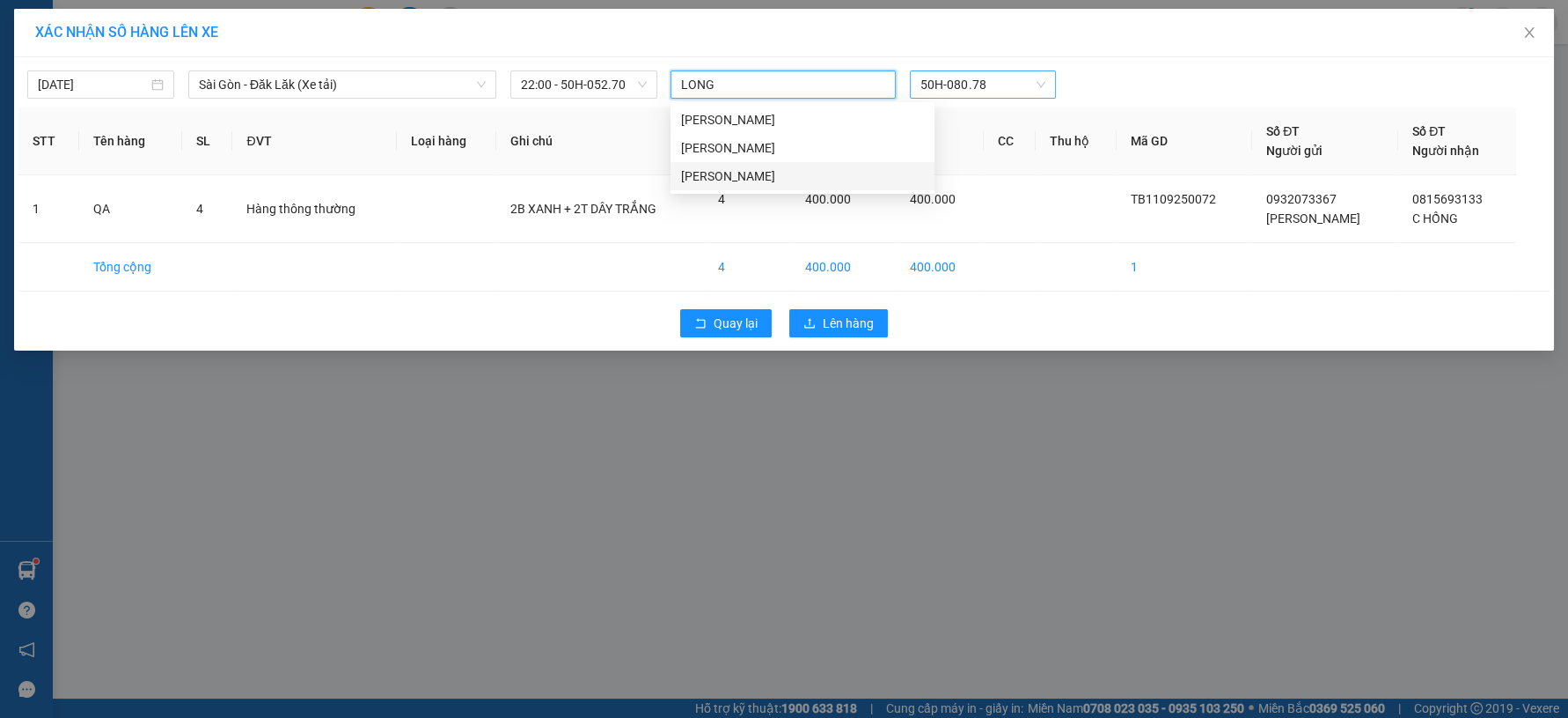
click at [765, 179] on div "Nguyễn Hoàng Long" at bounding box center [803, 175] width 243 height 19
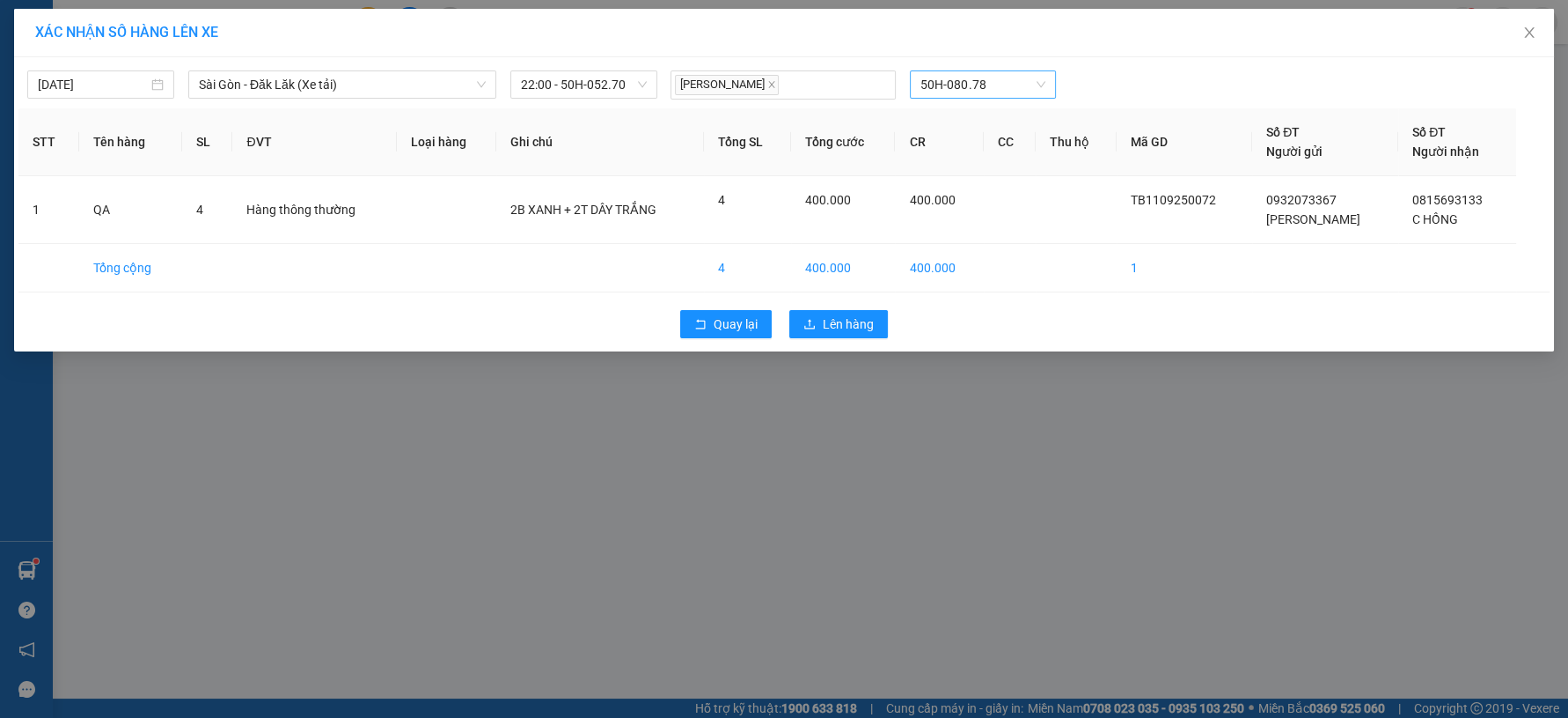
click at [867, 439] on div "XÁC NHẬN SỐ HÀNG LÊN XE 11/09/2025 Sài Gòn - Đăk Lăk (Xe tải) LỌC THEO Nhóm tuy…" at bounding box center [784, 359] width 1568 height 718
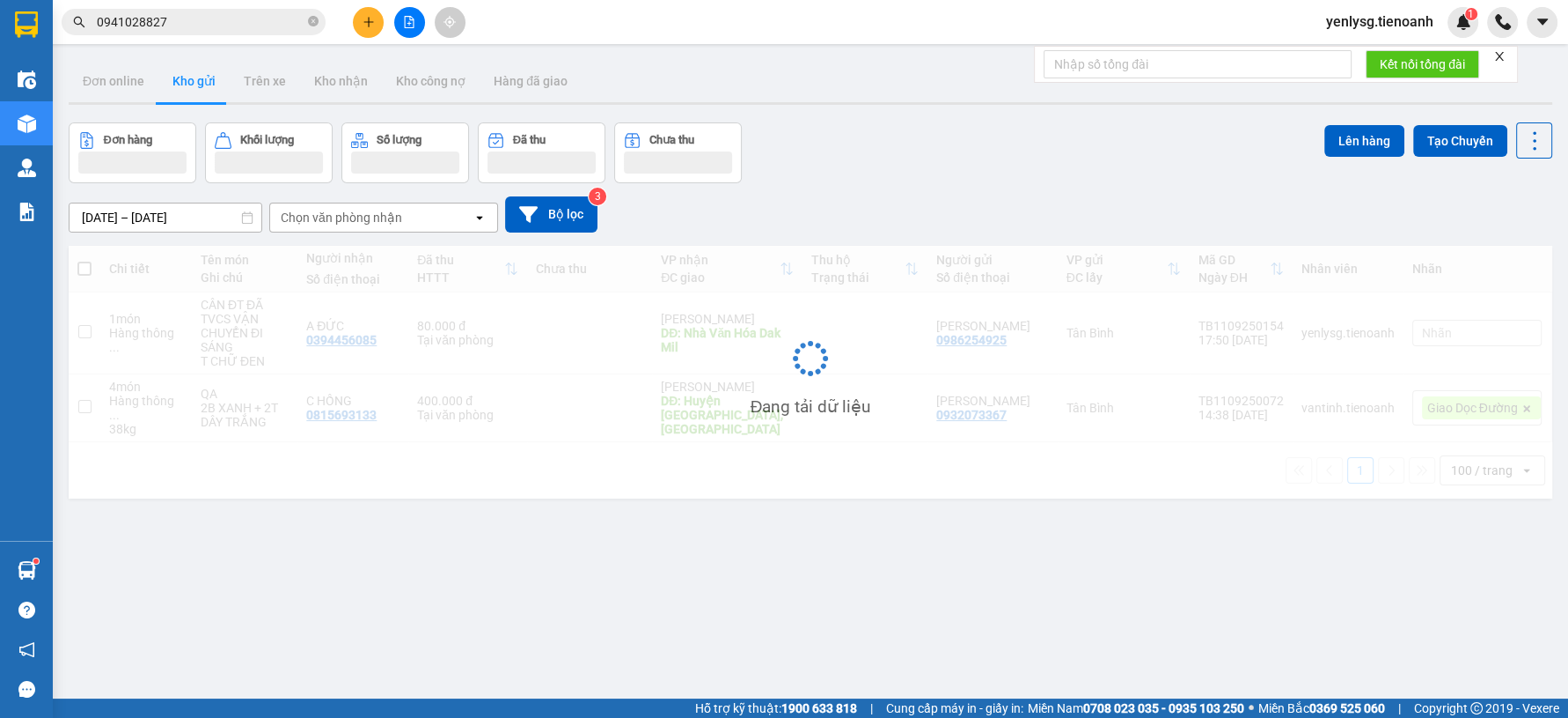
click at [682, 383] on div "Đang tải dữ liệu" at bounding box center [811, 372] width 1484 height 252
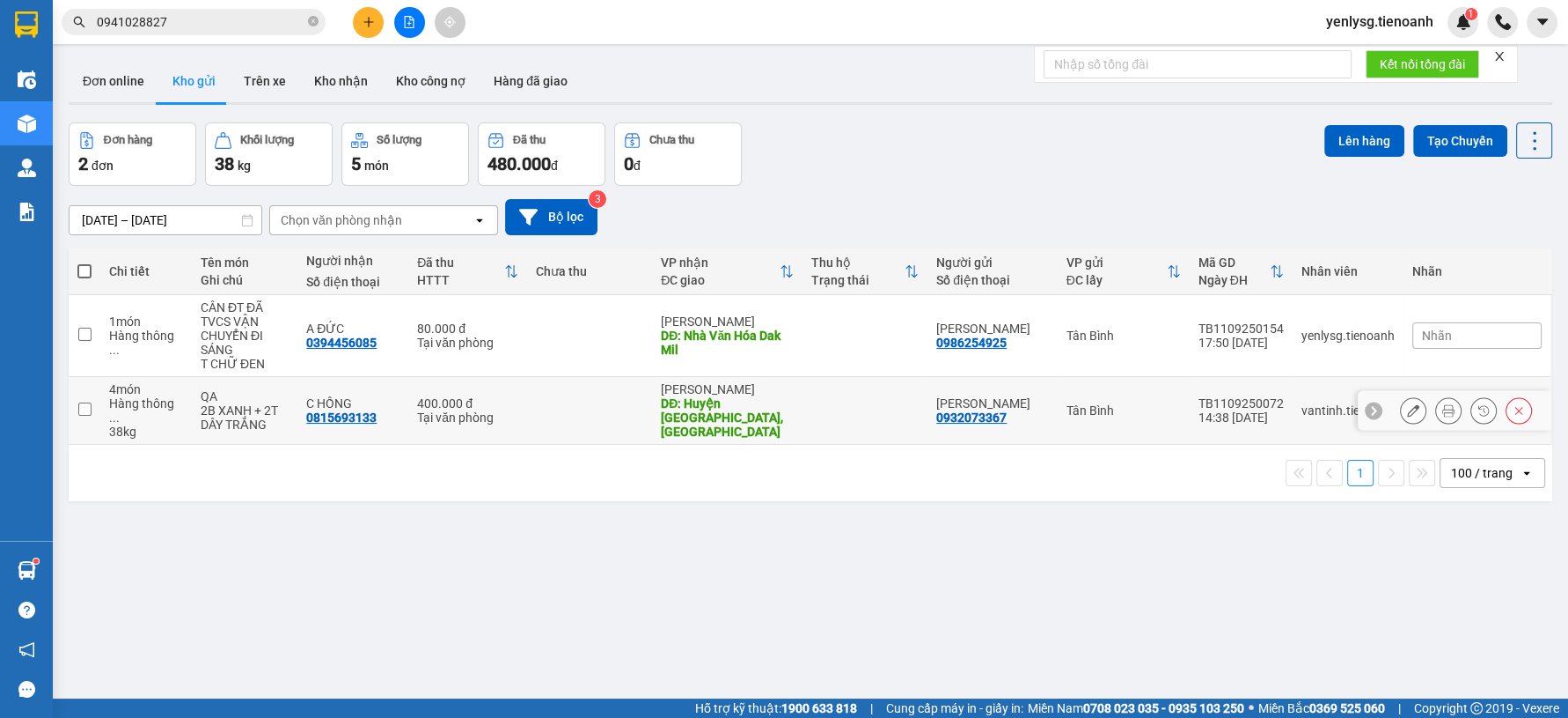
click at [629, 404] on td at bounding box center [589, 411] width 125 height 68
checkbox input "true"
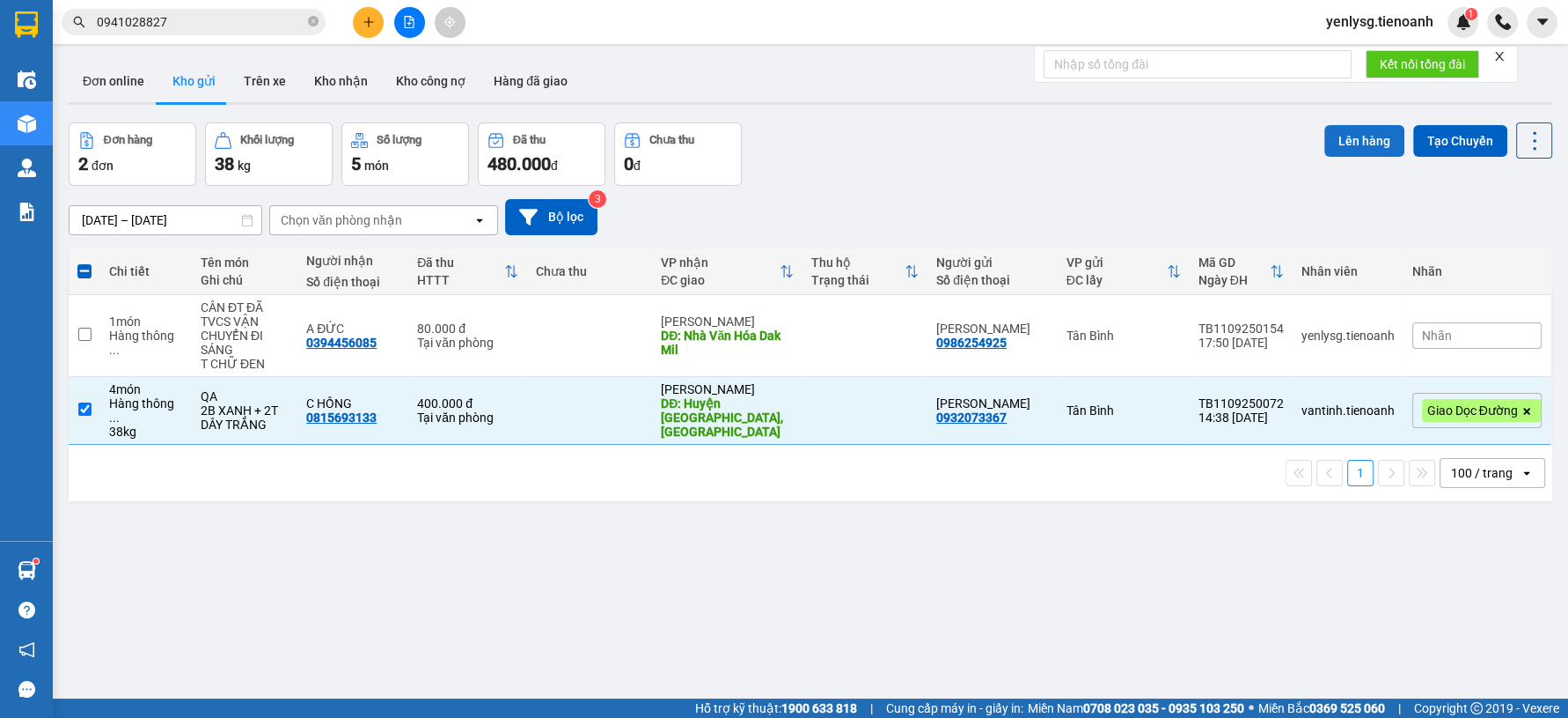
click at [1324, 146] on button "Lên hàng" at bounding box center [1364, 140] width 80 height 32
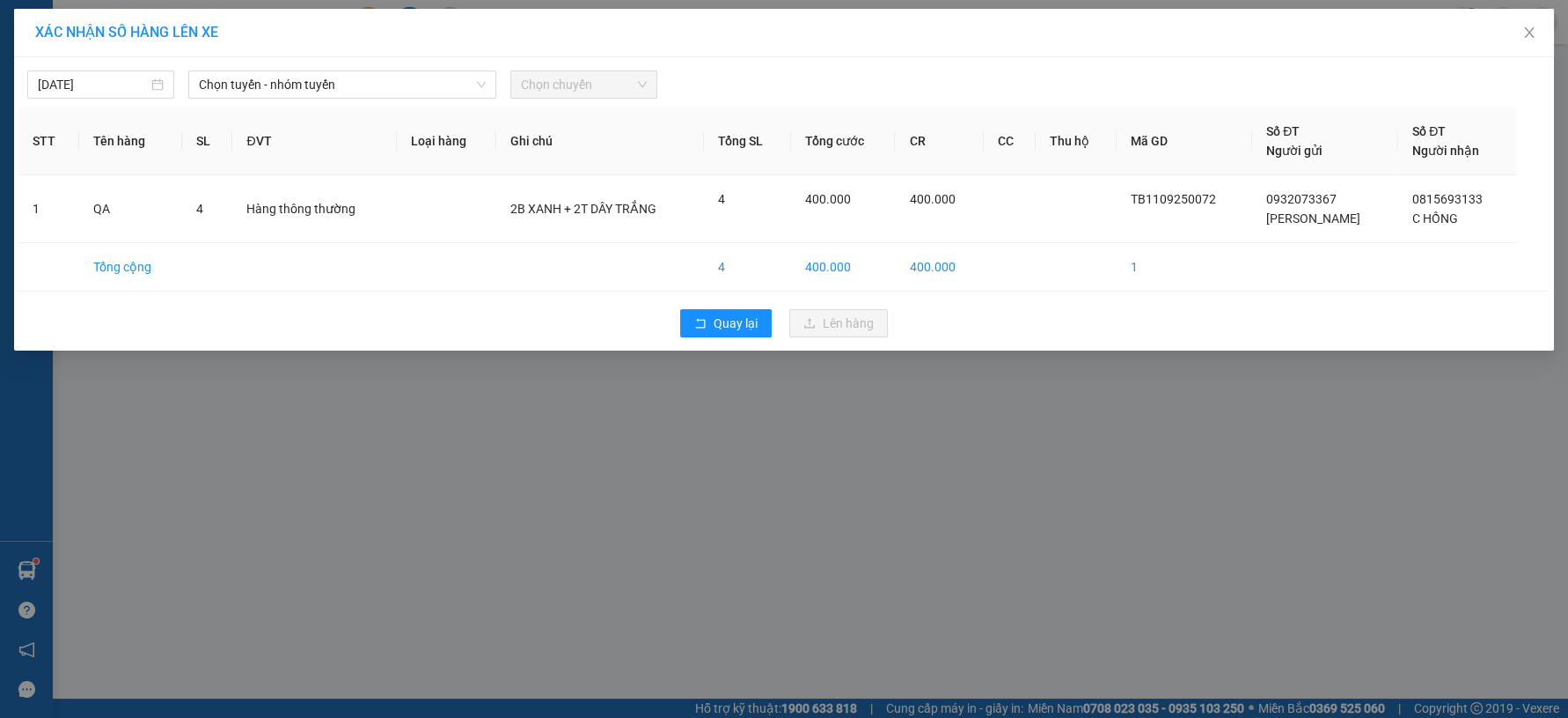
click at [582, 90] on span "Chọn chuyến" at bounding box center [583, 84] width 126 height 26
drag, startPoint x: 371, startPoint y: 79, endPoint x: 363, endPoint y: 90, distance: 13.6
click at [370, 74] on span "Chọn tuyến - nhóm tuyến" at bounding box center [342, 84] width 286 height 26
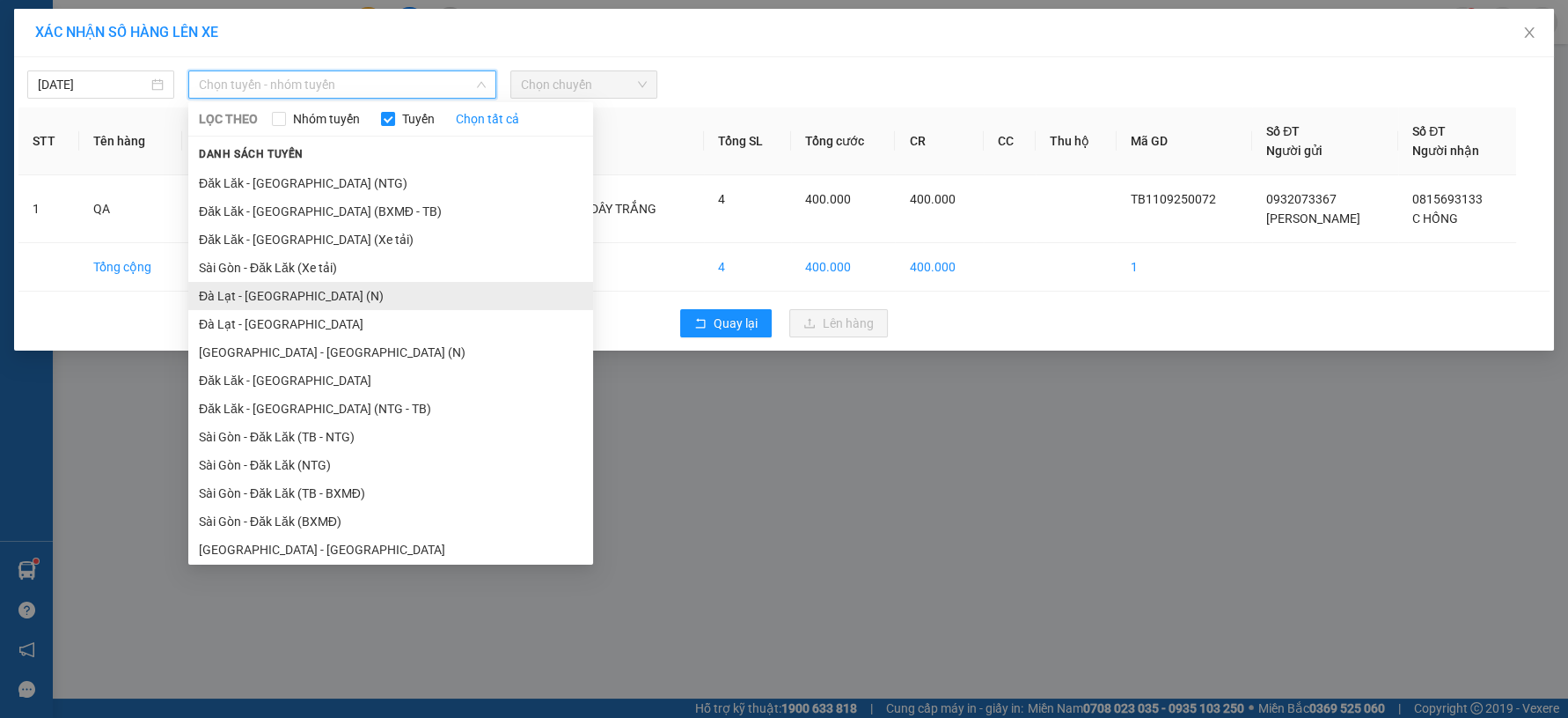
scroll to position [27, 0]
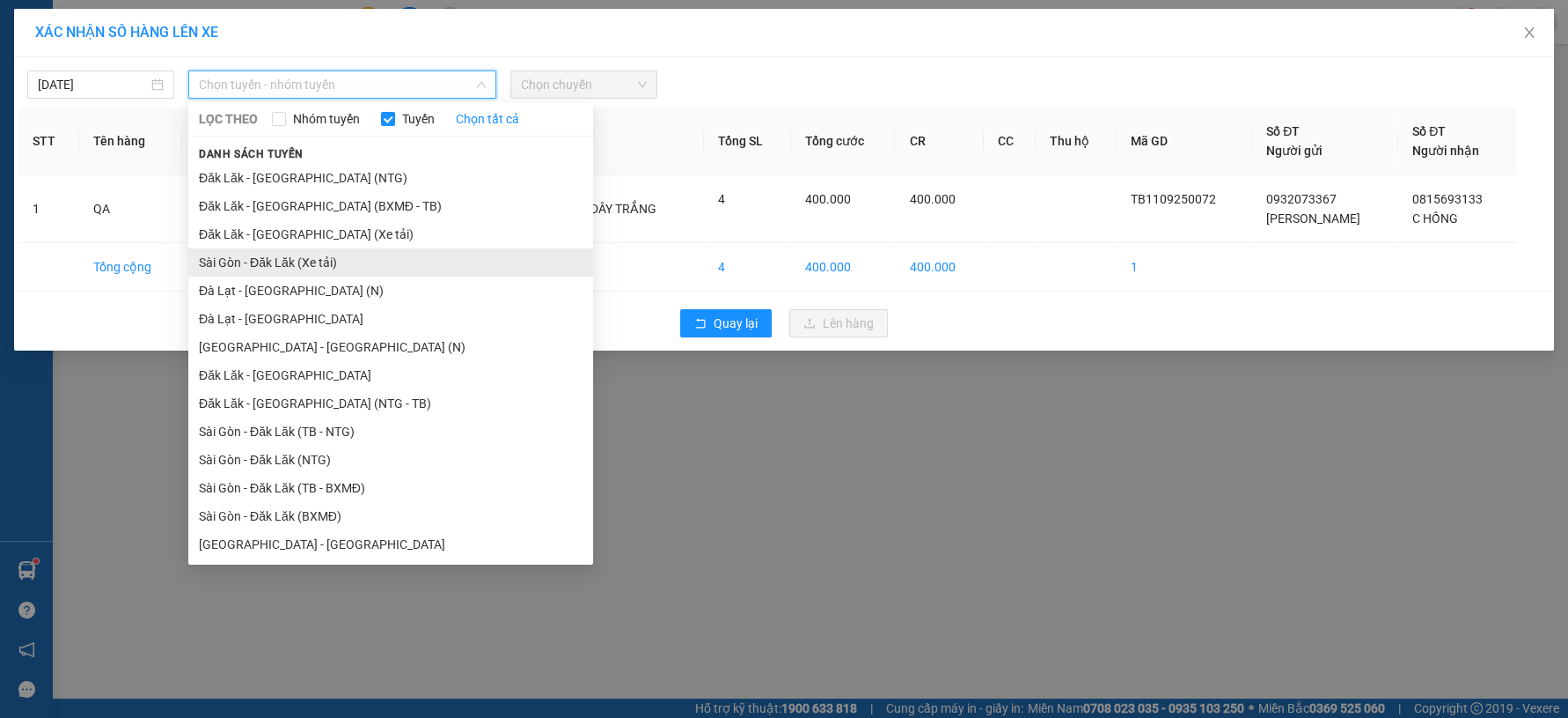
click at [310, 265] on li "Sài Gòn - Đăk Lăk (Xe tải)" at bounding box center [390, 262] width 405 height 28
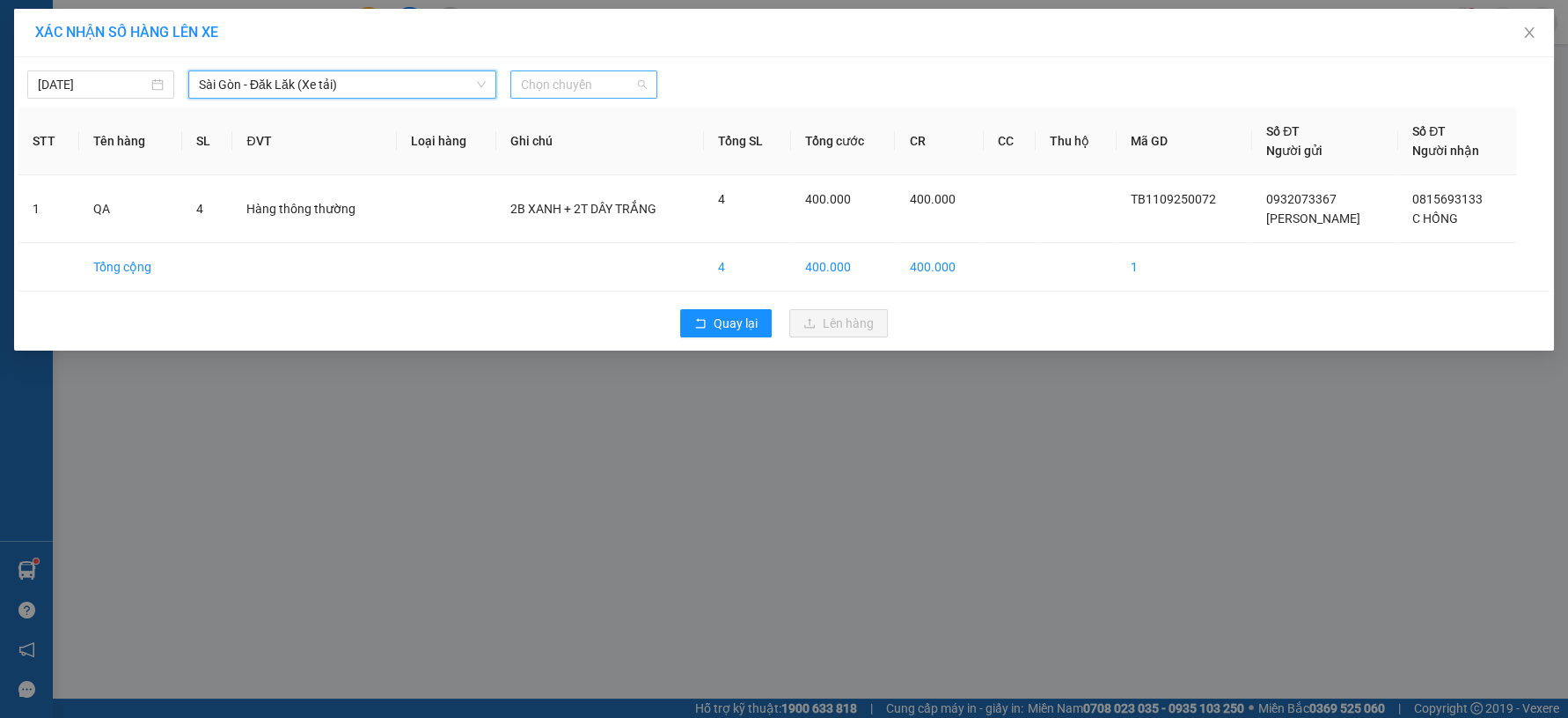
click at [568, 90] on span "Chọn chuyến" at bounding box center [583, 84] width 126 height 26
click at [588, 149] on div "22:00 - 50H-052.70" at bounding box center [589, 147] width 137 height 19
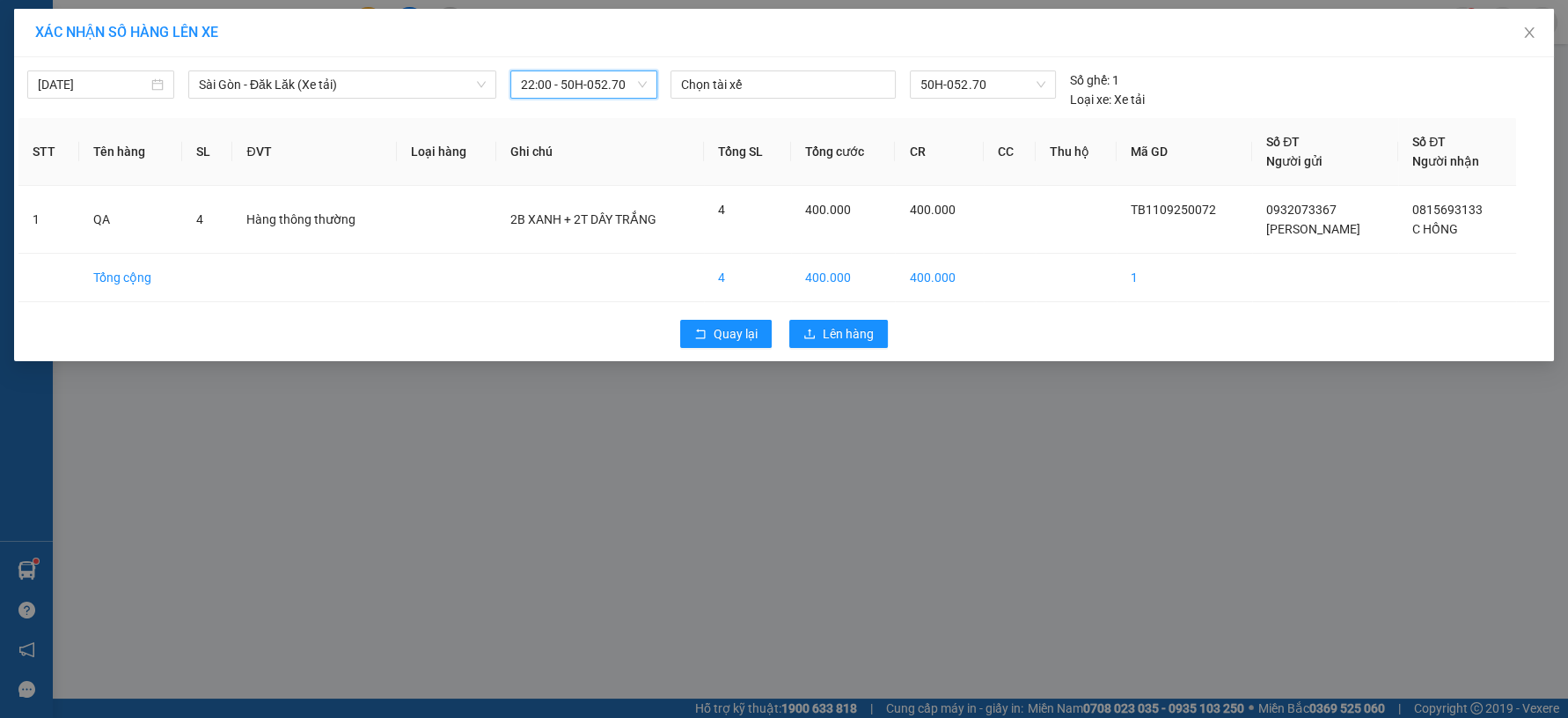
click at [787, 101] on div "Chọn tài xế" at bounding box center [784, 90] width 240 height 39
click at [972, 83] on span "50H-052.70" at bounding box center [982, 84] width 125 height 26
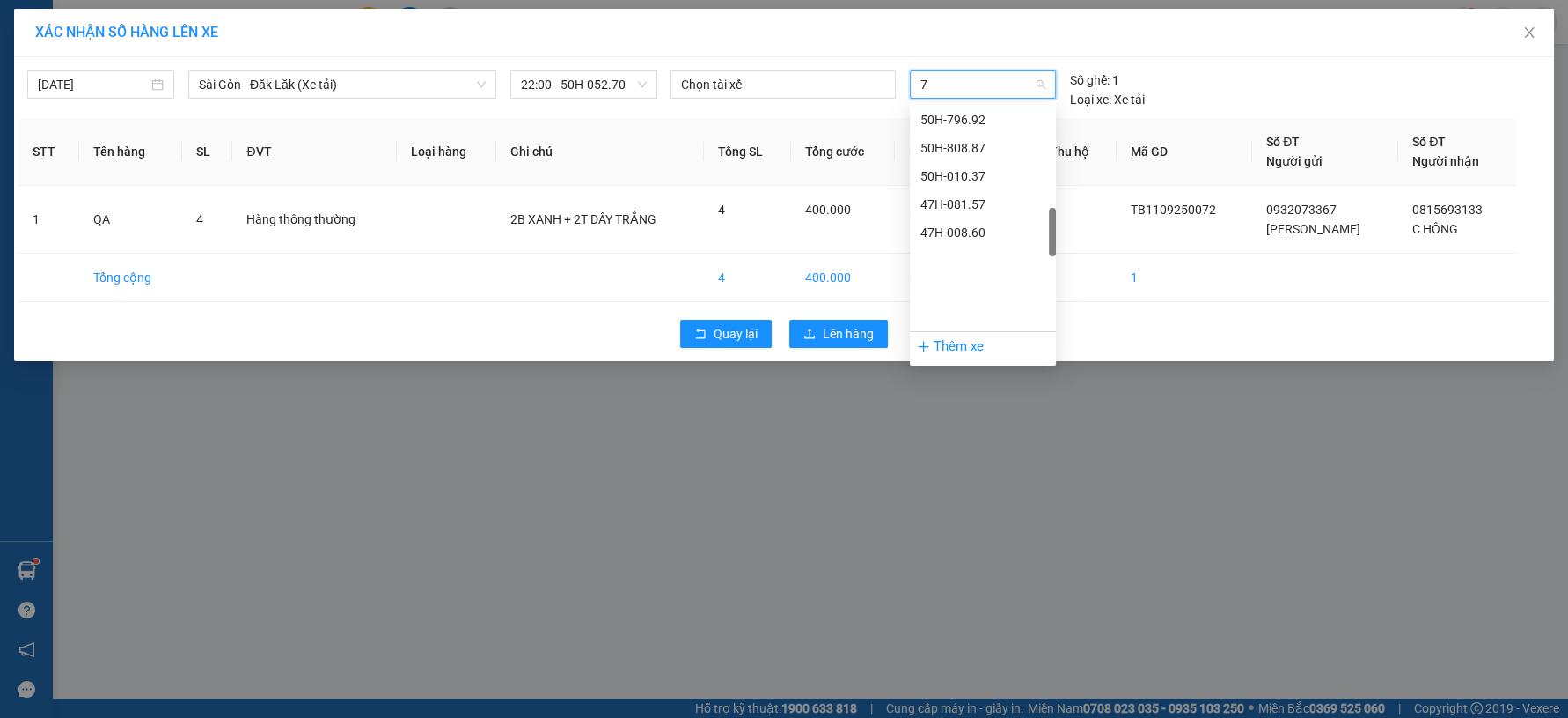
scroll to position [542, 0]
type input "78"
click at [984, 152] on div "50H-080.78" at bounding box center [982, 147] width 125 height 19
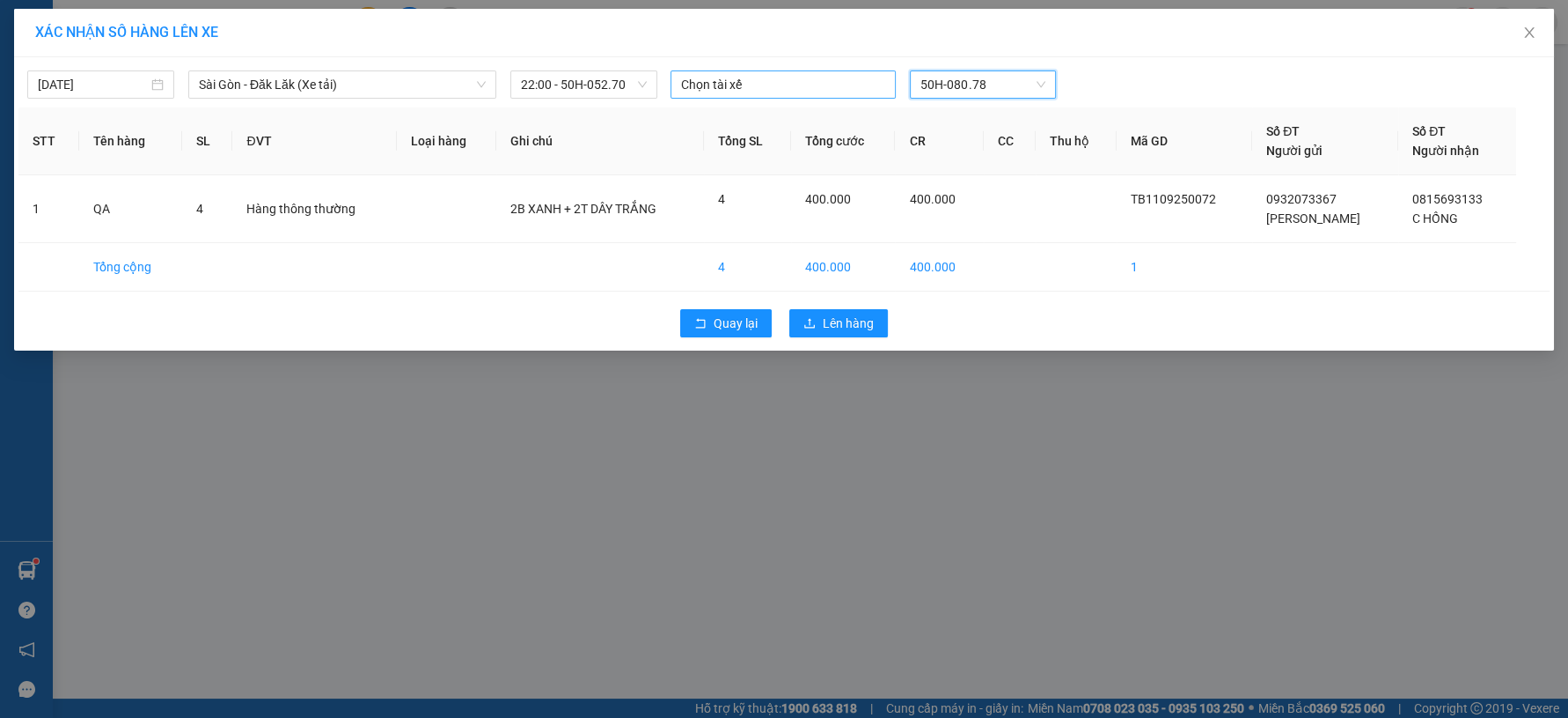
click at [864, 83] on div at bounding box center [784, 84] width 217 height 21
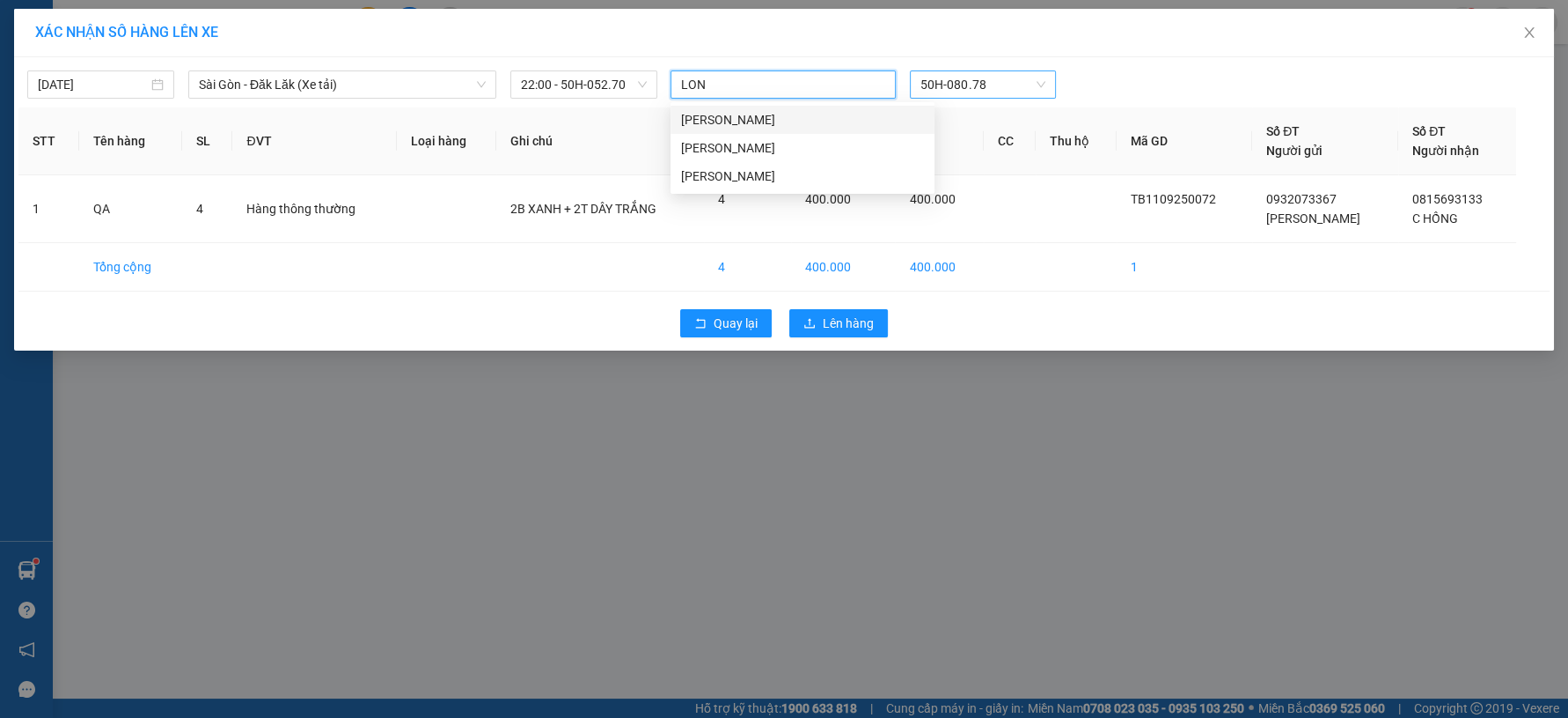
type input "LONG"
click at [788, 174] on div "Nguyễn Hoàng Long" at bounding box center [803, 175] width 243 height 19
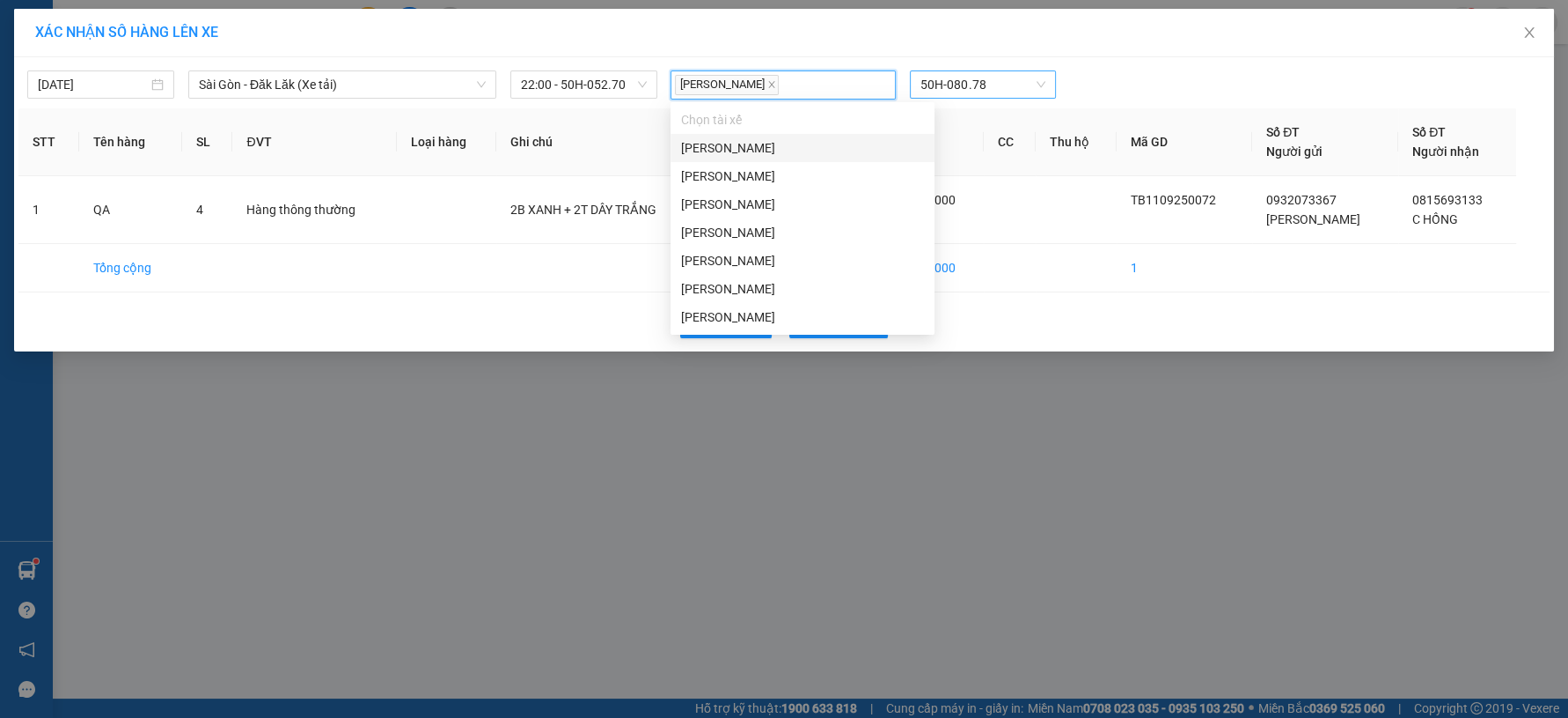
click at [1023, 158] on th "CC" at bounding box center [1010, 142] width 52 height 68
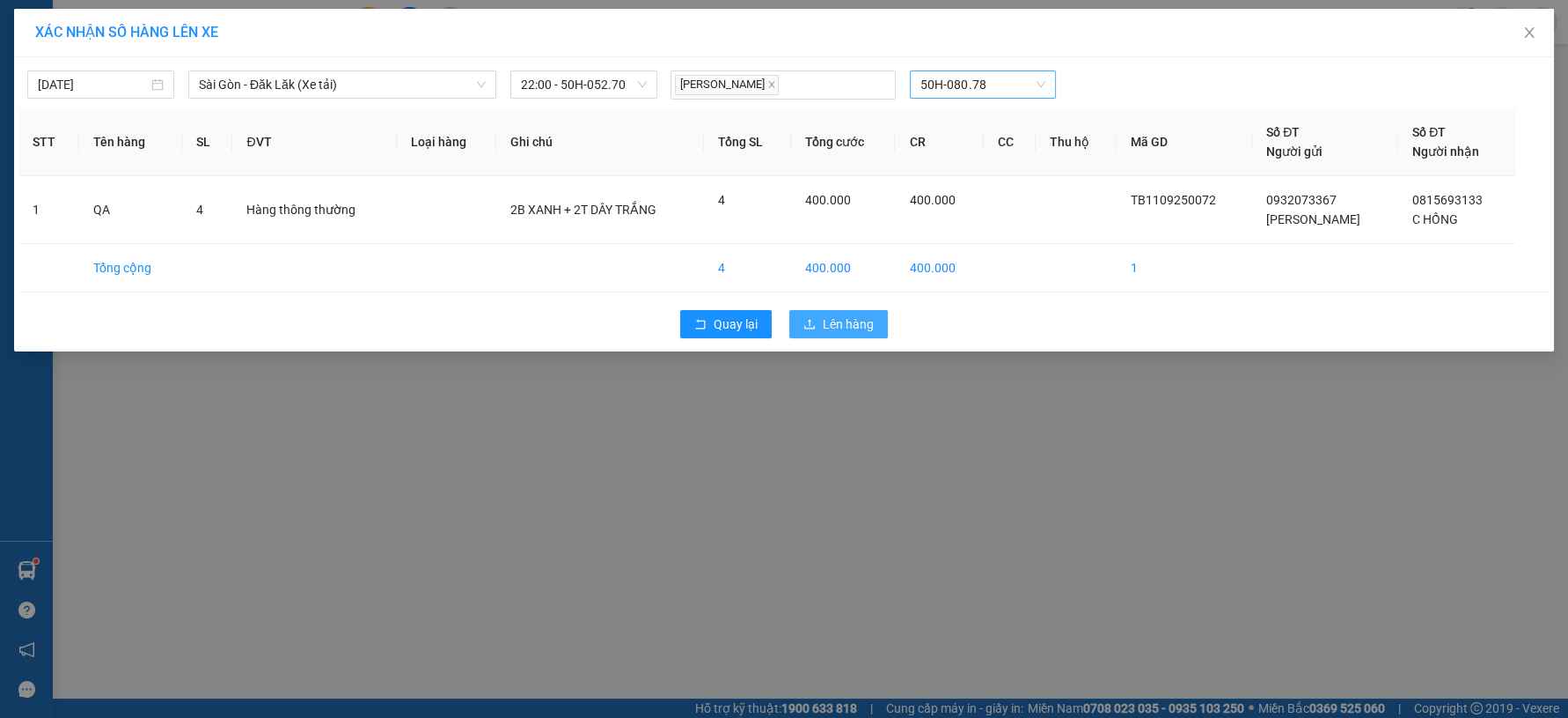
click at [850, 315] on span "Lên hàng" at bounding box center [848, 324] width 51 height 19
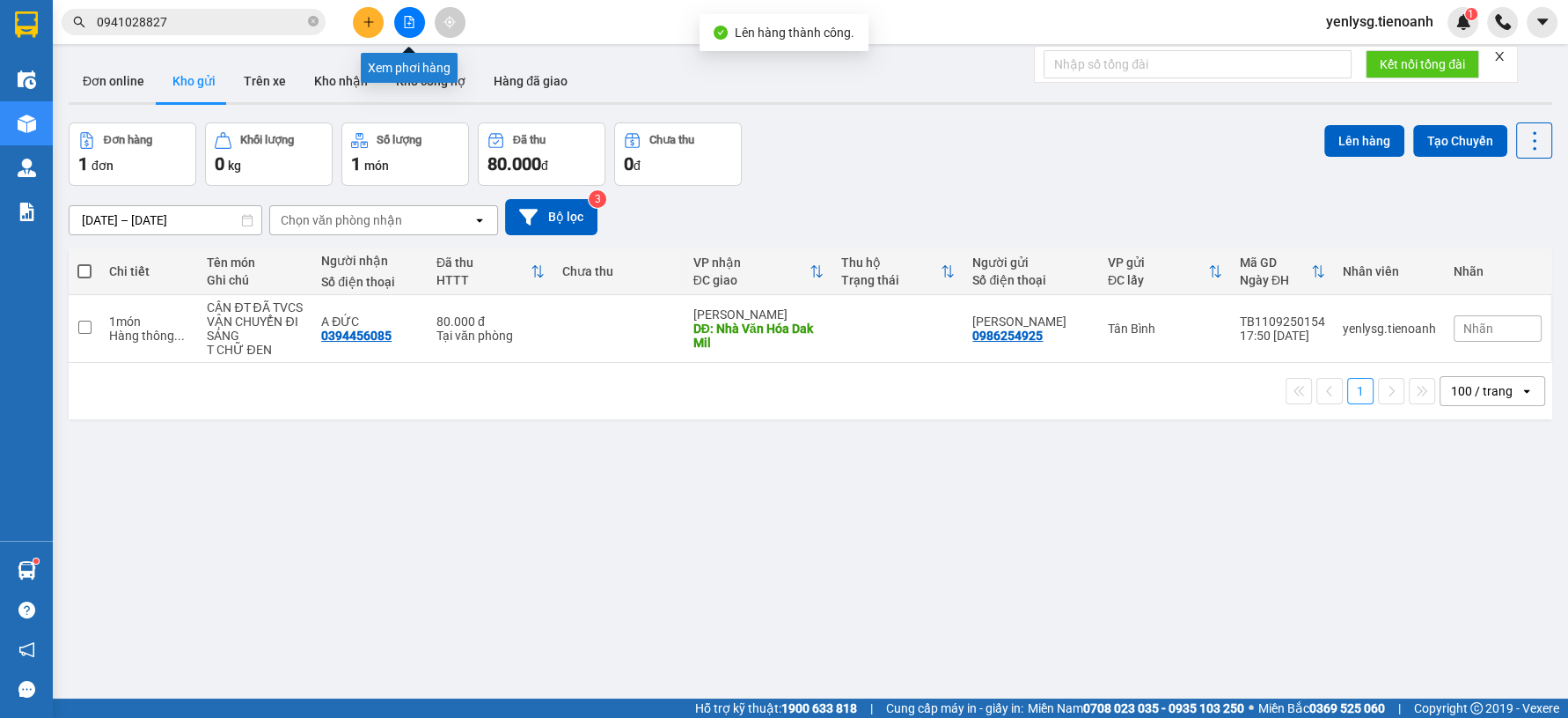
click at [411, 25] on icon "file-add" at bounding box center [409, 23] width 13 height 13
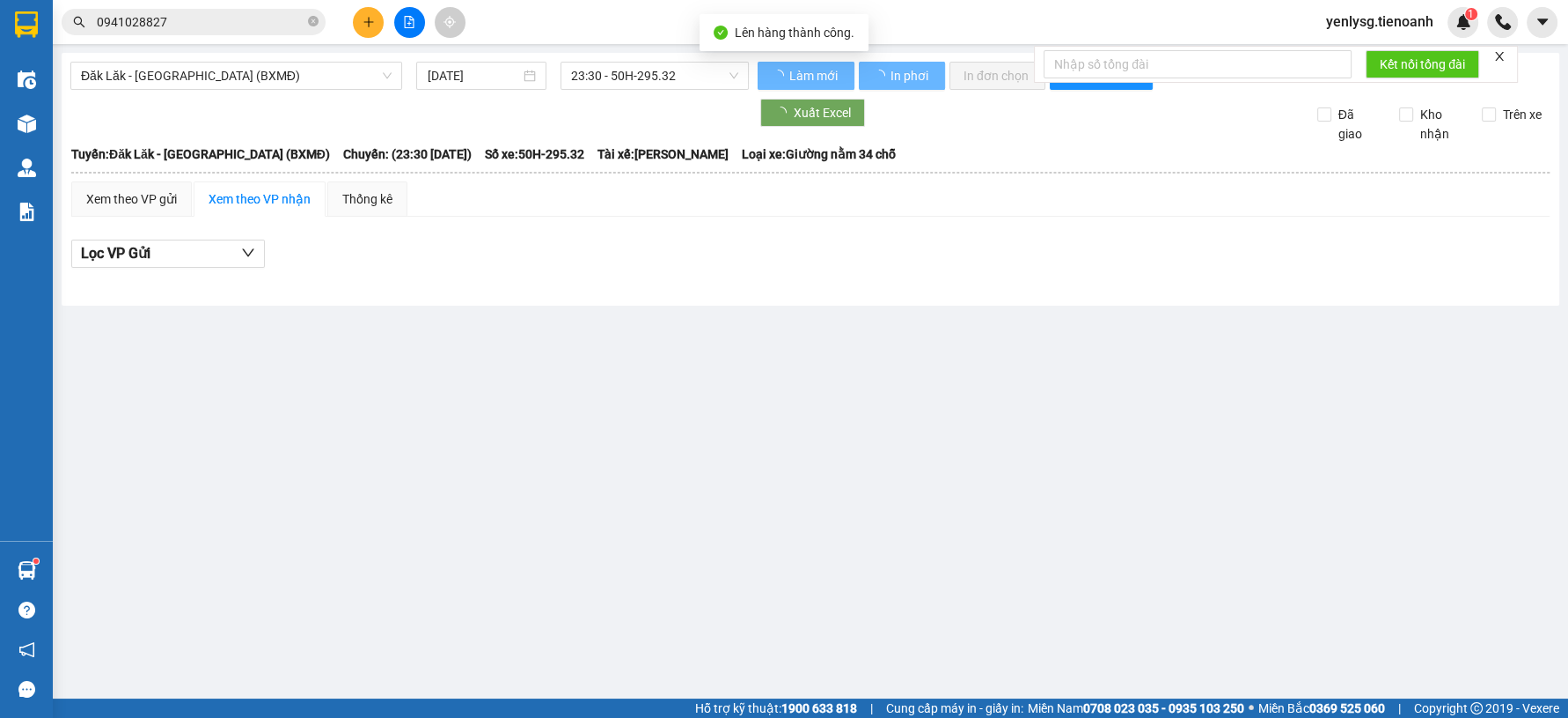
click at [230, 90] on div "Đăk Lăk - Sài Gòn (BXMĐ) 11/09/2025 23:30 - 50H-295.32 Làm mới In phơi In đơn c…" at bounding box center [810, 178] width 1498 height 252
click at [241, 70] on span "Đăk Lăk - Sài Gòn (BXMĐ)" at bounding box center [237, 75] width 311 height 26
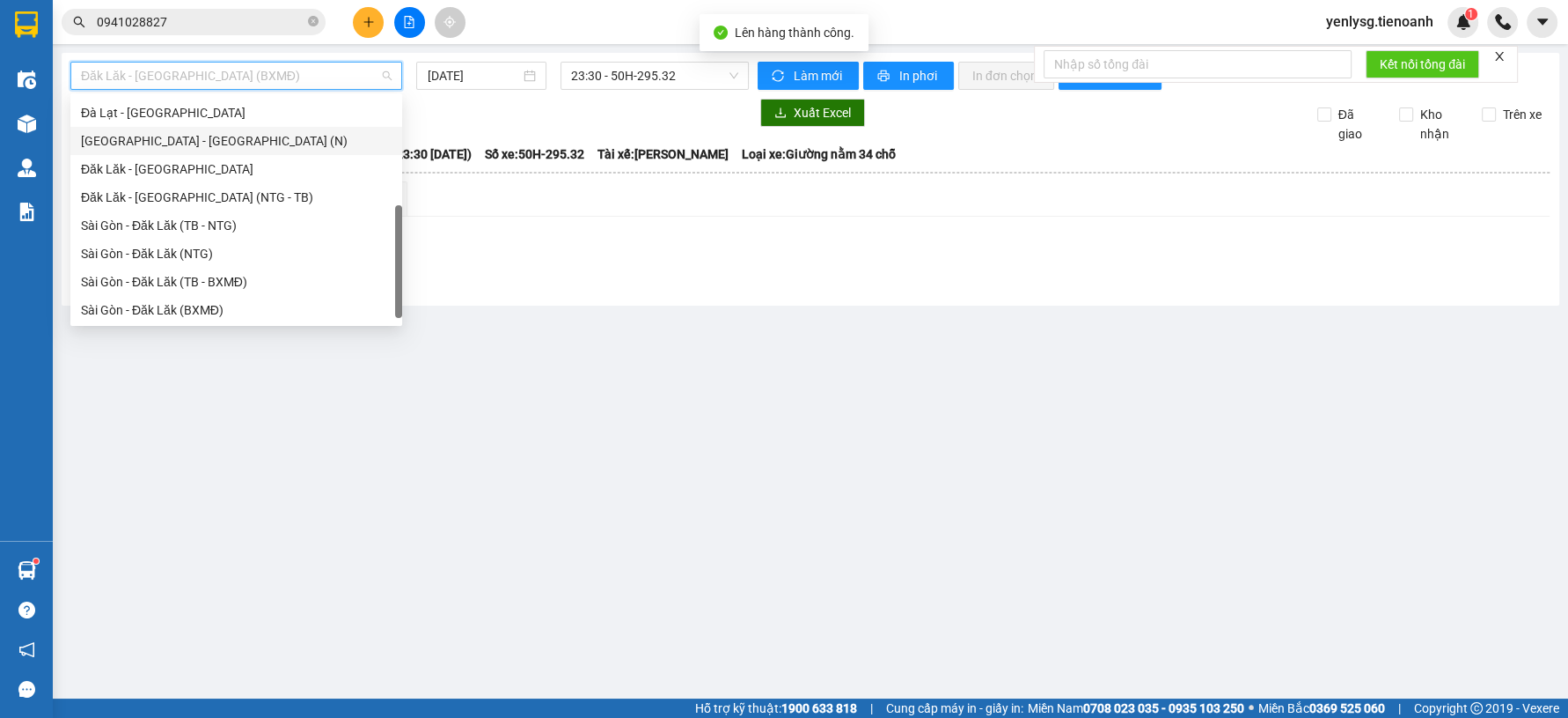
scroll to position [225, 0]
click at [202, 203] on div "Sài Gòn - Đăk Lăk (TB - NTG)" at bounding box center [237, 194] width 311 height 19
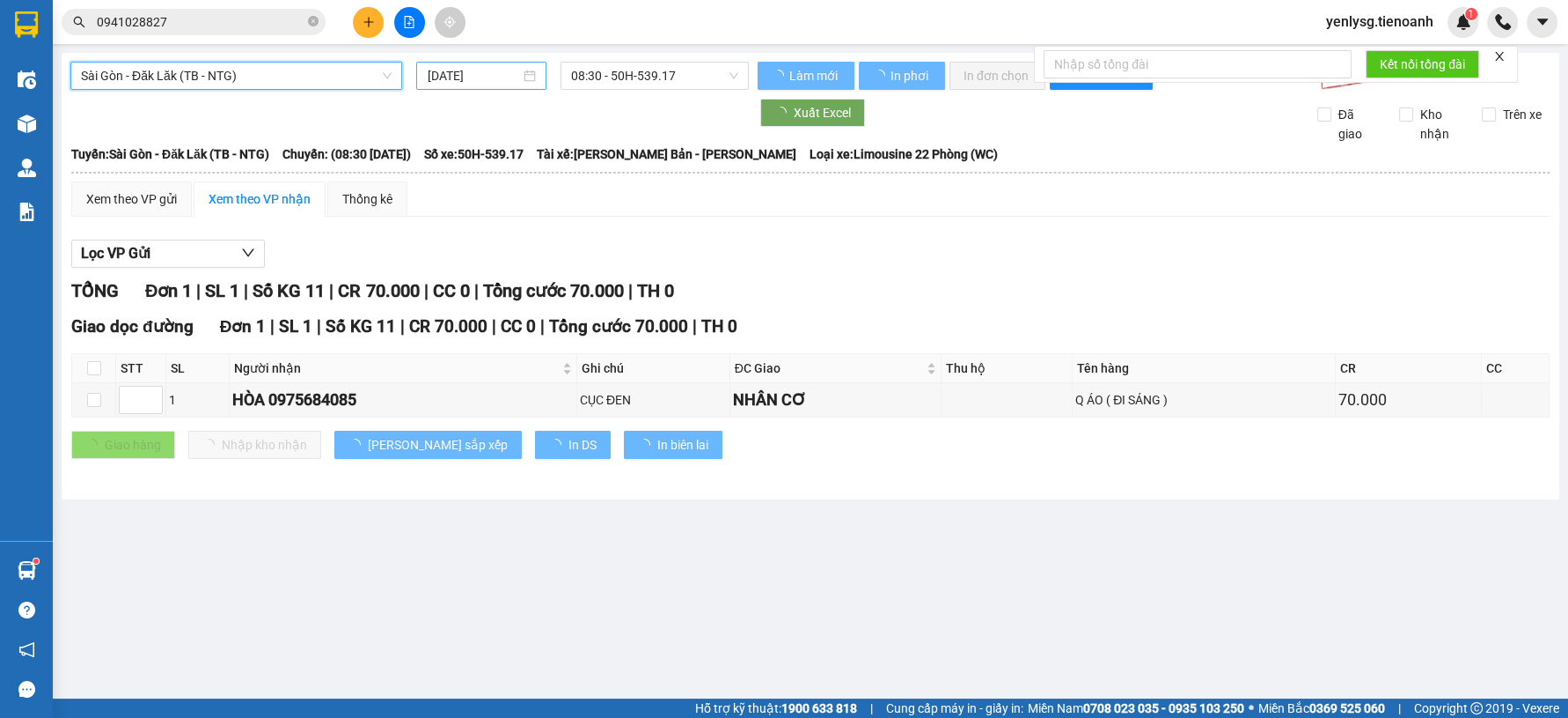
click at [440, 82] on input "11/09/2025" at bounding box center [473, 75] width 93 height 19
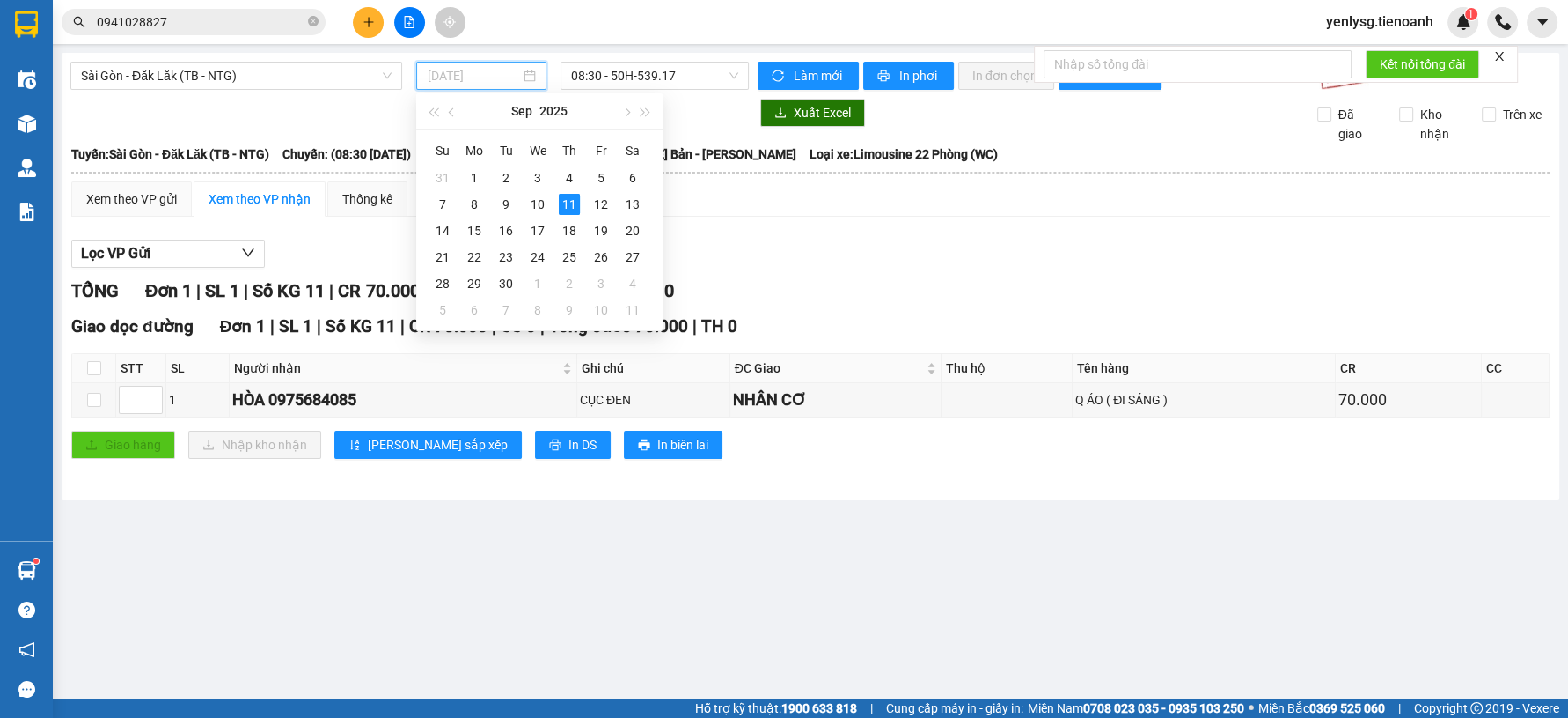
type input "11/09/2025"
click at [631, 80] on span "08:30 - 50H-539.17" at bounding box center [654, 75] width 167 height 26
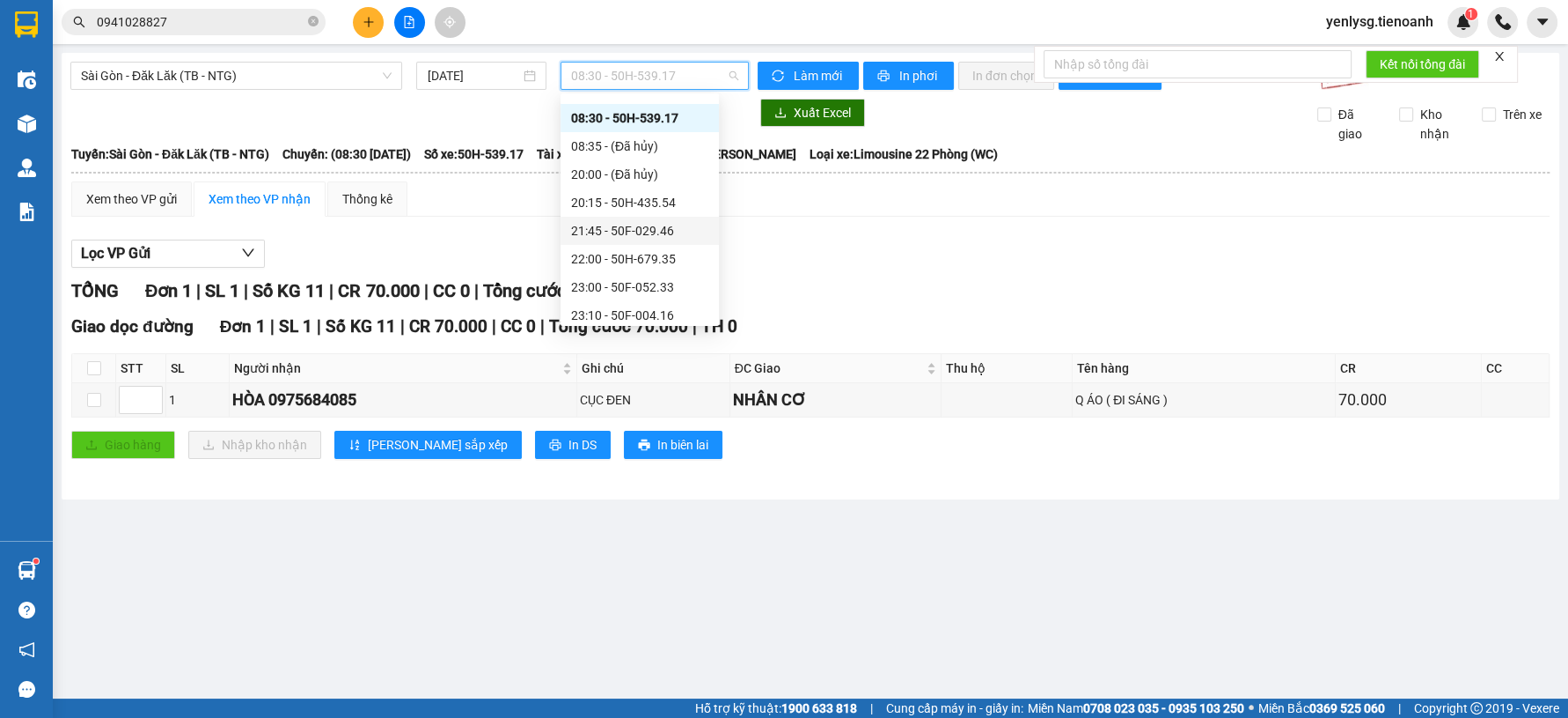
scroll to position [27, 0]
click at [142, 201] on div "Xem theo VP gửi" at bounding box center [131, 198] width 90 height 19
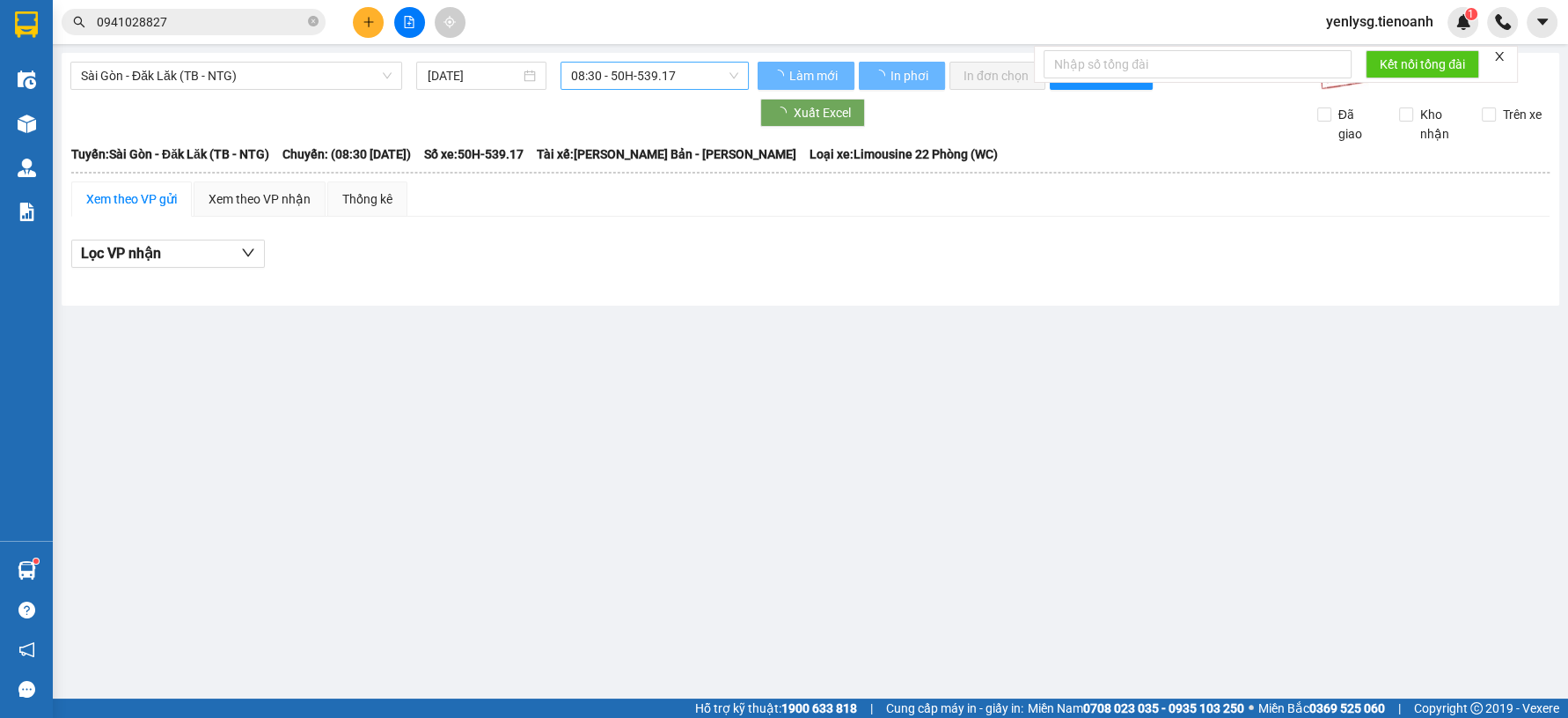
click at [691, 75] on span "08:30 - 50H-539.17" at bounding box center [654, 75] width 167 height 26
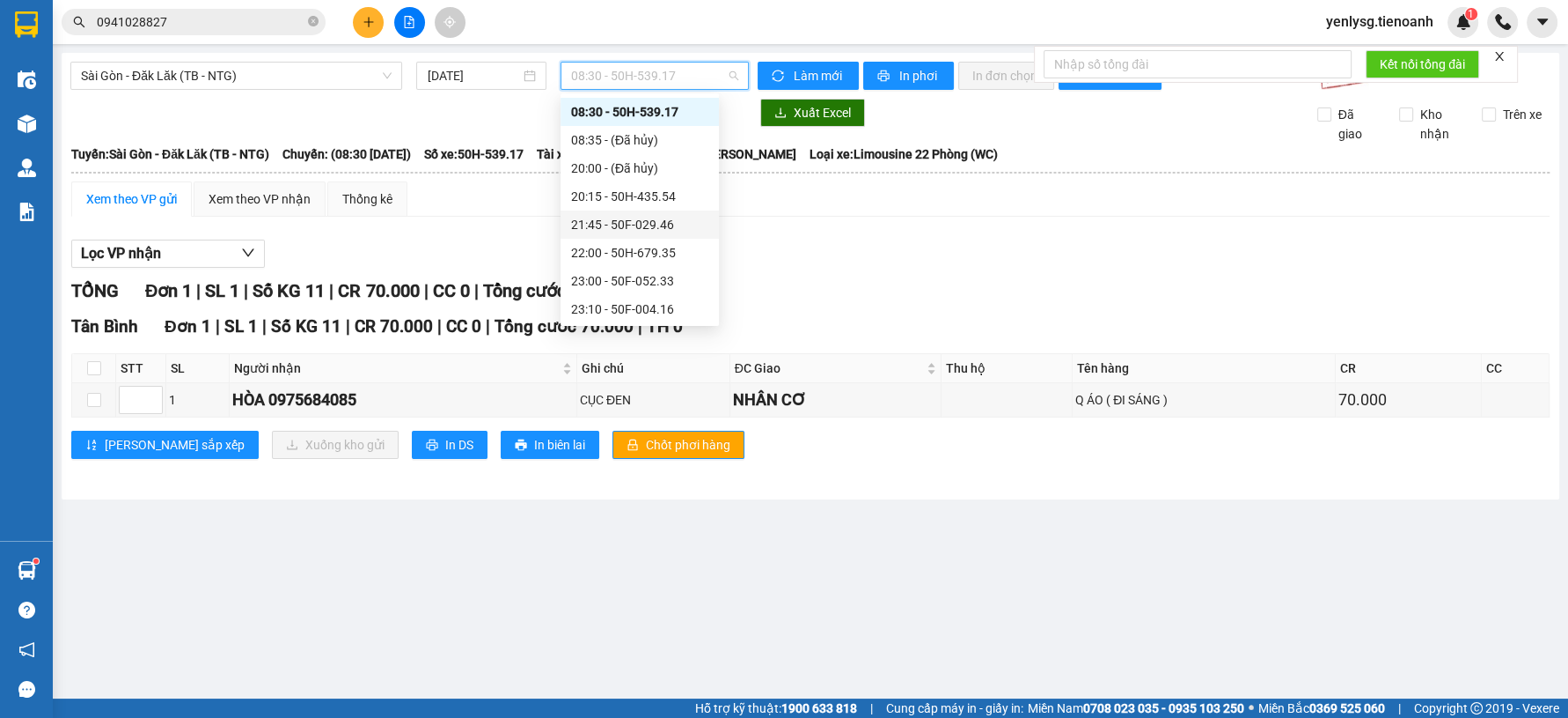
click at [648, 224] on div "21:45 - 50F-029.46" at bounding box center [640, 224] width 137 height 19
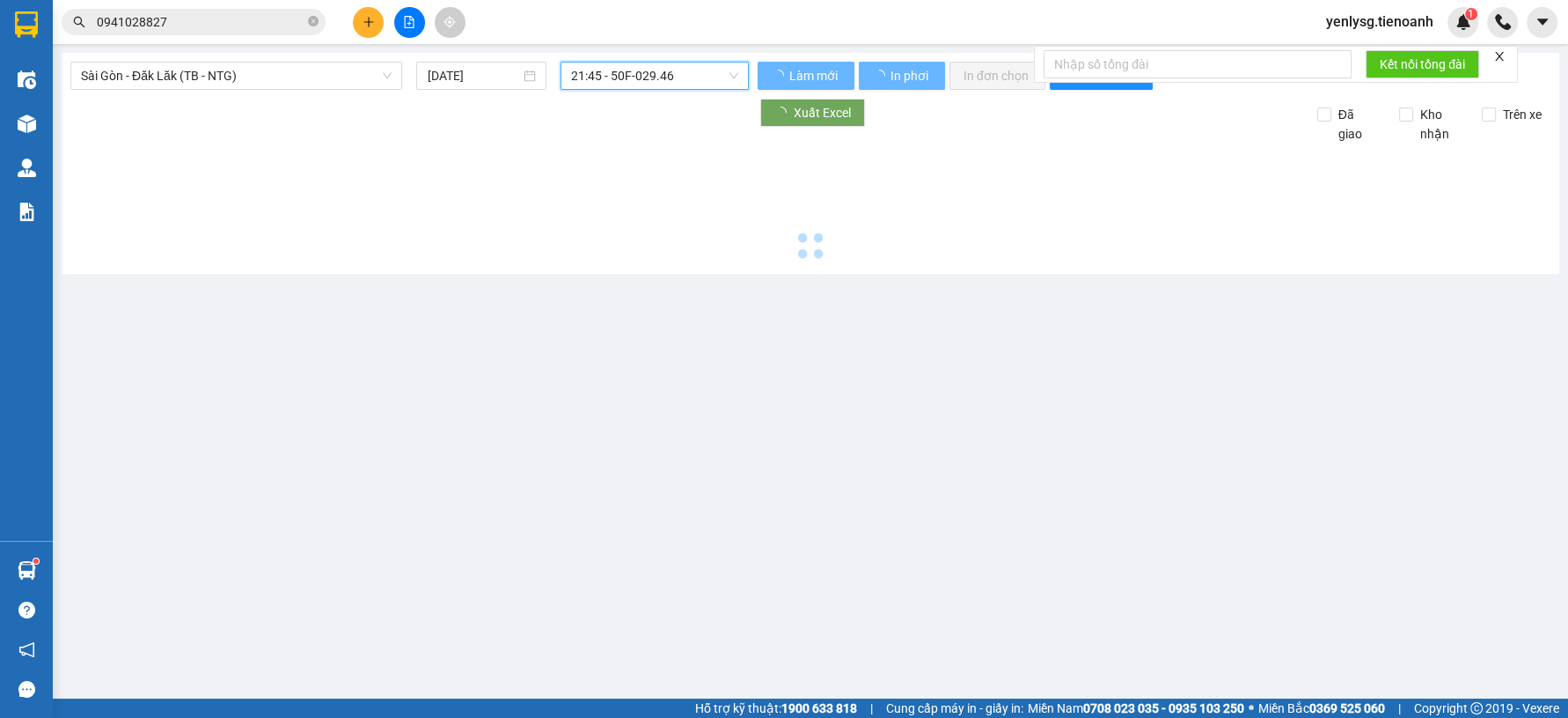
click at [634, 80] on span "21:45 - 50F-029.46" at bounding box center [654, 75] width 167 height 26
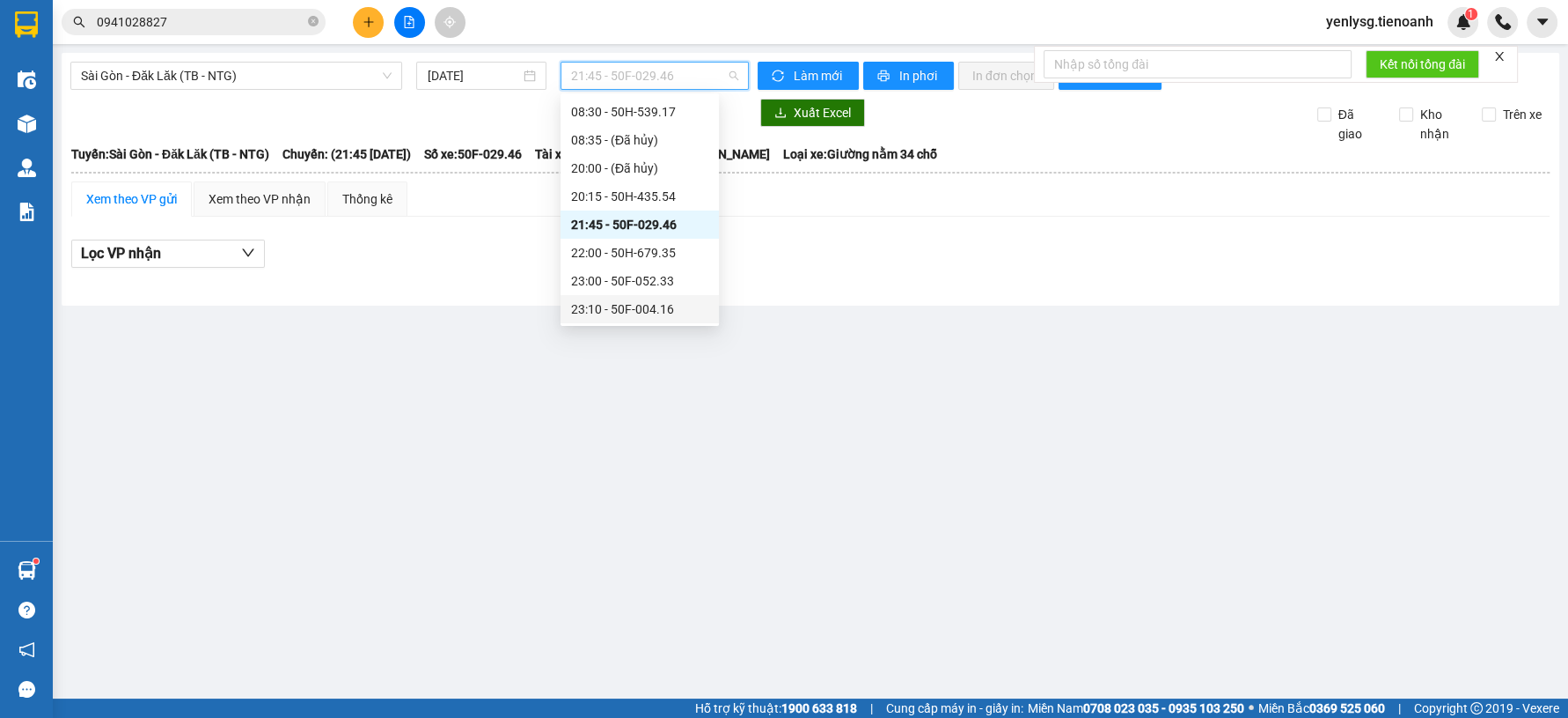
click at [639, 315] on div "23:10 - 50F-004.16" at bounding box center [640, 308] width 137 height 19
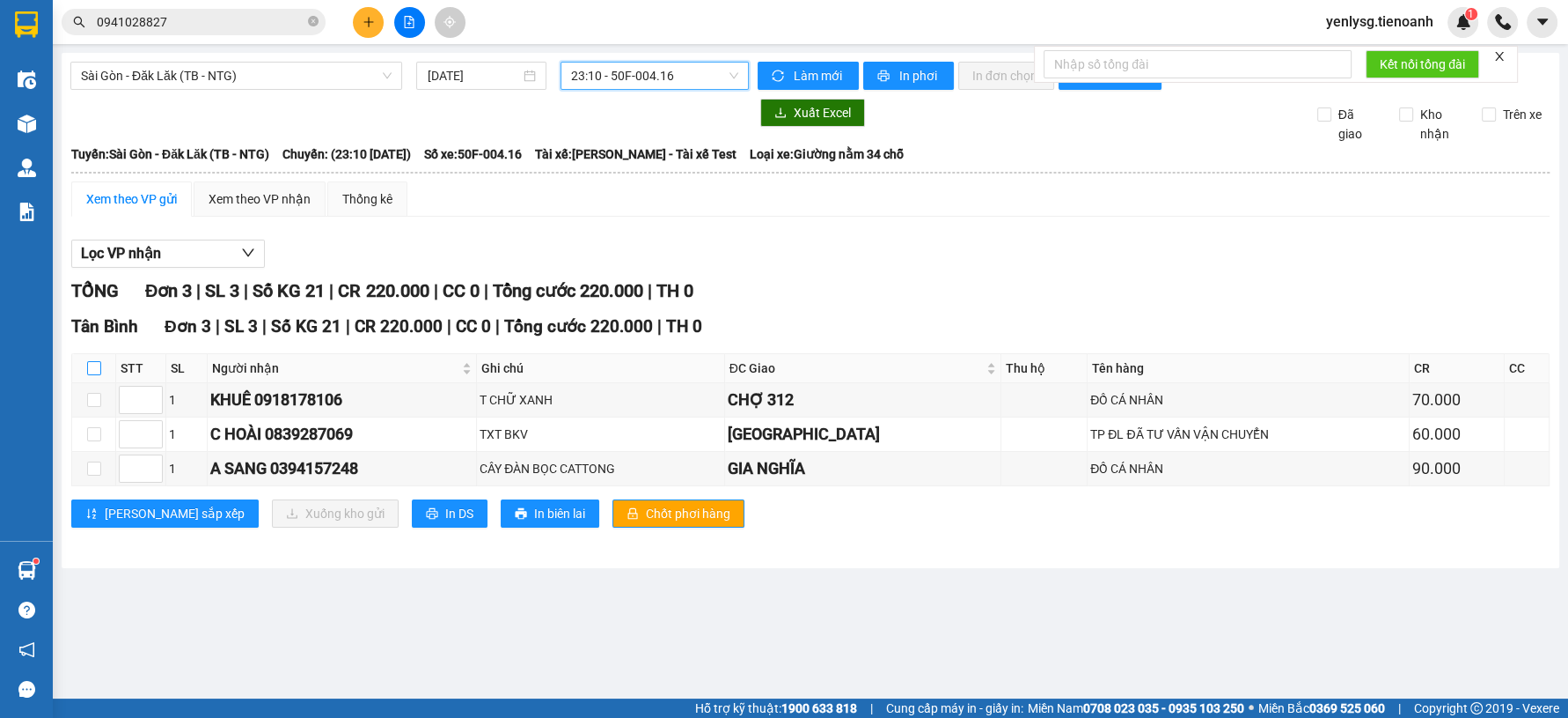
click at [97, 368] on input "checkbox" at bounding box center [94, 368] width 14 height 14
checkbox input "true"
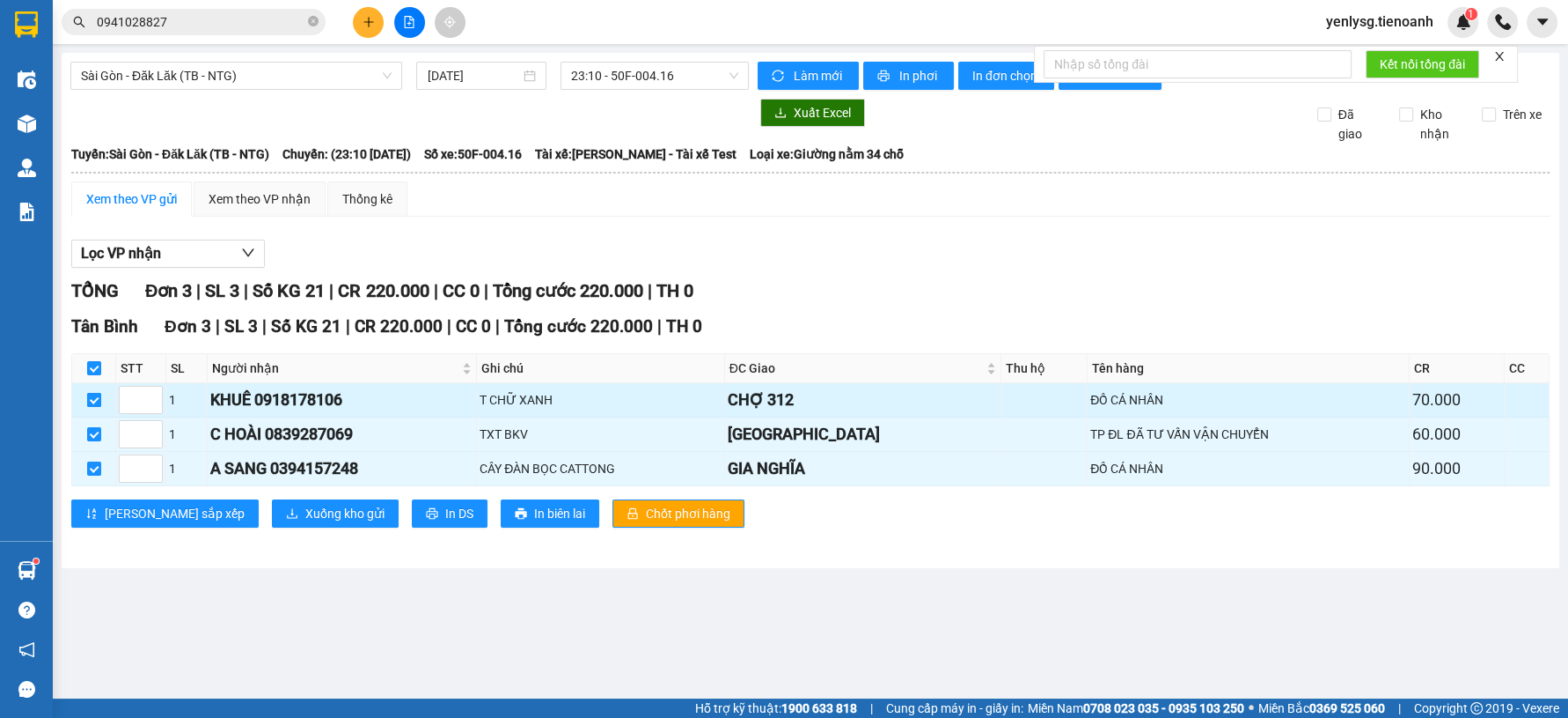
click at [89, 406] on label at bounding box center [94, 399] width 14 height 19
click at [89, 406] on input "checkbox" at bounding box center [94, 400] width 14 height 14
checkbox input "false"
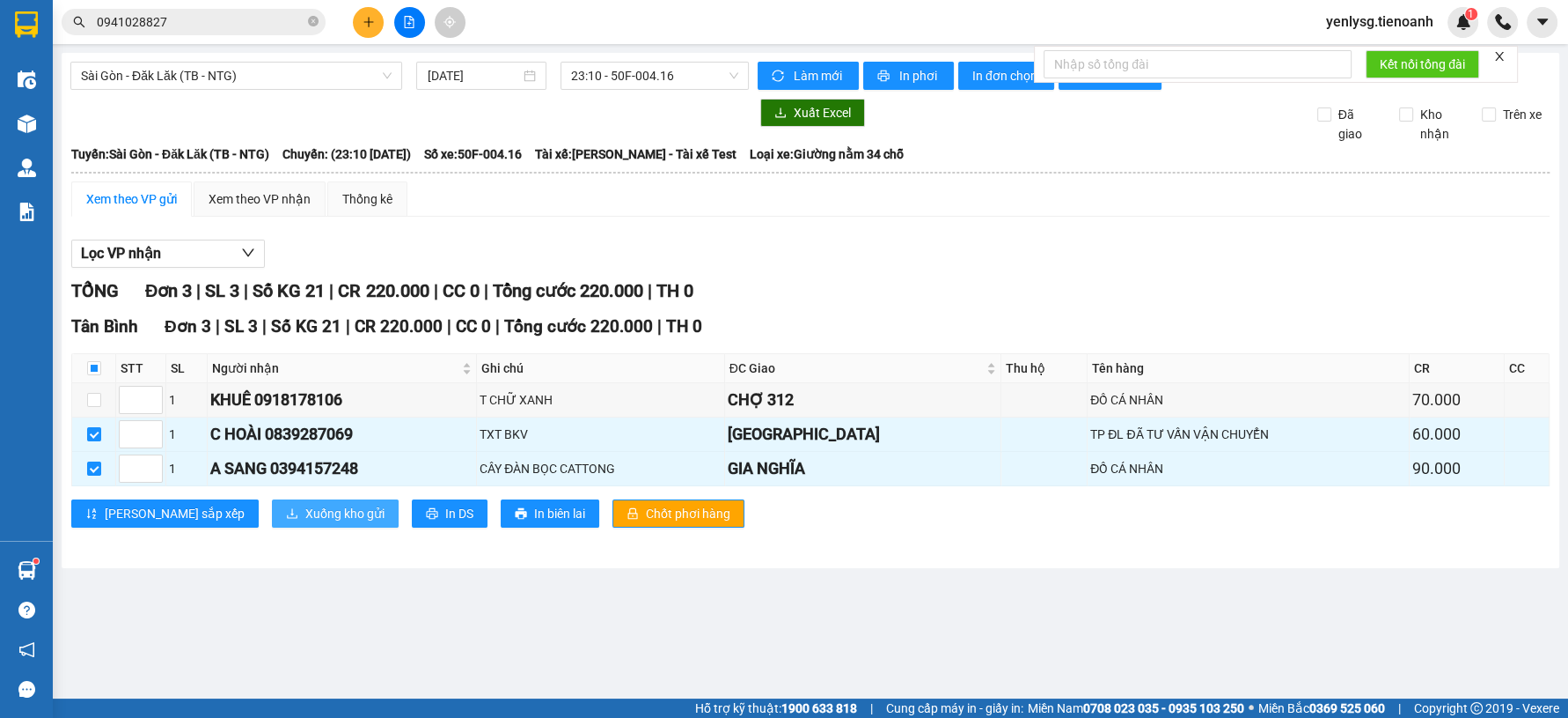
click at [305, 518] on span "Xuống kho gửi" at bounding box center [345, 513] width 80 height 19
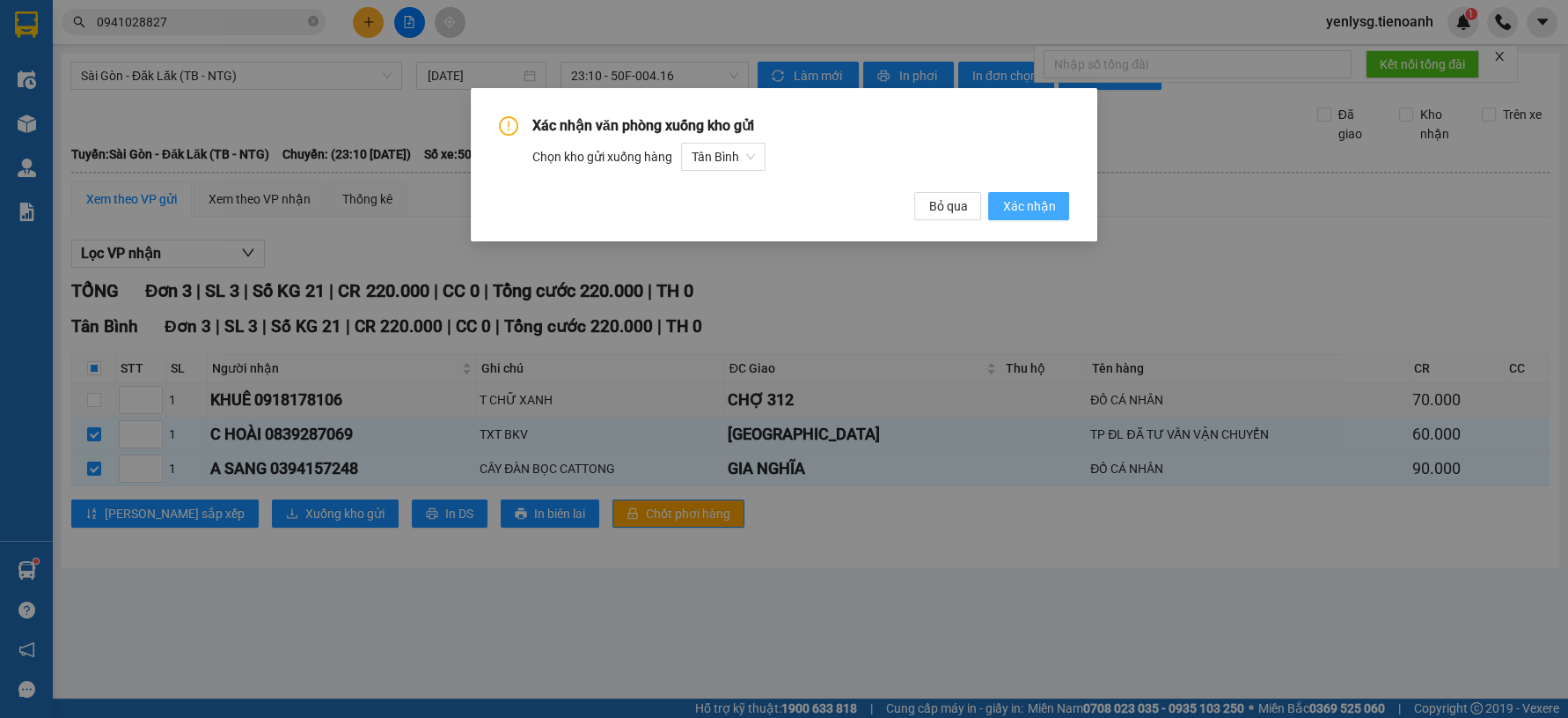
click at [1008, 204] on span "Xác nhận" at bounding box center [1028, 205] width 52 height 19
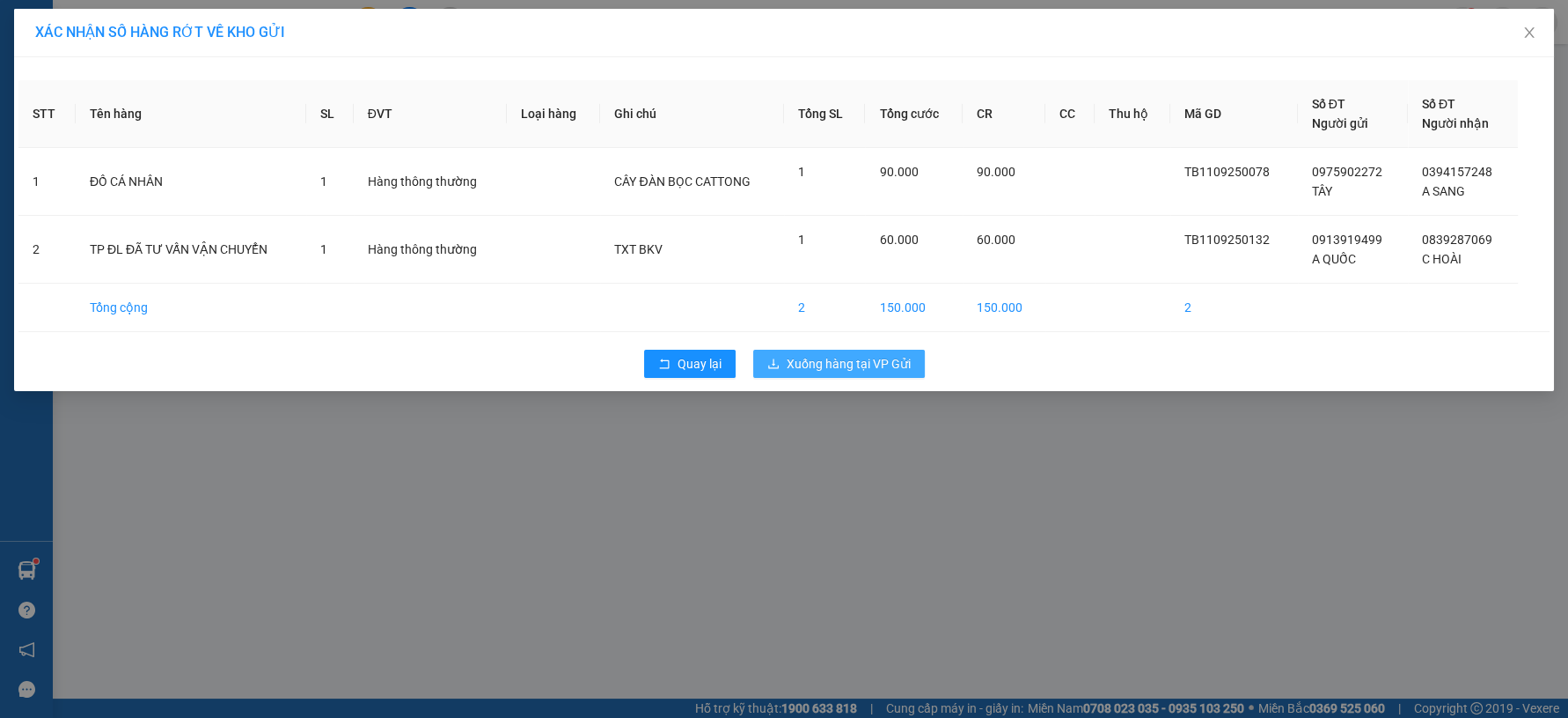
click at [869, 369] on span "Xuống hàng tại VP Gửi" at bounding box center [848, 363] width 124 height 19
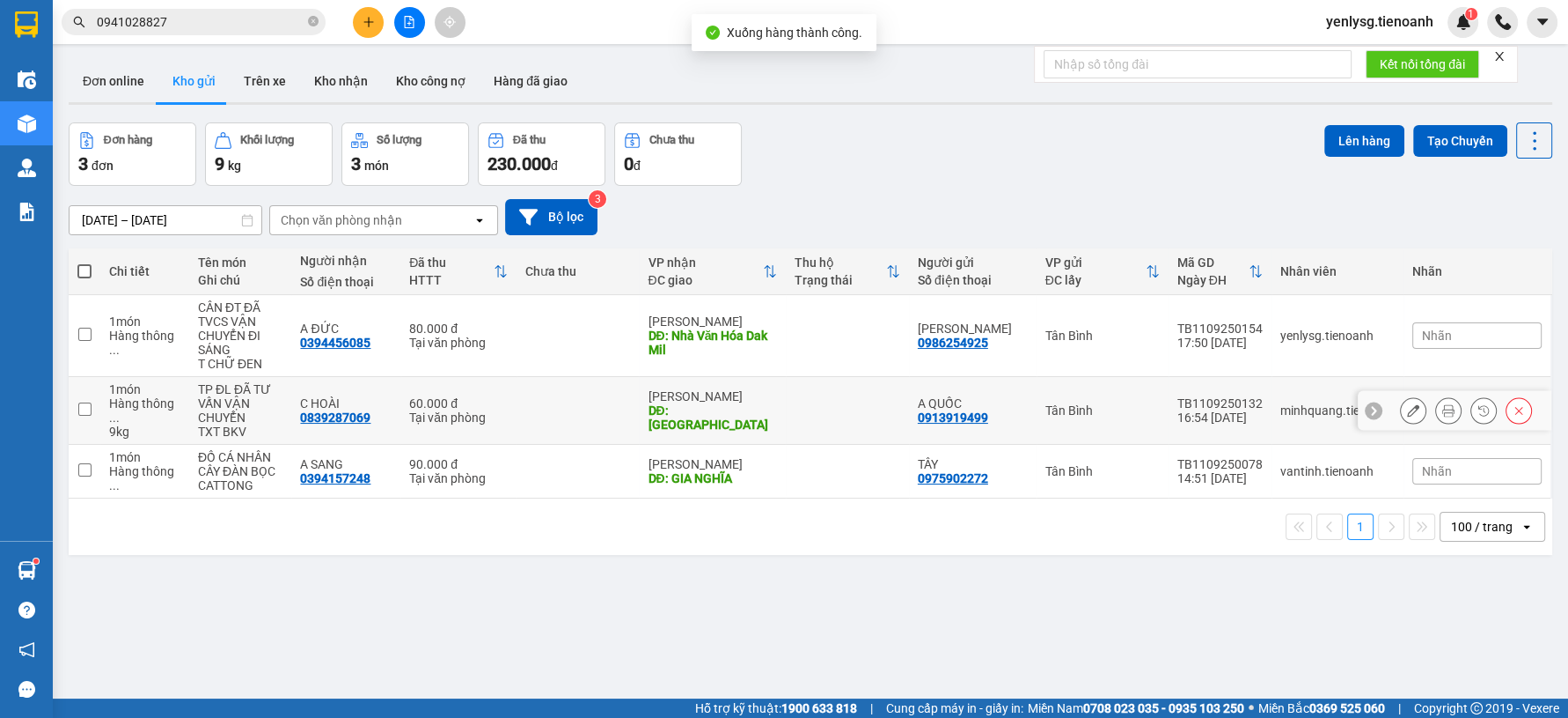
click at [623, 402] on td at bounding box center [577, 411] width 122 height 68
checkbox input "true"
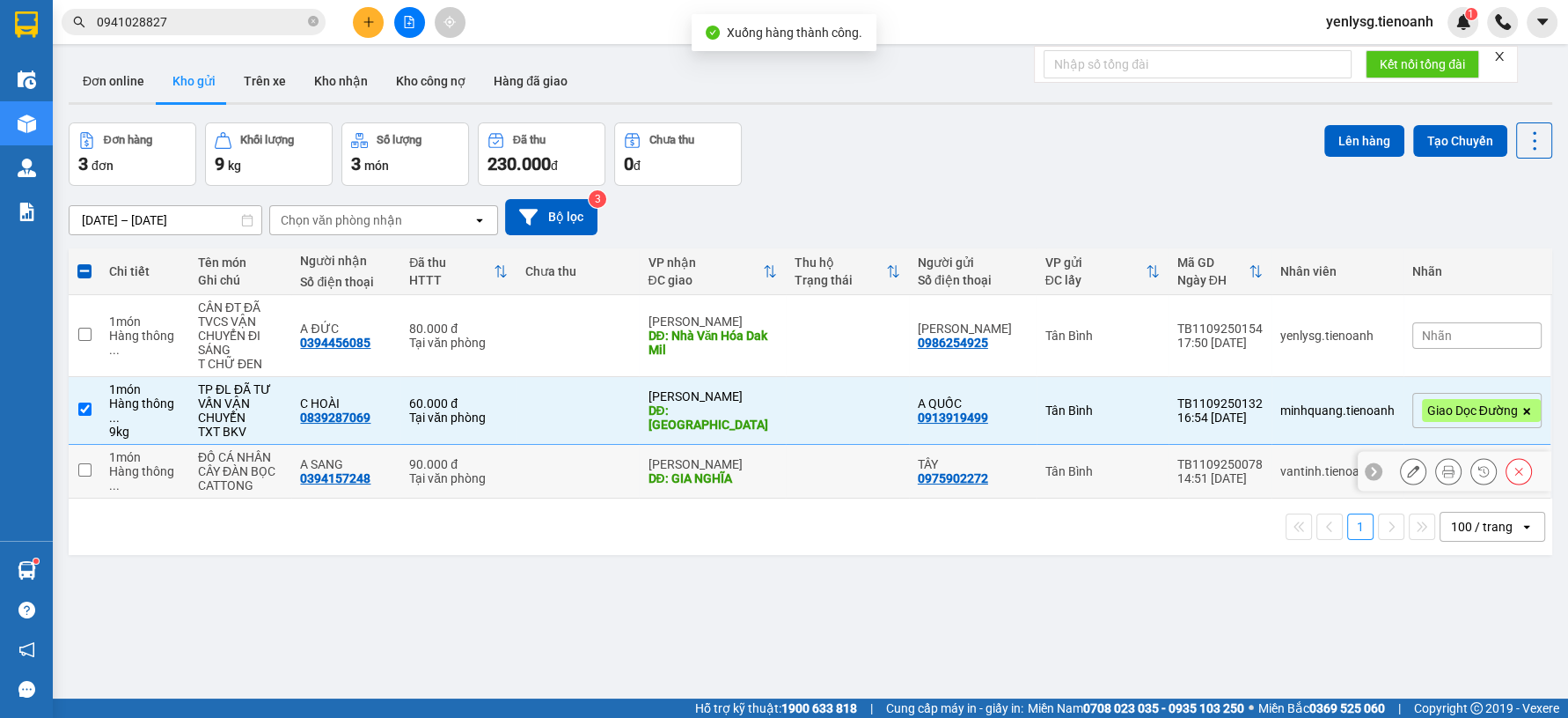
click at [628, 452] on td at bounding box center [577, 471] width 122 height 53
checkbox input "true"
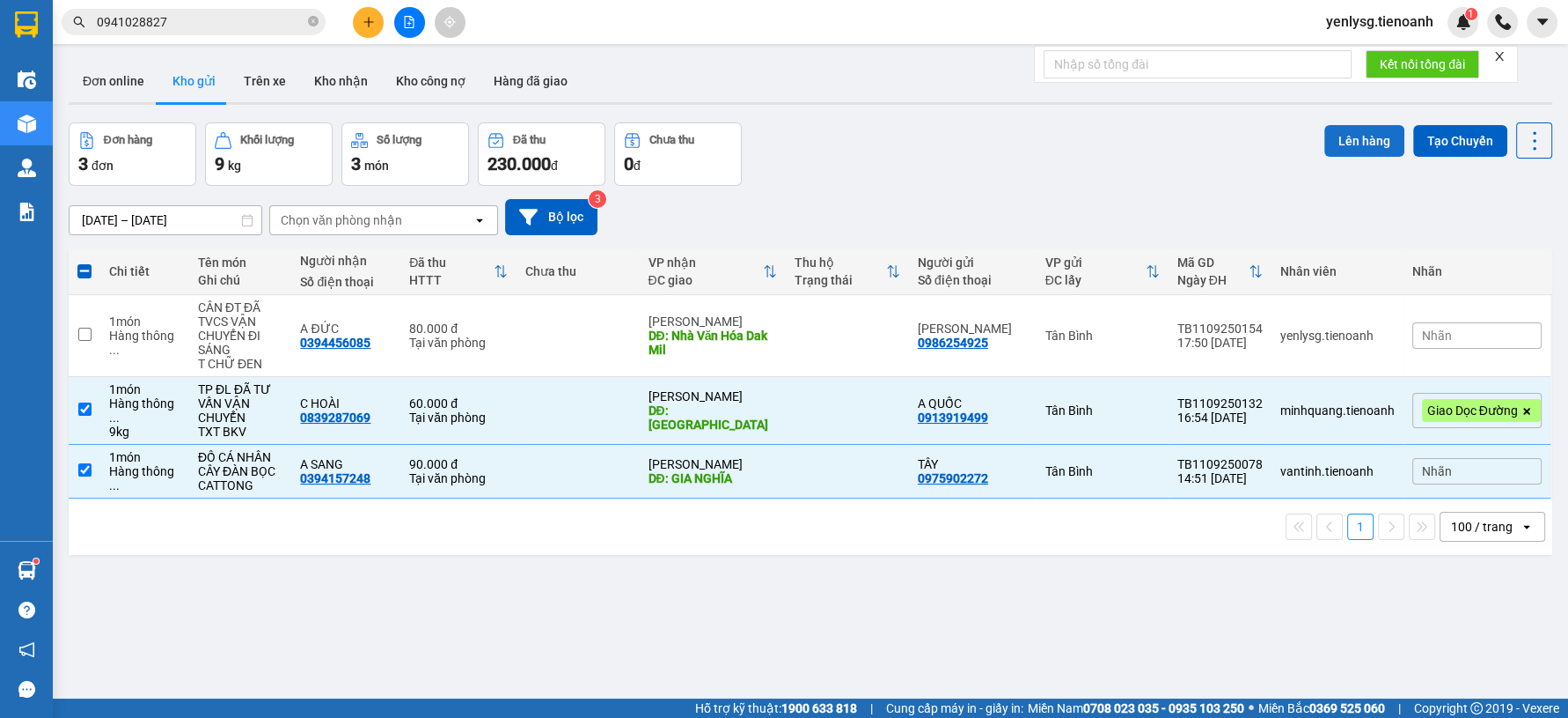
click at [1335, 148] on button "Lên hàng" at bounding box center [1364, 140] width 80 height 32
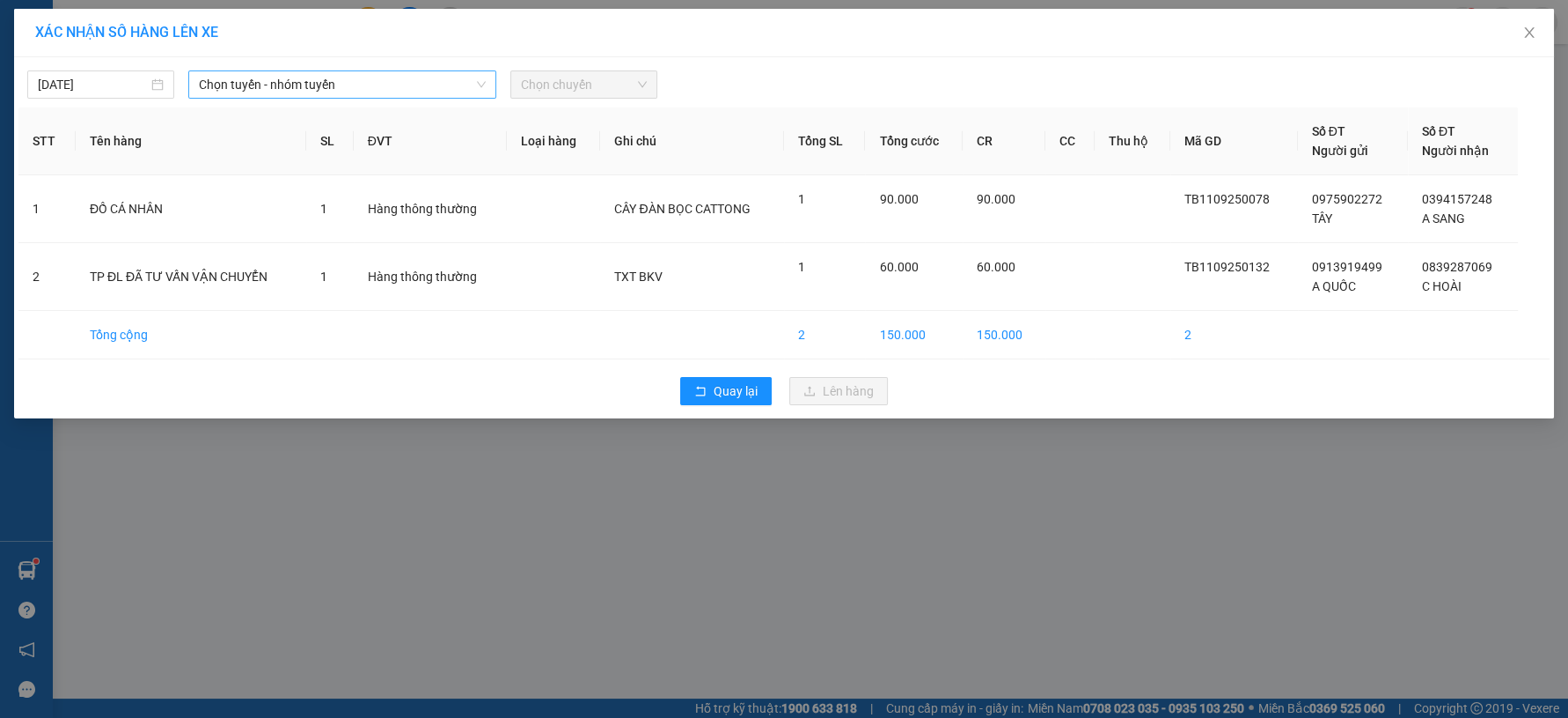
click at [467, 94] on span "Chọn tuyến - nhóm tuyến" at bounding box center [342, 84] width 286 height 26
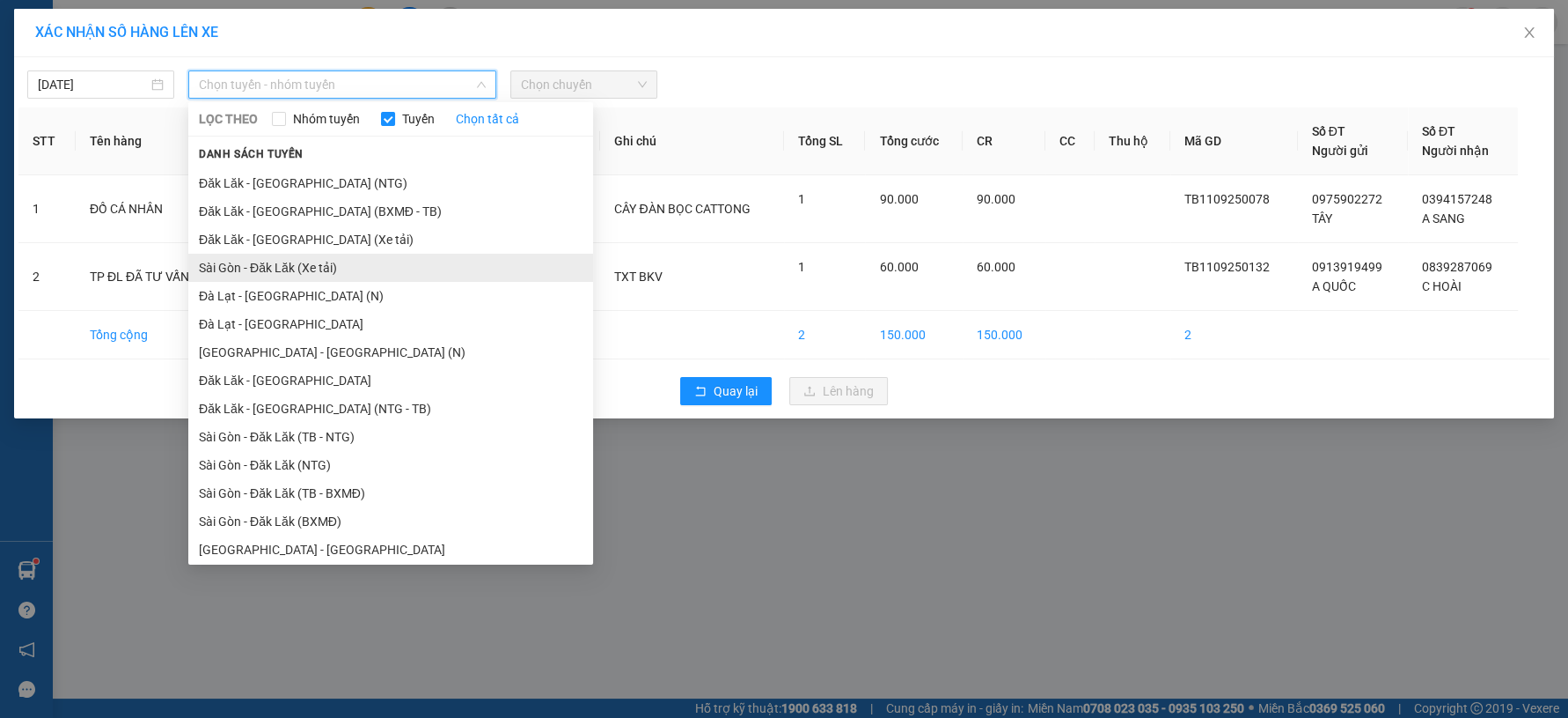
scroll to position [27, 0]
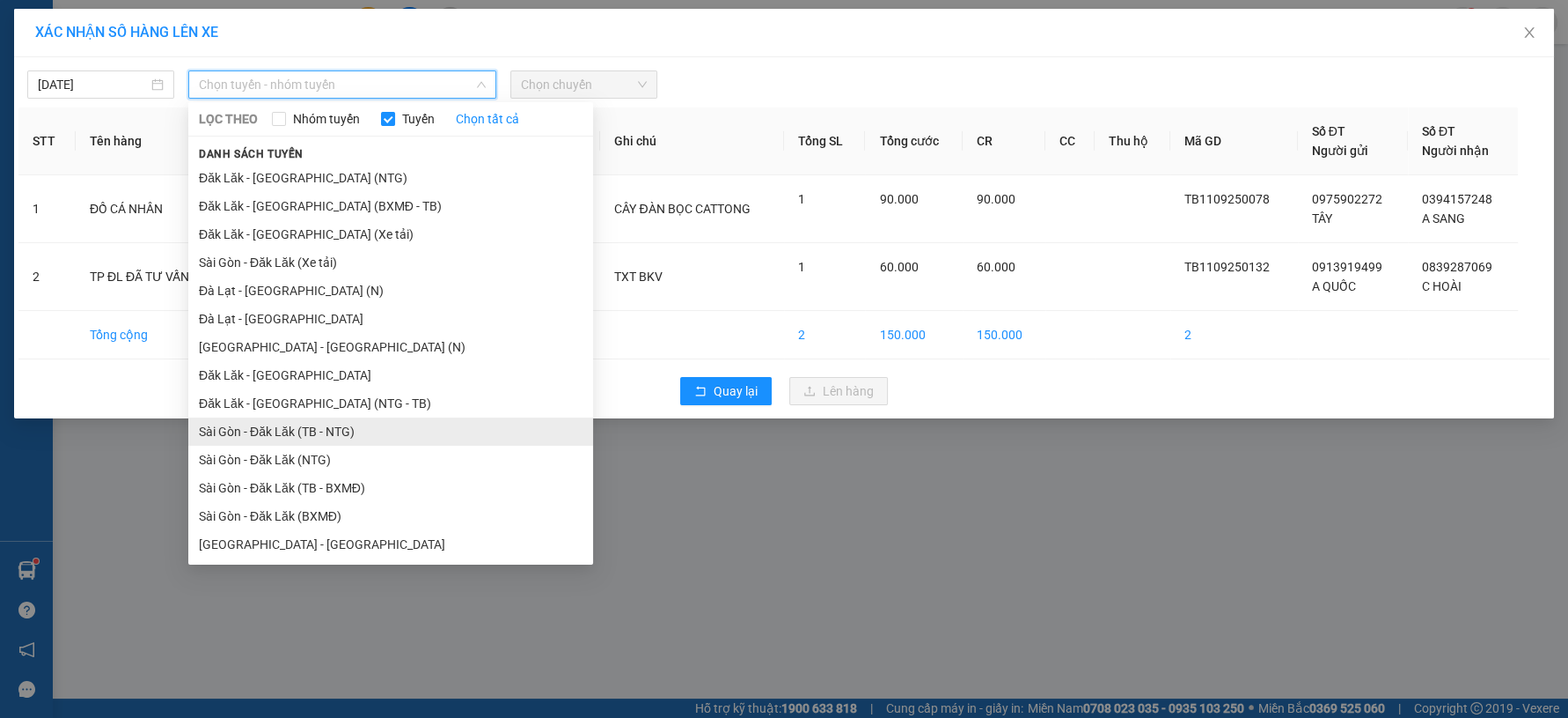
click at [377, 435] on li "Sài Gòn - Đăk Lăk (TB - NTG)" at bounding box center [390, 431] width 405 height 28
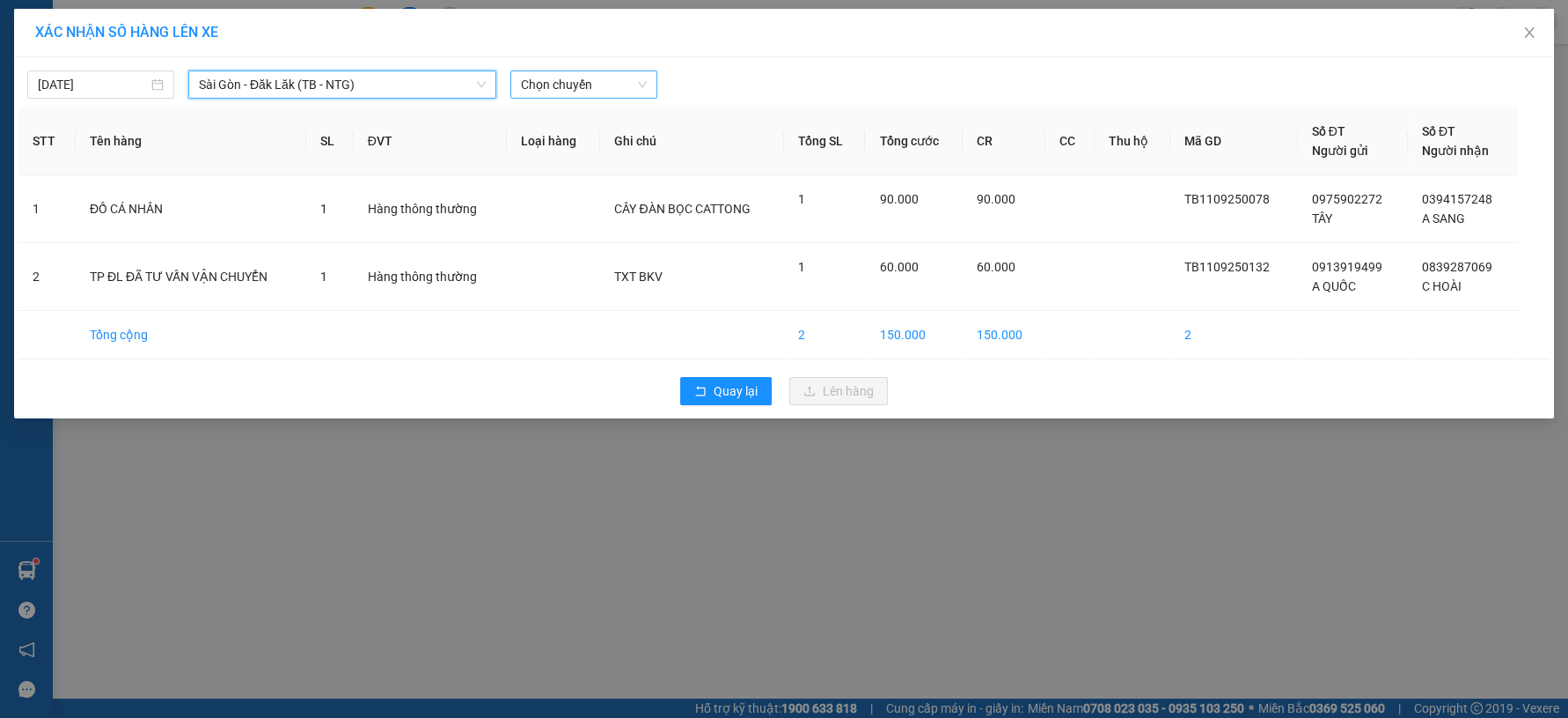
click at [606, 90] on span "Chọn chuyến" at bounding box center [583, 84] width 126 height 26
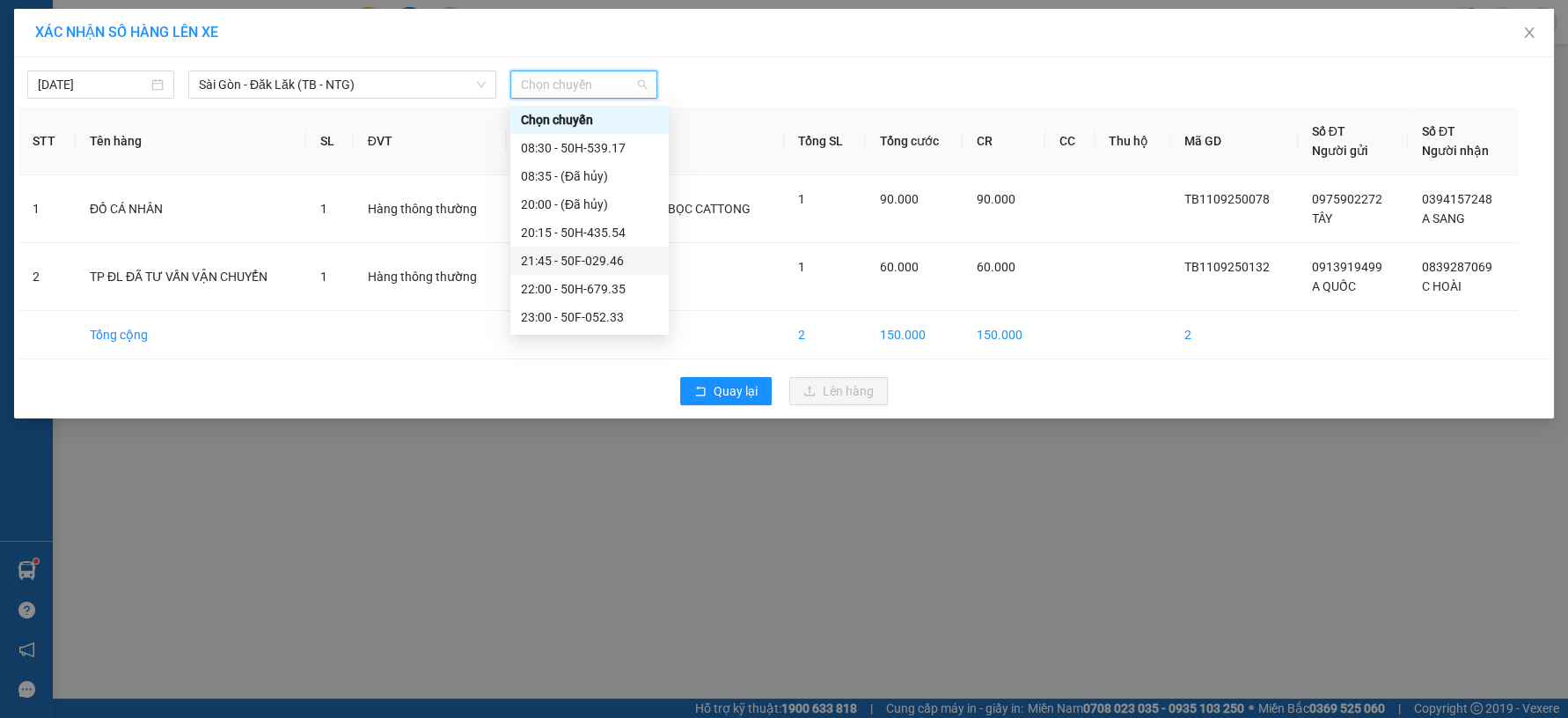
click at [644, 263] on div "21:45 - 50F-029.46" at bounding box center [589, 260] width 158 height 28
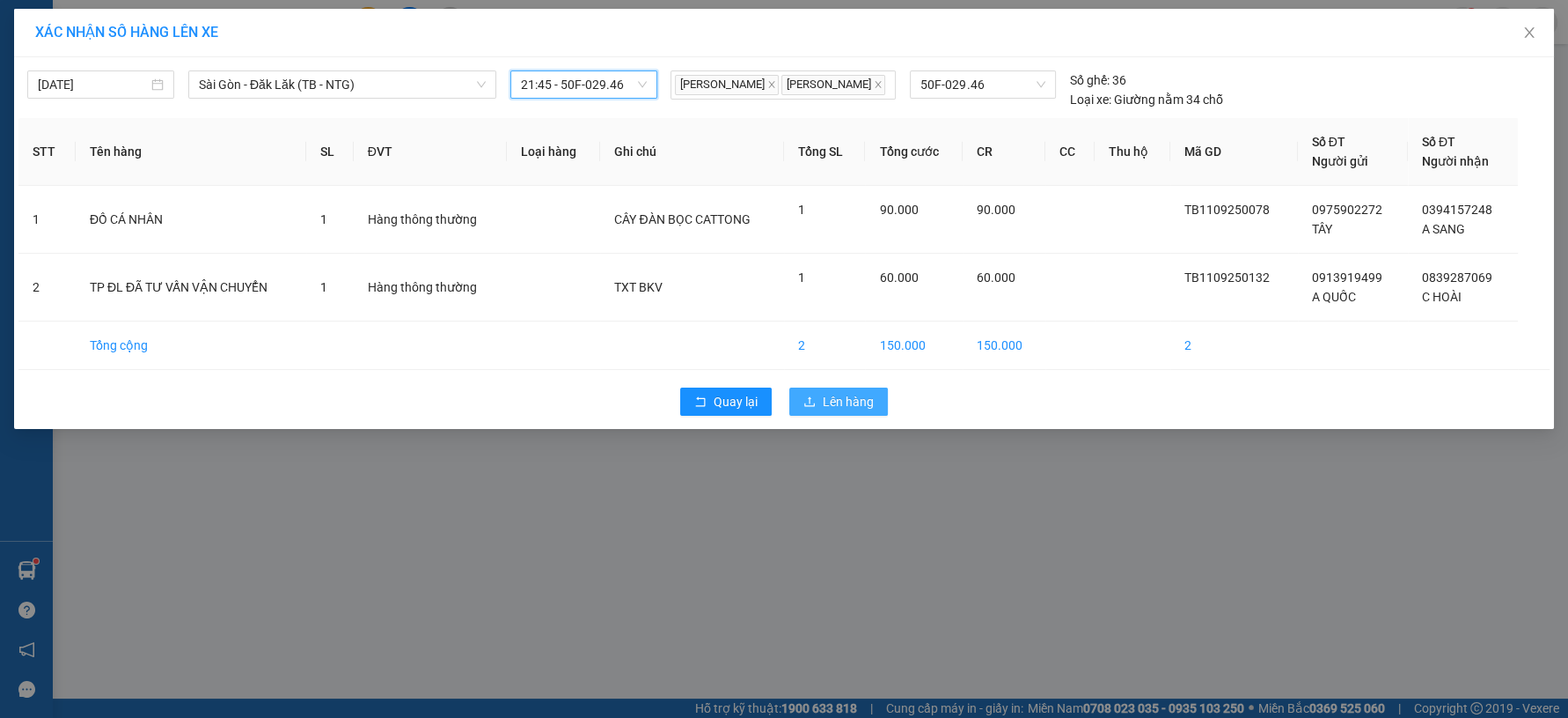
click at [832, 399] on span "Lên hàng" at bounding box center [848, 401] width 51 height 19
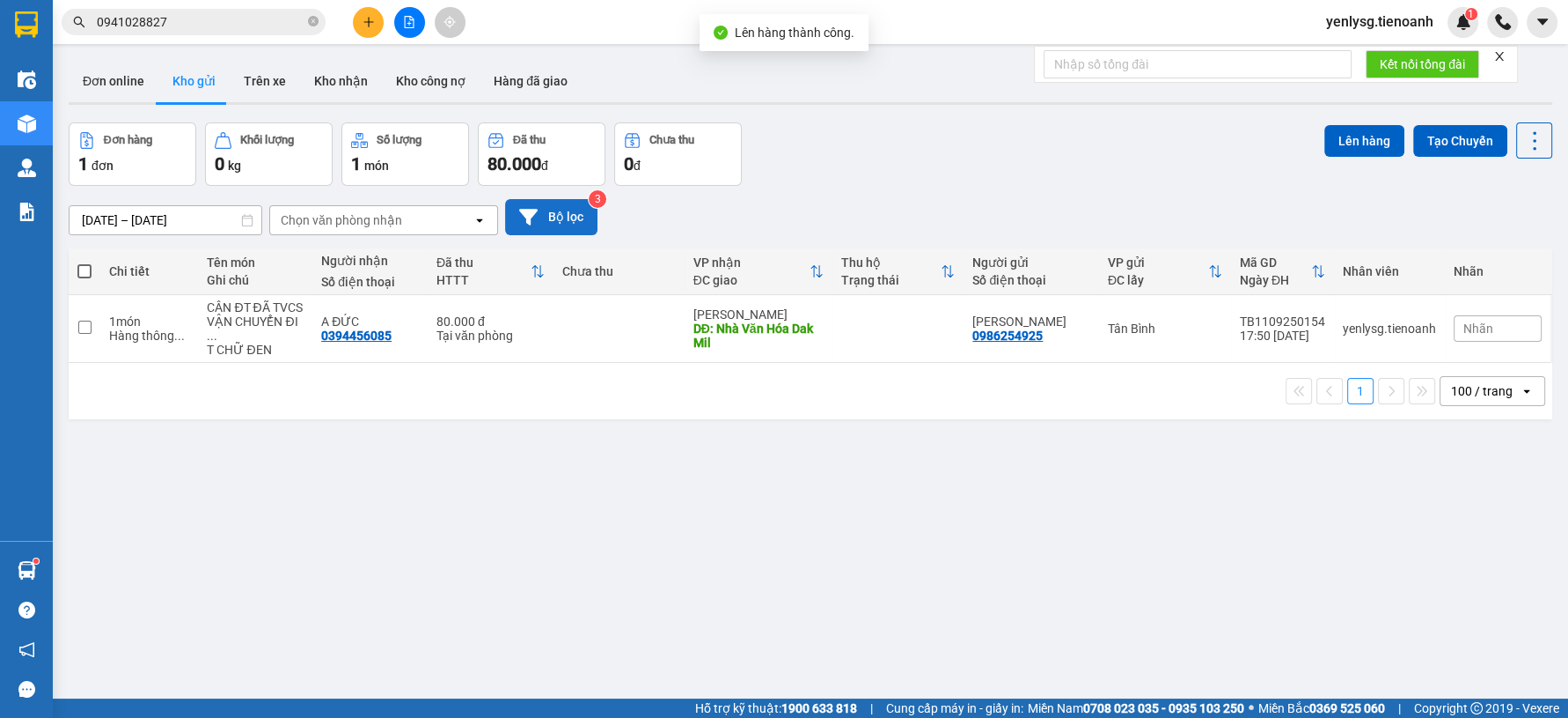
click at [575, 214] on button "Bộ lọc" at bounding box center [551, 217] width 92 height 36
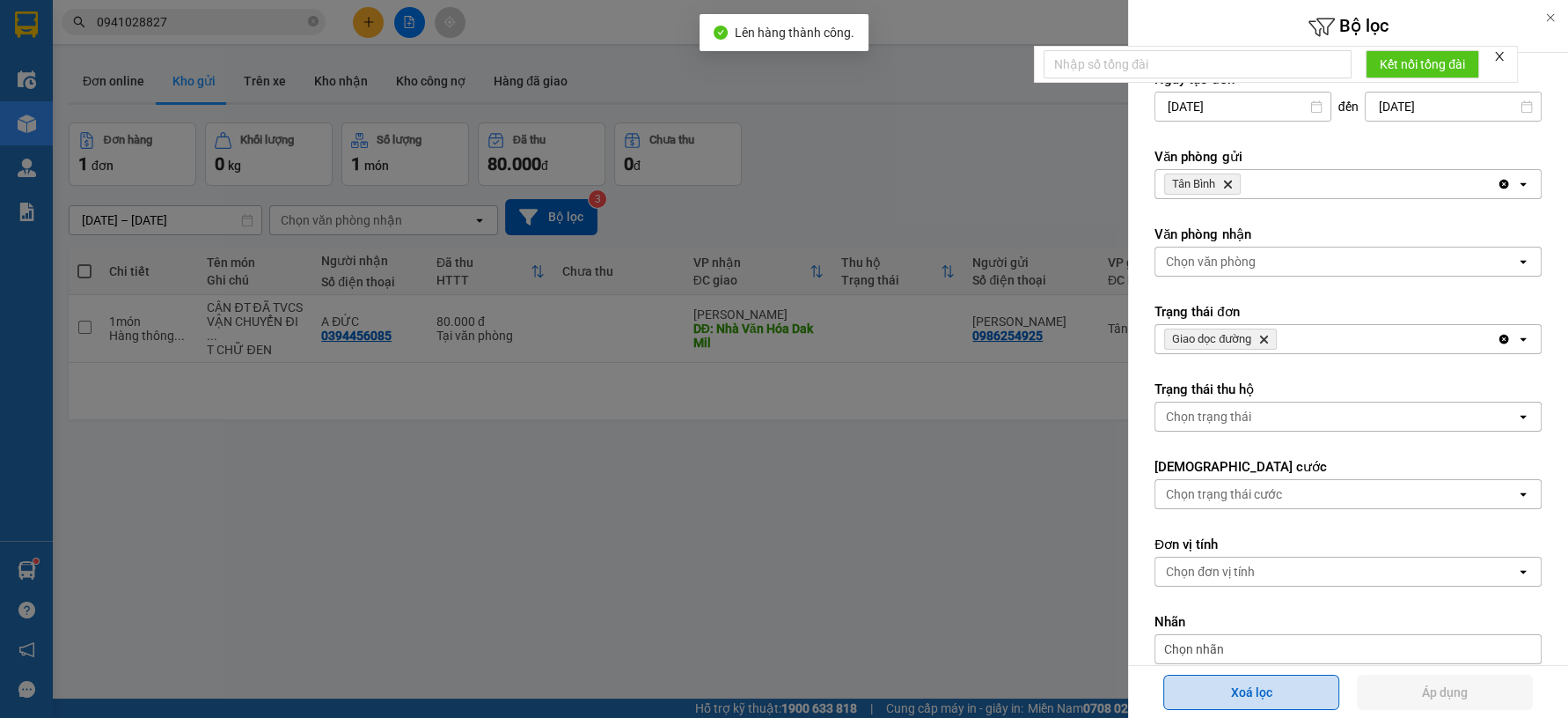
click at [1197, 685] on button "Xoá lọc" at bounding box center [1251, 692] width 176 height 35
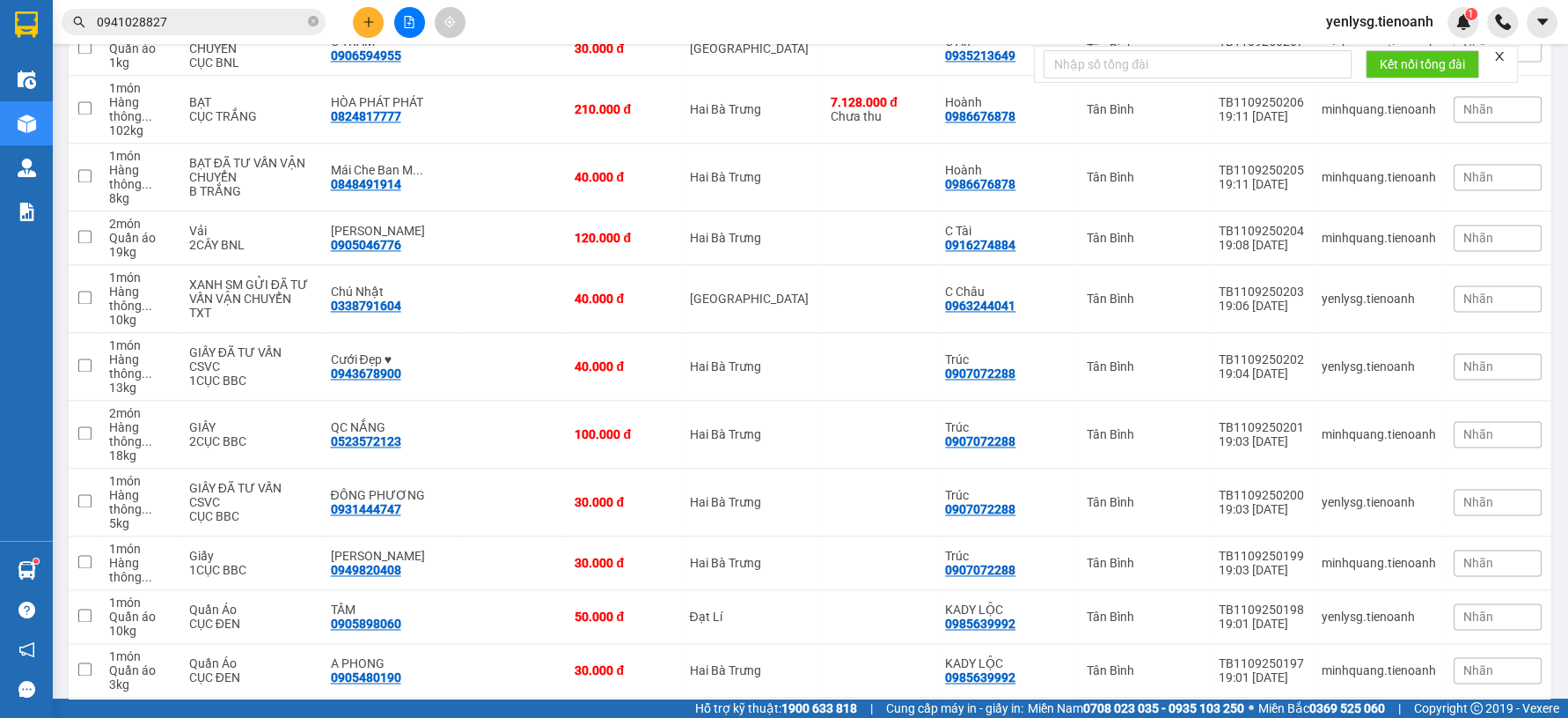
scroll to position [3664, 0]
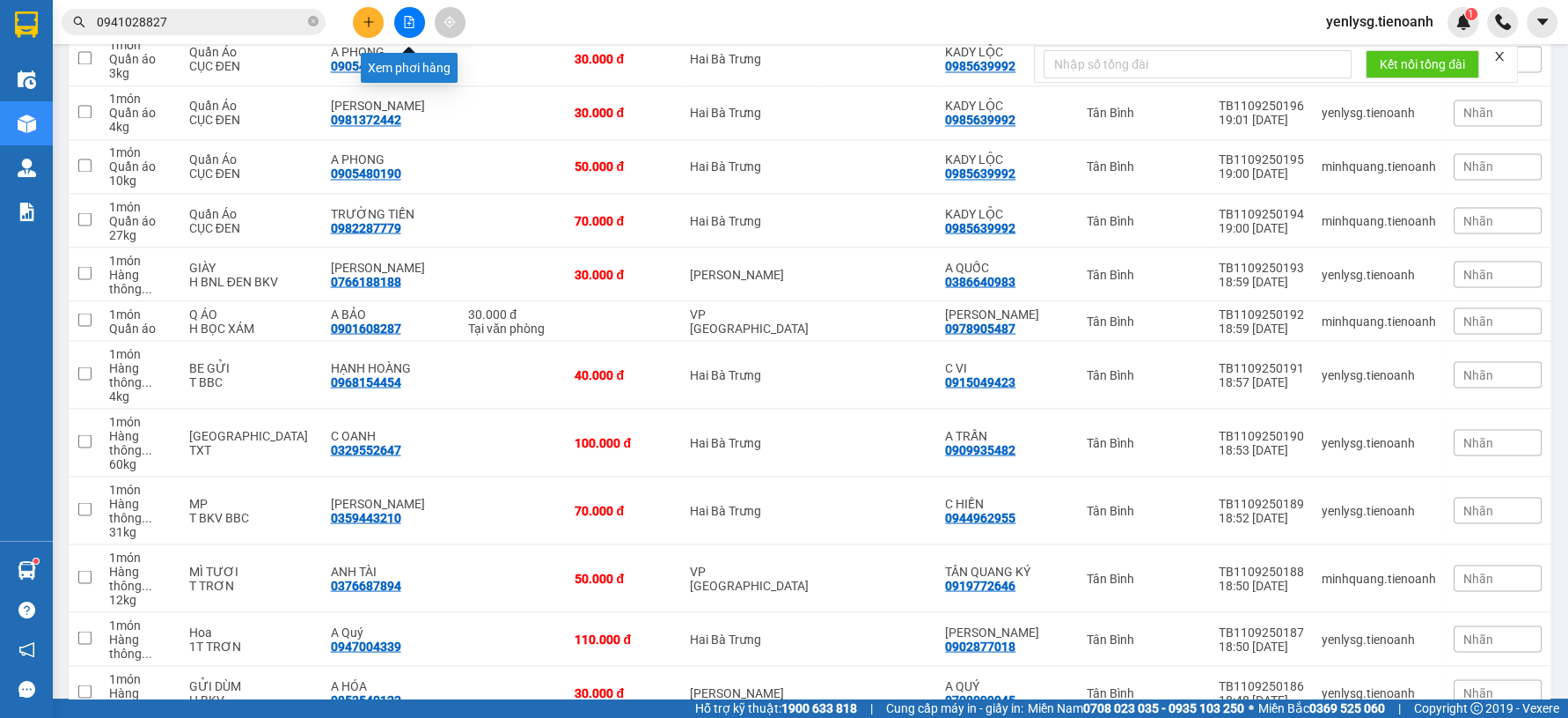
click at [421, 21] on button at bounding box center [409, 23] width 31 height 31
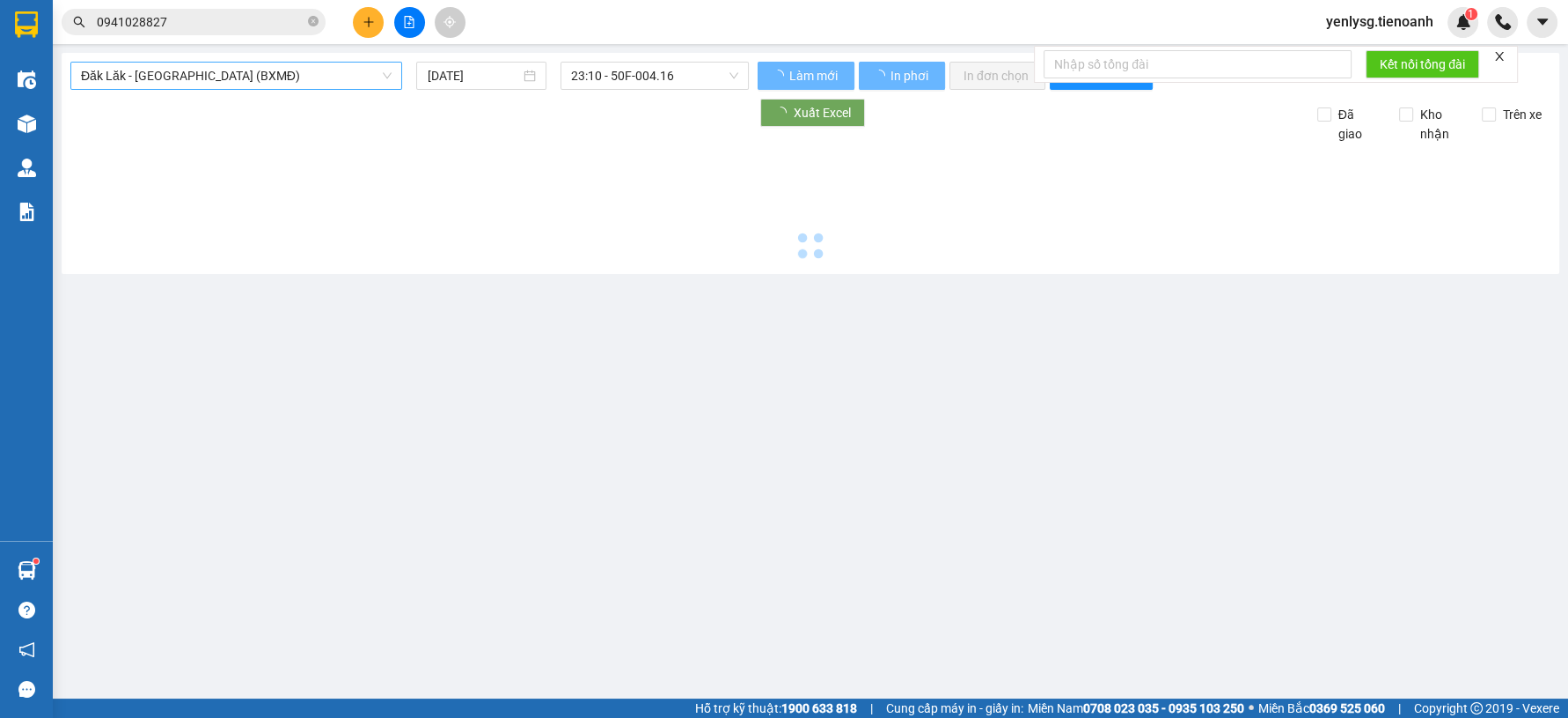
click at [339, 76] on span "Đăk Lăk - Sài Gòn (BXMĐ)" at bounding box center [237, 75] width 311 height 26
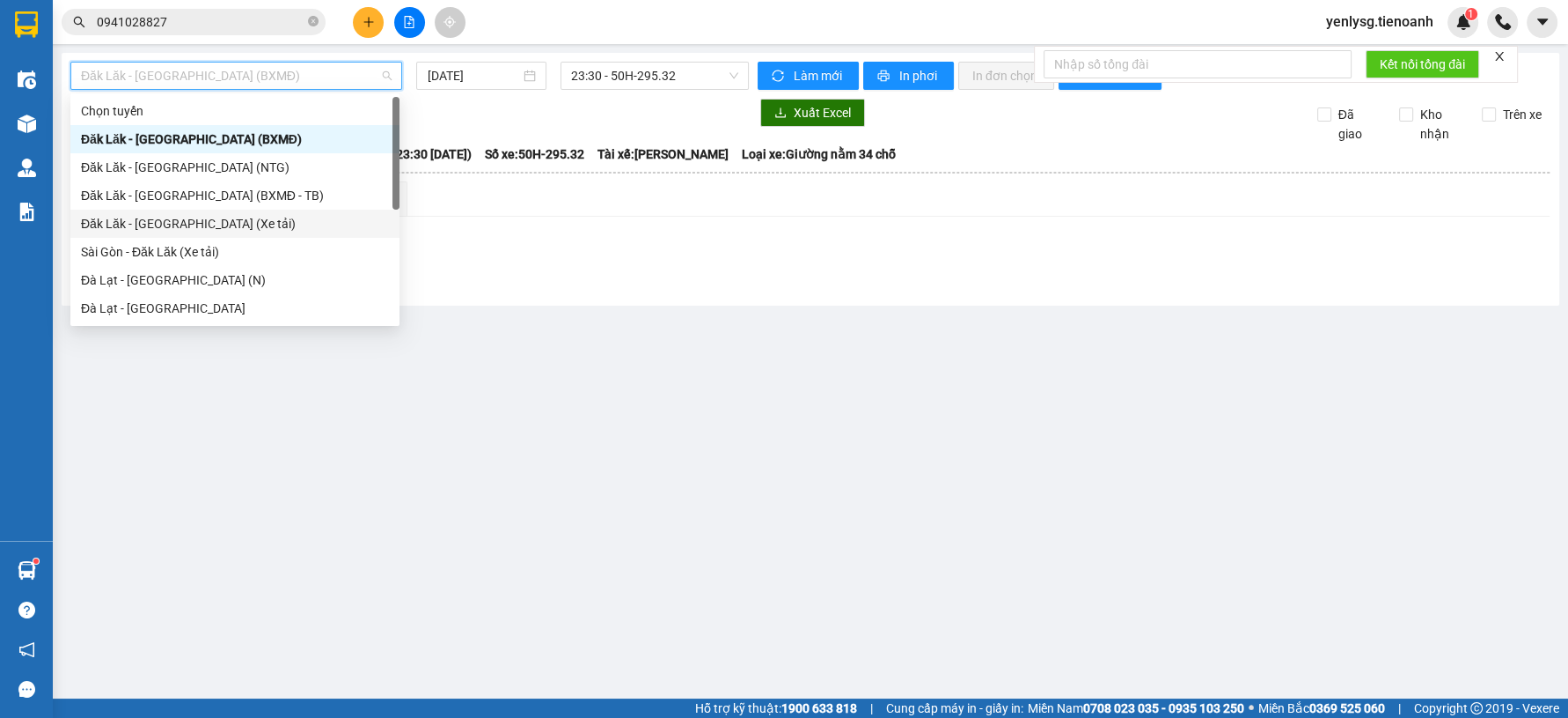
click at [208, 215] on div "Đăk Lăk - Sài Gòn (Xe tải)" at bounding box center [235, 223] width 308 height 19
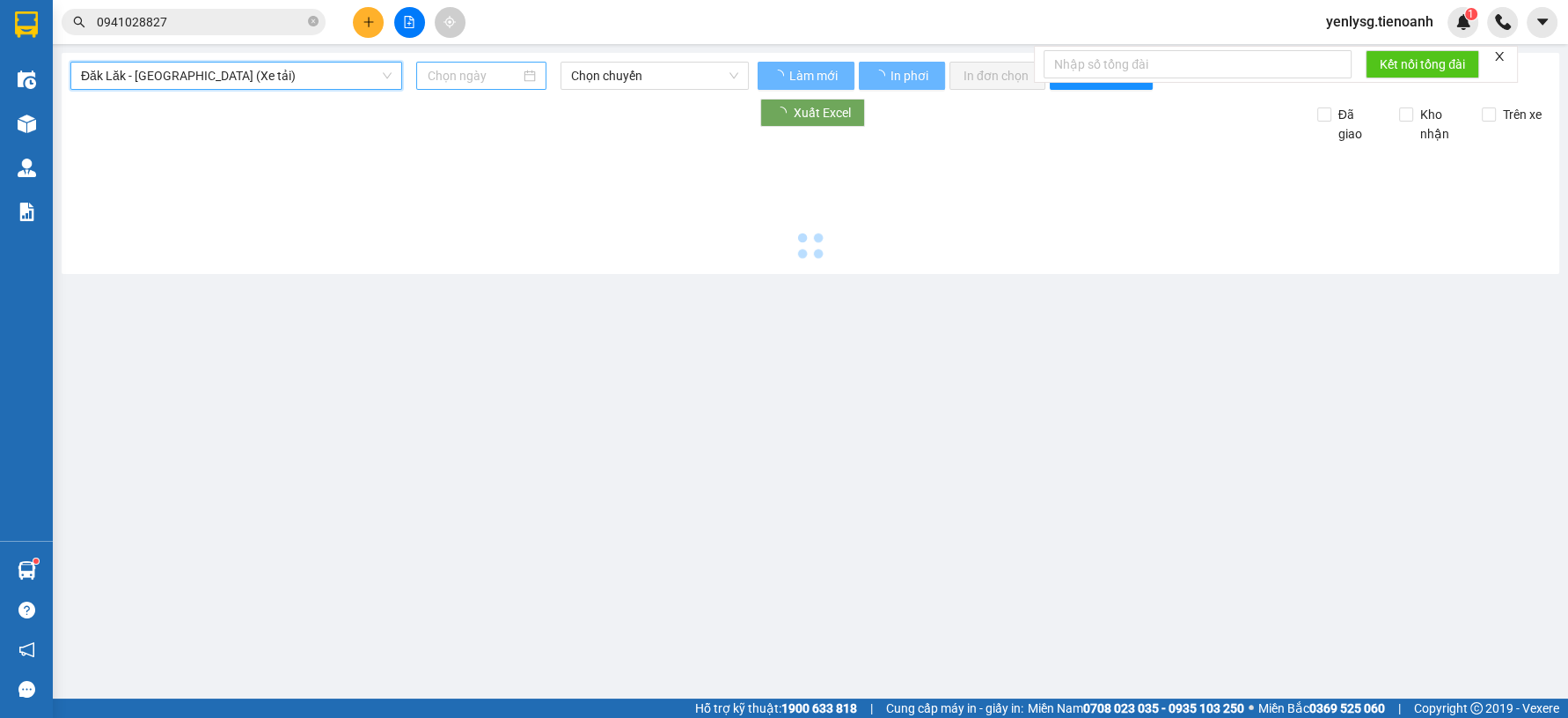
type input "11/09/2025"
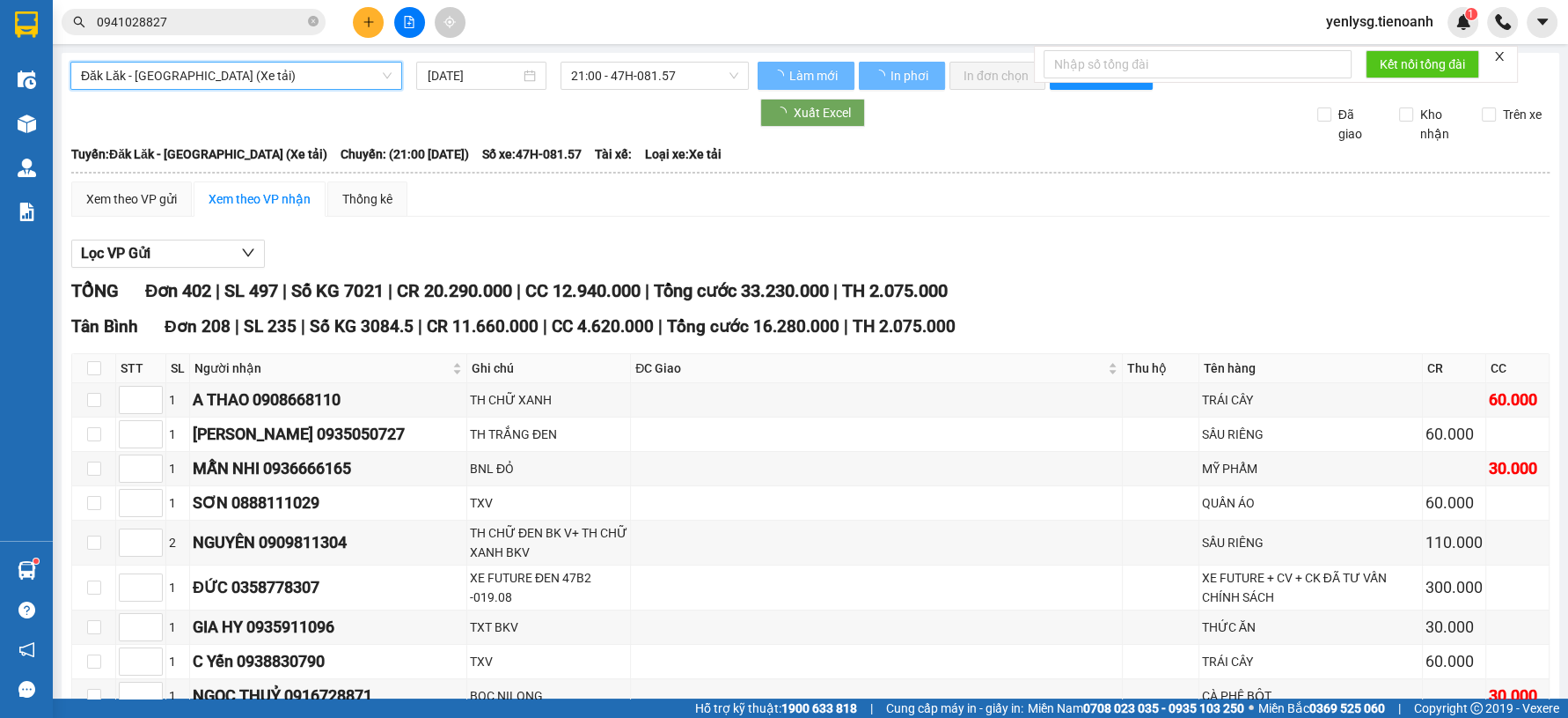
click at [743, 254] on div "Lọc VP Gửi" at bounding box center [811, 254] width 1479 height 29
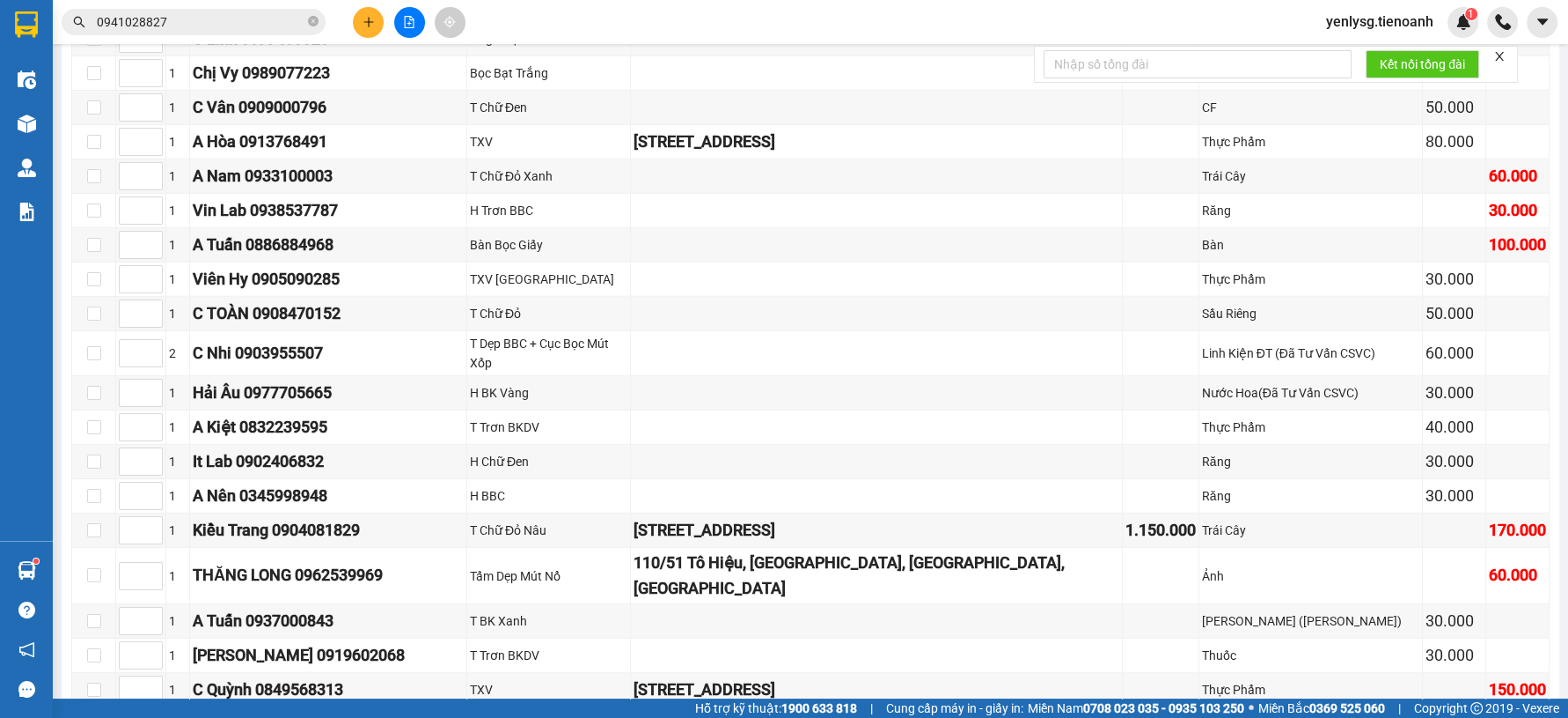
scroll to position [5576, 0]
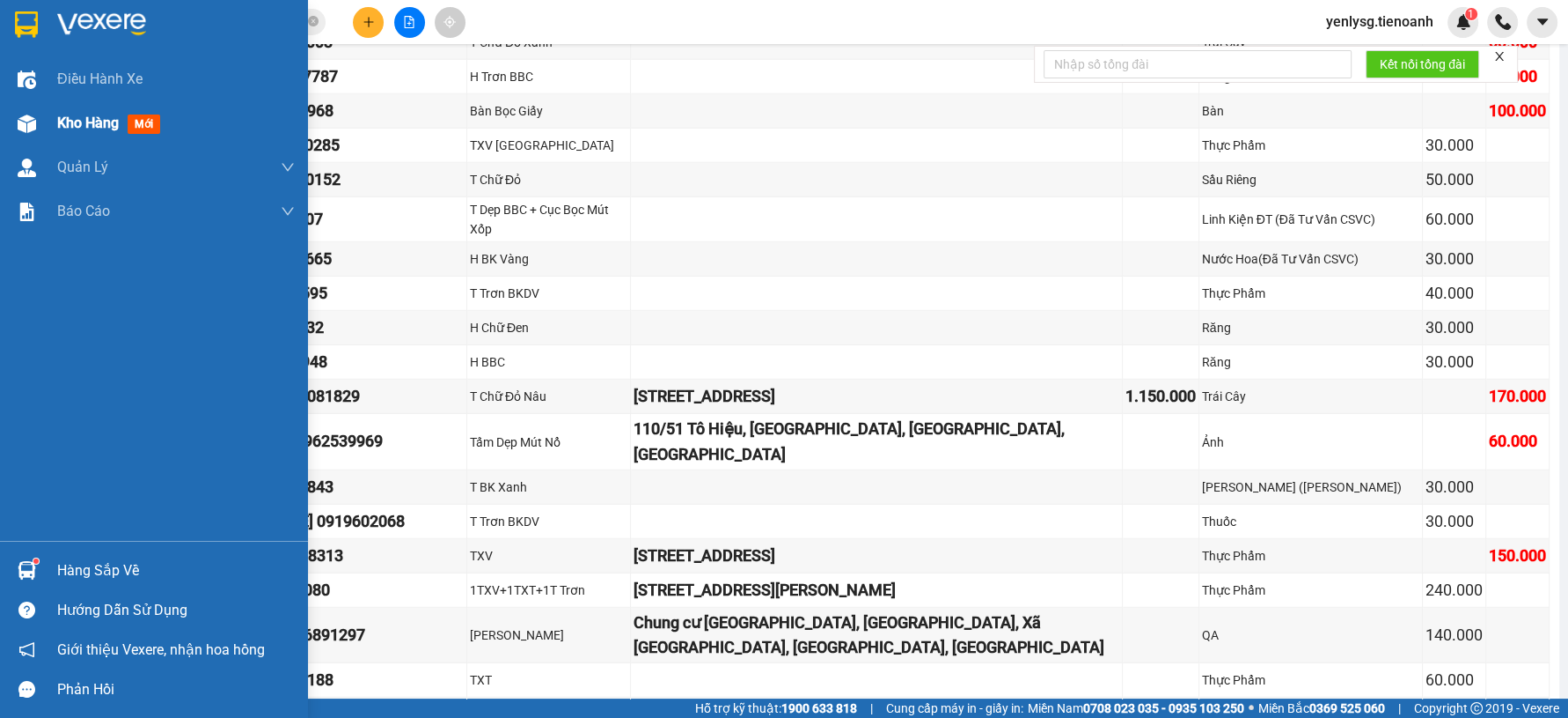
click at [16, 118] on div at bounding box center [27, 124] width 31 height 31
click at [17, 118] on img at bounding box center [26, 124] width 18 height 18
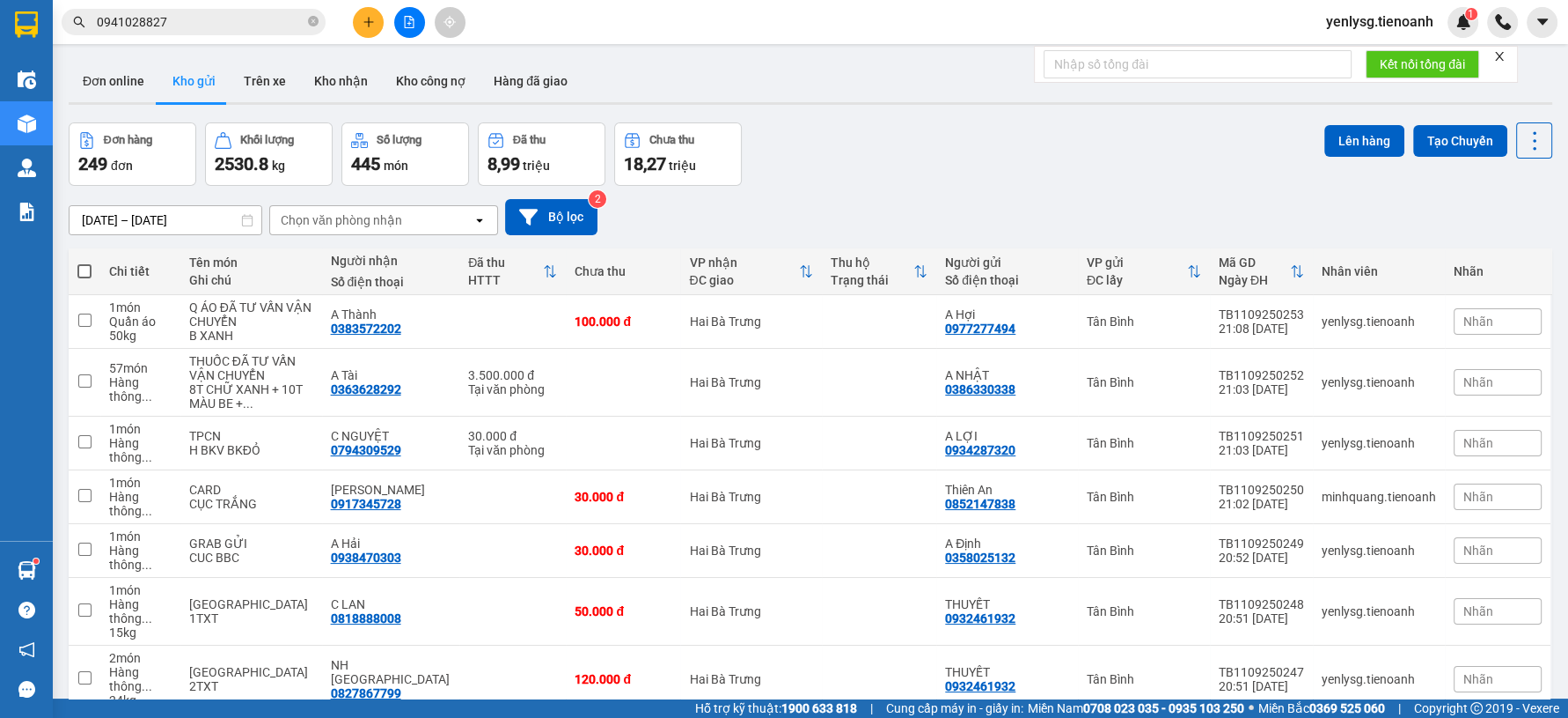
click at [372, 225] on div "Chọn văn phòng nhận" at bounding box center [342, 220] width 121 height 17
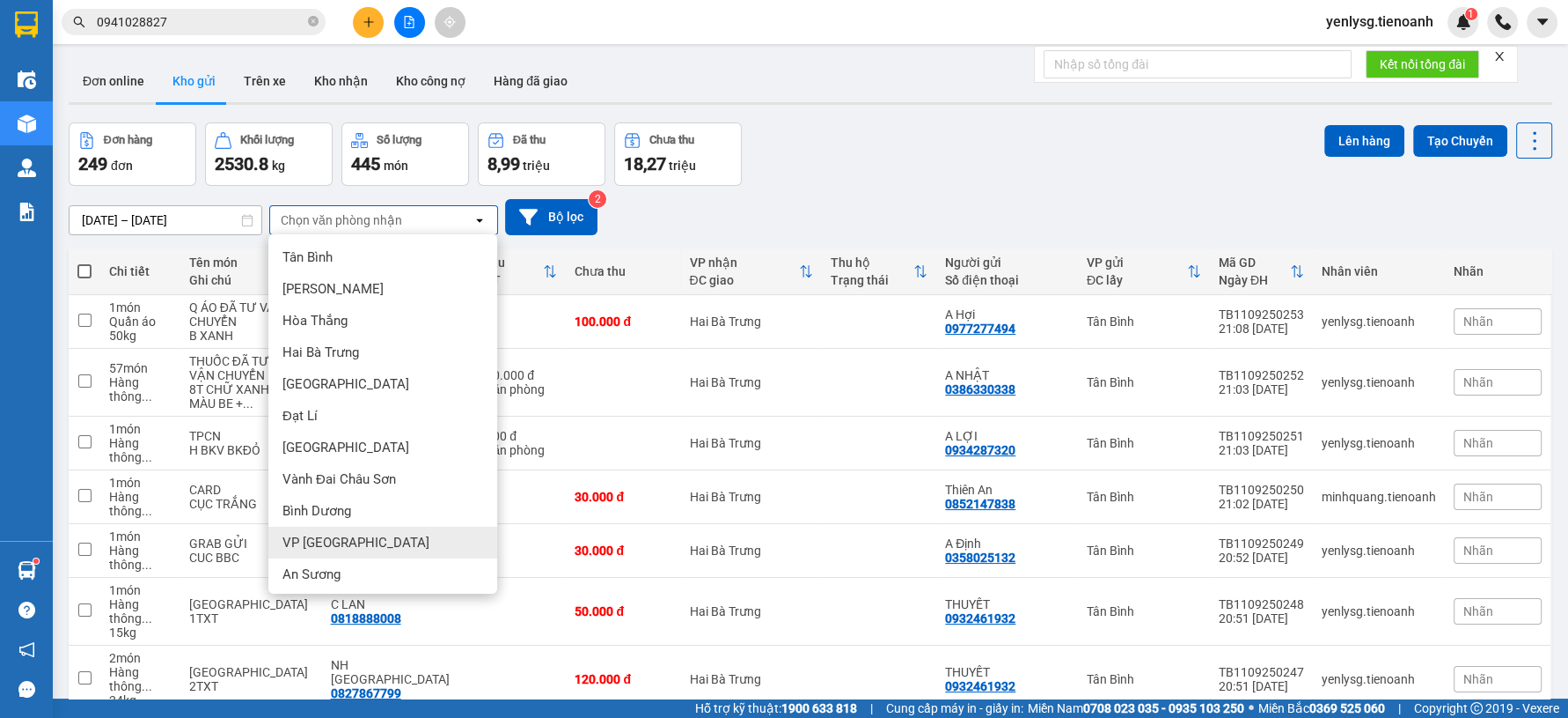
click at [316, 531] on div "VP [GEOGRAPHIC_DATA]" at bounding box center [382, 542] width 229 height 32
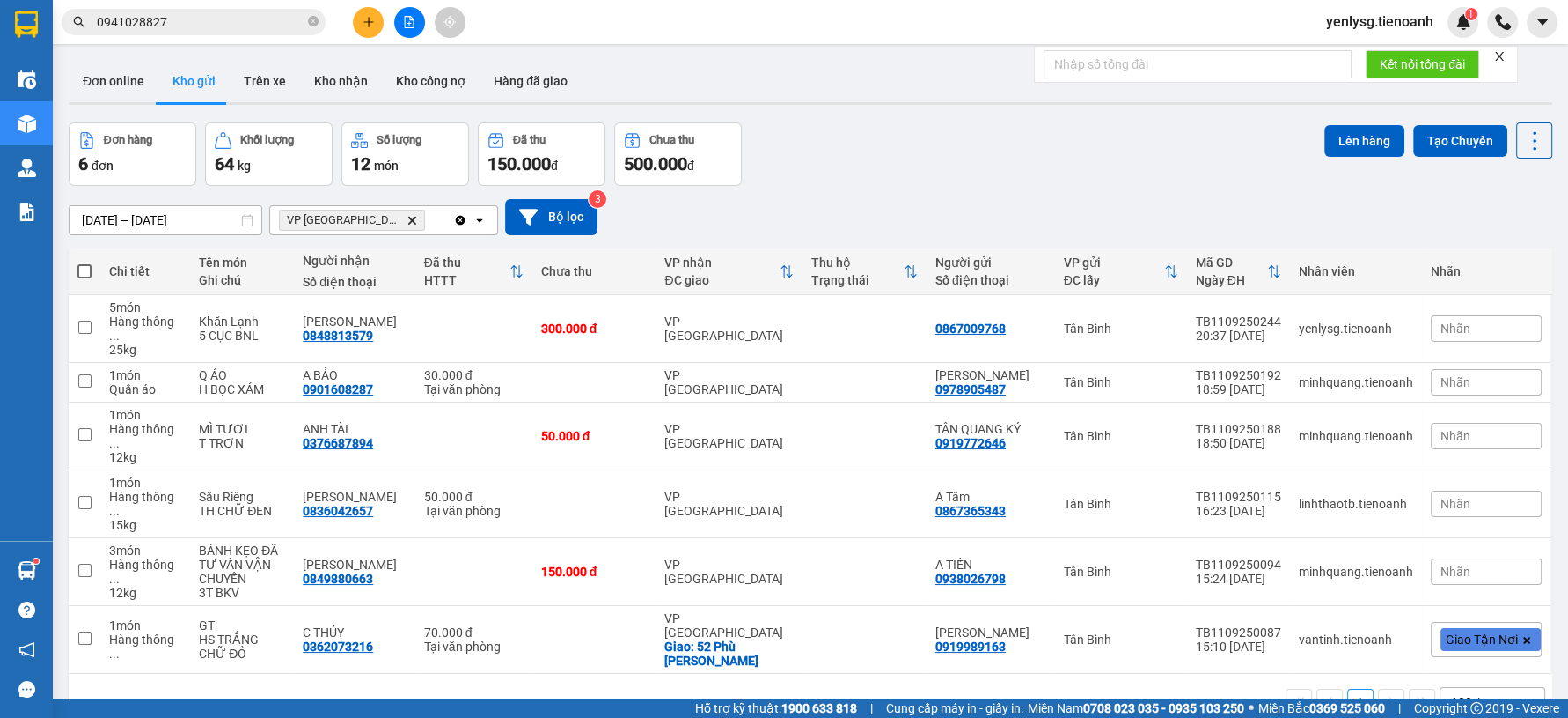
click at [84, 269] on span at bounding box center [85, 271] width 14 height 14
click at [84, 262] on input "checkbox" at bounding box center [84, 262] width 0 height 0
checkbox input "true"
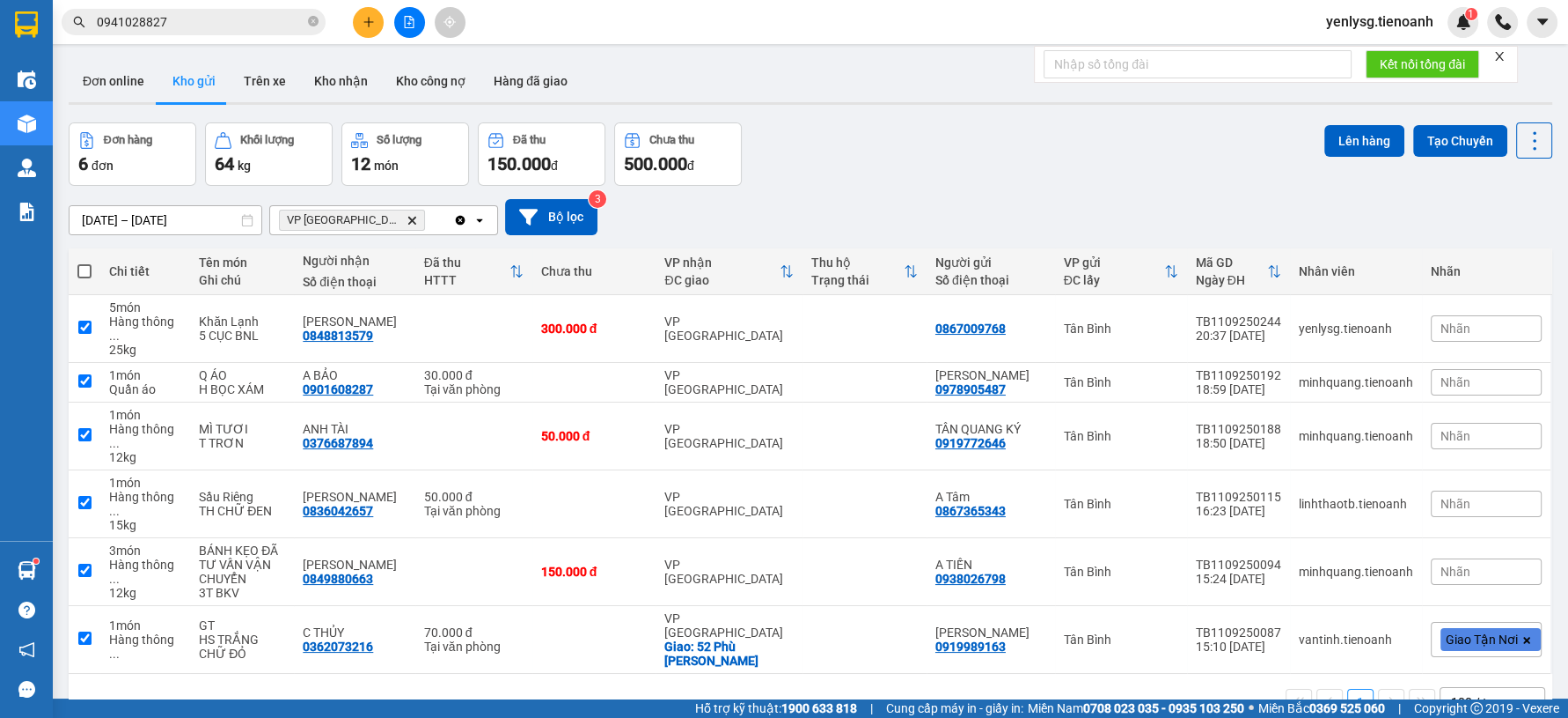
checkbox input "true"
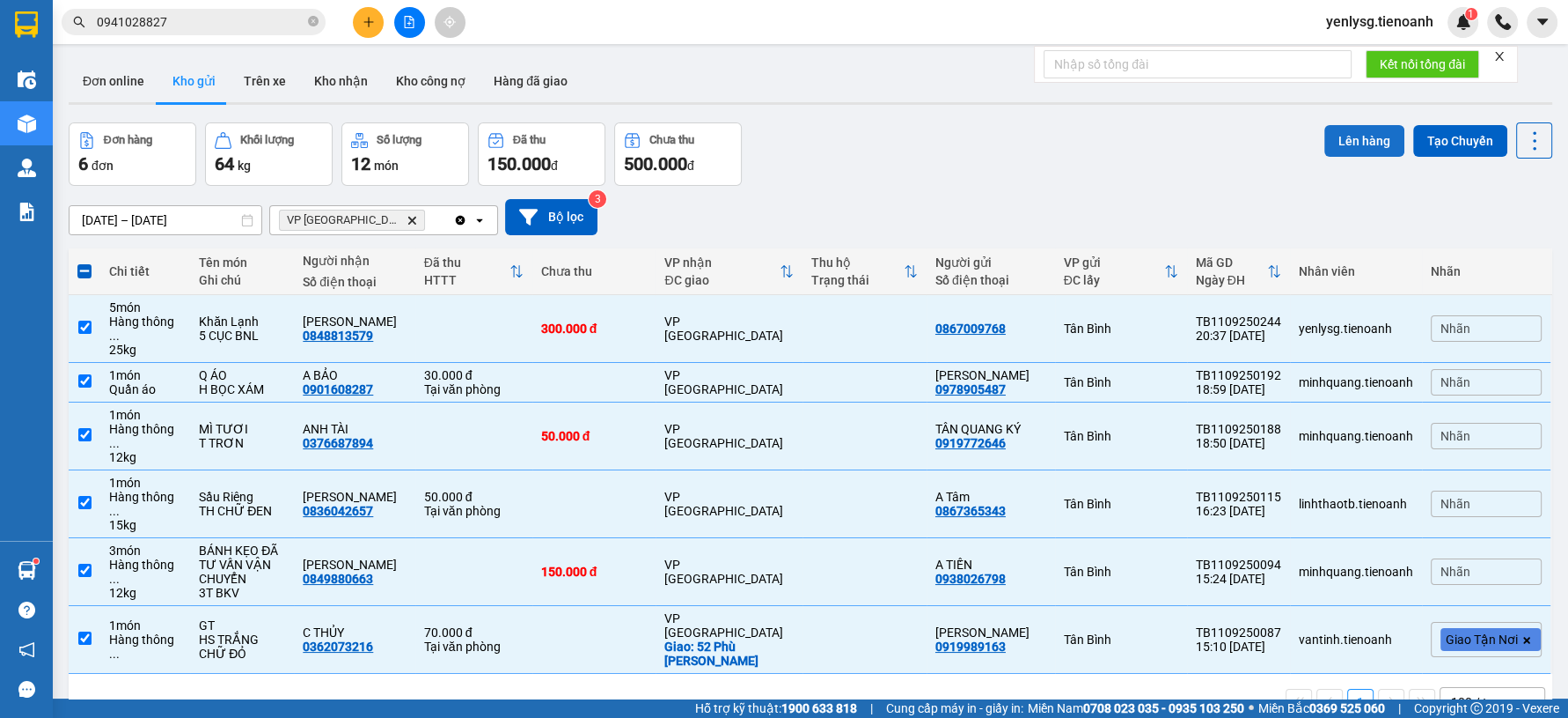
click at [1324, 141] on button "Lên hàng" at bounding box center [1364, 140] width 80 height 32
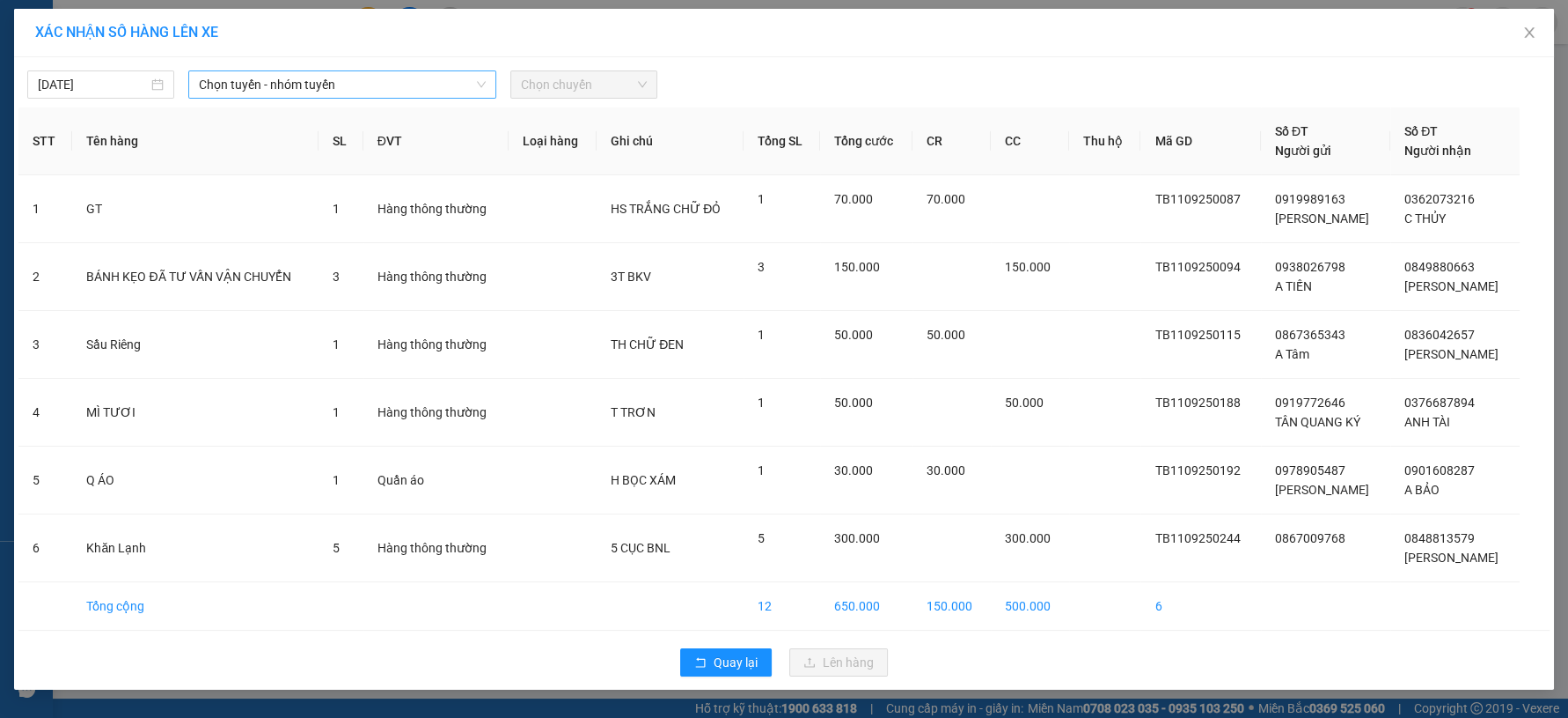
click at [405, 87] on span "Chọn tuyến - nhóm tuyến" at bounding box center [342, 84] width 286 height 26
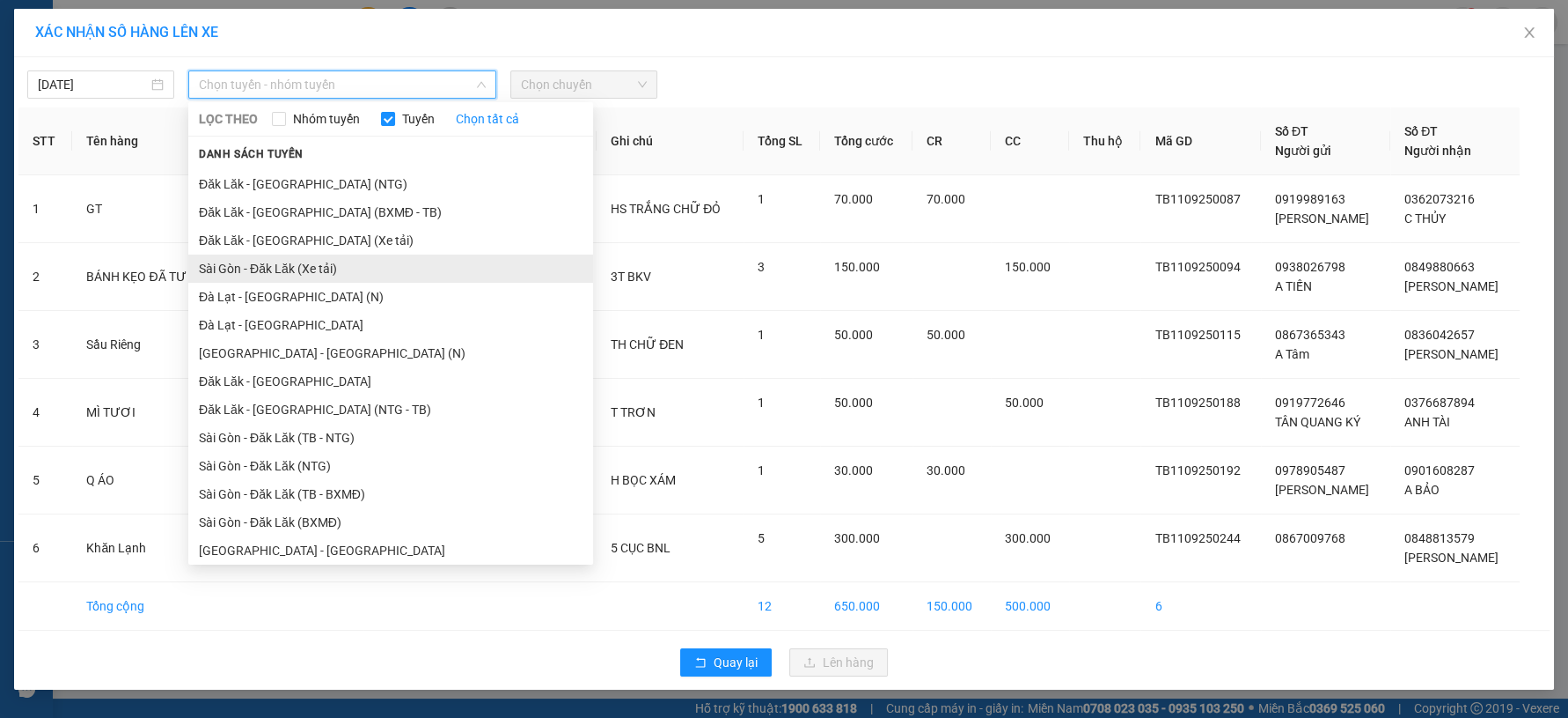
scroll to position [27, 0]
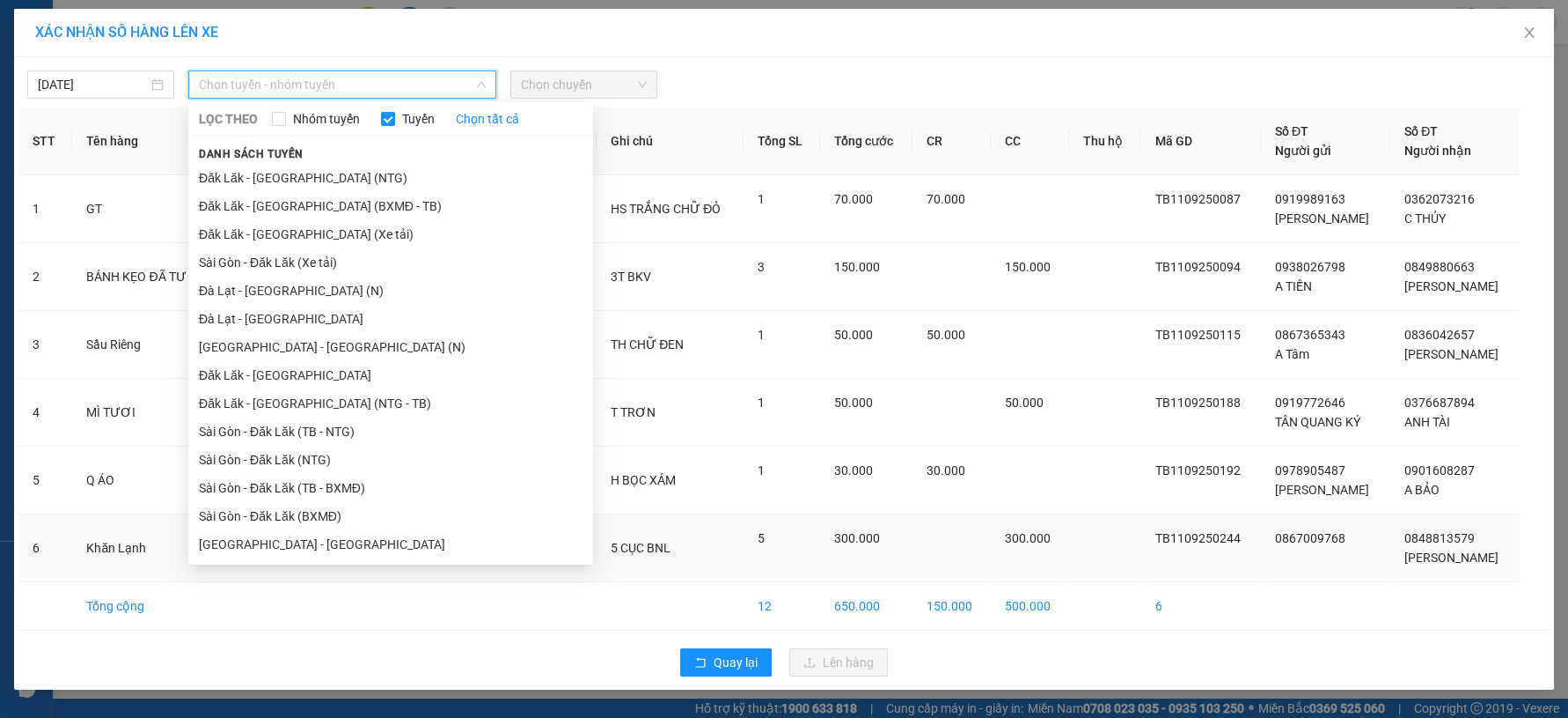
click at [258, 542] on li "Sài Gòn - Đà Lạt" at bounding box center [390, 543] width 405 height 28
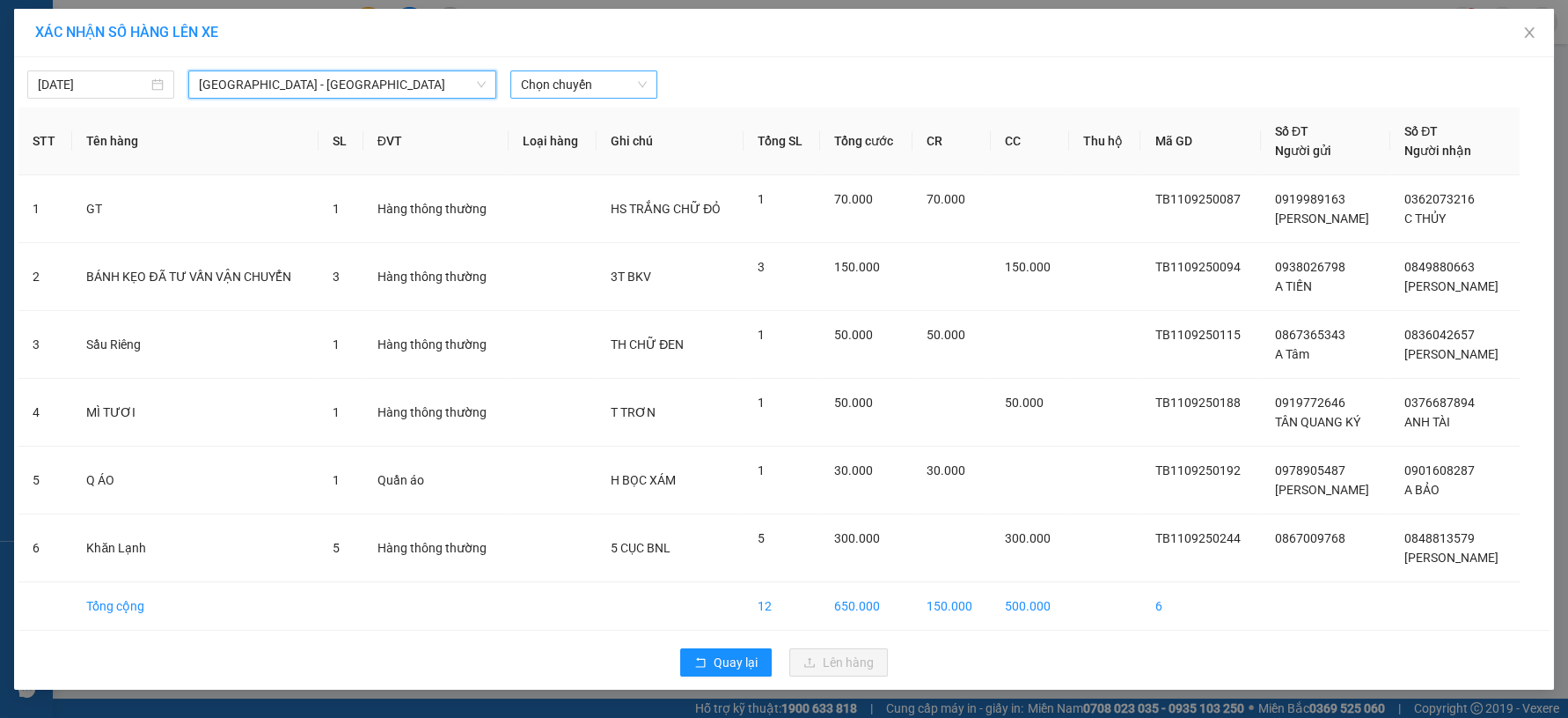
click at [549, 90] on span "Chọn chuyến" at bounding box center [583, 84] width 126 height 26
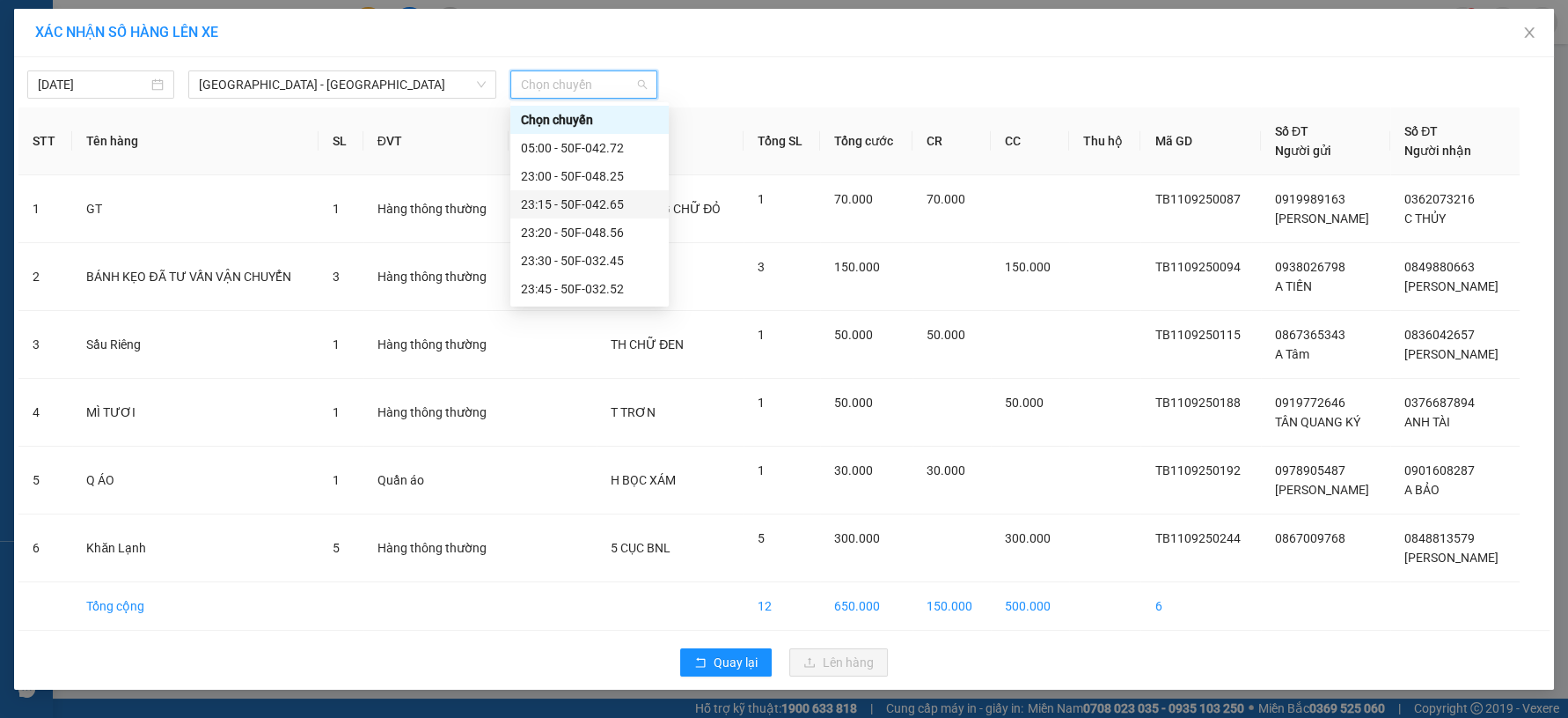
click at [559, 205] on div "23:15 - 50F-042.65" at bounding box center [589, 203] width 137 height 19
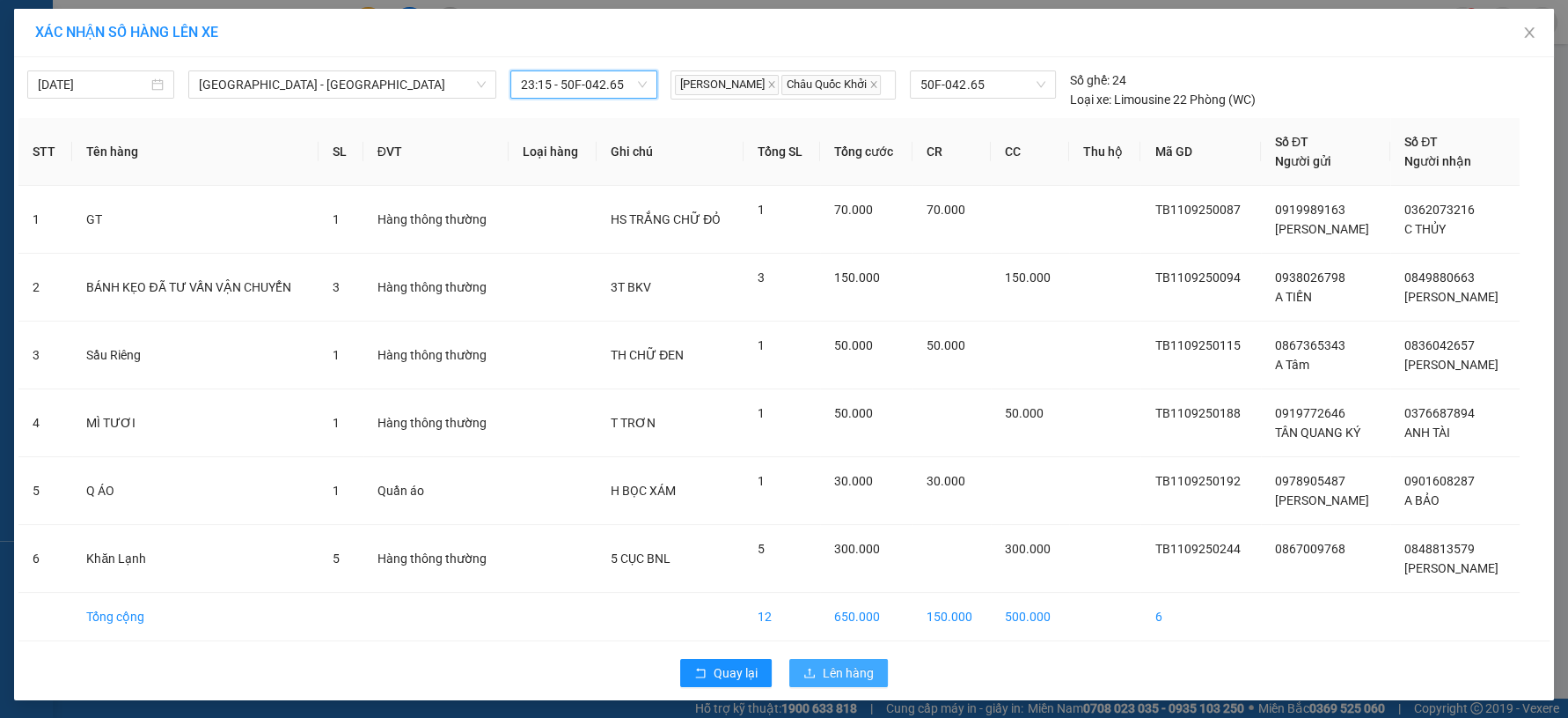
click at [873, 672] on button "Lên hàng" at bounding box center [838, 672] width 99 height 28
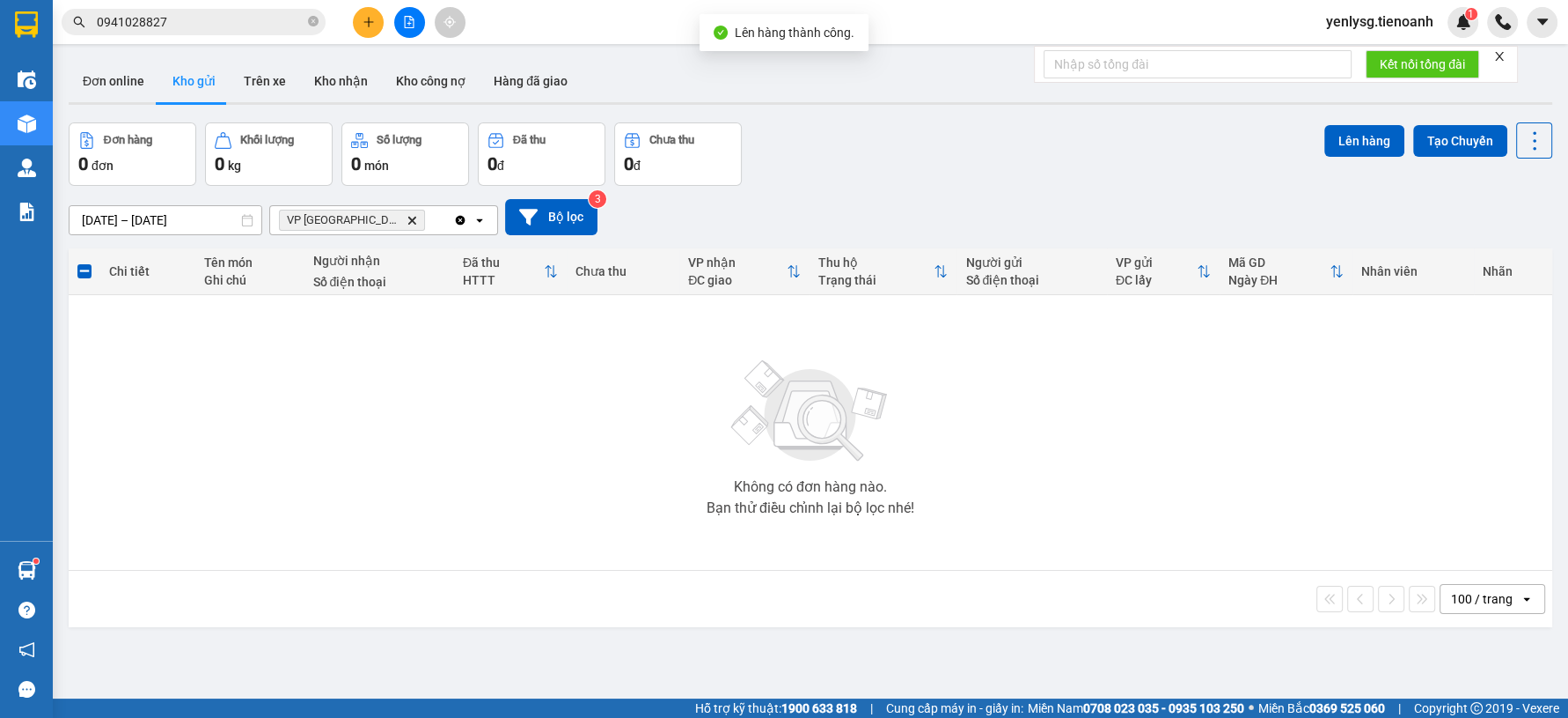
click at [460, 216] on icon "Clear all" at bounding box center [460, 220] width 10 height 10
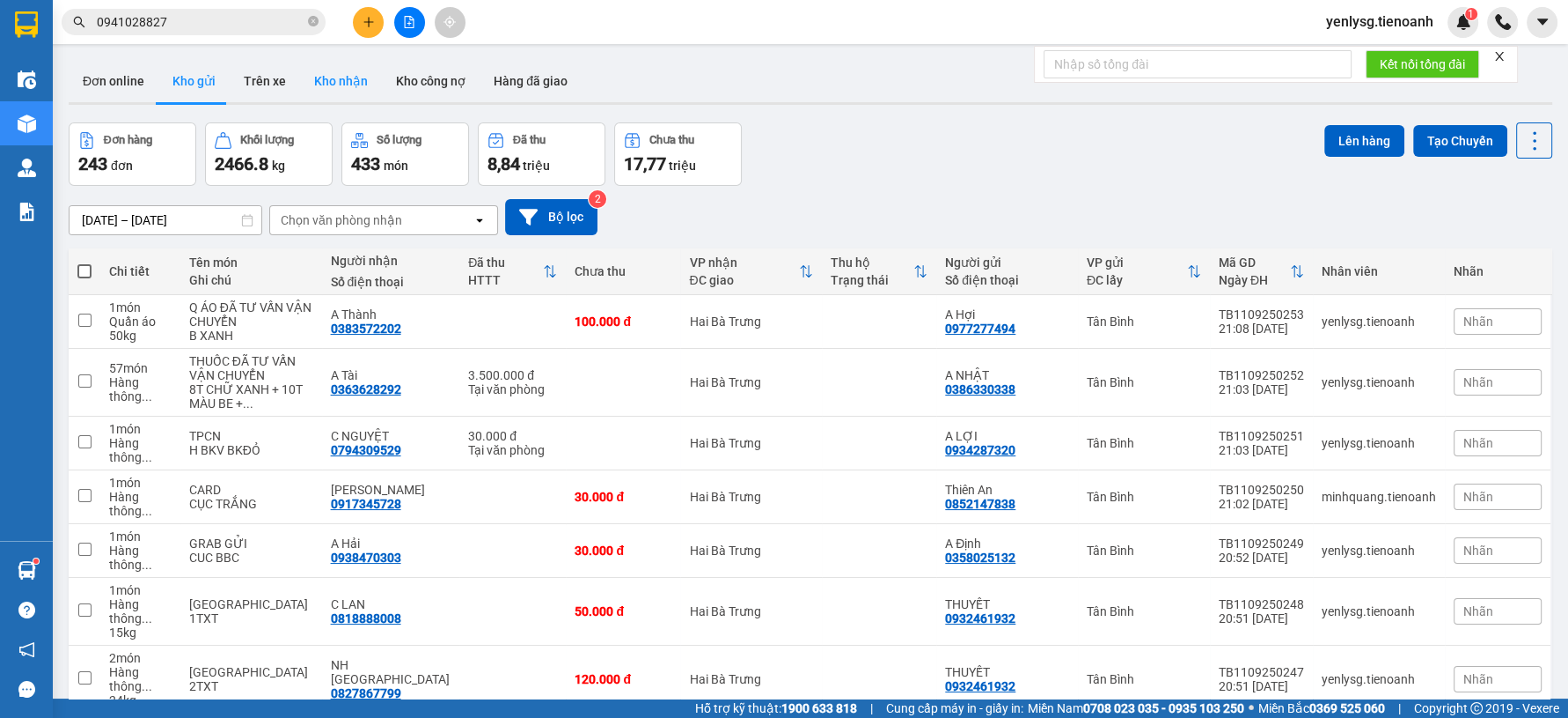
click at [341, 80] on button "Kho nhận" at bounding box center [341, 80] width 82 height 43
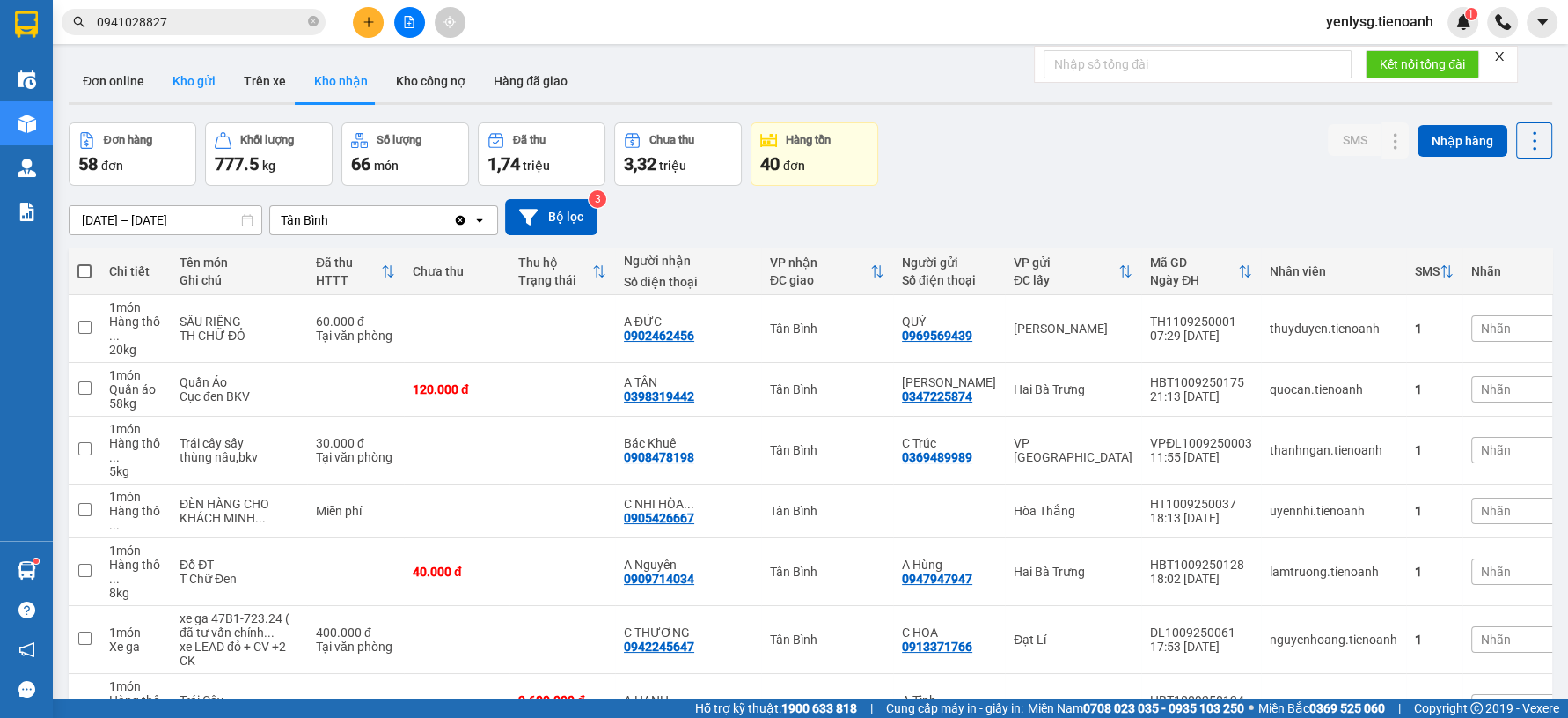
click at [195, 77] on button "Kho gửi" at bounding box center [193, 80] width 71 height 43
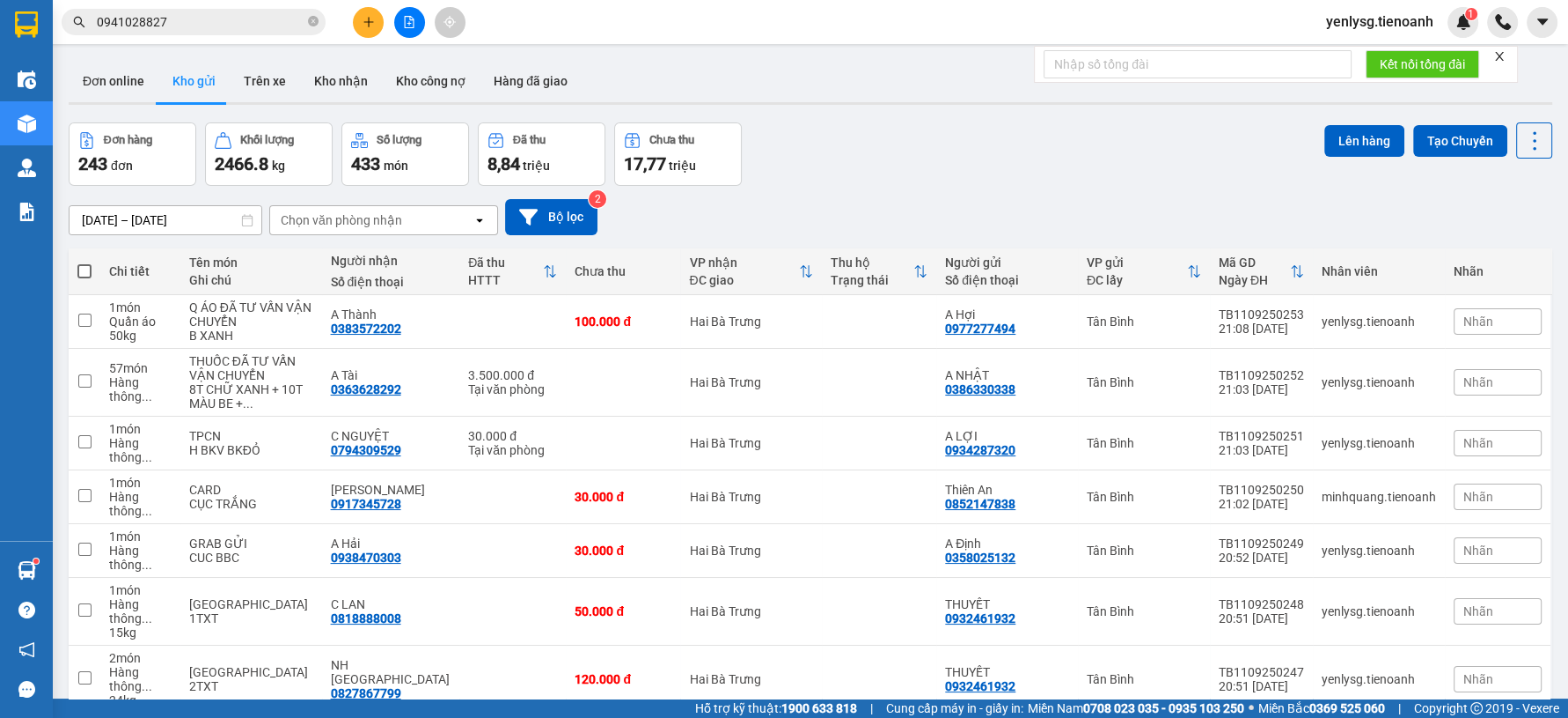
click at [85, 274] on span at bounding box center [85, 271] width 14 height 14
click at [84, 262] on input "checkbox" at bounding box center [84, 262] width 0 height 0
checkbox input "true"
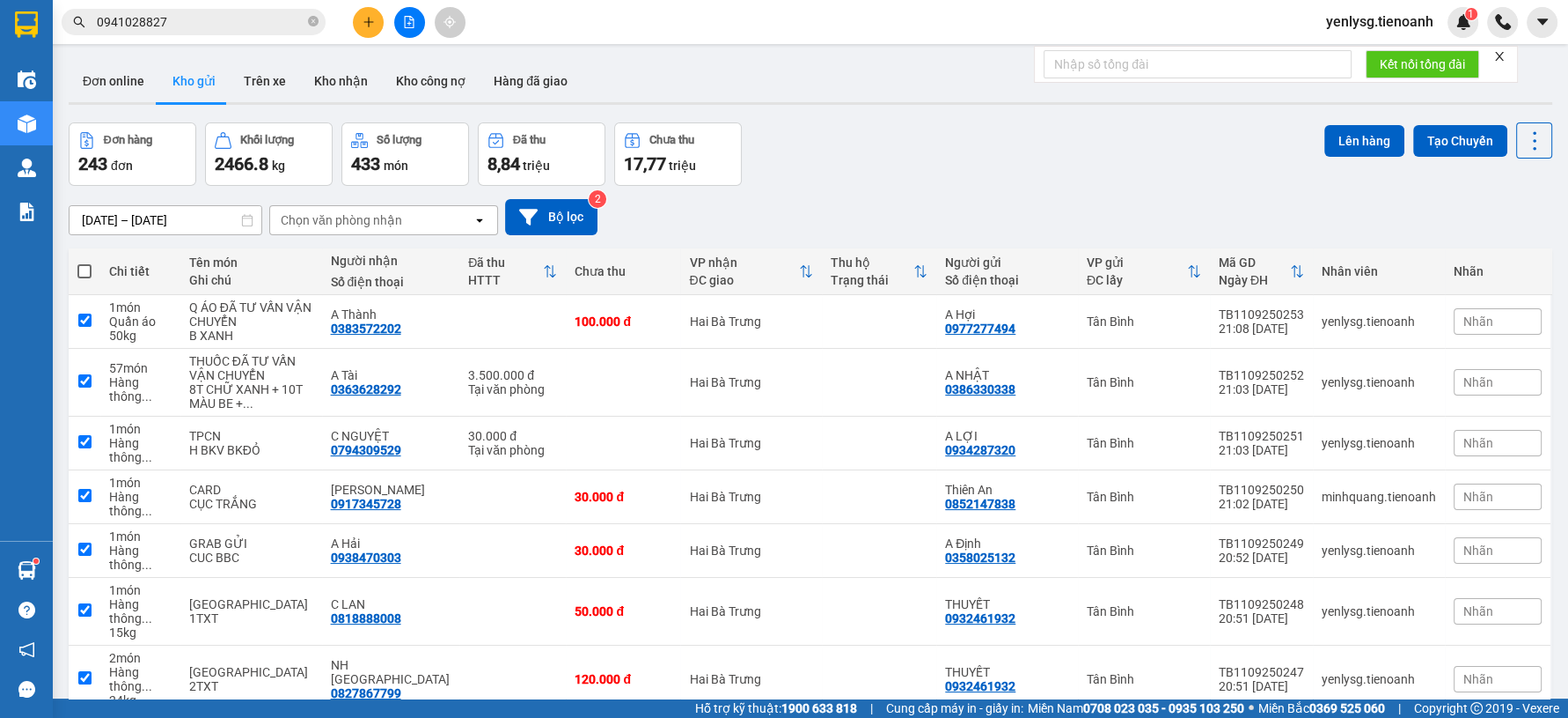
checkbox input "true"
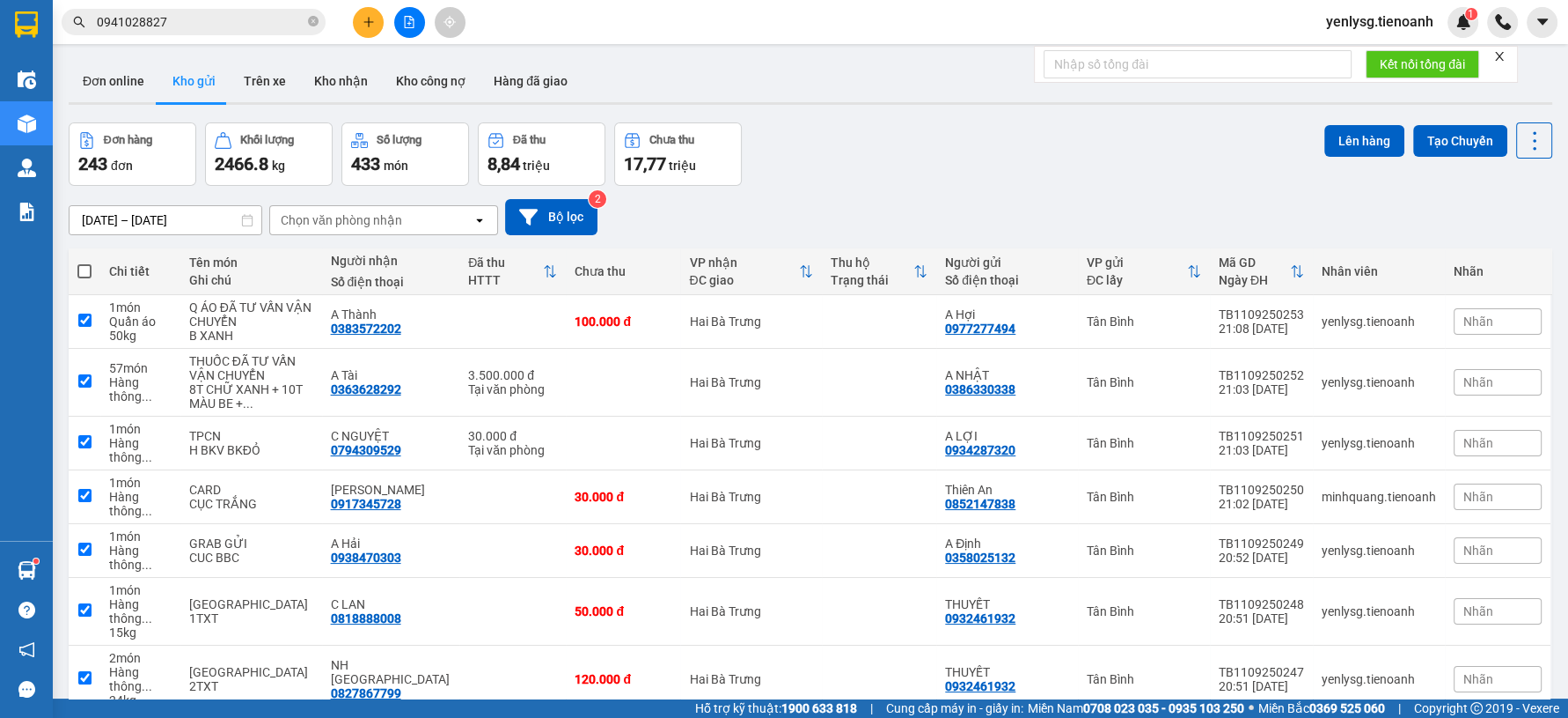
checkbox input "true"
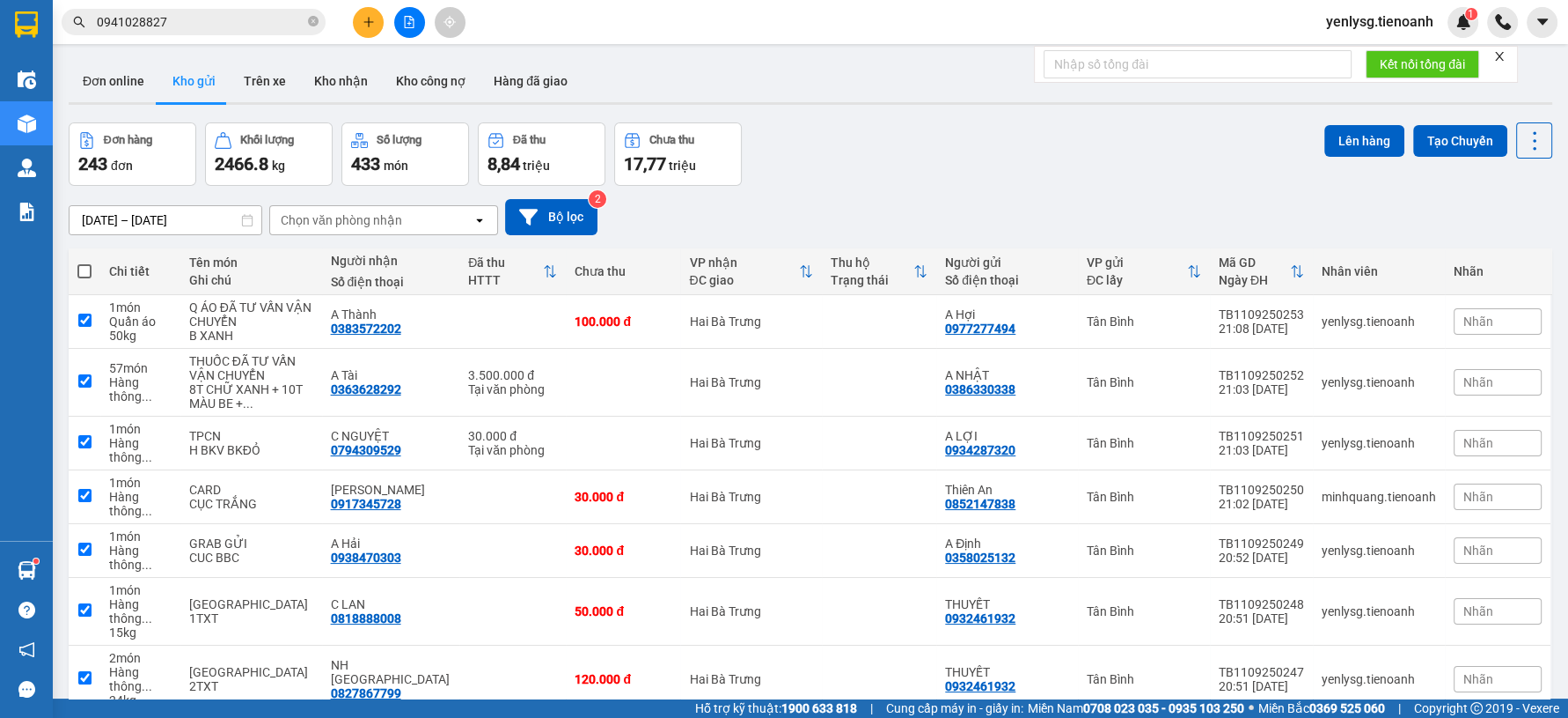
checkbox input "true"
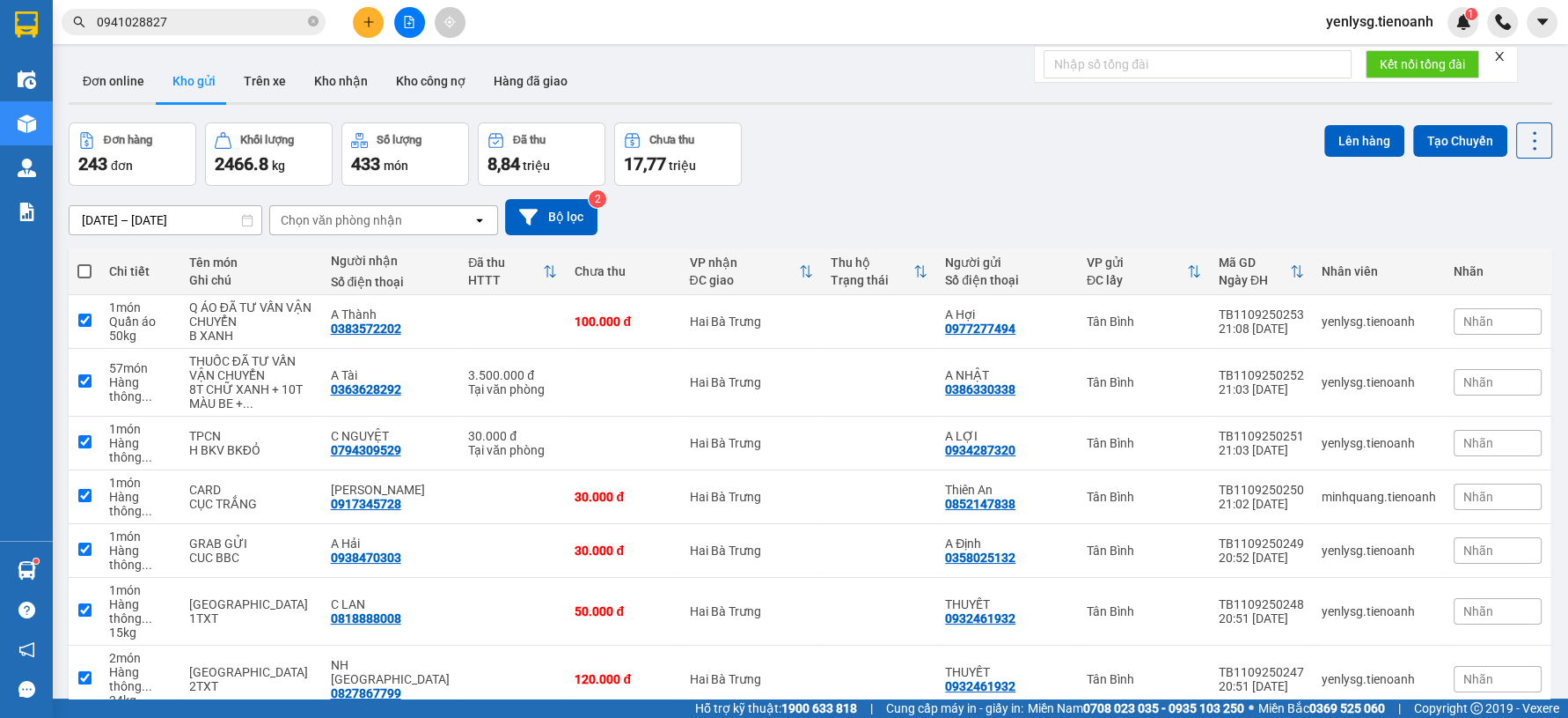
checkbox input "true"
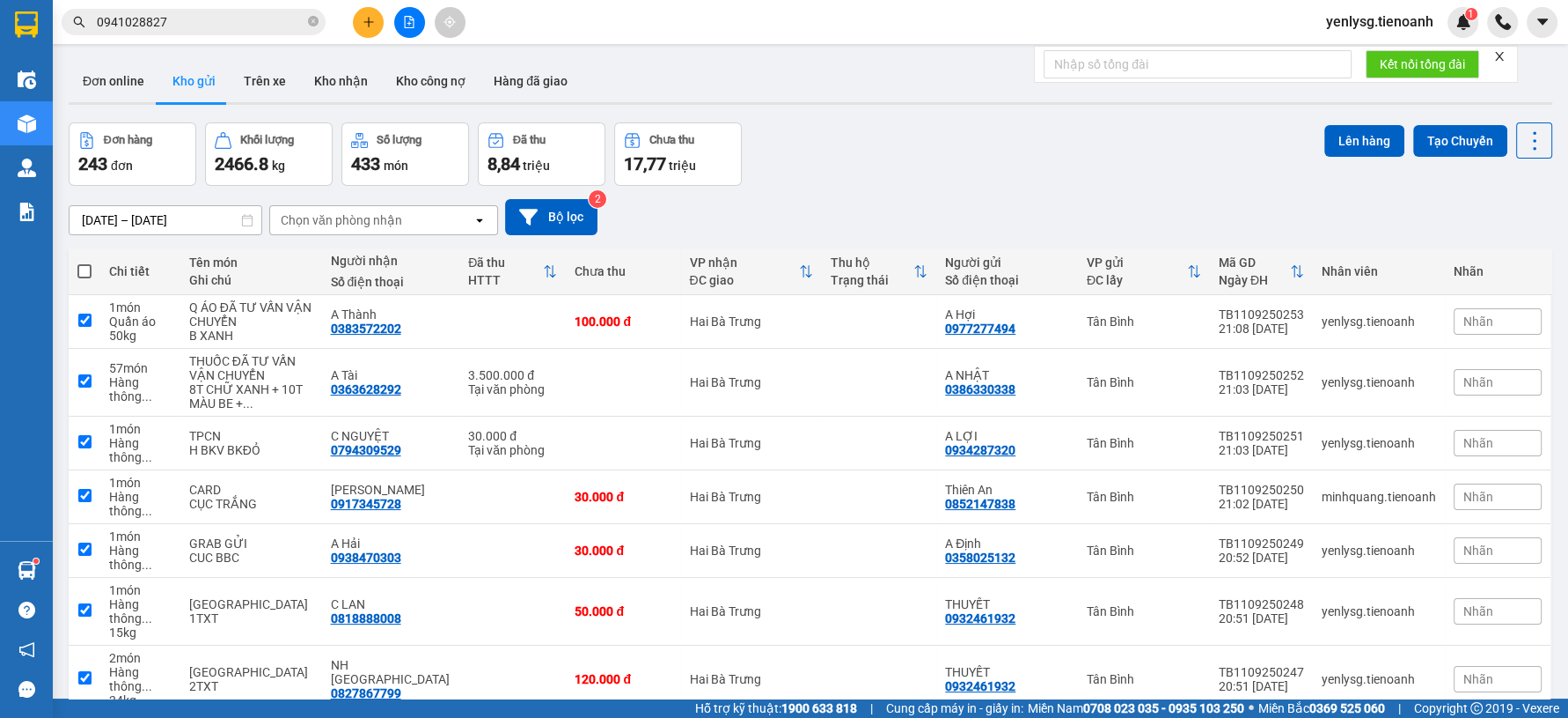
checkbox input "true"
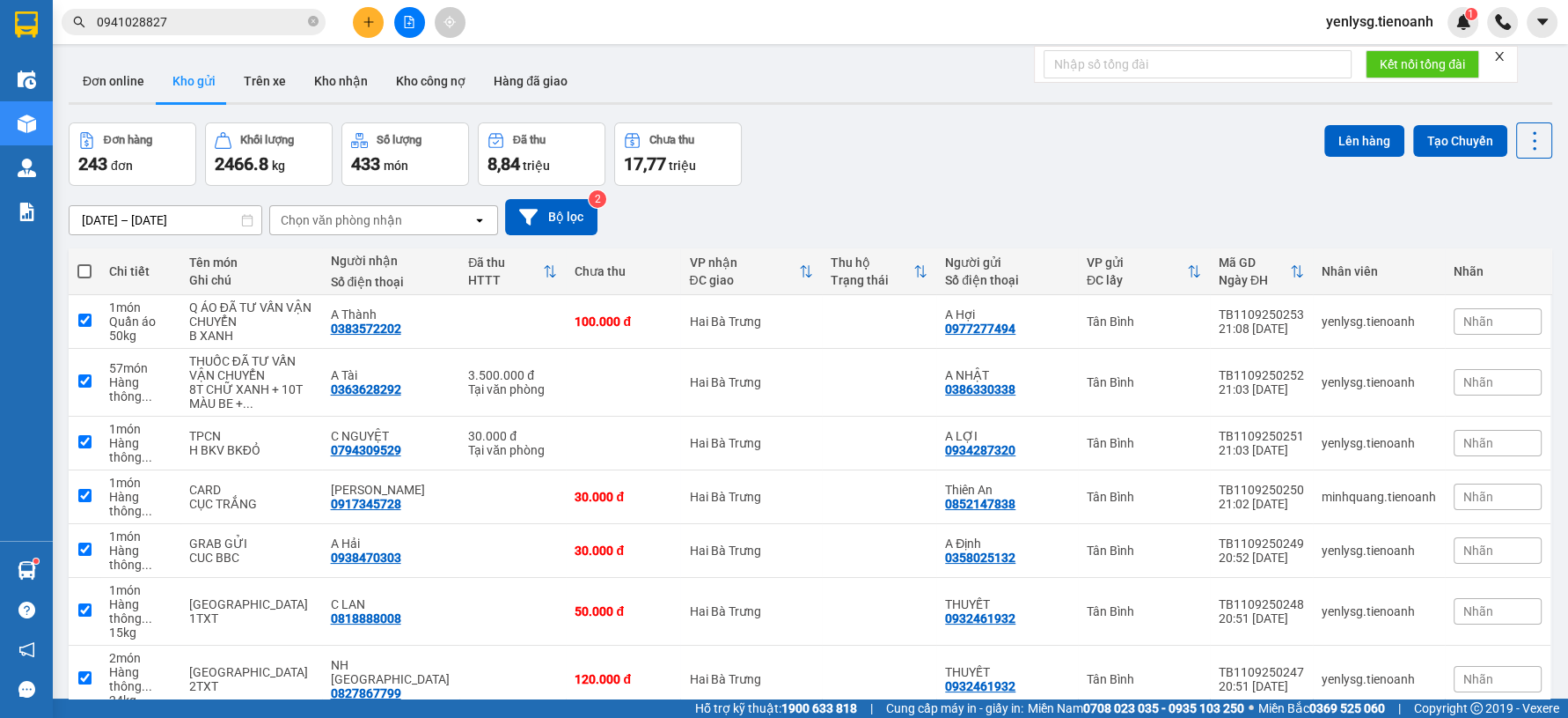
checkbox input "true"
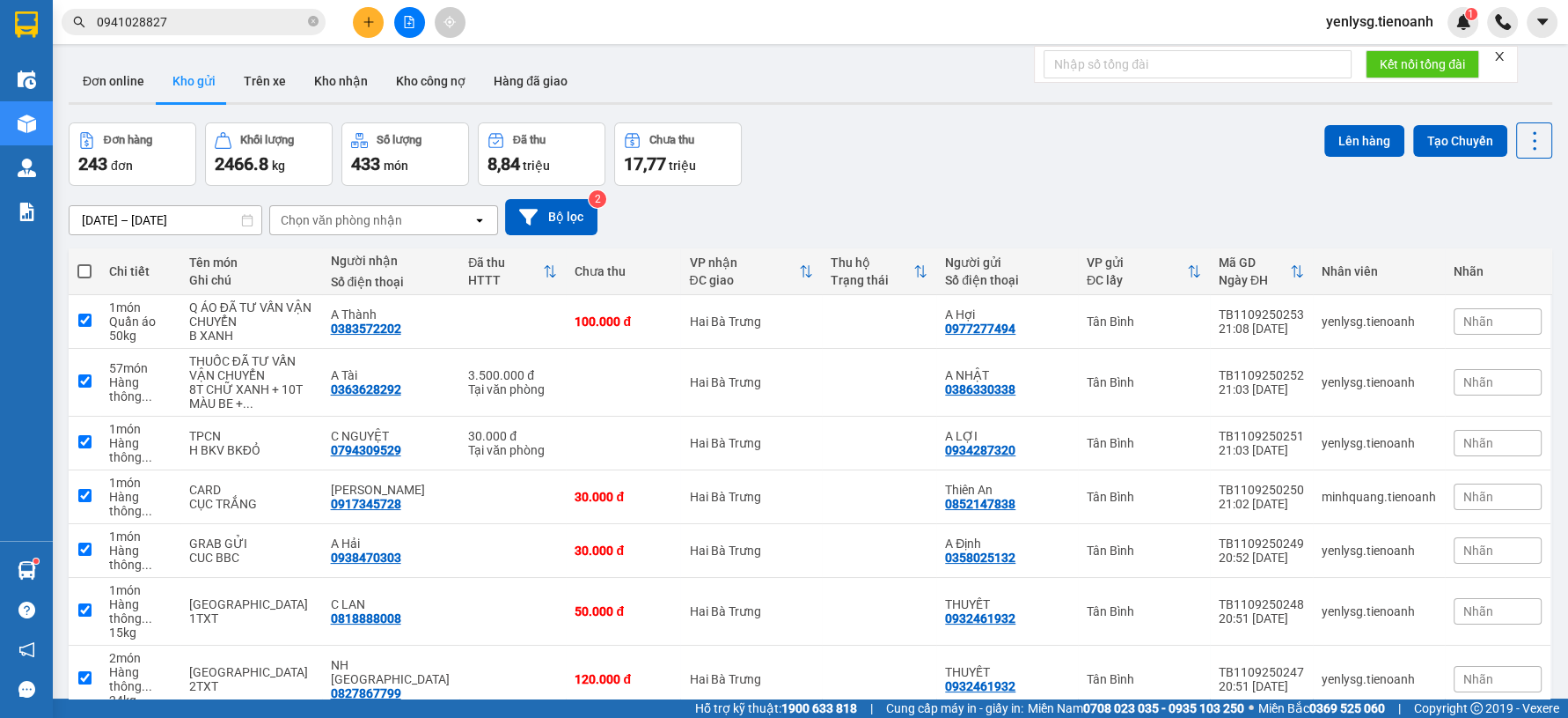
checkbox input "true"
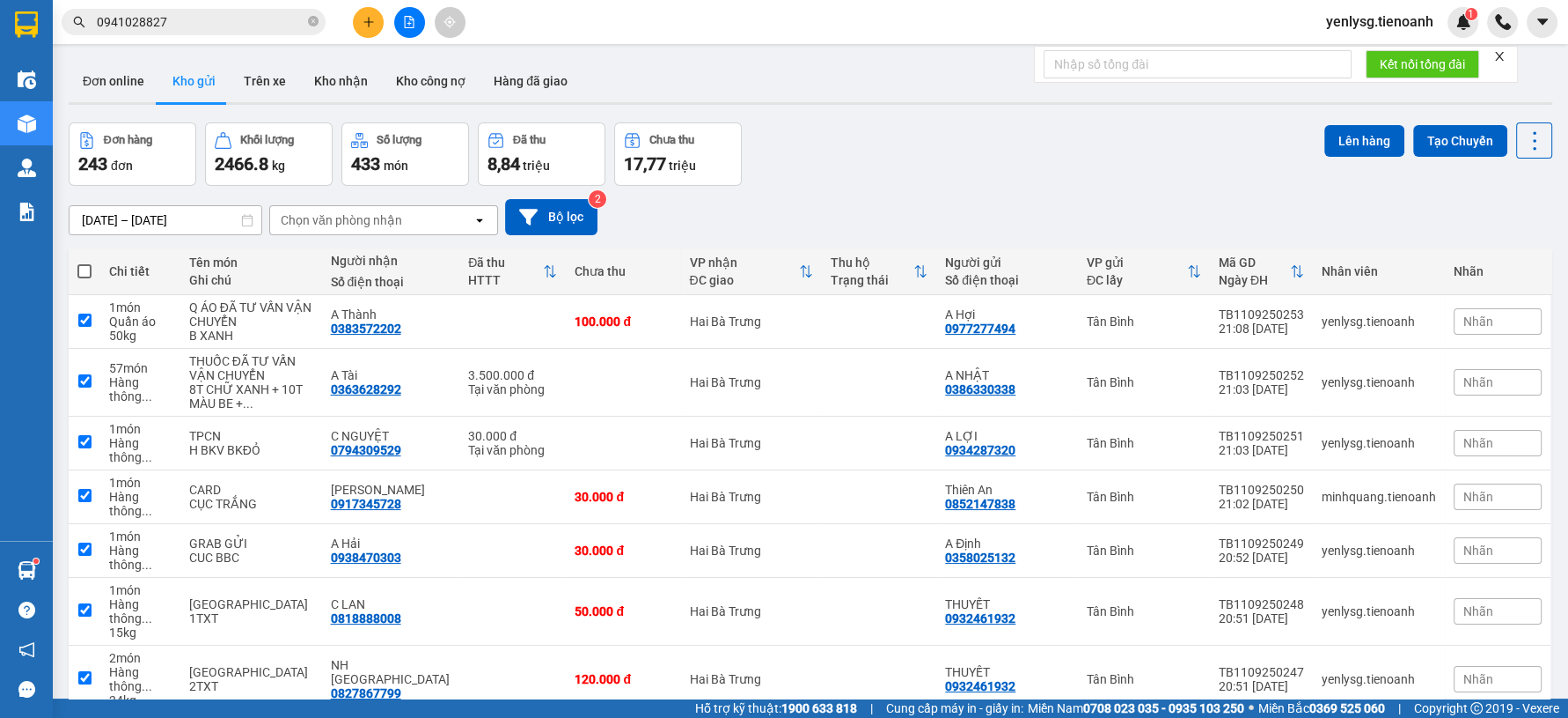
checkbox input "true"
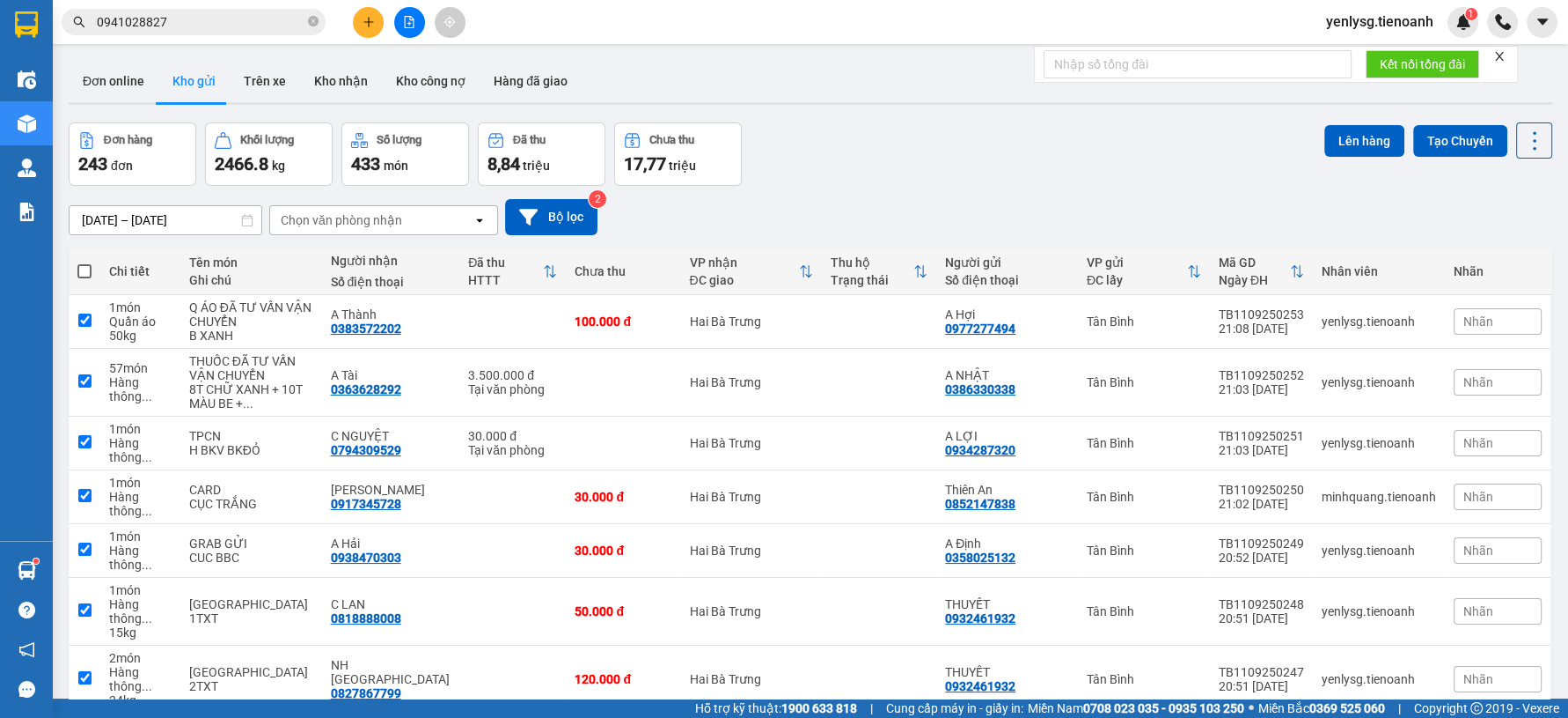
checkbox input "true"
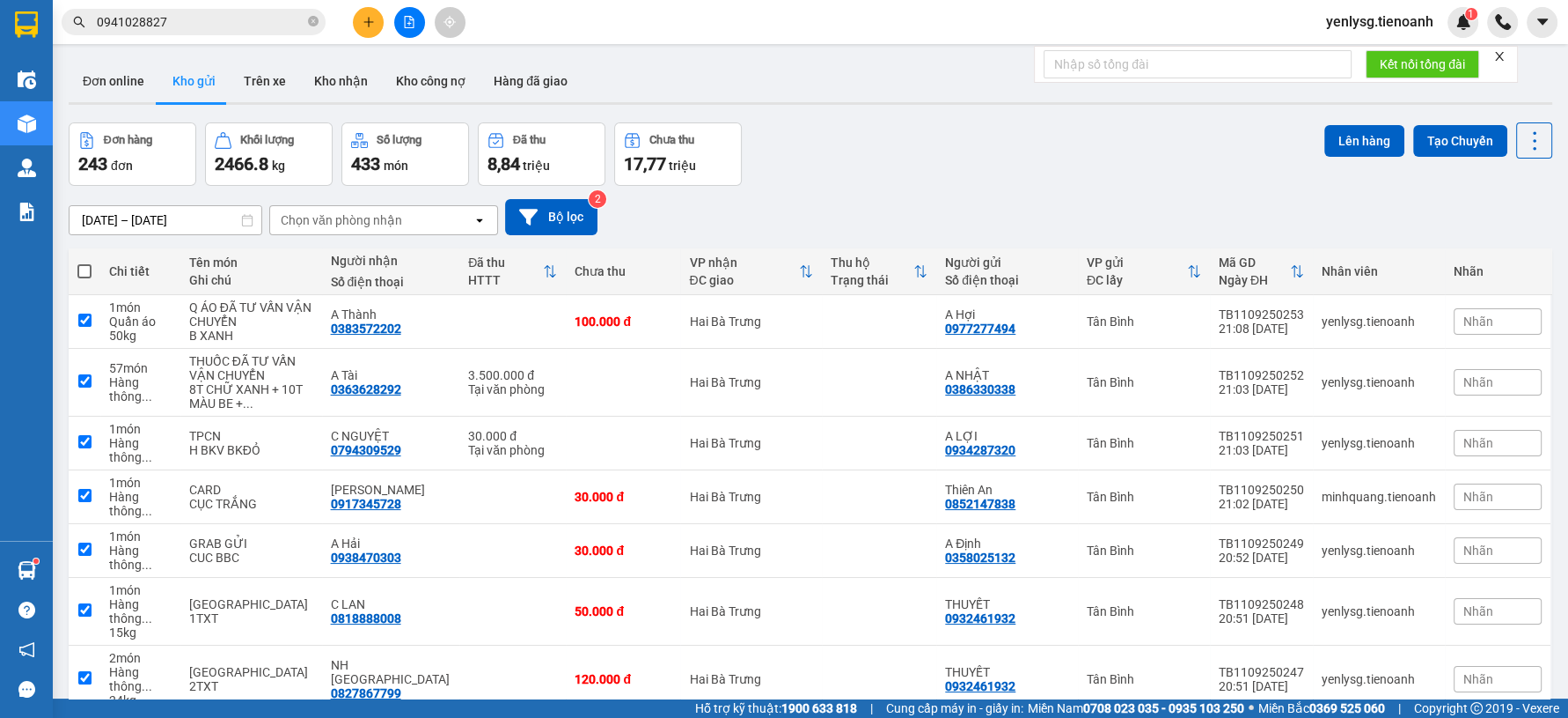
checkbox input "true"
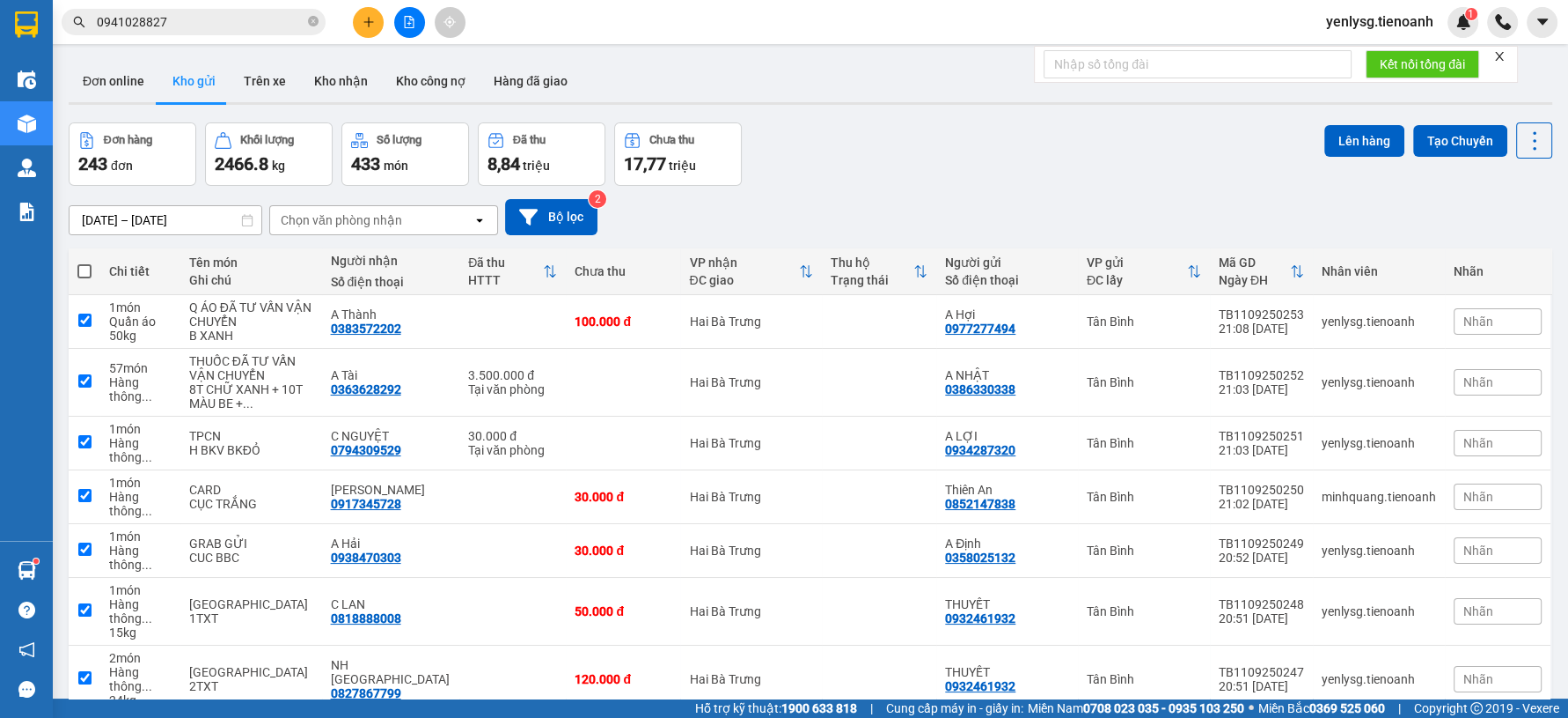
checkbox input "true"
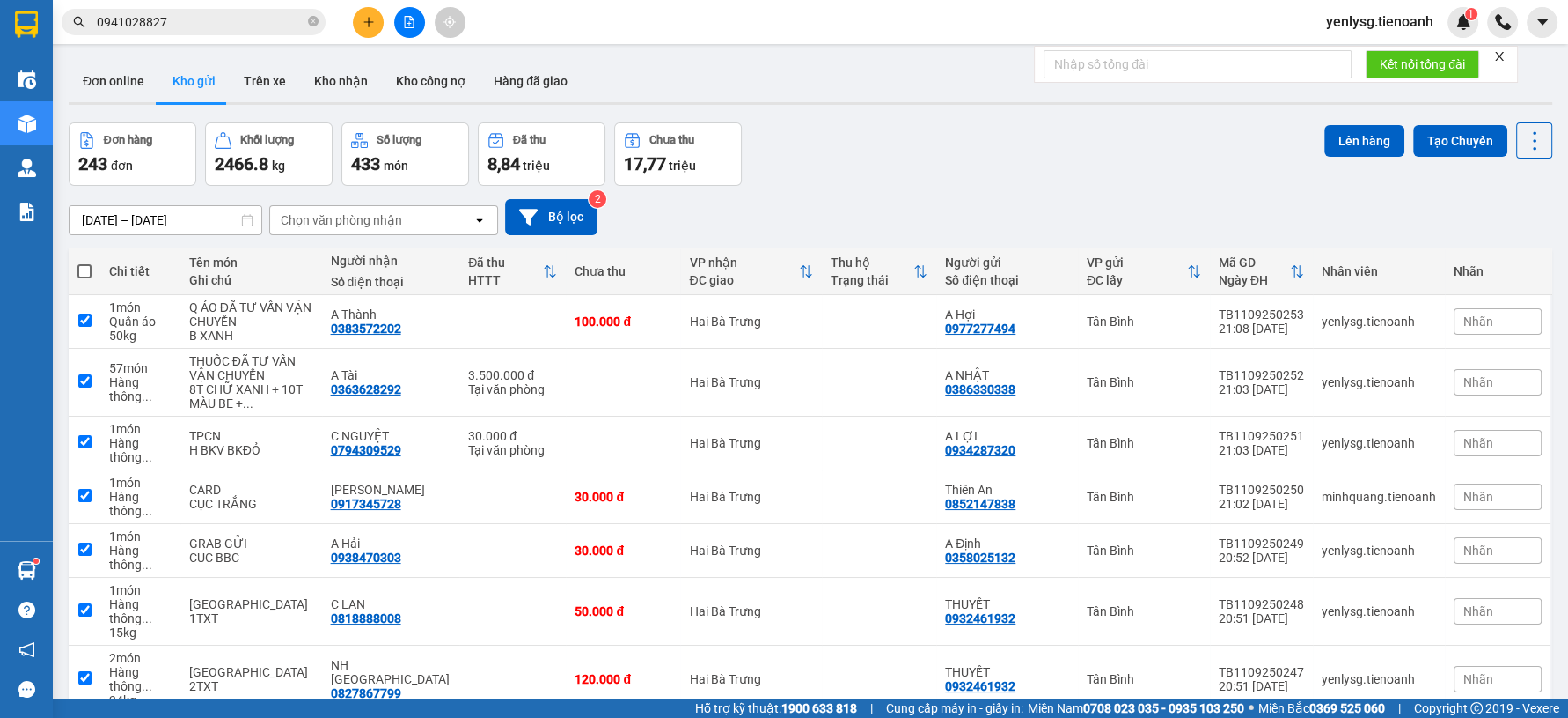
checkbox input "true"
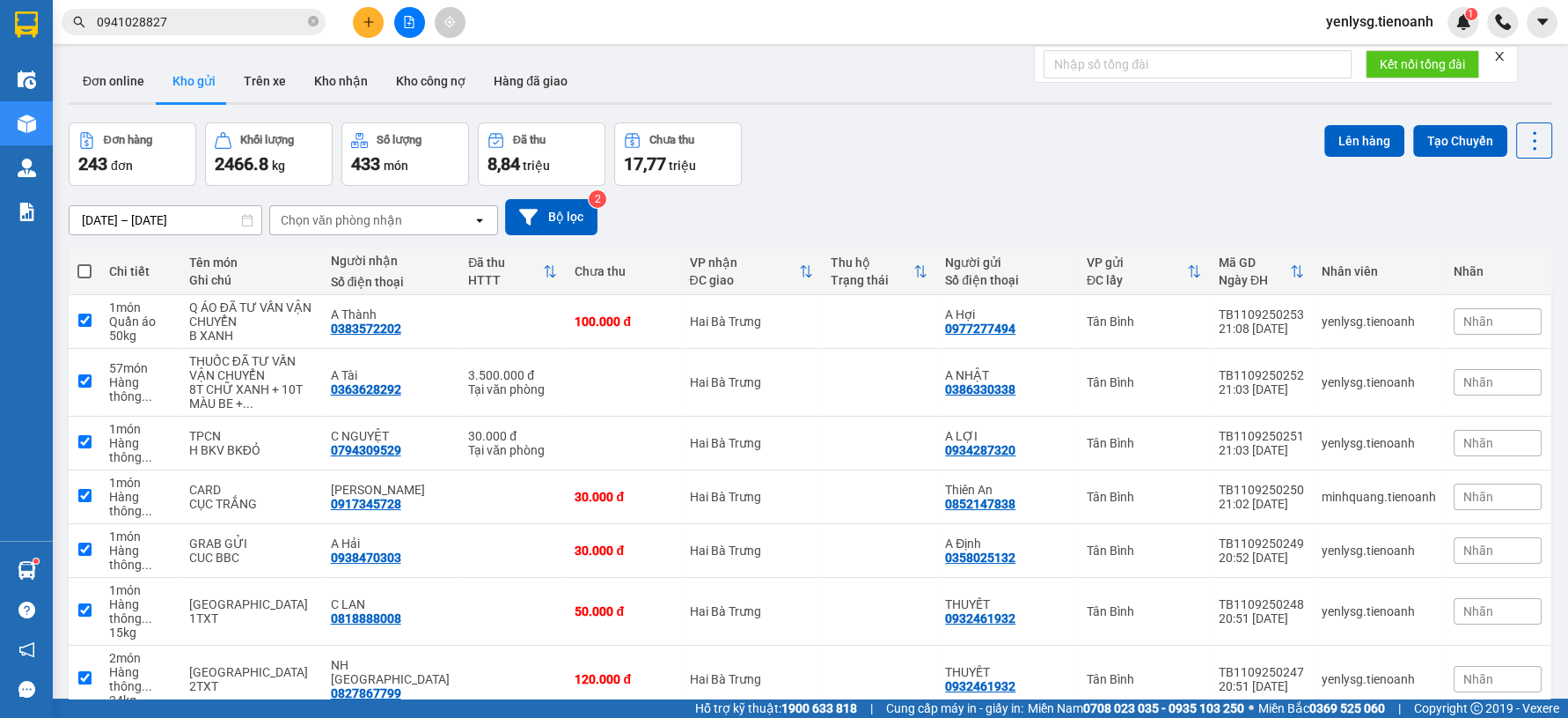
checkbox input "true"
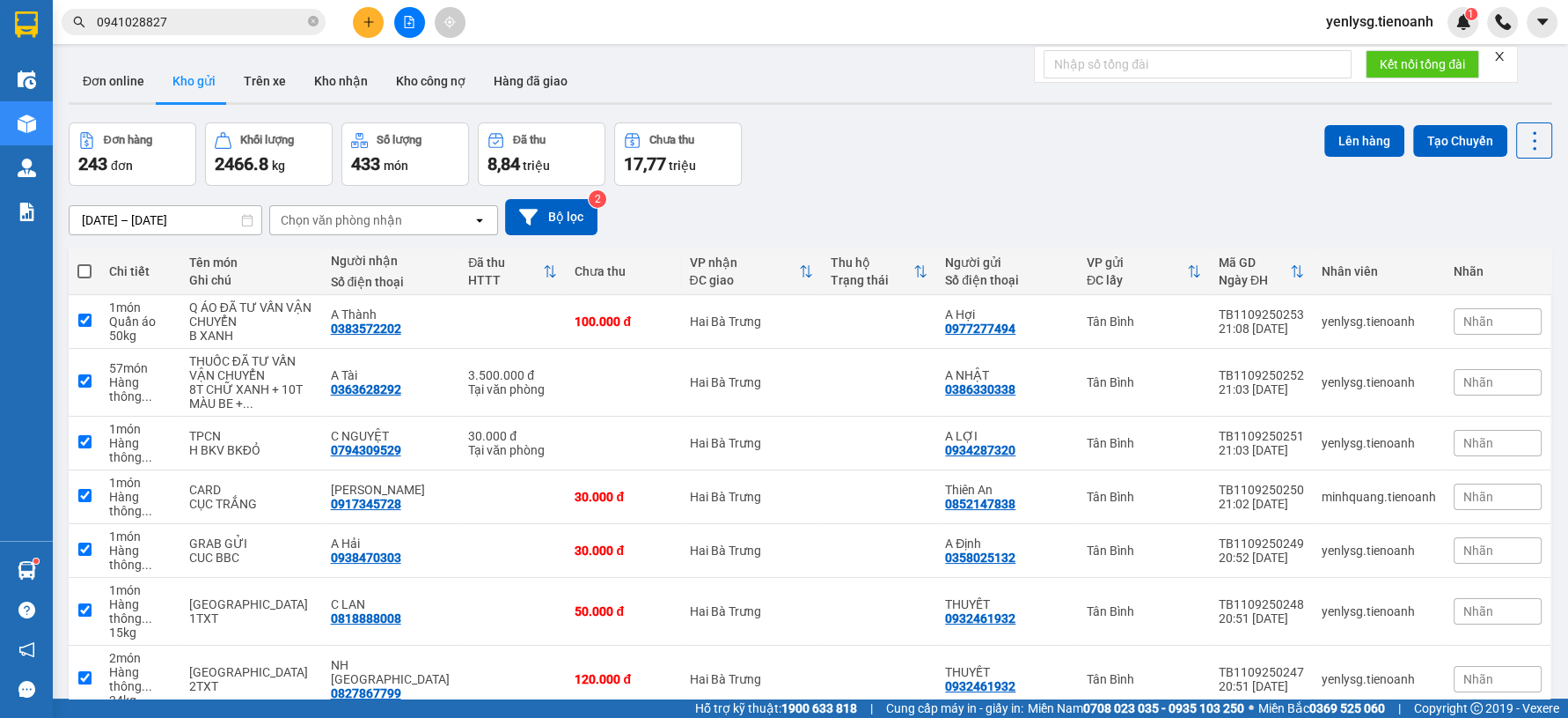
checkbox input "true"
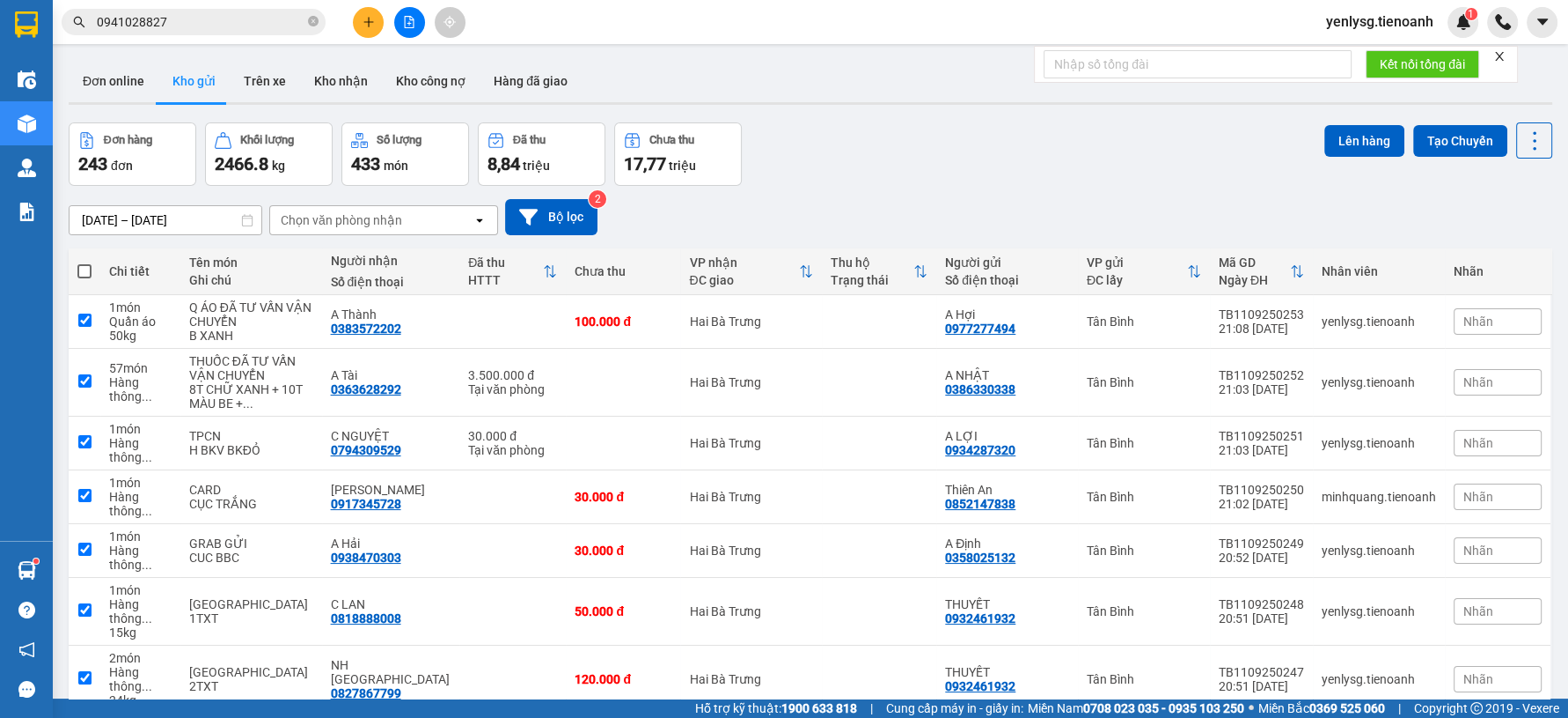
checkbox input "true"
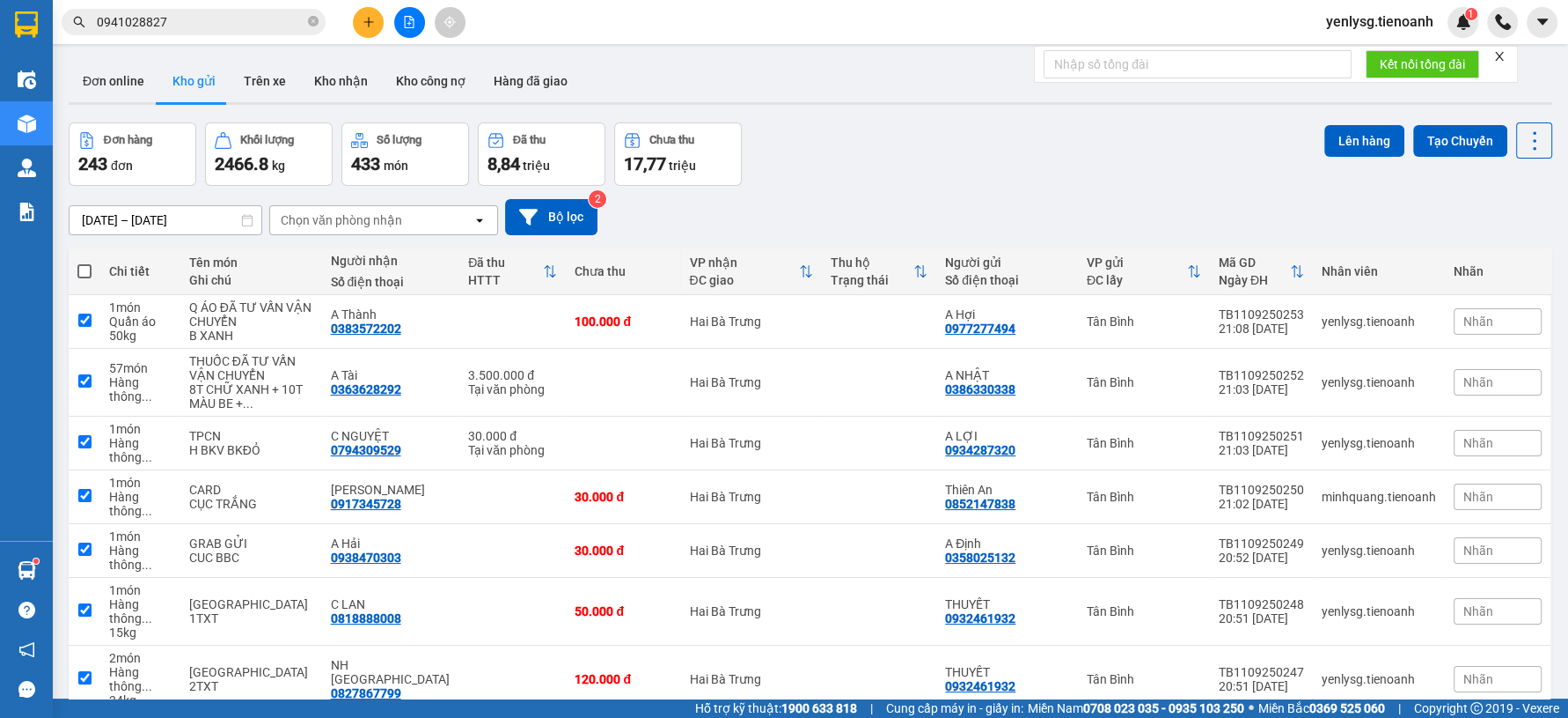
checkbox input "true"
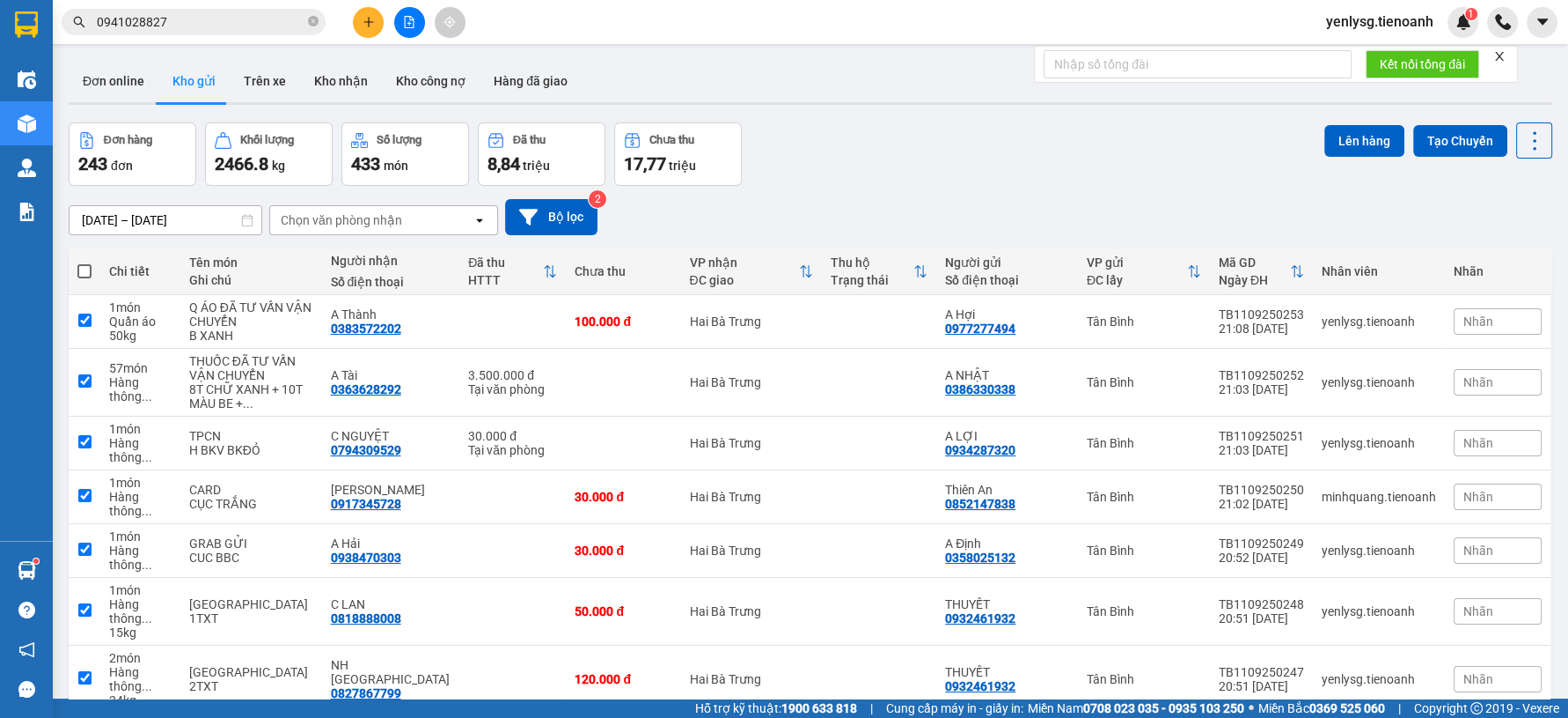
checkbox input "true"
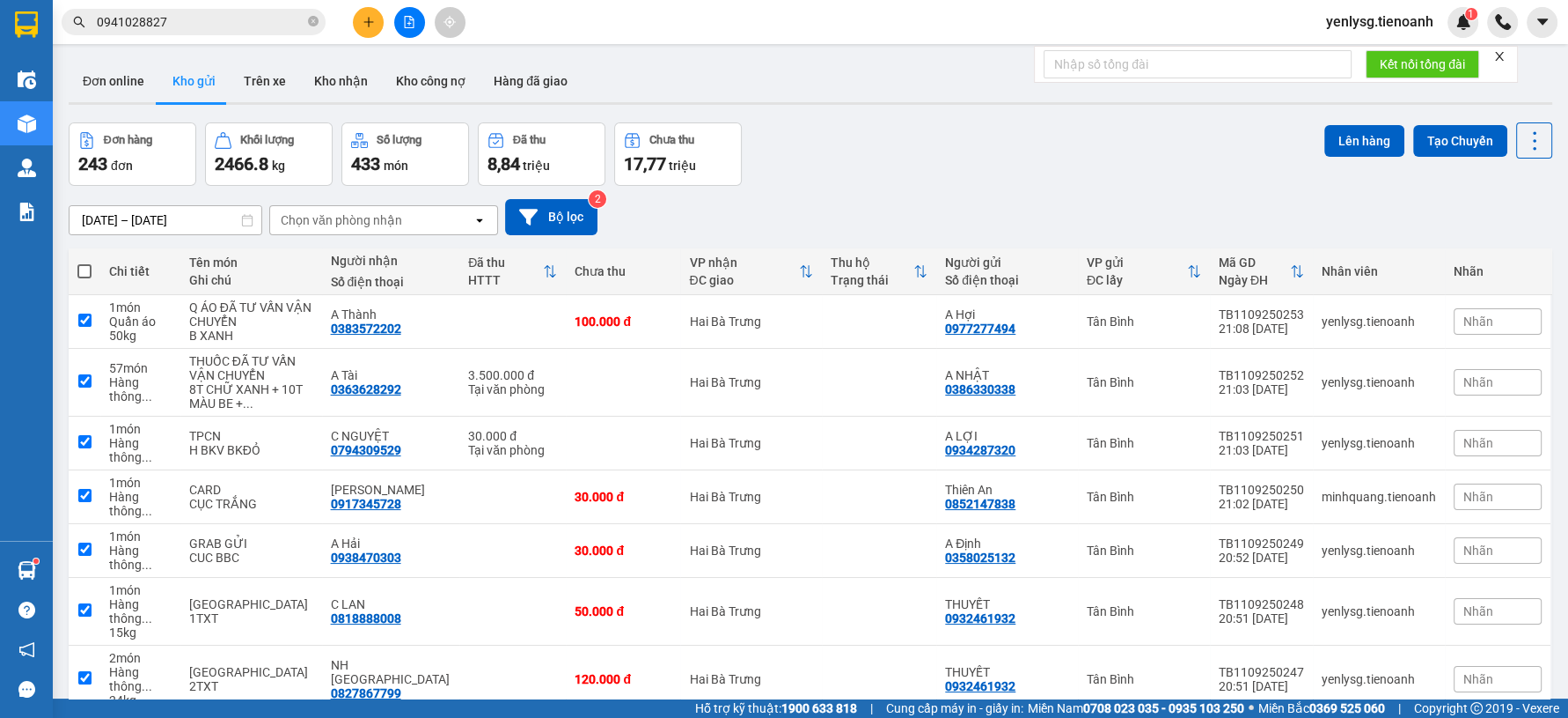
checkbox input "true"
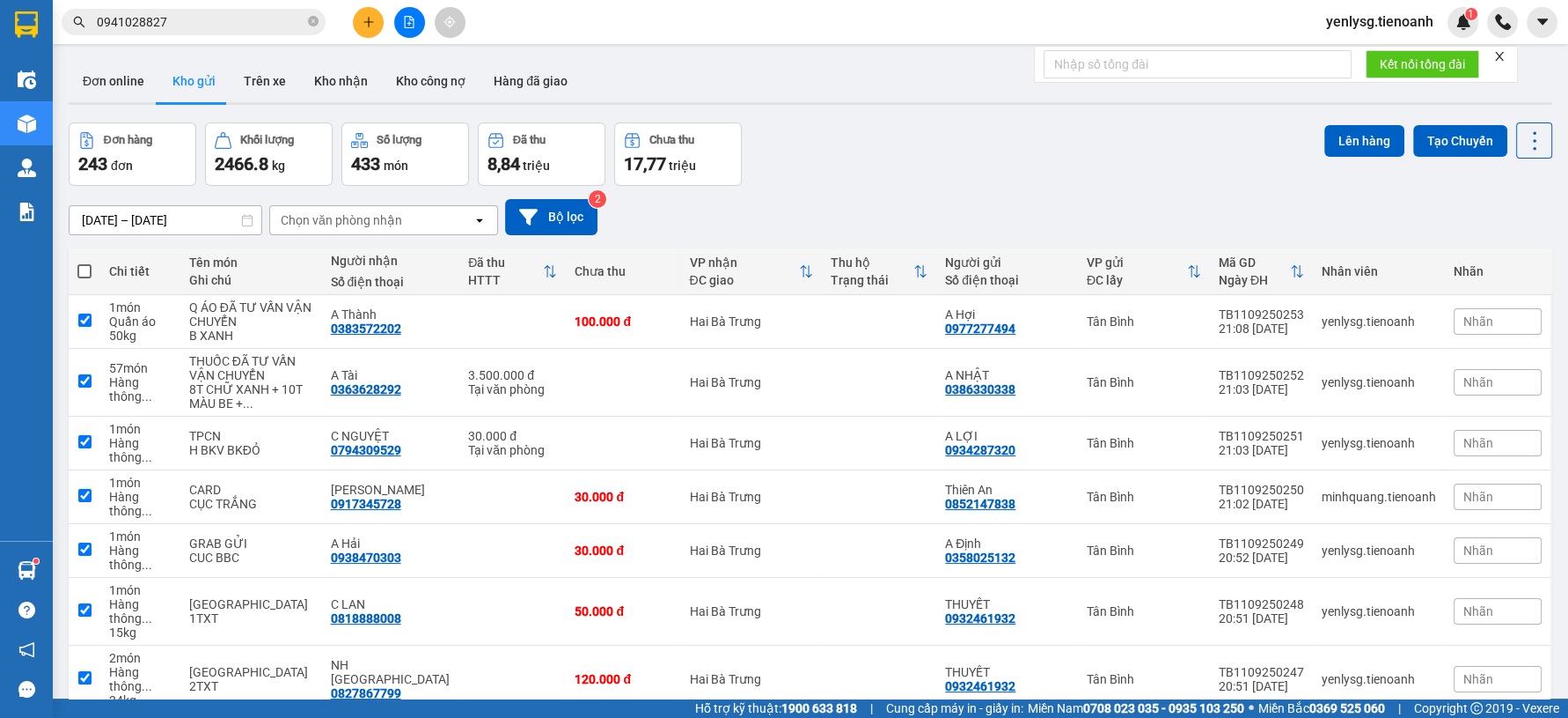
checkbox input "true"
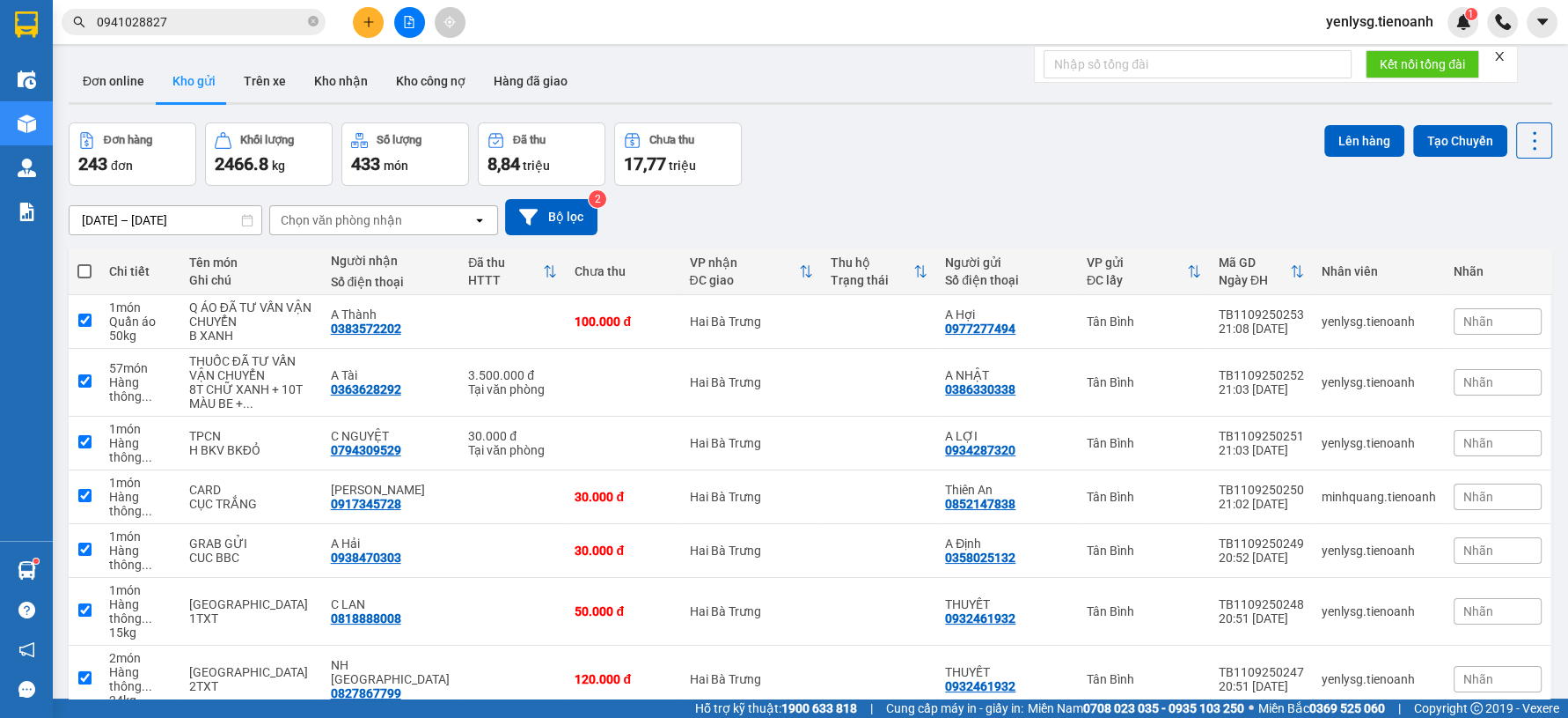
checkbox input "true"
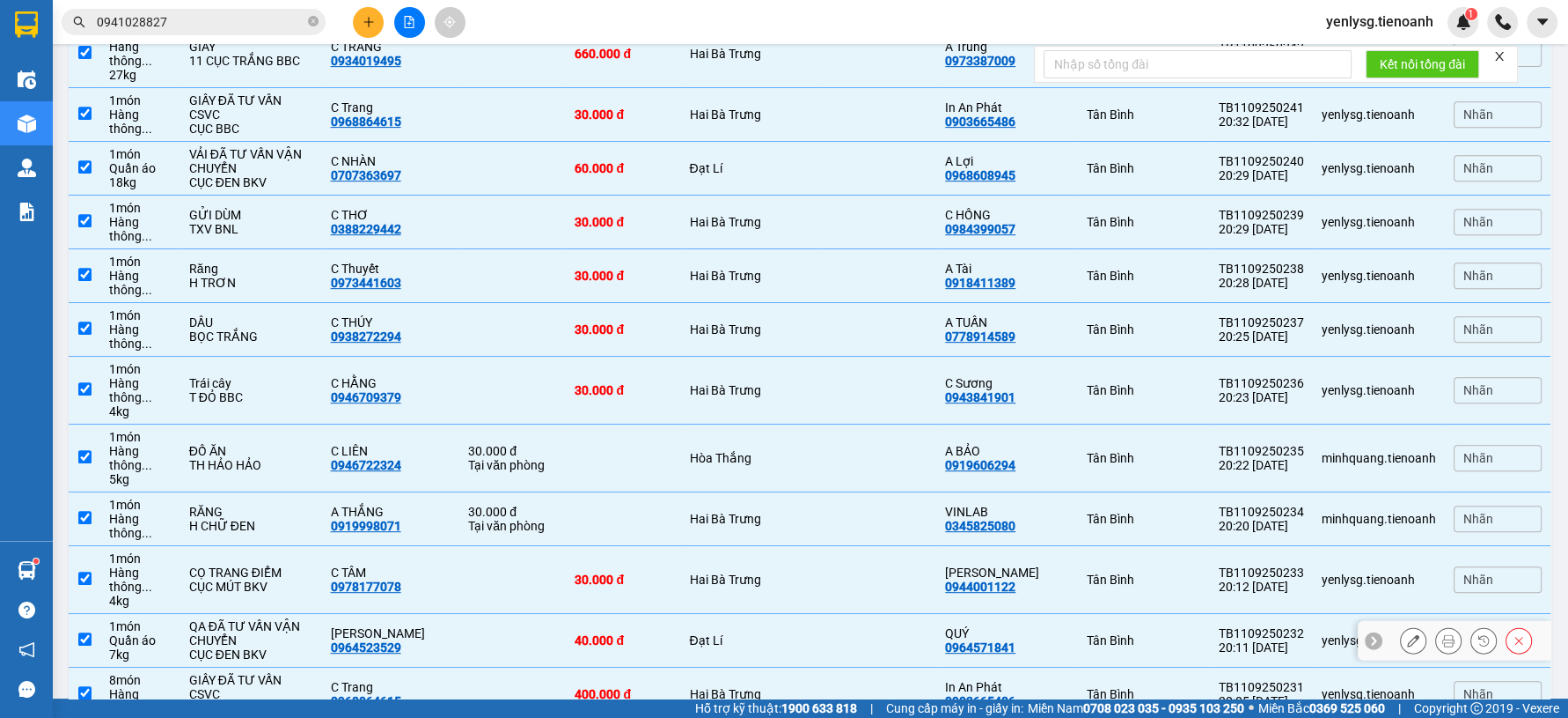
scroll to position [880, 0]
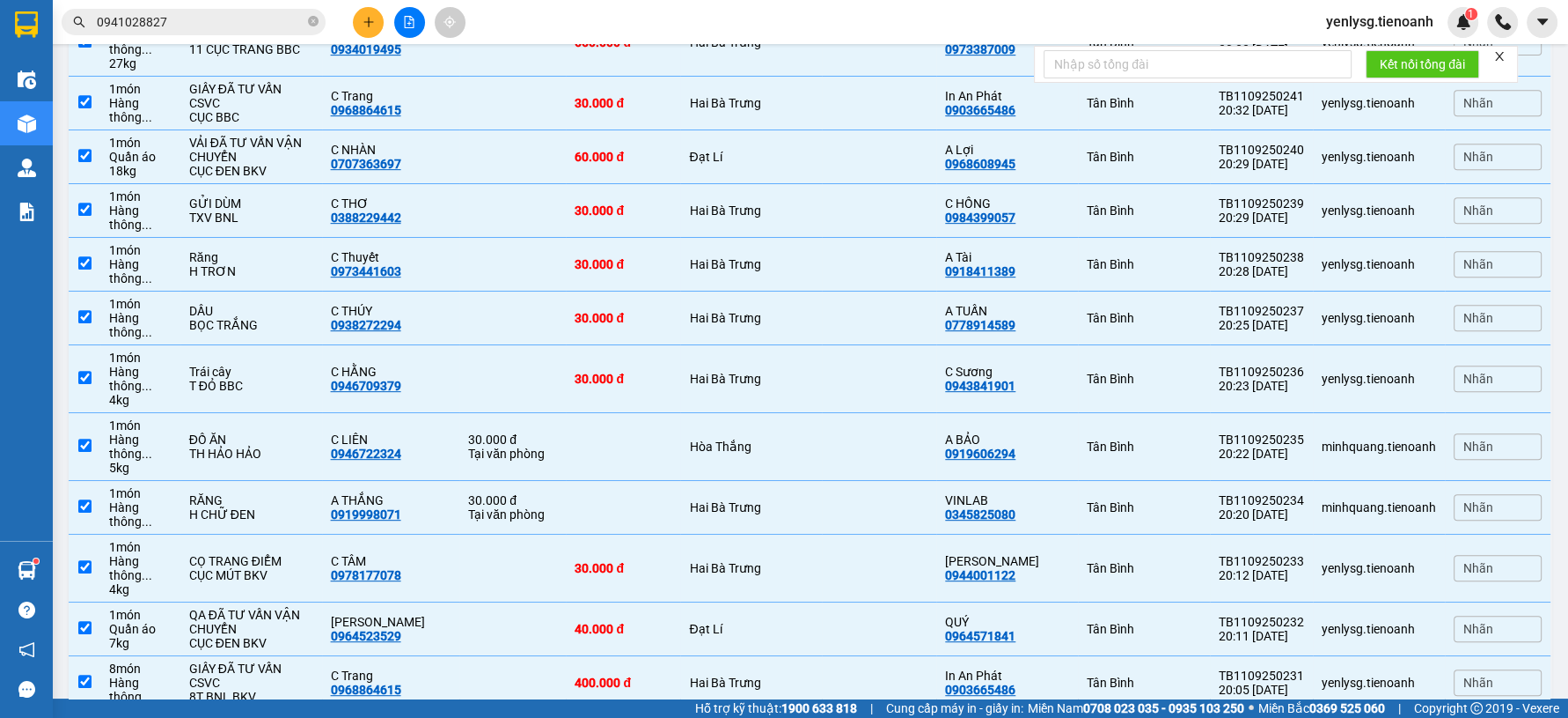
checkbox input "false"
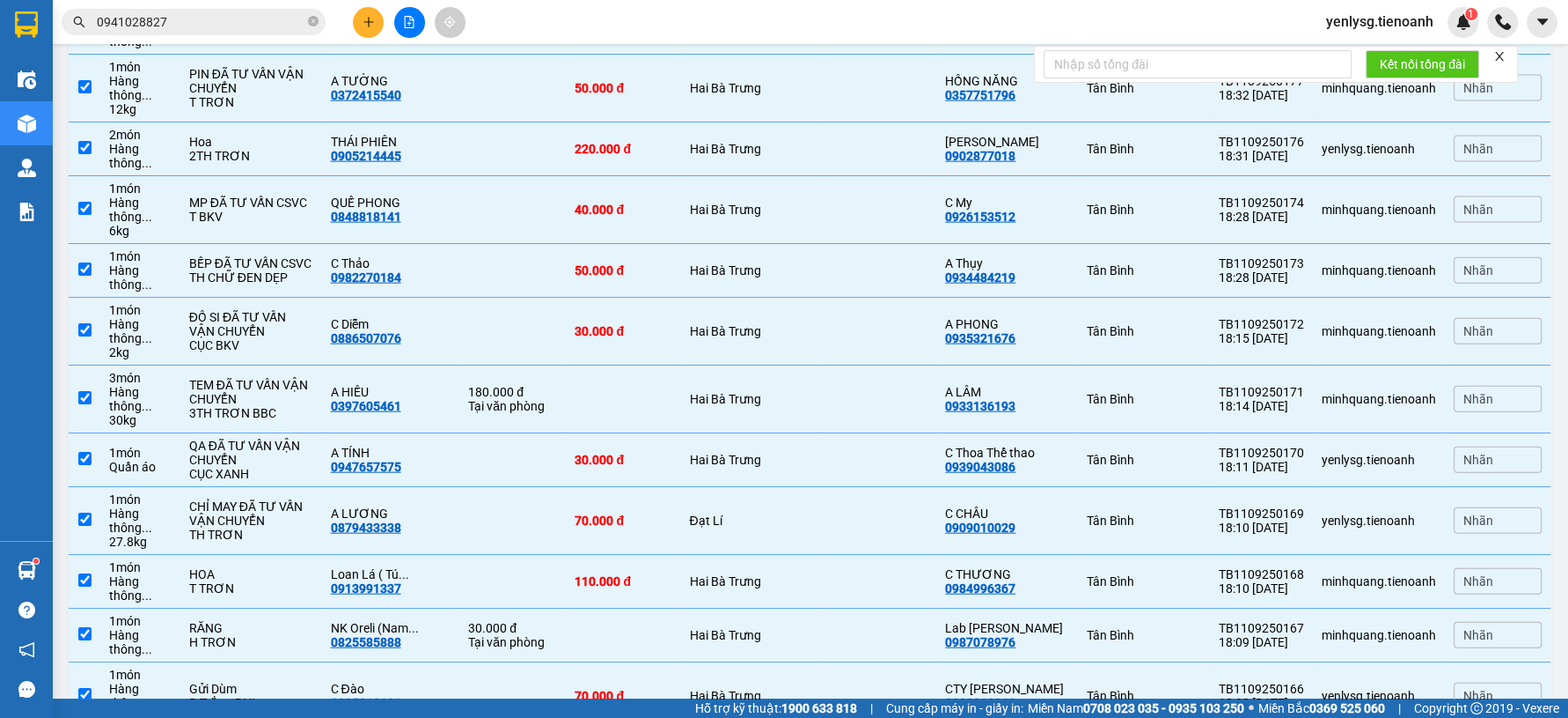
scroll to position [4696, 0]
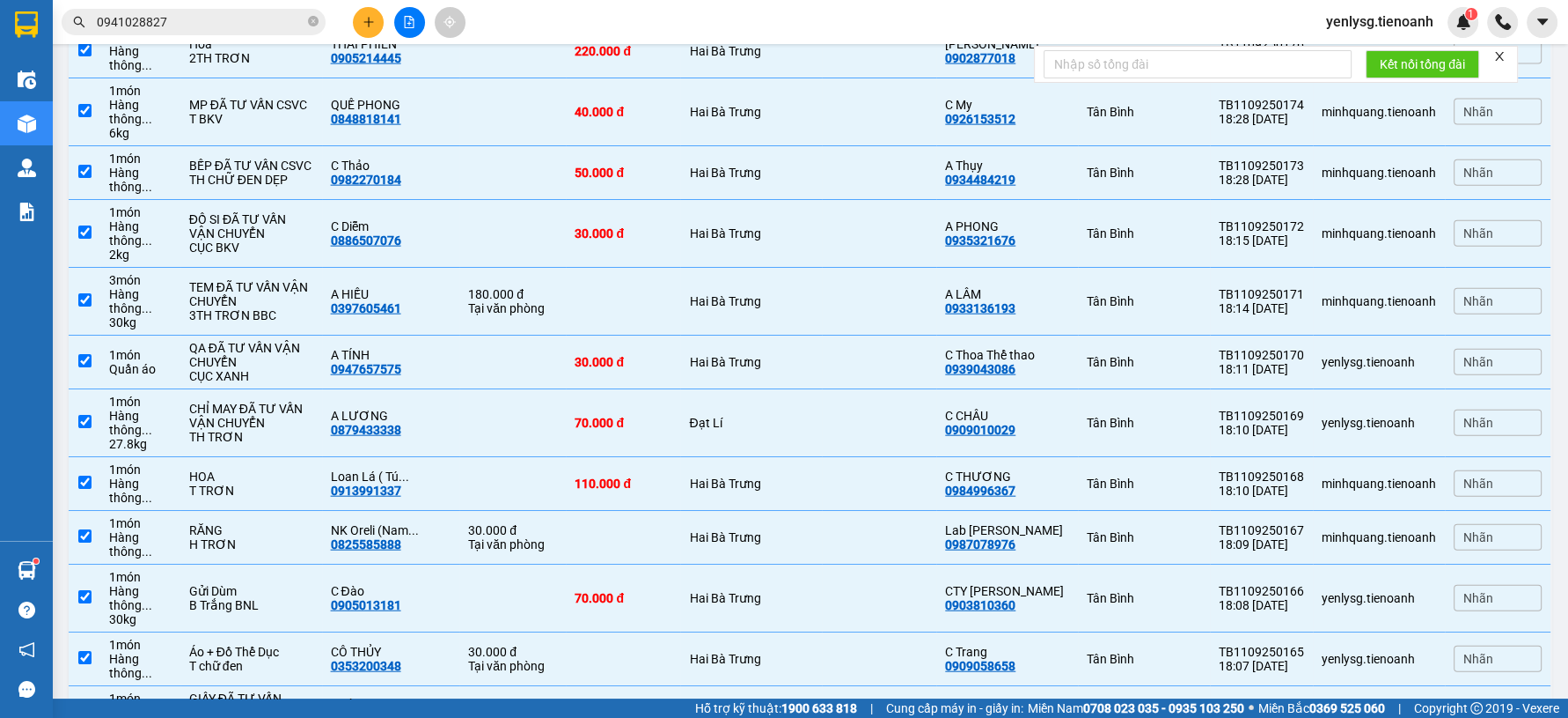
checkbox input "false"
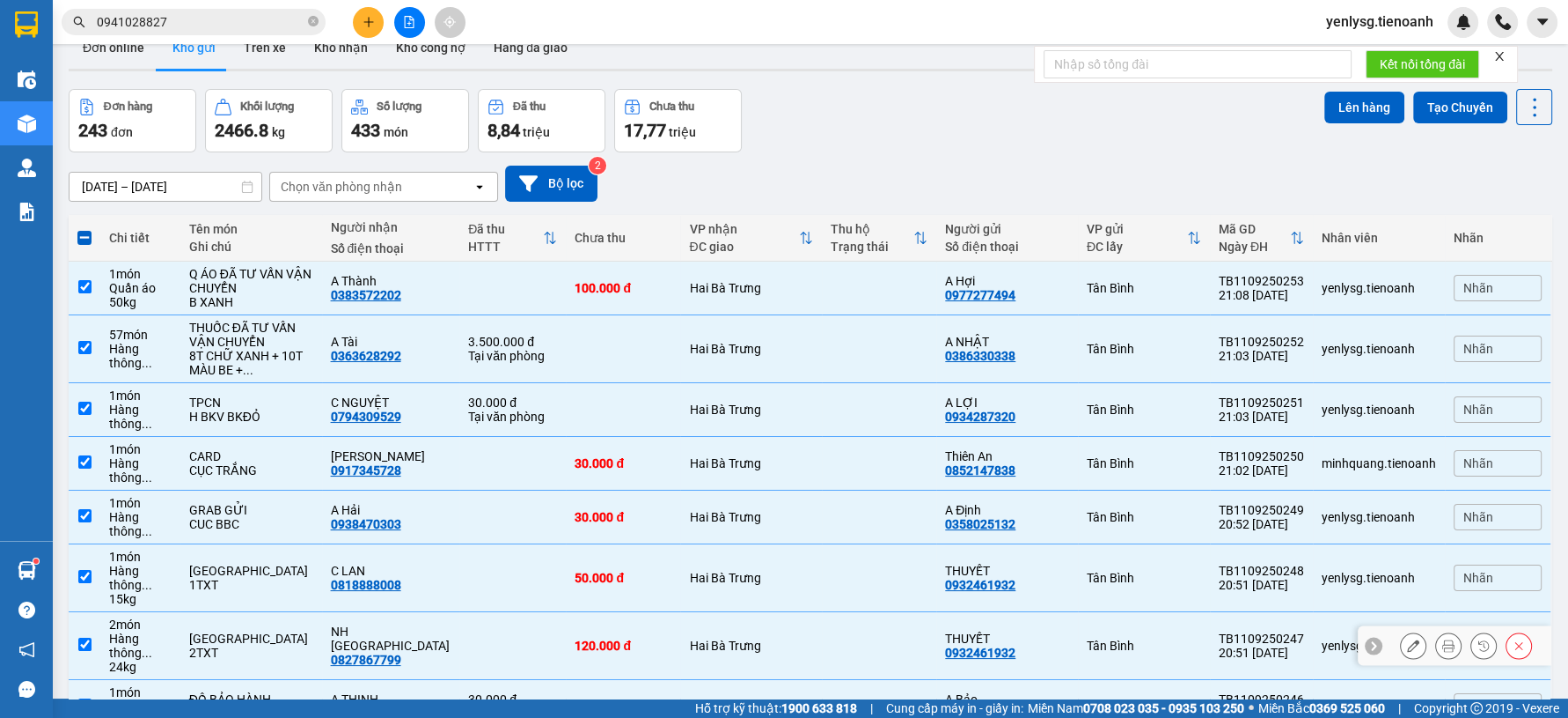
scroll to position [0, 0]
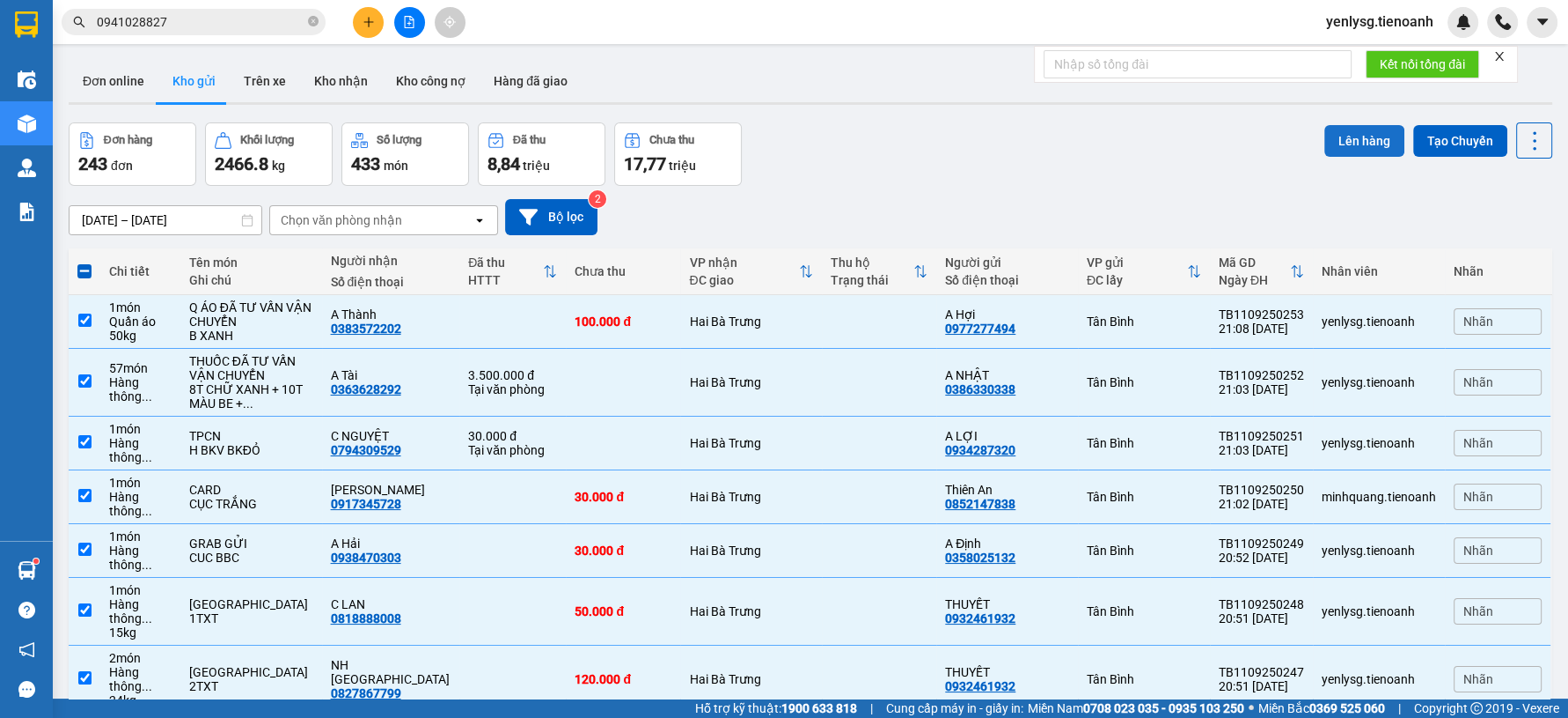
click at [1324, 132] on button "Lên hàng" at bounding box center [1364, 140] width 80 height 32
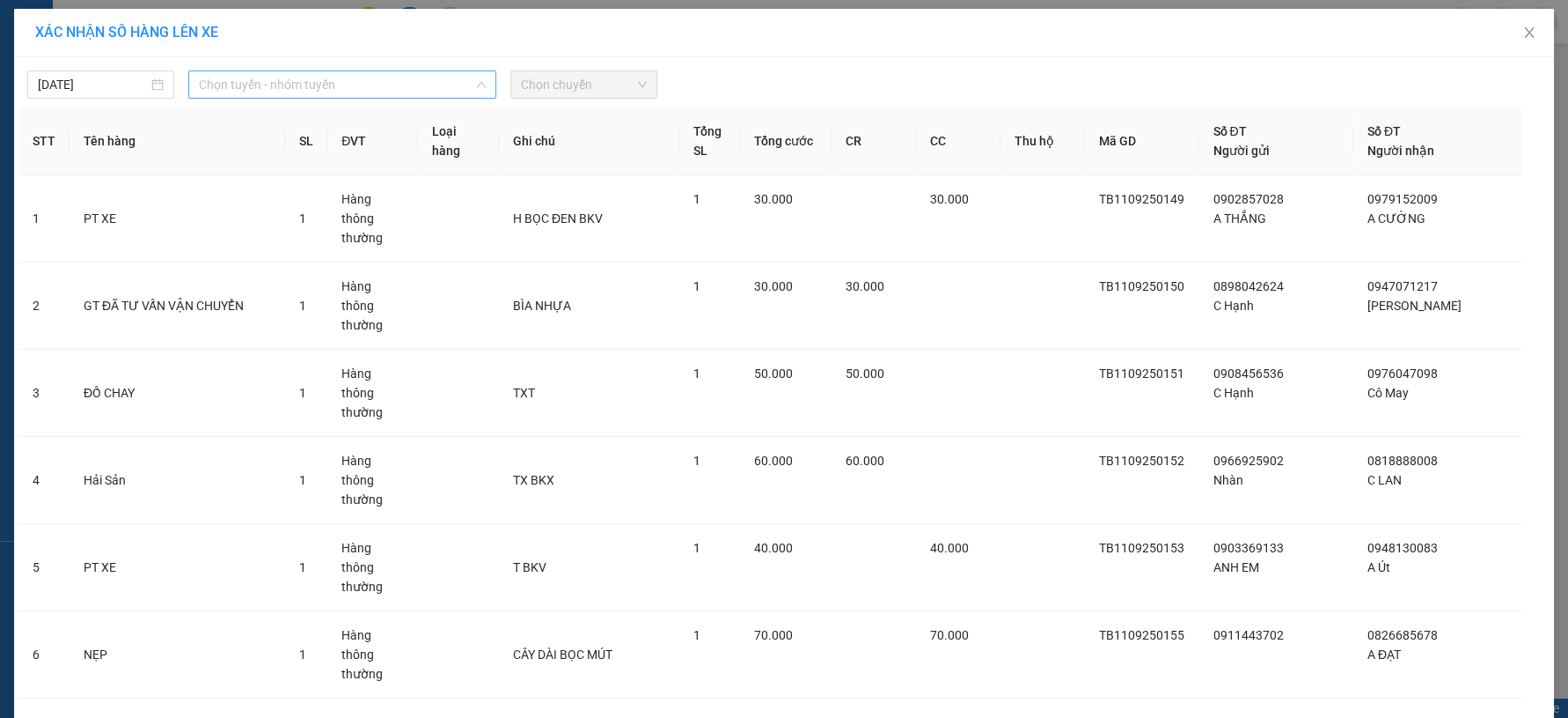
click at [427, 89] on span "Chọn tuyến - nhóm tuyến" at bounding box center [342, 84] width 286 height 26
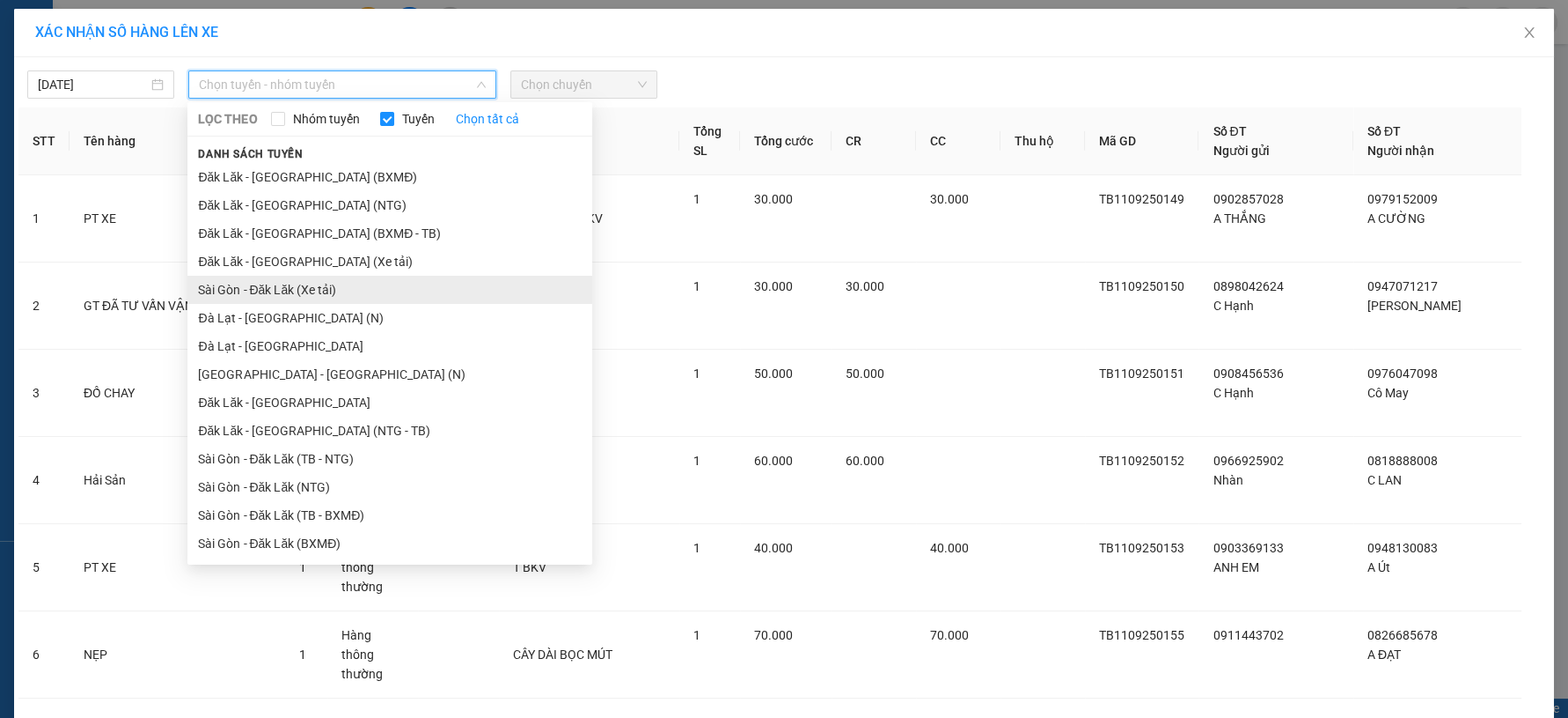
click at [333, 279] on li "Sài Gòn - Đăk Lăk (Xe tải)" at bounding box center [390, 289] width 405 height 28
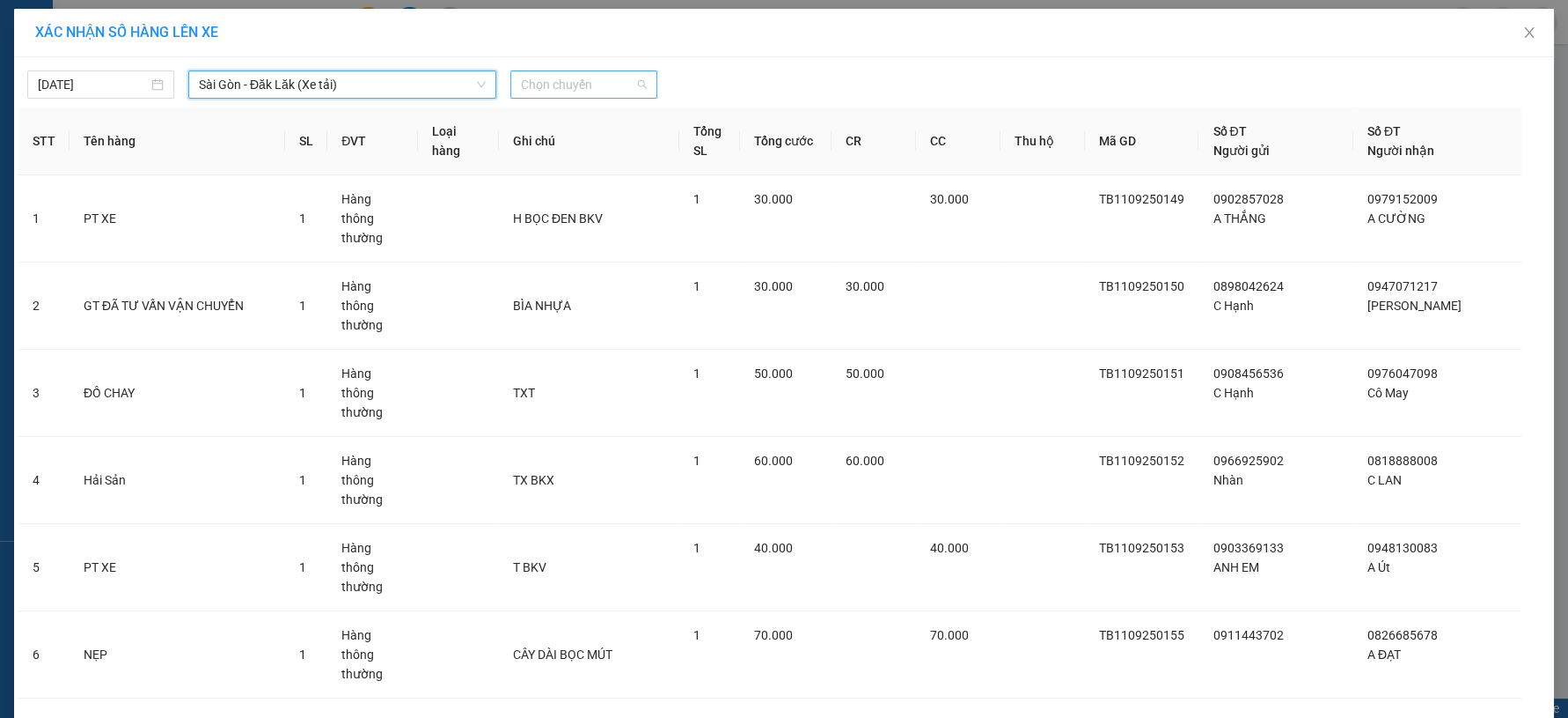
click at [527, 81] on span "Chọn chuyến" at bounding box center [583, 84] width 126 height 26
click at [556, 137] on div "22:00 - 50H-080.78" at bounding box center [582, 147] width 158 height 28
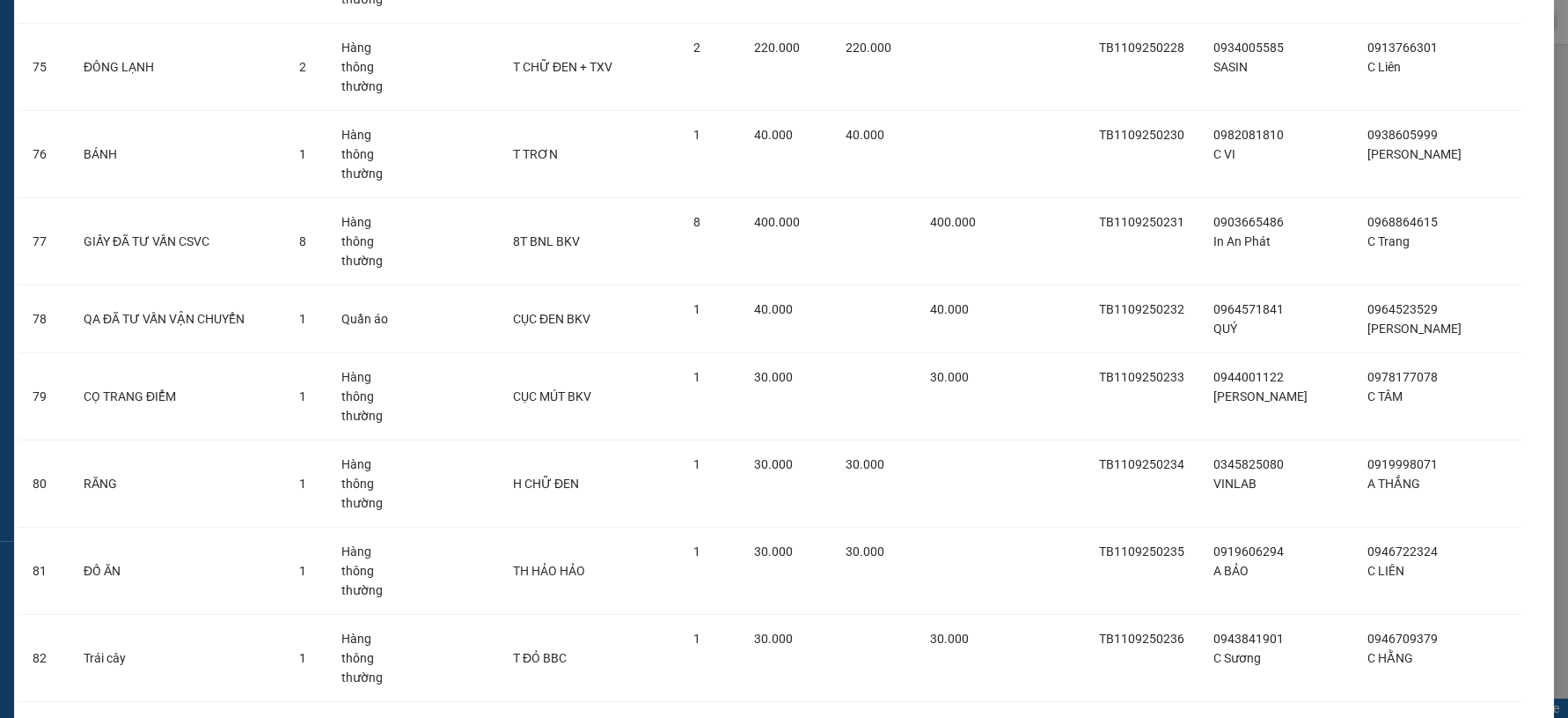
scroll to position [6367, 0]
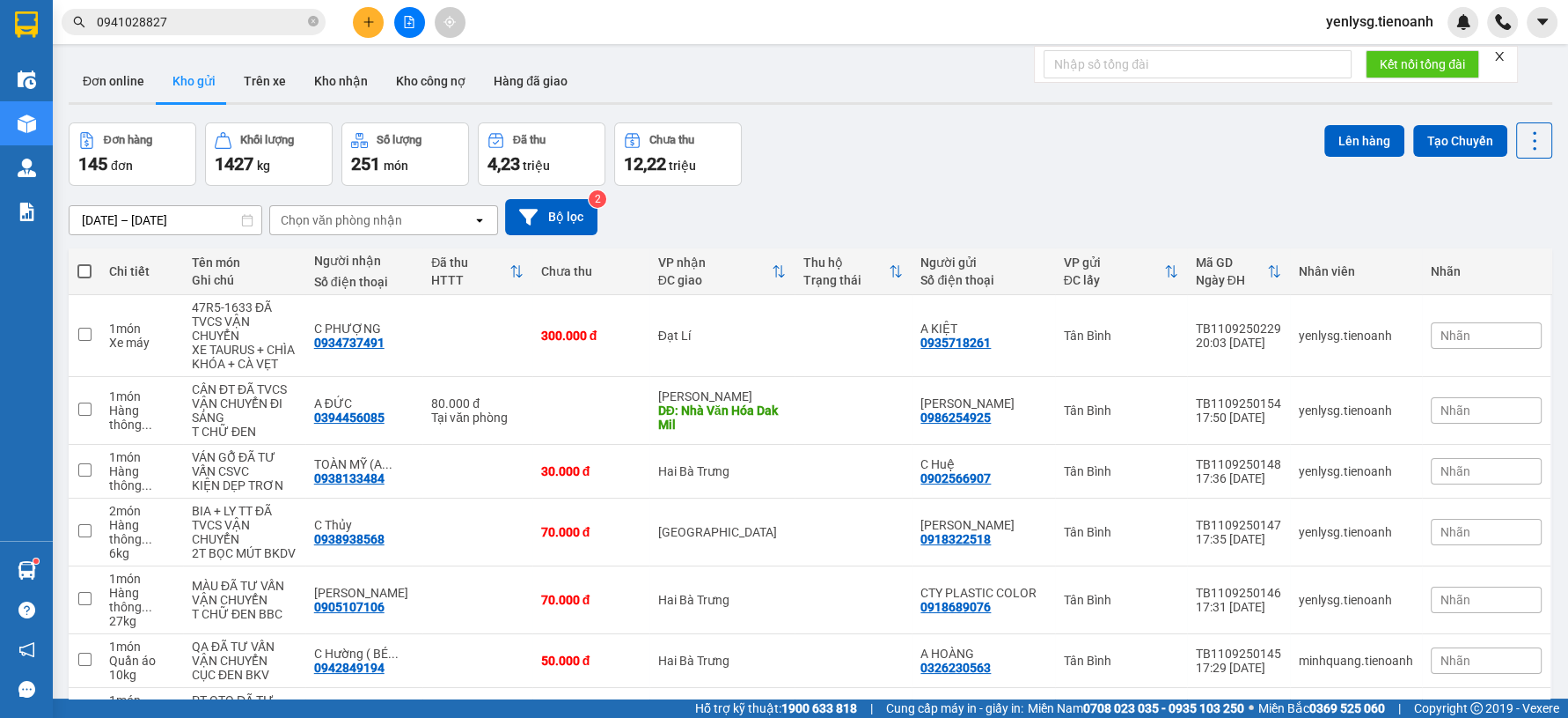
click at [85, 264] on span at bounding box center [85, 271] width 14 height 14
click at [84, 262] on input "checkbox" at bounding box center [84, 262] width 0 height 0
checkbox input "true"
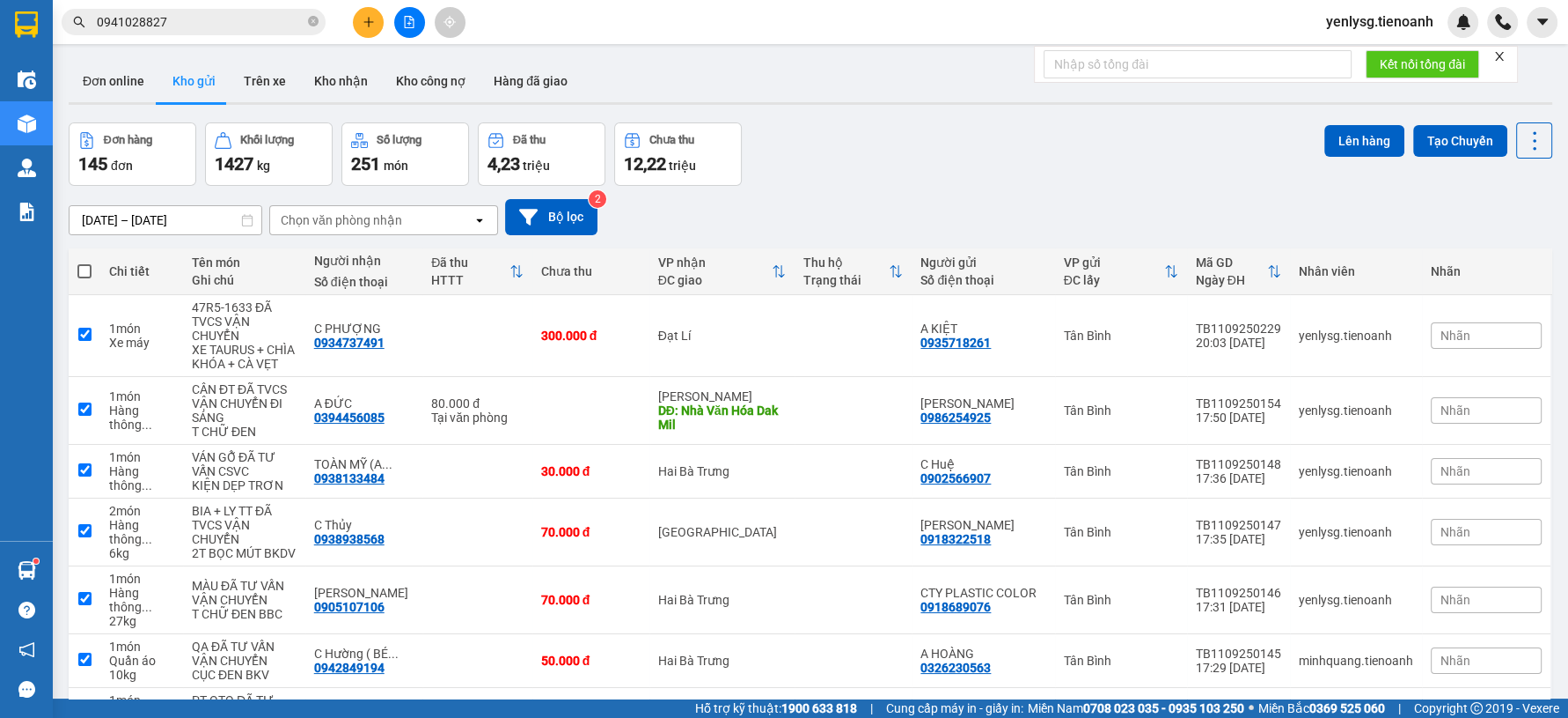
checkbox input "true"
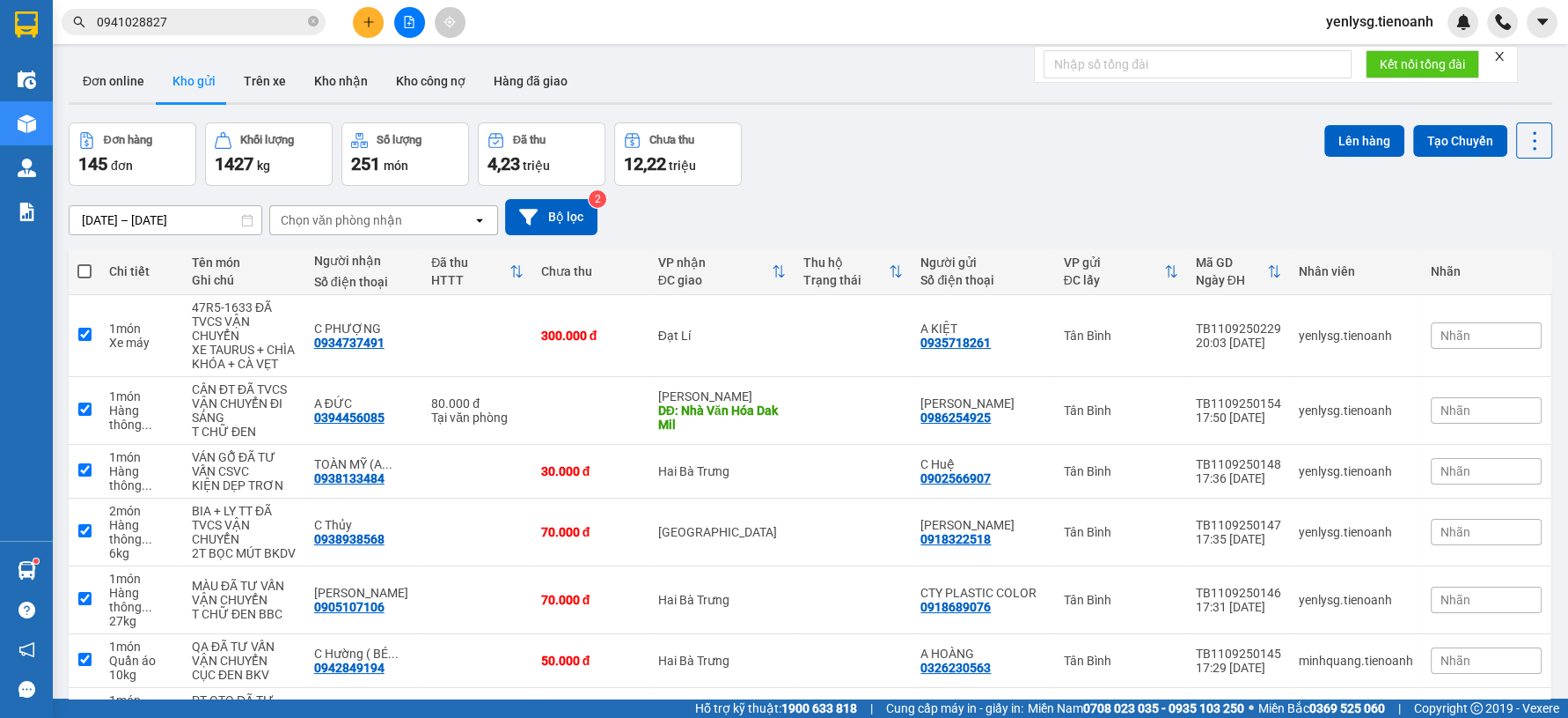
checkbox input "true"
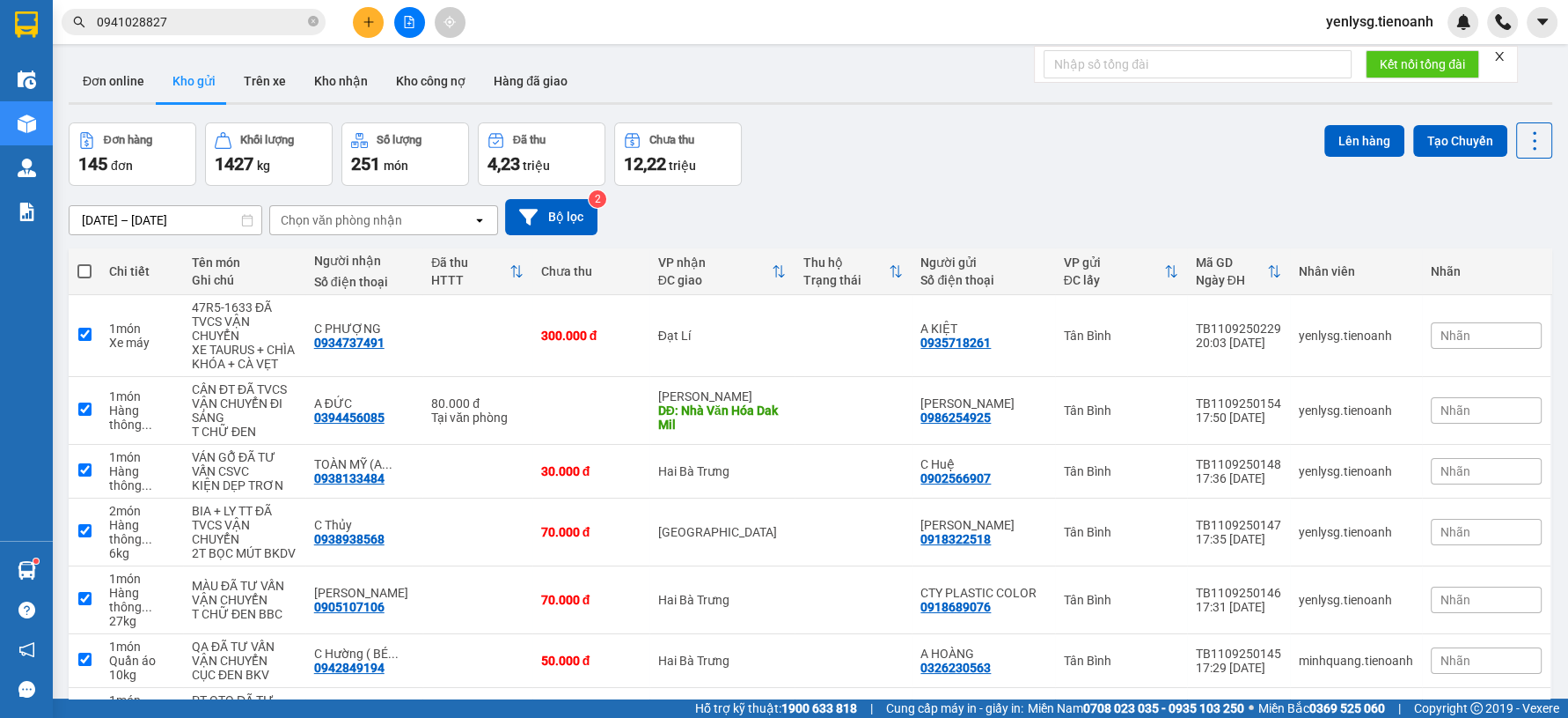
checkbox input "true"
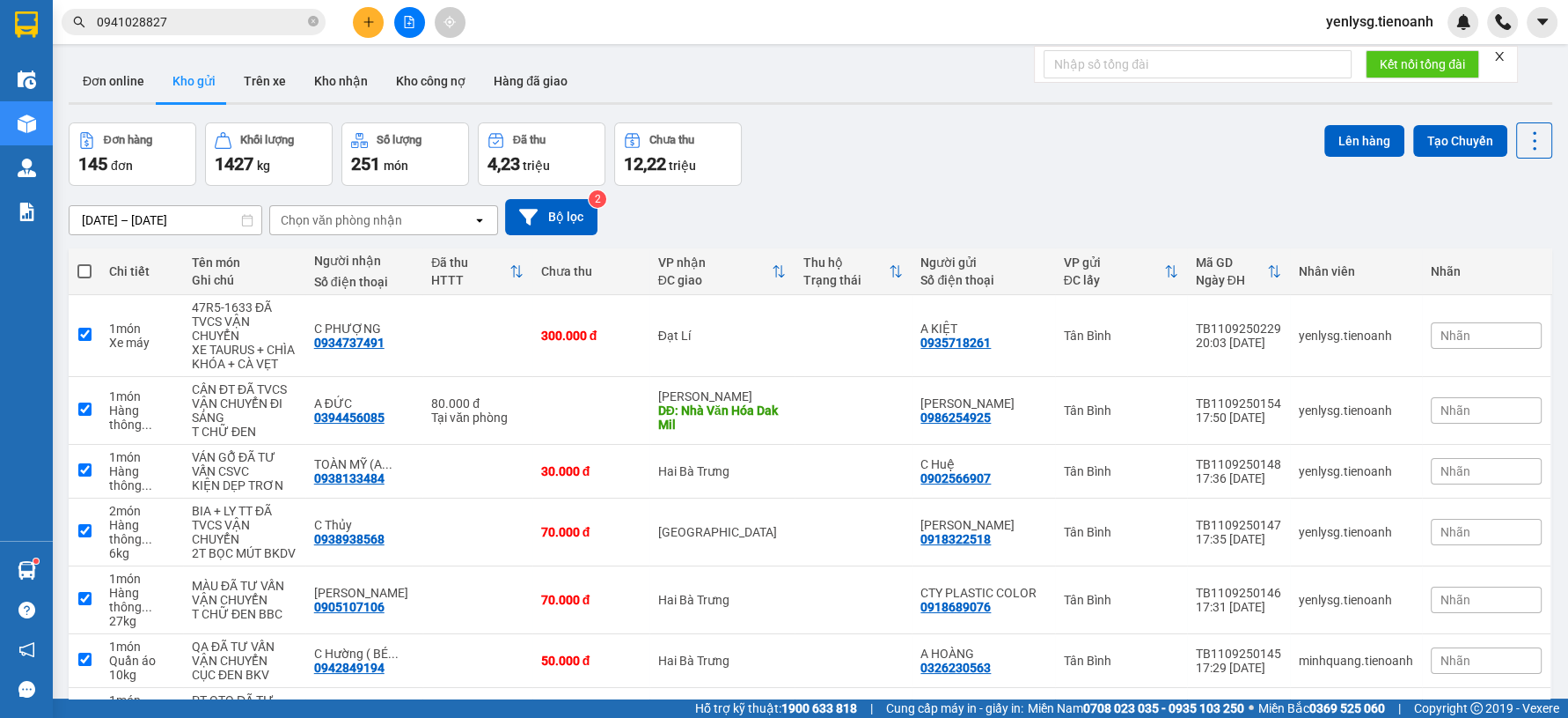
checkbox input "true"
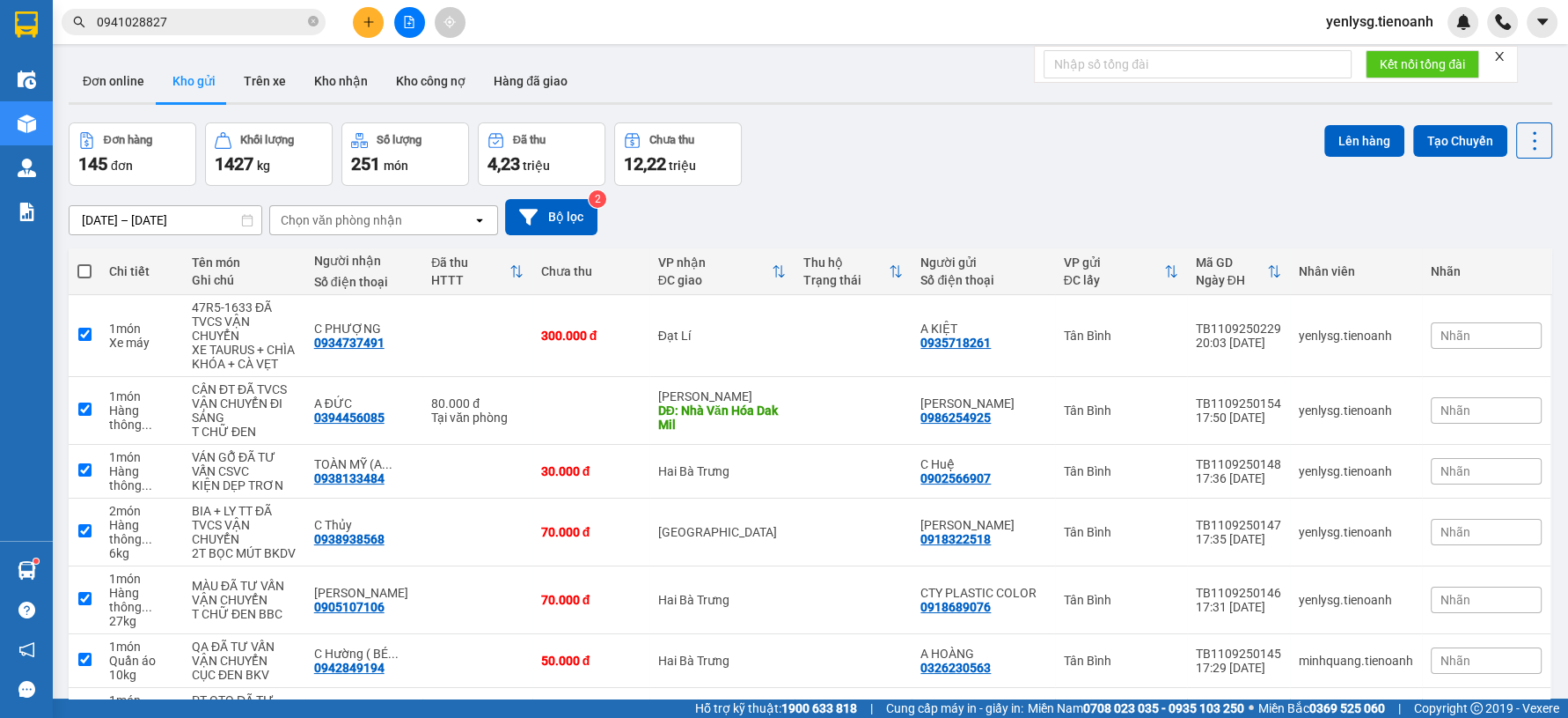
checkbox input "true"
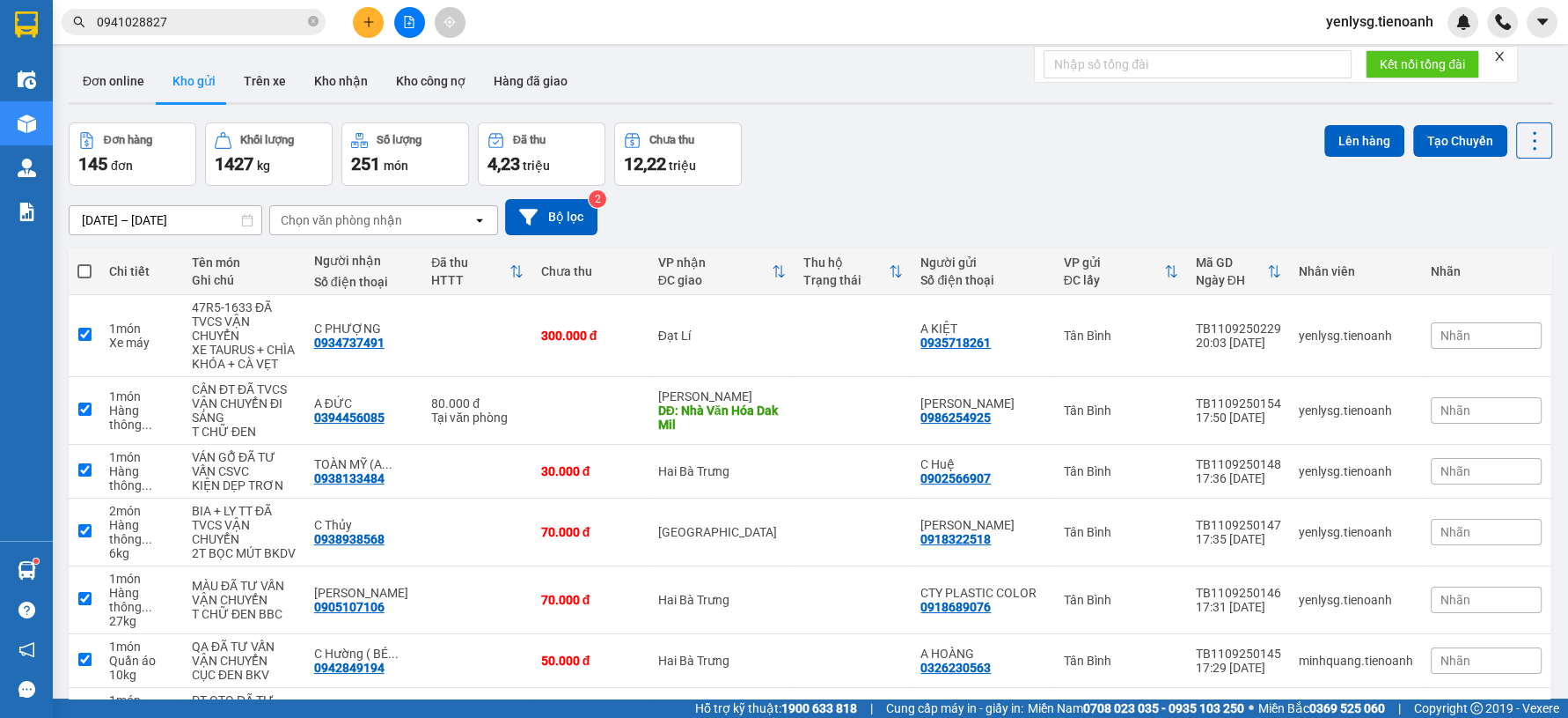
checkbox input "true"
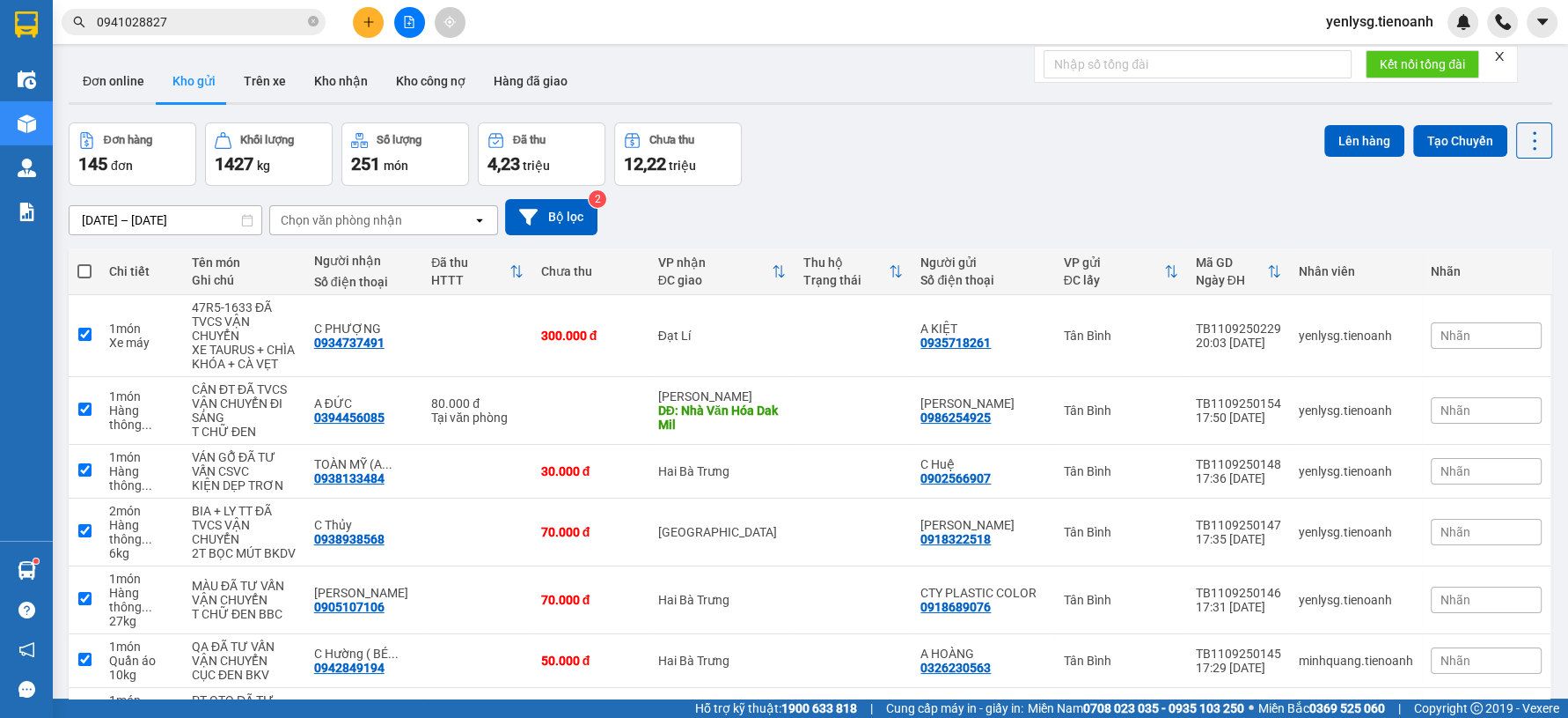
checkbox input "true"
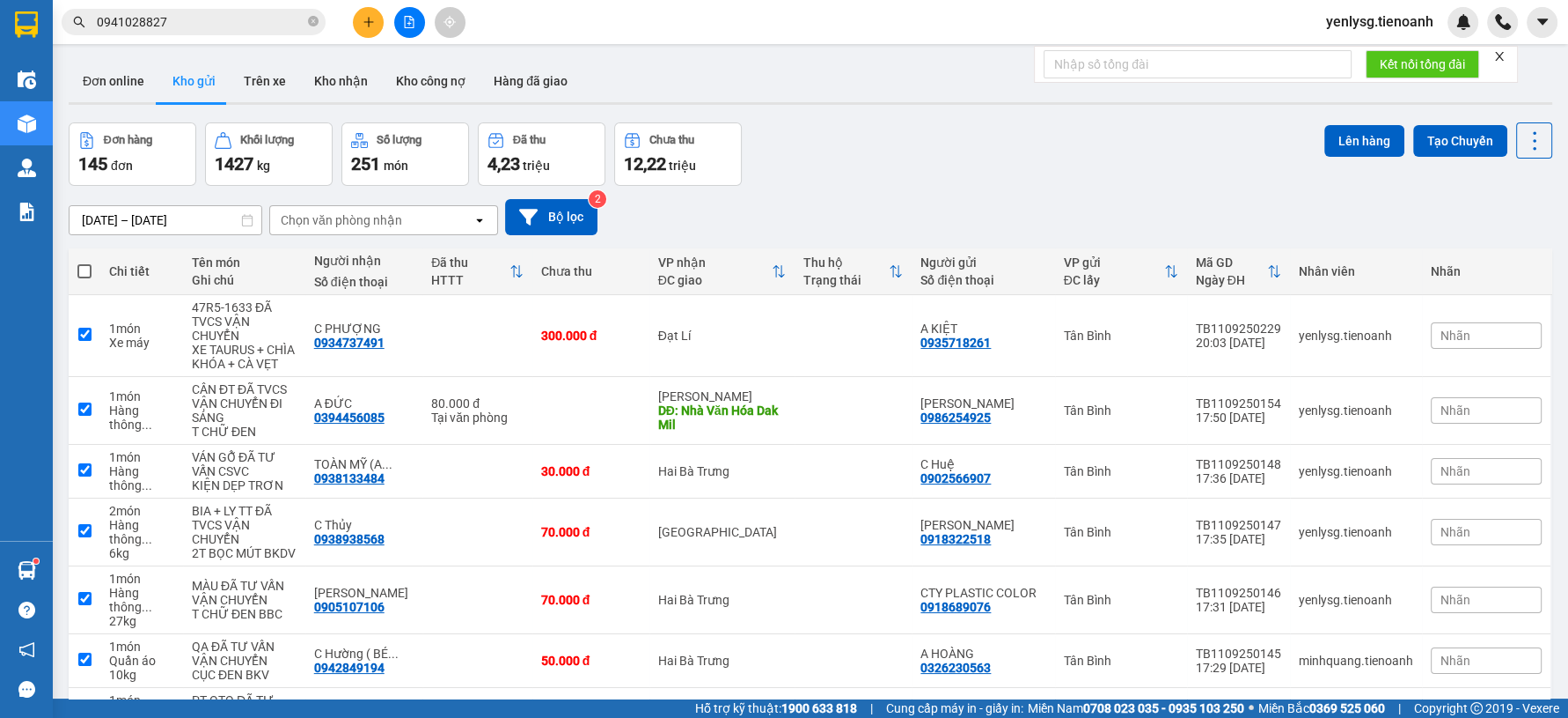
checkbox input "true"
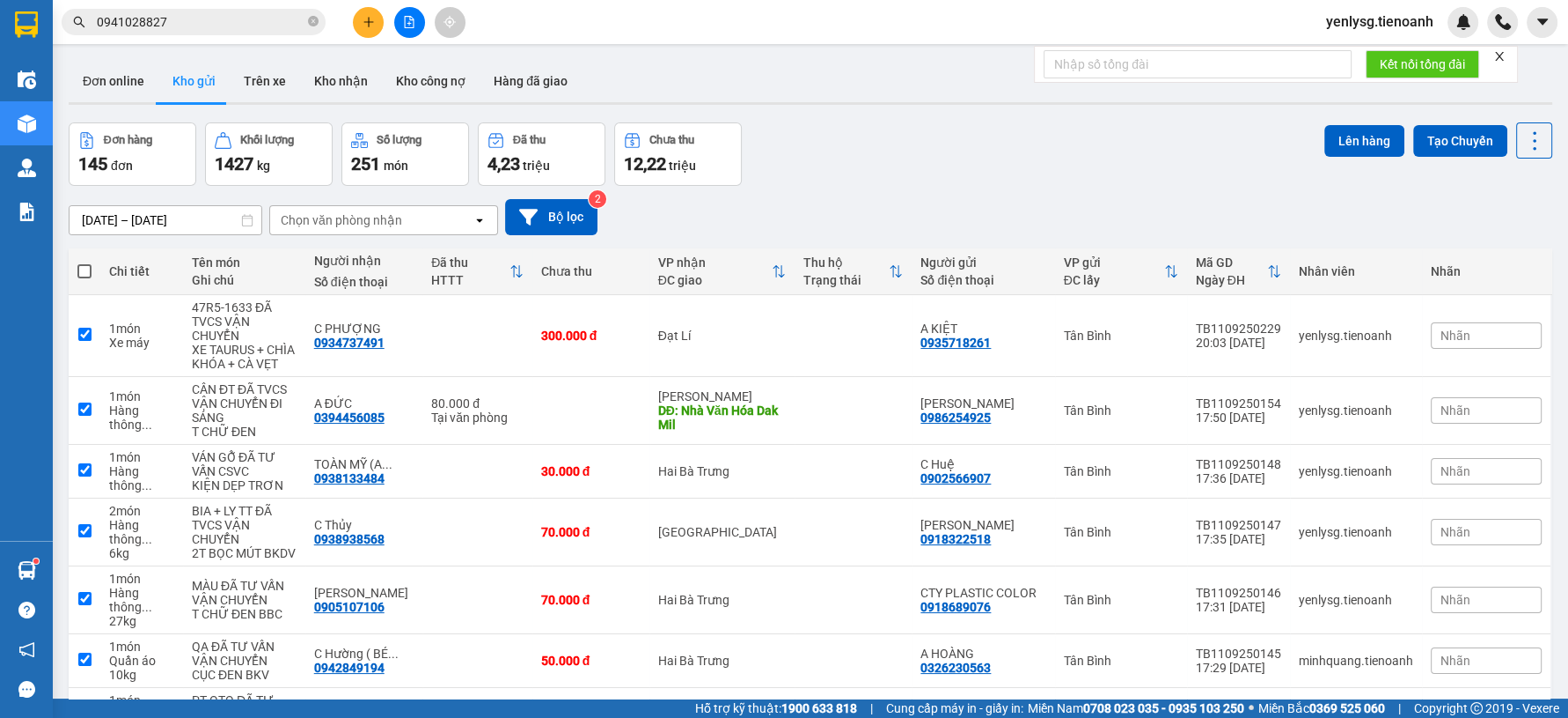
checkbox input "true"
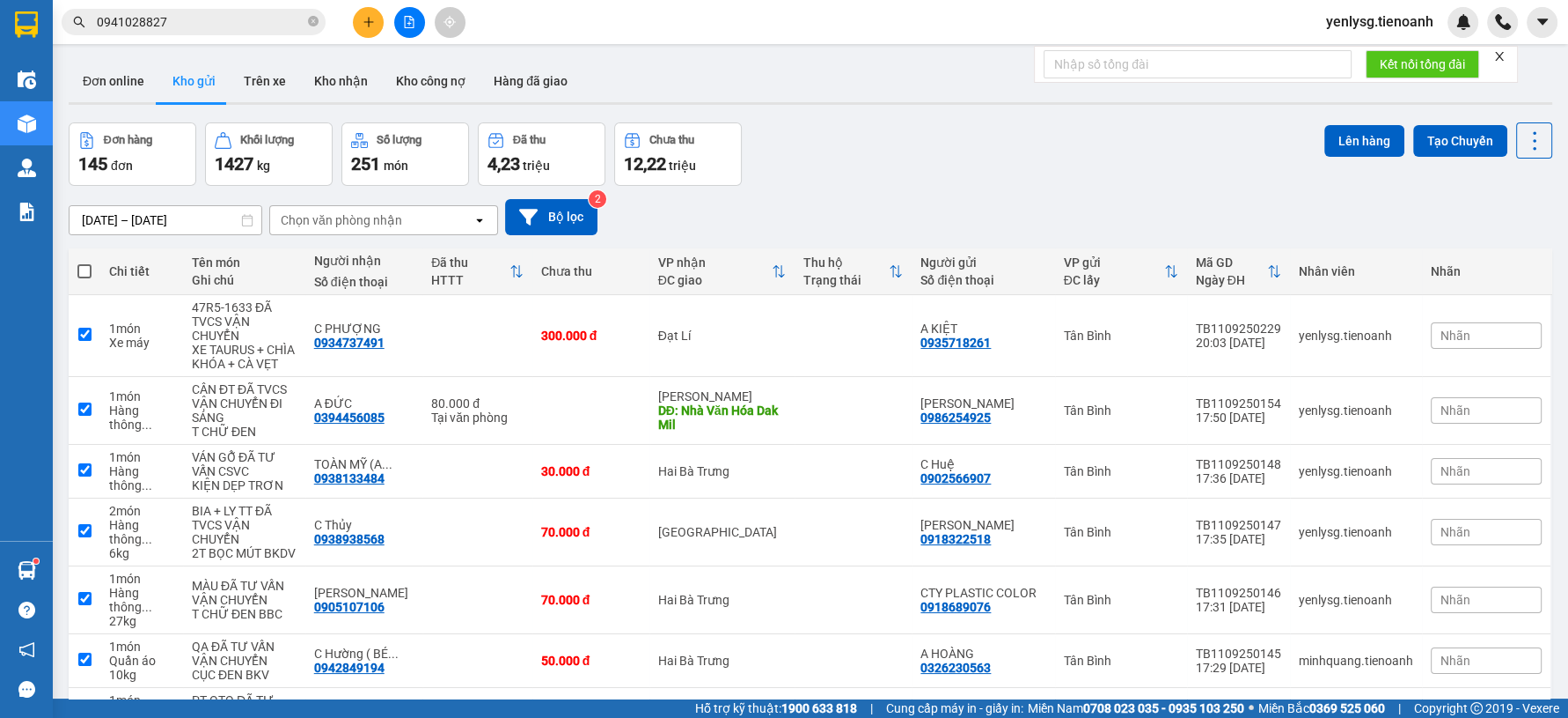
checkbox input "true"
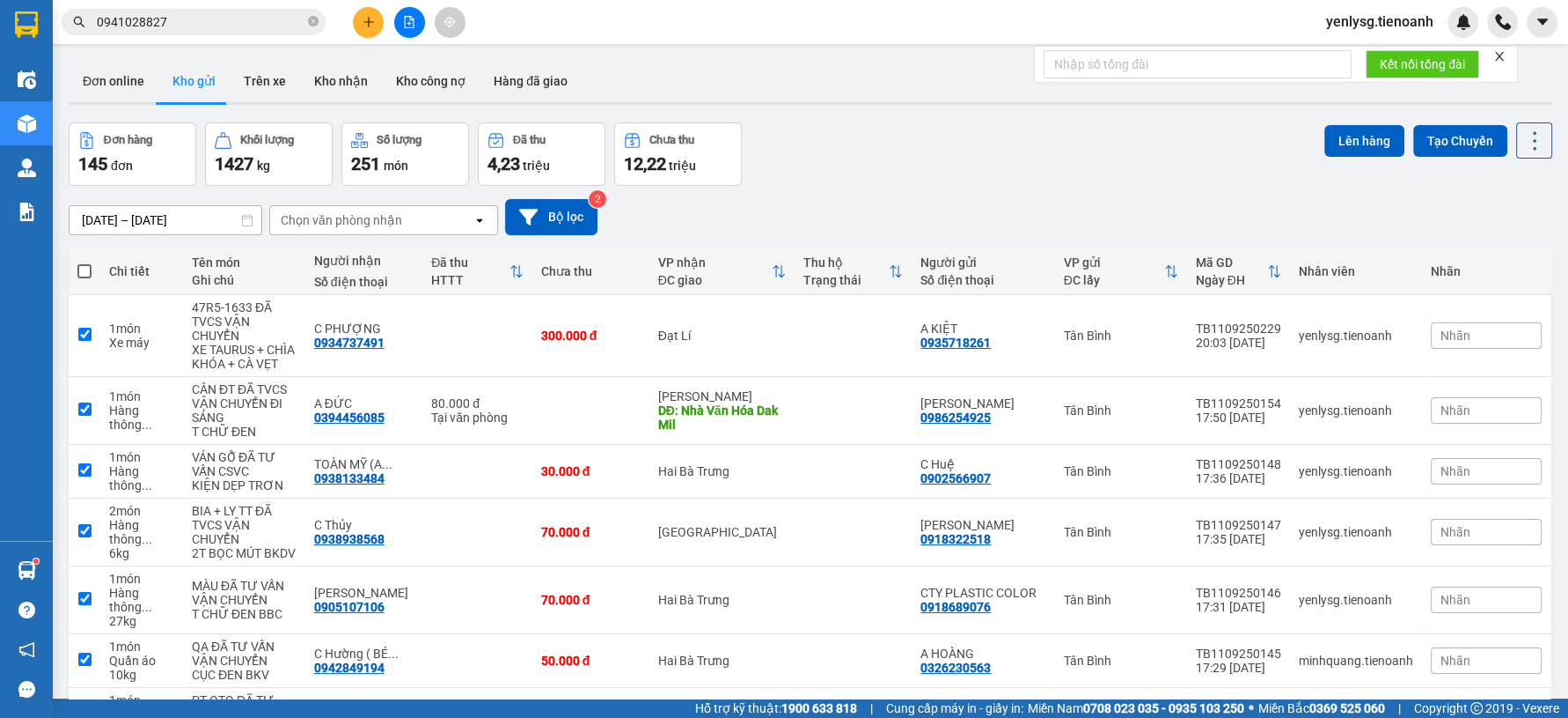
checkbox input "true"
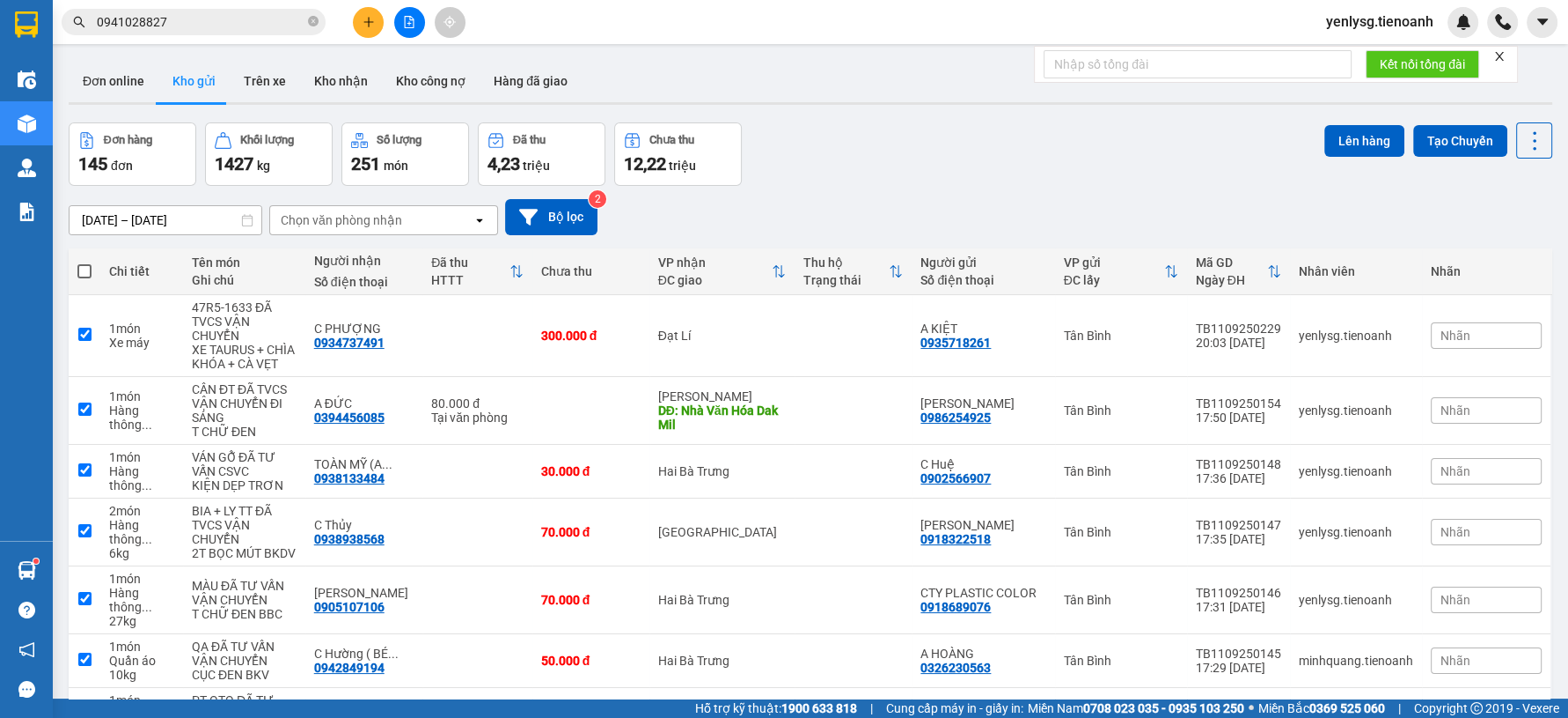
checkbox input "true"
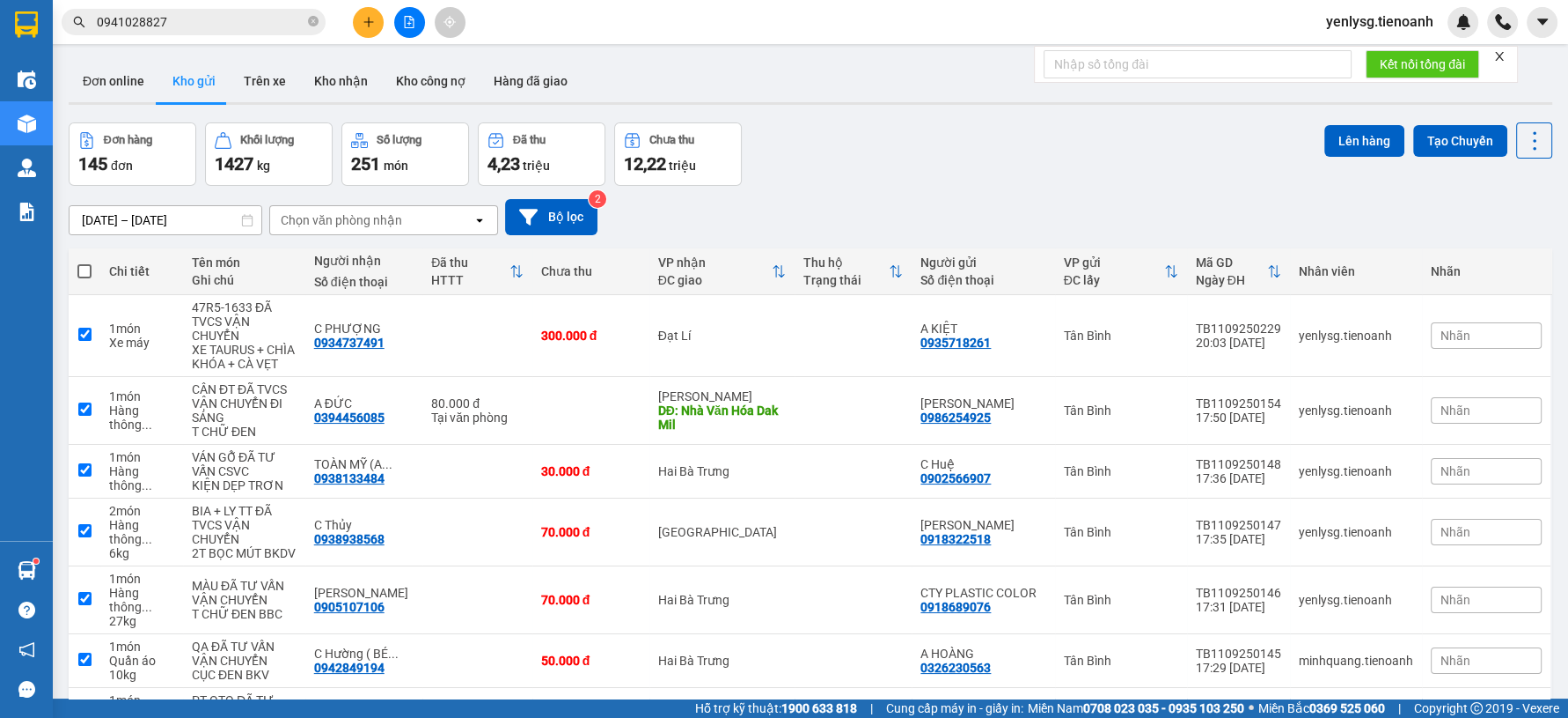
checkbox input "true"
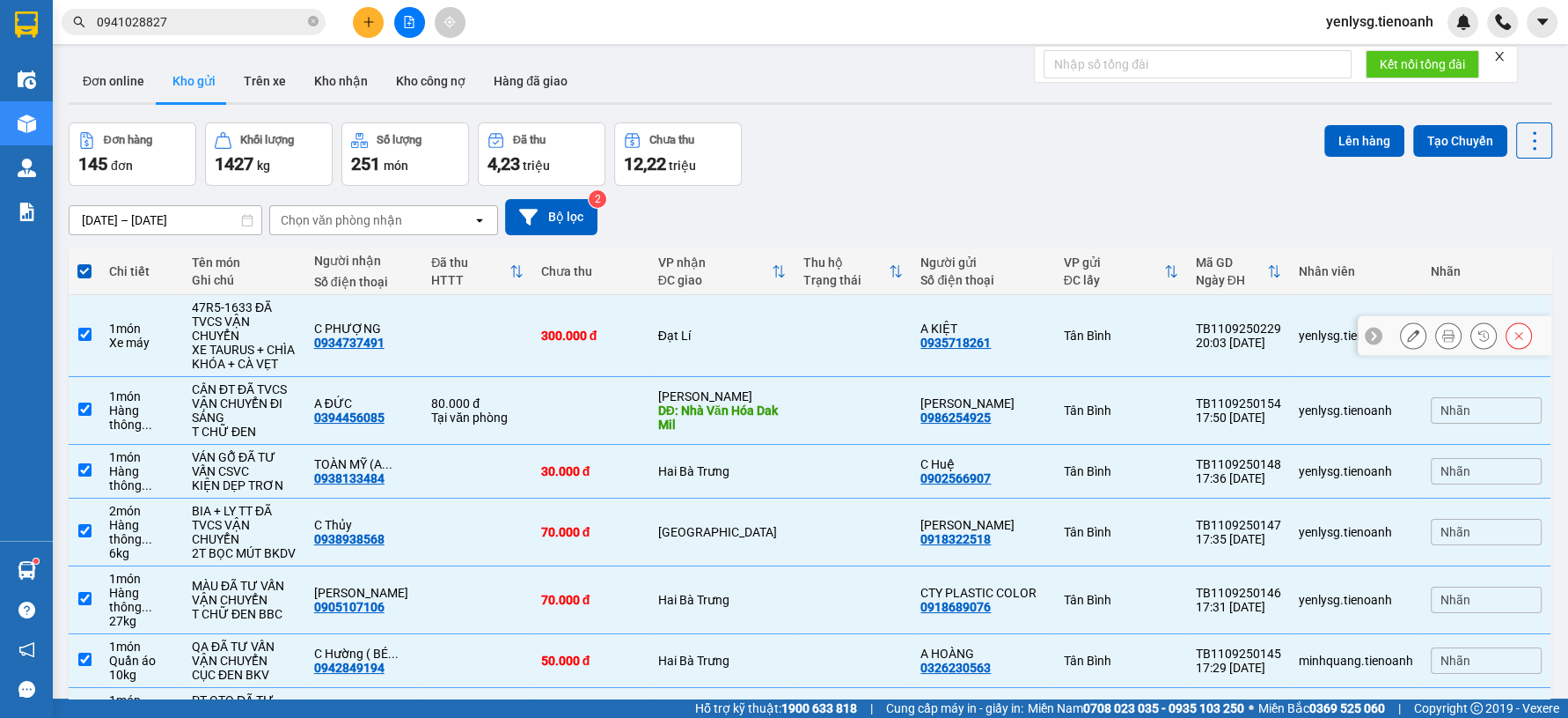
click at [269, 326] on div "47R5-1633 ĐÃ TVCS VẬN CHUYỂN" at bounding box center [244, 321] width 105 height 43
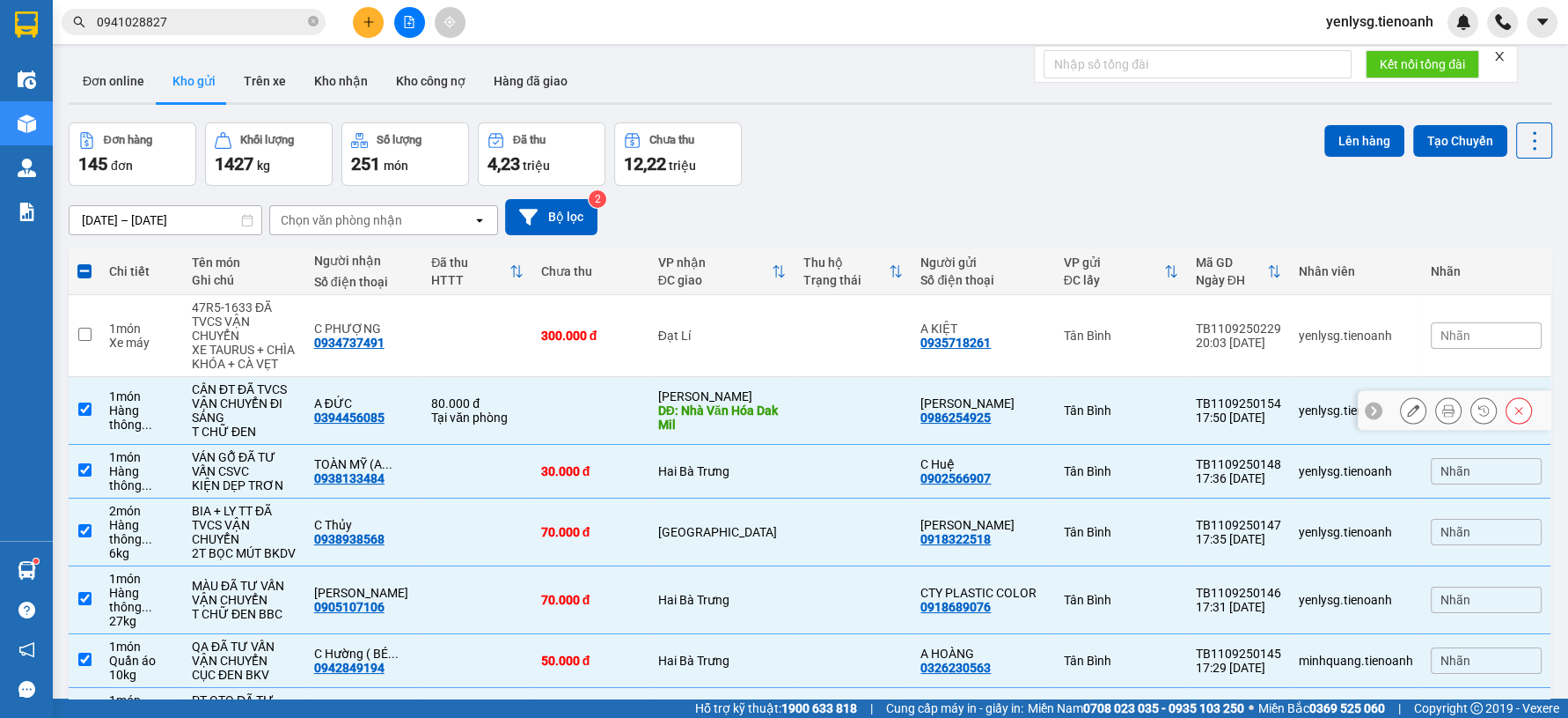
click at [446, 424] on div "Tại văn phòng" at bounding box center [476, 418] width 91 height 14
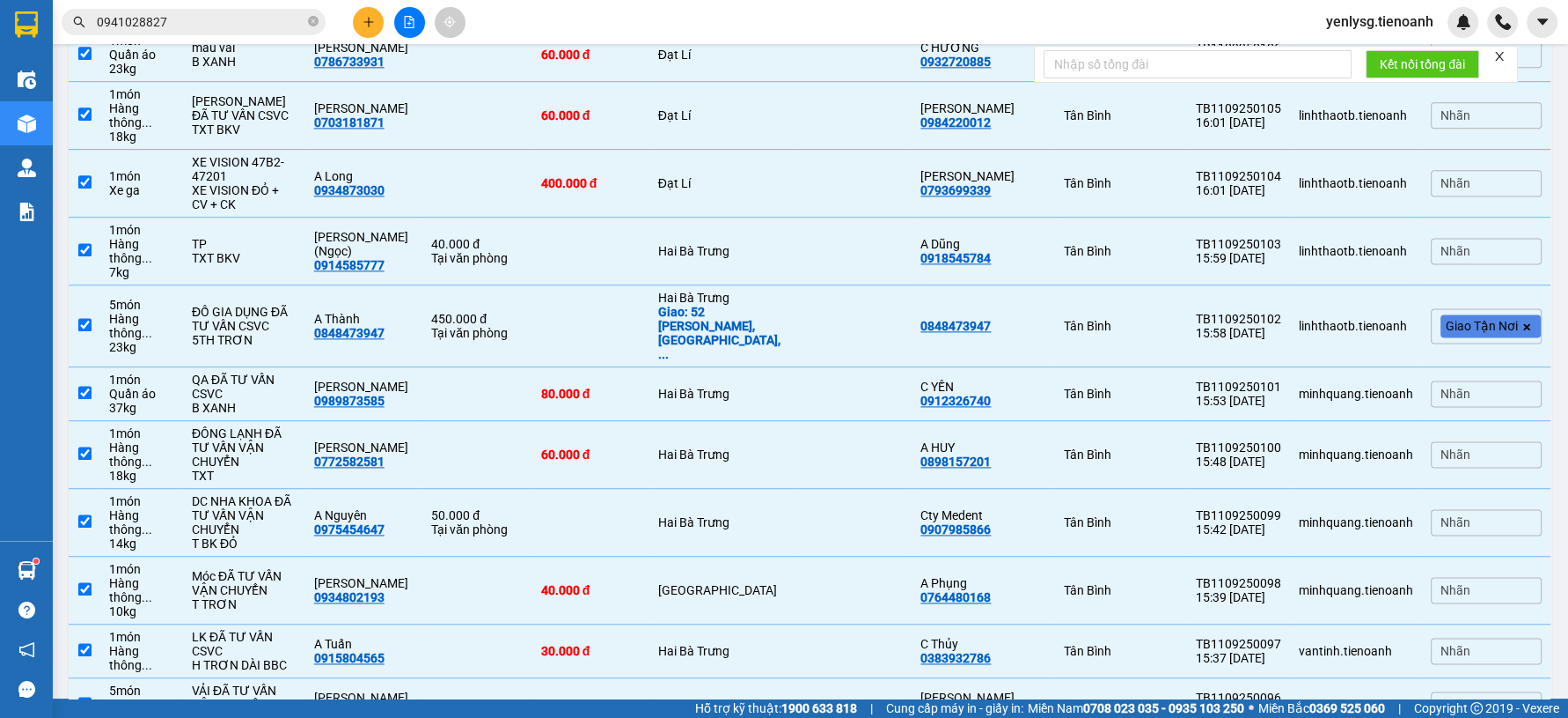
scroll to position [2738, 0]
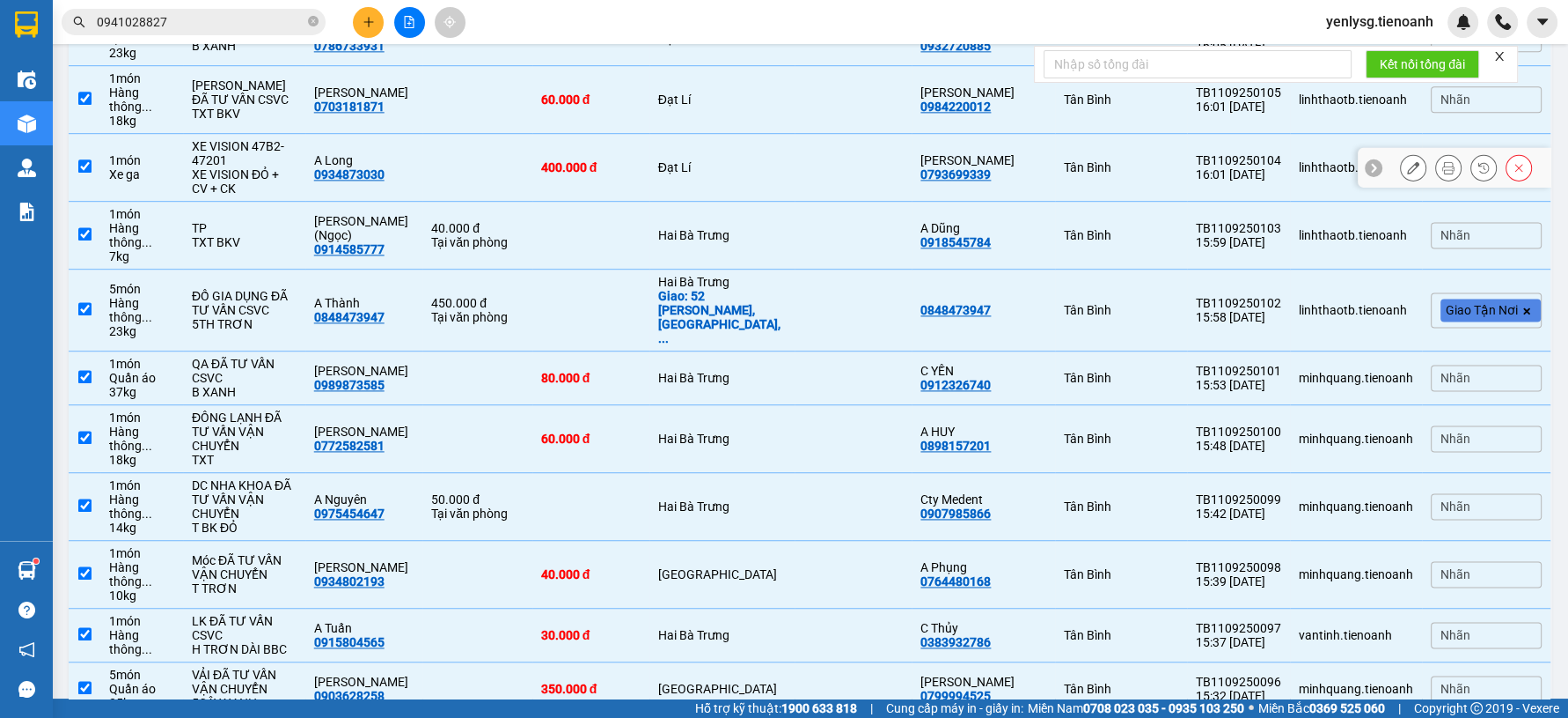
click at [625, 175] on div "400.000 đ" at bounding box center [591, 167] width 99 height 14
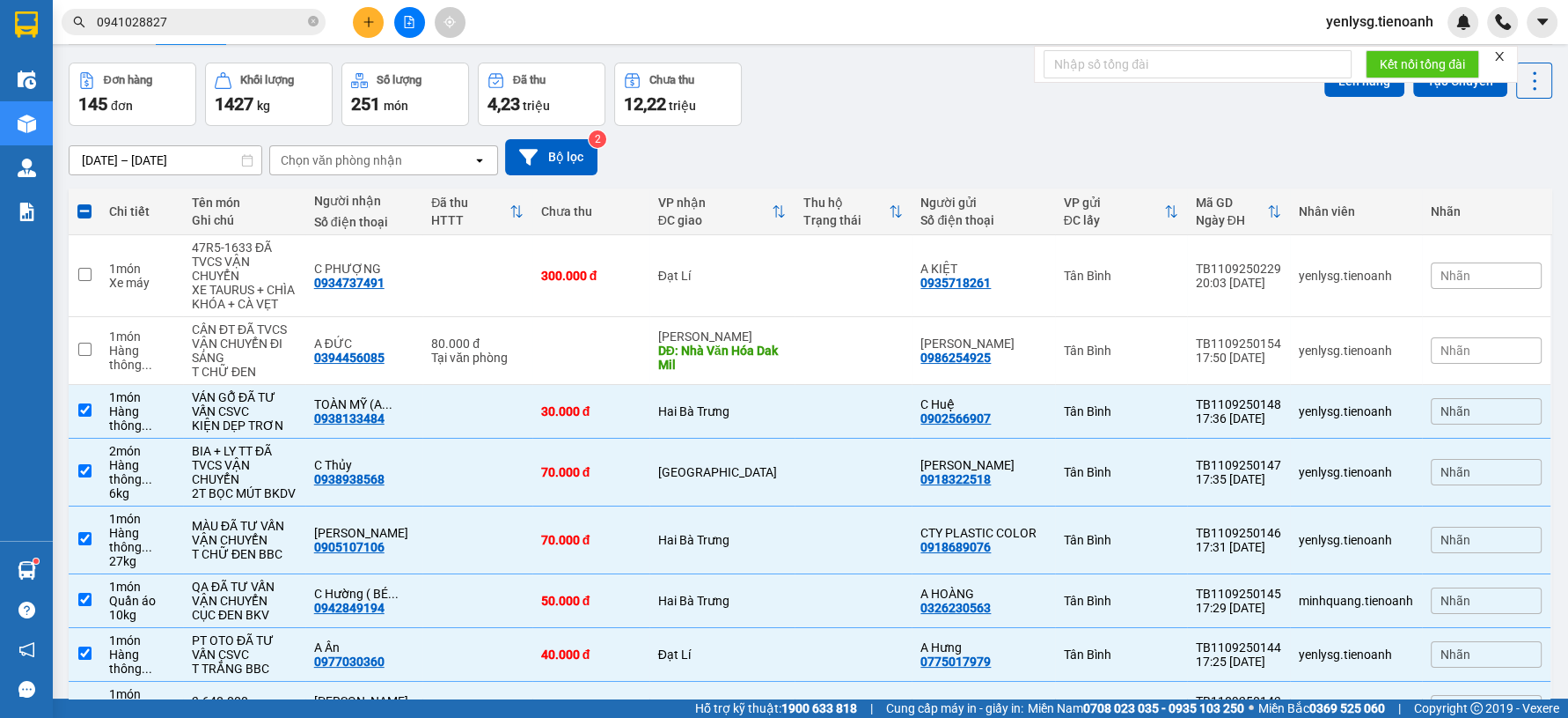
scroll to position [0, 0]
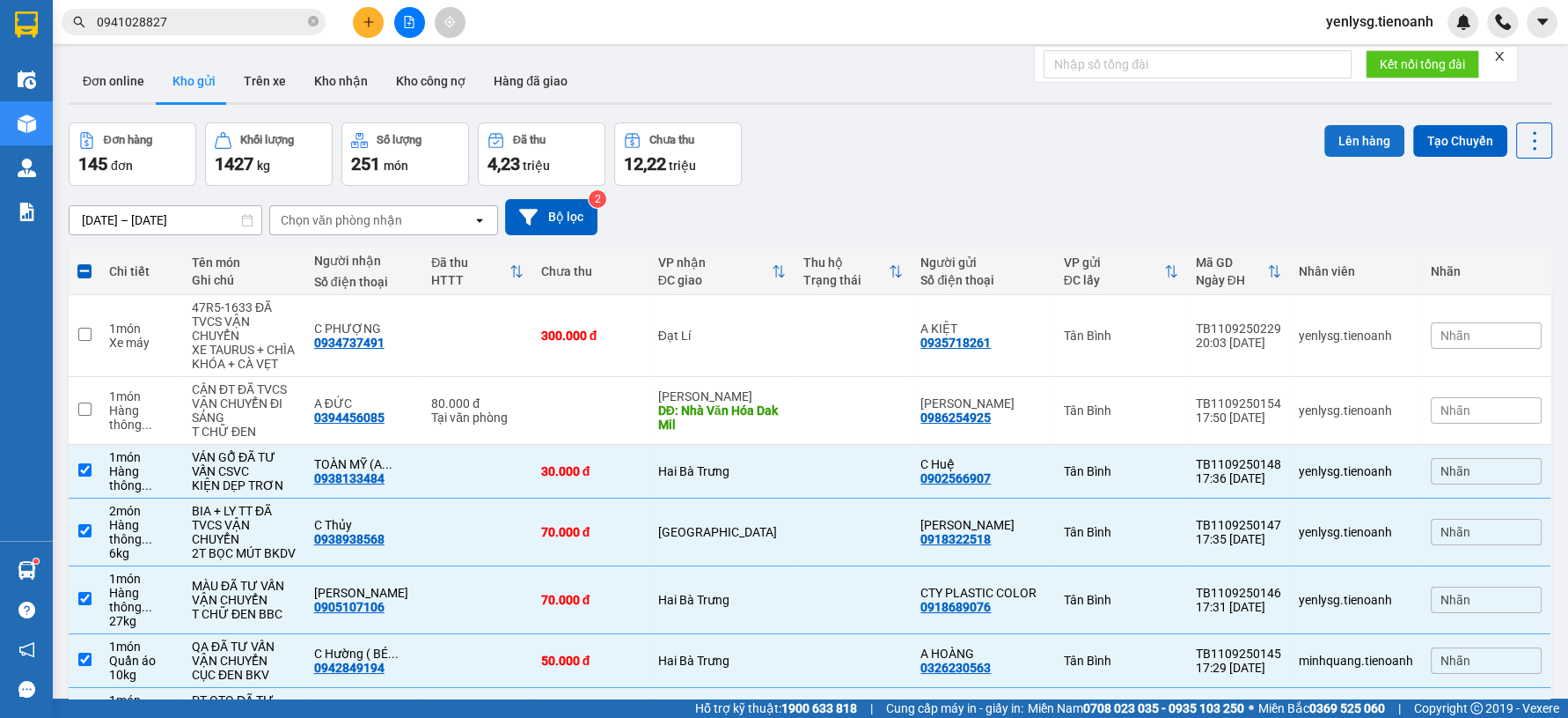
click at [1350, 153] on button "Lên hàng" at bounding box center [1364, 140] width 80 height 32
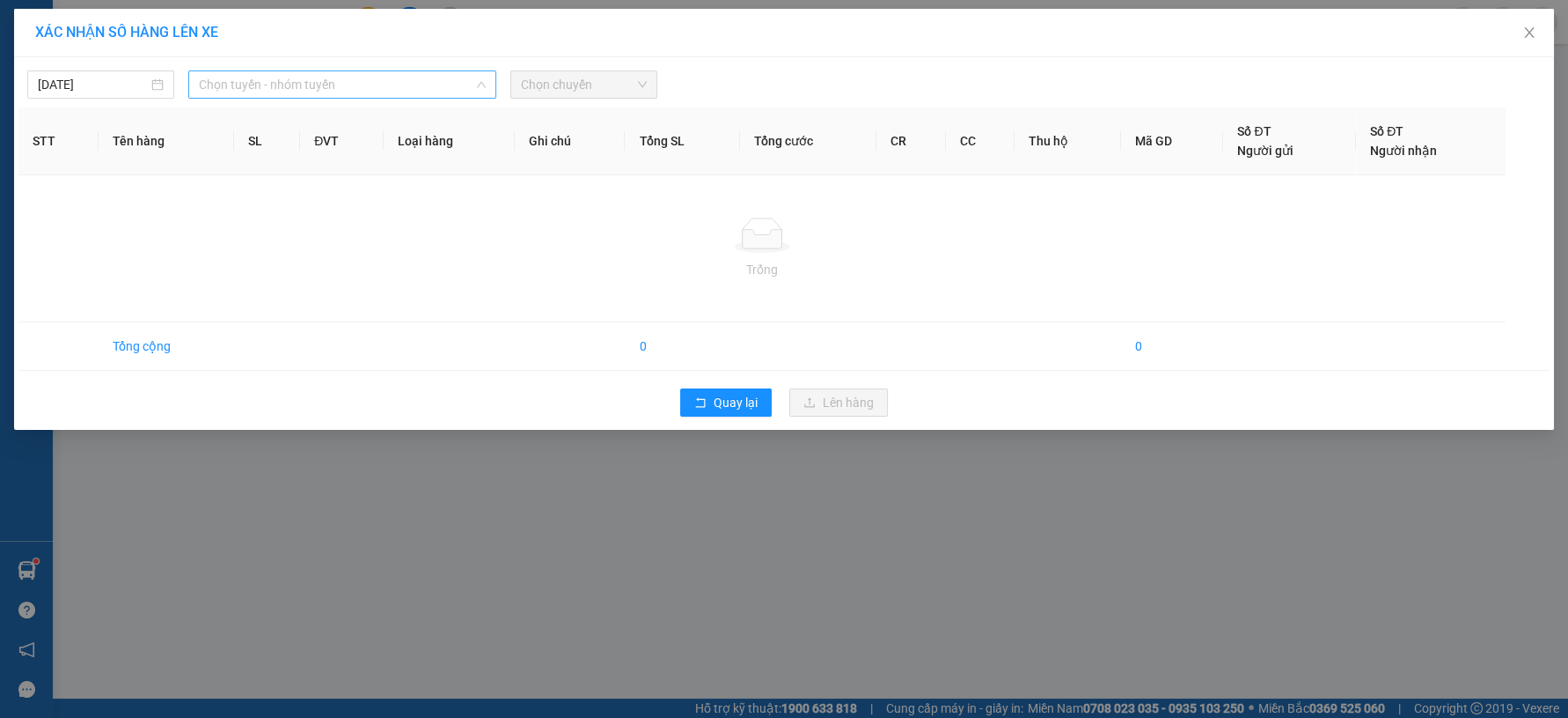
click at [463, 89] on span "Chọn tuyến - nhóm tuyến" at bounding box center [342, 84] width 286 height 26
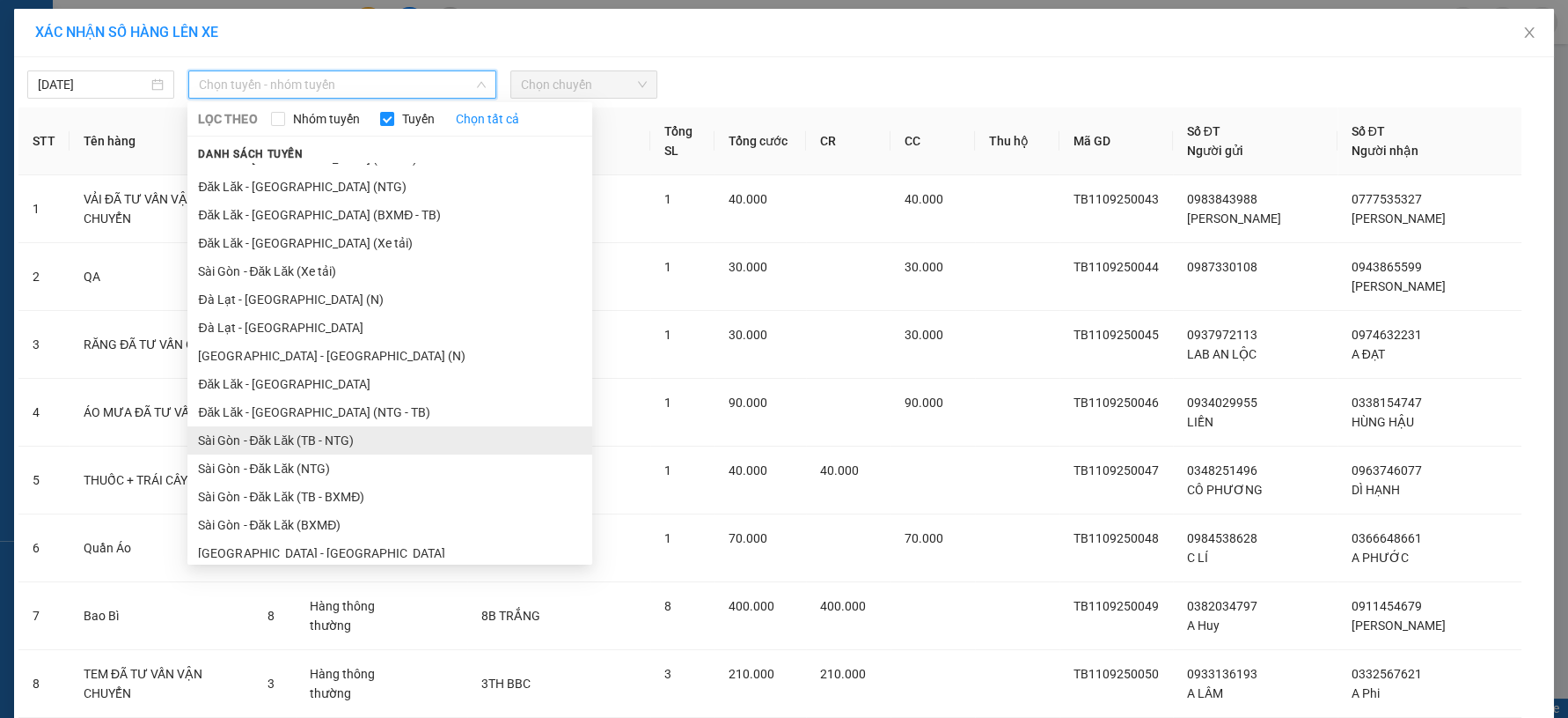
scroll to position [27, 0]
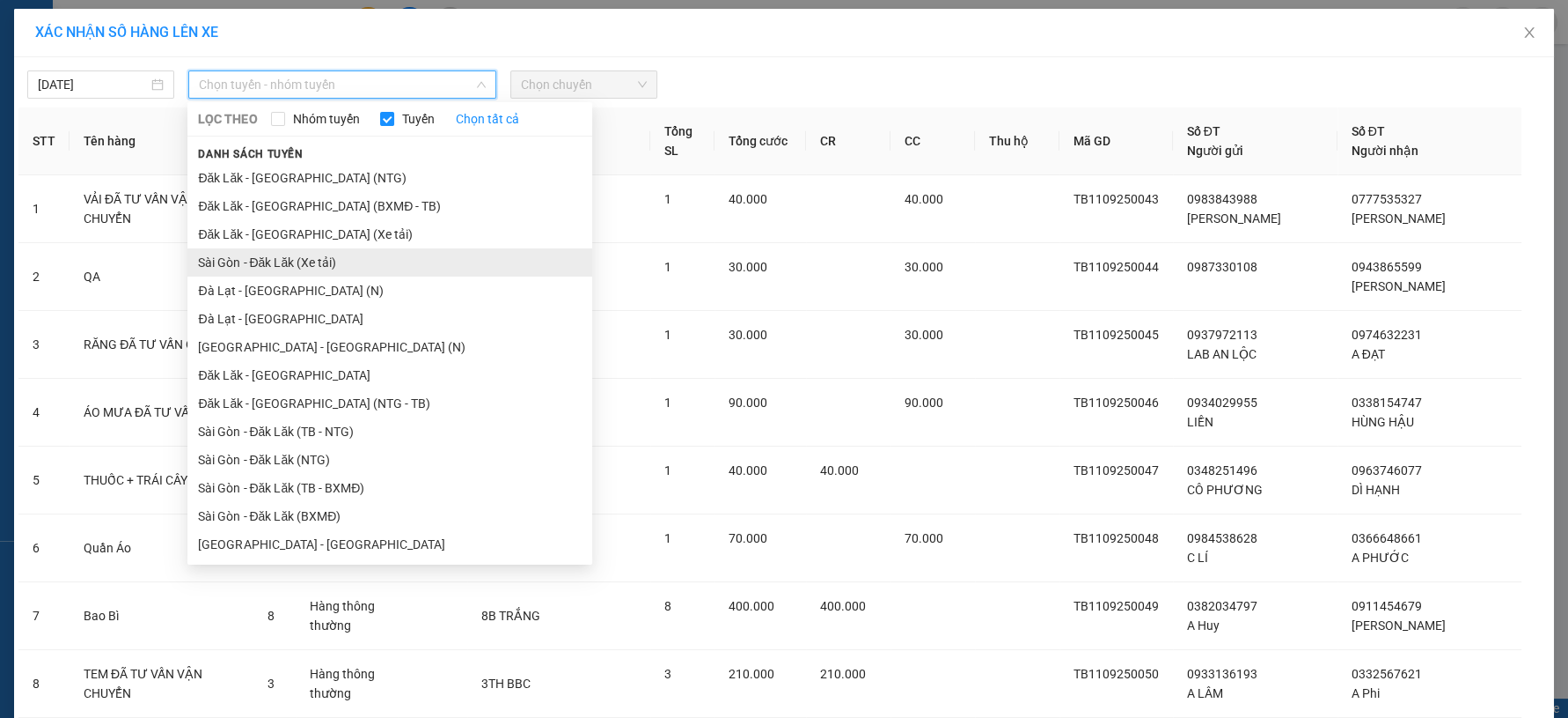
click at [326, 260] on li "Sài Gòn - Đăk Lăk (Xe tải)" at bounding box center [390, 262] width 405 height 28
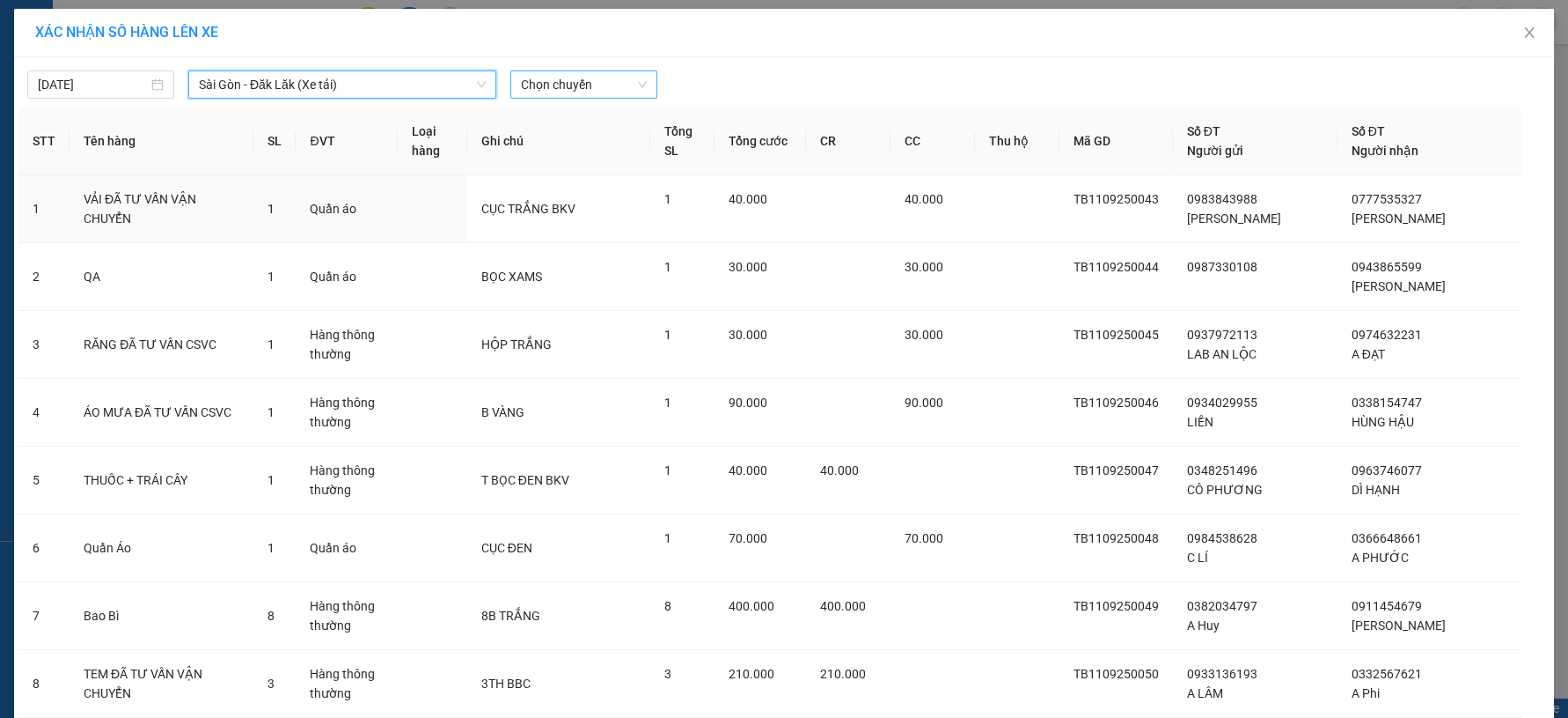
click at [559, 94] on span "Chọn chuyến" at bounding box center [583, 84] width 126 height 26
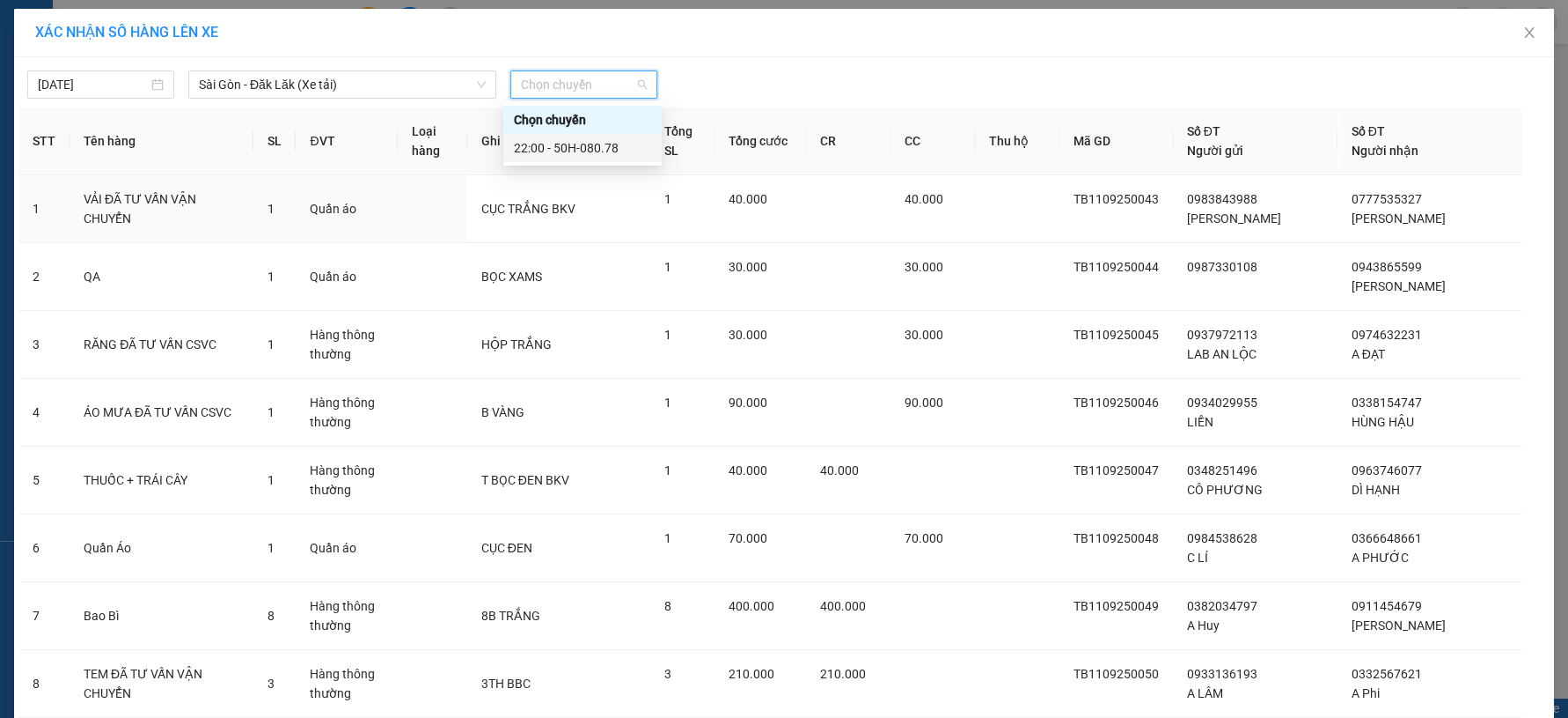
click at [559, 144] on div "22:00 - 50H-080.78" at bounding box center [583, 147] width 137 height 19
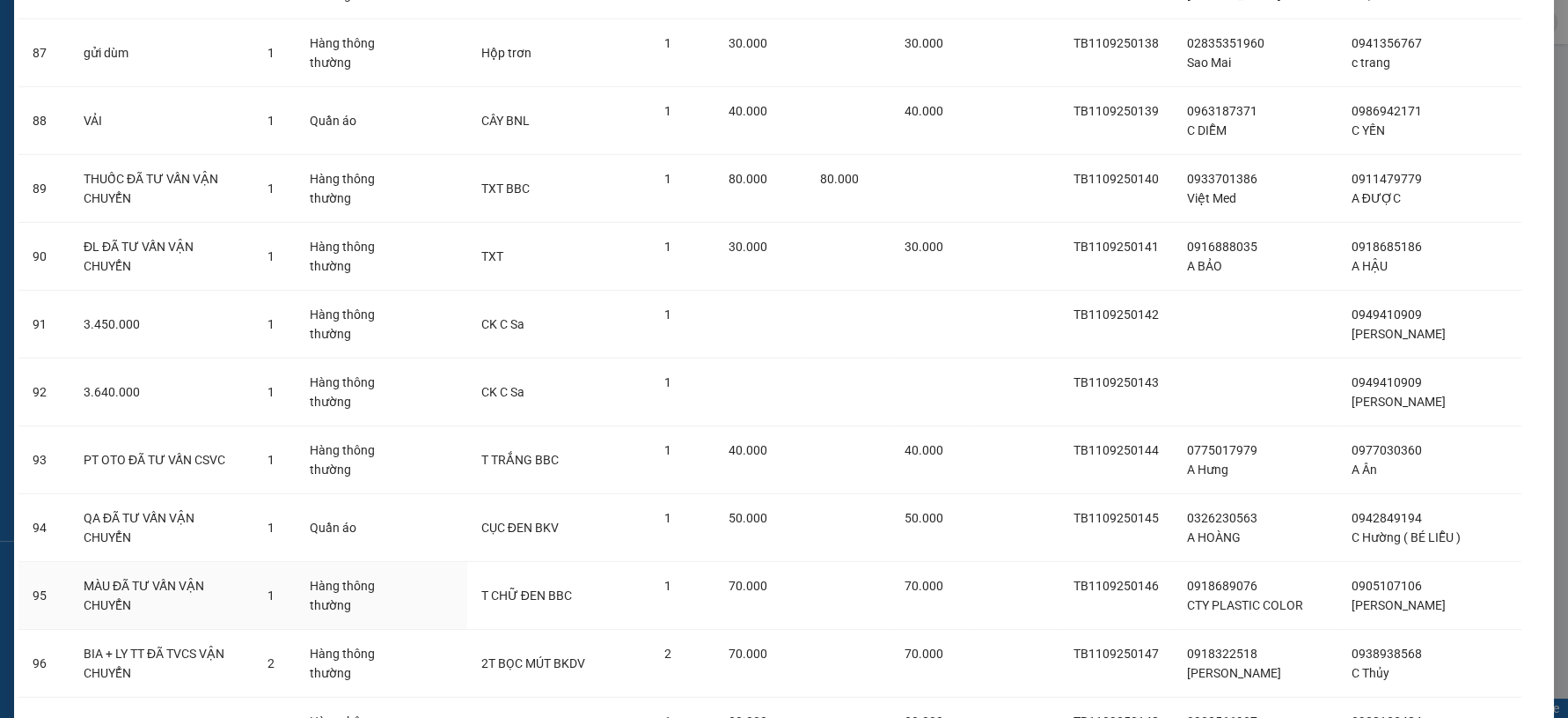
scroll to position [6261, 0]
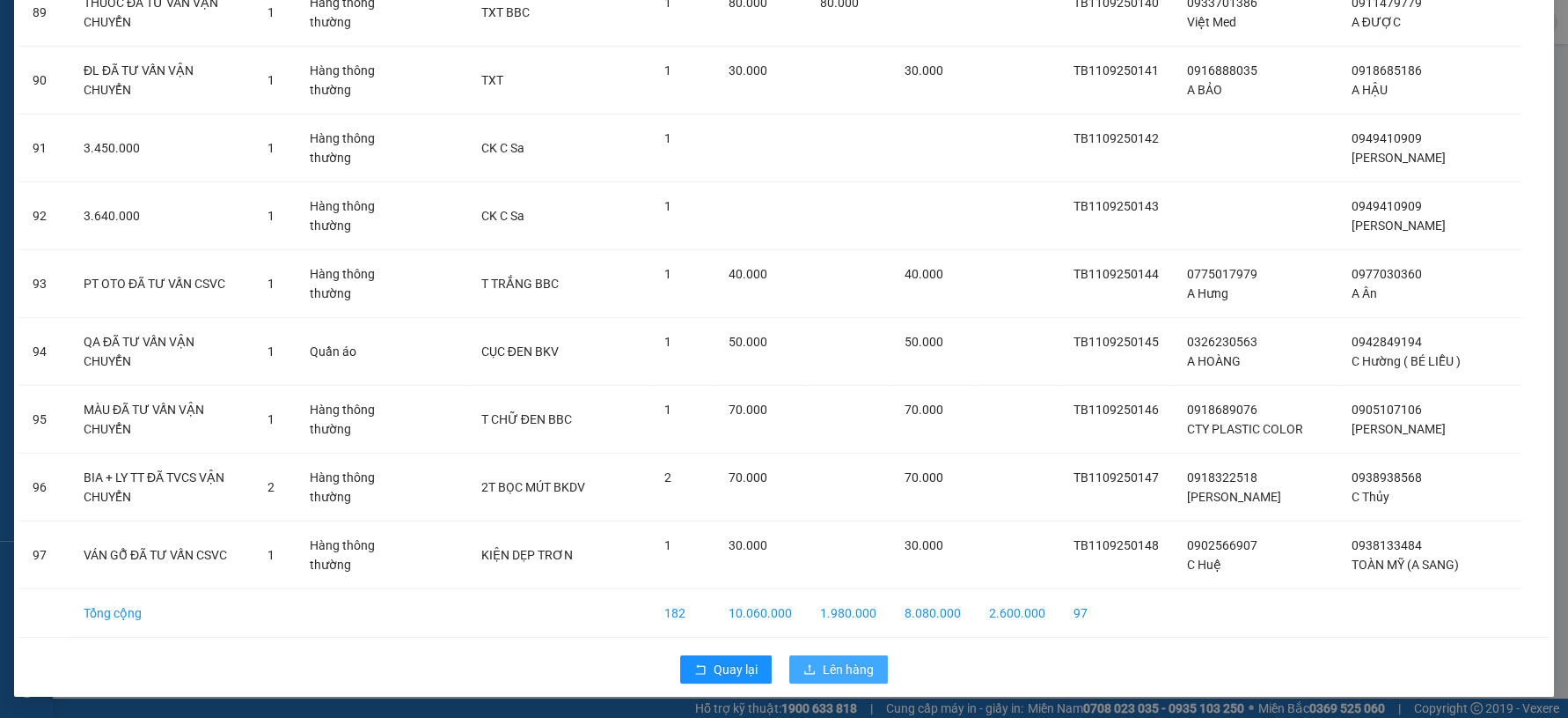
click at [842, 679] on span "Lên hàng" at bounding box center [848, 668] width 51 height 19
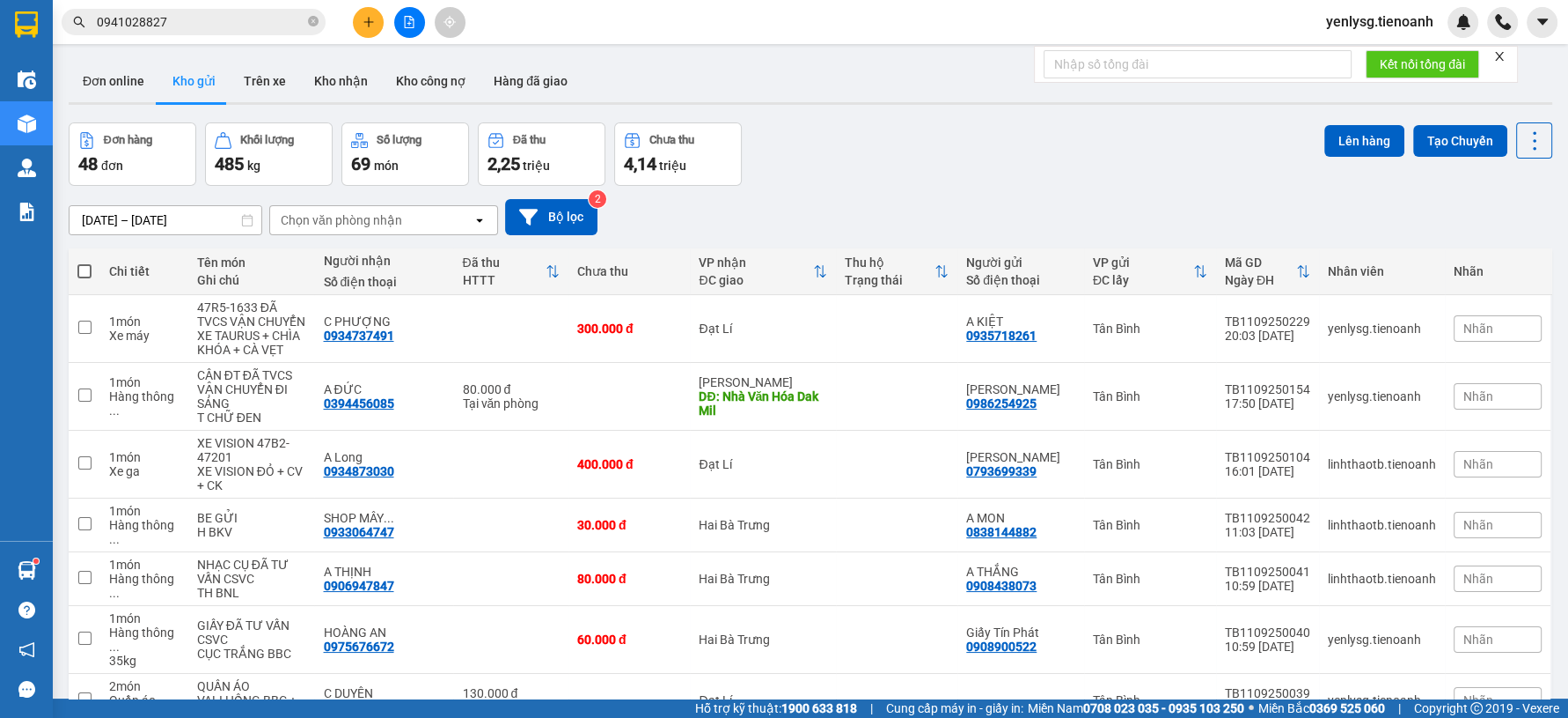
click at [81, 266] on span at bounding box center [85, 271] width 14 height 14
click at [84, 262] on input "checkbox" at bounding box center [84, 262] width 0 height 0
click at [147, 363] on td "1 món Xe máy" at bounding box center [144, 328] width 88 height 68
click at [143, 389] on div "1 món" at bounding box center [145, 383] width 70 height 14
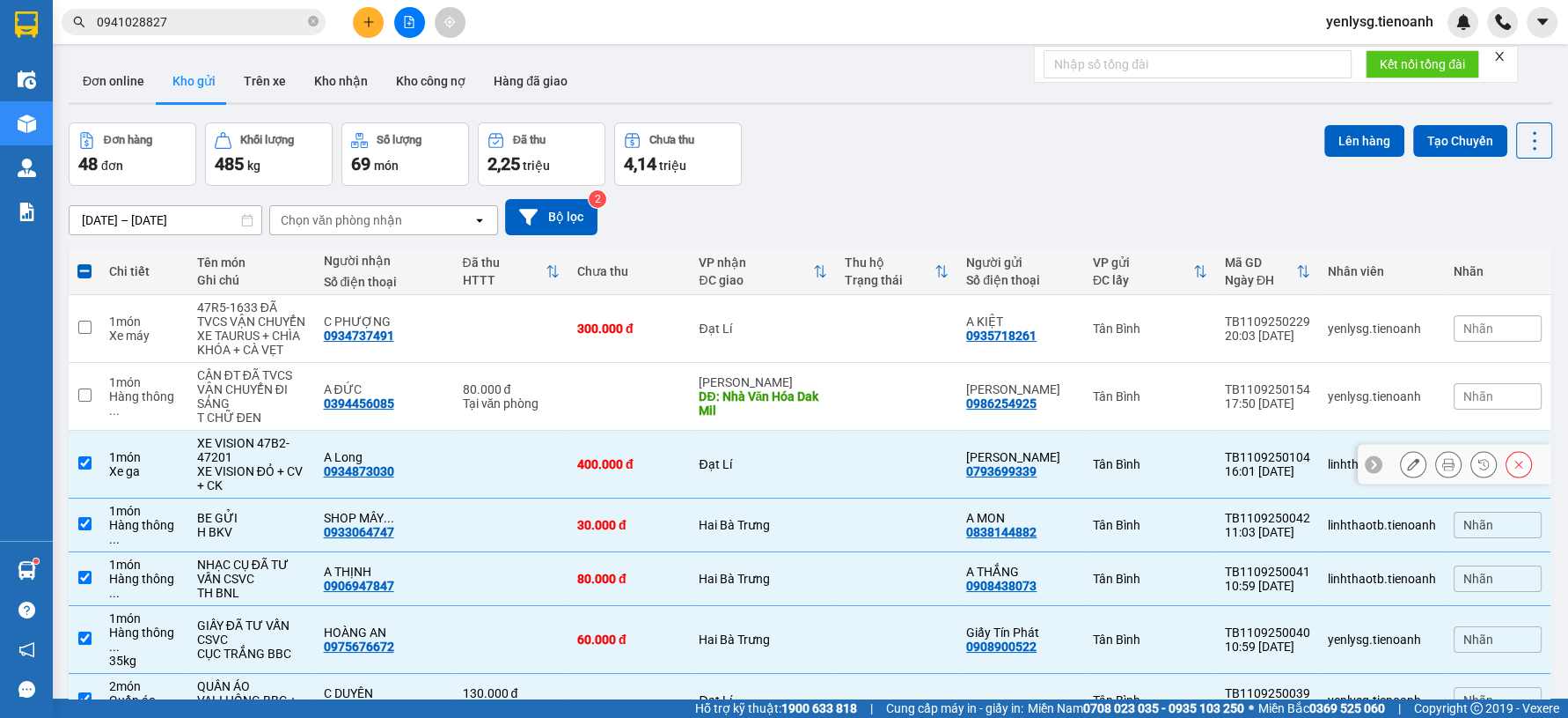
click at [188, 496] on td "1 món Xe ga" at bounding box center [144, 464] width 88 height 68
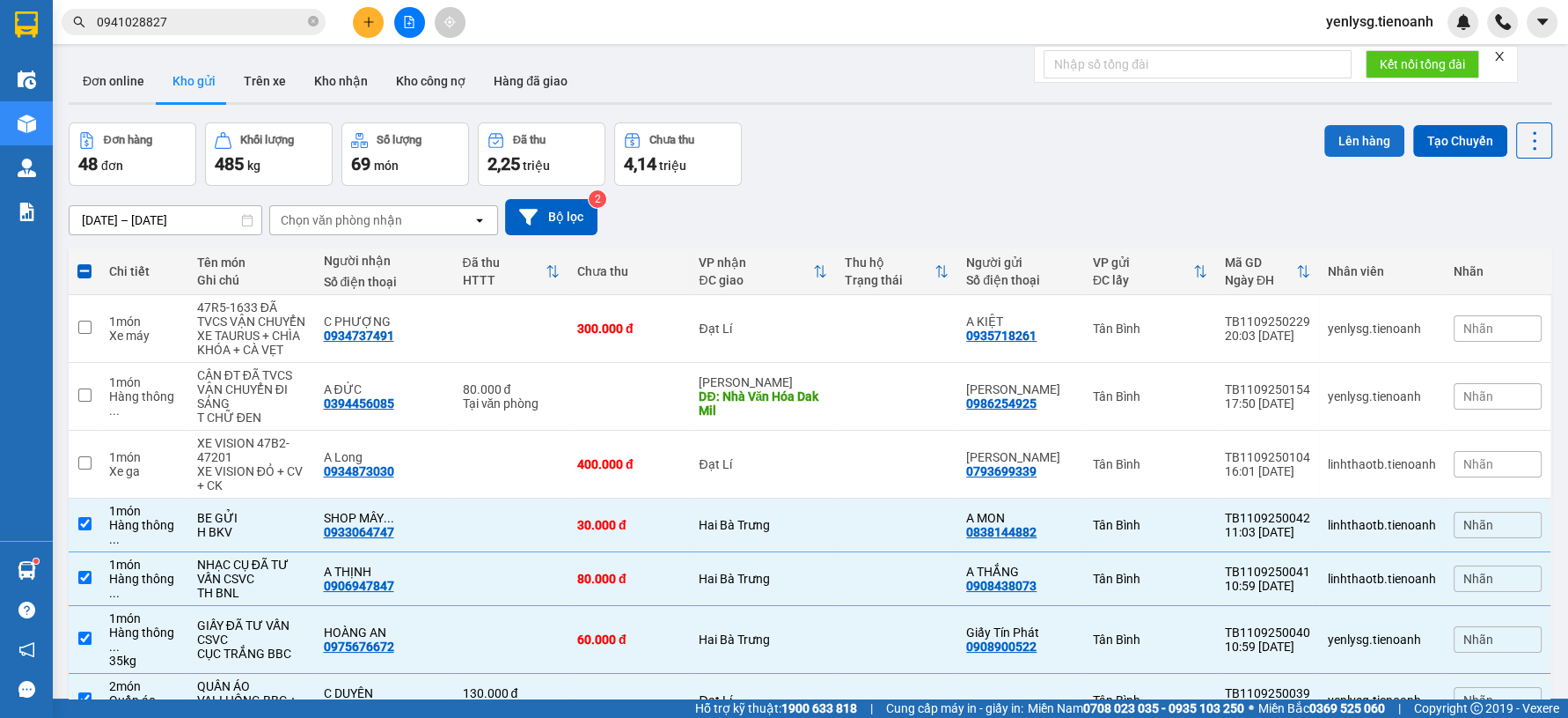
click at [1346, 134] on button "Lên hàng" at bounding box center [1364, 140] width 80 height 32
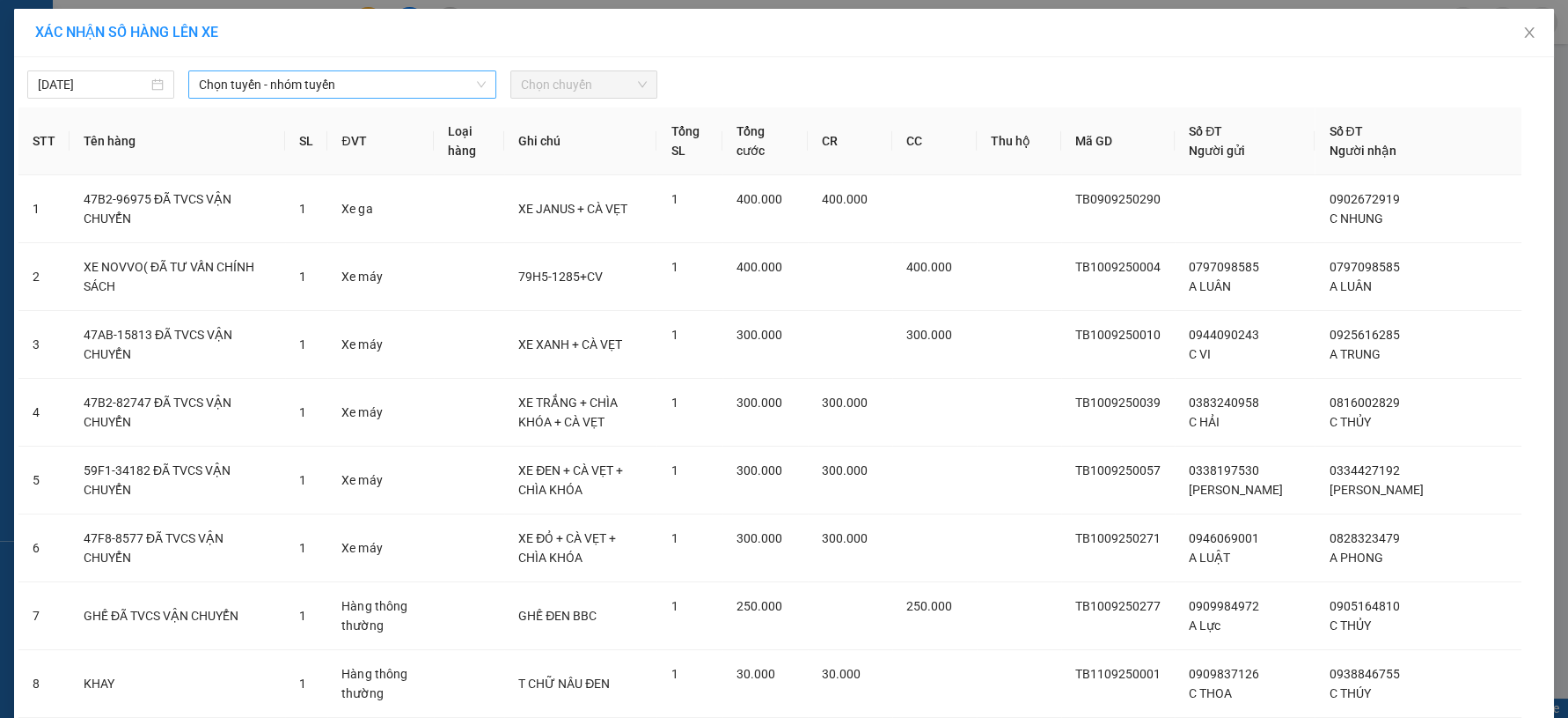
click at [435, 88] on span "Chọn tuyến - nhóm tuyến" at bounding box center [342, 84] width 286 height 26
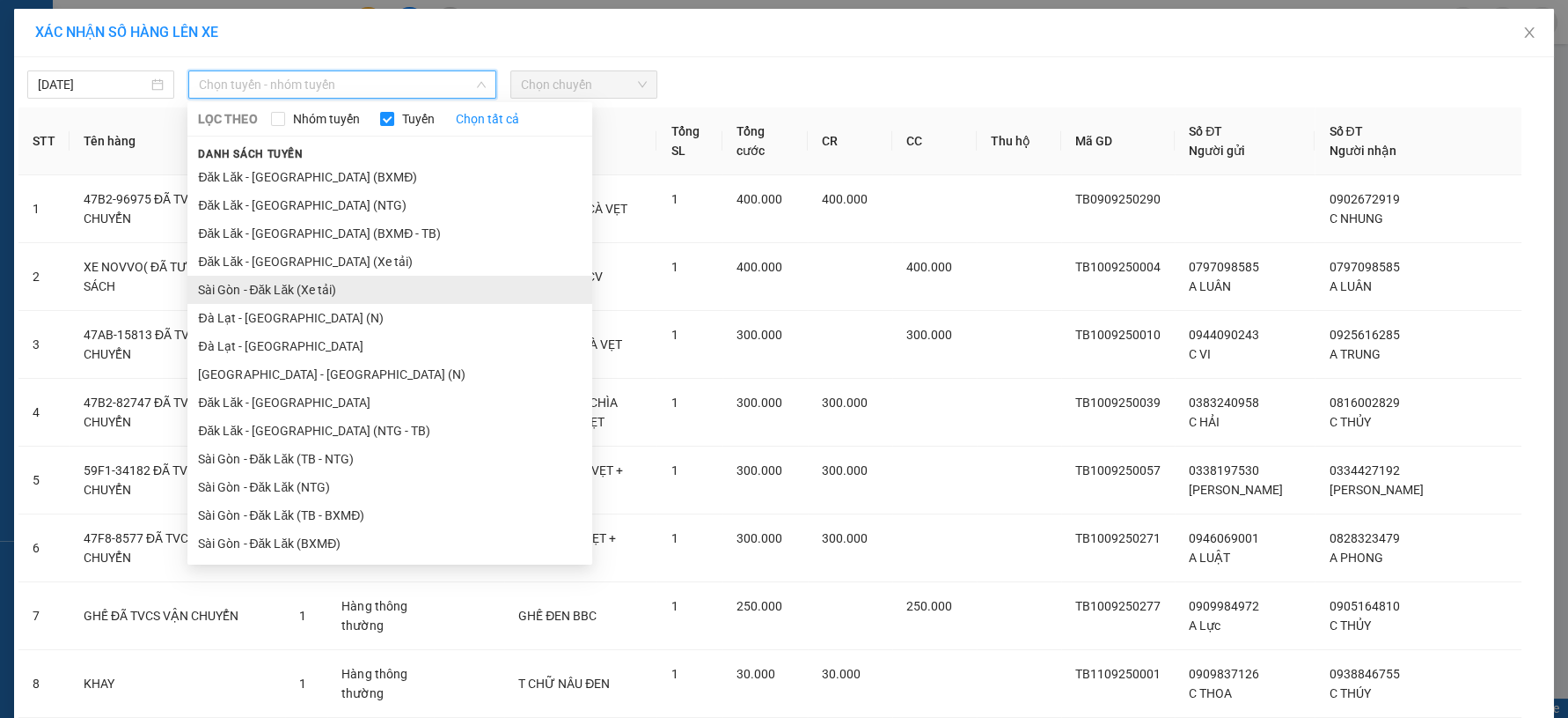
click at [317, 286] on li "Sài Gòn - Đăk Lăk (Xe tải)" at bounding box center [390, 289] width 405 height 28
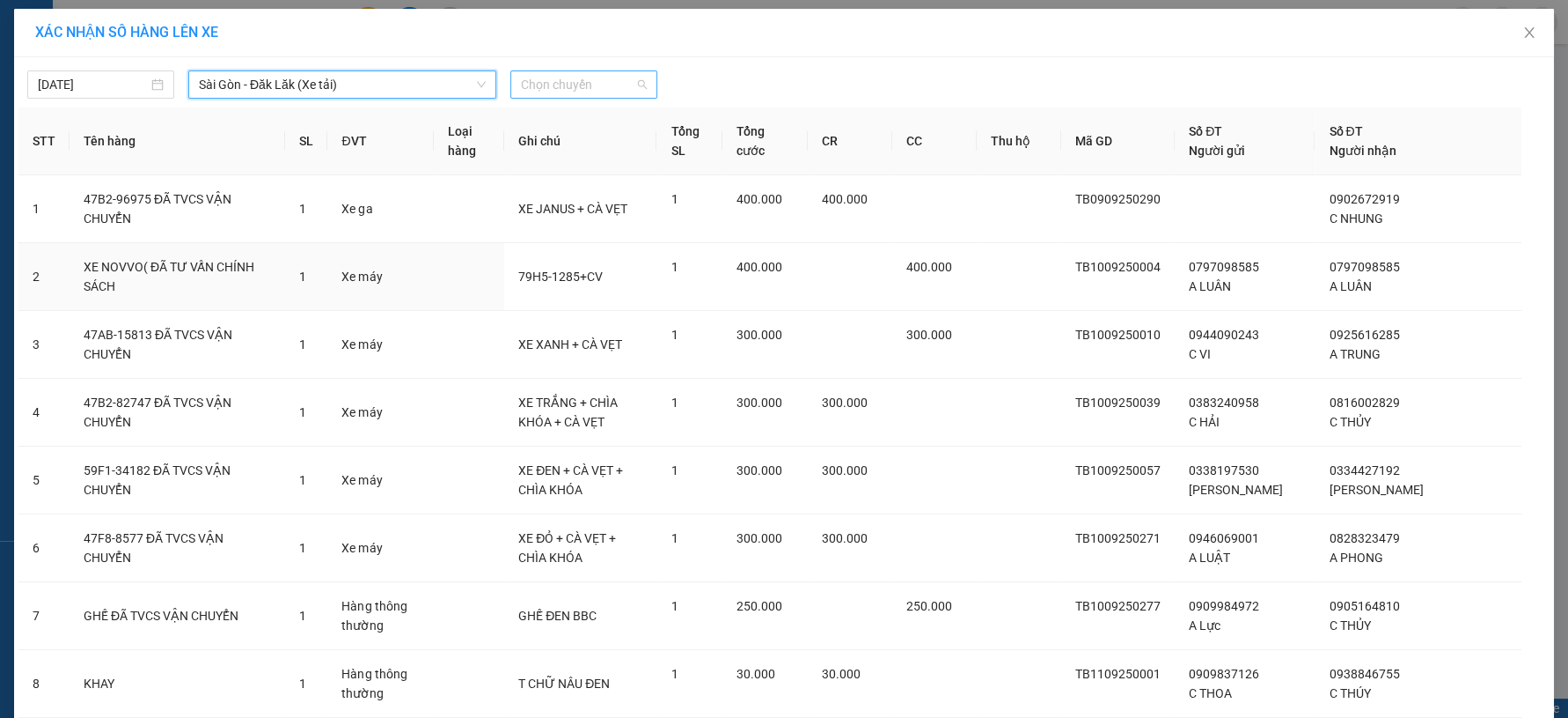
click at [548, 88] on span "Chọn chuyến" at bounding box center [583, 84] width 126 height 26
click at [523, 147] on div "22:00 - 50H-080.78" at bounding box center [583, 147] width 137 height 19
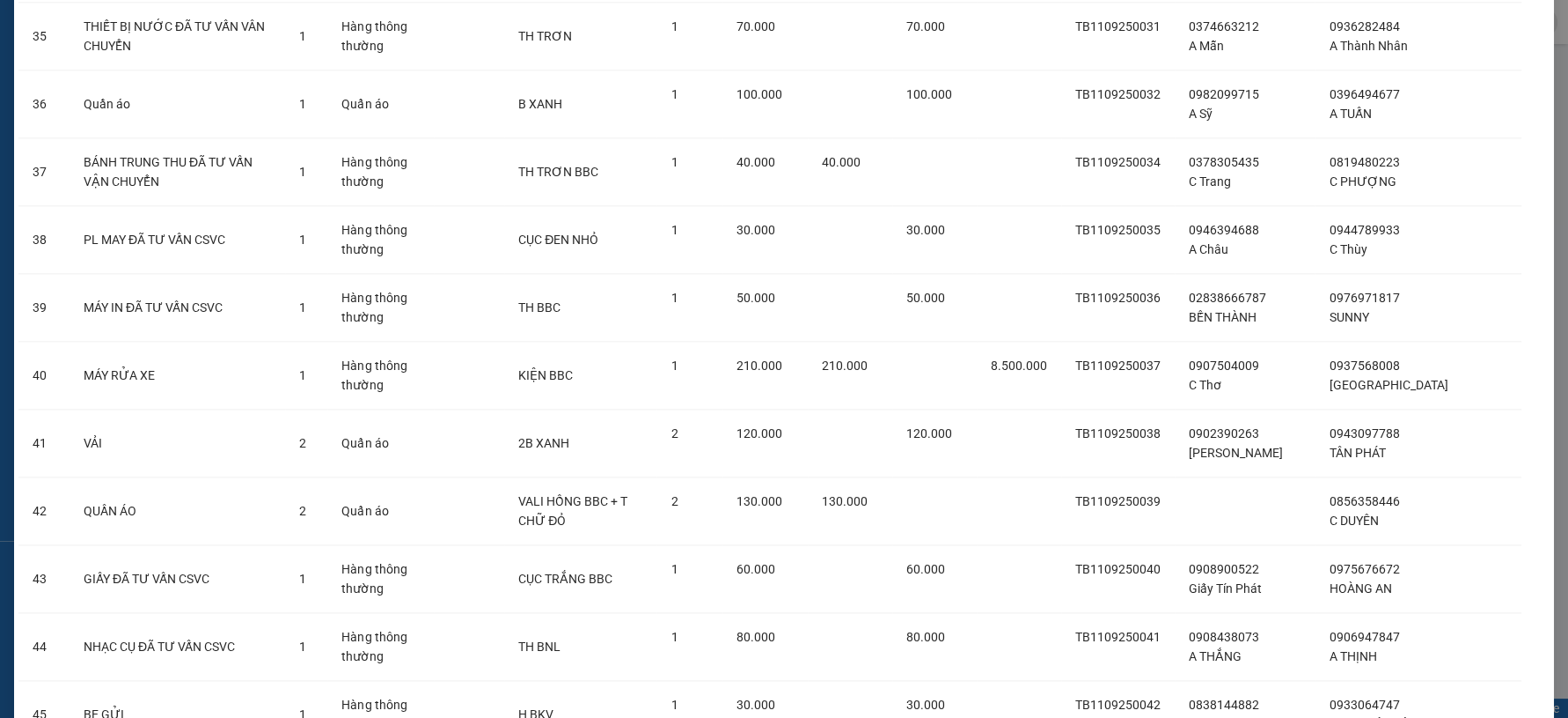
scroll to position [2682, 0]
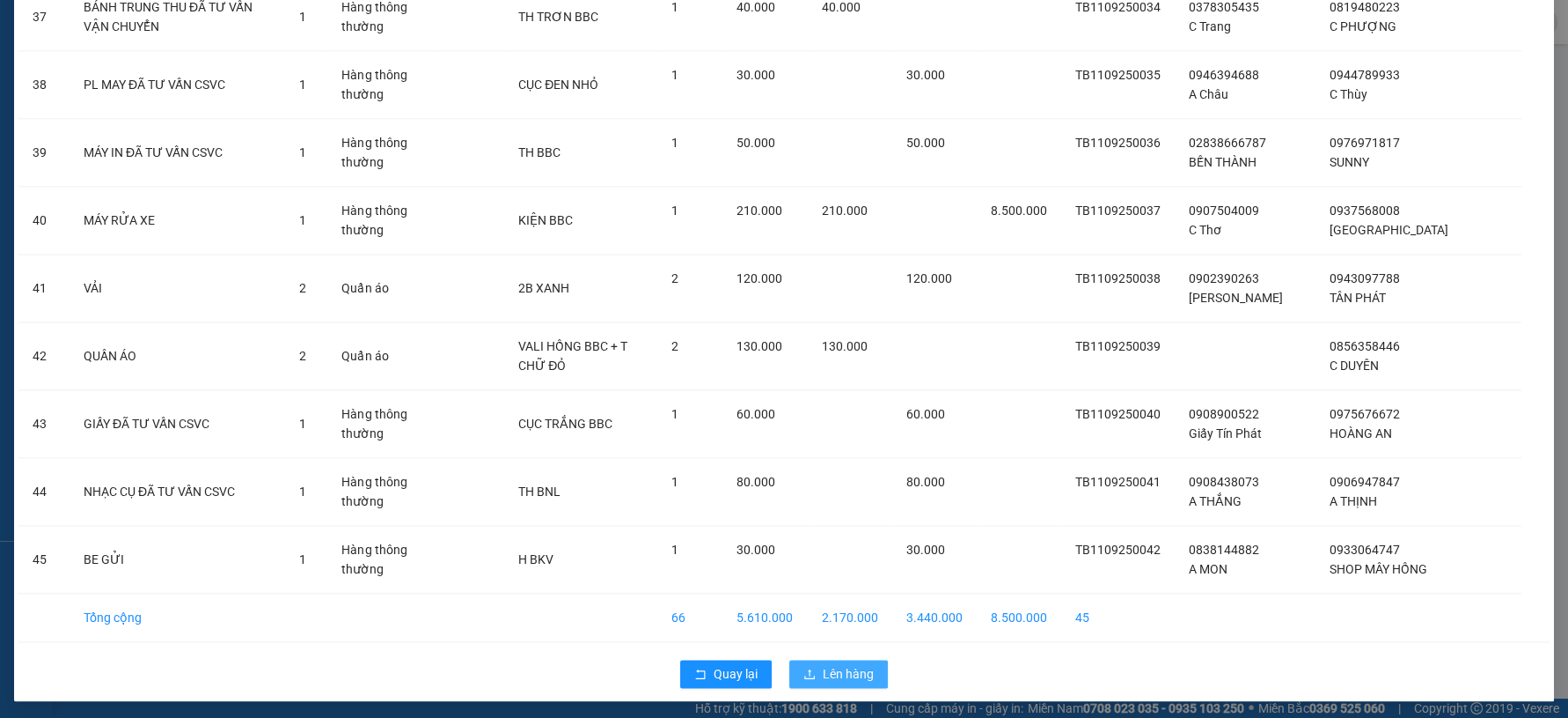
click at [850, 664] on span "Lên hàng" at bounding box center [848, 673] width 51 height 19
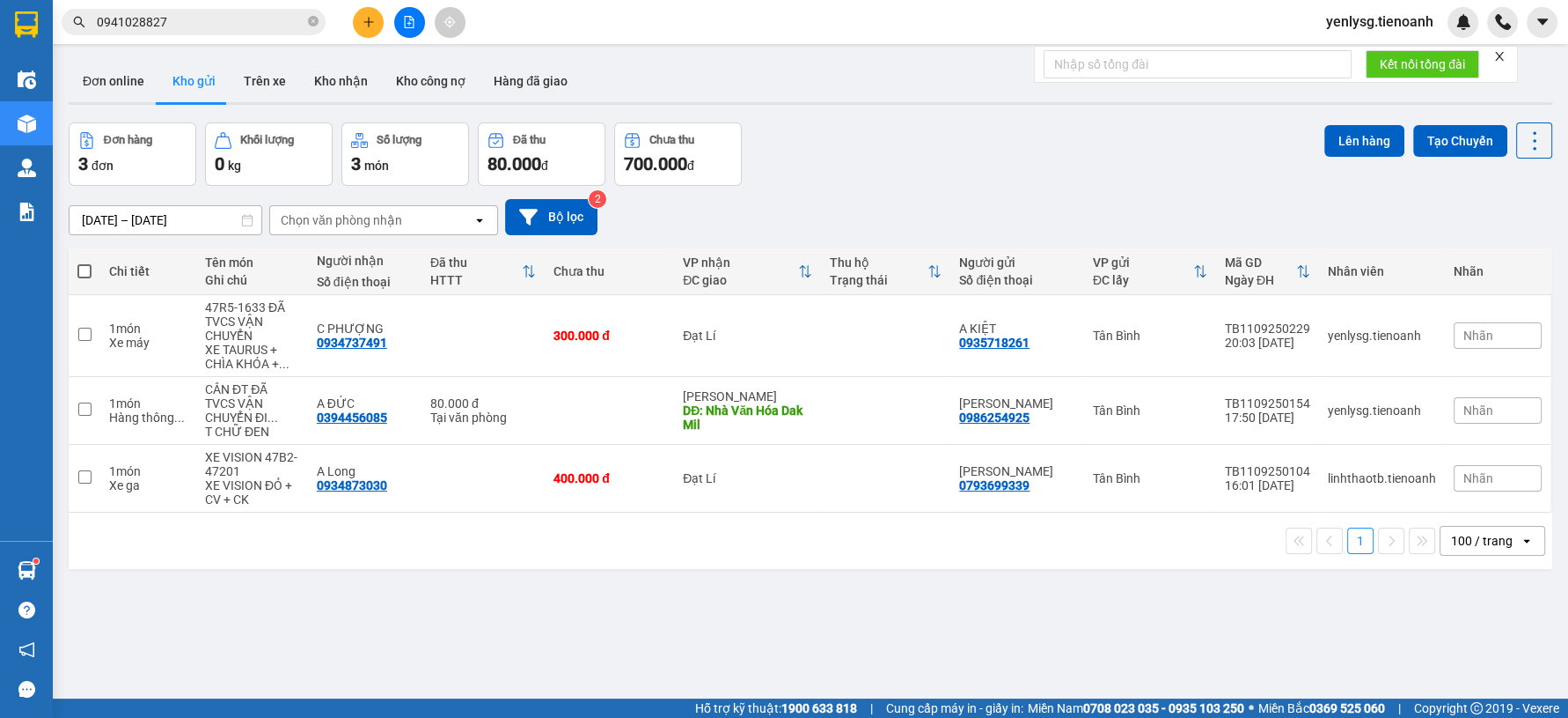
click at [429, 660] on div "ver 1.8.143 Đơn online Kho gửi Trên xe Kho nhận Kho công nợ Hàng đã giao Đơn hà…" at bounding box center [810, 411] width 1498 height 718
click at [1402, 30] on span "yenlysg.tienoanh" at bounding box center [1380, 22] width 136 height 22
click at [1357, 59] on span "Đăng xuất" at bounding box center [1388, 54] width 98 height 19
